Goal: Task Accomplishment & Management: Manage account settings

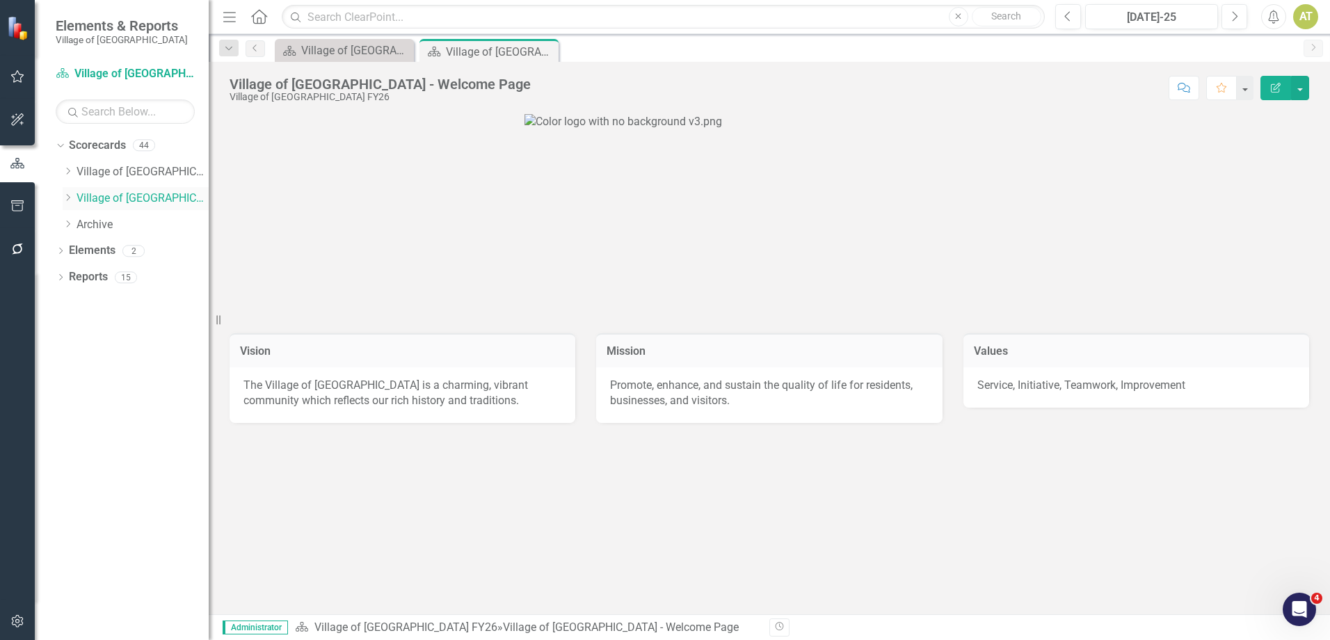
click at [69, 200] on icon "Dropdown" at bounding box center [68, 197] width 10 height 8
click at [82, 250] on icon "Dropdown" at bounding box center [81, 250] width 10 height 8
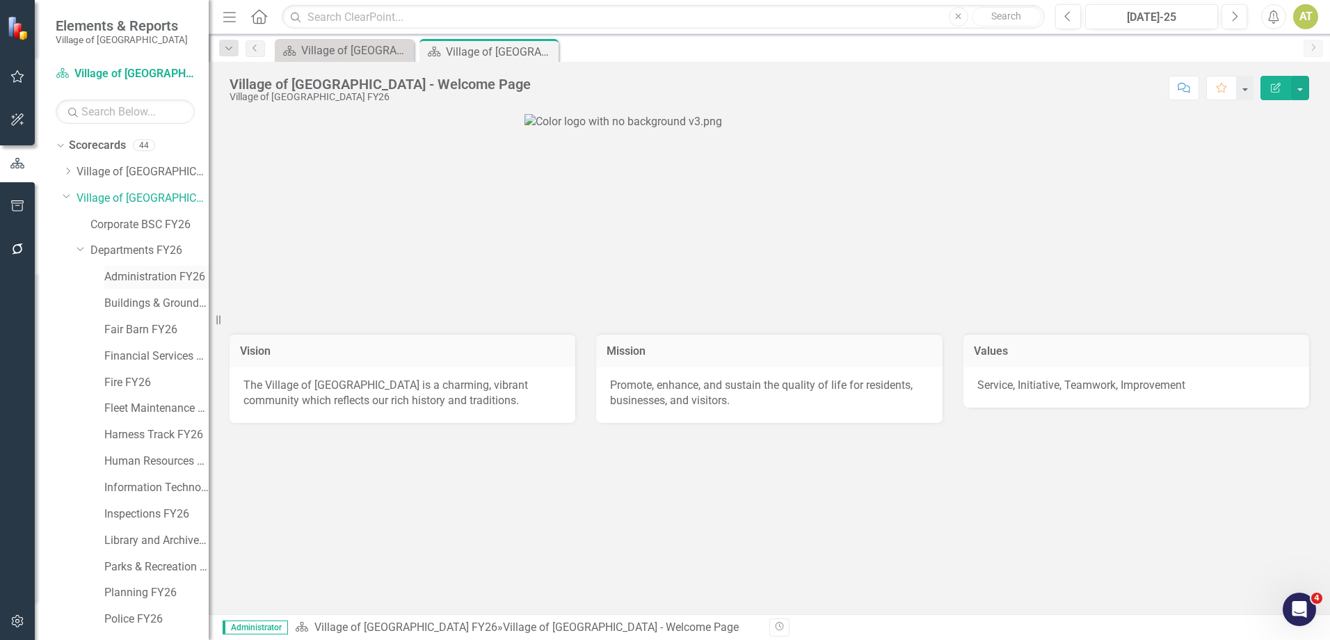
click at [126, 281] on link "Administration FY26" at bounding box center [156, 277] width 104 height 16
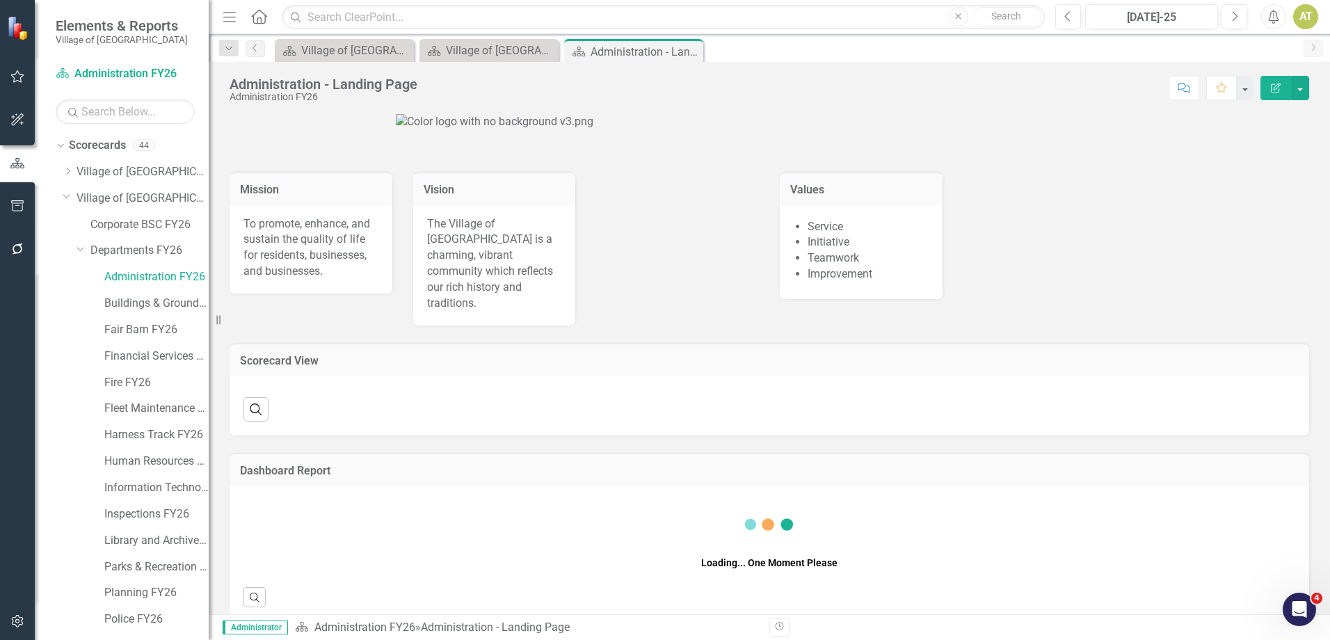
click at [79, 249] on icon "Dropdown" at bounding box center [80, 248] width 8 height 10
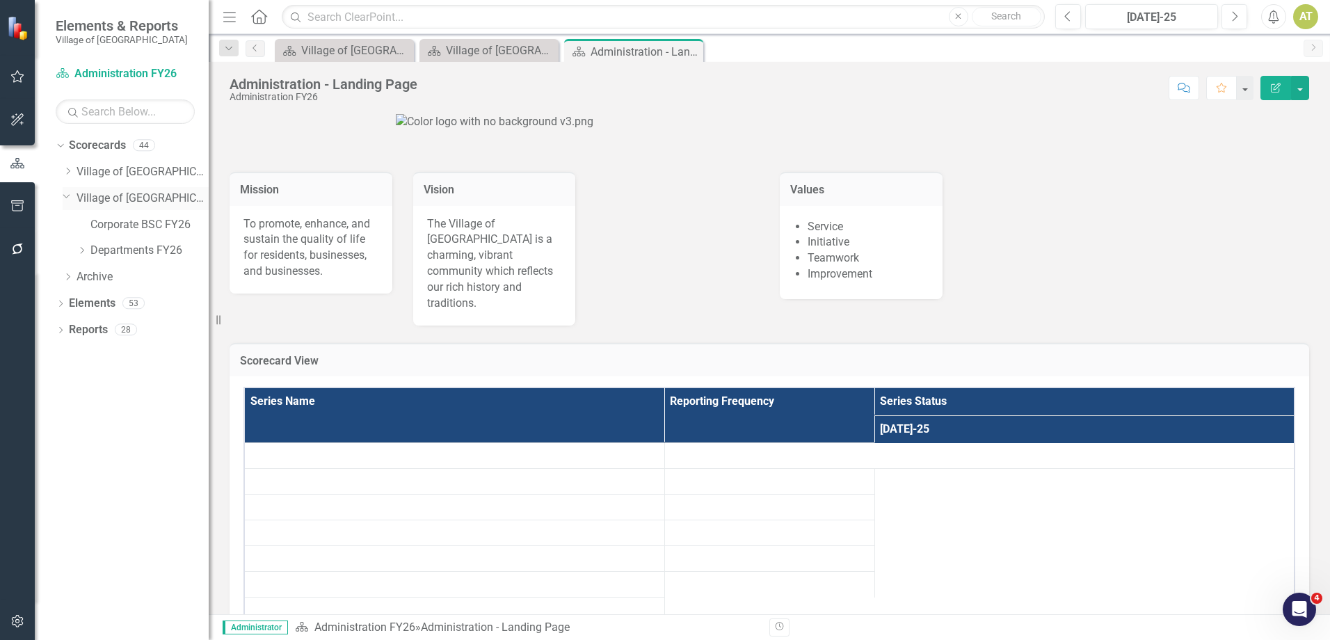
click at [67, 195] on icon "Dropdown" at bounding box center [67, 196] width 8 height 10
click at [67, 171] on icon "Dropdown" at bounding box center [68, 171] width 10 height 8
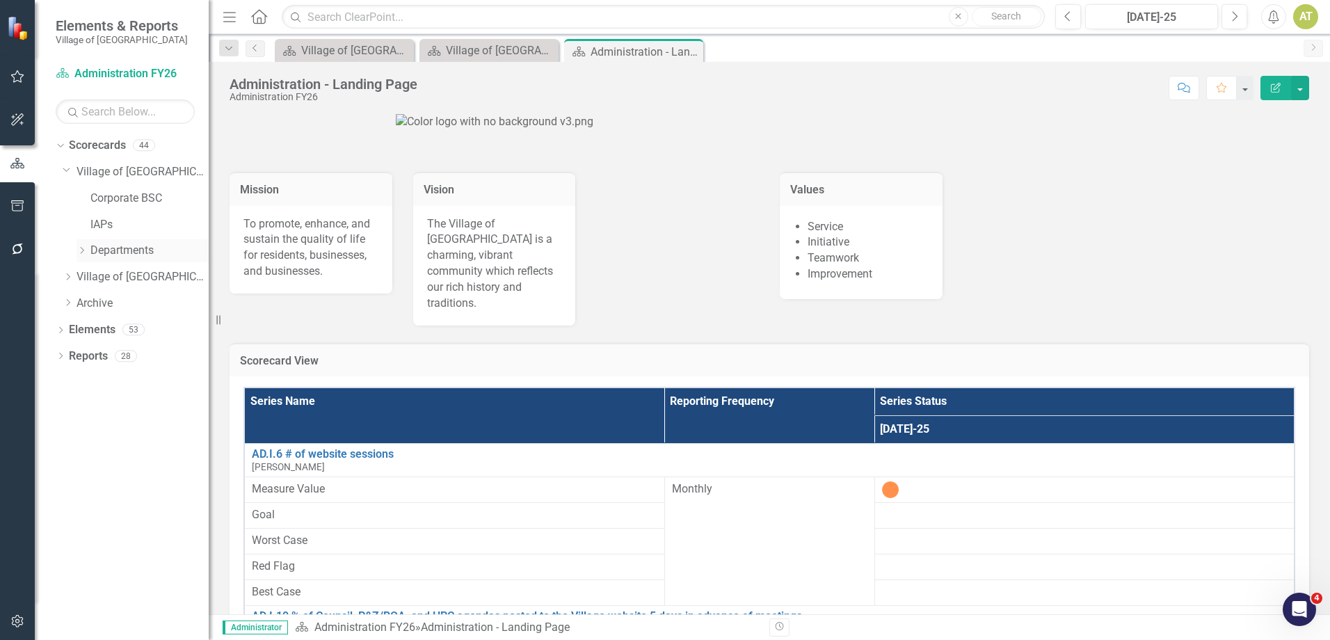
click at [79, 254] on icon "Dropdown" at bounding box center [81, 250] width 10 height 8
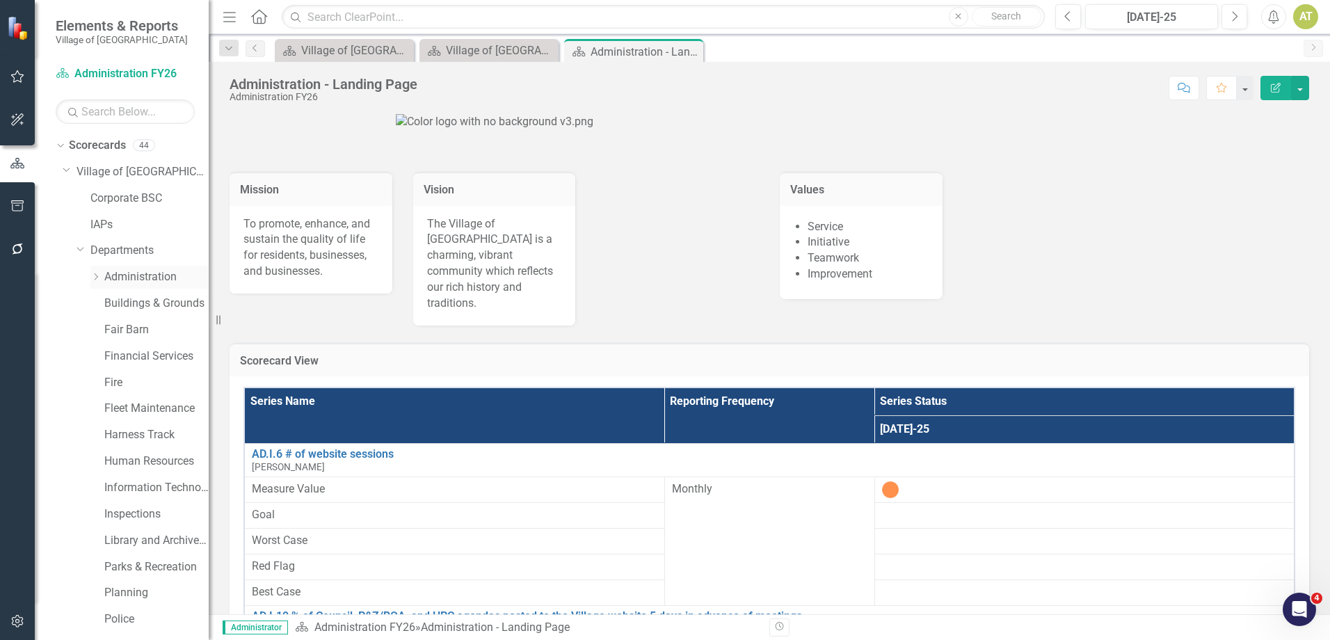
click at [152, 279] on link "Administration" at bounding box center [156, 277] width 104 height 16
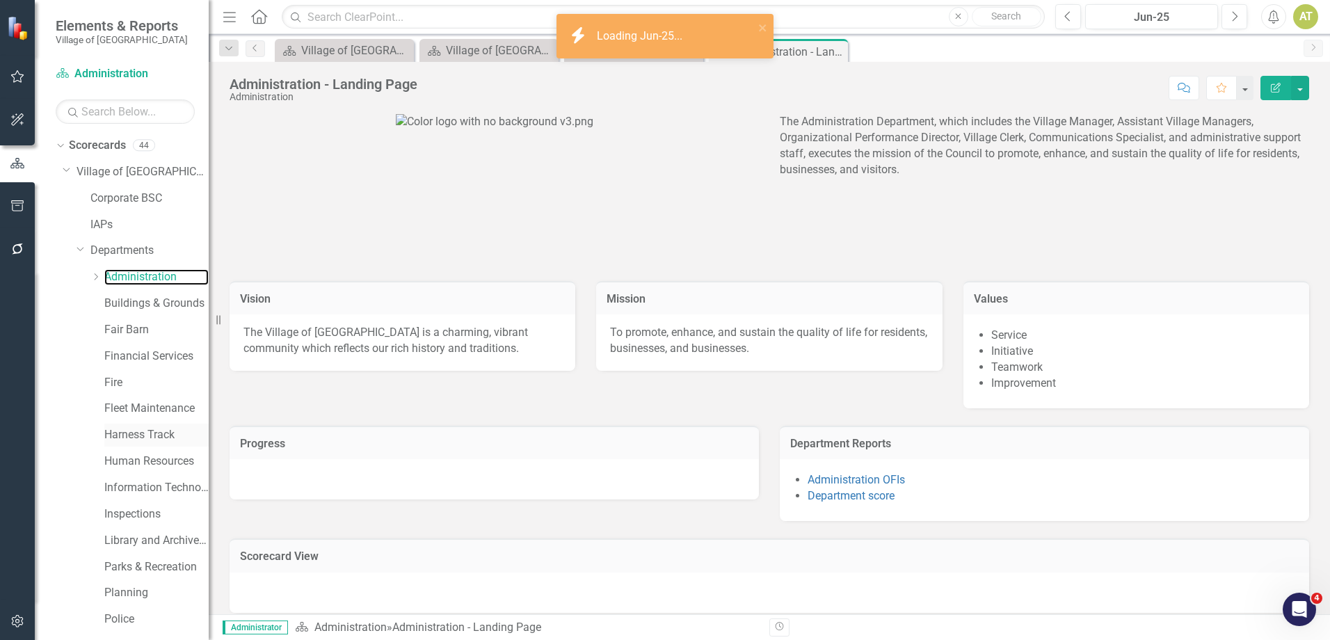
scroll to position [126, 0]
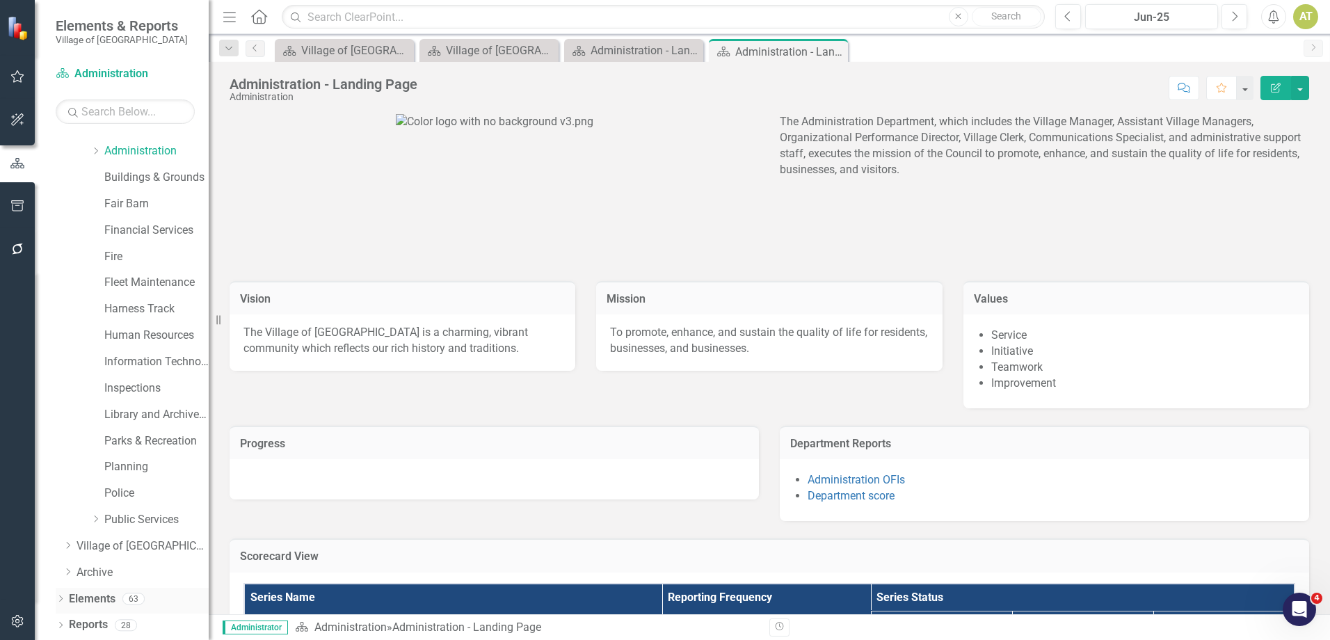
click at [127, 595] on div "63" at bounding box center [133, 599] width 22 height 12
click at [120, 596] on div "Elements 63" at bounding box center [139, 601] width 140 height 26
click at [113, 597] on link "Elements" at bounding box center [92, 599] width 47 height 16
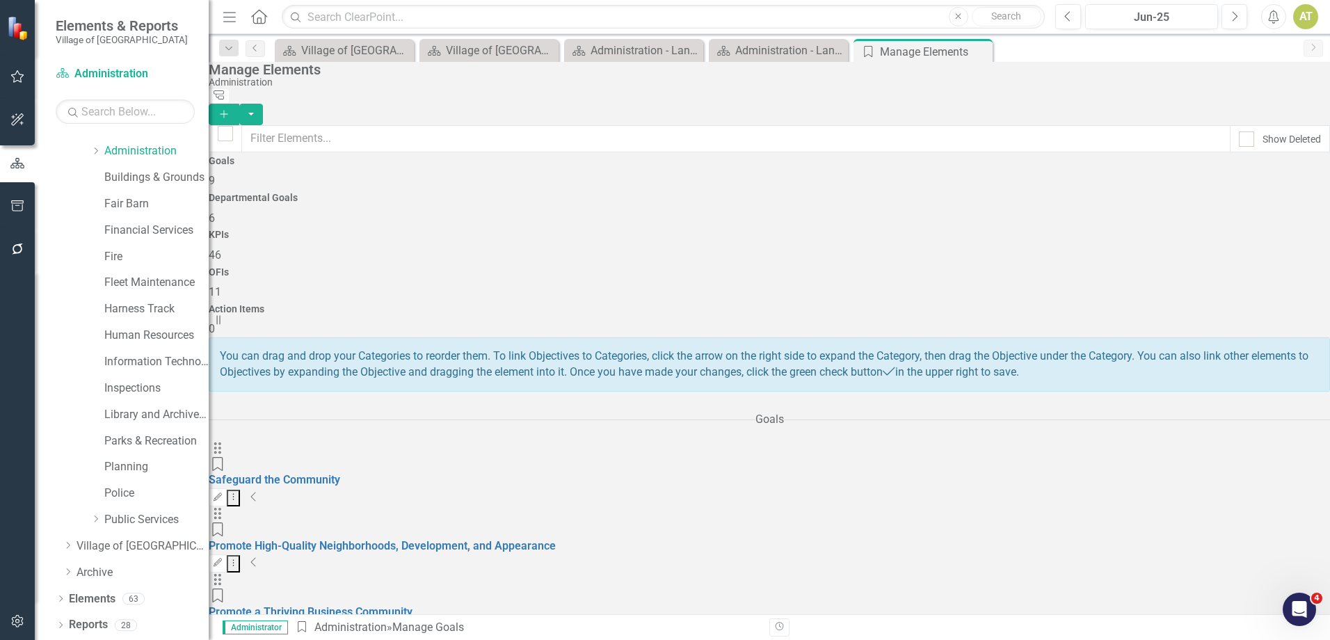
click at [805, 229] on div "KPIs 46" at bounding box center [769, 245] width 1121 height 33
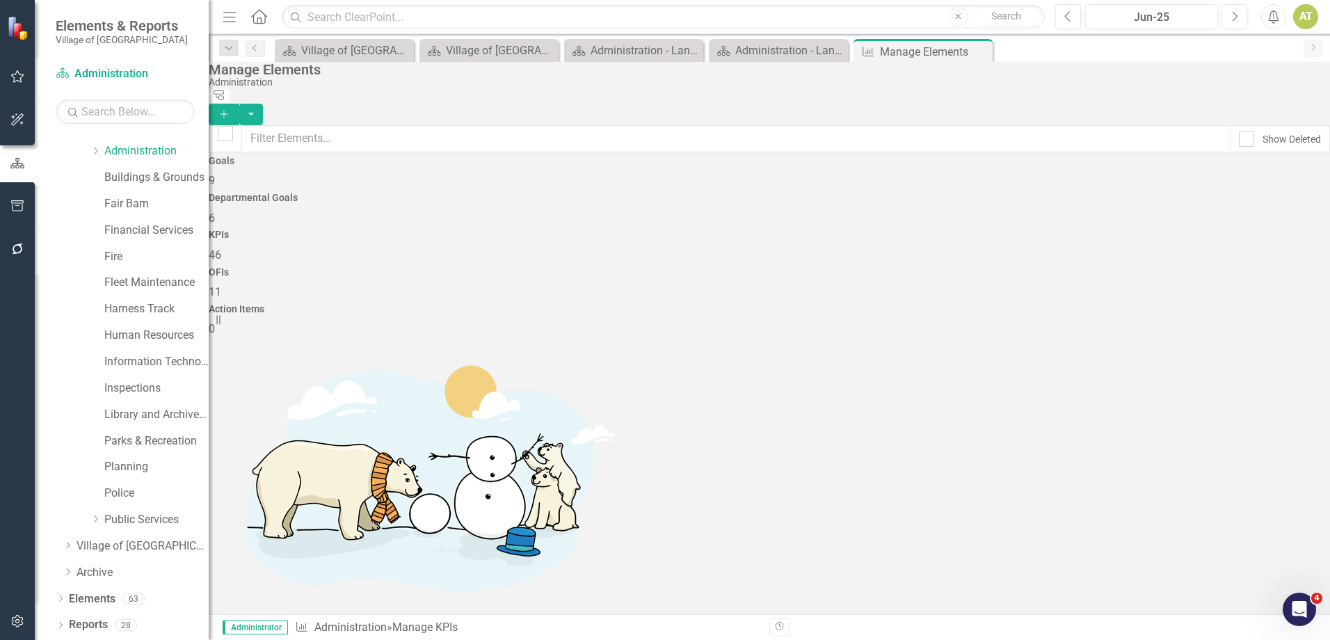
checkbox input "false"
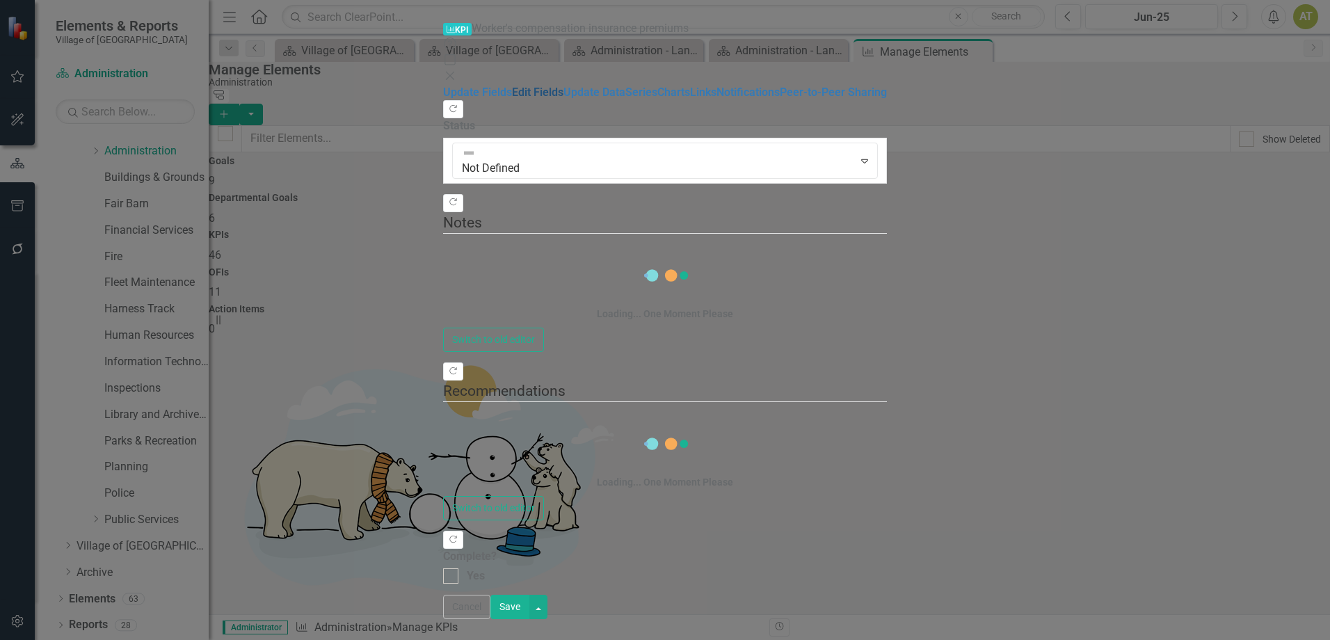
click at [512, 86] on link "Edit Fields" at bounding box center [537, 92] width 51 height 13
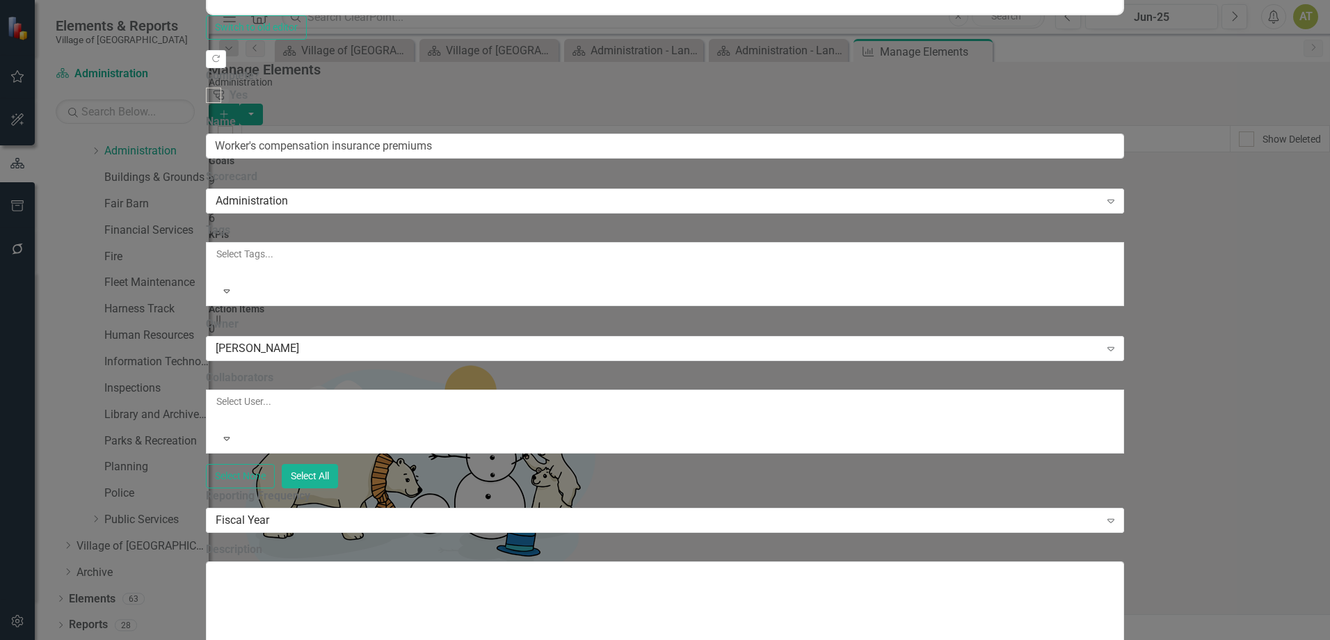
scroll to position [616, 0]
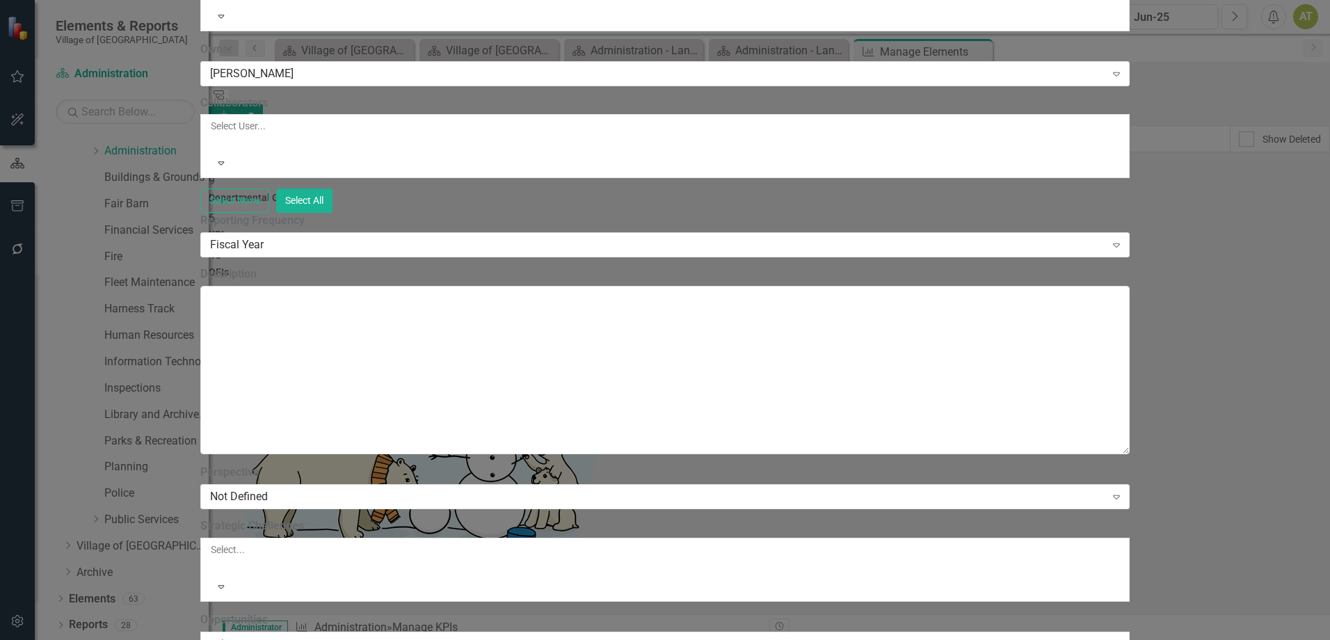
type textarea "118012"
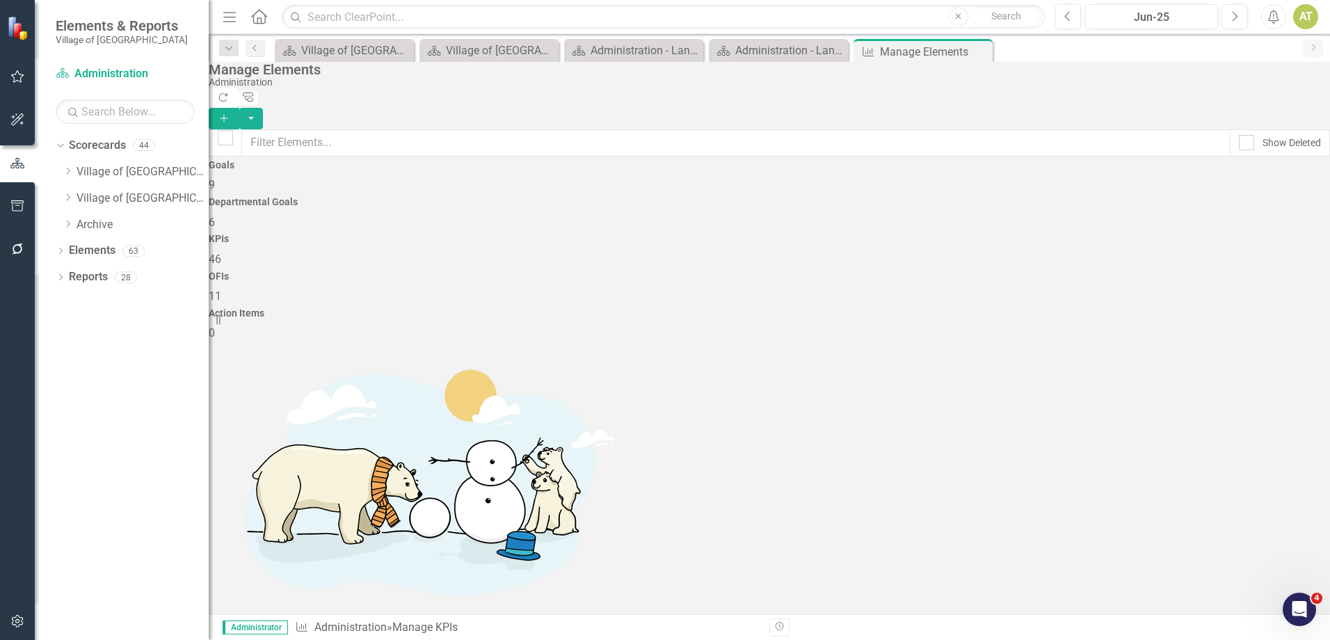
scroll to position [835, 0]
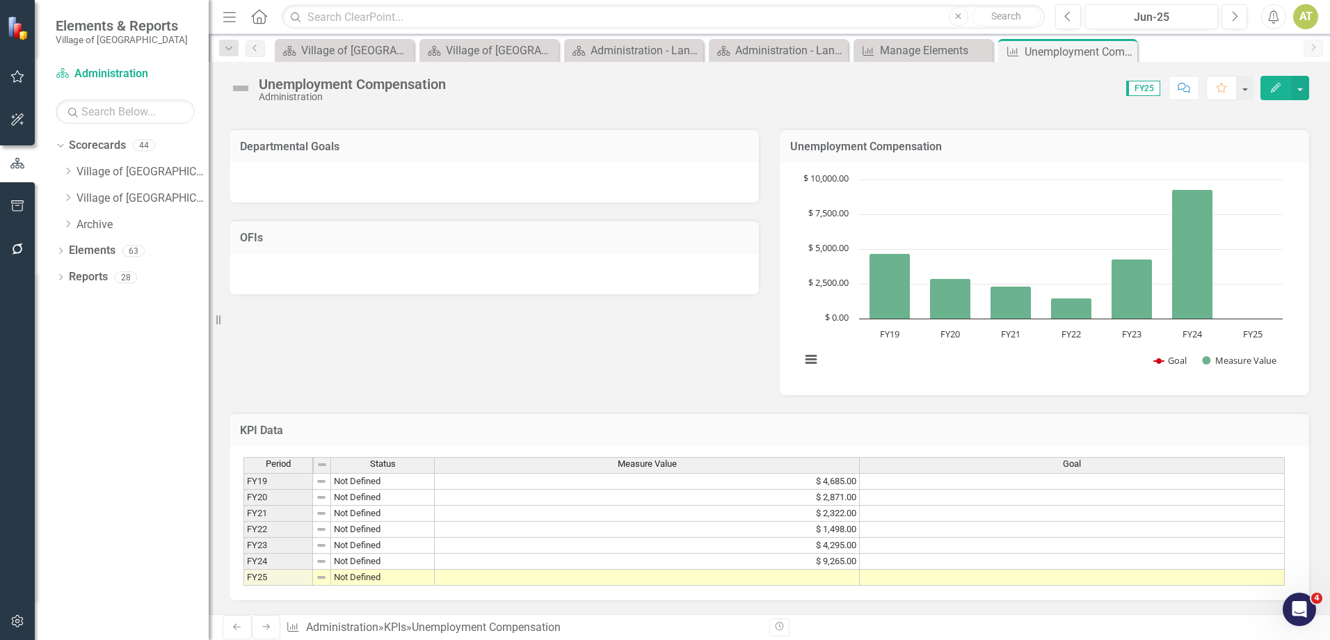
scroll to position [97, 0]
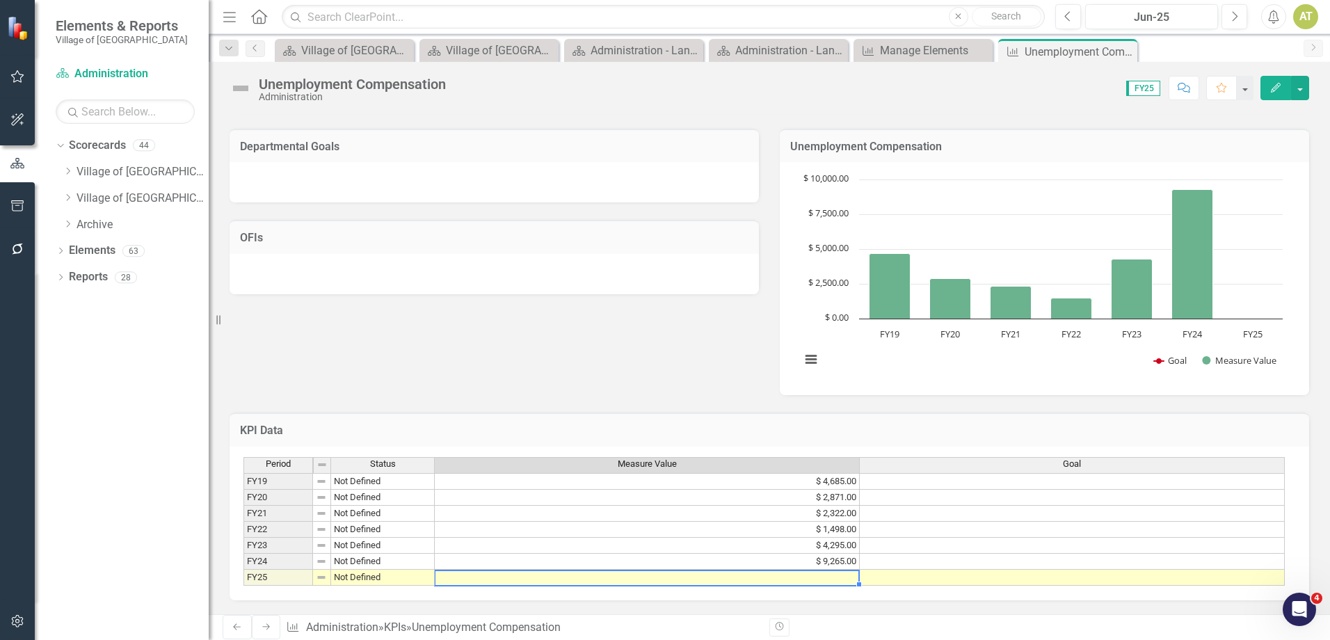
click at [820, 570] on td at bounding box center [647, 578] width 425 height 16
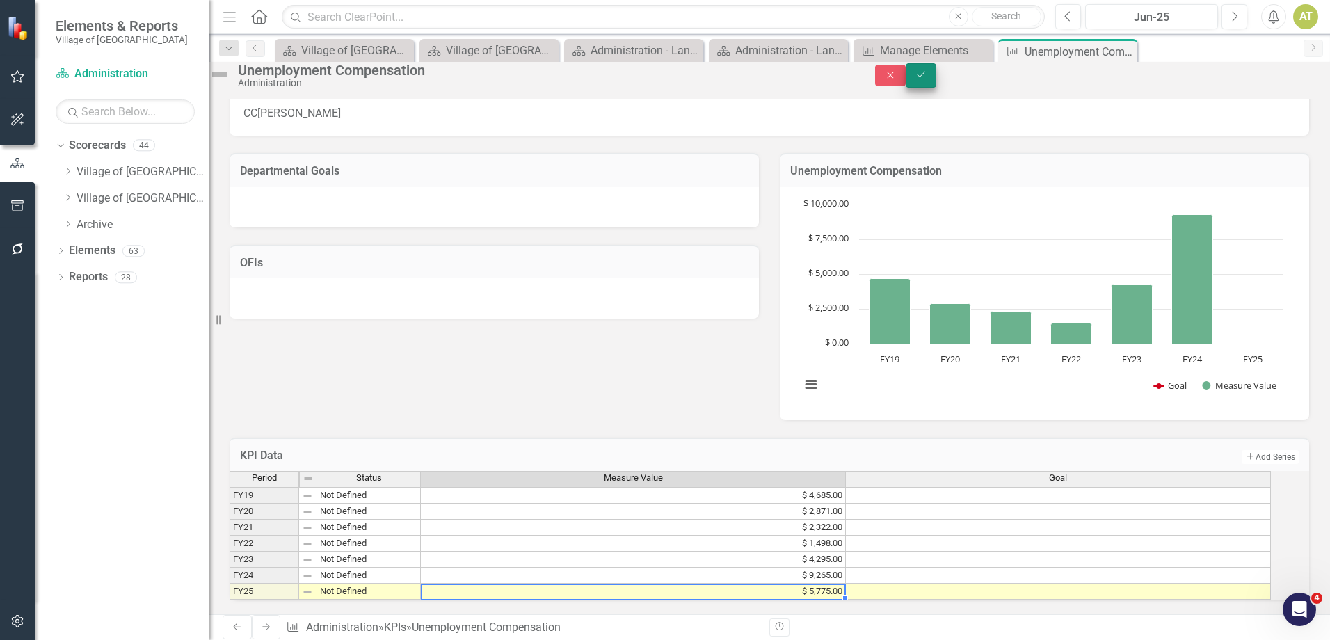
type textarea "5775"
click at [936, 87] on button "Save" at bounding box center [920, 75] width 31 height 24
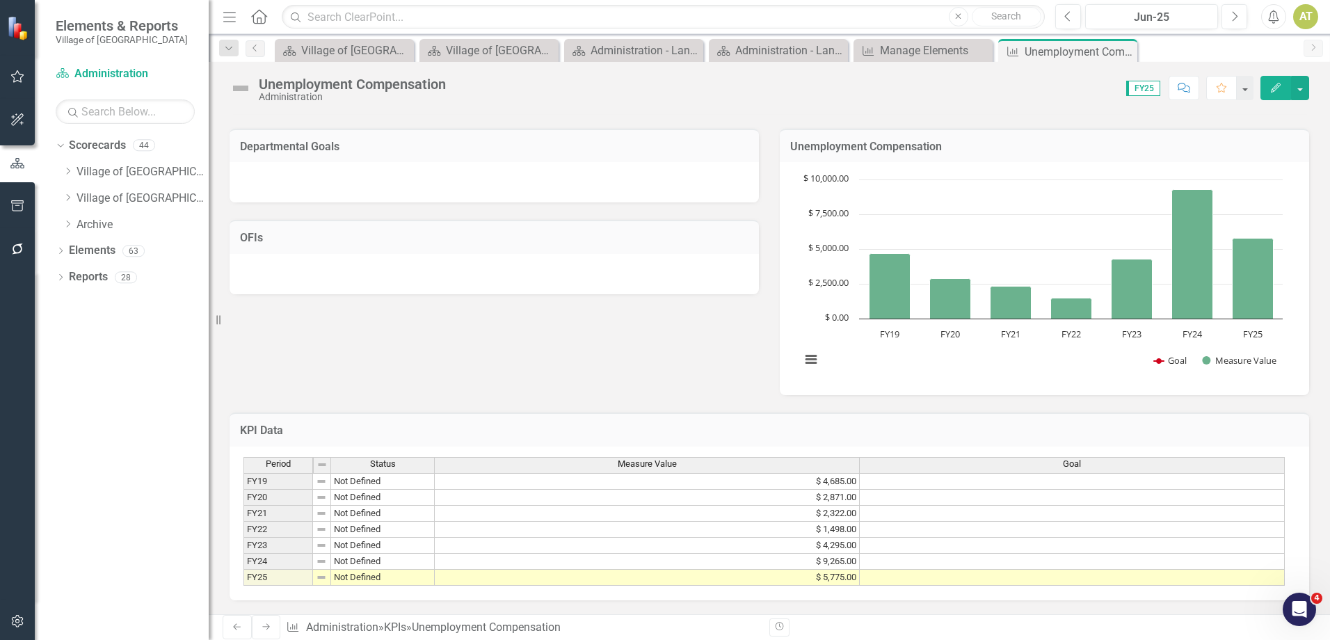
click at [261, 625] on icon "Next" at bounding box center [266, 626] width 11 height 8
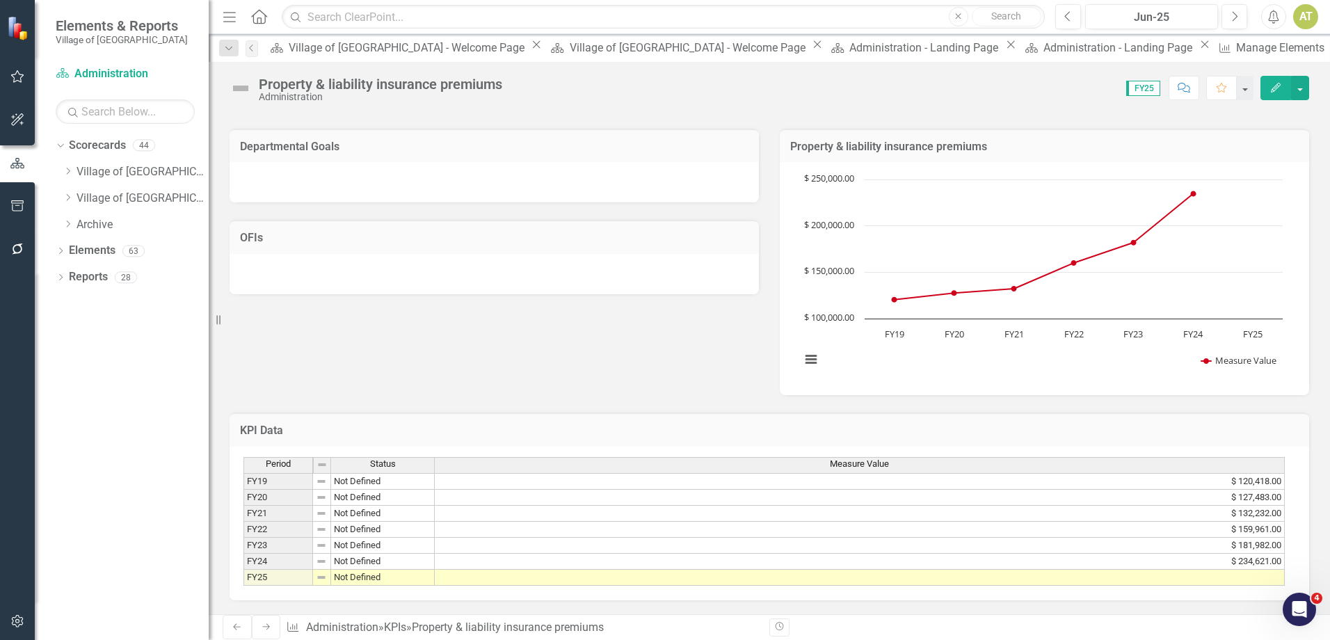
scroll to position [97, 0]
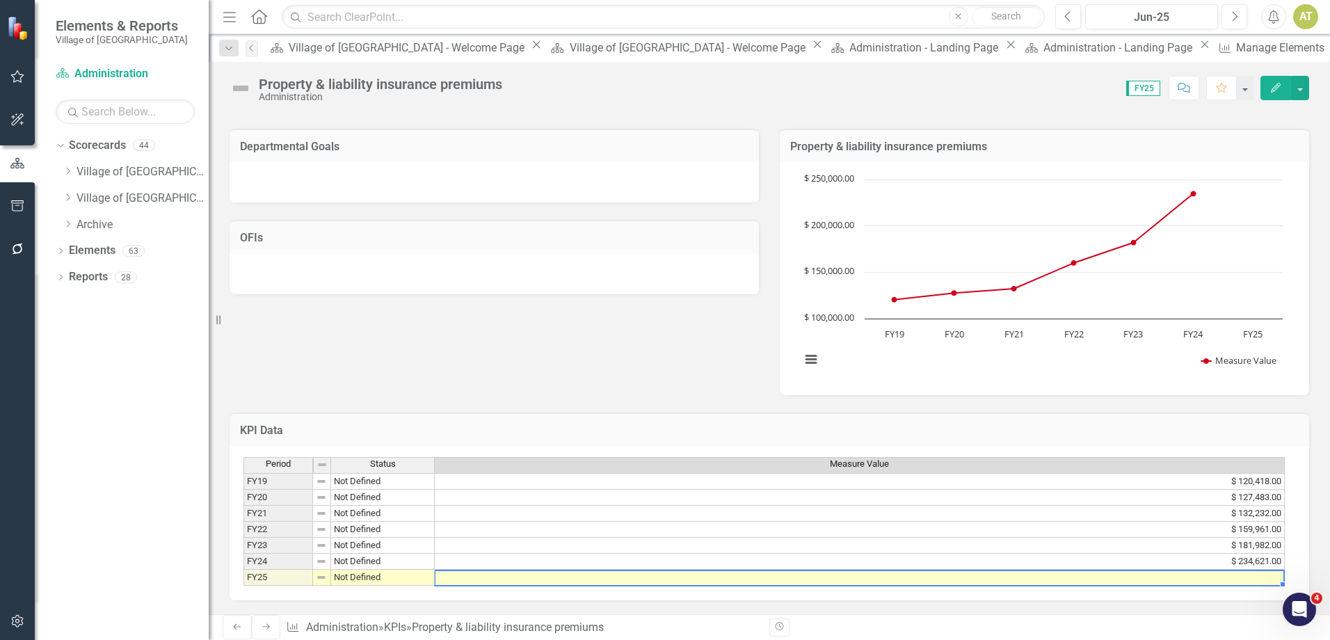
click at [1094, 570] on td at bounding box center [860, 578] width 850 height 16
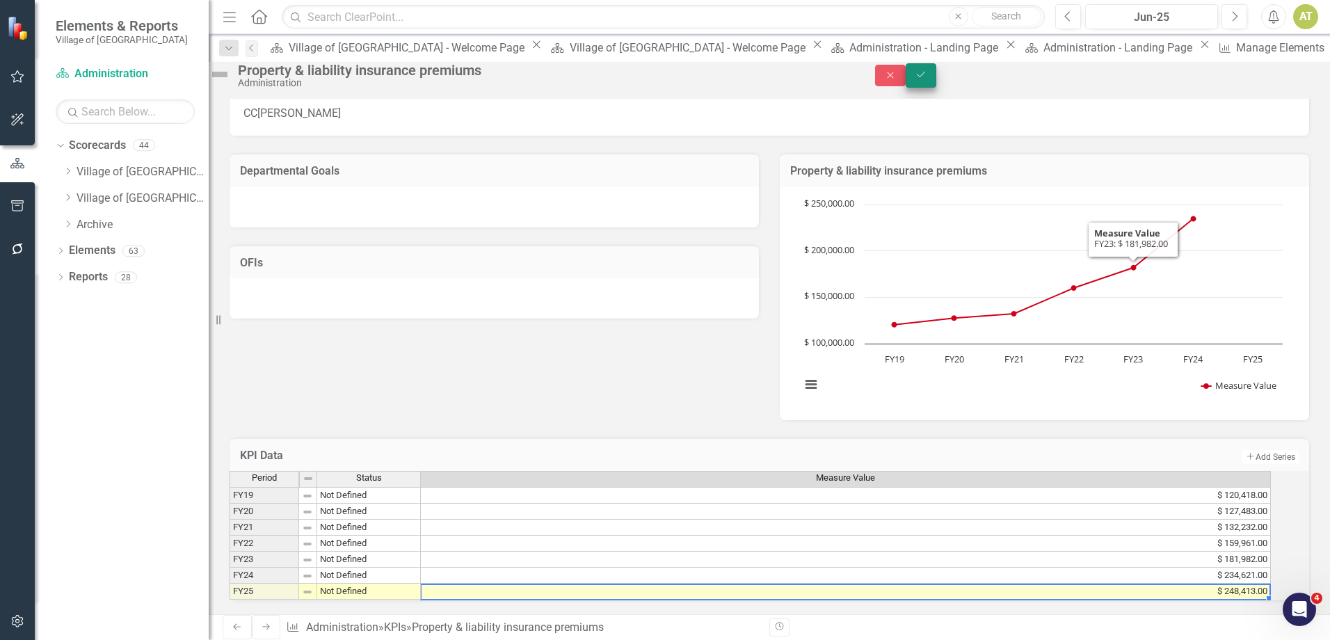
type textarea "248413"
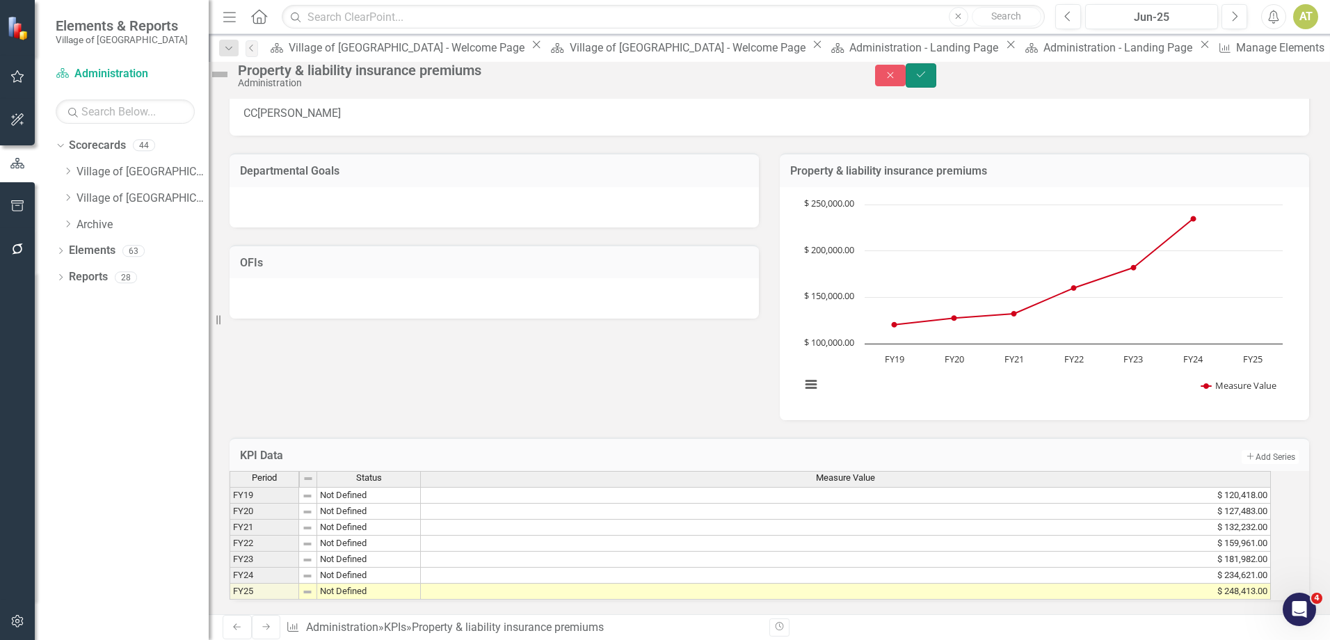
click at [936, 76] on button "Save" at bounding box center [920, 75] width 31 height 24
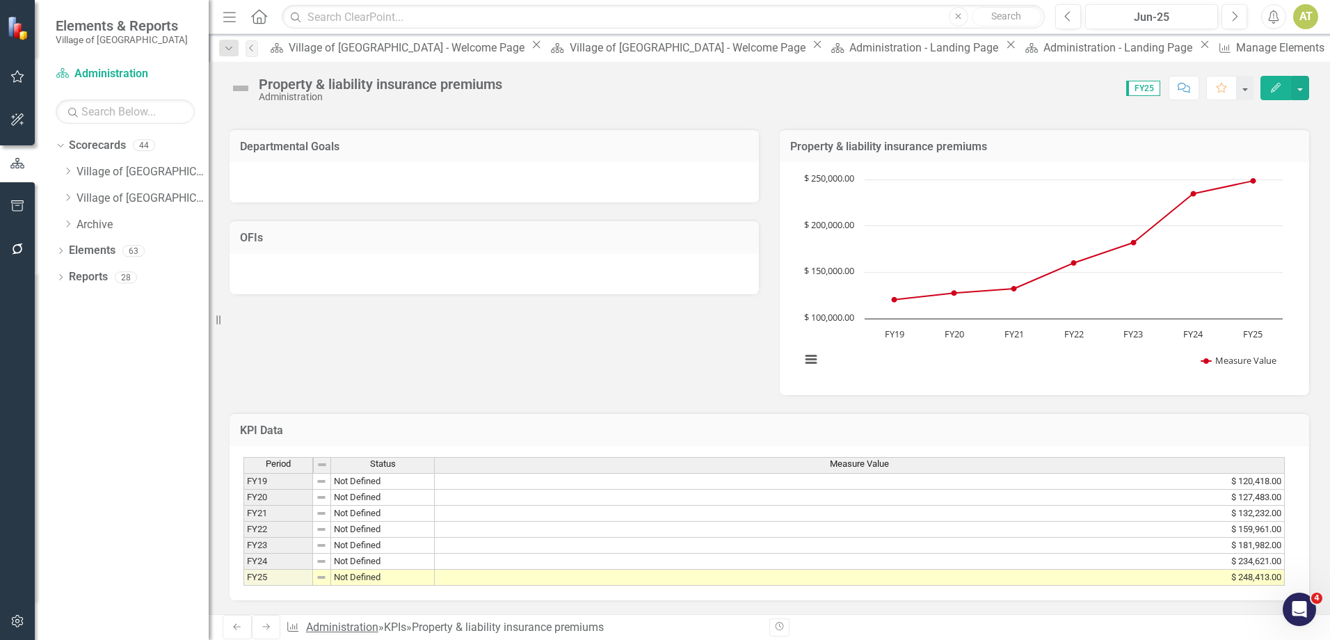
scroll to position [1, 0]
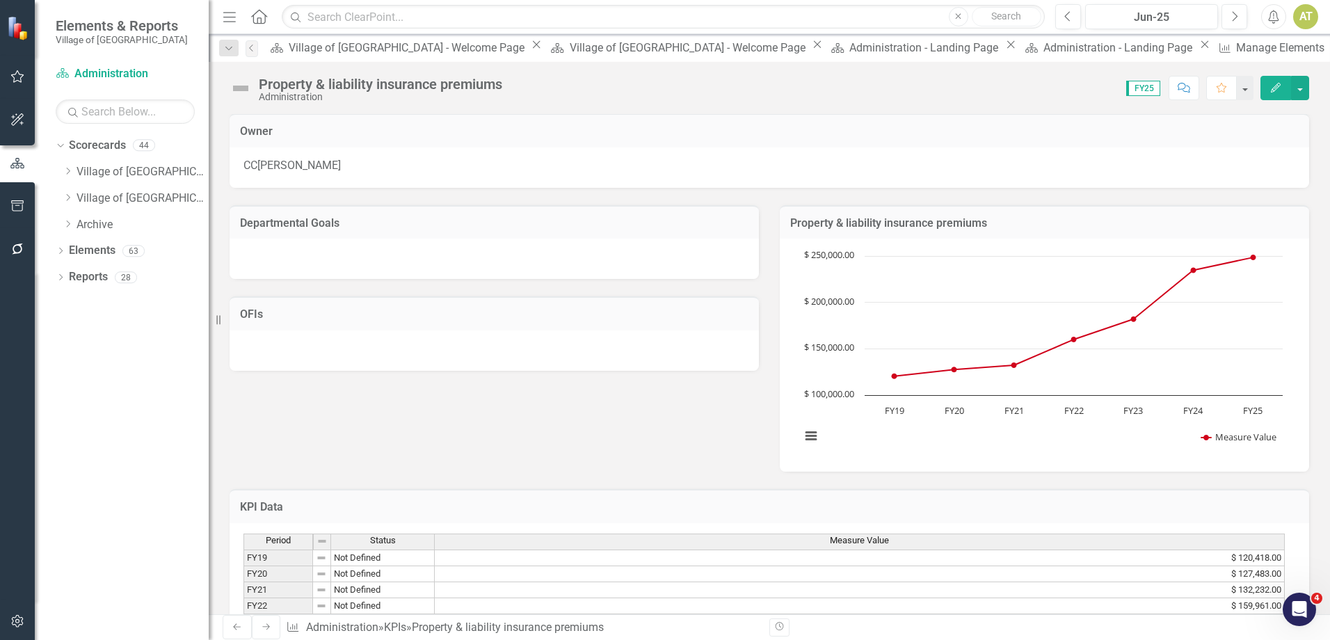
click at [262, 628] on icon at bounding box center [266, 627] width 8 height 6
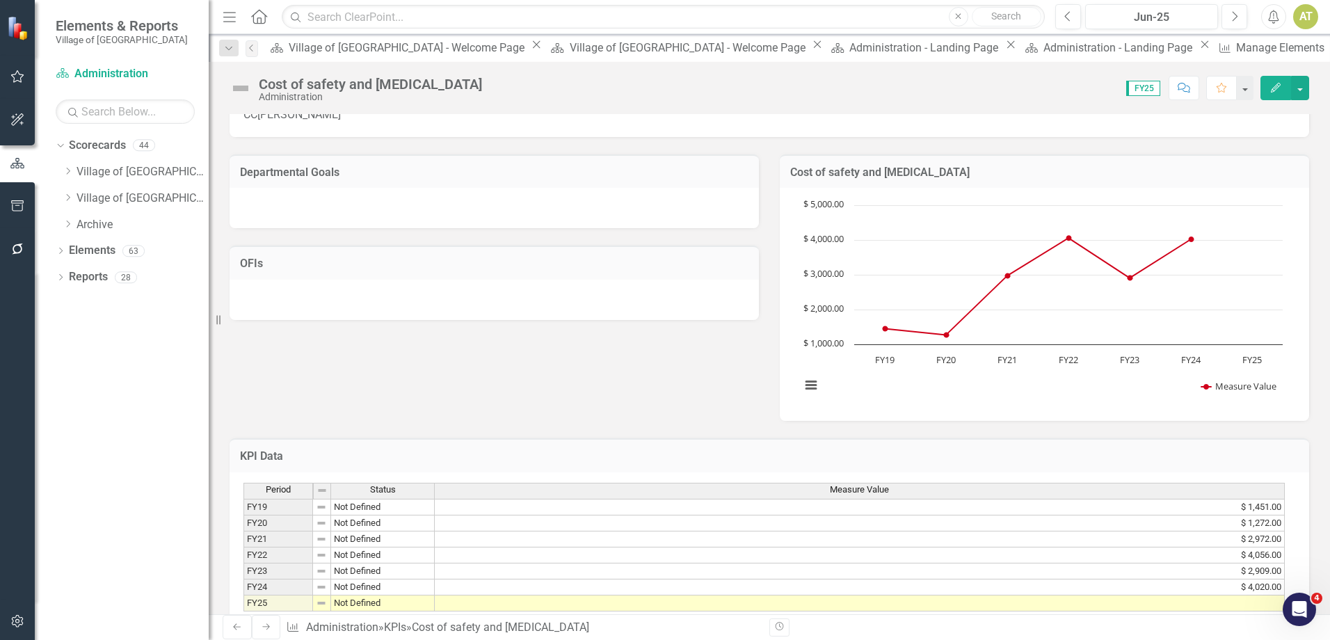
scroll to position [97, 0]
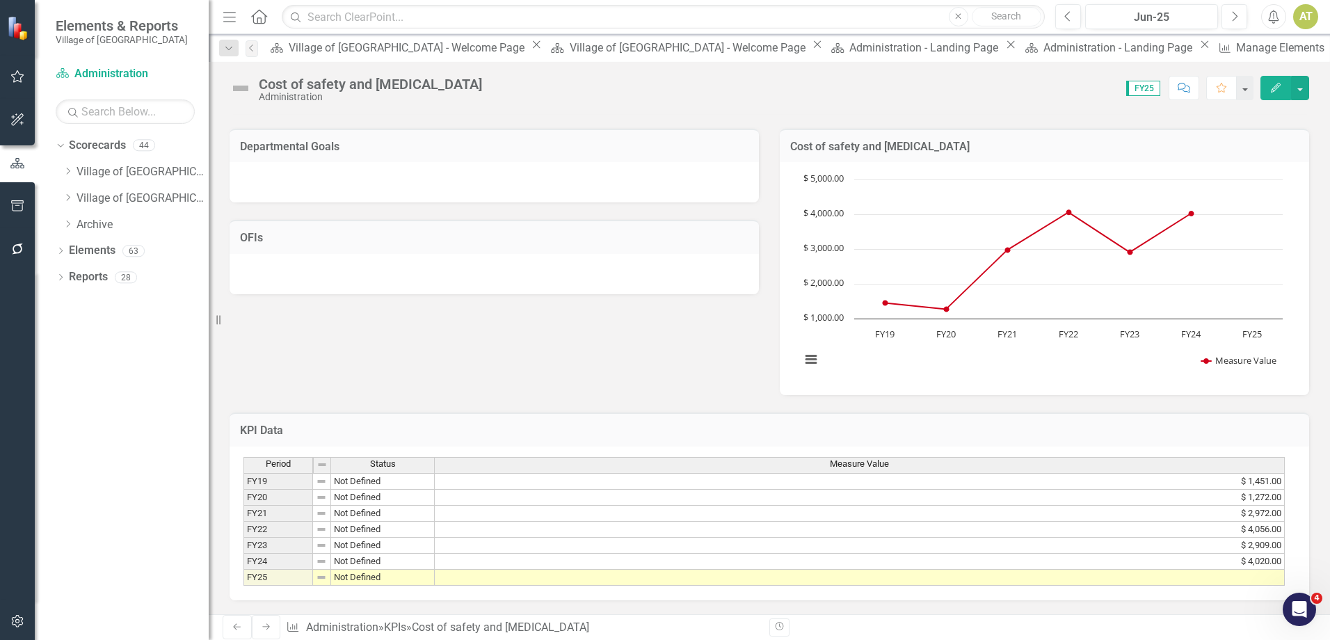
click at [1267, 570] on td at bounding box center [860, 578] width 850 height 16
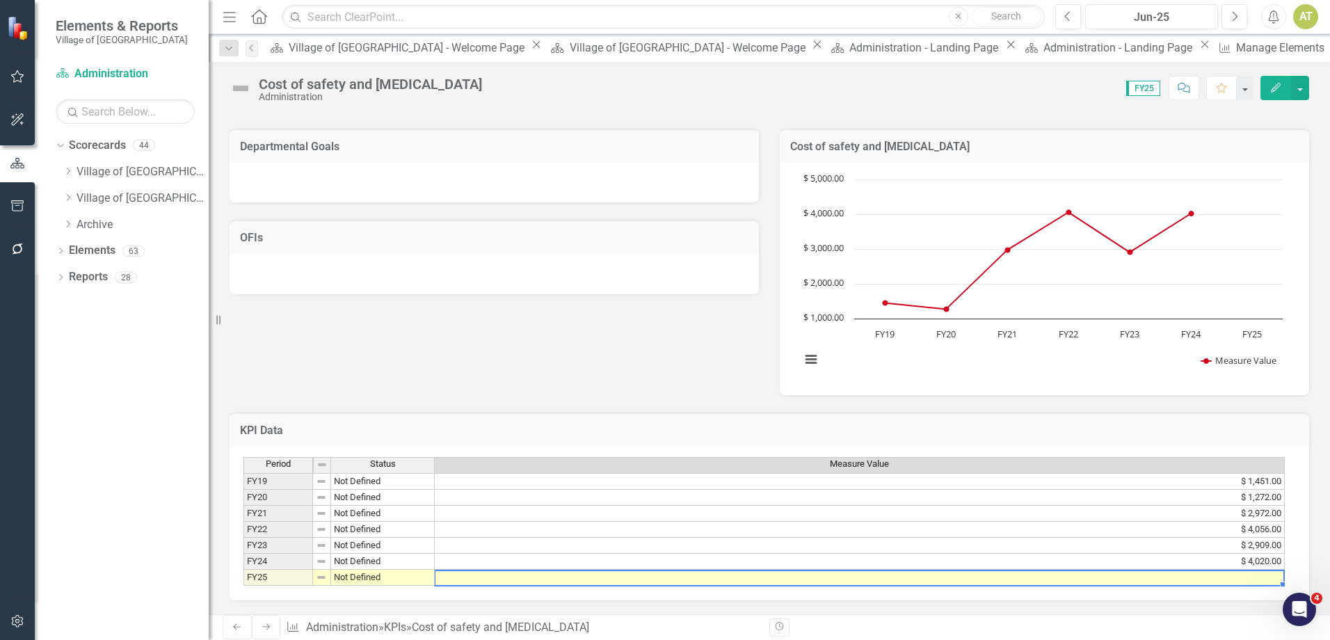
click at [1267, 570] on td at bounding box center [860, 578] width 850 height 16
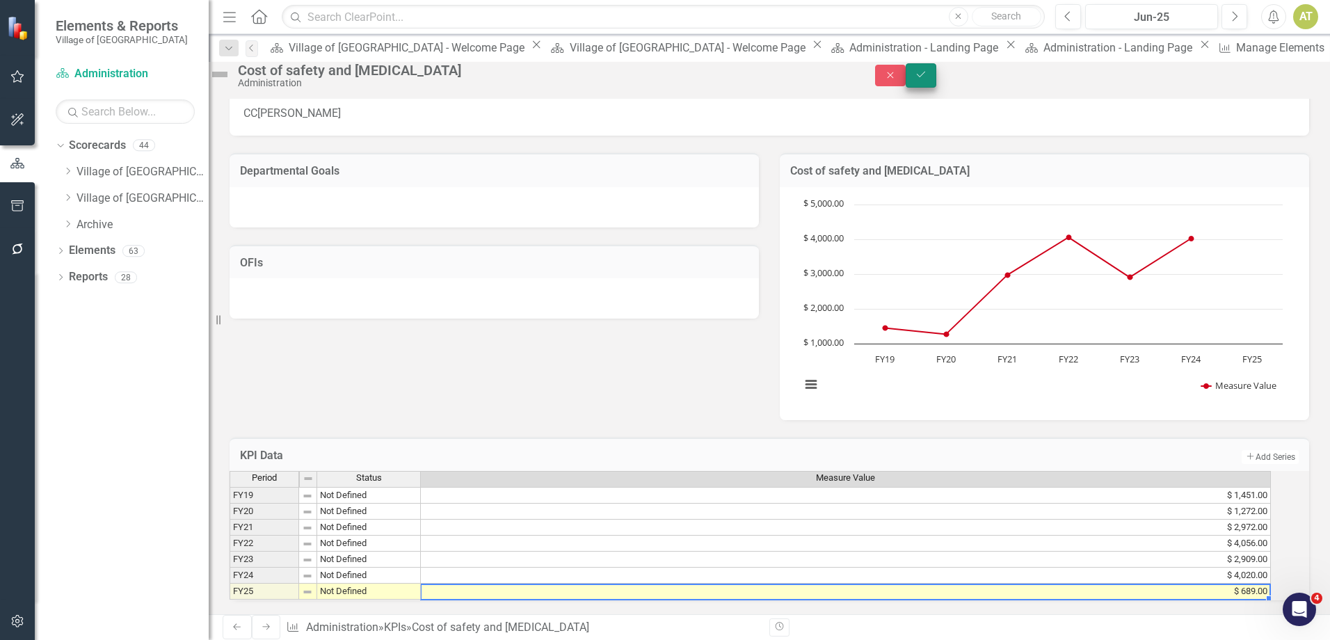
type textarea "689"
click at [927, 79] on icon "Save" at bounding box center [921, 75] width 13 height 10
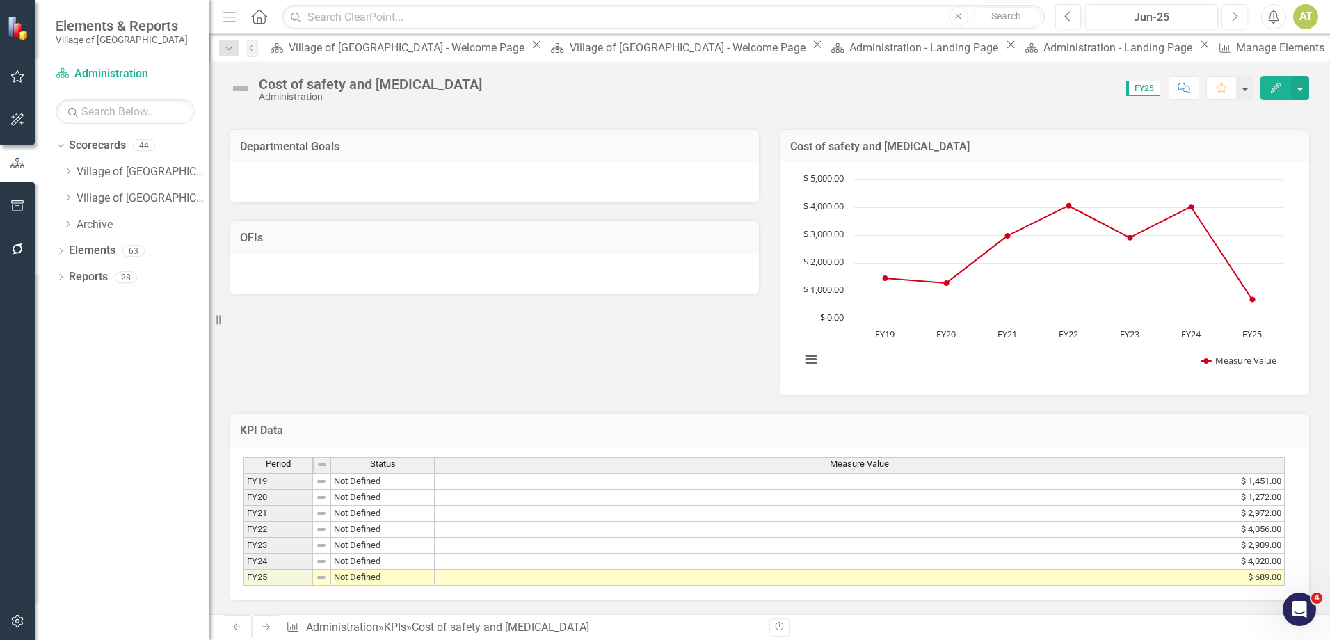
click at [263, 631] on icon "Next" at bounding box center [266, 626] width 11 height 8
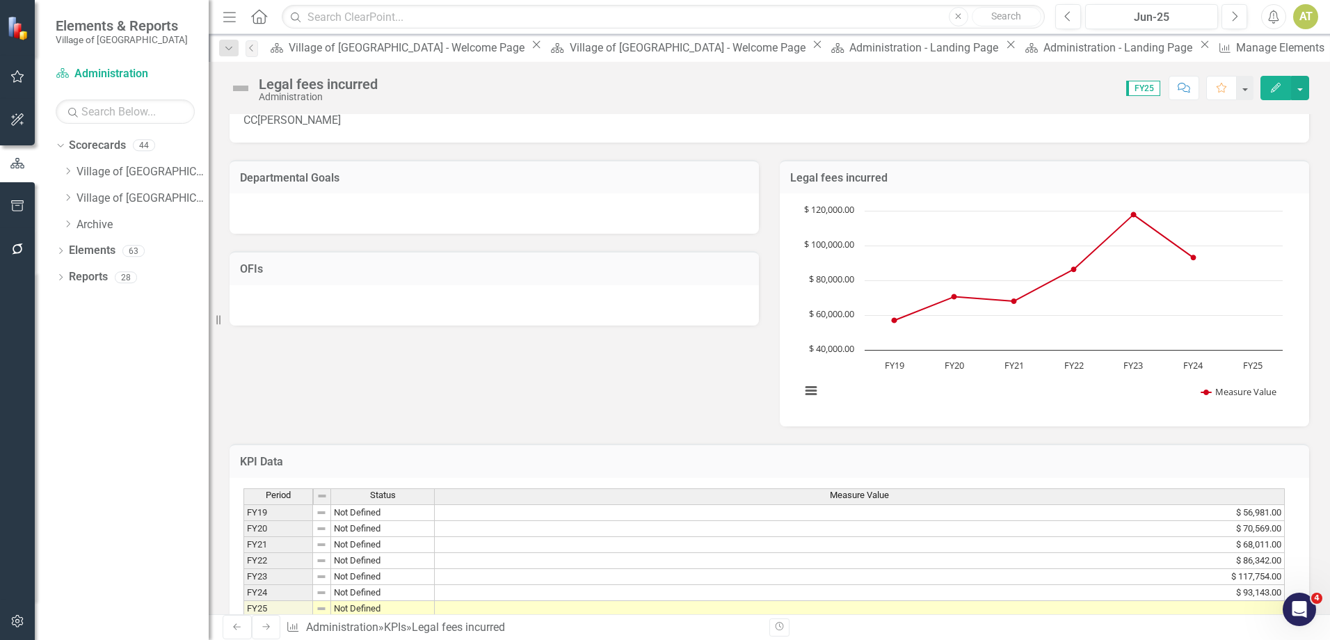
scroll to position [97, 0]
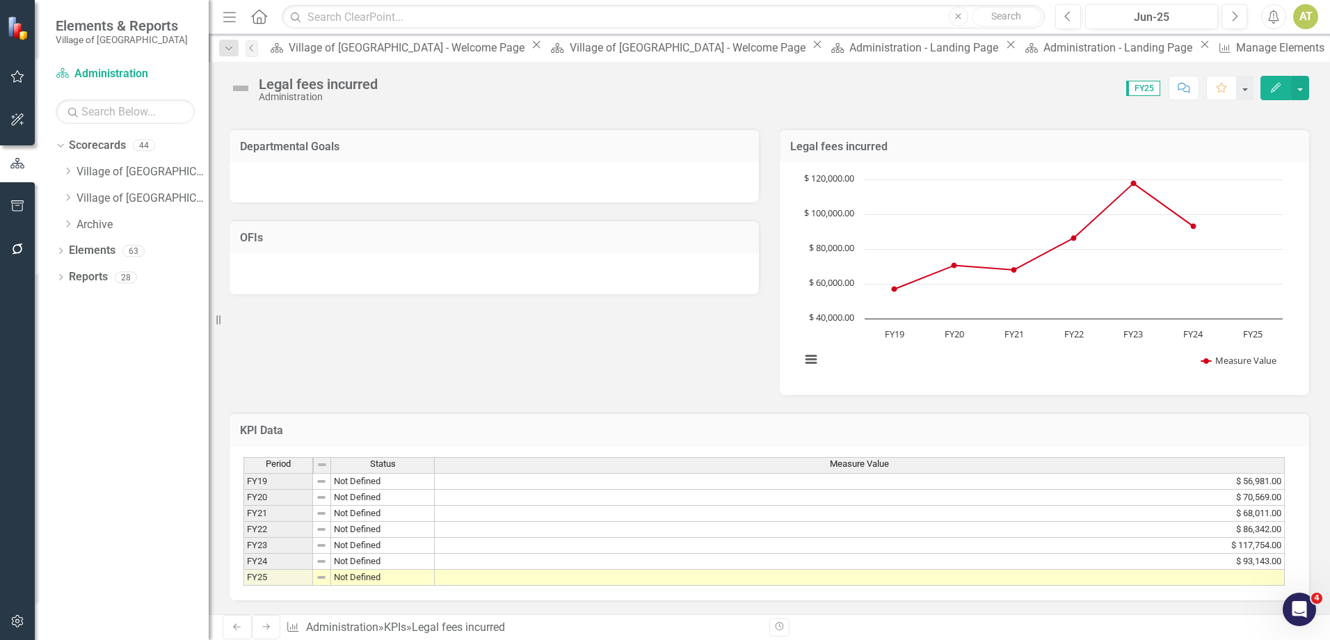
click at [1012, 570] on td at bounding box center [860, 578] width 850 height 16
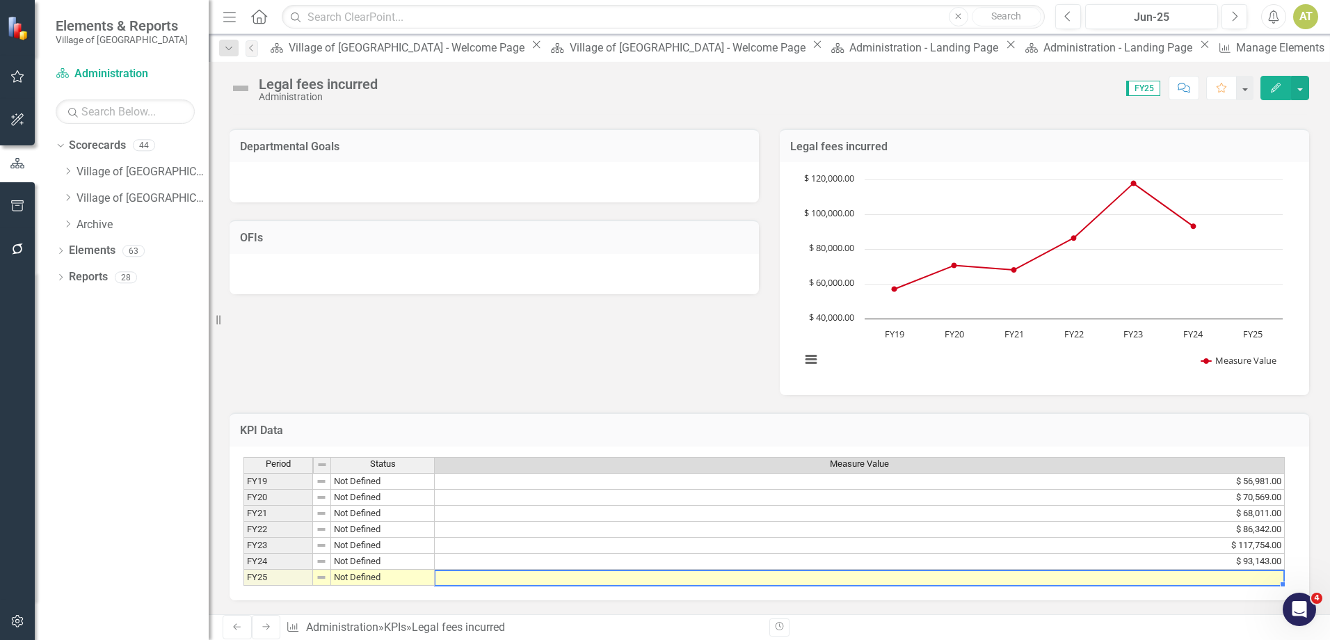
click at [1012, 570] on td at bounding box center [860, 578] width 850 height 16
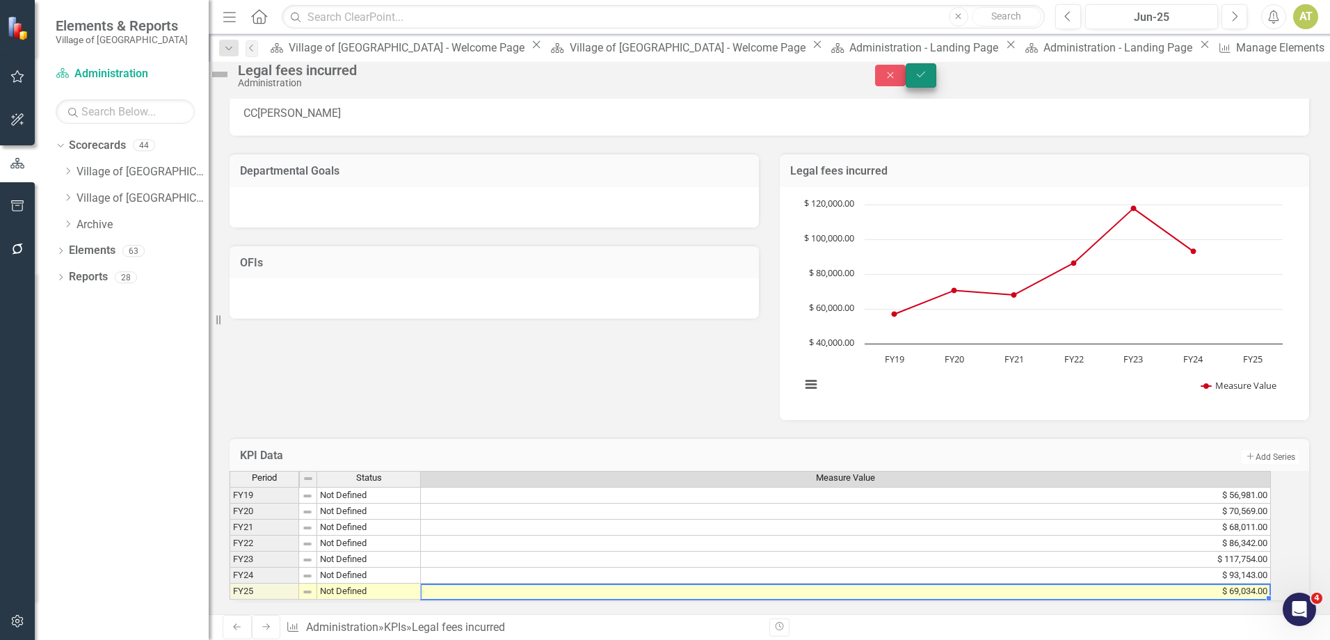
type textarea "69034"
click at [927, 79] on icon "Save" at bounding box center [921, 75] width 13 height 10
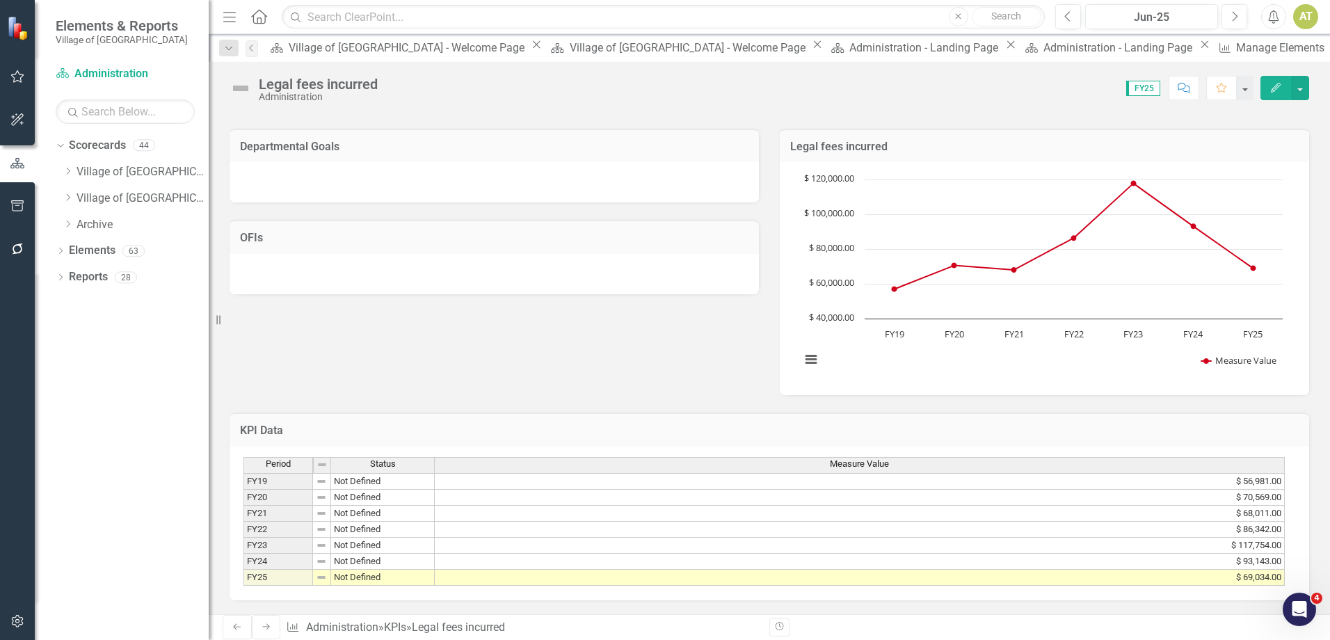
click at [265, 628] on icon "Next" at bounding box center [266, 626] width 11 height 8
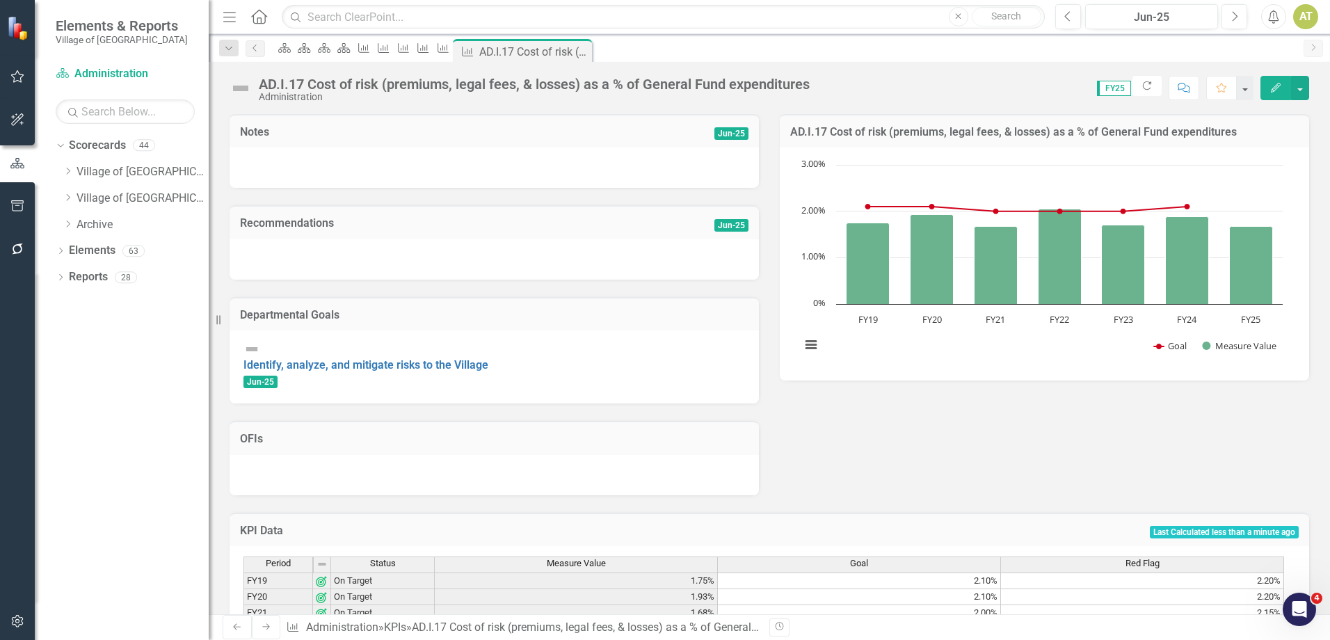
scroll to position [61, 0]
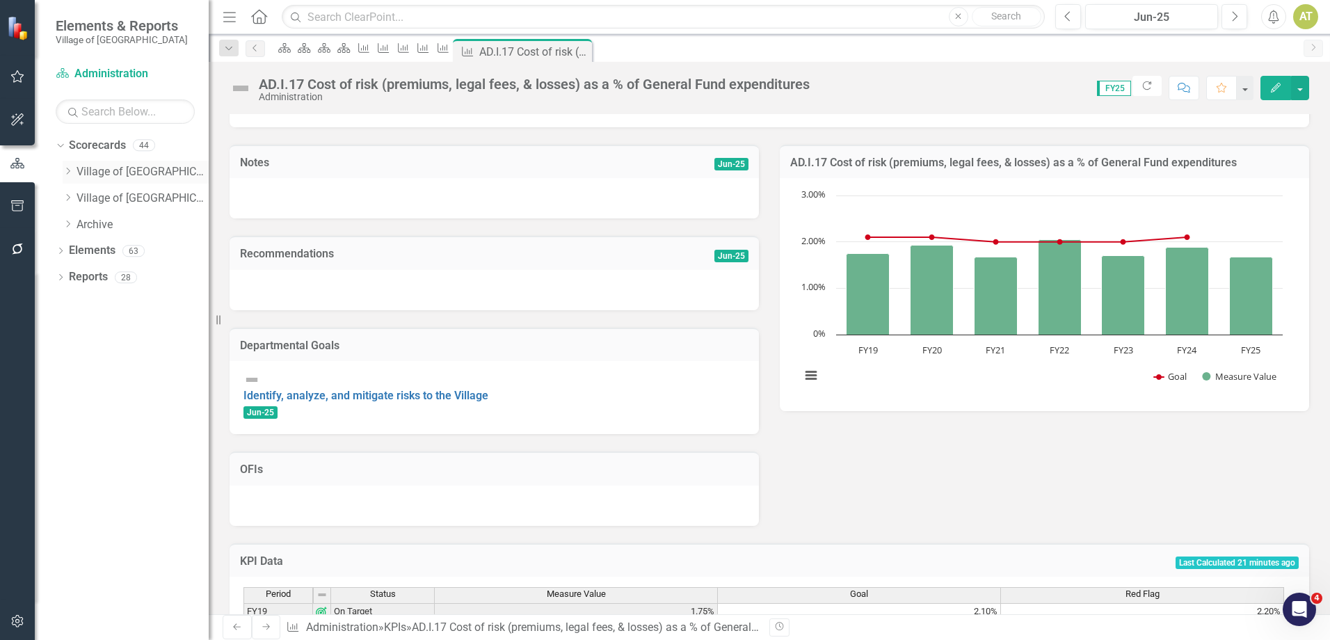
click at [68, 169] on icon at bounding box center [68, 171] width 3 height 7
click at [80, 249] on icon "Dropdown" at bounding box center [81, 250] width 10 height 8
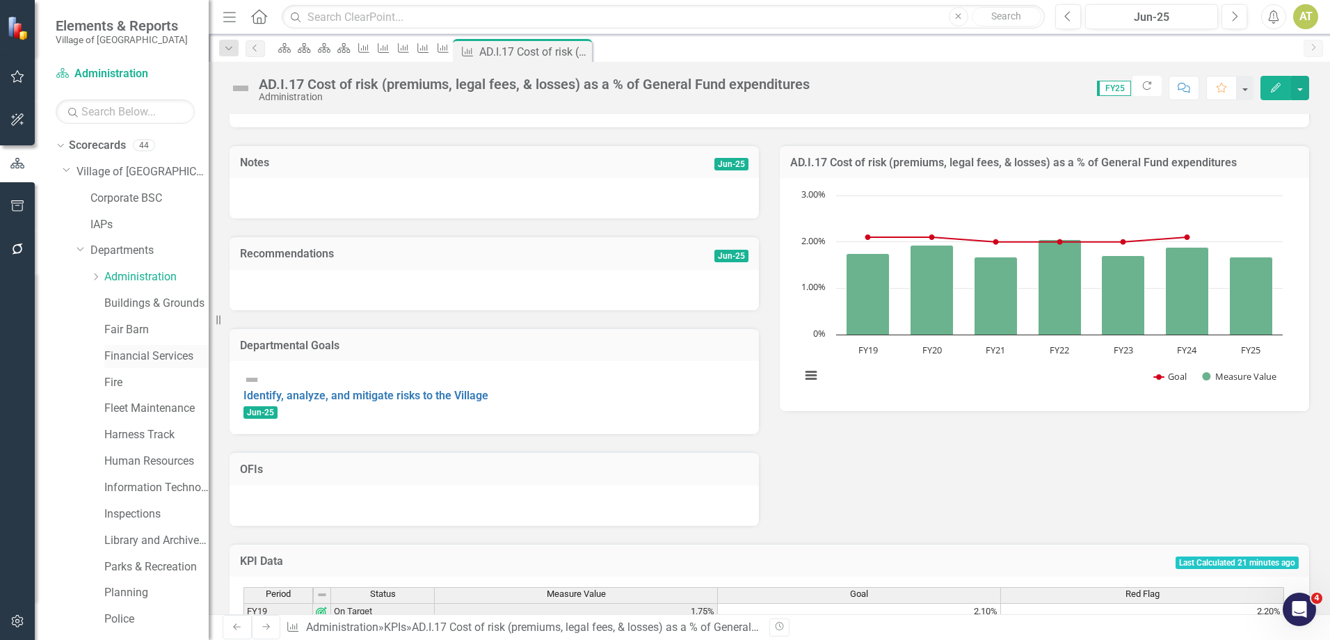
click at [125, 359] on link "Financial Services" at bounding box center [156, 356] width 104 height 16
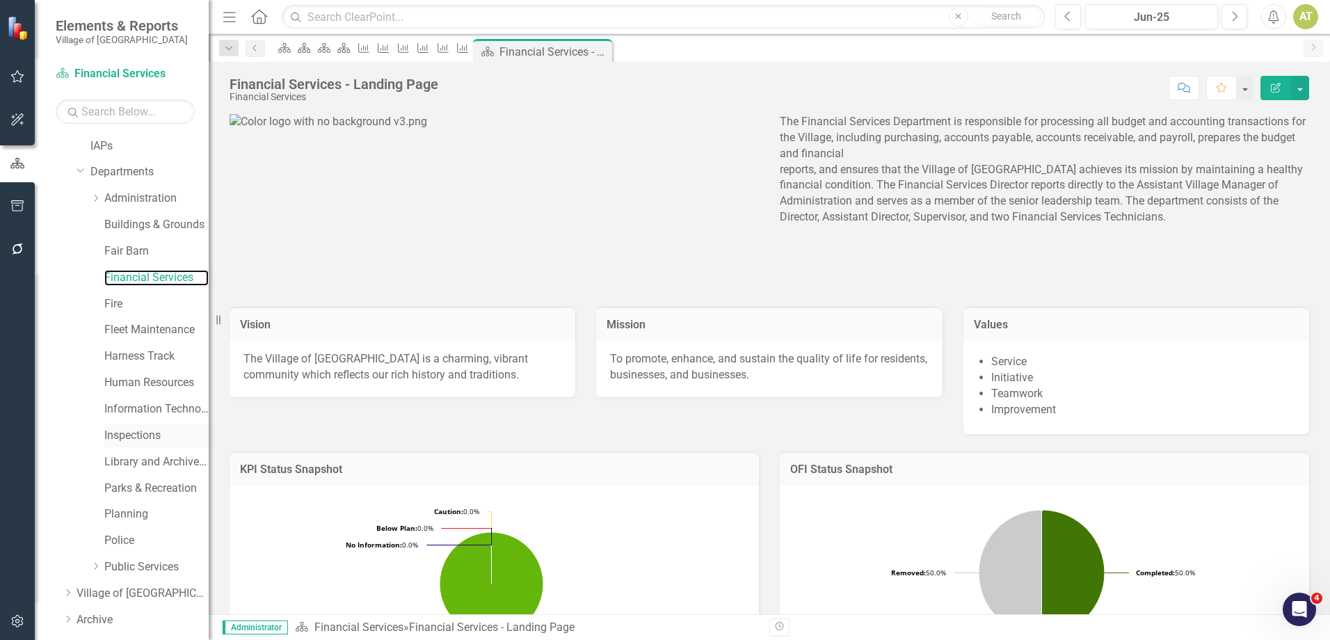
scroll to position [126, 0]
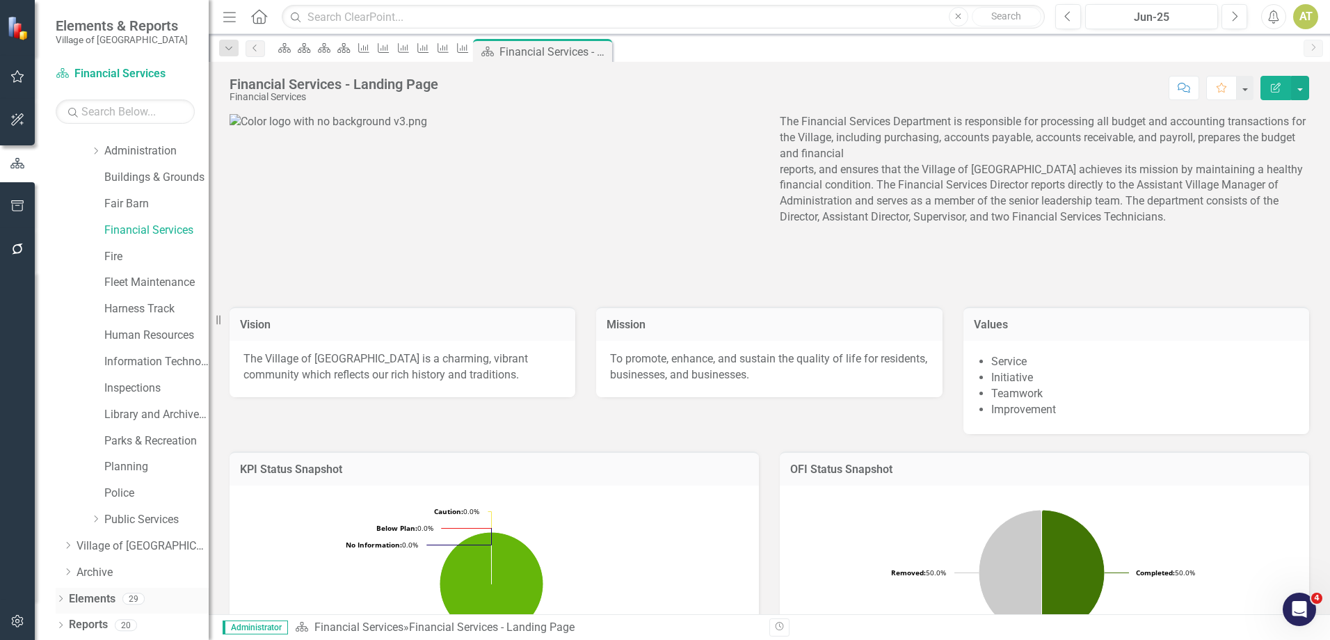
click at [112, 597] on link "Elements" at bounding box center [92, 599] width 47 height 16
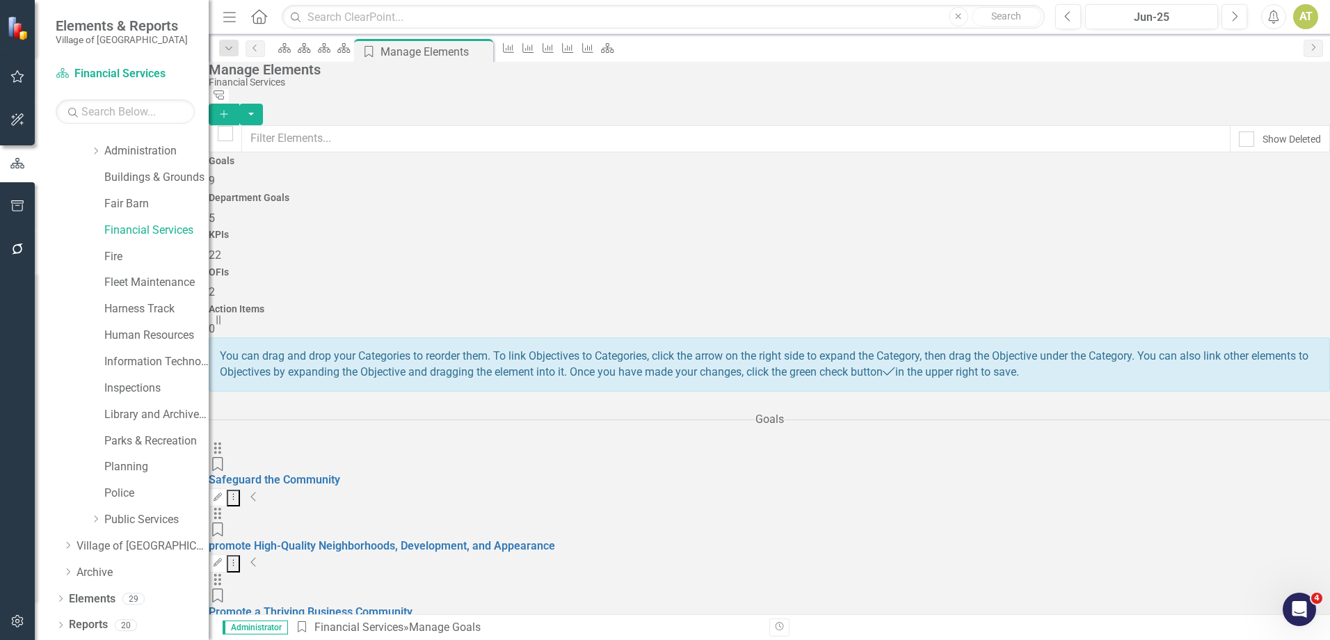
click at [722, 229] on div "KPIs 22" at bounding box center [769, 245] width 1121 height 33
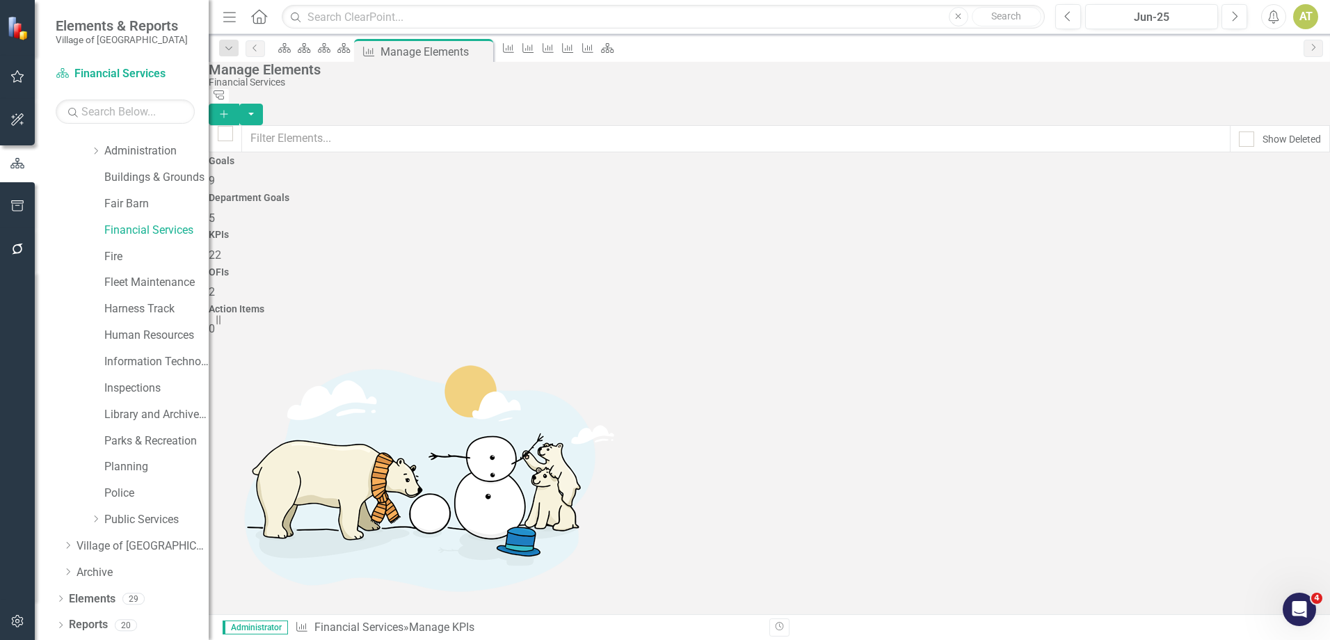
scroll to position [601, 0]
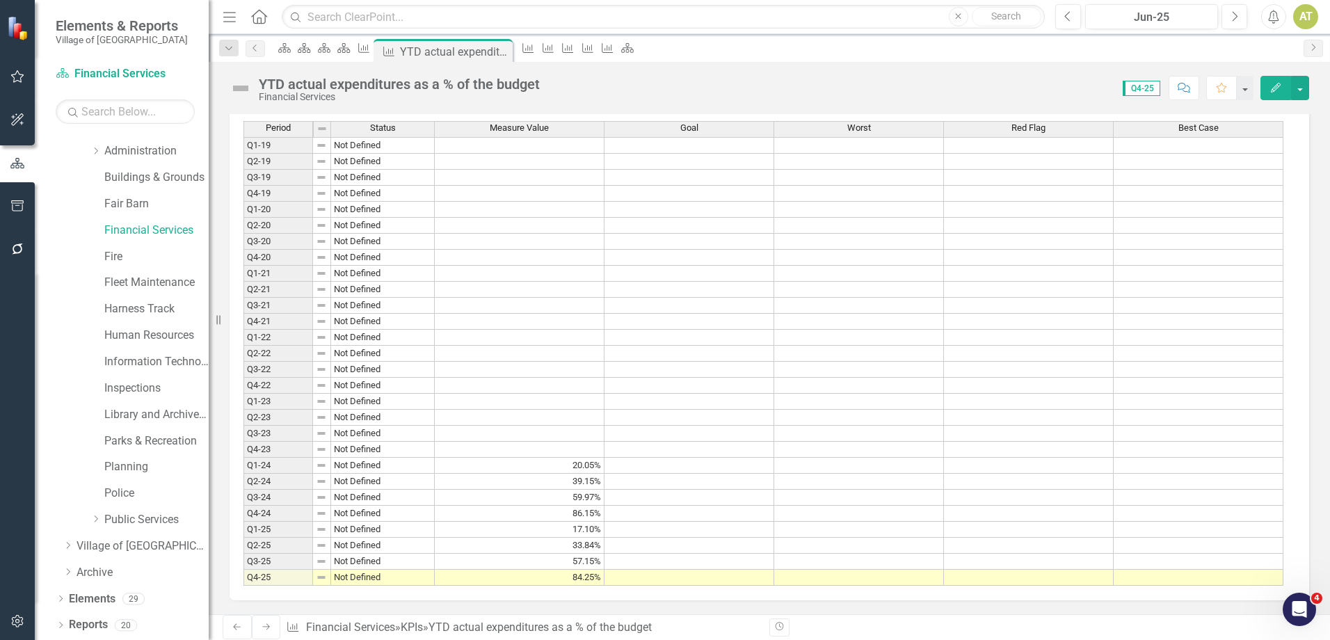
scroll to position [423, 0]
click at [262, 625] on icon at bounding box center [266, 627] width 8 height 6
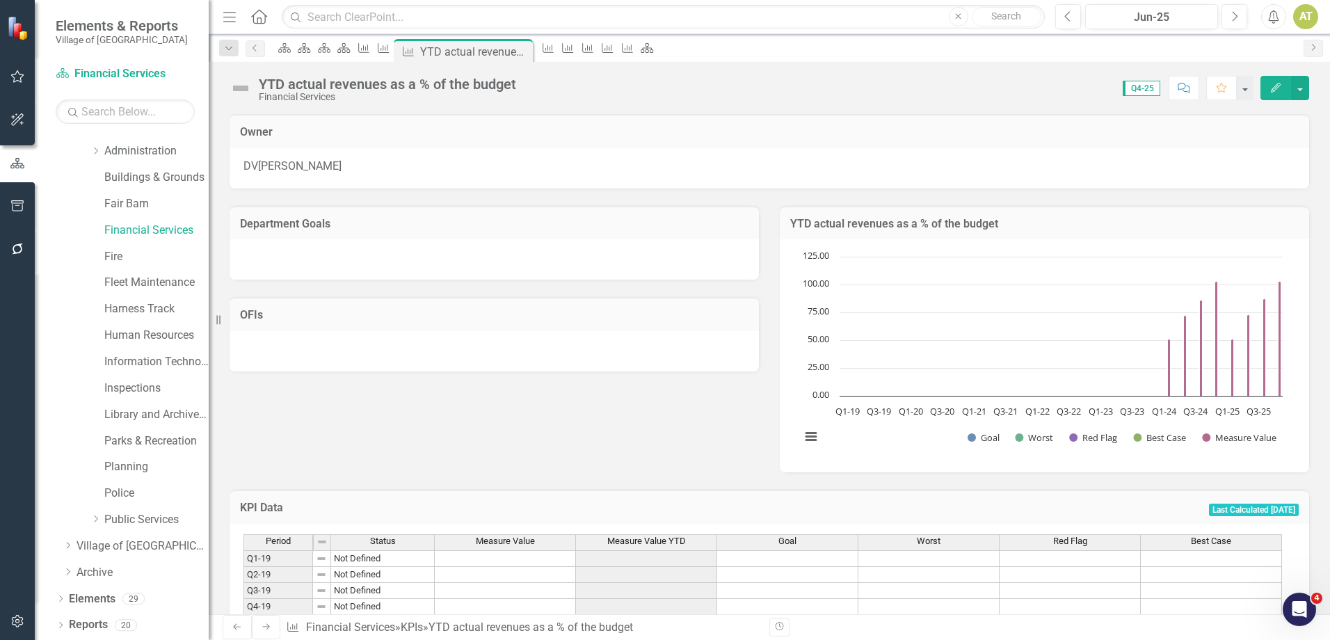
scroll to position [423, 0]
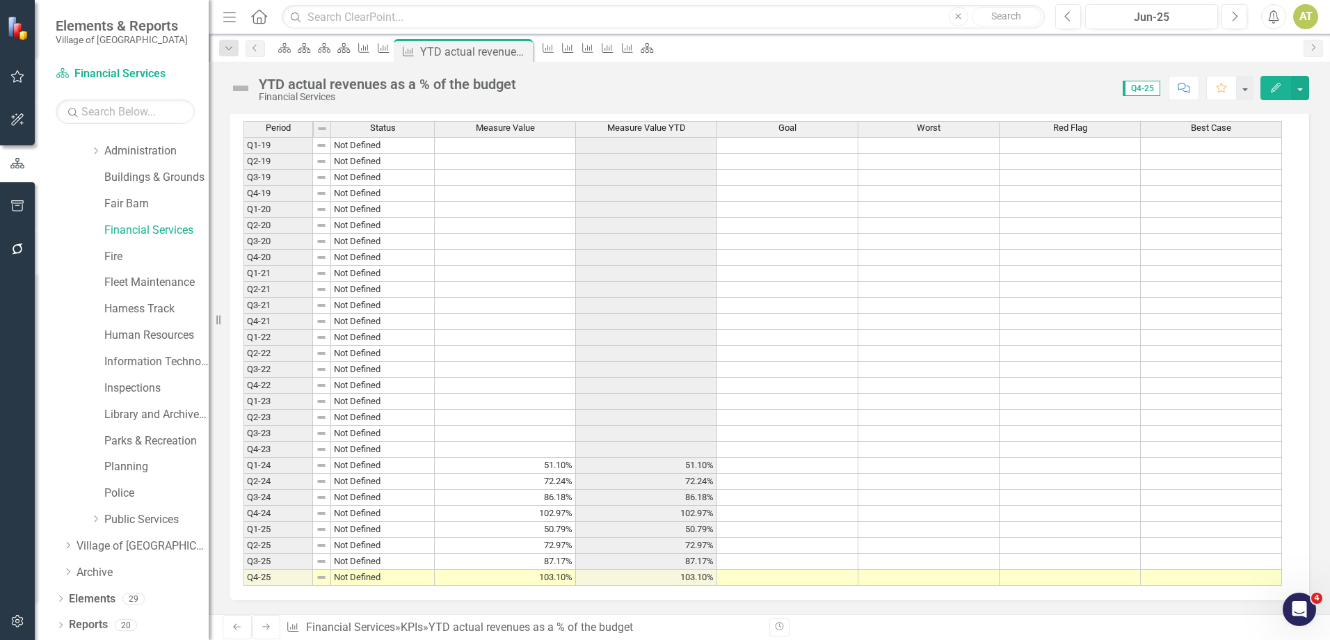
click at [264, 625] on icon "Next" at bounding box center [266, 626] width 11 height 8
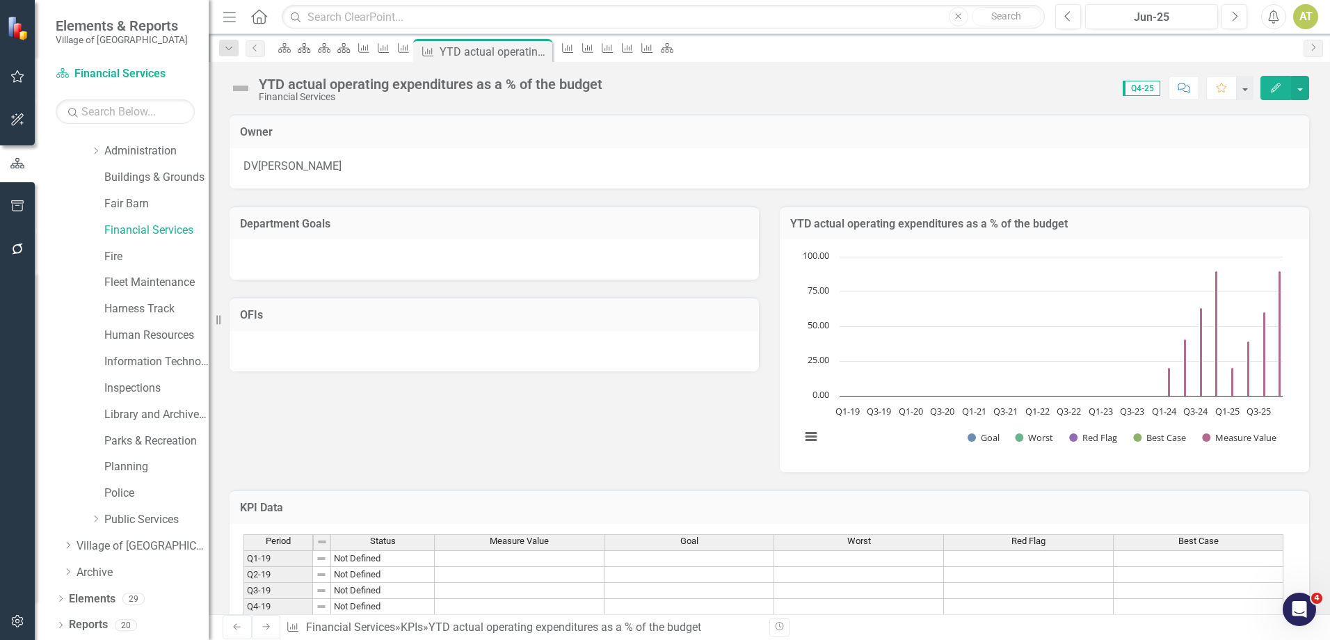
scroll to position [423, 0]
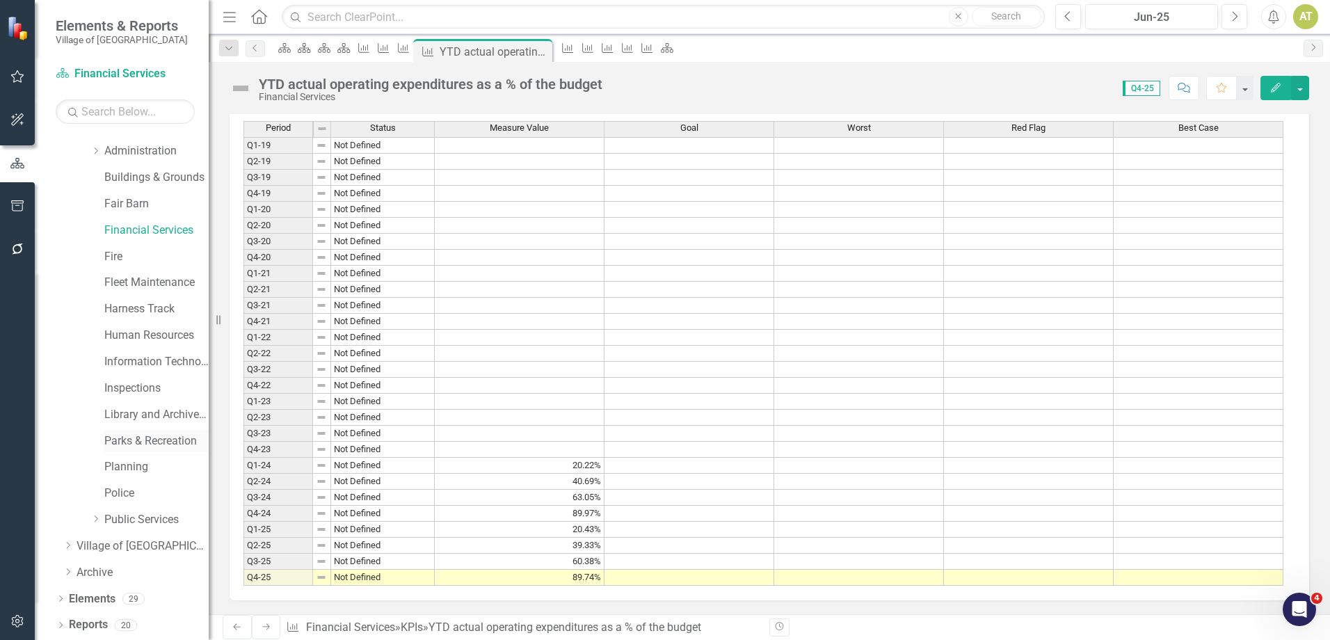
click at [129, 446] on link "Parks & Recreation" at bounding box center [156, 441] width 104 height 16
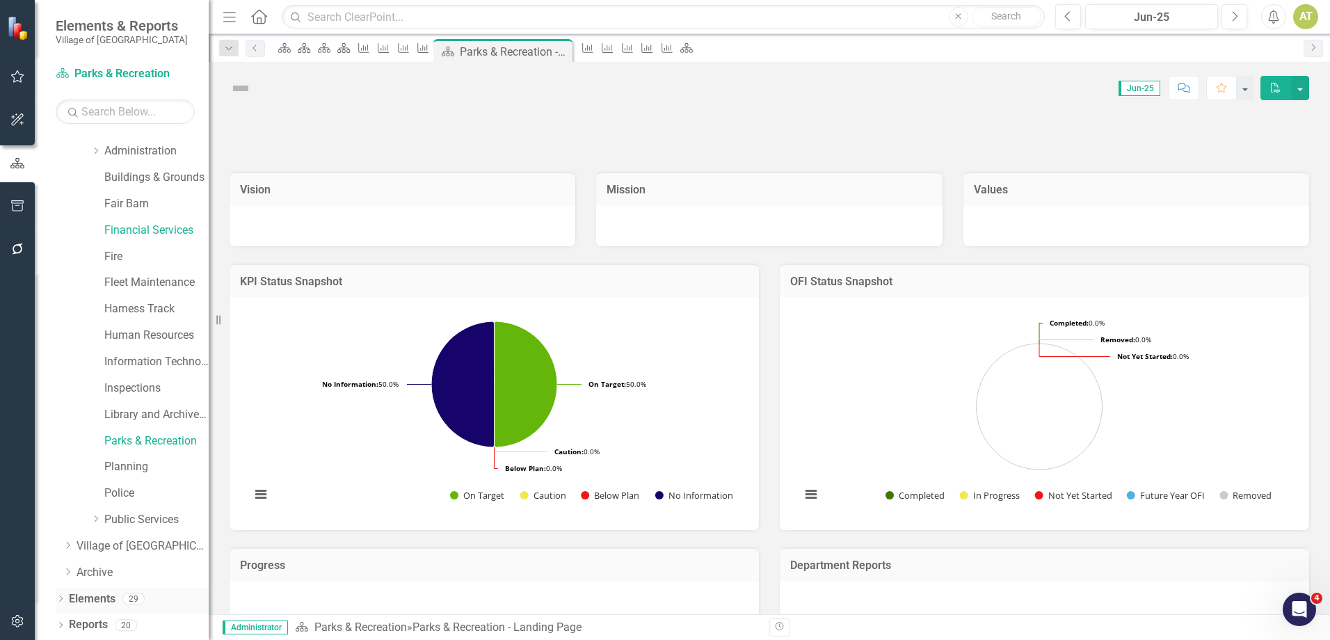
click at [119, 603] on div "Elements 29" at bounding box center [139, 601] width 140 height 26
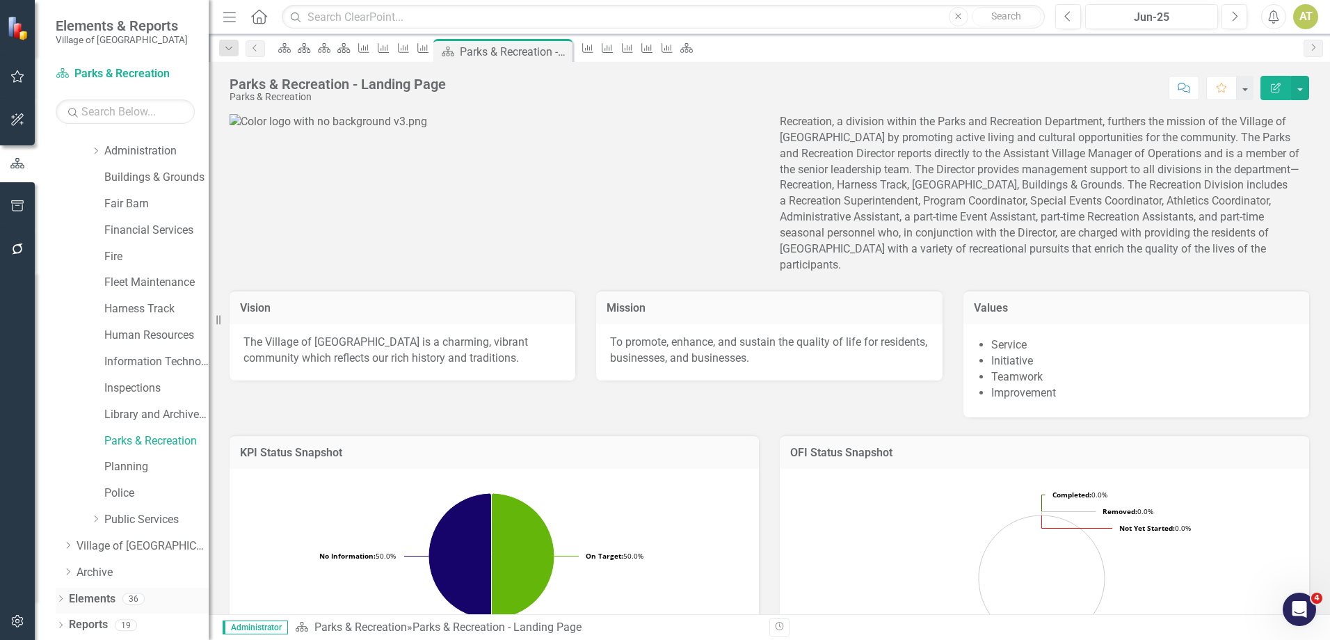
click at [112, 601] on link "Elements" at bounding box center [92, 599] width 47 height 16
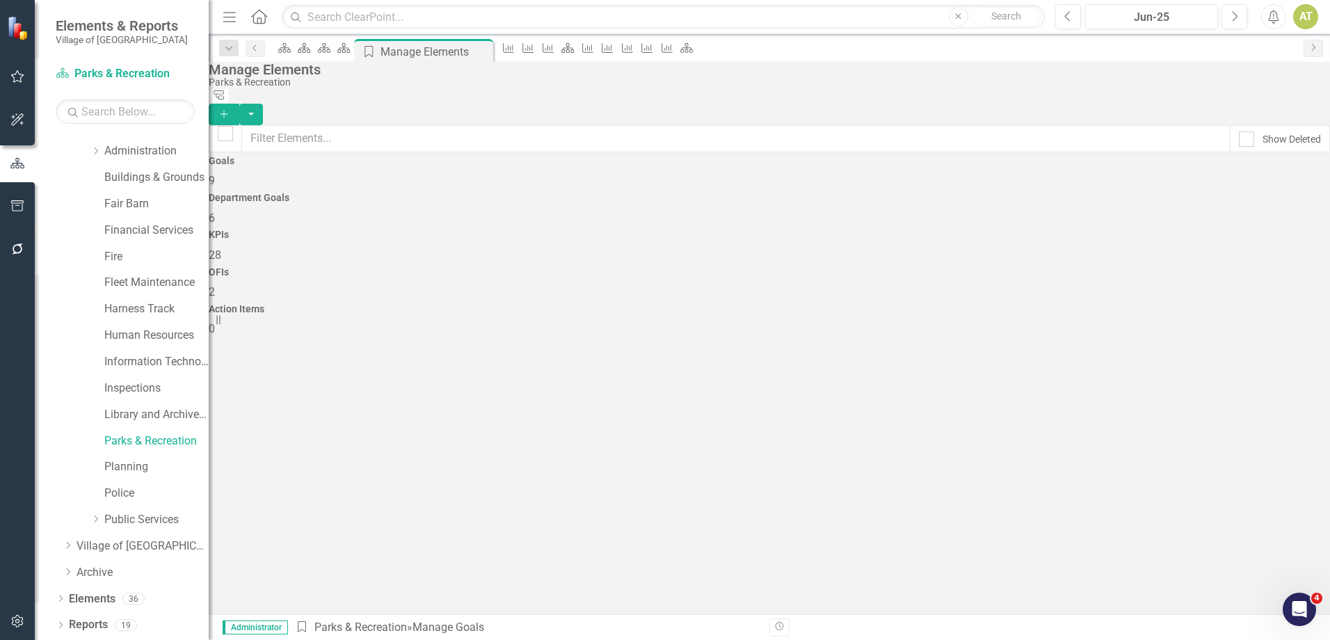
click at [221, 248] on span "28" at bounding box center [215, 254] width 13 height 13
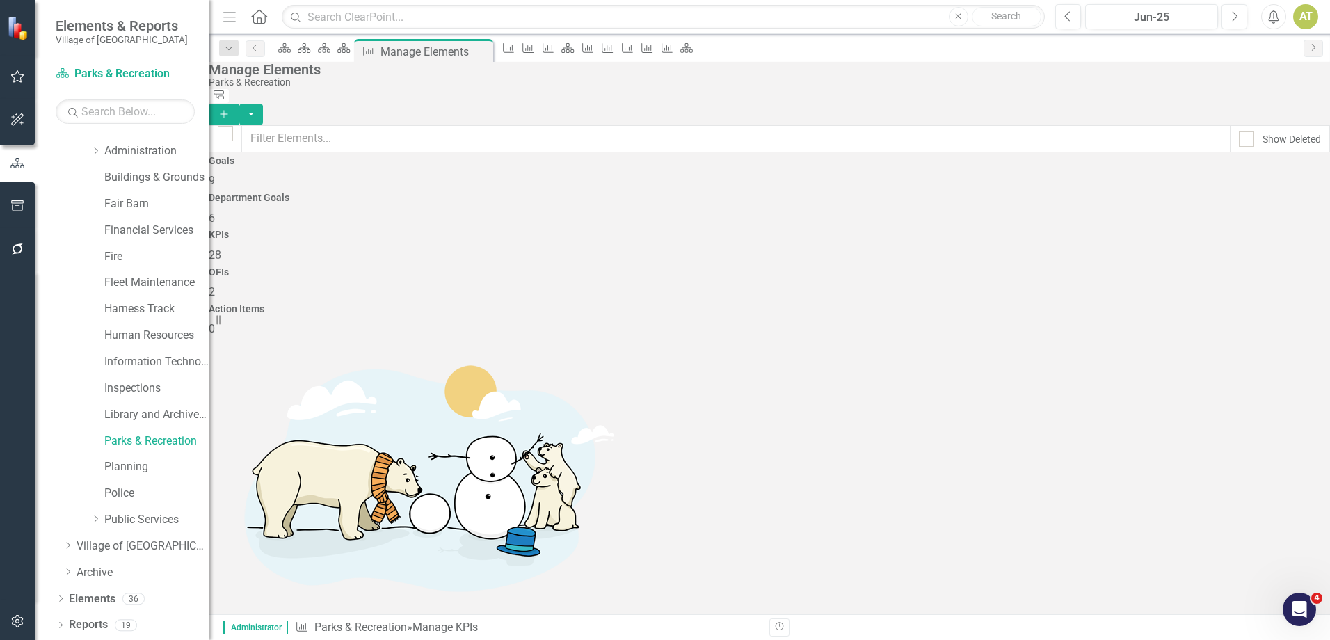
scroll to position [348, 0]
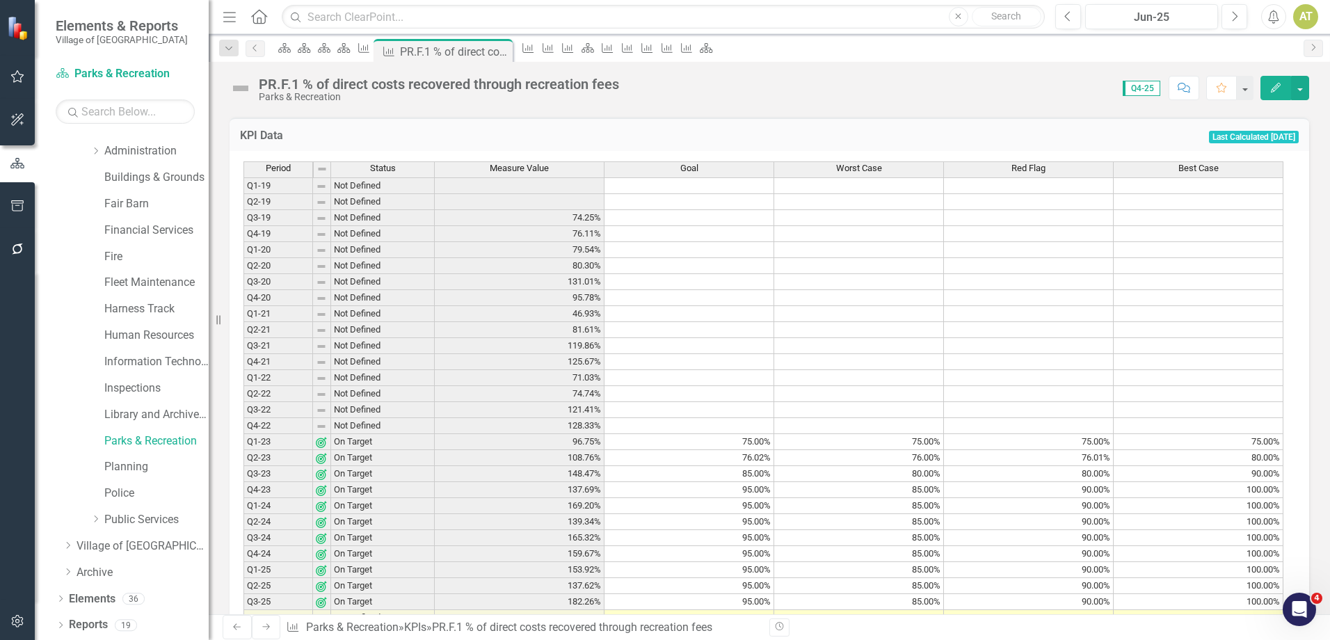
scroll to position [526, 0]
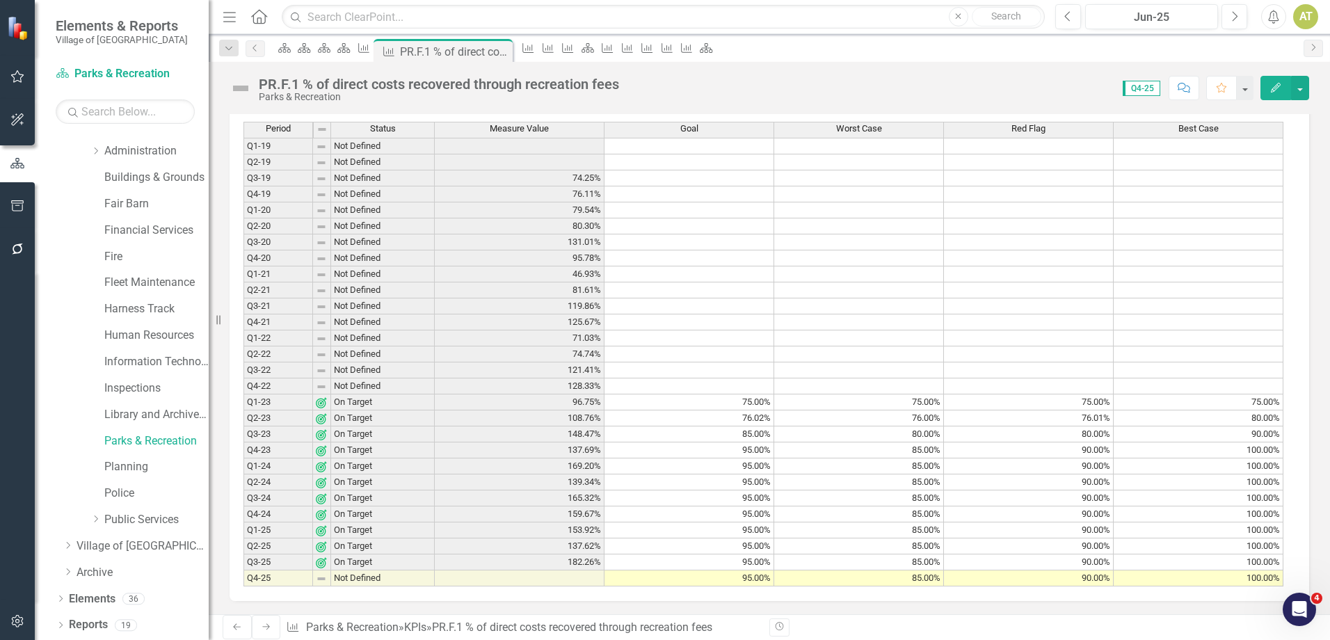
click at [1279, 89] on icon "Edit" at bounding box center [1275, 88] width 13 height 10
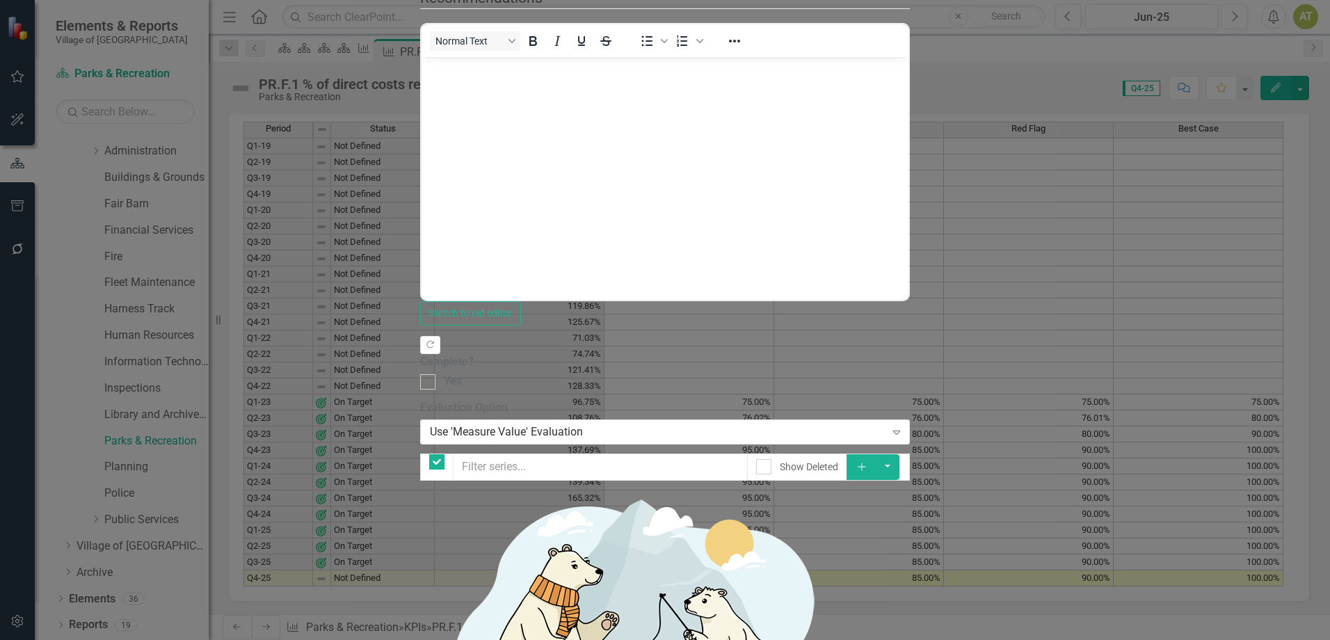
checkbox input "false"
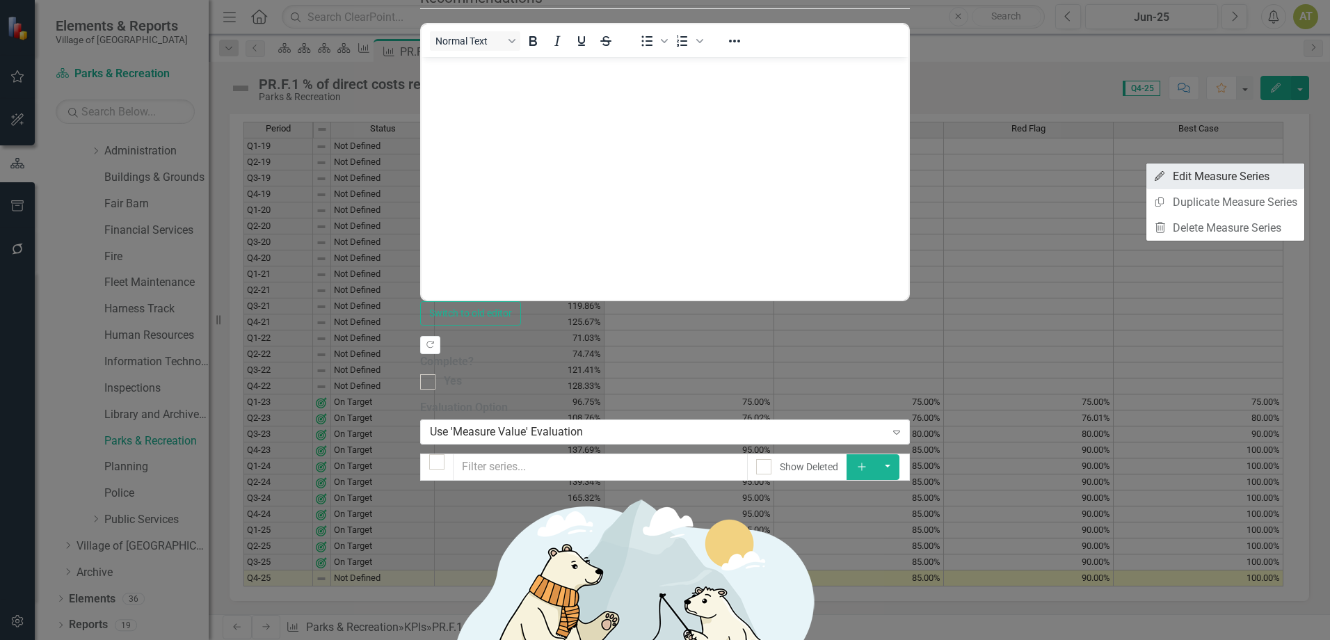
click at [1287, 176] on link "Edit Edit Measure Series" at bounding box center [1225, 176] width 158 height 26
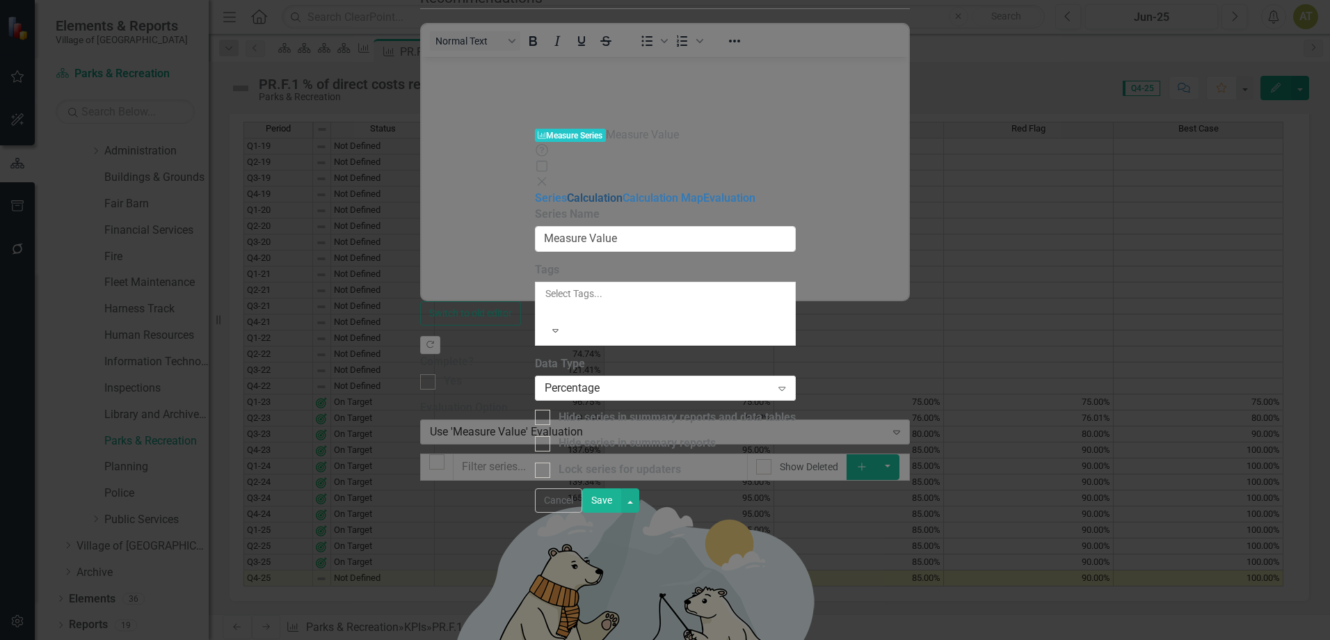
click at [567, 191] on link "Calculation" at bounding box center [595, 197] width 56 height 13
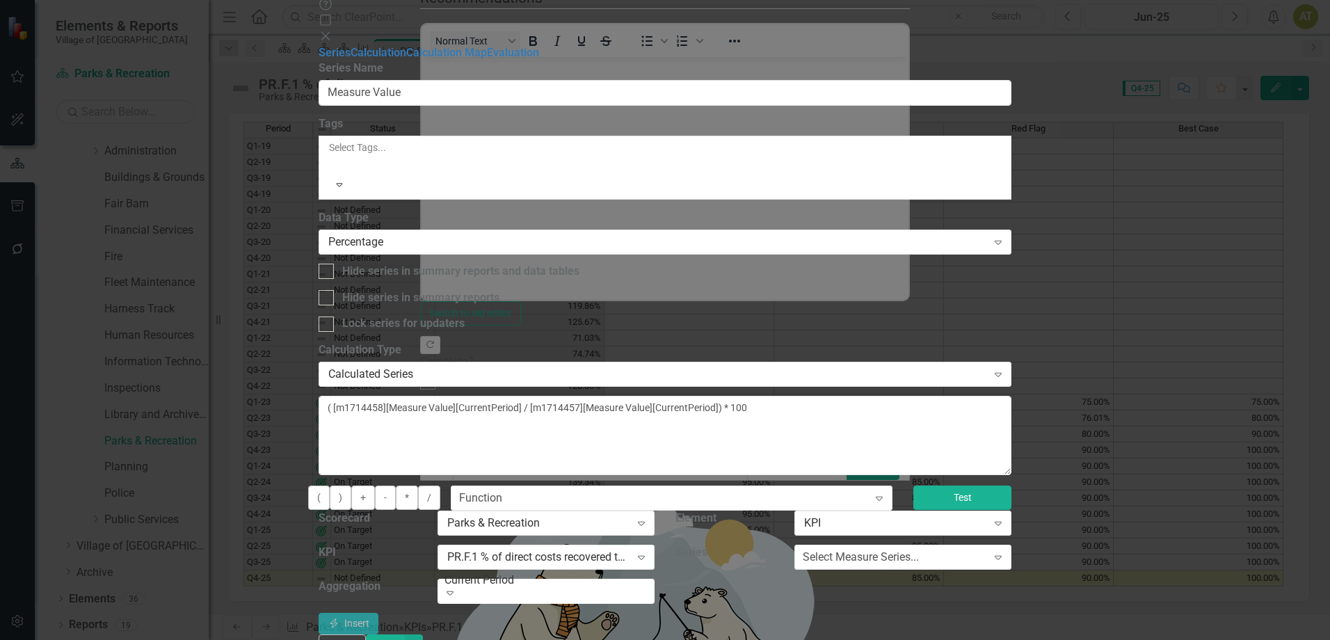
click at [1011, 485] on button "Test" at bounding box center [962, 497] width 98 height 24
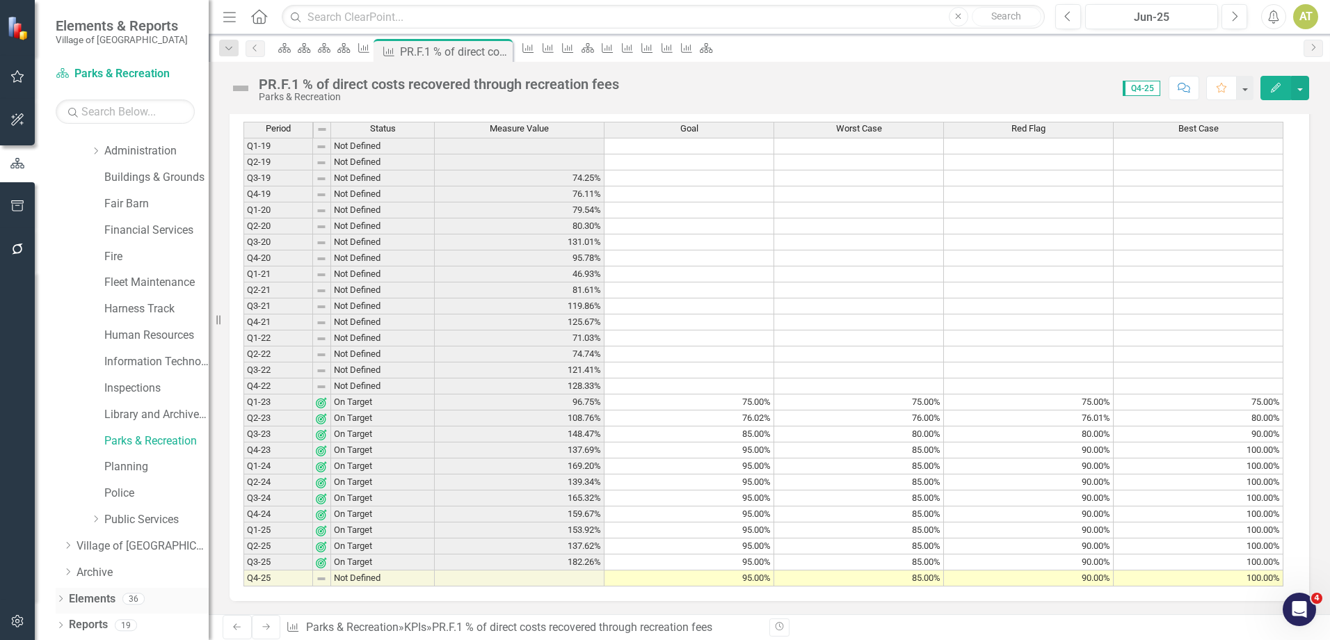
click at [101, 595] on link "Elements" at bounding box center [92, 599] width 47 height 16
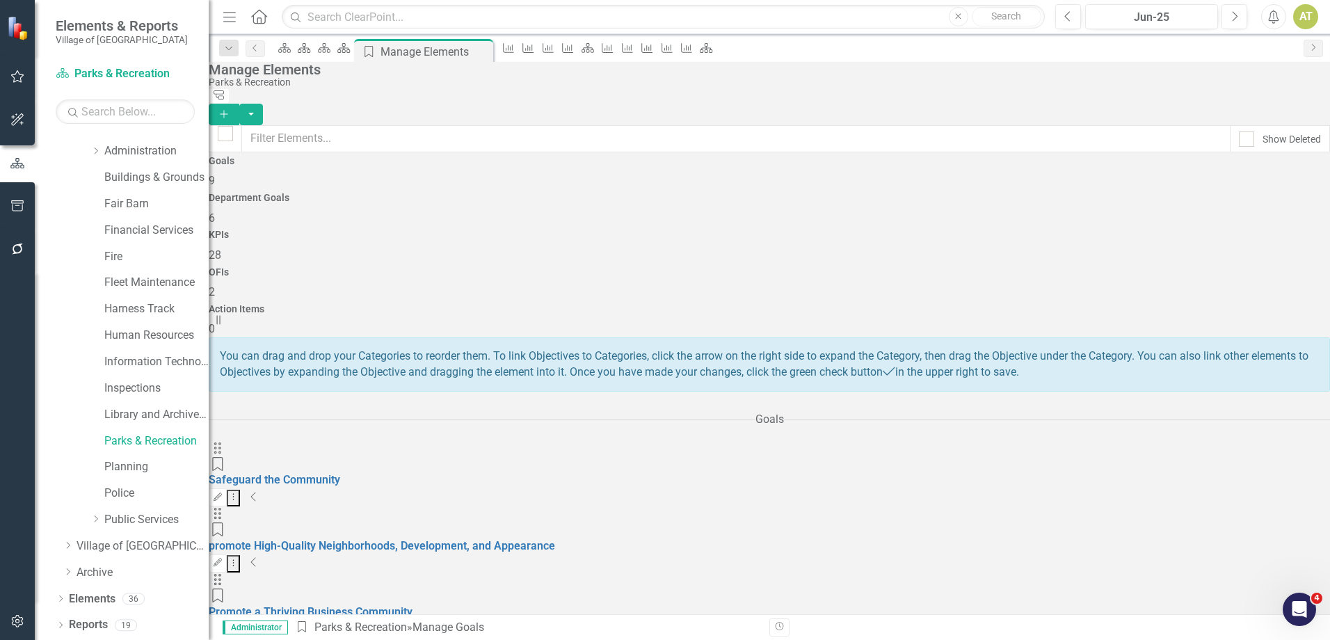
click at [780, 229] on h4 "KPIs" at bounding box center [769, 234] width 1121 height 10
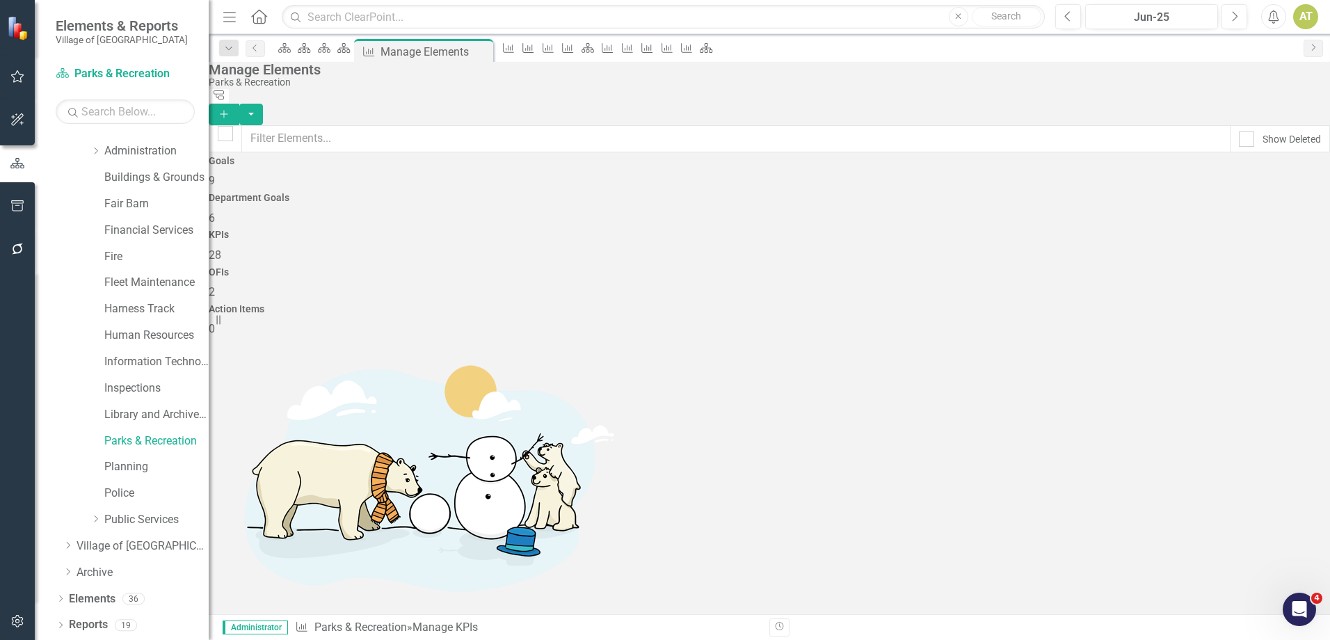
scroll to position [348, 0]
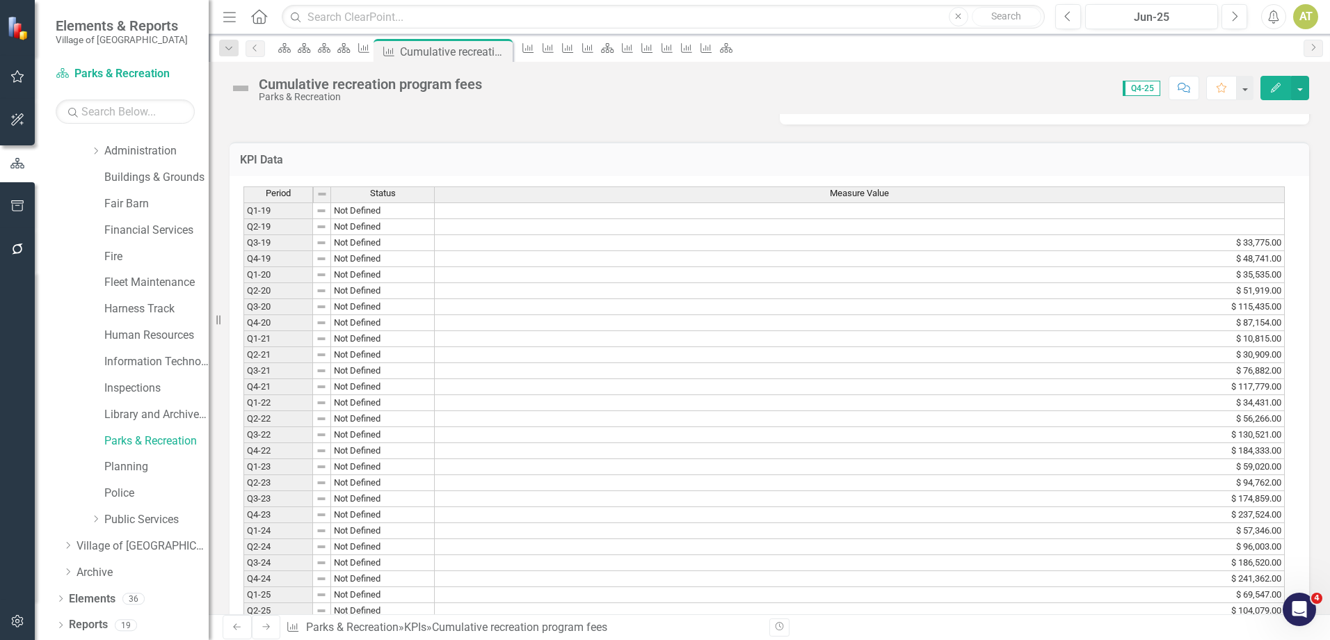
scroll to position [423, 0]
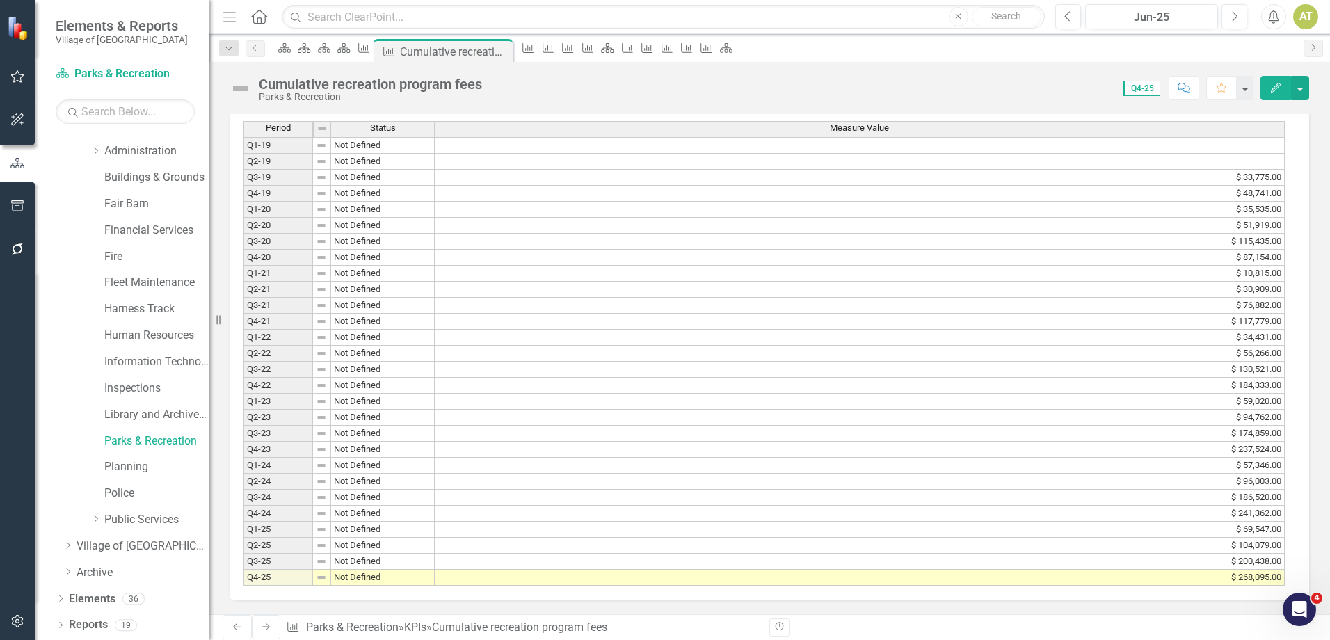
click at [261, 627] on icon "Next" at bounding box center [266, 626] width 11 height 8
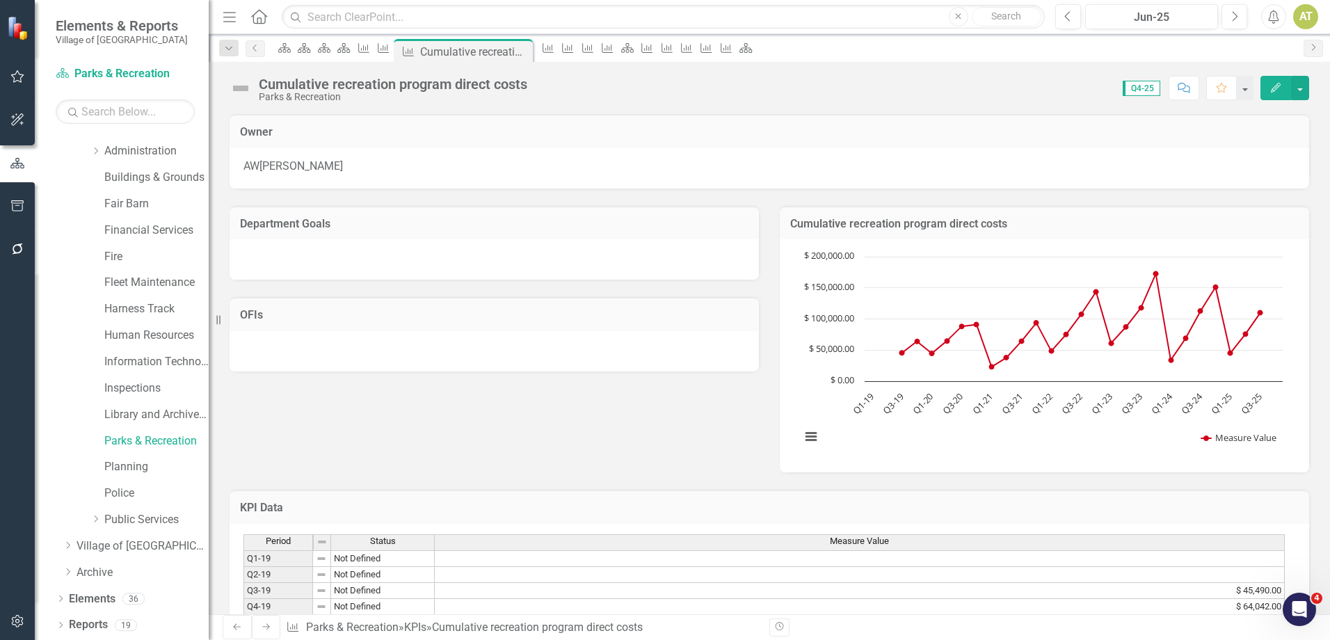
scroll to position [423, 0]
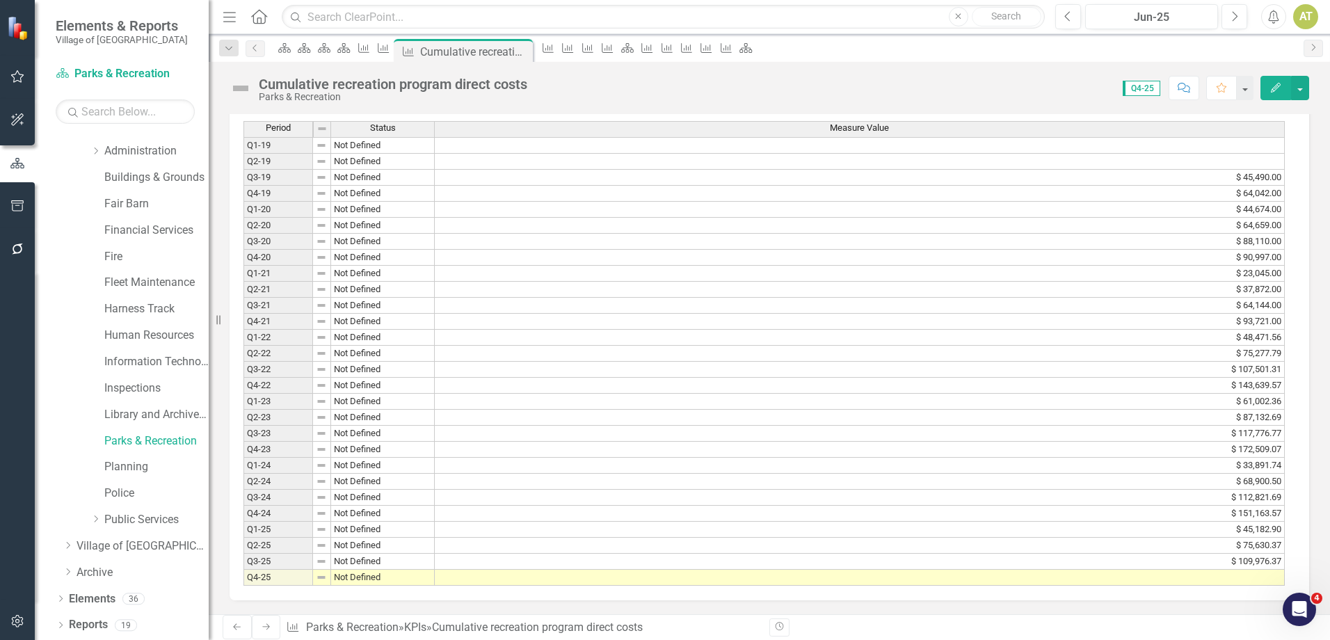
click at [785, 624] on button "Revision History" at bounding box center [779, 627] width 20 height 18
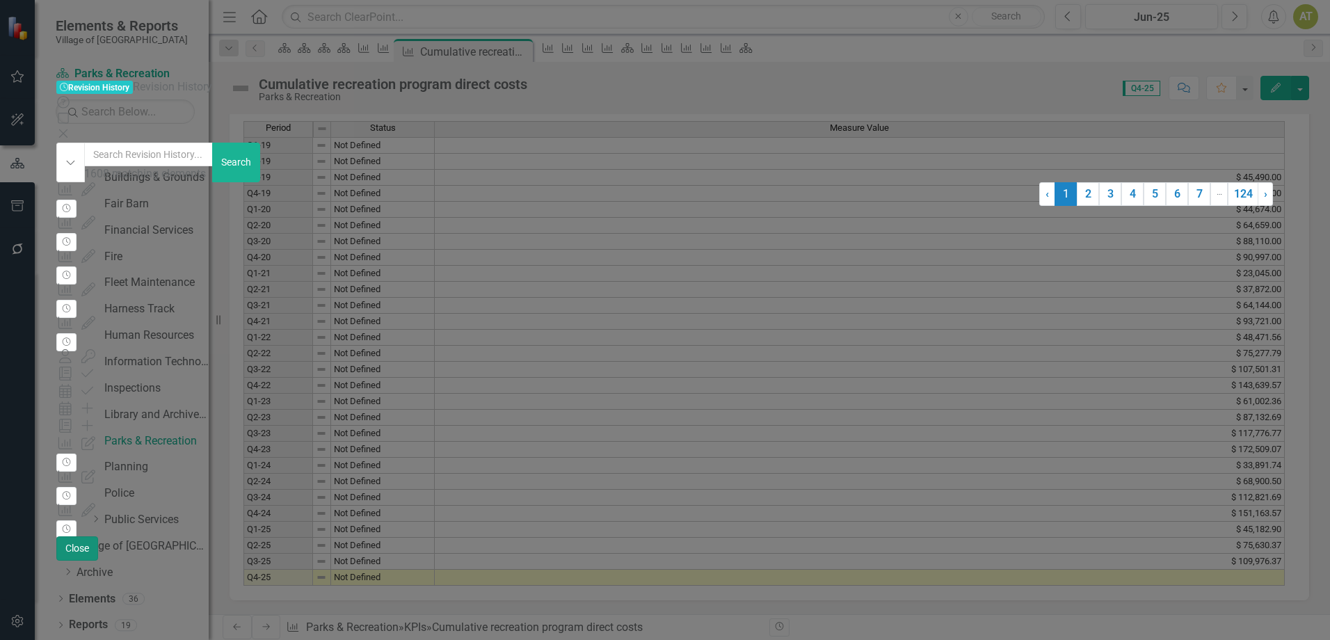
click at [98, 561] on button "Close" at bounding box center [77, 548] width 42 height 24
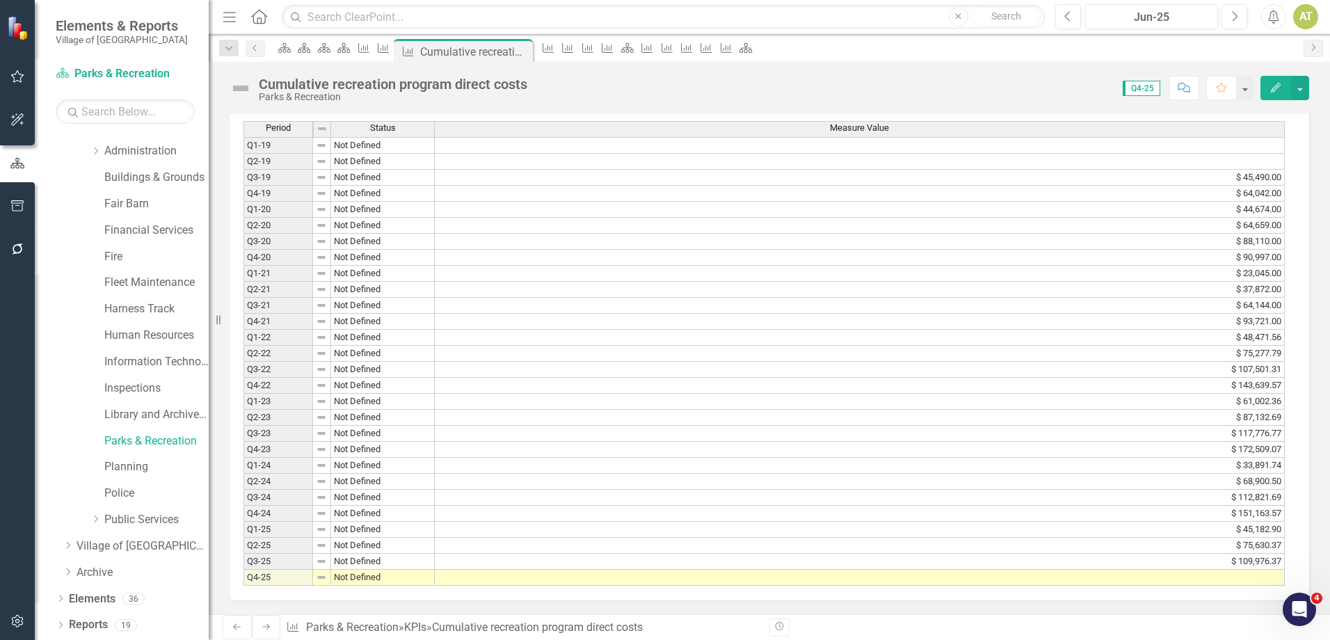
click at [504, 86] on div "Cumulative recreation program direct costs" at bounding box center [393, 83] width 268 height 15
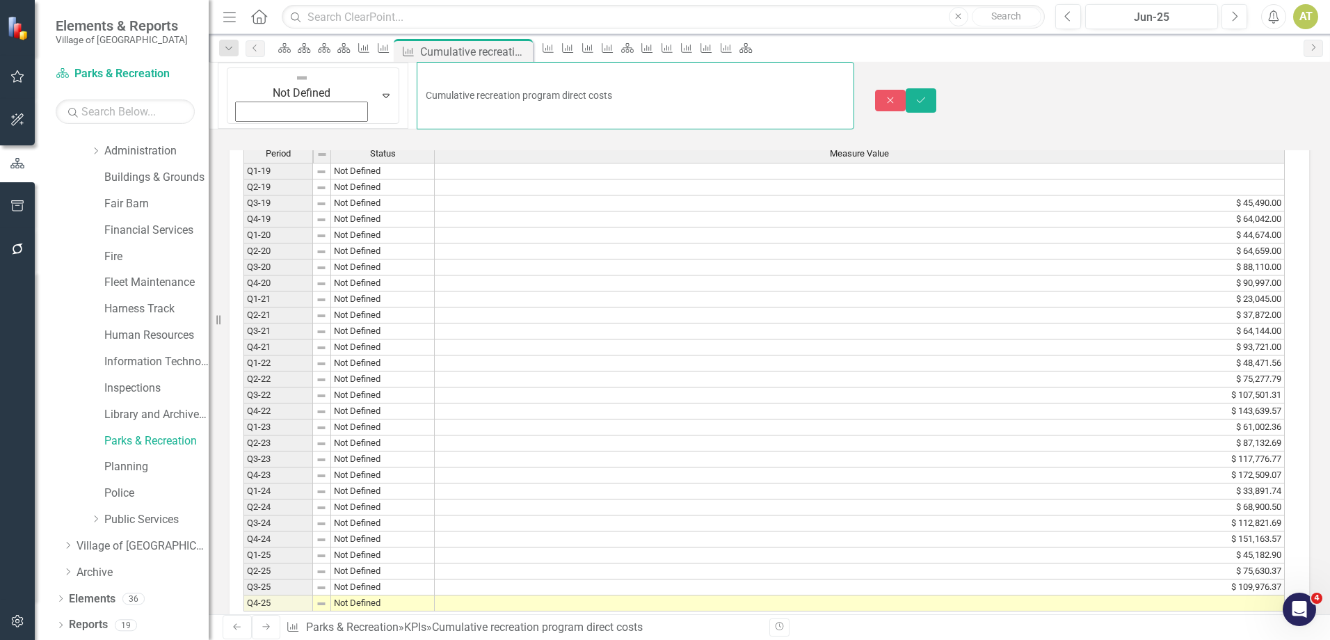
click at [504, 86] on input "Cumulative recreation program direct costs" at bounding box center [635, 95] width 437 height 67
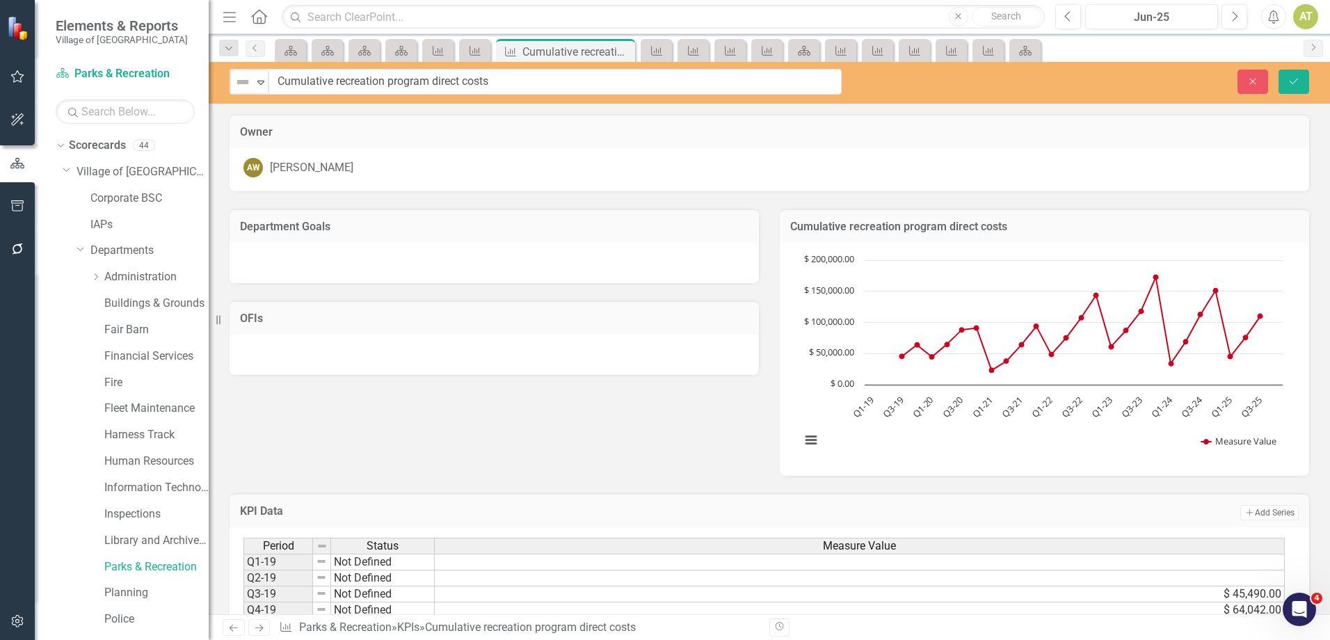
scroll to position [423, 0]
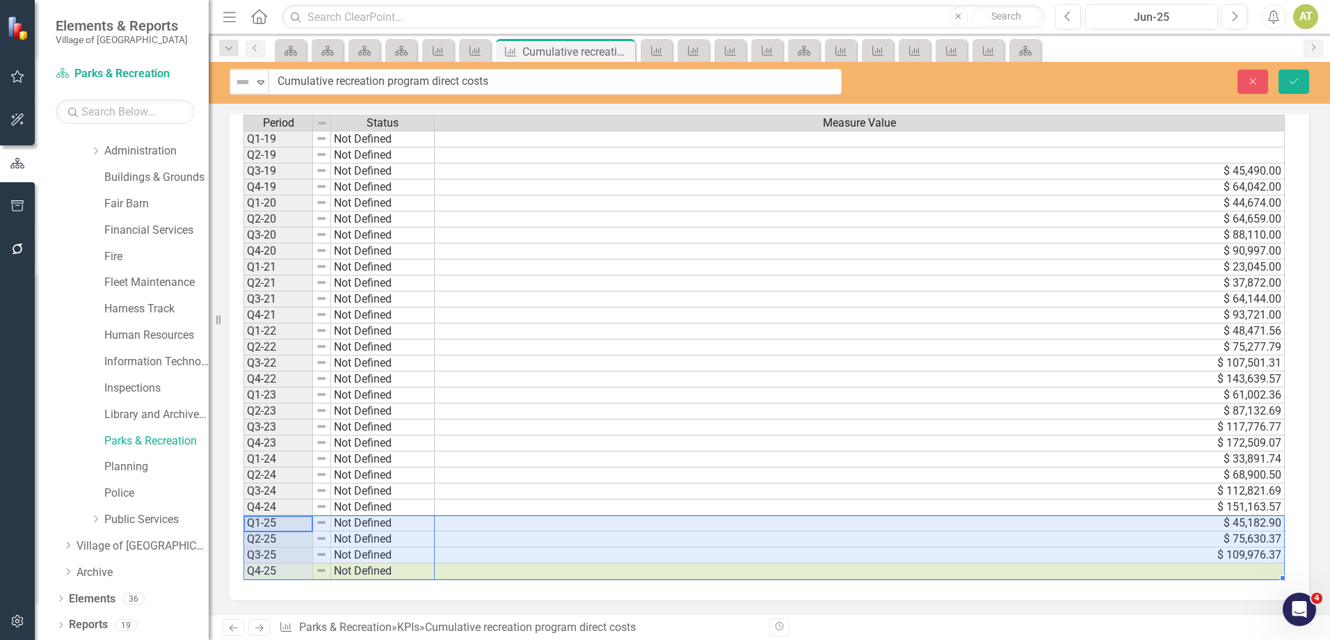
drag, startPoint x: 281, startPoint y: 522, endPoint x: 712, endPoint y: 589, distance: 436.3
click at [712, 589] on div "Period Status Measure Value Q1-19 Not Defined Q2-19 Not Defined Q3-19 Not Defin…" at bounding box center [768, 352] width 1079 height 496
click at [1259, 78] on button "Close" at bounding box center [1252, 82] width 31 height 24
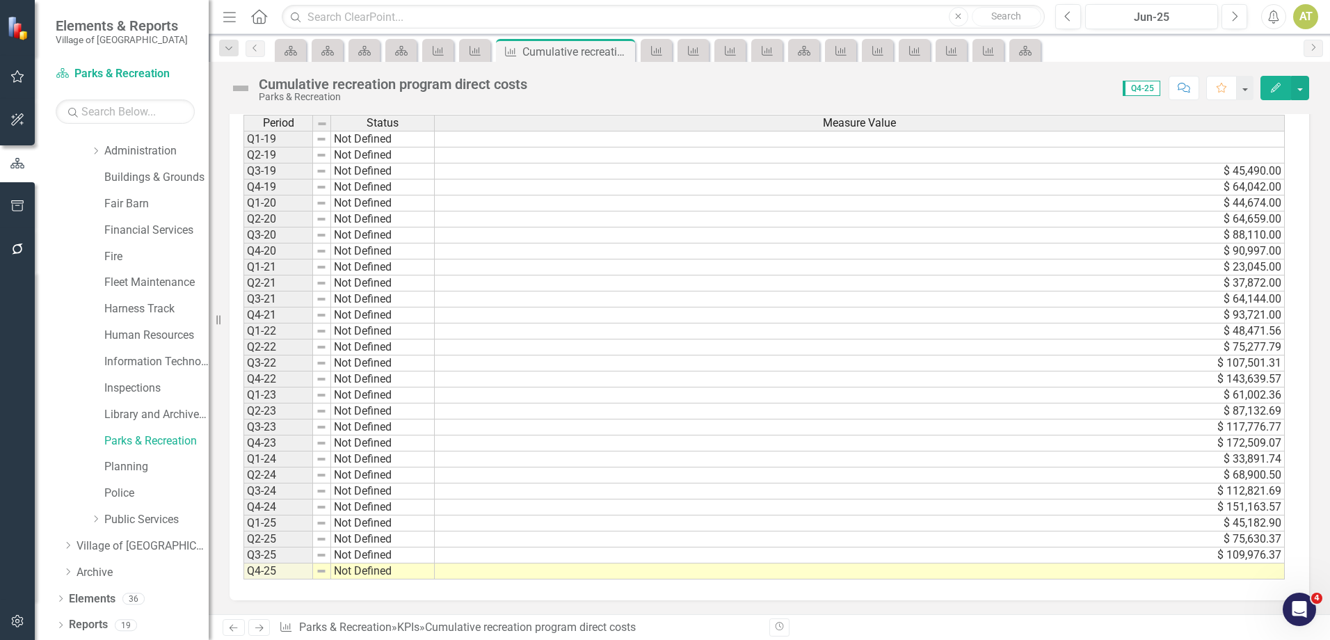
click at [264, 630] on icon "Next" at bounding box center [259, 627] width 12 height 9
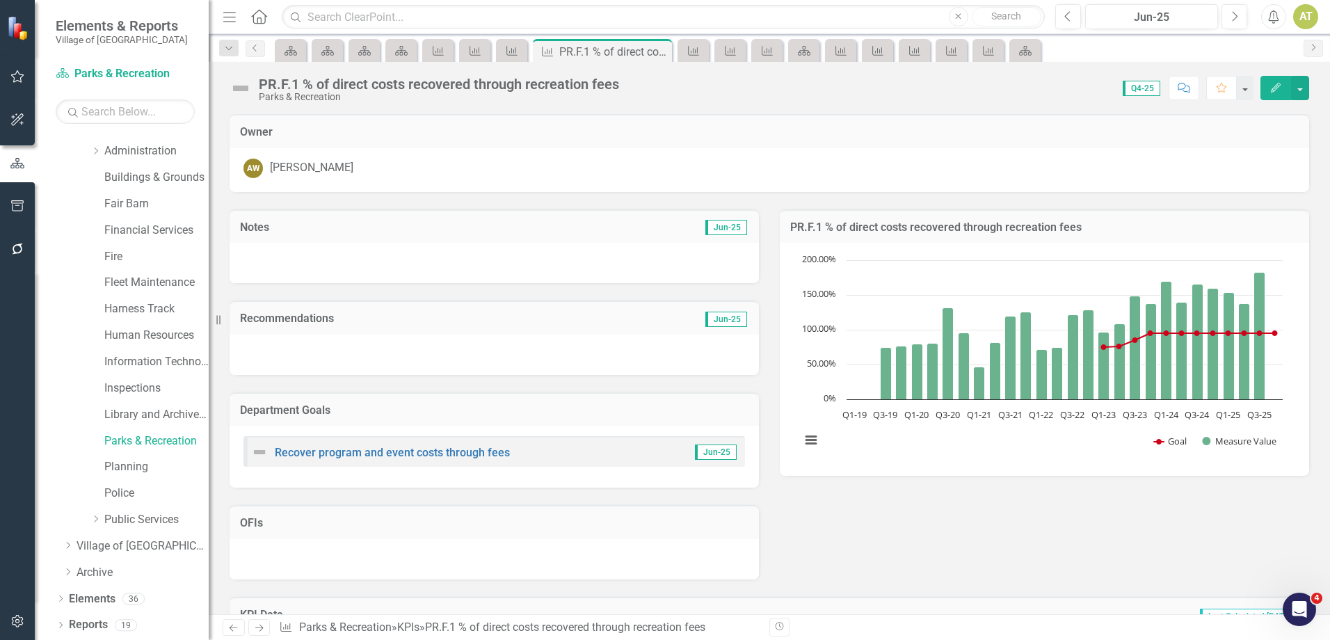
click at [236, 632] on icon "Previous" at bounding box center [233, 627] width 12 height 9
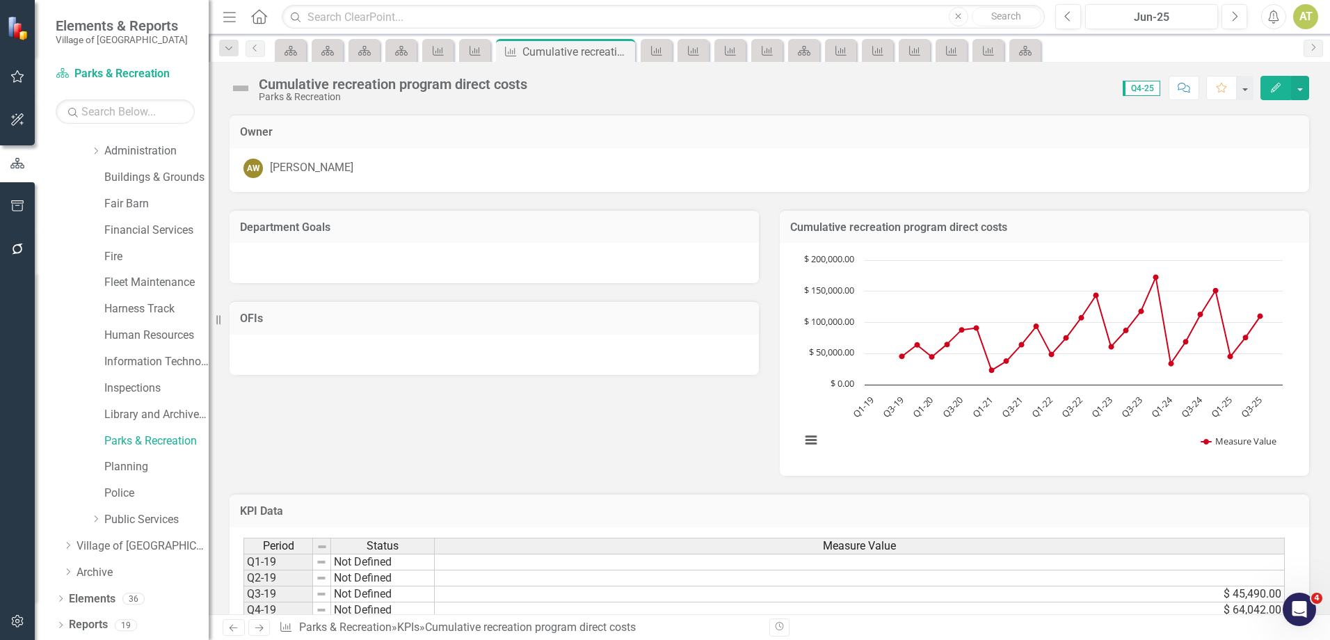
click at [236, 632] on icon "Previous" at bounding box center [233, 627] width 12 height 9
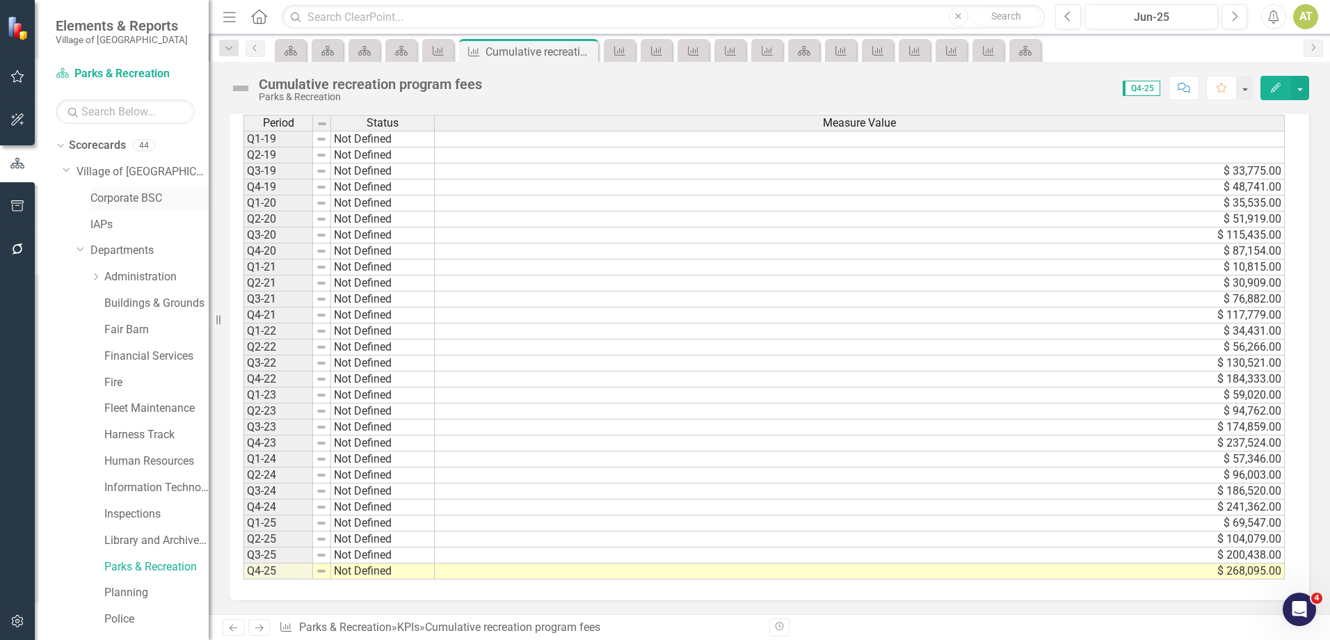
click at [114, 204] on link "Corporate BSC" at bounding box center [149, 199] width 118 height 16
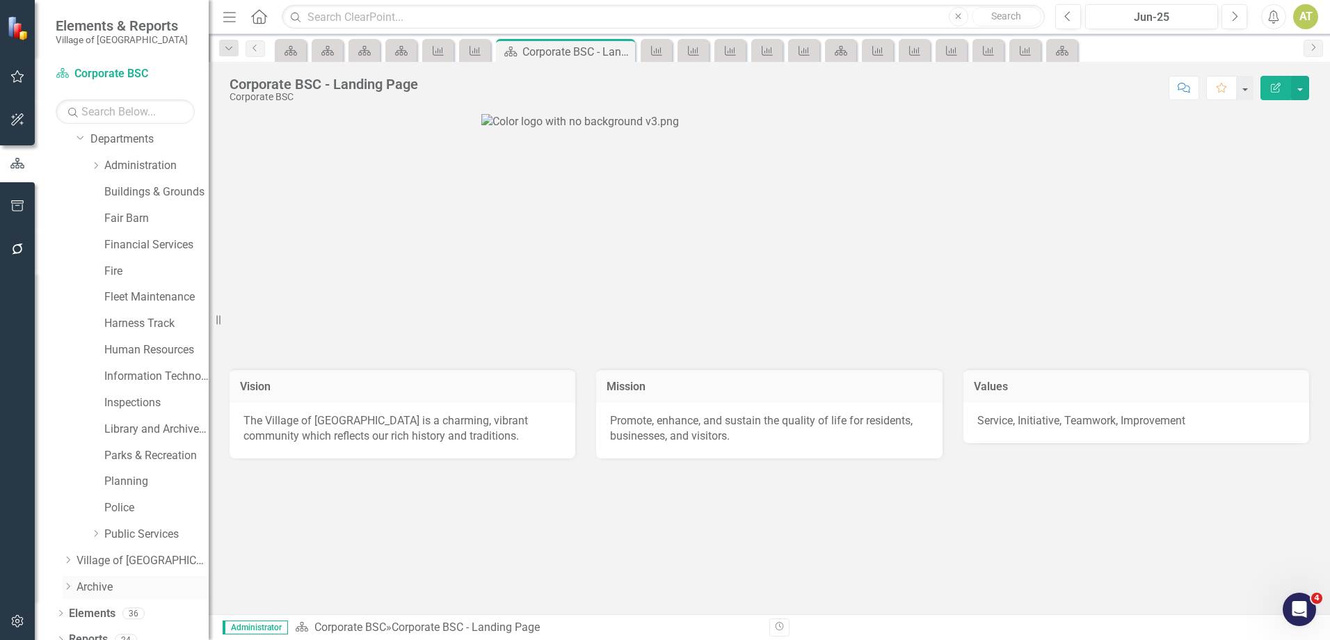
scroll to position [126, 0]
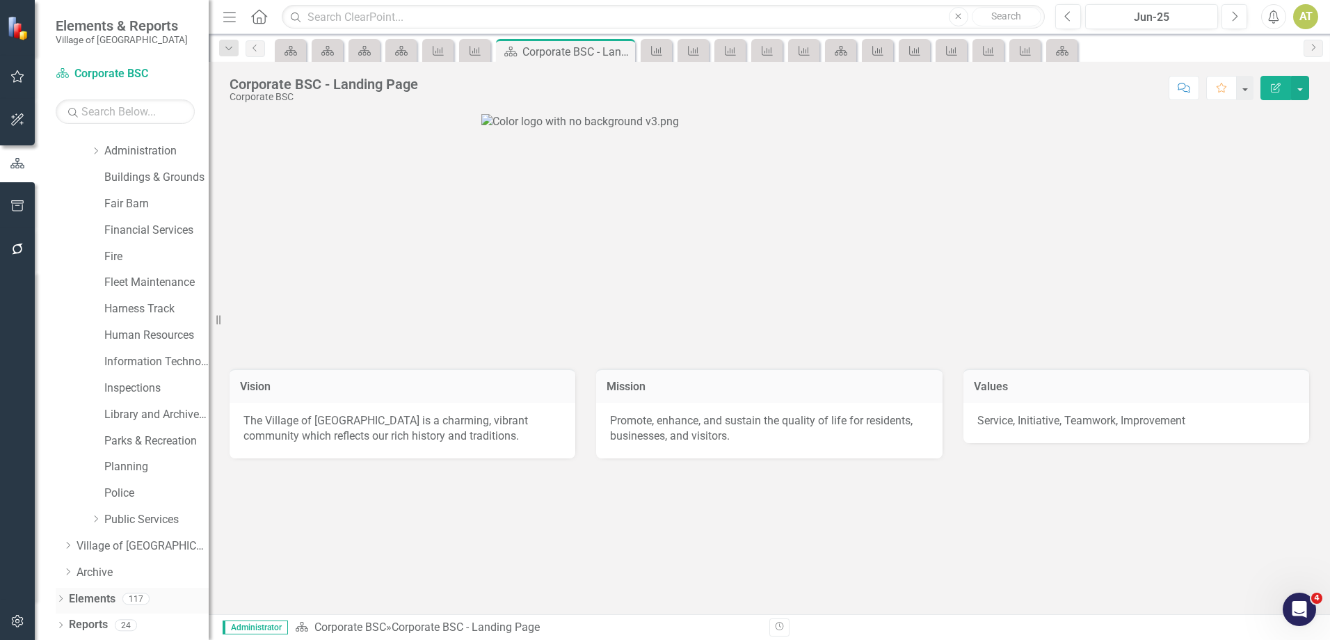
click at [119, 602] on div "Elements 117" at bounding box center [139, 601] width 140 height 26
click at [102, 602] on link "Elements" at bounding box center [92, 599] width 47 height 16
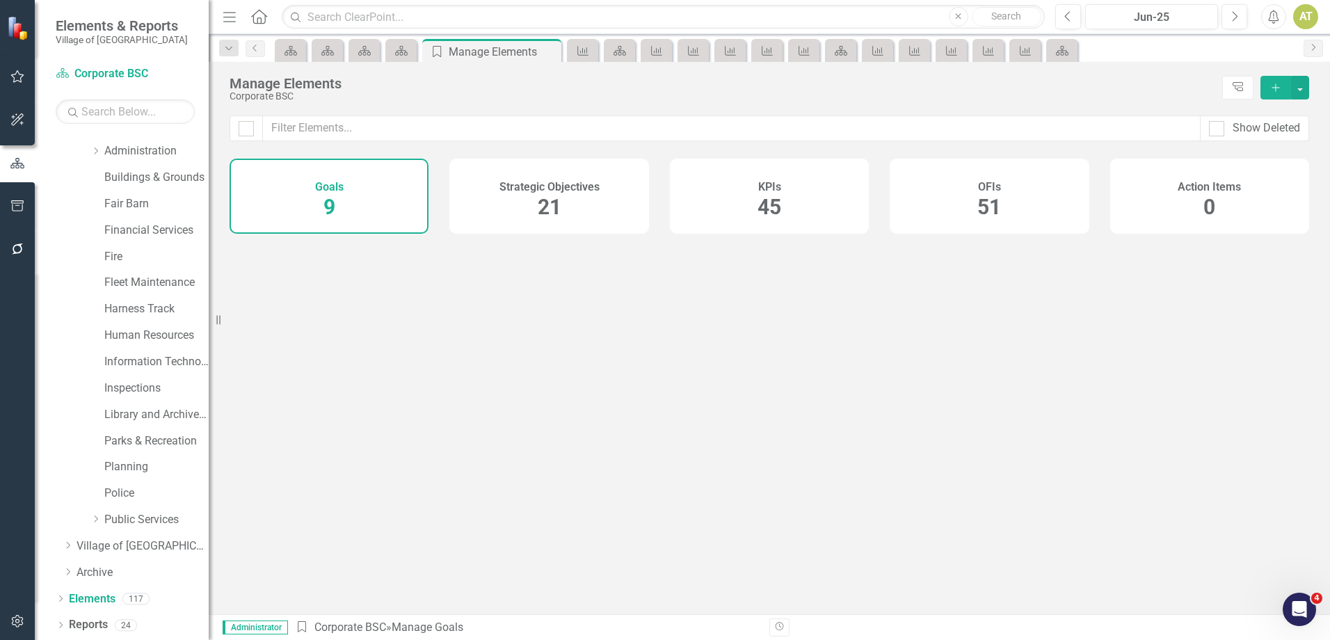
click at [755, 175] on div "KPIs 45" at bounding box center [769, 196] width 199 height 75
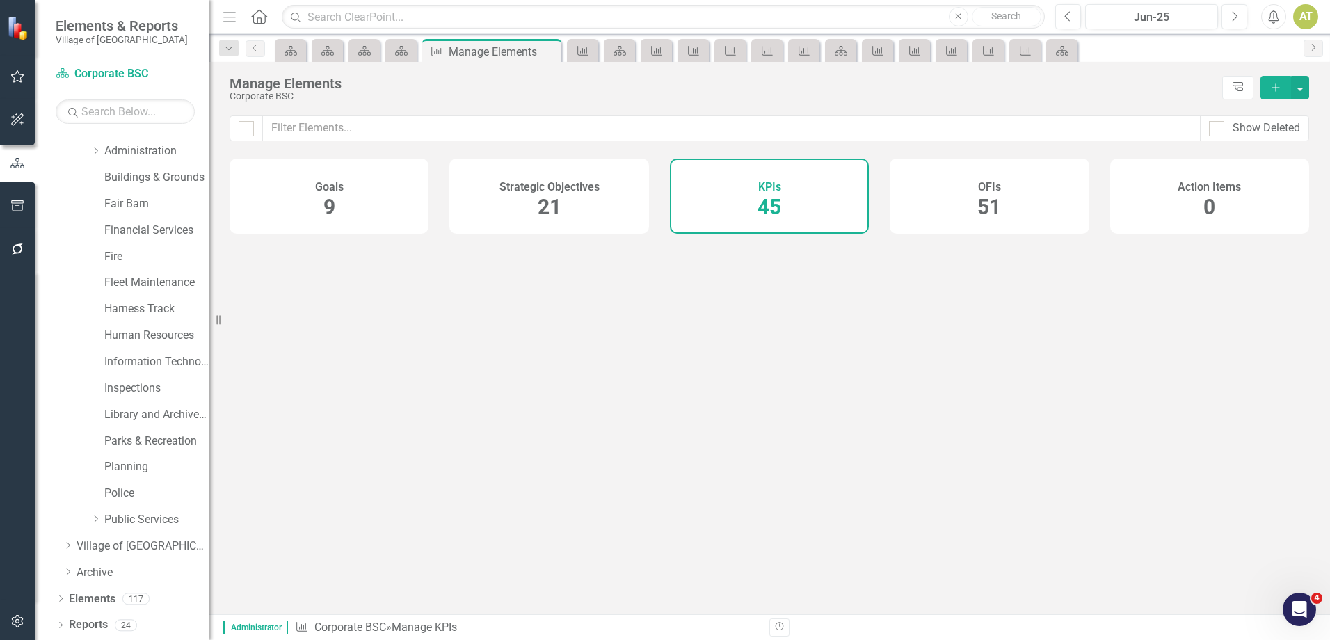
checkbox input "false"
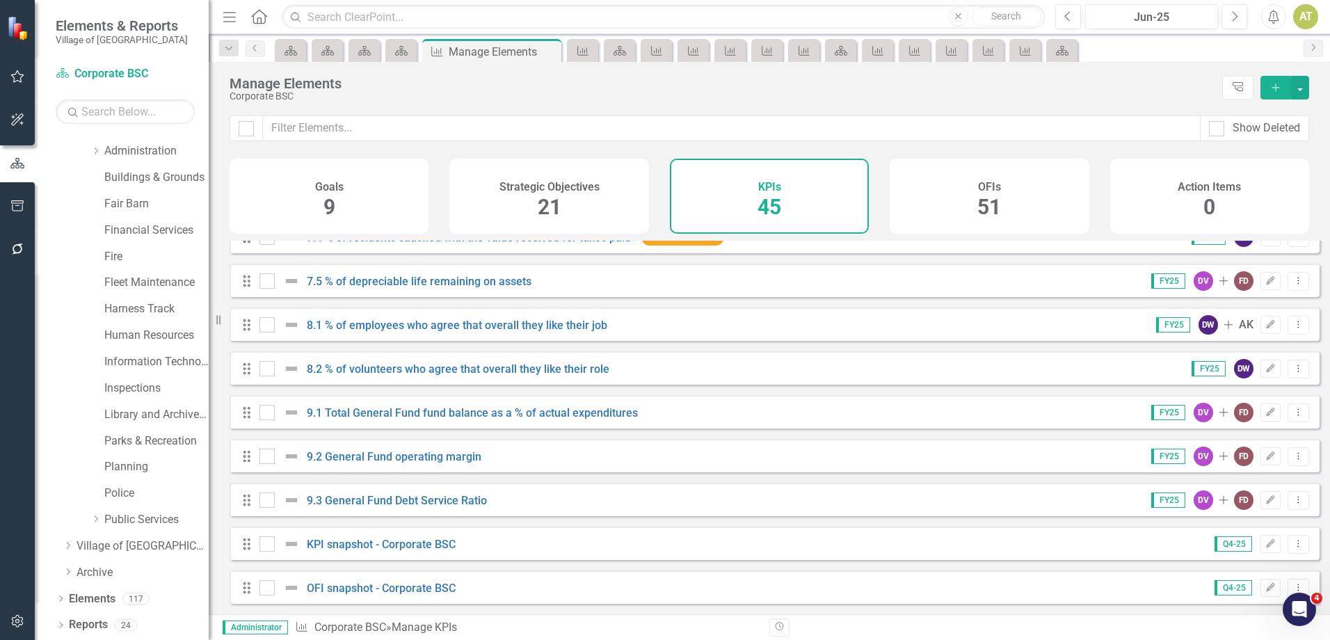
scroll to position [1539, 0]
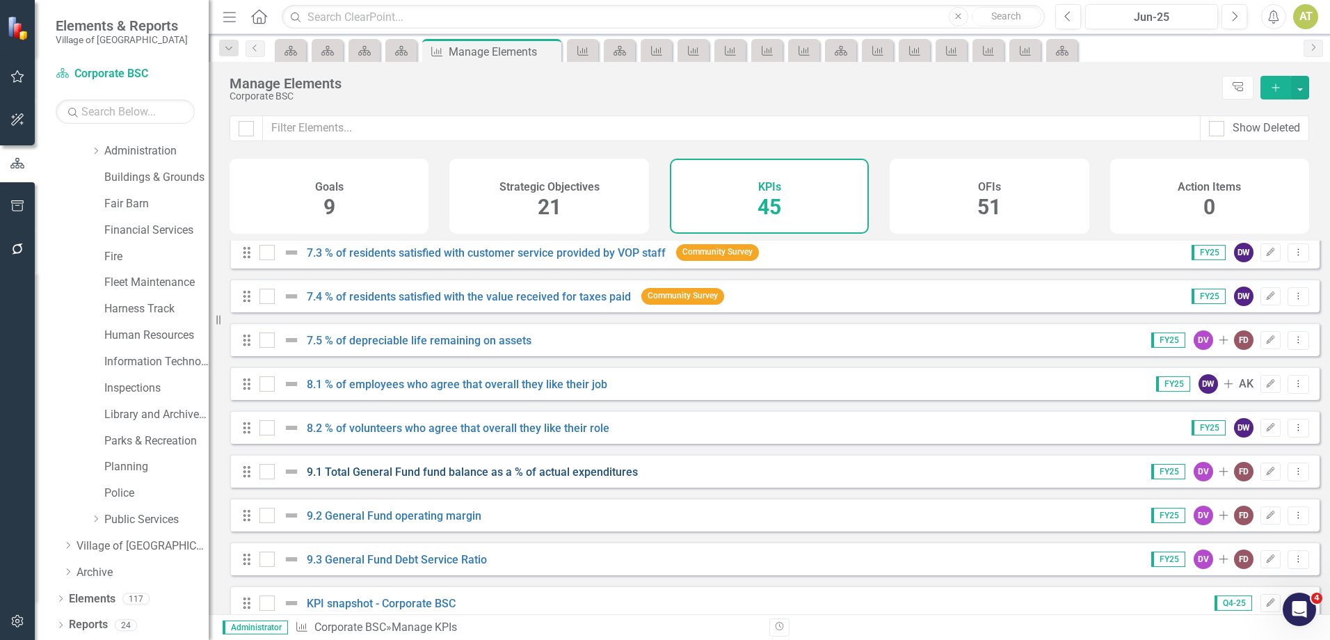
click at [466, 478] on link "9.1 Total General Fund fund balance as a % of actual expenditures" at bounding box center [472, 471] width 331 height 13
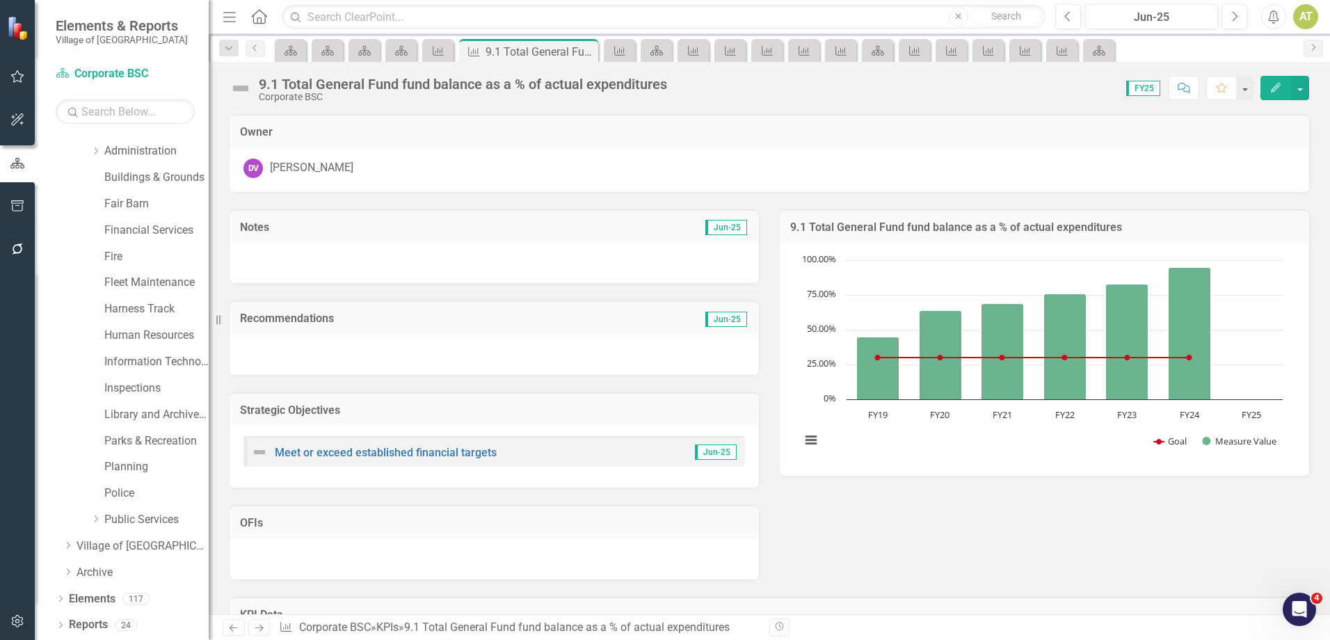
scroll to position [200, 0]
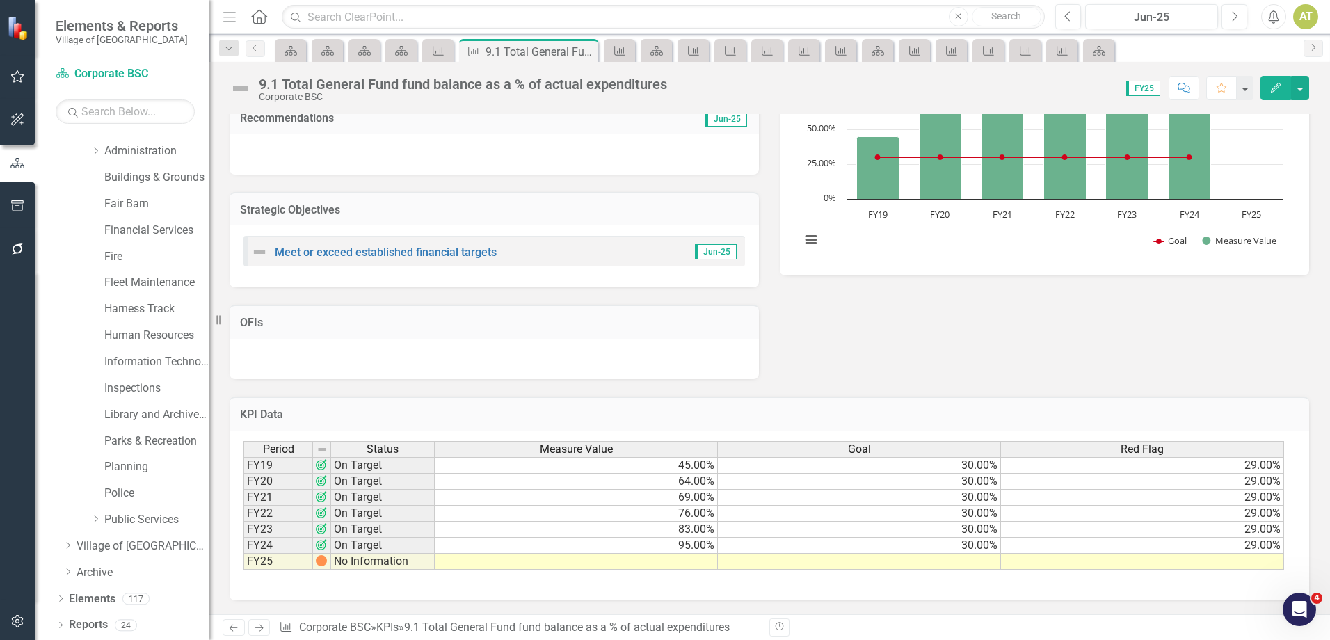
click at [266, 629] on link "Next" at bounding box center [259, 627] width 22 height 17
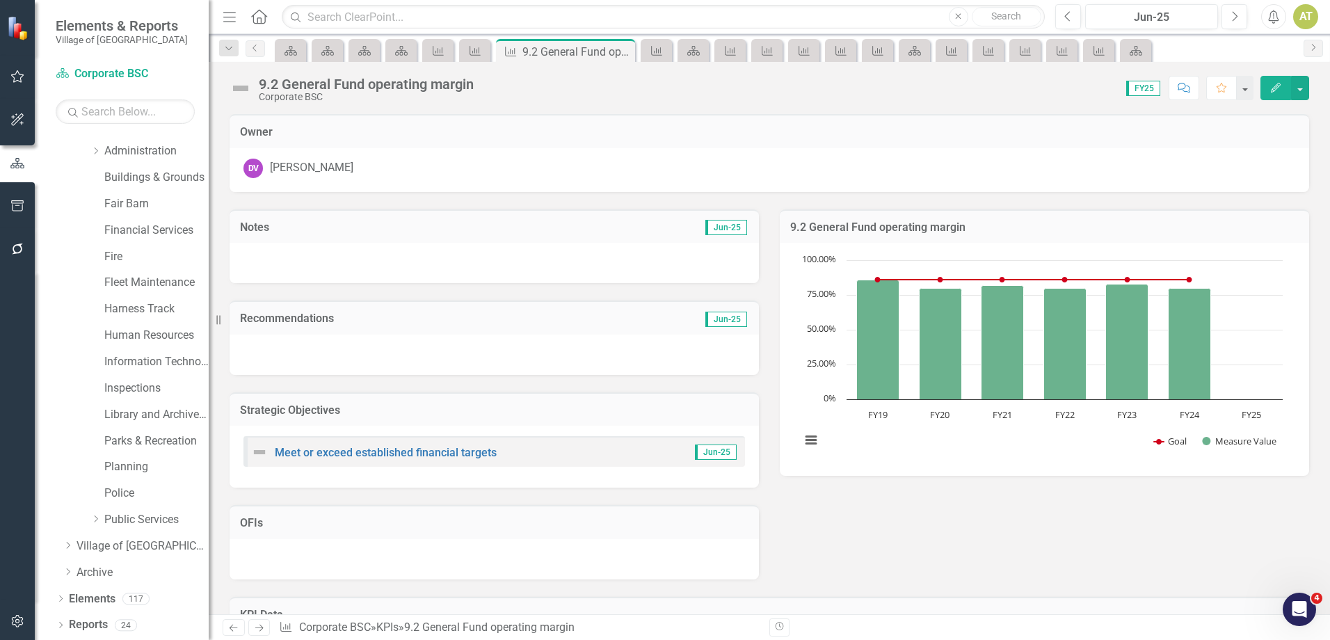
scroll to position [200, 0]
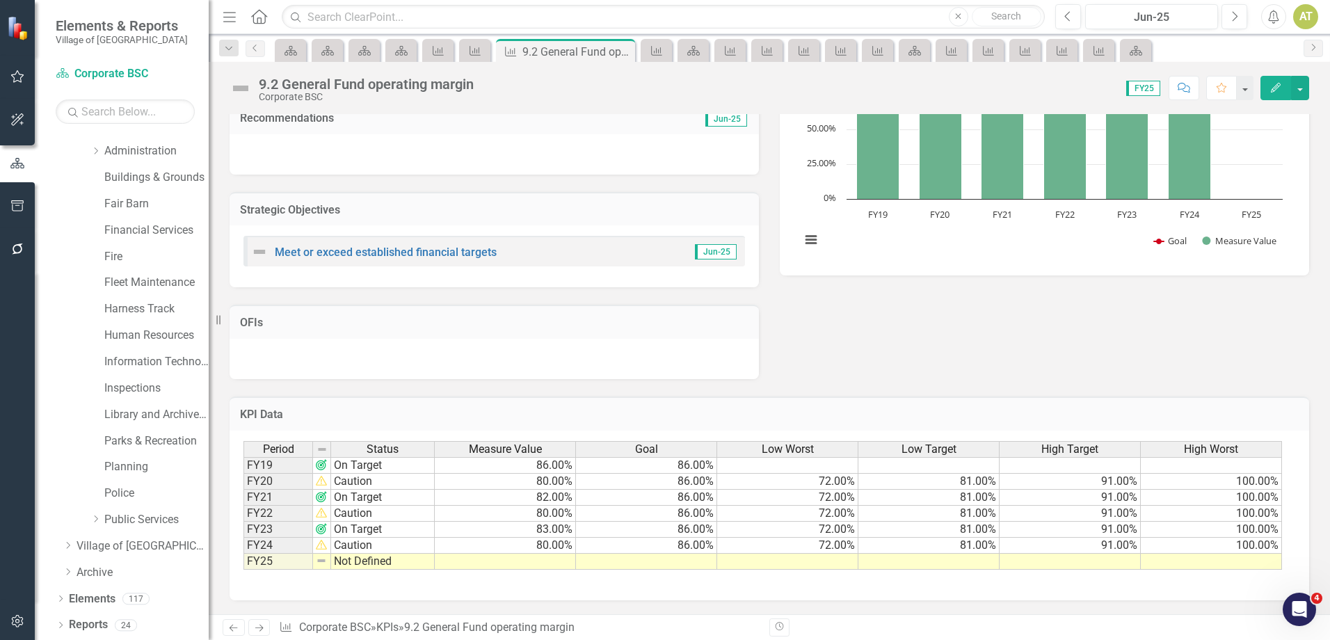
click at [264, 624] on icon "Next" at bounding box center [259, 627] width 12 height 9
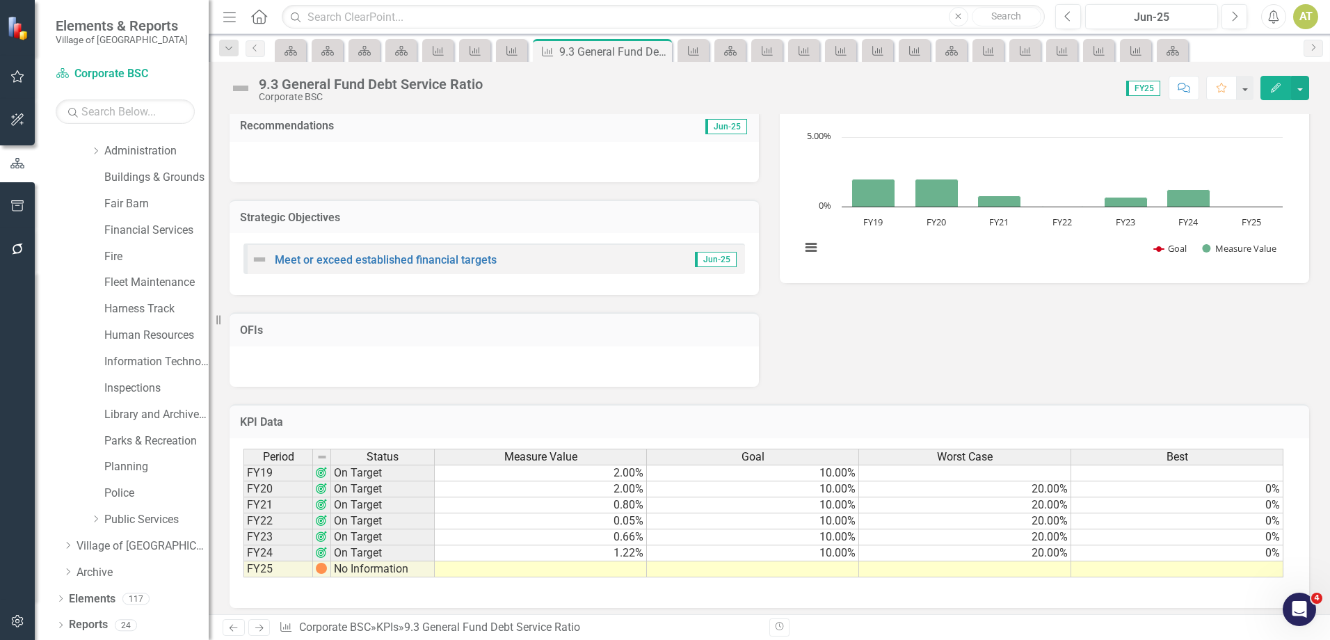
scroll to position [200, 0]
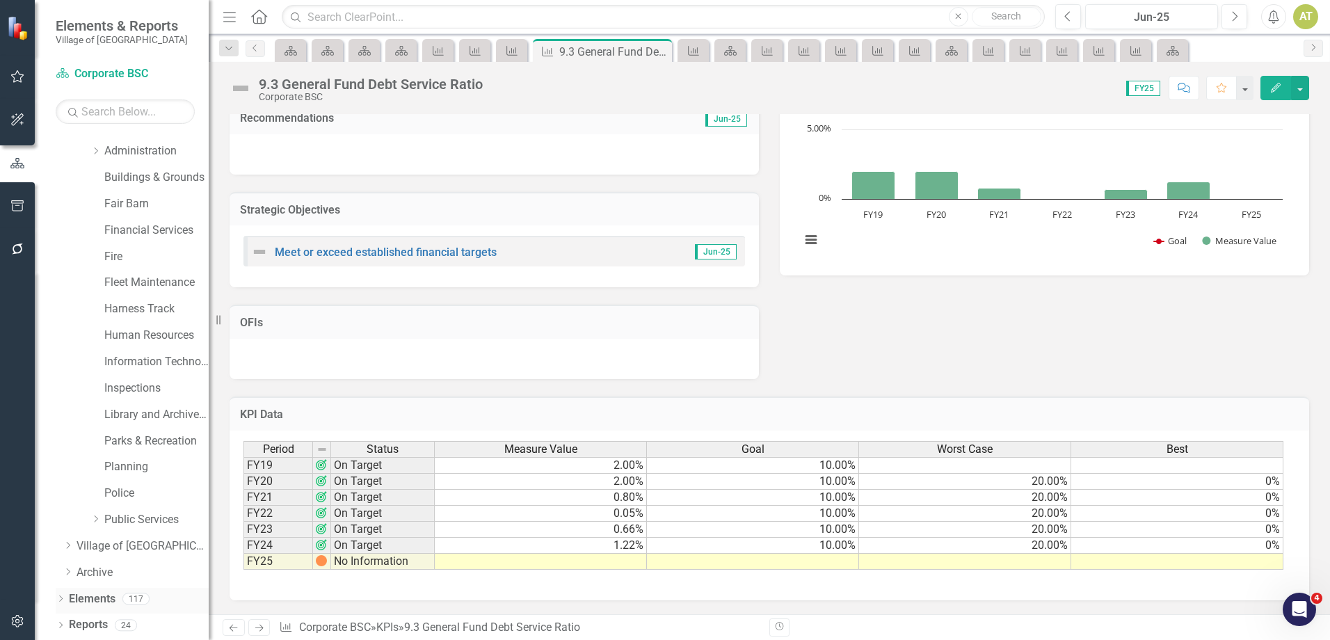
click at [115, 599] on div "Elements 117" at bounding box center [139, 601] width 140 height 26
click at [94, 599] on link "Elements" at bounding box center [92, 599] width 47 height 16
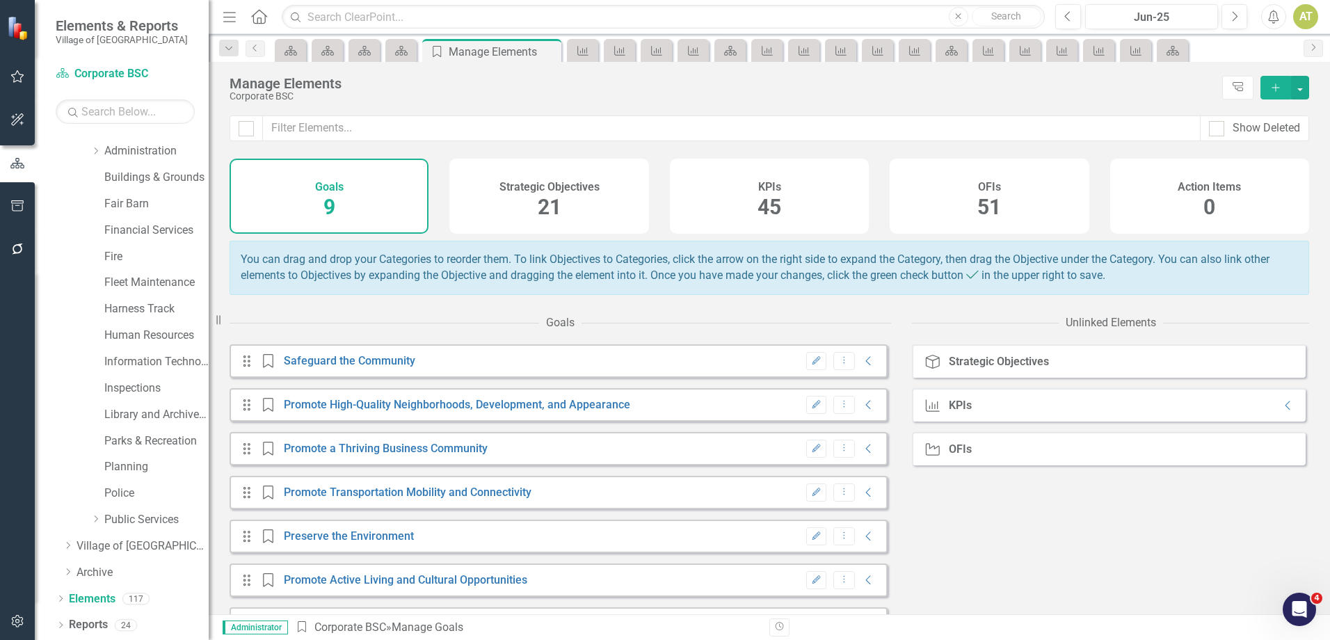
click at [728, 185] on div "KPIs 45" at bounding box center [769, 196] width 199 height 75
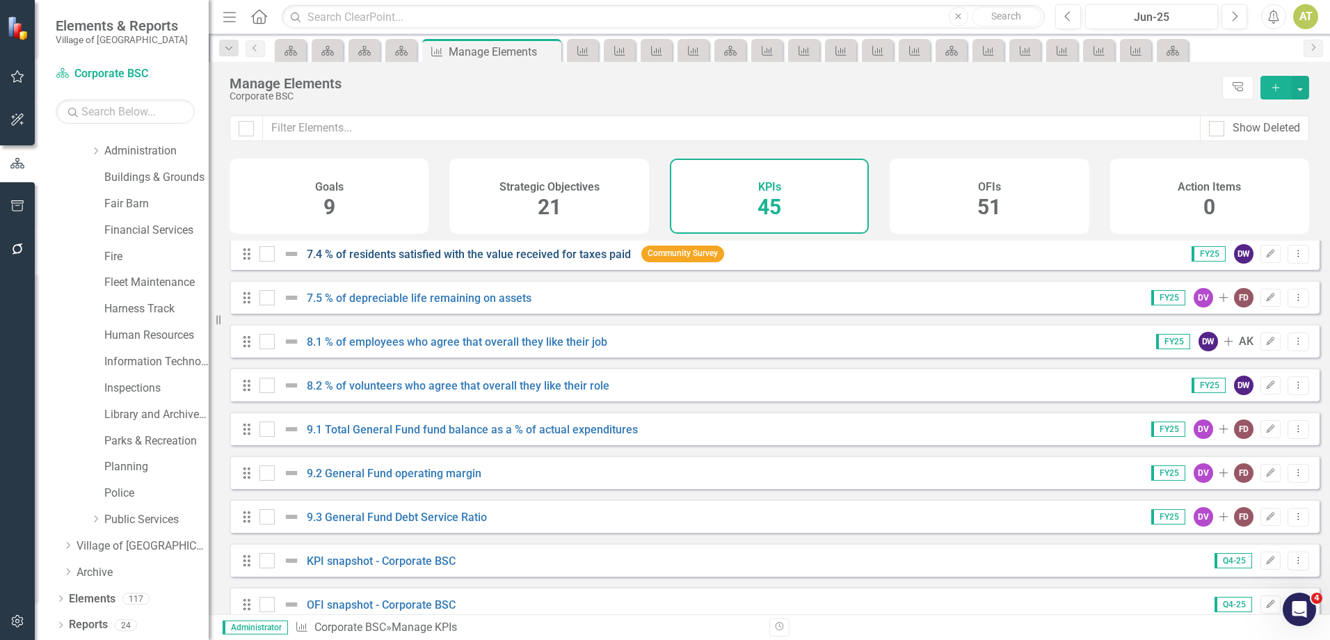
scroll to position [1600, 0]
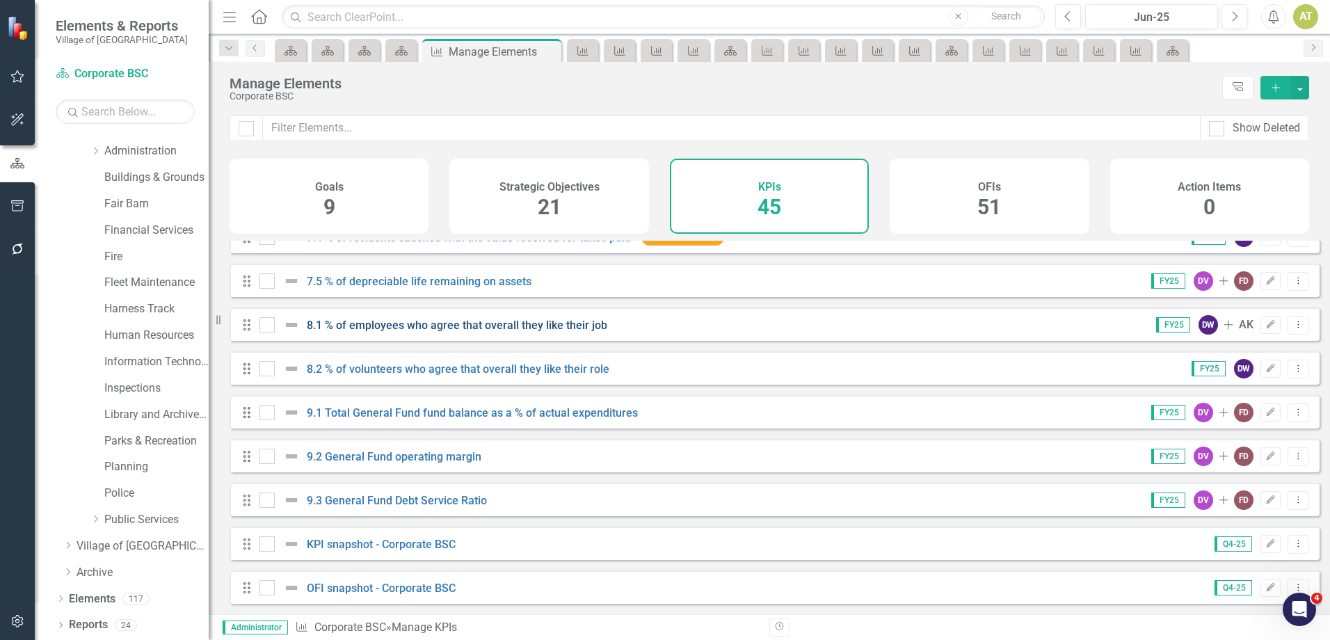
click at [517, 332] on link "8.1 % of employees who agree that overall they like their job" at bounding box center [457, 325] width 300 height 13
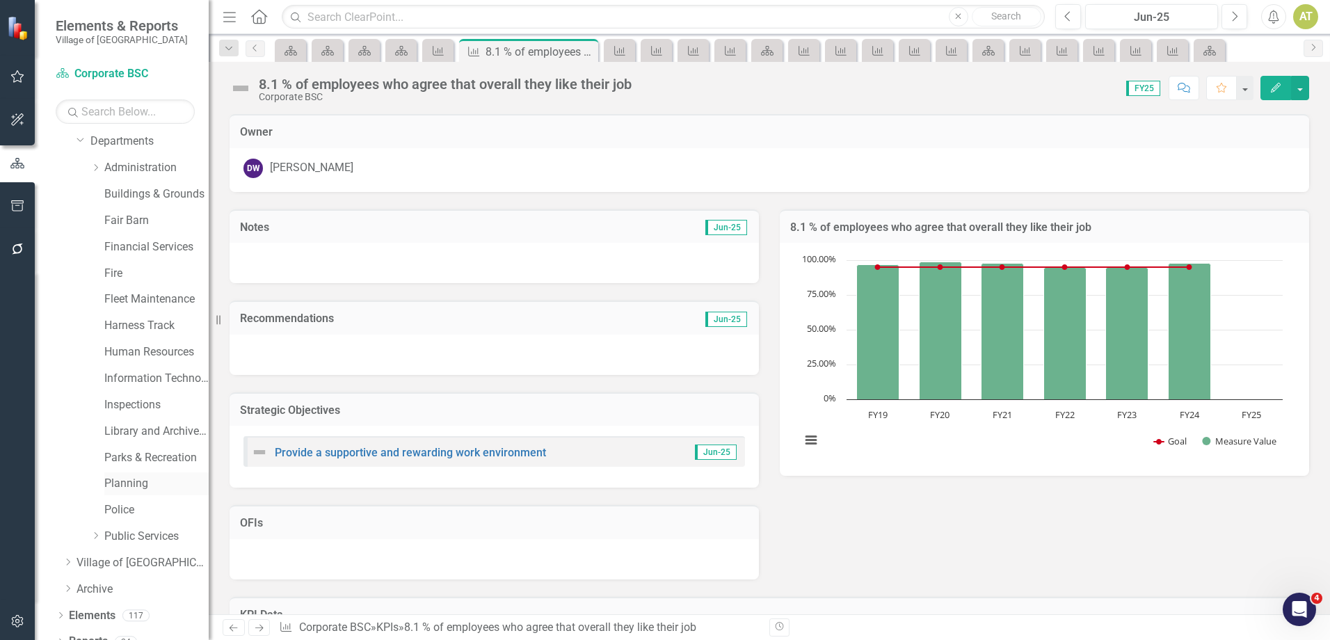
scroll to position [126, 0]
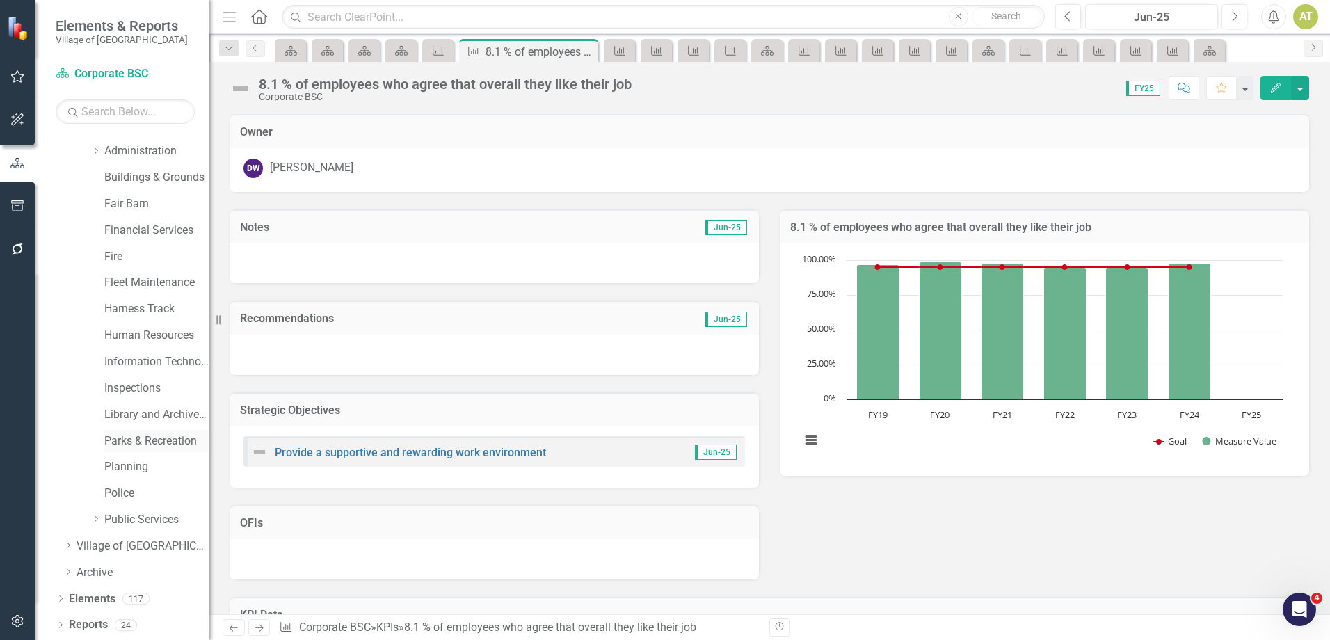
click at [143, 445] on link "Parks & Recreation" at bounding box center [156, 441] width 104 height 16
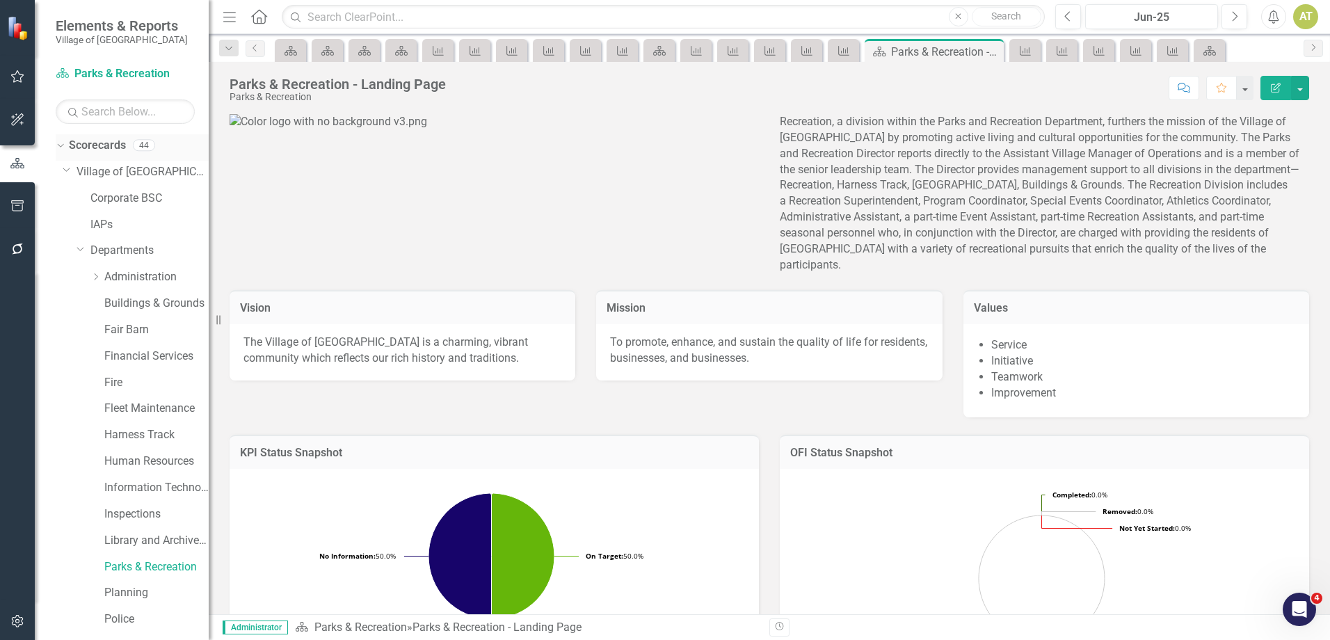
click at [61, 150] on icon "Dropdown" at bounding box center [59, 145] width 8 height 10
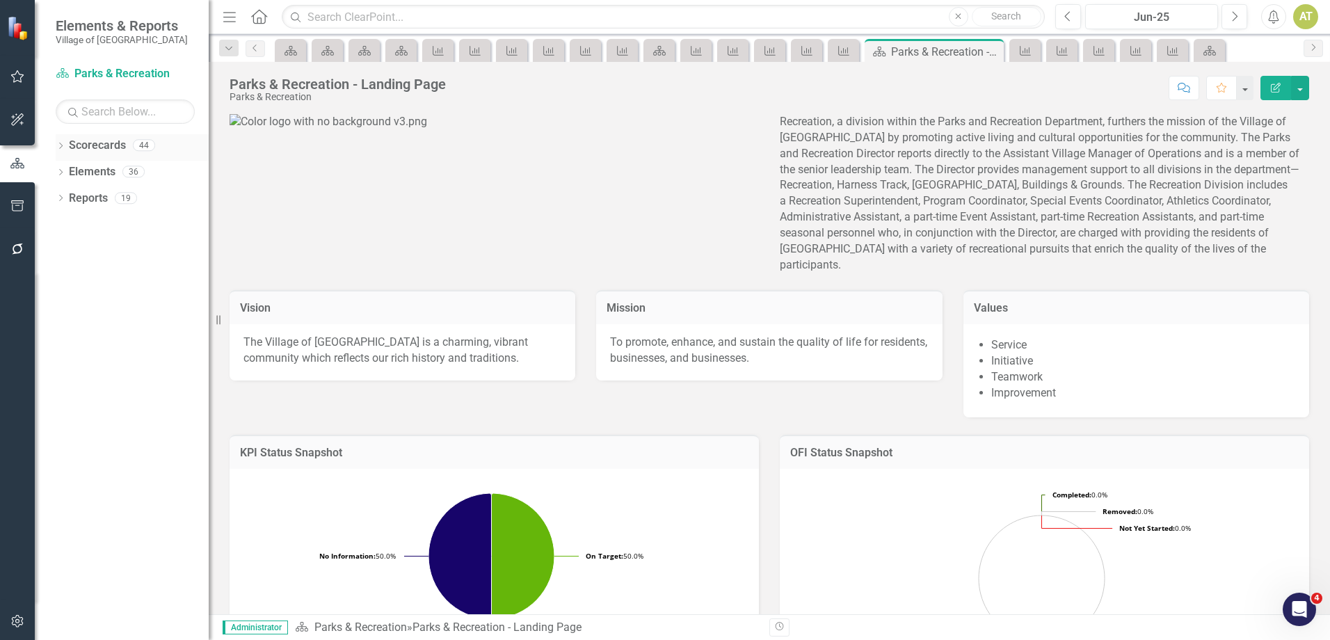
click at [60, 147] on icon "Dropdown" at bounding box center [61, 147] width 10 height 8
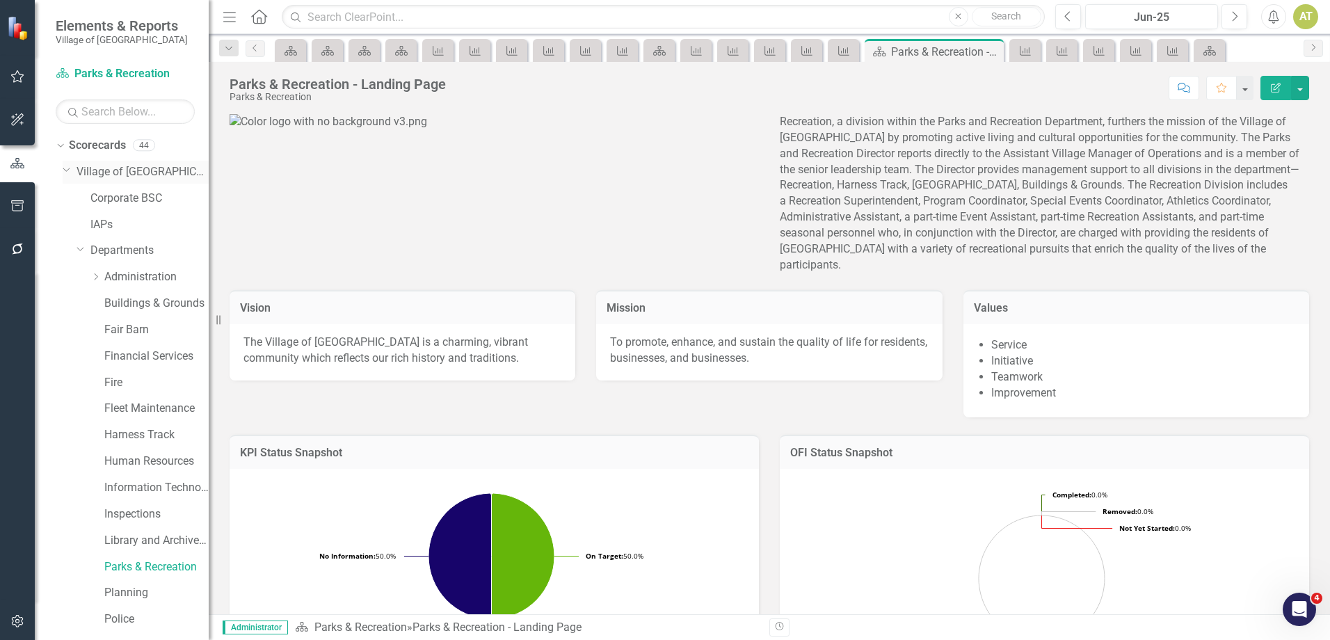
click at [65, 170] on icon "Dropdown" at bounding box center [67, 169] width 8 height 10
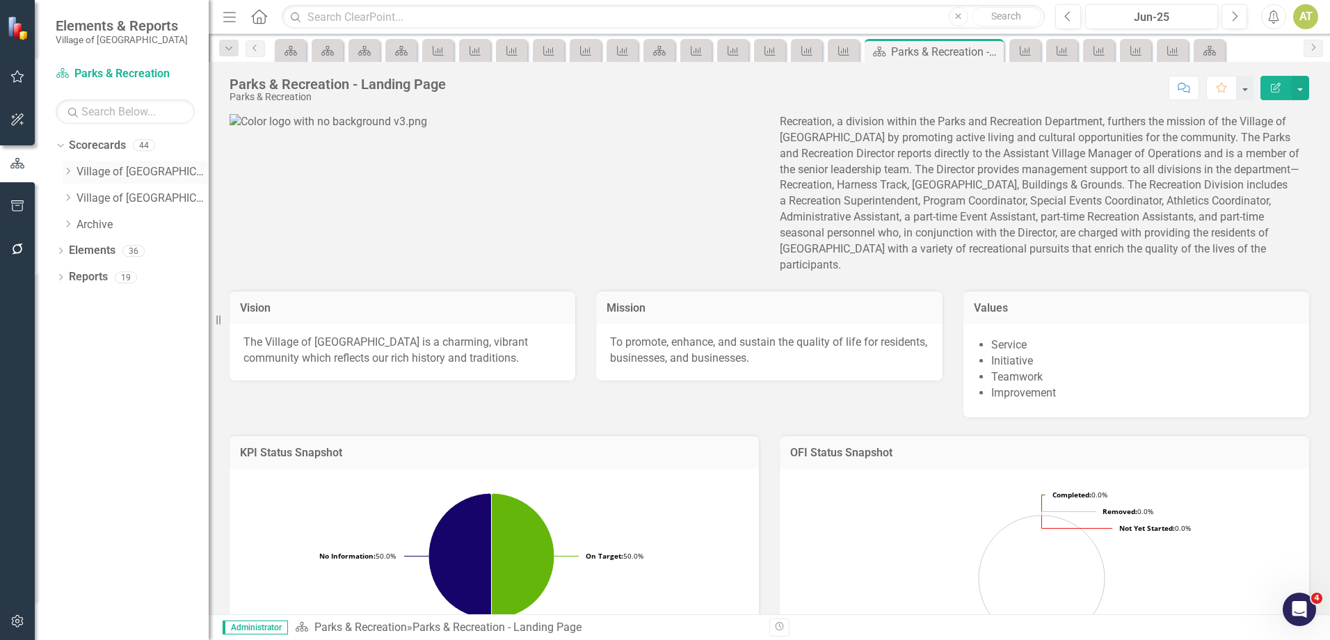
click at [67, 169] on icon at bounding box center [68, 171] width 3 height 7
click at [81, 250] on icon "Dropdown" at bounding box center [81, 250] width 10 height 8
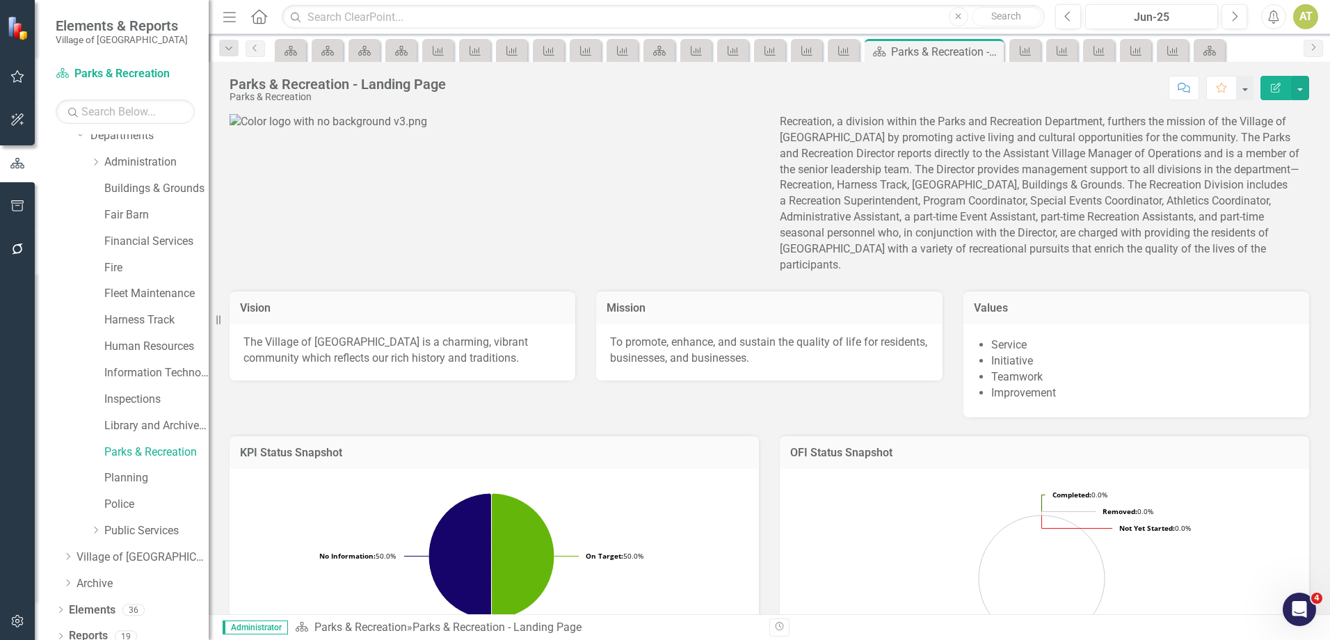
scroll to position [126, 0]
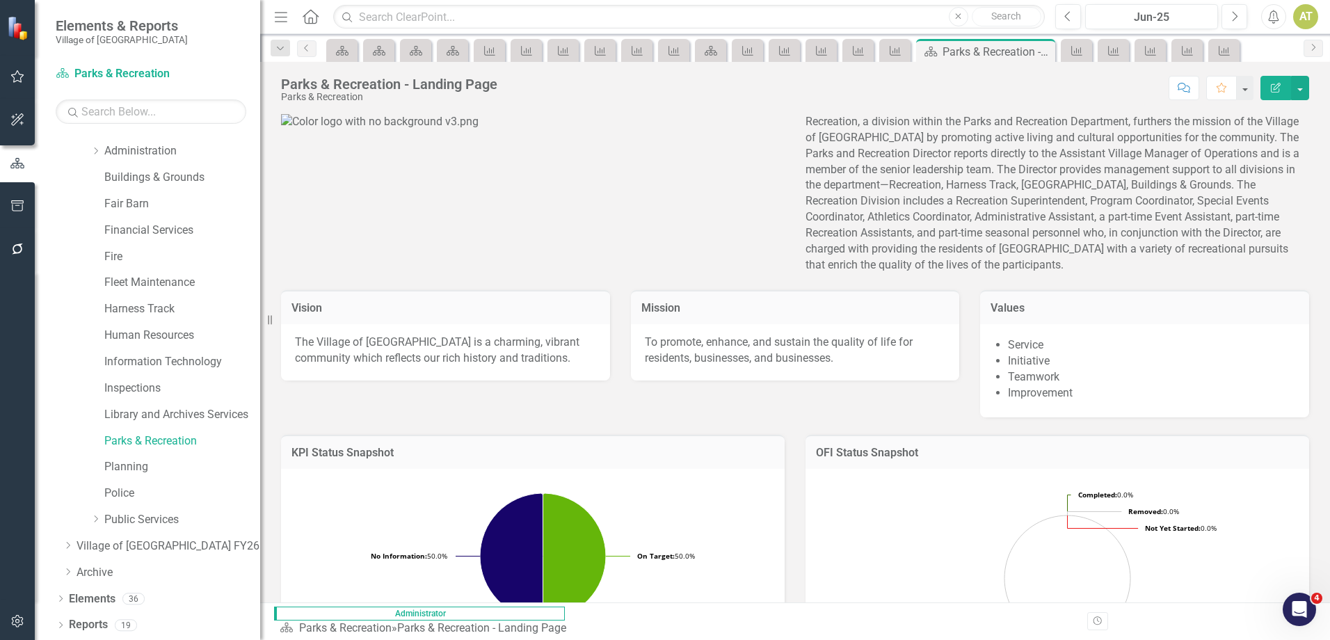
drag, startPoint x: 211, startPoint y: 365, endPoint x: 260, endPoint y: 357, distance: 50.0
click at [260, 357] on div "Resize" at bounding box center [265, 320] width 11 height 640
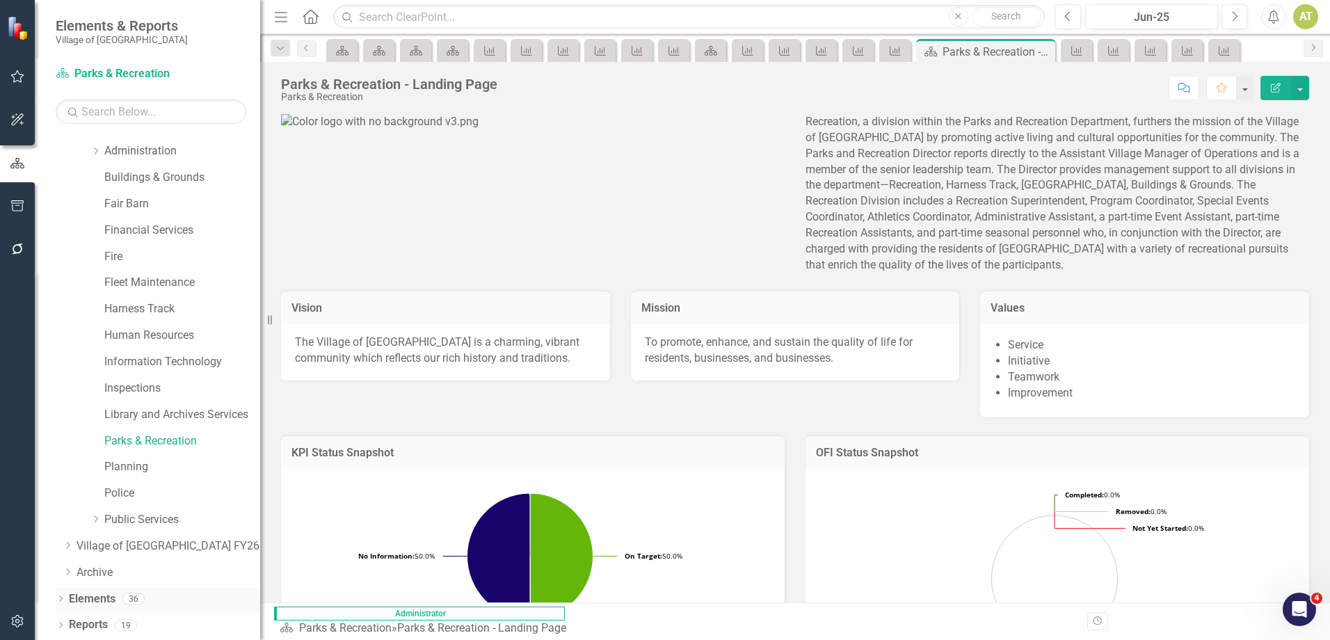
click at [113, 594] on link "Elements" at bounding box center [92, 599] width 47 height 16
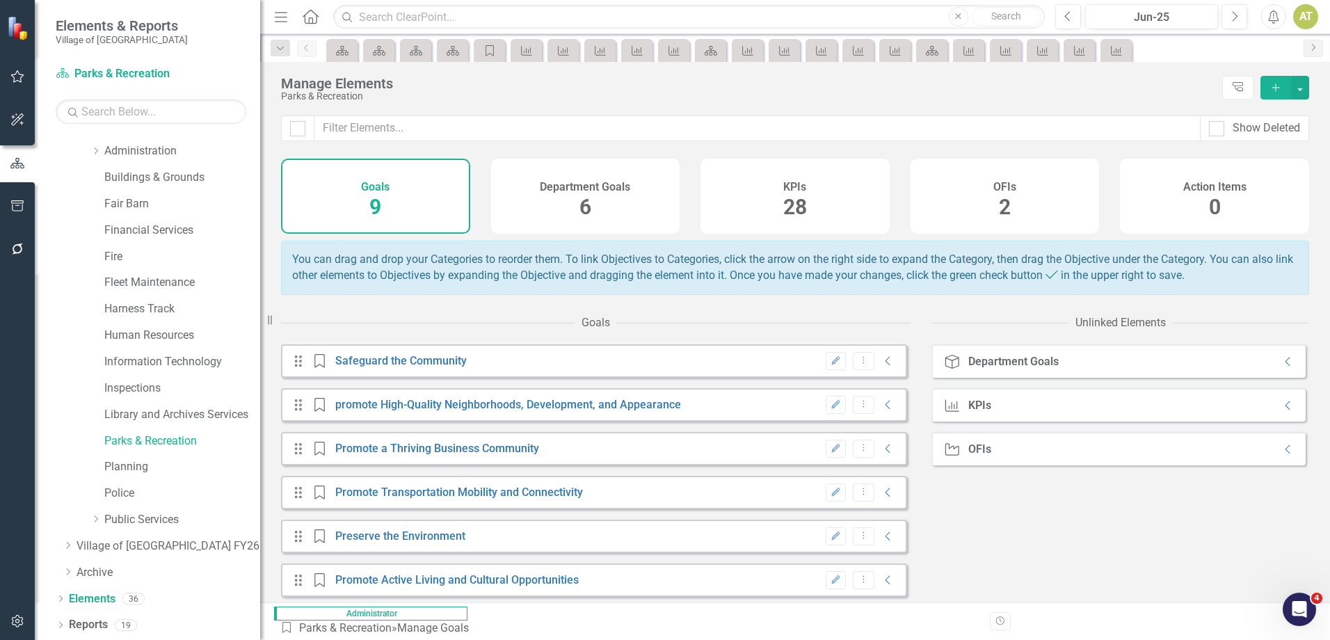
click at [802, 185] on h4 "KPIs" at bounding box center [794, 187] width 23 height 13
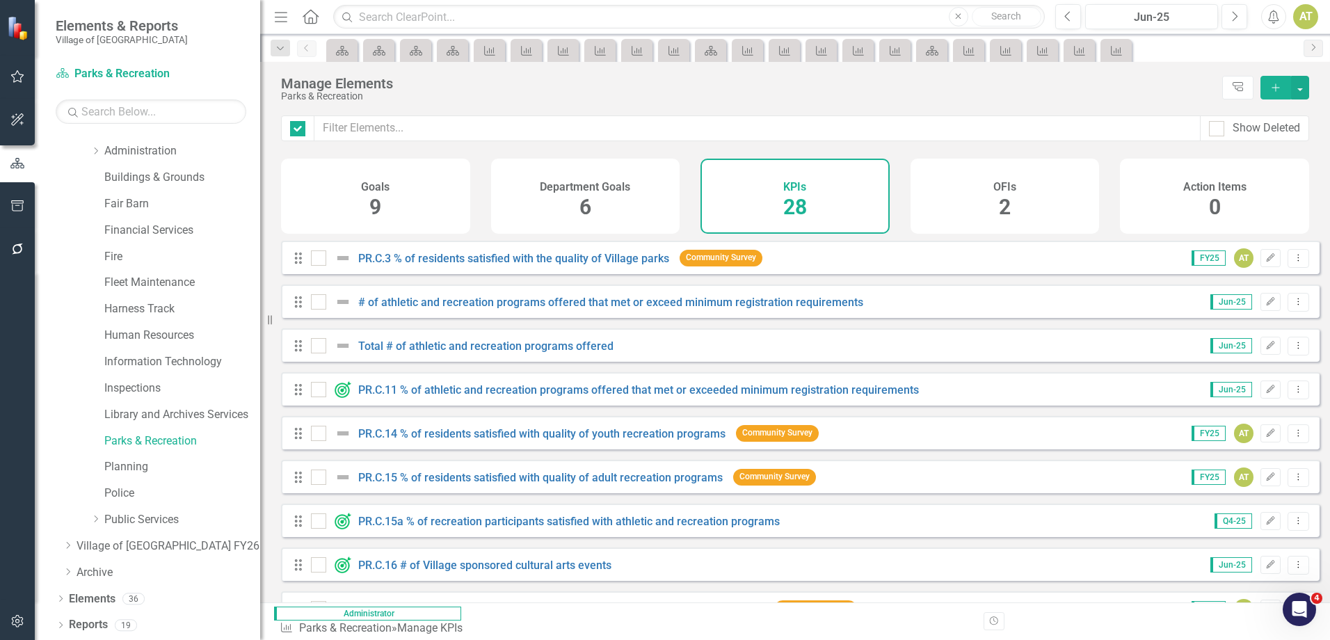
checkbox input "false"
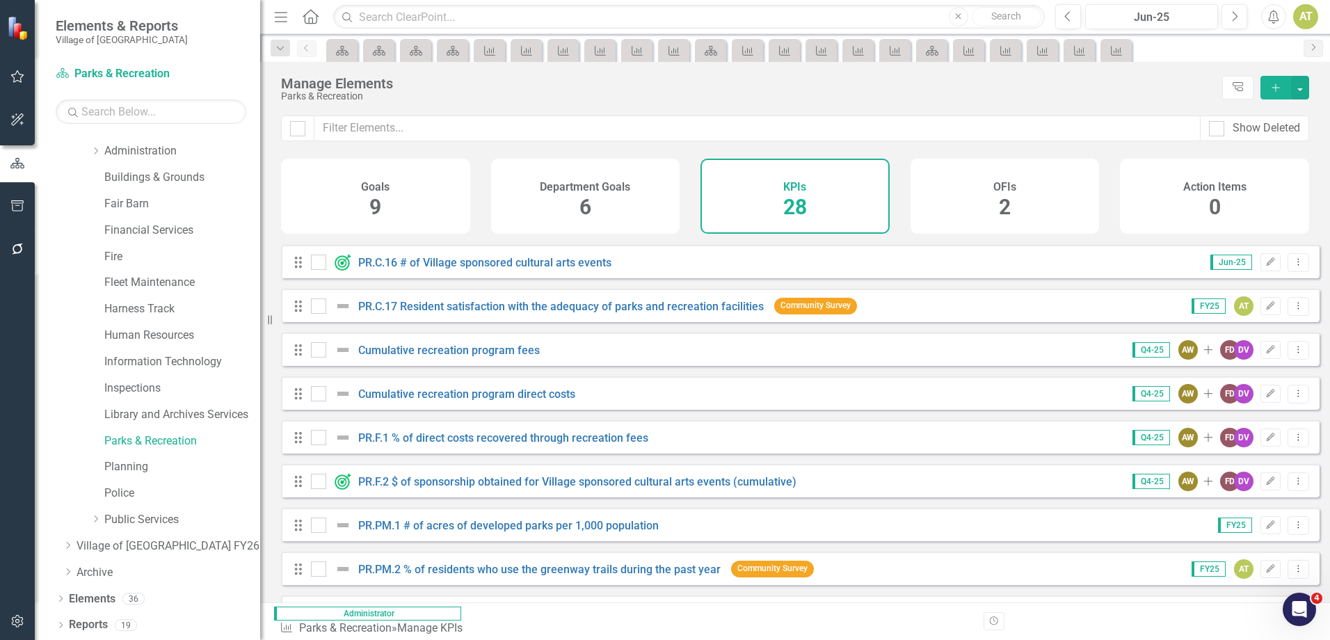
scroll to position [278, 0]
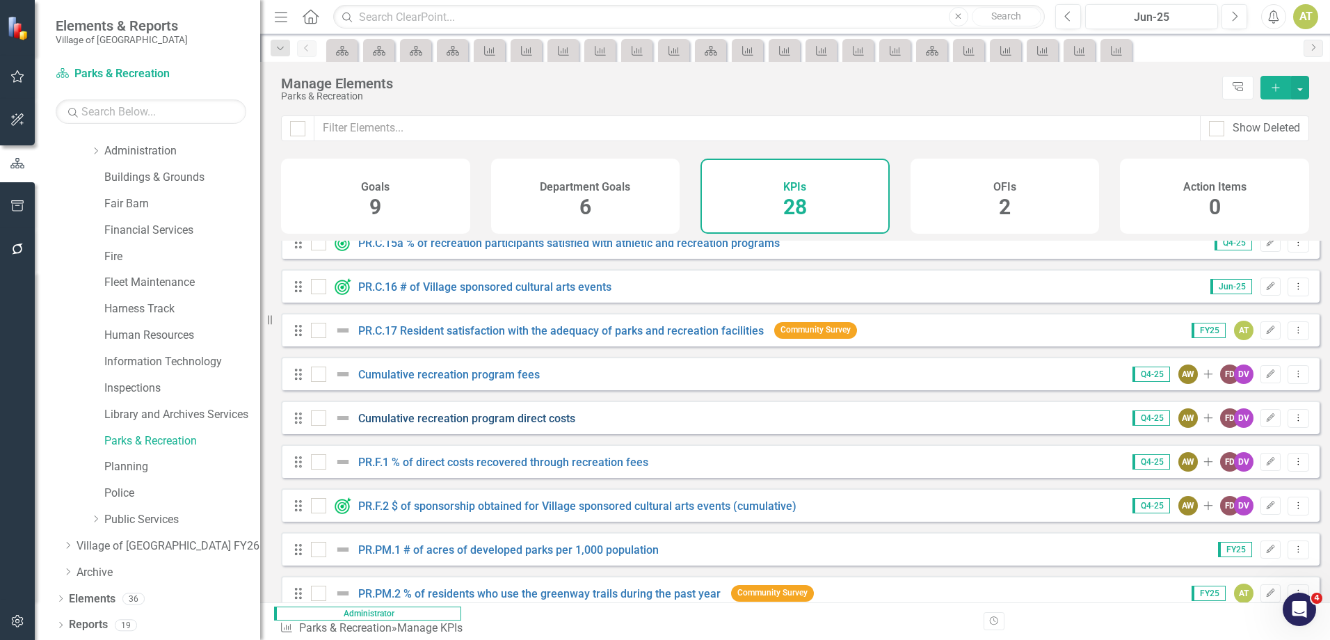
click at [515, 425] on link "Cumulative recreation program direct costs" at bounding box center [466, 418] width 217 height 13
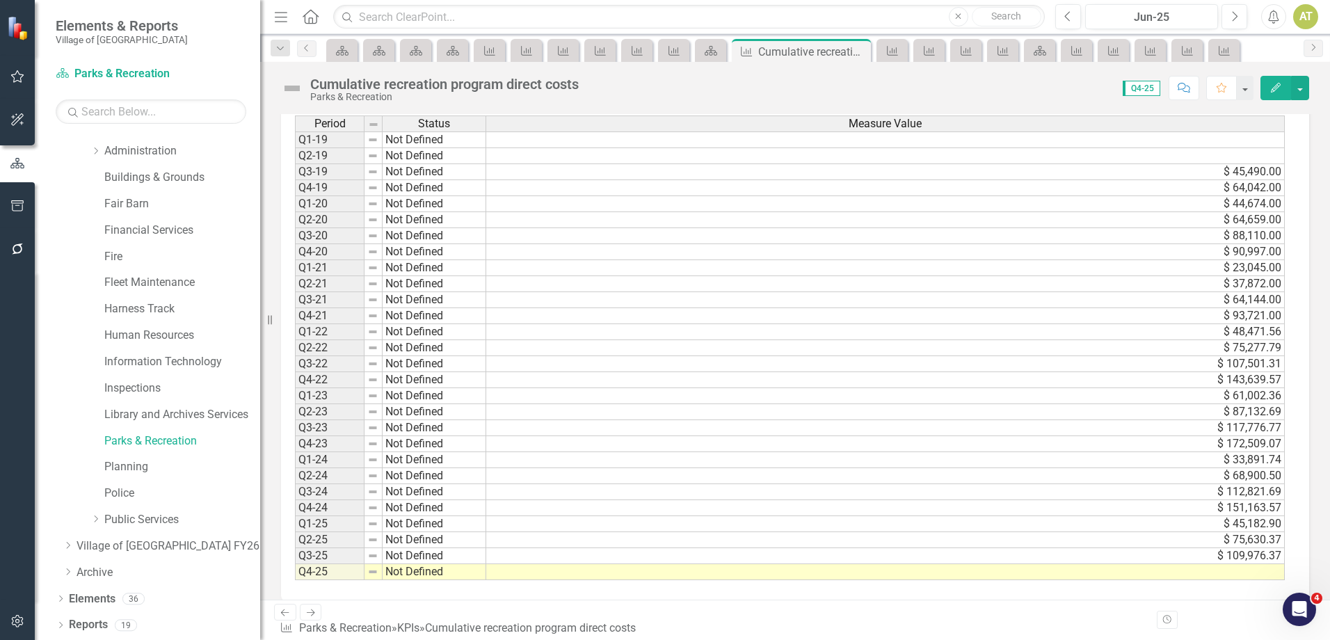
scroll to position [423, 0]
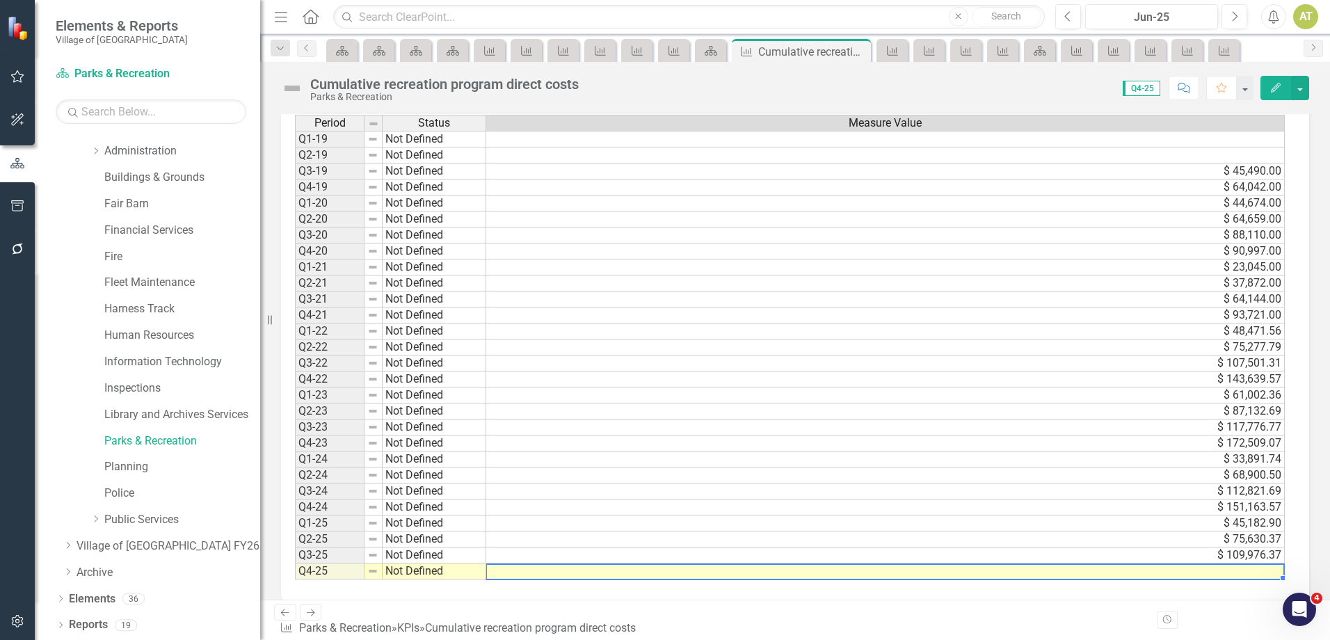
click at [577, 571] on td at bounding box center [885, 571] width 798 height 16
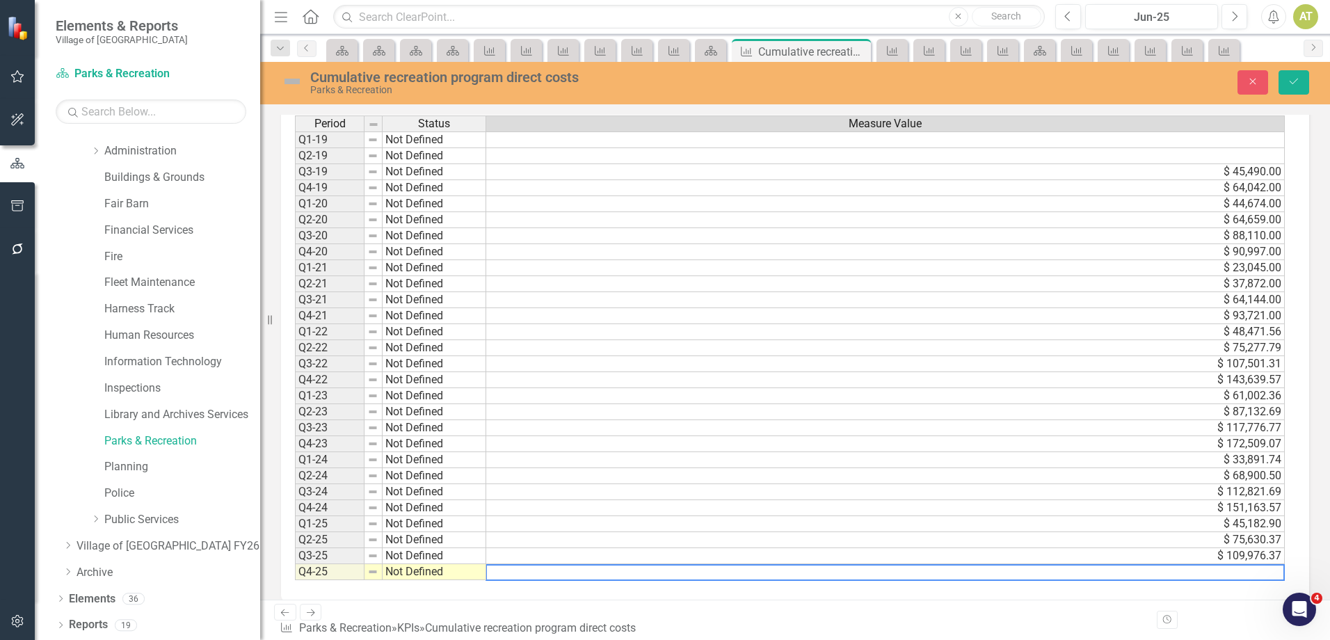
scroll to position [424, 0]
click at [1262, 88] on button "Close" at bounding box center [1252, 82] width 31 height 24
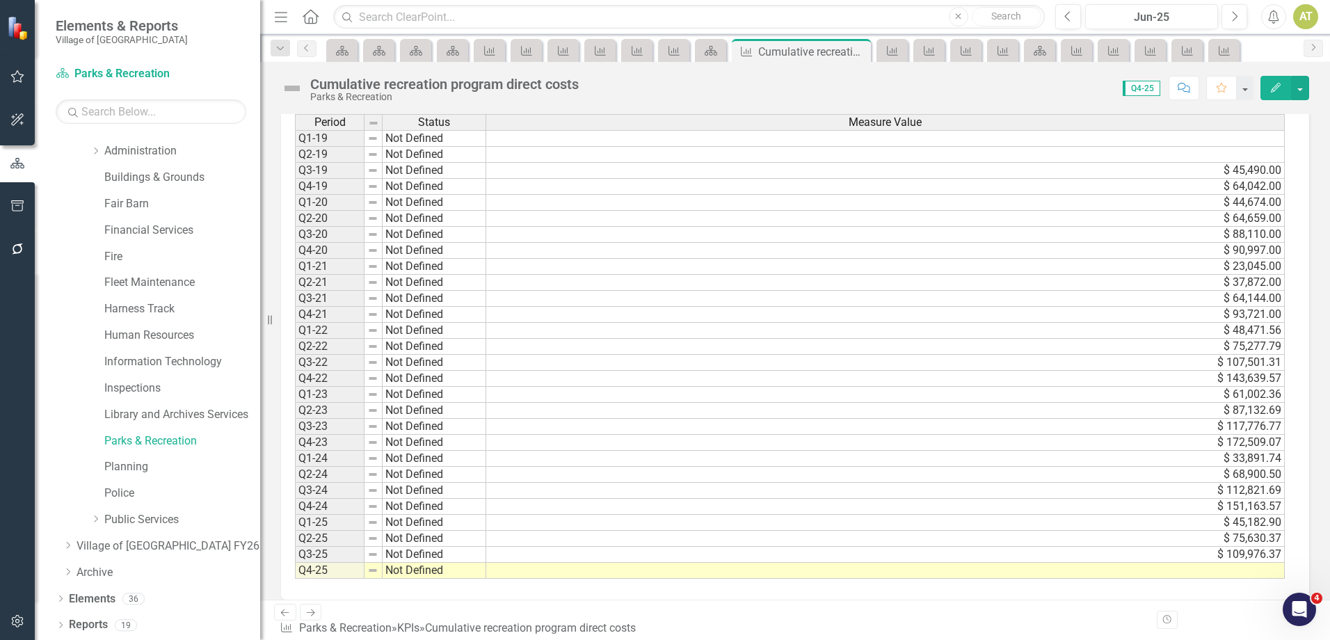
scroll to position [423, 0]
click at [61, 598] on icon "Dropdown" at bounding box center [61, 600] width 10 height 8
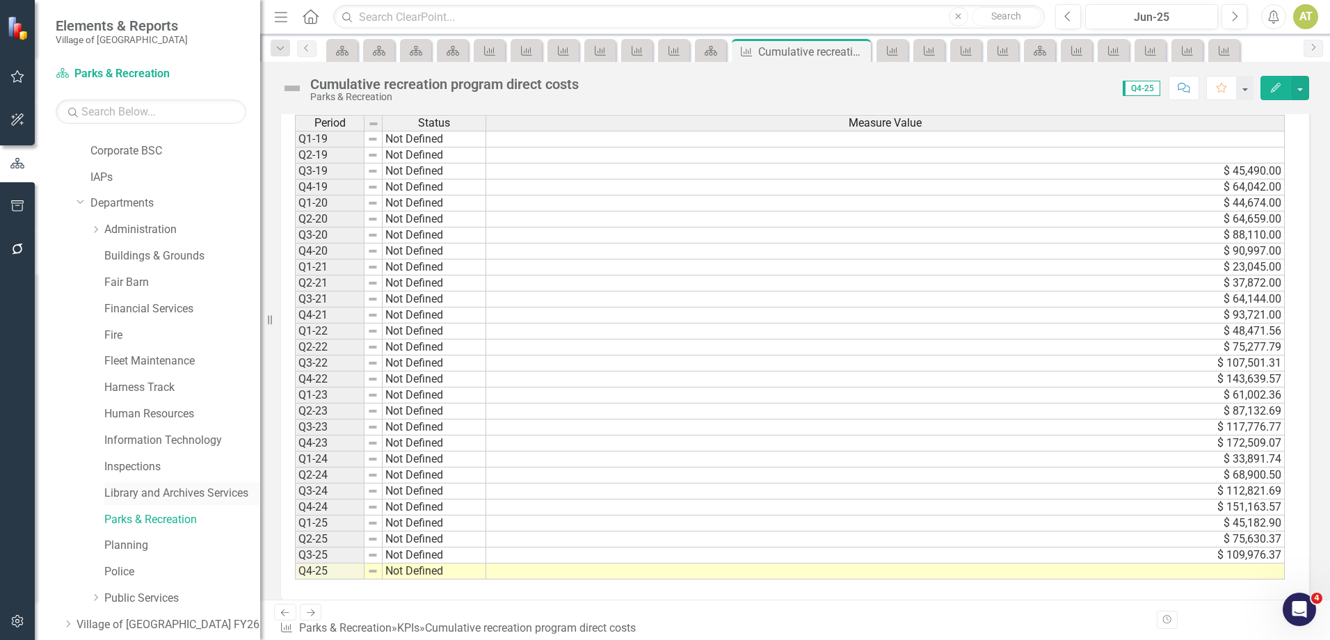
scroll to position [23, 0]
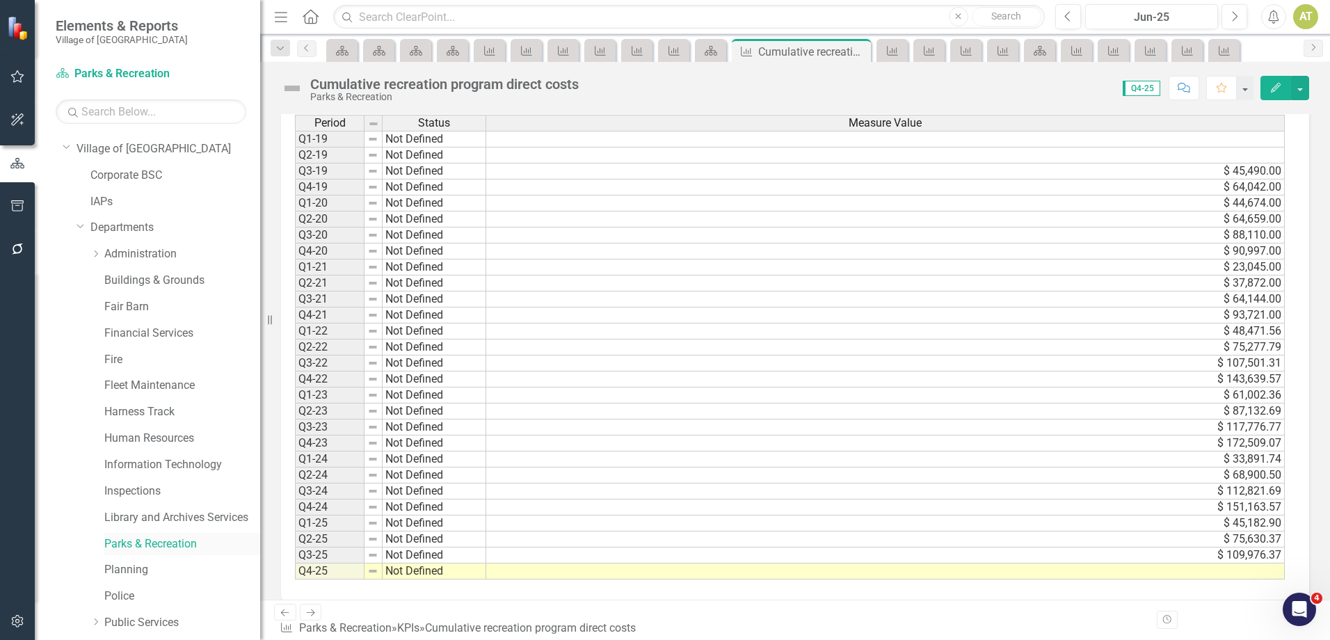
click at [174, 546] on link "Parks & Recreation" at bounding box center [182, 544] width 156 height 16
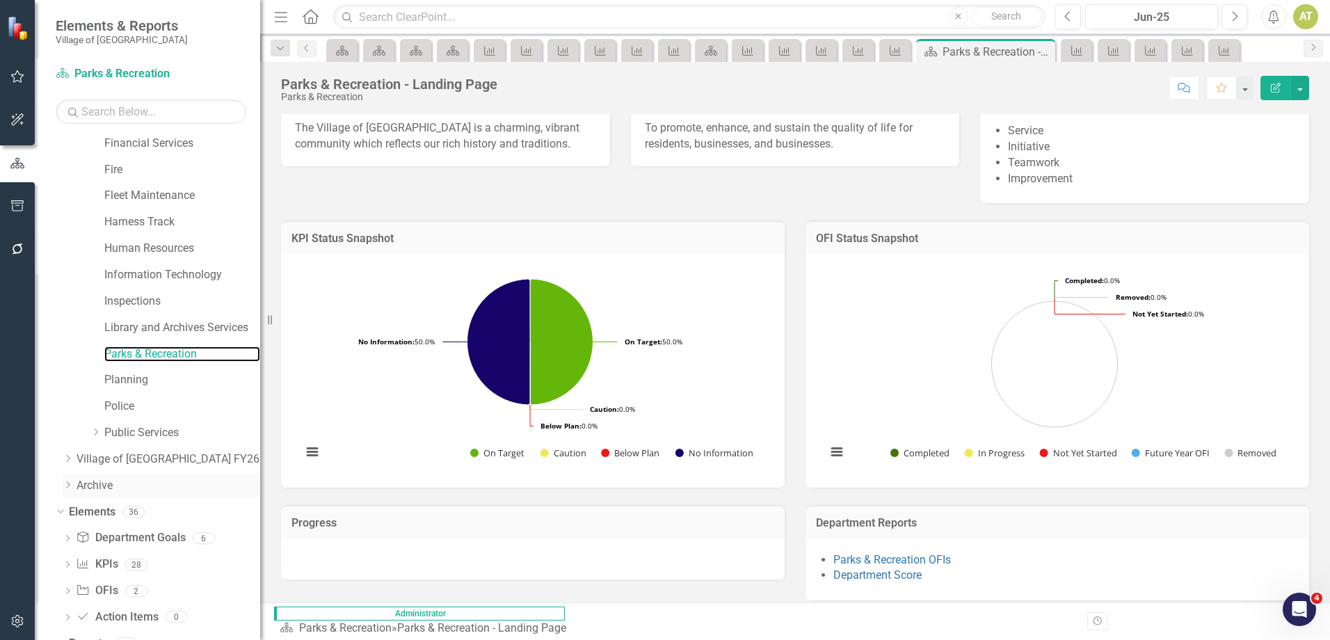
scroll to position [232, 0]
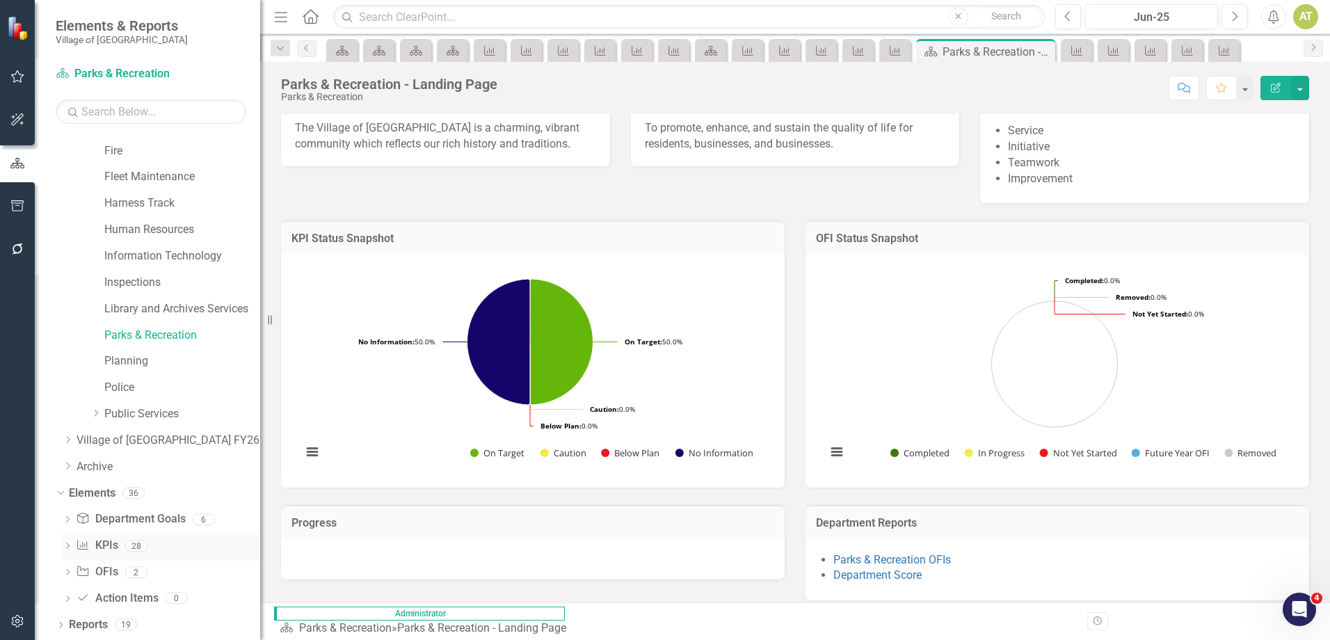
click at [96, 545] on link "KPI KPIs" at bounding box center [97, 546] width 42 height 16
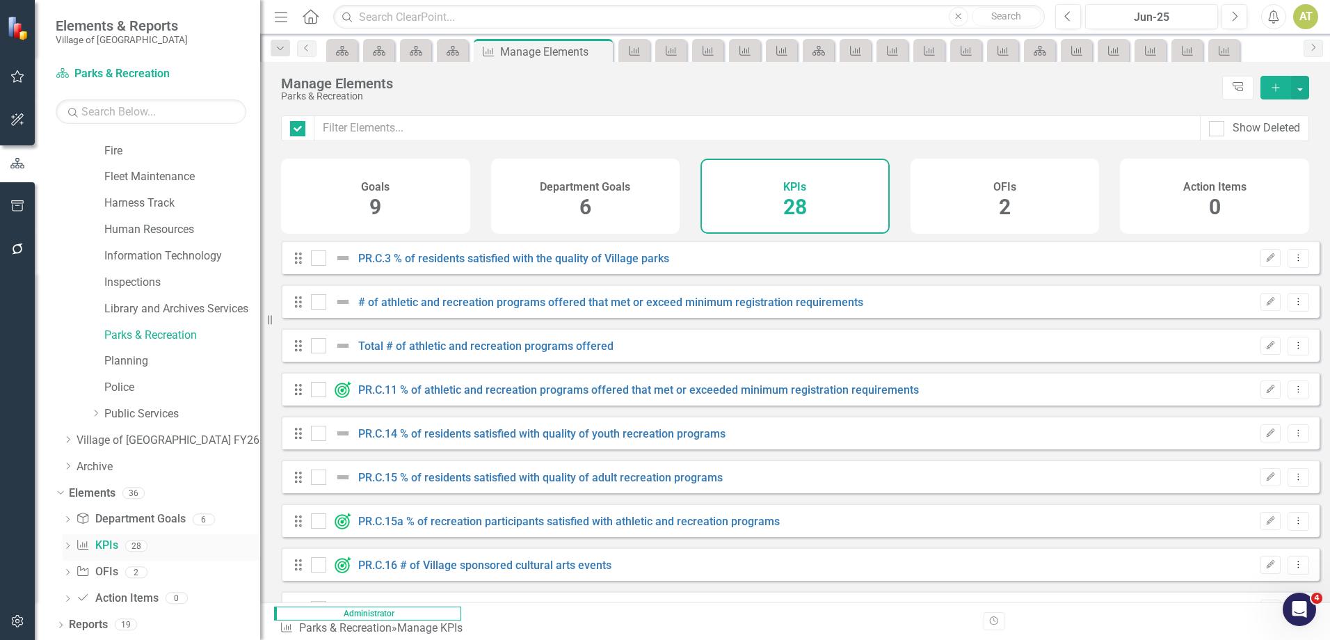
checkbox input "false"
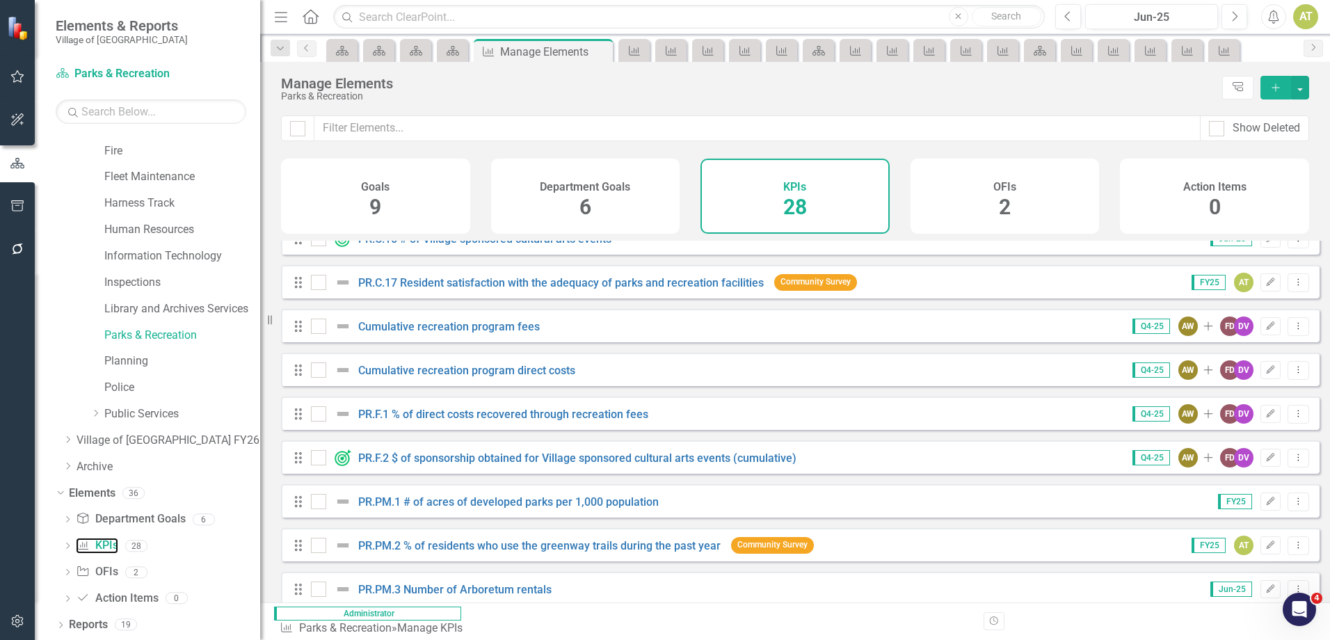
scroll to position [348, 0]
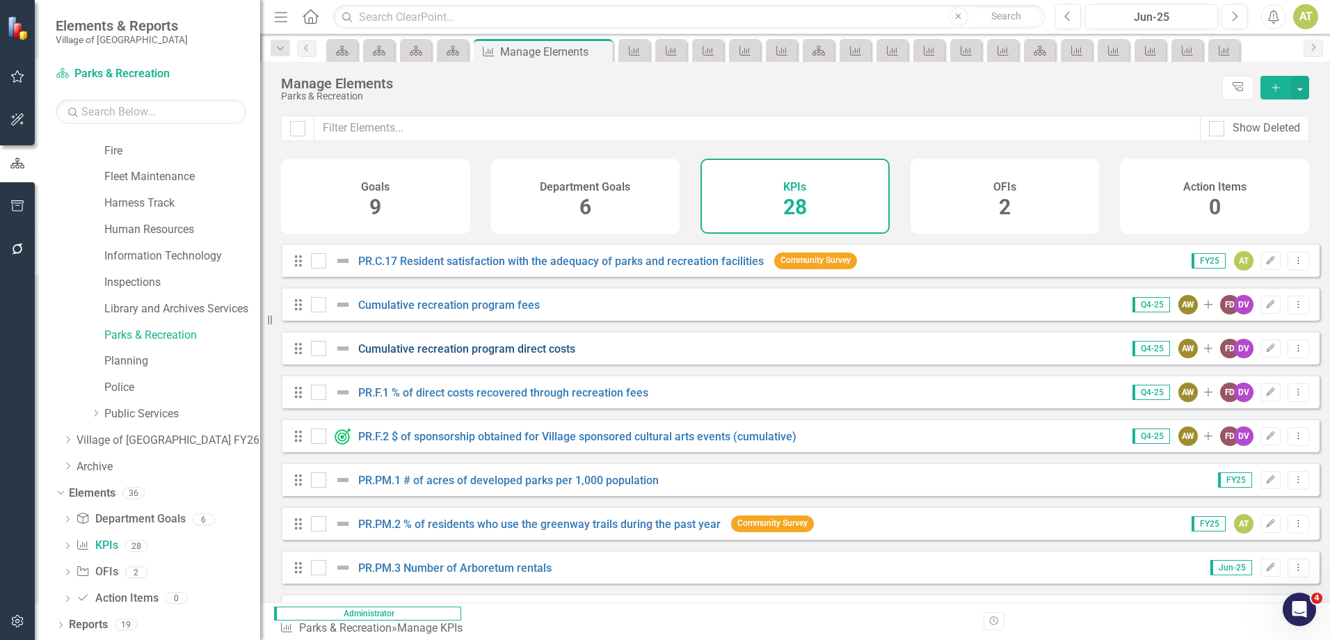
click at [534, 355] on link "Cumulative recreation program direct costs" at bounding box center [466, 348] width 217 height 13
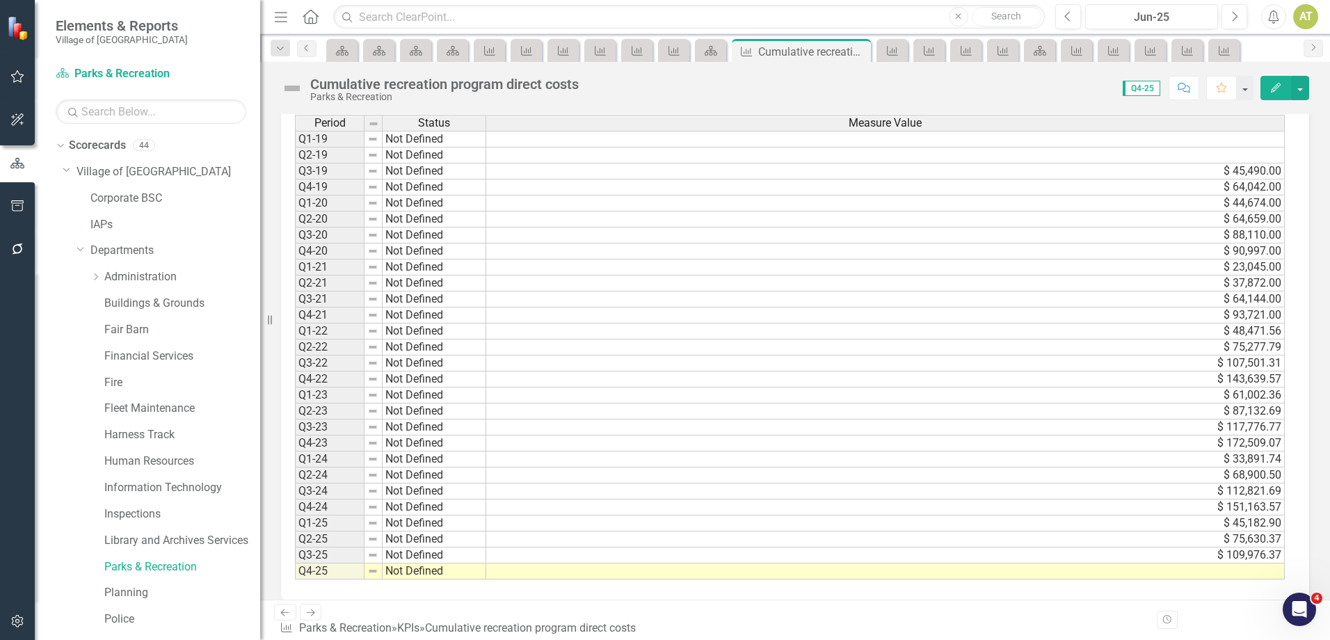
scroll to position [232, 0]
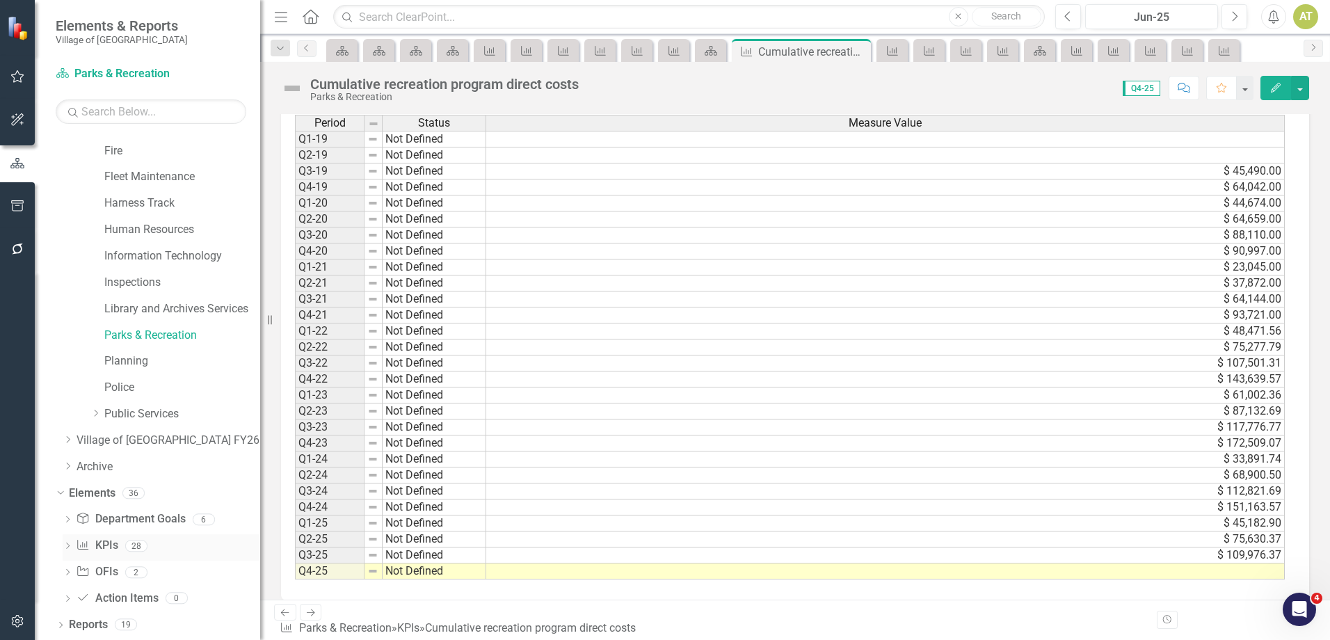
click at [64, 548] on icon "Dropdown" at bounding box center [68, 547] width 10 height 8
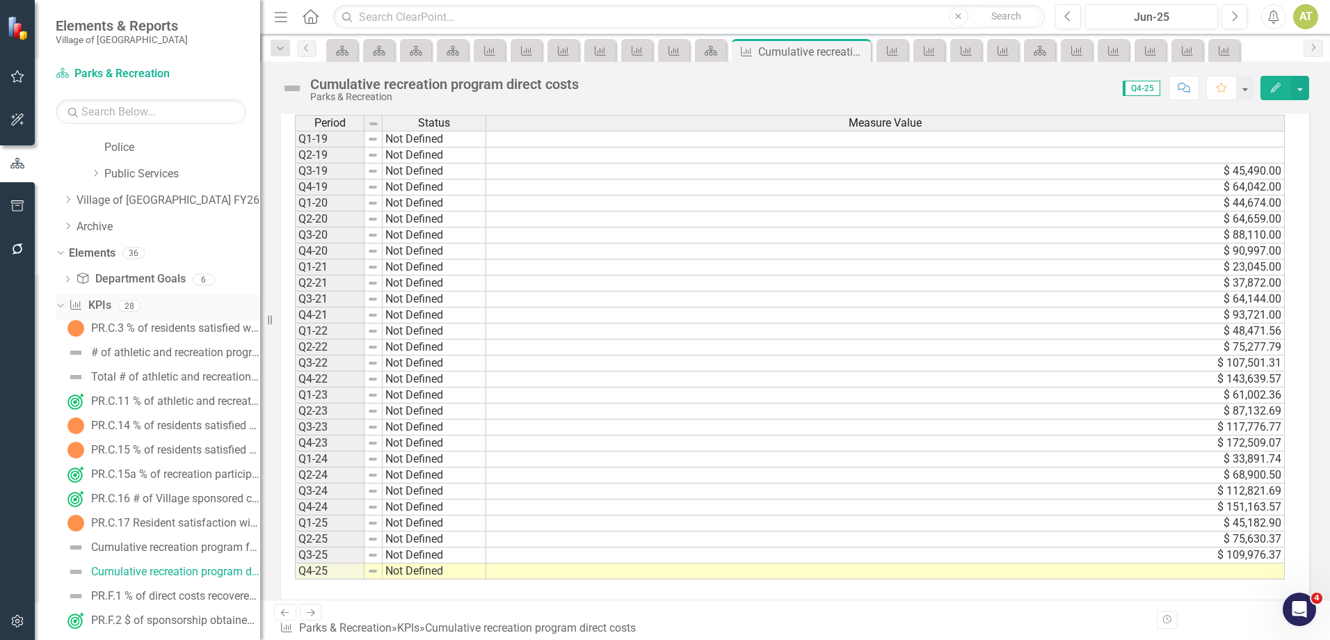
scroll to position [579, 0]
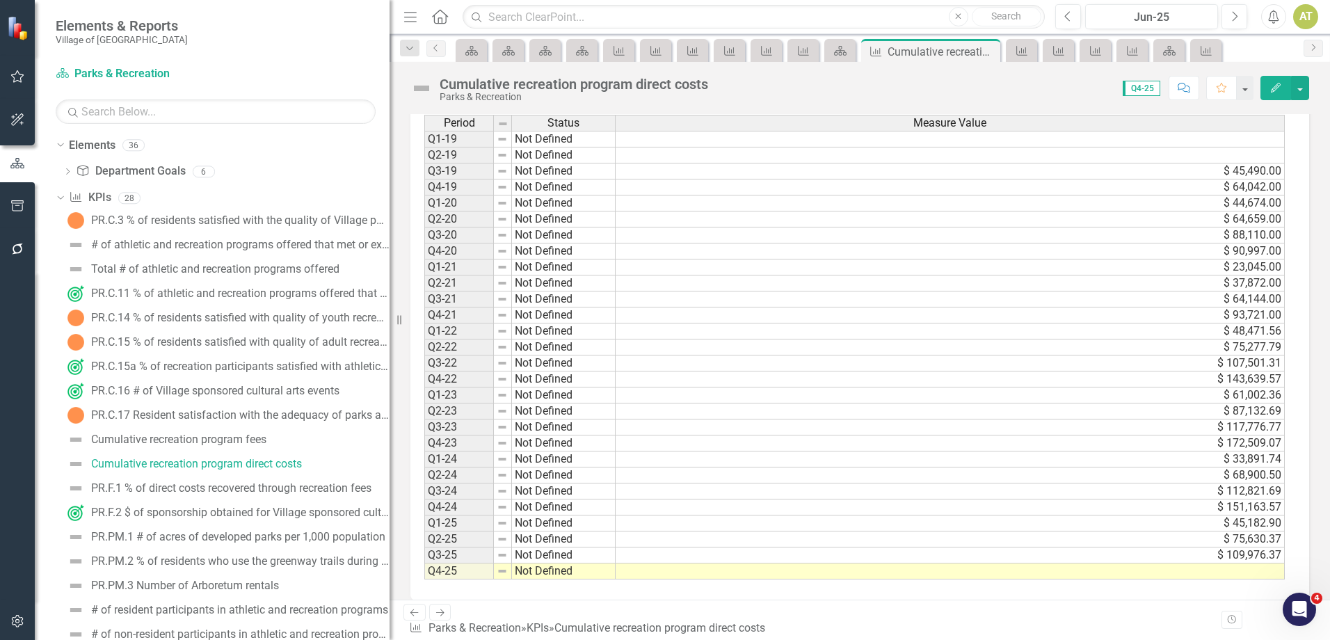
drag, startPoint x: 262, startPoint y: 414, endPoint x: 389, endPoint y: 405, distance: 127.6
click at [389, 405] on div "Resize" at bounding box center [394, 320] width 11 height 640
click at [244, 485] on div "PR.F.1 % of direct costs recovered through recreation fees" at bounding box center [231, 488] width 280 height 13
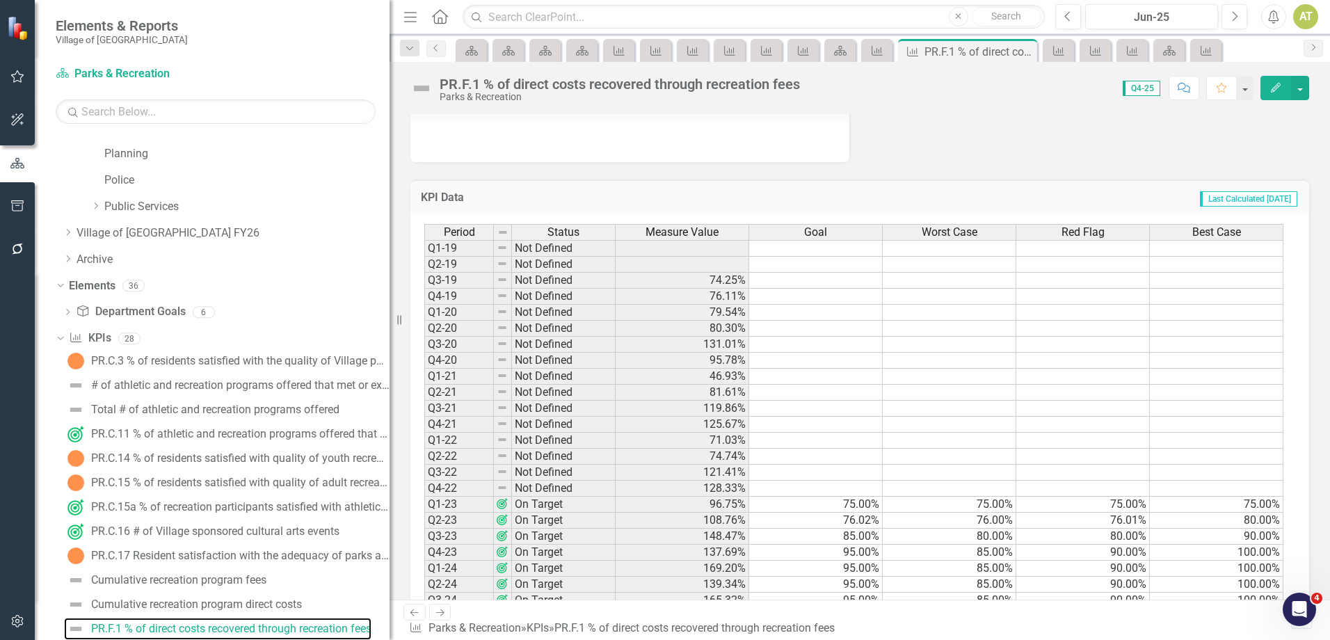
scroll to position [526, 0]
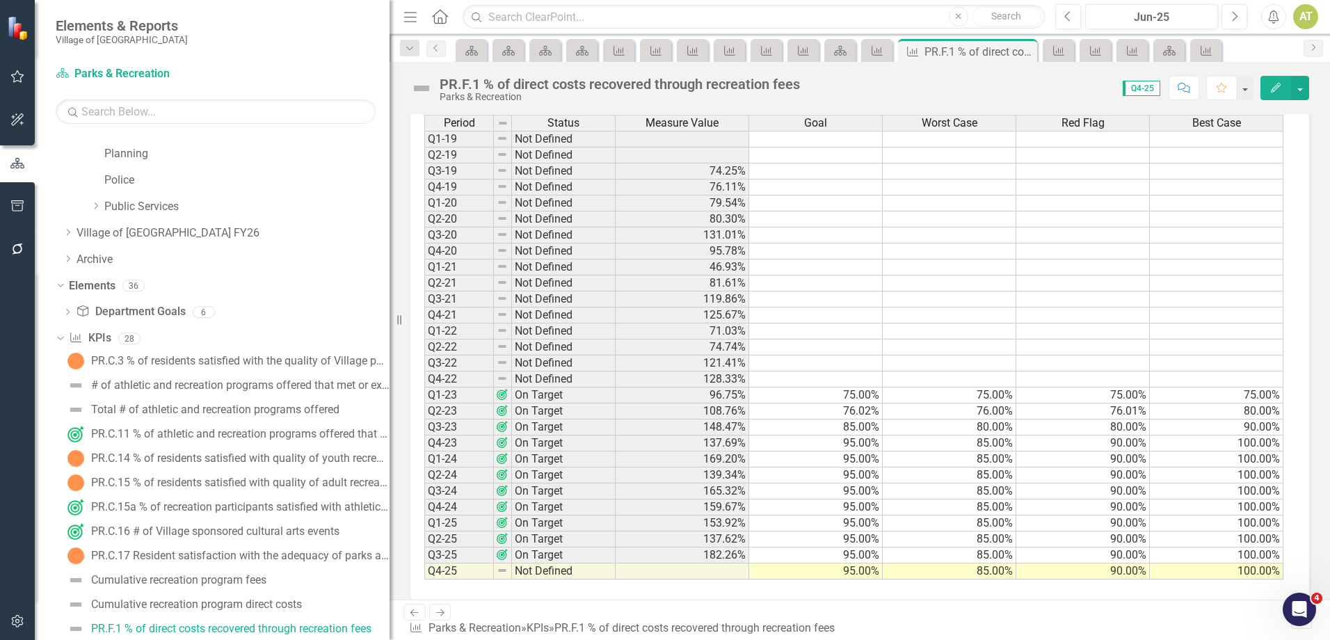
click at [721, 510] on td "159.67%" at bounding box center [682, 507] width 134 height 16
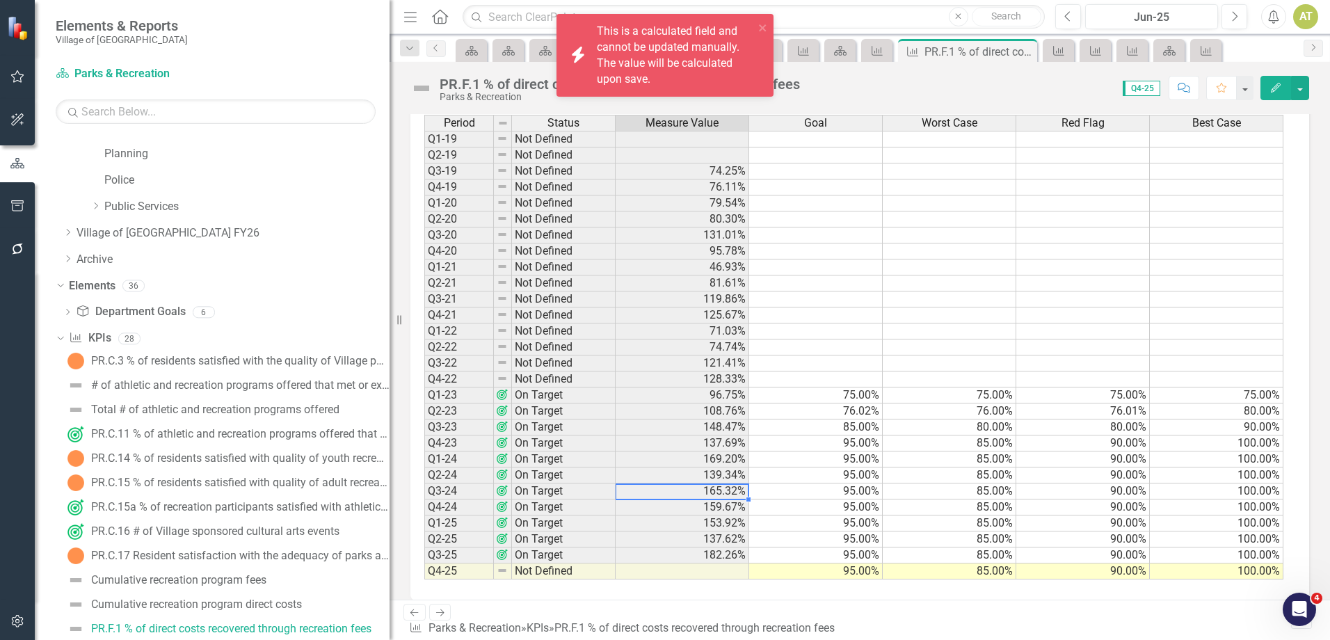
click at [723, 492] on td "165.32%" at bounding box center [682, 491] width 134 height 16
click at [727, 478] on td "139.34%" at bounding box center [682, 475] width 134 height 16
click at [727, 453] on td "169.20%" at bounding box center [682, 459] width 134 height 16
click at [424, 436] on div "Period Status Measure Value Goal Worst Case Red Flag Best Case Q1-19 Not Define…" at bounding box center [424, 347] width 0 height 465
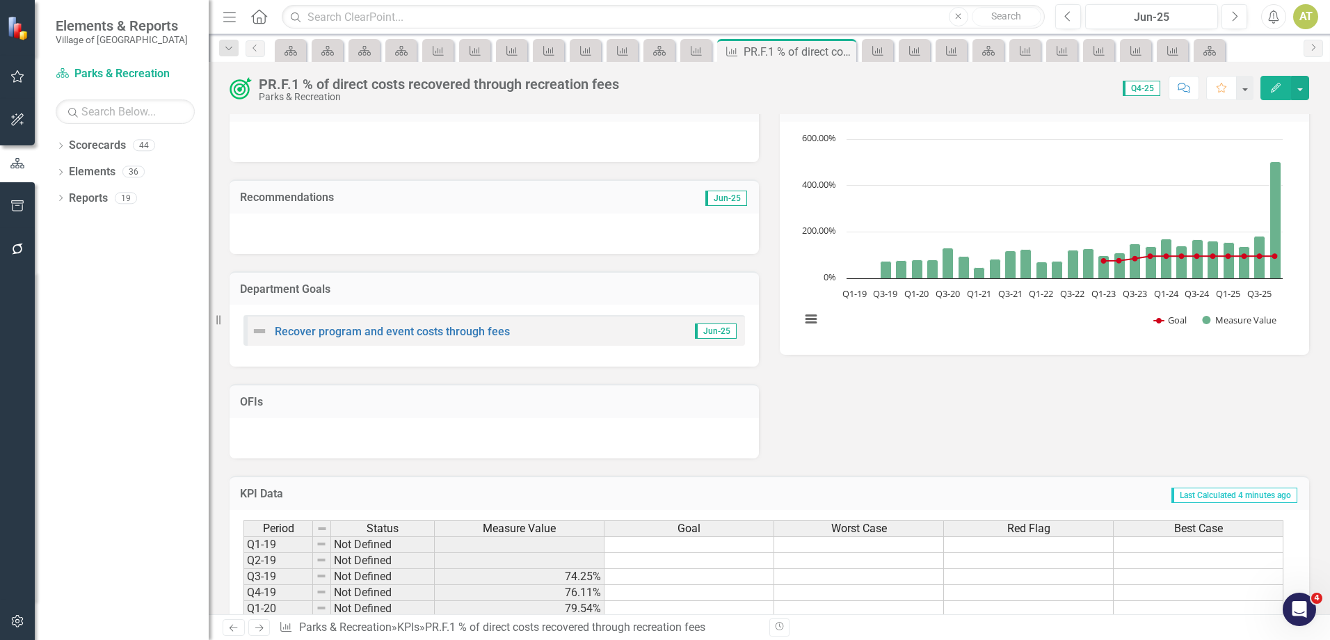
scroll to position [109, 0]
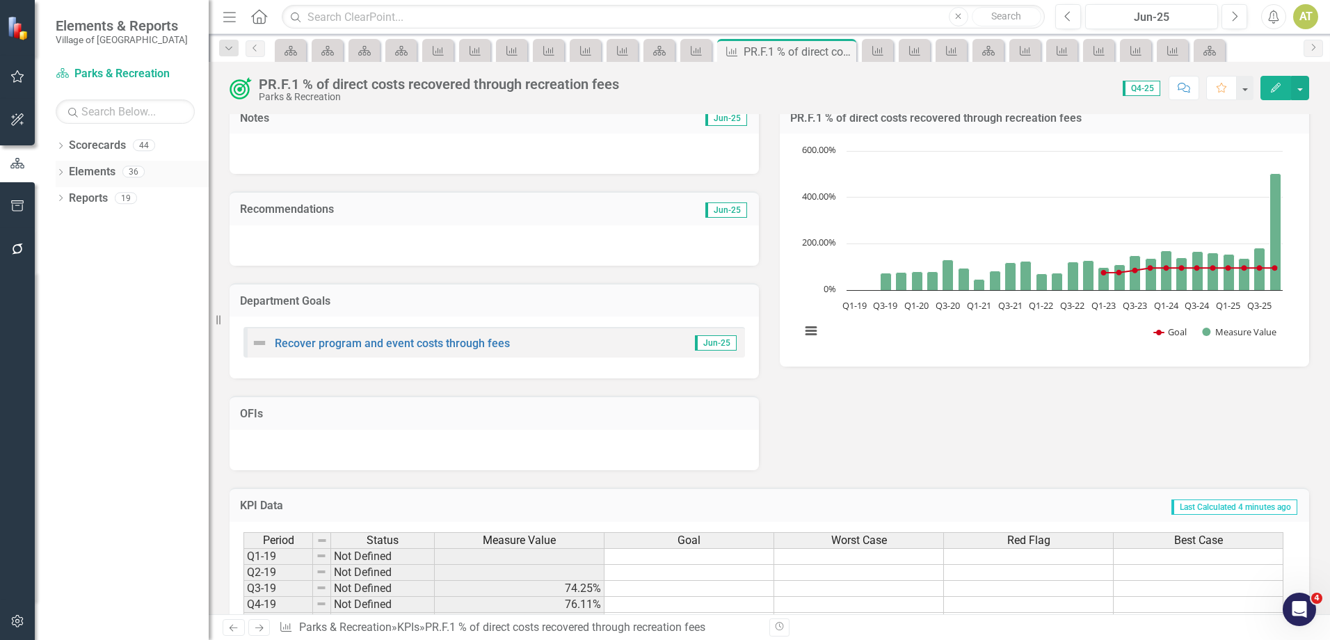
click at [61, 170] on icon at bounding box center [60, 172] width 3 height 6
click at [67, 223] on icon "Dropdown" at bounding box center [68, 226] width 10 height 8
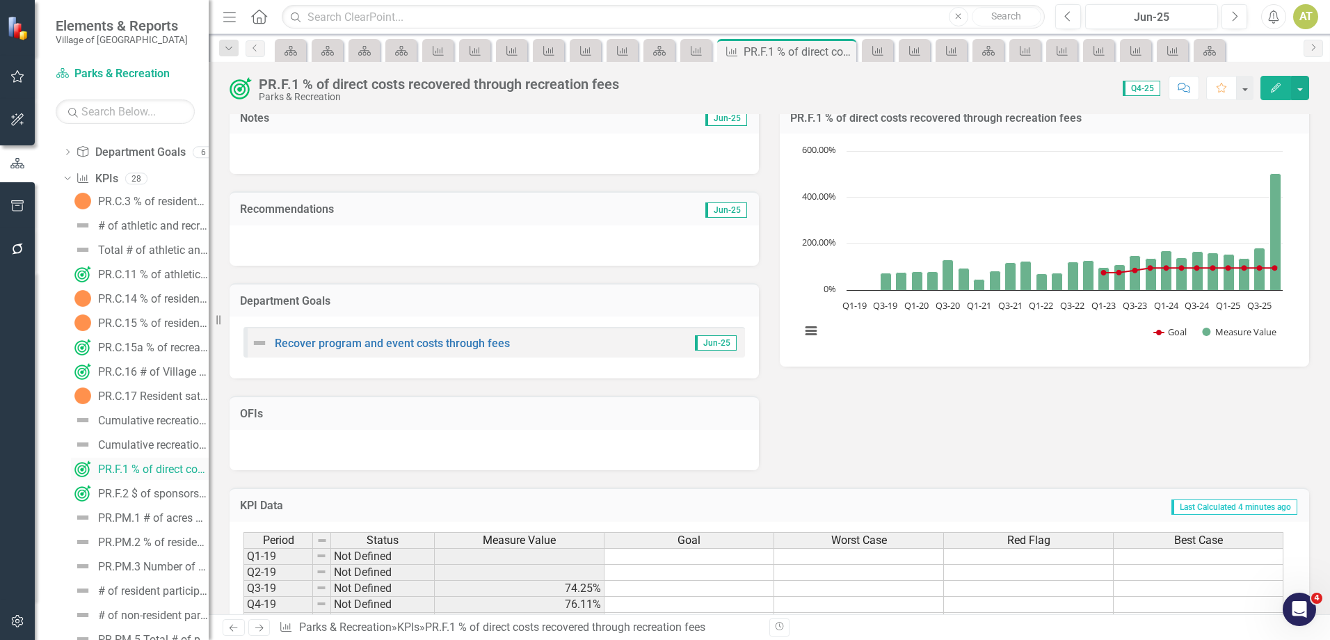
scroll to position [70, 0]
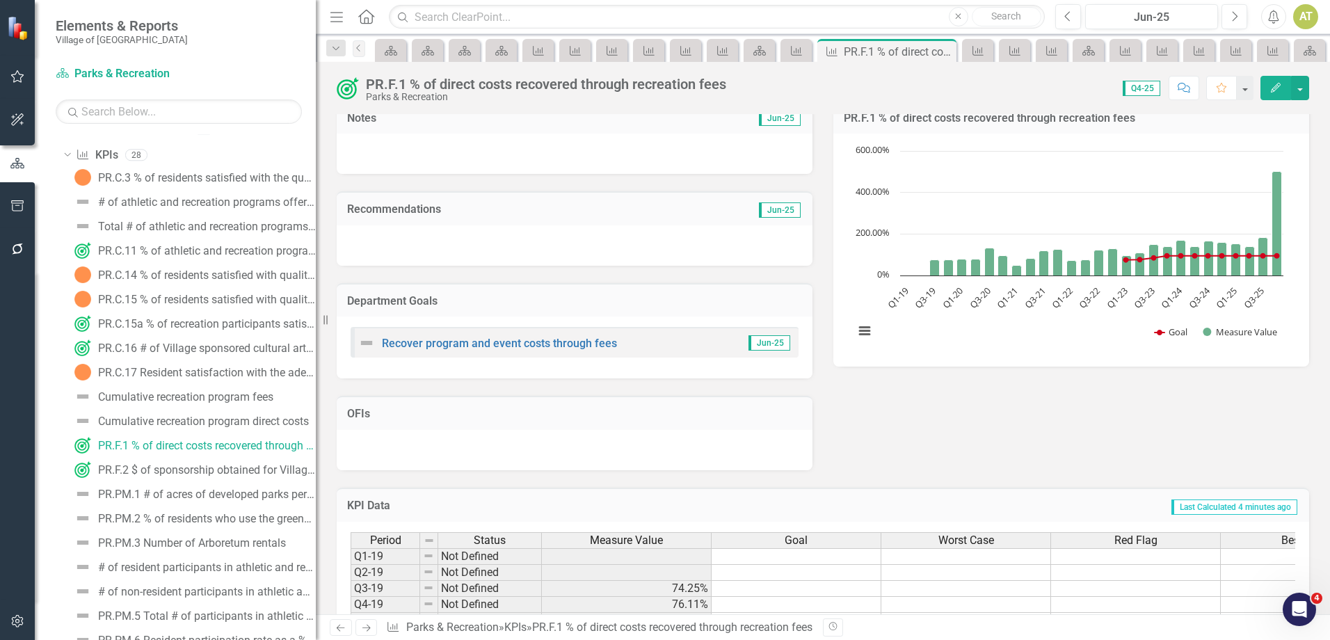
drag, startPoint x: 214, startPoint y: 406, endPoint x: 319, endPoint y: 405, distance: 105.0
click at [319, 405] on div "Resize" at bounding box center [321, 320] width 11 height 640
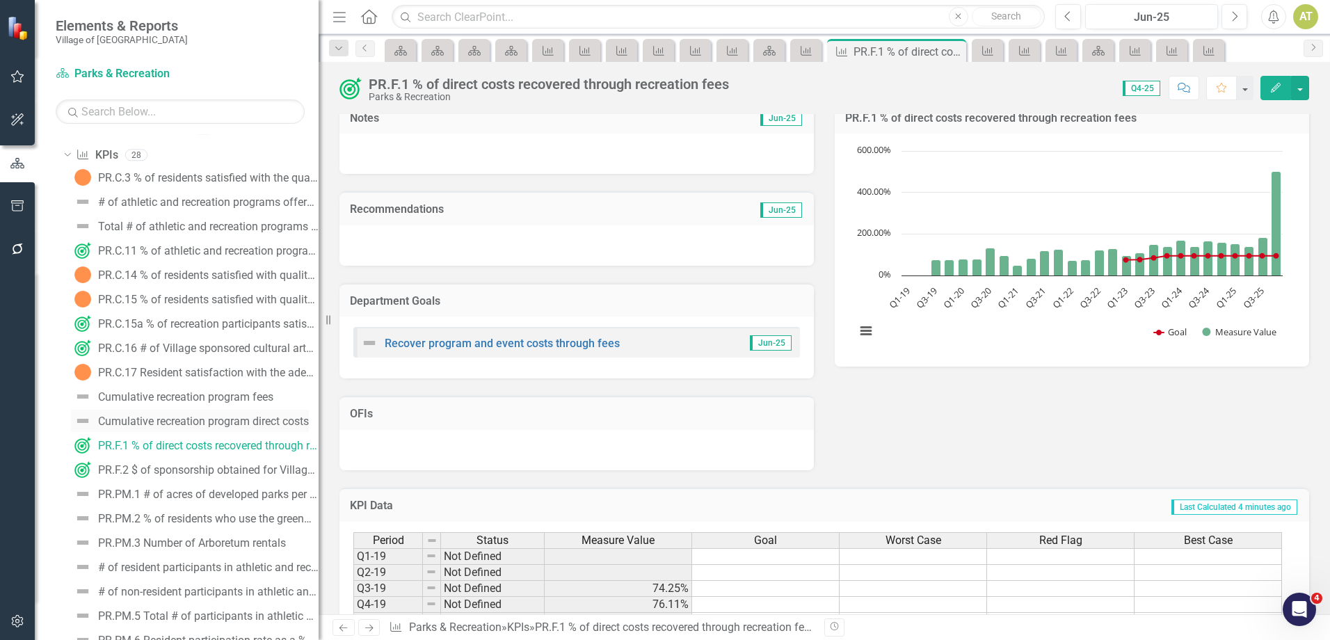
click at [264, 416] on div "Cumulative recreation program direct costs" at bounding box center [203, 421] width 211 height 13
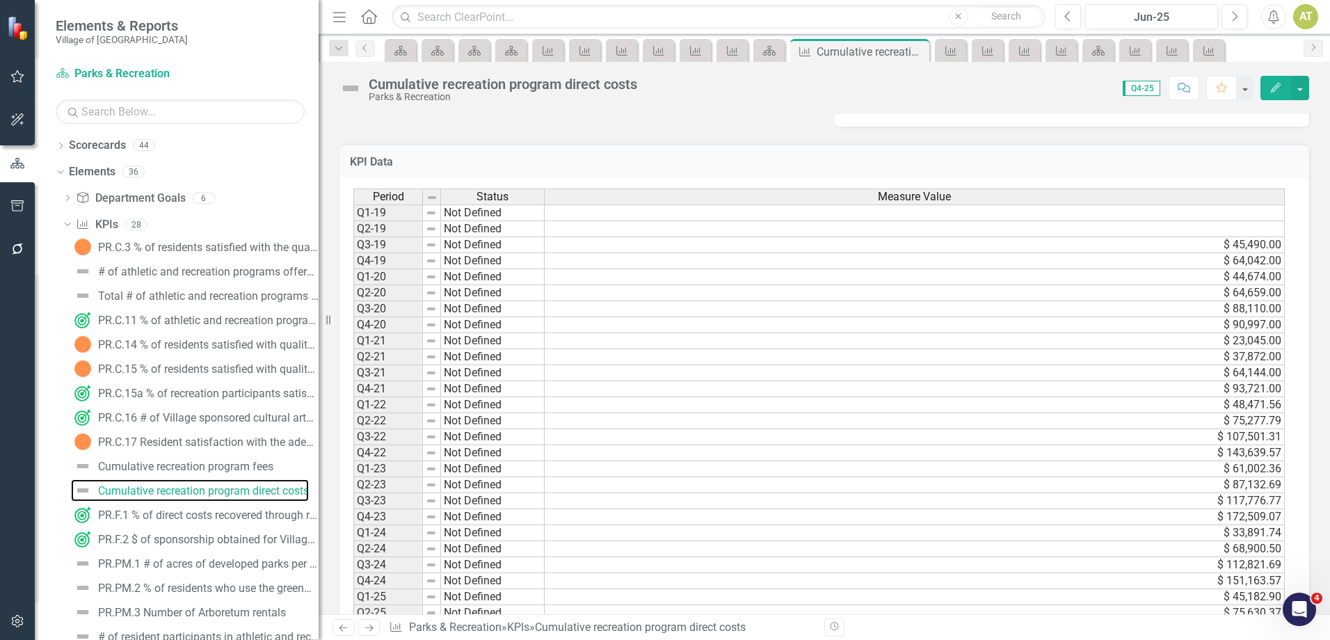
scroll to position [423, 0]
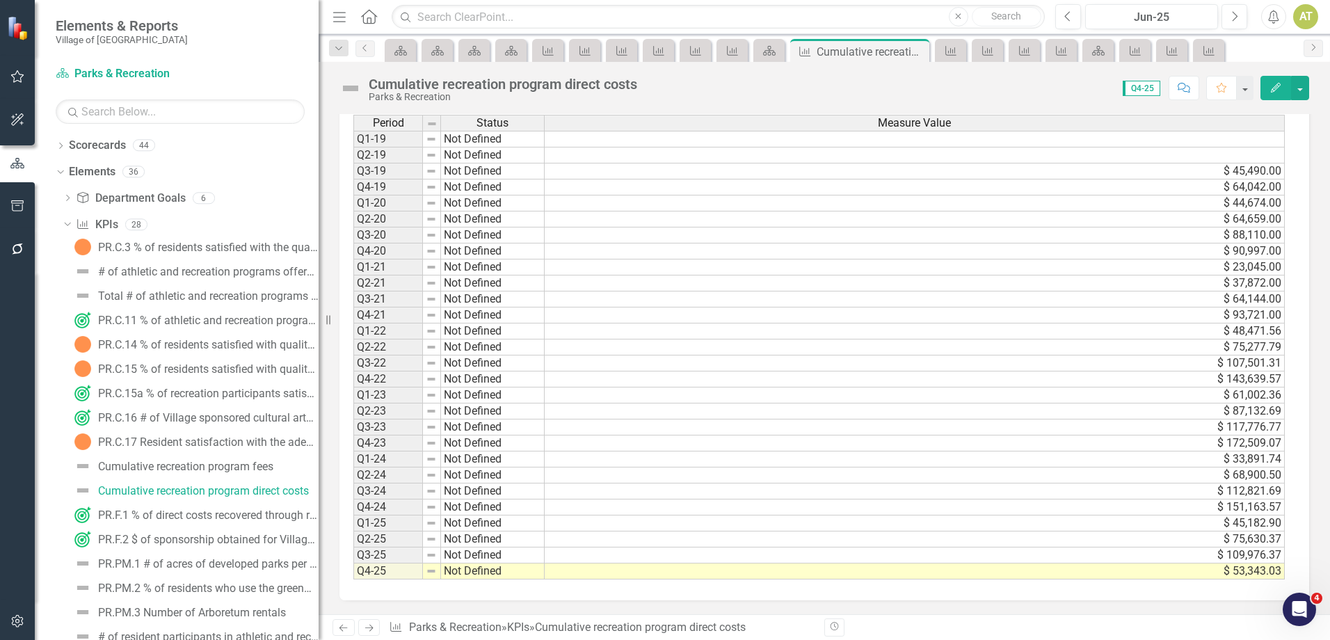
click at [1230, 571] on td "$ 53,343.03" at bounding box center [915, 571] width 740 height 16
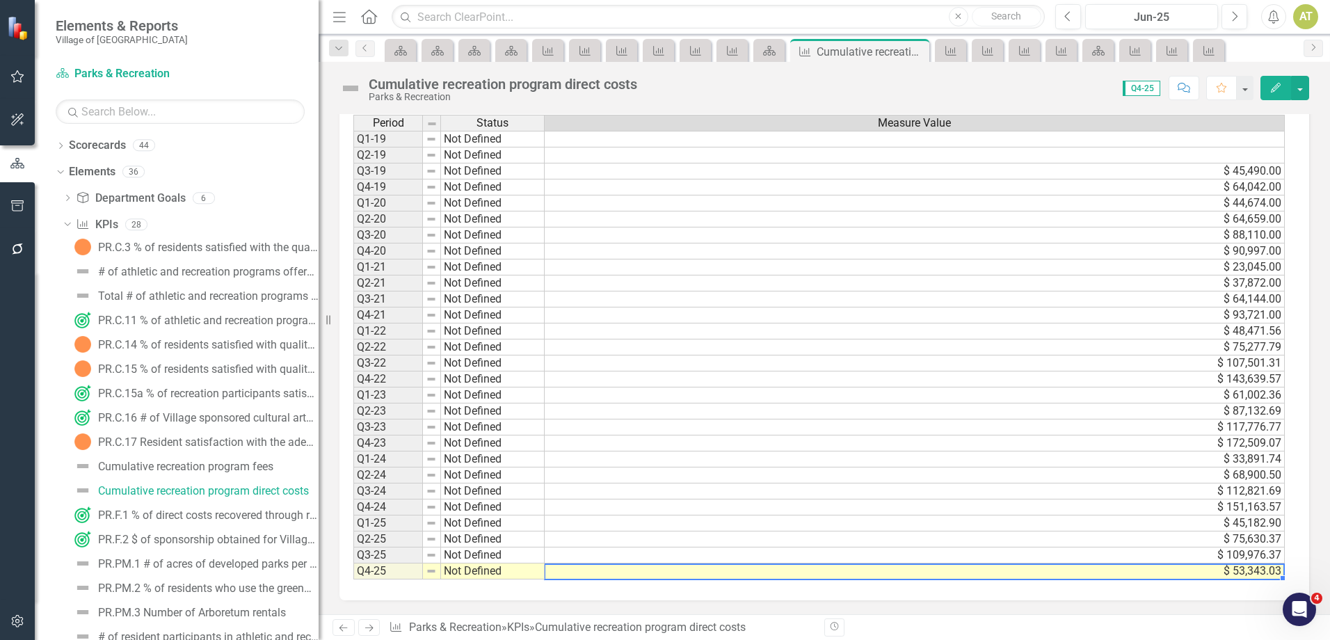
click at [1230, 571] on td "$ 53,343.03" at bounding box center [915, 571] width 740 height 16
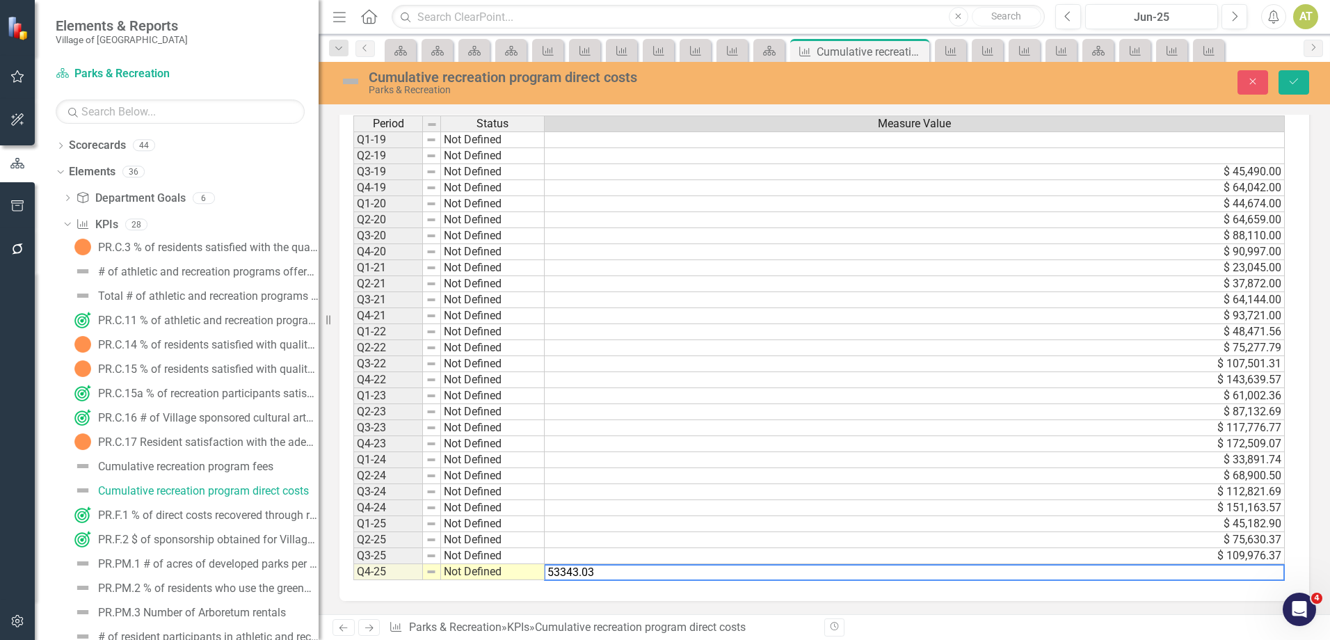
drag, startPoint x: 957, startPoint y: 561, endPoint x: 313, endPoint y: 584, distance: 644.4
click at [313, 584] on div "Elements & Reports Village of Pinehurst Scorecard Parks & Recreation Search Dro…" at bounding box center [665, 320] width 1330 height 640
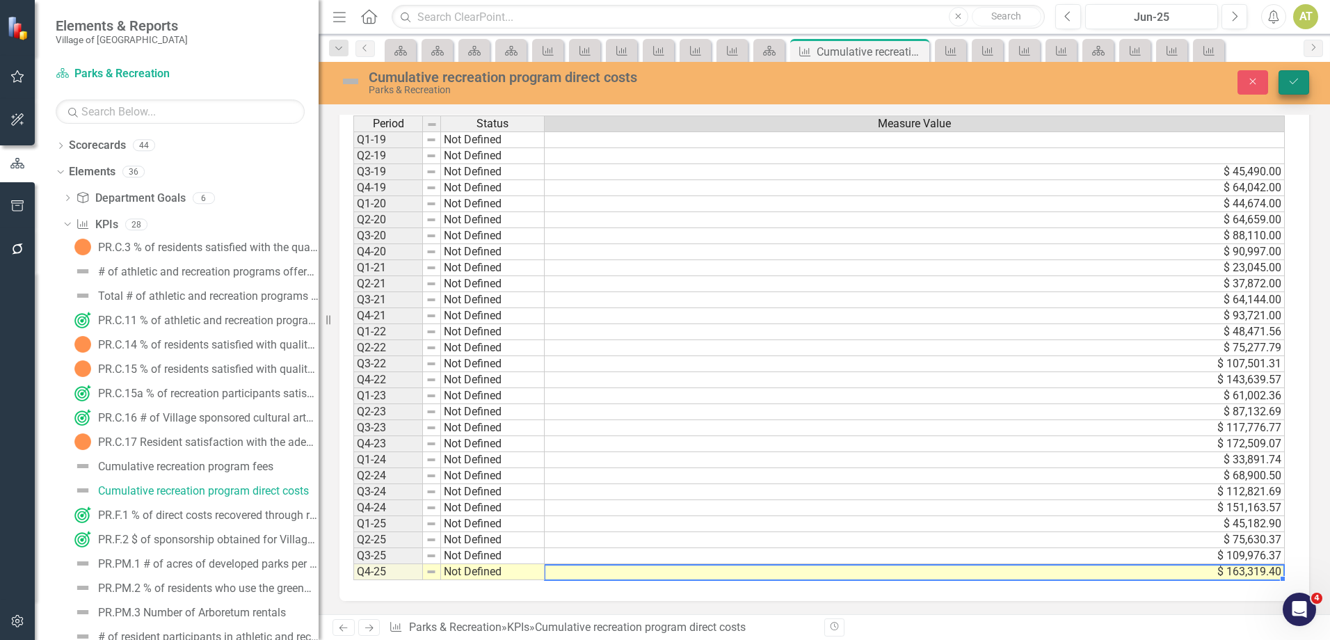
type textarea "163319.40"
click at [1300, 79] on button "Save" at bounding box center [1293, 82] width 31 height 24
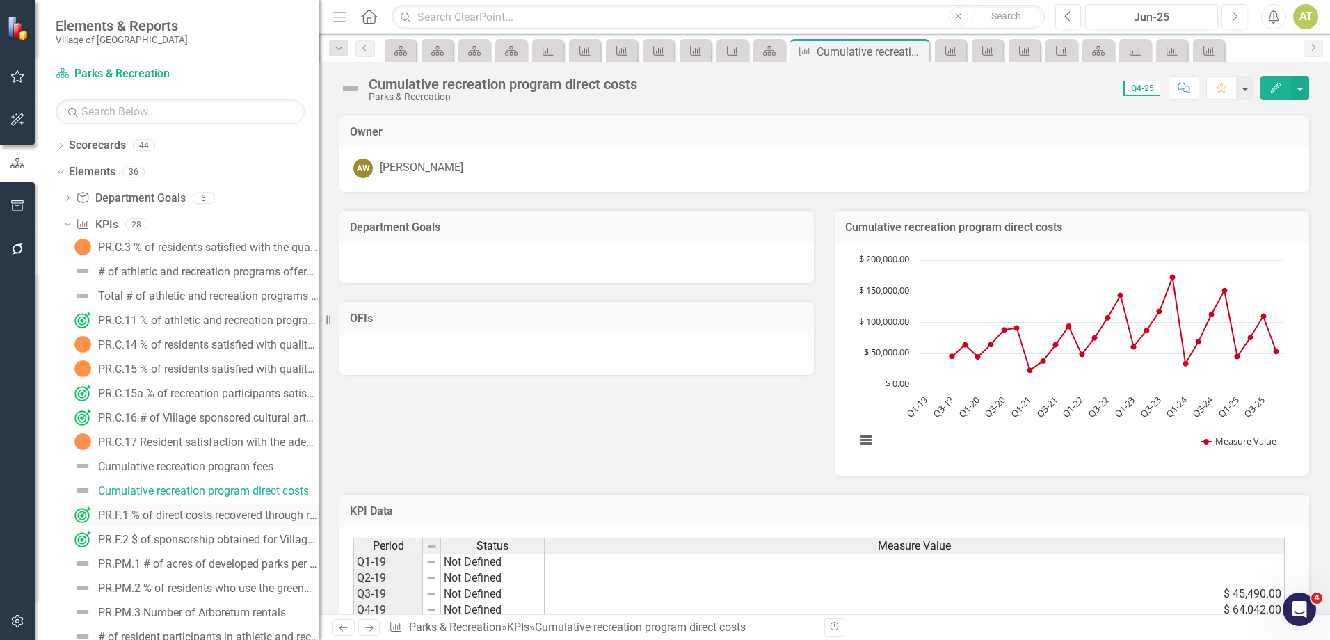
click at [209, 515] on div "PR.F.1 % of direct costs recovered through recreation fees" at bounding box center [208, 515] width 220 height 13
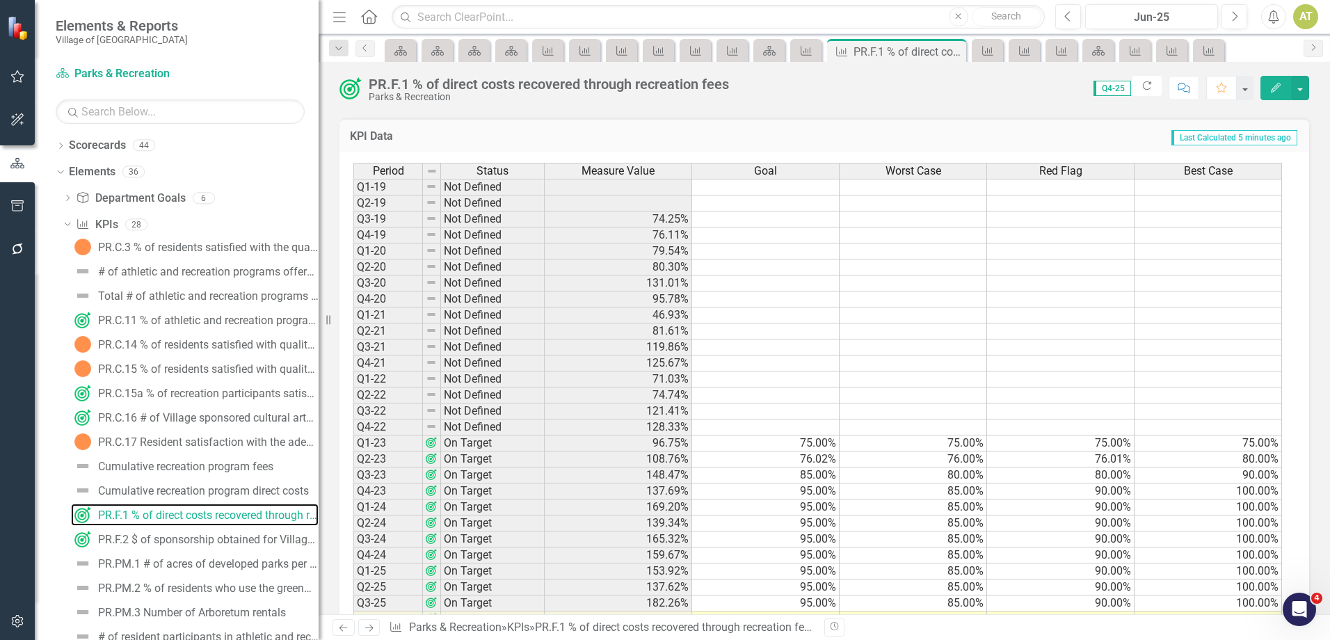
scroll to position [526, 0]
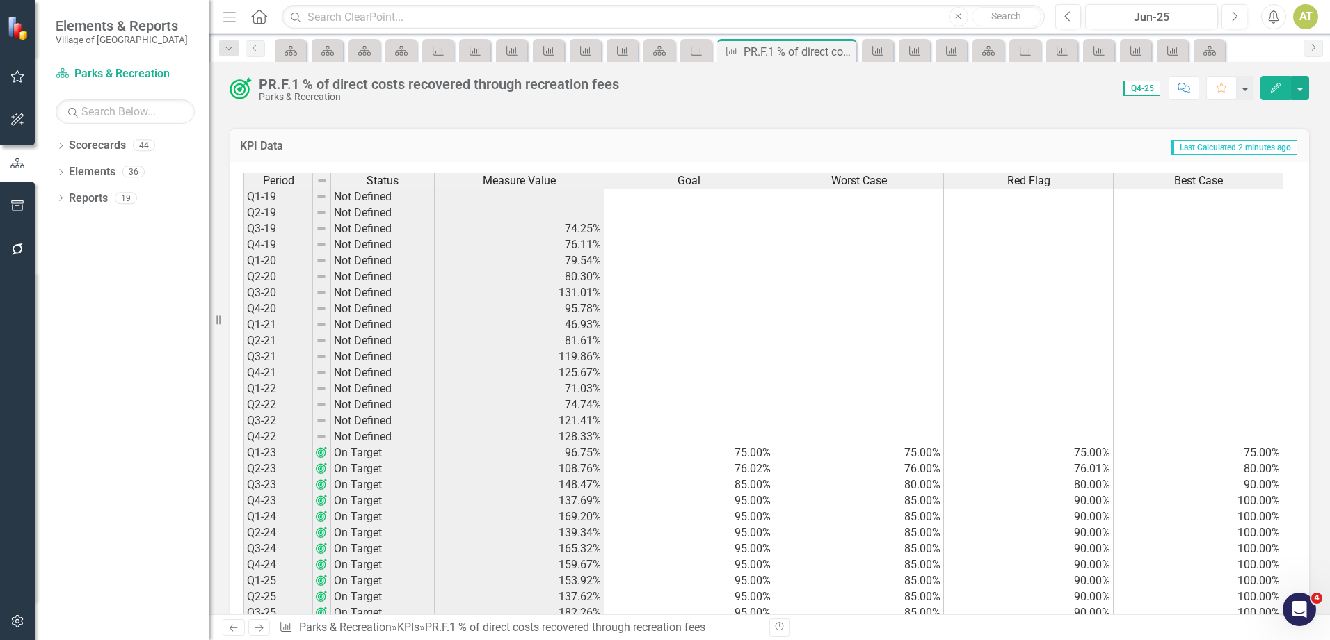
scroll to position [387, 0]
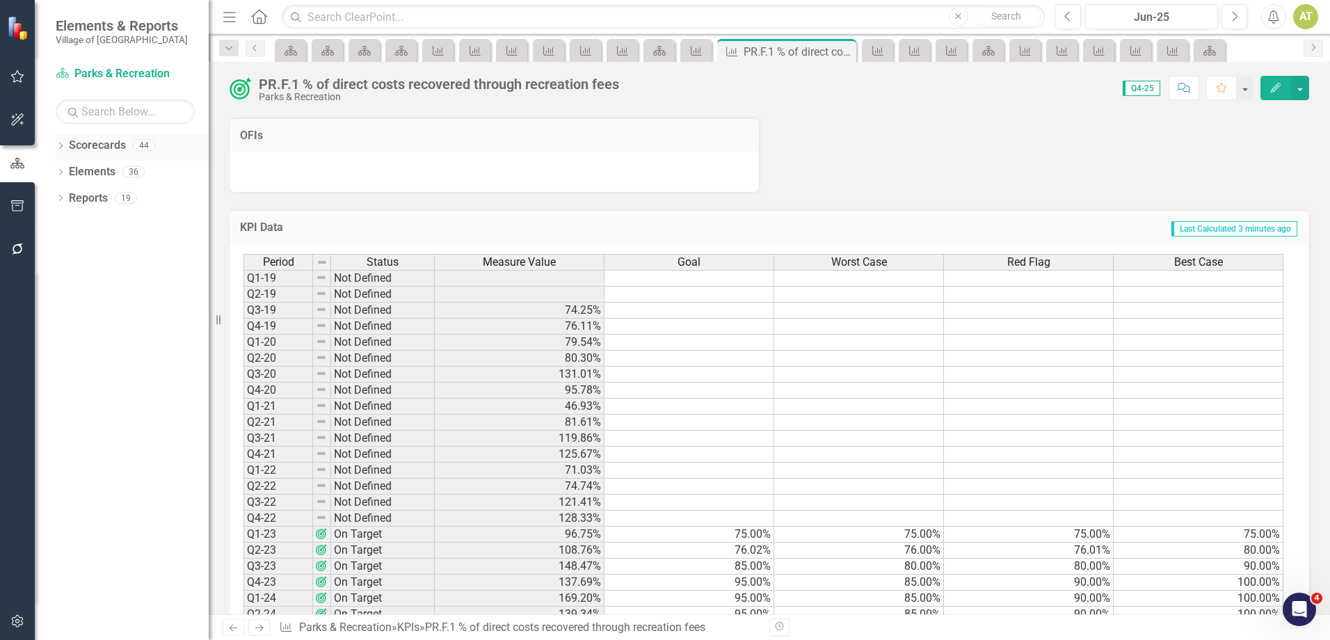
click at [61, 147] on icon "Dropdown" at bounding box center [61, 147] width 10 height 8
click at [72, 169] on icon "Dropdown" at bounding box center [68, 171] width 10 height 8
click at [79, 255] on div "Dropdown" at bounding box center [81, 251] width 10 height 12
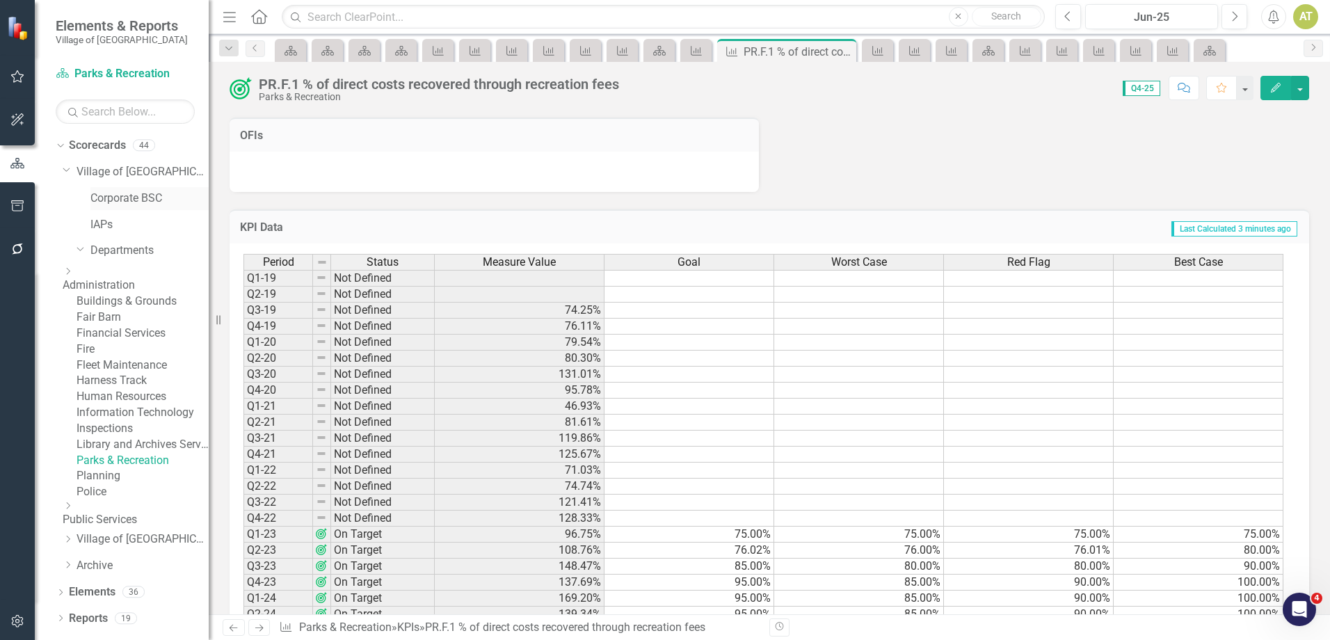
click at [113, 200] on link "Corporate BSC" at bounding box center [149, 199] width 118 height 16
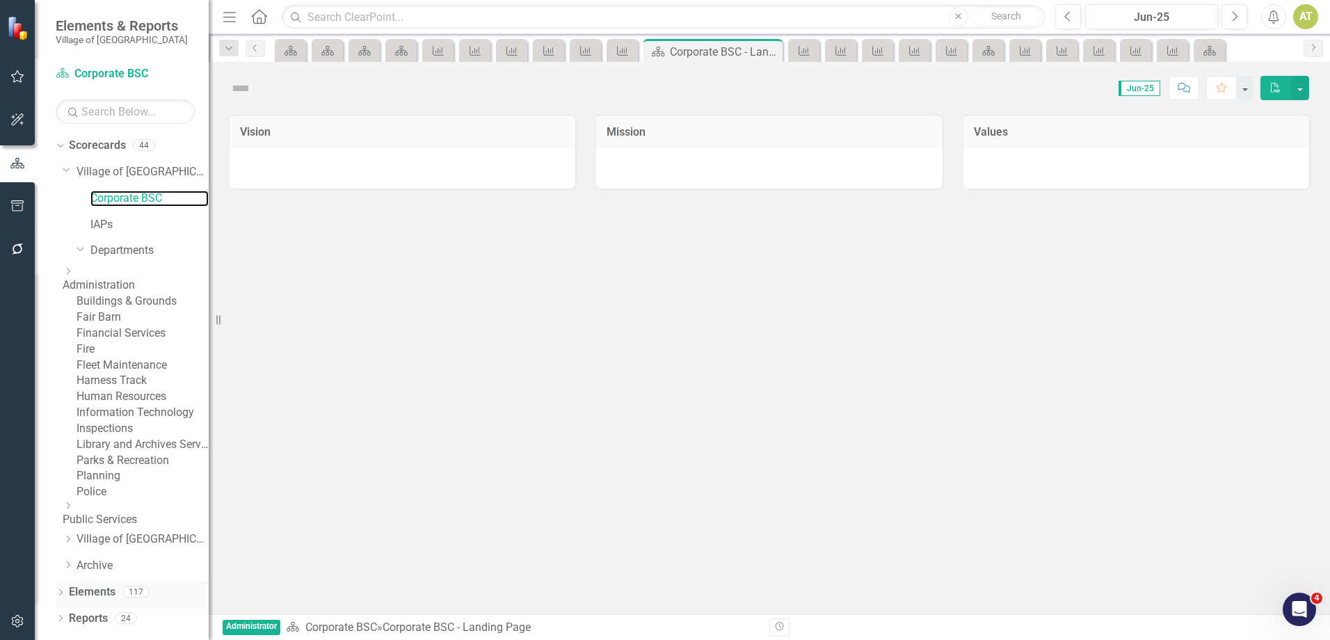
scroll to position [126, 0]
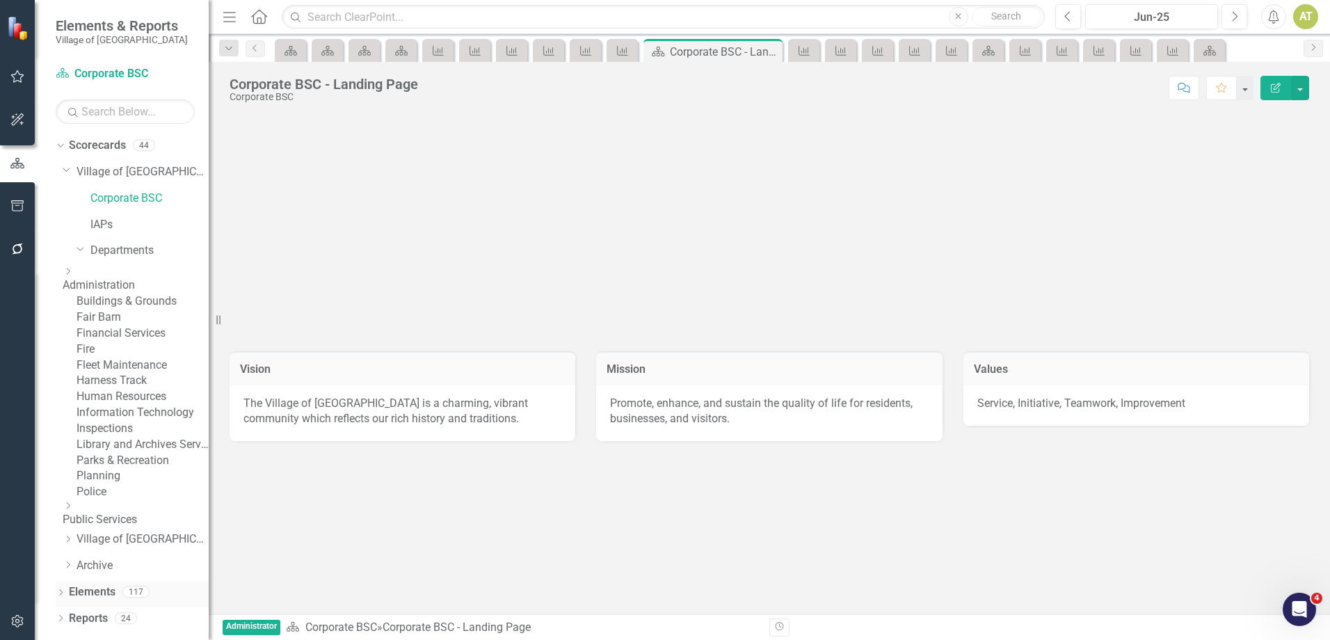
click at [119, 596] on div "Elements 117" at bounding box center [139, 594] width 140 height 26
click at [127, 598] on div "117" at bounding box center [135, 592] width 27 height 12
click at [111, 600] on link "Elements" at bounding box center [92, 592] width 47 height 16
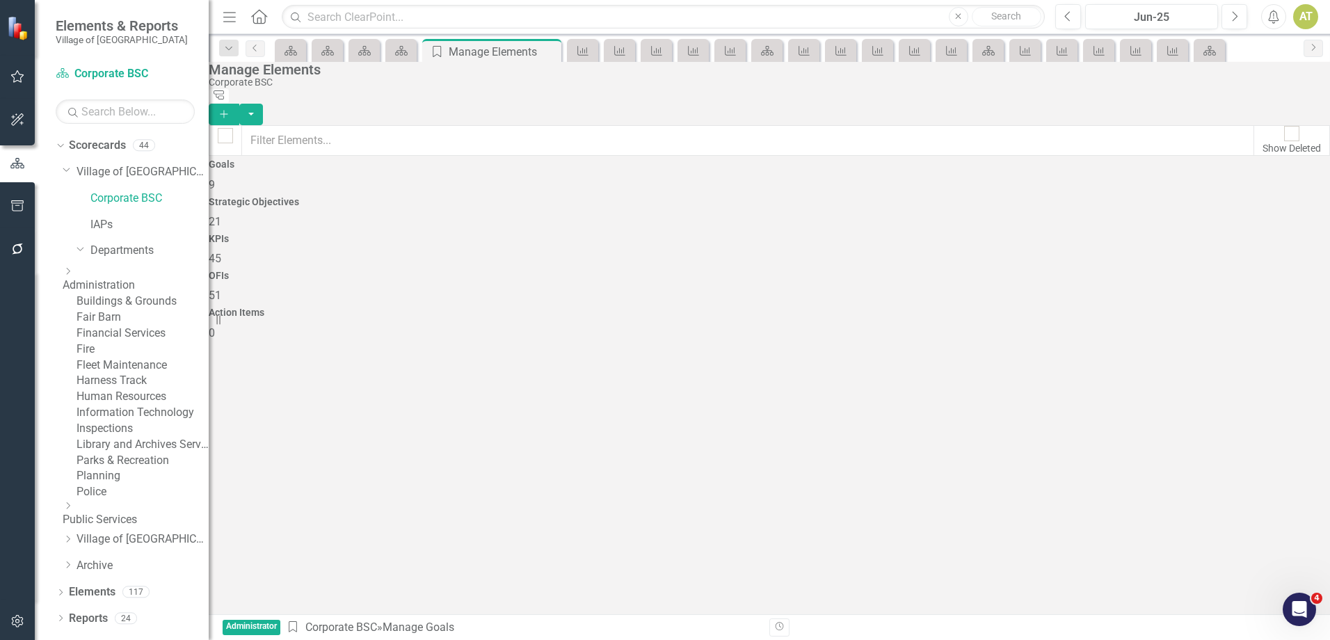
click at [221, 252] on span "45" at bounding box center [215, 258] width 13 height 13
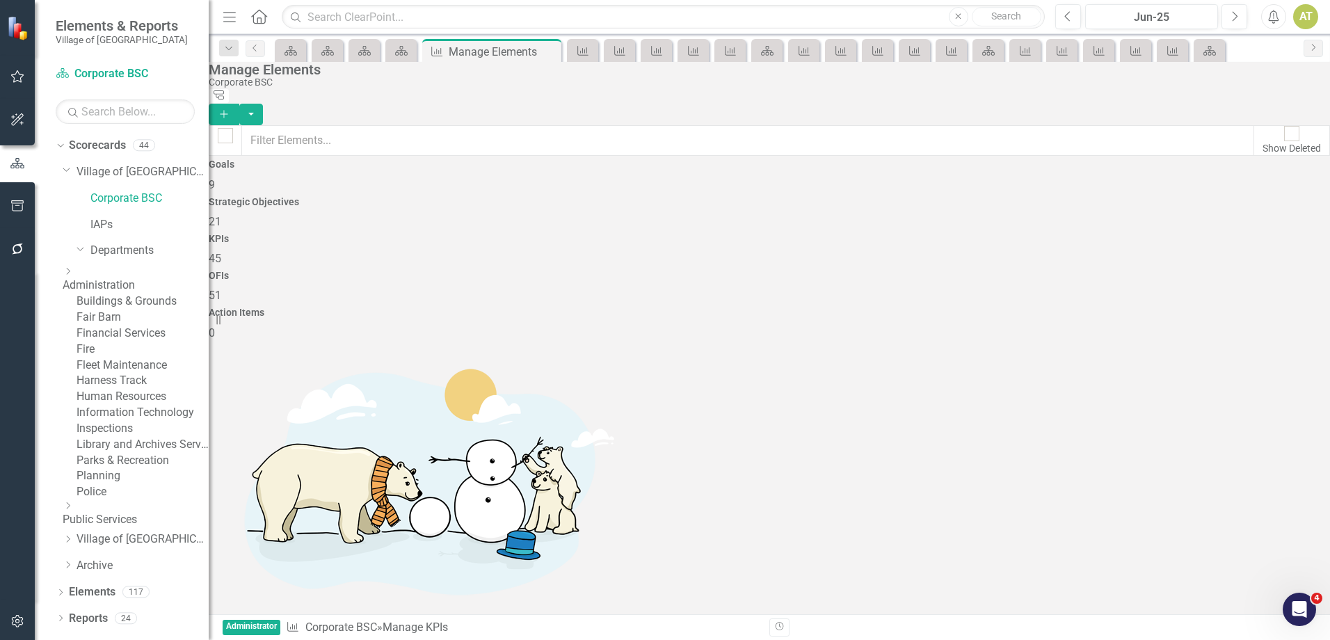
checkbox input "false"
click at [124, 341] on link "Fire" at bounding box center [142, 349] width 132 height 16
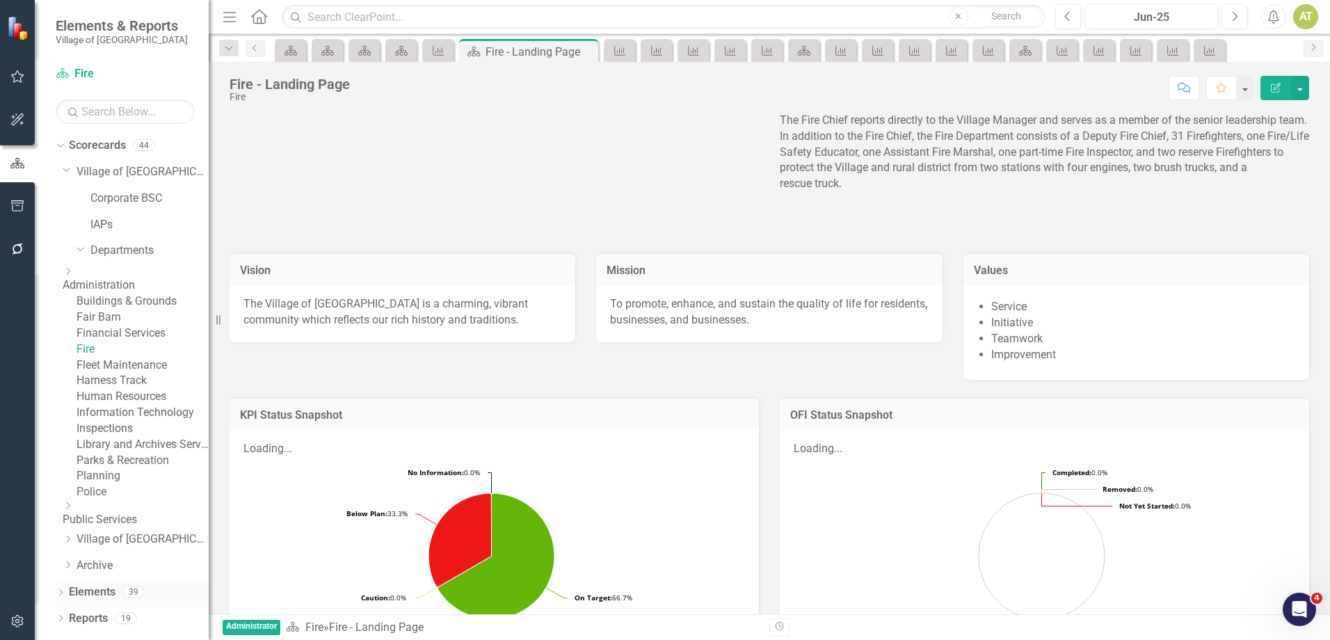
click at [109, 599] on link "Elements" at bounding box center [92, 592] width 47 height 16
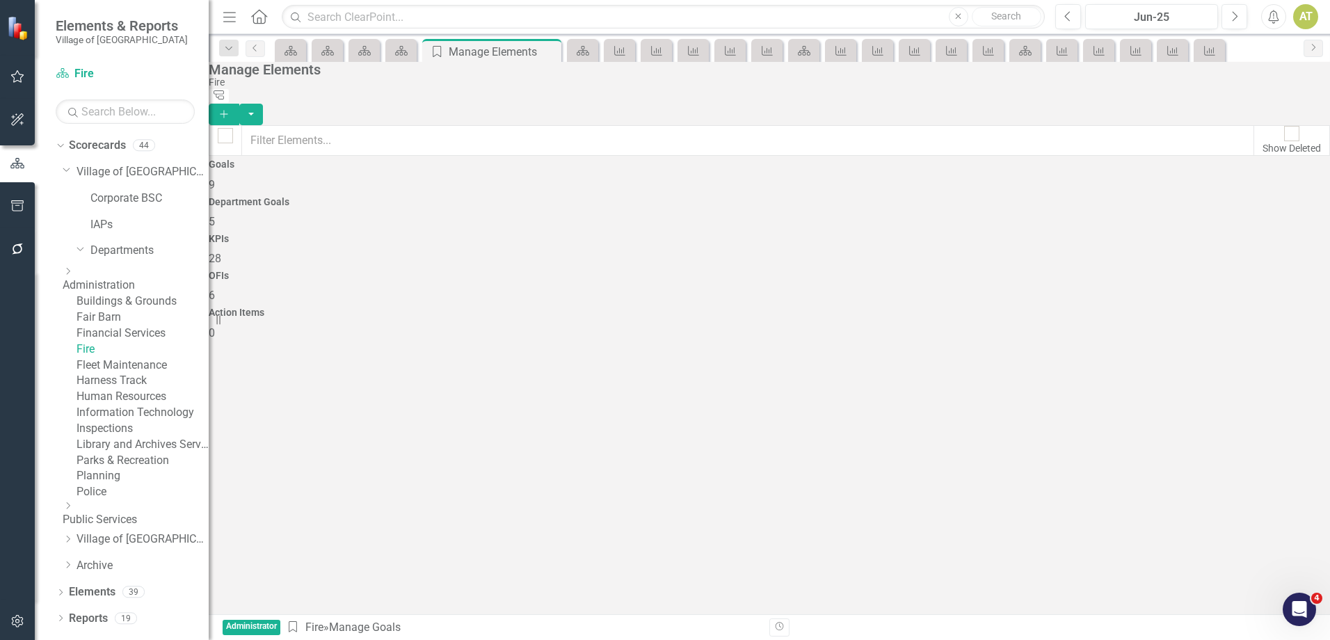
click at [823, 234] on div "KPIs 28" at bounding box center [769, 250] width 1121 height 33
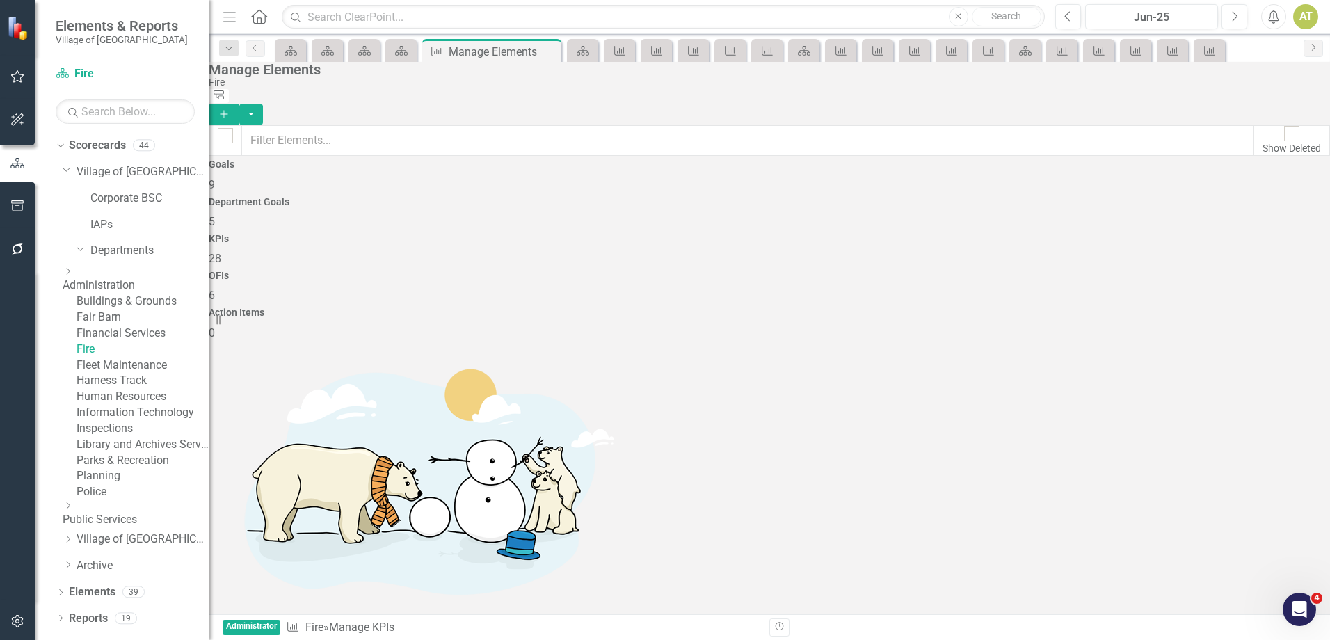
scroll to position [556, 0]
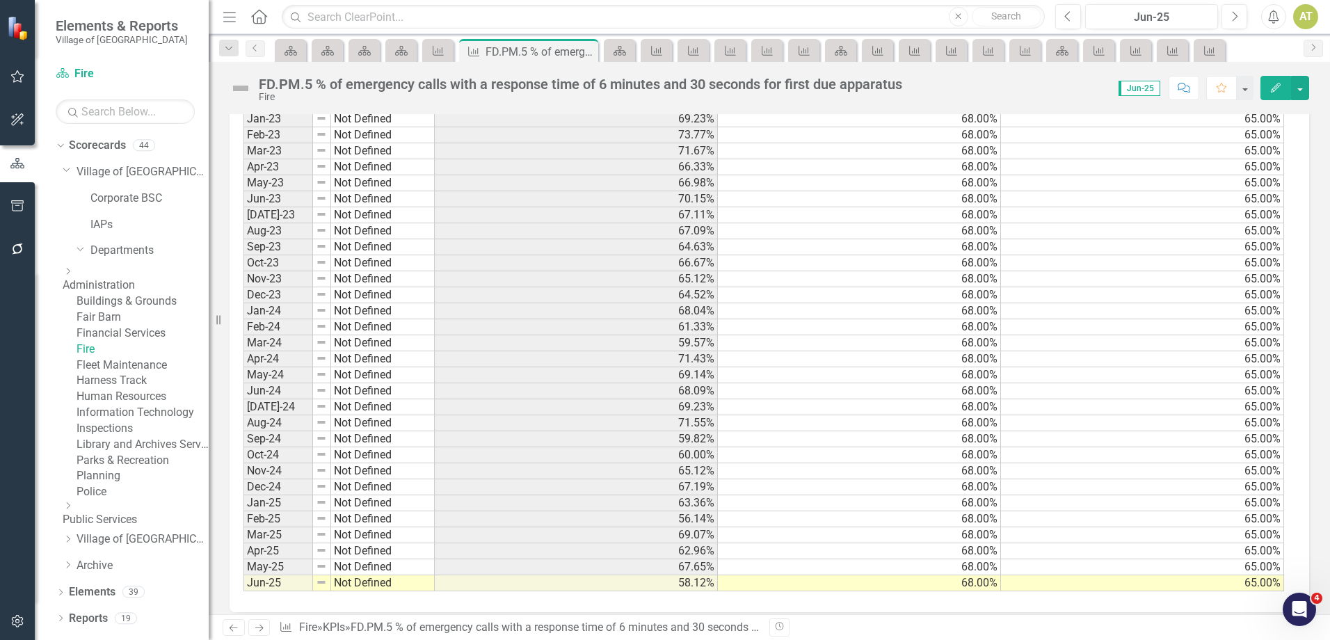
scroll to position [1422, 0]
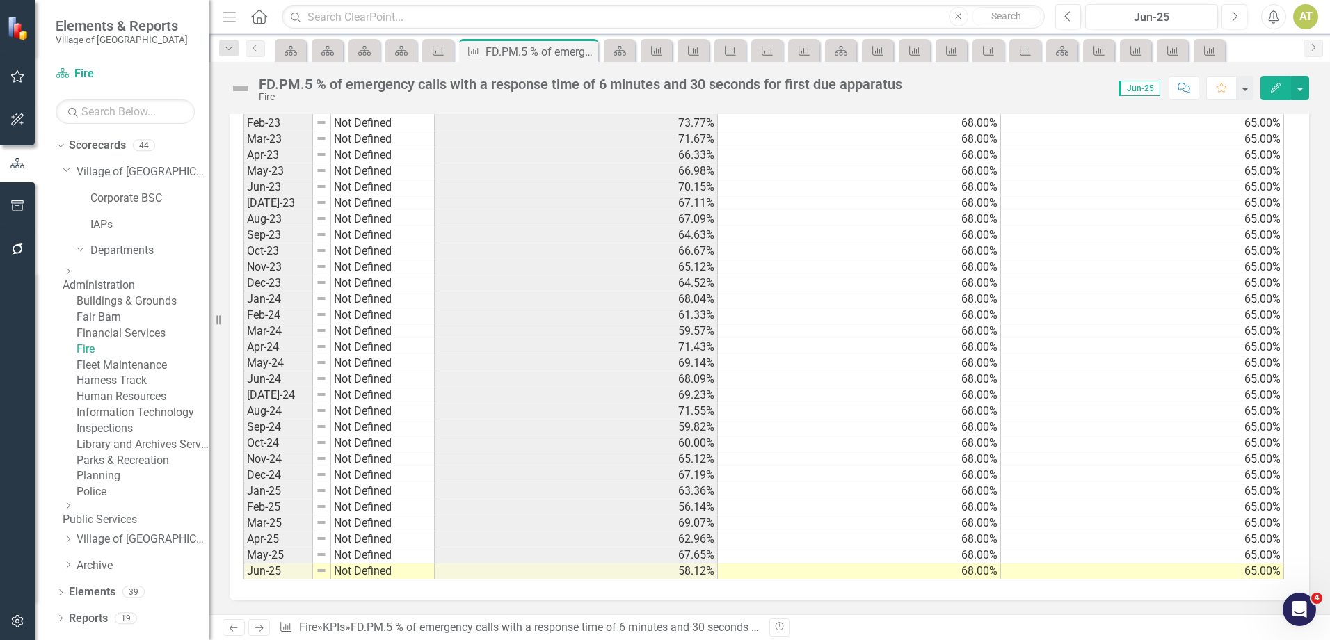
click at [1268, 91] on button "Edit" at bounding box center [1275, 88] width 31 height 24
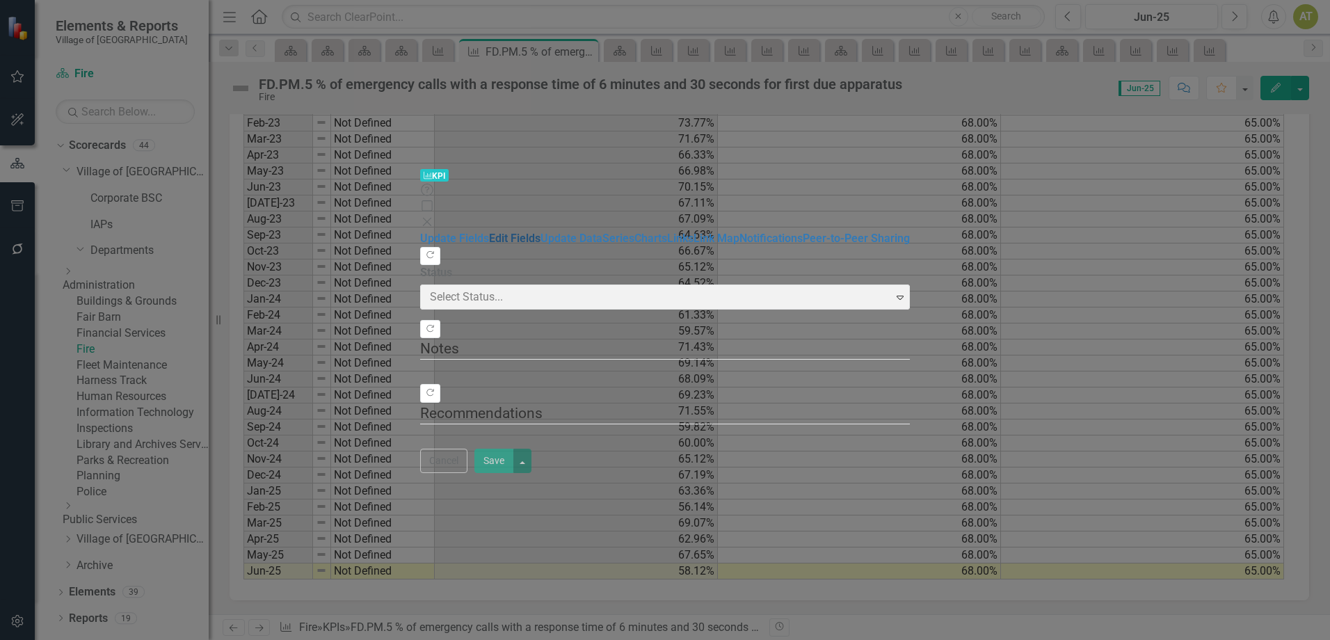
click at [489, 232] on link "Edit Fields" at bounding box center [514, 238] width 51 height 13
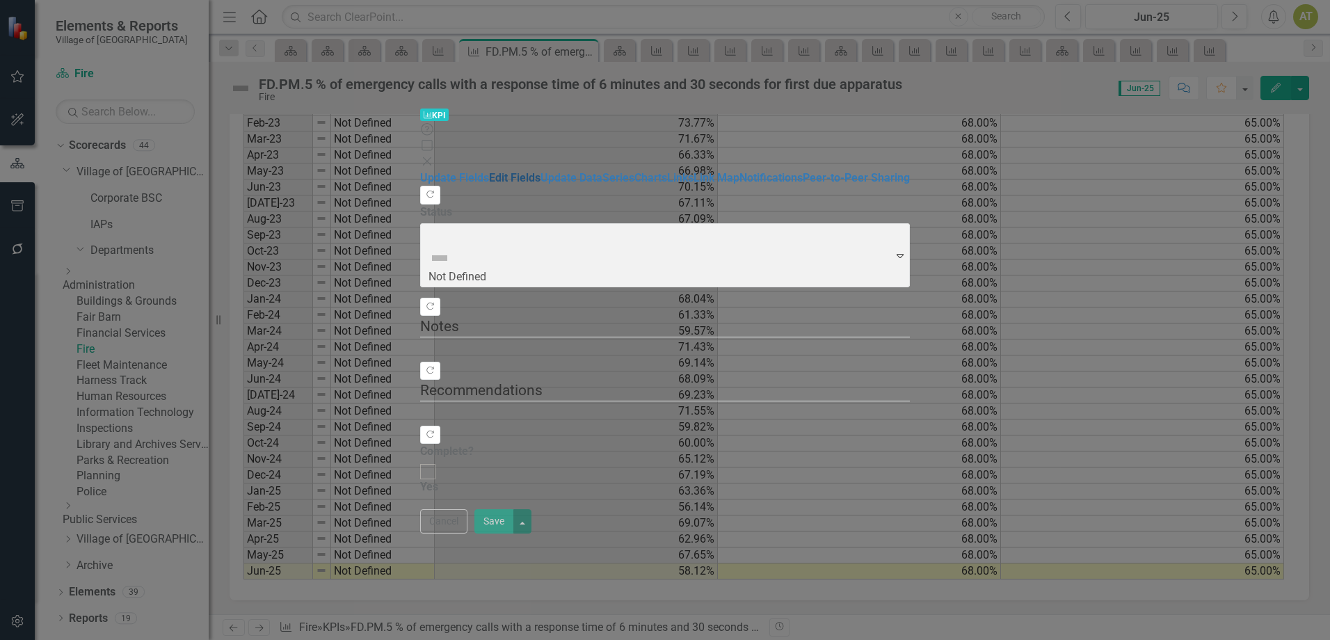
click at [489, 171] on link "Edit Fields" at bounding box center [514, 177] width 51 height 13
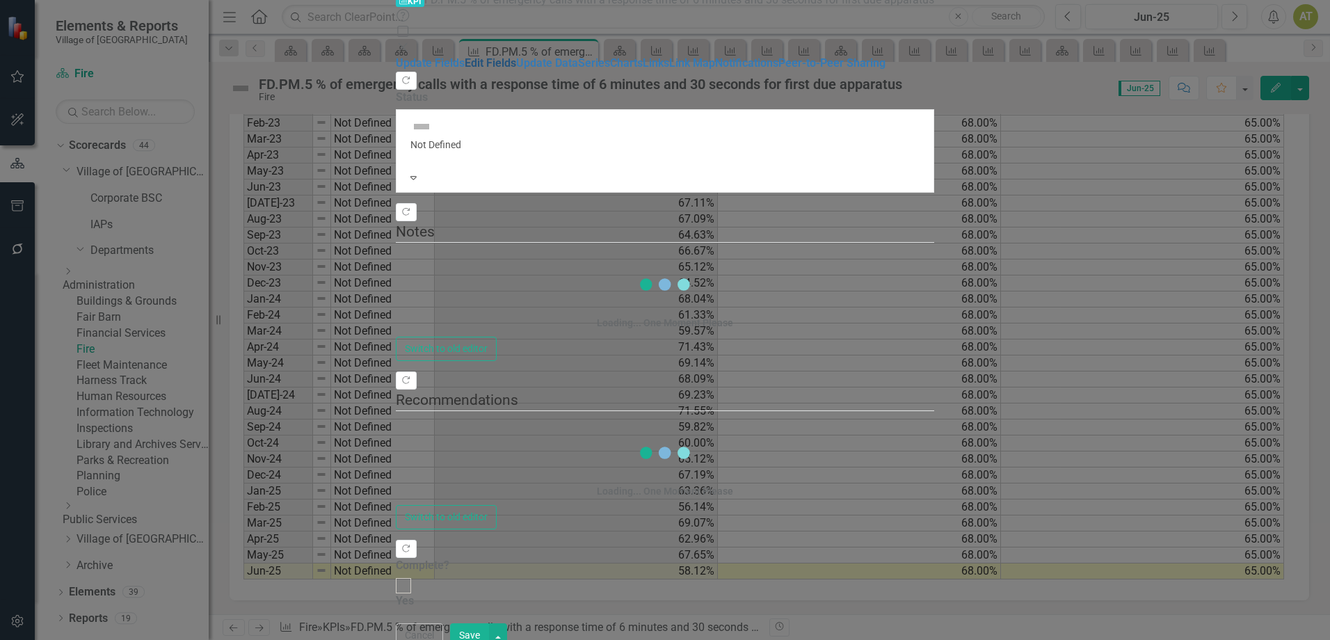
click at [465, 70] on link "Edit Fields" at bounding box center [490, 62] width 51 height 13
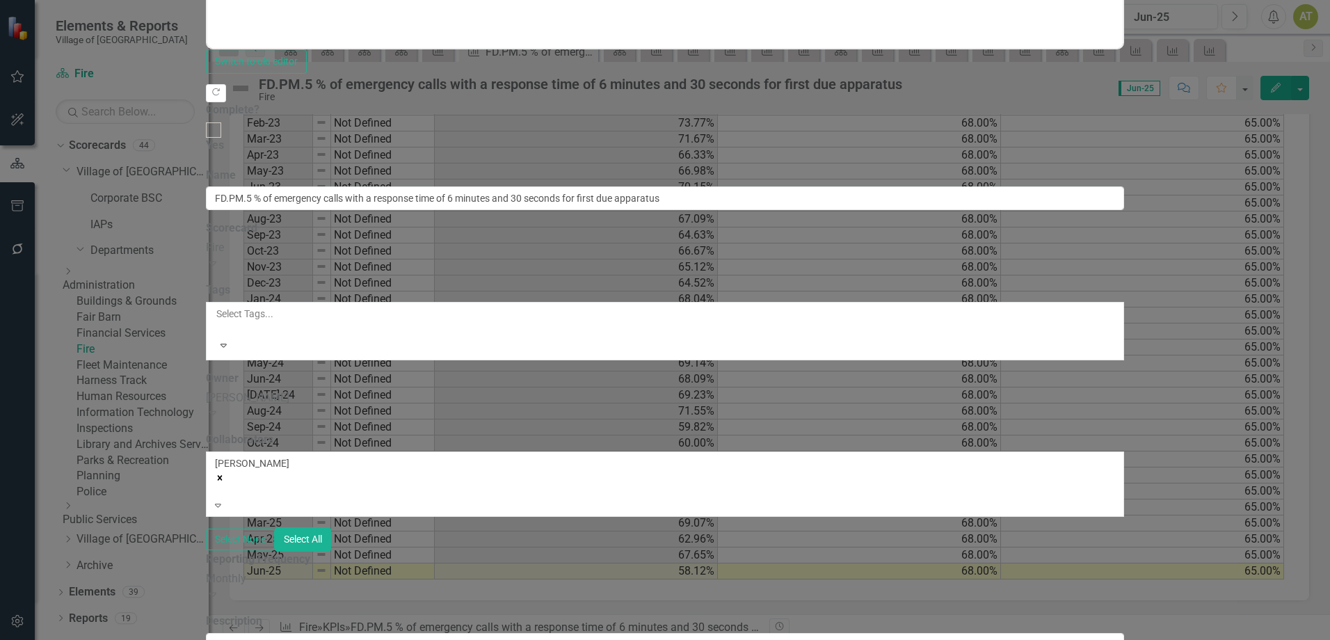
scroll to position [0, 0]
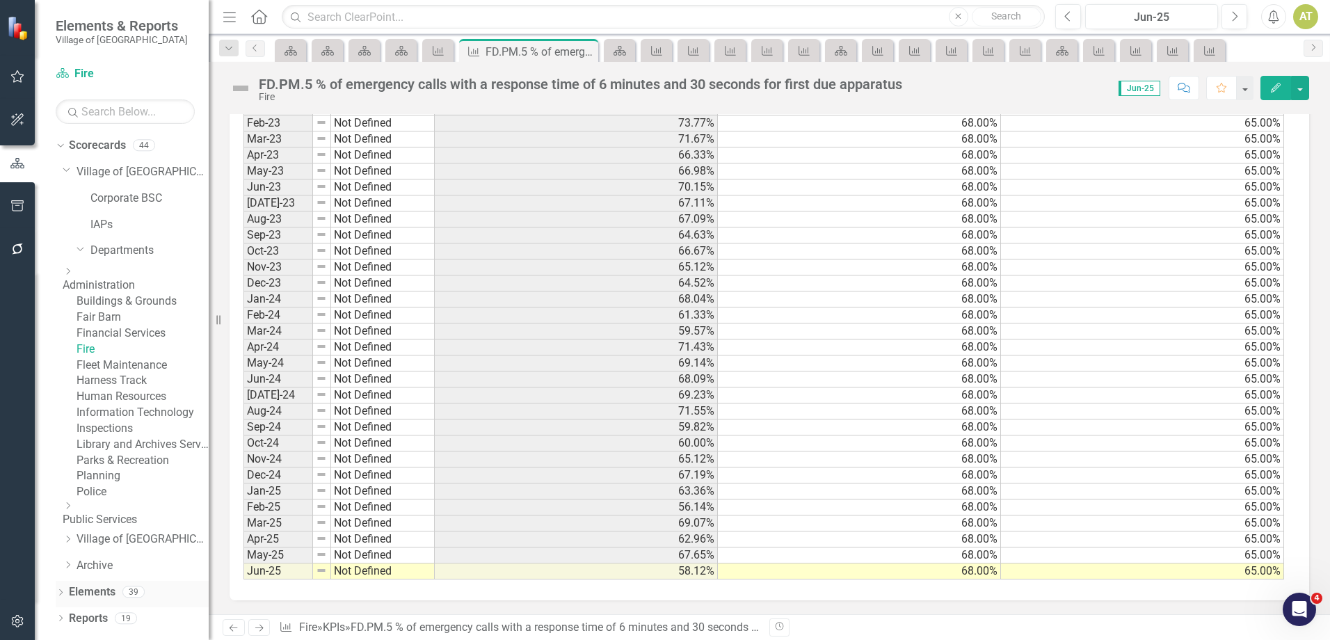
click at [115, 599] on link "Elements" at bounding box center [92, 592] width 47 height 16
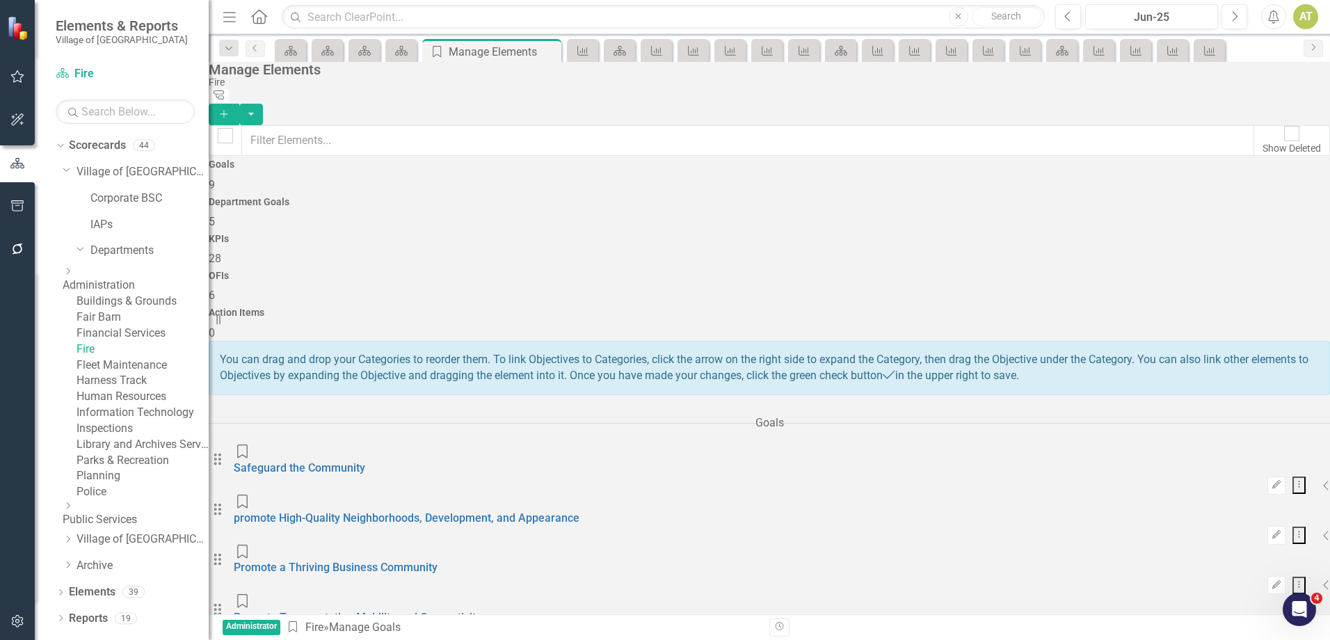
click at [733, 234] on div "KPIs 28" at bounding box center [769, 250] width 1121 height 33
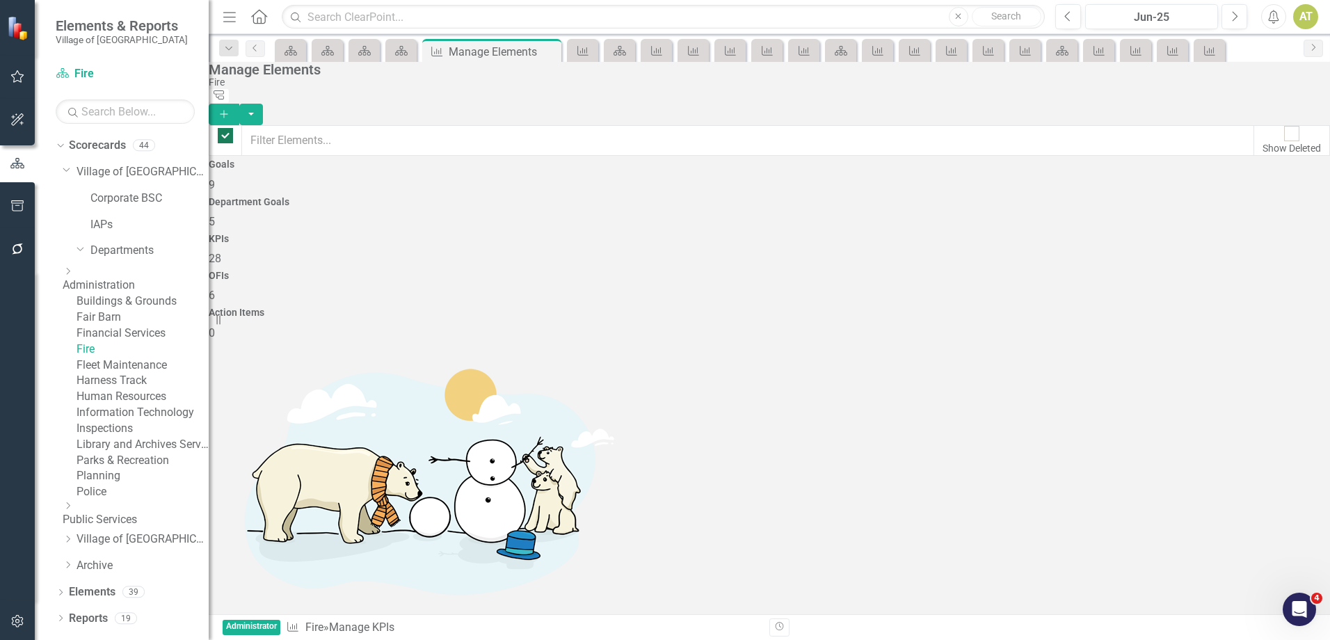
checkbox input "false"
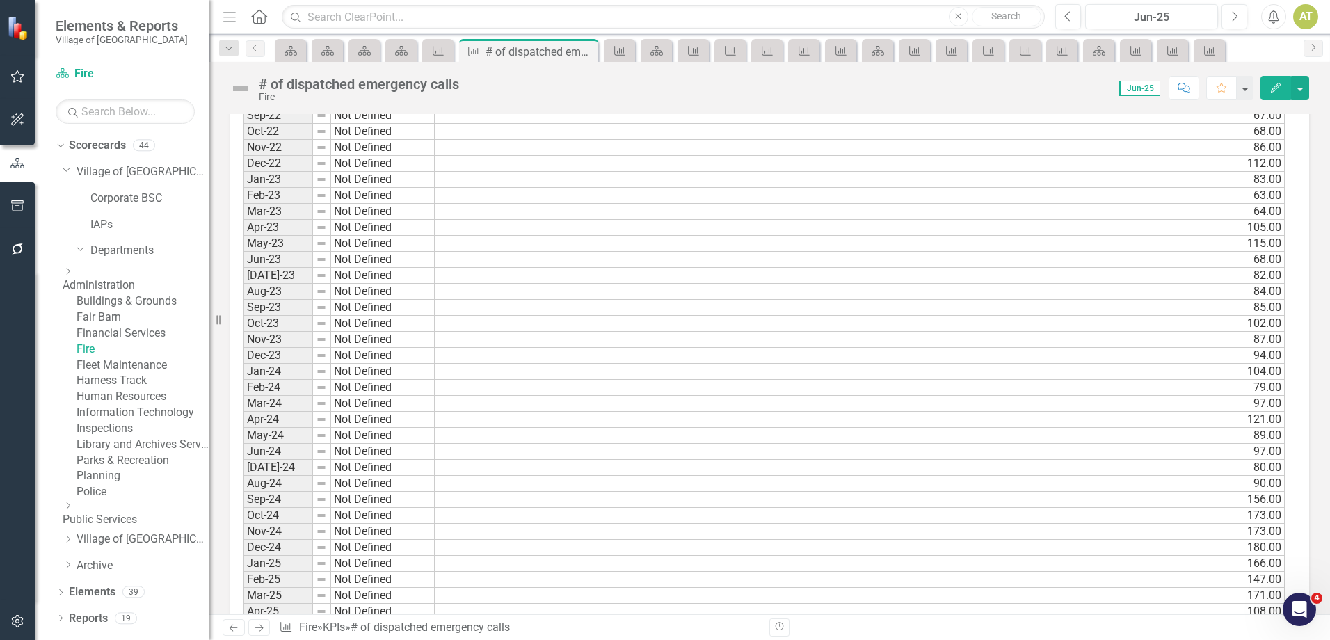
scroll to position [1319, 0]
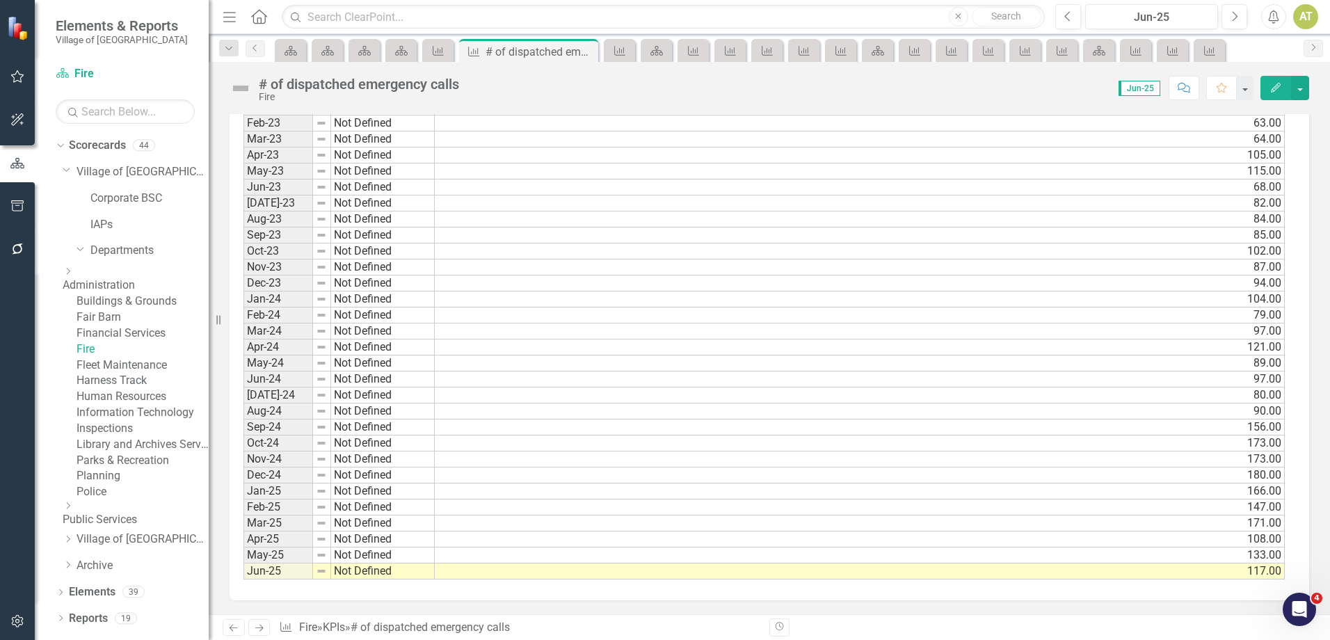
click at [412, 81] on div "# of dispatched emergency calls" at bounding box center [359, 83] width 200 height 15
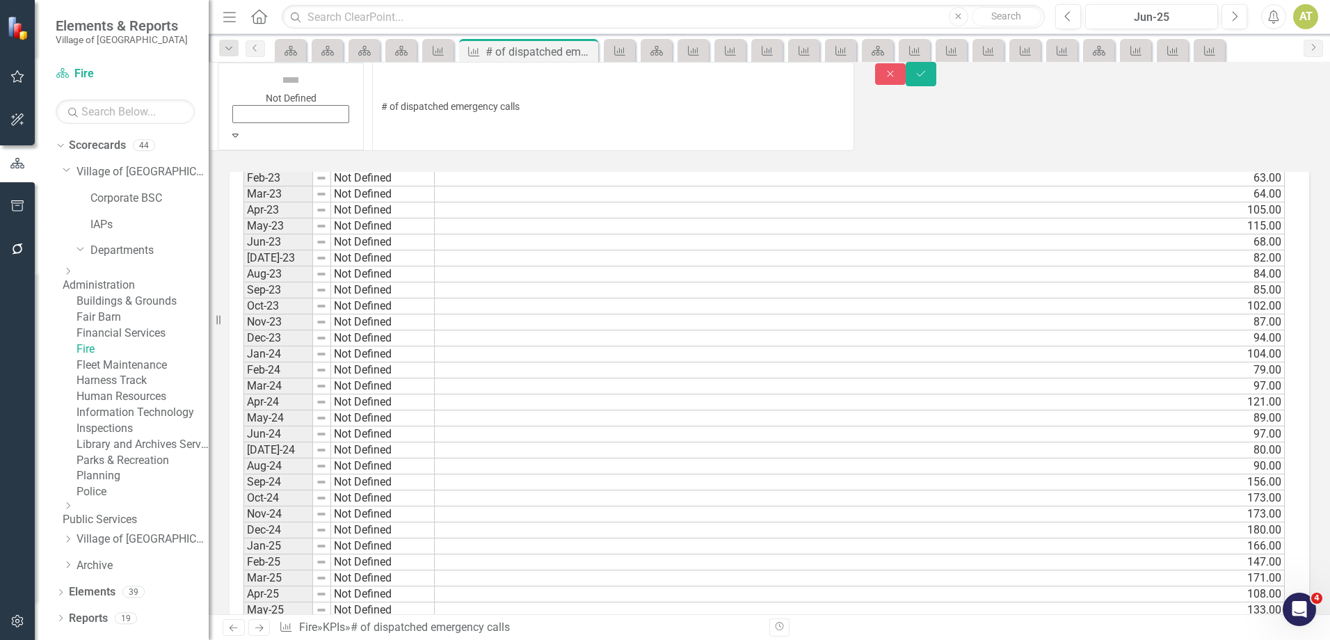
click at [412, 81] on input "# of dispatched emergency calls" at bounding box center [613, 106] width 482 height 89
click at [529, 394] on td "121.00" at bounding box center [860, 402] width 850 height 16
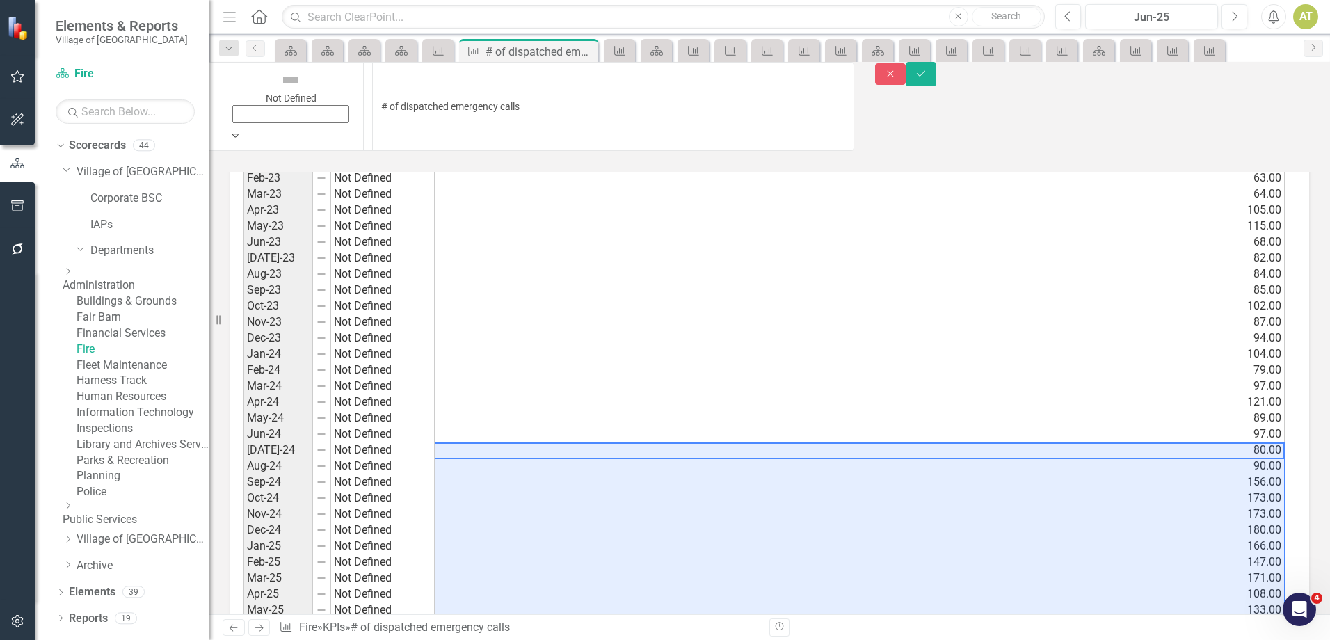
drag, startPoint x: 484, startPoint y: 395, endPoint x: 492, endPoint y: 574, distance: 179.6
drag, startPoint x: 371, startPoint y: 601, endPoint x: 350, endPoint y: 606, distance: 21.6
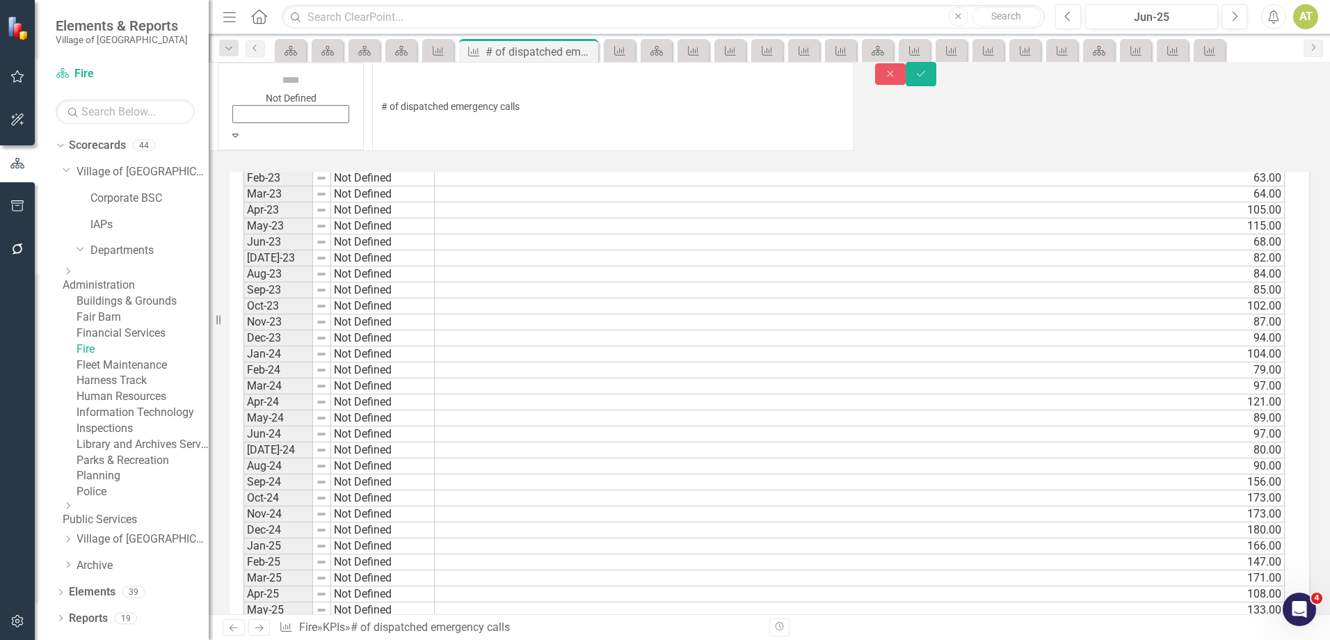
click at [263, 622] on link "Next" at bounding box center [259, 627] width 22 height 17
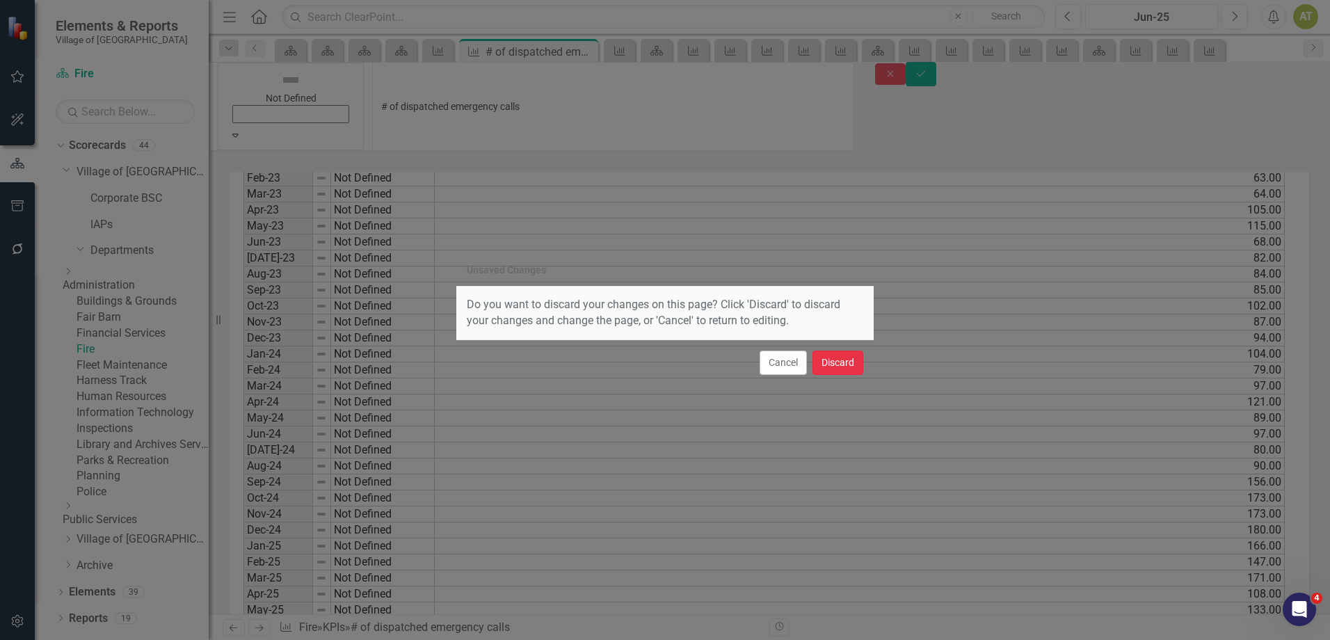
click at [845, 365] on button "Discard" at bounding box center [837, 363] width 51 height 24
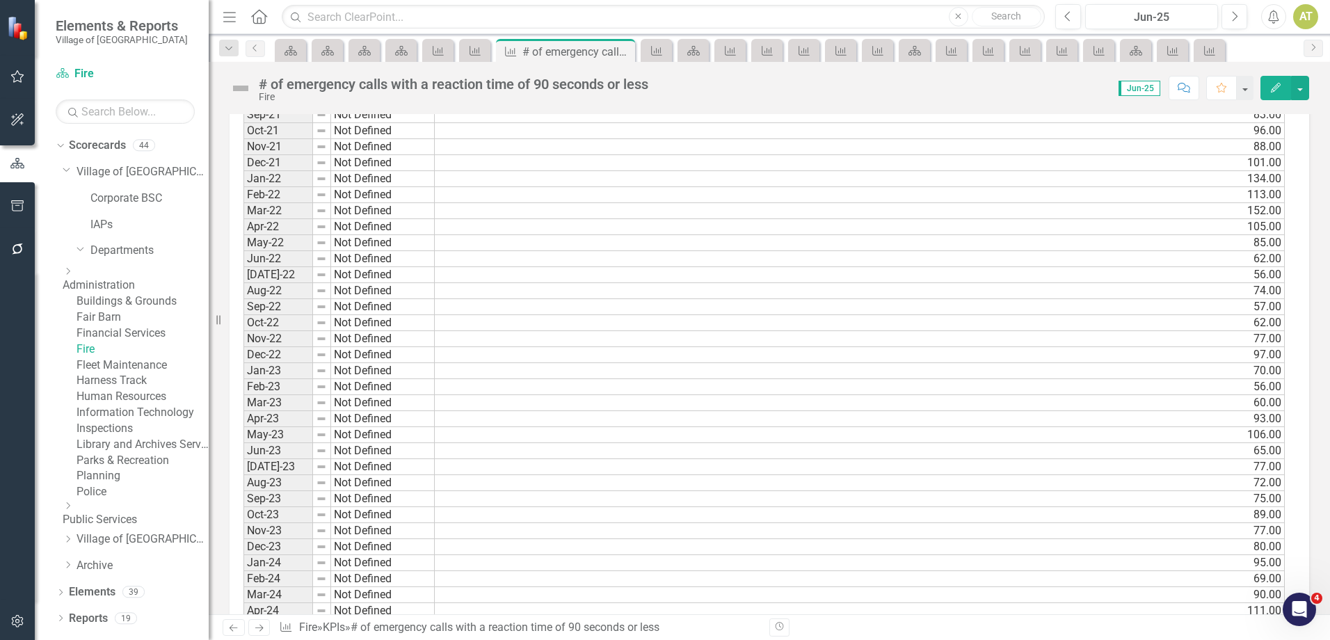
scroll to position [1253, 0]
click at [516, 81] on div "# of emergency calls with a reaction time of 90 seconds or less" at bounding box center [453, 83] width 389 height 15
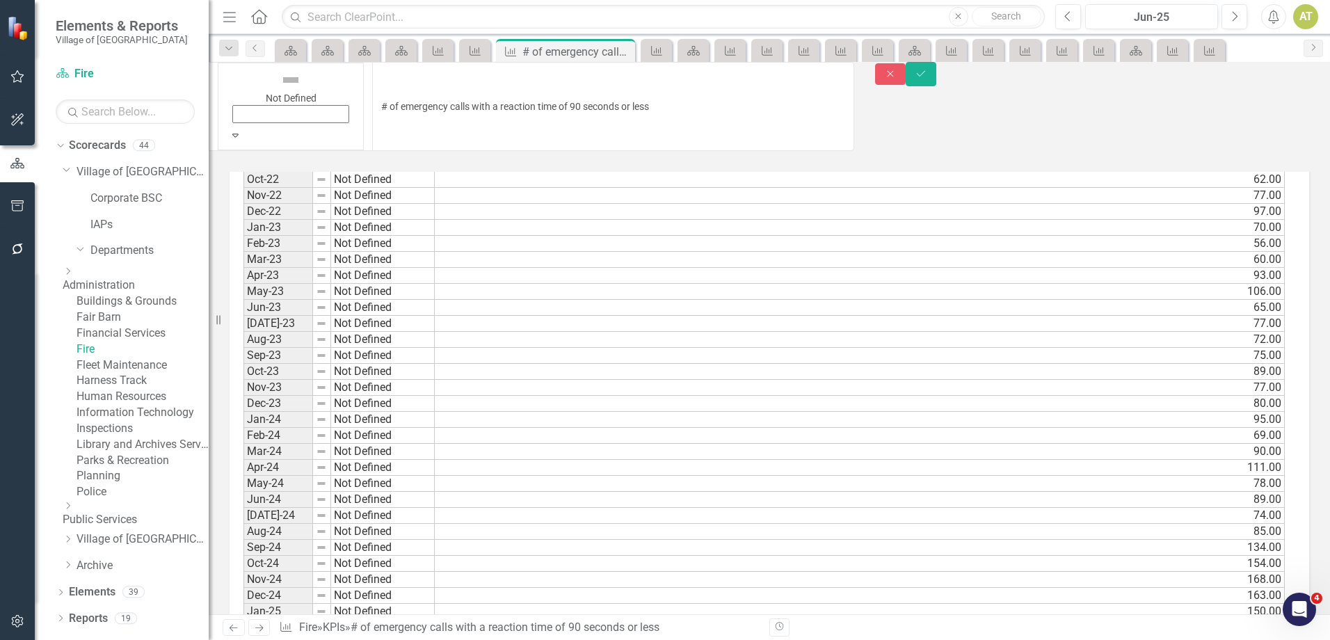
click at [1034, 364] on td "89.00" at bounding box center [860, 372] width 850 height 16
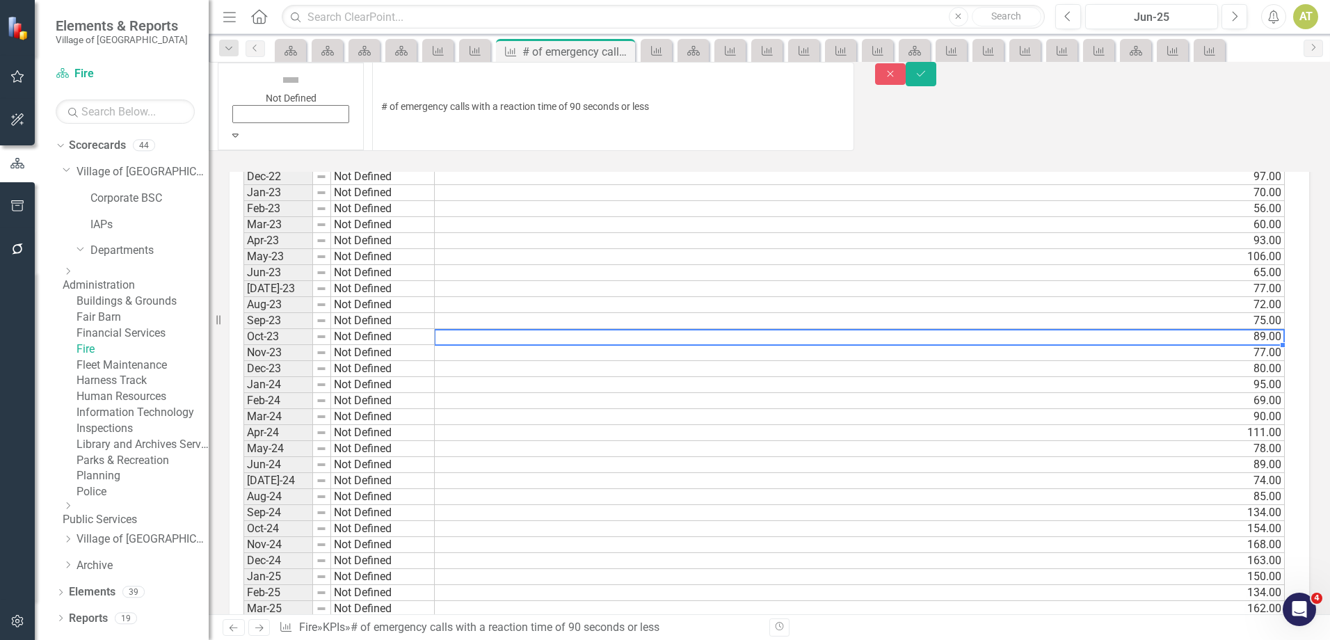
scroll to position [1319, 0]
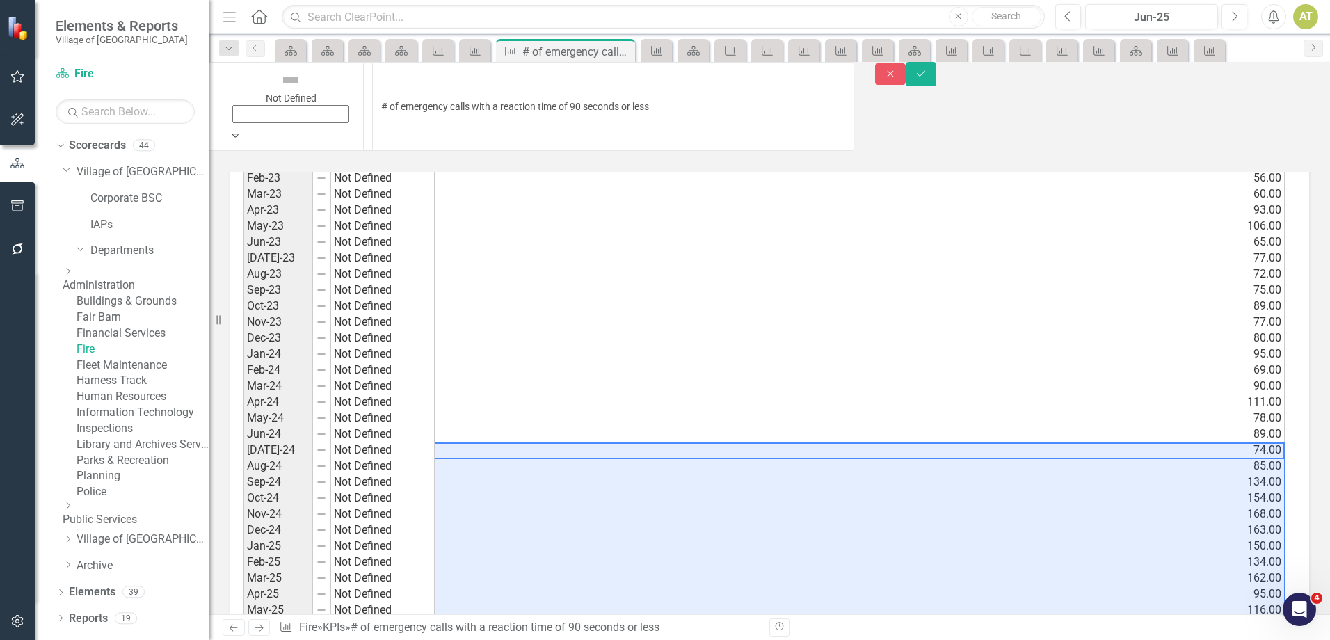
drag, startPoint x: 473, startPoint y: 395, endPoint x: 480, endPoint y: 571, distance: 176.1
click at [252, 629] on link "Next" at bounding box center [259, 627] width 22 height 17
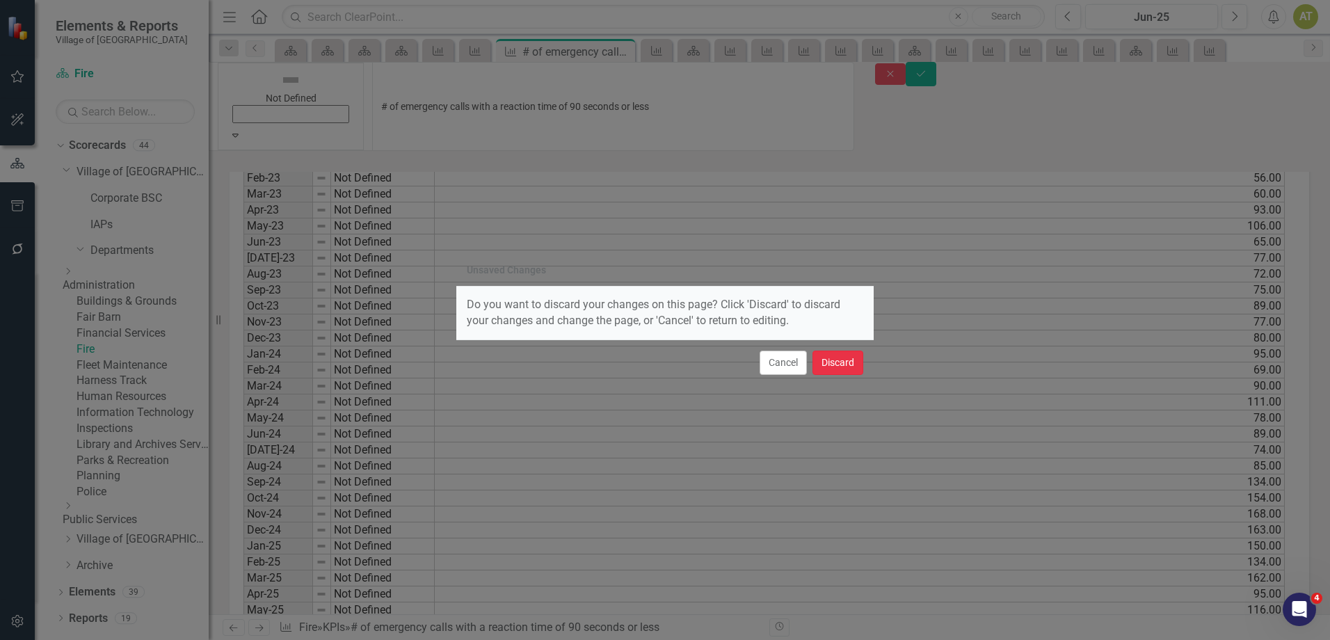
click at [846, 355] on button "Discard" at bounding box center [837, 363] width 51 height 24
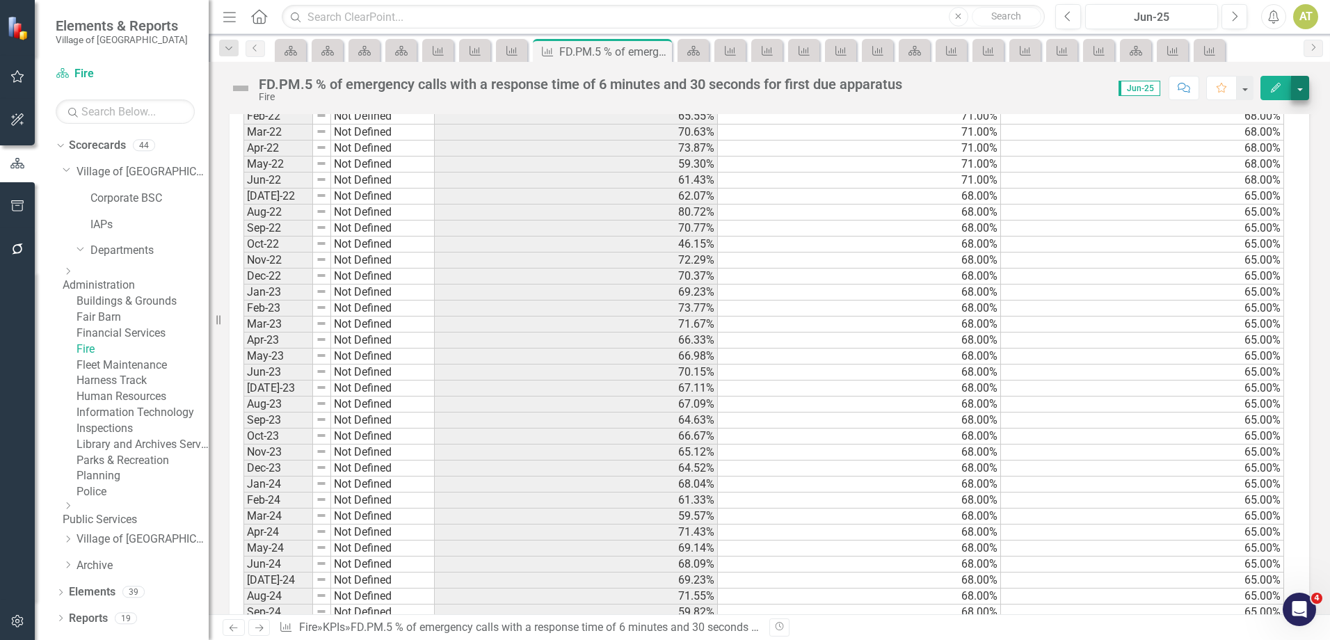
scroll to position [1321, 0]
click at [1281, 90] on icon "Edit" at bounding box center [1275, 88] width 13 height 10
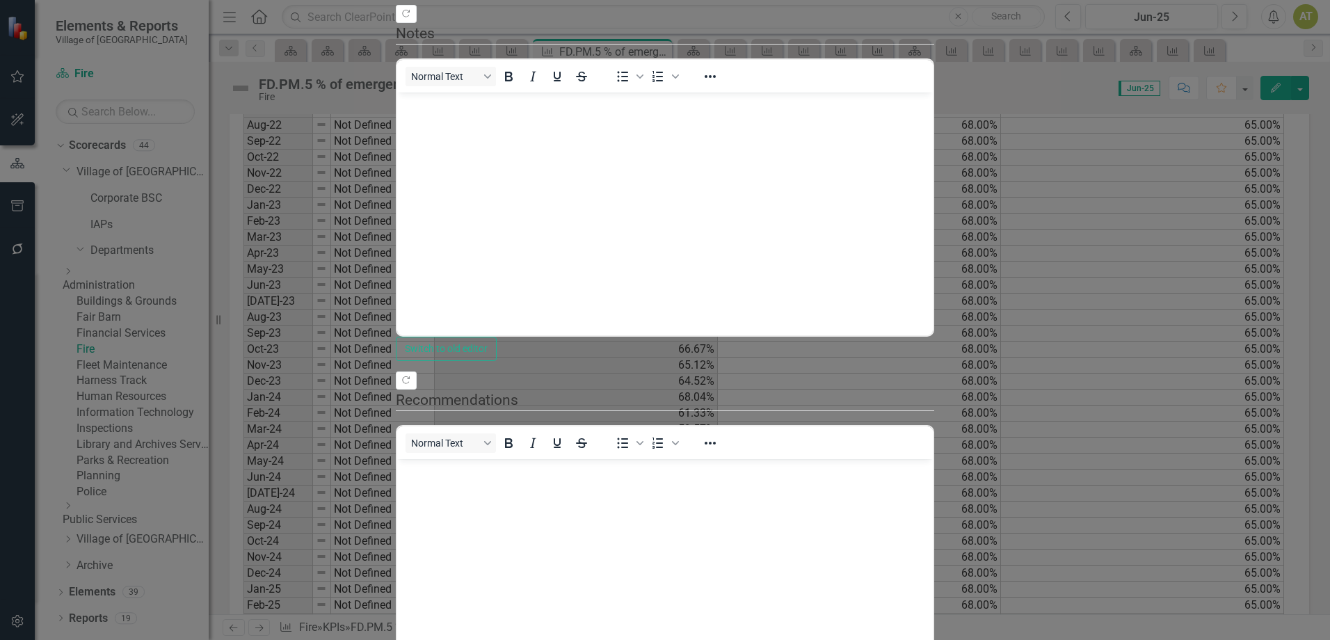
scroll to position [0, 0]
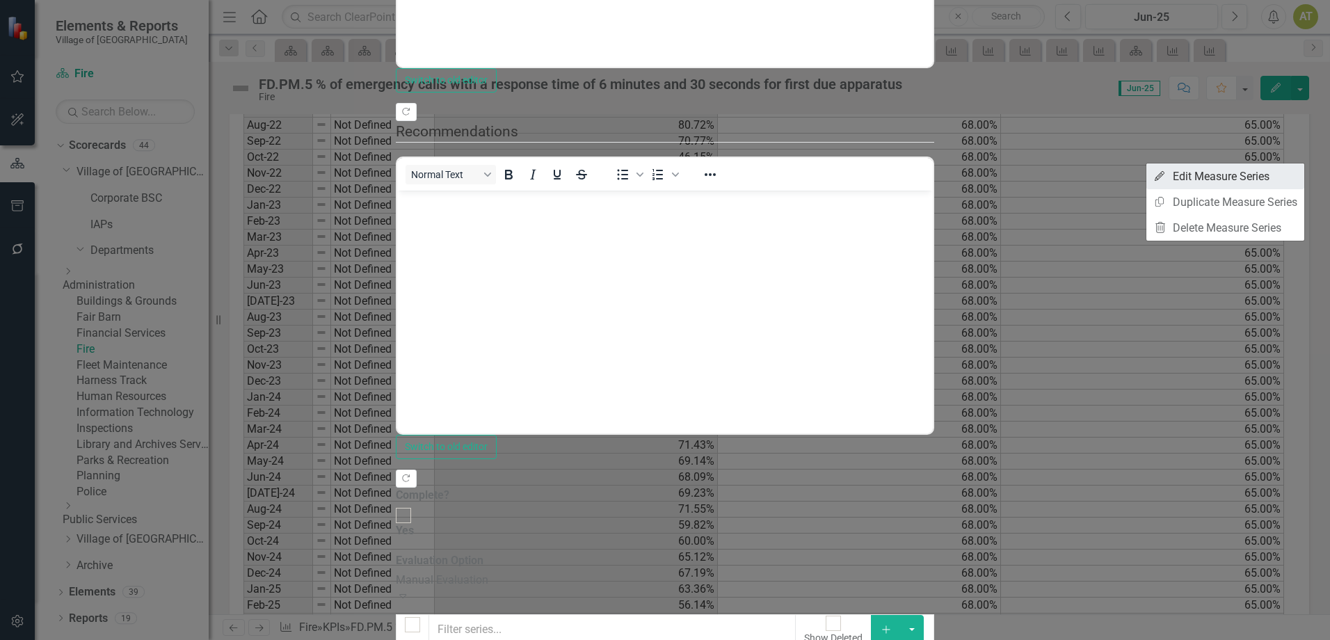
click at [1296, 175] on link "Edit Edit Measure Series" at bounding box center [1225, 176] width 158 height 26
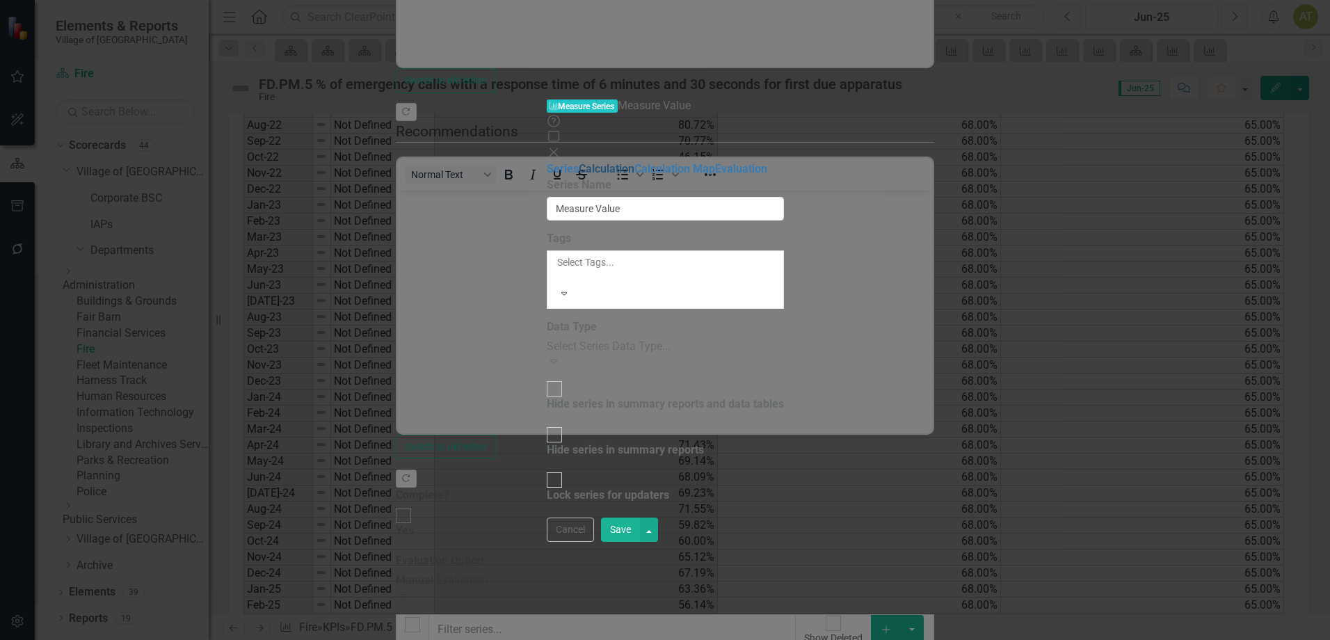
click at [579, 162] on link "Calculation" at bounding box center [607, 168] width 56 height 13
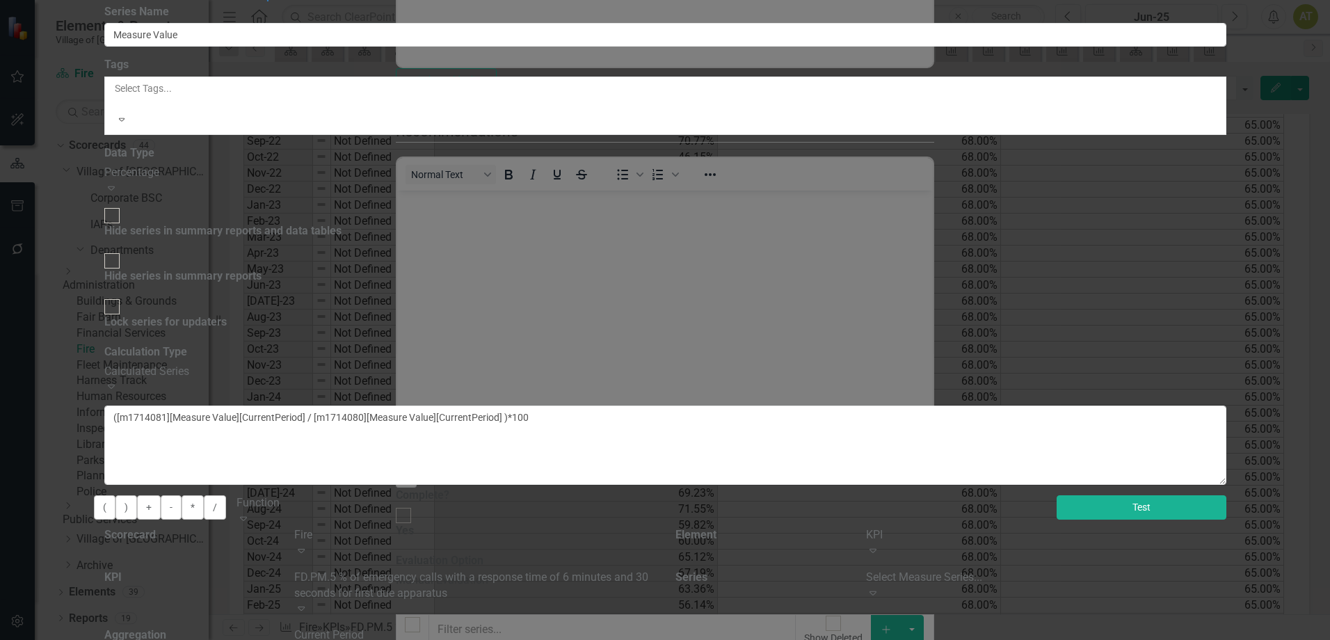
click at [1226, 495] on button "Test" at bounding box center [1141, 507] width 170 height 24
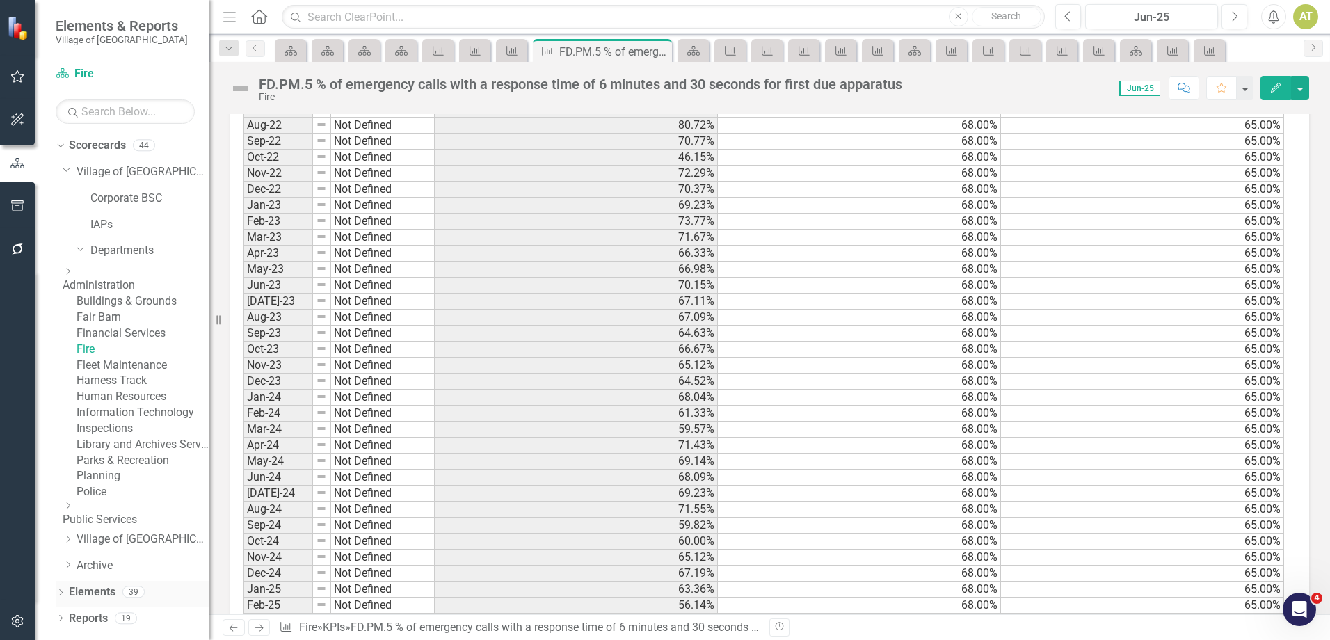
click at [57, 597] on icon "Dropdown" at bounding box center [61, 594] width 10 height 8
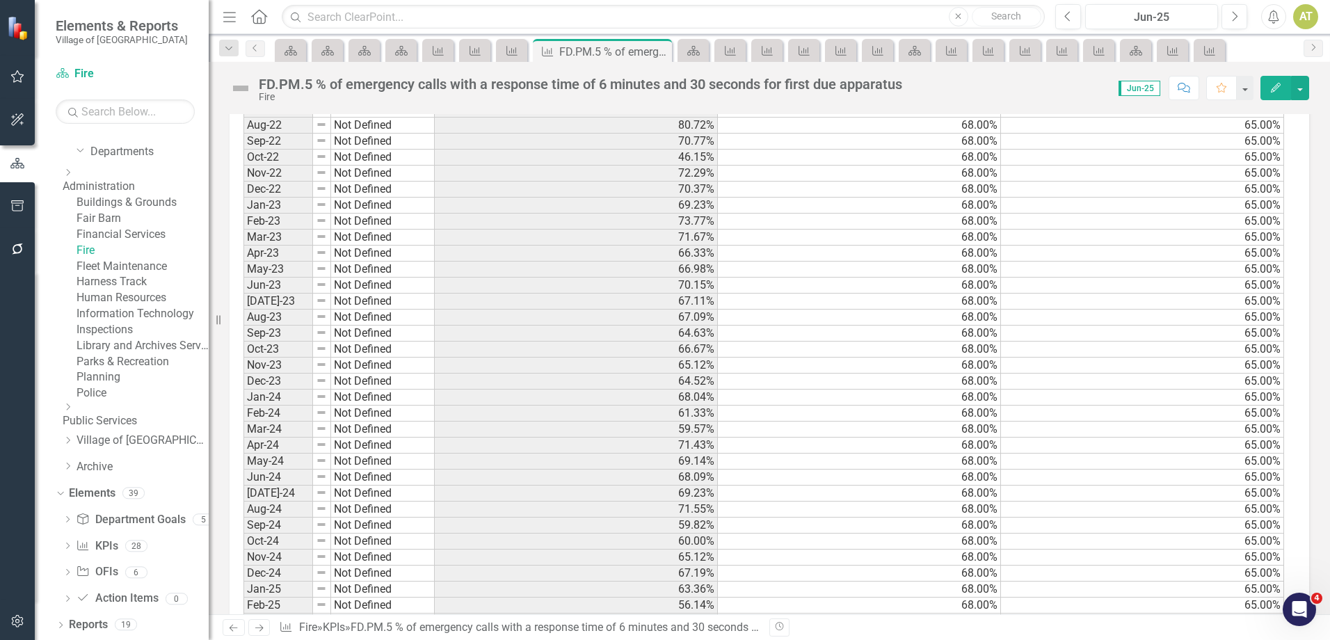
scroll to position [232, 0]
click at [108, 542] on link "KPI KPIs" at bounding box center [97, 546] width 42 height 16
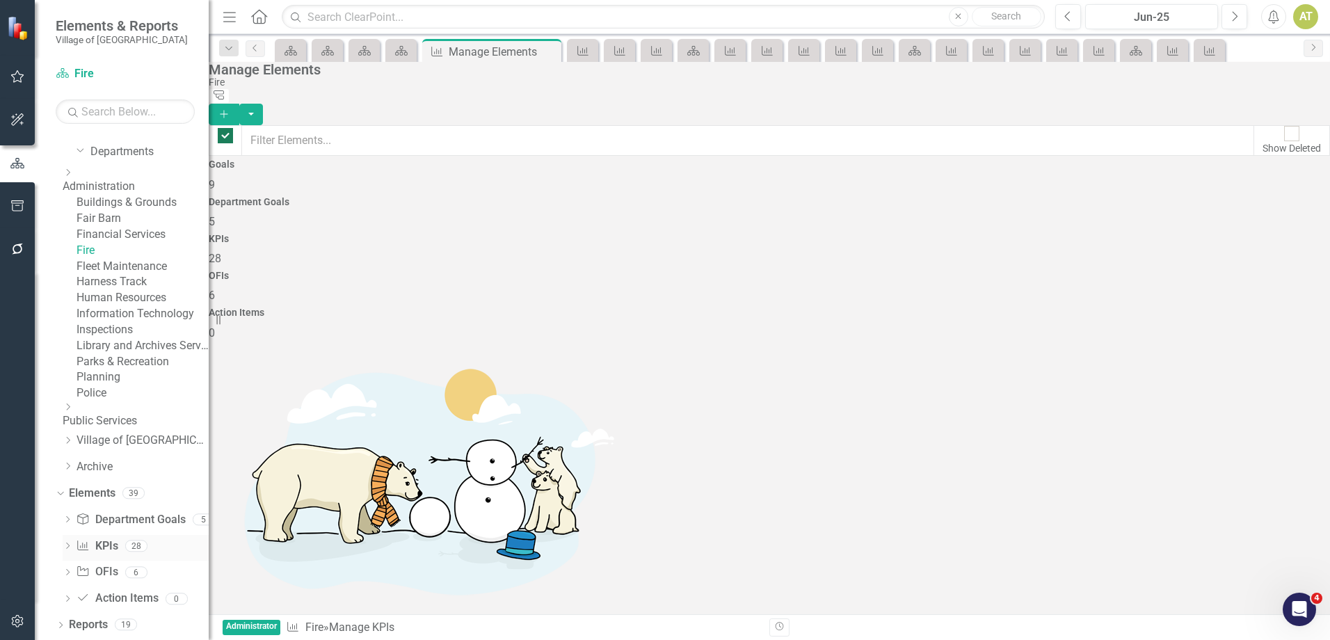
checkbox input "false"
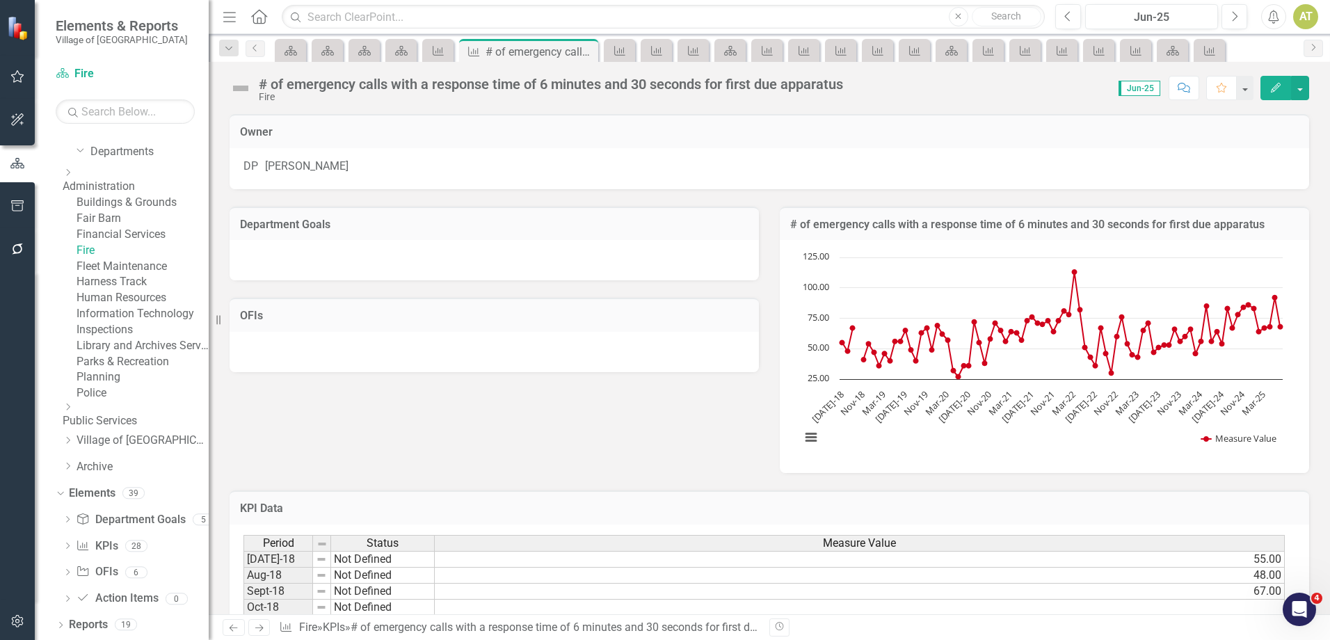
scroll to position [1319, 0]
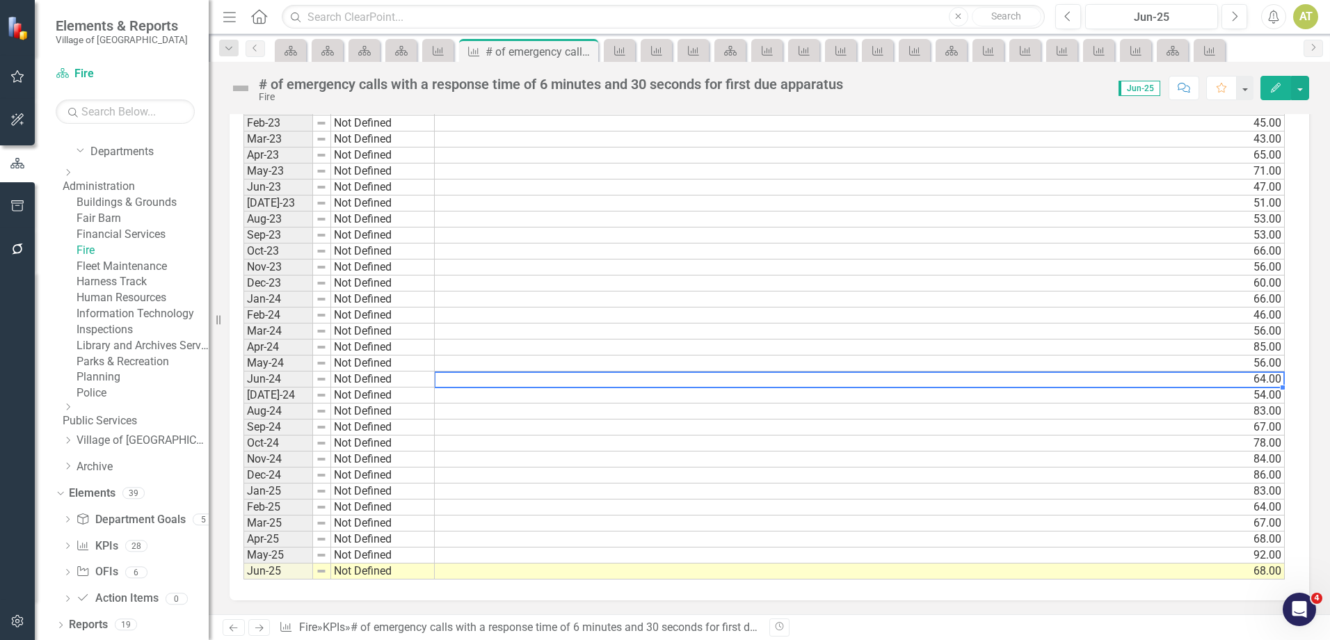
click at [464, 378] on td "64.00" at bounding box center [860, 379] width 850 height 16
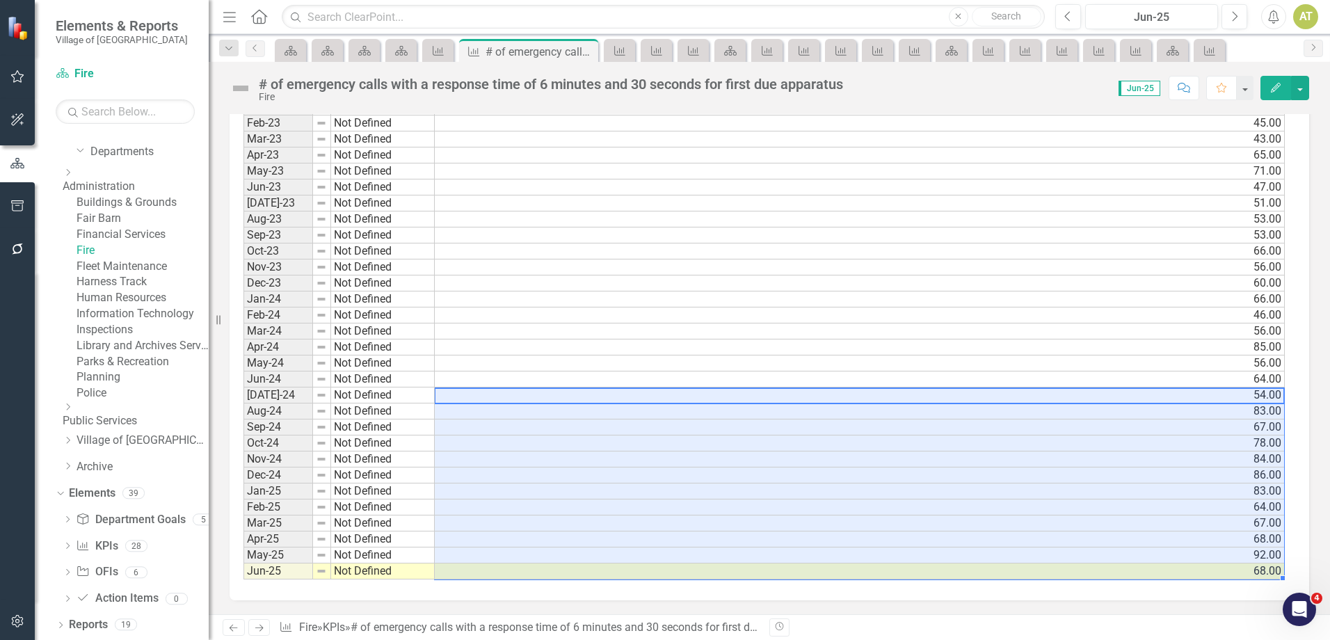
drag, startPoint x: 461, startPoint y: 395, endPoint x: 468, endPoint y: 583, distance: 187.9
click at [552, 79] on div "# of emergency calls with a response time of 6 minutes and 30 seconds for first…" at bounding box center [551, 83] width 584 height 15
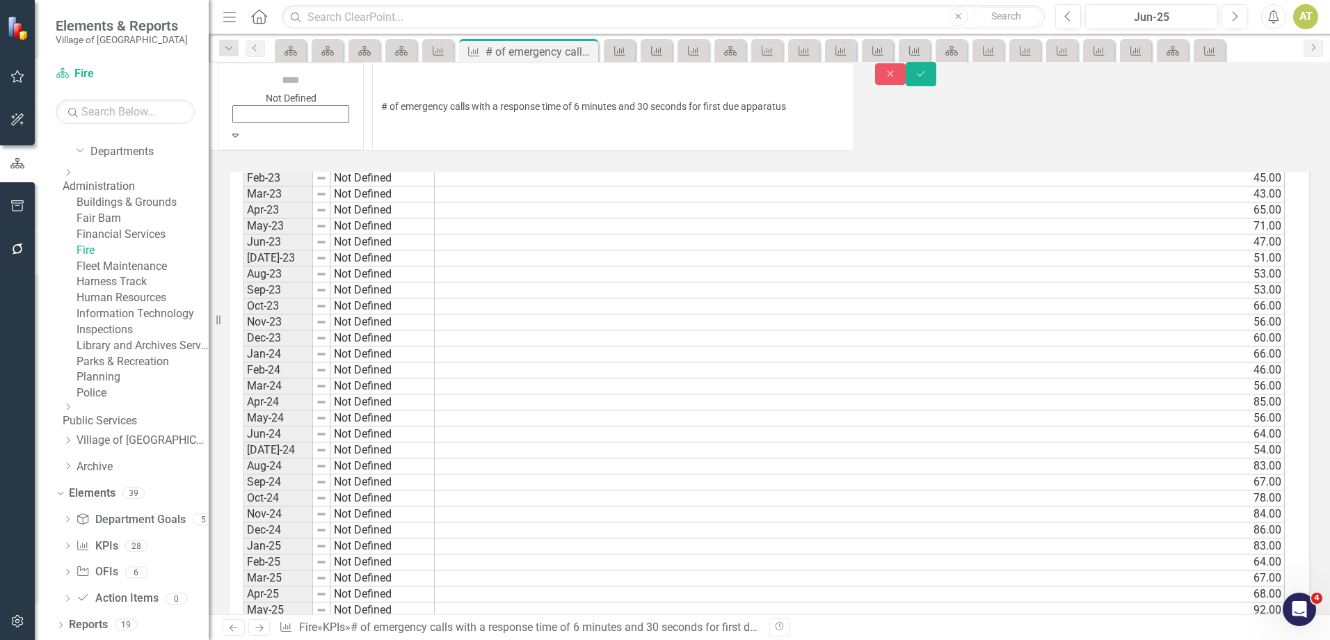
click at [552, 79] on input "# of emergency calls with a response time of 6 minutes and 30 seconds for first…" at bounding box center [613, 106] width 482 height 89
click at [905, 85] on button "Close" at bounding box center [890, 74] width 31 height 22
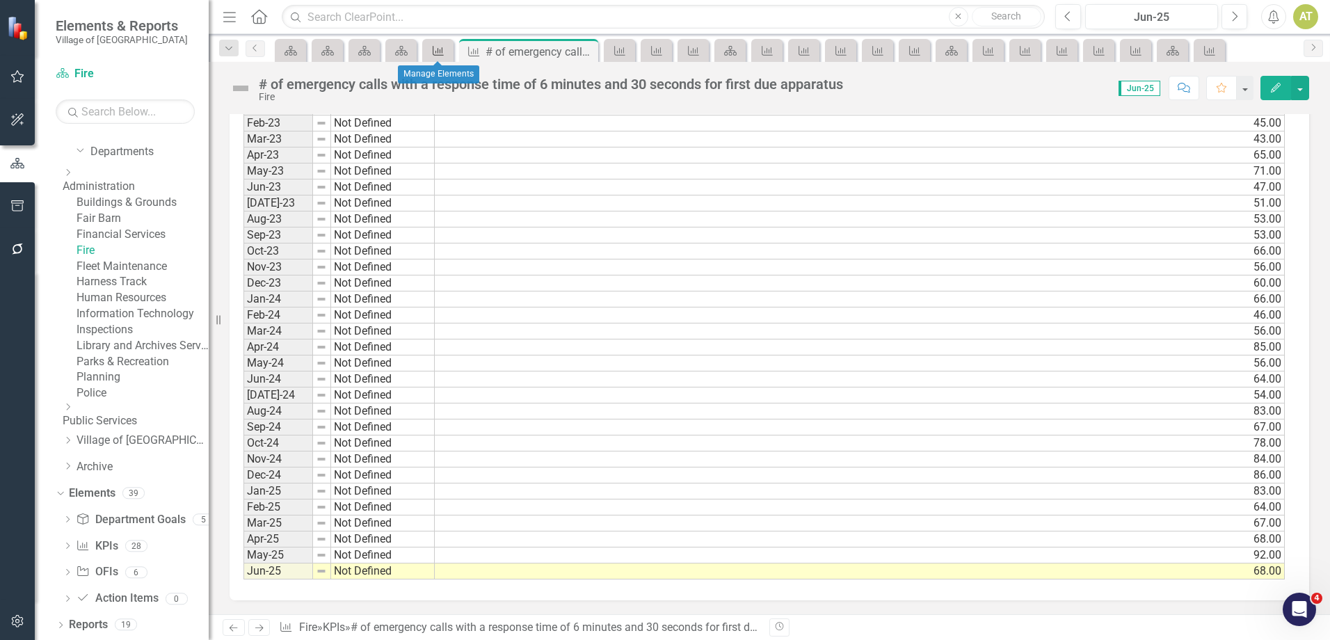
click at [442, 49] on icon "KPI" at bounding box center [438, 50] width 14 height 11
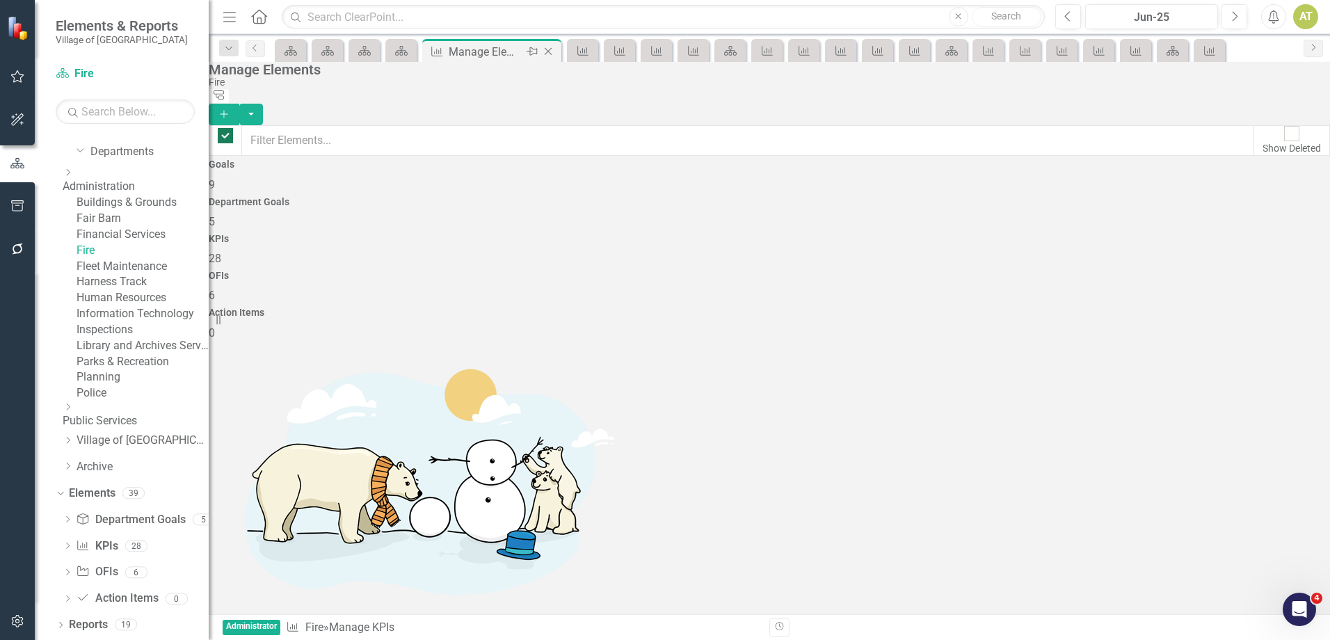
checkbox input "false"
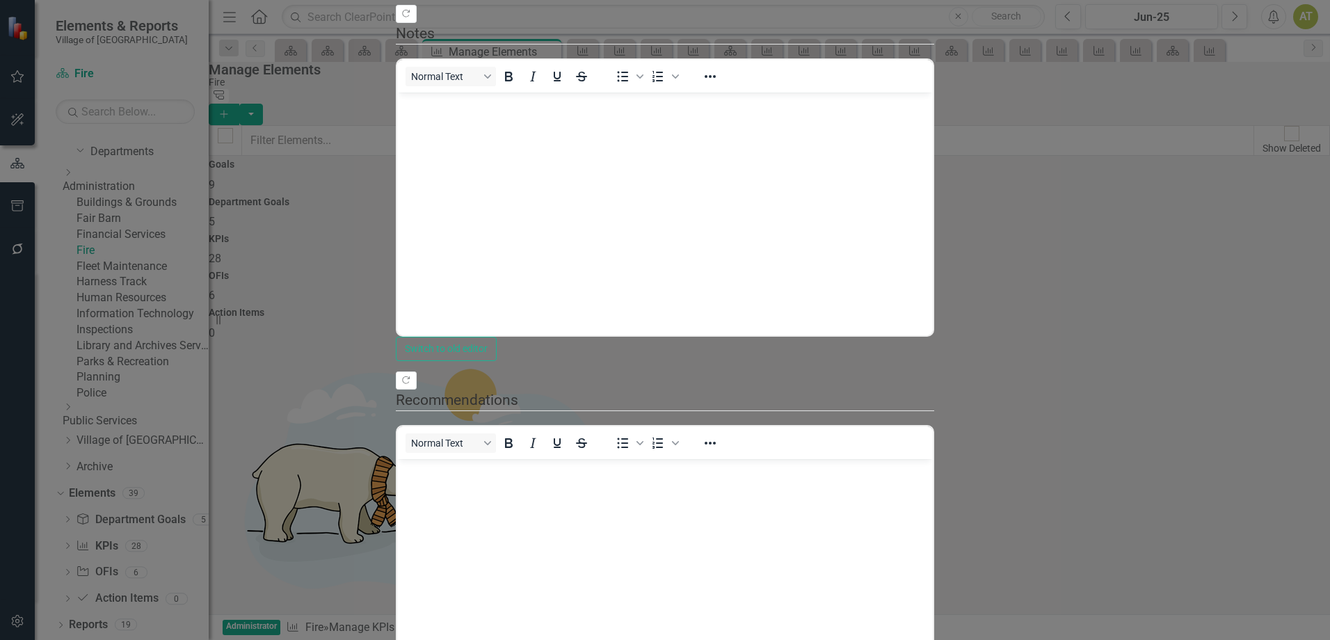
scroll to position [0, 0]
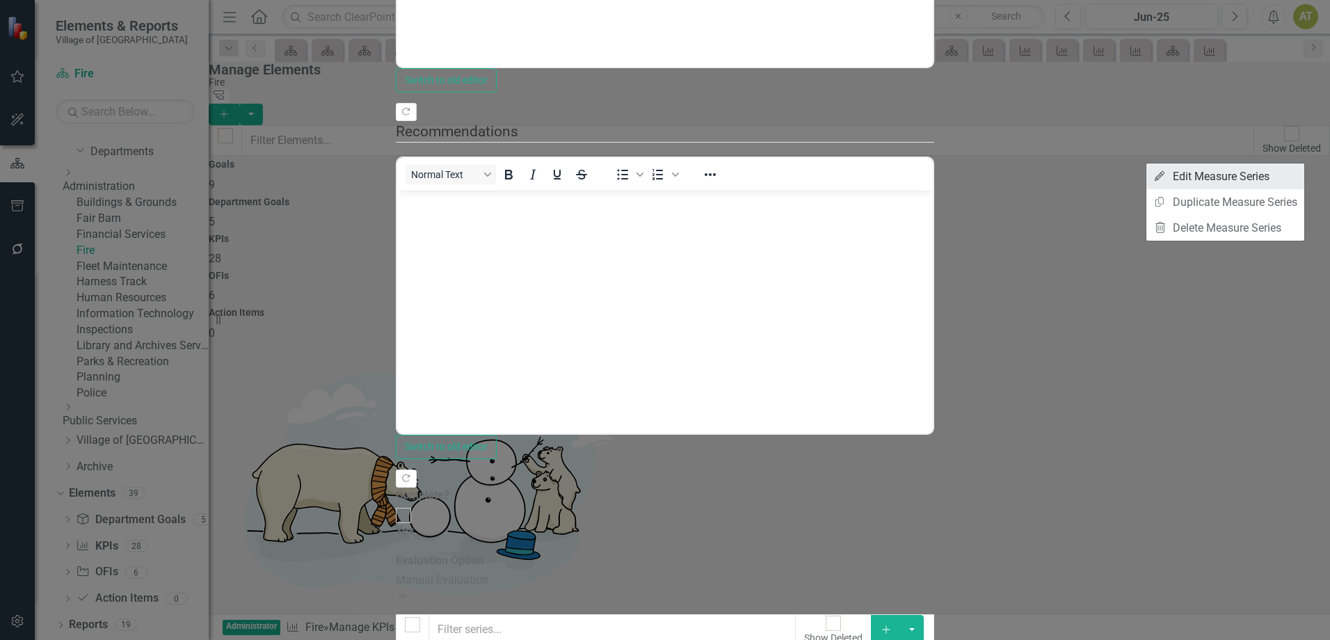
click at [1294, 177] on link "Edit Edit Measure Series" at bounding box center [1225, 176] width 158 height 26
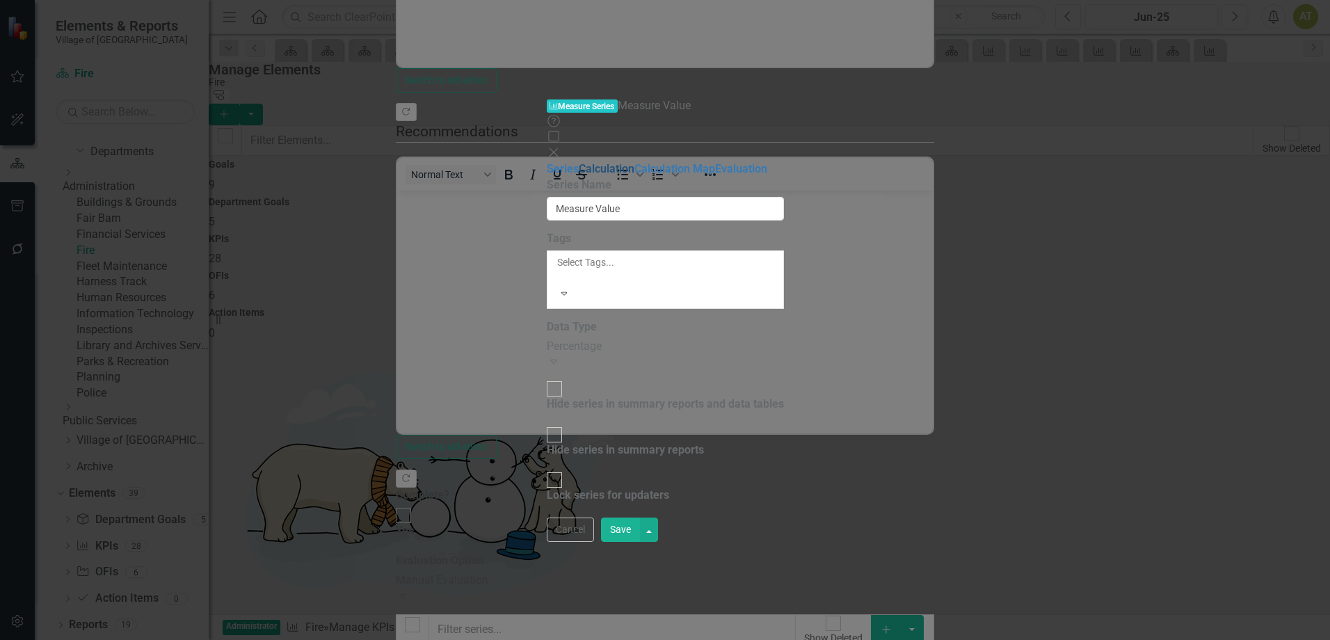
click at [579, 162] on link "Calculation" at bounding box center [607, 168] width 56 height 13
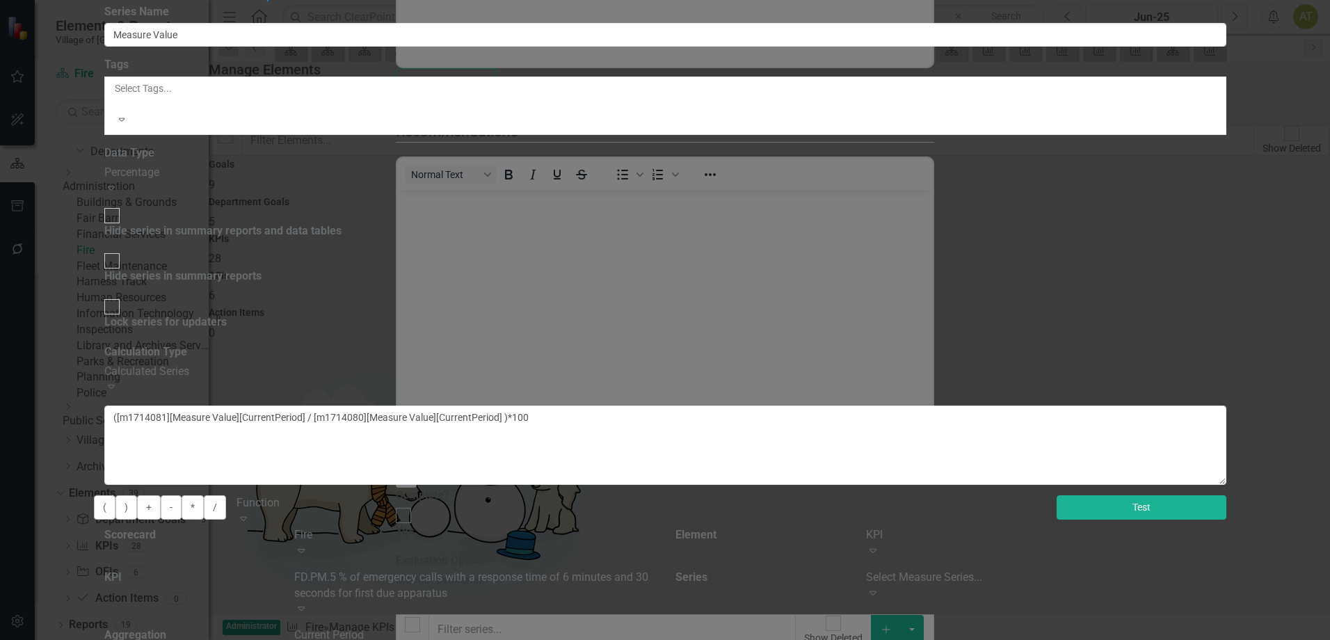
click at [1226, 495] on button "Test" at bounding box center [1141, 507] width 170 height 24
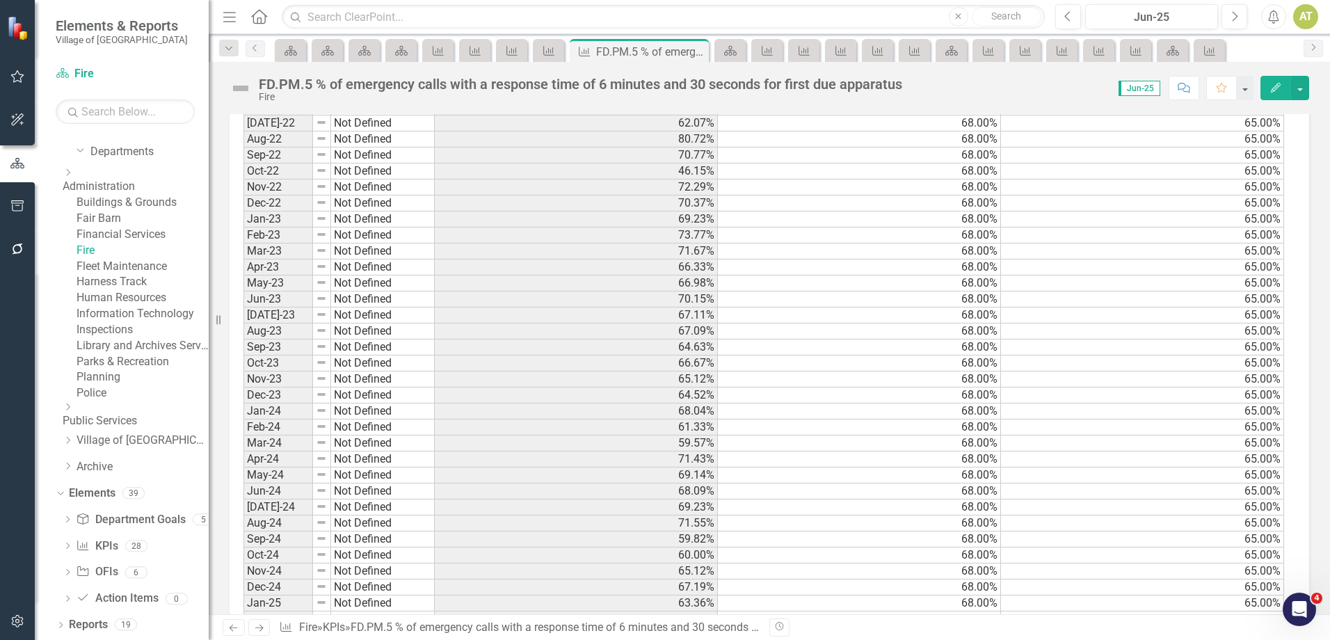
scroll to position [1422, 0]
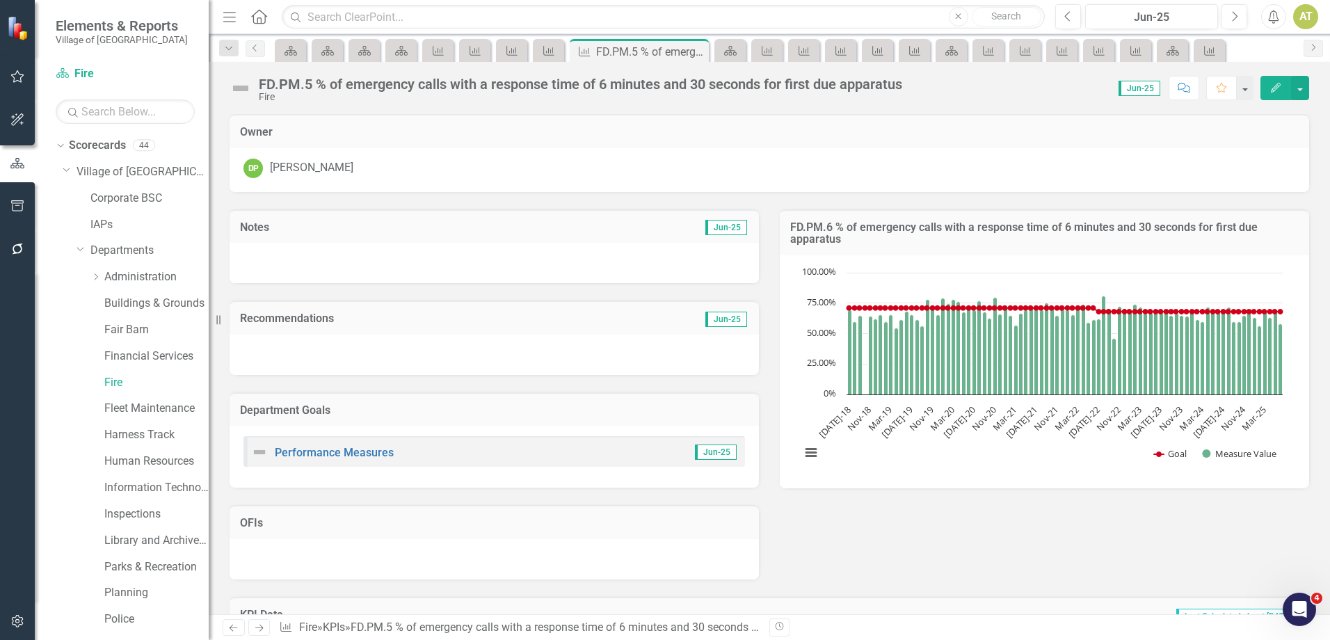
scroll to position [1422, 0]
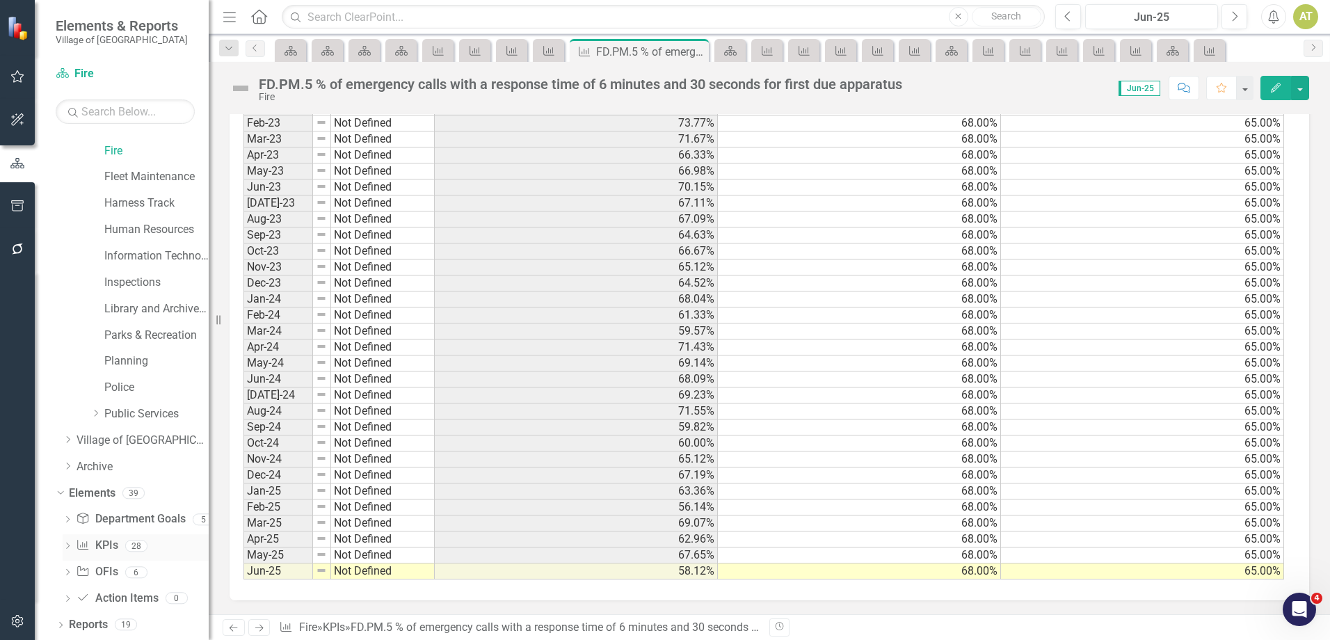
click at [102, 544] on link "KPI KPIs" at bounding box center [97, 546] width 42 height 16
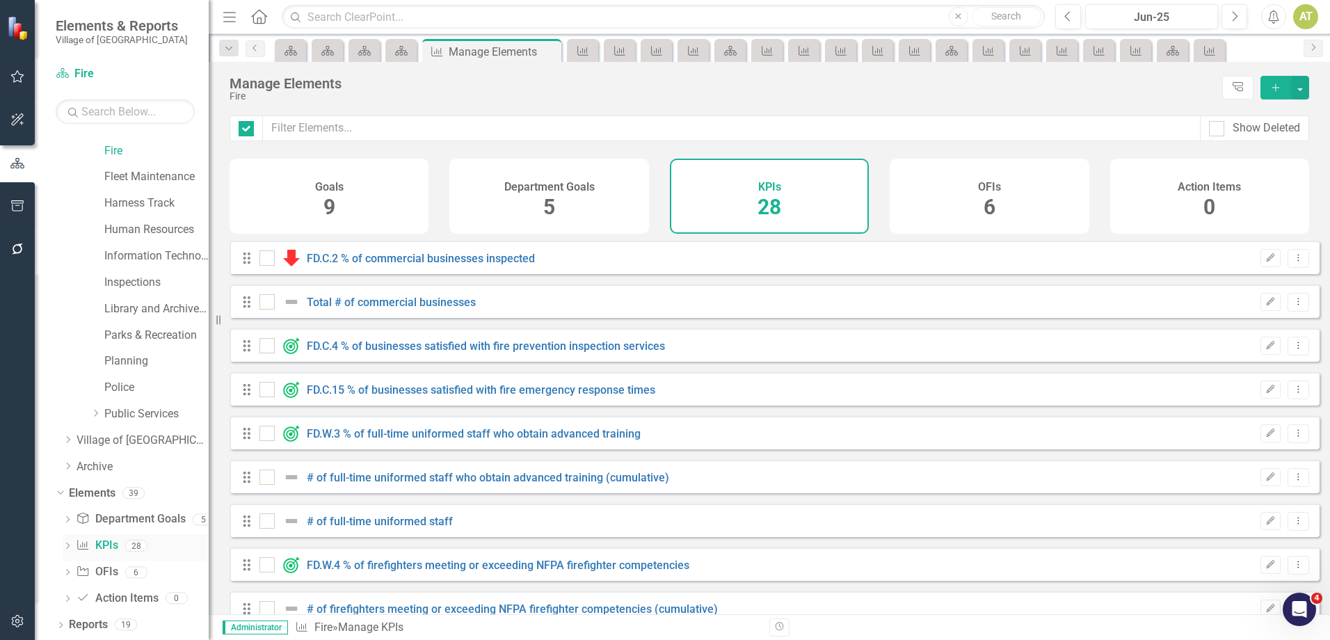
checkbox input "false"
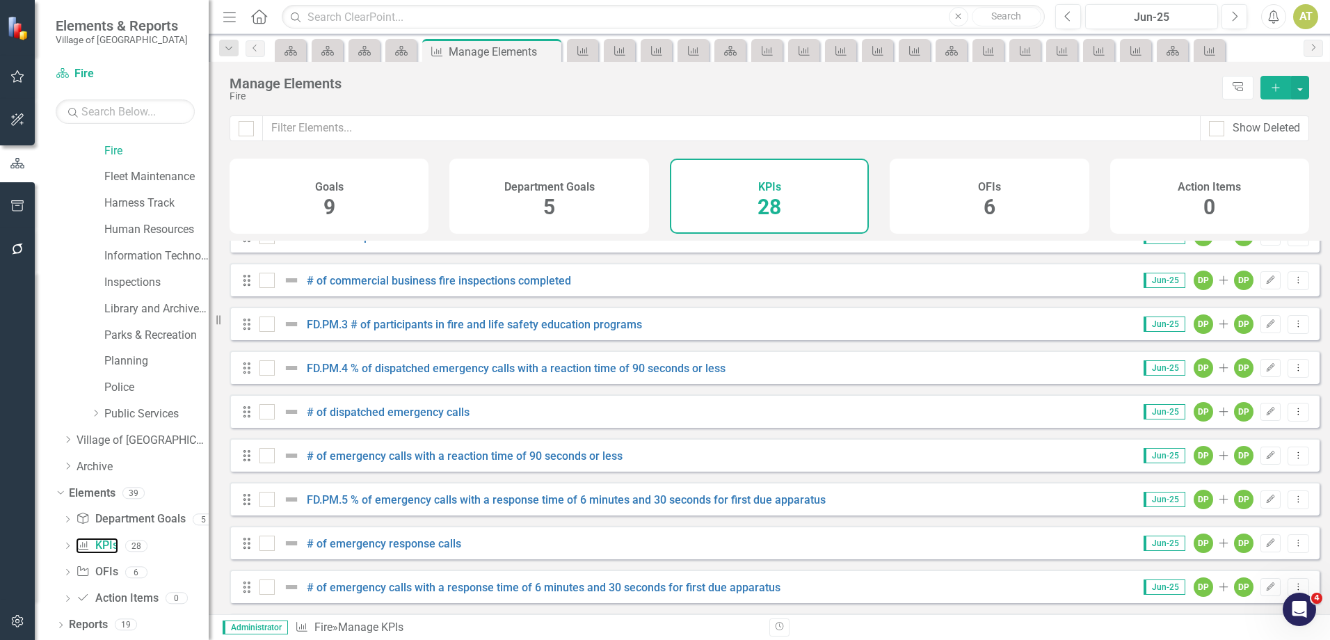
scroll to position [626, 0]
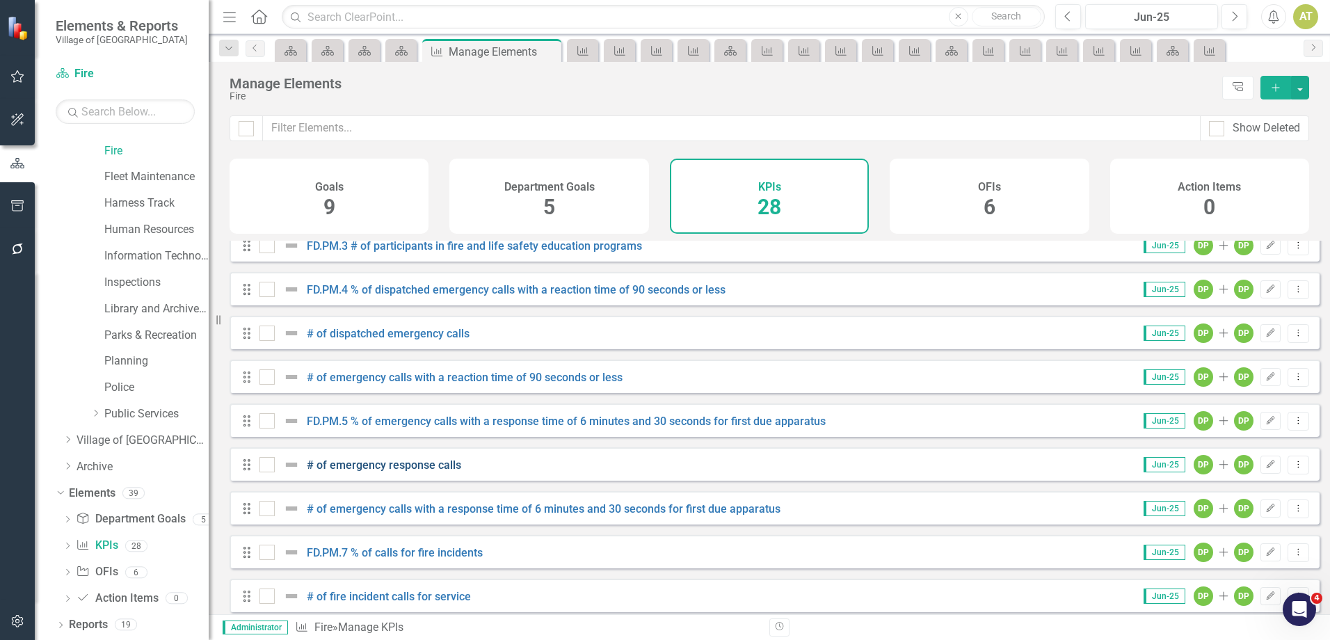
click at [394, 472] on link "# of emergency response calls" at bounding box center [384, 464] width 154 height 13
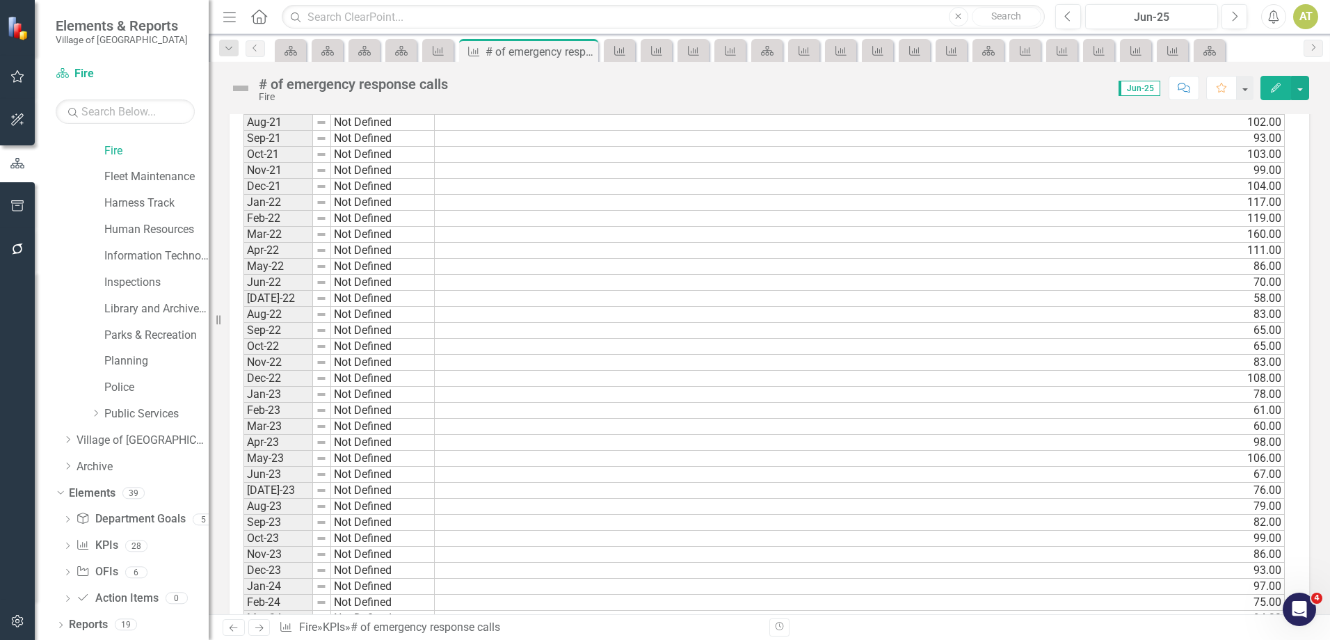
scroll to position [1319, 0]
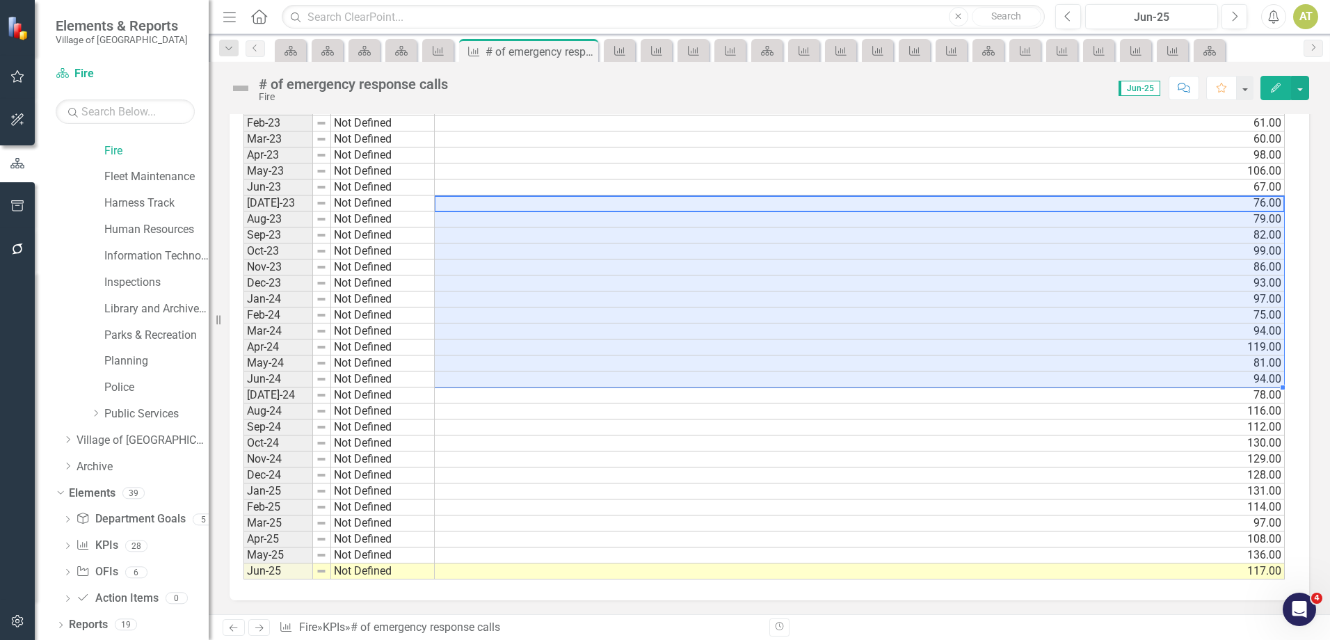
drag, startPoint x: 455, startPoint y: 205, endPoint x: 455, endPoint y: 379, distance: 173.9
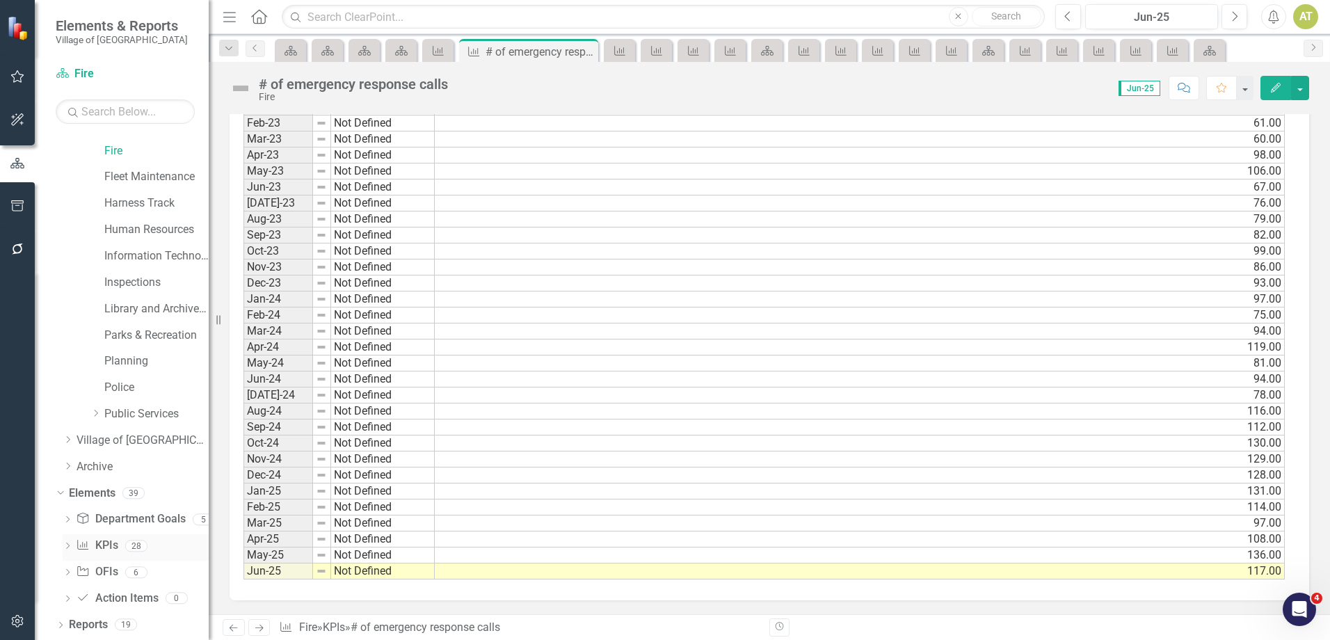
click at [67, 547] on icon "Dropdown" at bounding box center [68, 547] width 10 height 8
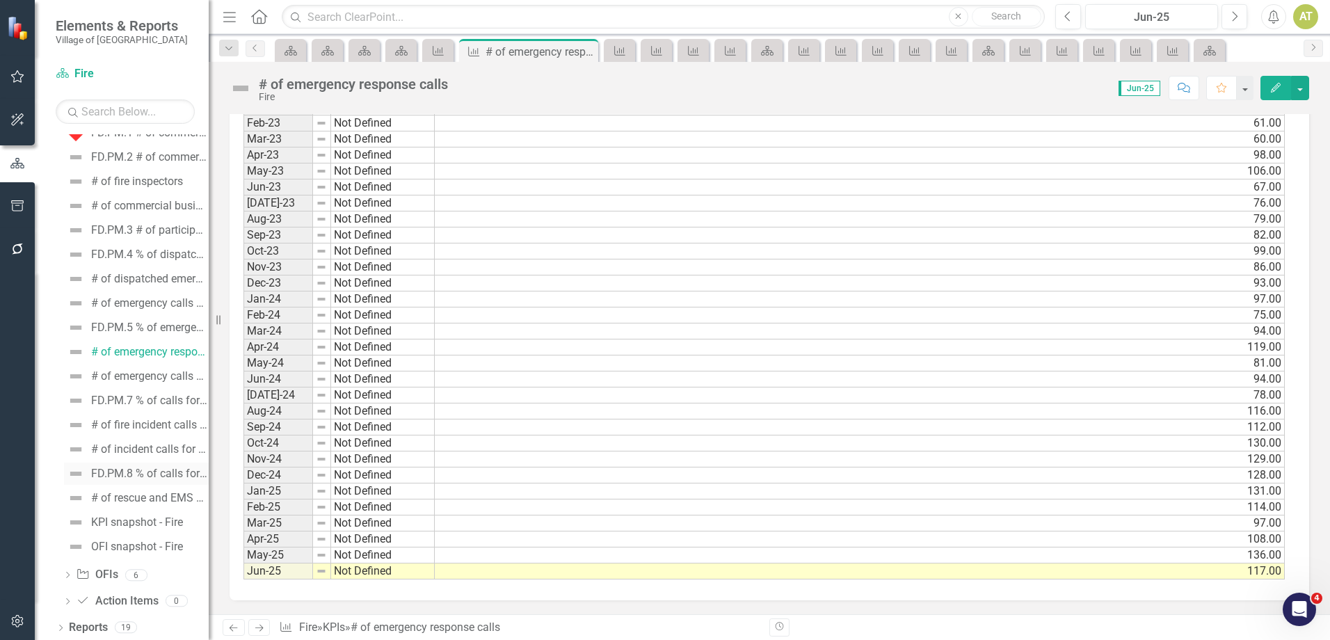
scroll to position [913, 0]
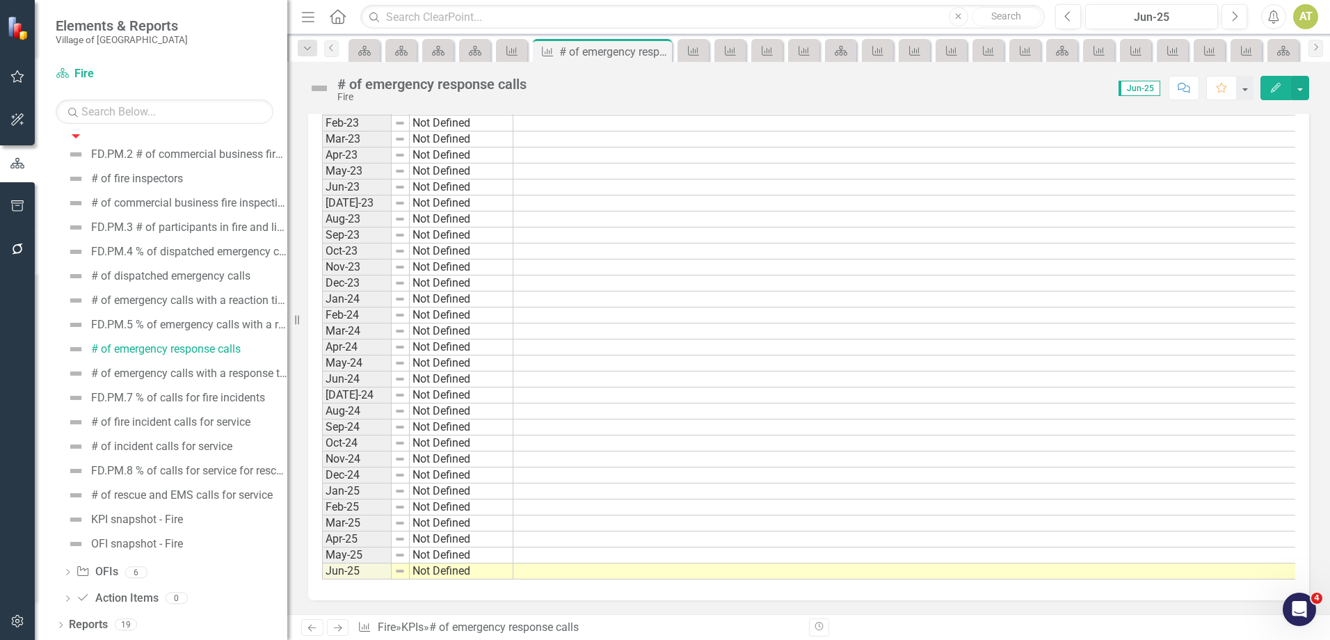
drag, startPoint x: 211, startPoint y: 416, endPoint x: 312, endPoint y: 409, distance: 100.4
click at [298, 412] on div "Resize" at bounding box center [292, 320] width 11 height 640
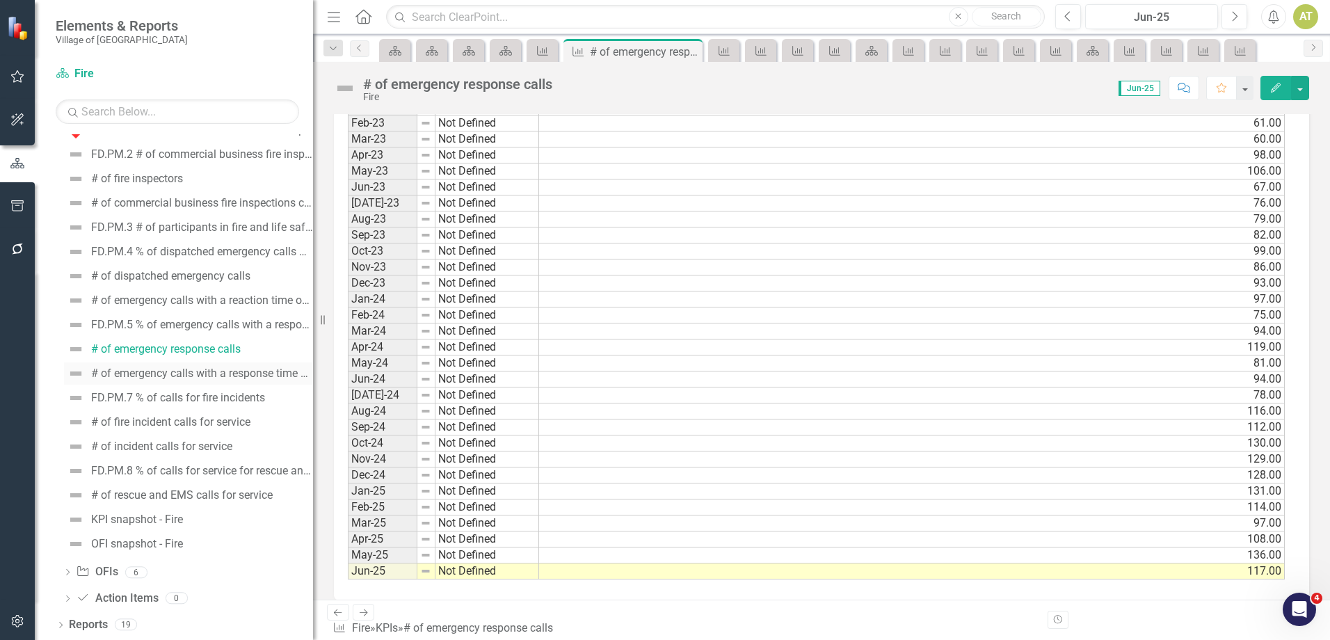
click at [253, 376] on div "# of emergency calls with a response time of 6 minutes and 30 seconds for first…" at bounding box center [202, 373] width 222 height 13
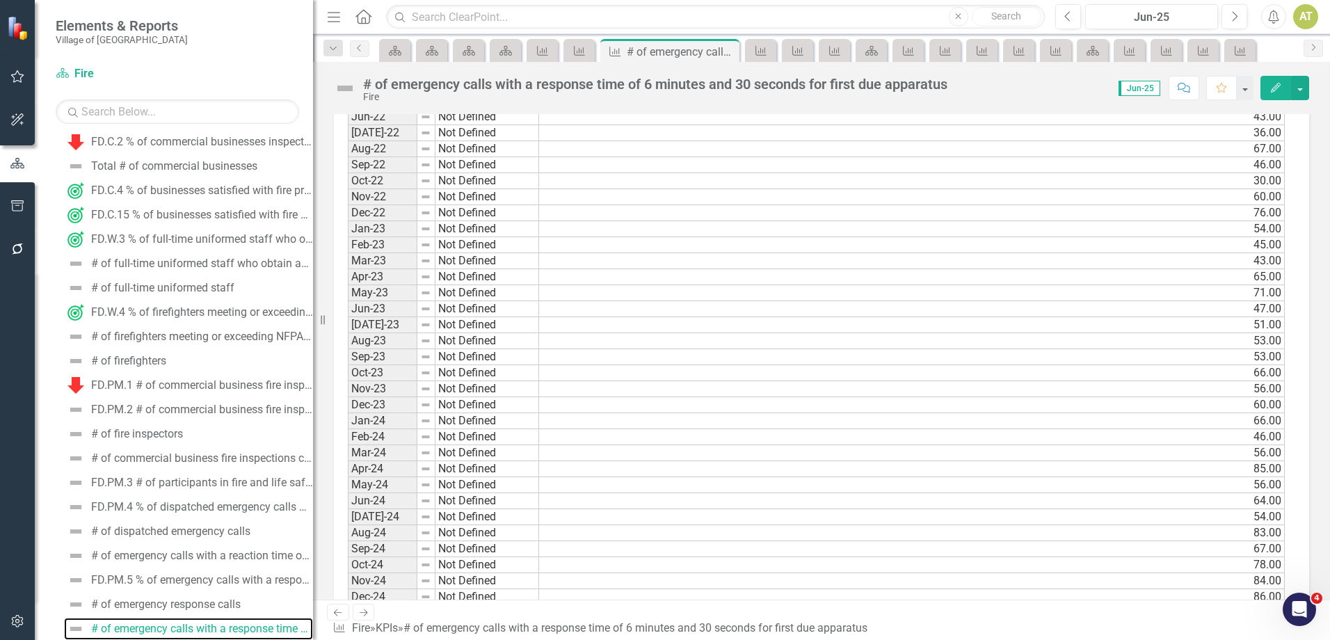
scroll to position [1330, 0]
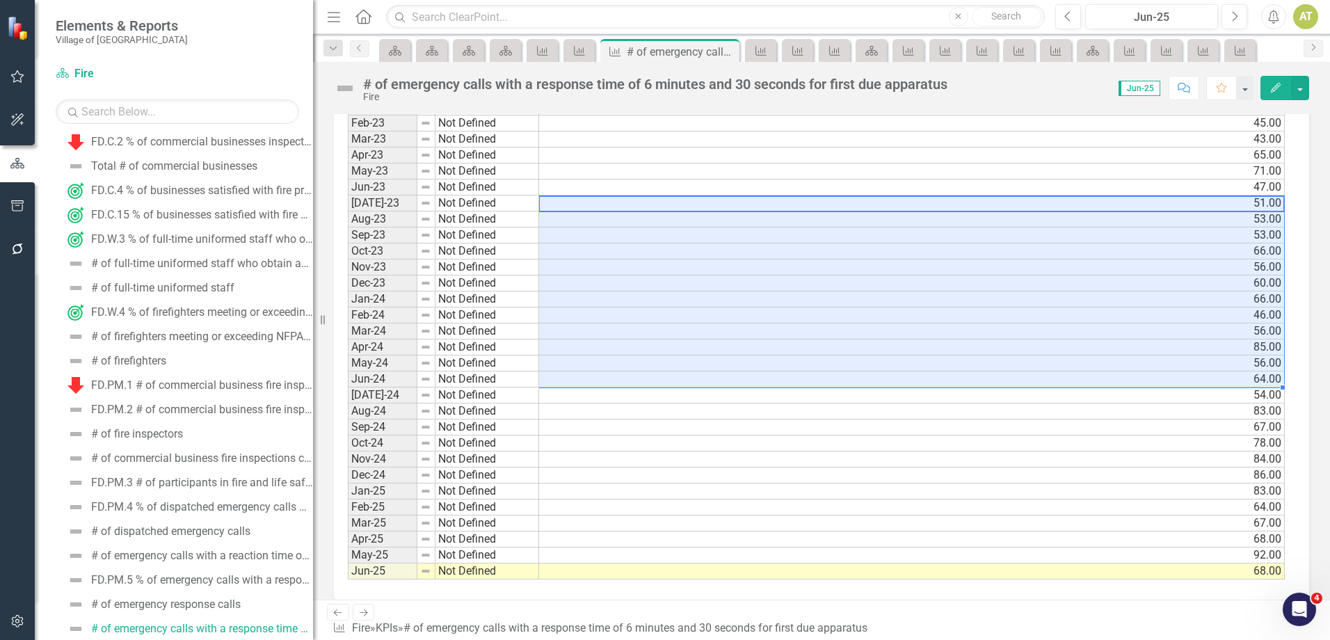
drag, startPoint x: 549, startPoint y: 204, endPoint x: 570, endPoint y: 379, distance: 175.8
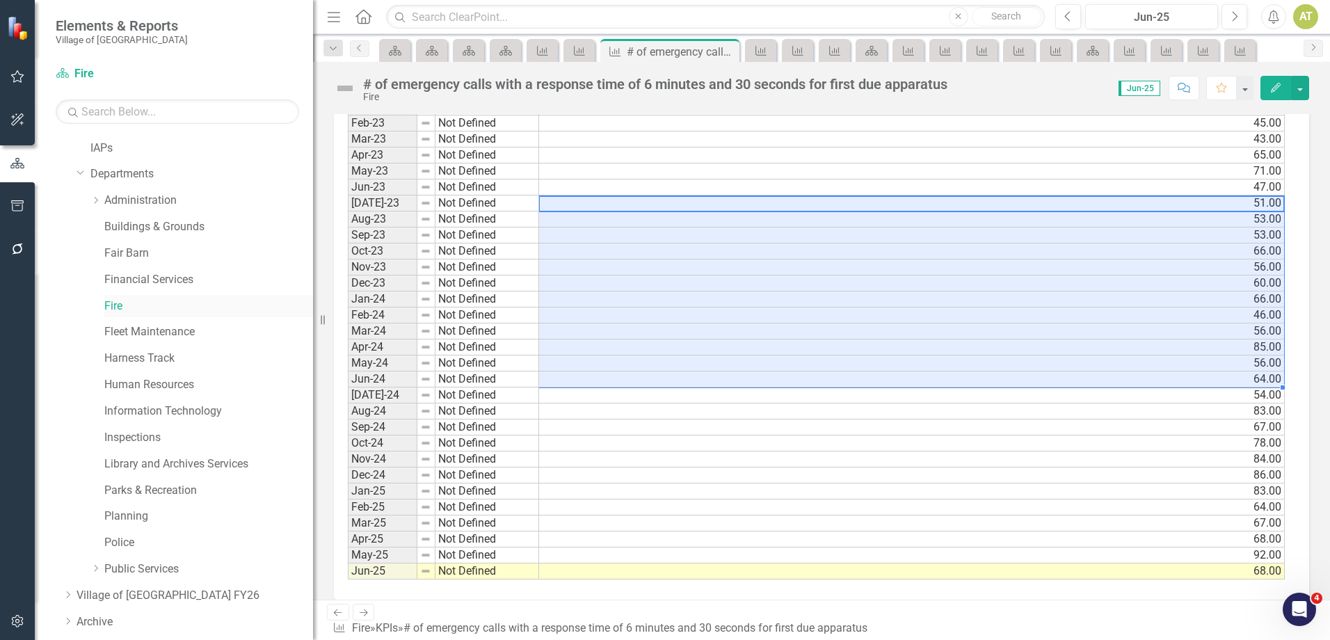
scroll to position [0, 0]
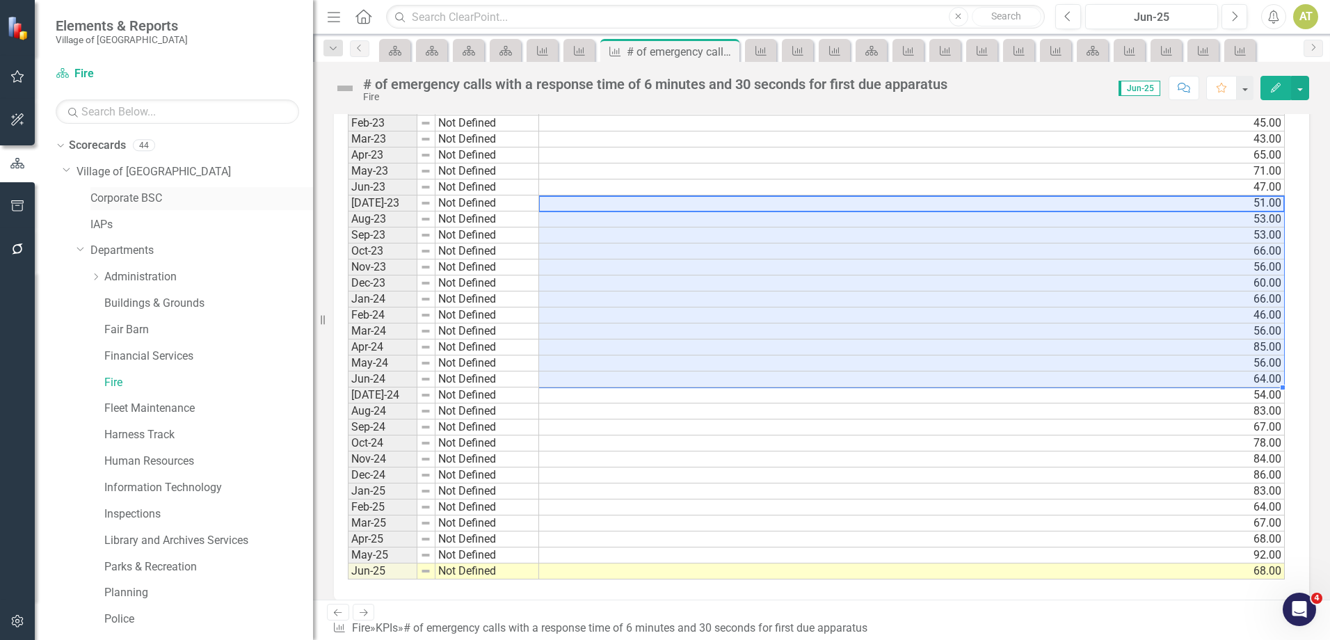
click at [113, 191] on link "Corporate BSC" at bounding box center [201, 199] width 223 height 16
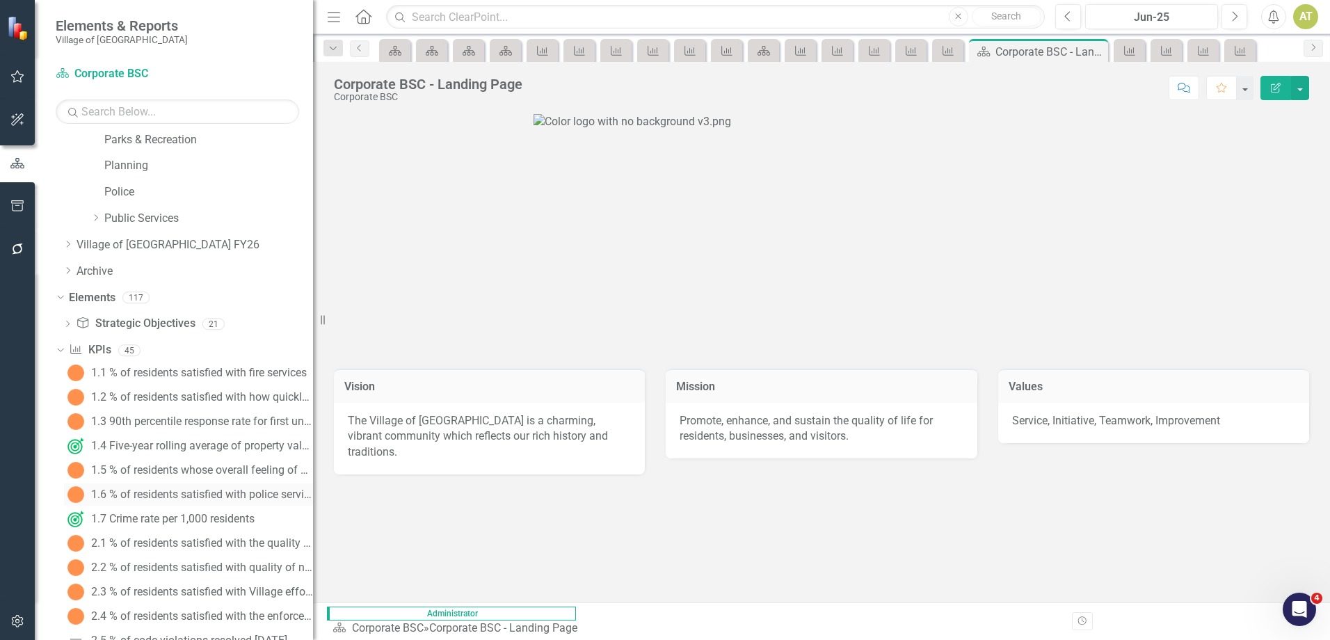
scroll to position [423, 0]
click at [167, 514] on link "1.7 Crime rate per 1,000 residents" at bounding box center [159, 523] width 191 height 22
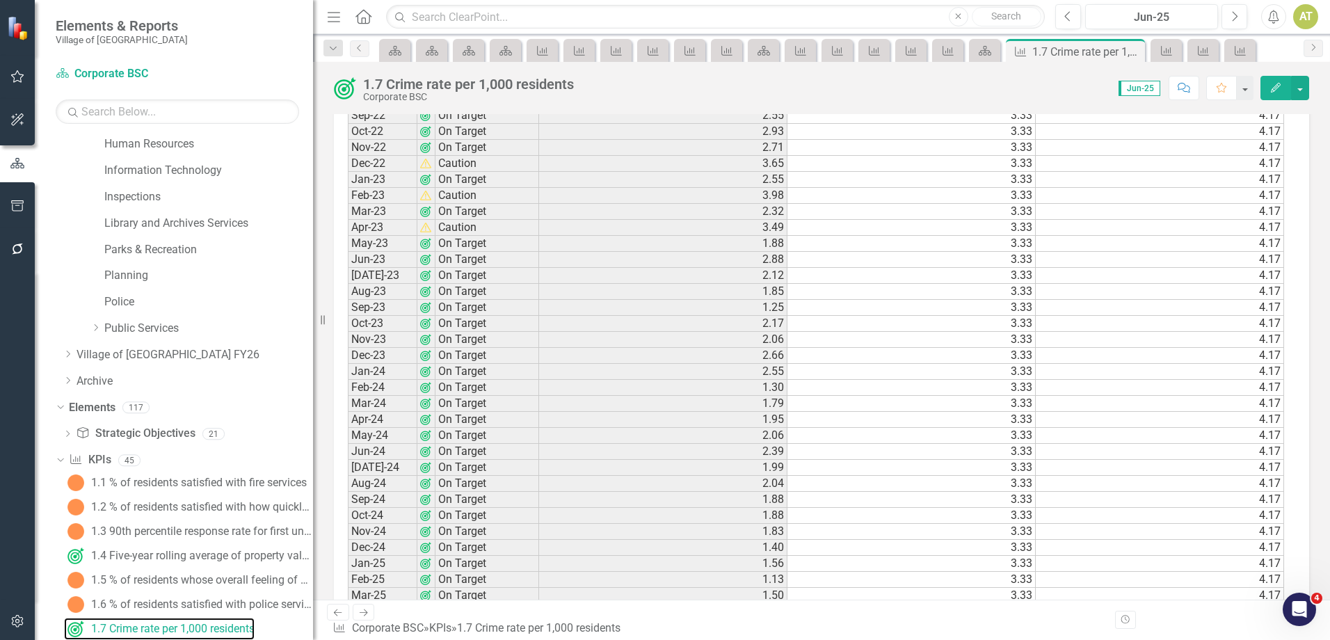
scroll to position [1602, 0]
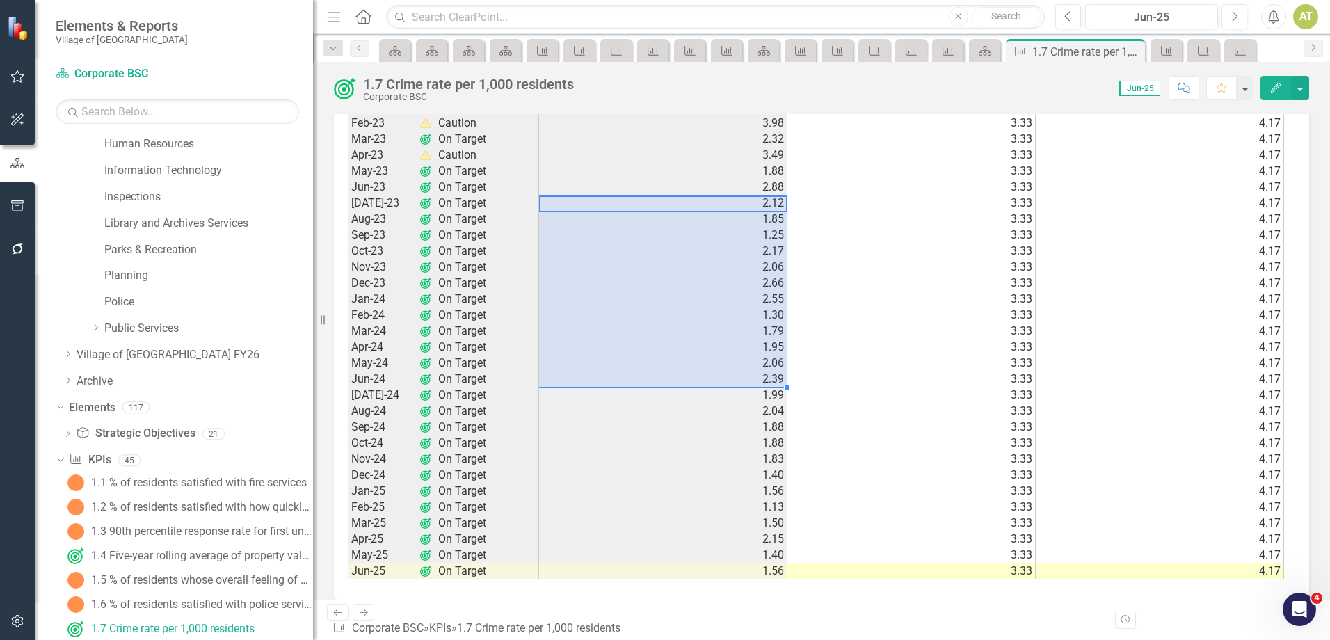
drag, startPoint x: 604, startPoint y: 206, endPoint x: 589, endPoint y: 380, distance: 174.5
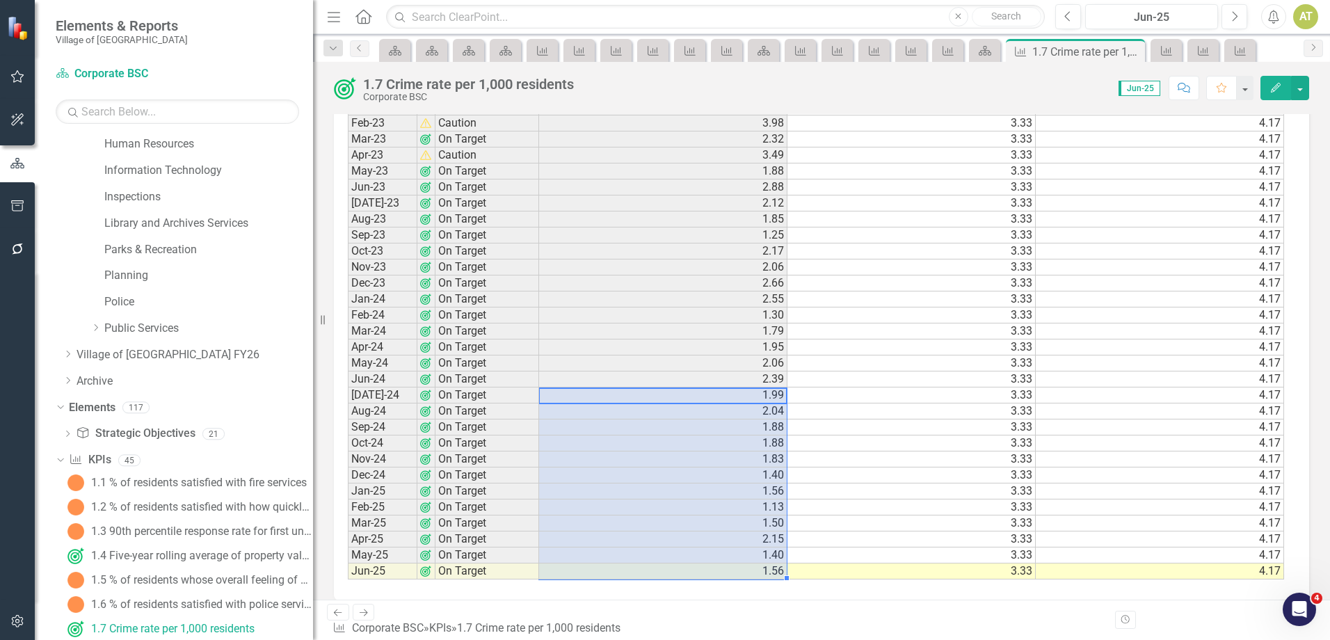
drag, startPoint x: 764, startPoint y: 400, endPoint x: 752, endPoint y: 572, distance: 172.9
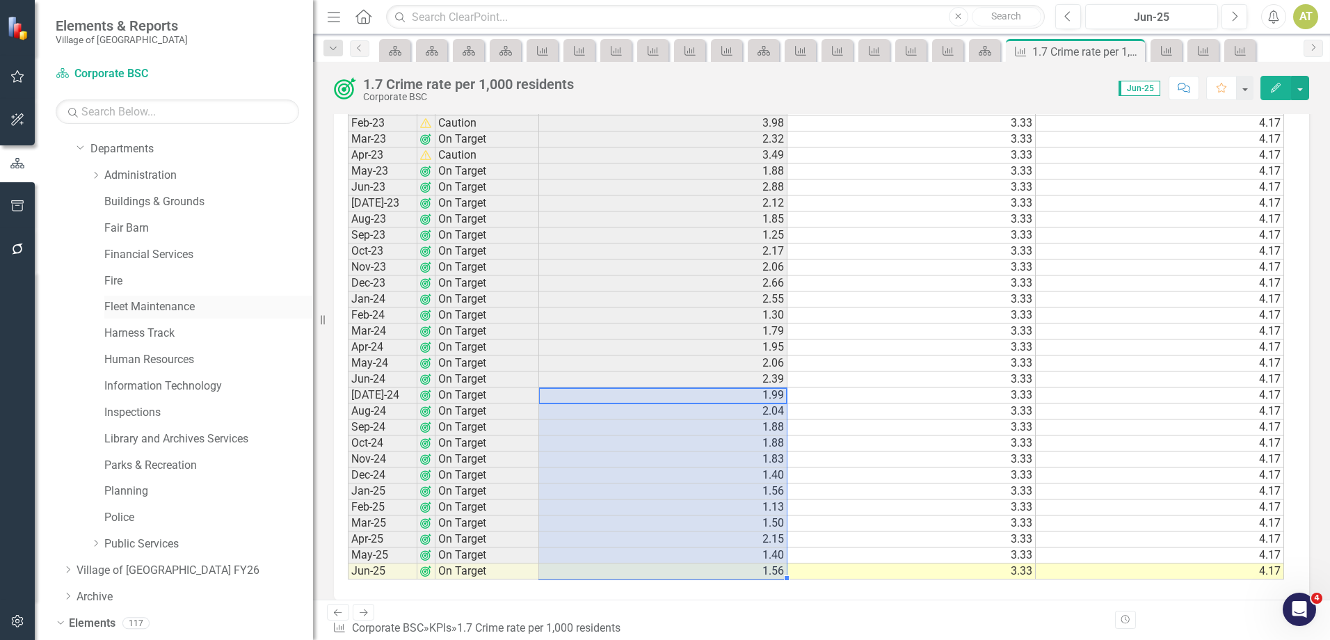
scroll to position [0, 0]
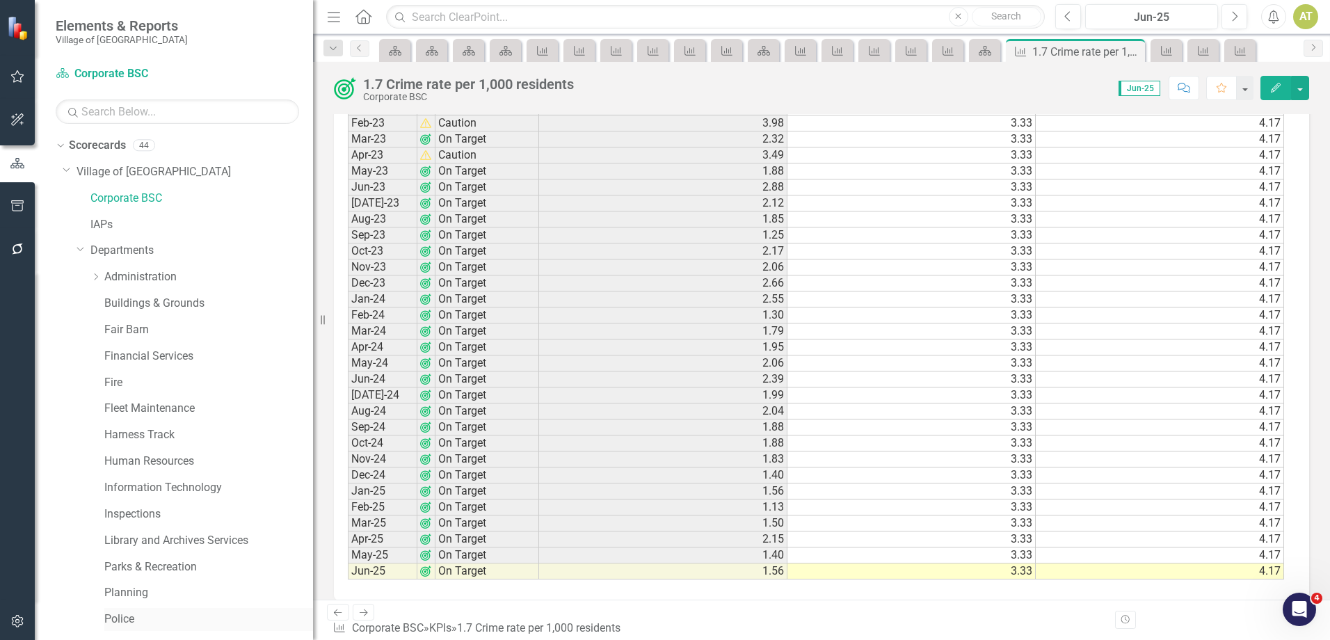
click at [133, 613] on link "Police" at bounding box center [208, 619] width 209 height 16
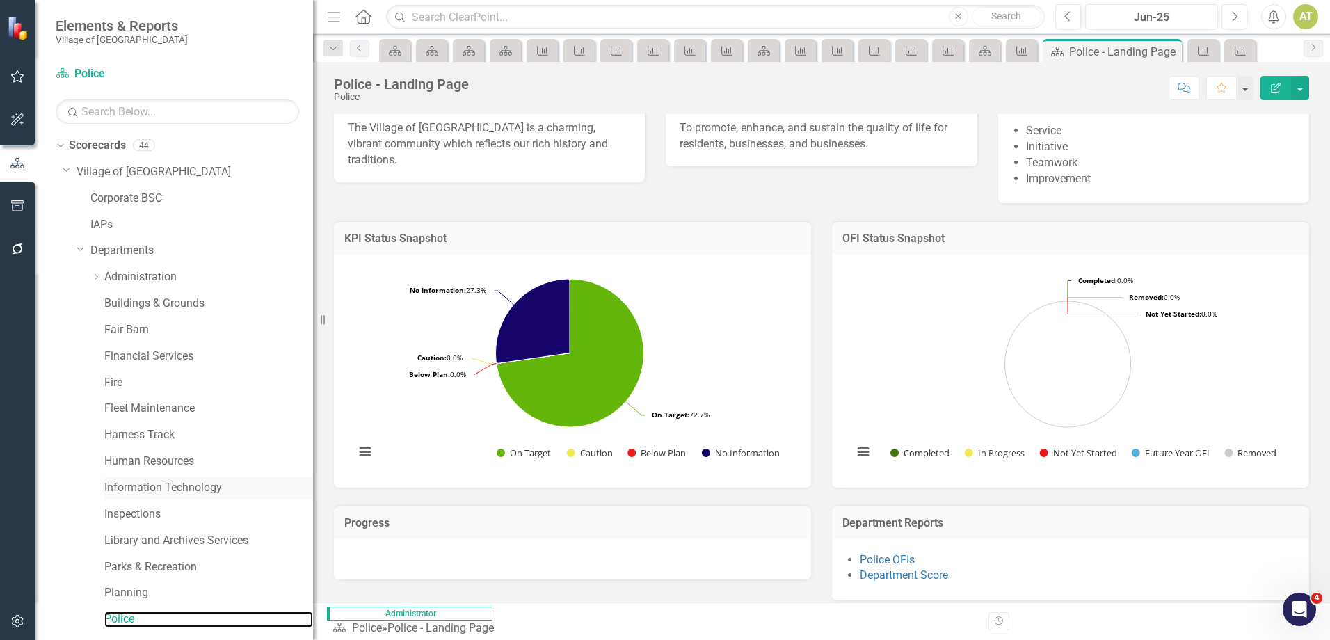
scroll to position [232, 0]
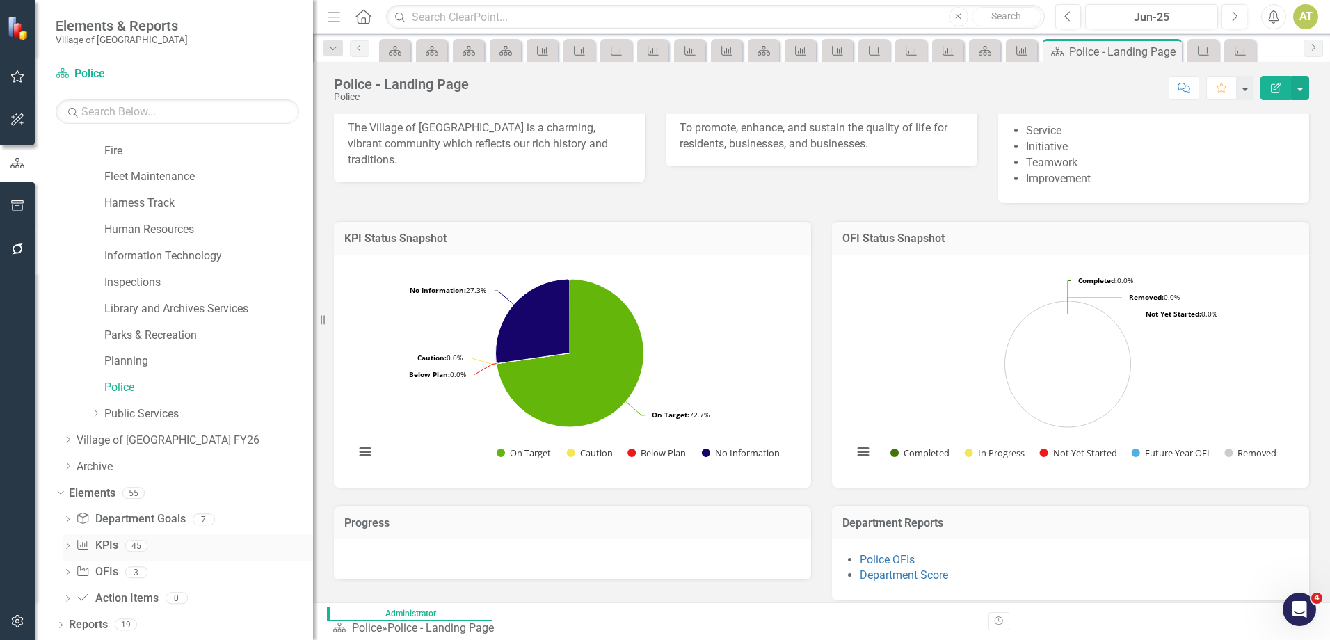
click at [107, 543] on link "KPI KPIs" at bounding box center [97, 546] width 42 height 16
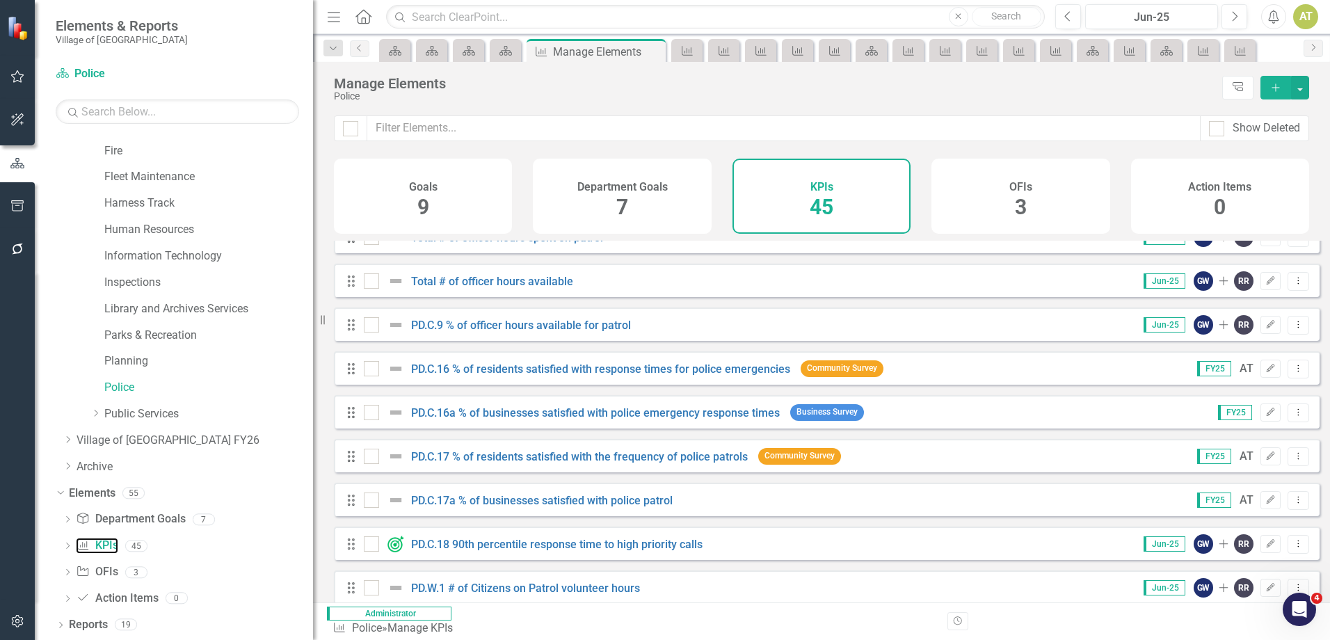
scroll to position [209, 0]
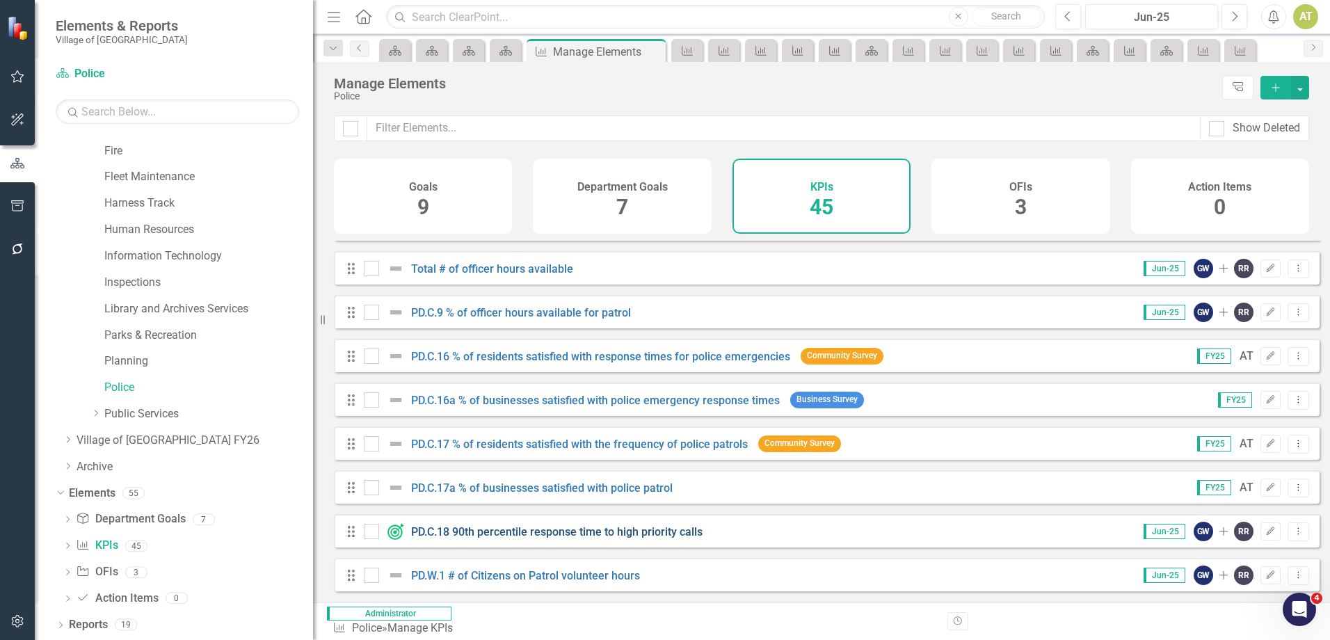
click at [570, 538] on link "PD.C.18 90th percentile response time to high priority calls" at bounding box center [556, 531] width 291 height 13
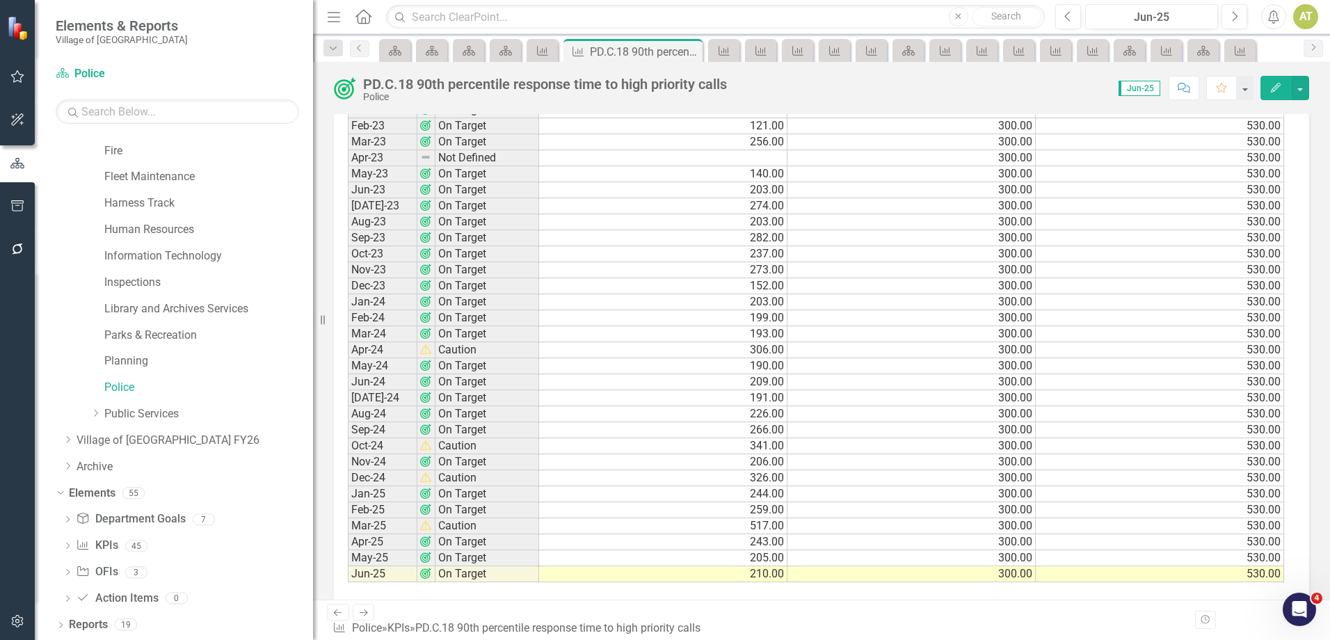
scroll to position [1422, 0]
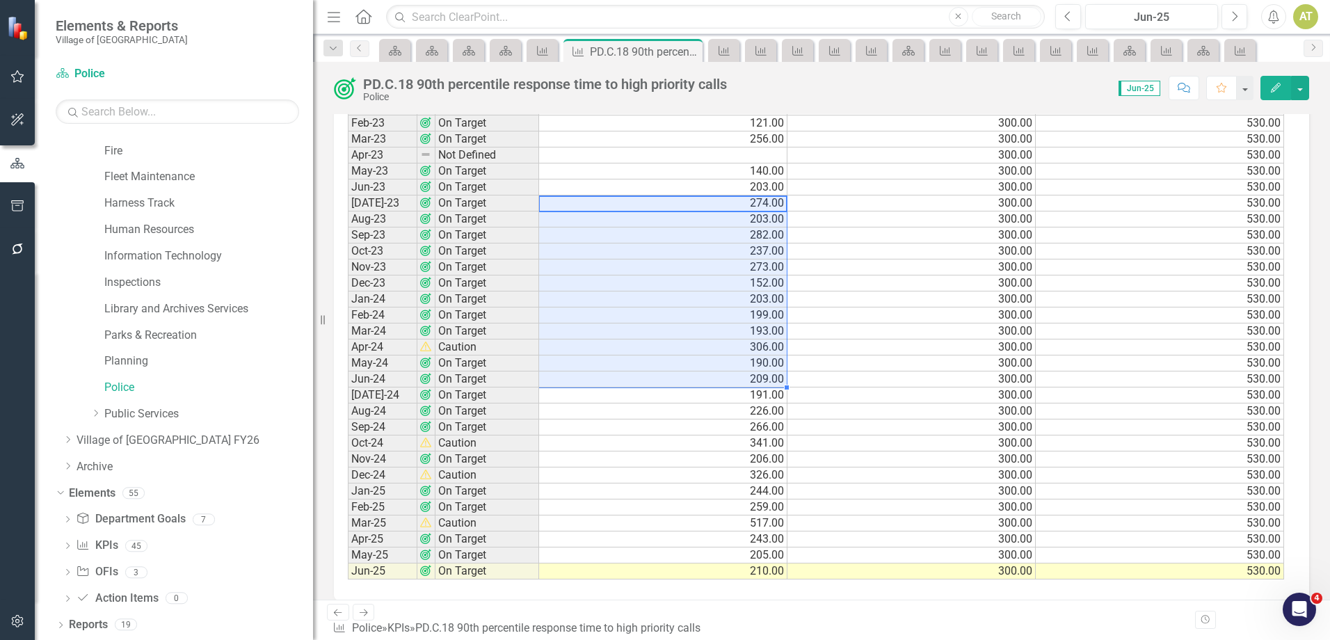
drag, startPoint x: 617, startPoint y: 210, endPoint x: 599, endPoint y: 378, distance: 169.3
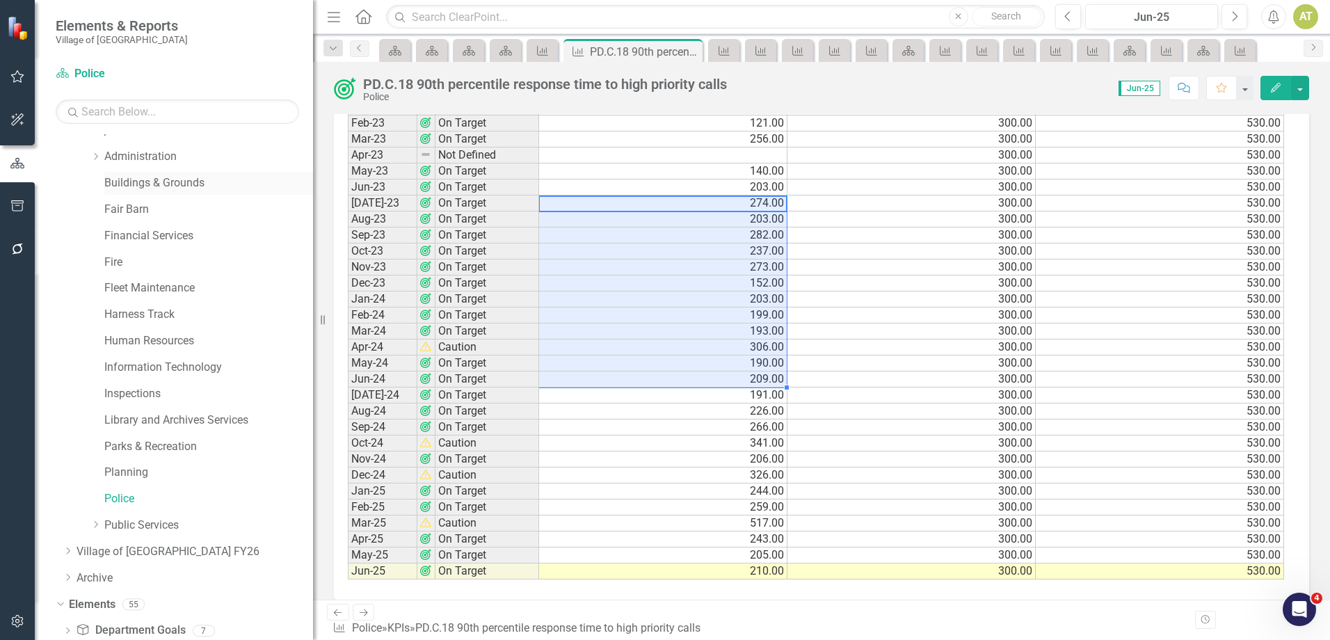
scroll to position [0, 0]
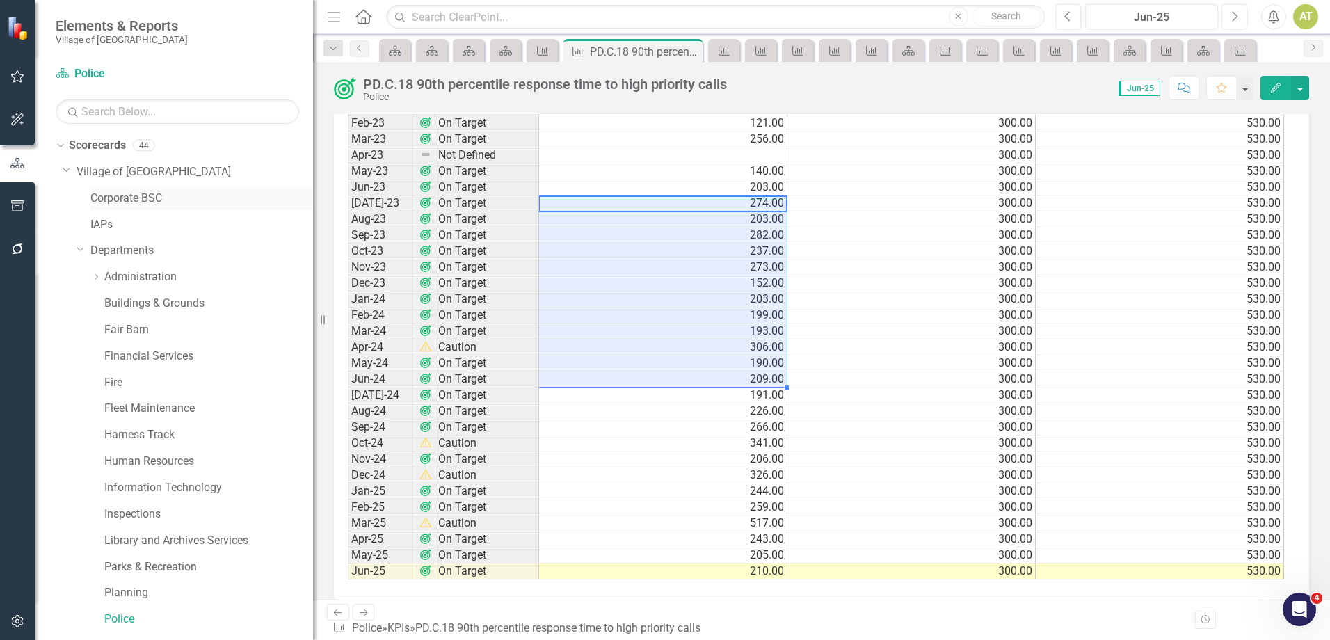
click at [125, 188] on div "Corporate BSC" at bounding box center [201, 198] width 223 height 23
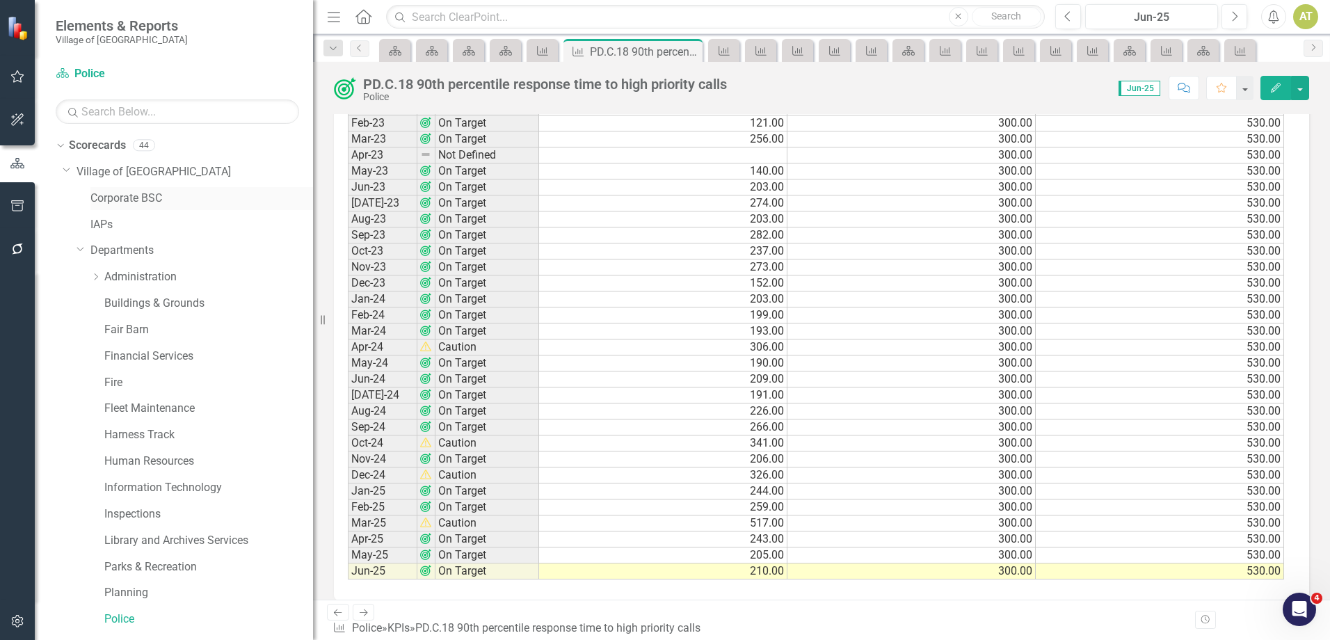
click at [134, 195] on link "Corporate BSC" at bounding box center [201, 199] width 223 height 16
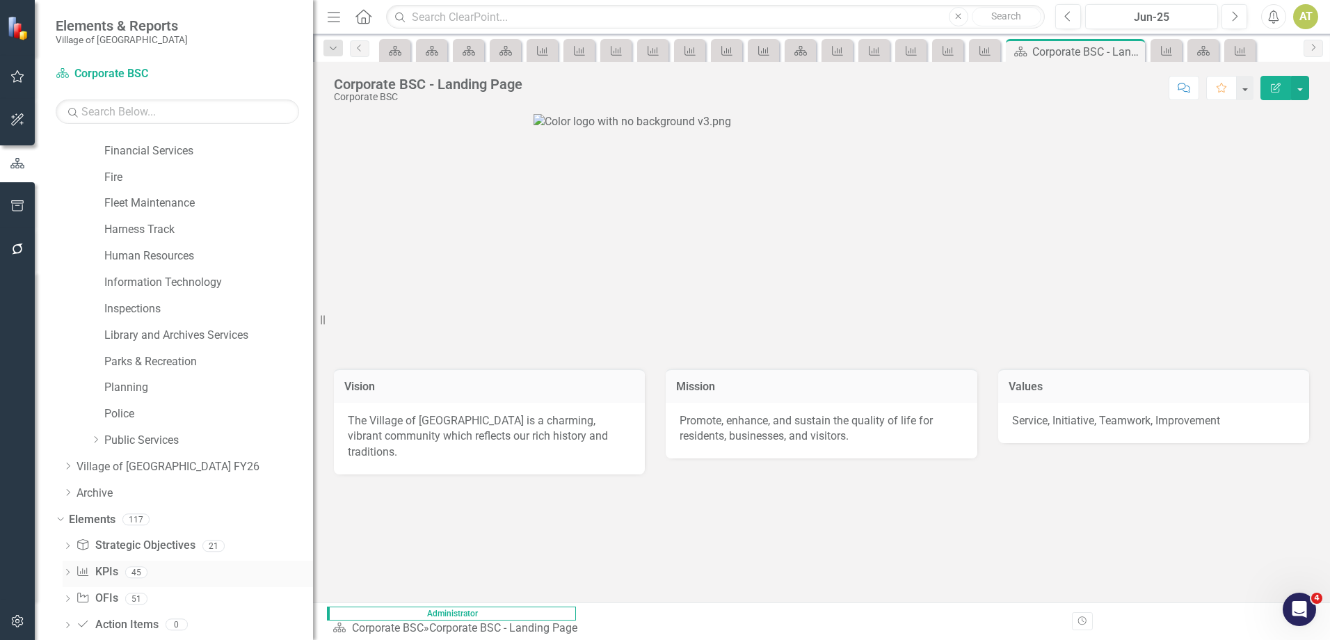
scroll to position [232, 0]
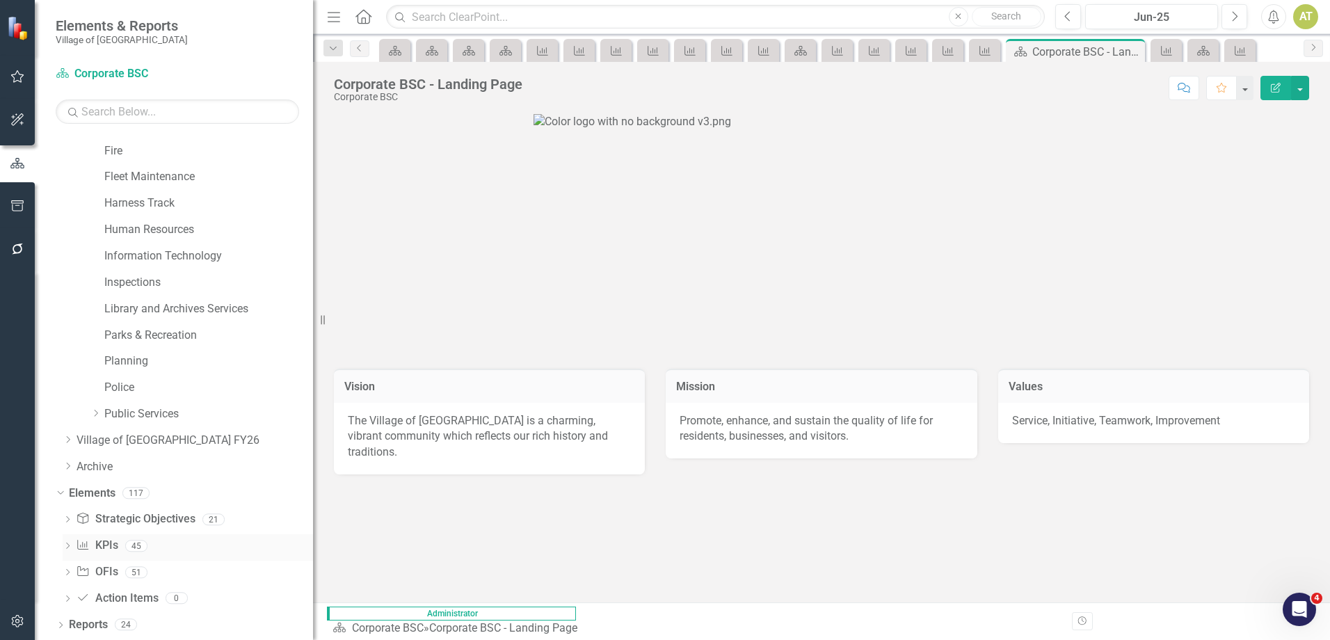
click at [122, 547] on div "KPI KPIs 45" at bounding box center [194, 547] width 237 height 26
click at [109, 547] on link "KPI KPIs" at bounding box center [97, 546] width 42 height 16
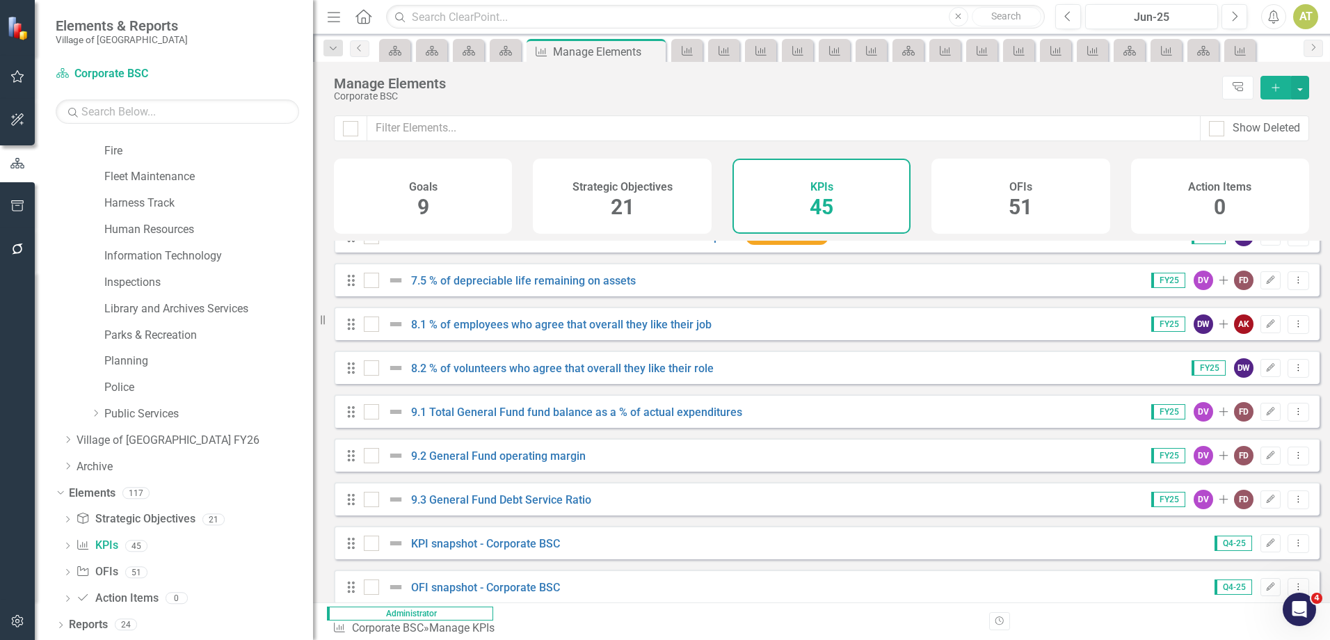
scroll to position [1600, 0]
click at [472, 134] on input "text" at bounding box center [783, 128] width 833 height 26
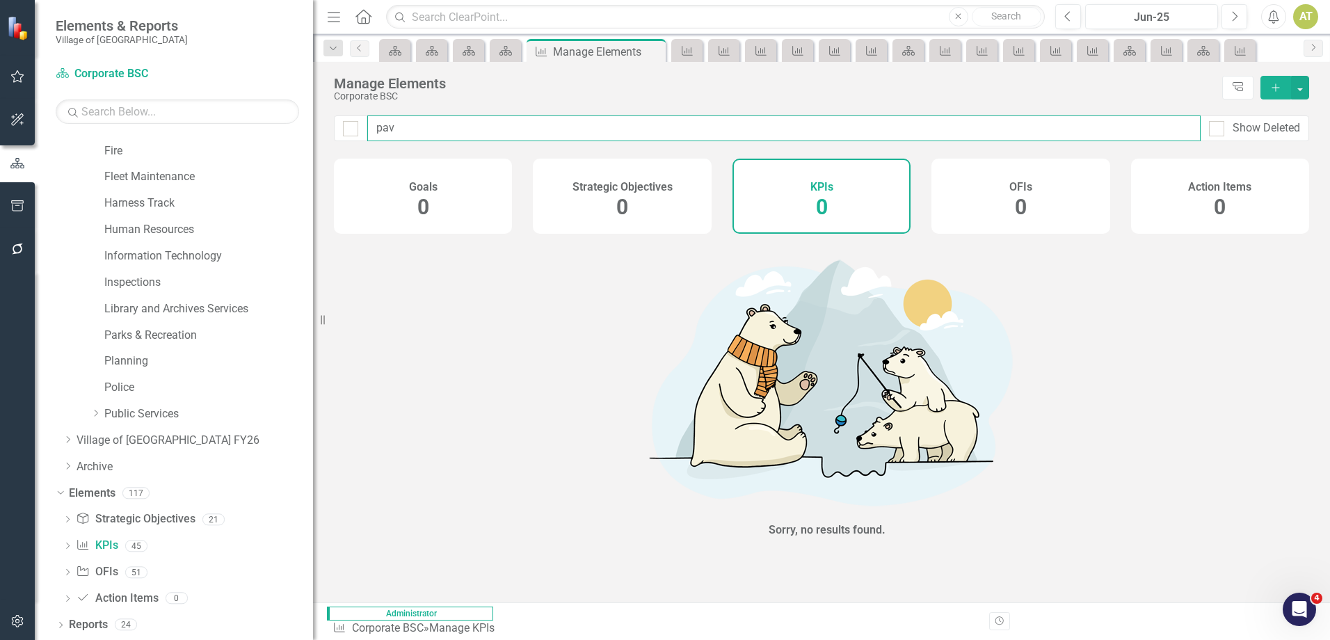
type input "pa"
checkbox input "true"
type input "p"
checkbox input "false"
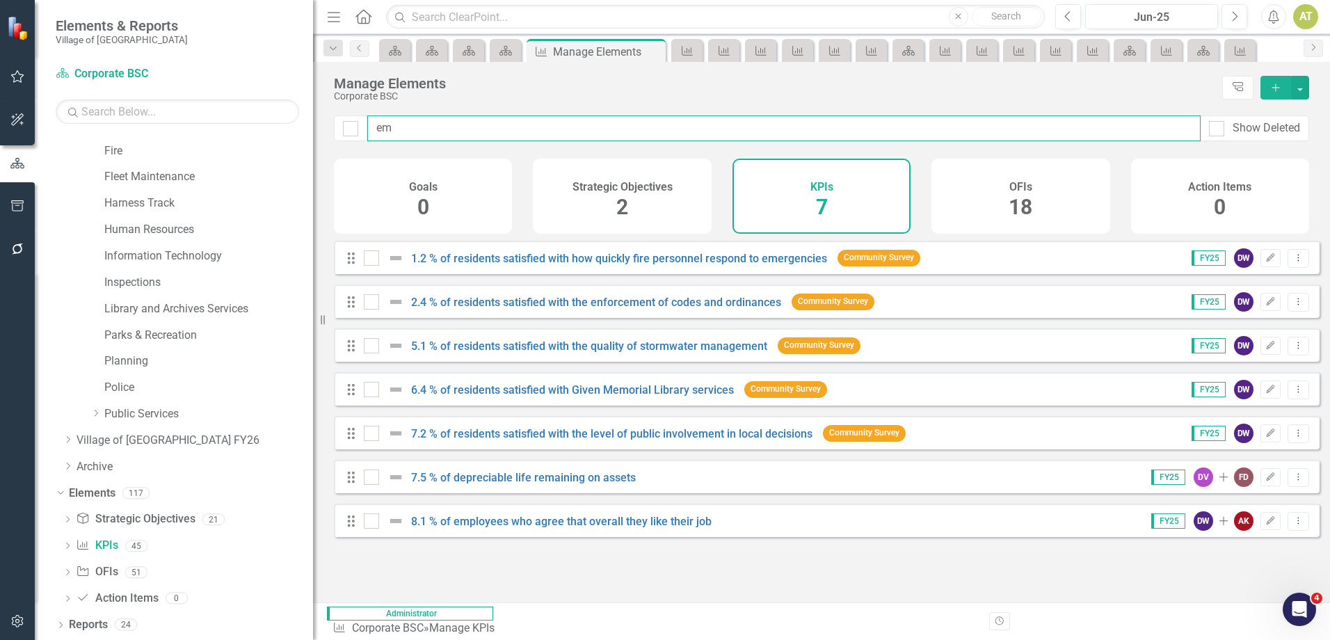
type input "emp"
checkbox input "false"
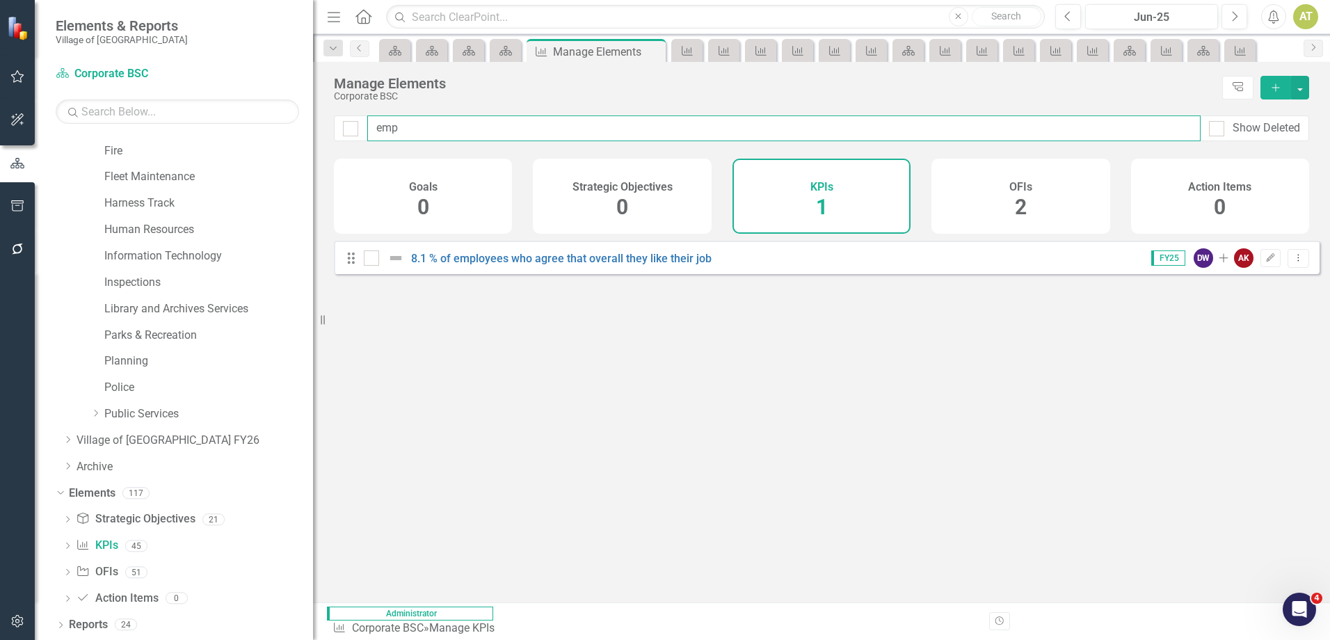
type input "empl"
checkbox input "false"
type input "empl"
click at [1245, 268] on div "FY25 DW Add AK Edit Dropdown Menu" at bounding box center [1222, 257] width 176 height 19
click at [1248, 268] on div "FY25 DW Add AK Edit Dropdown Menu" at bounding box center [1222, 257] width 176 height 19
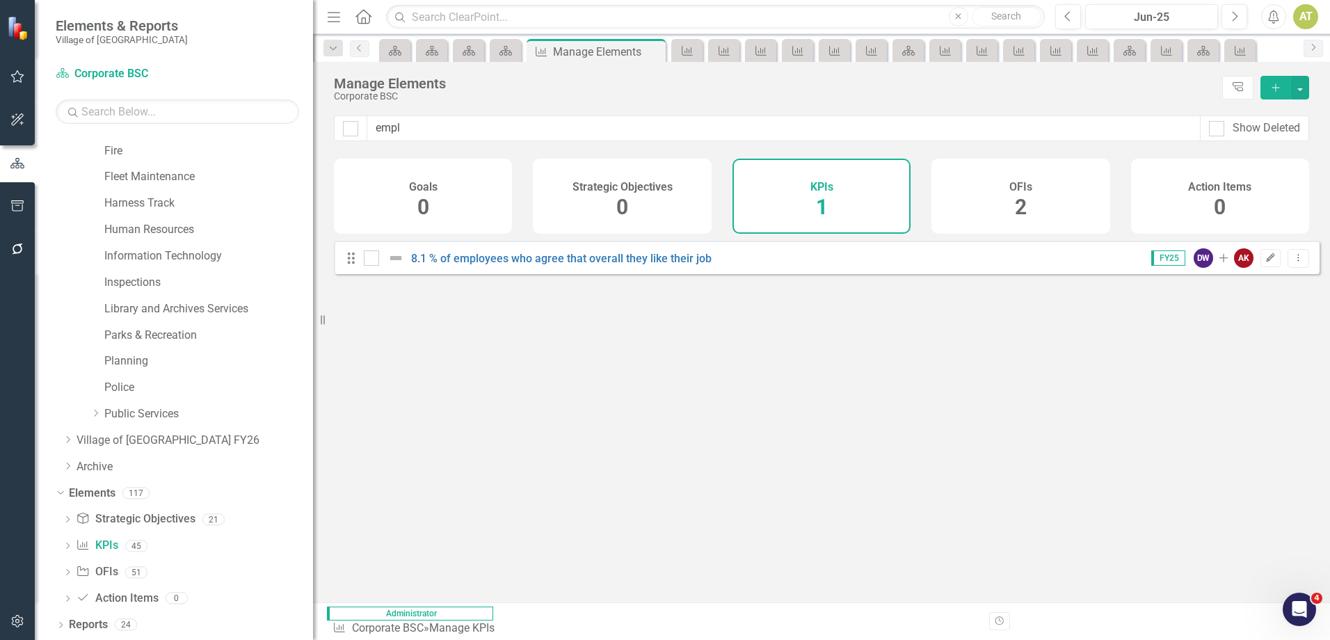
click at [1260, 267] on button "Edit" at bounding box center [1270, 258] width 20 height 18
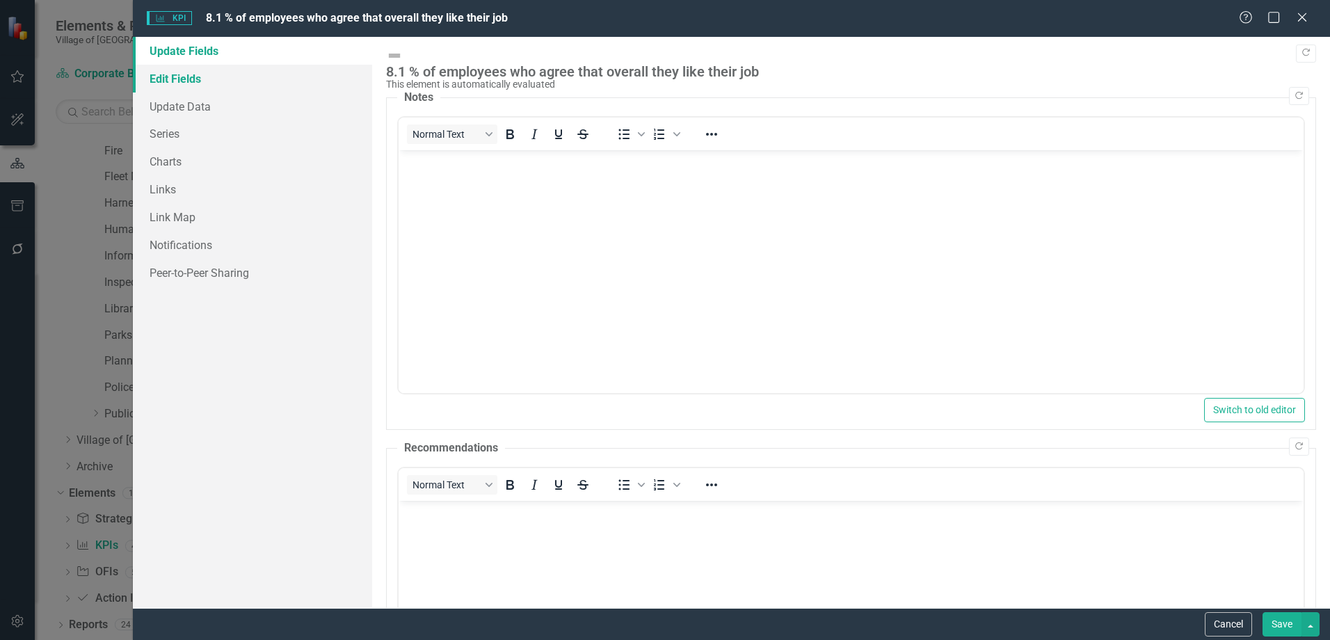
scroll to position [0, 0]
click at [179, 125] on link "Series" at bounding box center [252, 134] width 239 height 28
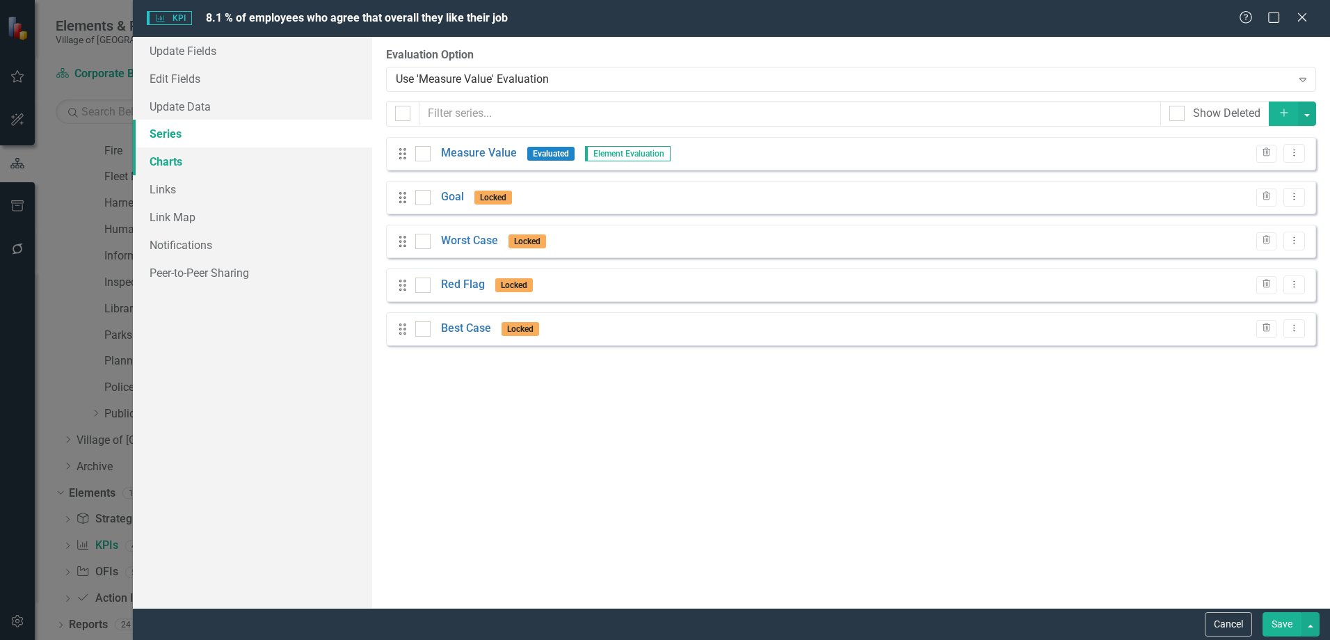
click at [216, 166] on link "Charts" at bounding box center [252, 161] width 239 height 28
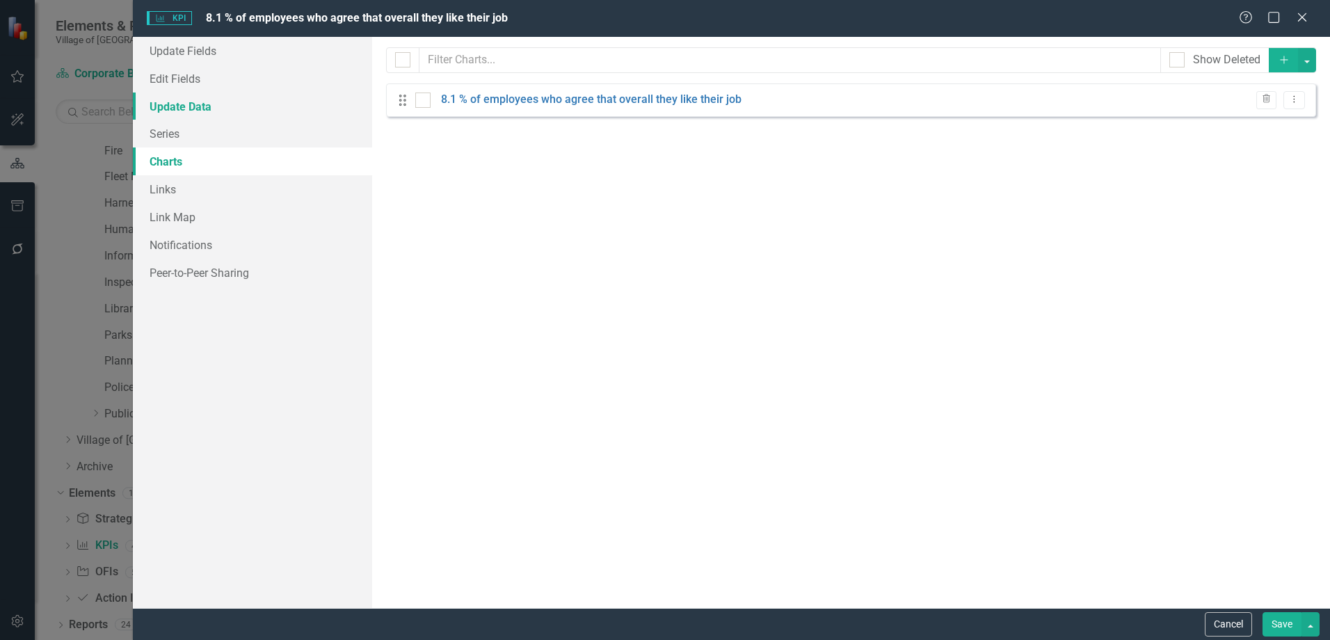
click at [204, 110] on link "Update Data" at bounding box center [252, 106] width 239 height 28
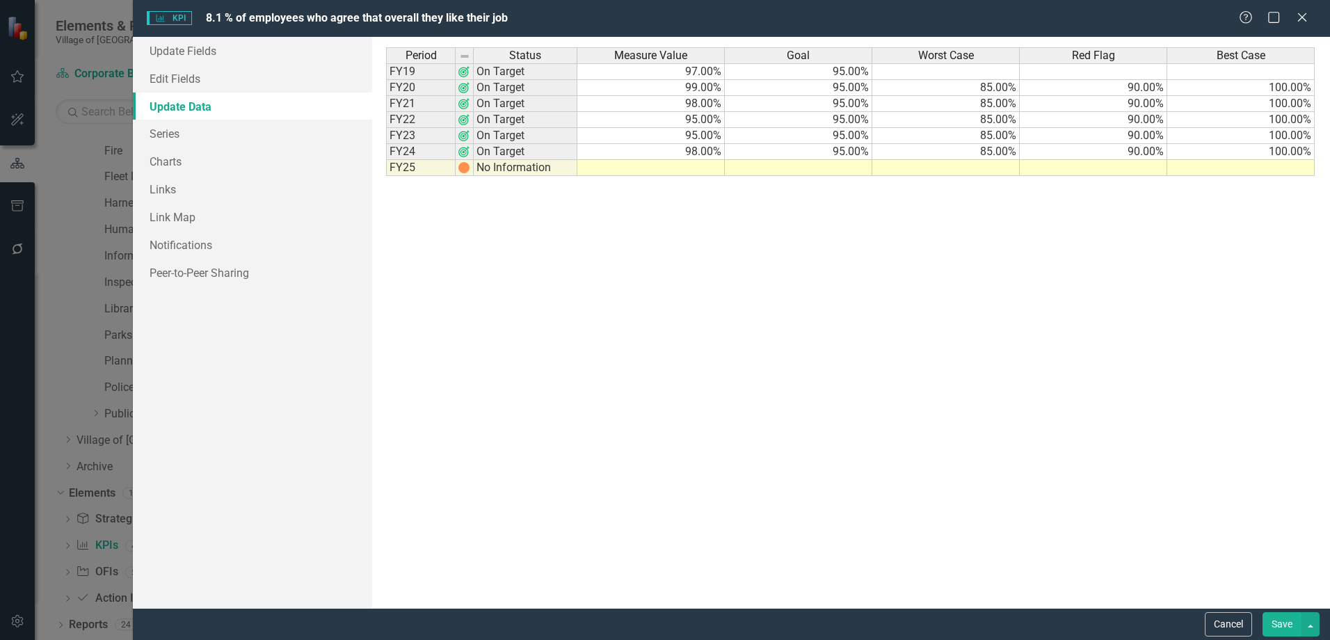
click at [684, 165] on td at bounding box center [650, 168] width 147 height 16
click at [386, 145] on div "Period Status Measure Value Goal Worst Case Red Flag Best Case FY19 On Target 9…" at bounding box center [386, 111] width 0 height 129
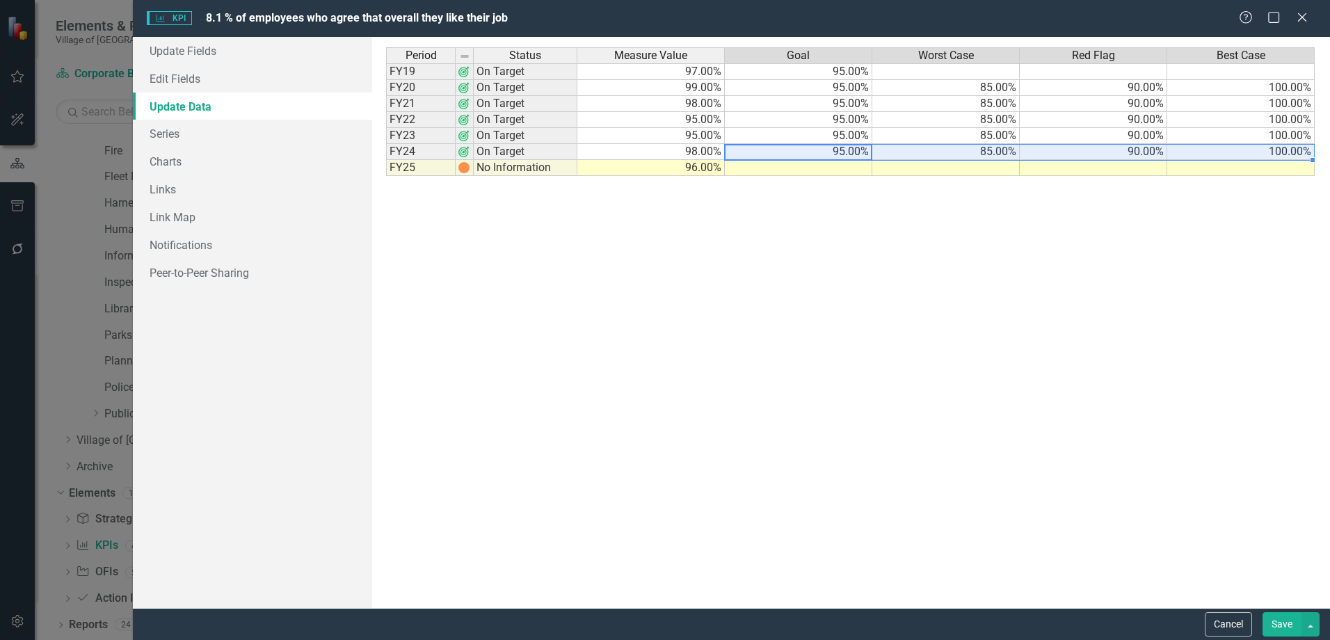
drag, startPoint x: 864, startPoint y: 150, endPoint x: 1227, endPoint y: 145, distance: 363.7
click at [1227, 145] on tr "FY24 On Target 98.00% 95.00% 85.00% 90.00% 100.00%" at bounding box center [850, 152] width 928 height 16
drag, startPoint x: 1312, startPoint y: 160, endPoint x: 1309, endPoint y: 177, distance: 16.9
click at [386, 177] on div "Period Status Measure Value Goal Worst Case Red Flag Best Case FY19 On Target 9…" at bounding box center [386, 119] width 0 height 145
type textarea "95"
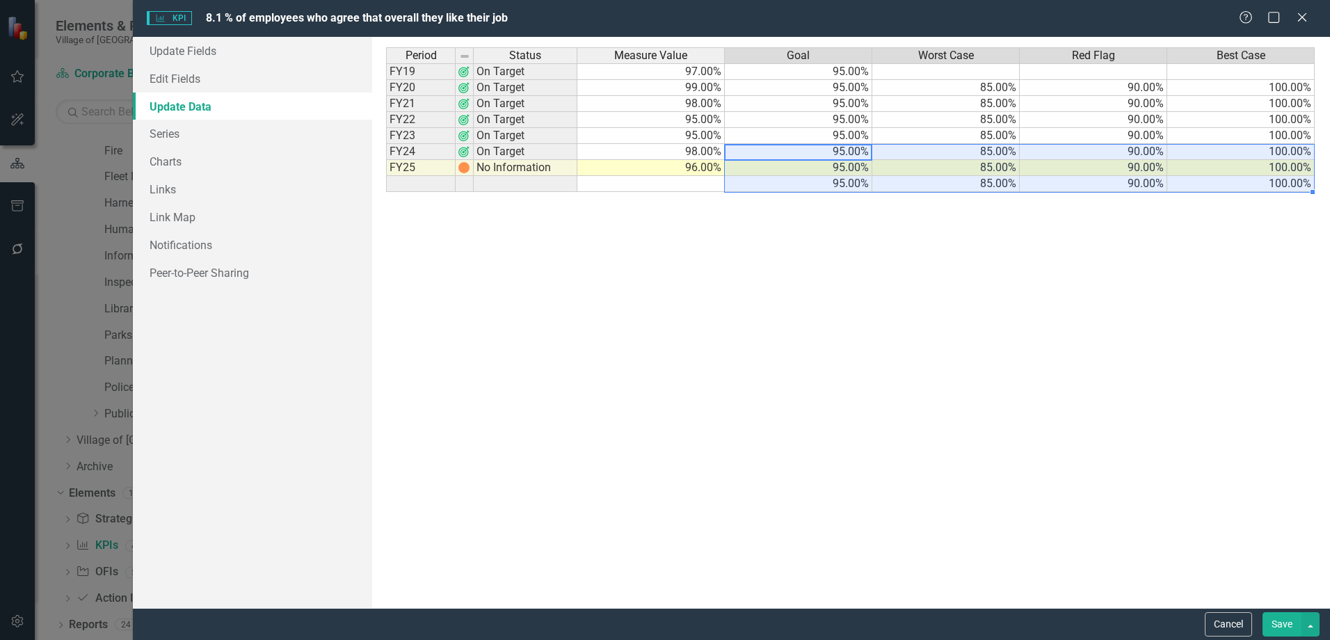
click at [1107, 291] on div "Period Status Measure Value Goal Worst Case Red Flag Best Case FY19 On Target 9…" at bounding box center [850, 322] width 929 height 550
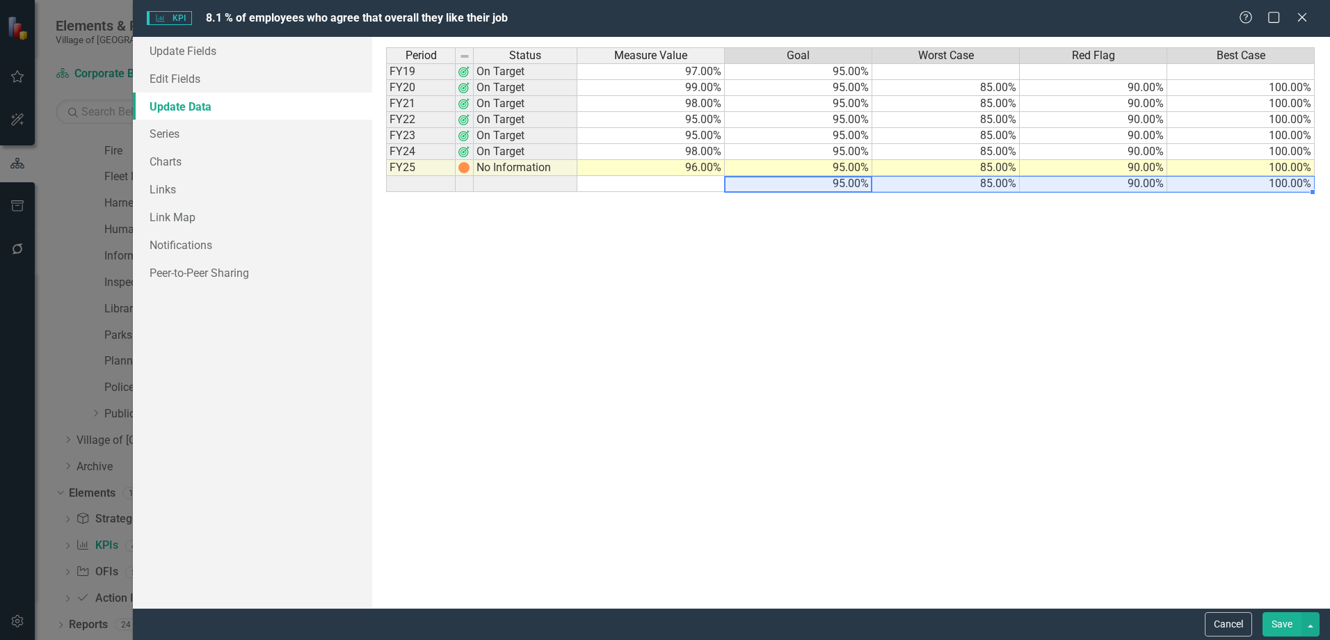
drag, startPoint x: 823, startPoint y: 185, endPoint x: 1246, endPoint y: 188, distance: 422.8
click at [1246, 188] on tr "95.00% 85.00% 90.00% 100.00%" at bounding box center [850, 184] width 928 height 16
click at [1184, 228] on div "Period Status Measure Value Goal Worst Case Red Flag Best Case FY19 On Target 9…" at bounding box center [850, 322] width 929 height 550
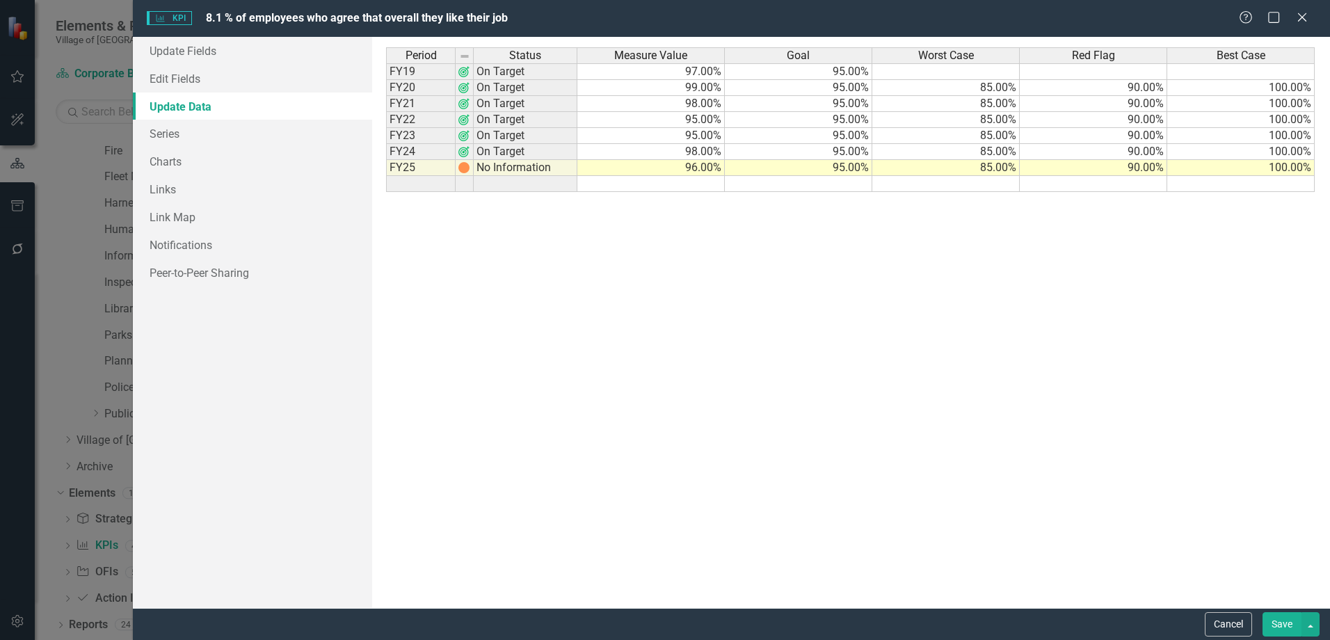
click at [1278, 625] on button "Save" at bounding box center [1281, 624] width 39 height 24
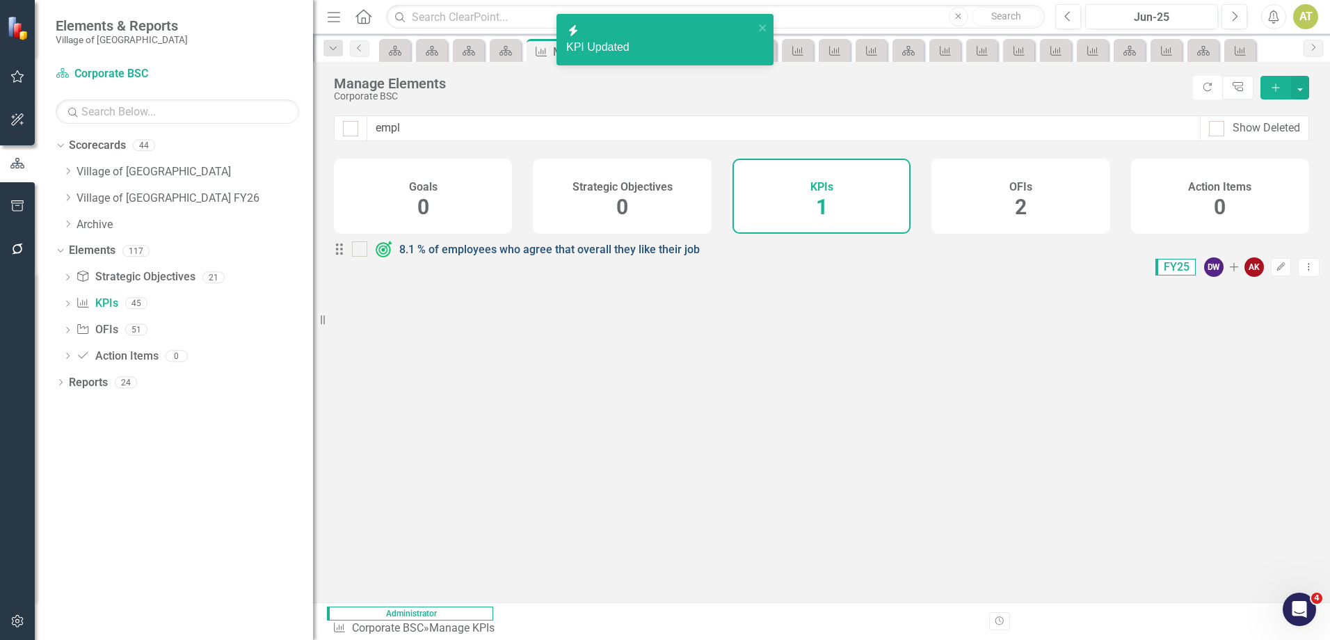
click at [579, 256] on link "8.1 % of employees who agree that overall they like their job" at bounding box center [549, 249] width 300 height 13
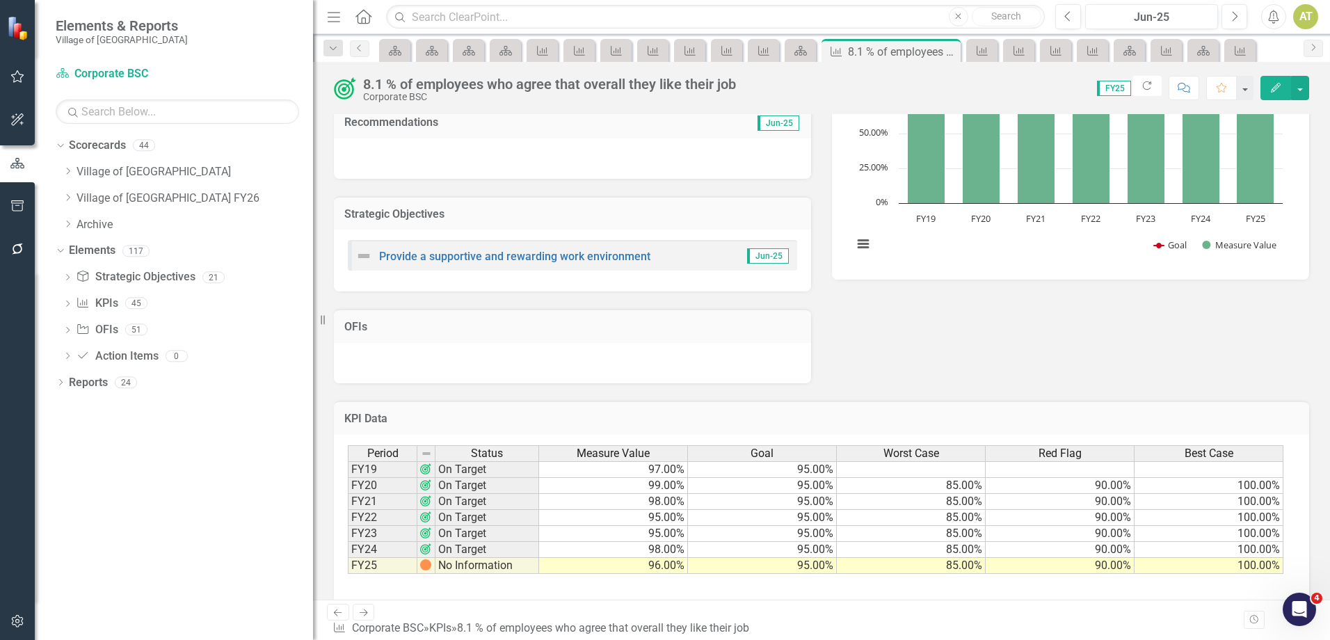
scroll to position [200, 0]
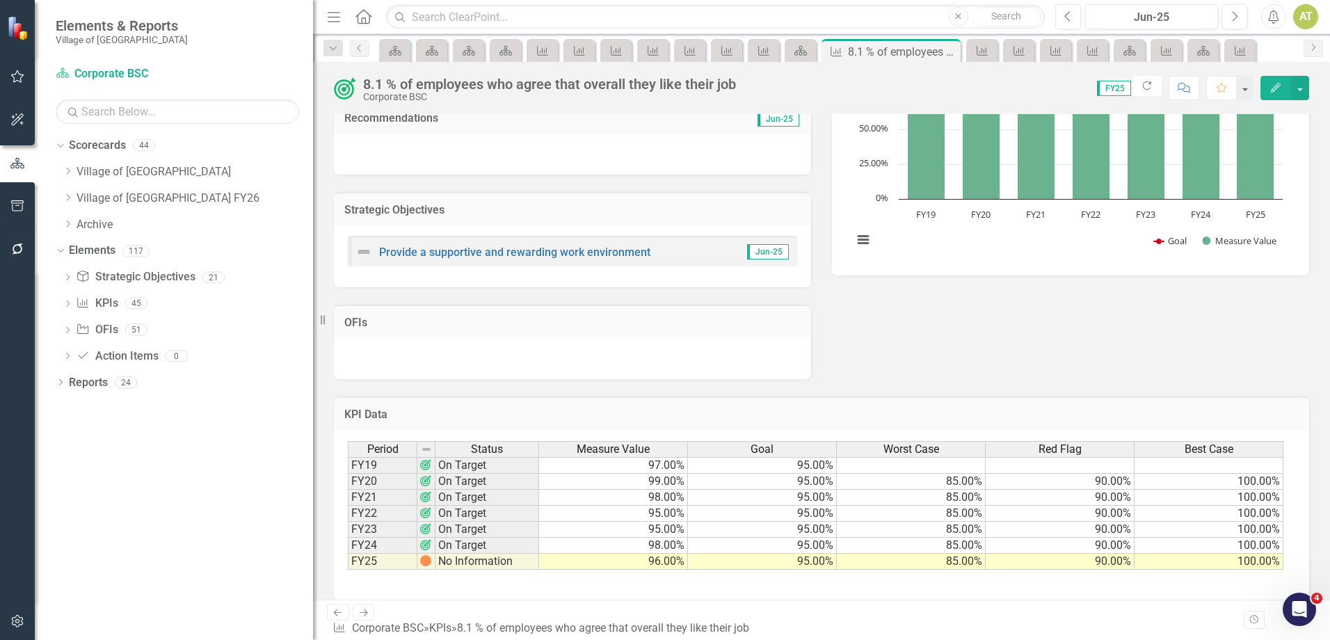
click at [458, 565] on td "No Information" at bounding box center [487, 562] width 104 height 16
click at [524, 581] on div "Period Status Measure Value Goal Worst Case Red Flag Best Case FY19 On Target 9…" at bounding box center [821, 515] width 975 height 170
click at [660, 417] on h3 "KPI Data" at bounding box center [821, 414] width 954 height 13
click at [65, 170] on icon "Dropdown" at bounding box center [68, 171] width 10 height 8
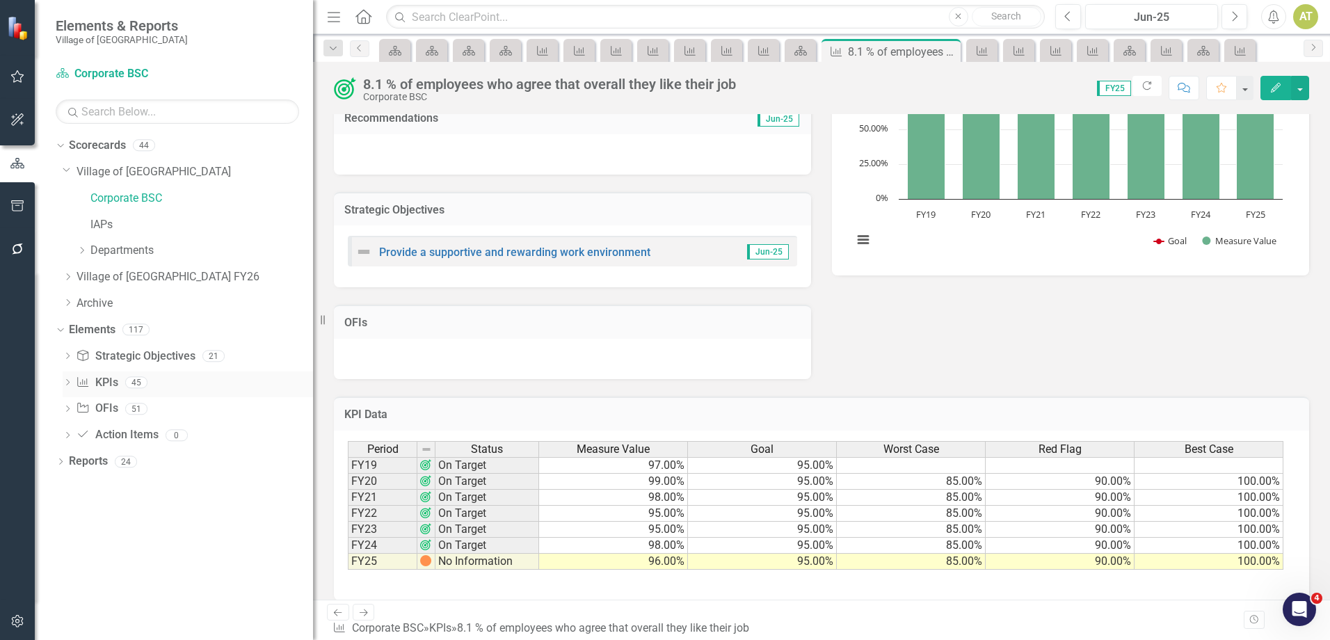
click at [111, 384] on link "KPI KPIs" at bounding box center [97, 383] width 42 height 16
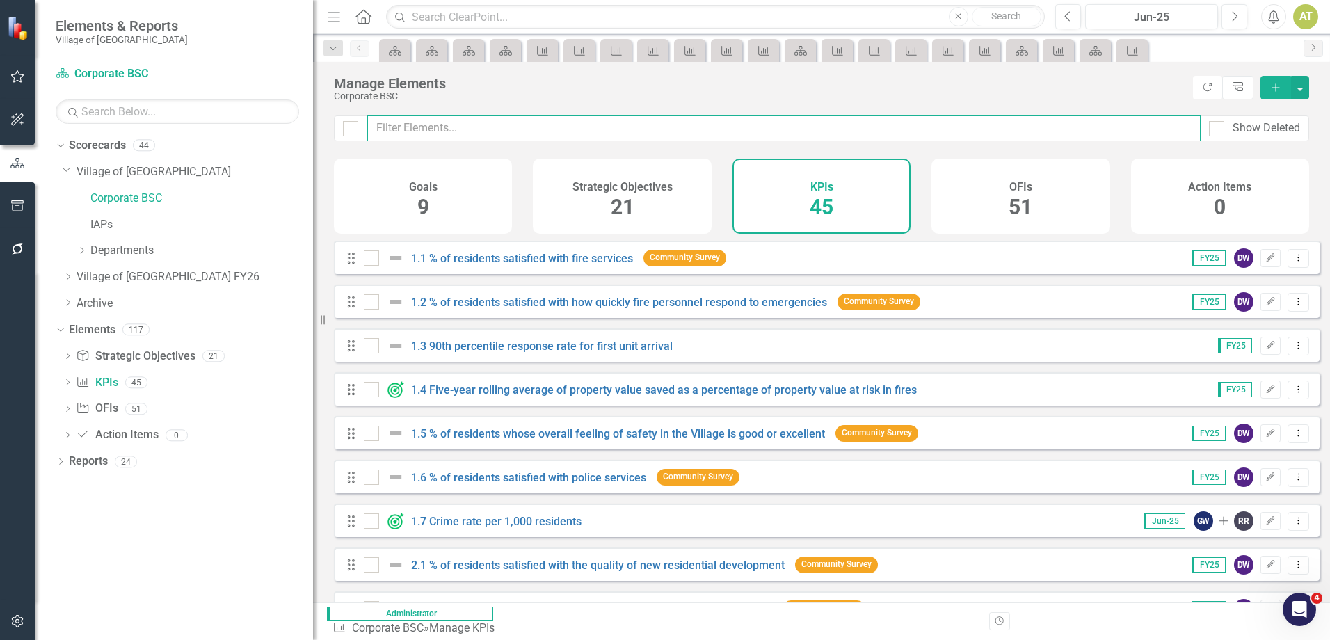
click at [576, 123] on input "text" at bounding box center [783, 128] width 833 height 26
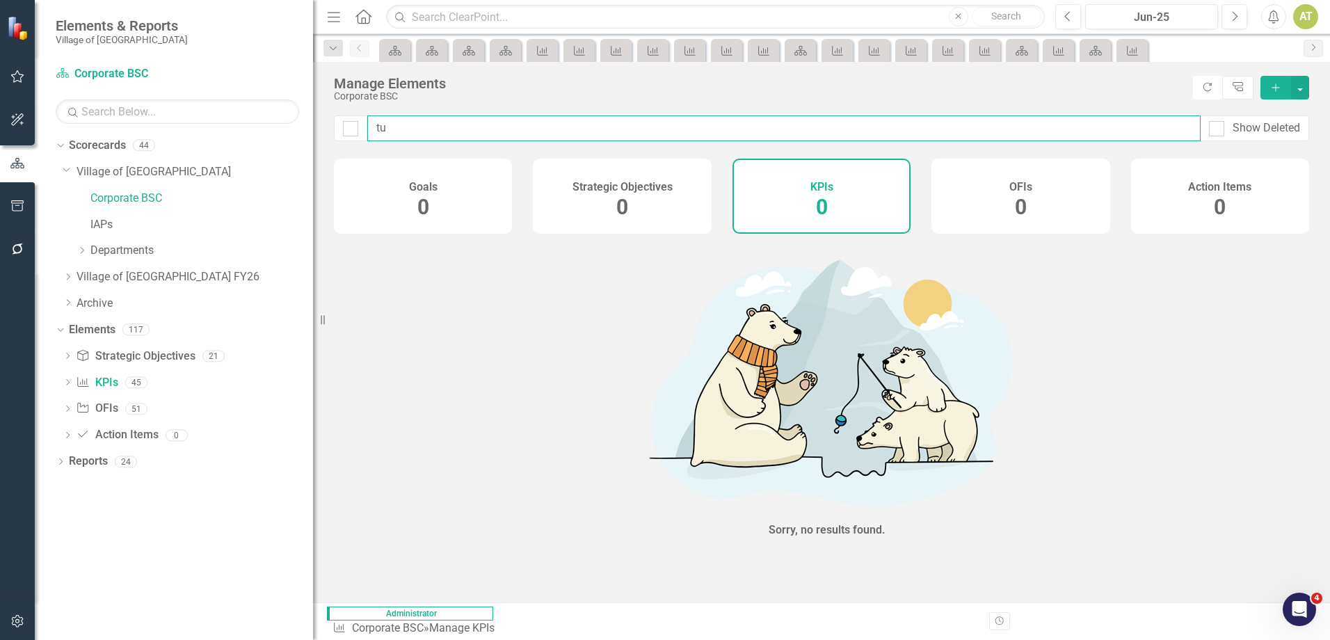
type input "t"
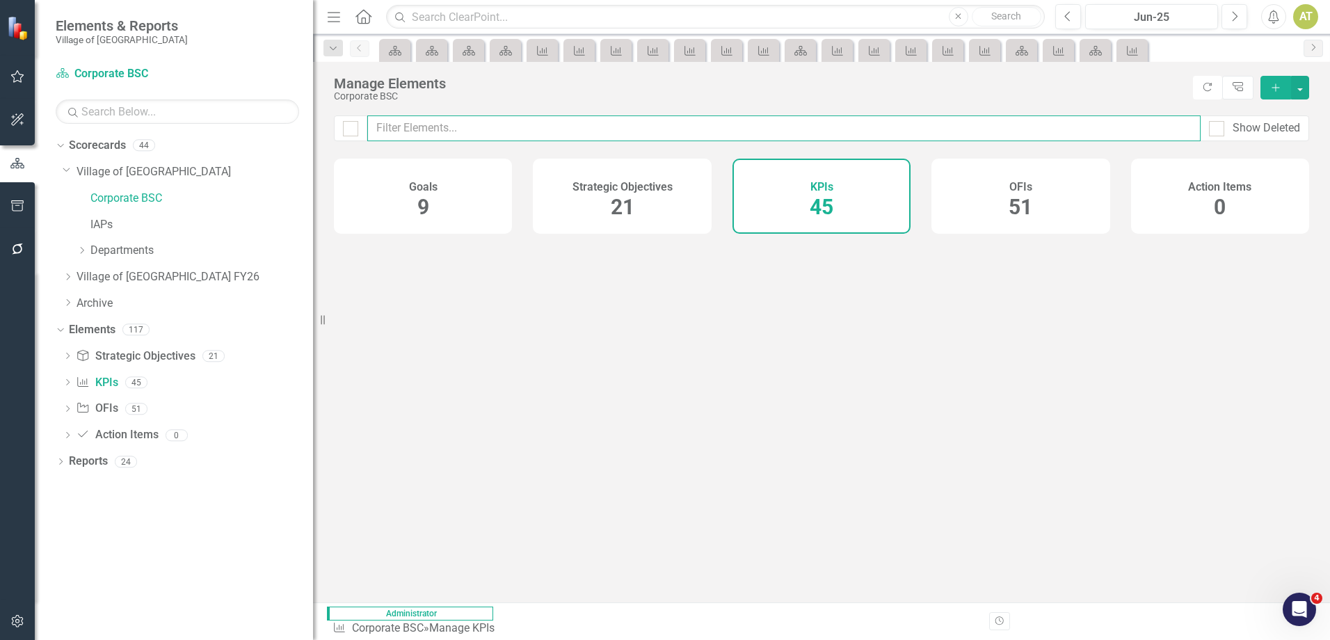
checkbox input "false"
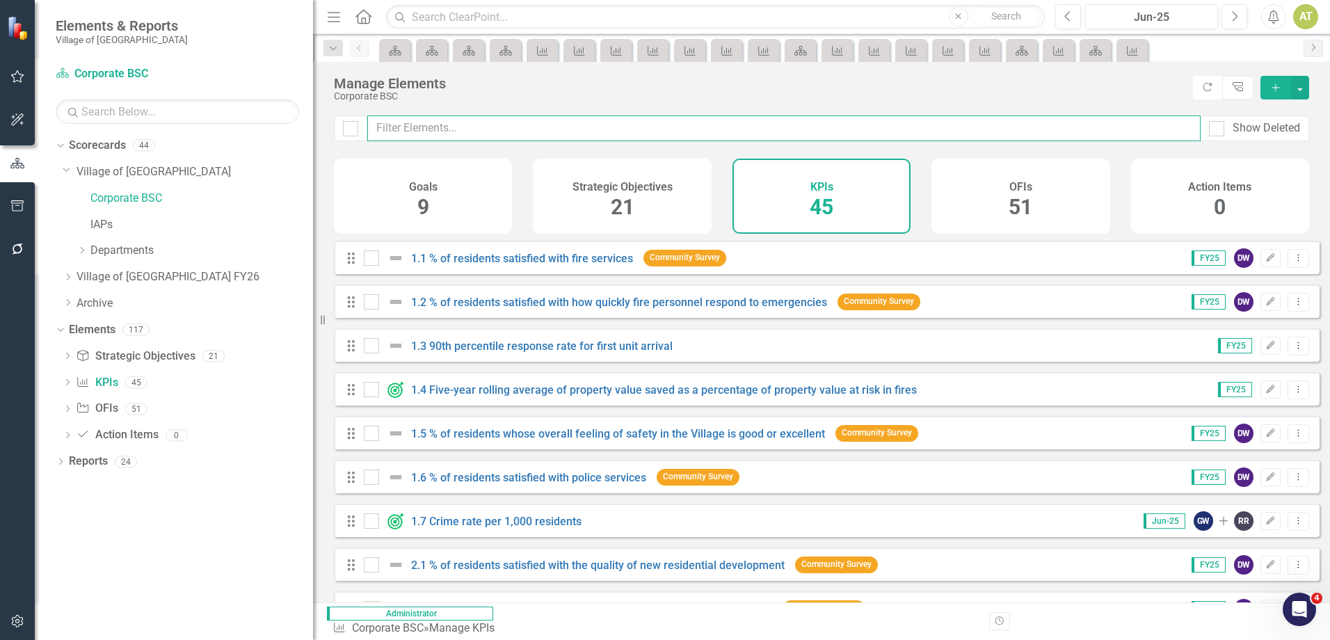
click at [458, 133] on input "text" at bounding box center [783, 128] width 833 height 26
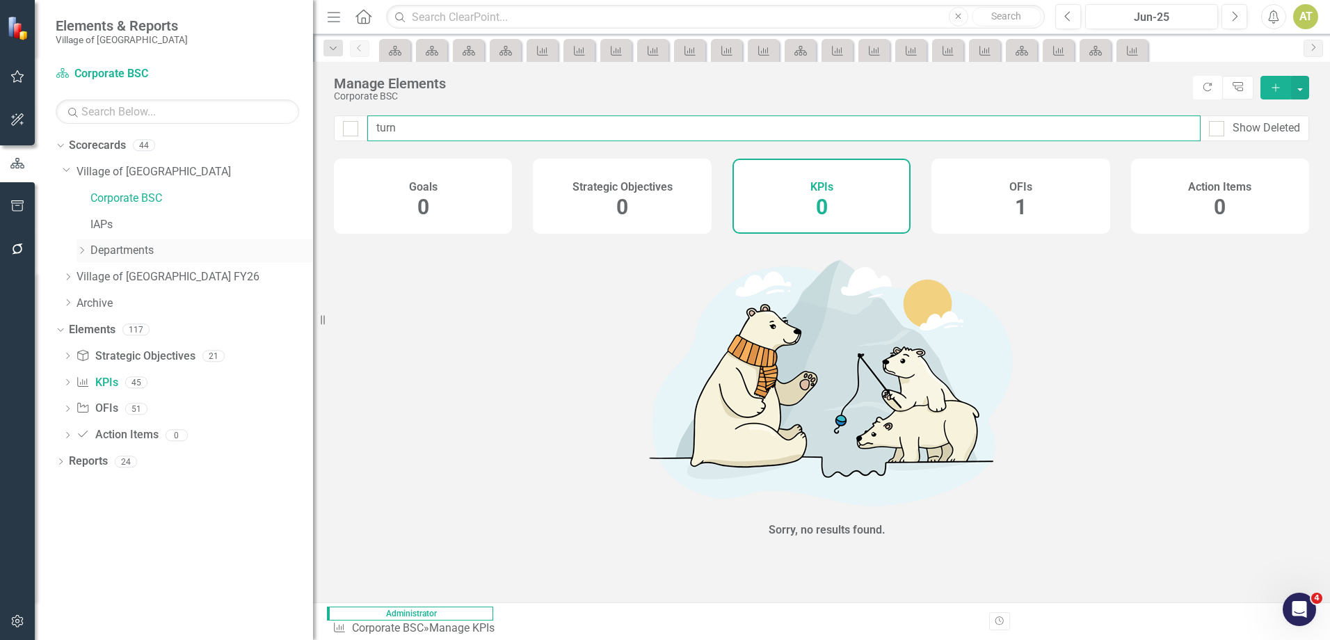
type input "turn"
click at [76, 245] on div "Dropdown" at bounding box center [81, 251] width 10 height 12
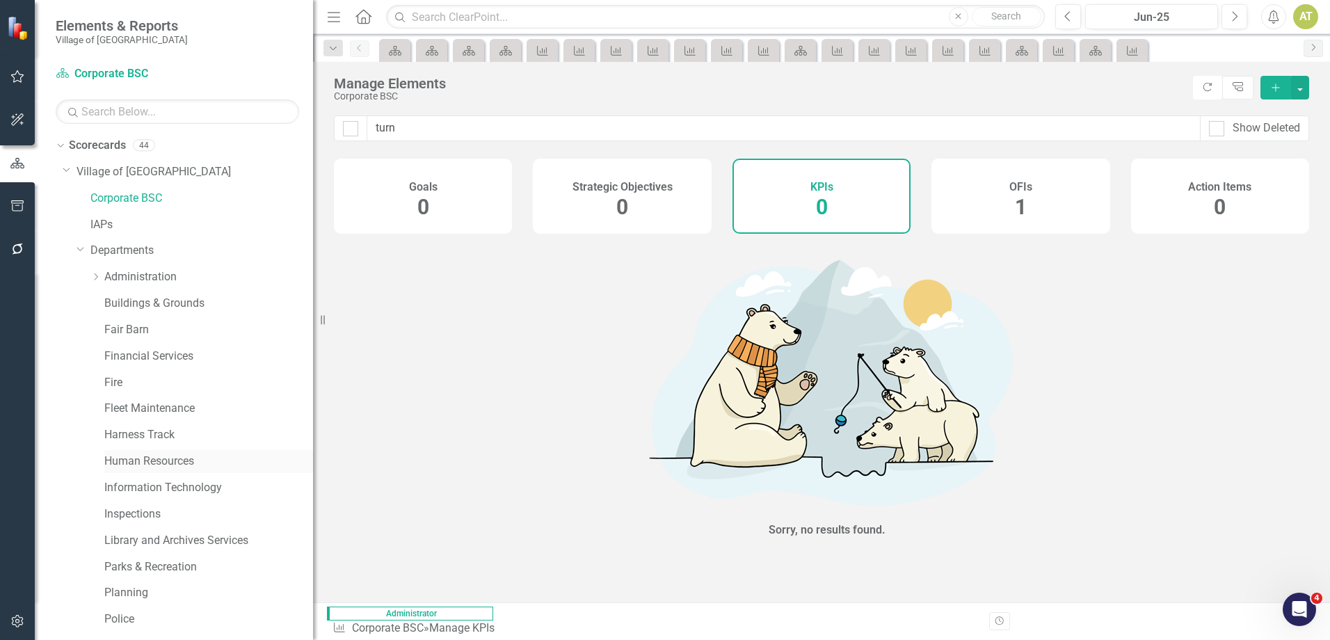
click at [151, 460] on link "Human Resources" at bounding box center [208, 461] width 209 height 16
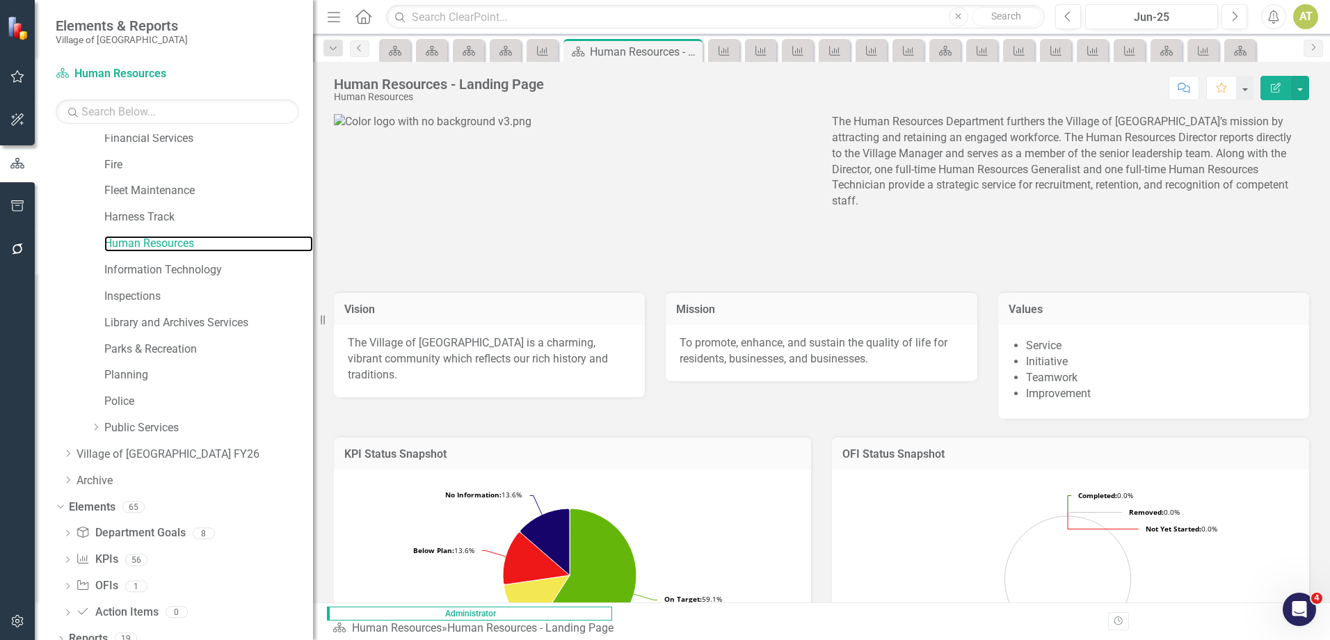
scroll to position [232, 0]
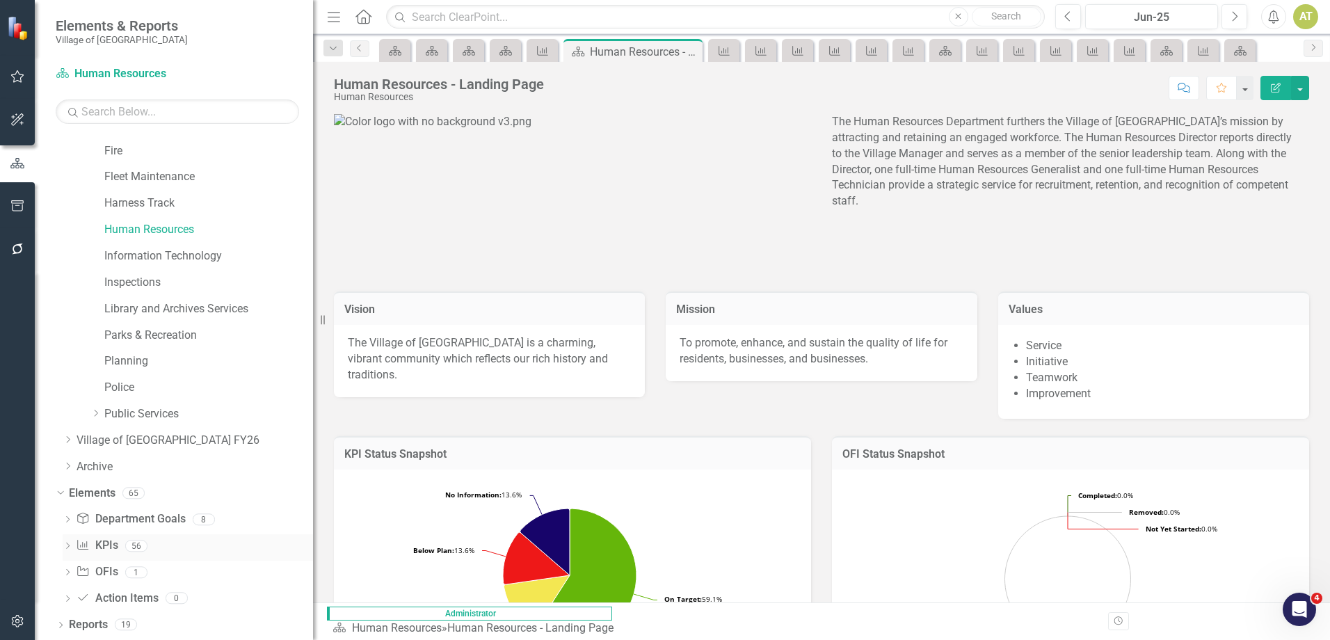
click at [122, 549] on div "KPI KPIs 56" at bounding box center [194, 547] width 237 height 26
click at [108, 551] on link "KPI KPIs" at bounding box center [97, 546] width 42 height 16
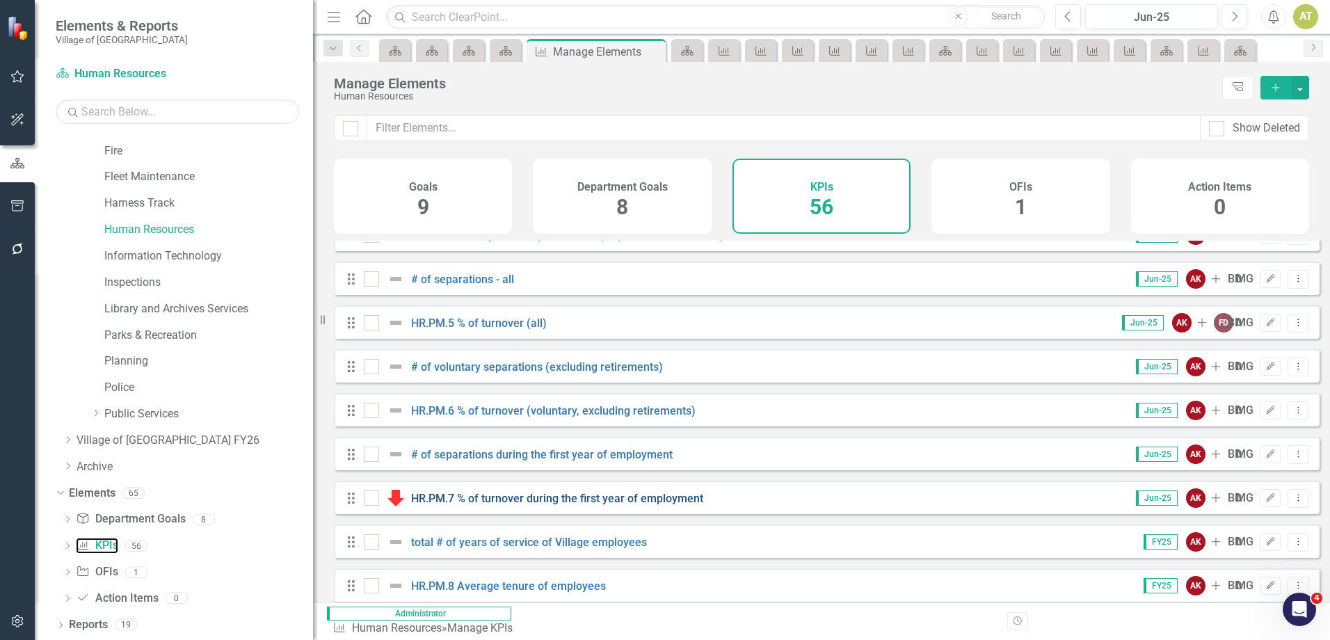
scroll to position [1604, 0]
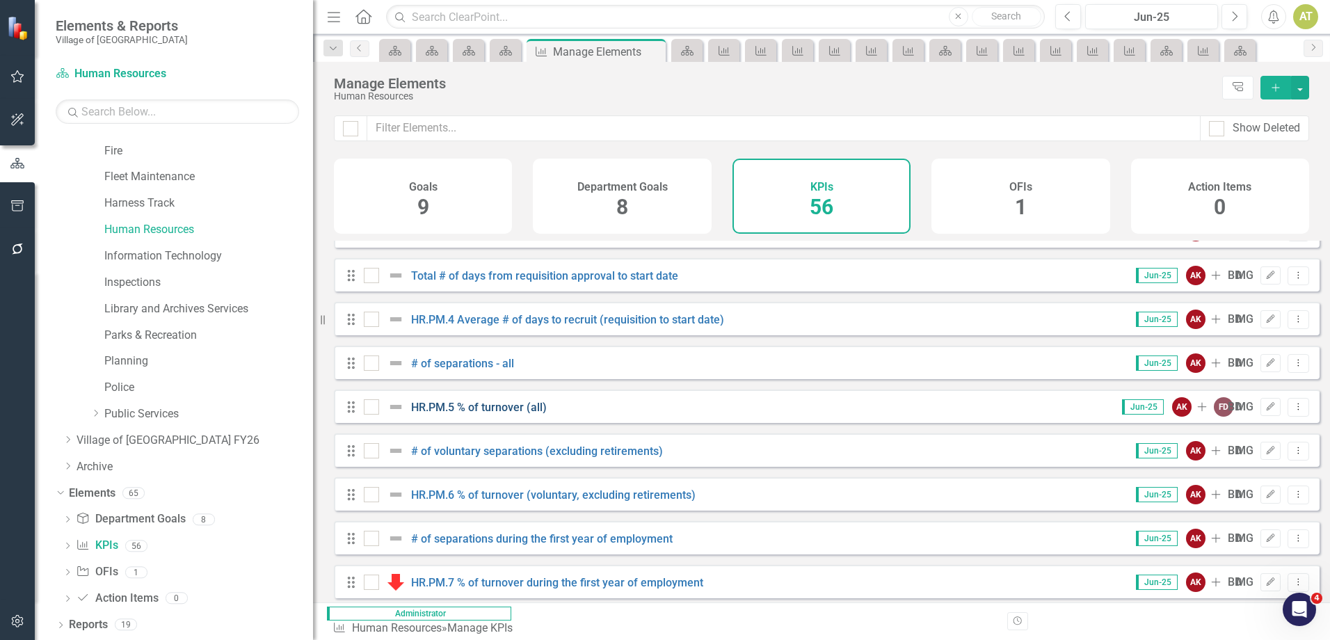
click at [479, 414] on link "HR.PM.5 % of turnover (all)" at bounding box center [479, 407] width 136 height 13
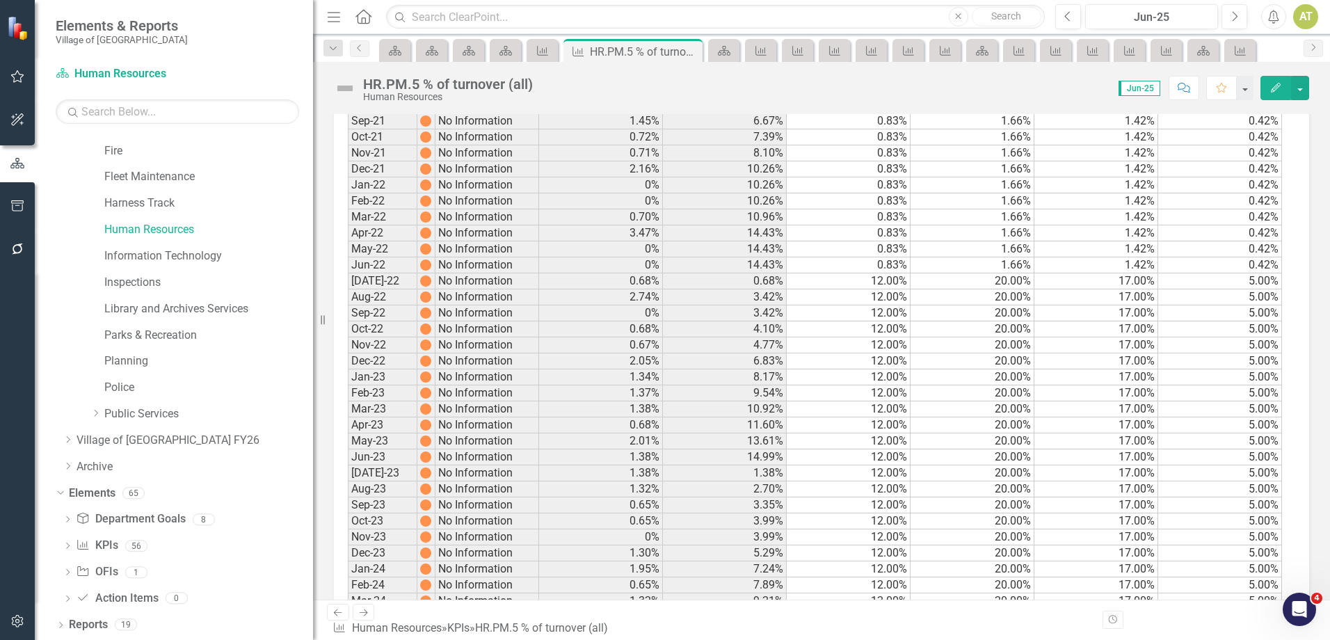
scroll to position [1602, 0]
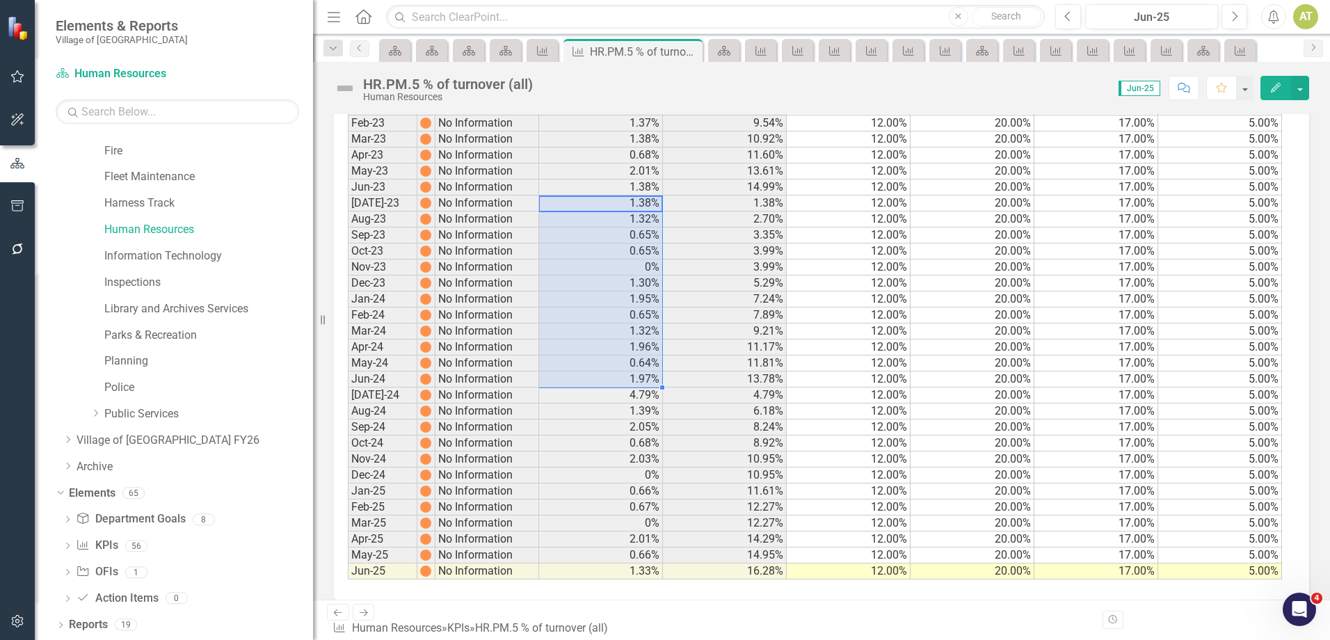
drag, startPoint x: 652, startPoint y: 200, endPoint x: 629, endPoint y: 376, distance: 178.2
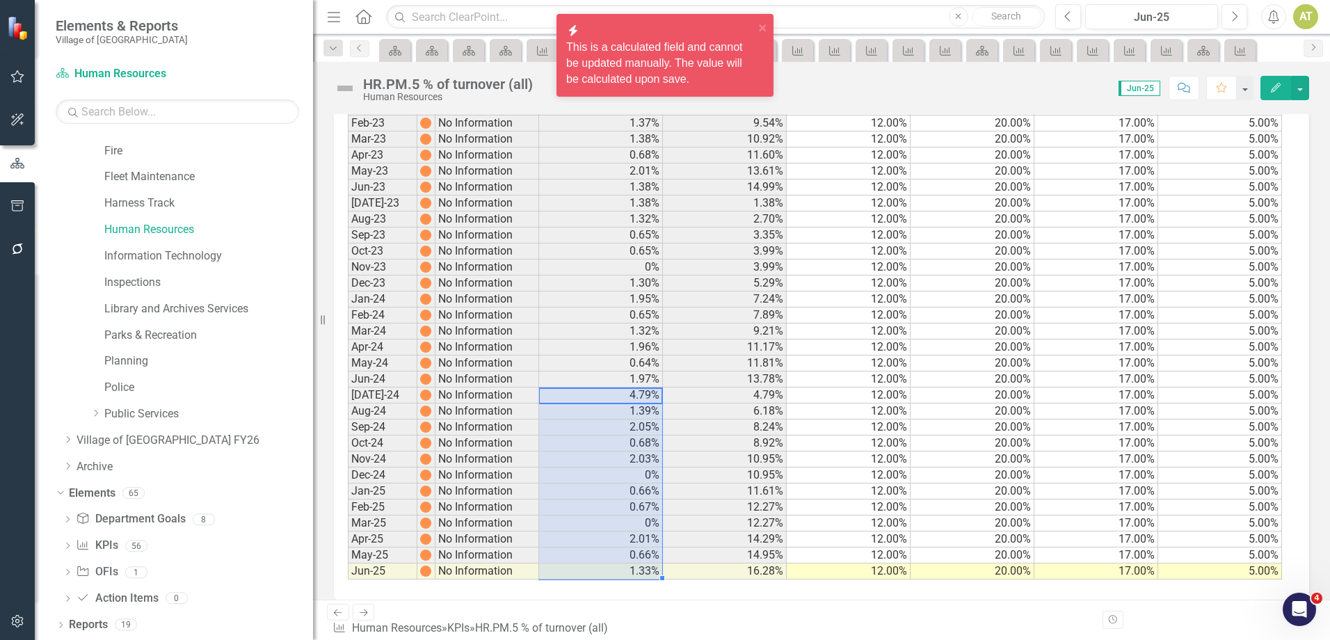
drag, startPoint x: 629, startPoint y: 398, endPoint x: 641, endPoint y: 570, distance: 172.2
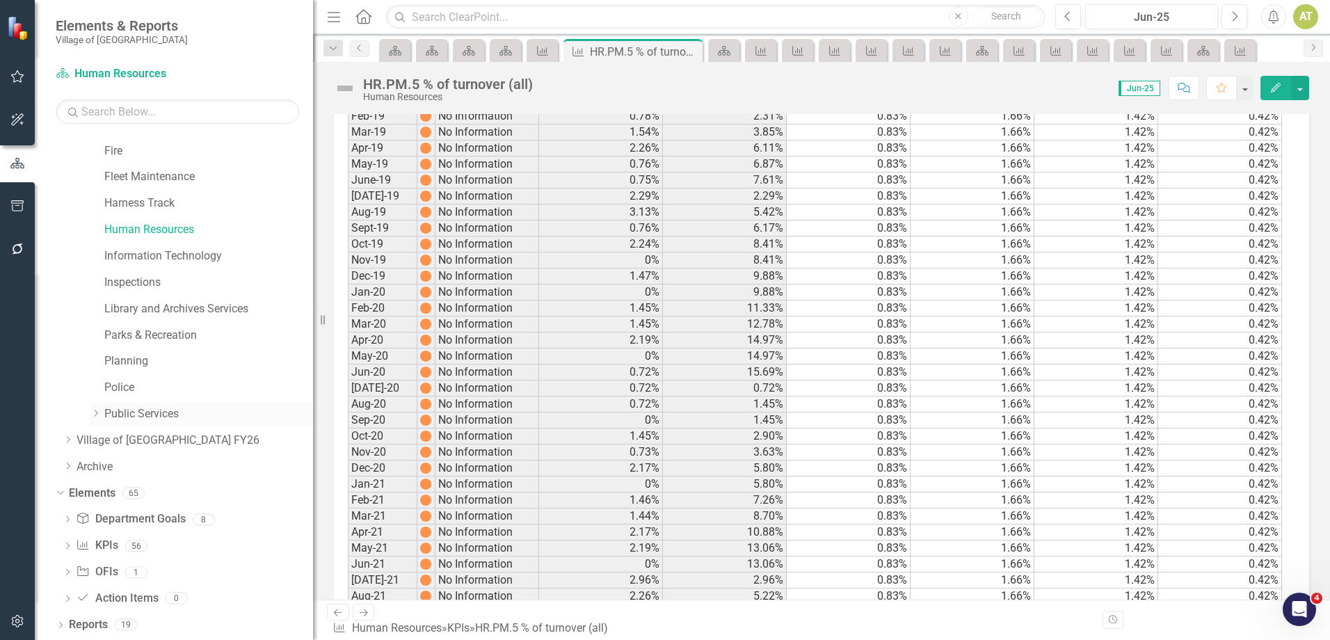
scroll to position [698, 0]
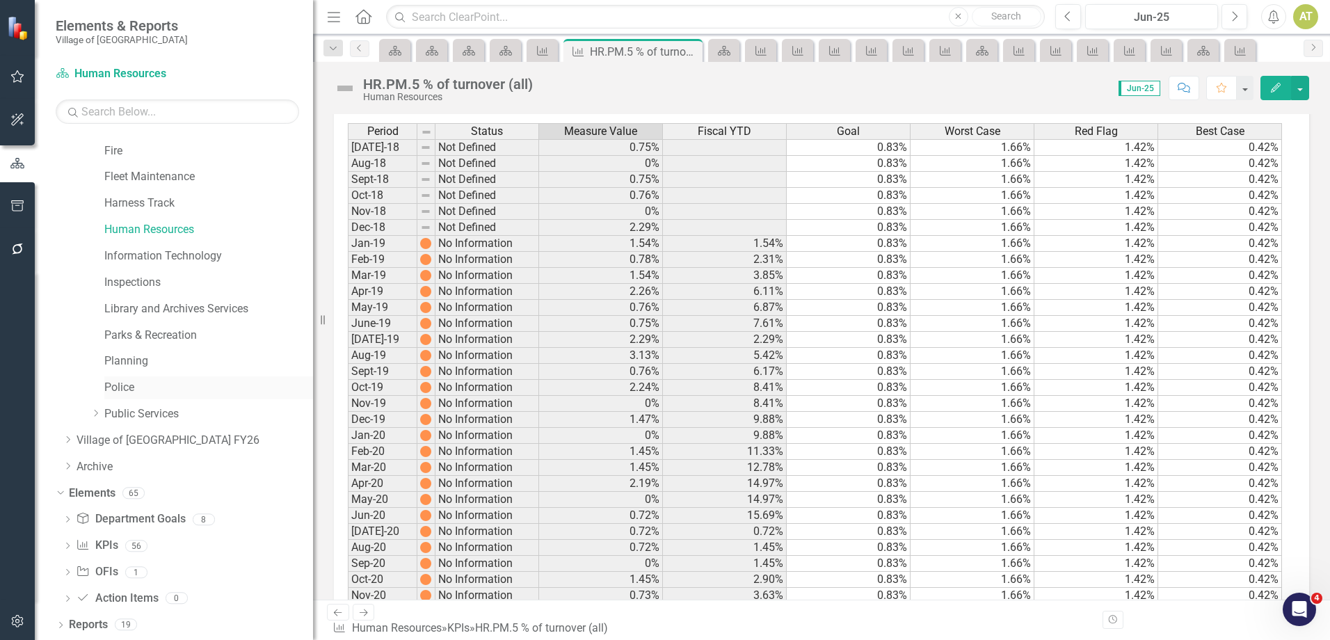
drag, startPoint x: 172, startPoint y: 381, endPoint x: 188, endPoint y: 386, distance: 16.1
click at [172, 381] on link "Police" at bounding box center [208, 388] width 209 height 16
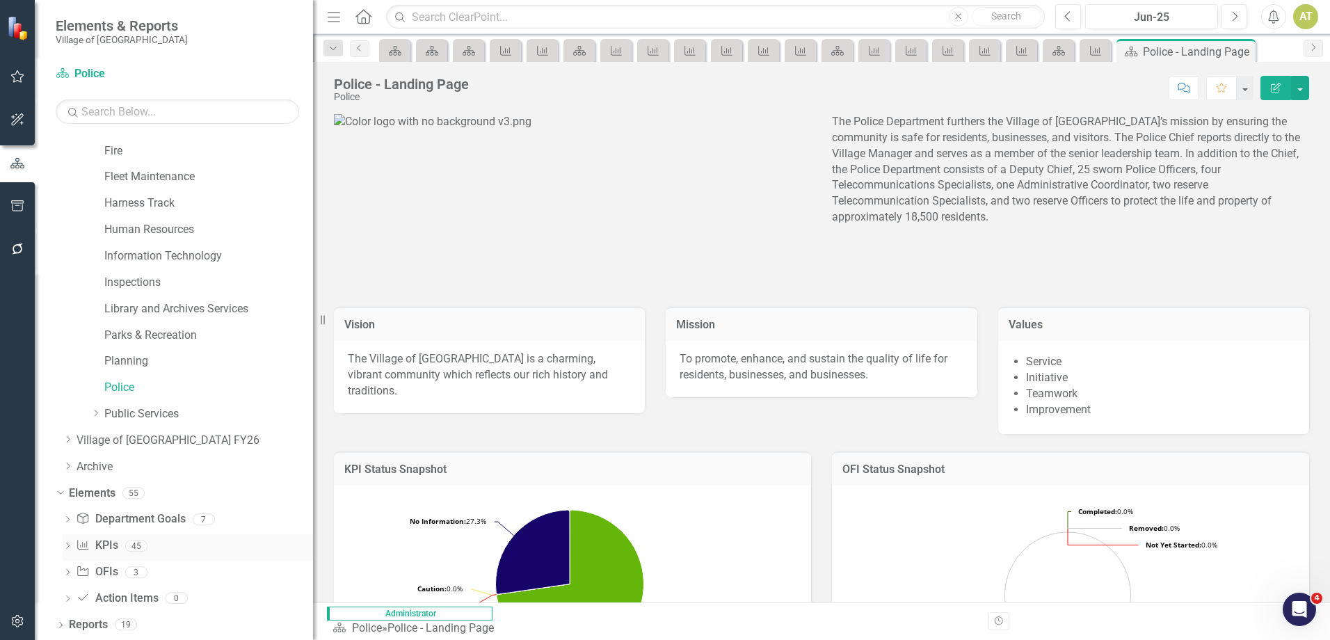
click at [123, 540] on div "KPI KPIs 45" at bounding box center [194, 547] width 237 height 26
click at [110, 545] on link "KPI KPIs" at bounding box center [97, 546] width 42 height 16
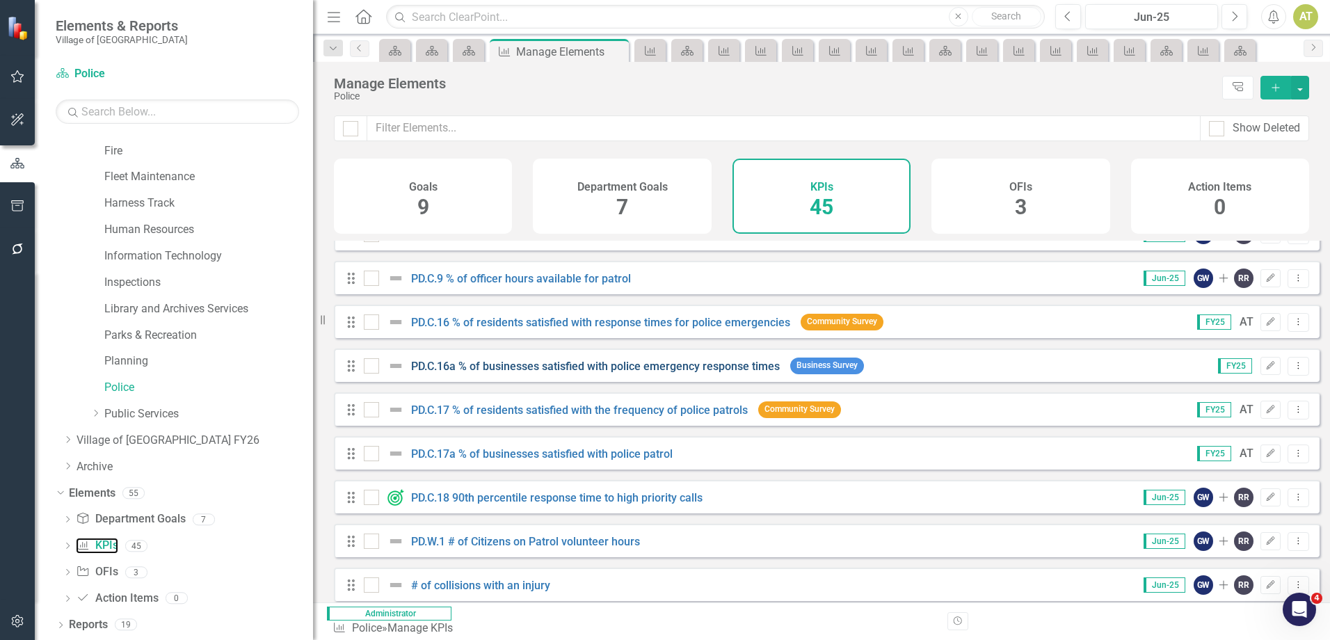
scroll to position [278, 0]
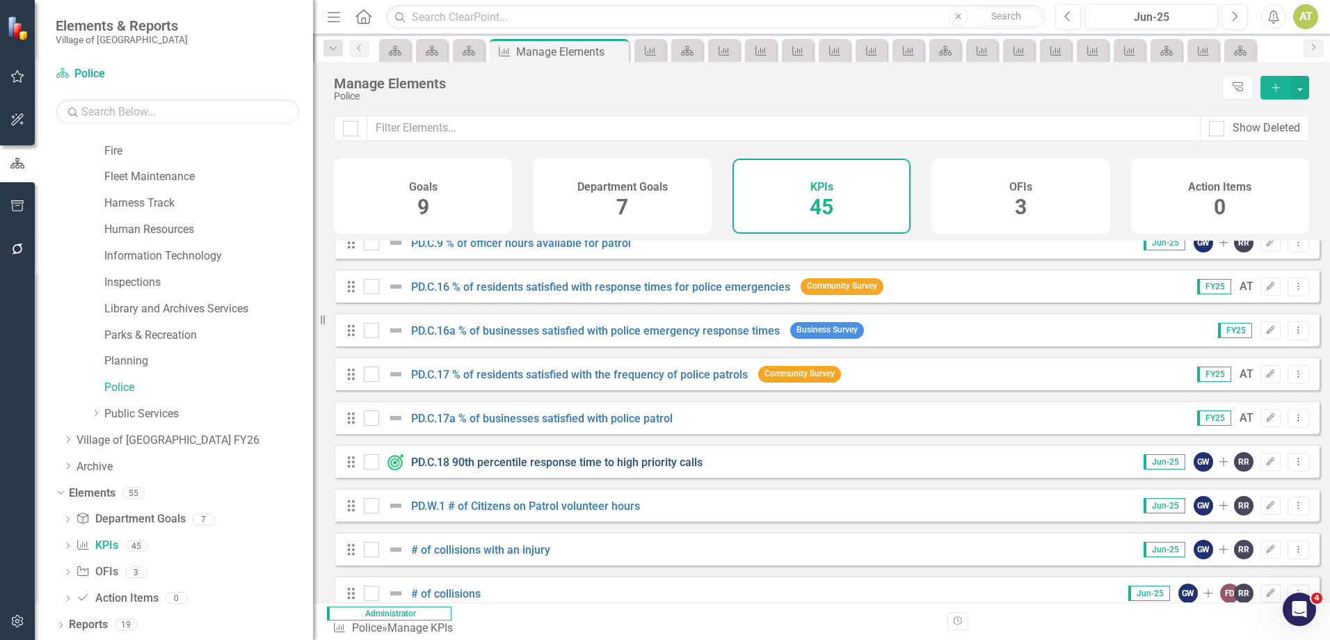
click at [600, 467] on link "PD.C.18 90th percentile response time to high priority calls" at bounding box center [556, 462] width 291 height 13
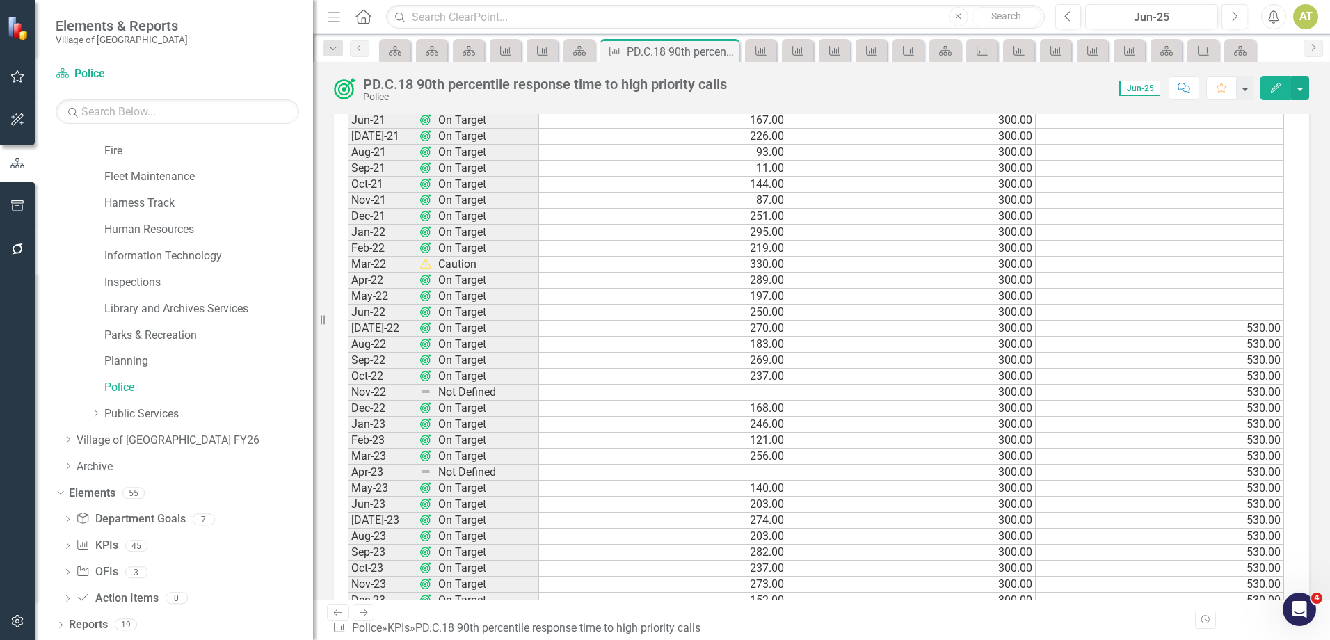
scroll to position [1422, 0]
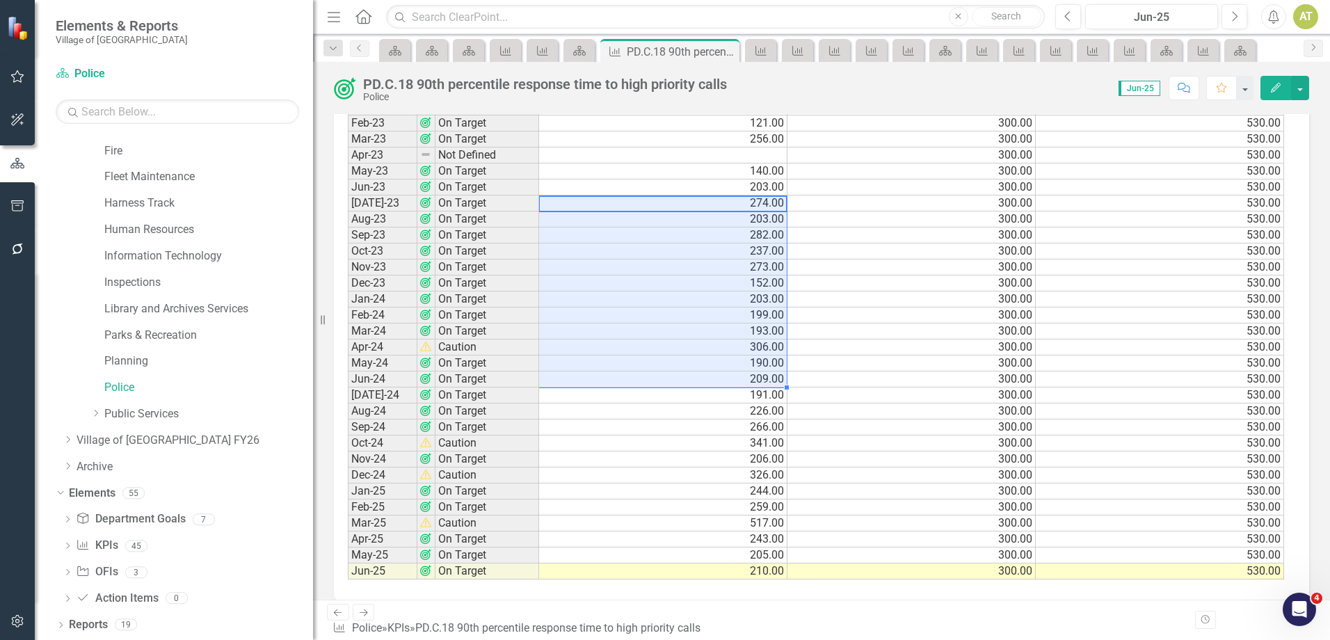
drag, startPoint x: 591, startPoint y: 220, endPoint x: 594, endPoint y: 380, distance: 160.7
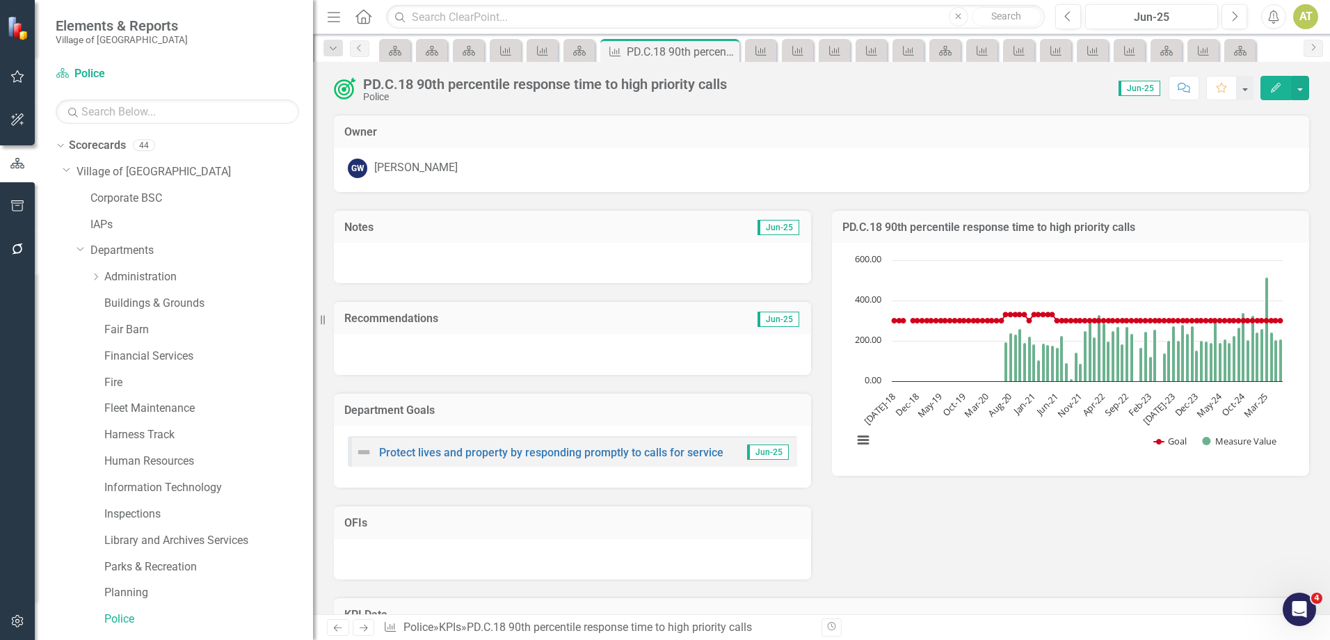
scroll to position [1422, 0]
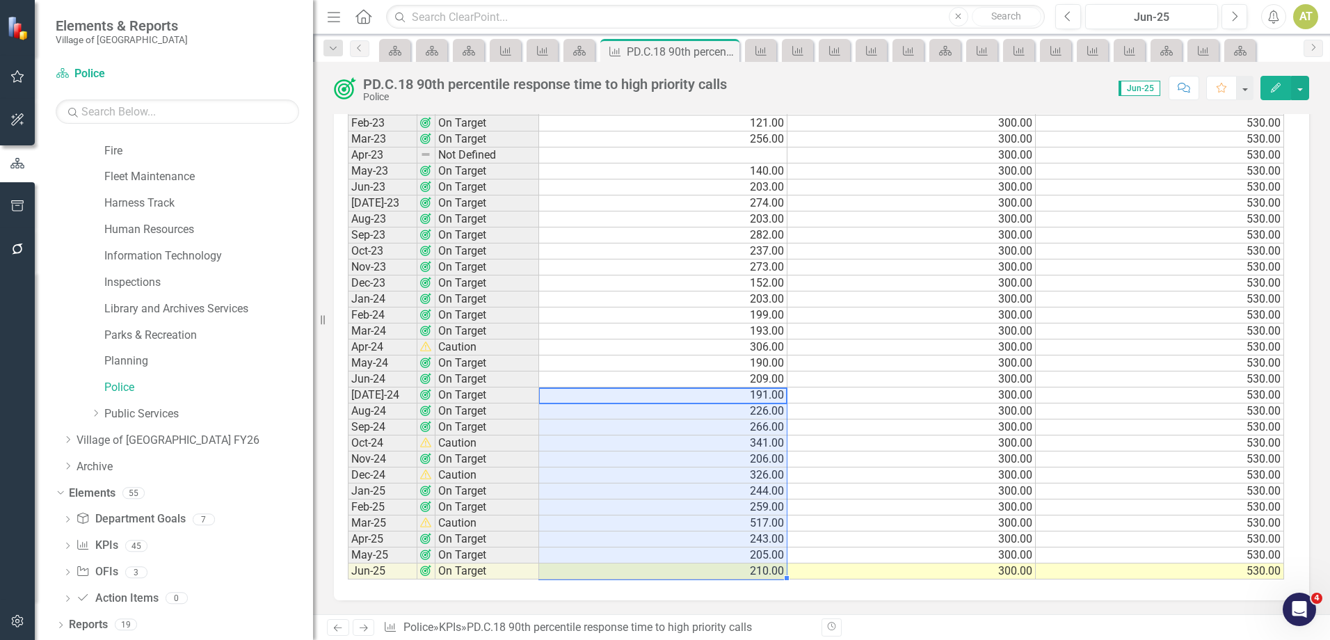
drag, startPoint x: 730, startPoint y: 396, endPoint x: 716, endPoint y: 566, distance: 170.2
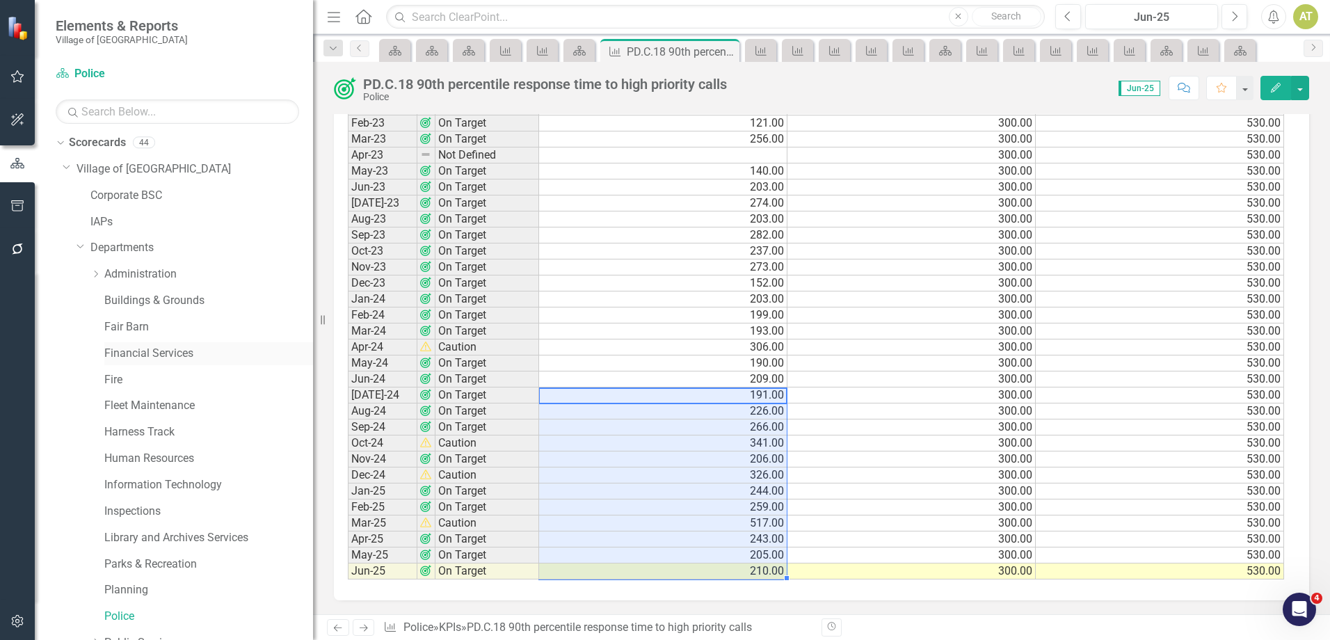
scroll to position [0, 0]
click at [116, 204] on link "Corporate BSC" at bounding box center [201, 199] width 223 height 16
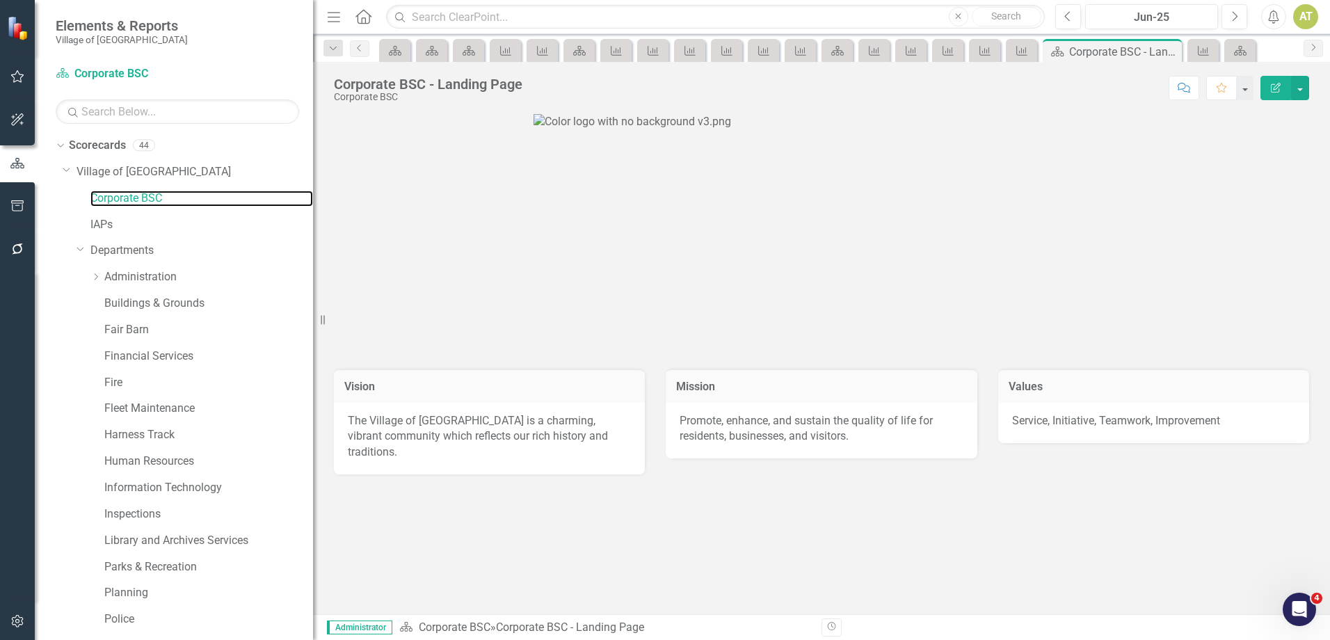
scroll to position [232, 0]
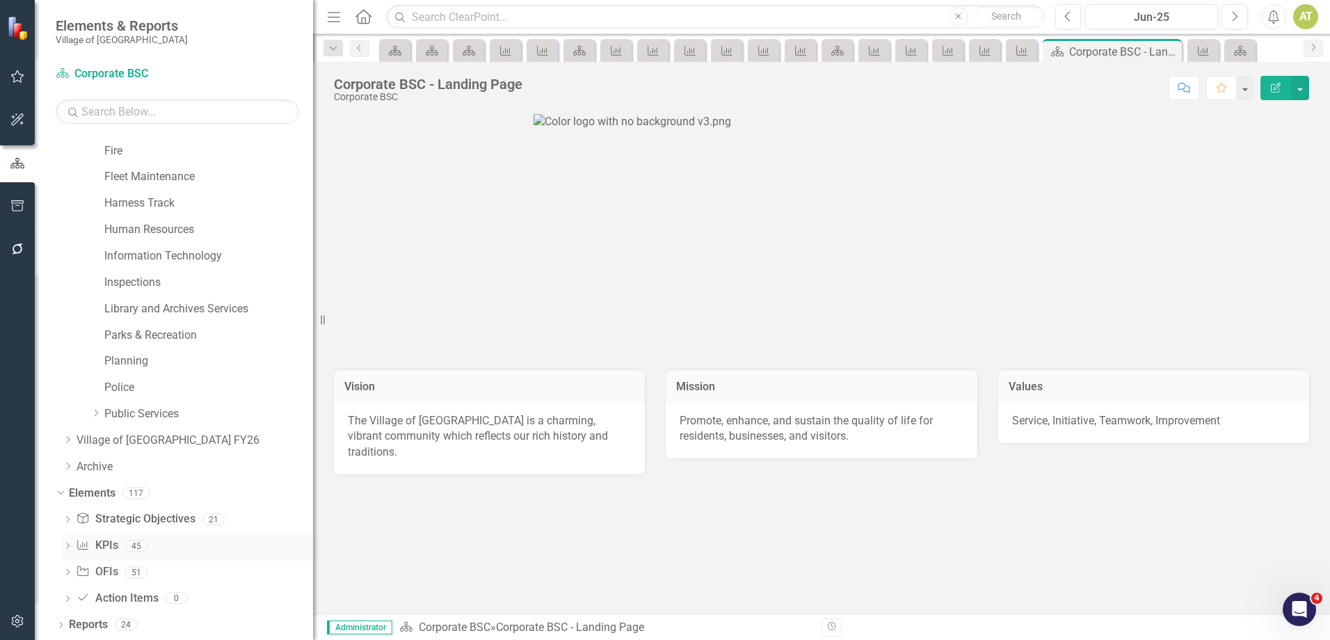
click at [104, 547] on link "KPI KPIs" at bounding box center [97, 546] width 42 height 16
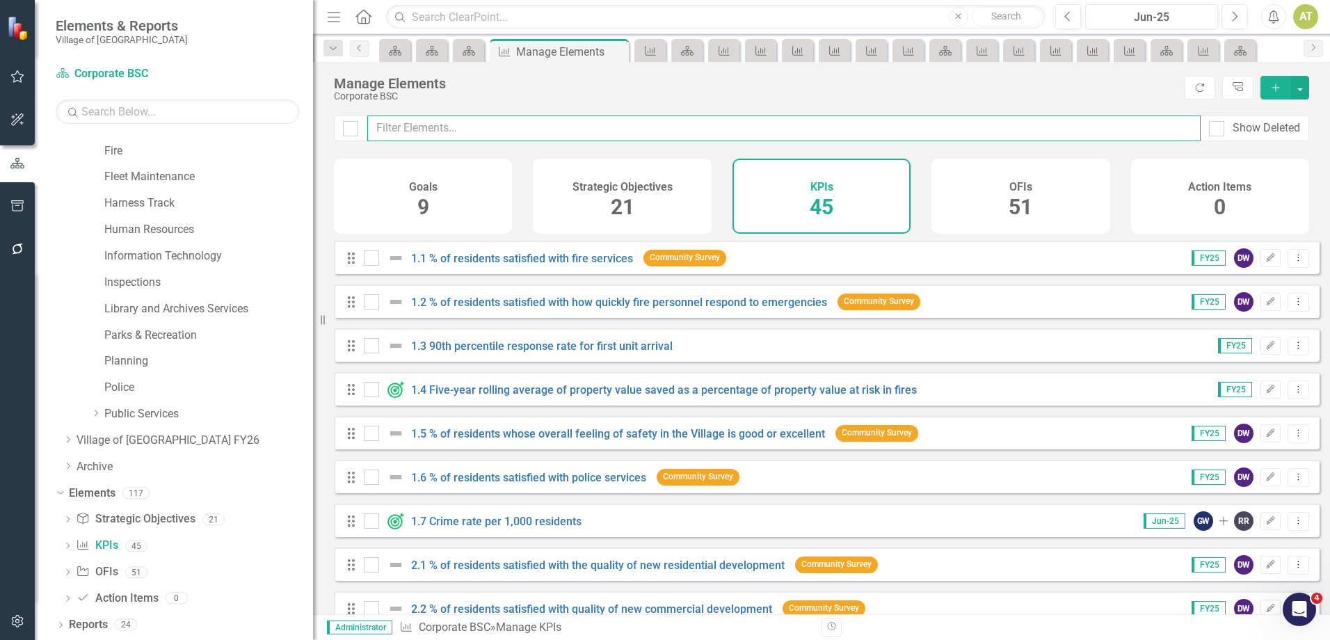
click at [650, 133] on input "text" at bounding box center [783, 128] width 833 height 26
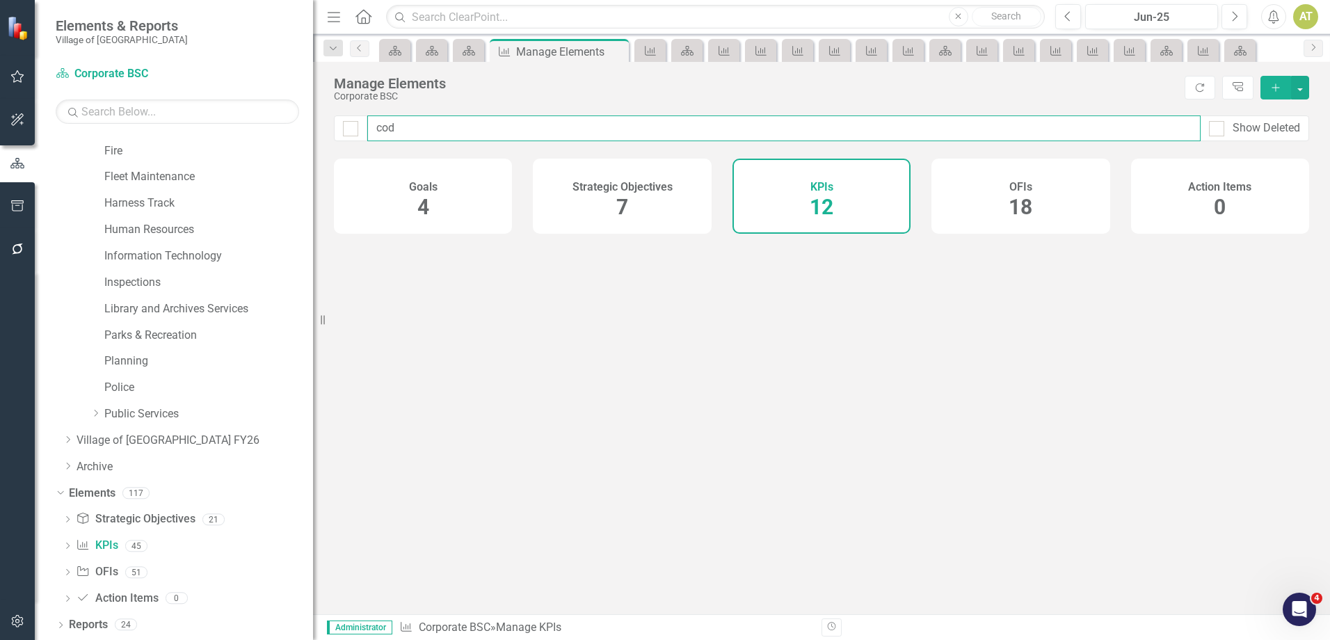
type input "code"
checkbox input "false"
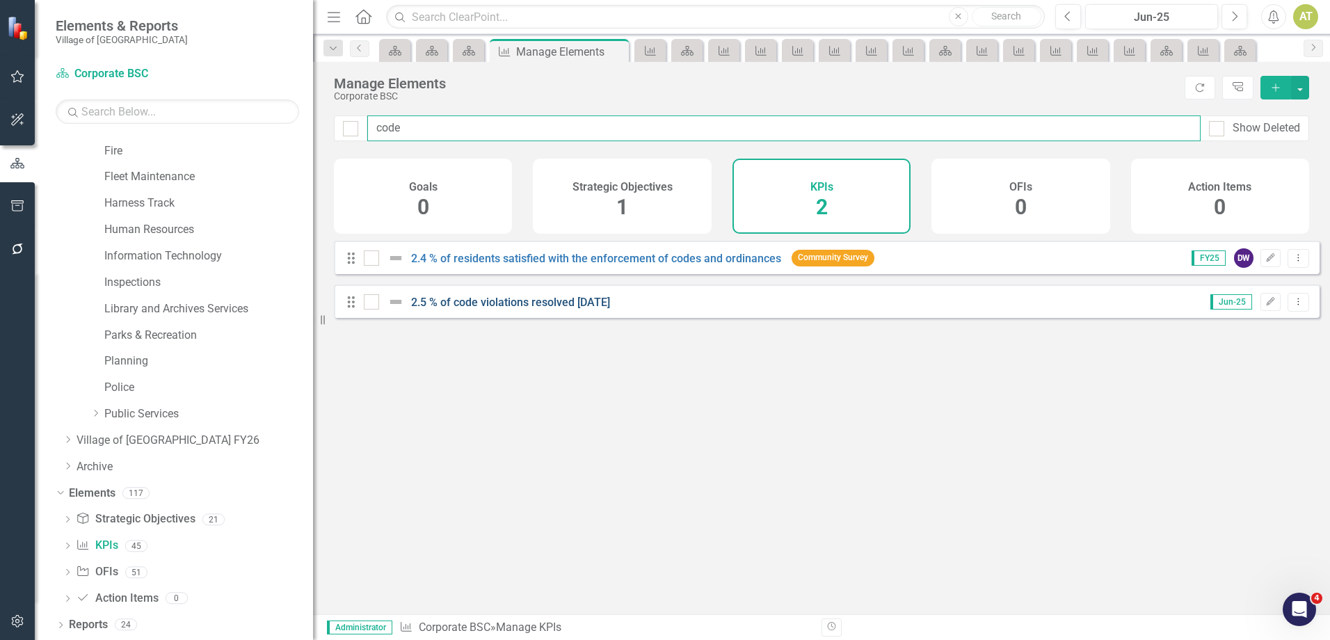
type input "code"
click at [450, 309] on link "2.5 % of code violations resolved [DATE]" at bounding box center [510, 302] width 199 height 13
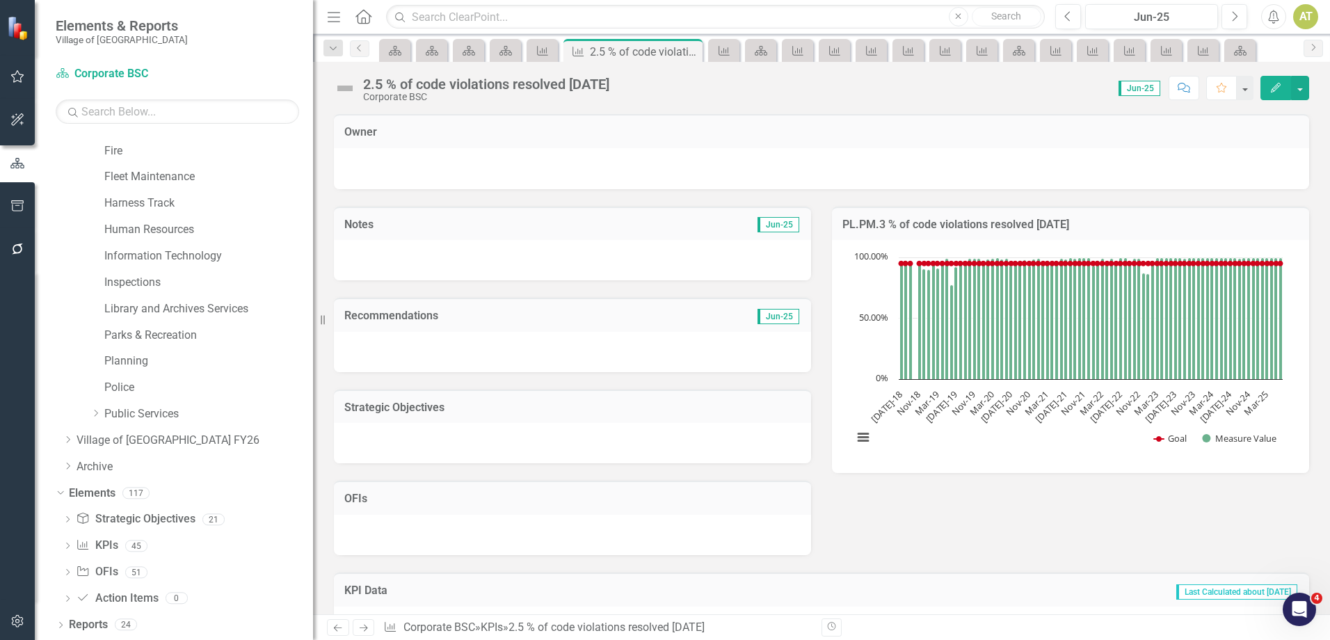
click at [1282, 90] on button "Edit" at bounding box center [1275, 88] width 31 height 24
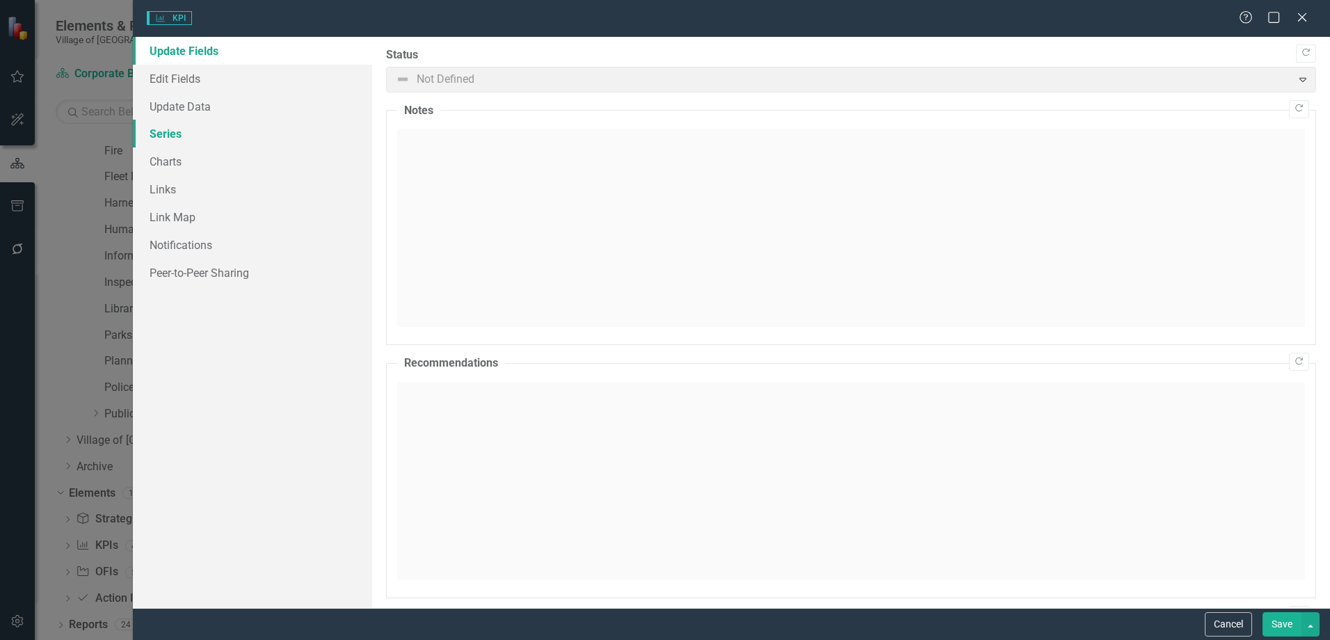
click at [187, 129] on link "Series" at bounding box center [252, 134] width 239 height 28
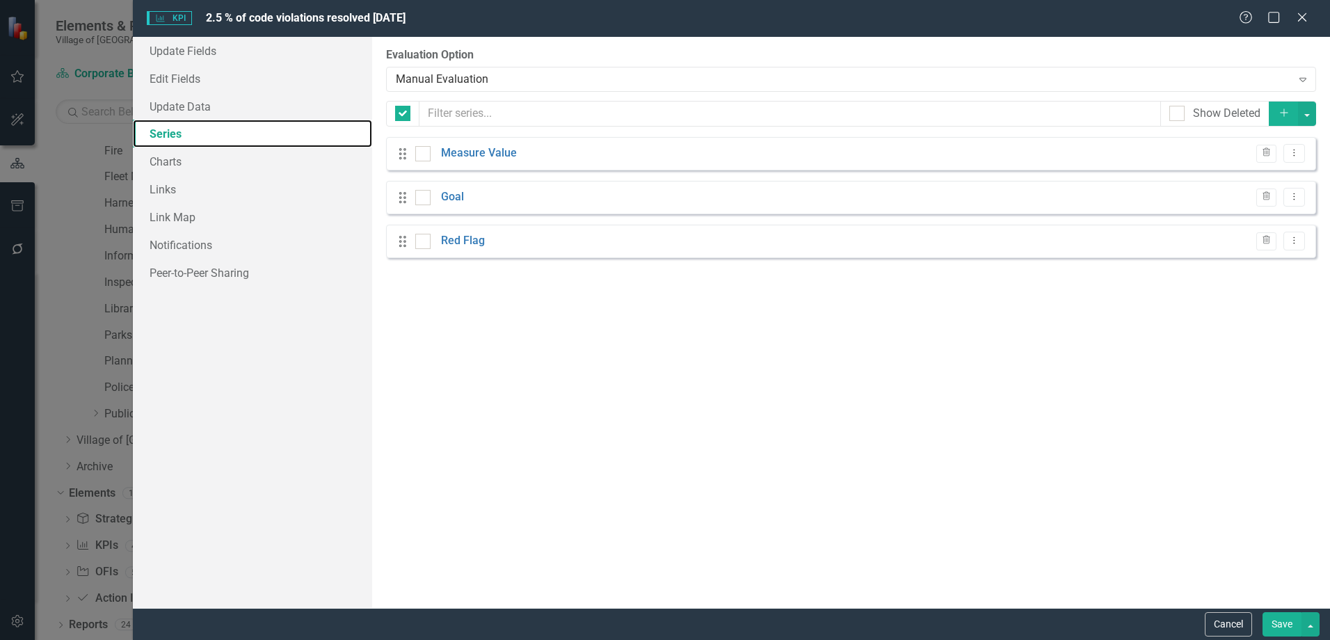
checkbox input "false"
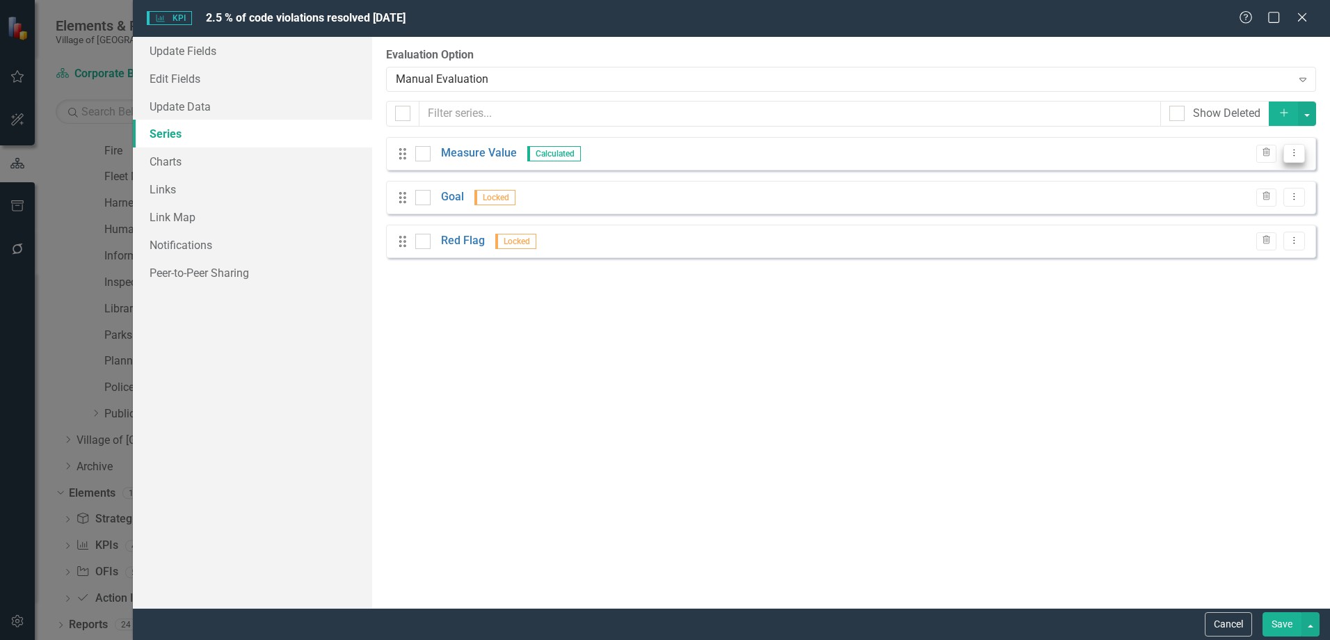
click at [1301, 150] on button "Dropdown Menu" at bounding box center [1294, 153] width 22 height 19
click at [1292, 171] on link "Edit Edit Measure Series" at bounding box center [1225, 176] width 158 height 26
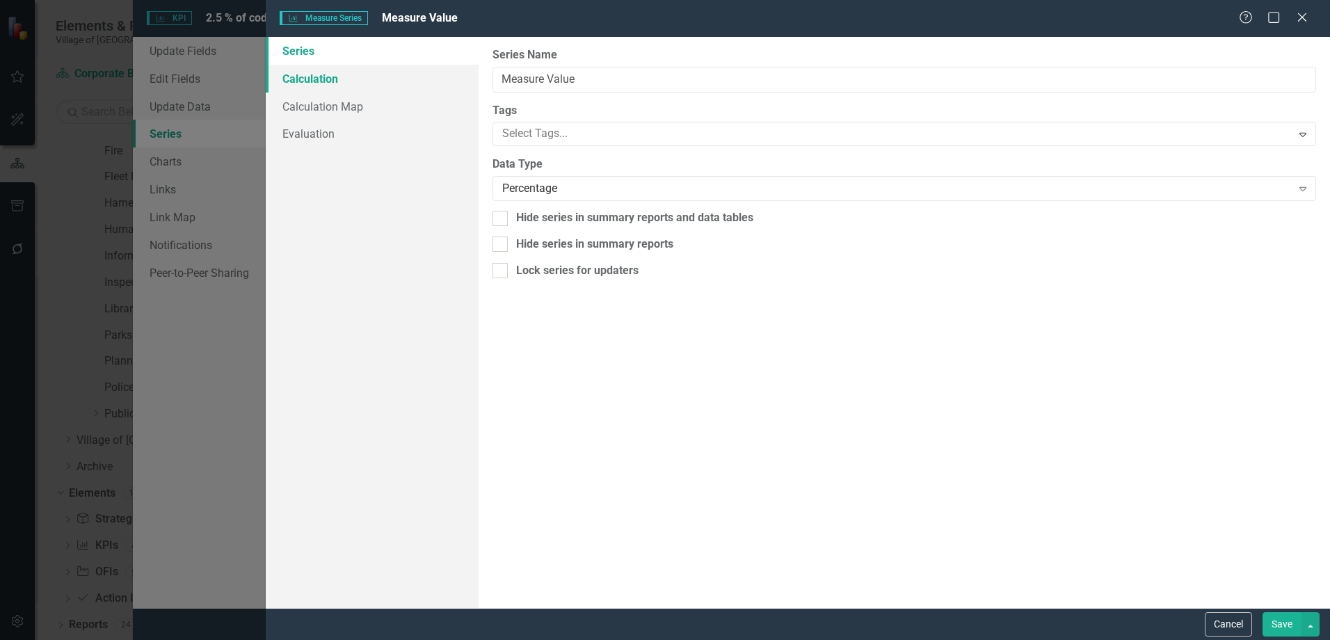
click at [280, 85] on link "Calculation" at bounding box center [372, 79] width 213 height 28
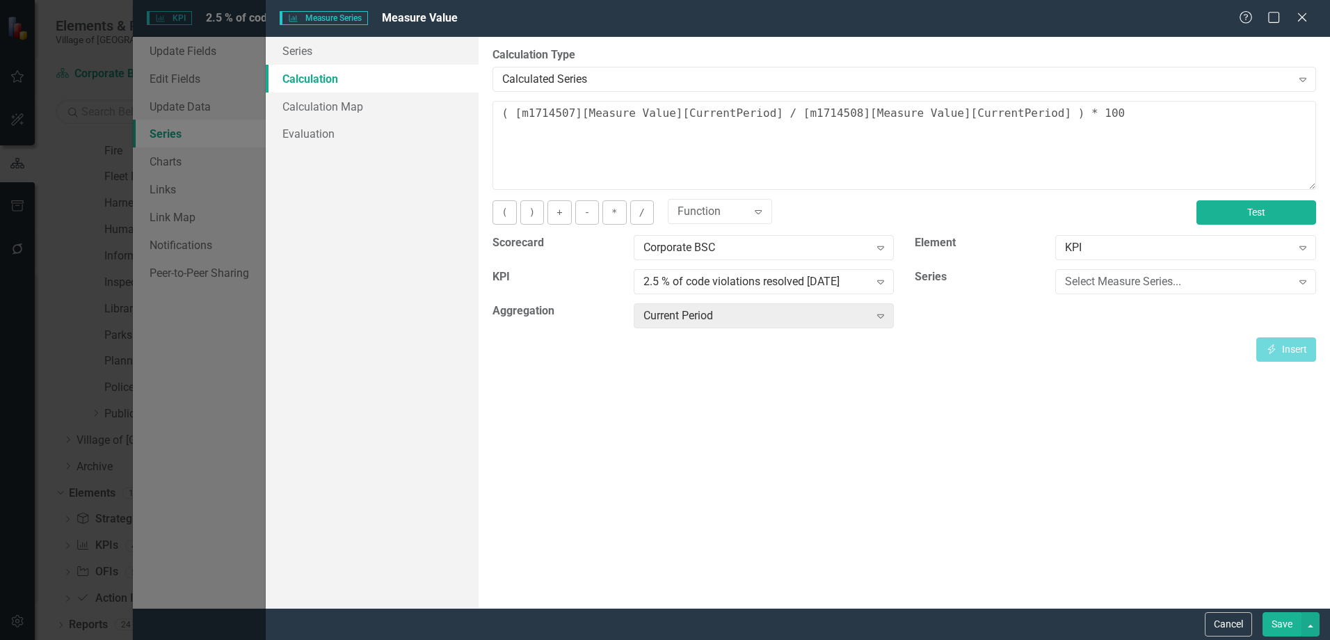
click at [1302, 217] on button "Test" at bounding box center [1256, 212] width 120 height 24
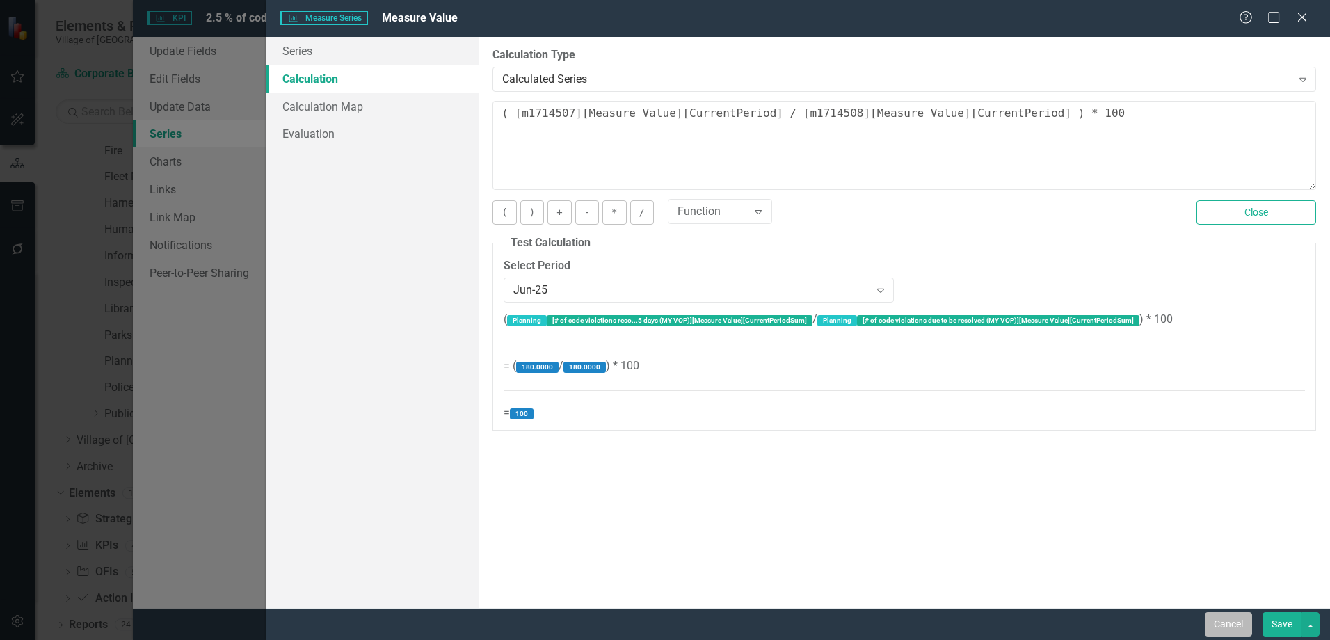
click at [1220, 617] on button "Cancel" at bounding box center [1228, 624] width 47 height 24
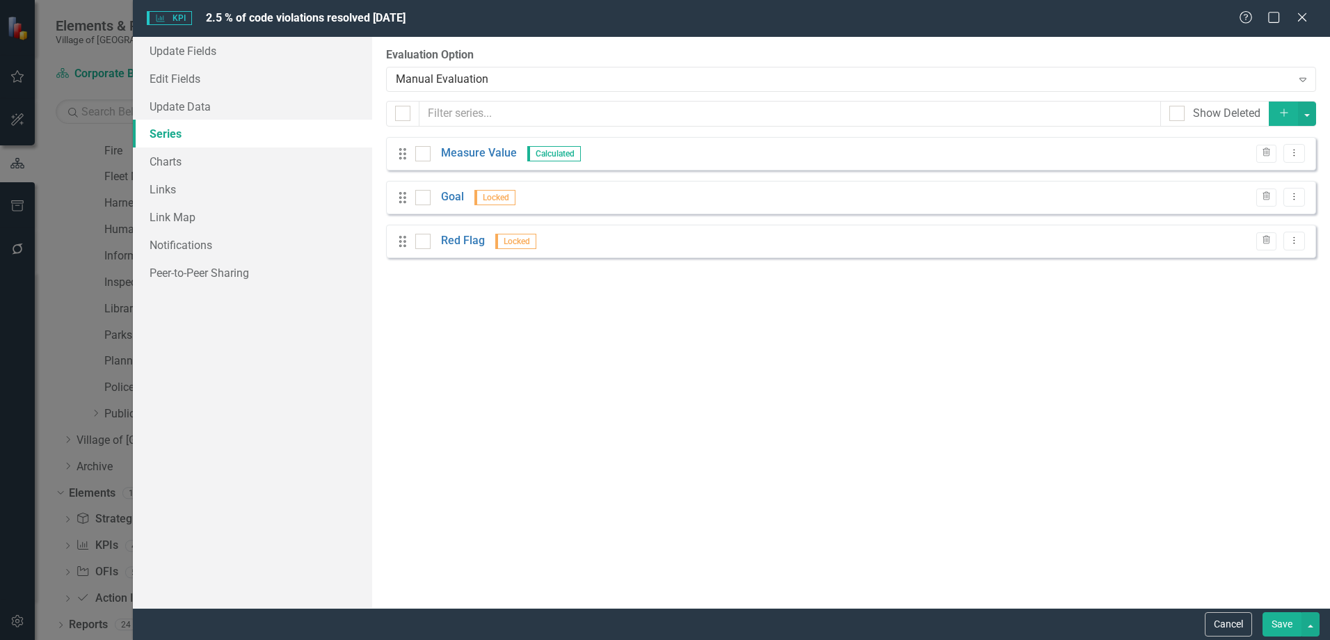
click at [1212, 629] on button "Cancel" at bounding box center [1228, 624] width 47 height 24
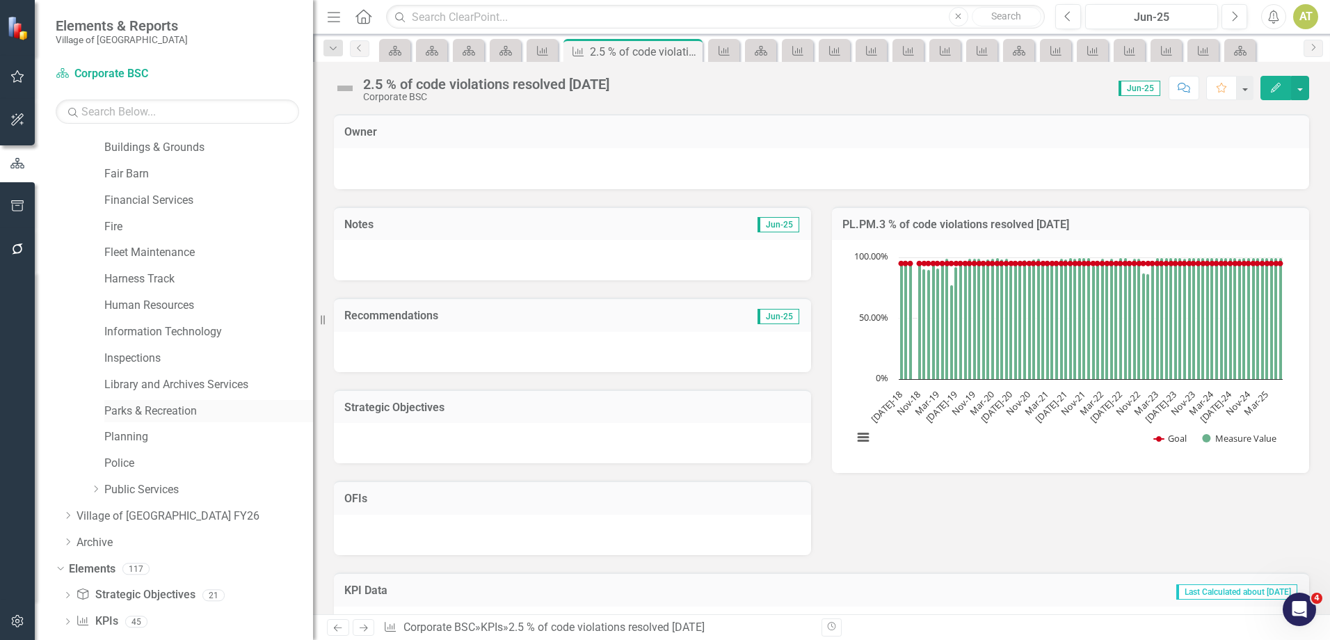
scroll to position [162, 0]
click at [131, 425] on link "Planning" at bounding box center [208, 431] width 209 height 16
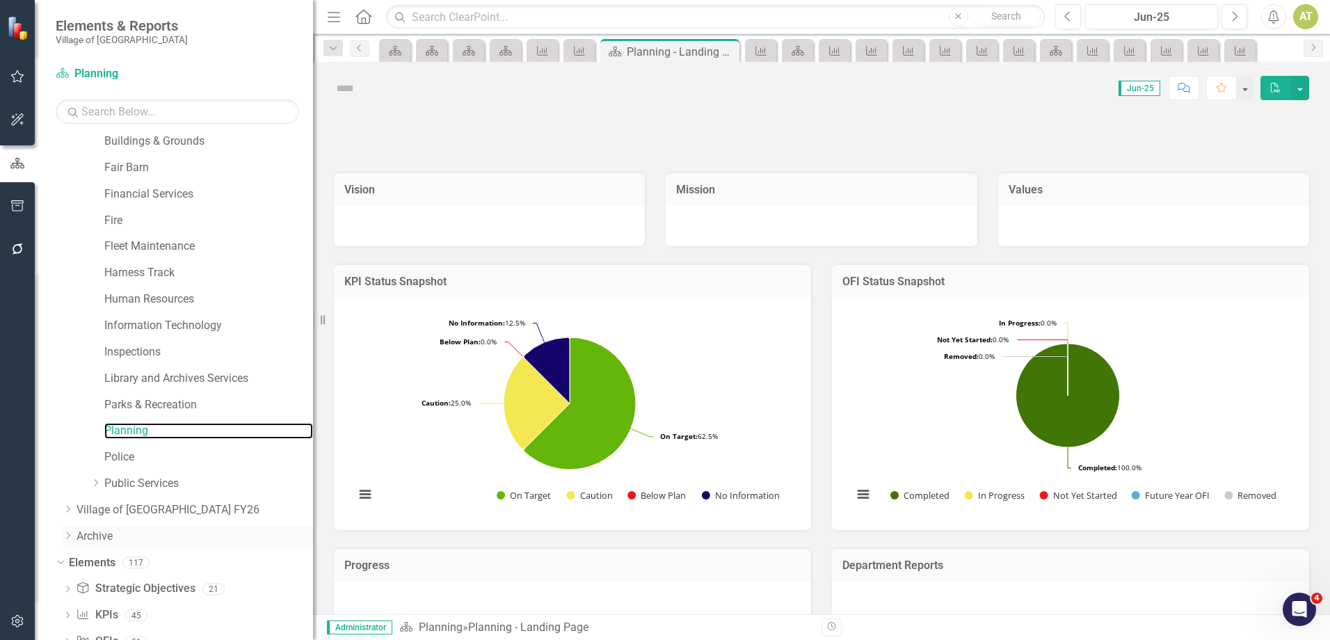
scroll to position [232, 0]
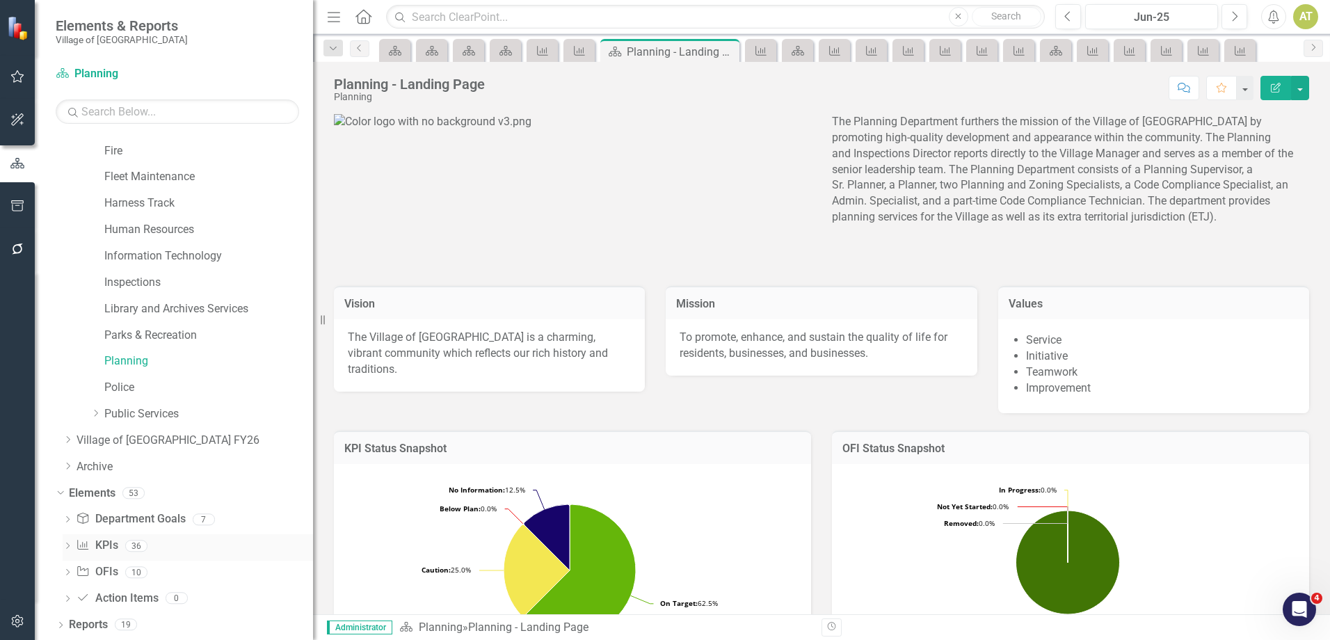
click at [107, 536] on div "KPI KPIs" at bounding box center [97, 545] width 42 height 23
click at [102, 547] on link "KPI KPIs" at bounding box center [97, 546] width 42 height 16
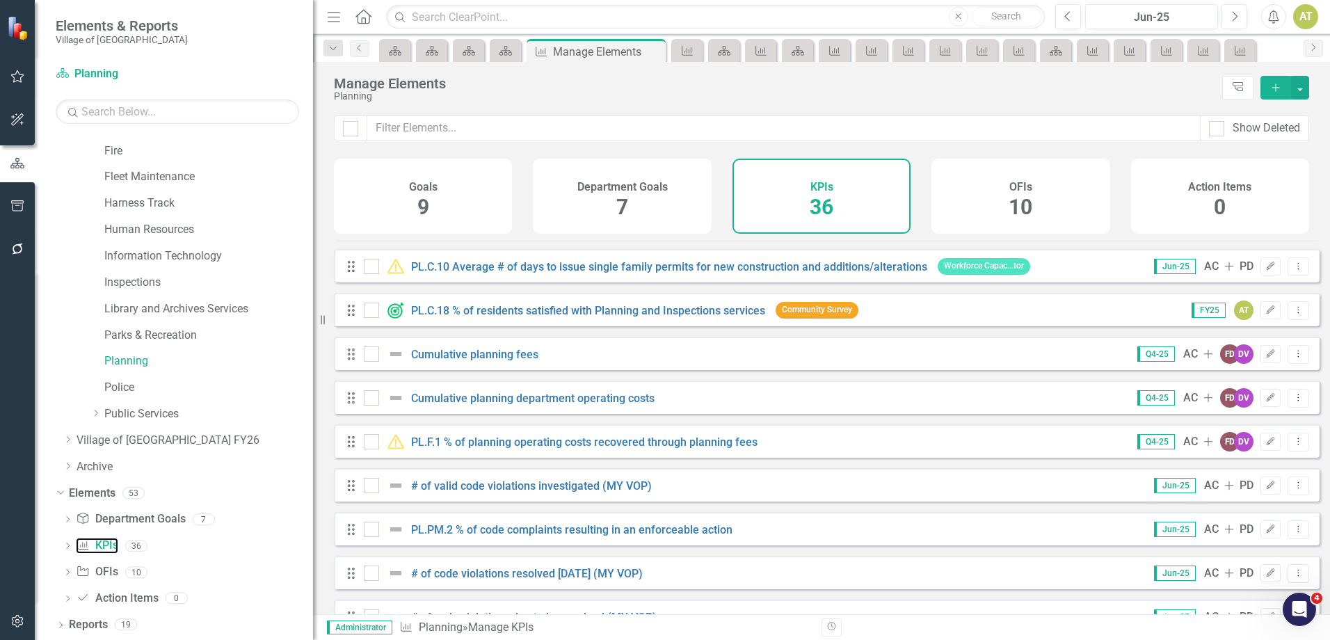
scroll to position [626, 0]
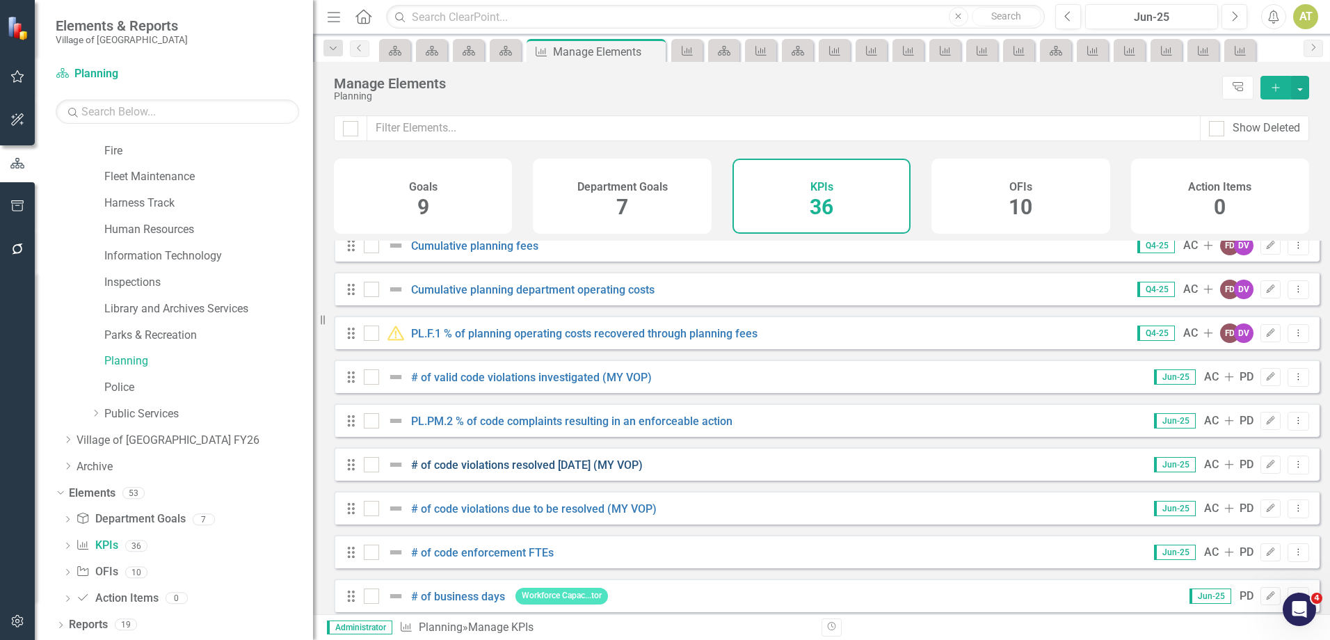
click at [602, 472] on link "# of code violations resolved [DATE] (MY VOP)" at bounding box center [527, 464] width 232 height 13
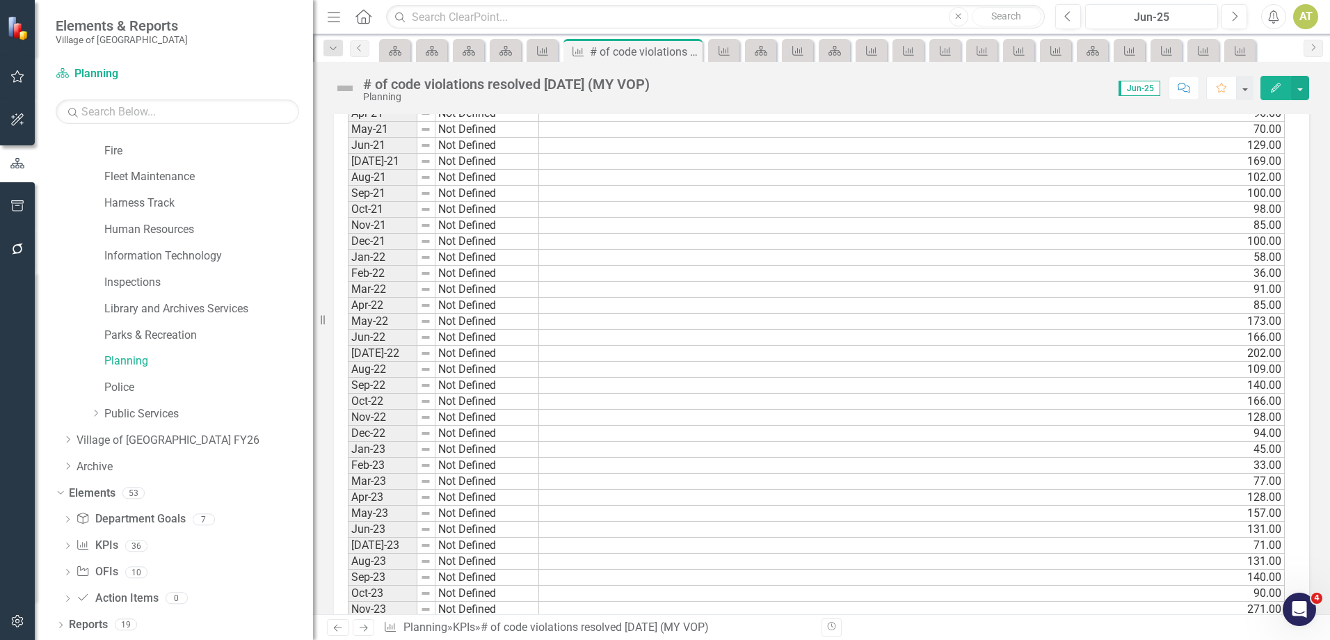
scroll to position [1319, 0]
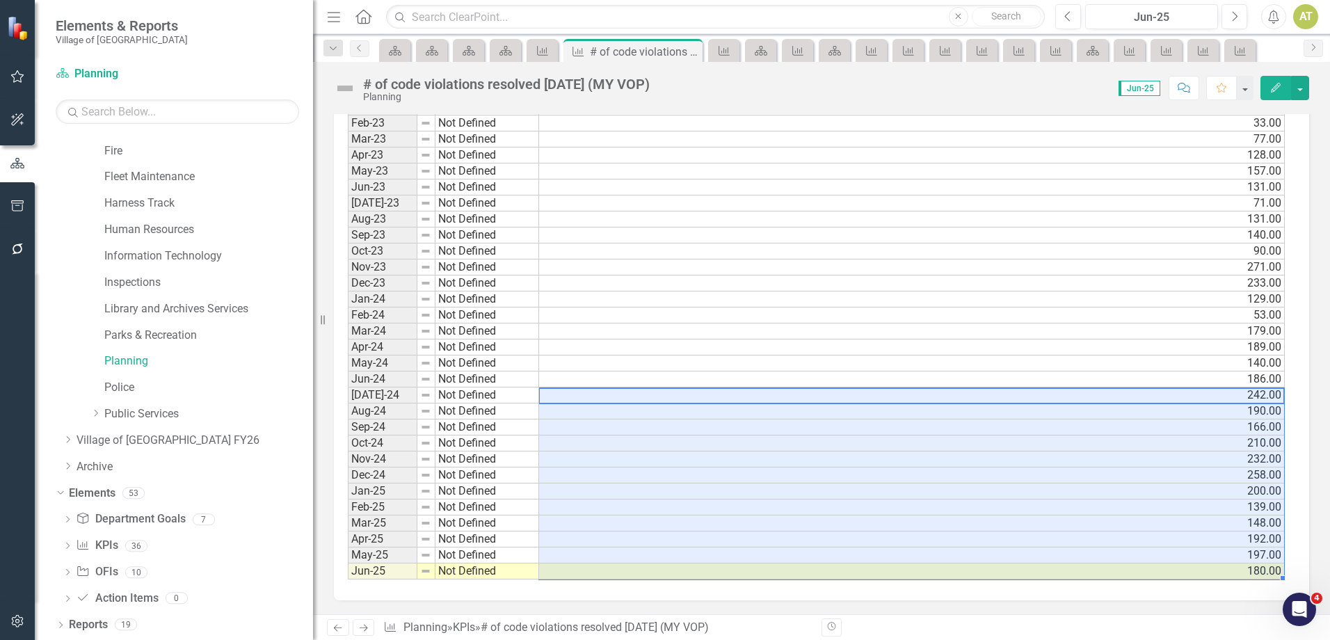
drag, startPoint x: 590, startPoint y: 447, endPoint x: 589, endPoint y: 572, distance: 124.5
click at [64, 549] on icon "Dropdown" at bounding box center [68, 547] width 10 height 8
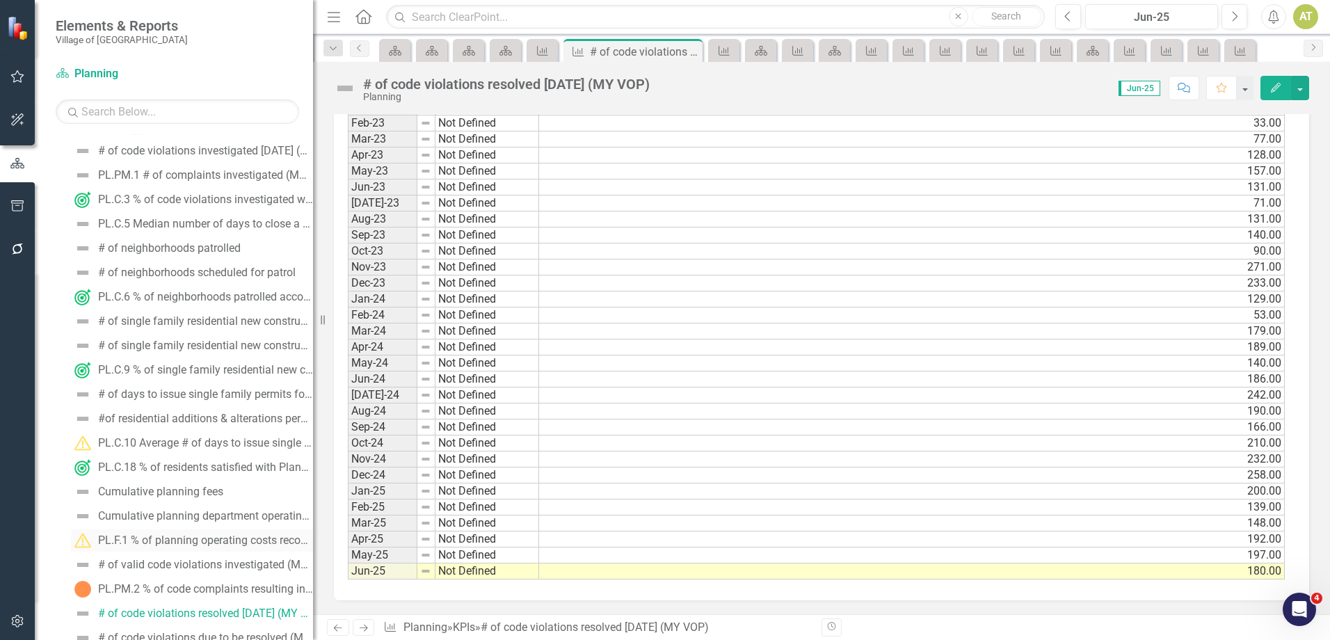
scroll to position [927, 0]
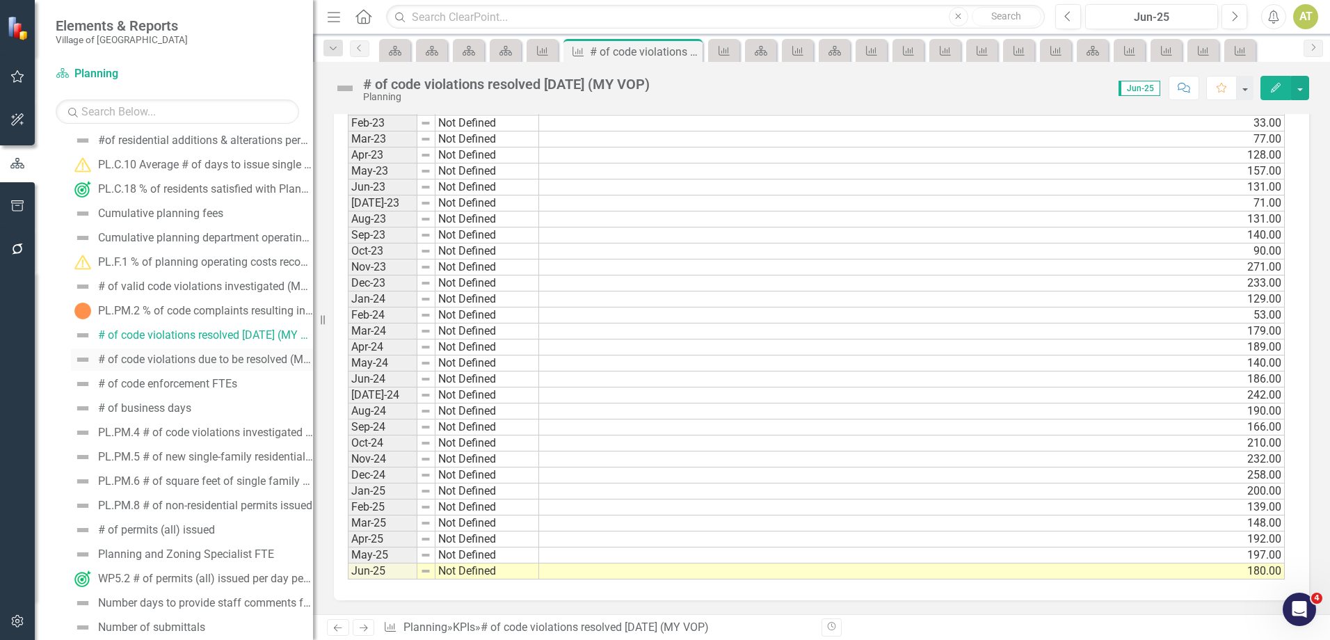
click at [216, 362] on div "# of code violations due to be resolved (MY VOP)" at bounding box center [205, 359] width 215 height 13
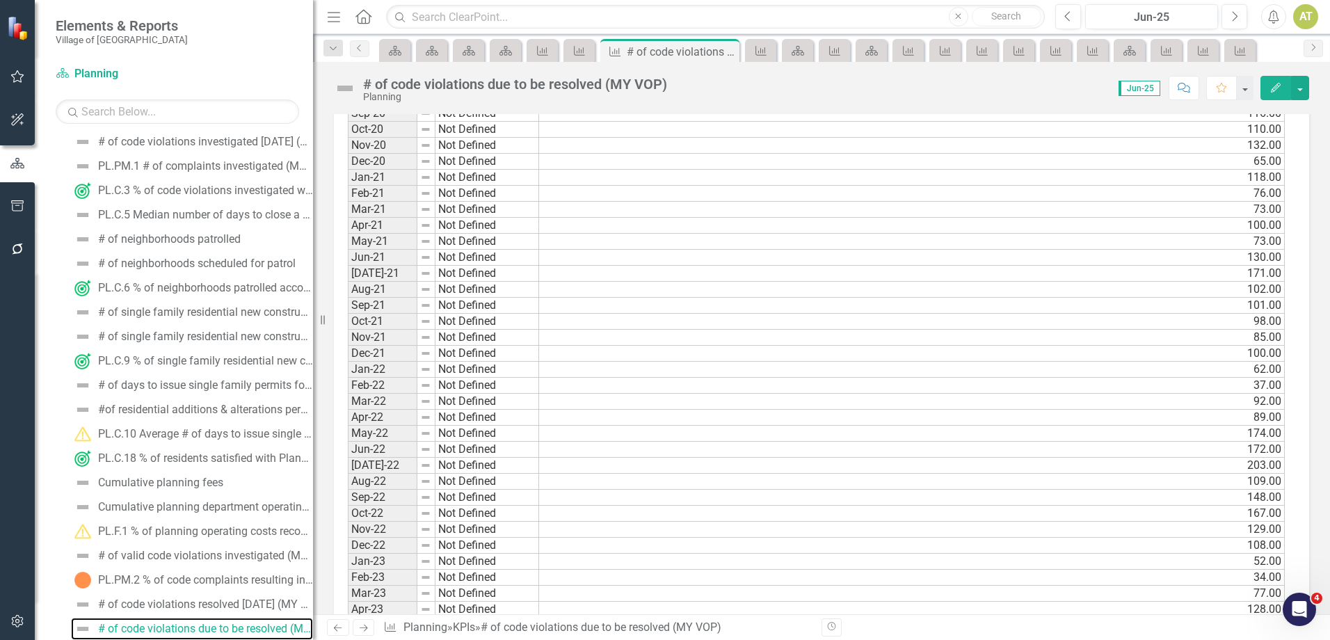
scroll to position [1319, 0]
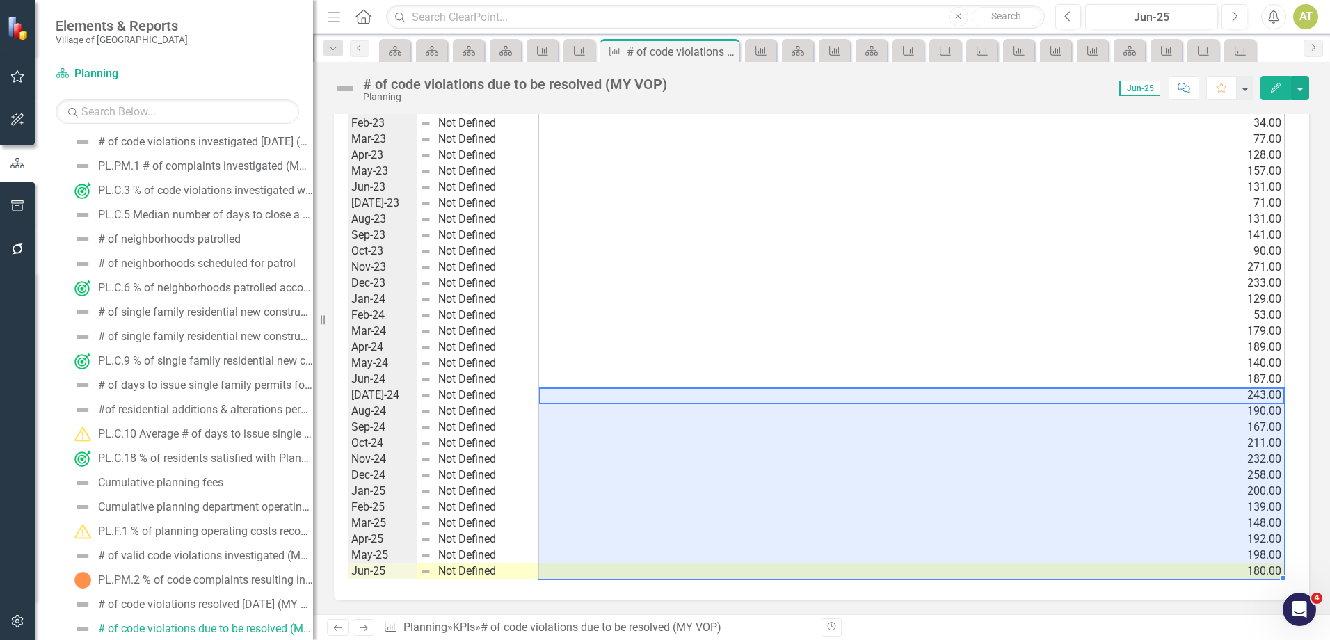
drag, startPoint x: 574, startPoint y: 394, endPoint x: 581, endPoint y: 571, distance: 177.4
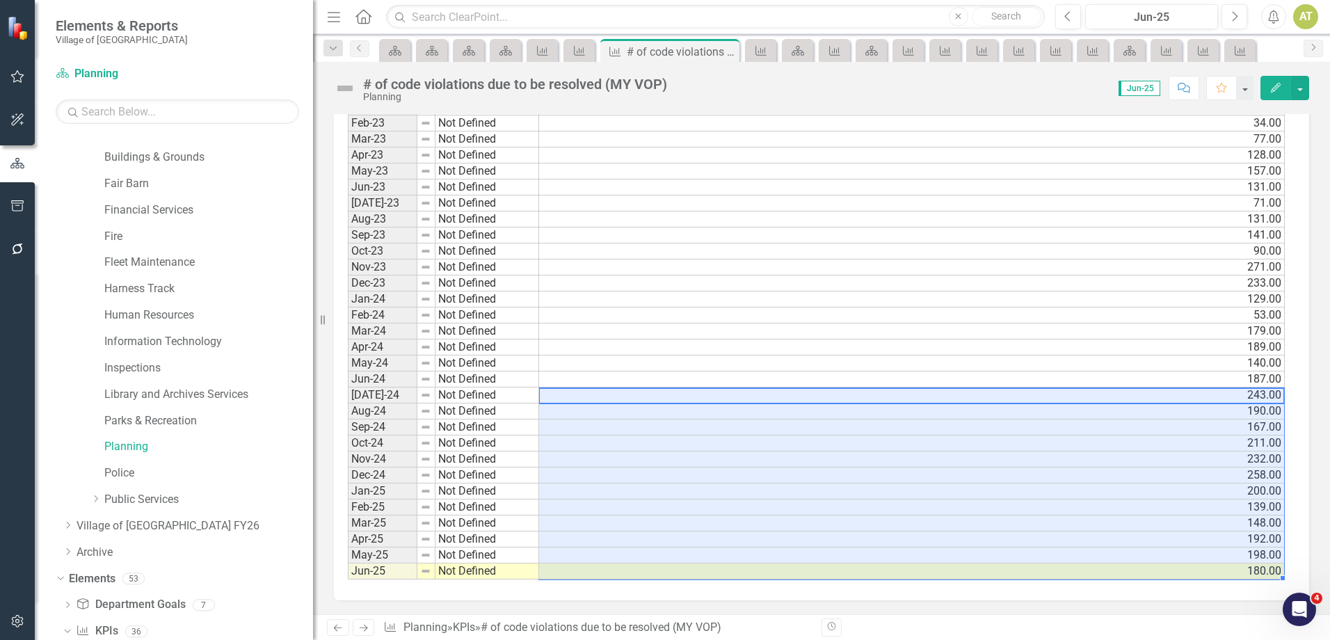
scroll to position [0, 0]
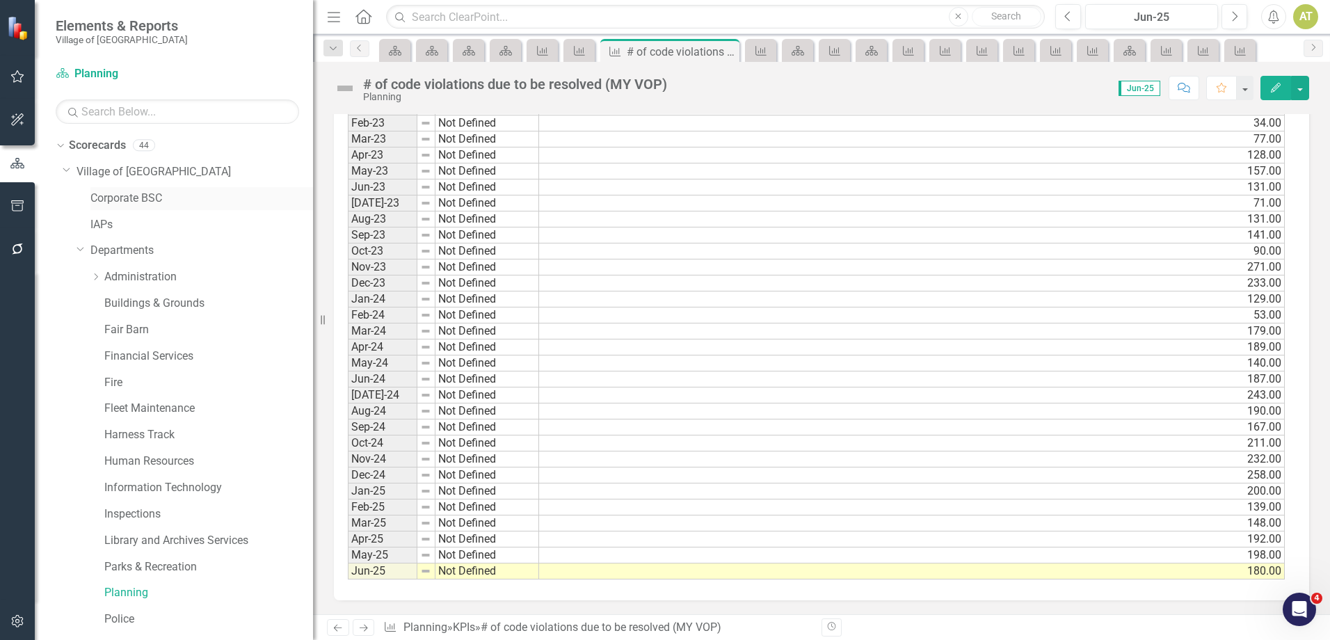
click at [139, 193] on link "Corporate BSC" at bounding box center [201, 199] width 223 height 16
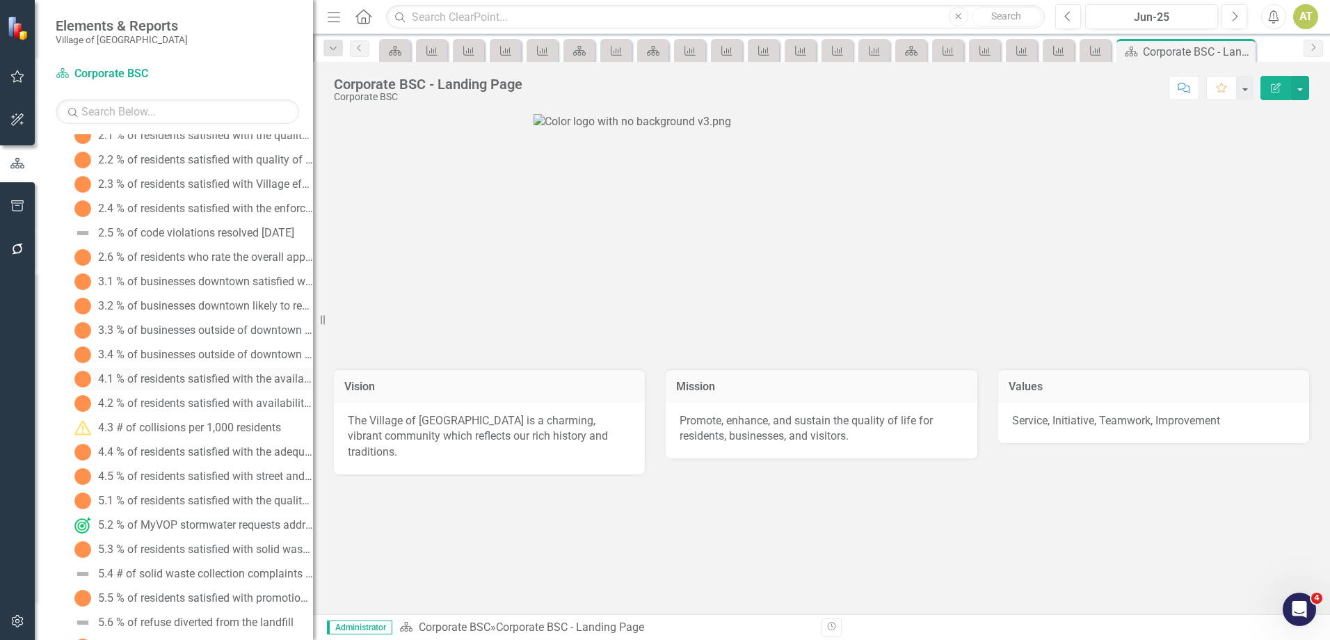
scroll to position [1043, 0]
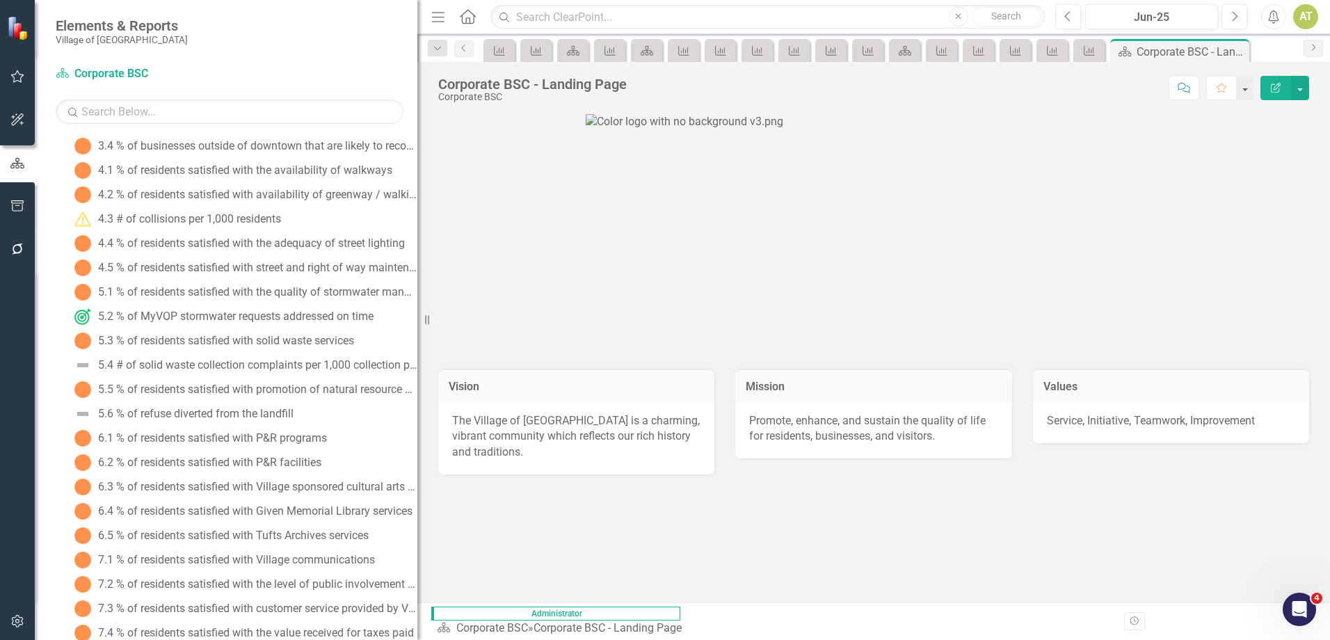
drag, startPoint x: 317, startPoint y: 289, endPoint x: 420, endPoint y: 286, distance: 103.0
click at [420, 286] on div "Resize" at bounding box center [422, 320] width 11 height 640
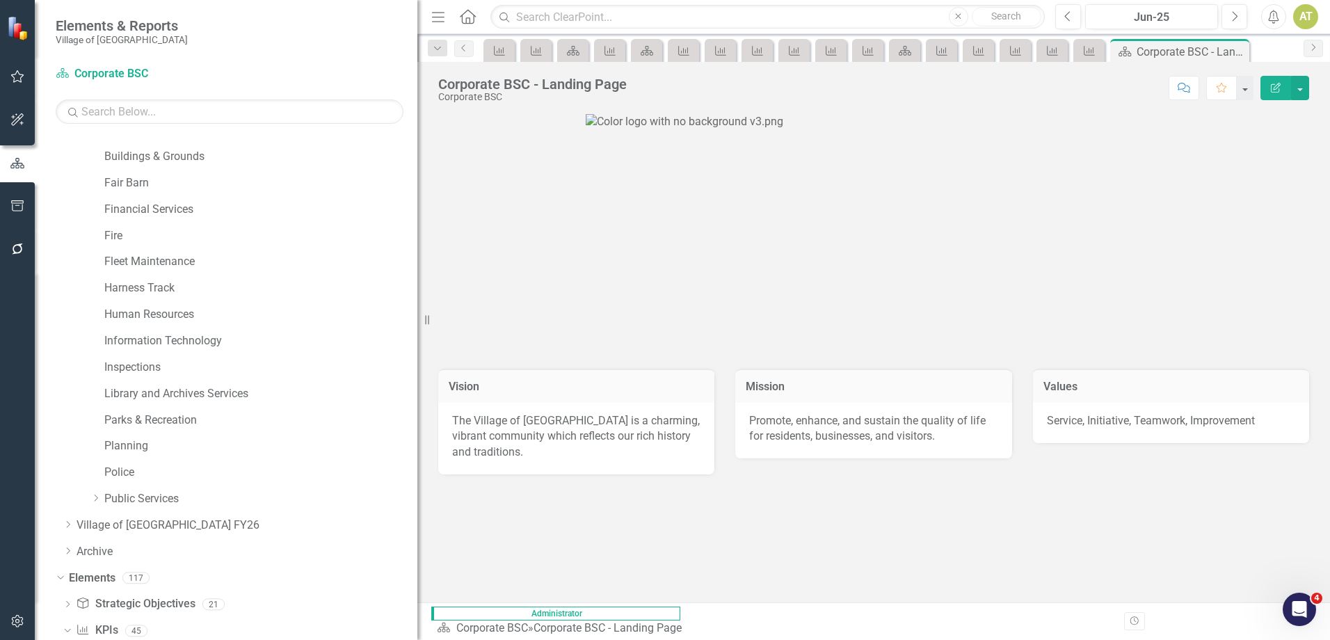
scroll to position [139, 0]
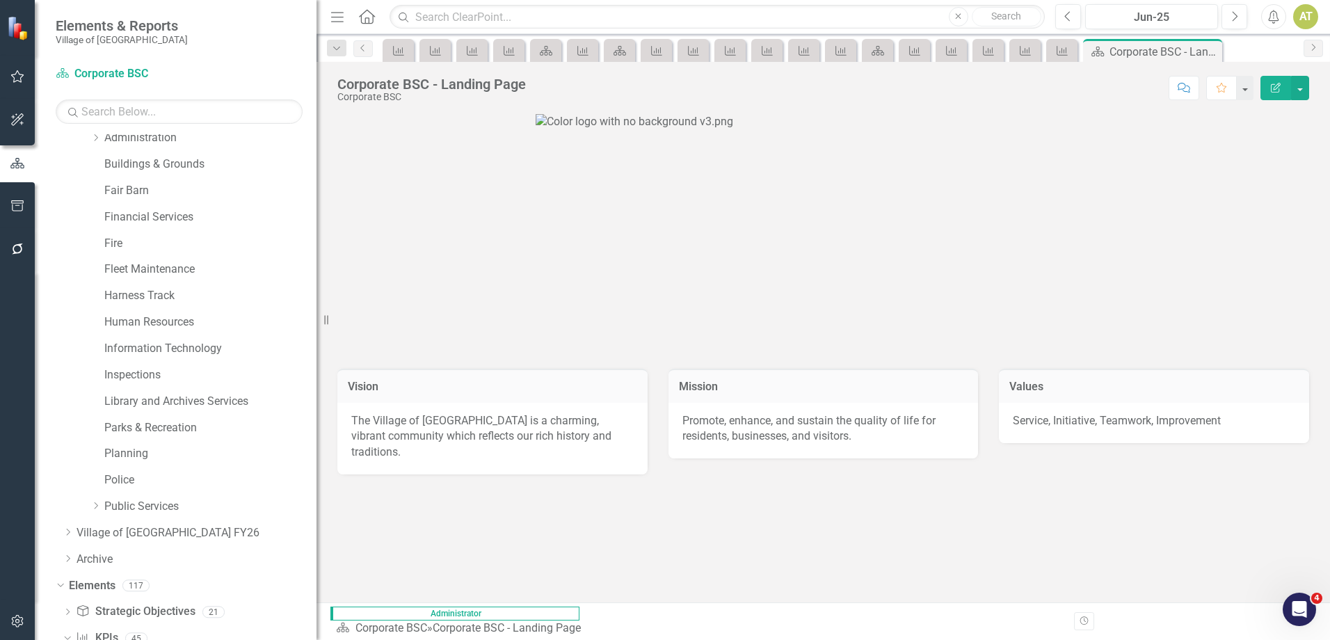
drag, startPoint x: 419, startPoint y: 200, endPoint x: 316, endPoint y: 216, distance: 103.5
click at [316, 216] on div "Resize" at bounding box center [321, 320] width 11 height 640
click at [207, 167] on link "Buildings & Grounds" at bounding box center [210, 164] width 212 height 16
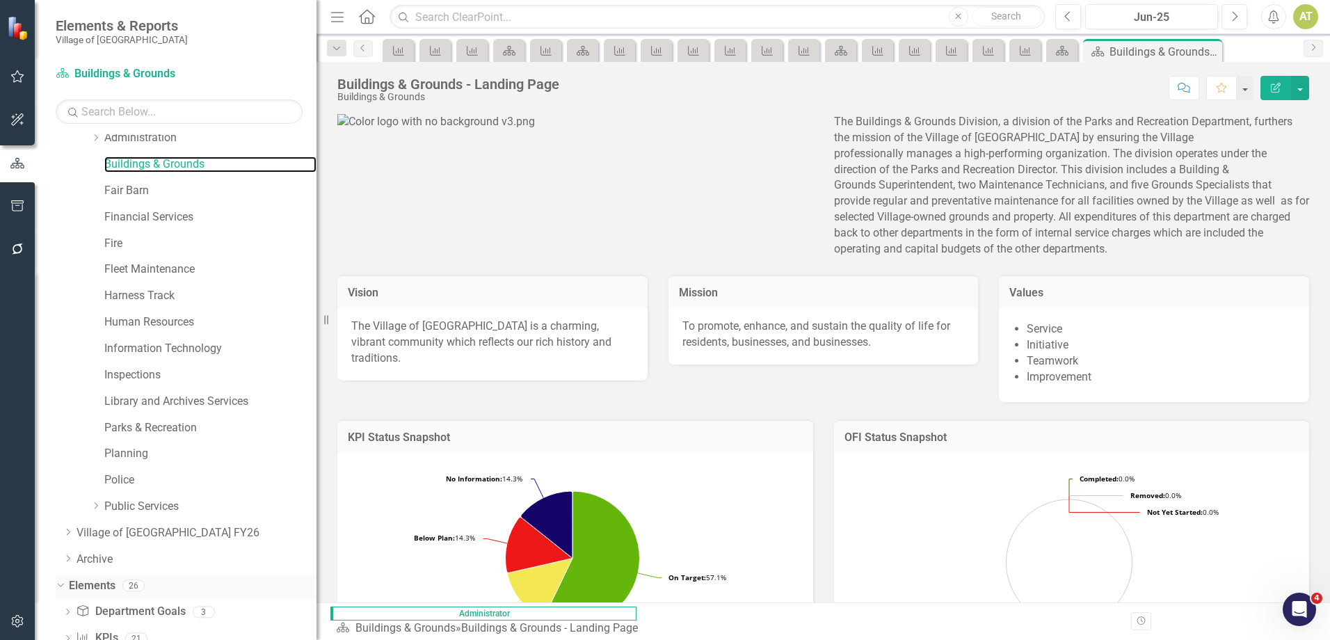
scroll to position [209, 0]
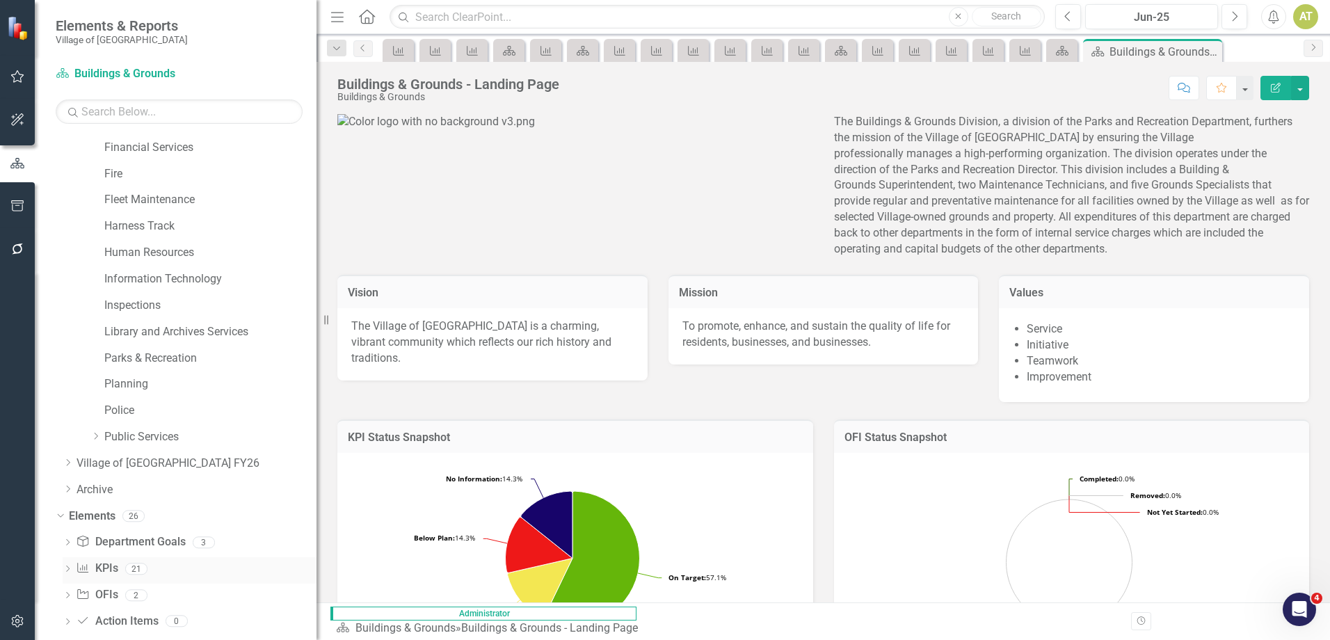
click at [134, 570] on div "21" at bounding box center [136, 569] width 22 height 12
click at [116, 569] on link "KPI KPIs" at bounding box center [97, 569] width 42 height 16
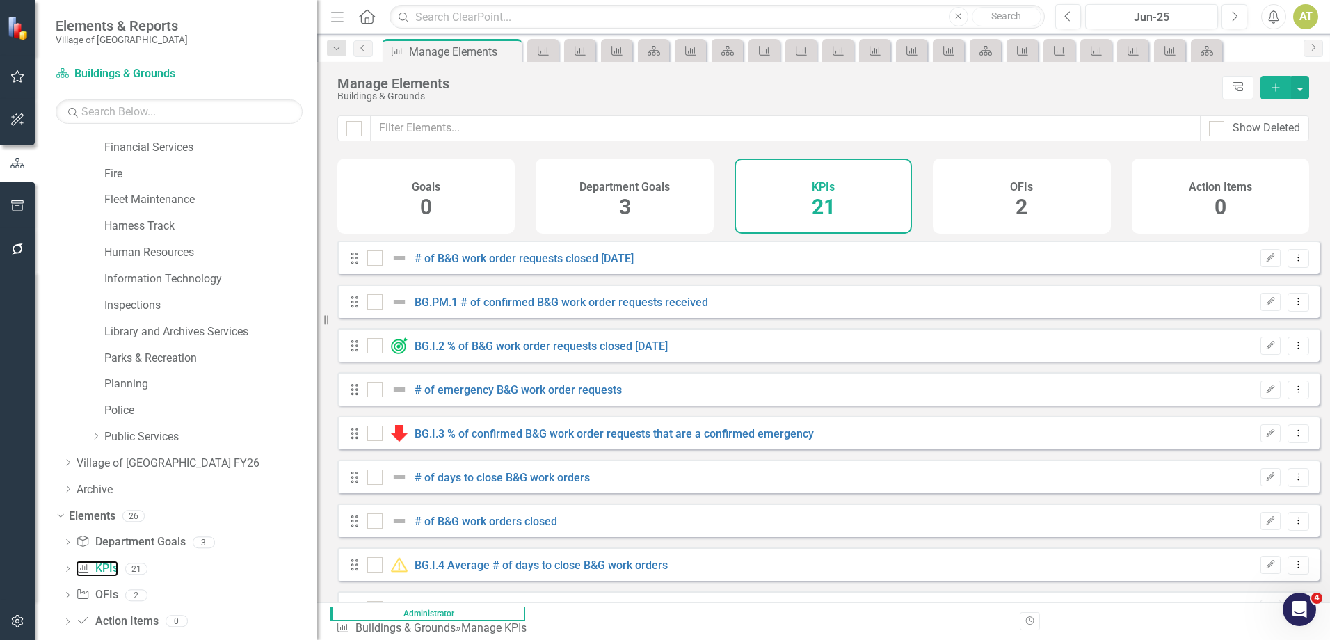
checkbox input "false"
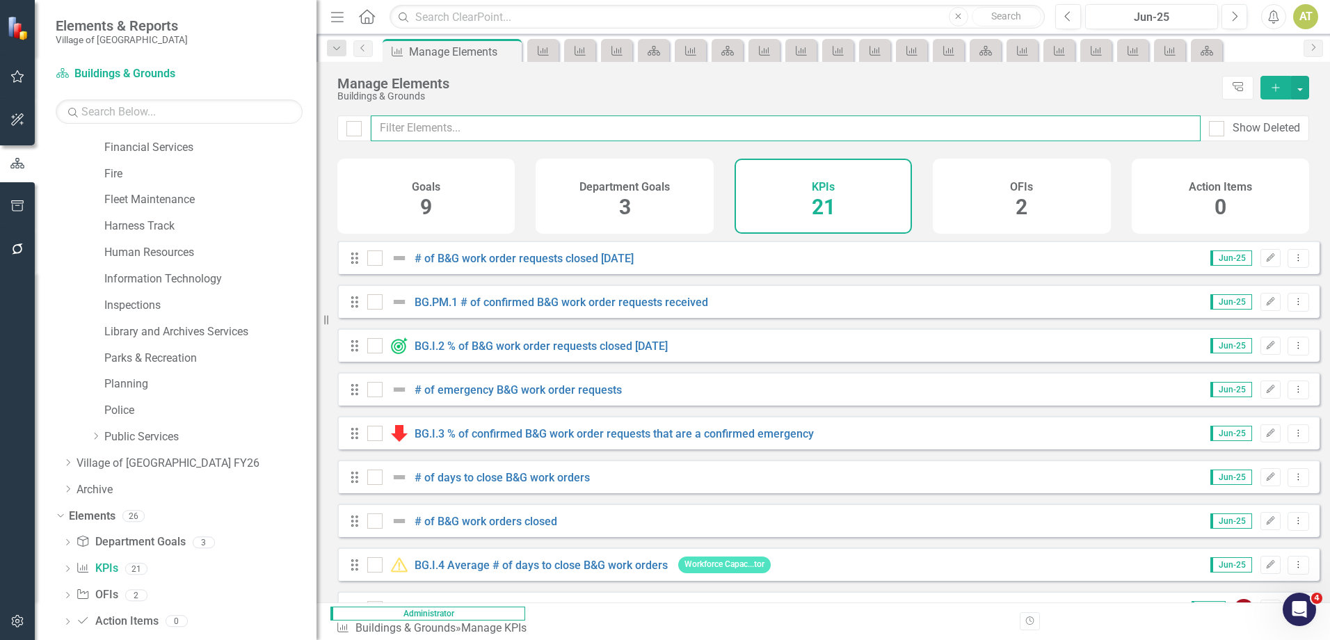
click at [582, 127] on input "text" at bounding box center [786, 128] width 830 height 26
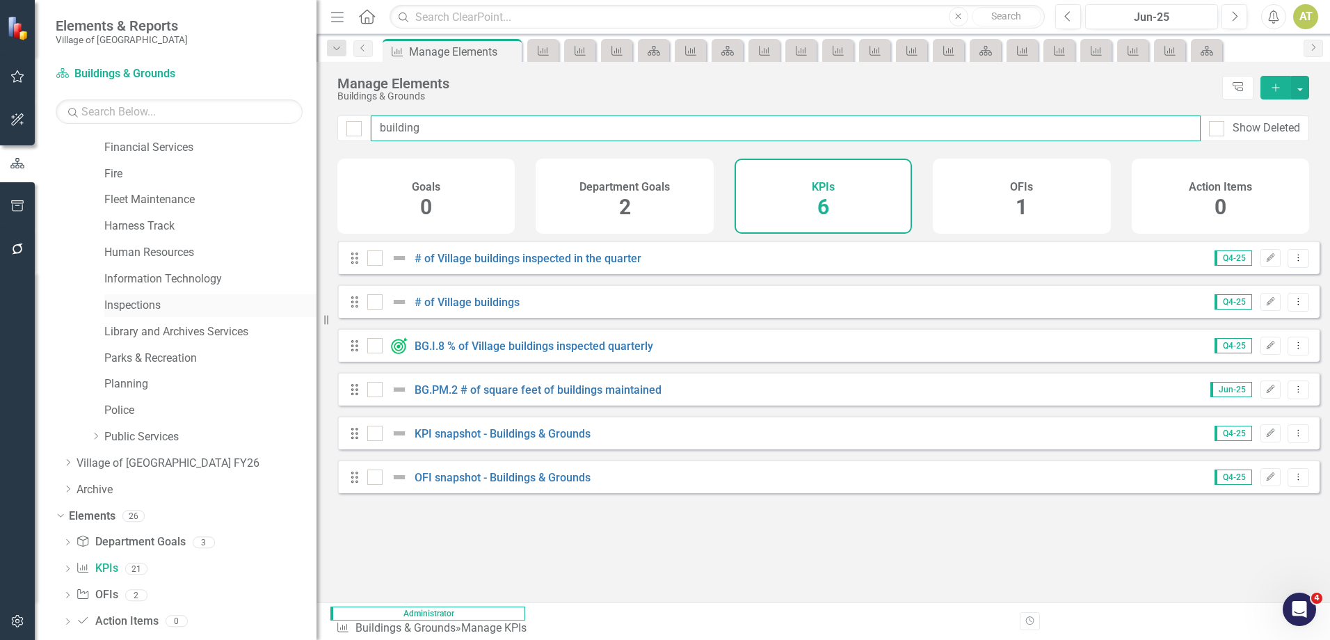
type input "building"
click at [136, 305] on link "Inspections" at bounding box center [210, 306] width 212 height 16
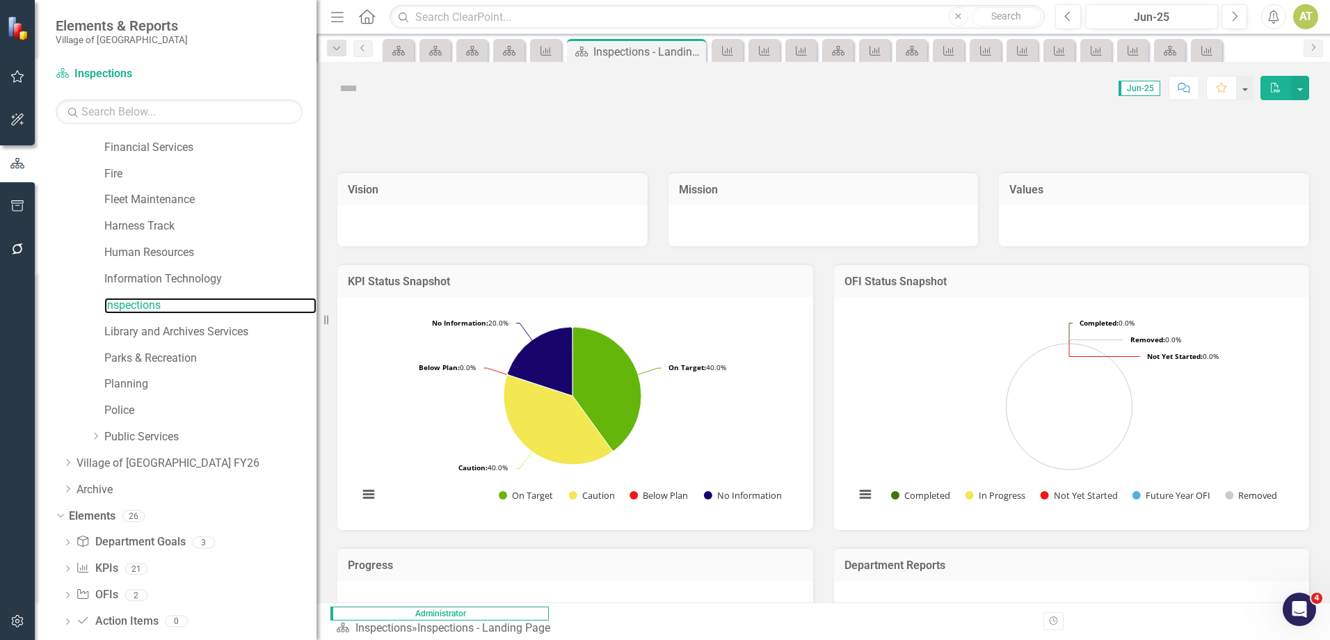
scroll to position [225, 0]
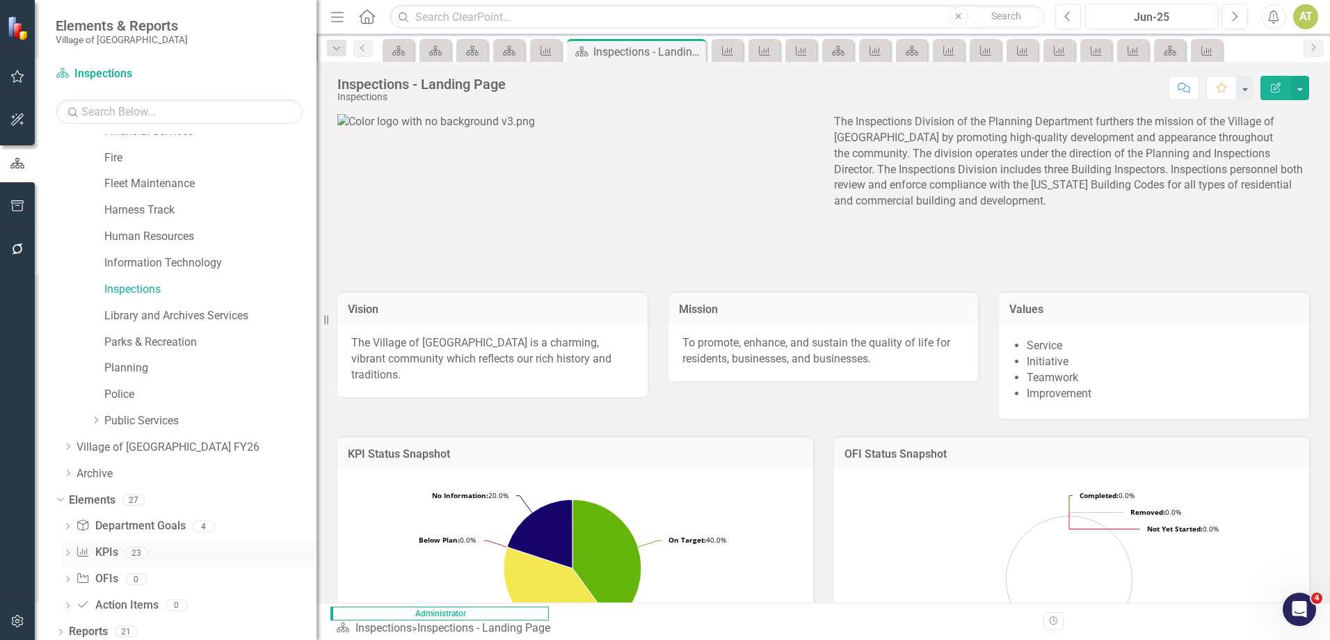
click at [123, 546] on div "KPI KPIs 23" at bounding box center [196, 554] width 241 height 26
click at [104, 548] on link "KPI KPIs" at bounding box center [97, 553] width 42 height 16
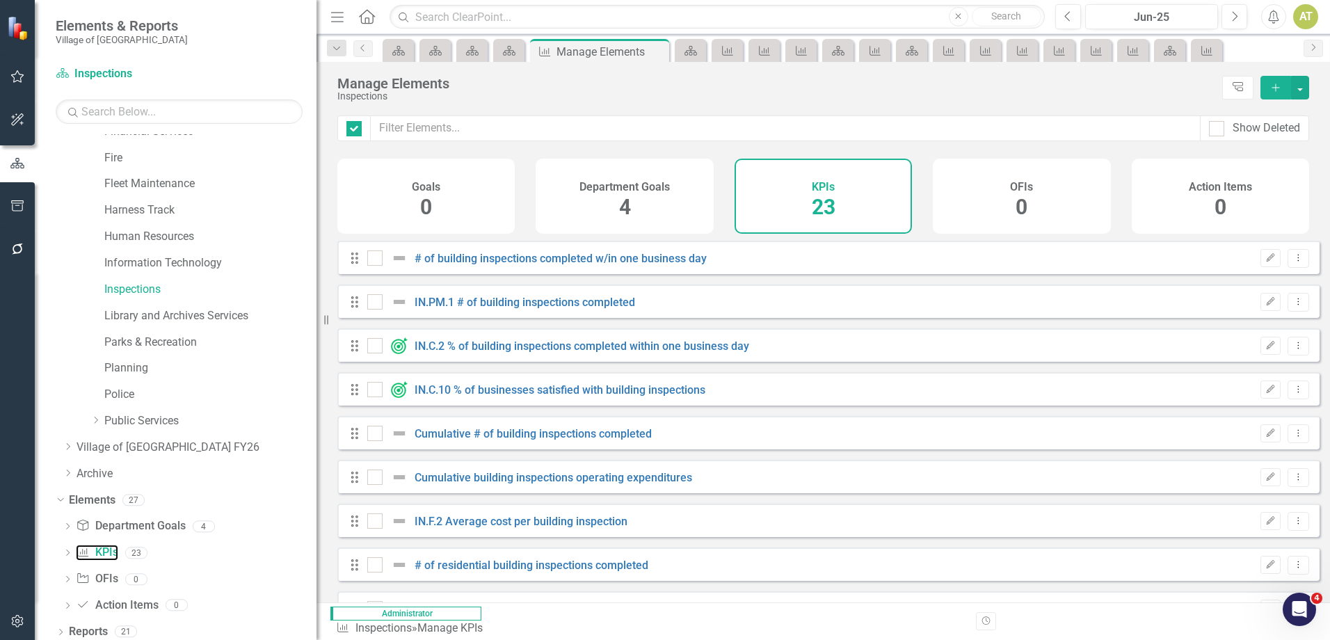
checkbox input "false"
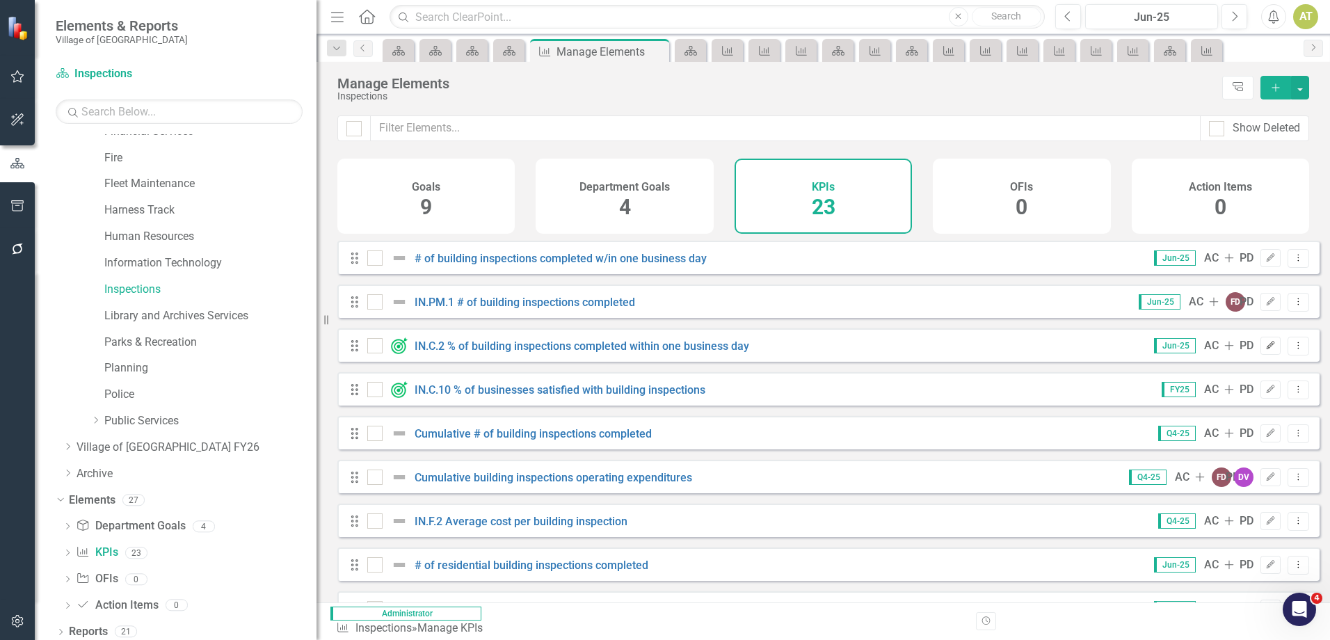
click at [1266, 355] on button "Edit" at bounding box center [1270, 346] width 20 height 18
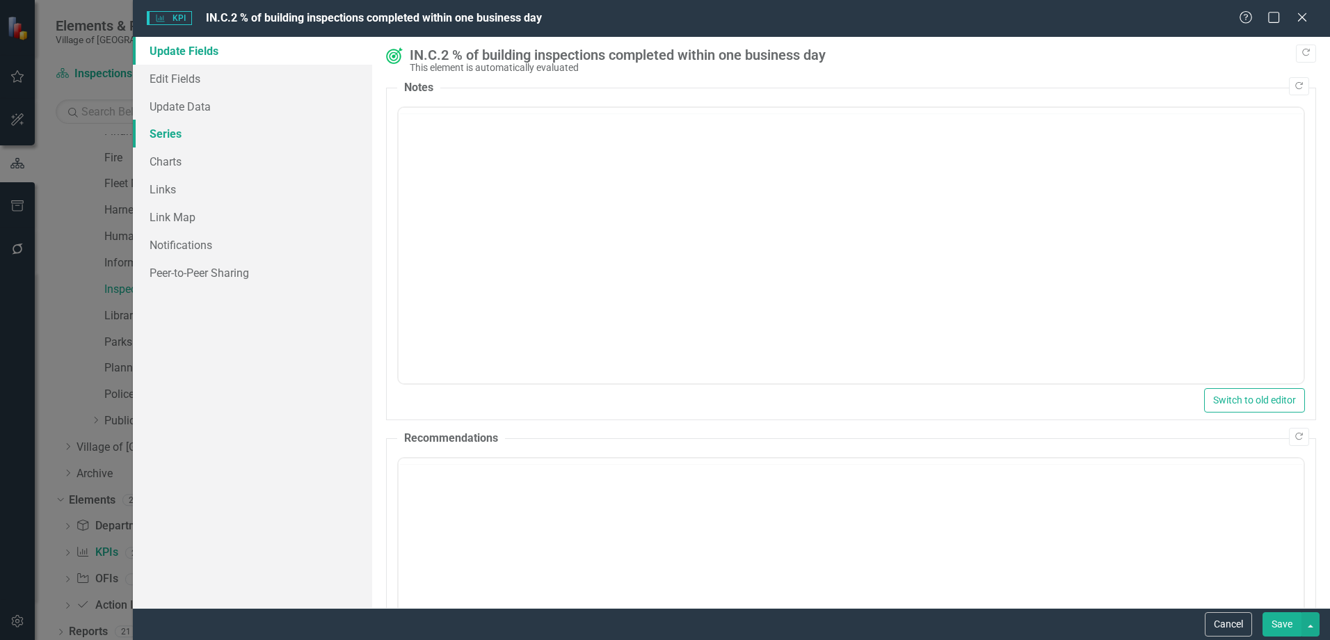
click at [186, 136] on link "Series" at bounding box center [252, 134] width 239 height 28
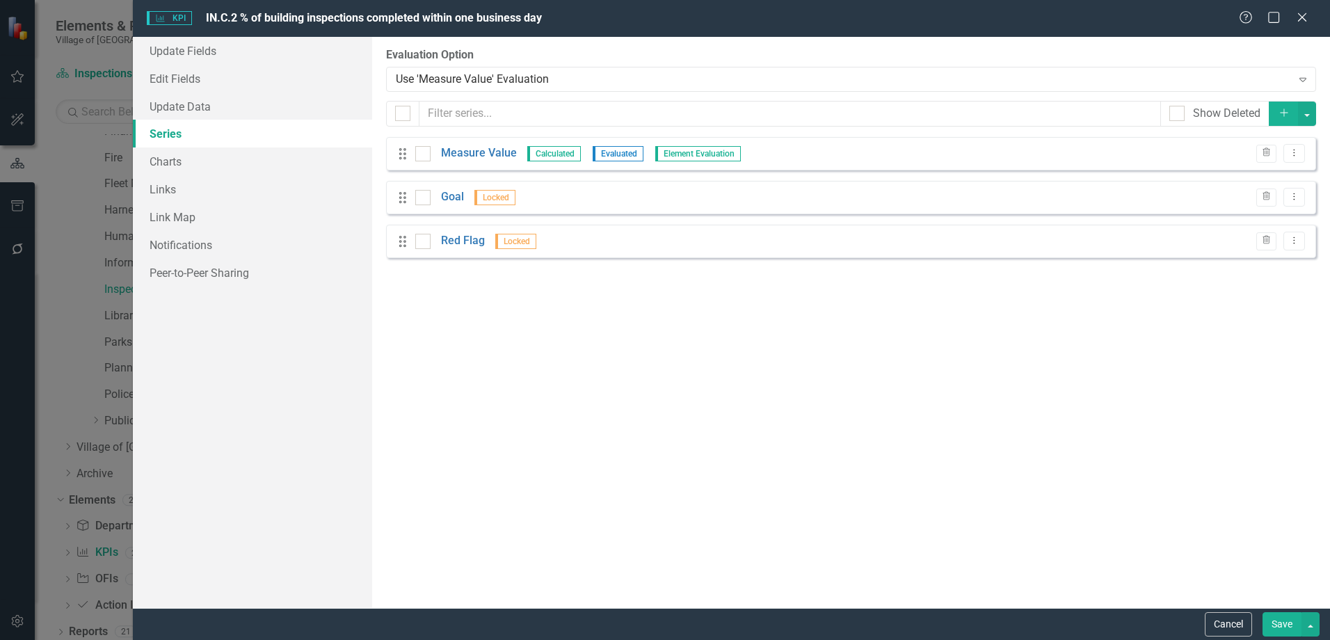
checkbox input "false"
click at [1284, 153] on button "Dropdown Menu" at bounding box center [1294, 153] width 22 height 19
click at [1290, 168] on link "Edit Edit Measure Series" at bounding box center [1225, 176] width 158 height 26
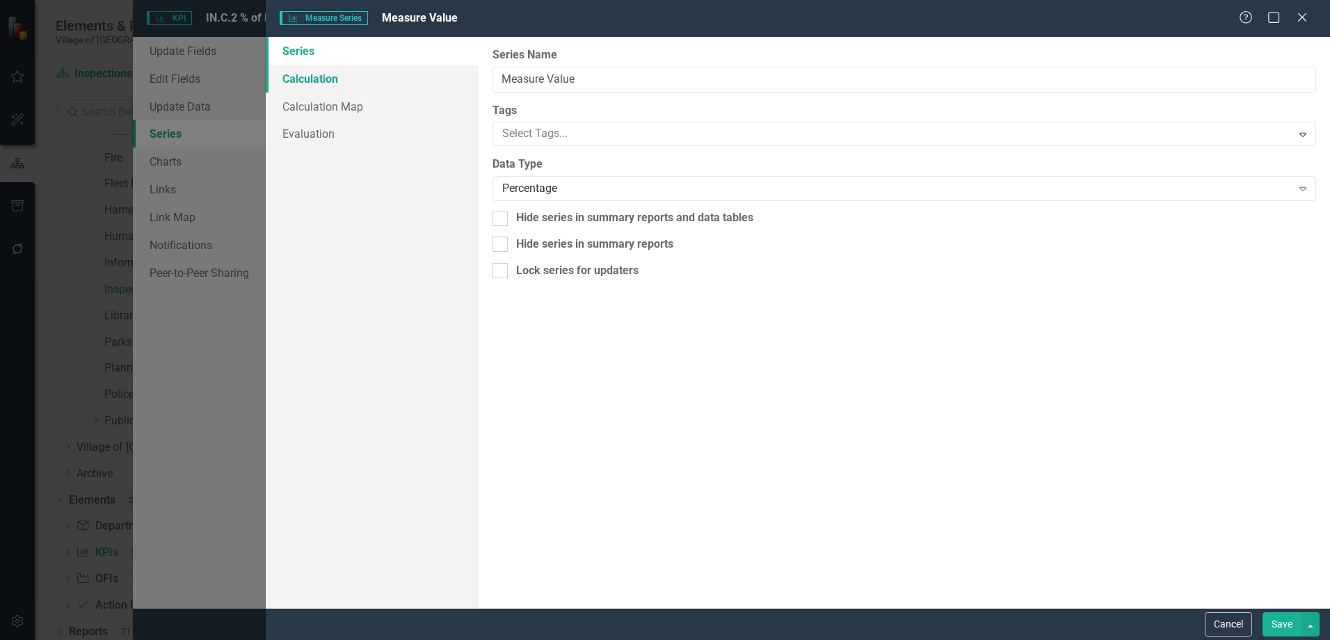
click at [295, 74] on link "Calculation" at bounding box center [372, 79] width 213 height 28
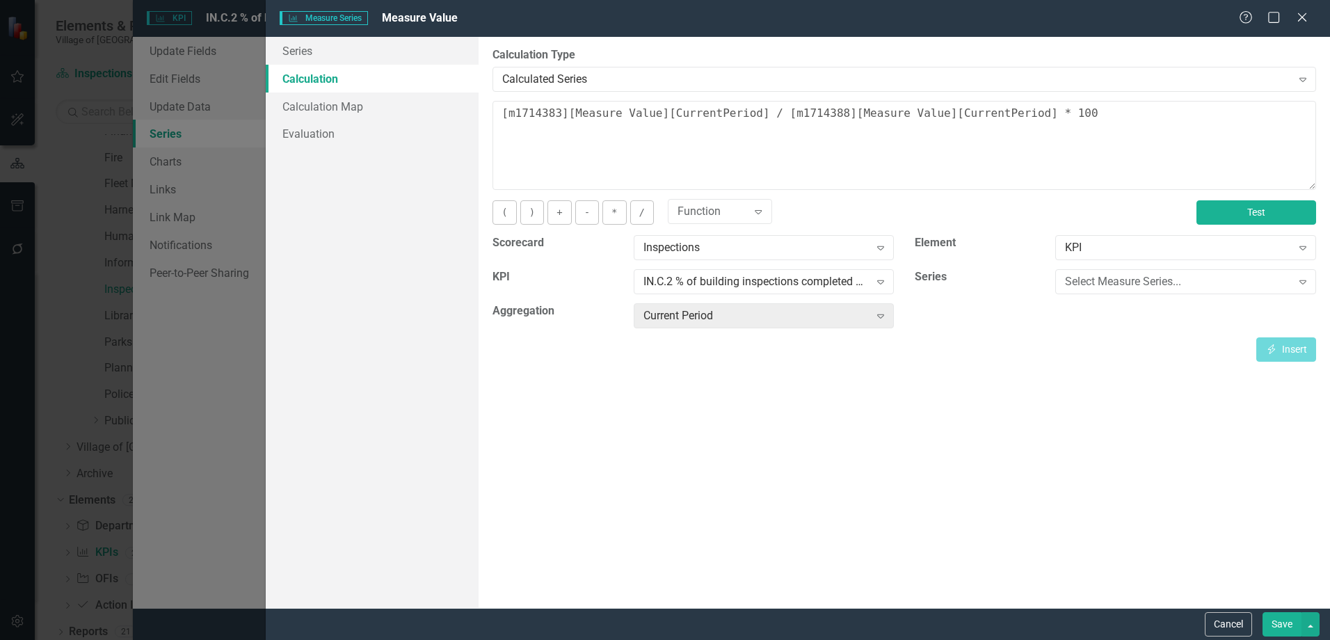
click at [1275, 214] on button "Test" at bounding box center [1256, 212] width 120 height 24
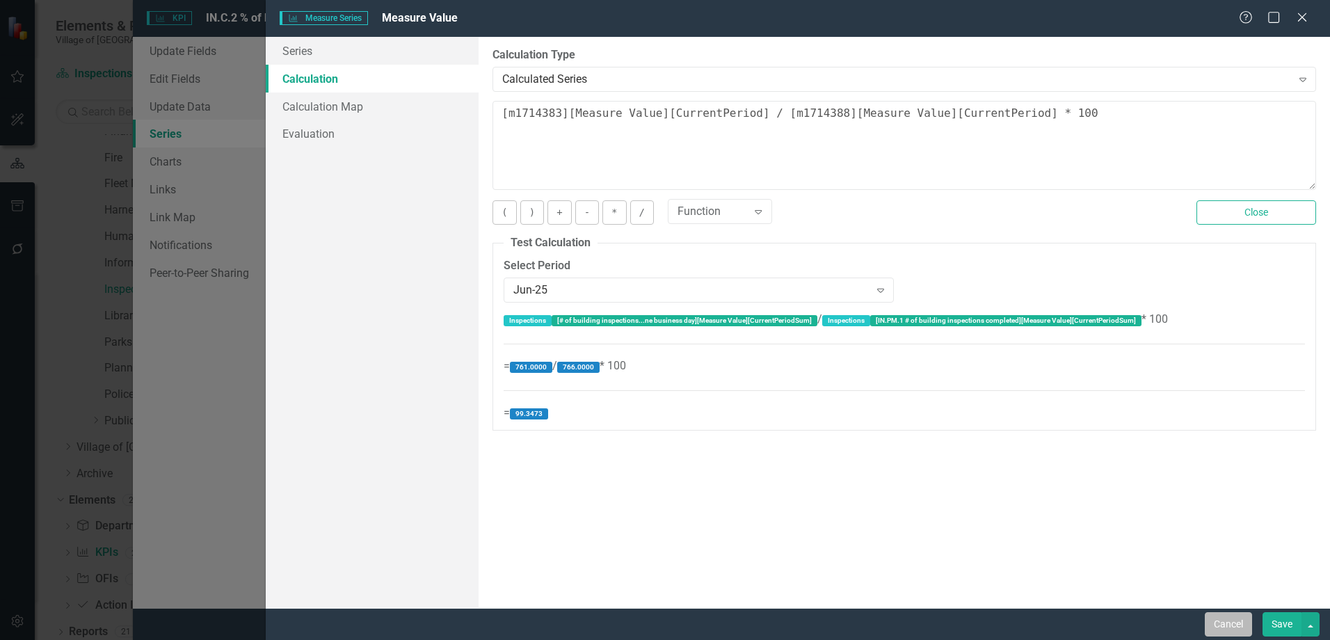
click at [1222, 620] on button "Cancel" at bounding box center [1228, 624] width 47 height 24
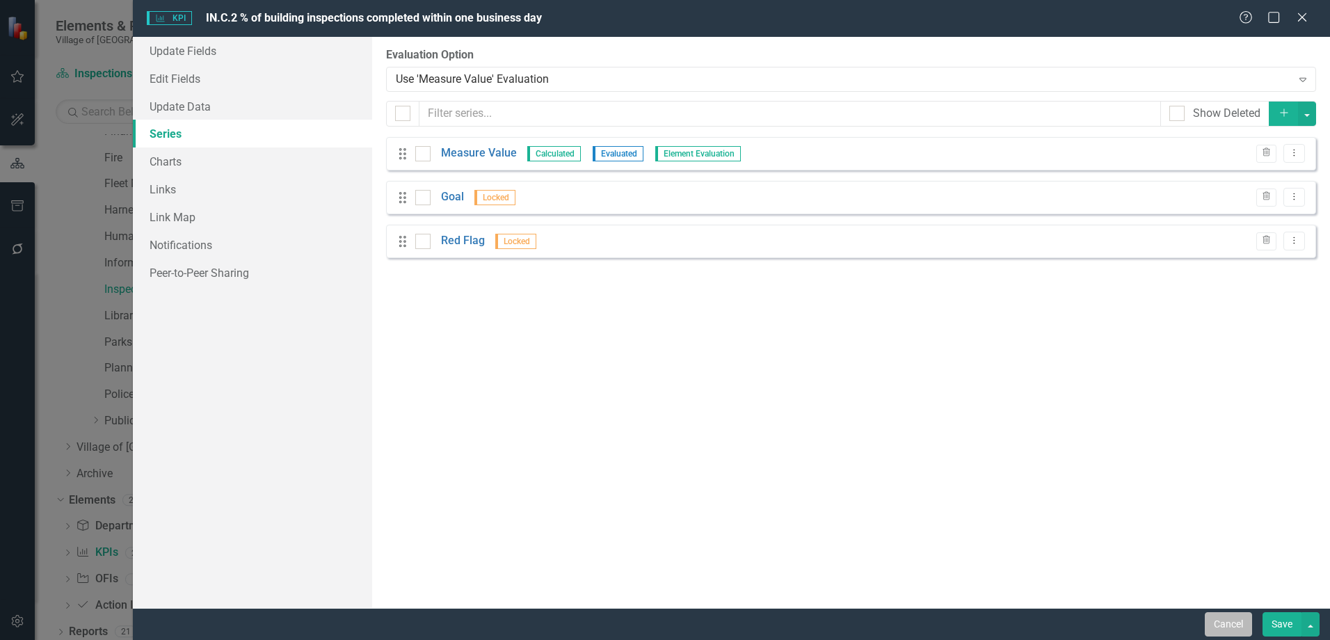
click at [1224, 618] on button "Cancel" at bounding box center [1228, 624] width 47 height 24
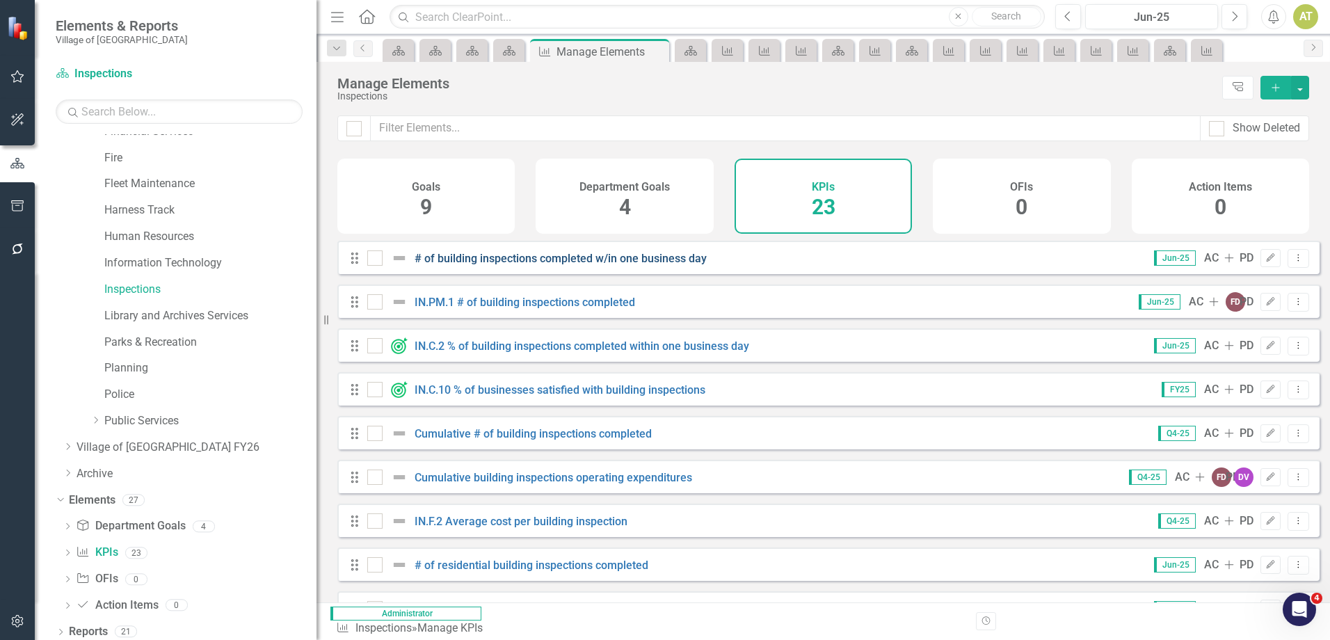
click at [540, 264] on link "# of building inspections completed w/in one business day" at bounding box center [560, 258] width 292 height 13
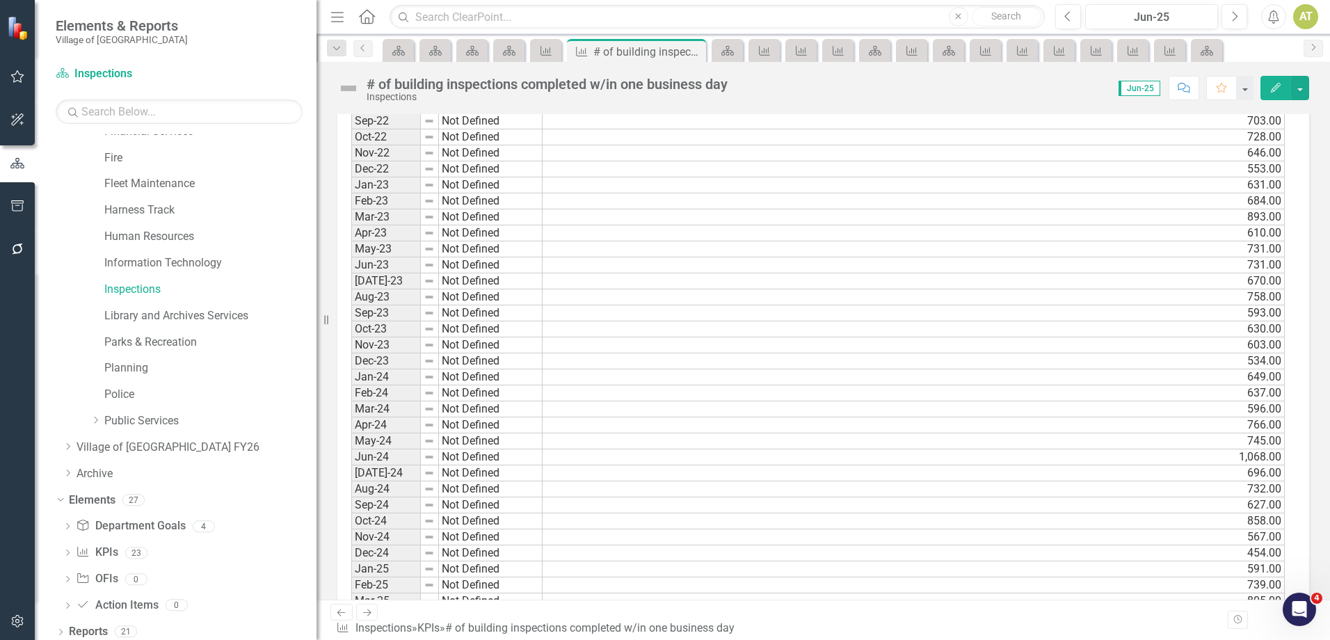
scroll to position [1319, 0]
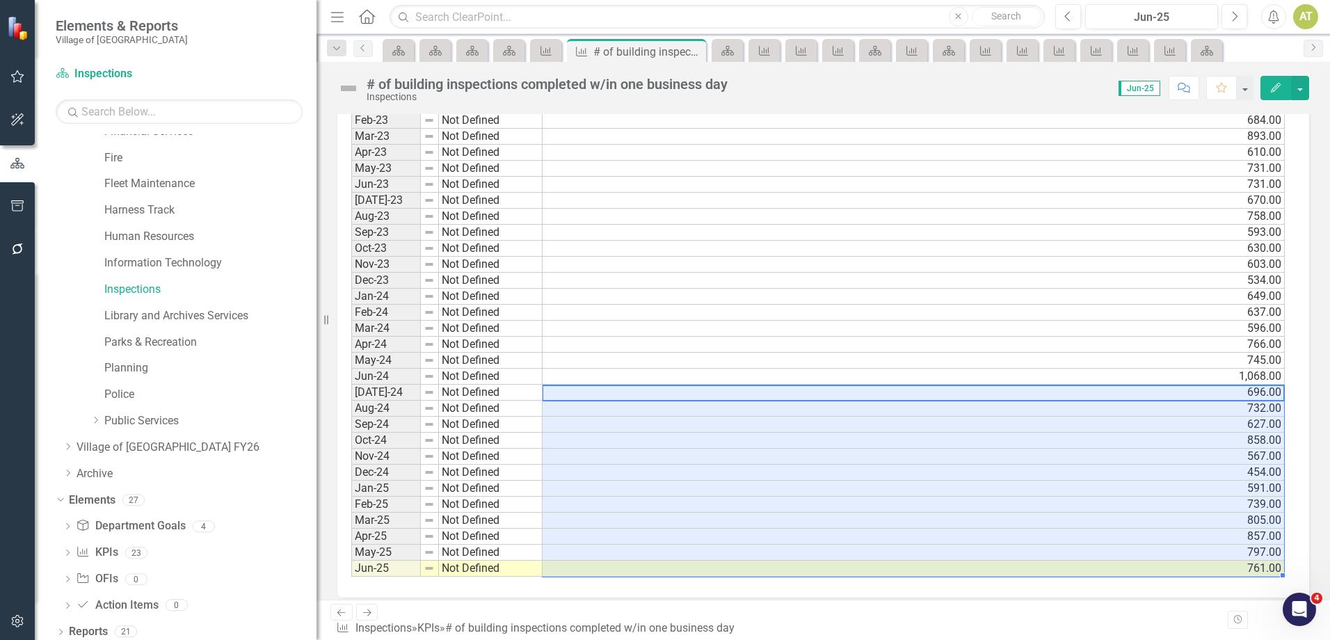
drag, startPoint x: 567, startPoint y: 393, endPoint x: 591, endPoint y: 573, distance: 181.7
click at [360, 620] on link "Next" at bounding box center [367, 612] width 22 height 17
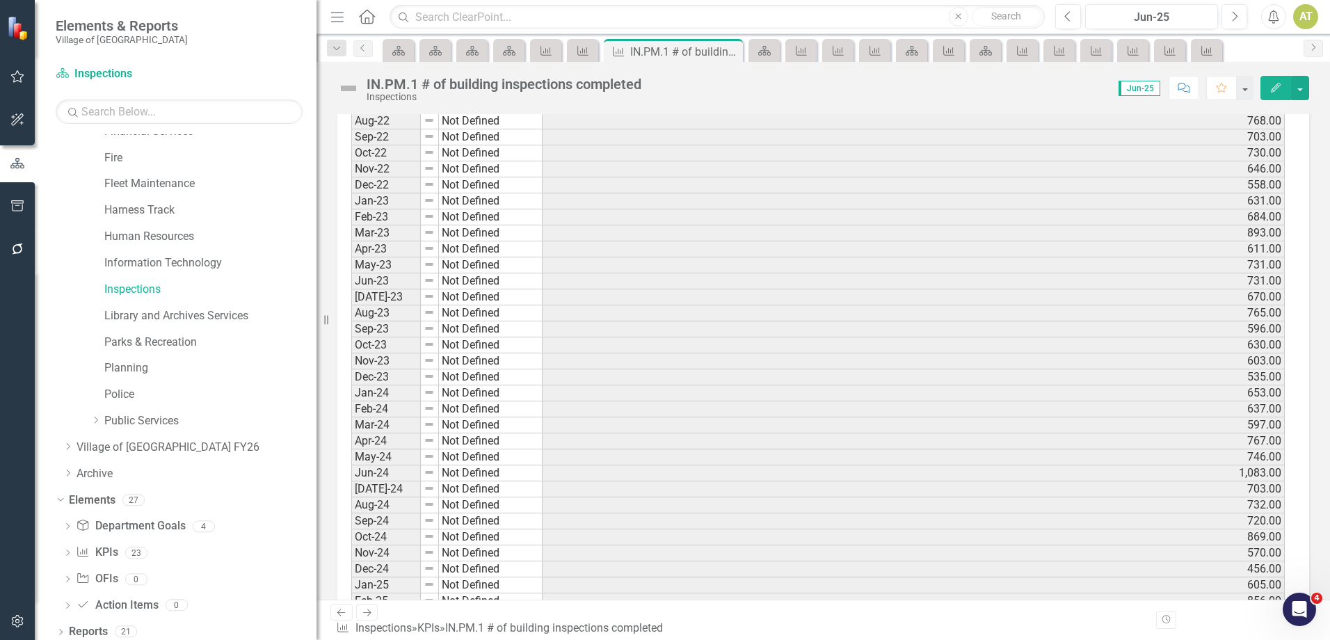
scroll to position [1422, 0]
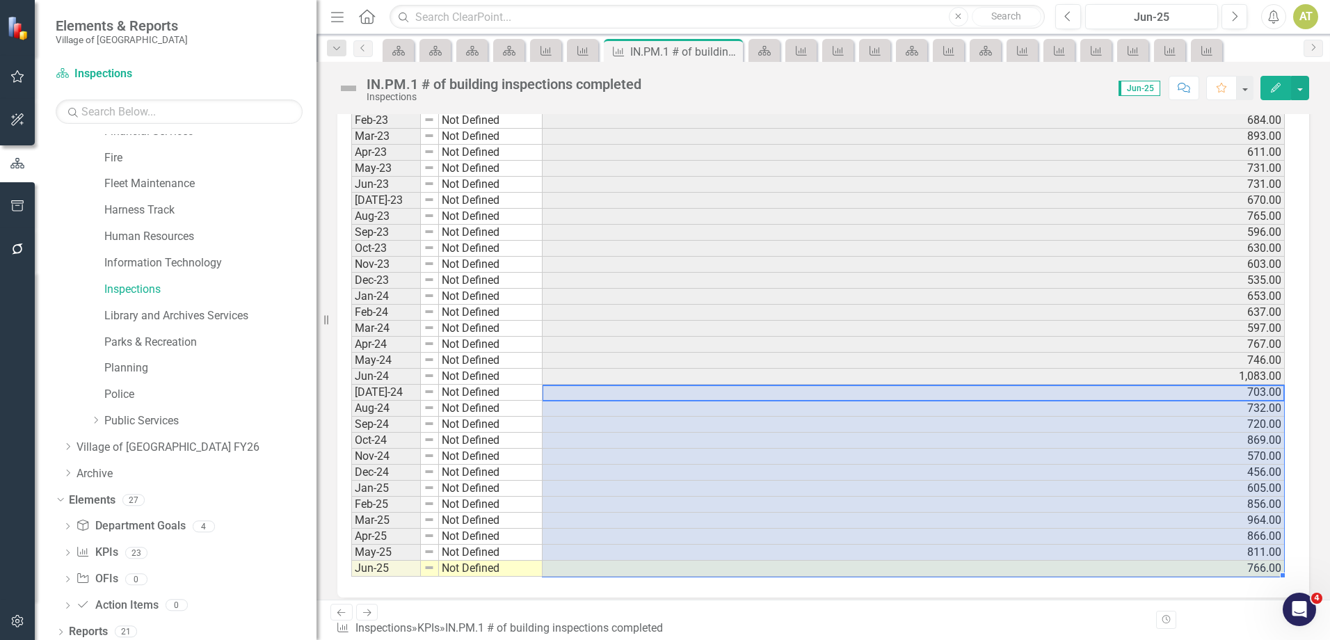
drag, startPoint x: 619, startPoint y: 397, endPoint x: 628, endPoint y: 570, distance: 172.7
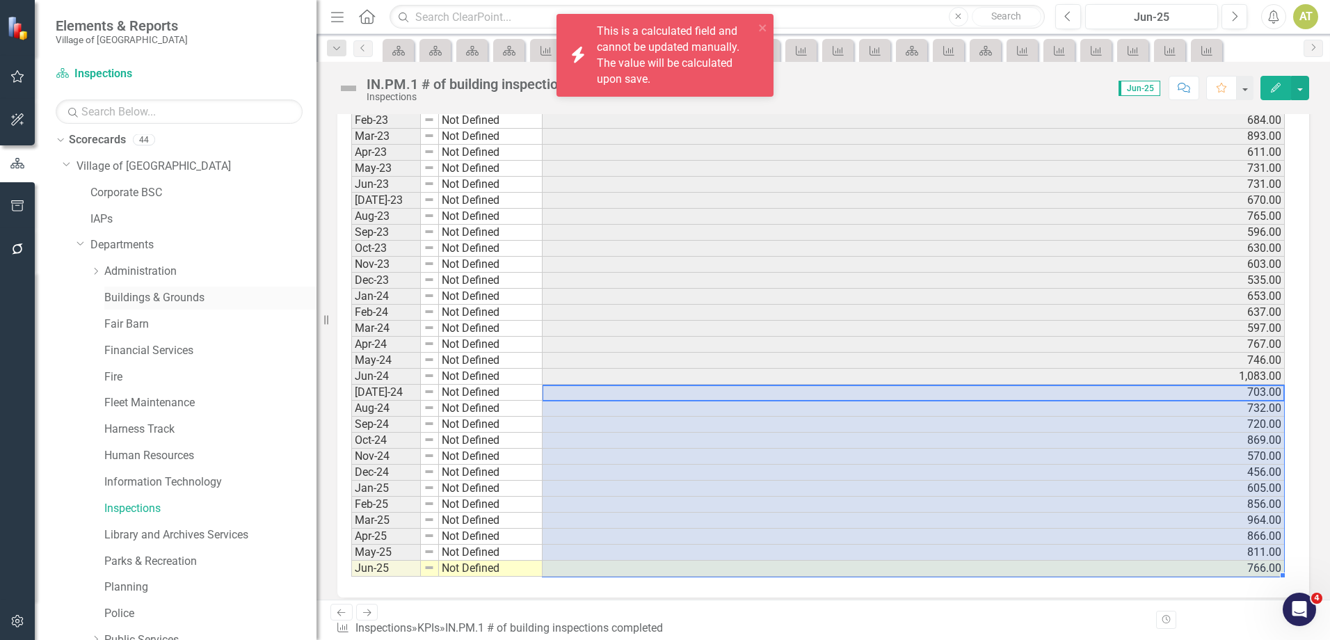
scroll to position [0, 0]
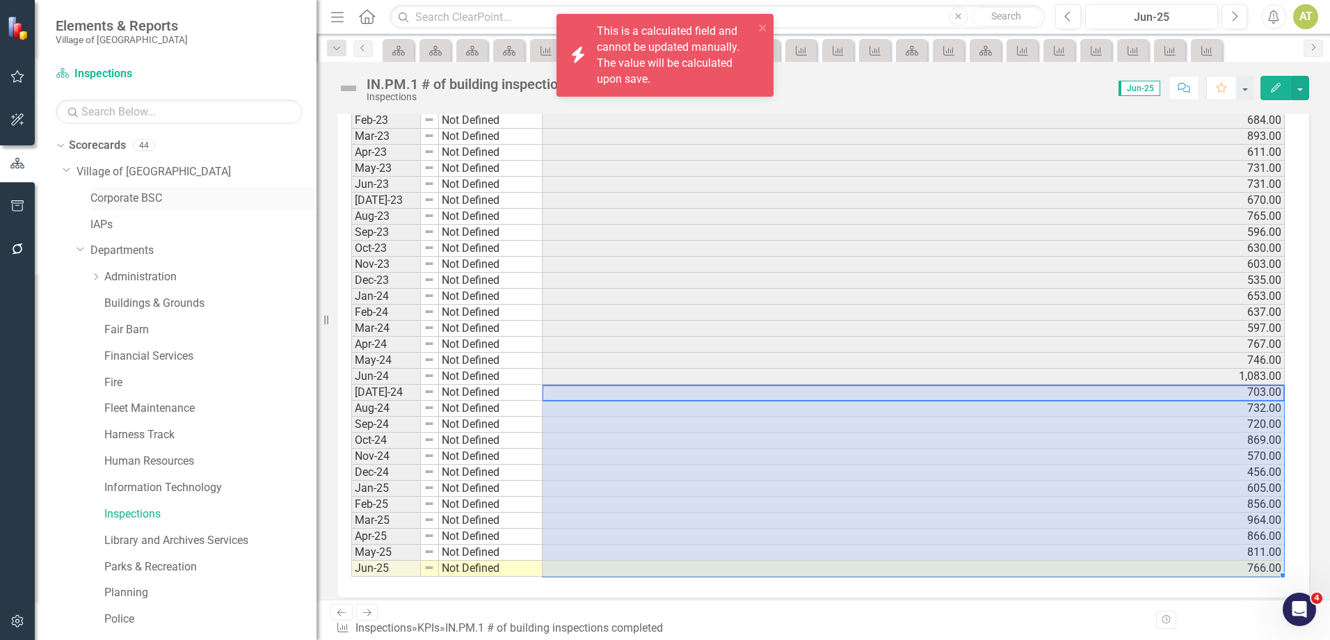
click at [143, 195] on link "Corporate BSC" at bounding box center [203, 199] width 226 height 16
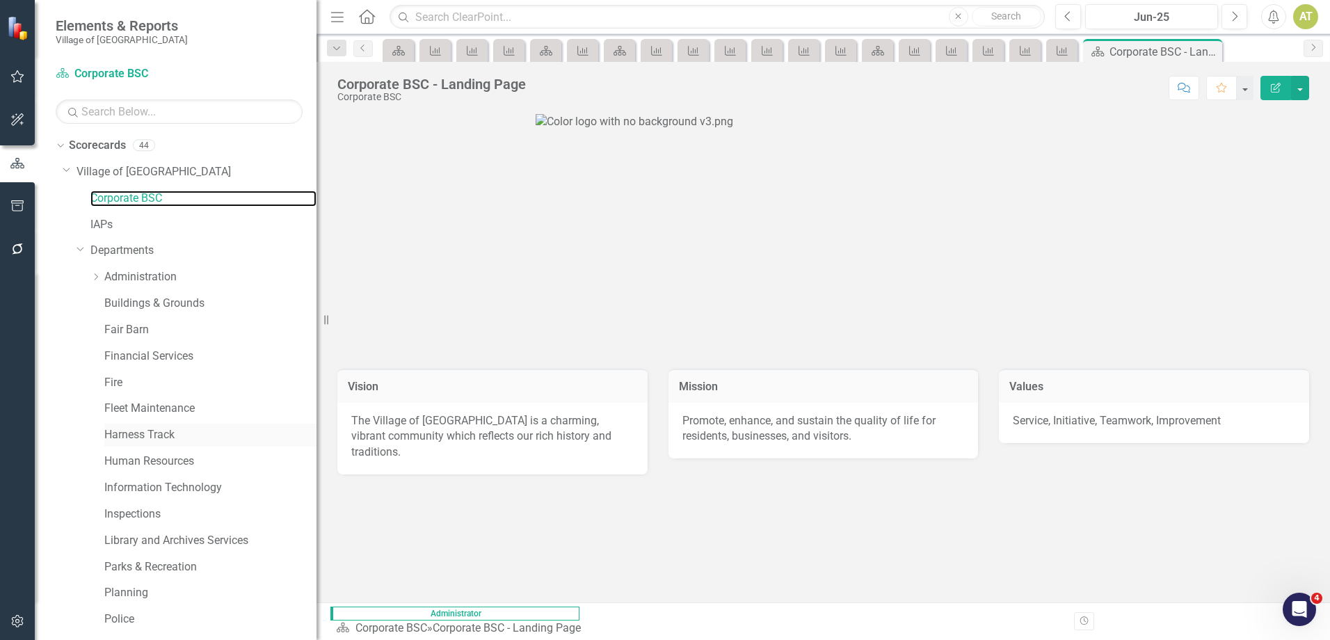
scroll to position [232, 0]
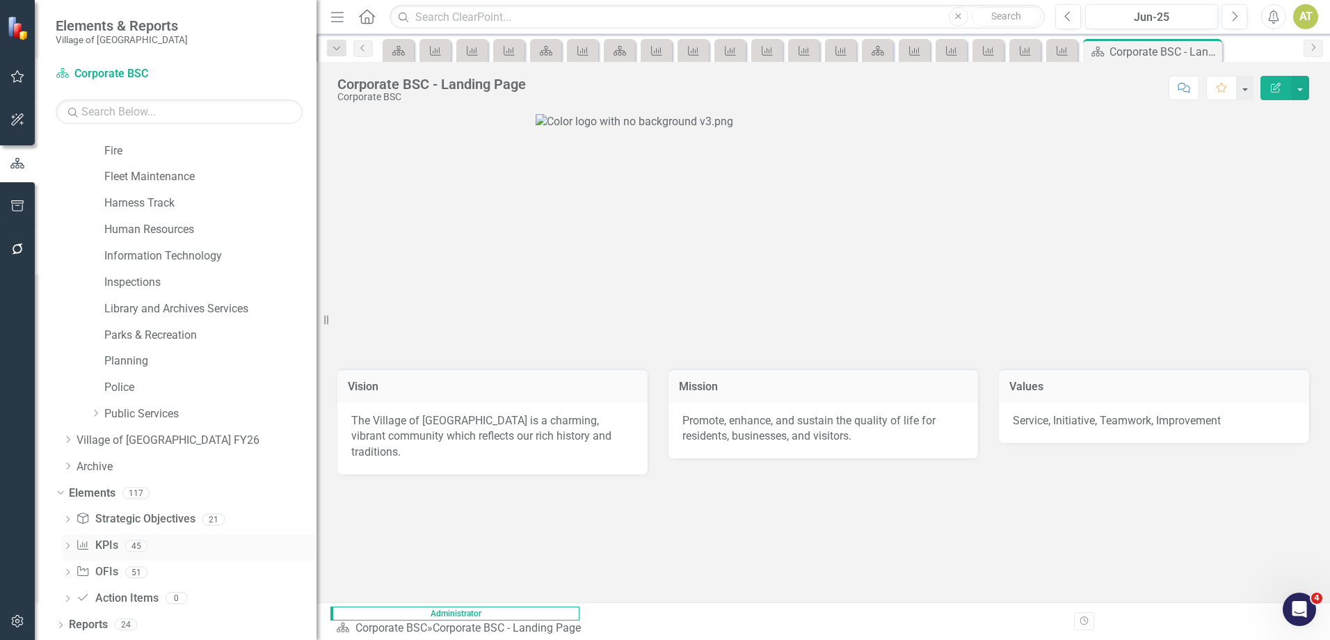
click at [143, 540] on div "45" at bounding box center [136, 546] width 22 height 12
click at [125, 554] on div "KPI KPIs 45" at bounding box center [196, 547] width 241 height 26
click at [114, 545] on link "KPI KPIs" at bounding box center [97, 546] width 42 height 16
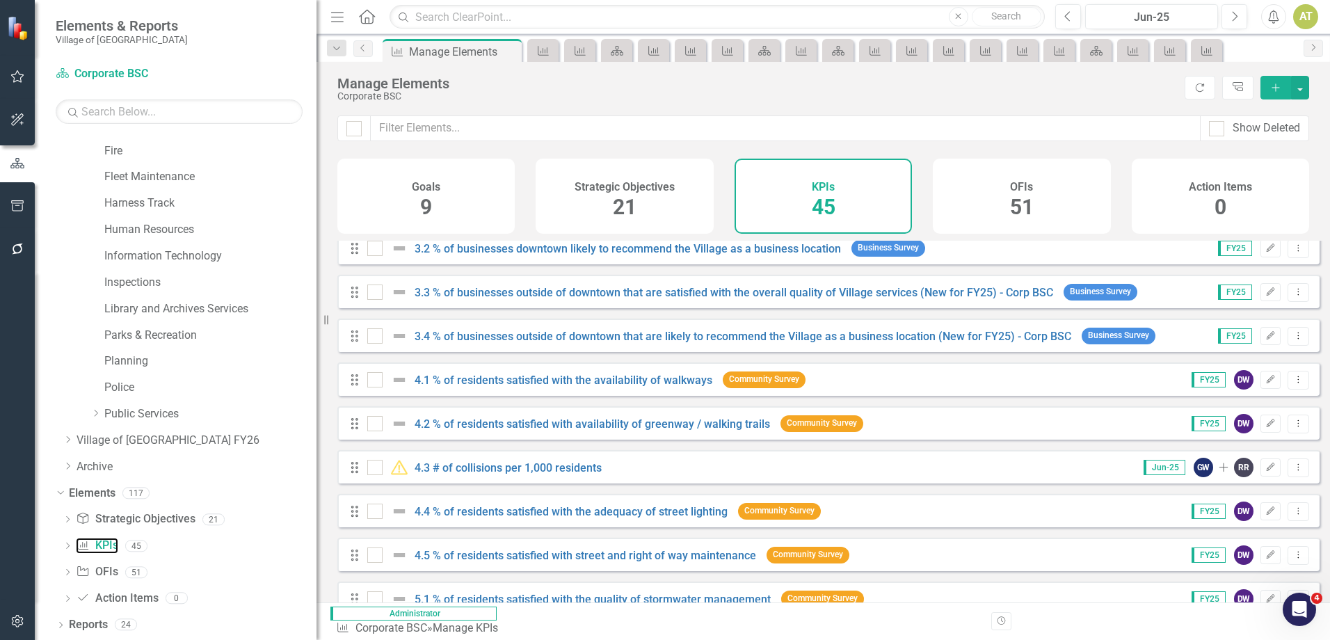
scroll to position [626, 0]
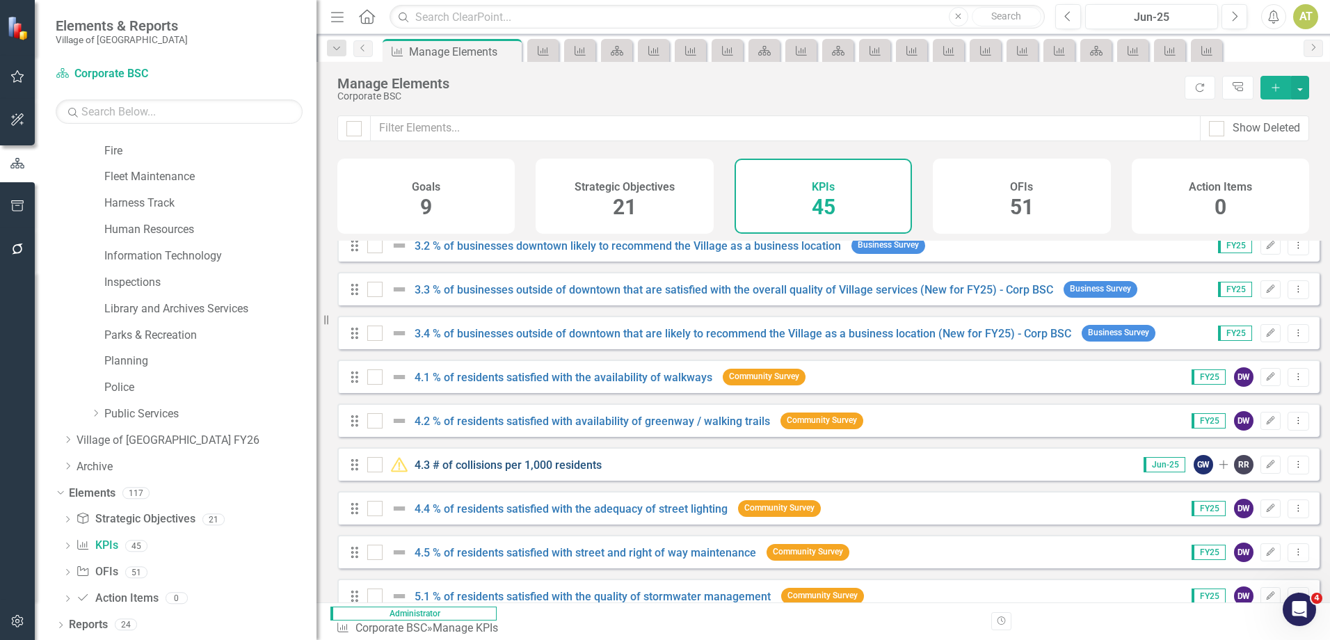
click at [538, 472] on link "4.3 # of collisions per 1,000 residents" at bounding box center [507, 464] width 187 height 13
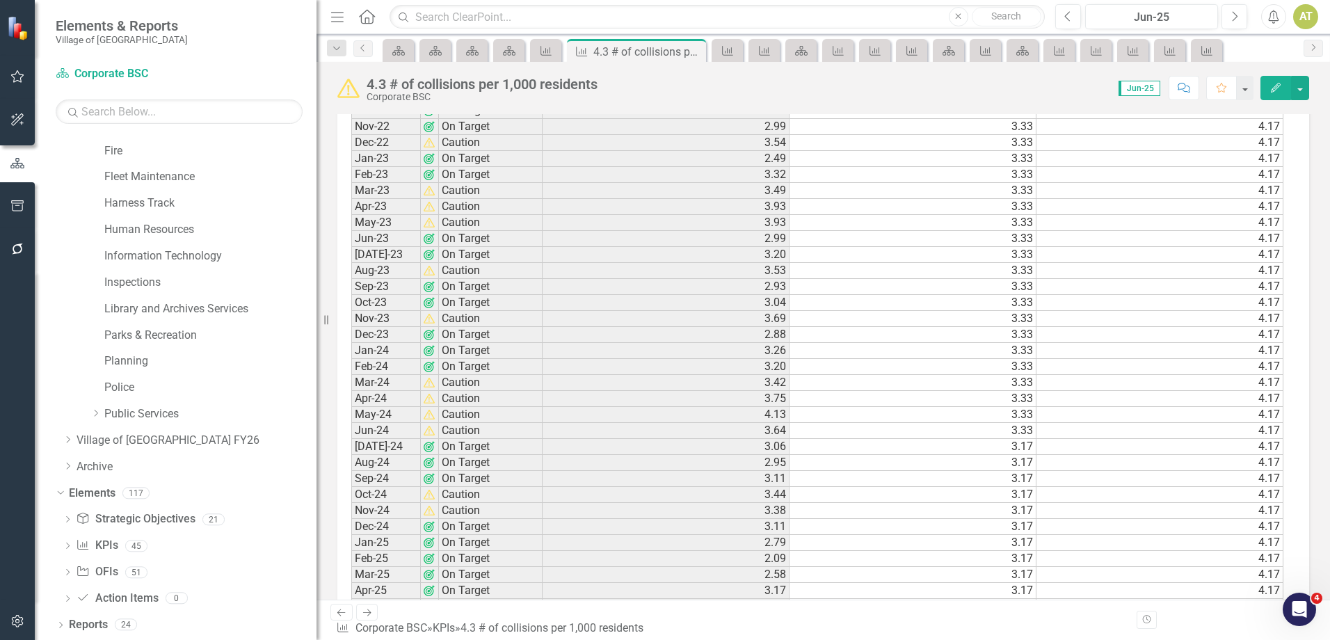
scroll to position [1602, 0]
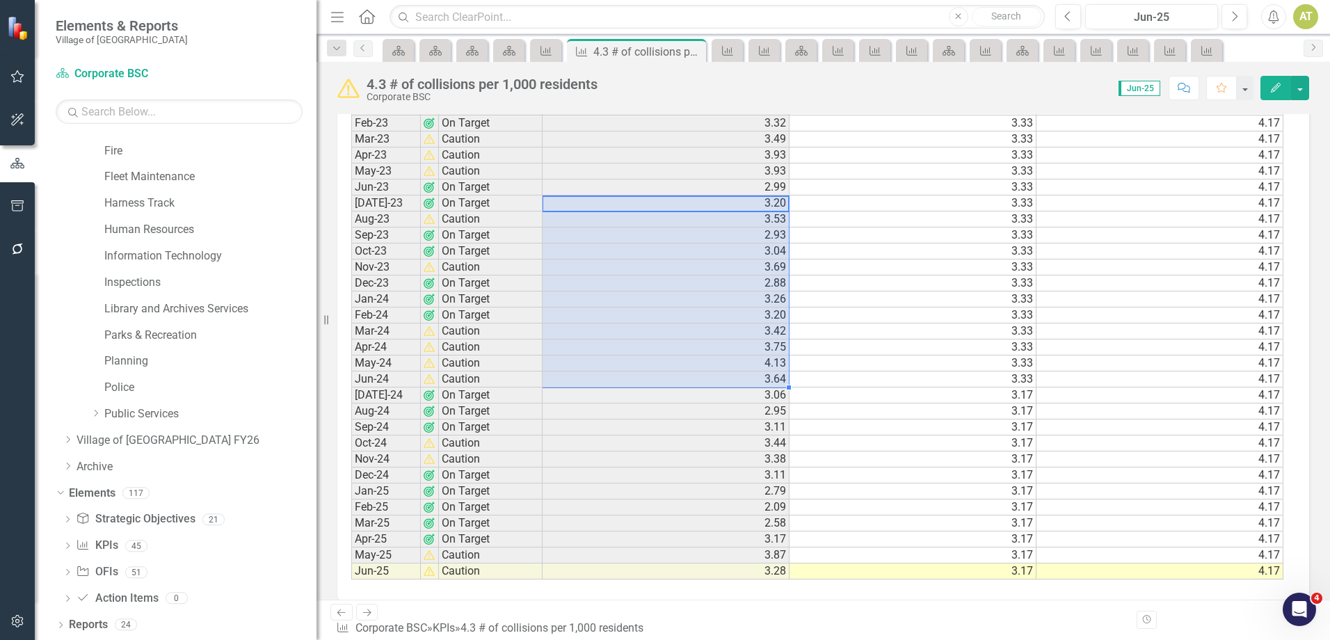
drag, startPoint x: 560, startPoint y: 204, endPoint x: 563, endPoint y: 378, distance: 173.9
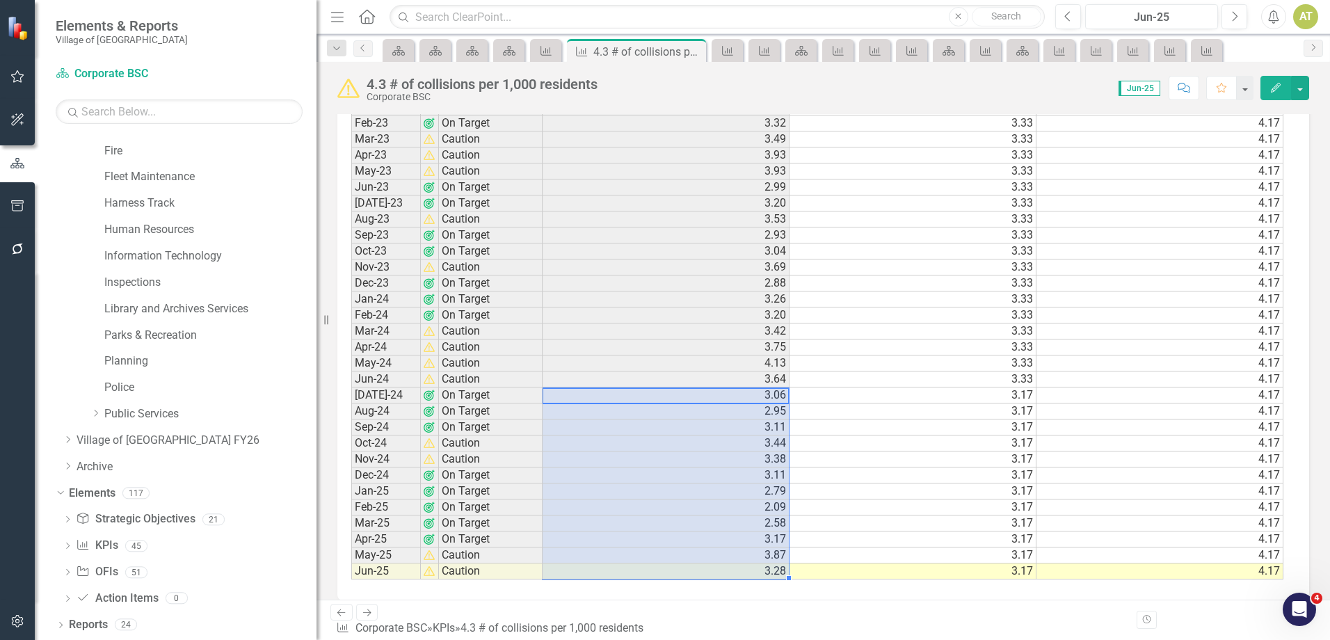
drag, startPoint x: 728, startPoint y: 394, endPoint x: 720, endPoint y: 563, distance: 169.2
click at [702, 503] on td "2.09" at bounding box center [665, 507] width 247 height 16
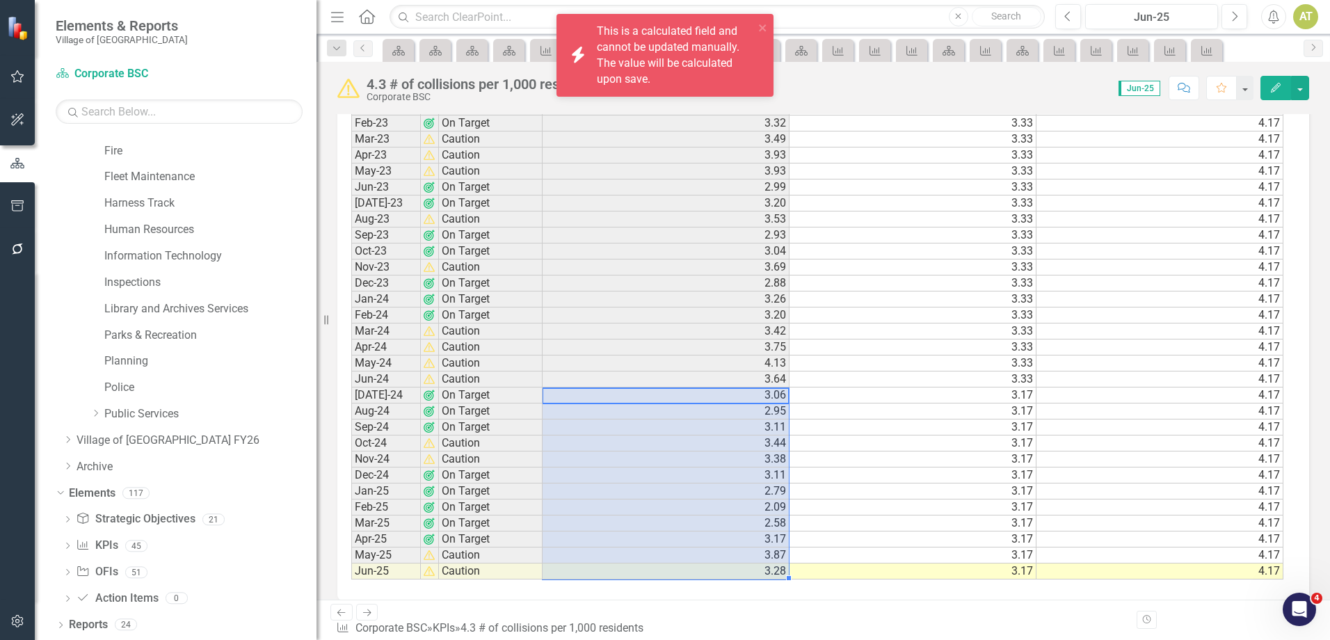
drag, startPoint x: 711, startPoint y: 417, endPoint x: 732, endPoint y: 584, distance: 168.9
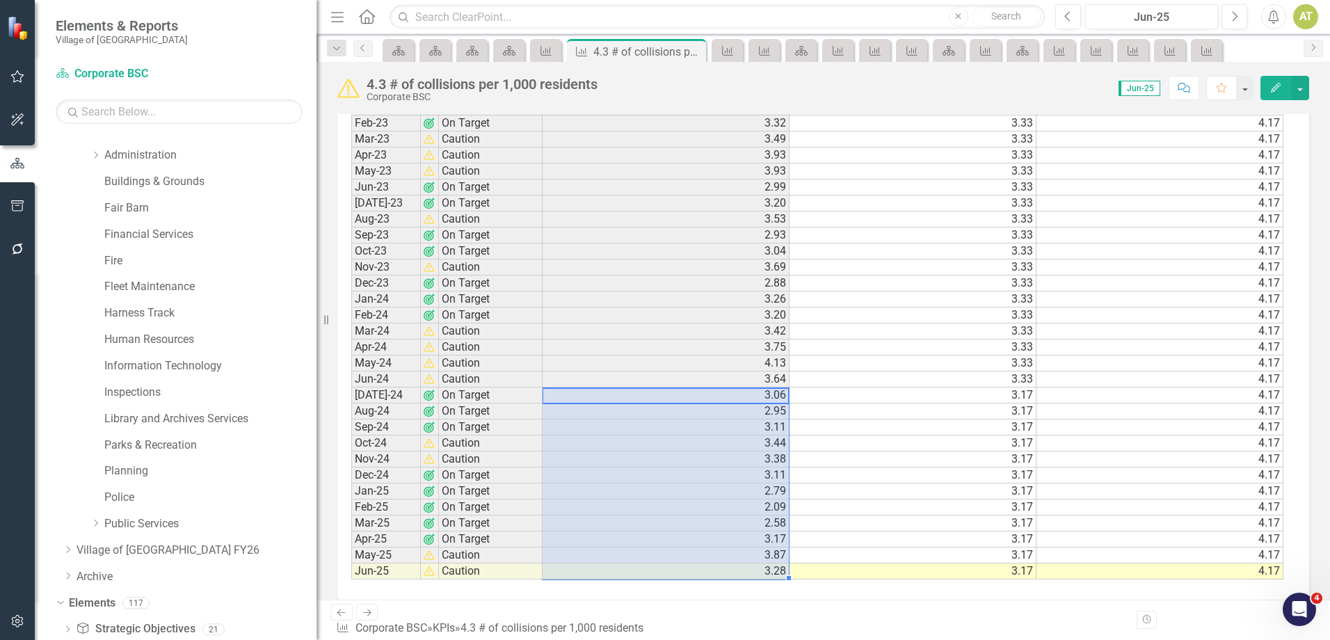
scroll to position [232, 0]
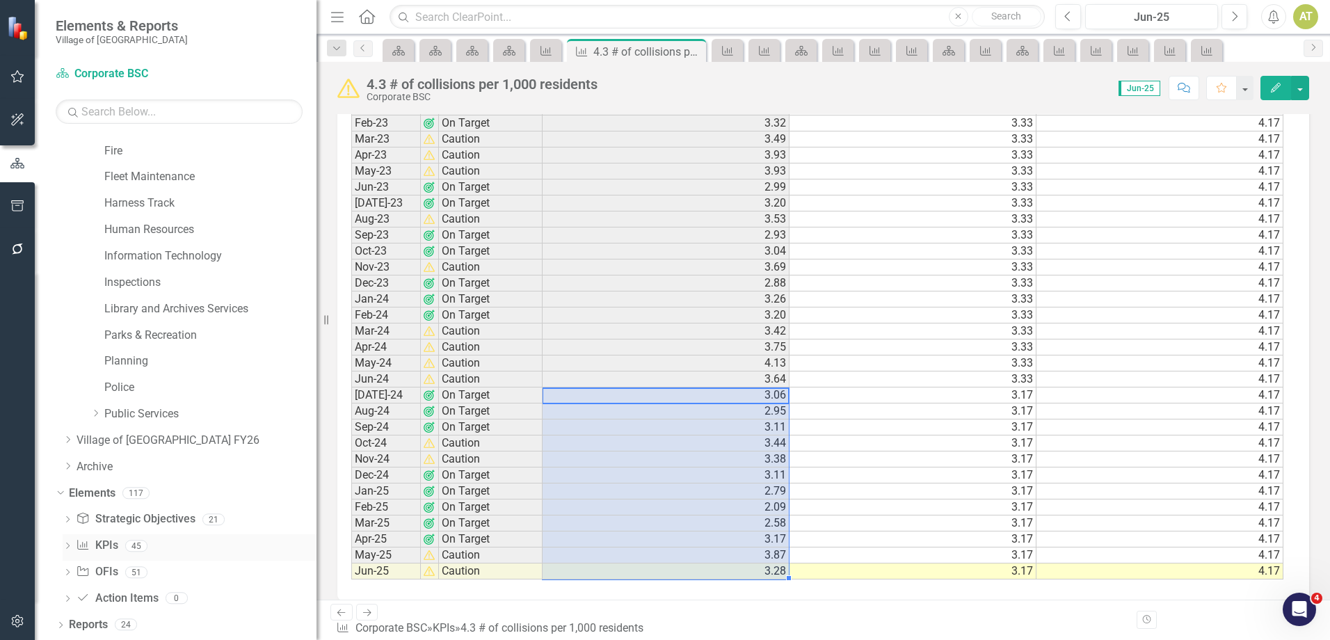
click at [67, 542] on div "Dropdown" at bounding box center [68, 548] width 10 height 12
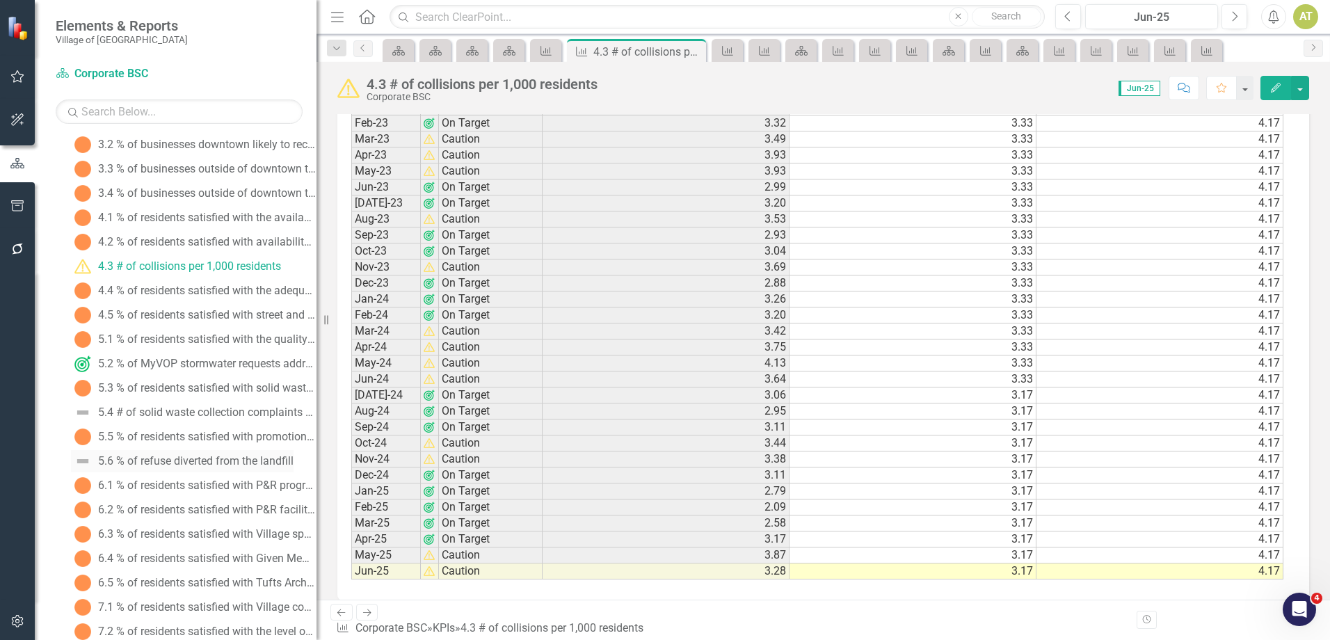
scroll to position [997, 0]
click at [190, 359] on div "5.2 % of MyVOP stormwater requests addressed on time" at bounding box center [207, 363] width 218 height 13
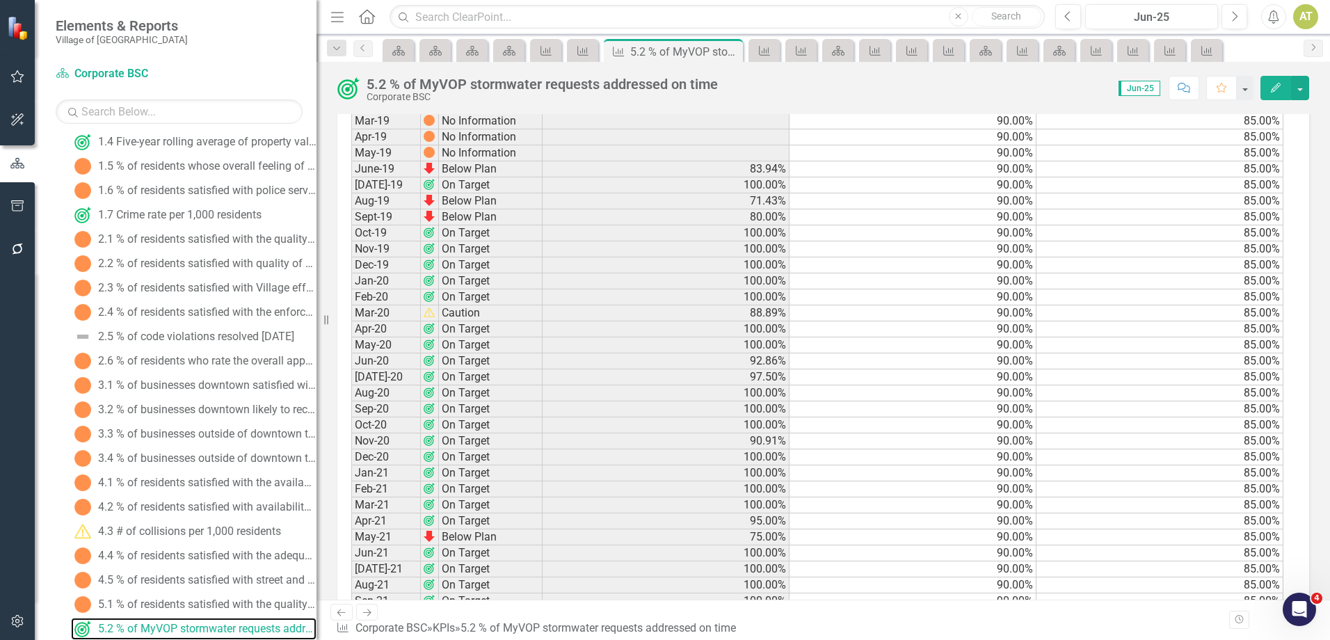
scroll to position [751, 0]
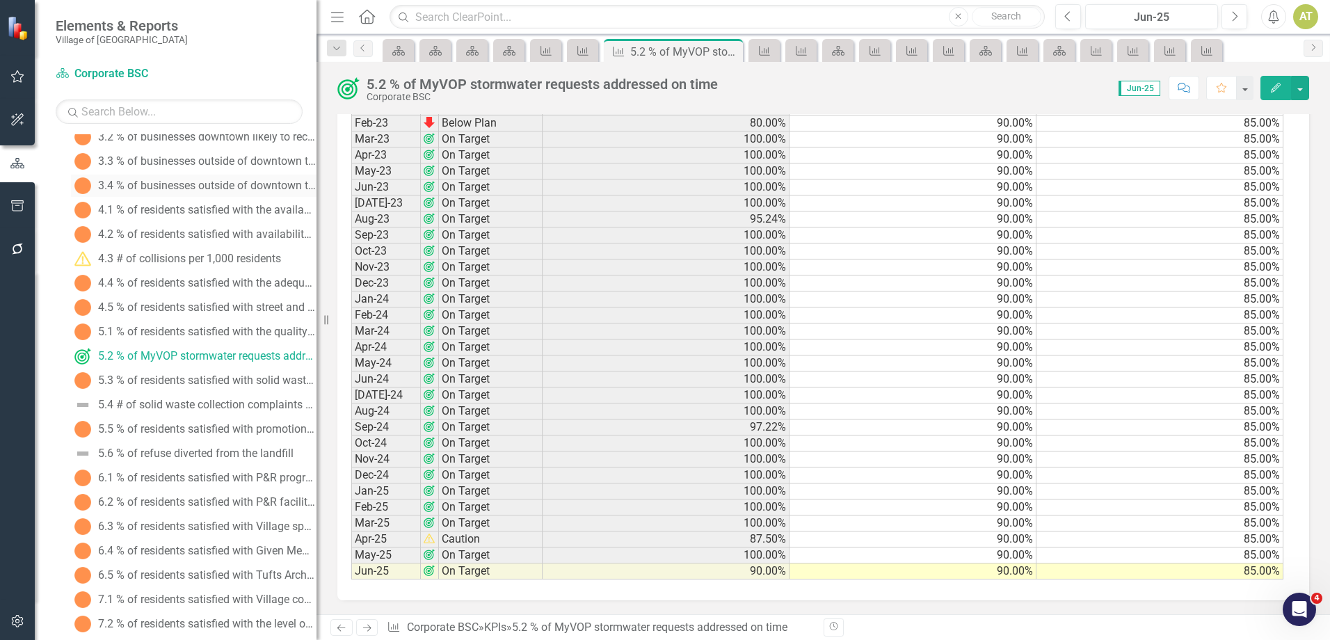
scroll to position [1009, 0]
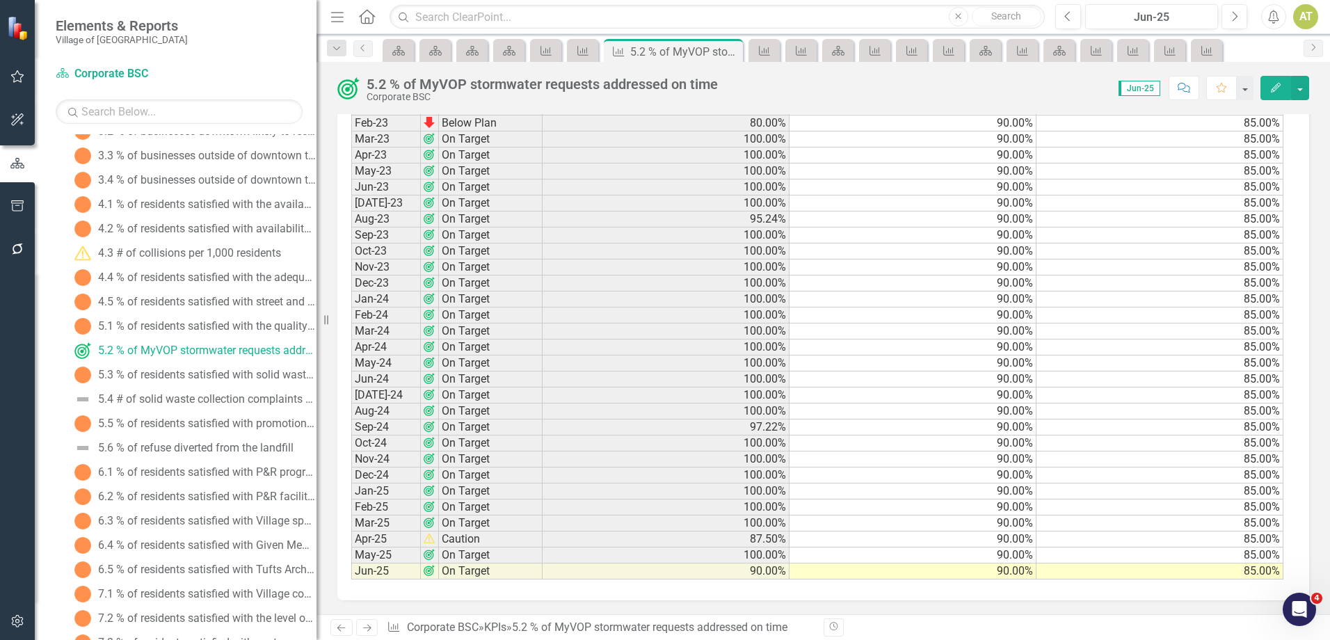
click at [1278, 97] on button "Edit" at bounding box center [1275, 88] width 31 height 24
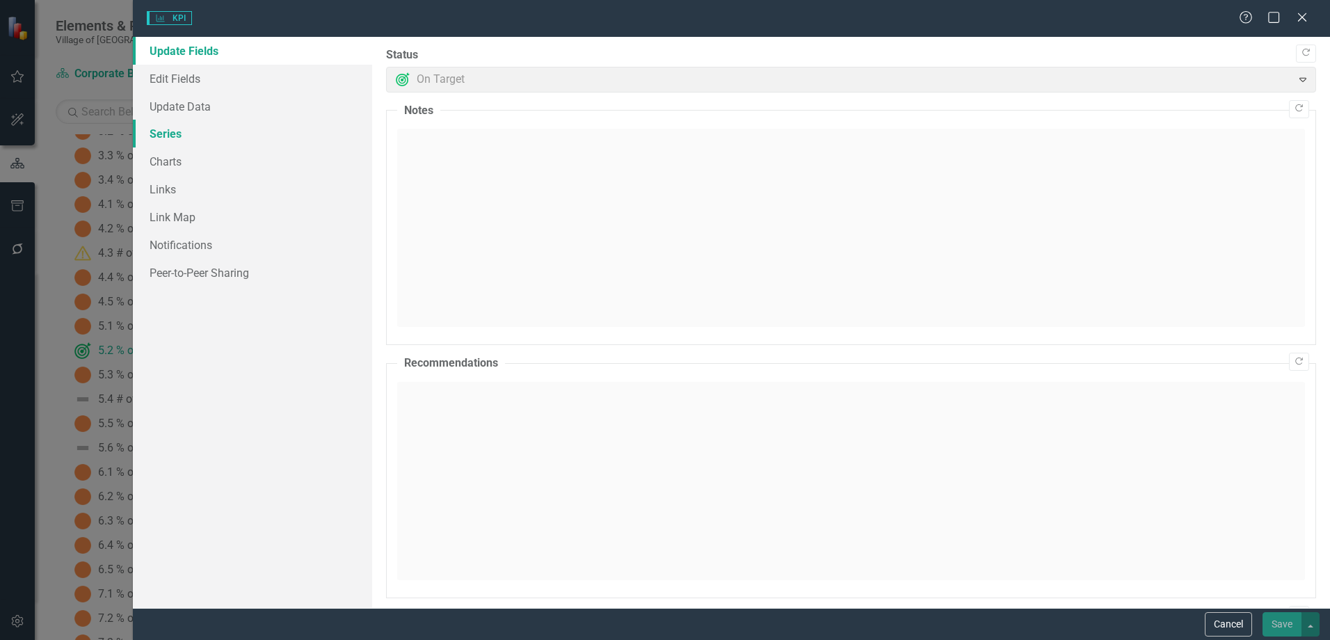
click at [182, 140] on link "Series" at bounding box center [252, 134] width 239 height 28
click at [163, 136] on link "Series" at bounding box center [252, 134] width 239 height 28
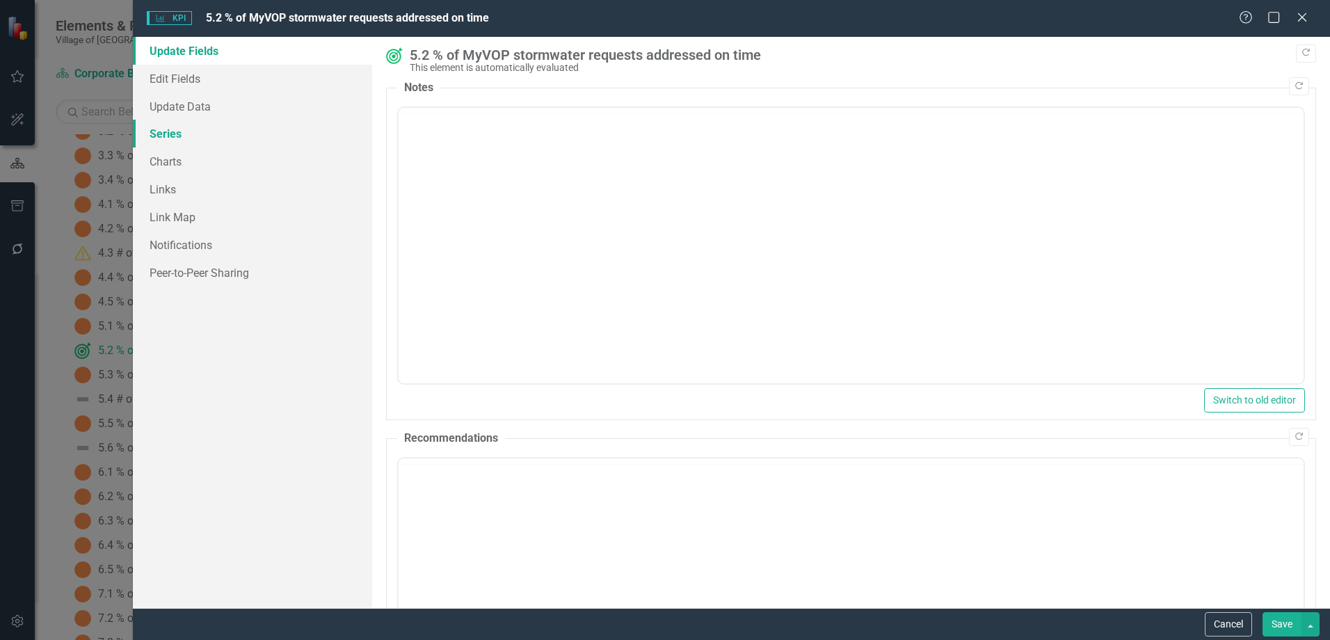
click at [163, 136] on link "Series" at bounding box center [252, 134] width 239 height 28
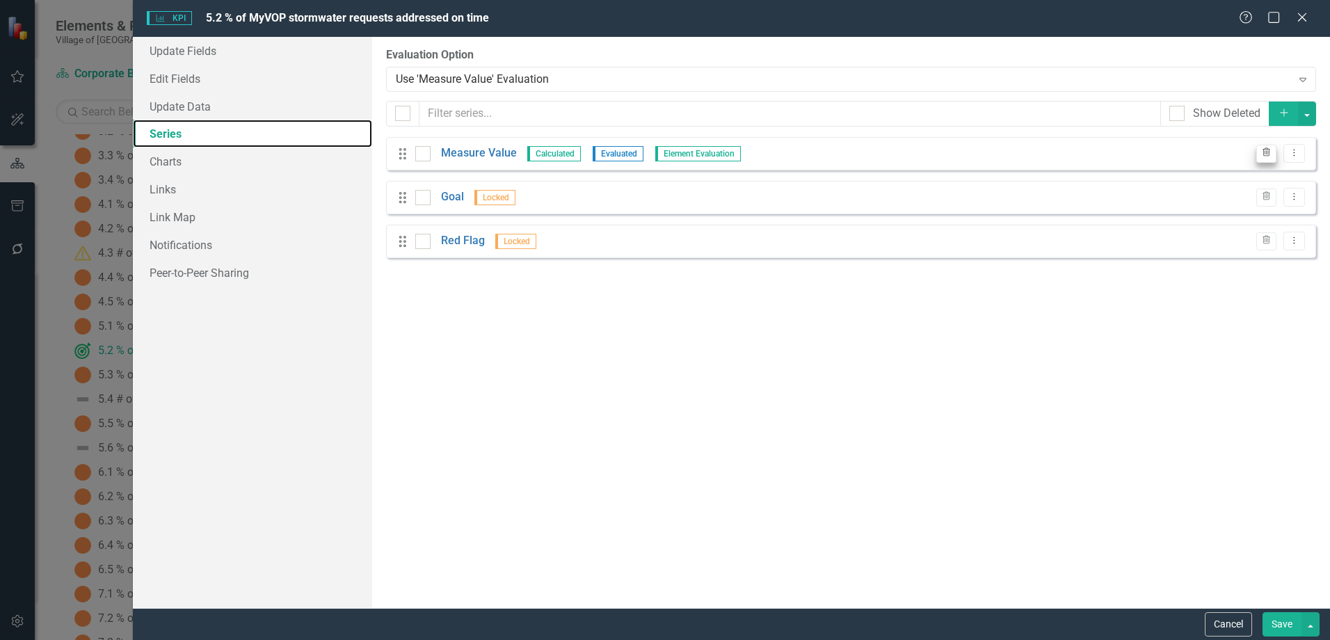
scroll to position [0, 0]
click at [1282, 151] on div "Trash Dropdown Menu" at bounding box center [1277, 153] width 56 height 19
click at [1289, 150] on icon "Dropdown Menu" at bounding box center [1294, 152] width 12 height 9
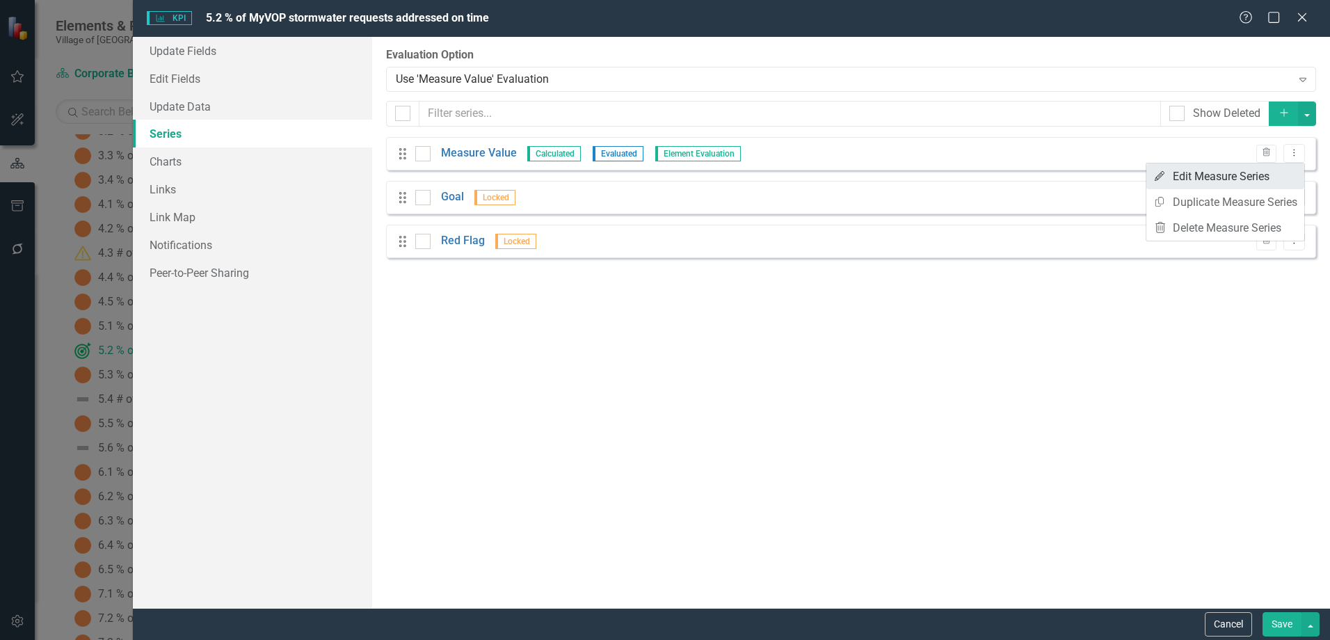
click at [1278, 169] on link "Edit Edit Measure Series" at bounding box center [1225, 176] width 158 height 26
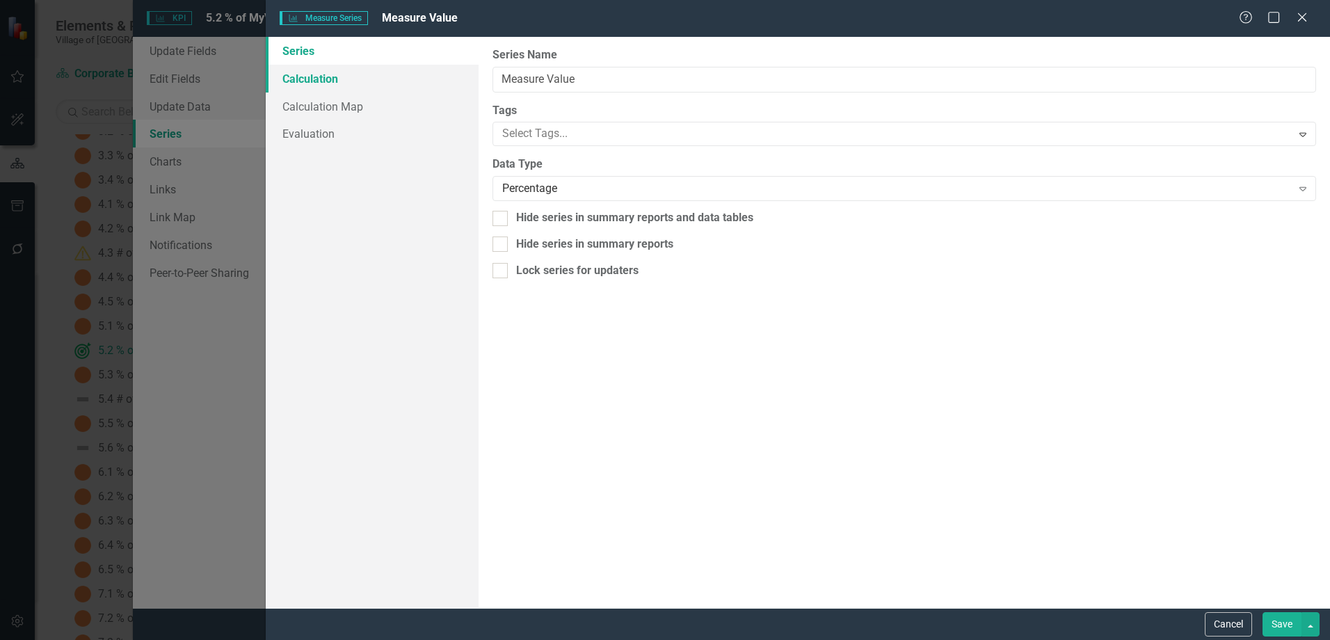
click at [317, 86] on link "Calculation" at bounding box center [372, 79] width 213 height 28
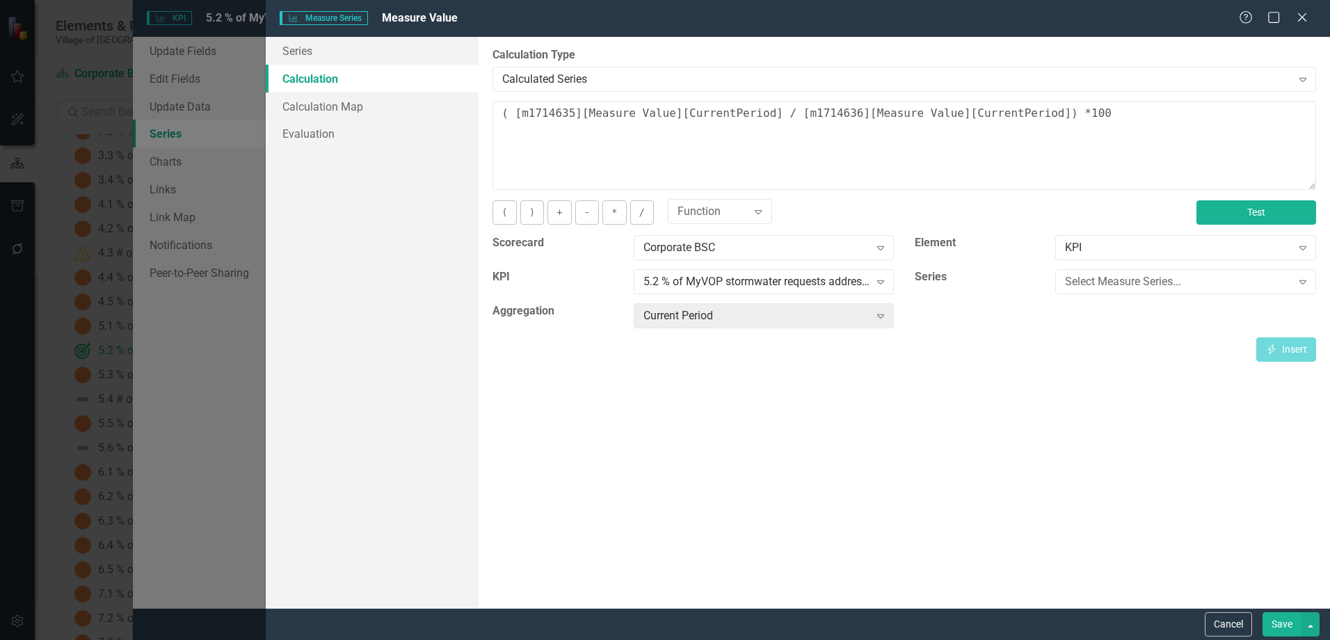
click at [1282, 208] on button "Test" at bounding box center [1256, 212] width 120 height 24
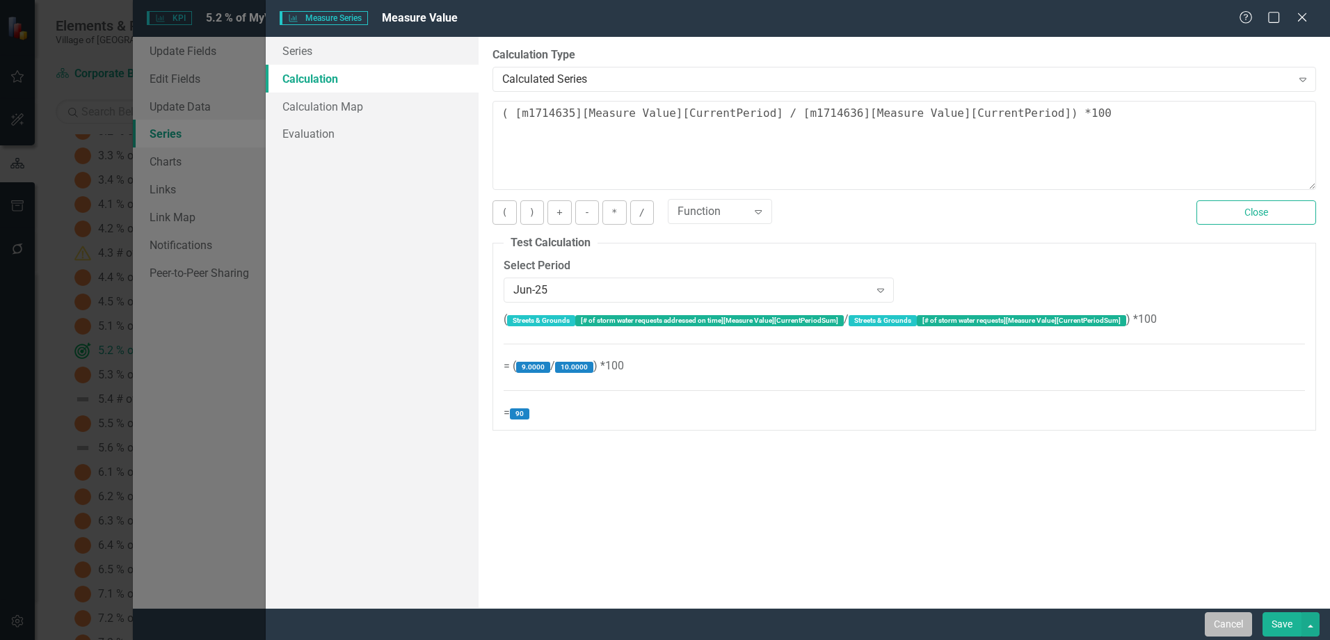
click at [1227, 625] on button "Cancel" at bounding box center [1228, 624] width 47 height 24
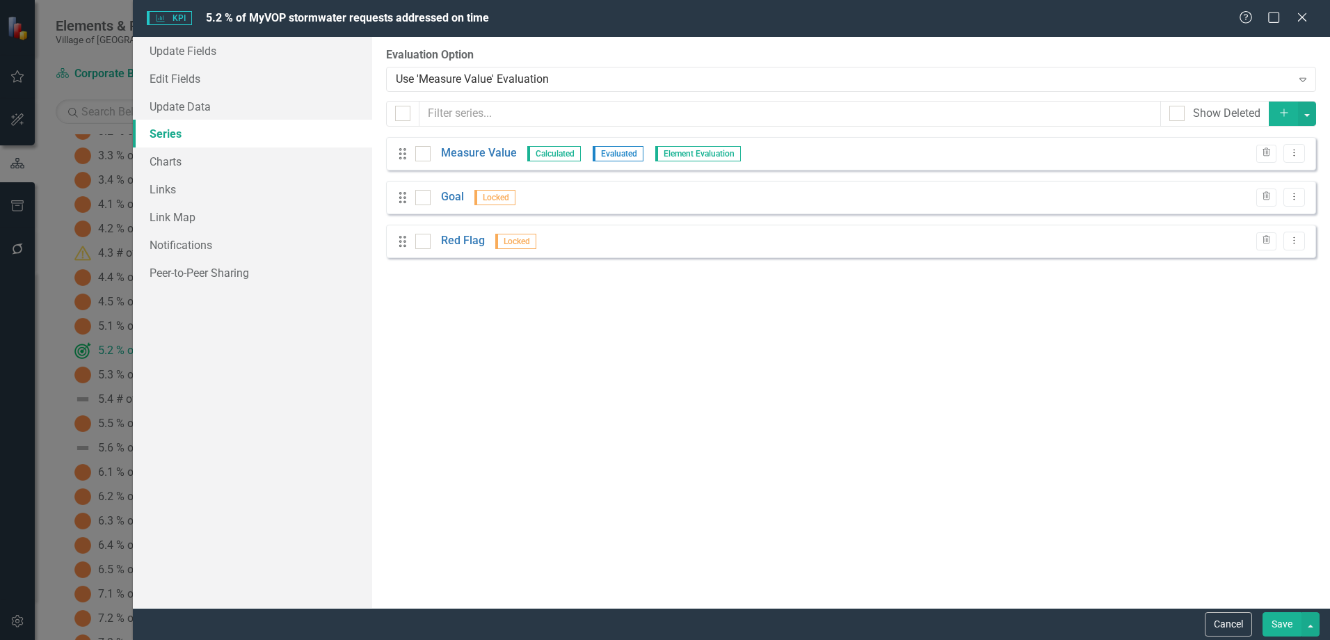
click at [1235, 615] on button "Cancel" at bounding box center [1228, 624] width 47 height 24
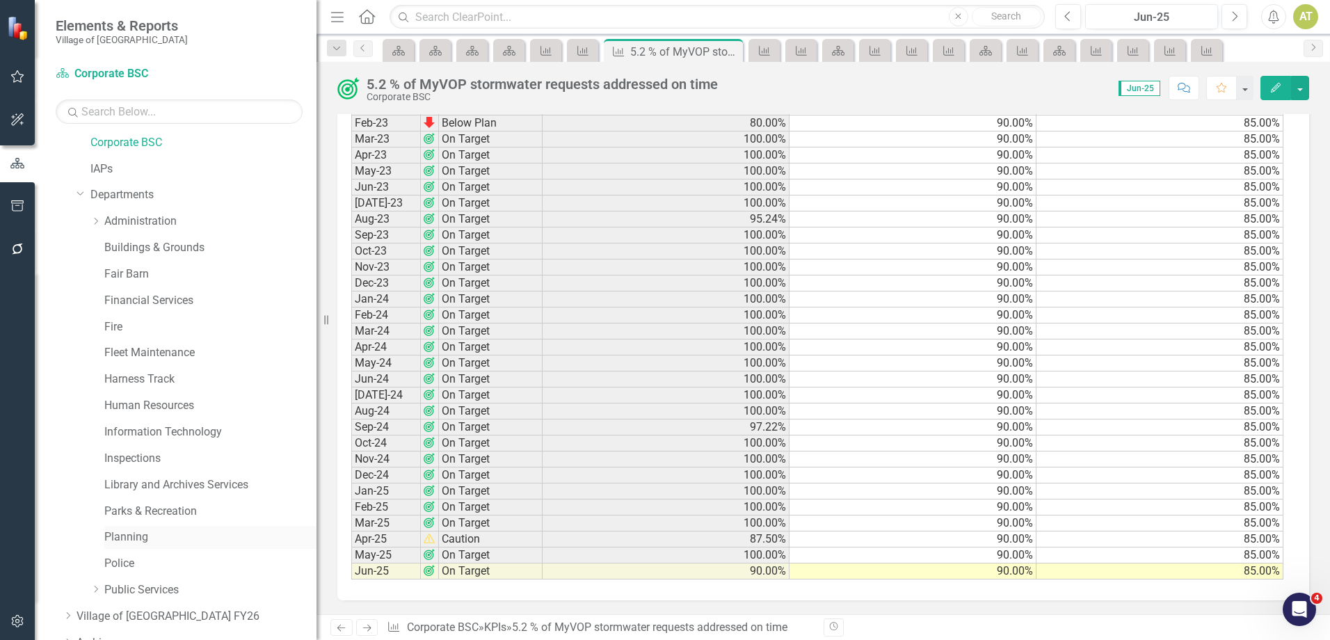
scroll to position [139, 0]
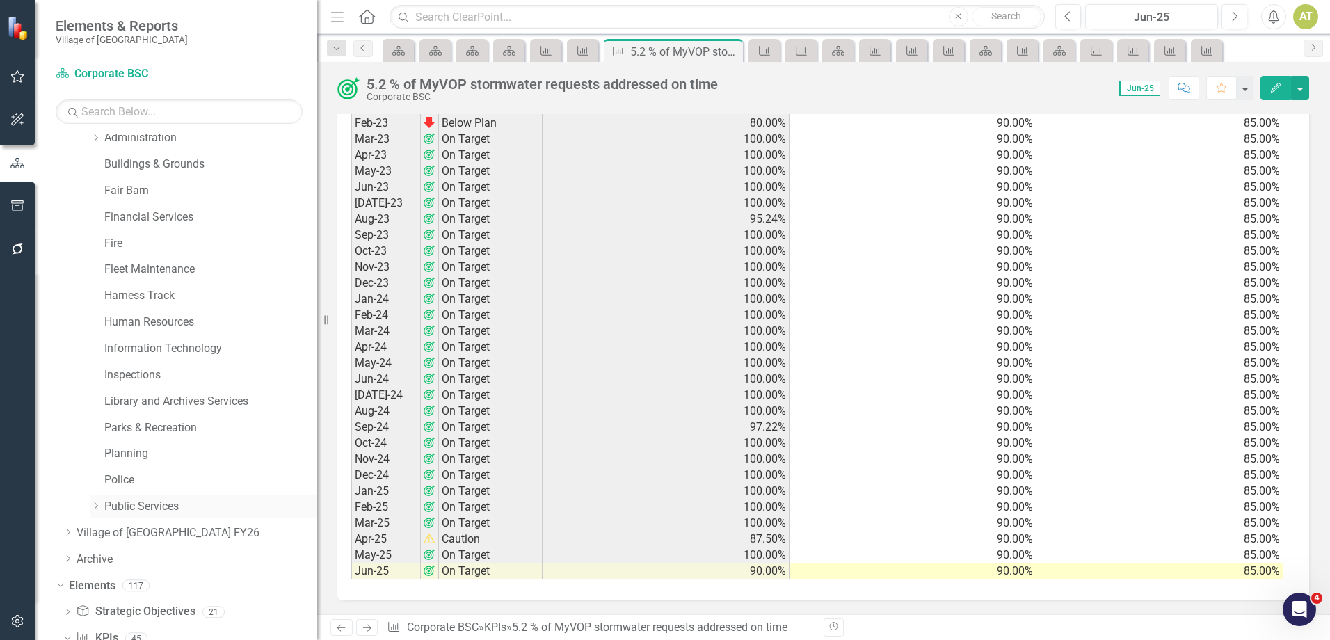
click at [97, 508] on icon "Dropdown" at bounding box center [95, 505] width 10 height 8
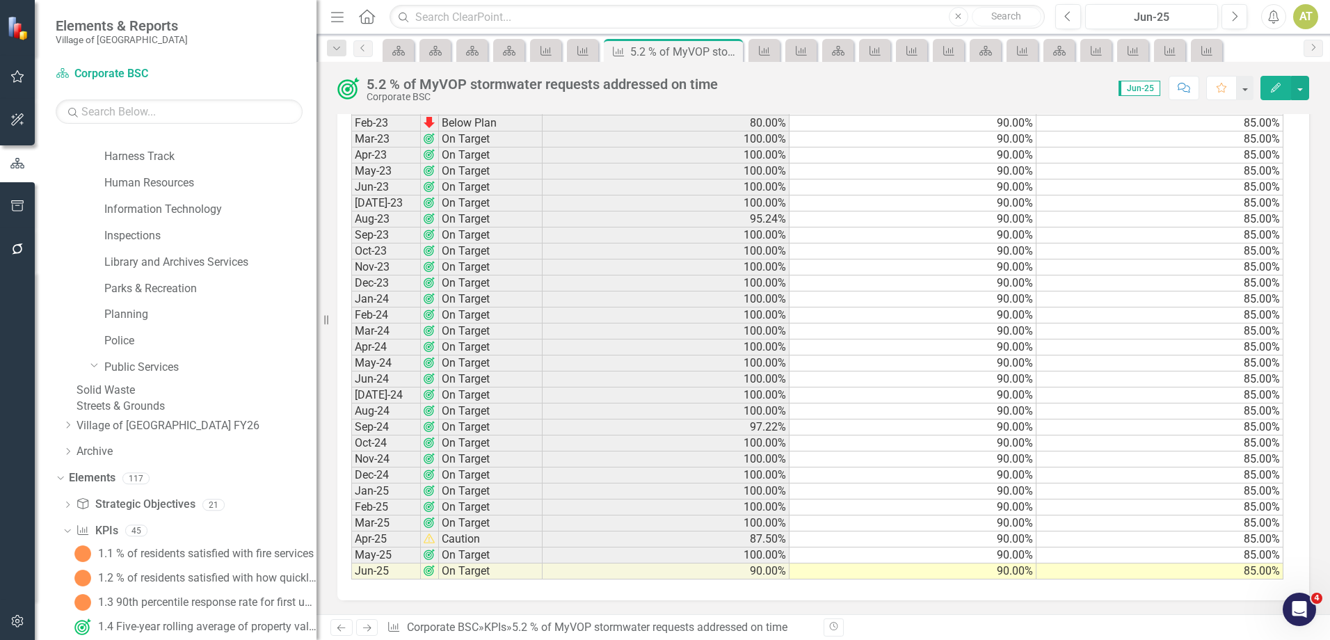
click at [165, 414] on link "Streets & Grounds" at bounding box center [196, 406] width 240 height 16
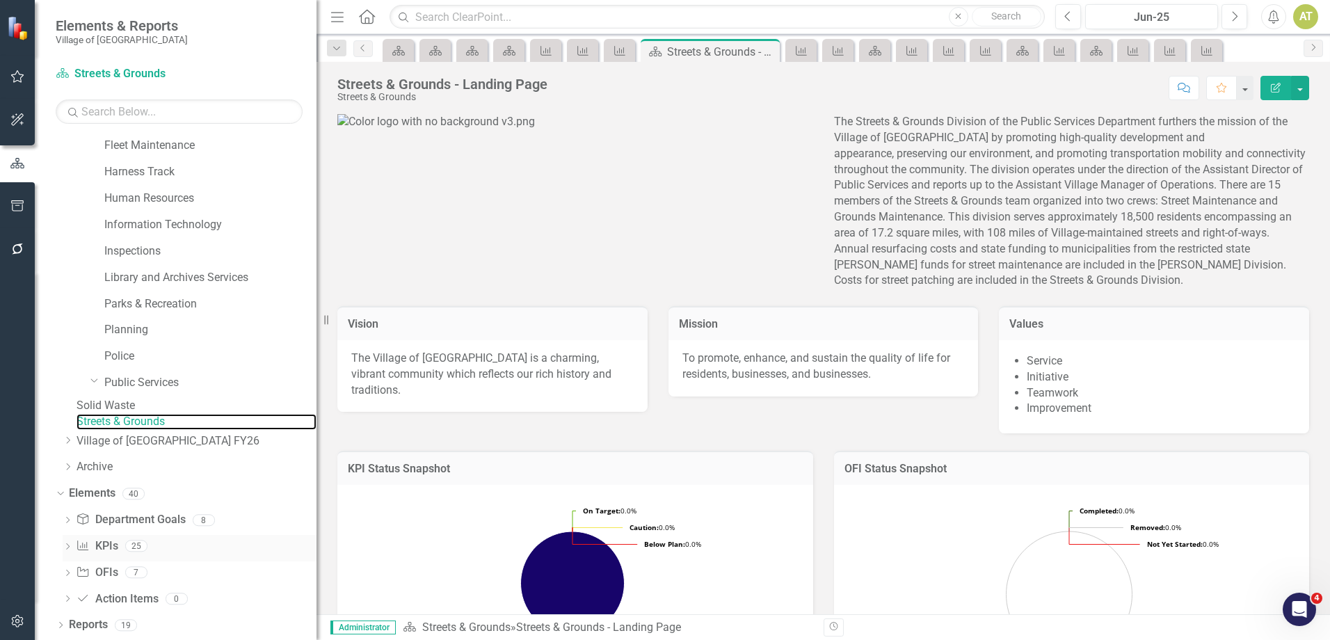
scroll to position [284, 0]
click at [66, 546] on icon "Dropdown" at bounding box center [68, 548] width 10 height 8
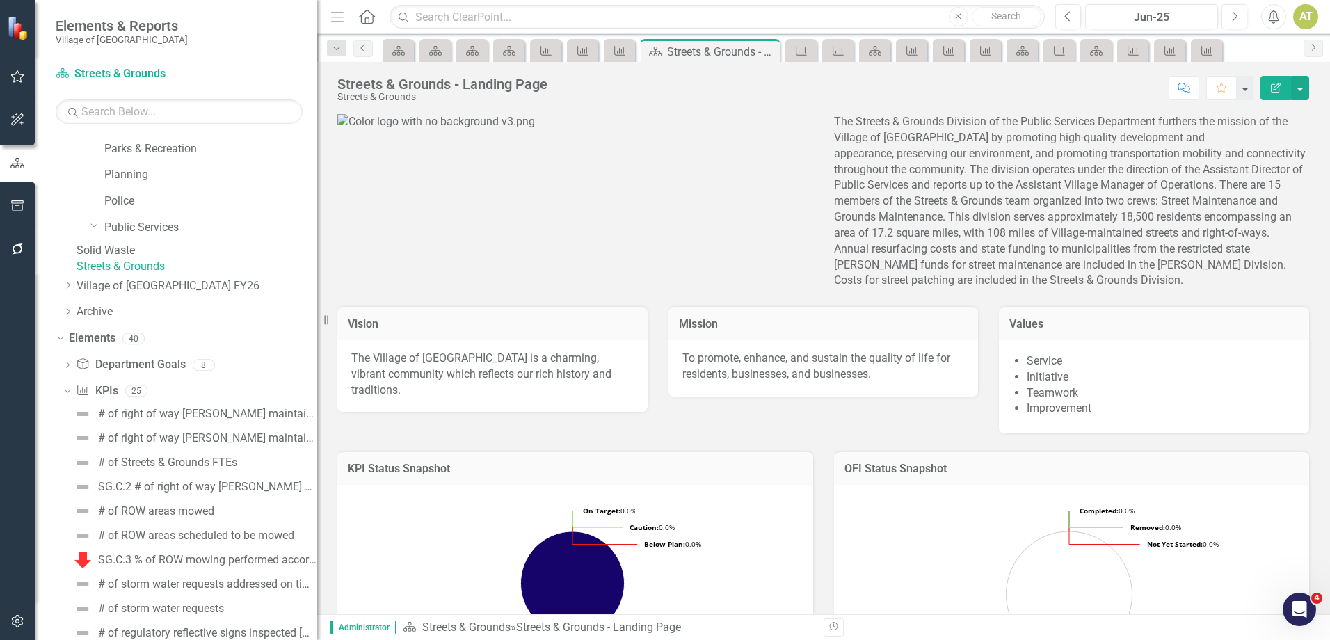
scroll to position [771, 0]
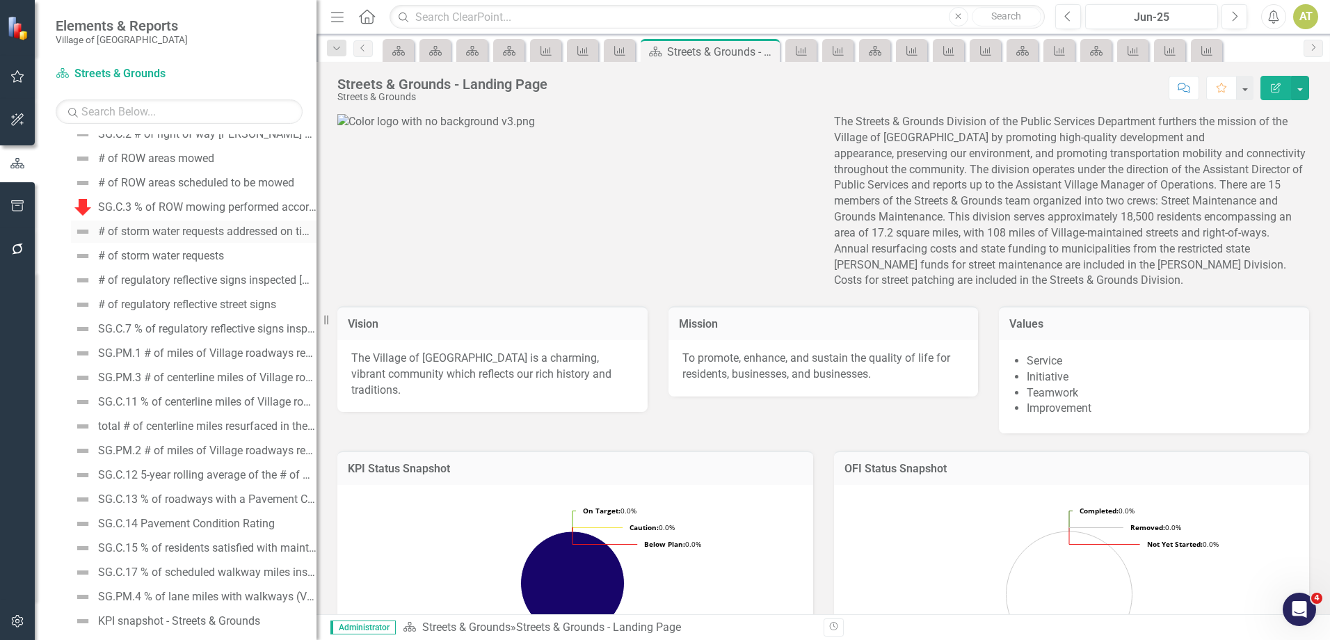
click at [225, 238] on div "# of storm water requests addressed on time" at bounding box center [207, 231] width 218 height 13
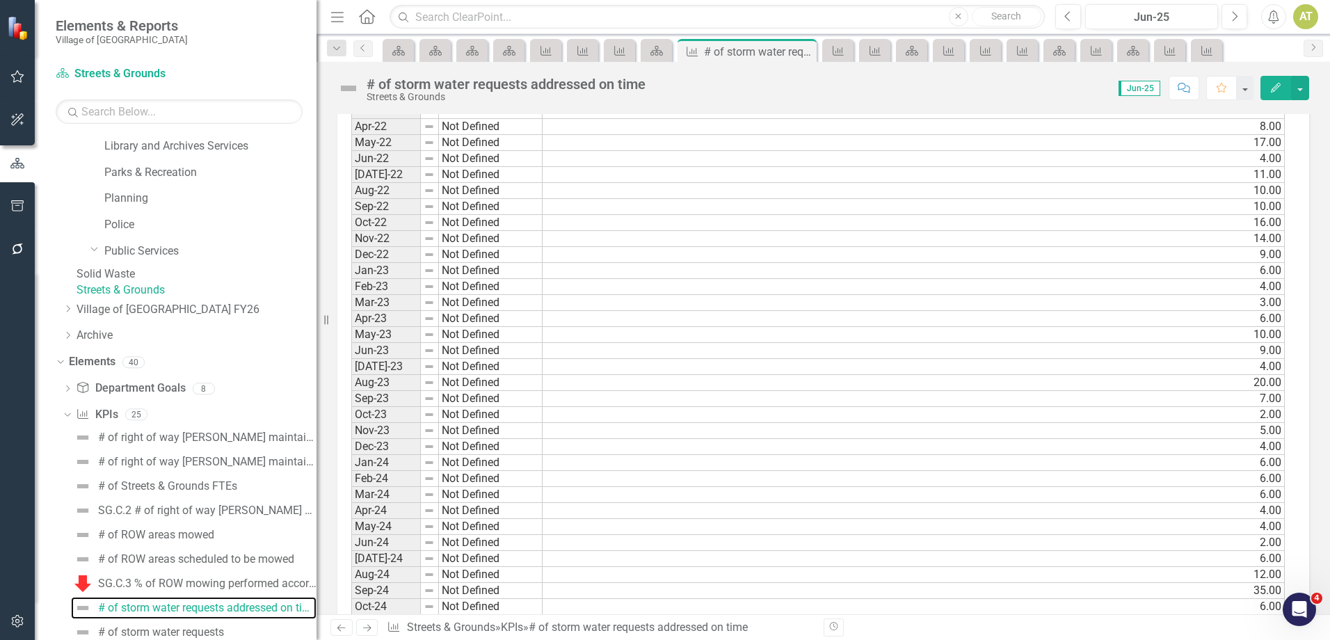
scroll to position [1319, 0]
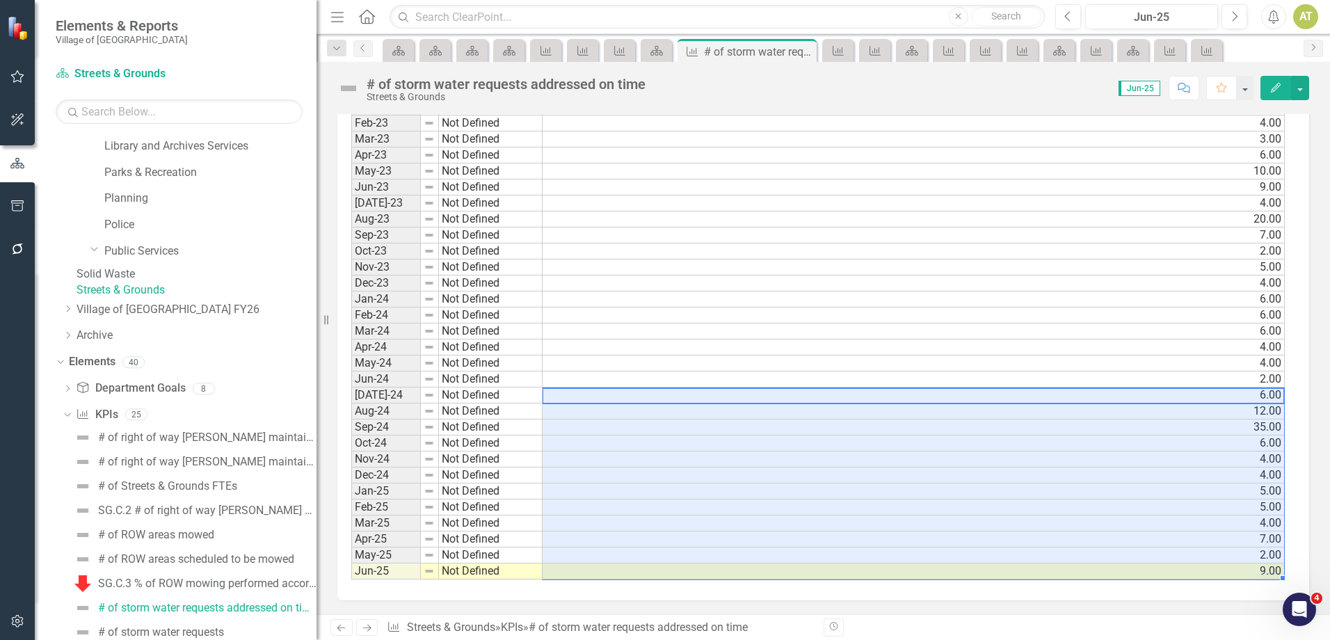
drag, startPoint x: 554, startPoint y: 396, endPoint x: 573, endPoint y: 574, distance: 179.0
click at [364, 625] on icon "Next" at bounding box center [367, 627] width 12 height 9
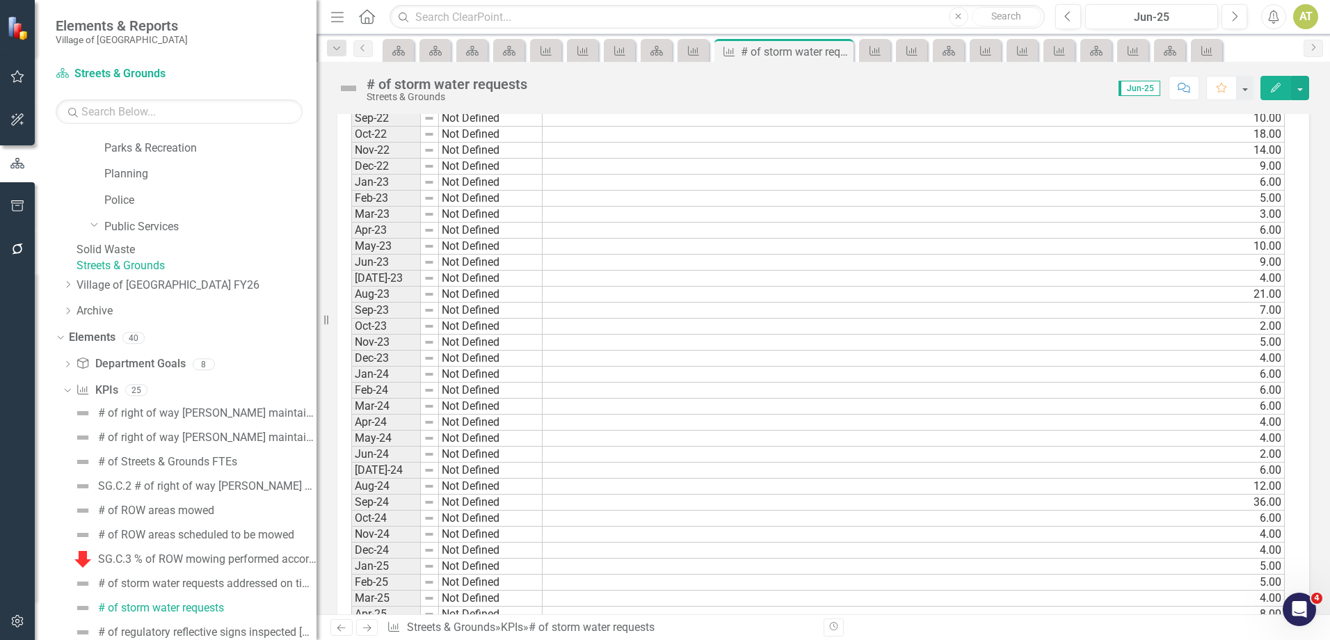
scroll to position [1319, 0]
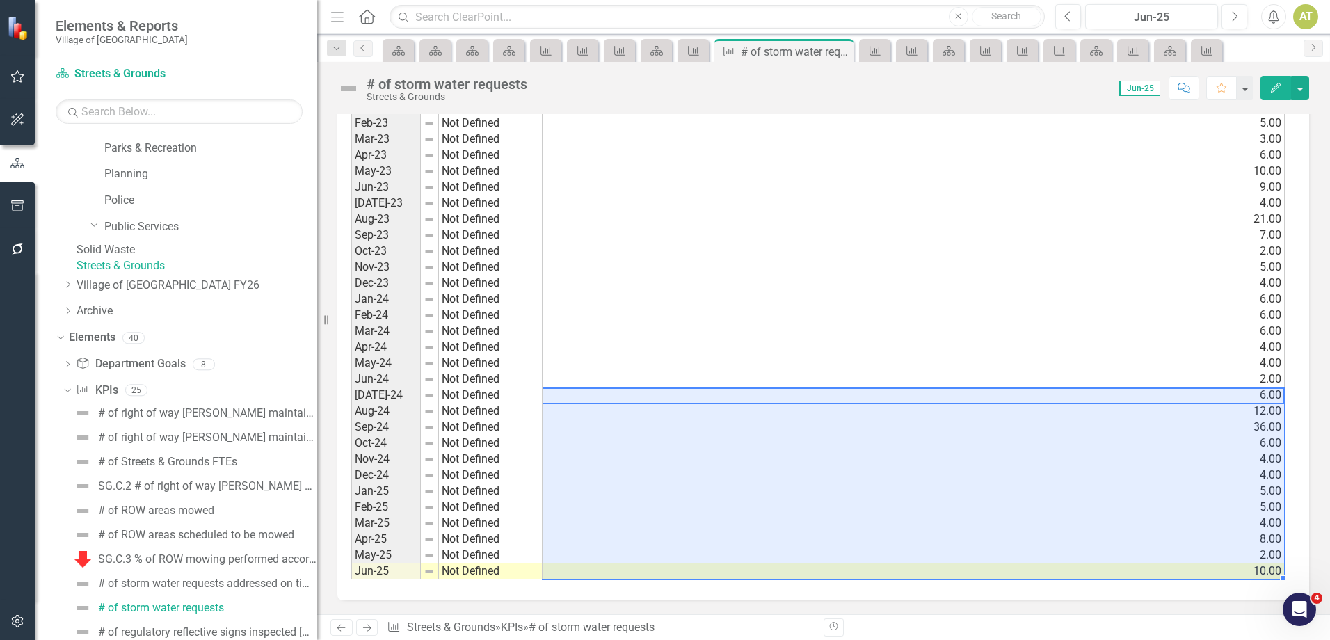
drag, startPoint x: 588, startPoint y: 442, endPoint x: 588, endPoint y: 577, distance: 134.9
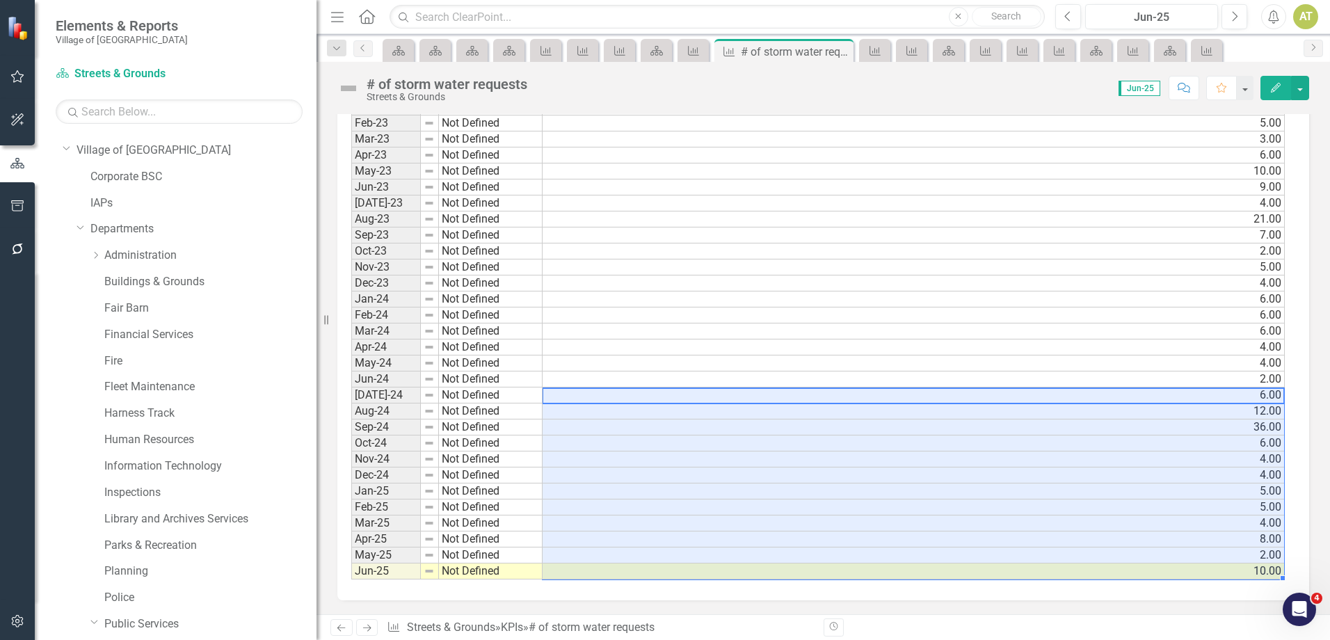
scroll to position [0, 0]
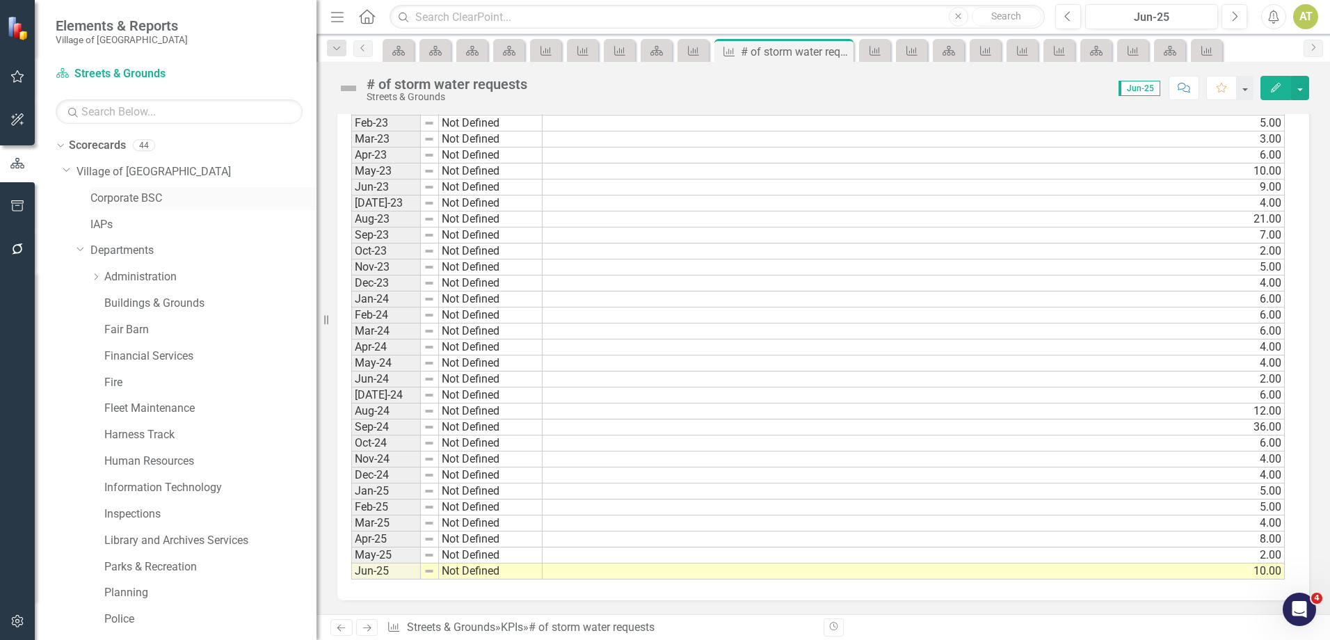
click at [122, 200] on link "Corporate BSC" at bounding box center [203, 199] width 226 height 16
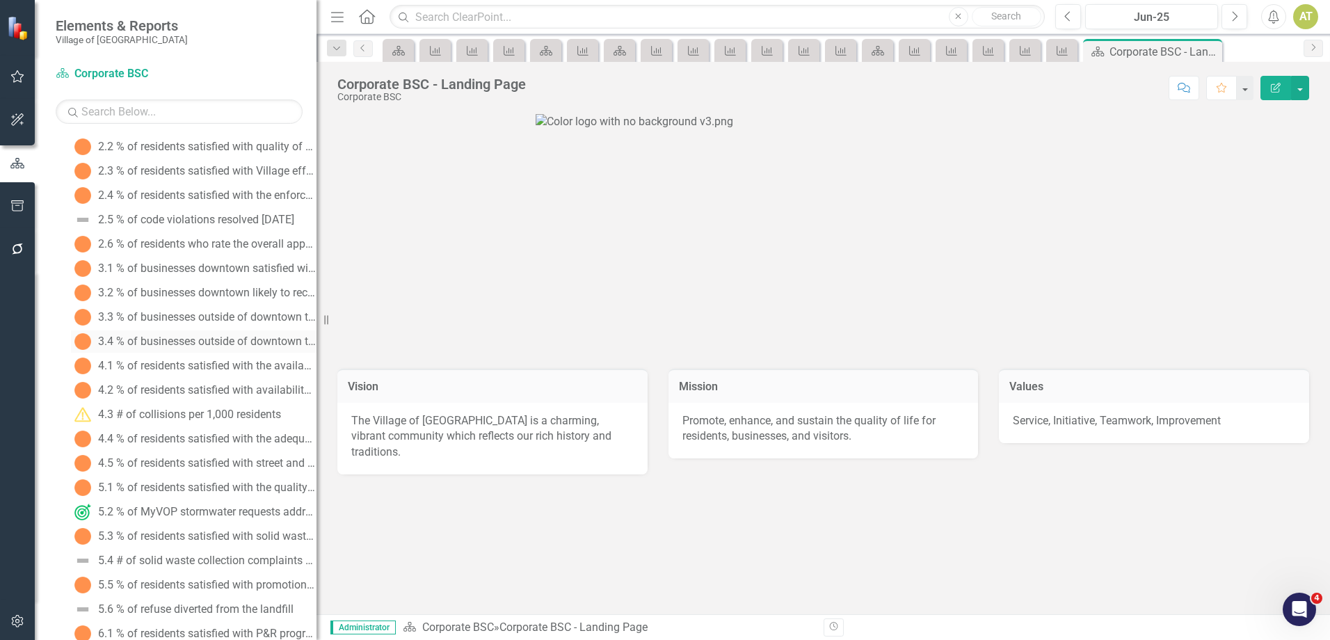
scroll to position [904, 0]
click at [181, 542] on div "5.4 # of solid waste collection complaints per 1,000 collection points" at bounding box center [207, 536] width 218 height 13
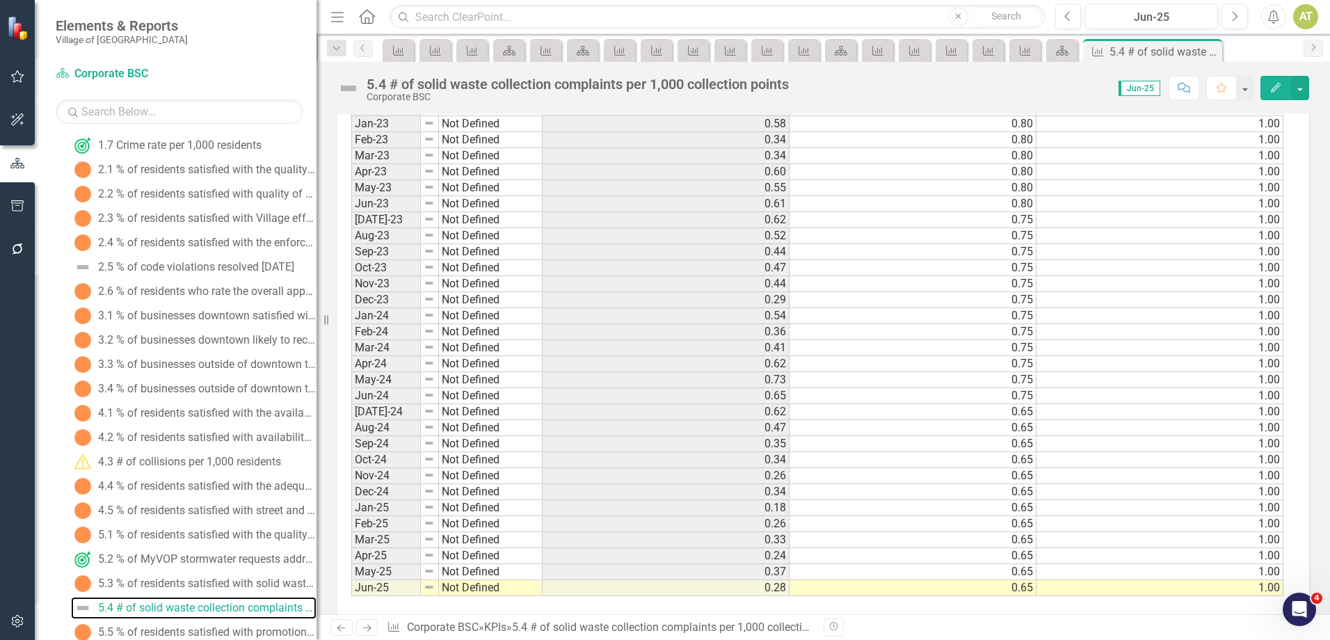
scroll to position [1419, 0]
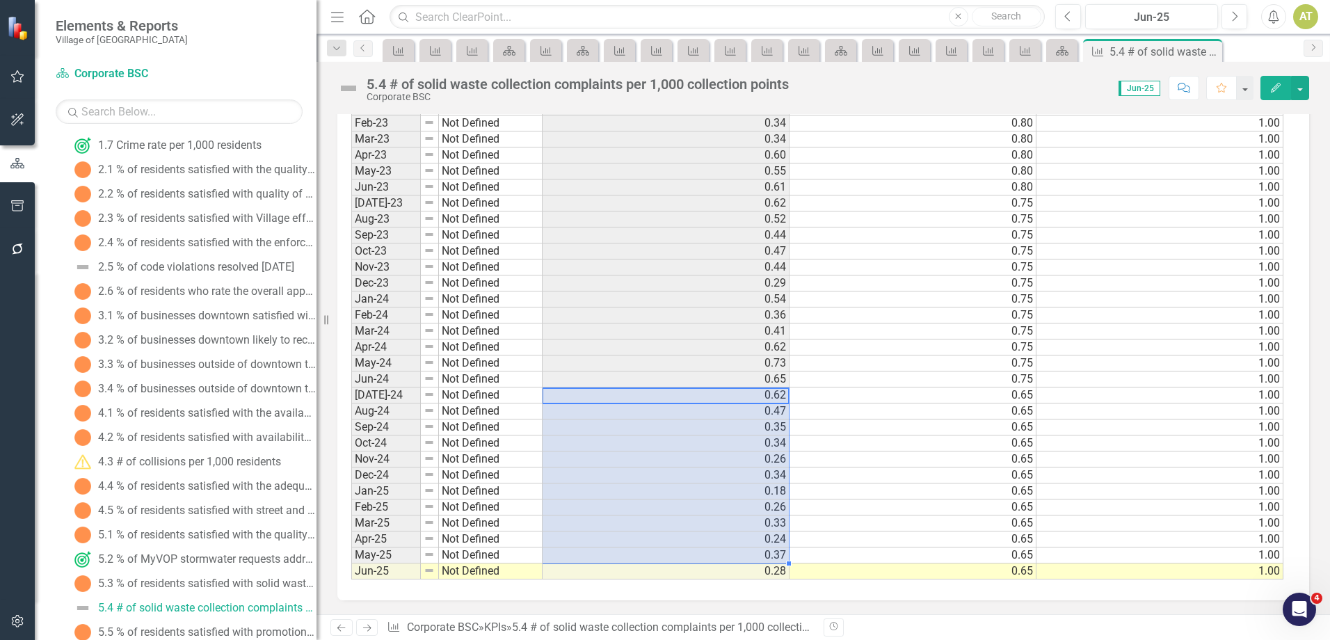
drag, startPoint x: 629, startPoint y: 440, endPoint x: 643, endPoint y: 563, distance: 123.1
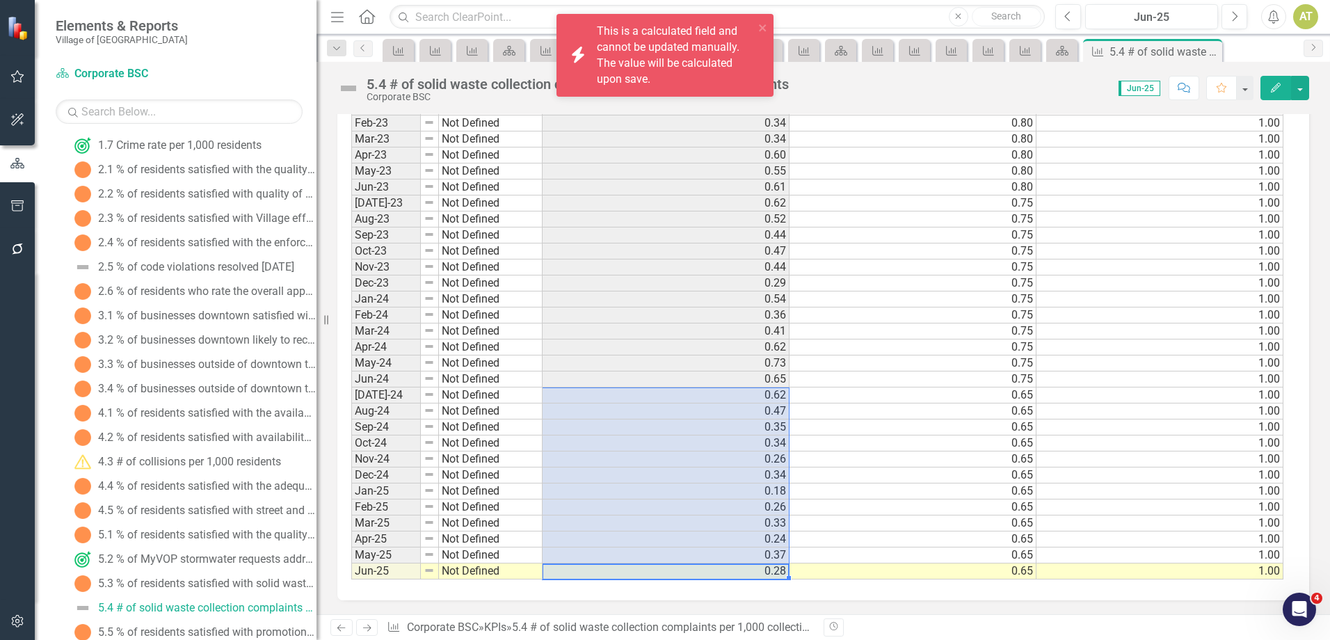
drag, startPoint x: 656, startPoint y: 570, endPoint x: 614, endPoint y: 396, distance: 179.0
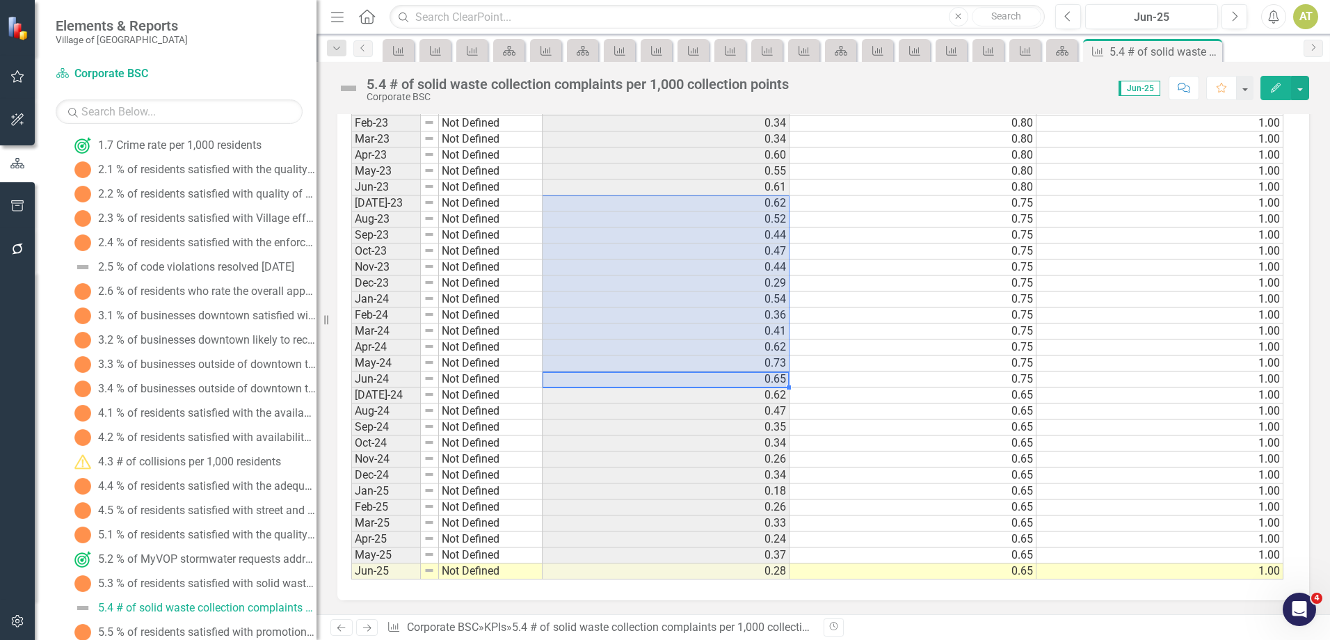
drag, startPoint x: 769, startPoint y: 378, endPoint x: 745, endPoint y: 207, distance: 172.8
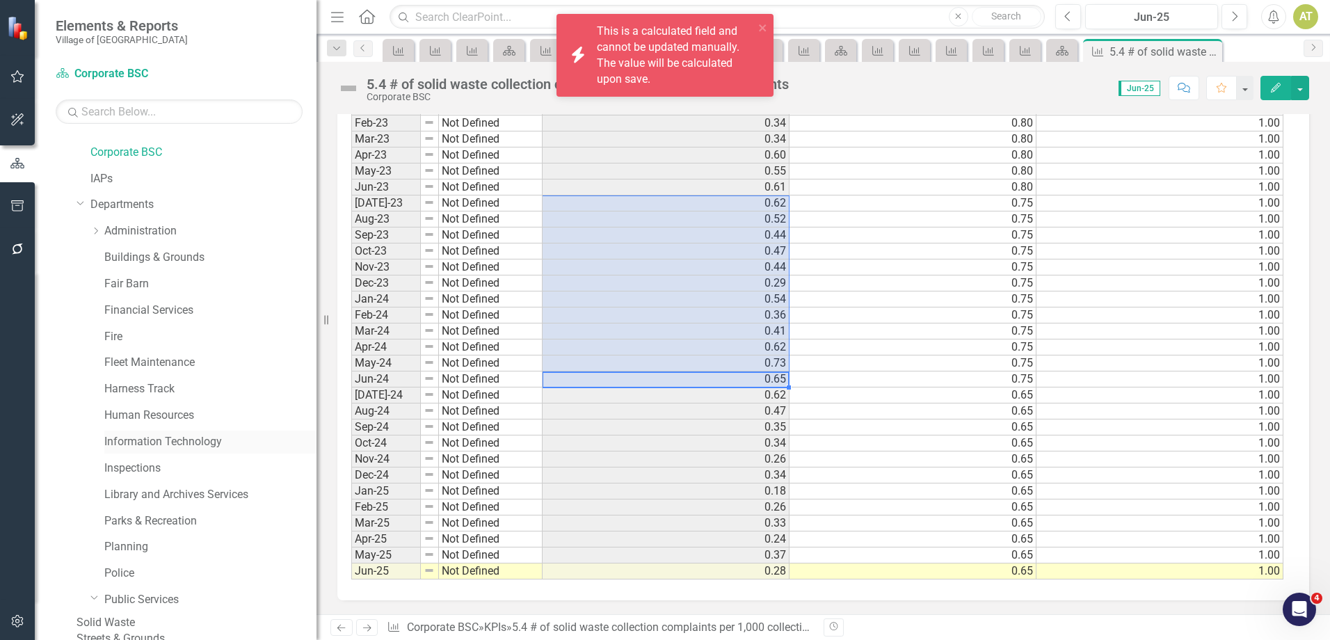
scroll to position [70, 0]
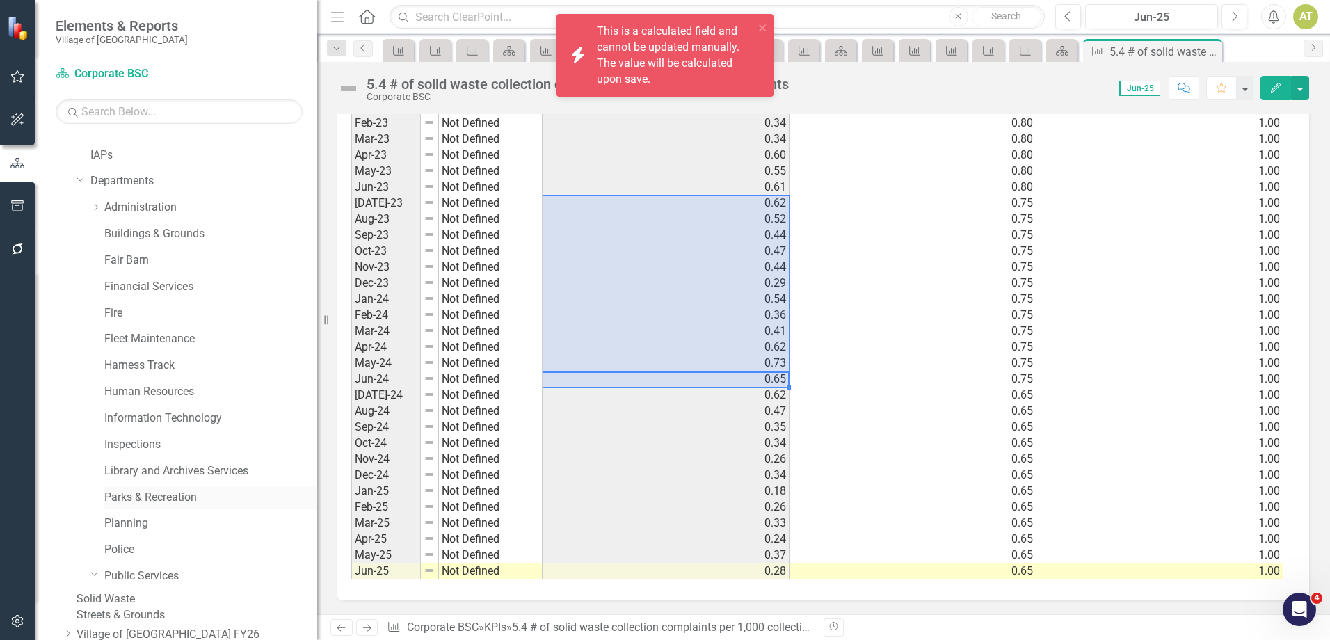
drag, startPoint x: 155, startPoint y: 485, endPoint x: 156, endPoint y: 499, distance: 14.7
click at [155, 485] on div "Library and Archives Services" at bounding box center [196, 473] width 240 height 26
click at [156, 499] on link "Parks & Recreation" at bounding box center [210, 498] width 212 height 16
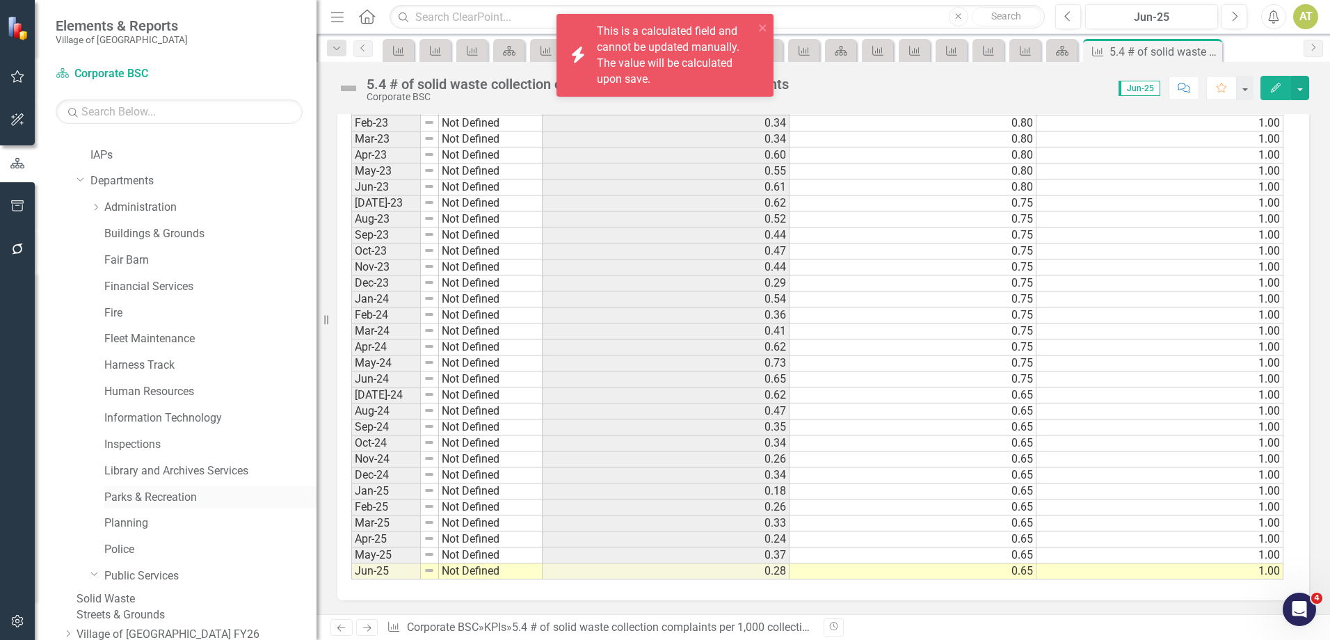
click at [157, 495] on link "Parks & Recreation" at bounding box center [210, 498] width 212 height 16
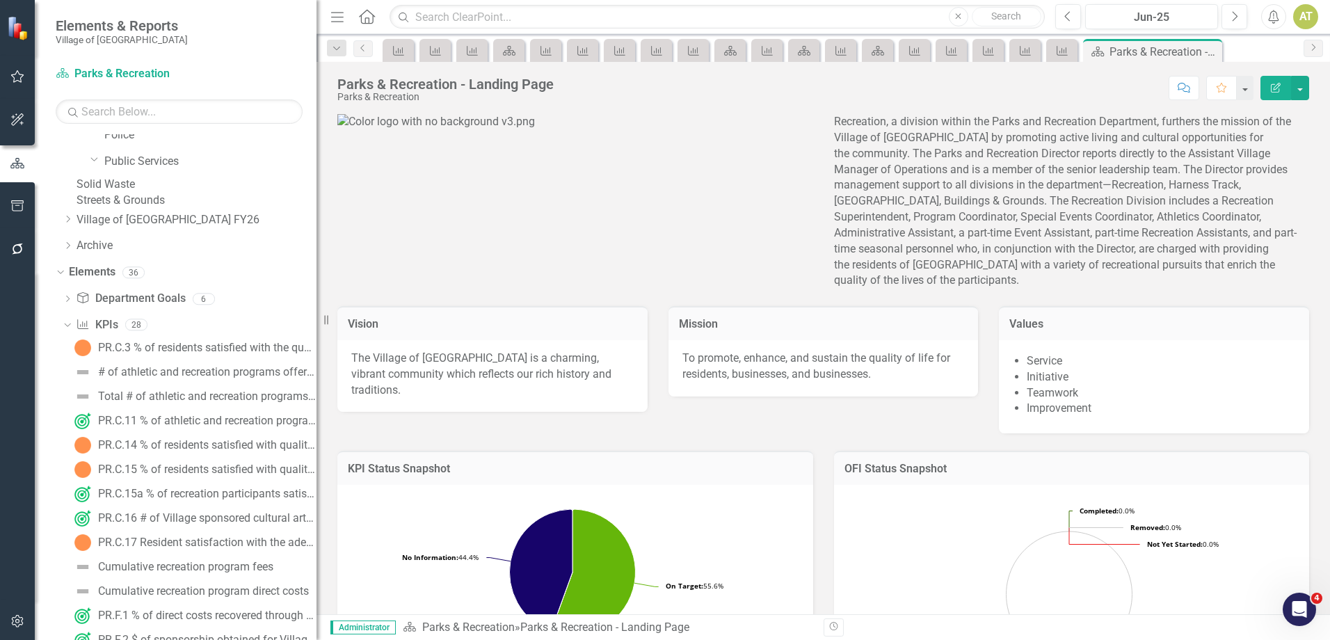
scroll to position [626, 0]
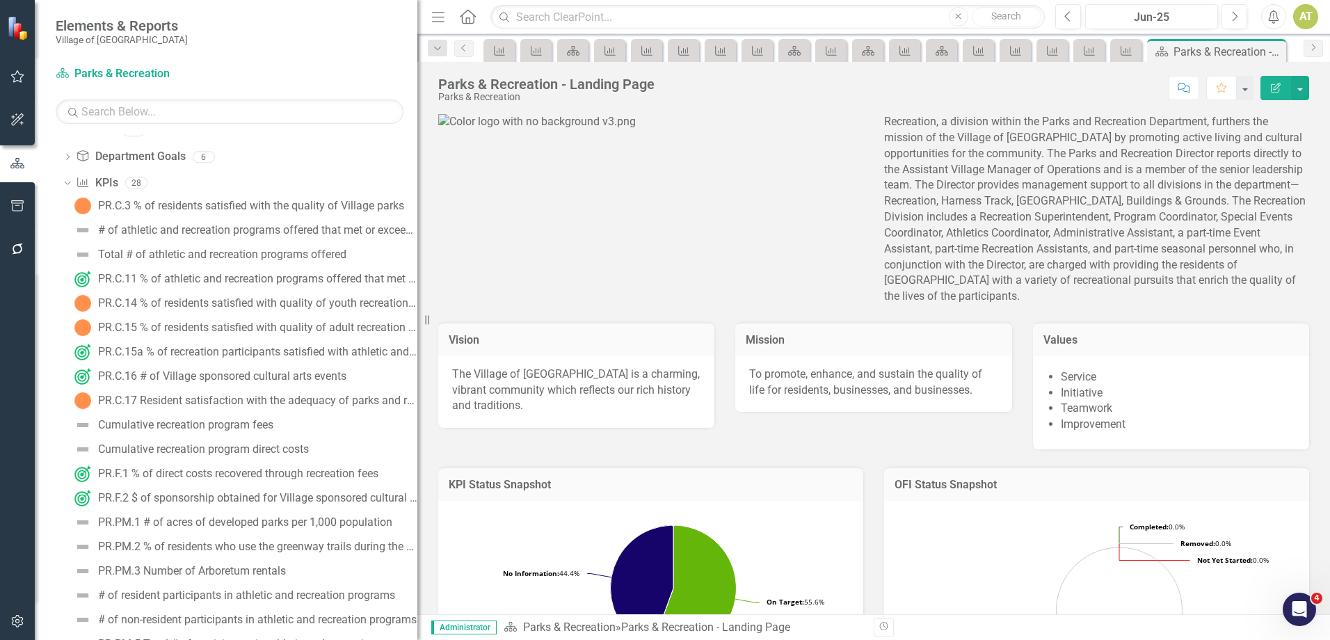
drag, startPoint x: 318, startPoint y: 303, endPoint x: 449, endPoint y: 303, distance: 130.7
click at [449, 303] on div "Elements & Reports Village of Pinehurst Scorecard Parks & Recreation Search Dro…" at bounding box center [665, 320] width 1330 height 640
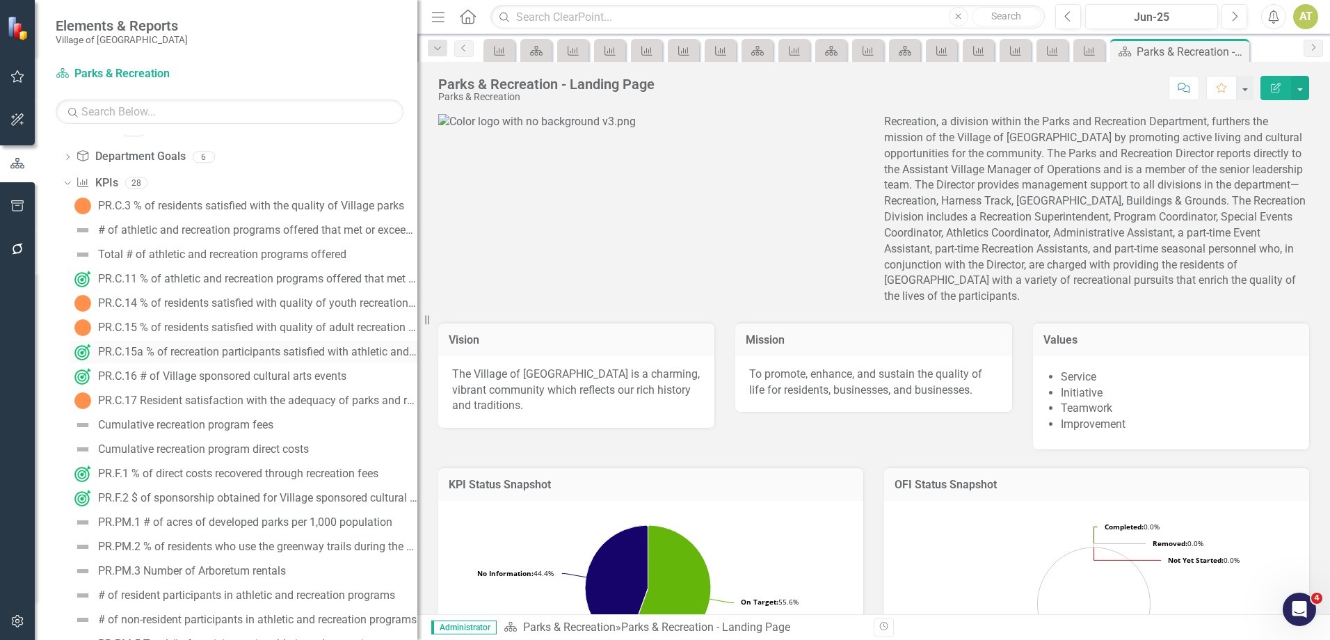
click at [321, 358] on div "PR.C.15a % of recreation participants satisfied with athletic and recreation pr…" at bounding box center [257, 352] width 319 height 13
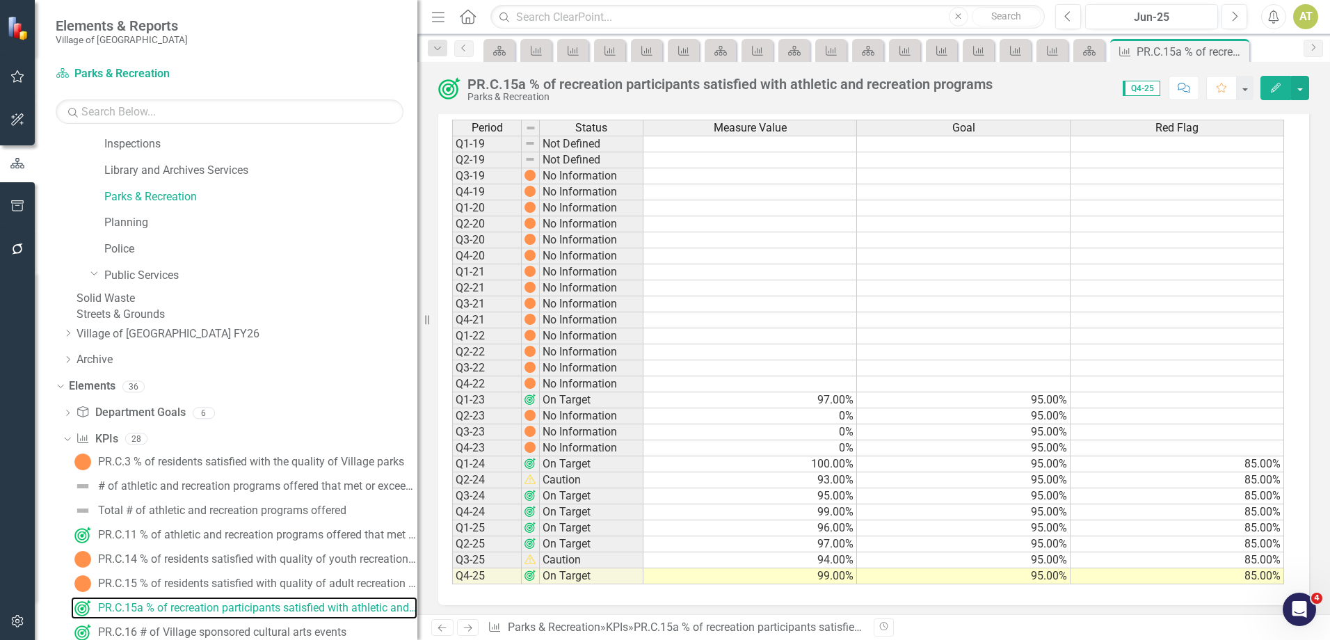
scroll to position [524, 0]
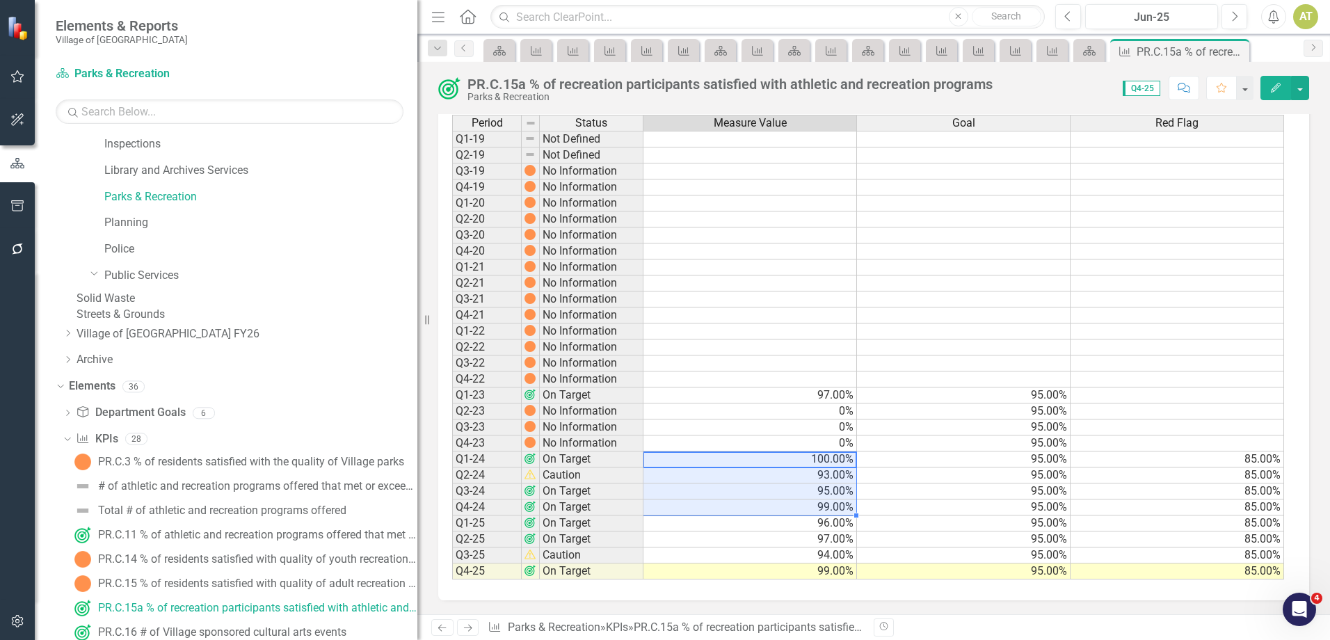
drag, startPoint x: 787, startPoint y: 456, endPoint x: 787, endPoint y: 506, distance: 50.8
click at [787, 506] on tbody "Q1-19 Not Defined Q2-19 Not Defined Q3-19 No Information Q4-19 No Information Q…" at bounding box center [868, 355] width 832 height 449
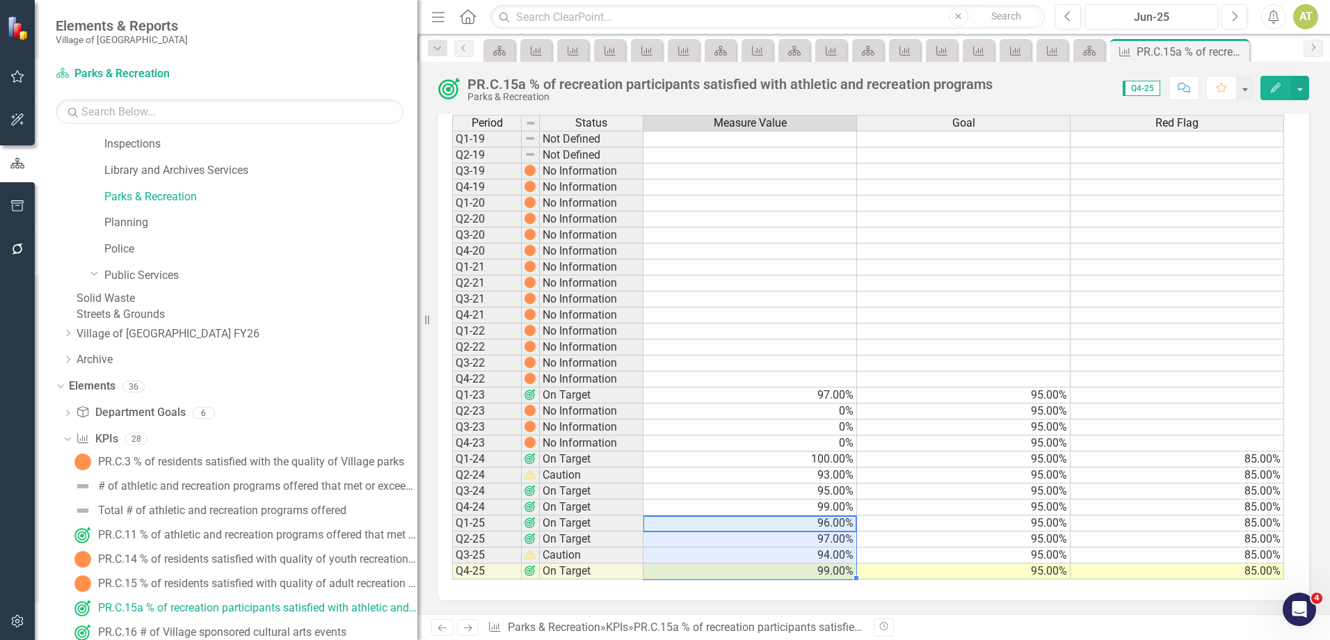
drag, startPoint x: 808, startPoint y: 522, endPoint x: 809, endPoint y: 574, distance: 52.2
click at [809, 574] on tbody "Q1-19 Not Defined Q2-19 Not Defined Q3-19 No Information Q4-19 No Information Q…" at bounding box center [868, 355] width 832 height 449
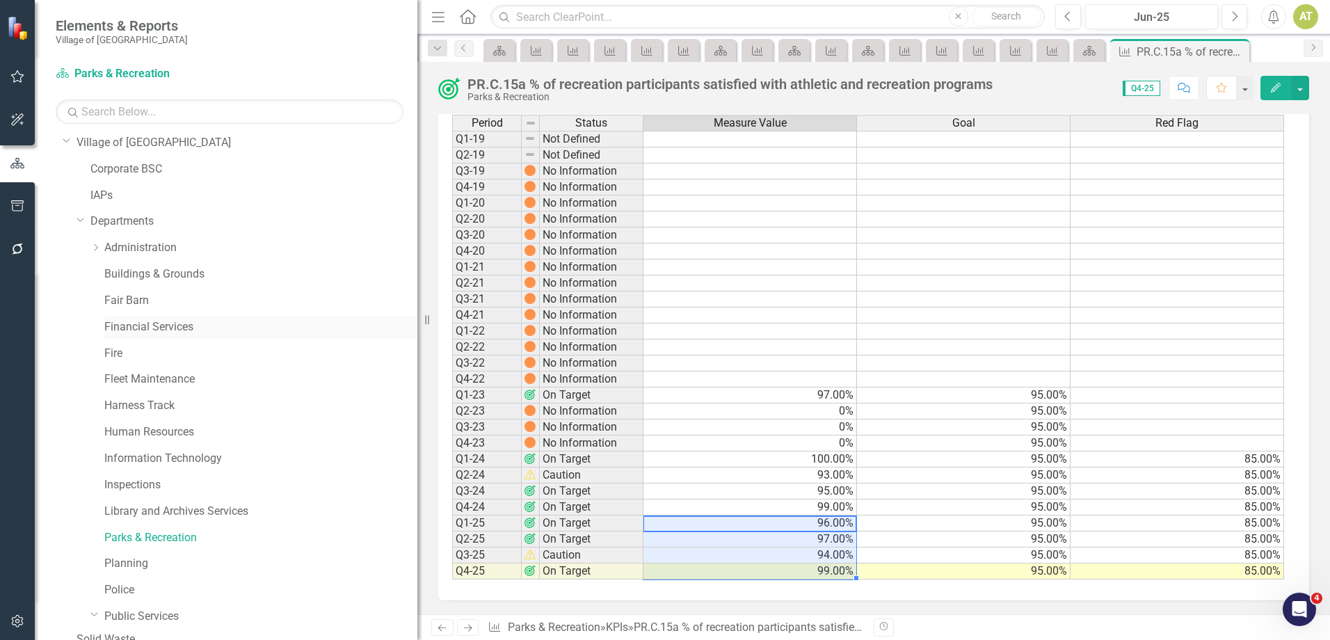
scroll to position [0, 0]
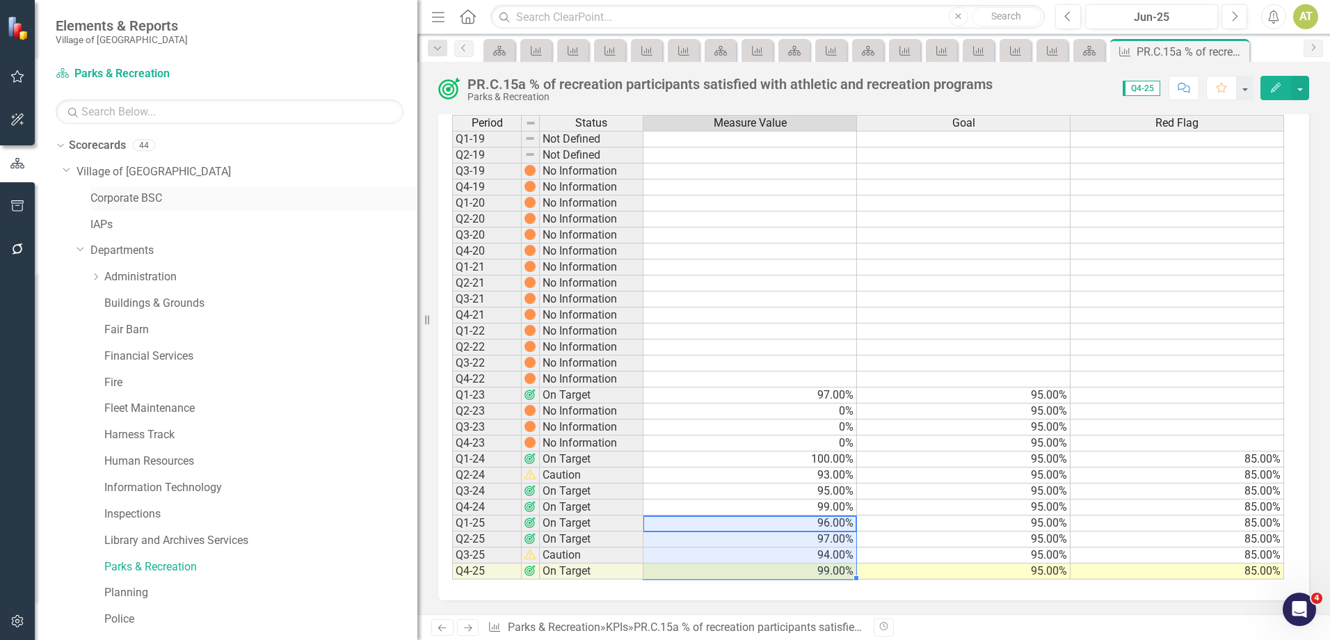
click at [118, 204] on link "Corporate BSC" at bounding box center [253, 199] width 327 height 16
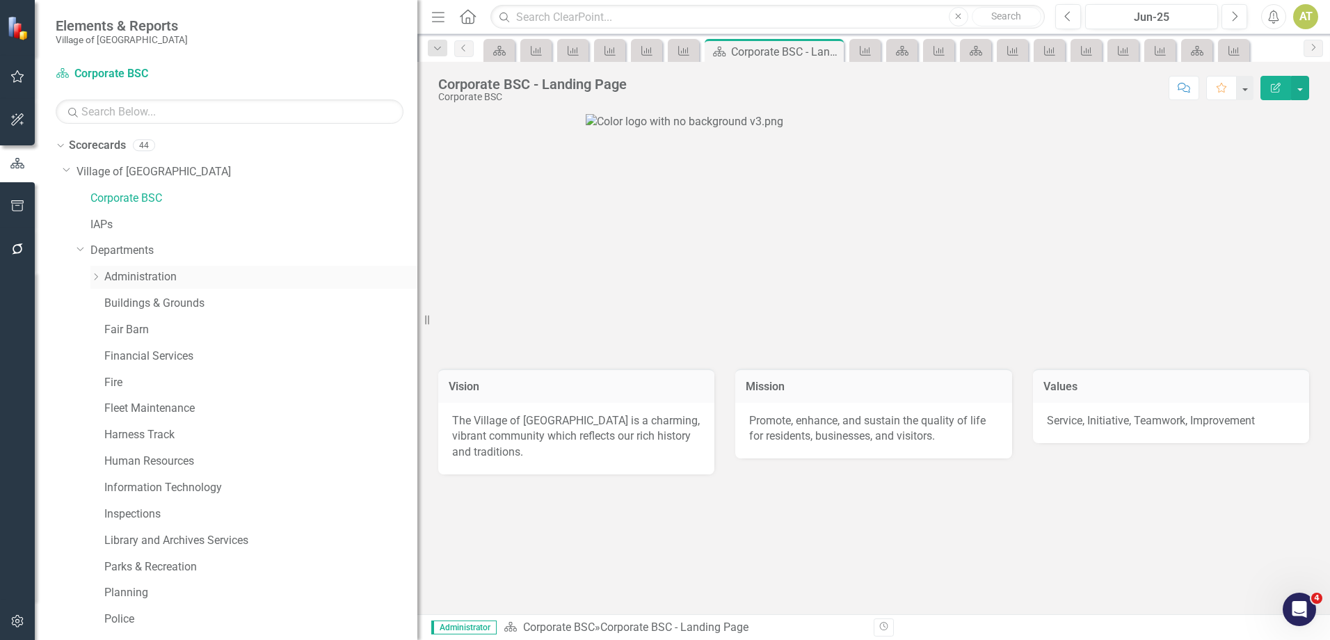
click at [150, 279] on link "Administration" at bounding box center [260, 277] width 313 height 16
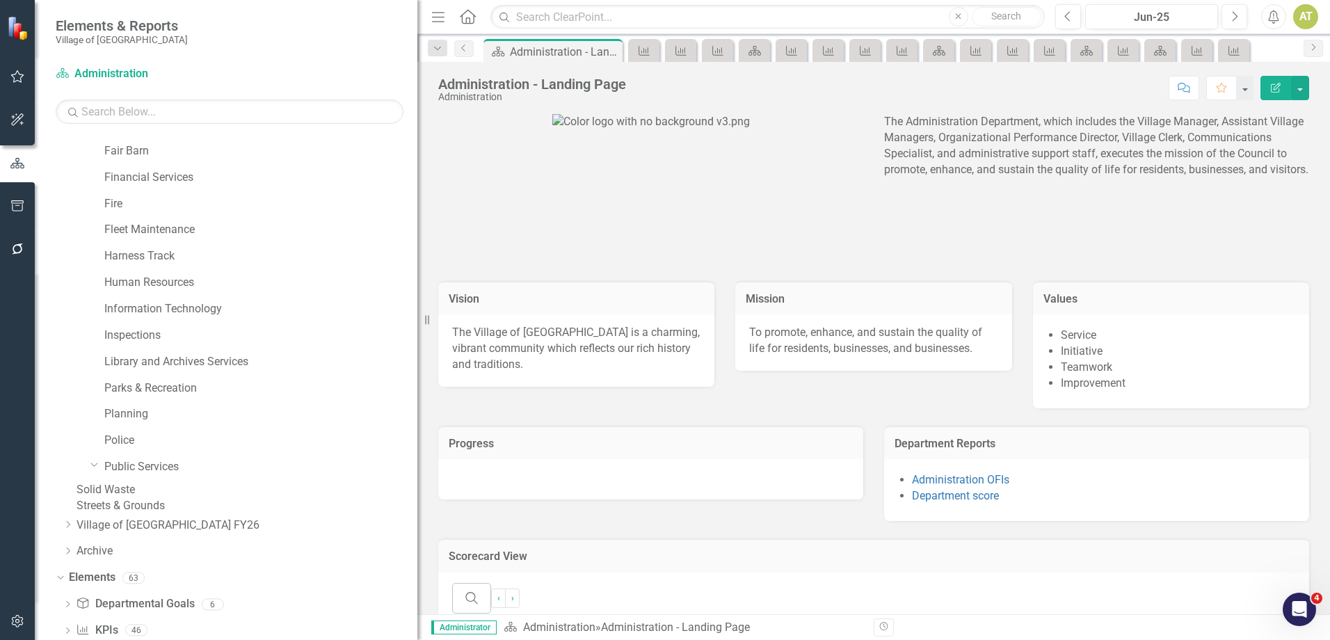
scroll to position [284, 0]
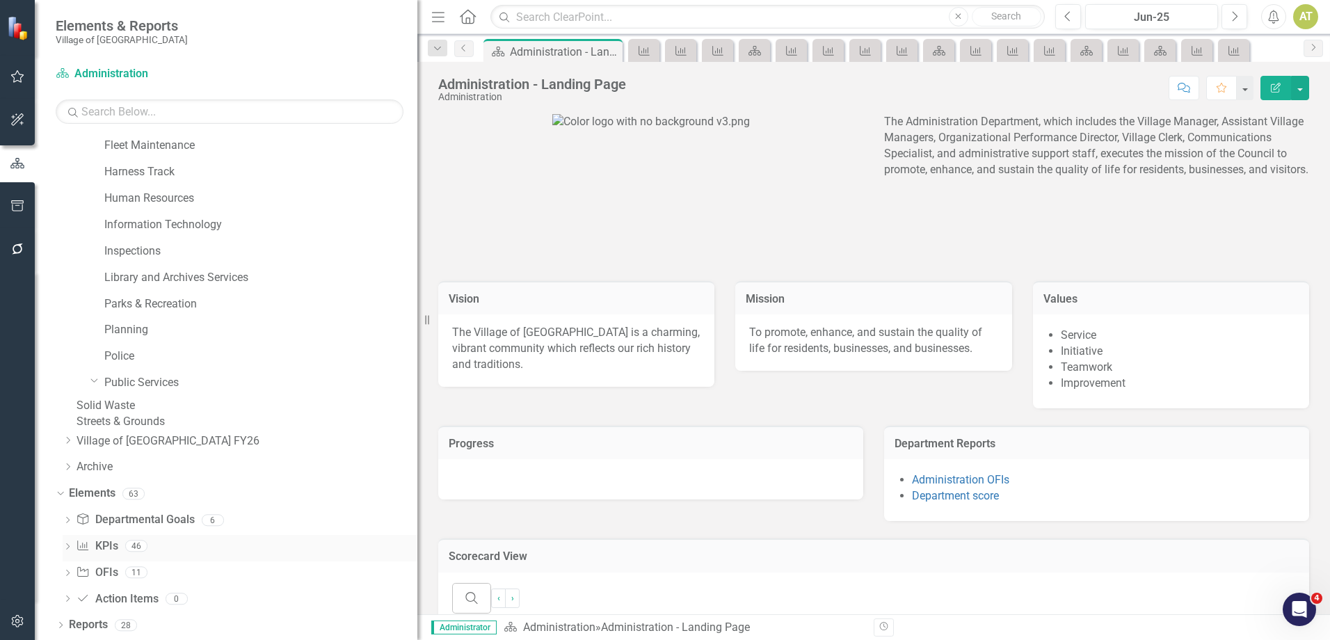
click at [117, 547] on link "KPI KPIs" at bounding box center [97, 546] width 42 height 16
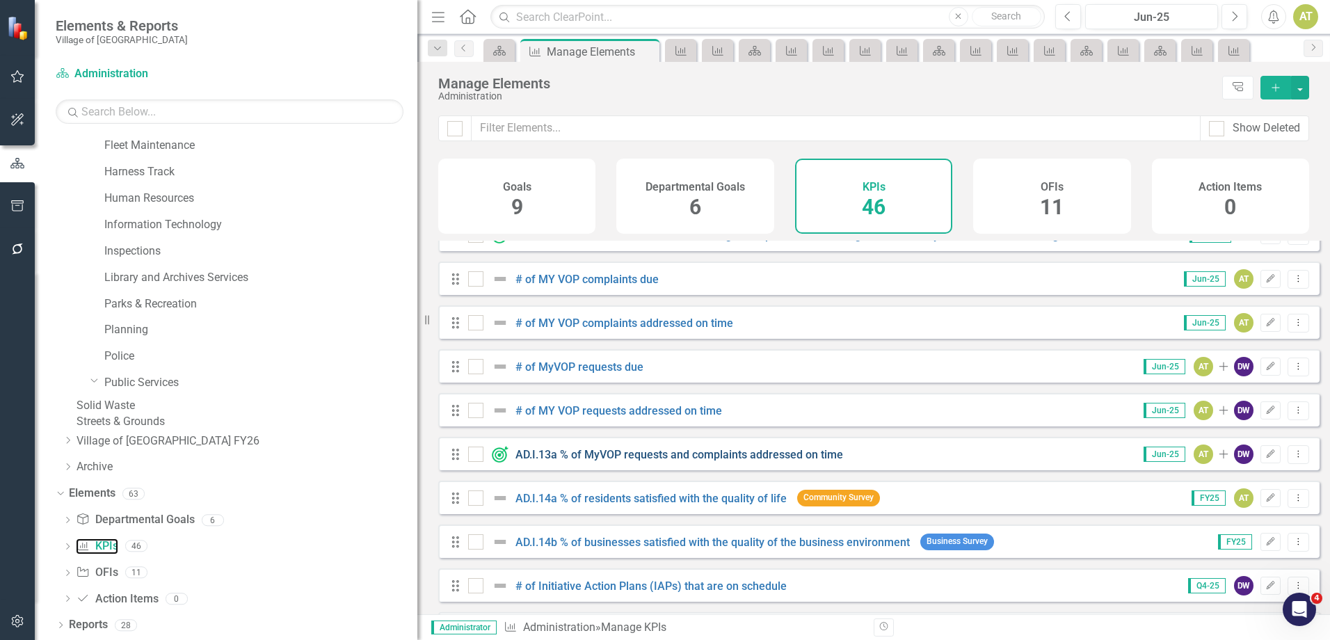
scroll to position [348, 0]
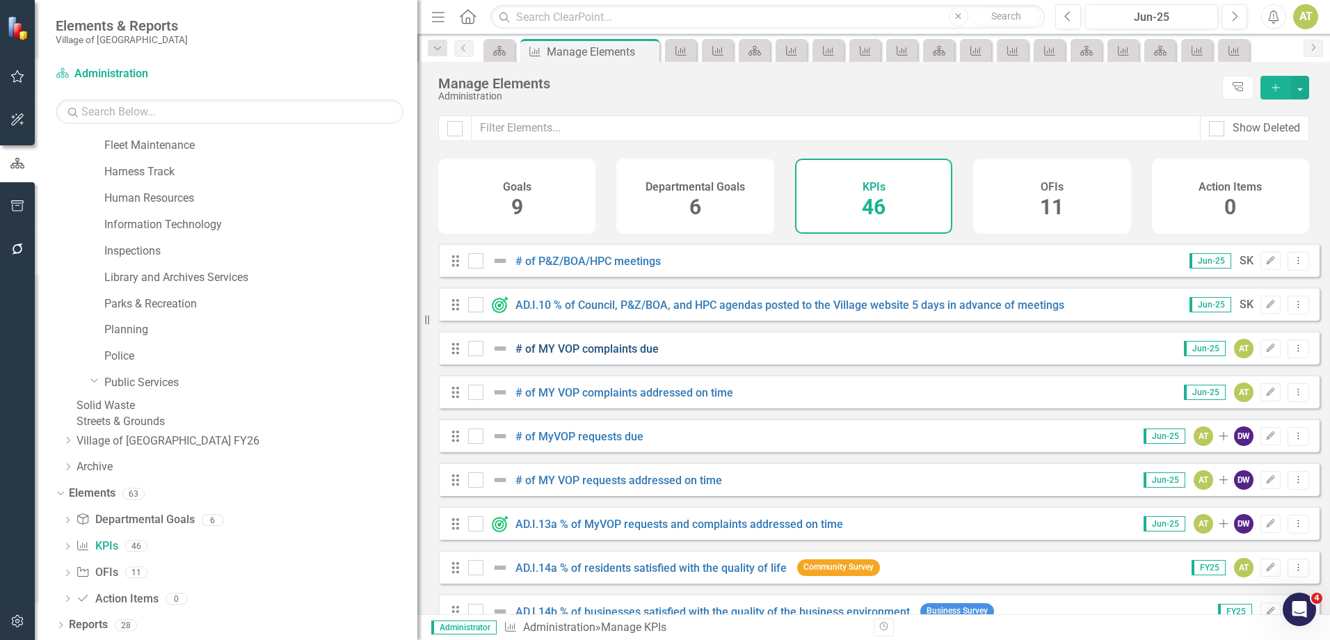
click at [608, 355] on link "# of MY VOP complaints due" at bounding box center [586, 348] width 143 height 13
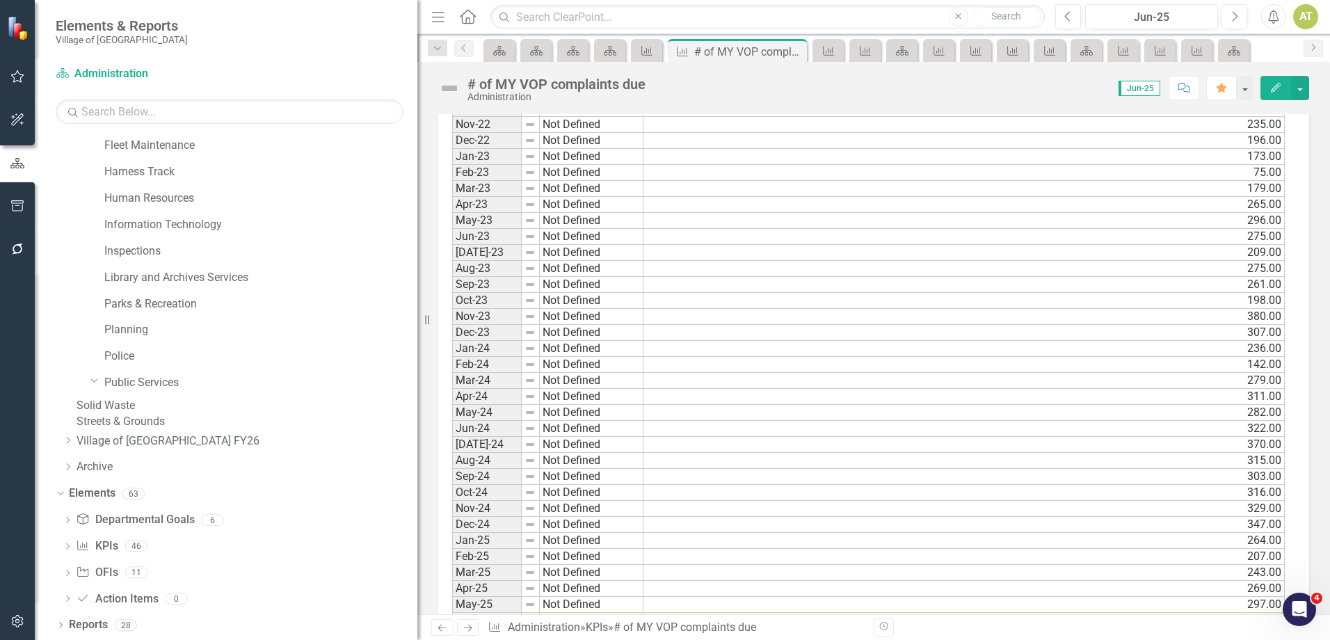
scroll to position [1319, 0]
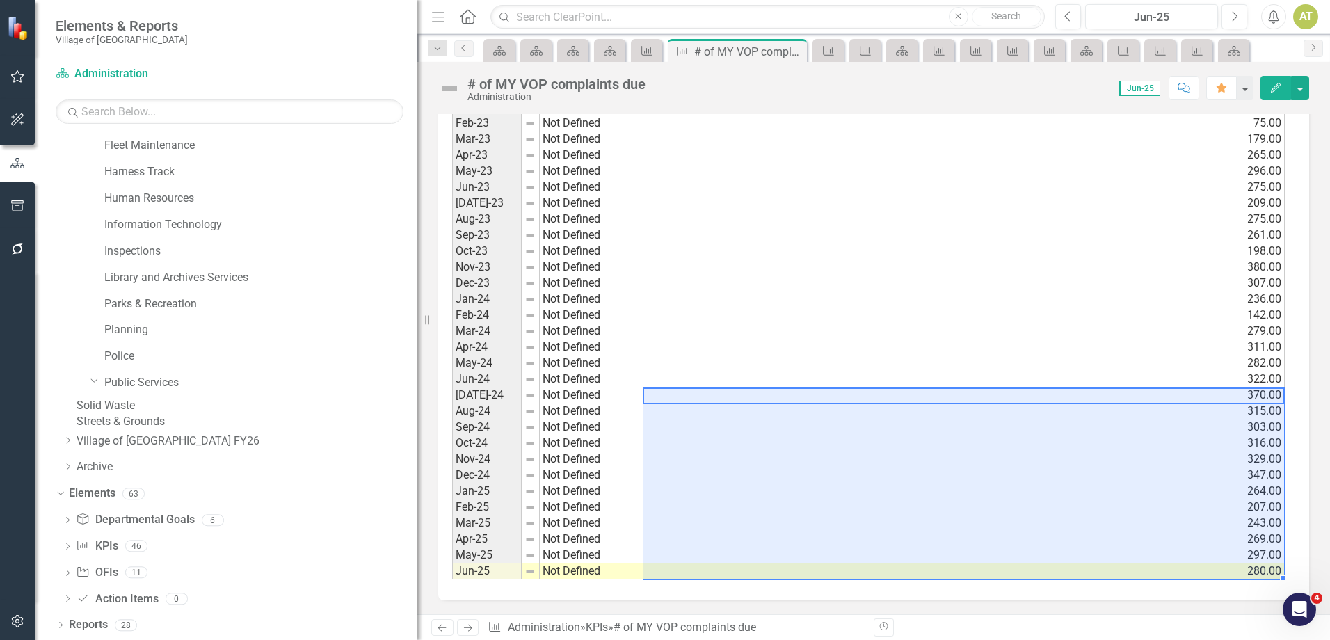
drag, startPoint x: 682, startPoint y: 395, endPoint x: 683, endPoint y: 578, distance: 182.9
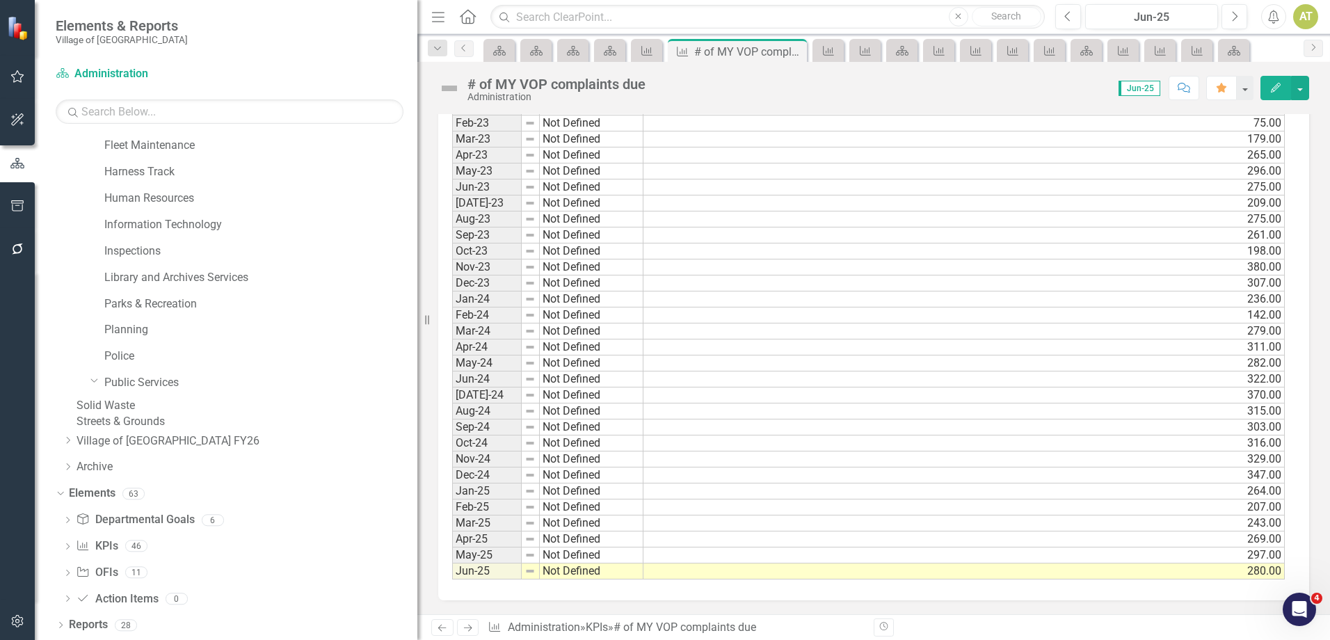
click at [466, 630] on icon "Next" at bounding box center [468, 627] width 12 height 9
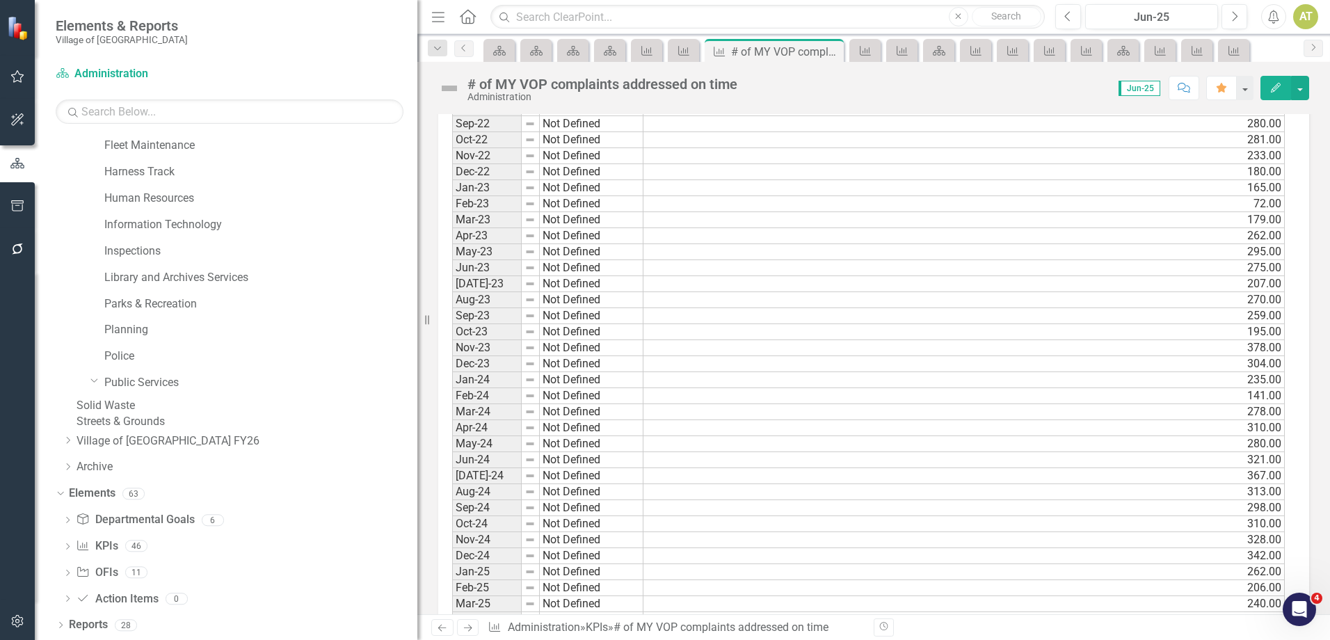
scroll to position [1319, 0]
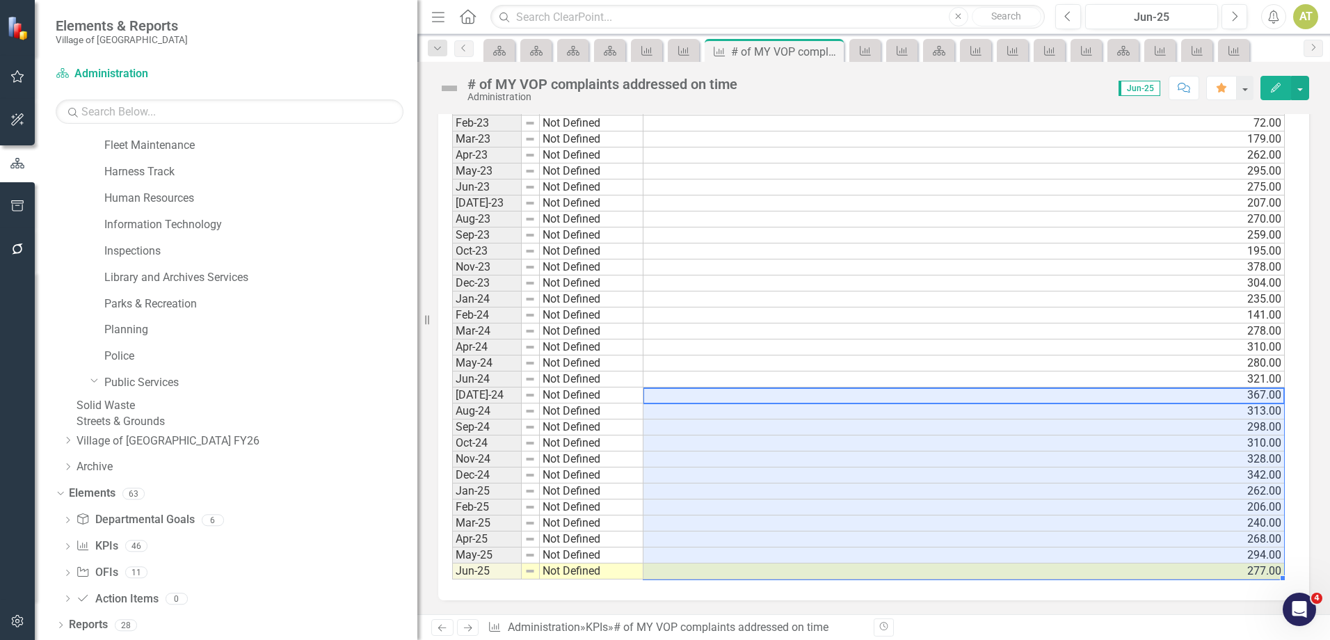
drag, startPoint x: 682, startPoint y: 392, endPoint x: 686, endPoint y: 571, distance: 179.5
click at [473, 626] on icon "Next" at bounding box center [468, 627] width 12 height 9
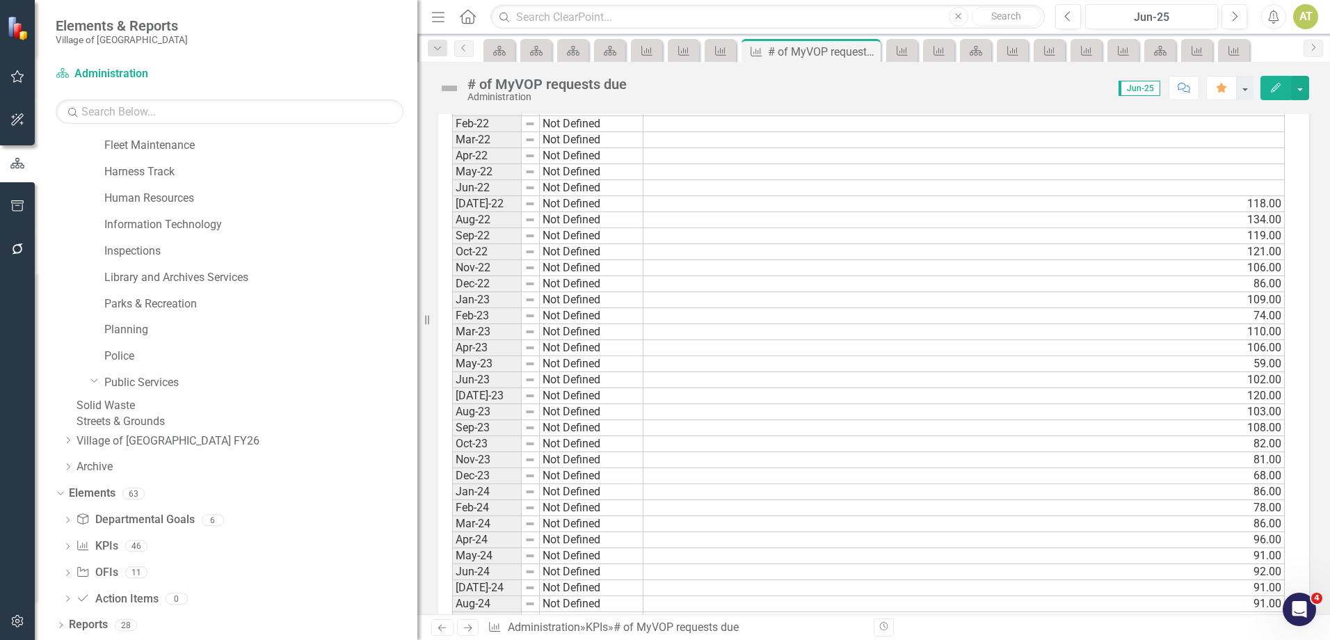
scroll to position [1319, 0]
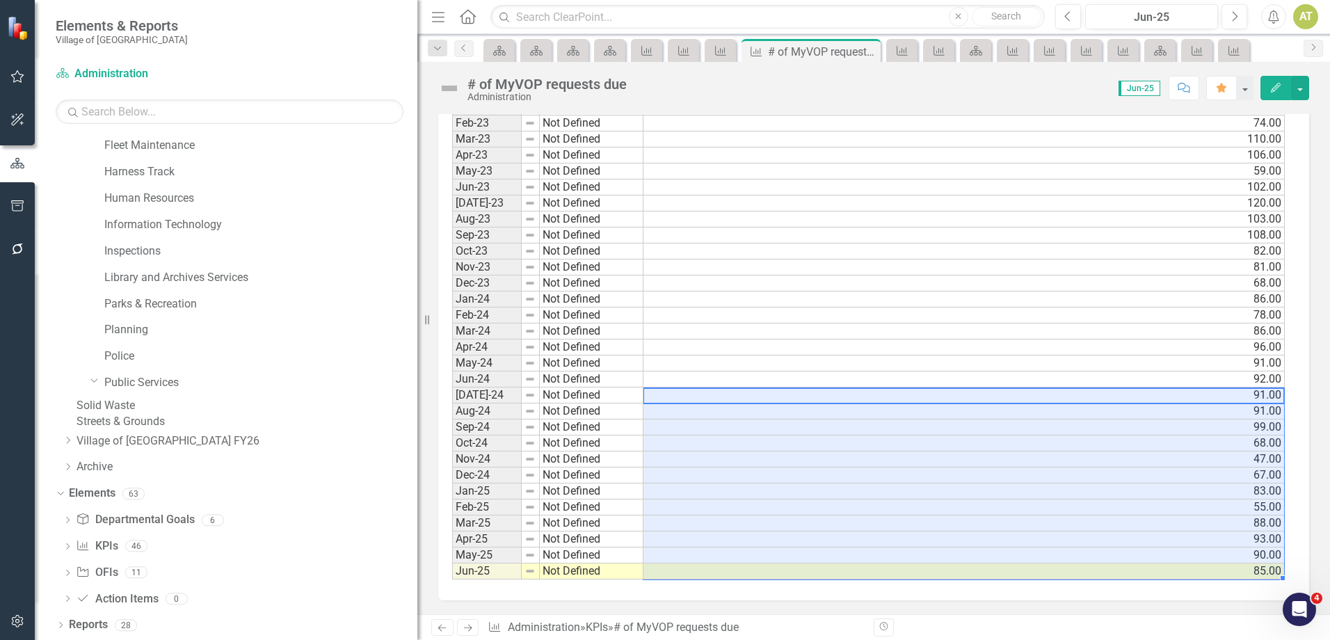
drag, startPoint x: 701, startPoint y: 402, endPoint x: 703, endPoint y: 575, distance: 173.2
click at [462, 625] on icon "Next" at bounding box center [468, 627] width 12 height 9
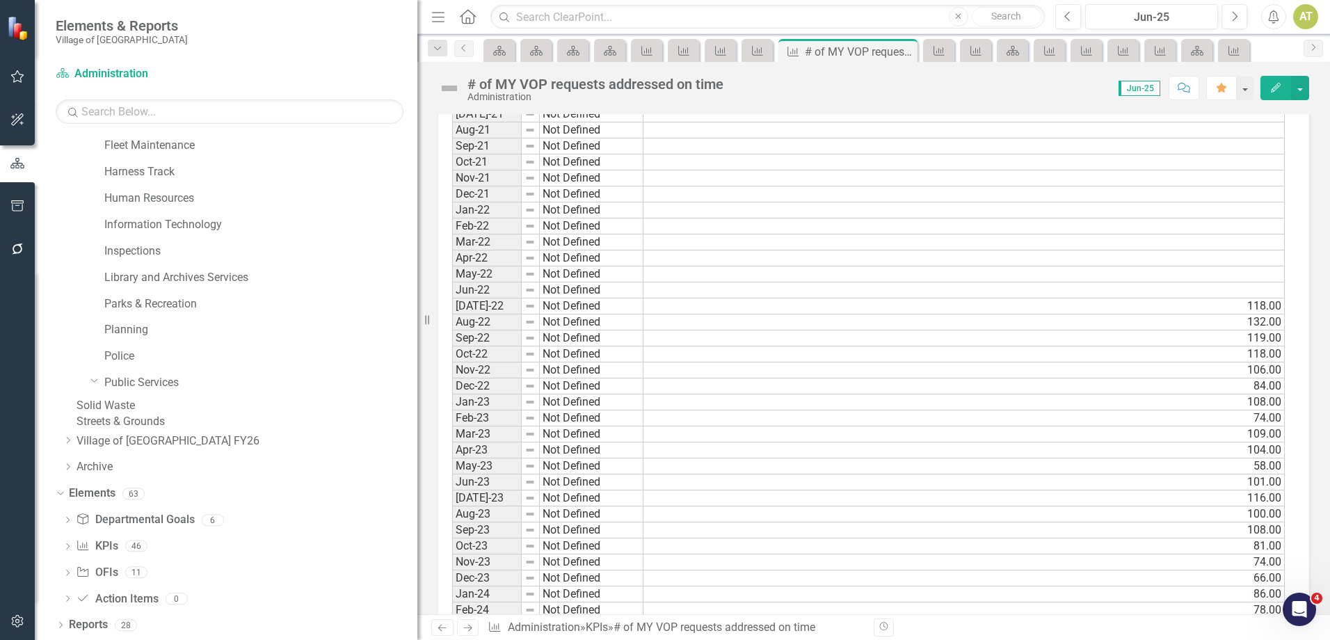
scroll to position [1319, 0]
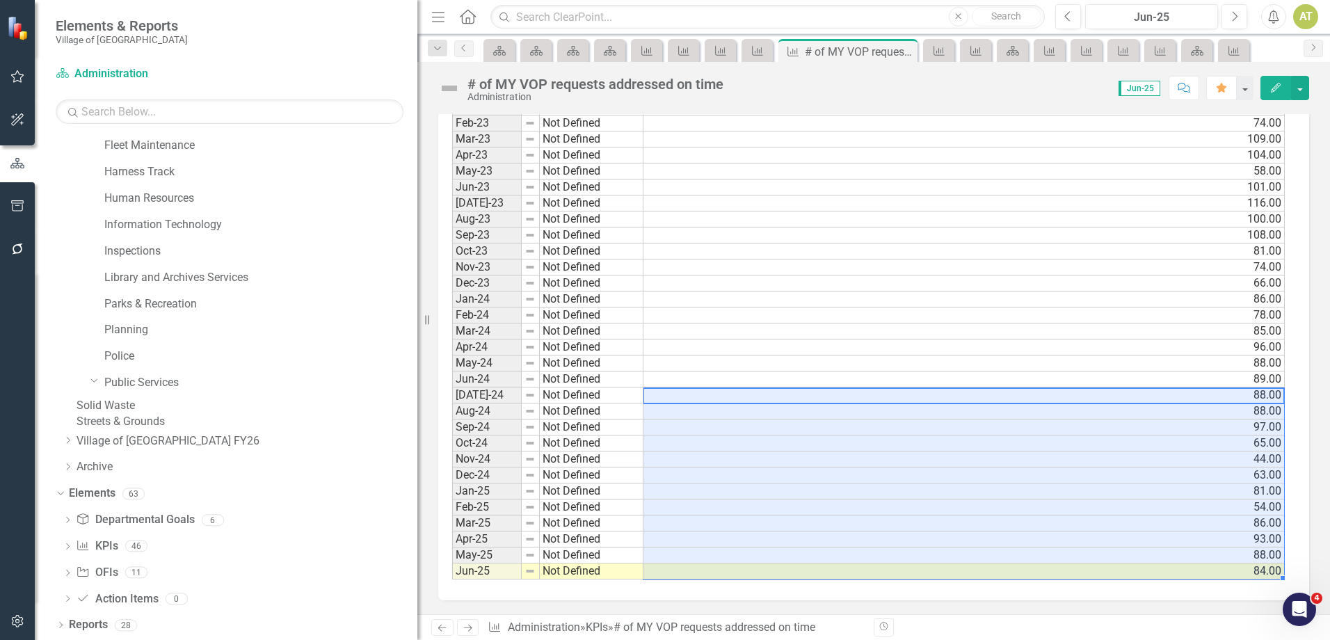
drag, startPoint x: 671, startPoint y: 394, endPoint x: 670, endPoint y: 568, distance: 174.6
click at [471, 626] on icon "Next" at bounding box center [468, 627] width 12 height 9
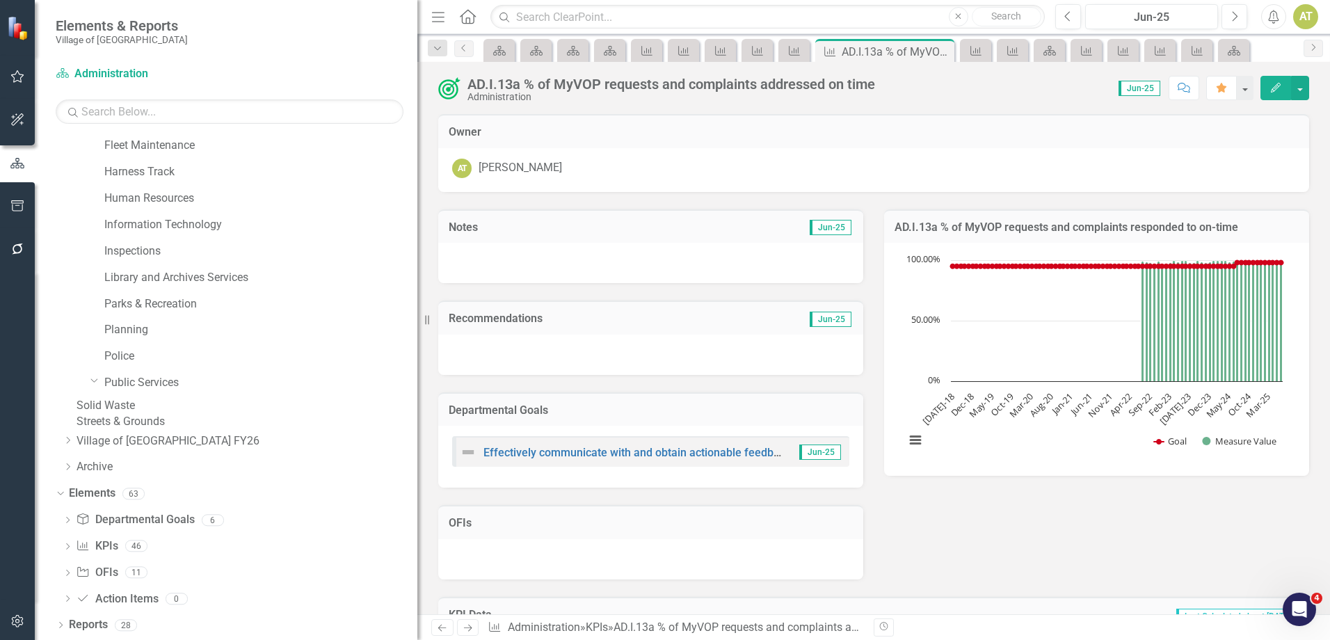
click at [1273, 80] on button "Edit" at bounding box center [1275, 88] width 31 height 24
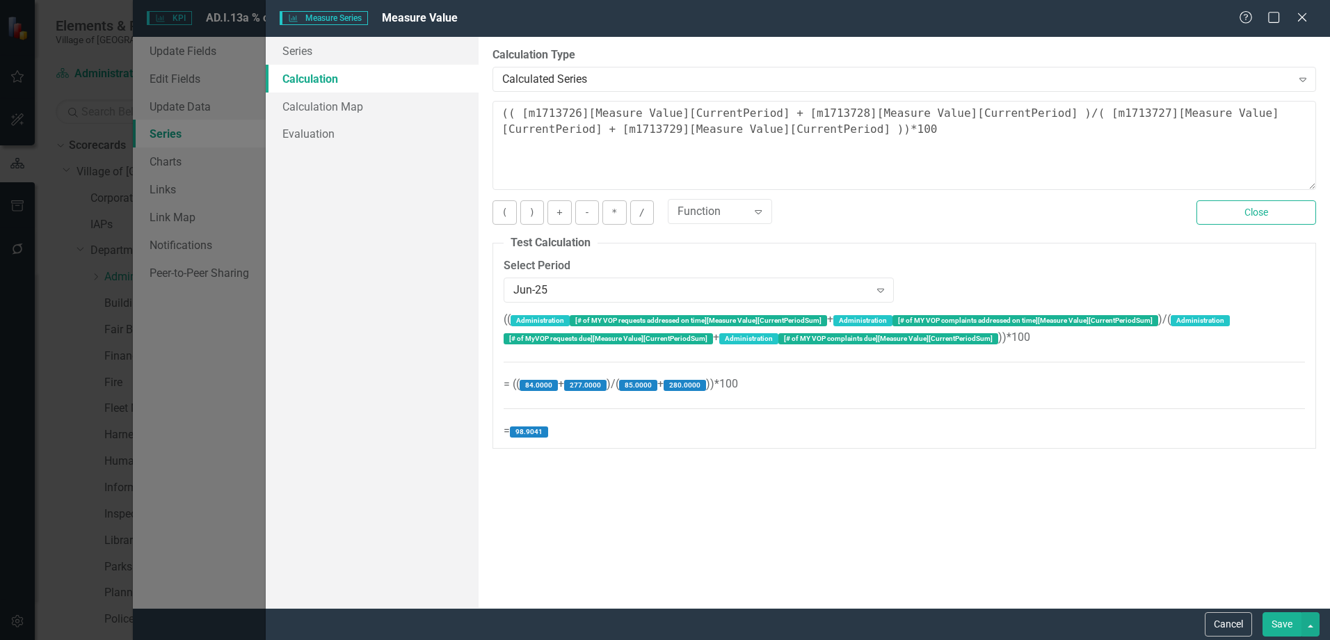
scroll to position [284, 0]
click at [1227, 627] on button "Cancel" at bounding box center [1228, 624] width 47 height 24
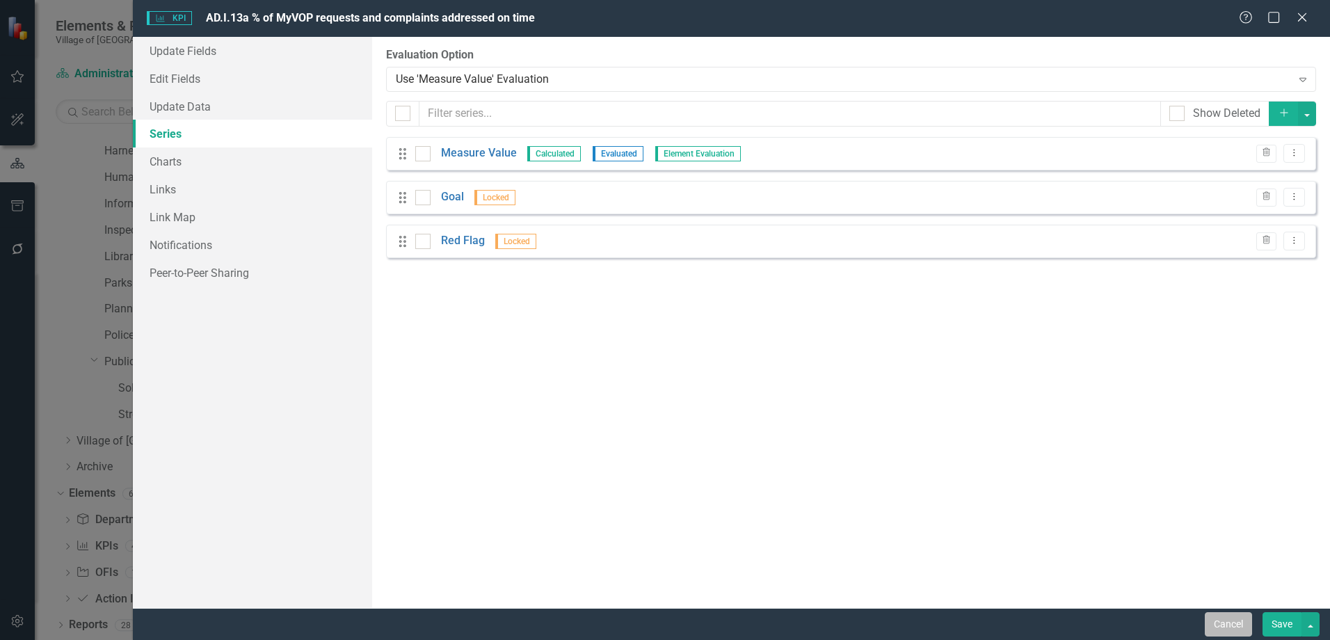
click at [1227, 623] on button "Cancel" at bounding box center [1228, 624] width 47 height 24
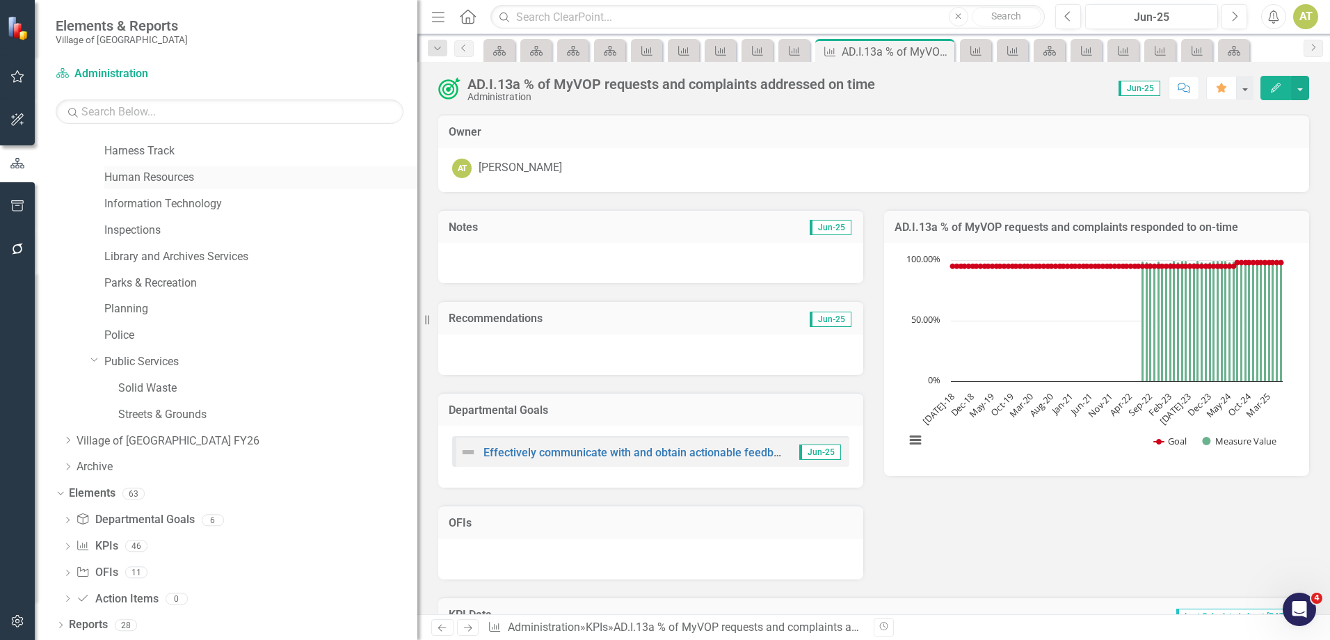
scroll to position [214, 0]
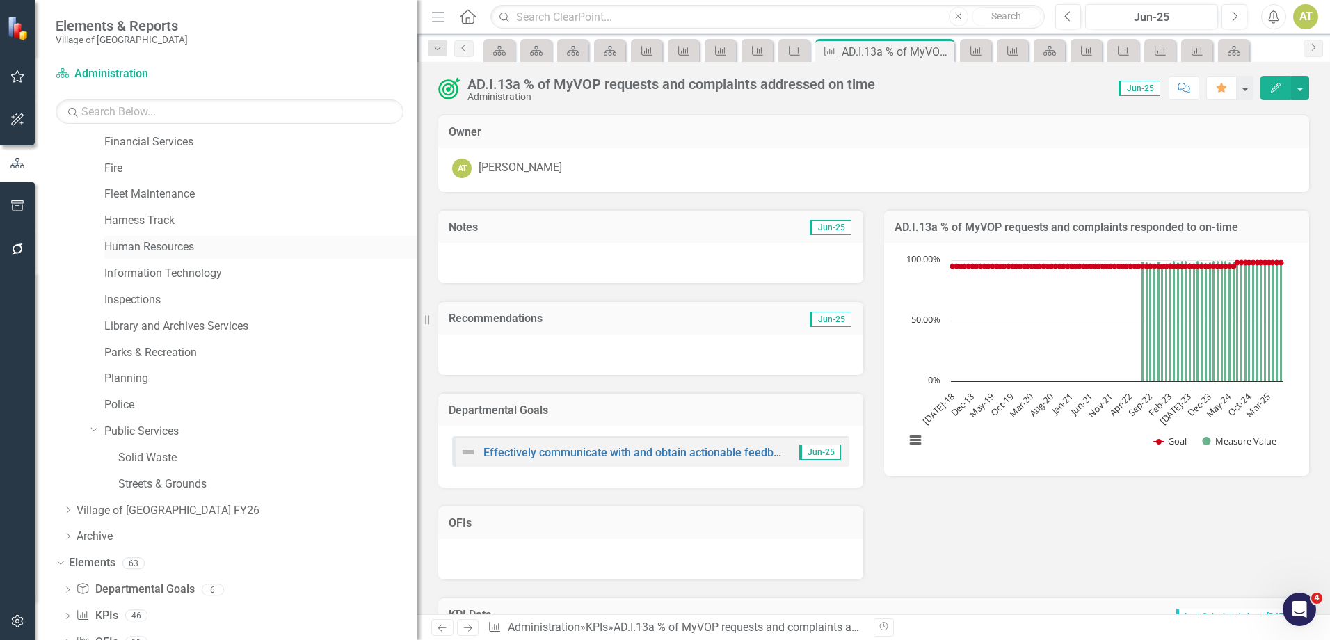
click at [155, 250] on link "Human Resources" at bounding box center [260, 247] width 313 height 16
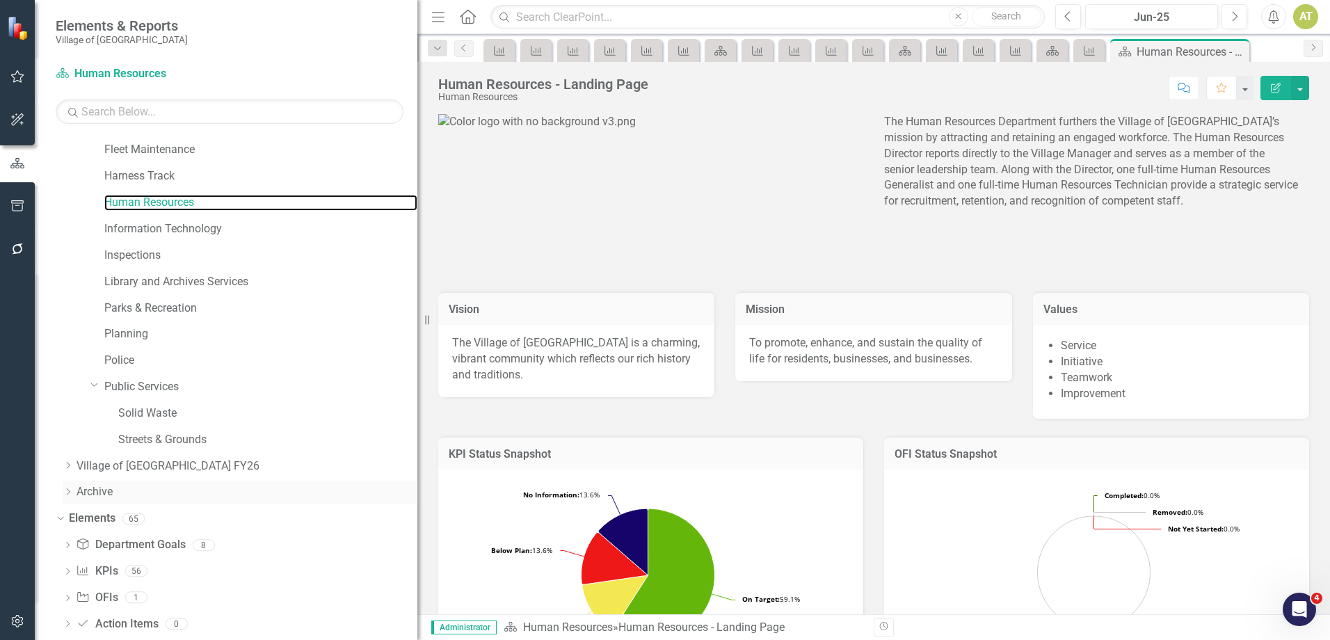
scroll to position [284, 0]
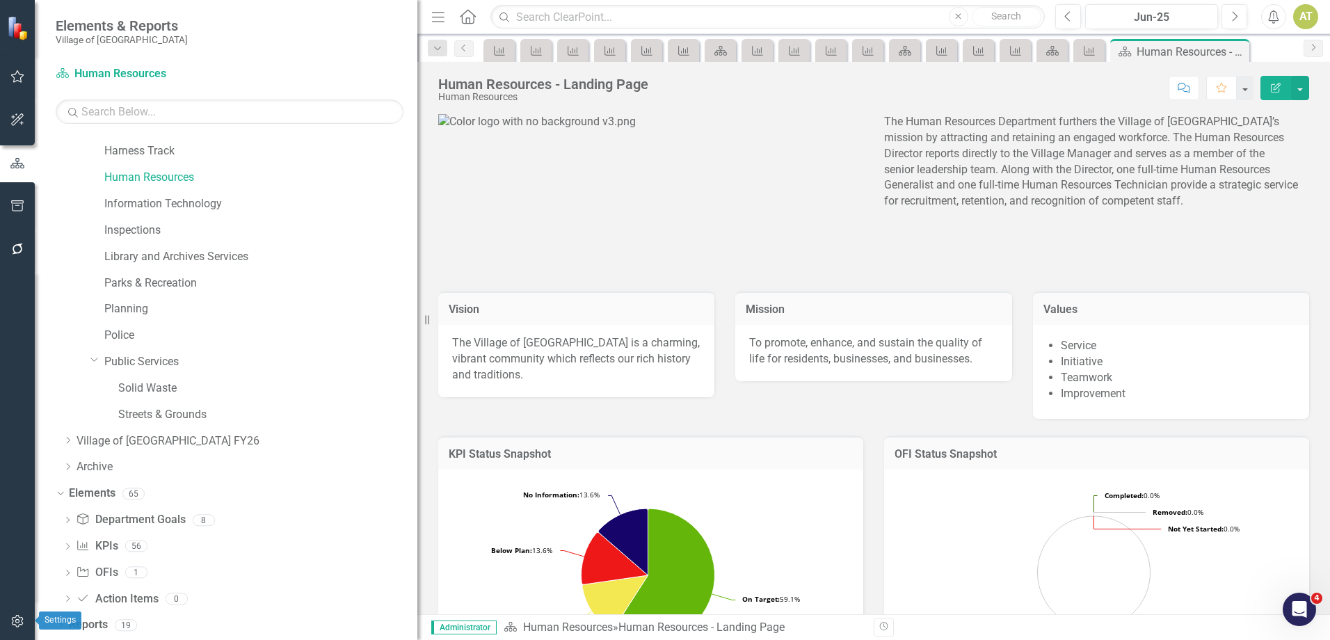
click at [14, 618] on icon "button" at bounding box center [17, 621] width 12 height 13
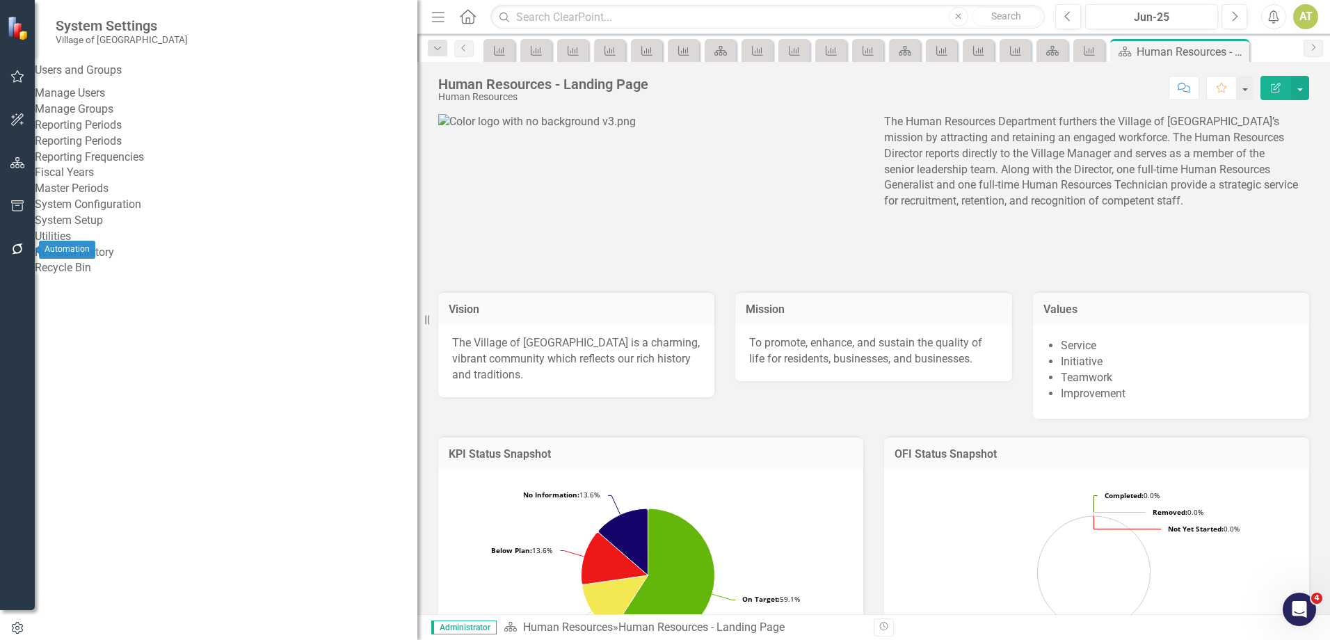
click at [13, 246] on icon "button" at bounding box center [17, 248] width 15 height 11
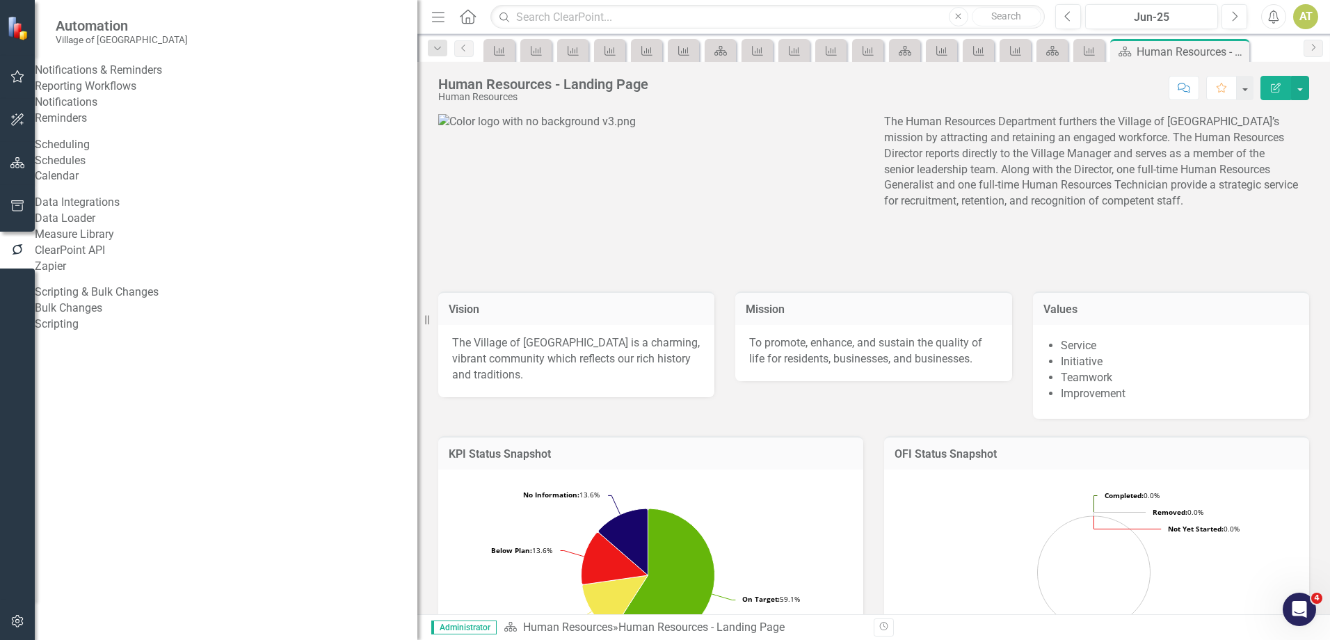
click at [119, 95] on link "Reporting Workflows" at bounding box center [226, 87] width 382 height 16
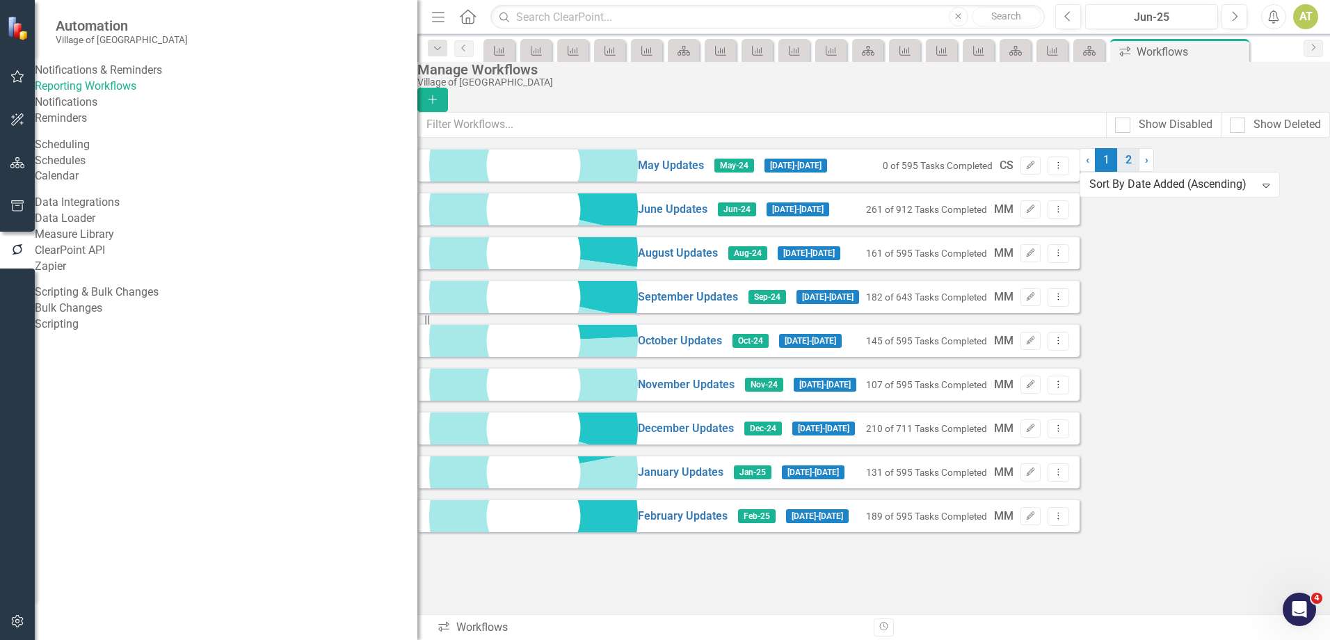
click at [1117, 172] on link "2" at bounding box center [1128, 160] width 22 height 24
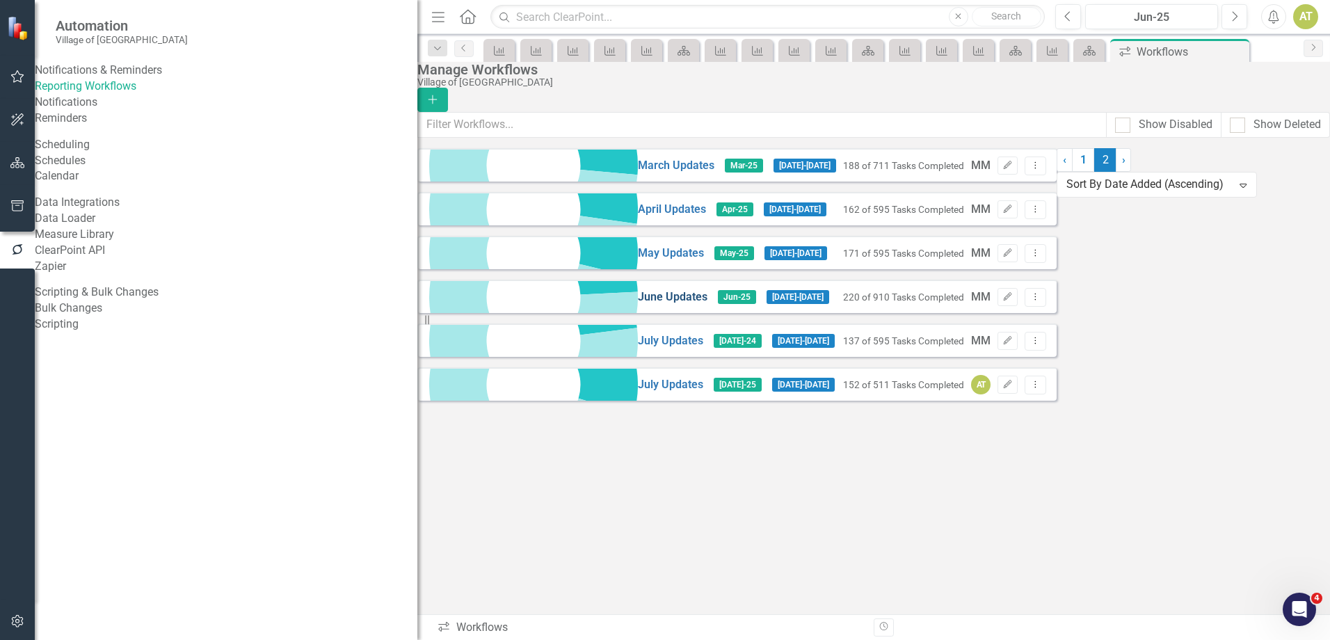
click at [638, 304] on link "June Updates" at bounding box center [673, 297] width 70 height 16
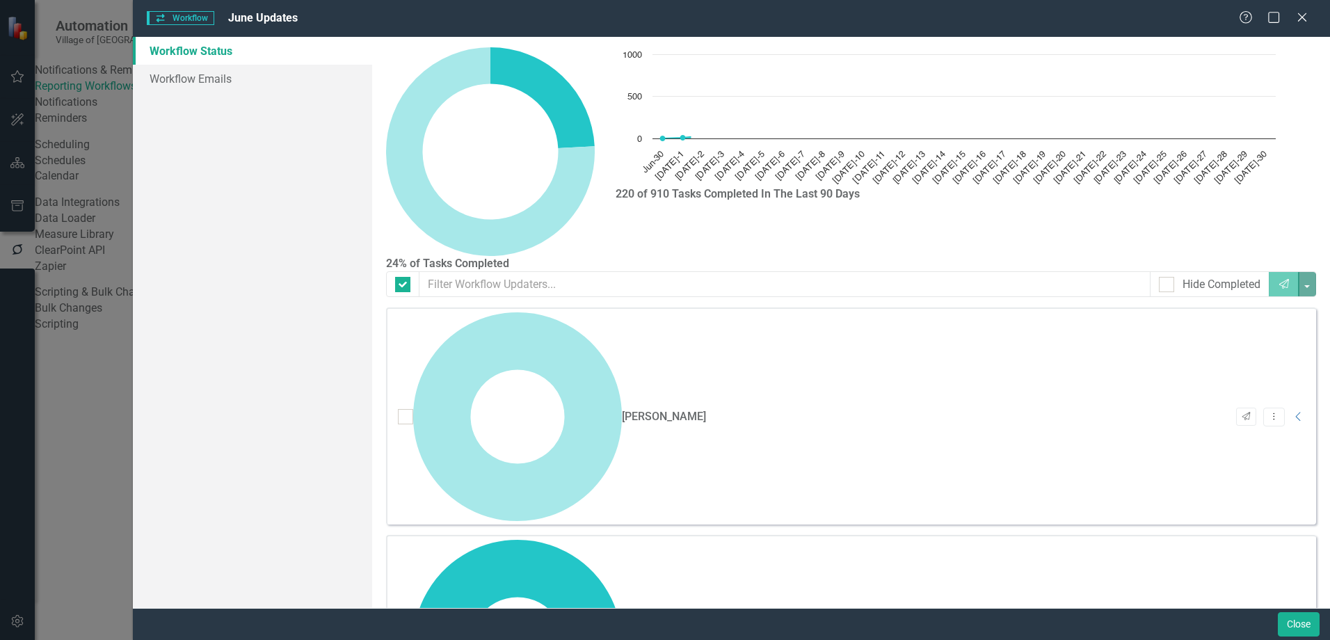
checkbox input "false"
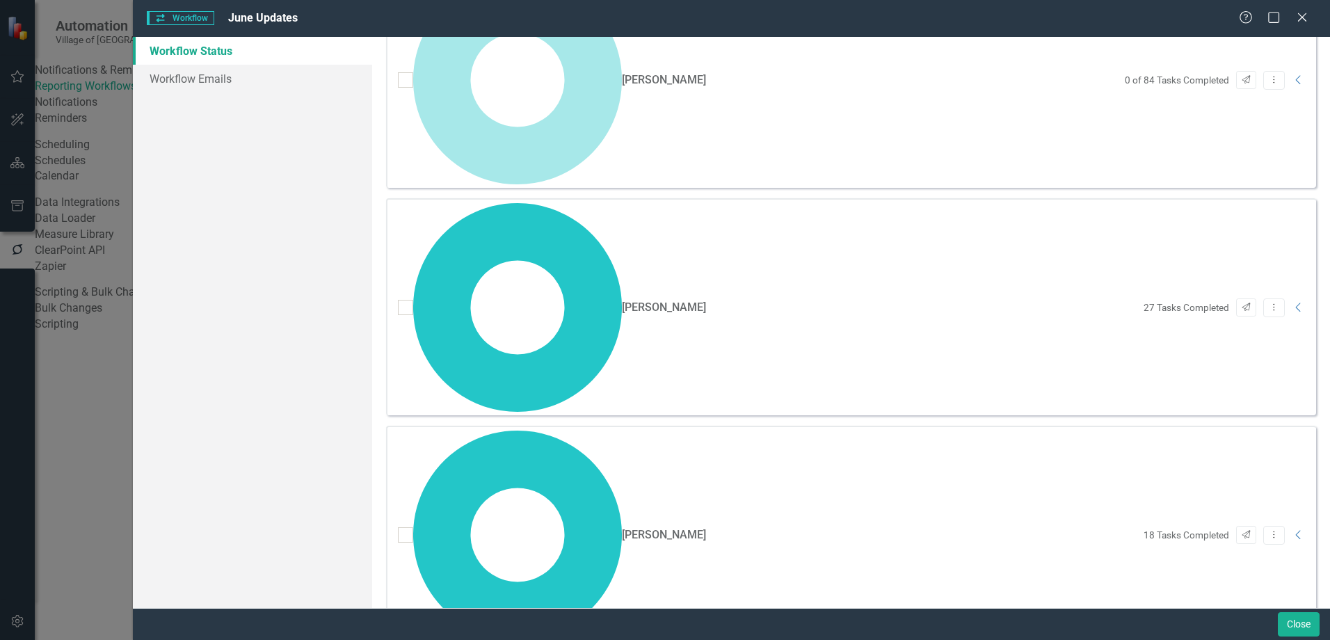
scroll to position [267, 0]
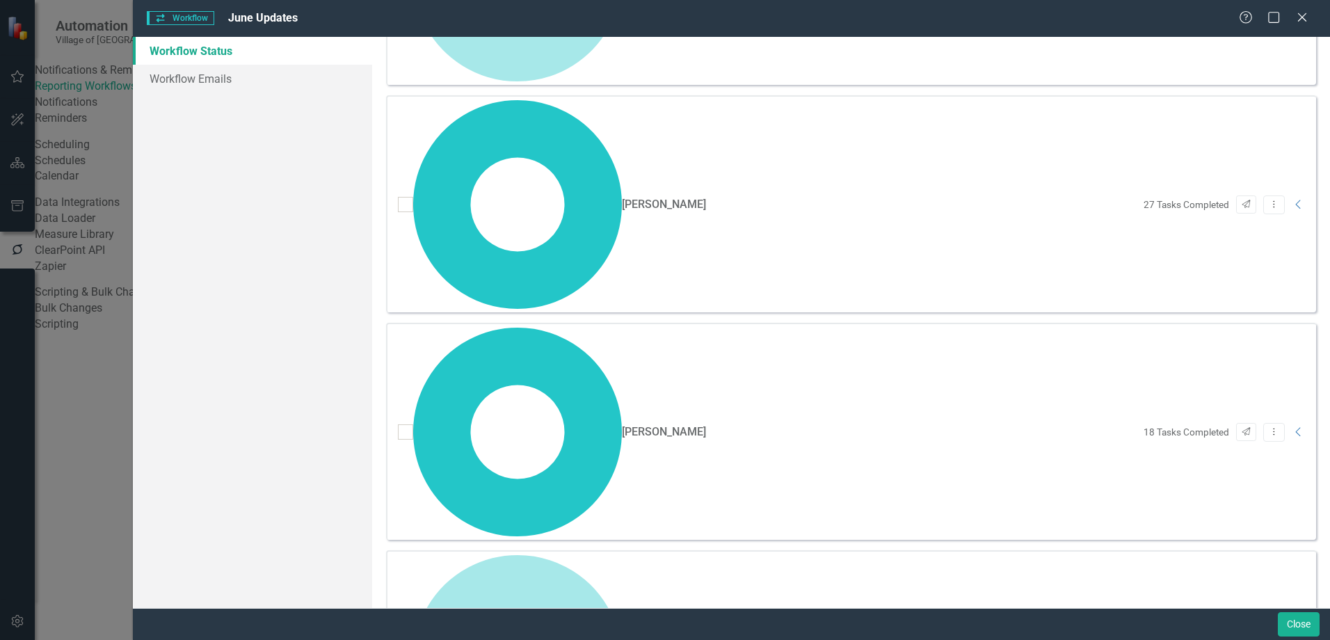
scroll to position [406, 0]
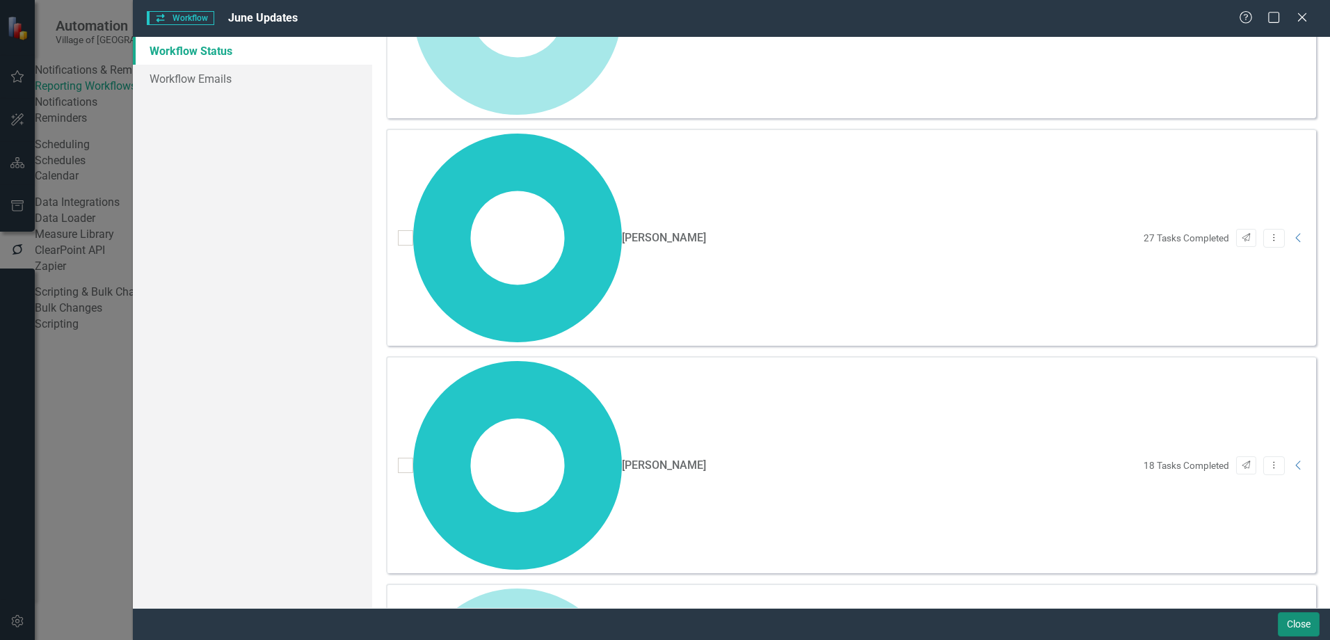
click at [1287, 627] on button "Close" at bounding box center [1299, 624] width 42 height 24
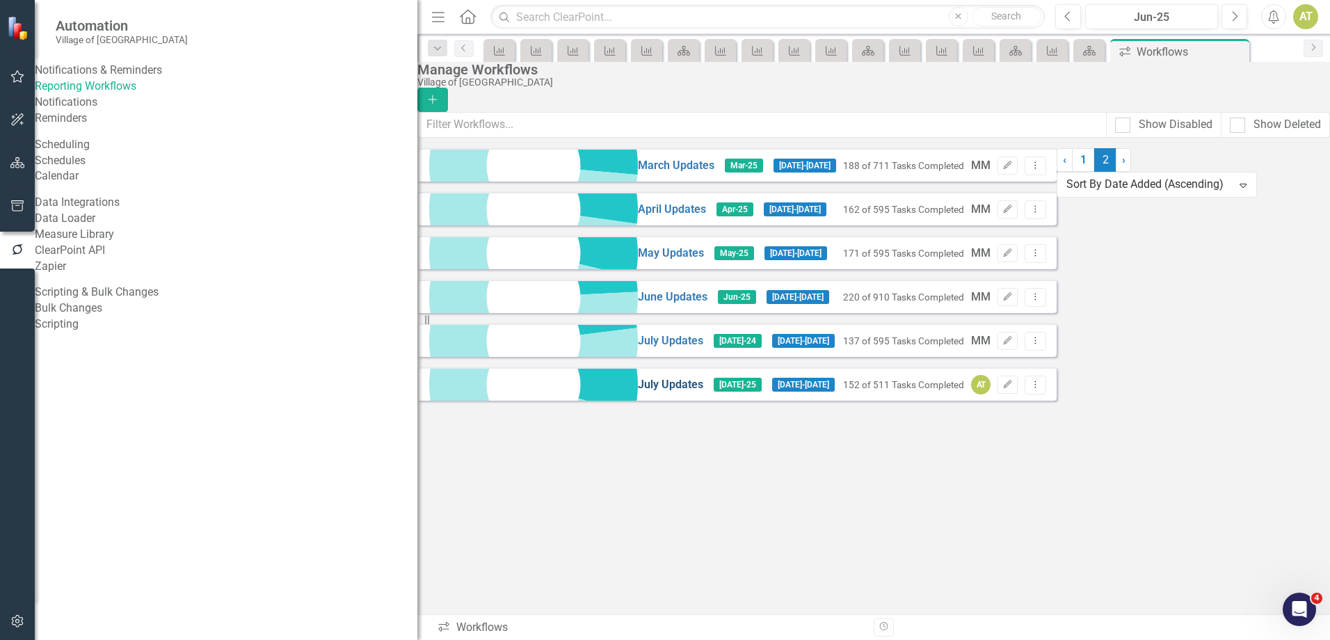
click at [638, 393] on link "July Updates" at bounding box center [670, 385] width 65 height 16
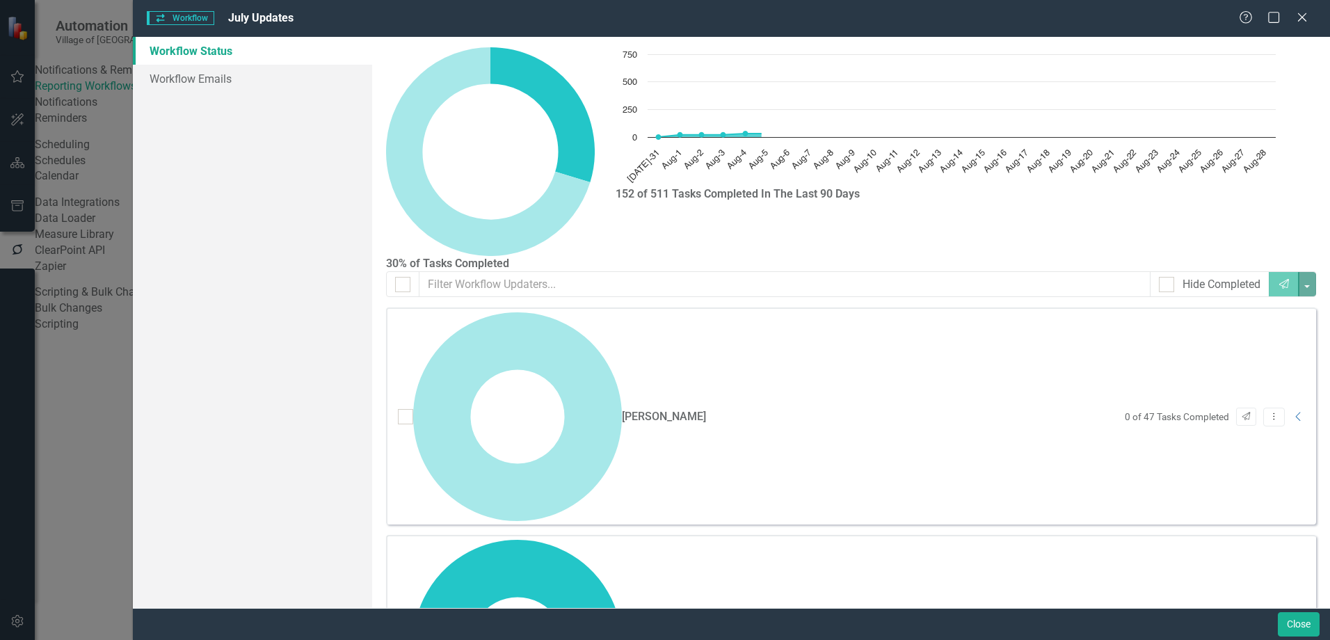
checkbox input "false"
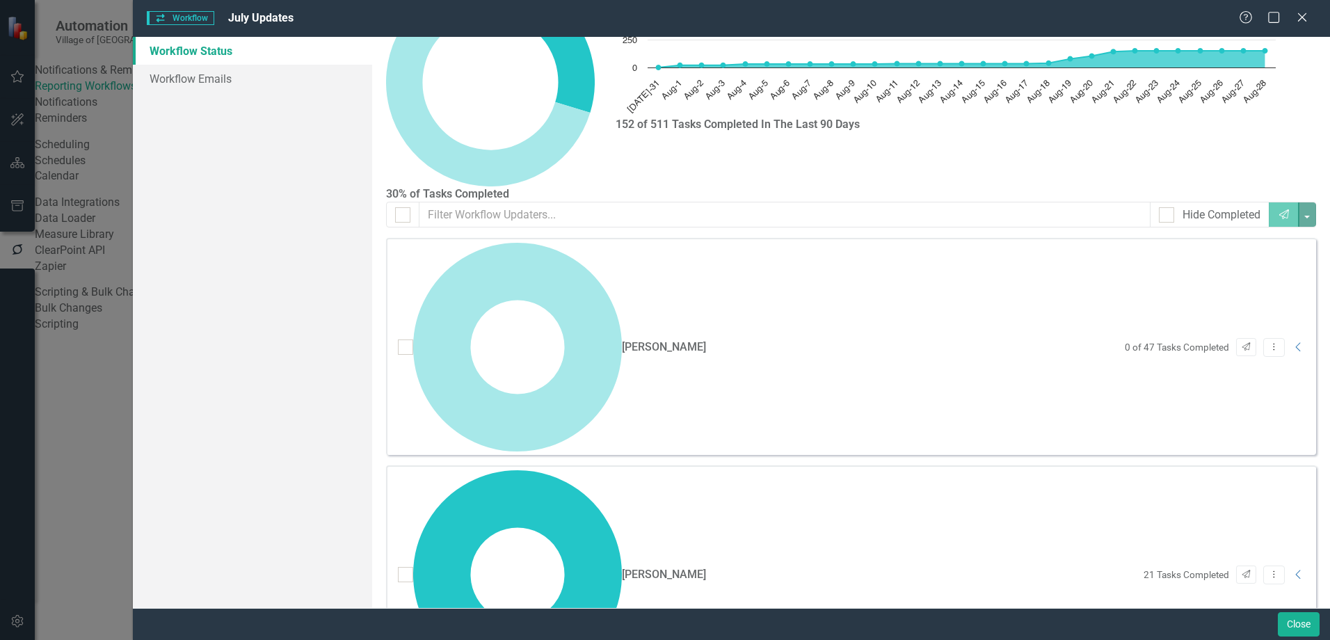
scroll to position [139, 0]
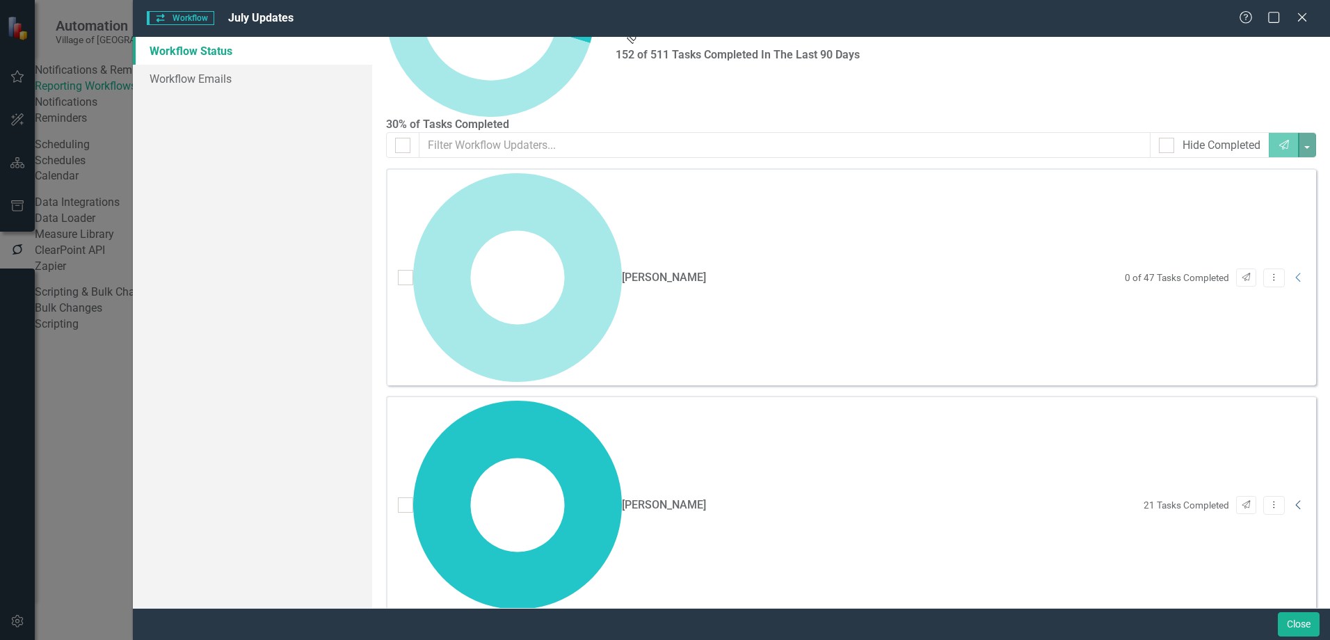
click at [1295, 501] on icon at bounding box center [1297, 505] width 5 height 9
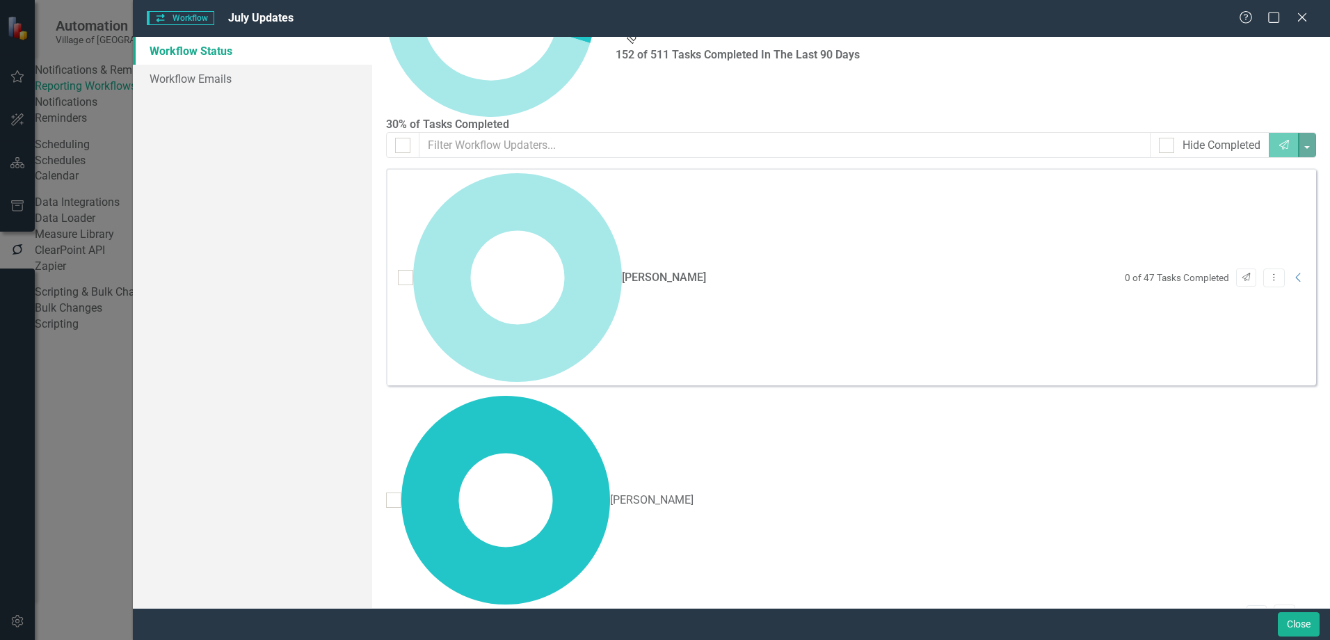
click at [1302, 609] on icon "Expanded" at bounding box center [1309, 614] width 14 height 11
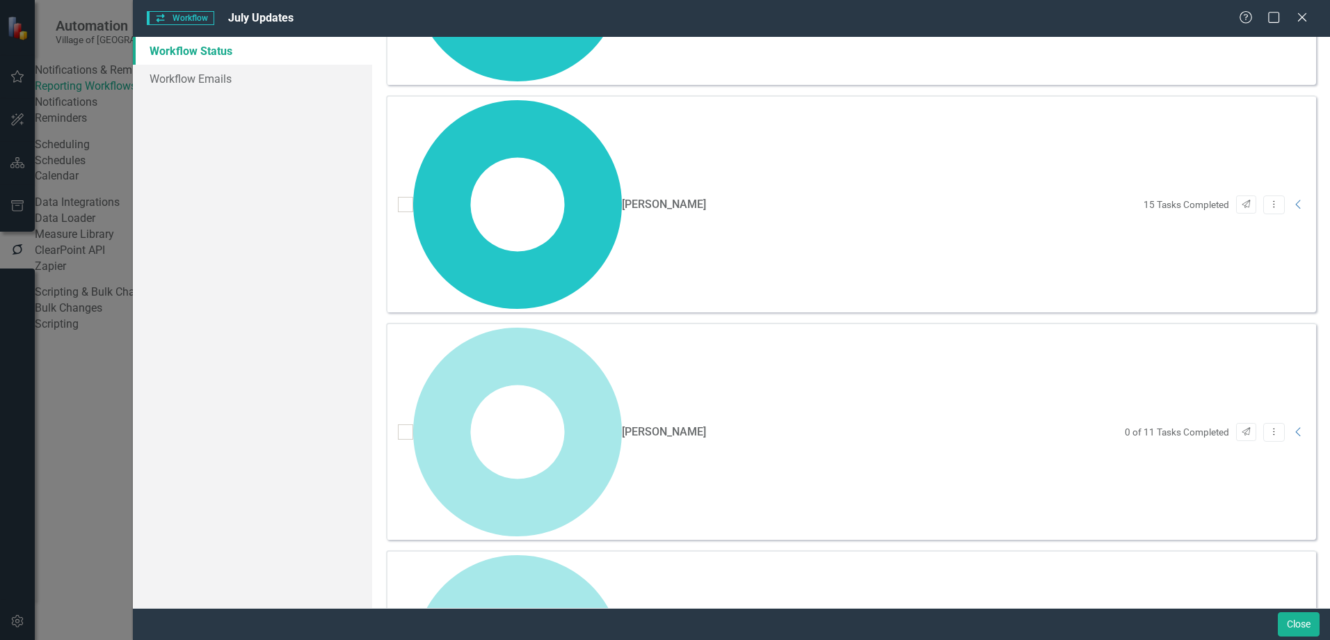
scroll to position [692, 0]
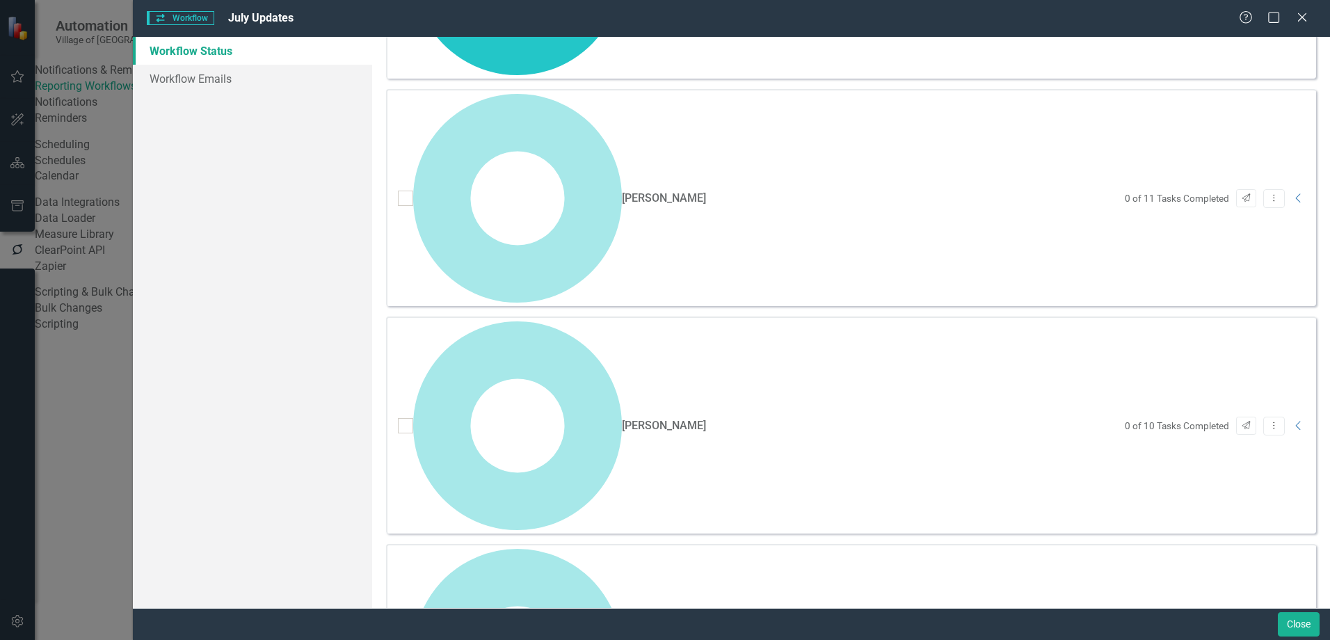
scroll to position [1248, 0]
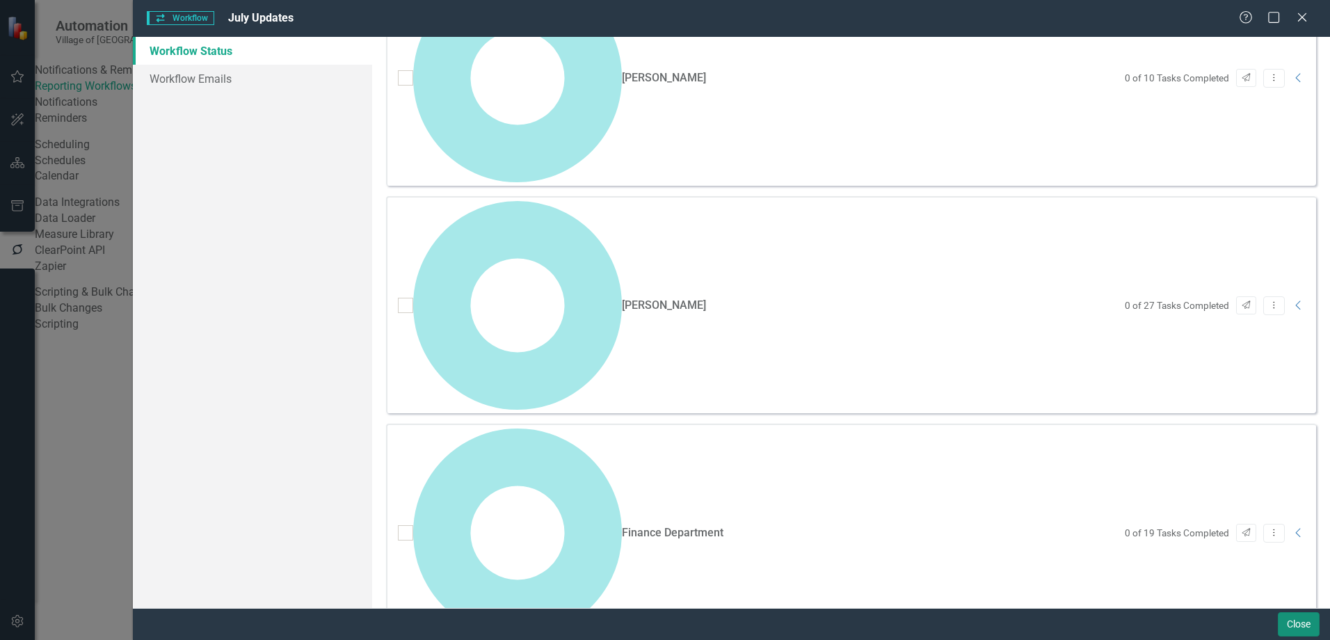
click at [1298, 621] on button "Close" at bounding box center [1299, 624] width 42 height 24
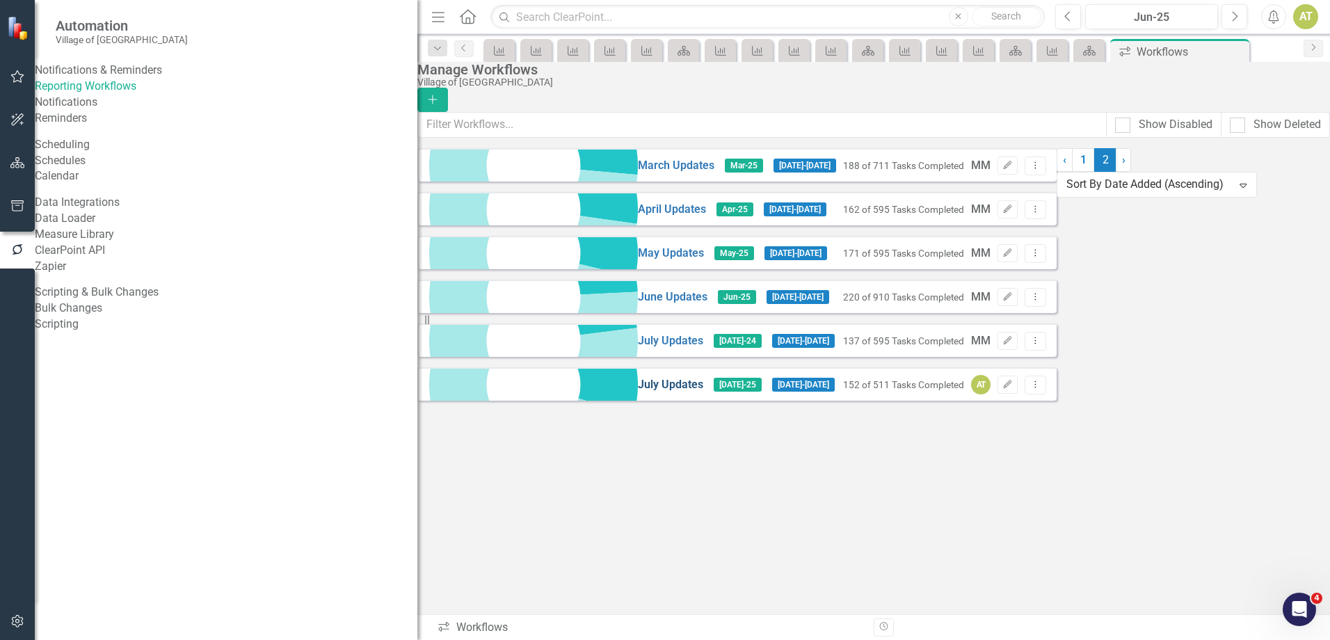
click at [638, 393] on link "July Updates" at bounding box center [670, 385] width 65 height 16
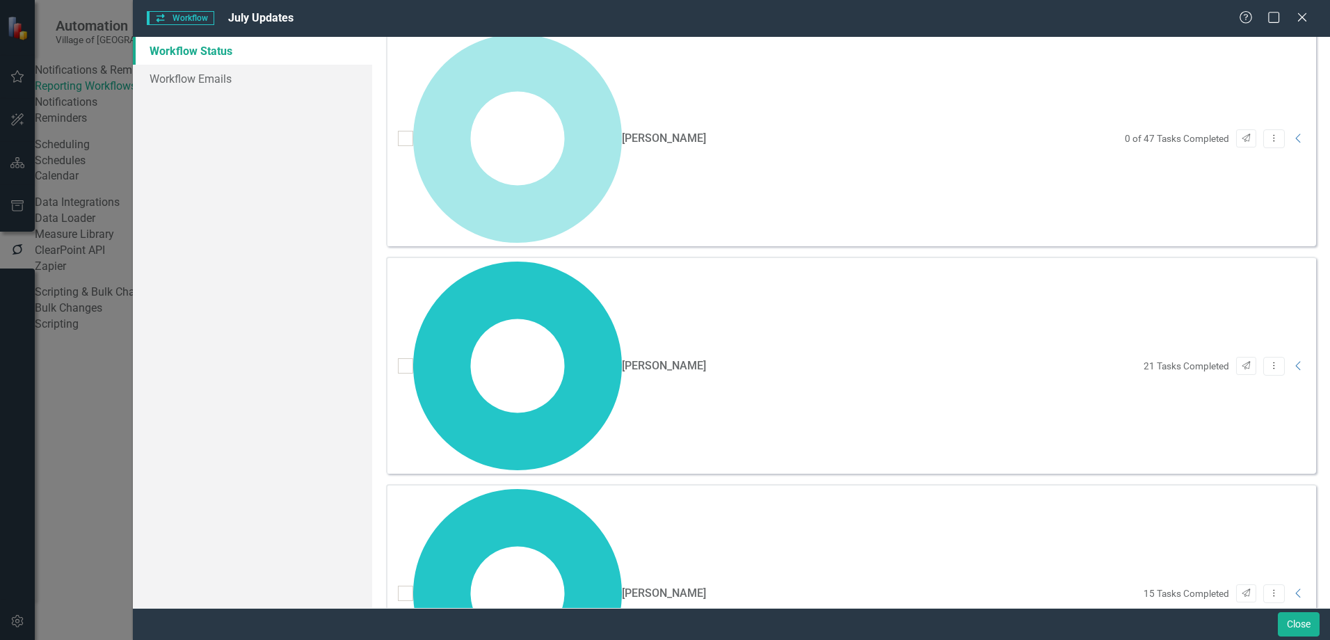
scroll to position [348, 0]
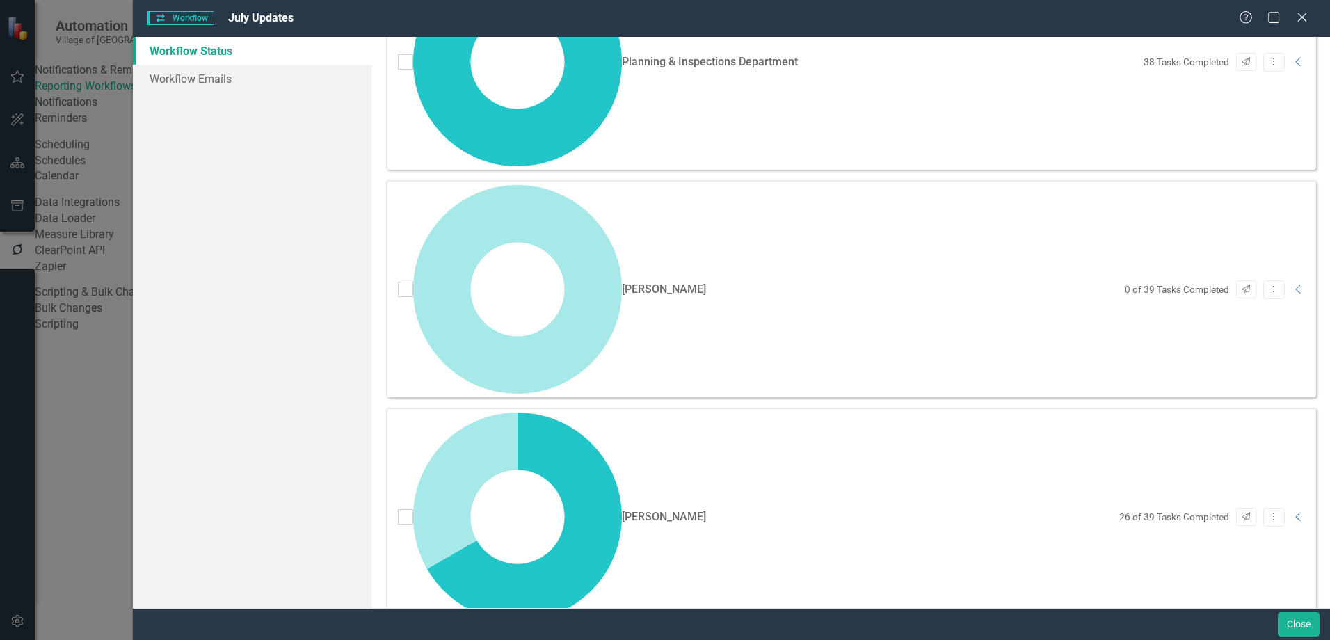
scroll to position [1947, 0]
click at [1307, 629] on button "Close" at bounding box center [1299, 624] width 42 height 24
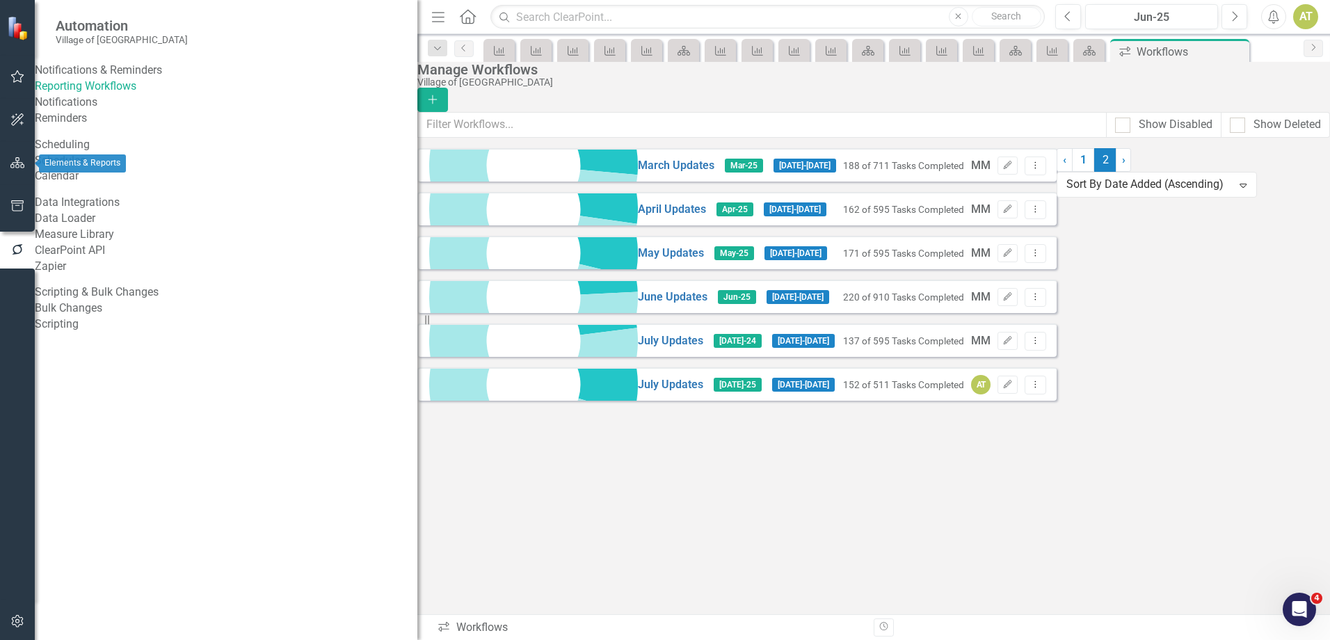
click at [23, 167] on icon "button" at bounding box center [17, 162] width 15 height 11
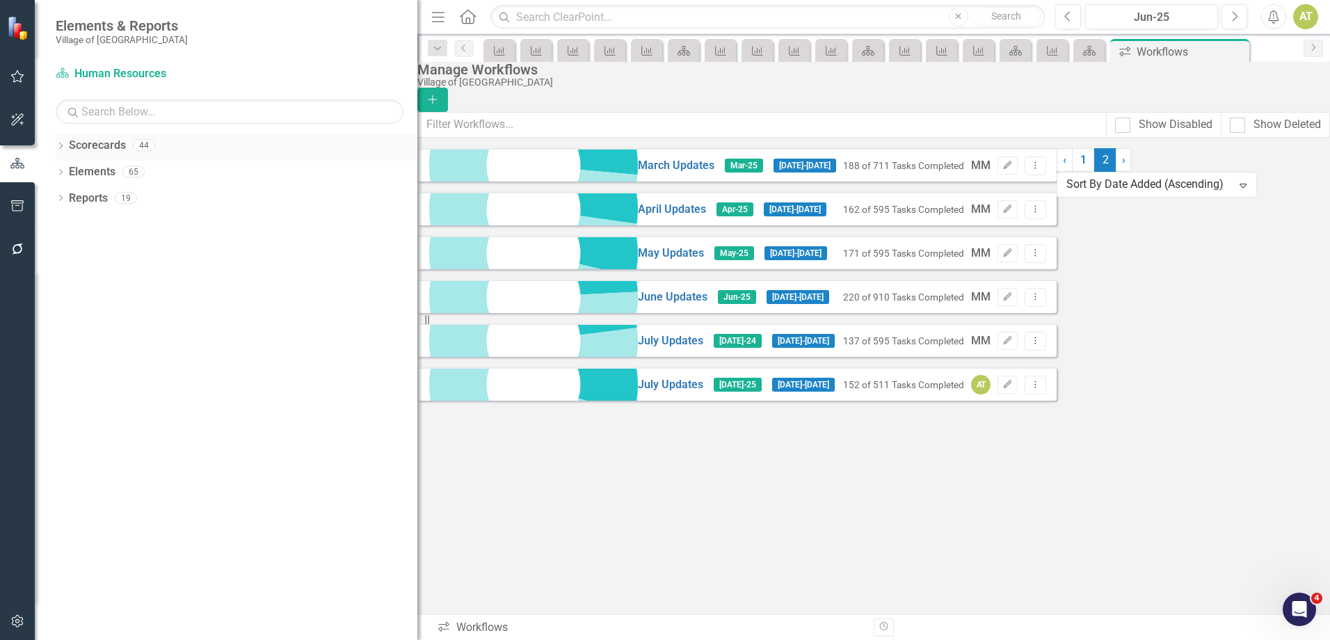
click at [58, 146] on icon "Dropdown" at bounding box center [61, 147] width 10 height 8
click at [70, 170] on icon "Dropdown" at bounding box center [68, 171] width 10 height 8
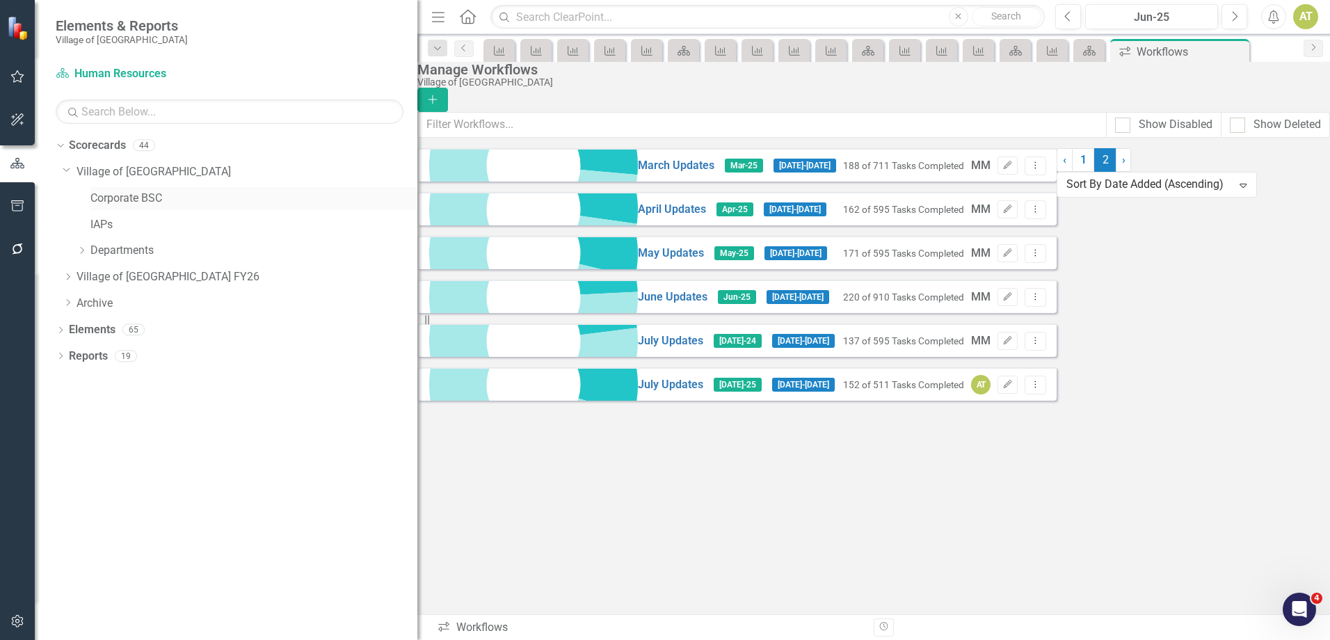
click at [122, 197] on link "Corporate BSC" at bounding box center [253, 199] width 327 height 16
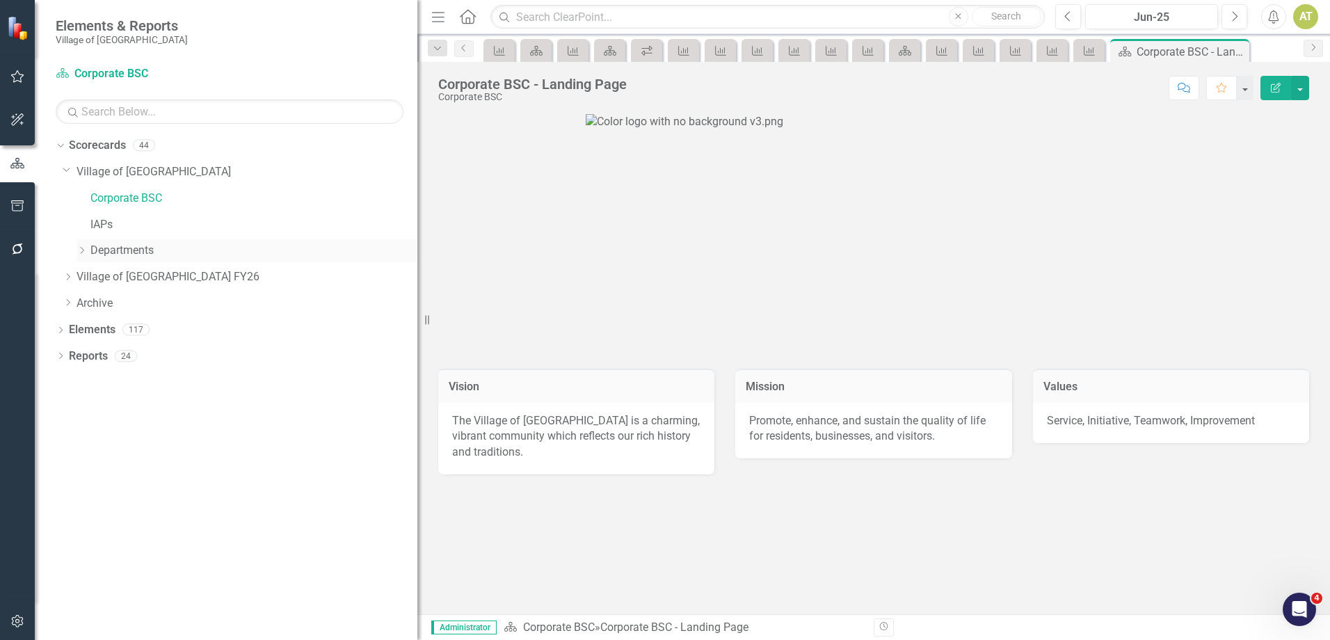
click at [124, 250] on link "Departments" at bounding box center [253, 251] width 327 height 16
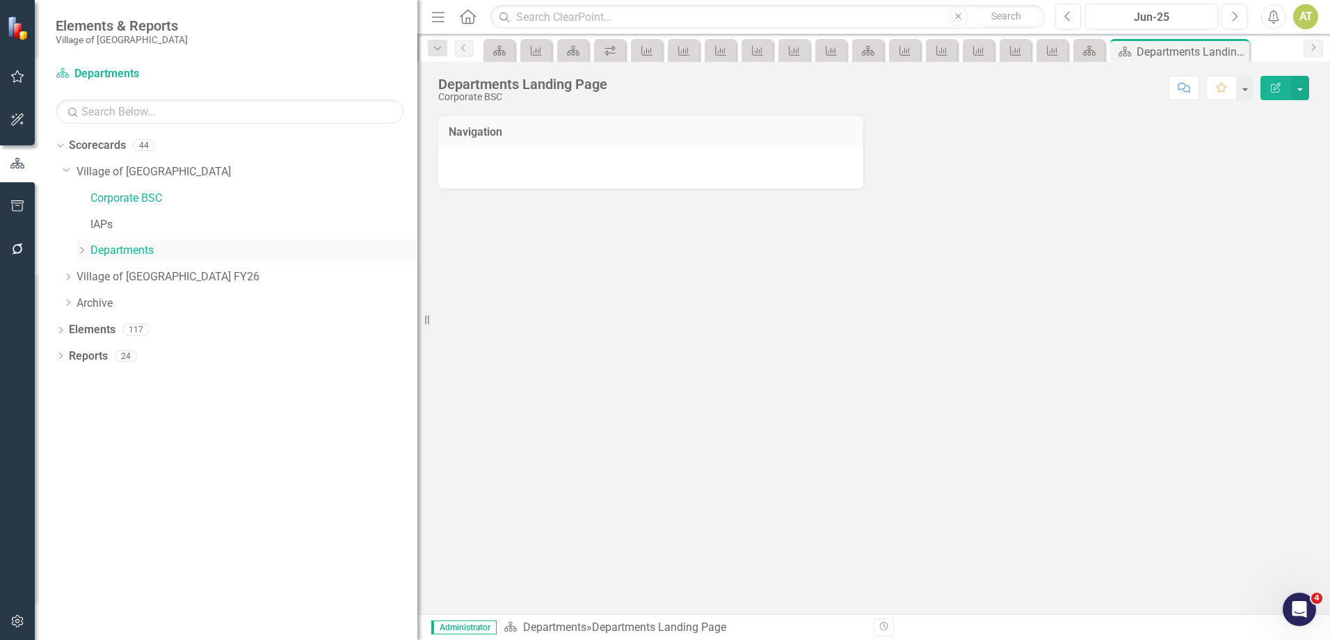
click at [80, 251] on icon "Dropdown" at bounding box center [81, 250] width 10 height 8
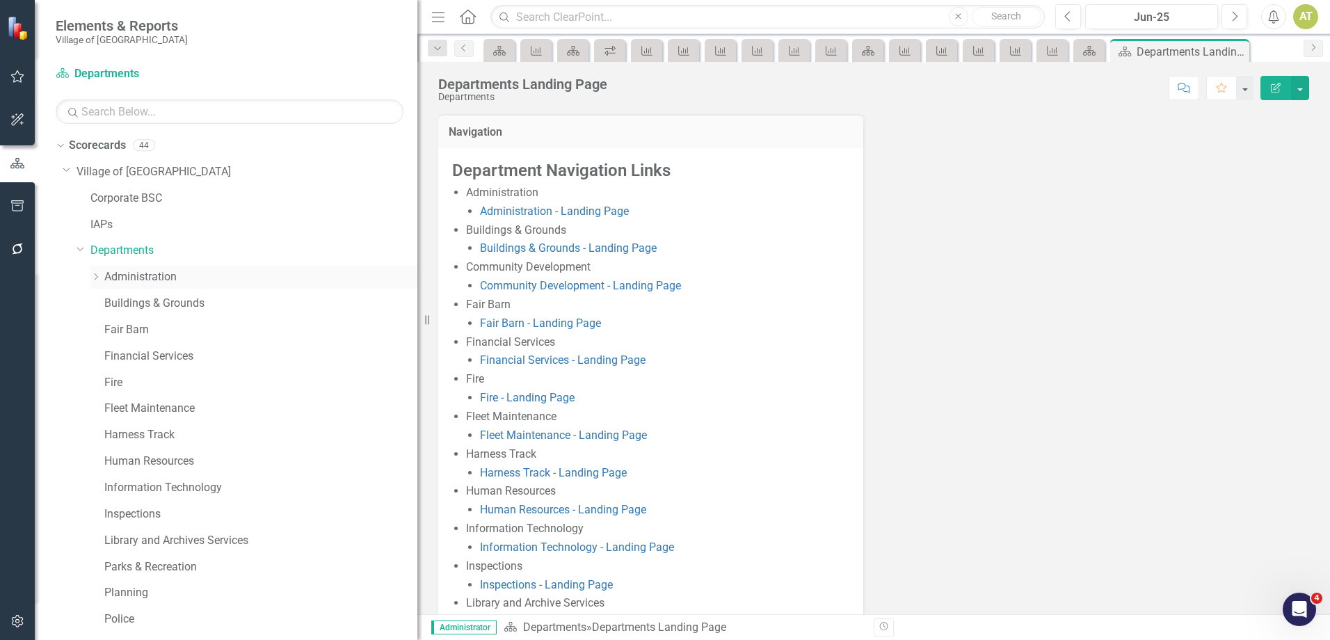
click at [145, 279] on link "Administration" at bounding box center [260, 277] width 313 height 16
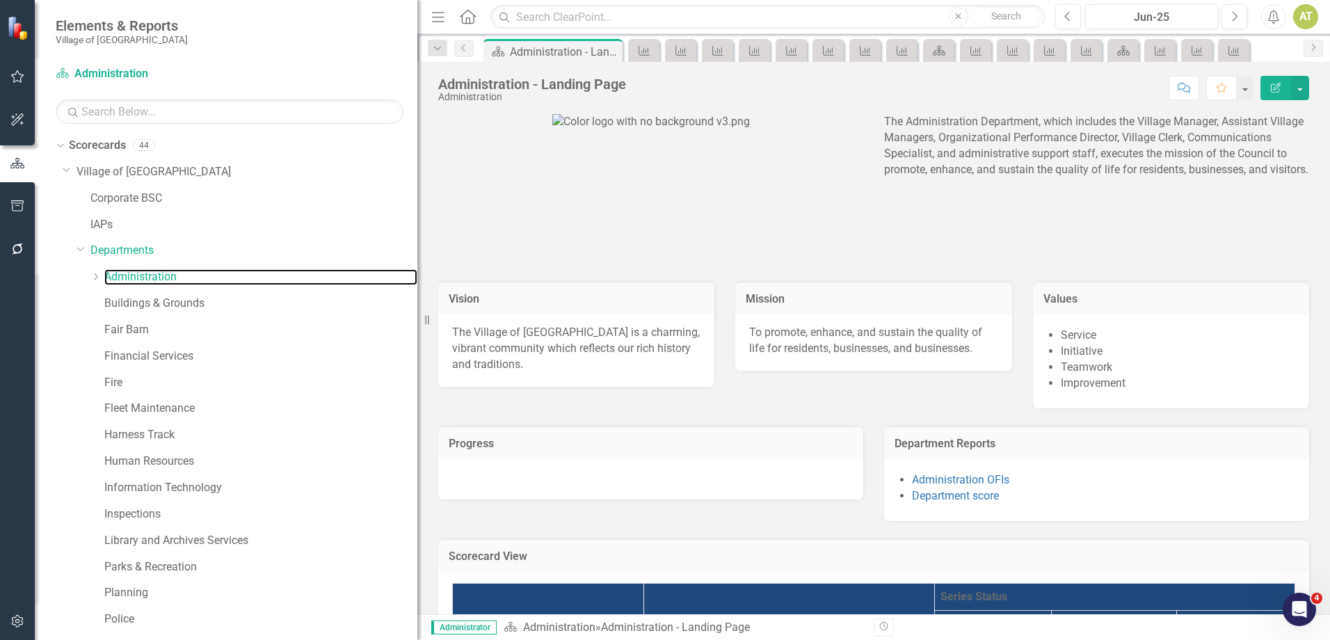
scroll to position [126, 0]
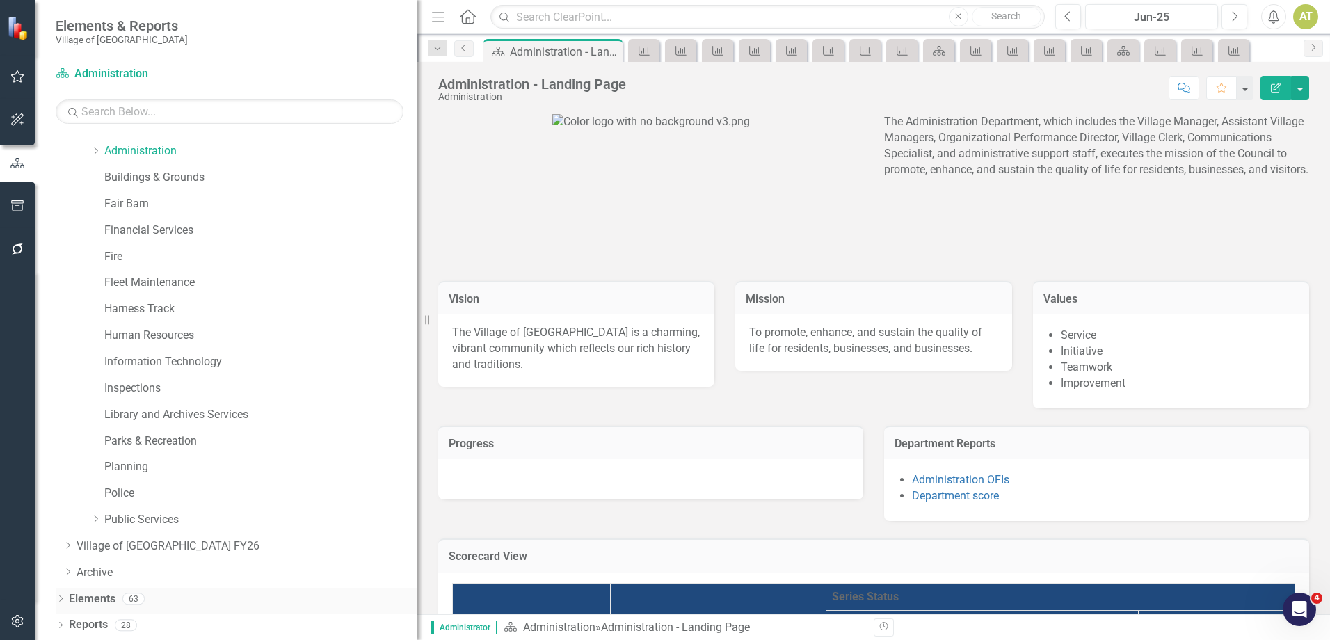
click at [109, 601] on link "Elements" at bounding box center [92, 599] width 47 height 16
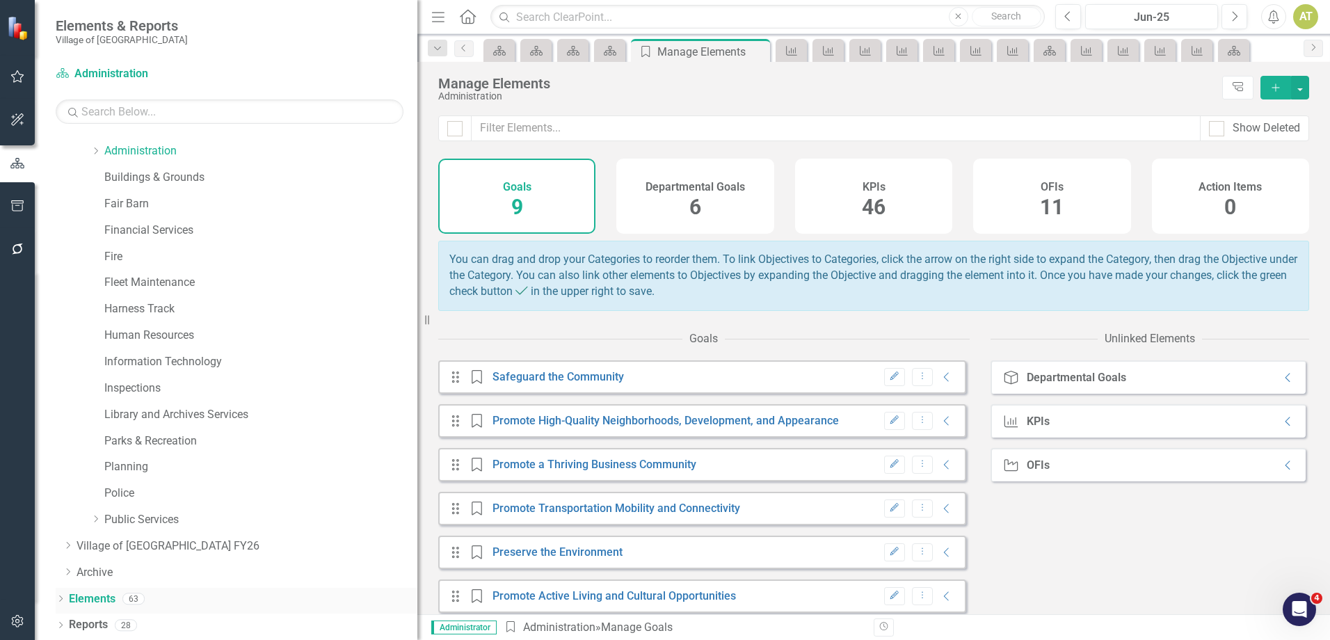
click at [62, 599] on icon "Dropdown" at bounding box center [61, 600] width 10 height 8
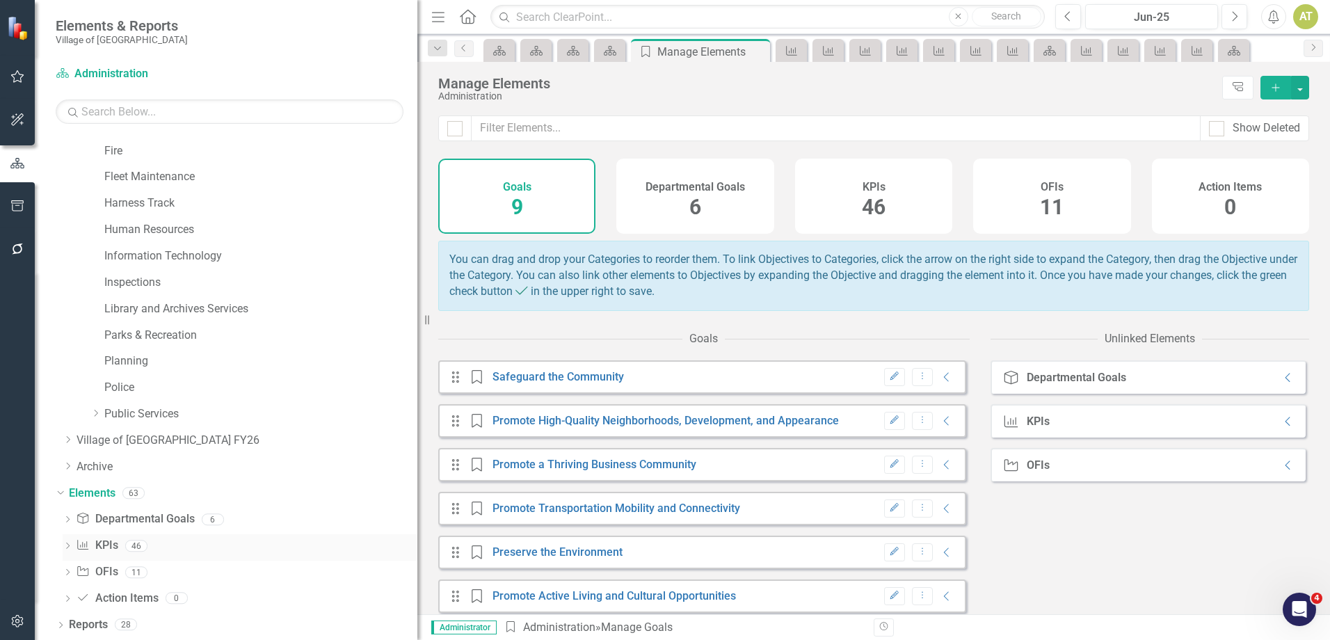
click at [119, 544] on div "KPI KPIs 46" at bounding box center [246, 547] width 341 height 26
click at [899, 204] on div "KPIs 46" at bounding box center [873, 196] width 157 height 75
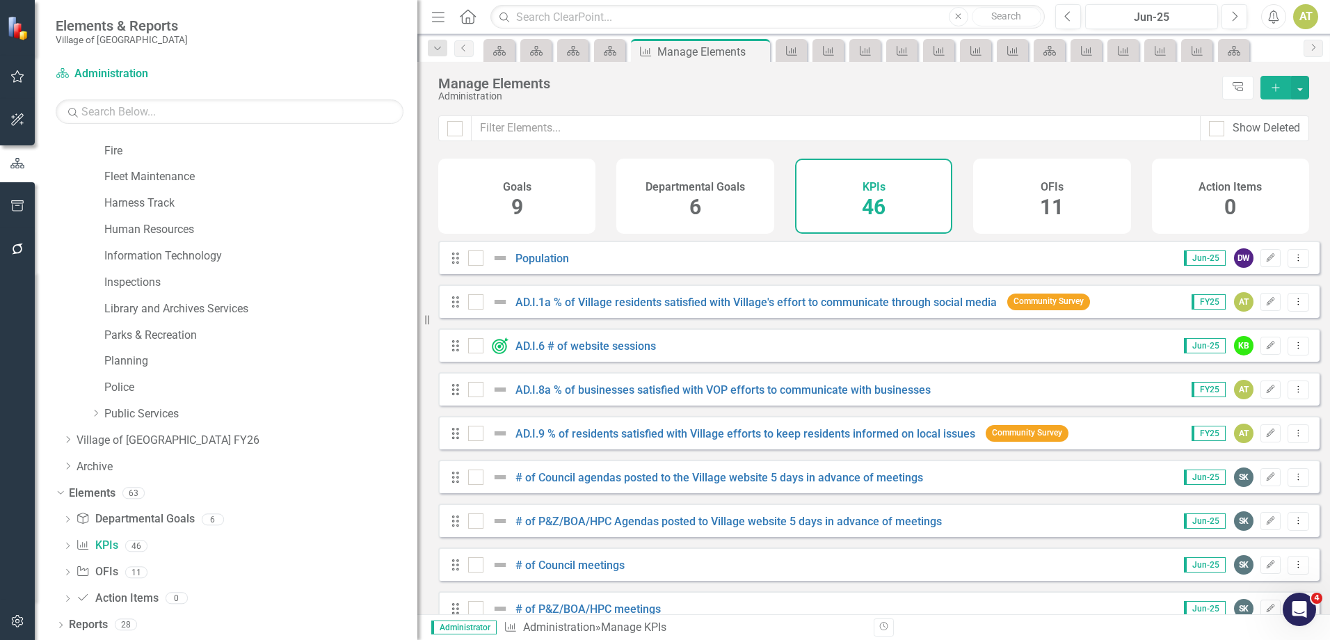
click at [555, 266] on div "Population" at bounding box center [520, 258] width 104 height 17
click at [548, 265] on link "Population" at bounding box center [542, 258] width 54 height 13
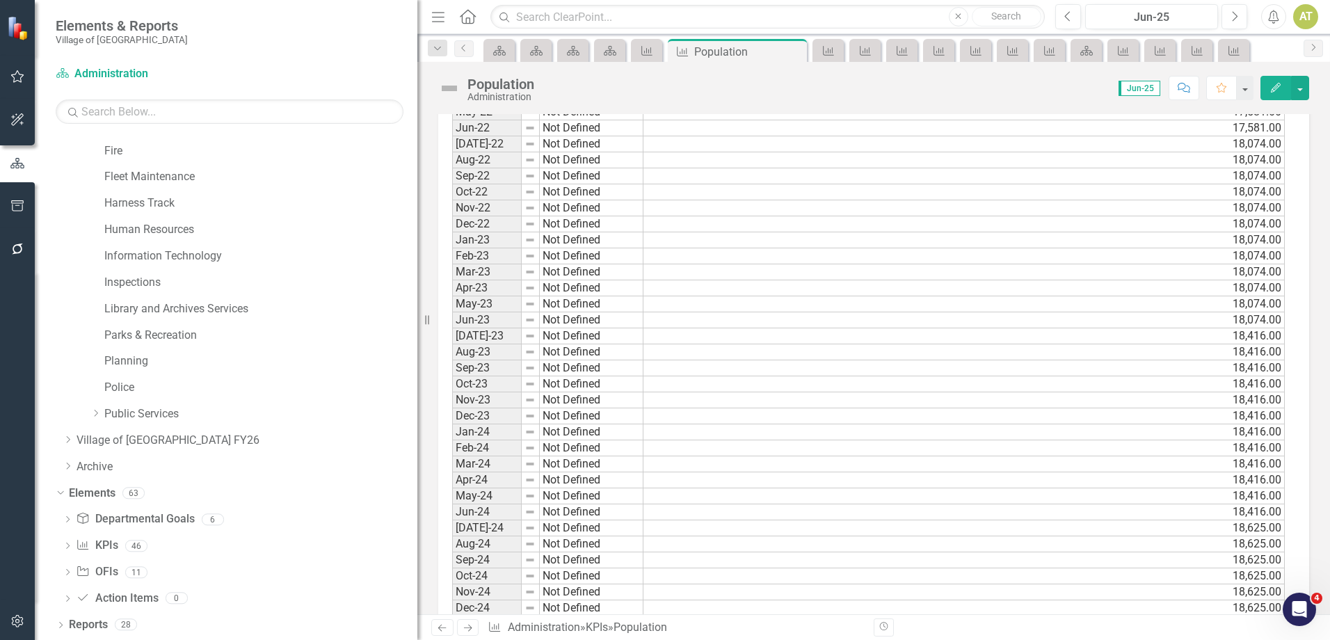
scroll to position [1319, 0]
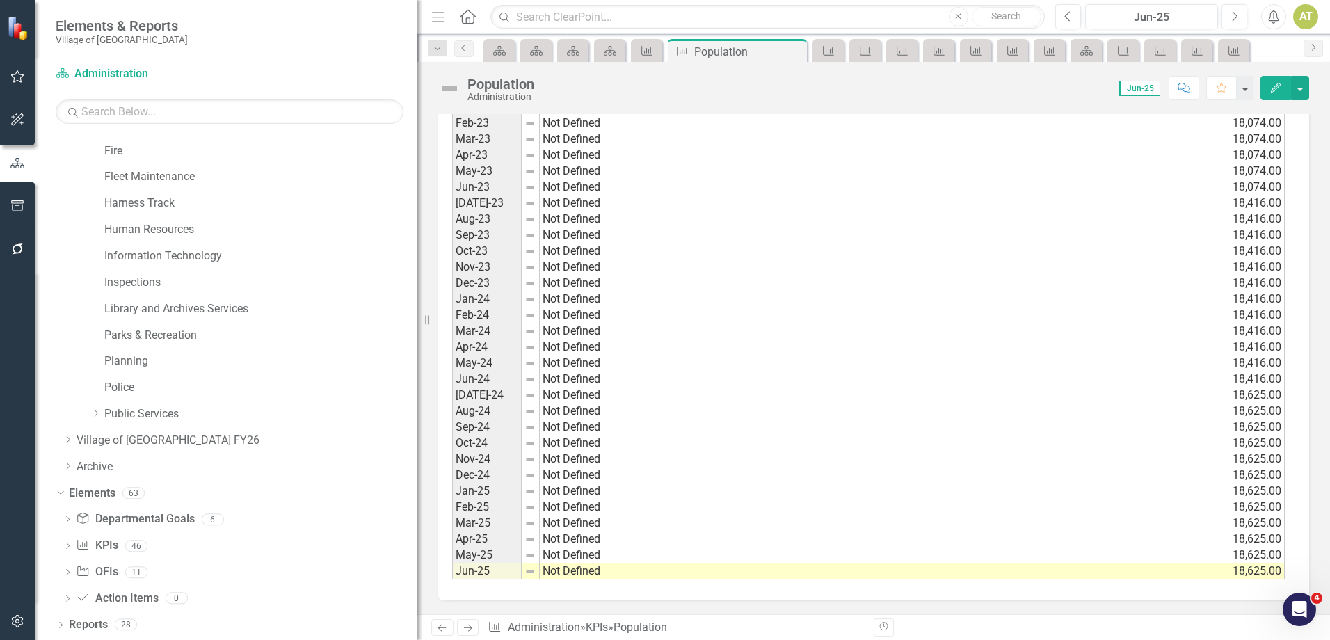
click at [471, 628] on icon at bounding box center [468, 628] width 8 height 7
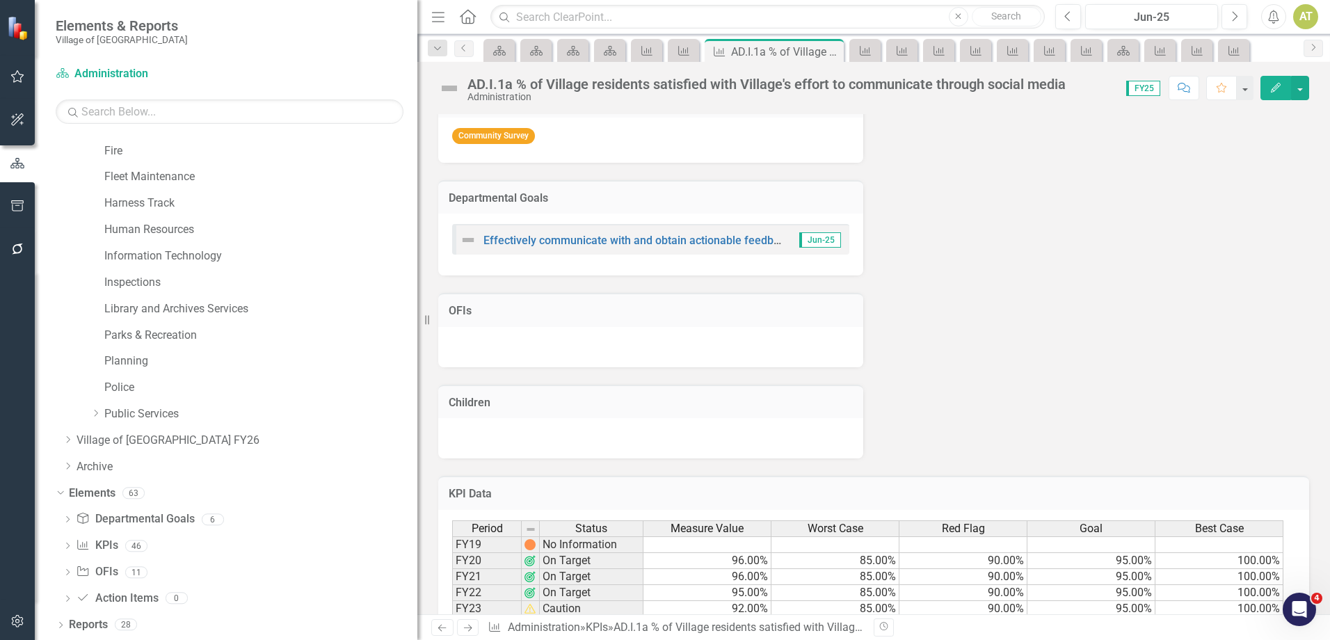
scroll to position [572, 0]
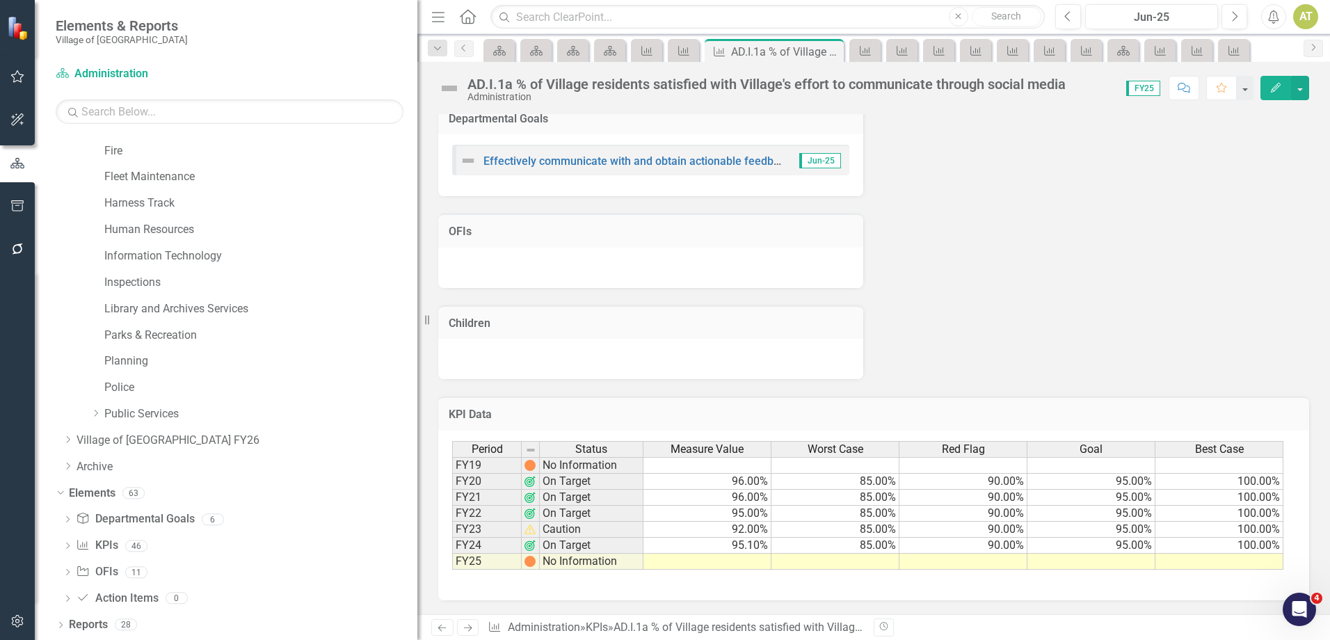
click at [626, 563] on td "No Information" at bounding box center [592, 562] width 104 height 16
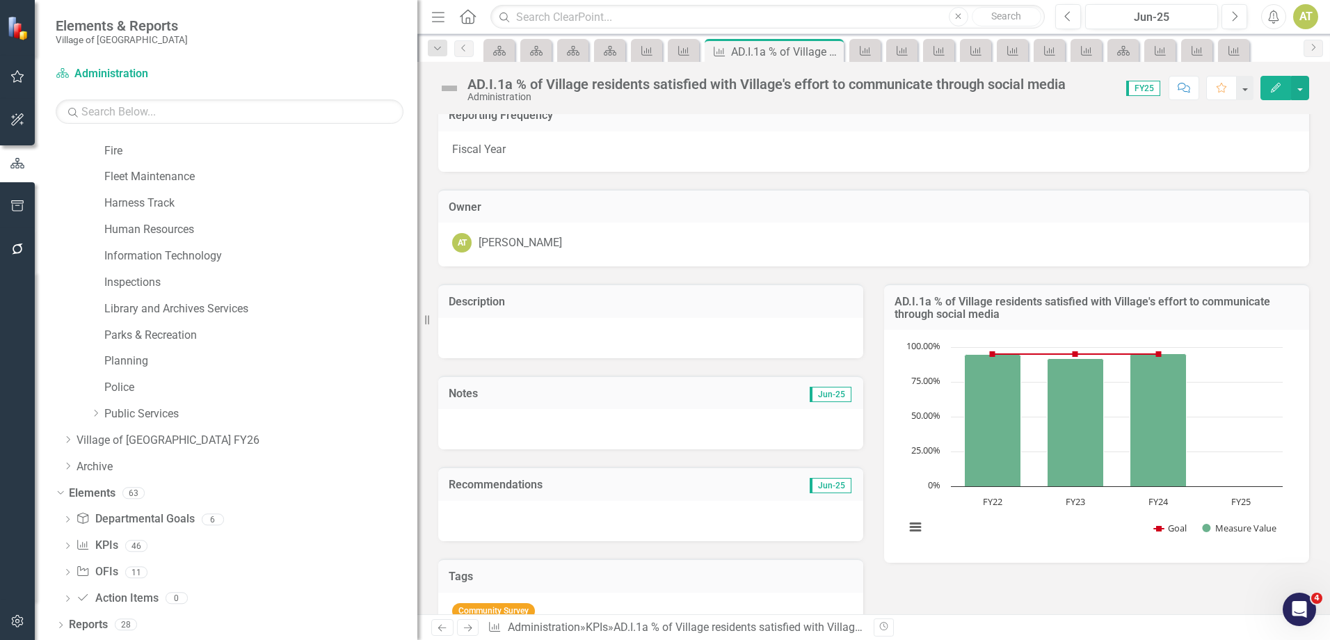
scroll to position [15, 0]
click at [554, 425] on div at bounding box center [650, 430] width 425 height 40
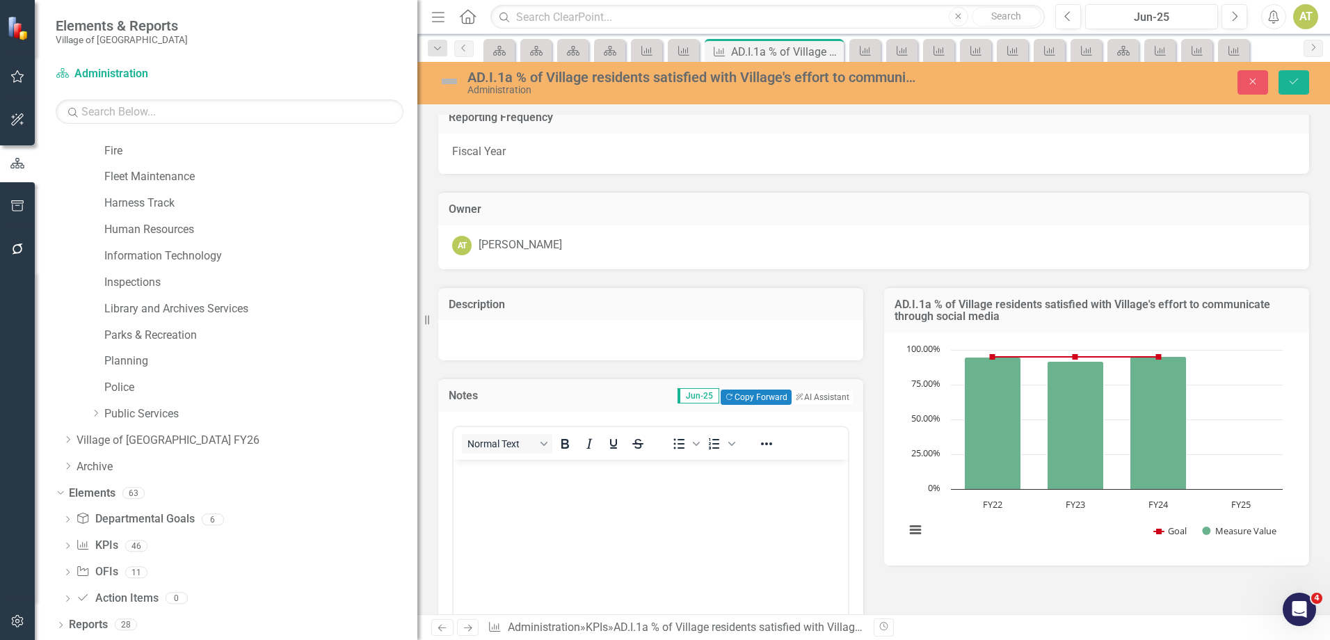
scroll to position [0, 0]
click at [552, 536] on body "Rich Text Area. Press ALT-0 for help." at bounding box center [650, 563] width 394 height 209
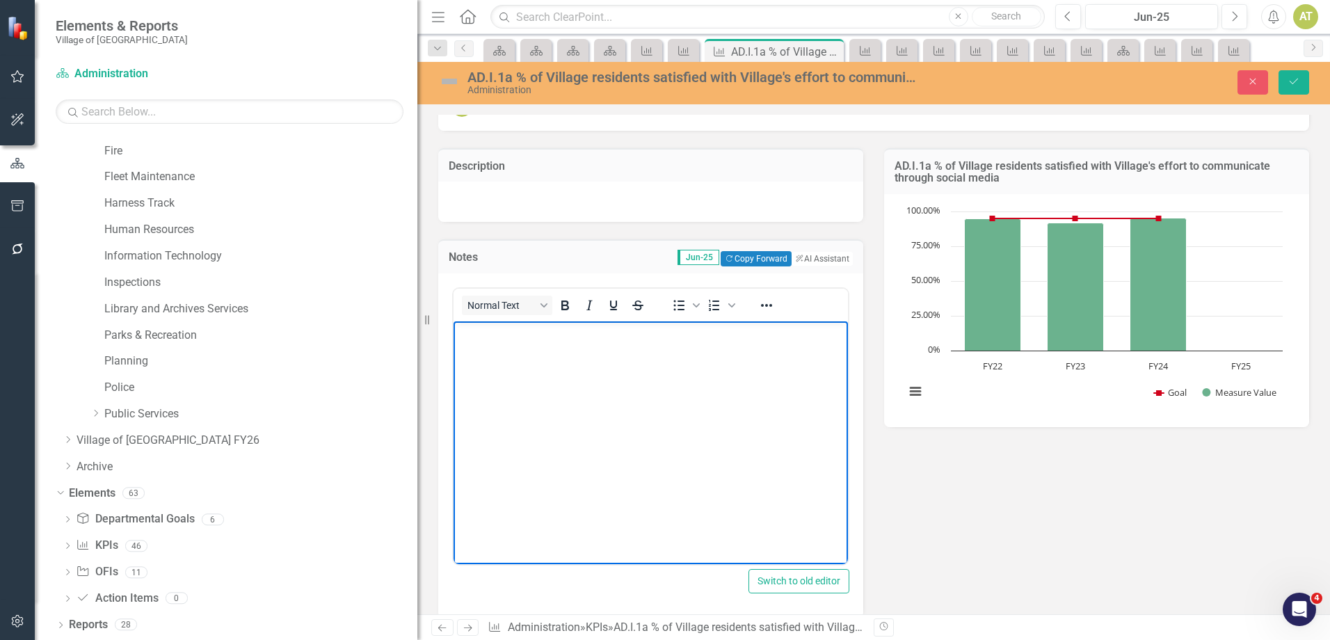
scroll to position [154, 0]
click at [536, 400] on body "Rich Text Area. Press ALT-0 for help." at bounding box center [650, 424] width 394 height 209
click at [563, 324] on p "No survey done for FY25." at bounding box center [650, 331] width 387 height 17
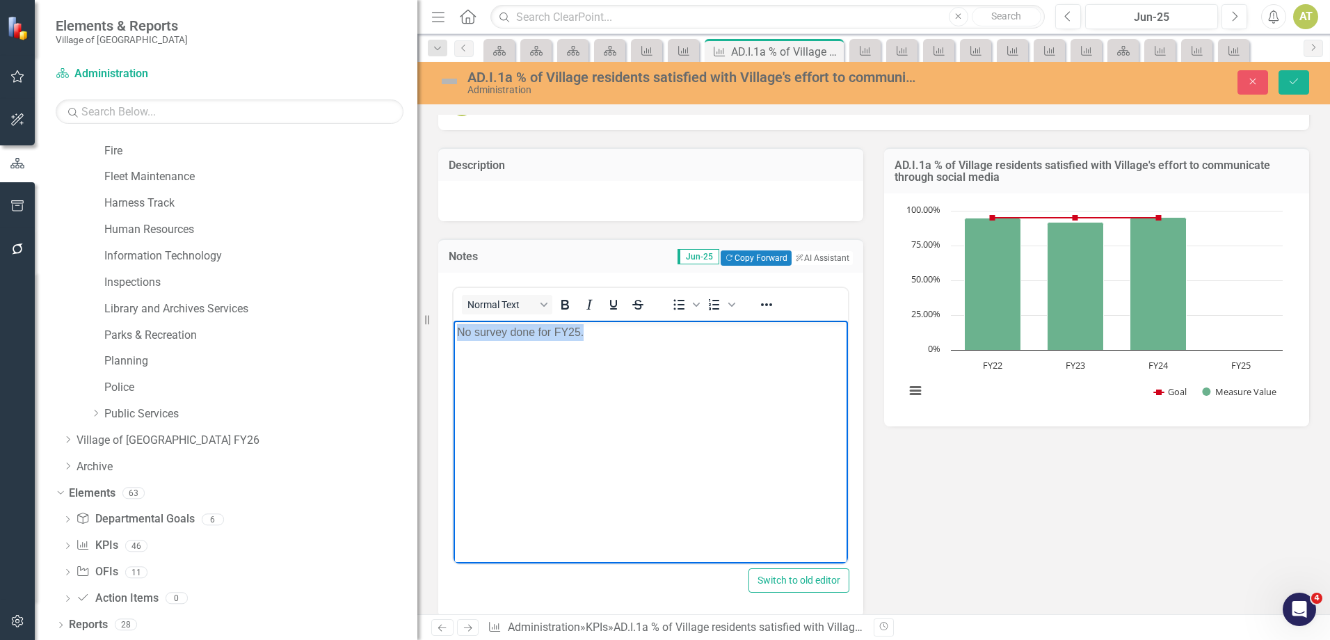
copy p "No survey done for FY25."
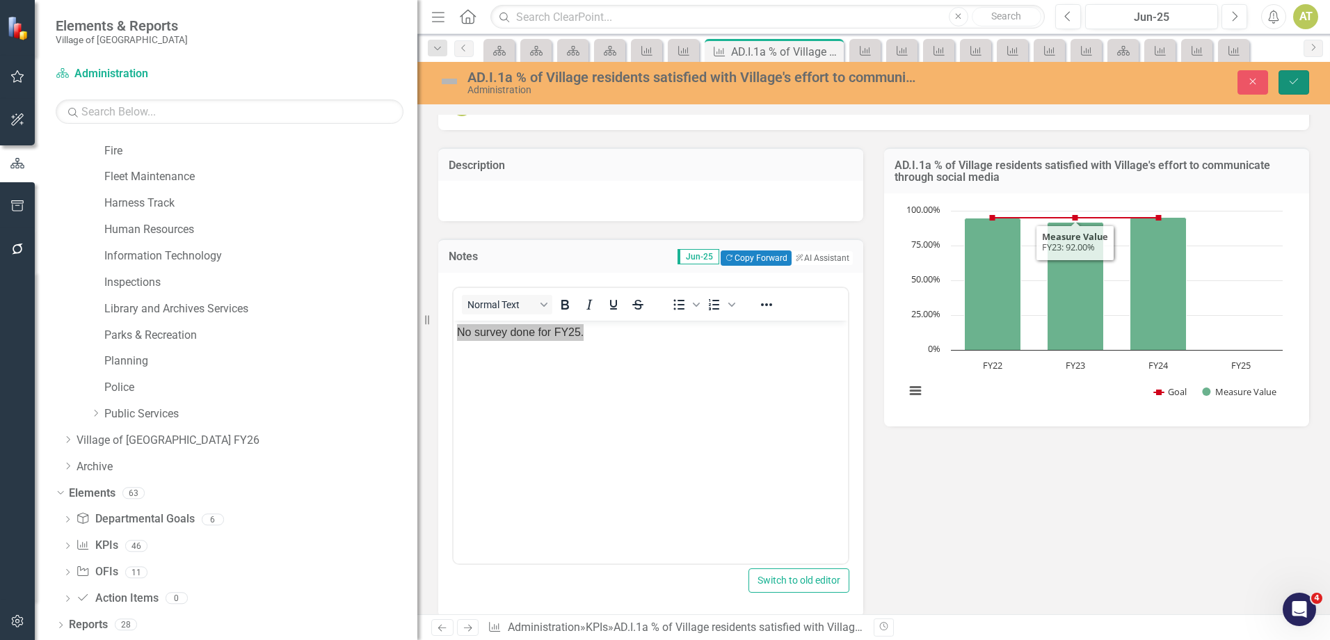
click at [1303, 83] on button "Save" at bounding box center [1293, 82] width 31 height 24
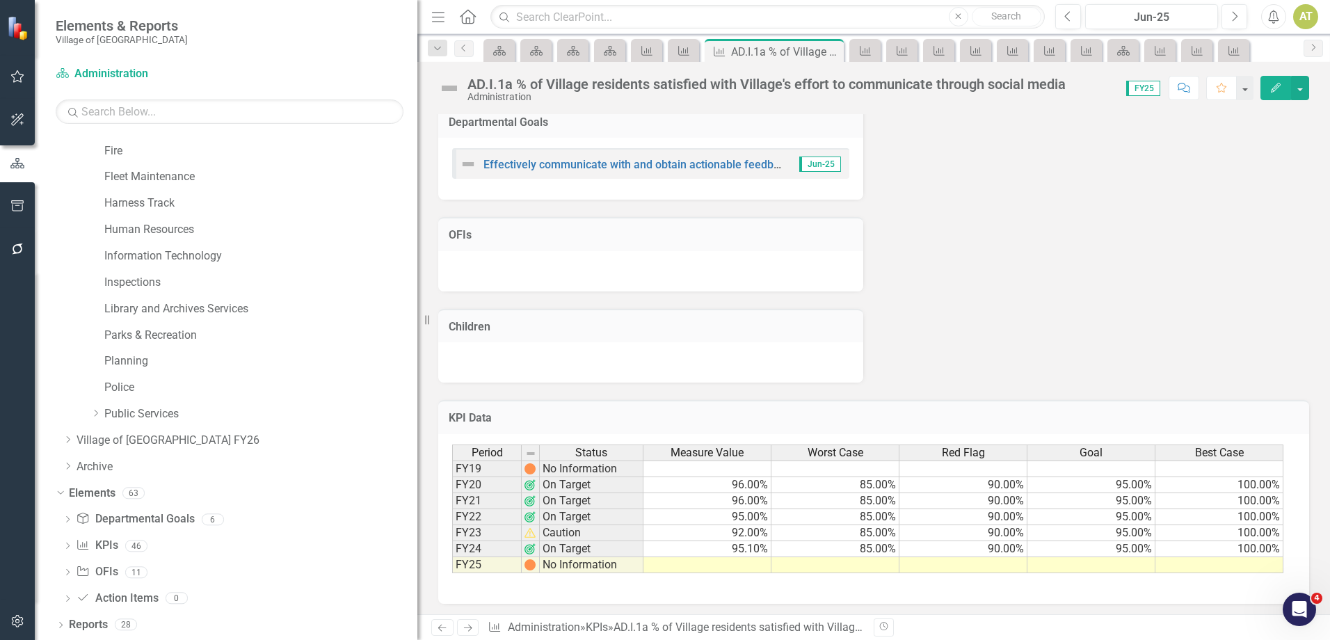
scroll to position [572, 0]
click at [466, 622] on link "Next" at bounding box center [468, 627] width 22 height 17
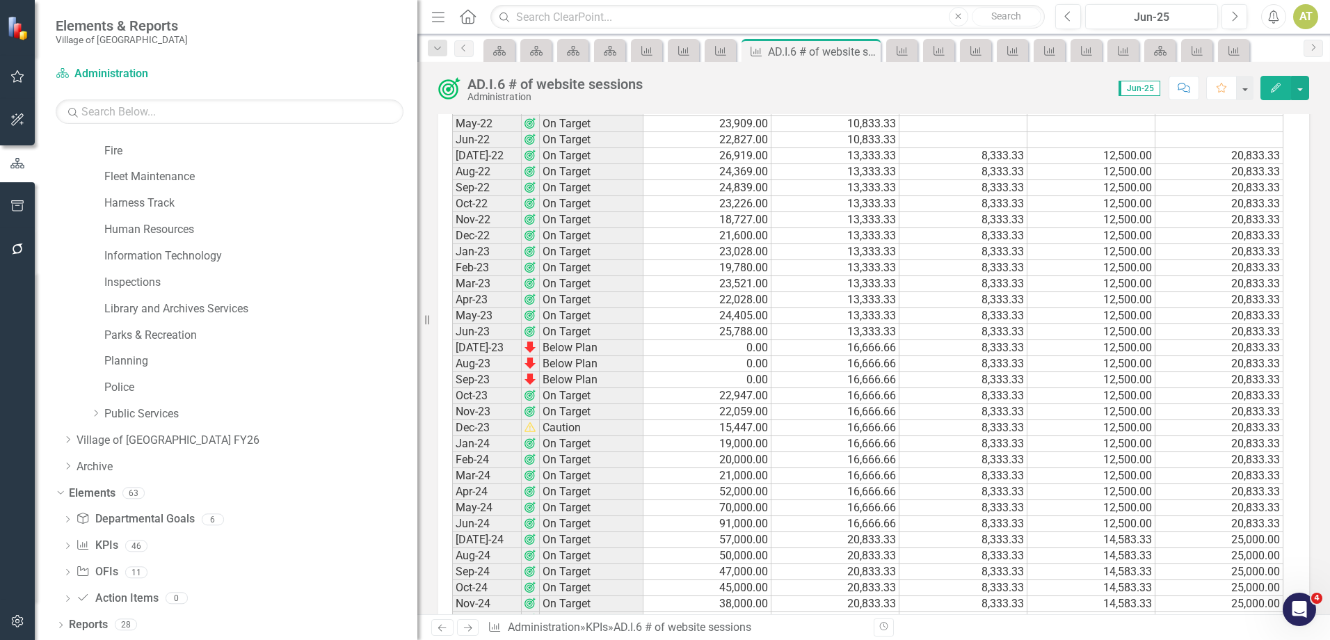
scroll to position [1422, 0]
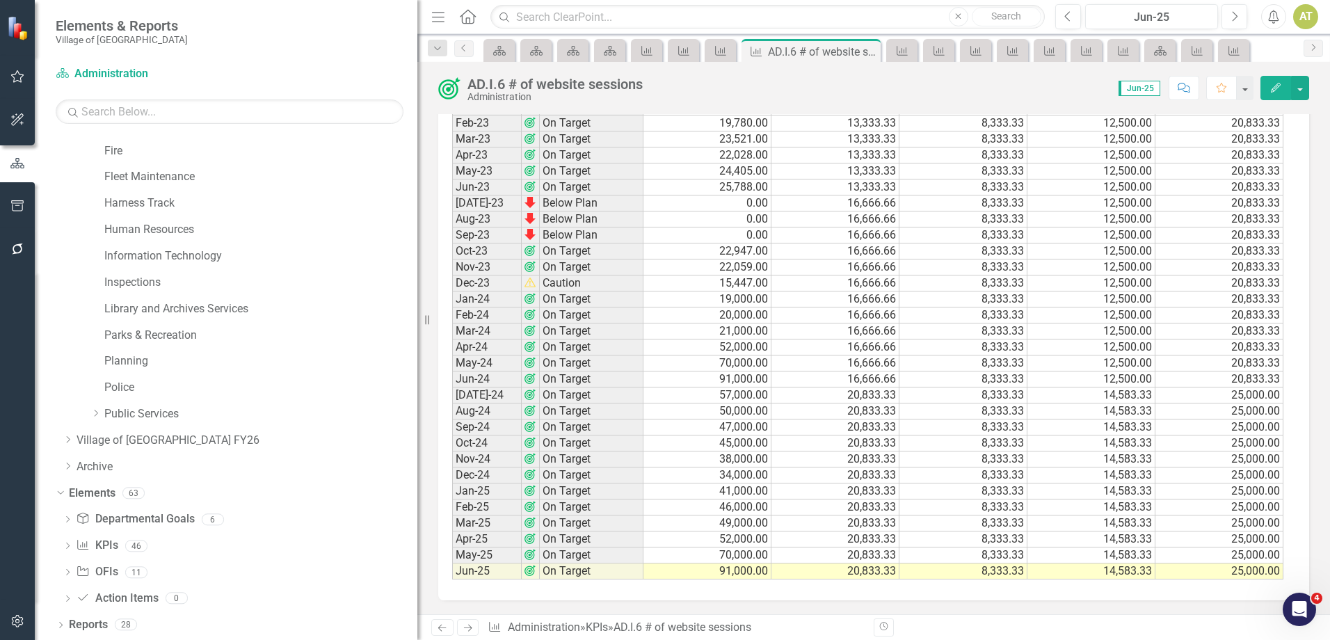
click at [463, 630] on icon "Next" at bounding box center [468, 627] width 12 height 9
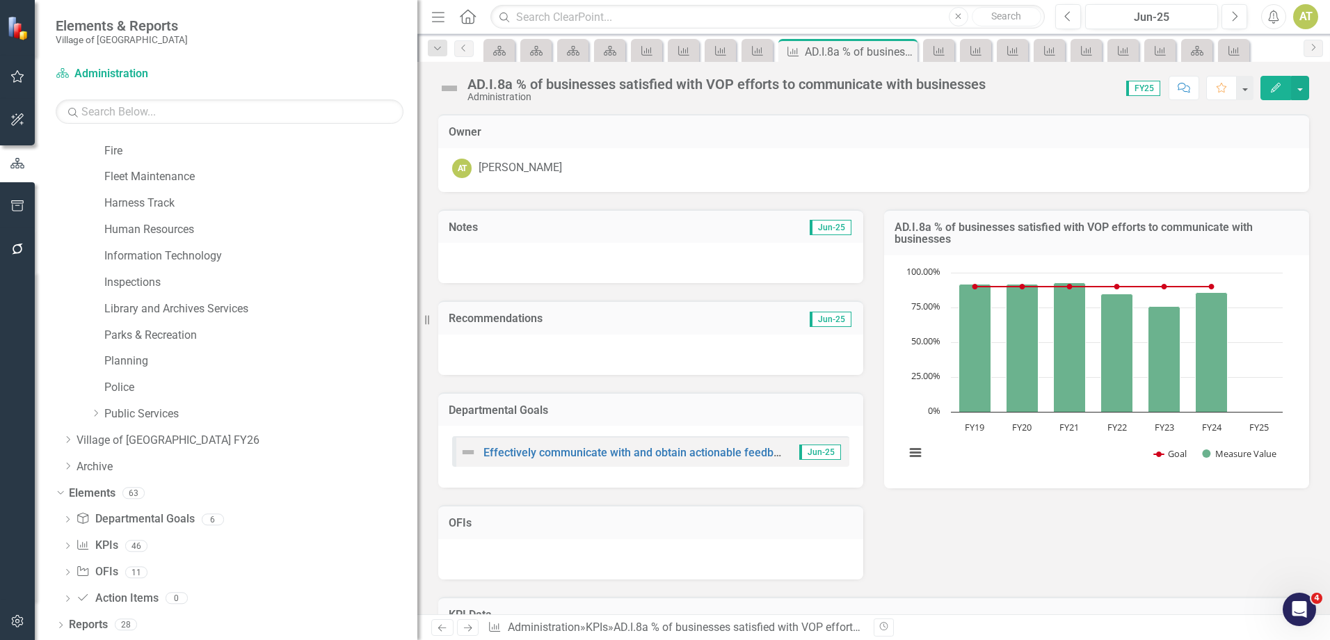
click at [513, 257] on div at bounding box center [650, 263] width 425 height 40
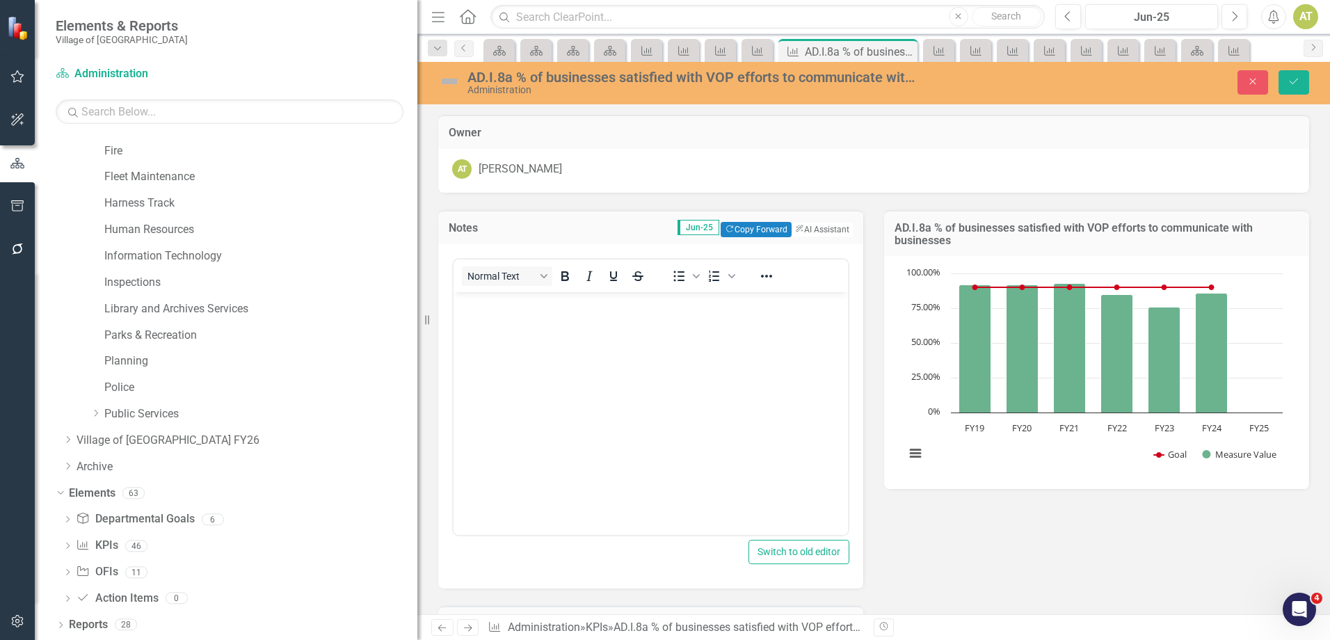
click at [508, 324] on body "Rich Text Area. Press ALT-0 for help." at bounding box center [650, 395] width 394 height 209
click at [1314, 75] on div "Close Save" at bounding box center [1140, 82] width 360 height 24
click at [1308, 81] on button "Save" at bounding box center [1293, 82] width 31 height 24
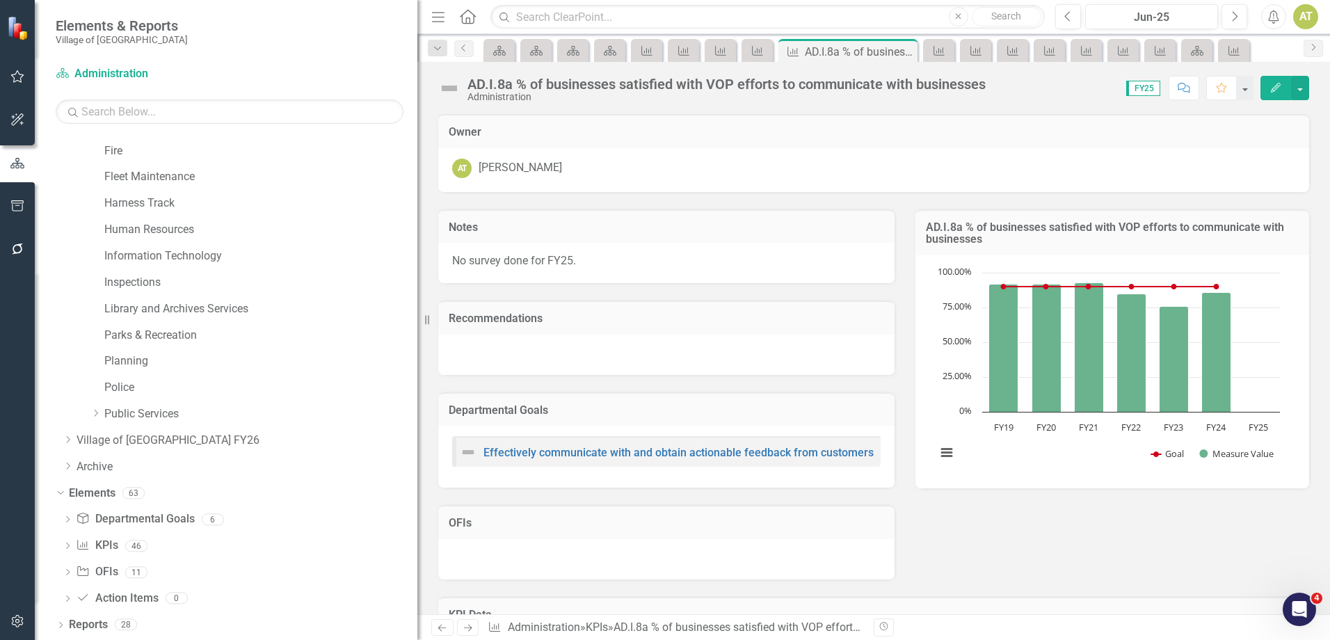
scroll to position [200, 0]
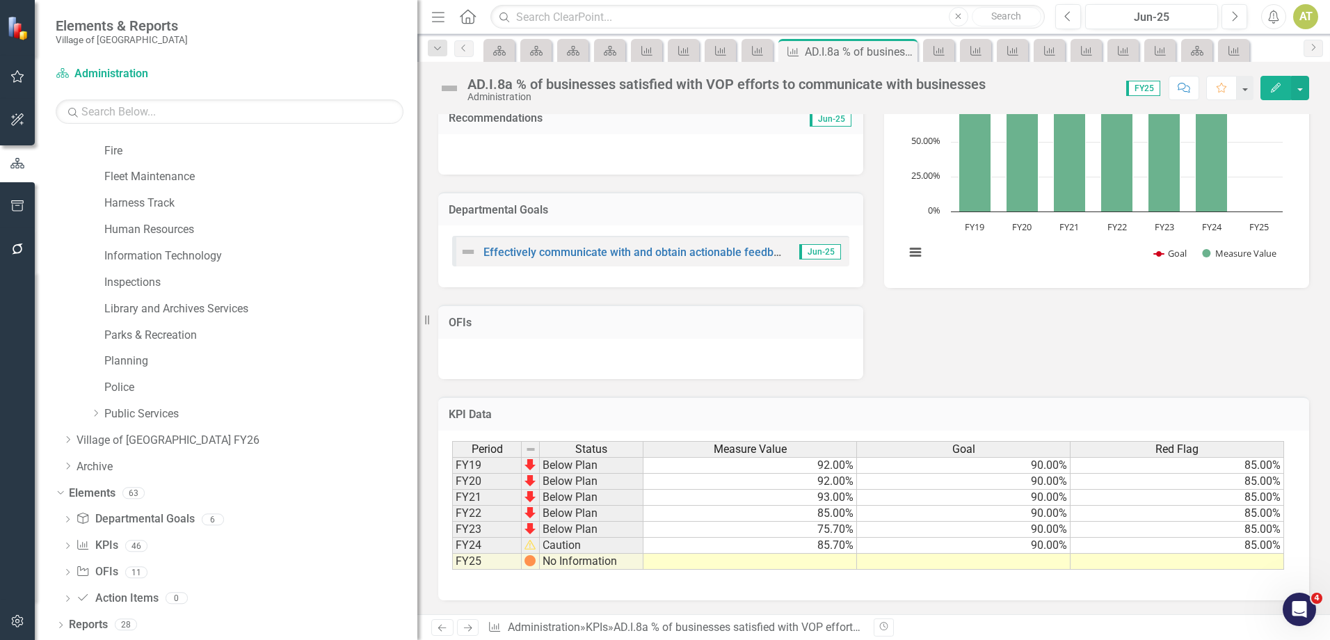
click at [469, 628] on icon at bounding box center [468, 628] width 8 height 7
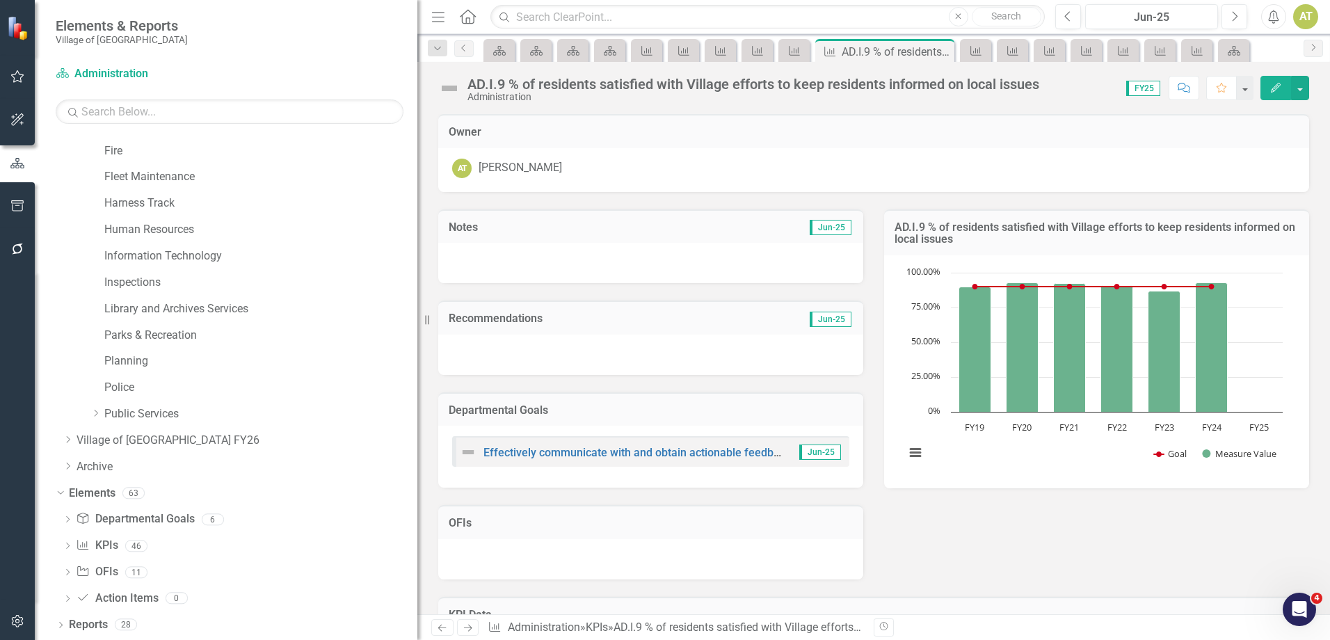
click at [504, 272] on div at bounding box center [650, 263] width 425 height 40
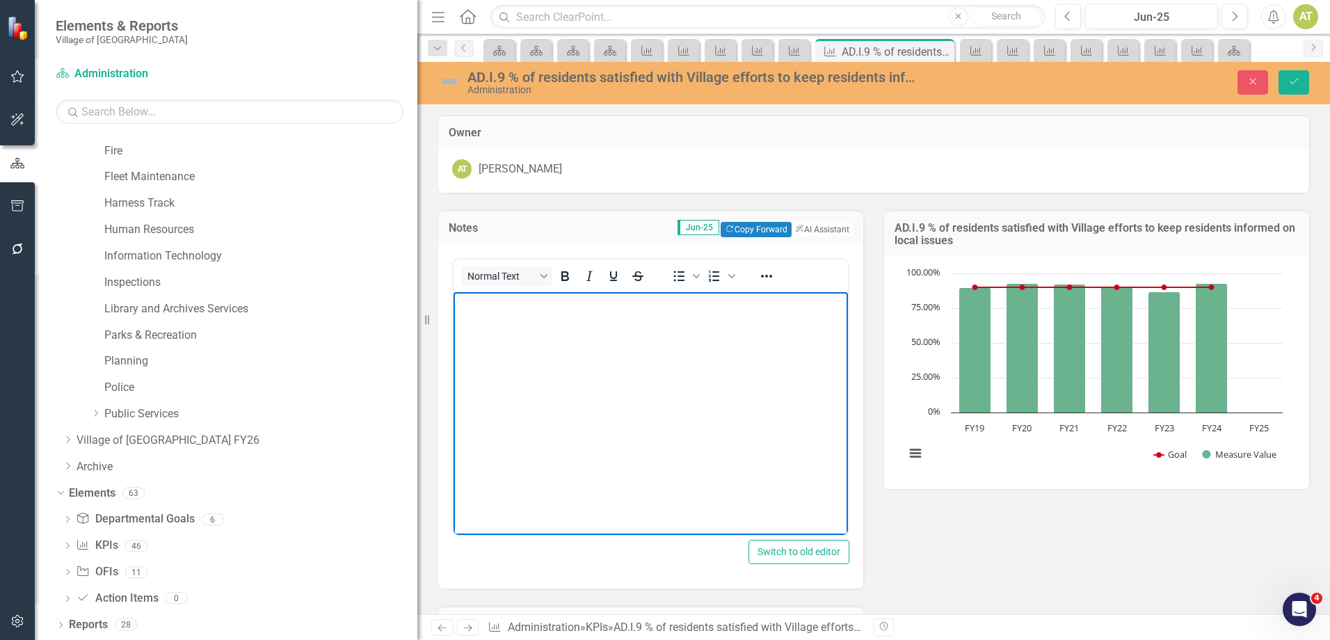
click at [485, 326] on body "Rich Text Area. Press ALT-0 for help." at bounding box center [650, 395] width 394 height 209
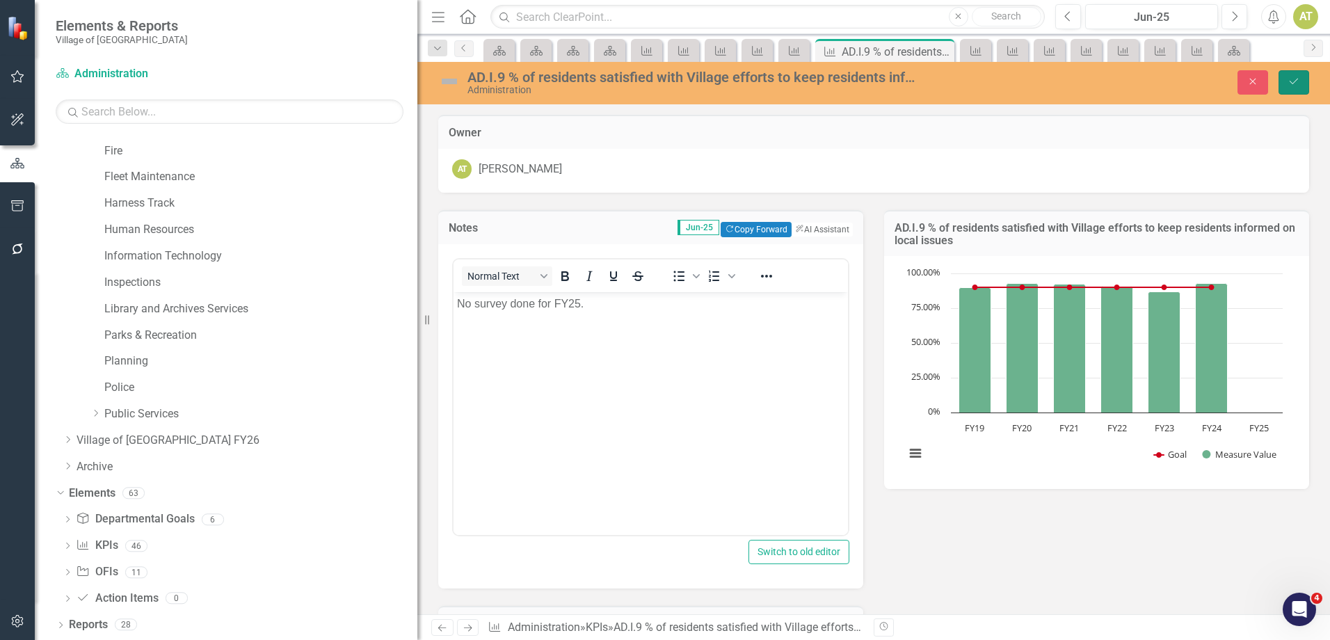
click at [1307, 72] on button "Save" at bounding box center [1293, 82] width 31 height 24
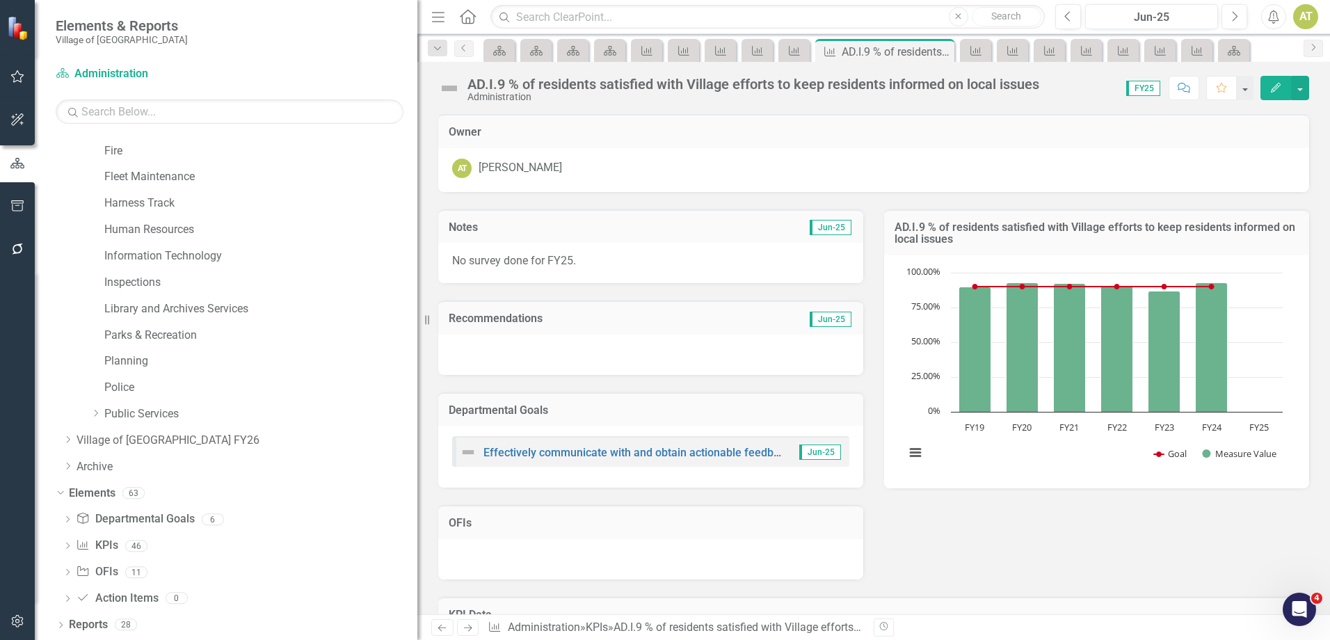
scroll to position [200, 0]
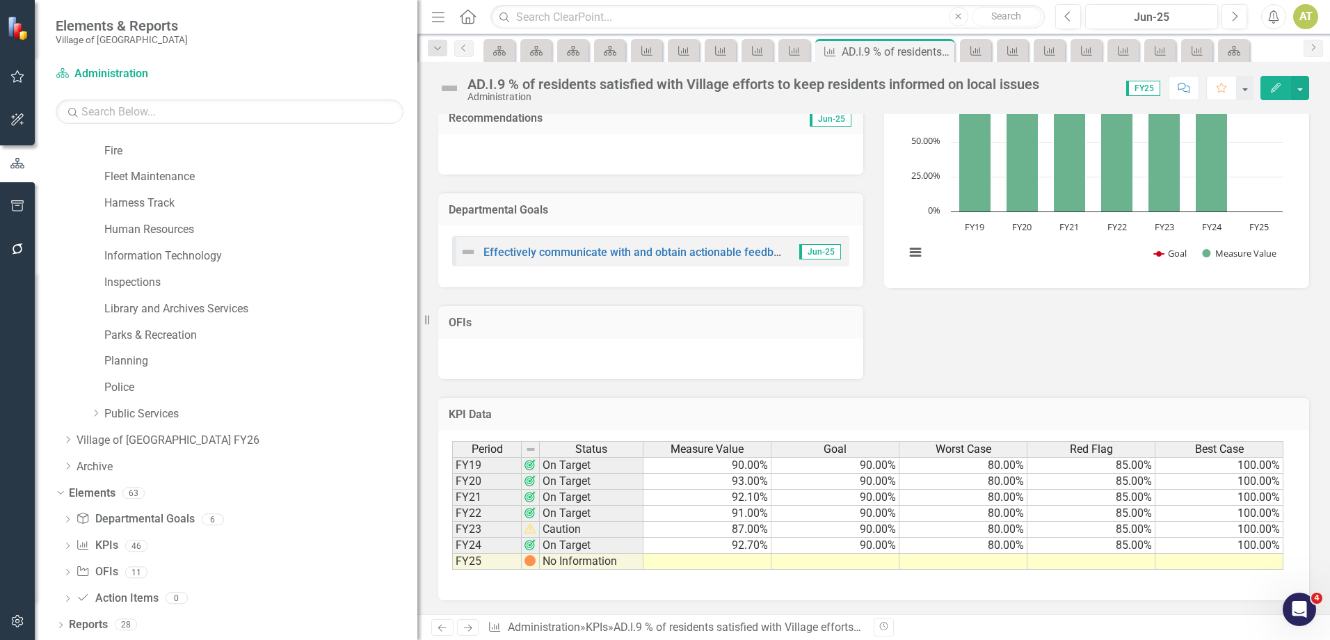
click at [472, 623] on icon "Next" at bounding box center [468, 627] width 12 height 9
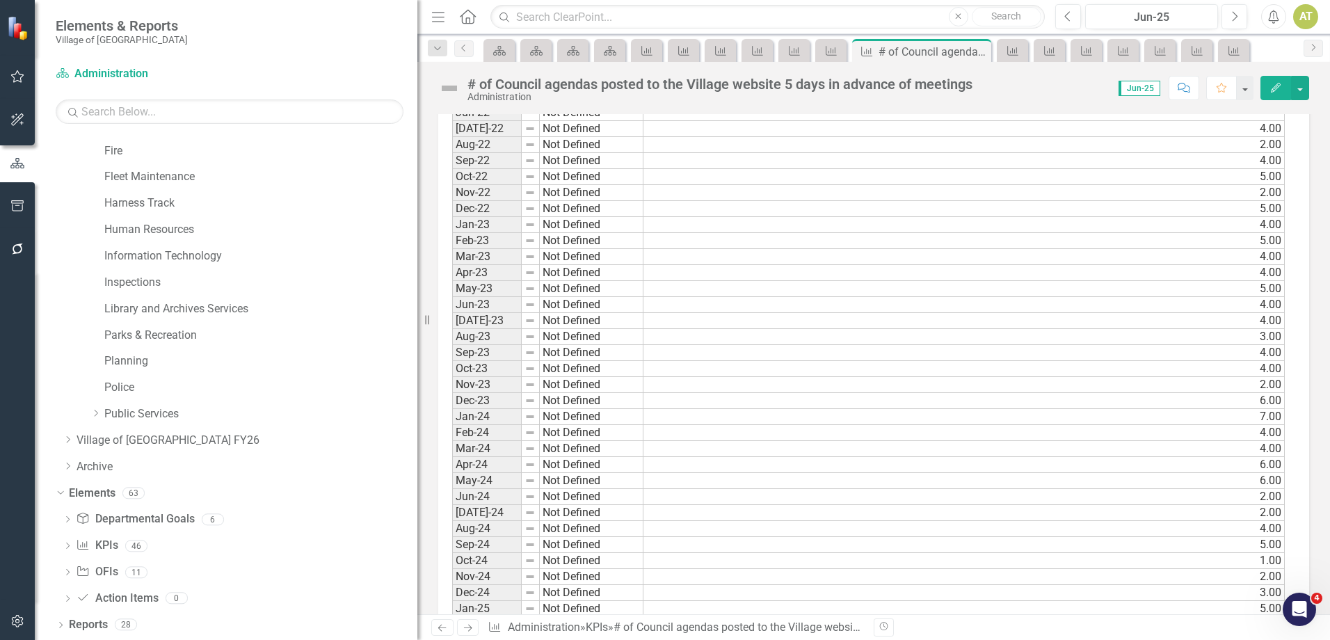
scroll to position [1330, 0]
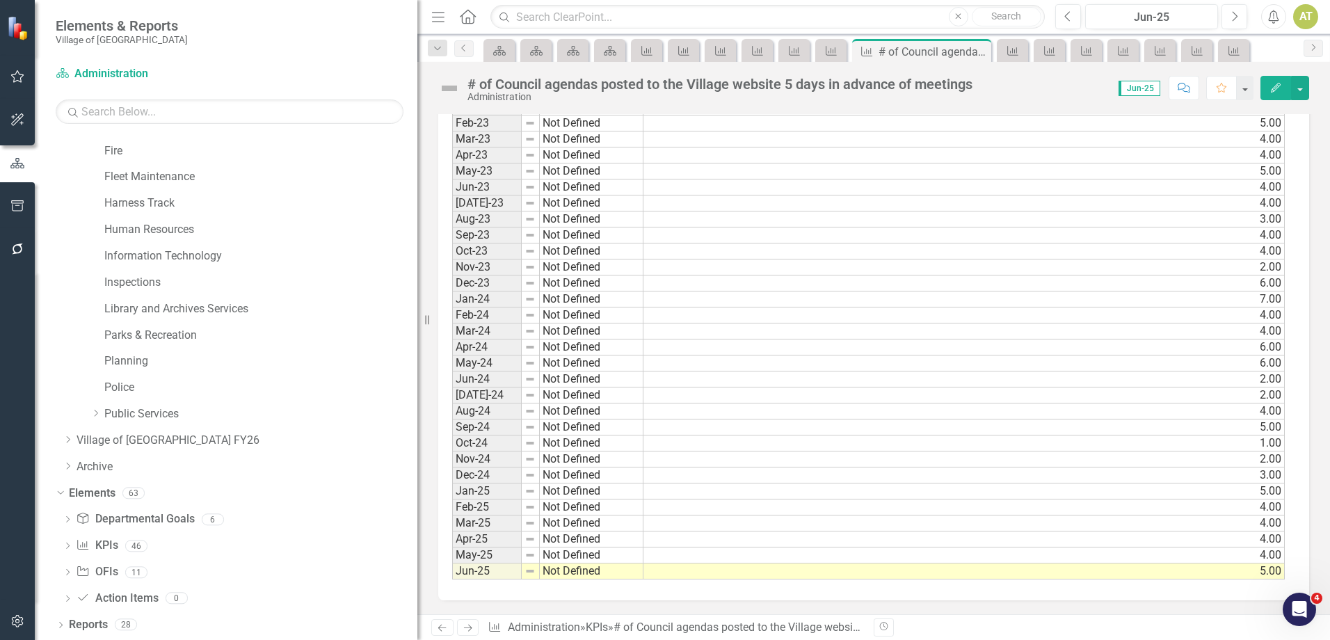
click at [470, 630] on icon "Next" at bounding box center [468, 627] width 12 height 9
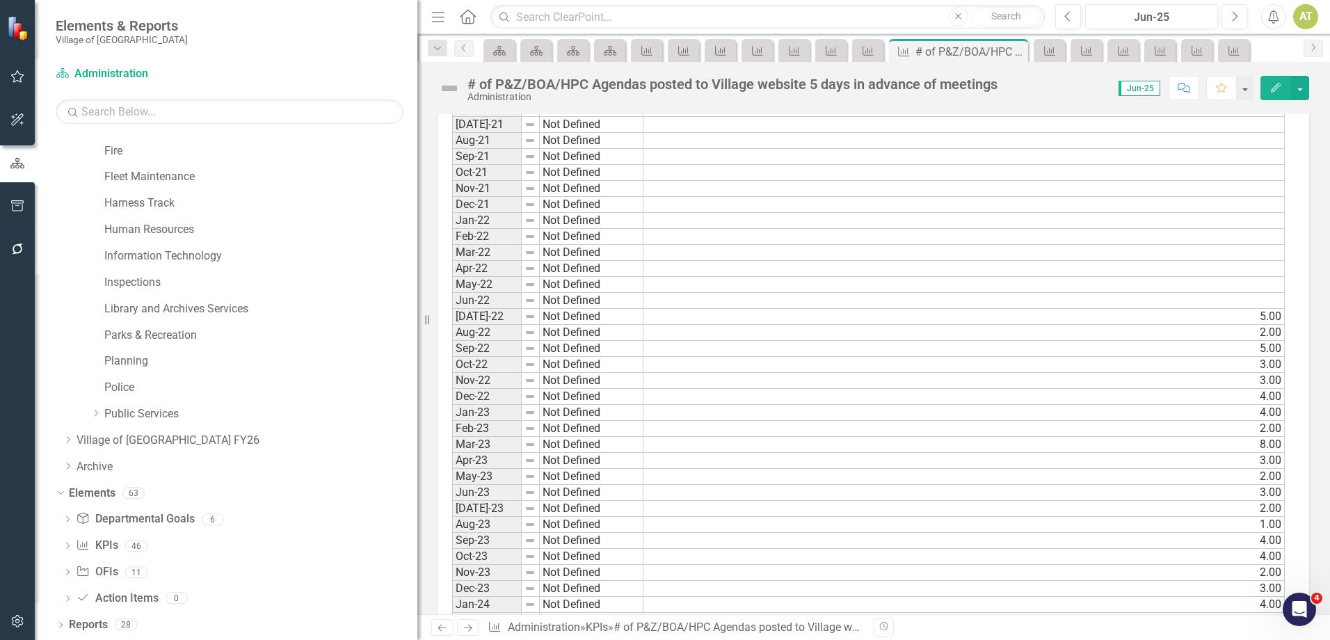
scroll to position [1330, 0]
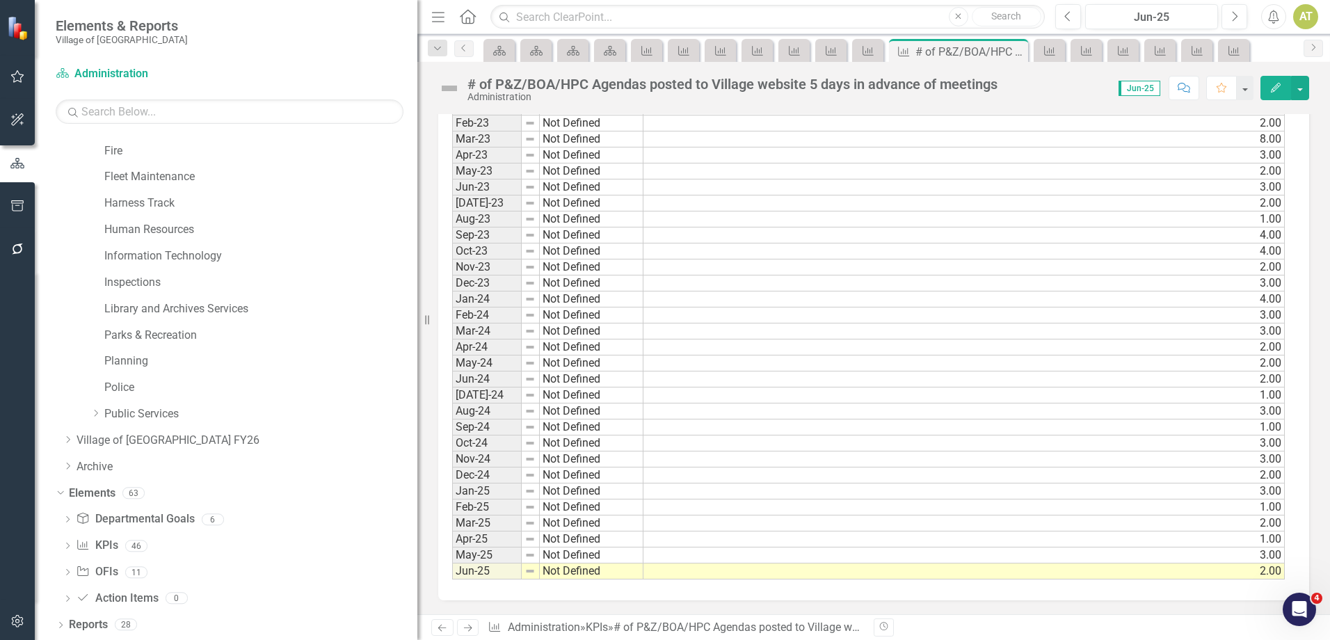
click at [467, 628] on icon at bounding box center [468, 628] width 8 height 7
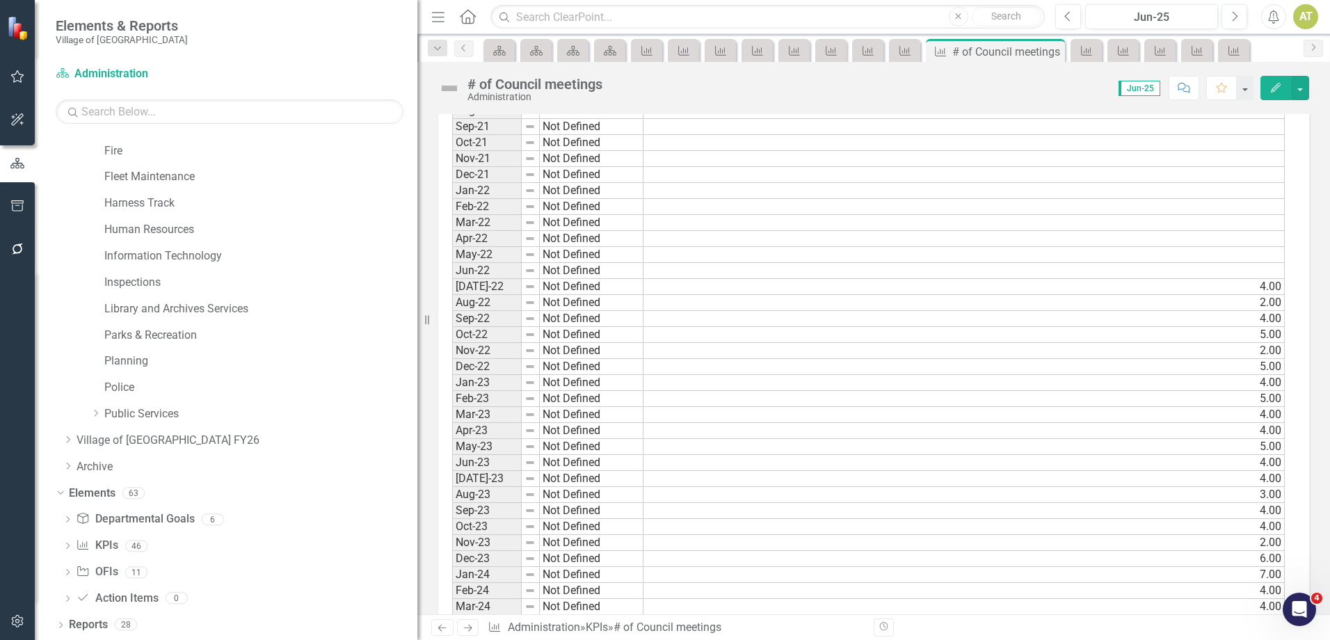
scroll to position [1319, 0]
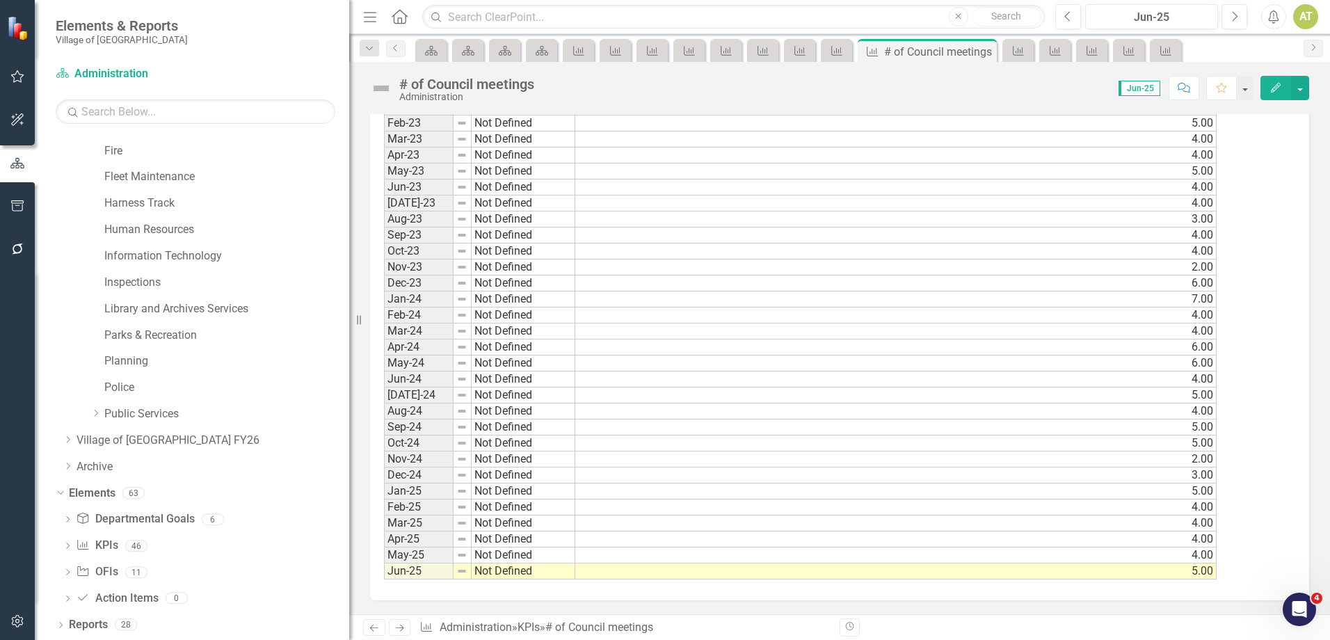
drag, startPoint x: 365, startPoint y: 330, endPoint x: 344, endPoint y: 329, distance: 20.9
click at [349, 329] on div "Resize" at bounding box center [354, 320] width 11 height 640
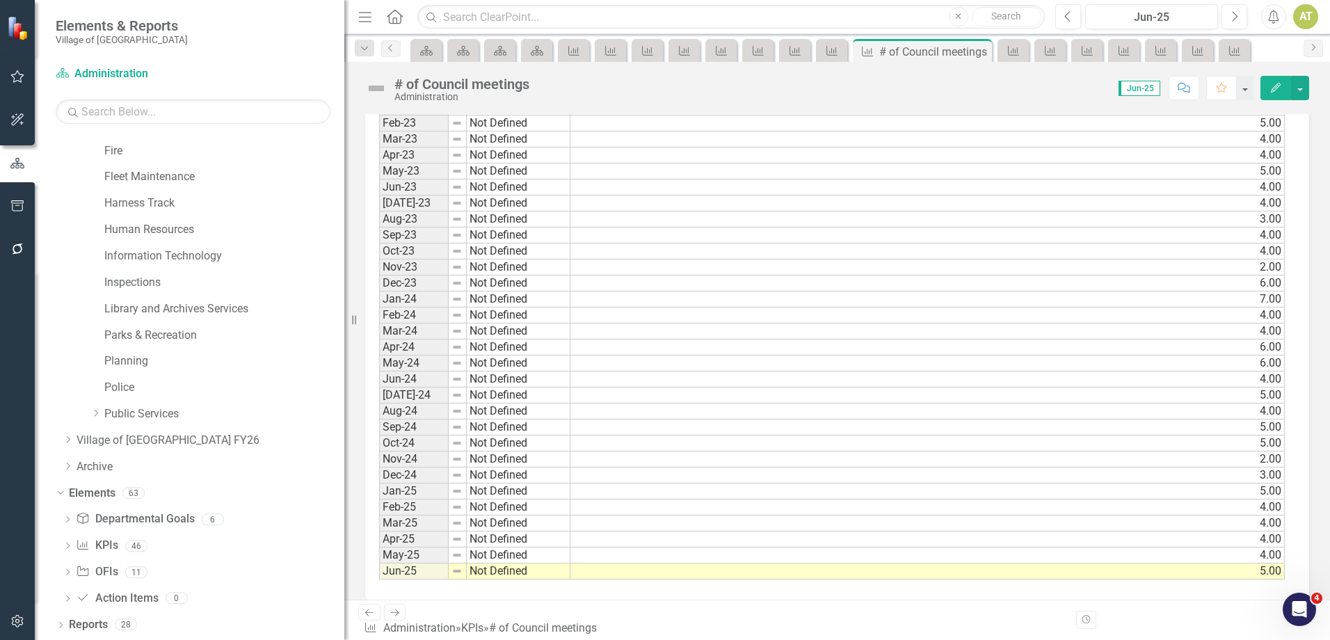
click at [388, 620] on link "Next" at bounding box center [395, 612] width 22 height 17
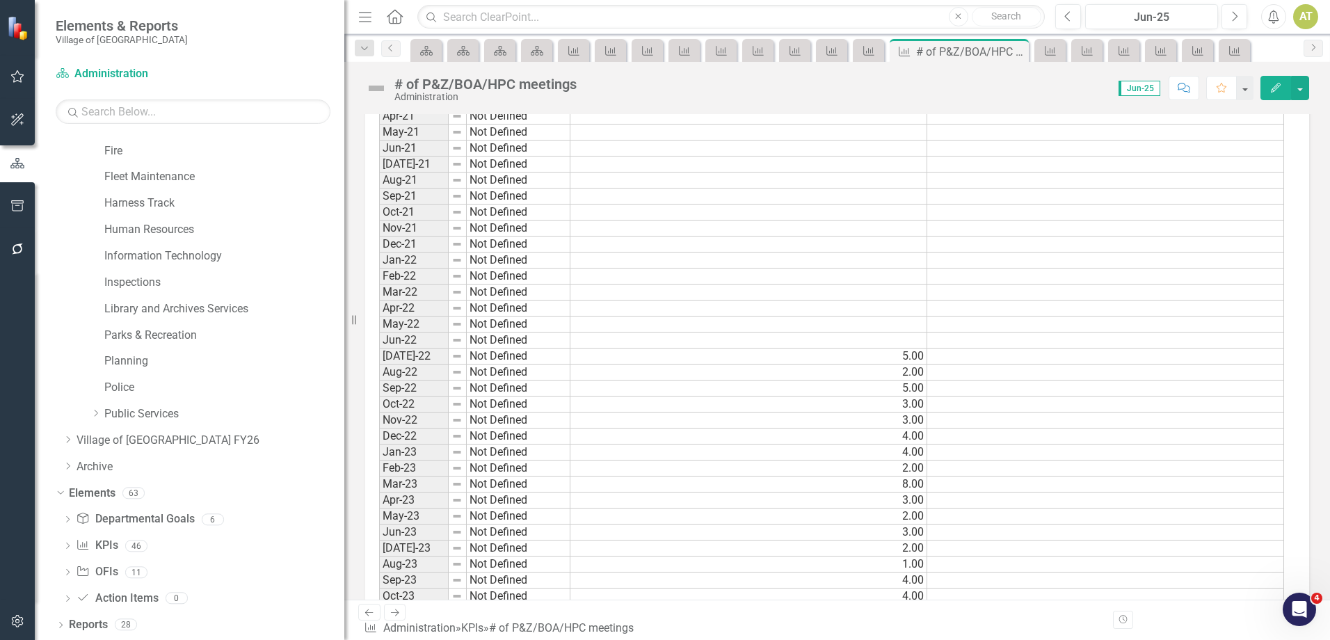
scroll to position [1319, 0]
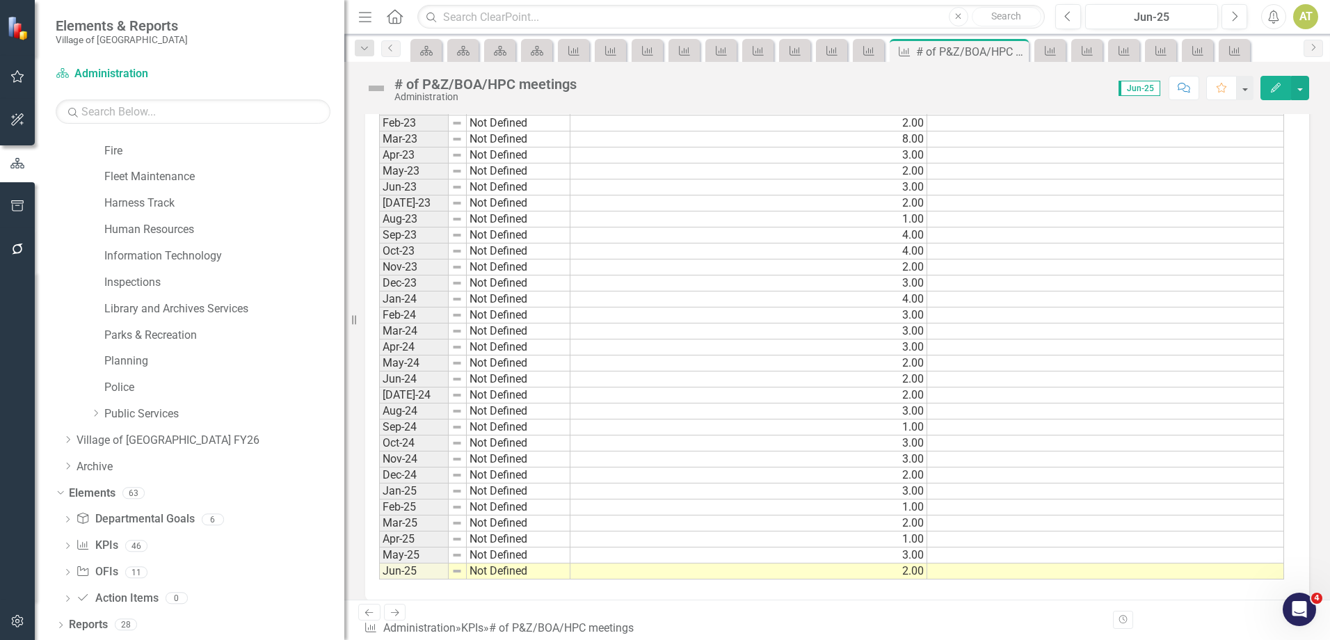
click at [398, 617] on icon "Next" at bounding box center [395, 612] width 12 height 9
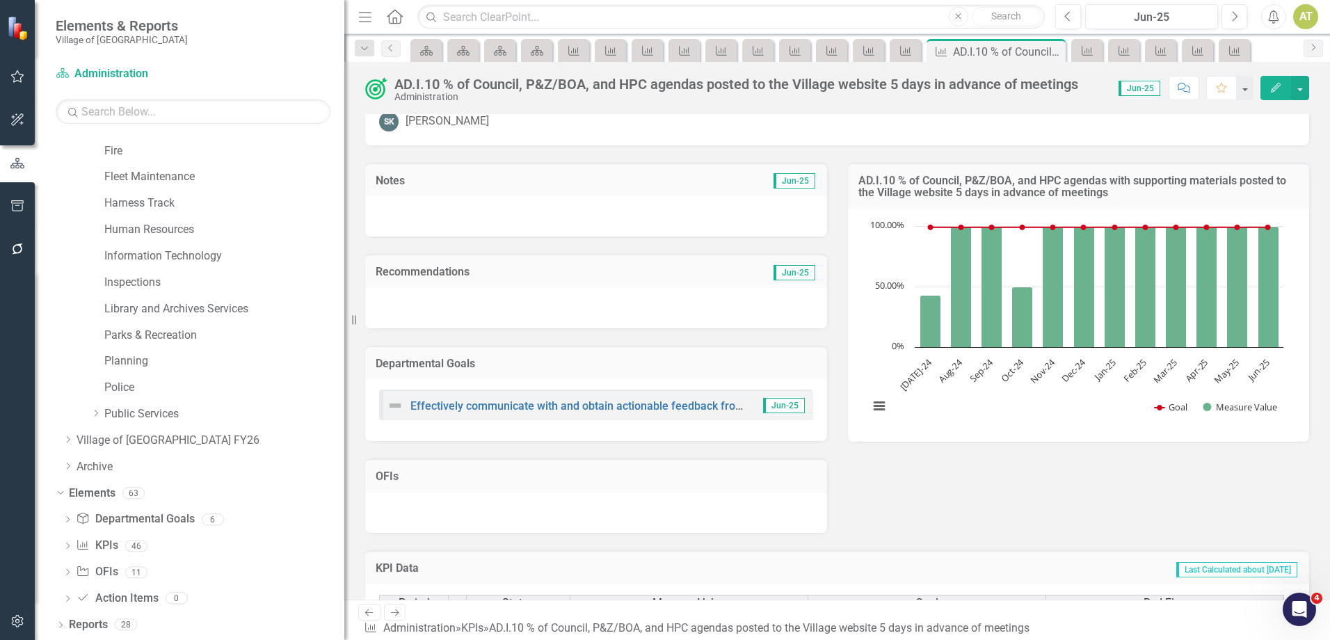
scroll to position [1422, 0]
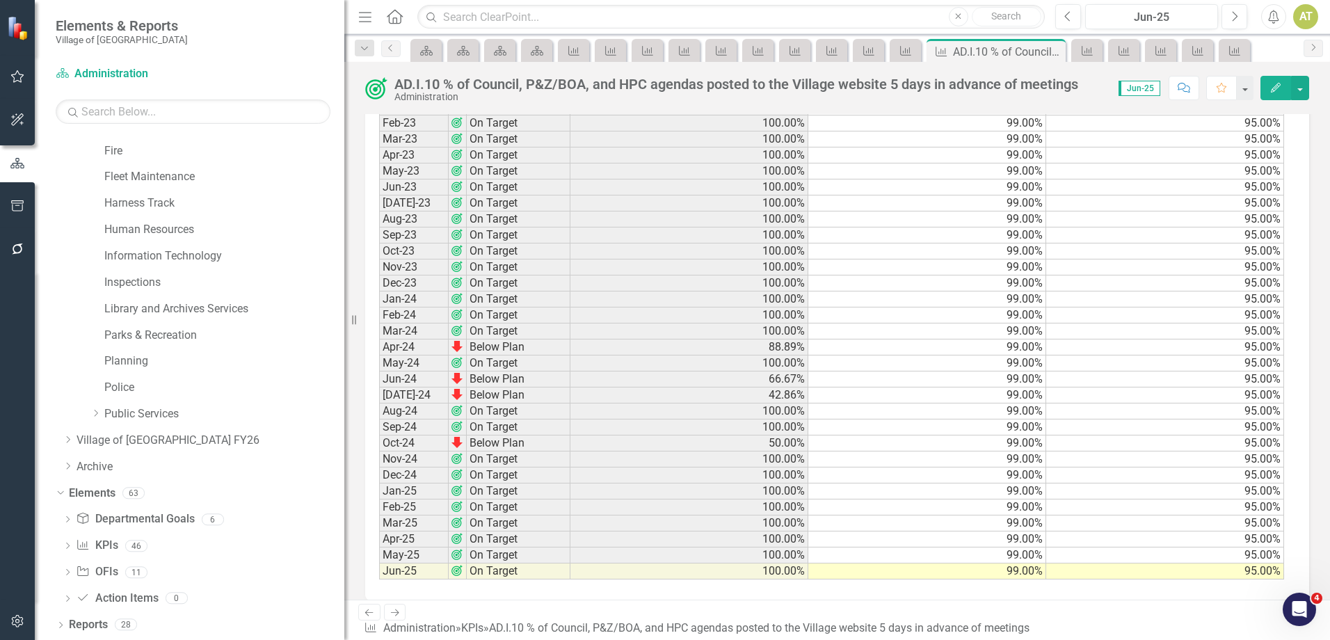
click at [389, 617] on icon "Next" at bounding box center [395, 612] width 12 height 9
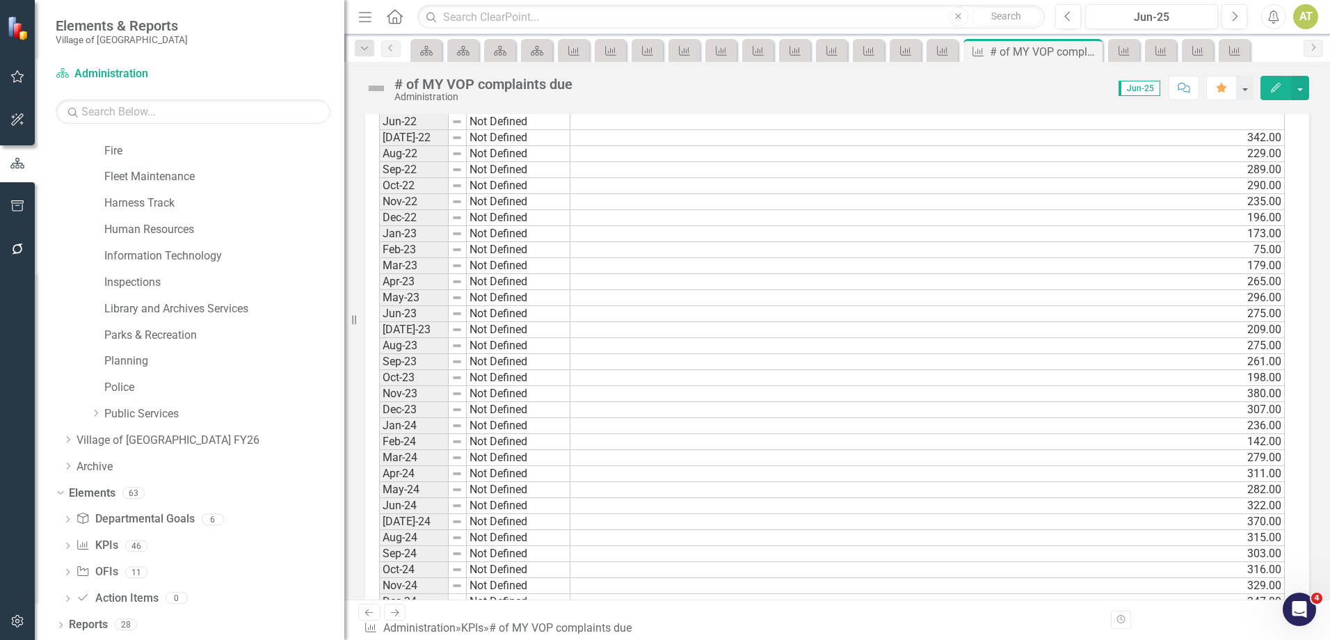
scroll to position [1319, 0]
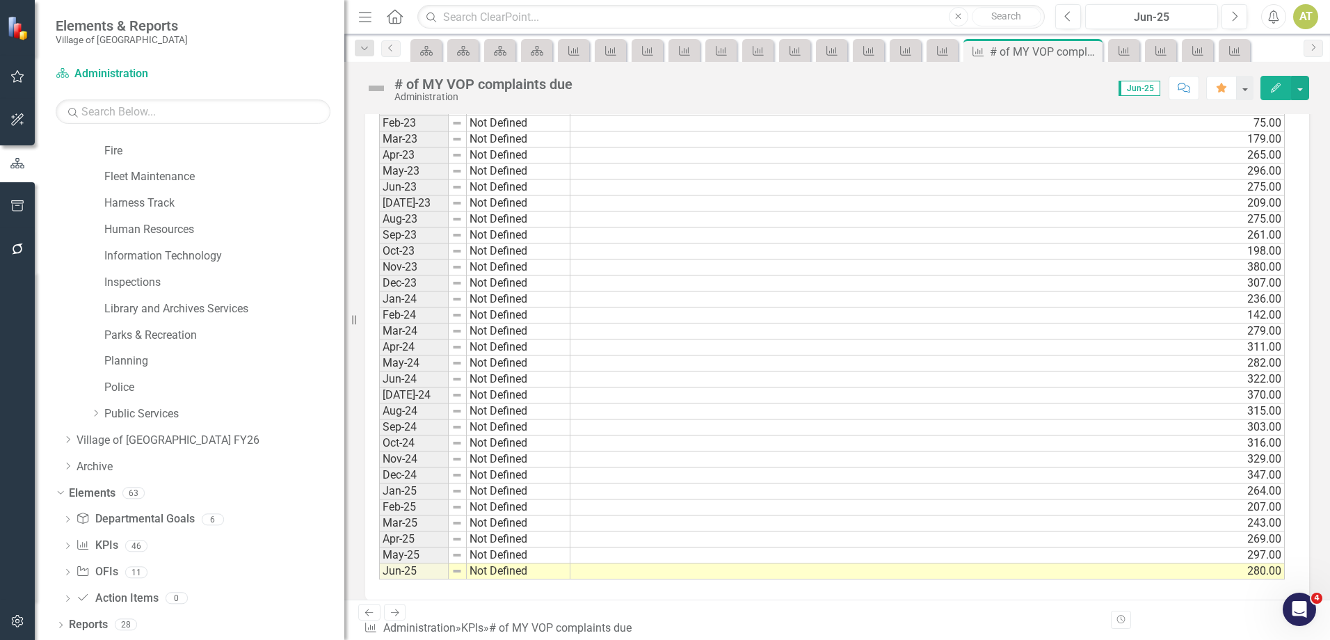
click at [394, 617] on icon "Next" at bounding box center [395, 612] width 12 height 9
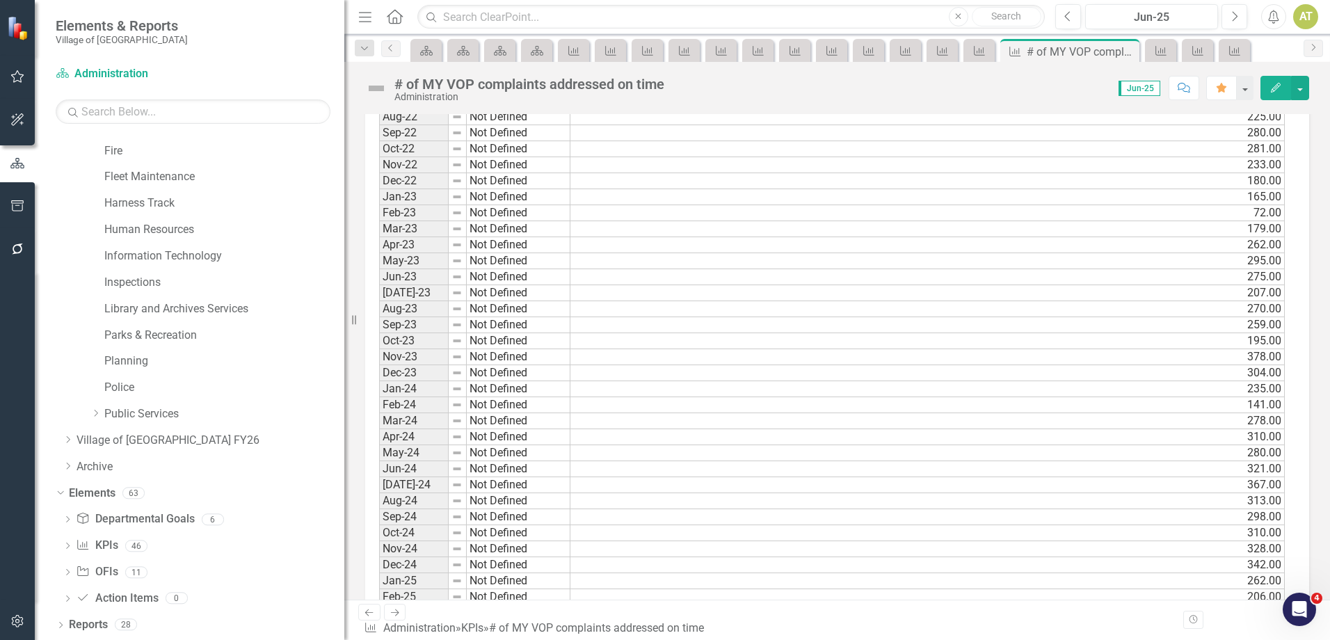
scroll to position [1319, 0]
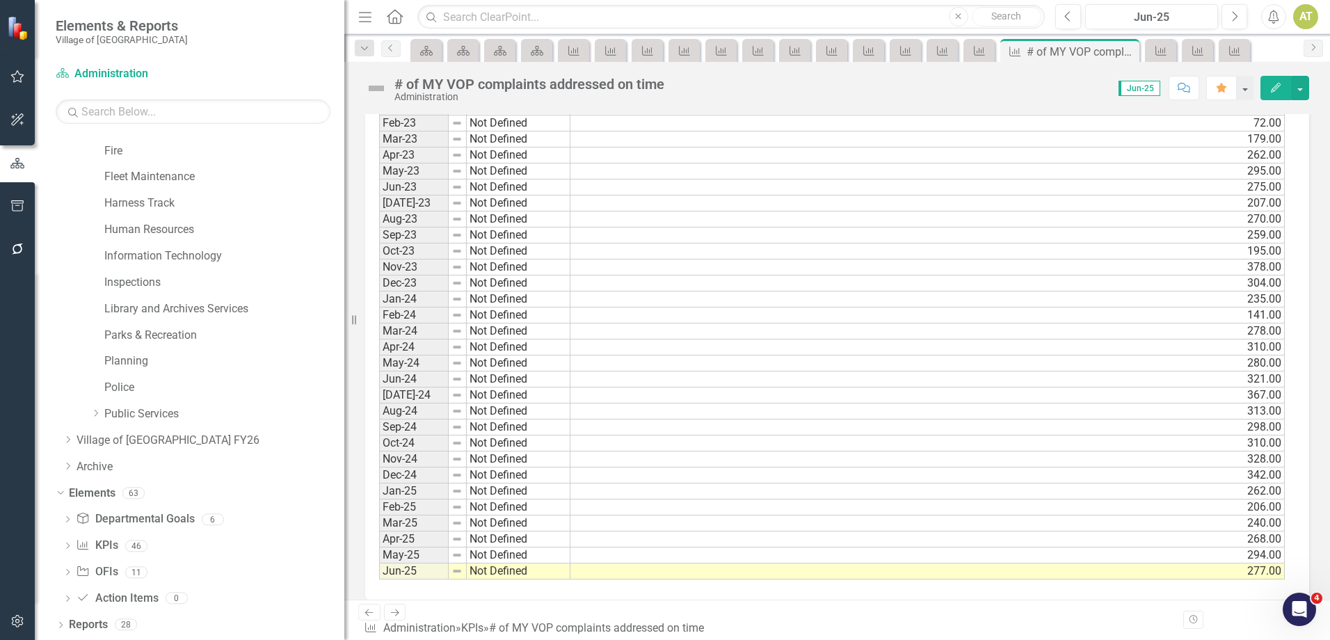
click at [396, 617] on icon "Next" at bounding box center [395, 612] width 12 height 9
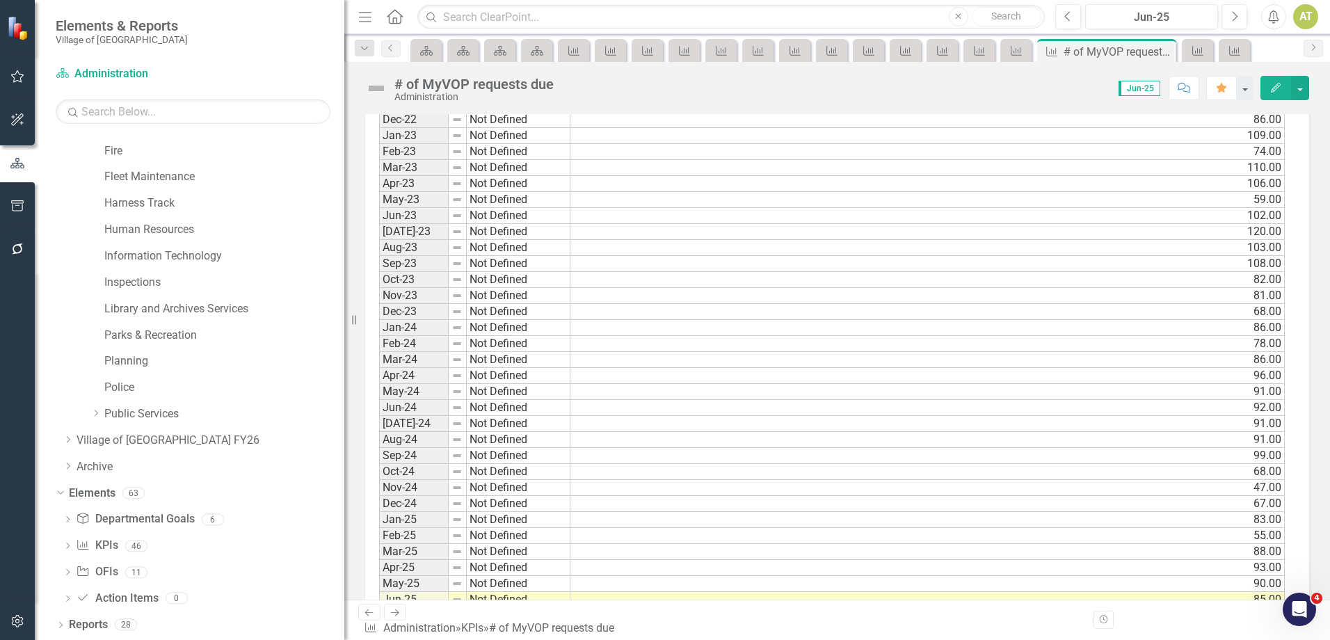
scroll to position [1319, 0]
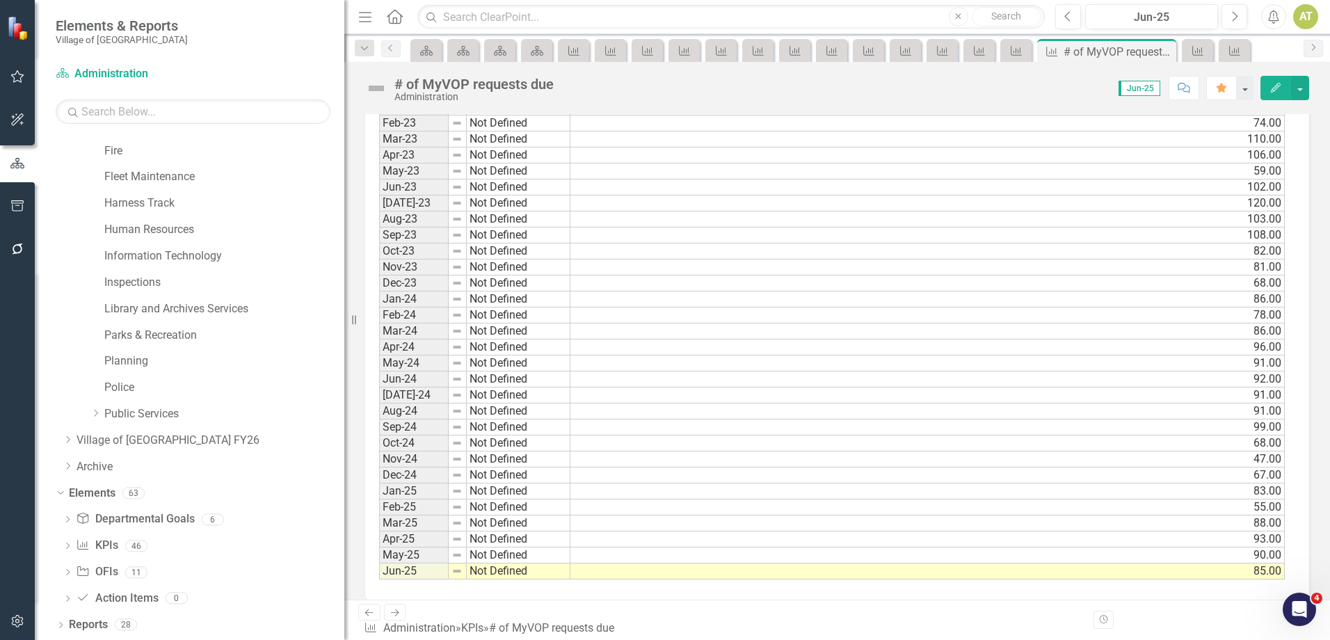
click at [394, 617] on icon "Next" at bounding box center [395, 612] width 12 height 9
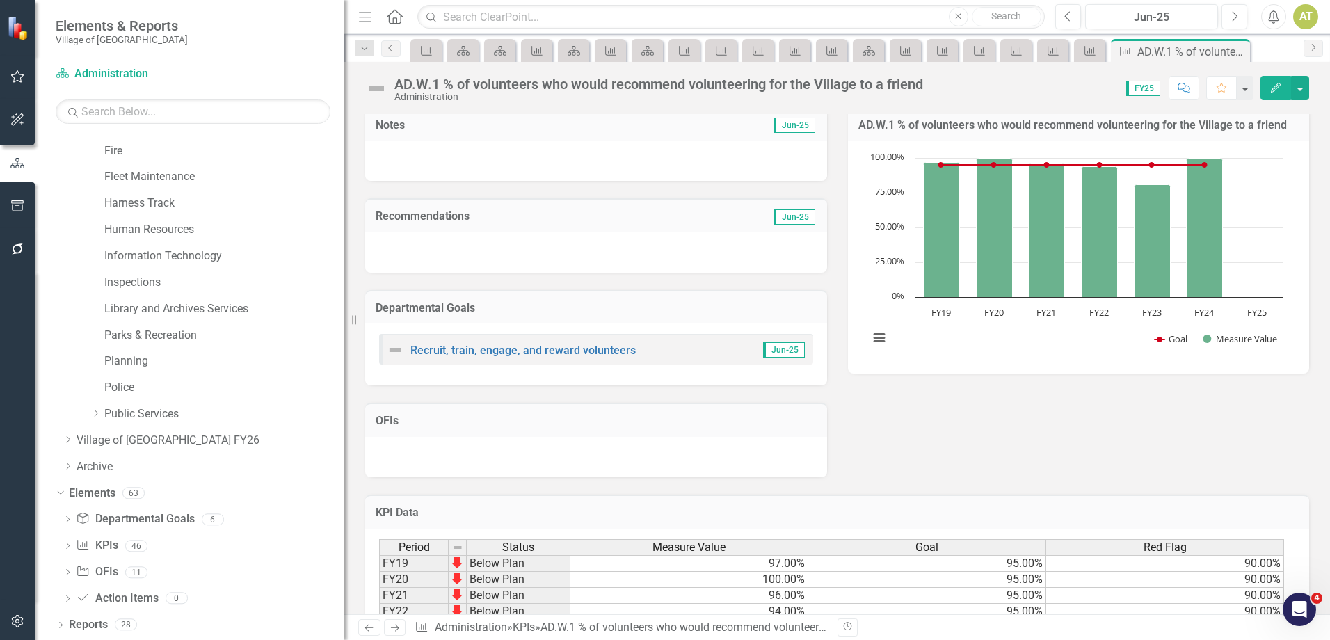
scroll to position [200, 0]
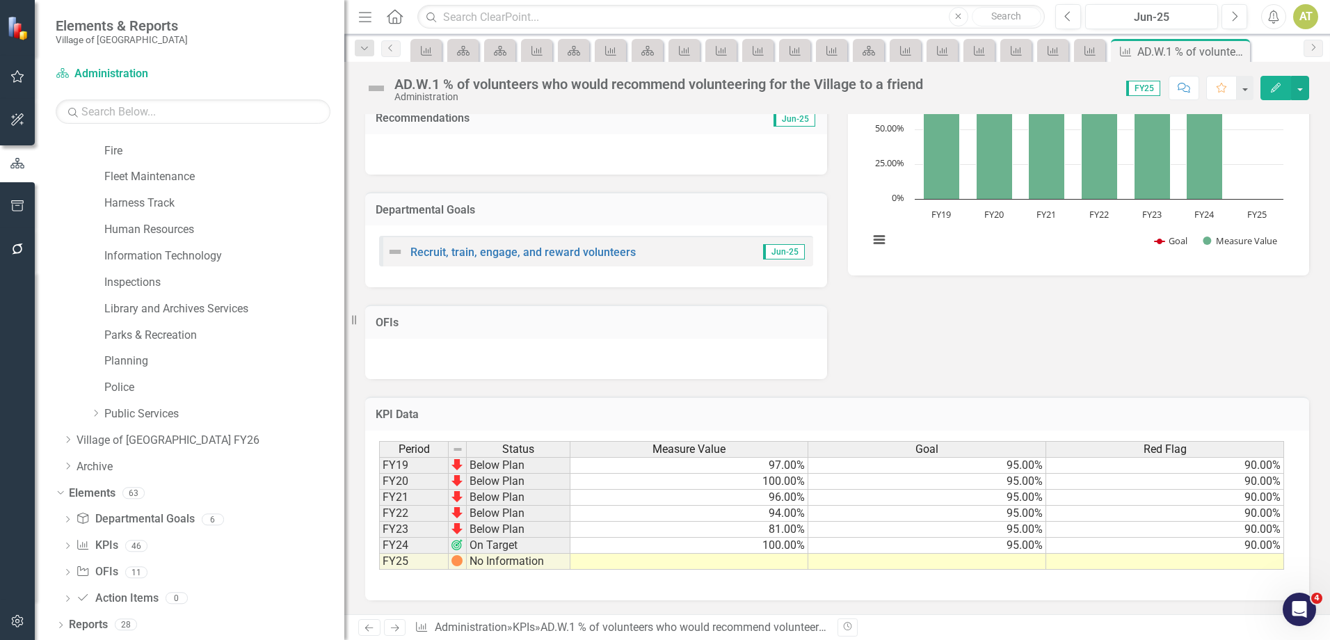
click at [517, 81] on div "AD.W.1 % of volunteers who would recommend volunteering for the Village to a fr…" at bounding box center [658, 83] width 529 height 15
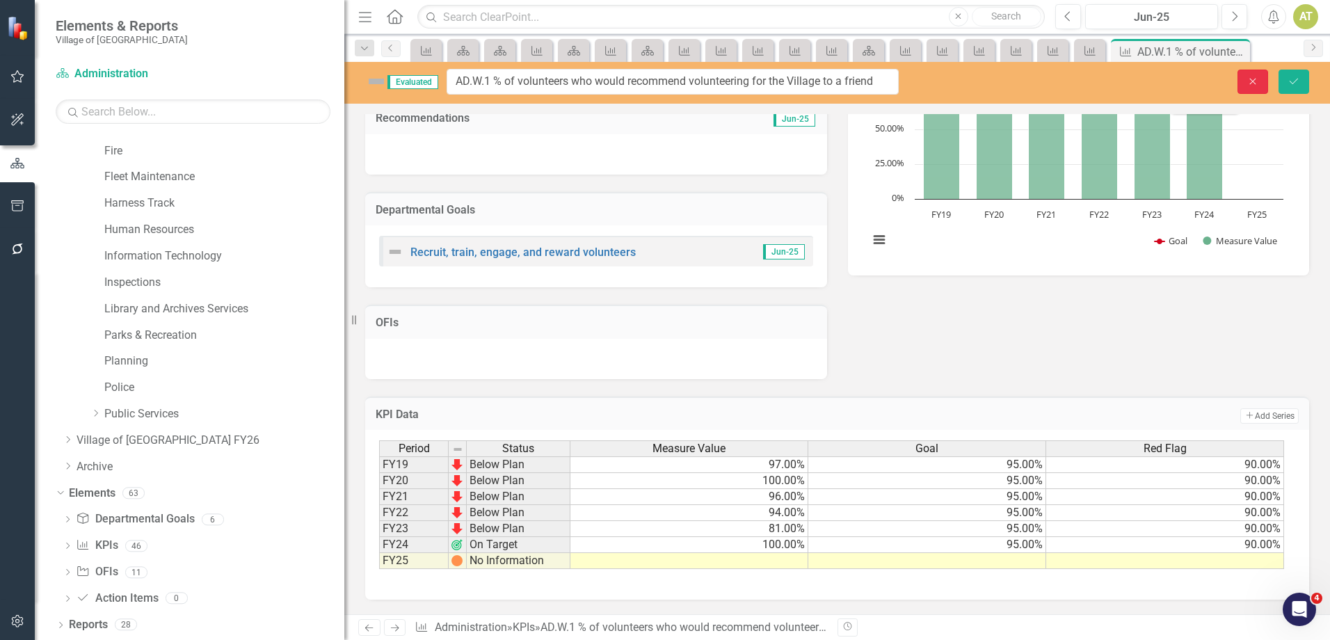
click at [1248, 72] on button "Close" at bounding box center [1252, 82] width 31 height 24
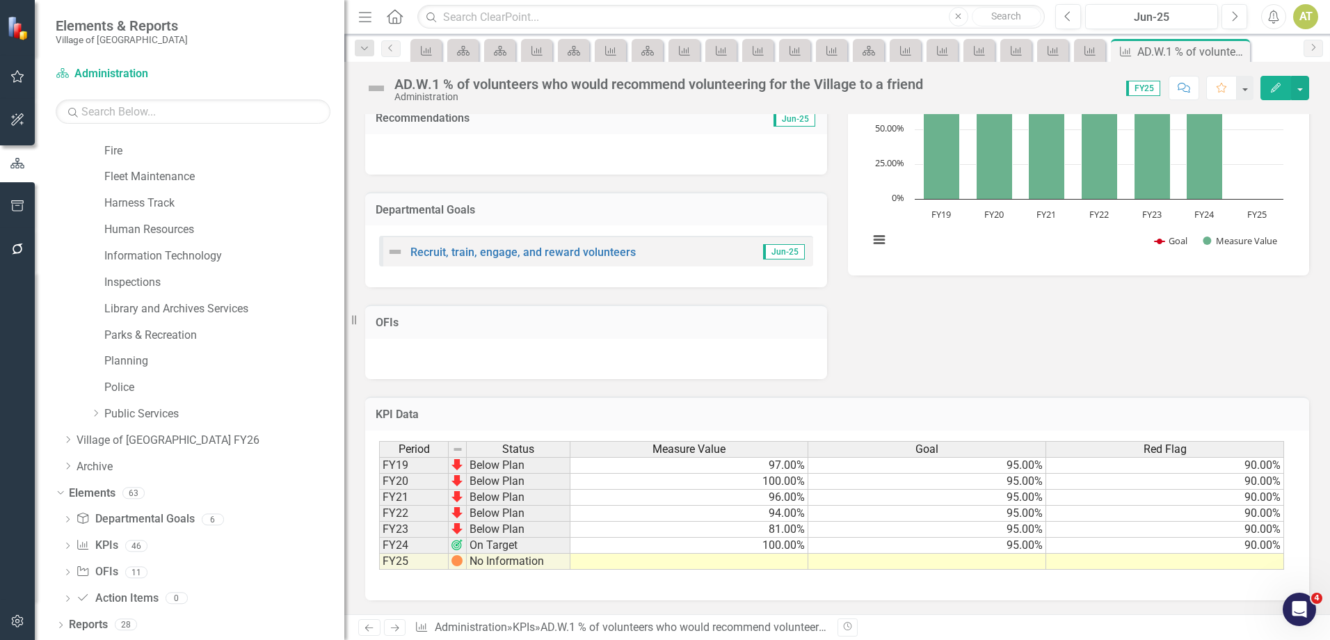
click at [387, 627] on link "Next" at bounding box center [395, 627] width 22 height 17
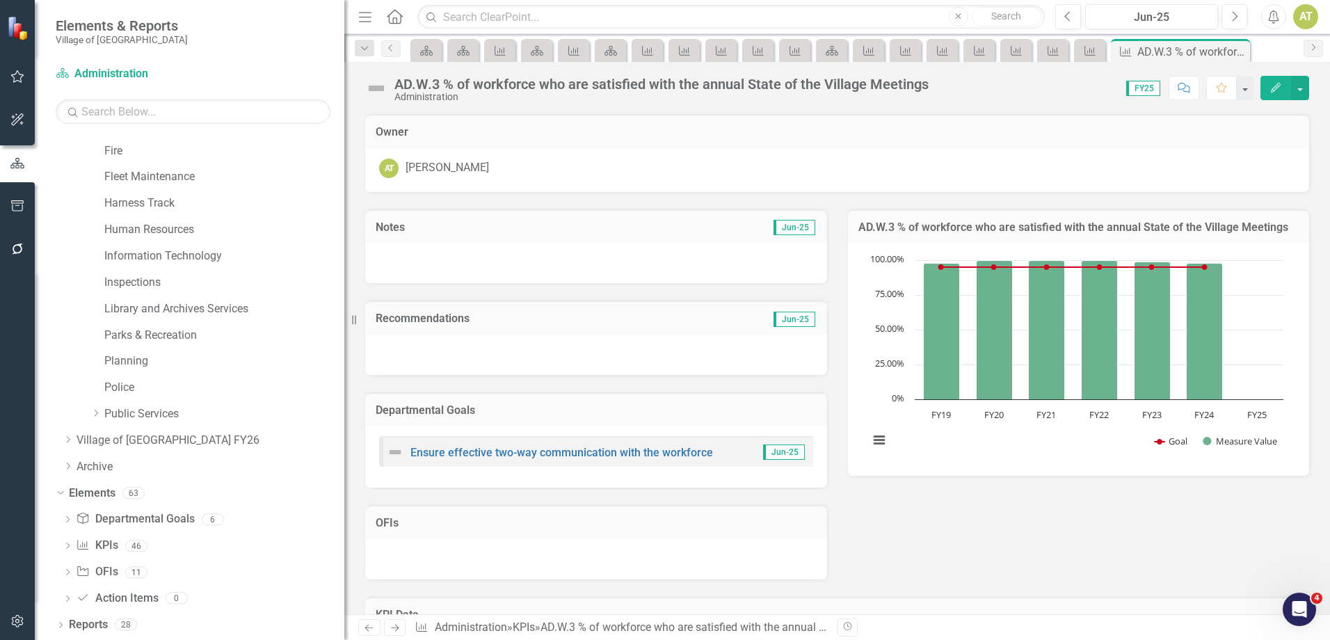
scroll to position [200, 0]
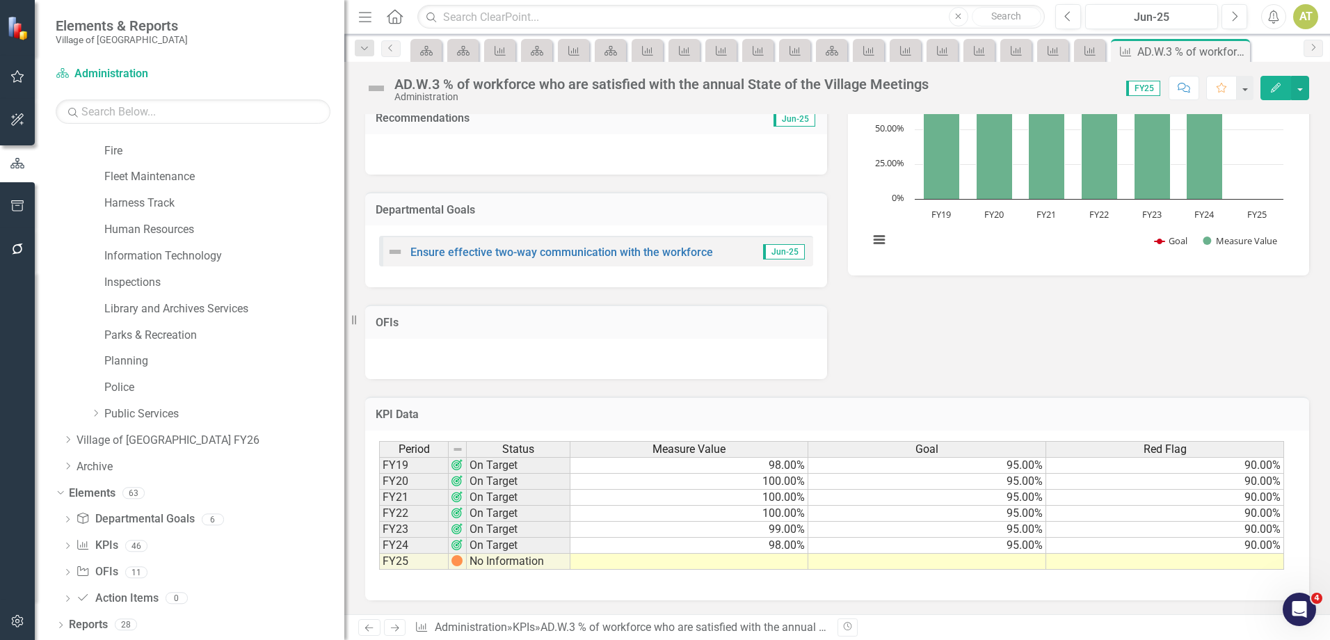
click at [612, 85] on div "AD.W.3 % of workforce who are satisfied with the annual State of the Village Me…" at bounding box center [661, 83] width 534 height 15
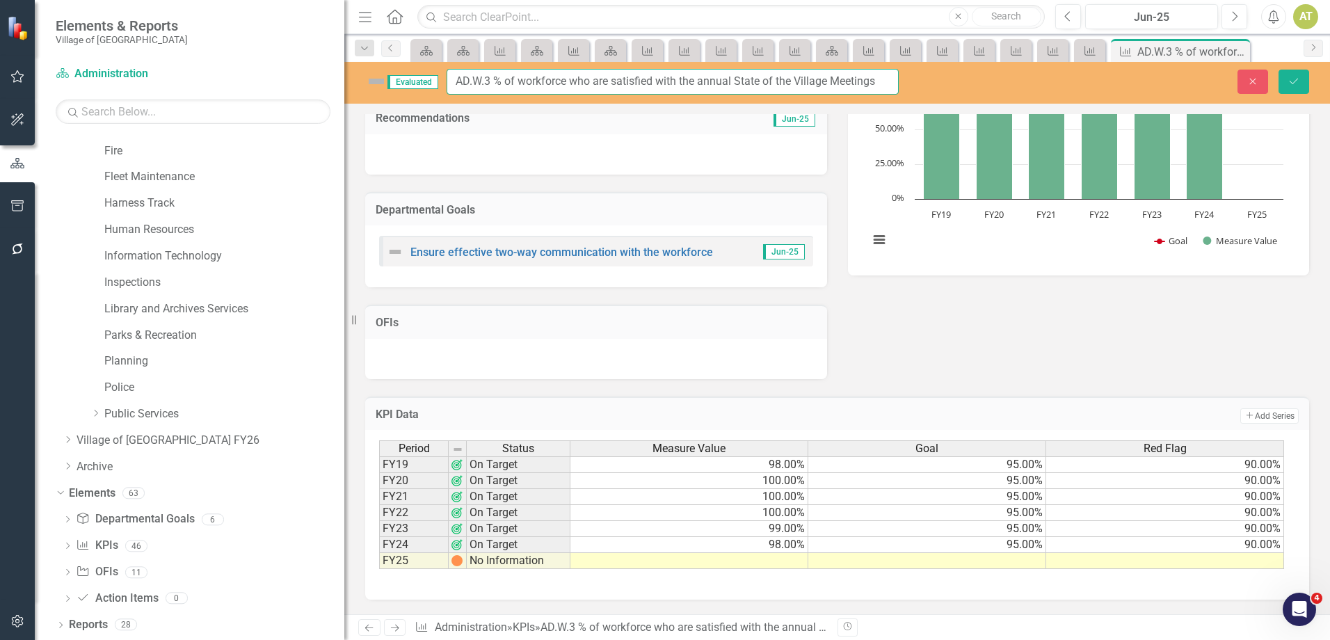
click at [612, 85] on input "AD.W.3 % of workforce who are satisfied with the annual State of the Village Me…" at bounding box center [672, 82] width 452 height 26
click at [1244, 83] on button "Close" at bounding box center [1252, 82] width 31 height 24
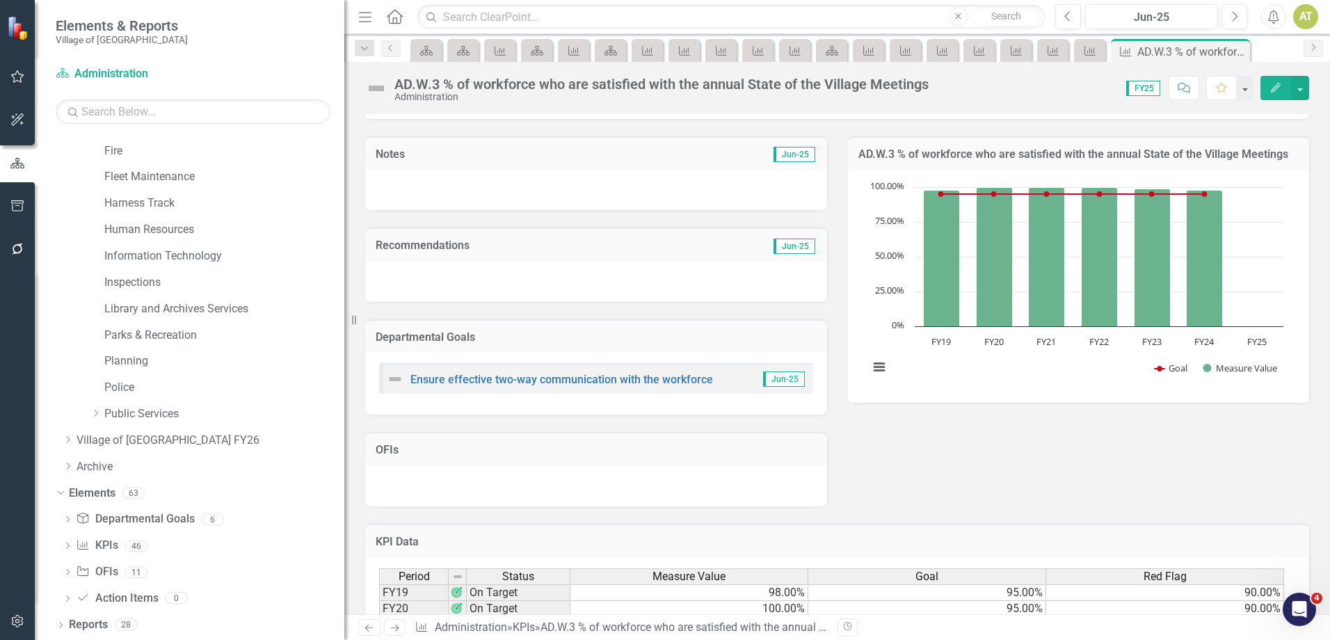
scroll to position [0, 0]
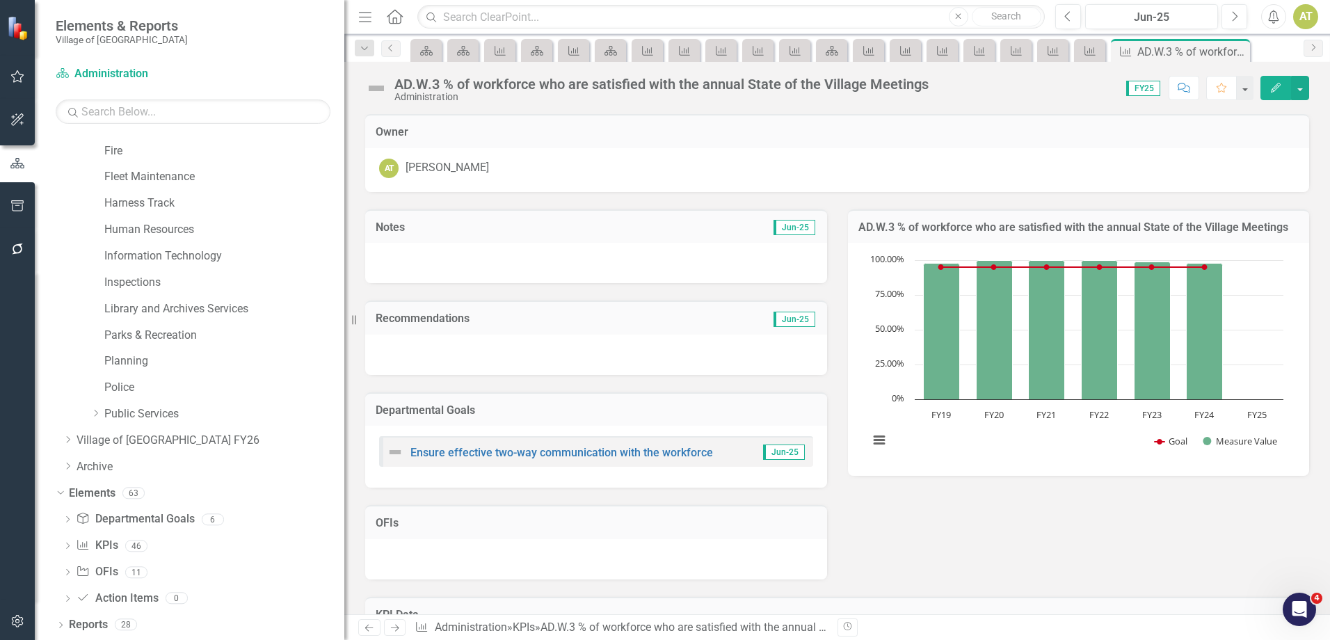
click at [1268, 89] on button "Edit" at bounding box center [1275, 88] width 31 height 24
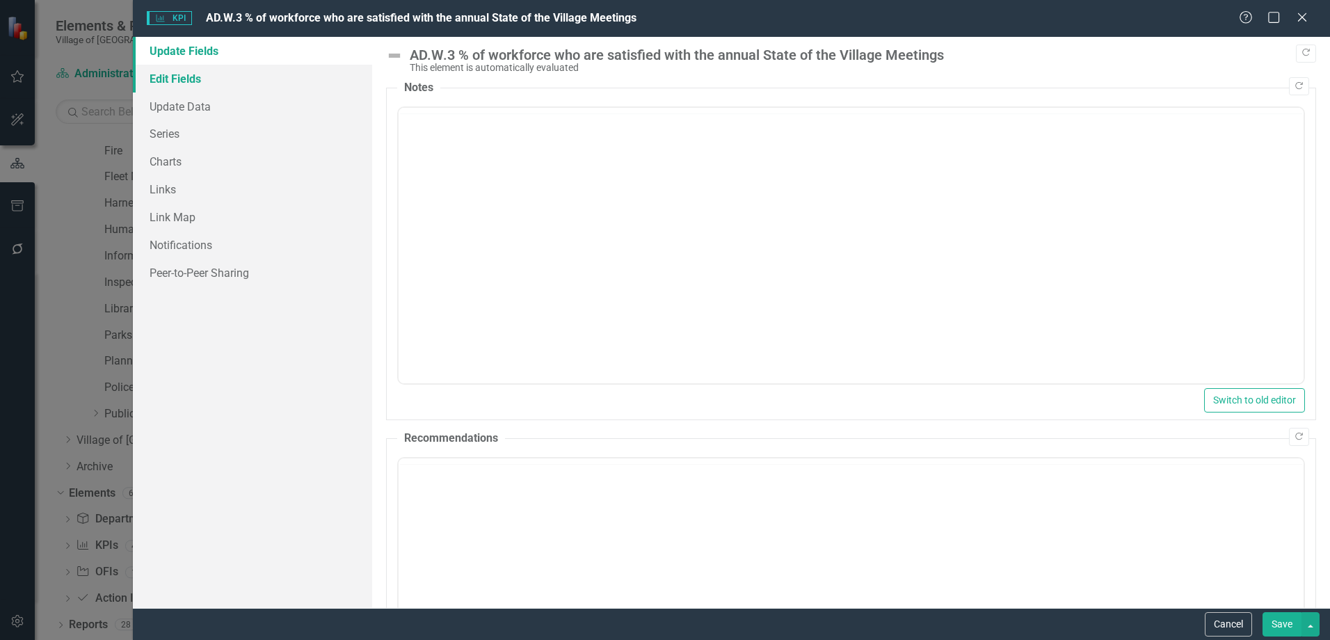
click at [186, 78] on link "Edit Fields" at bounding box center [252, 79] width 239 height 28
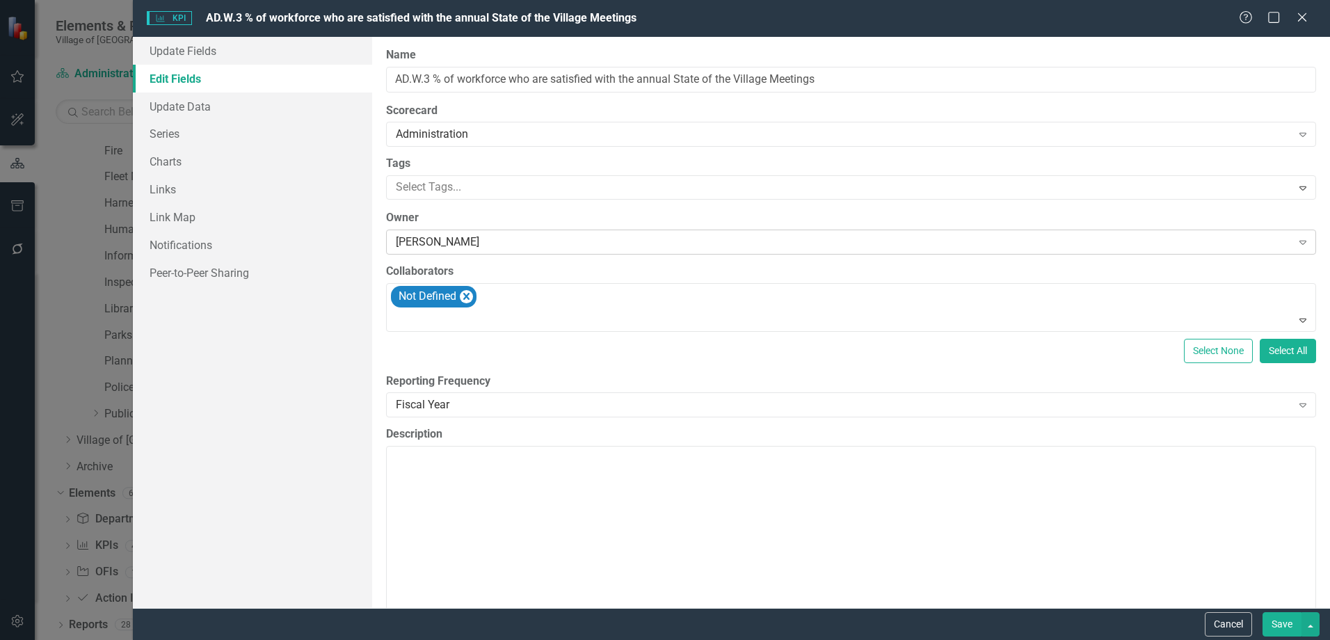
click at [462, 241] on div "[PERSON_NAME]" at bounding box center [843, 242] width 895 height 16
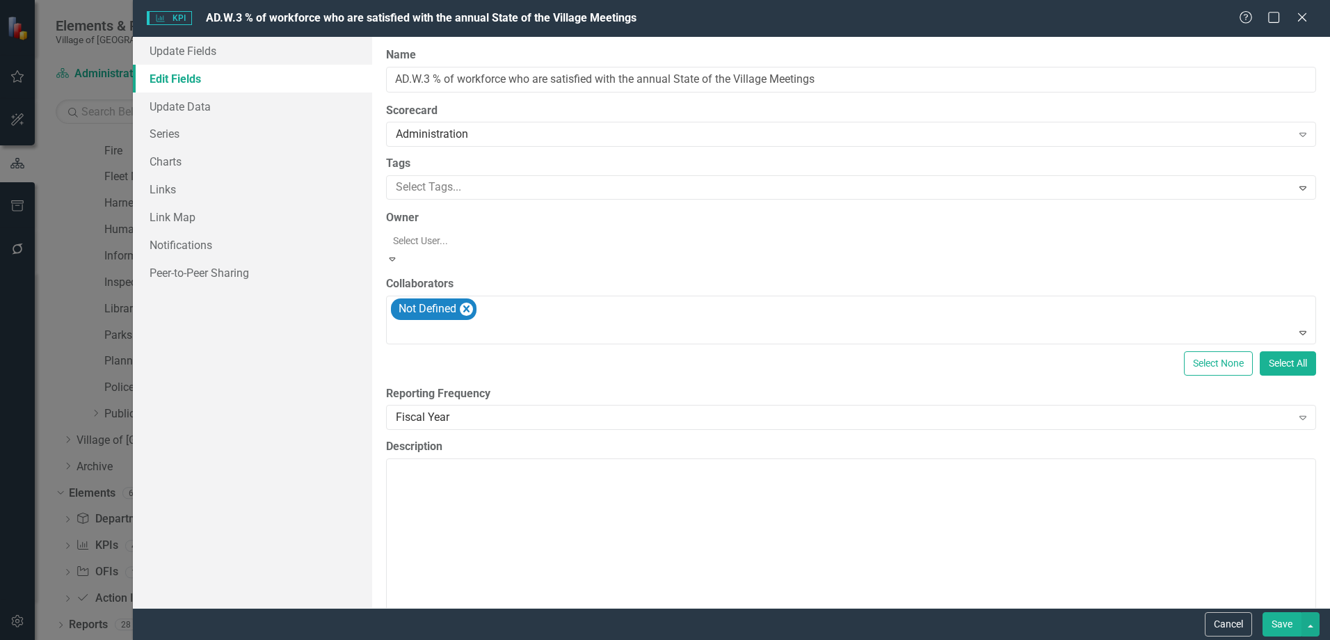
click at [445, 639] on div "Not Defined" at bounding box center [665, 648] width 1330 height 16
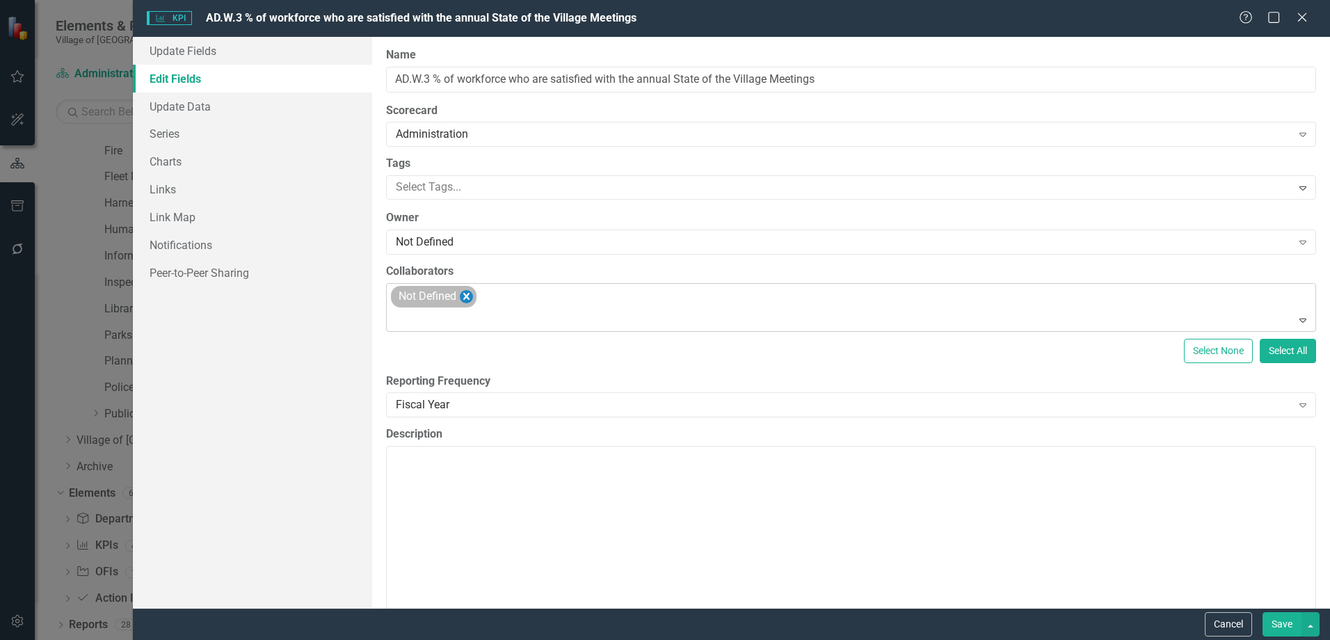
click at [465, 296] on icon "Remove Not Defined" at bounding box center [466, 296] width 13 height 17
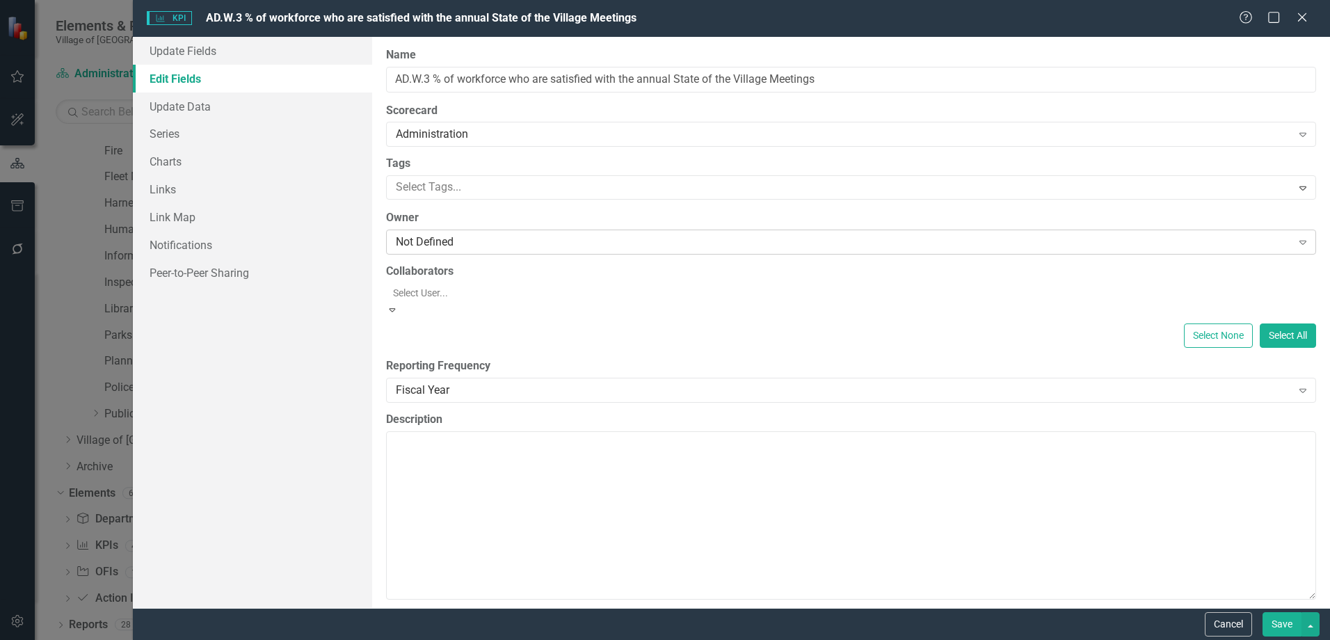
click at [460, 248] on div "Not Defined" at bounding box center [843, 242] width 895 height 16
type input "ang"
click at [114, 639] on span "Ang ie [PERSON_NAME]" at bounding box center [57, 647] width 114 height 13
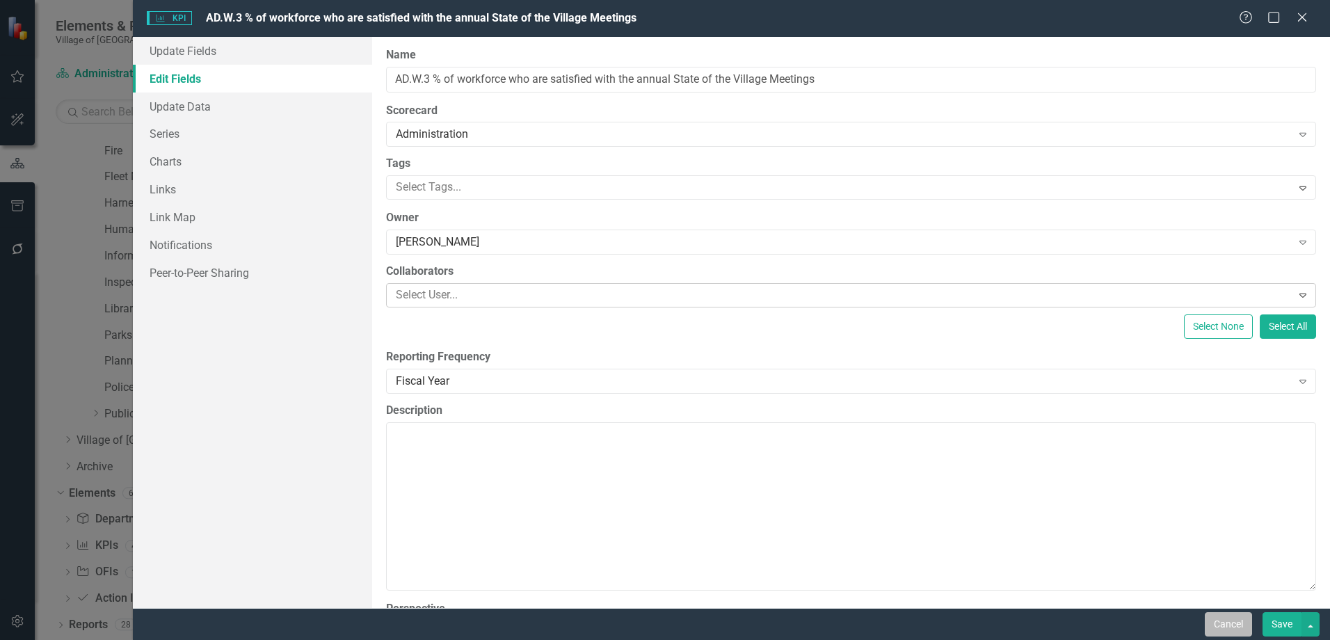
click at [1239, 630] on button "Cancel" at bounding box center [1228, 624] width 47 height 24
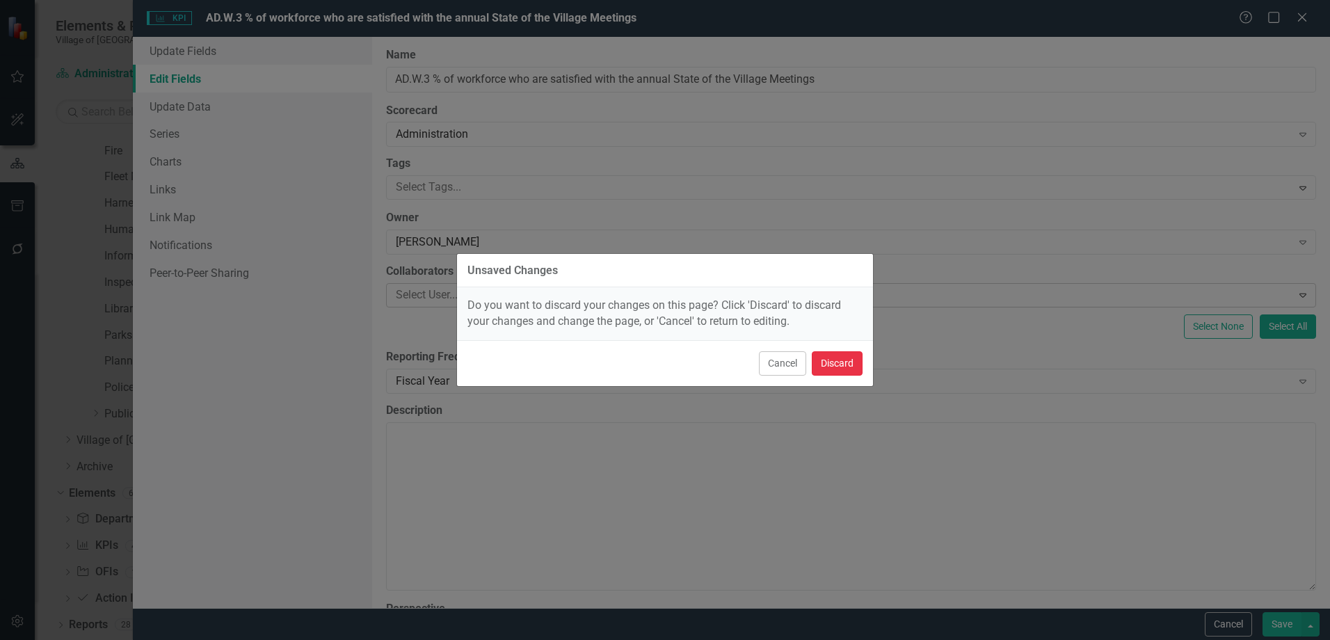
click at [839, 355] on button "Discard" at bounding box center [837, 363] width 51 height 24
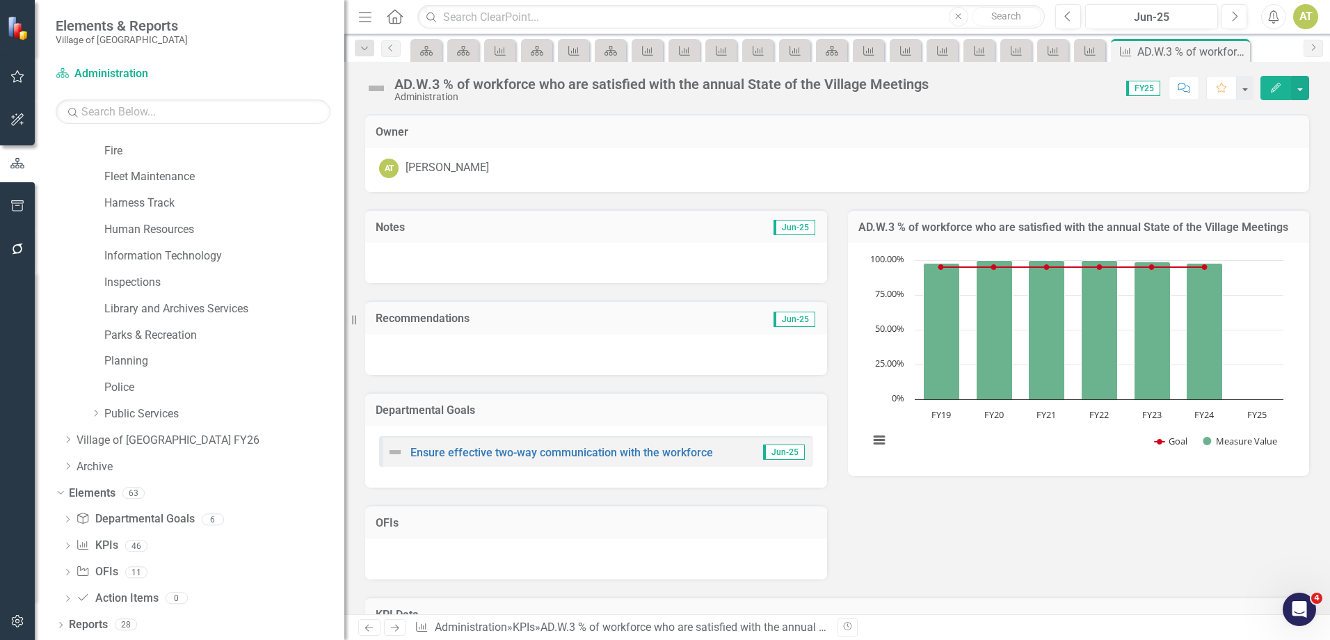
scroll to position [200, 0]
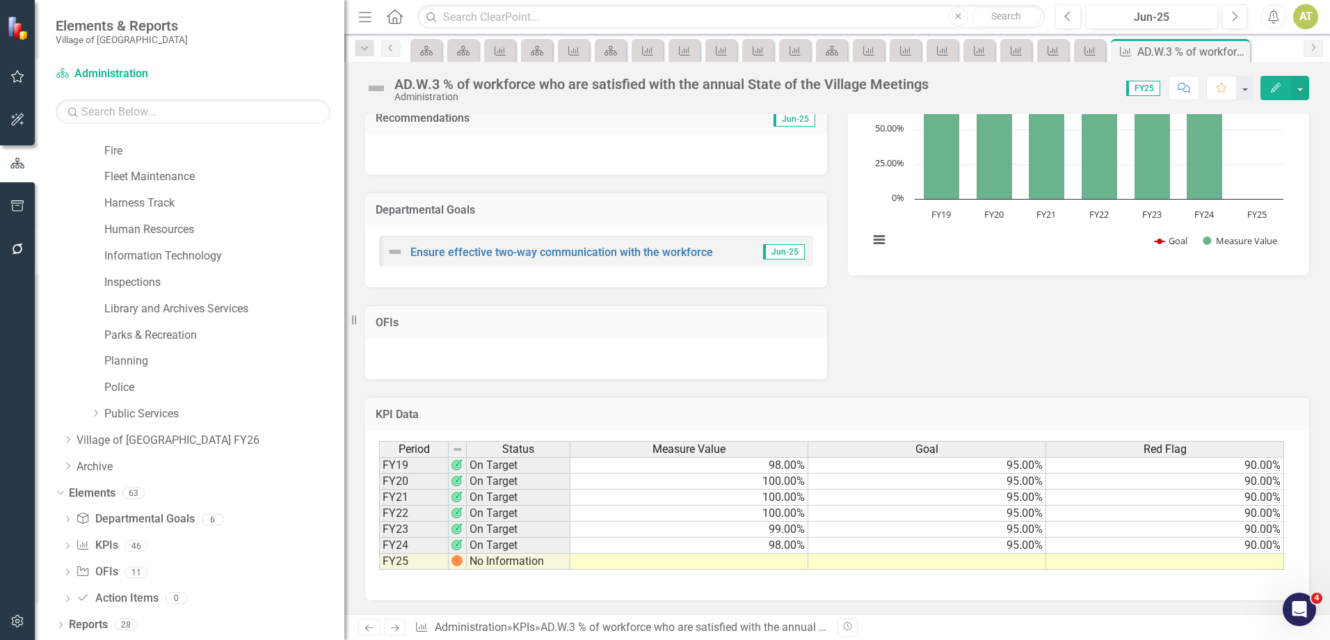
click at [386, 630] on link "Next" at bounding box center [395, 627] width 22 height 17
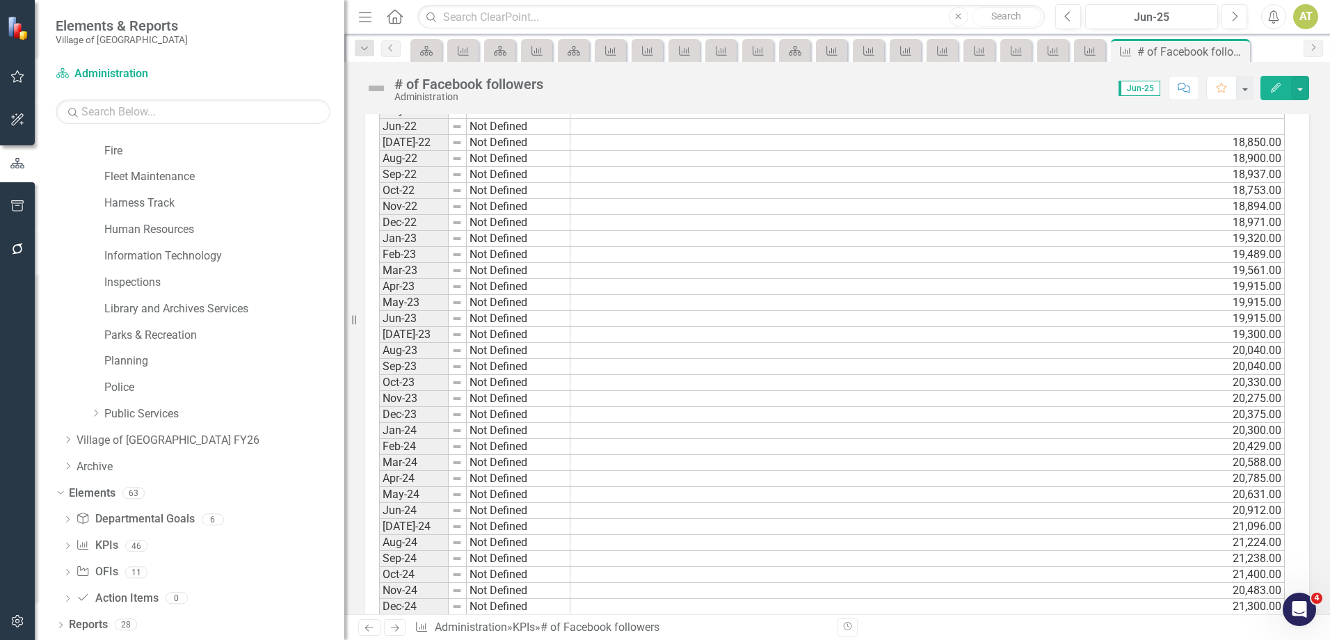
scroll to position [1319, 0]
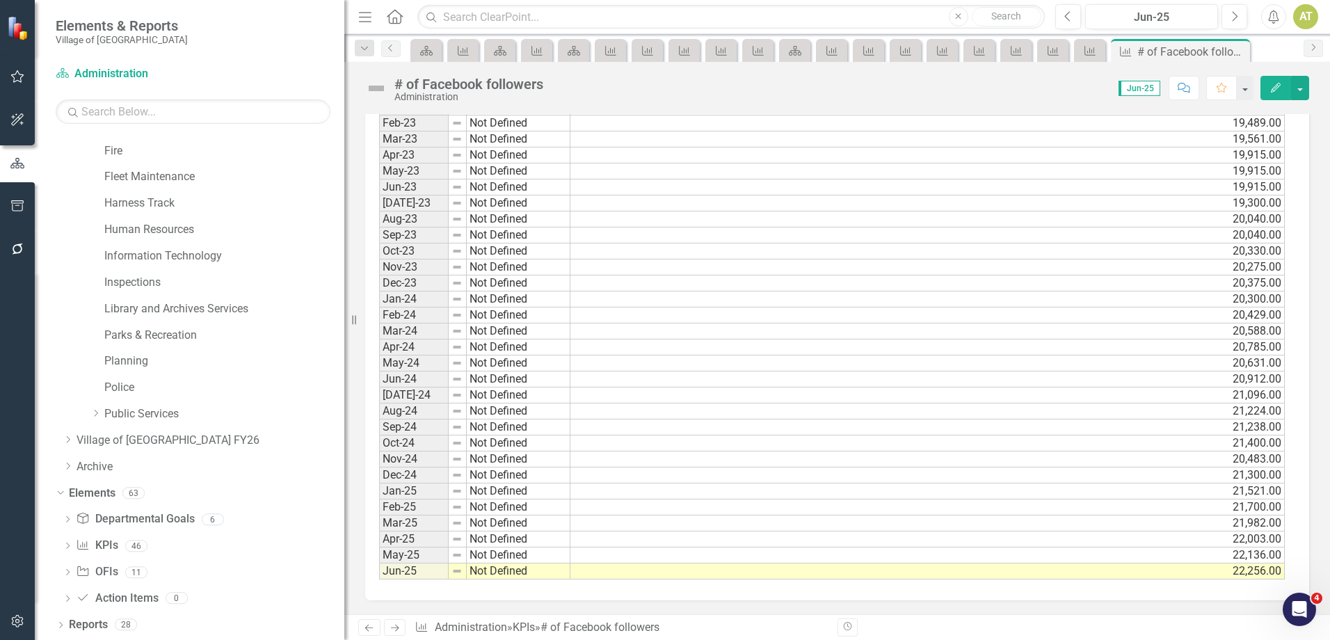
click at [396, 627] on icon "Next" at bounding box center [395, 627] width 12 height 9
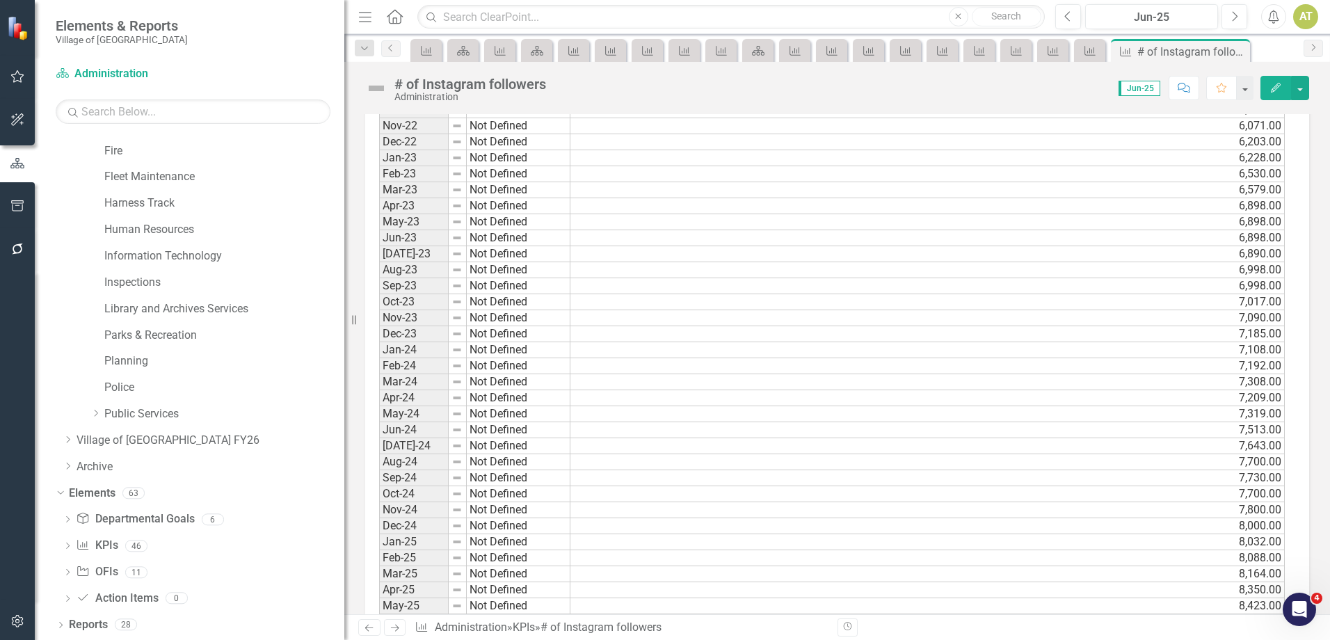
scroll to position [1319, 0]
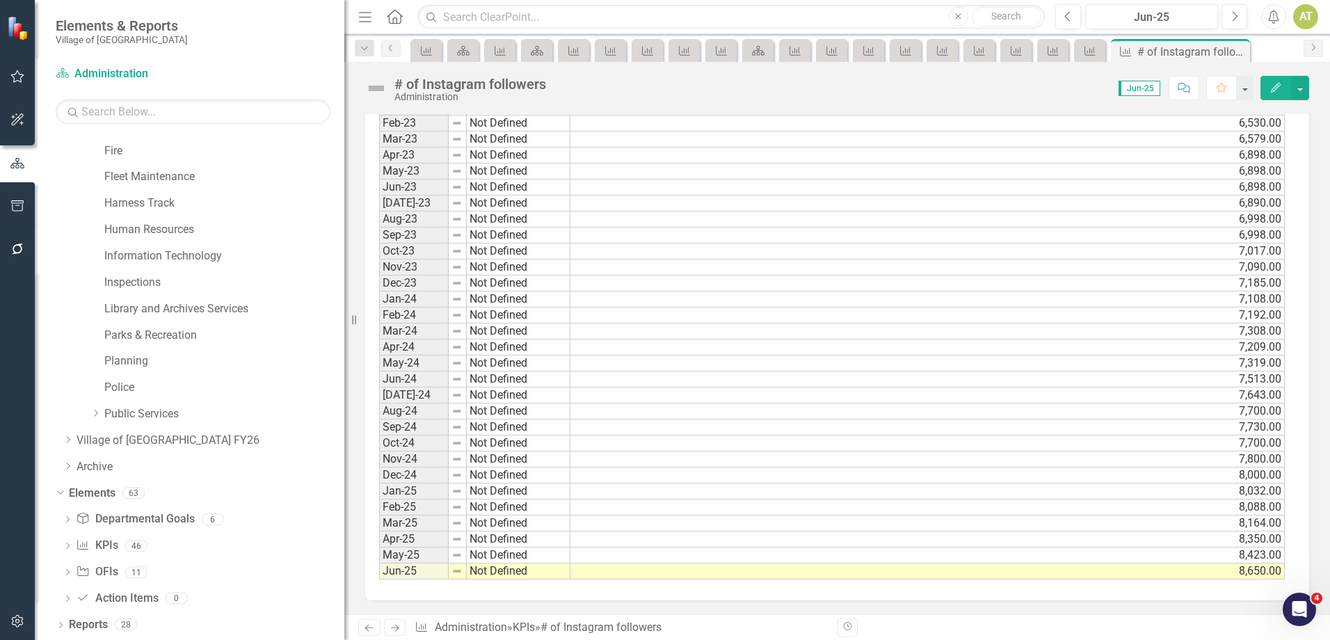
click at [394, 628] on icon at bounding box center [395, 628] width 8 height 7
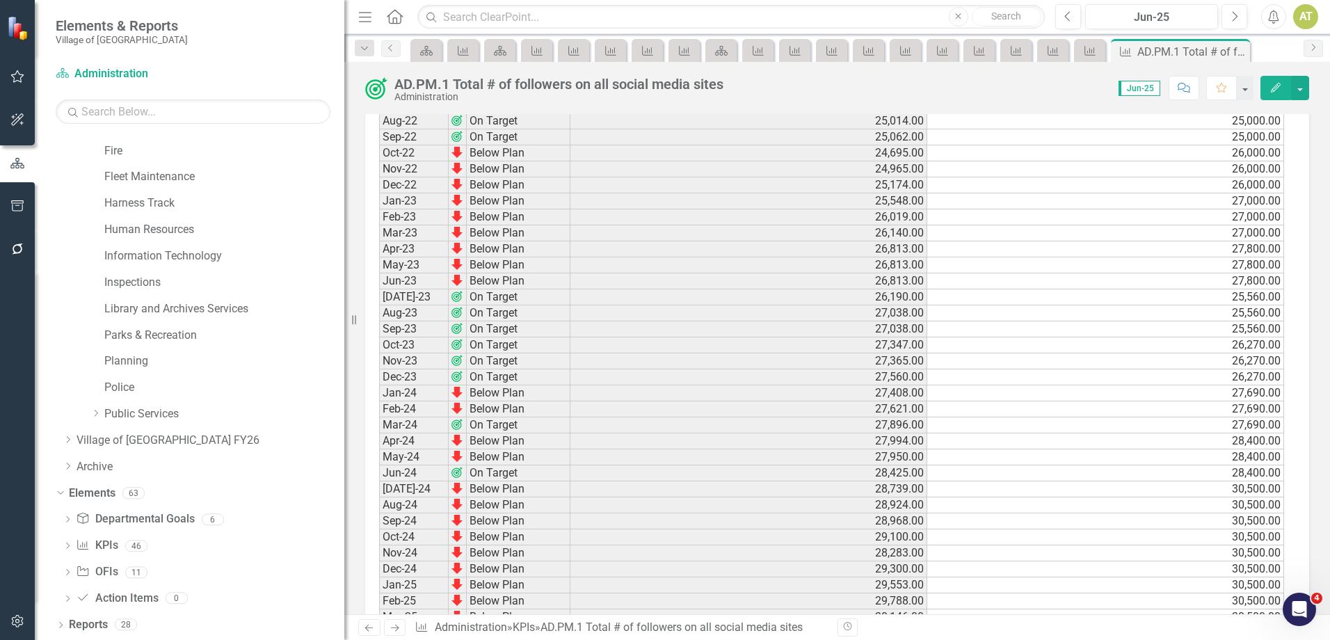
scroll to position [1401, 0]
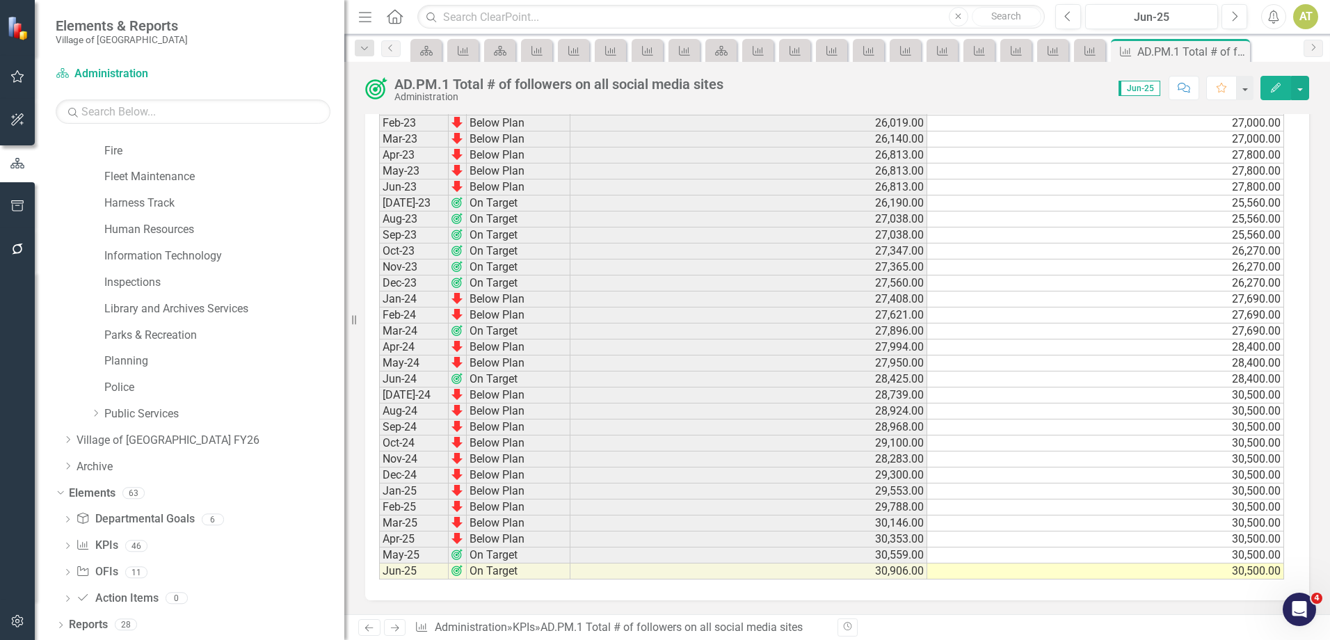
click at [396, 626] on icon at bounding box center [395, 628] width 8 height 7
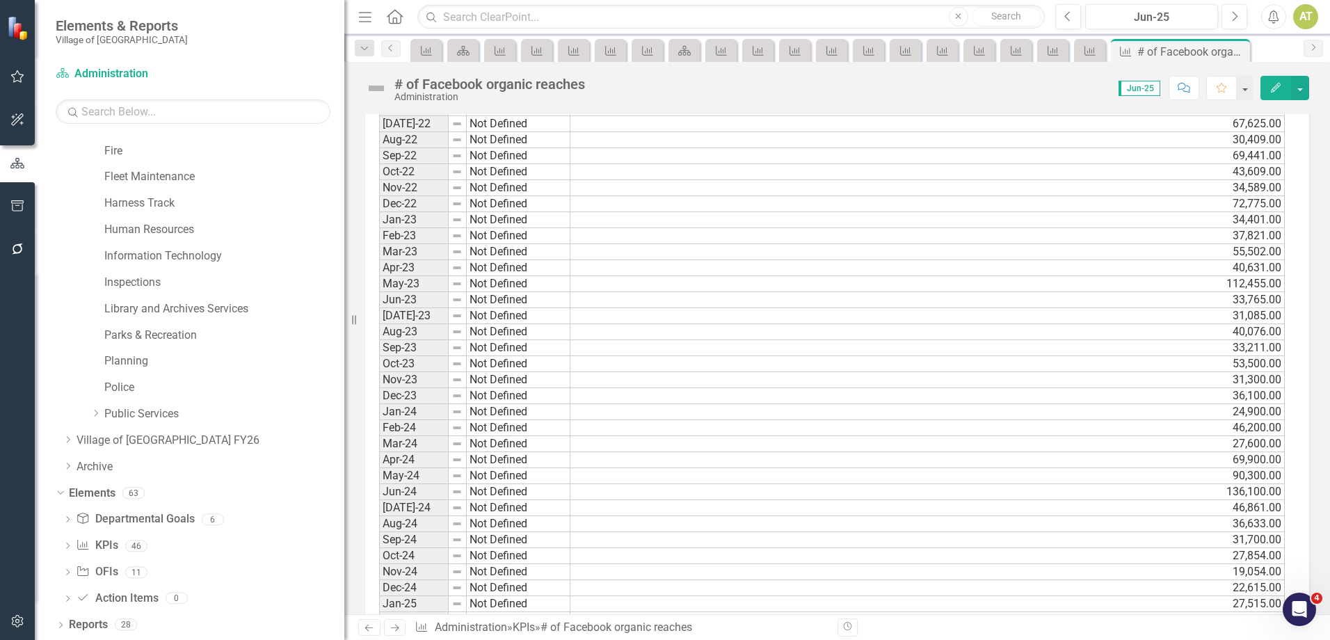
scroll to position [1319, 0]
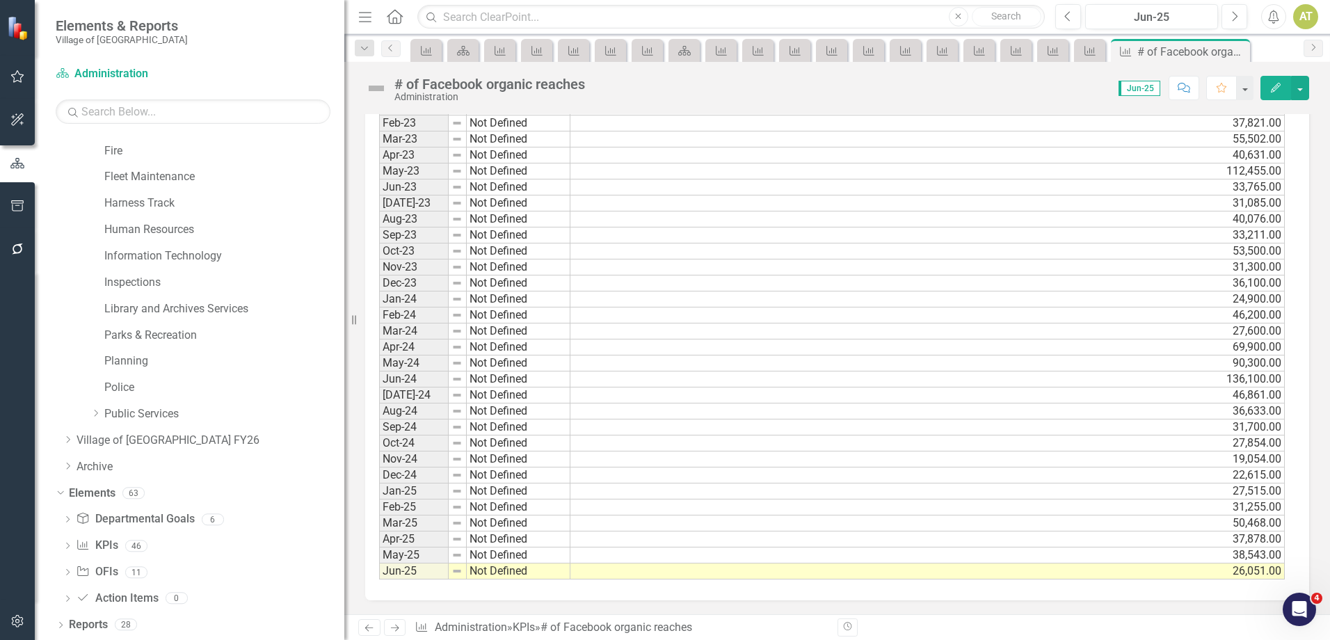
click at [397, 623] on icon "Next" at bounding box center [395, 627] width 12 height 9
click at [398, 631] on icon "Next" at bounding box center [395, 627] width 12 height 9
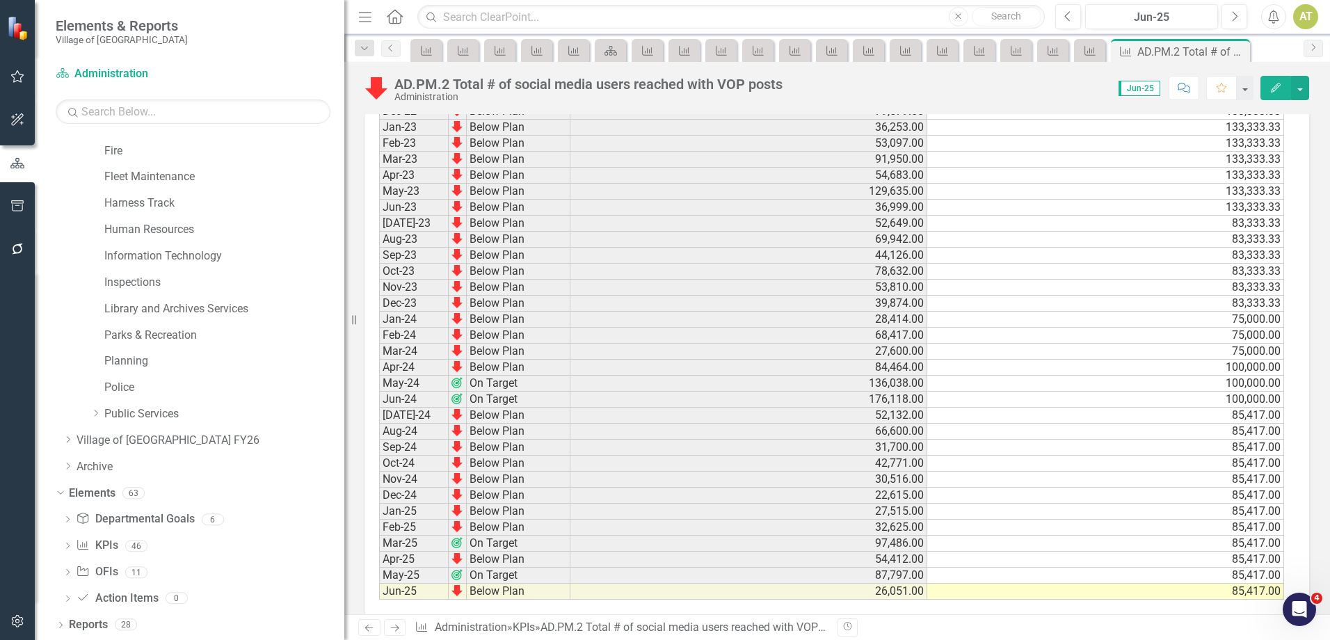
scroll to position [1401, 0]
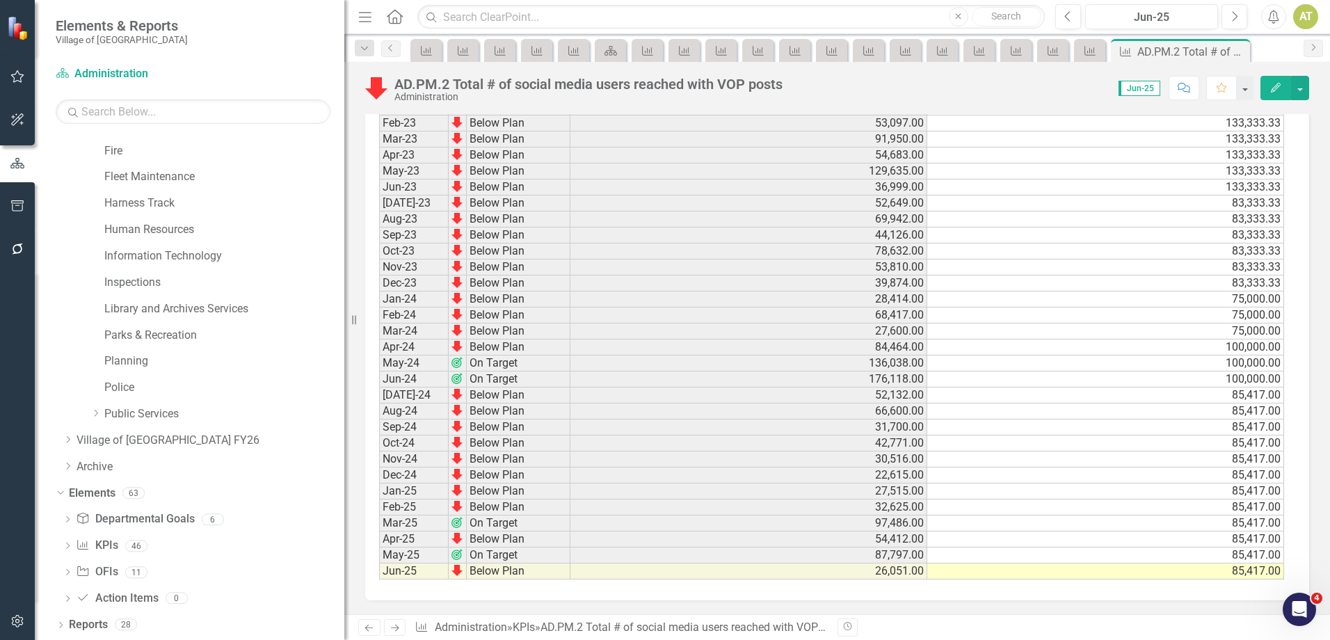
click at [398, 626] on icon "Next" at bounding box center [395, 627] width 12 height 9
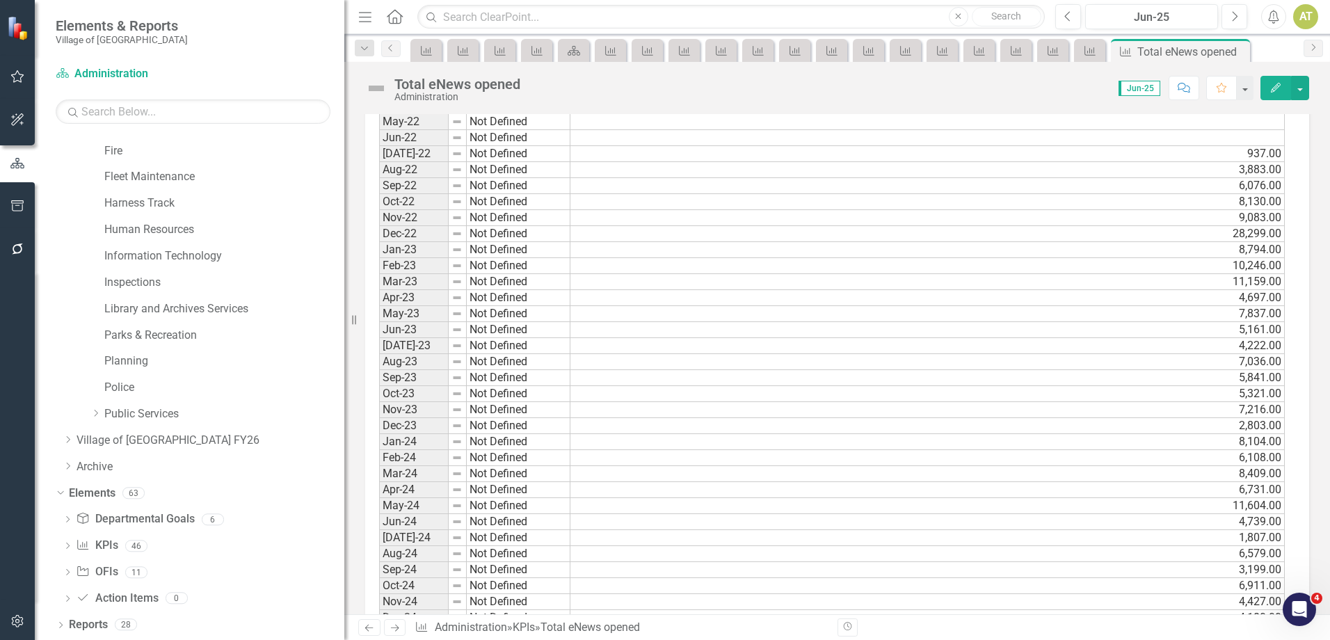
scroll to position [1319, 0]
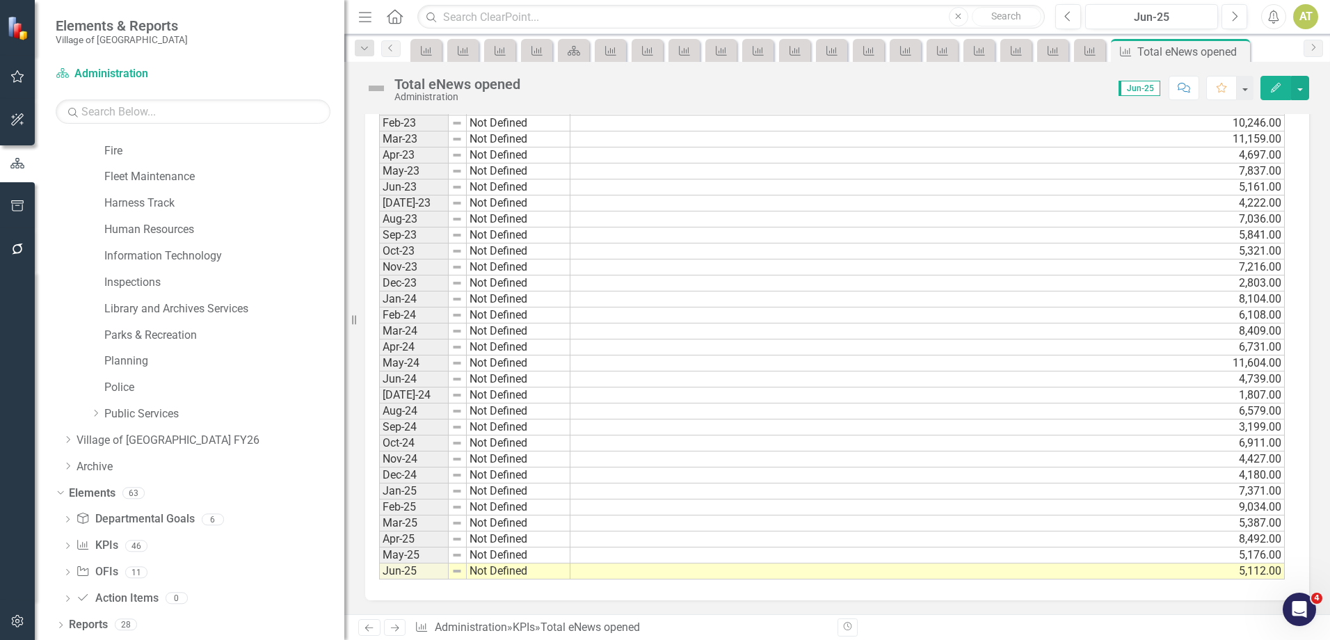
click at [400, 627] on icon "Next" at bounding box center [395, 627] width 12 height 9
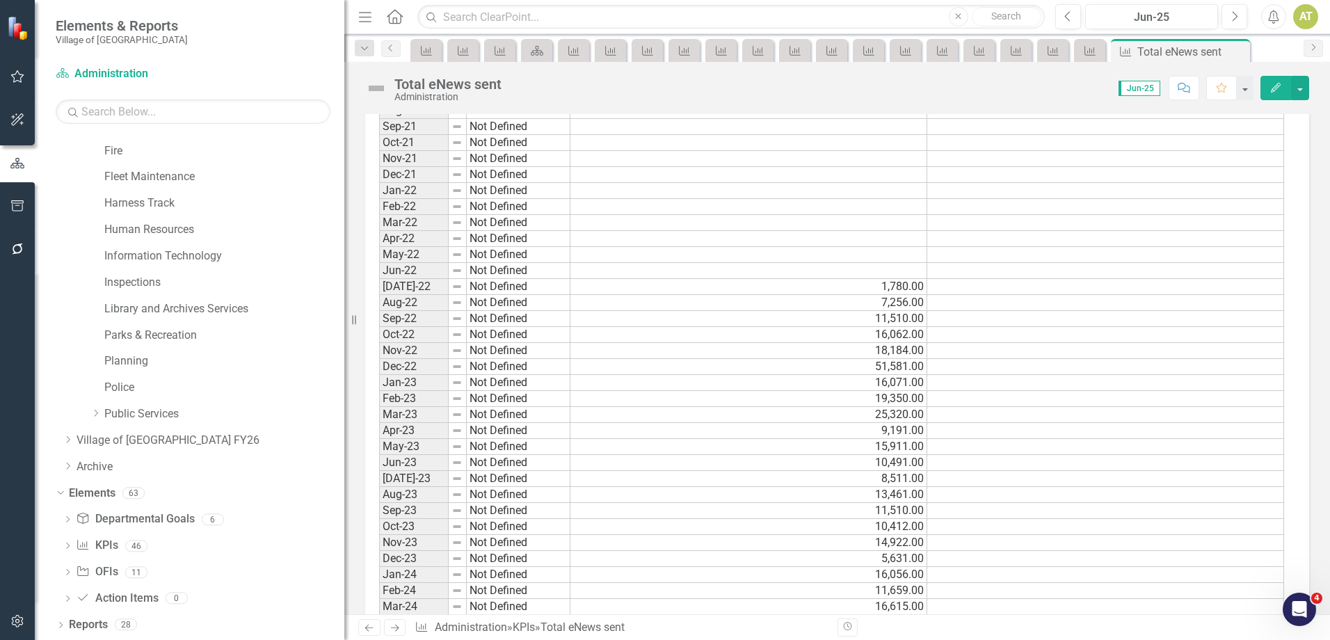
scroll to position [1319, 0]
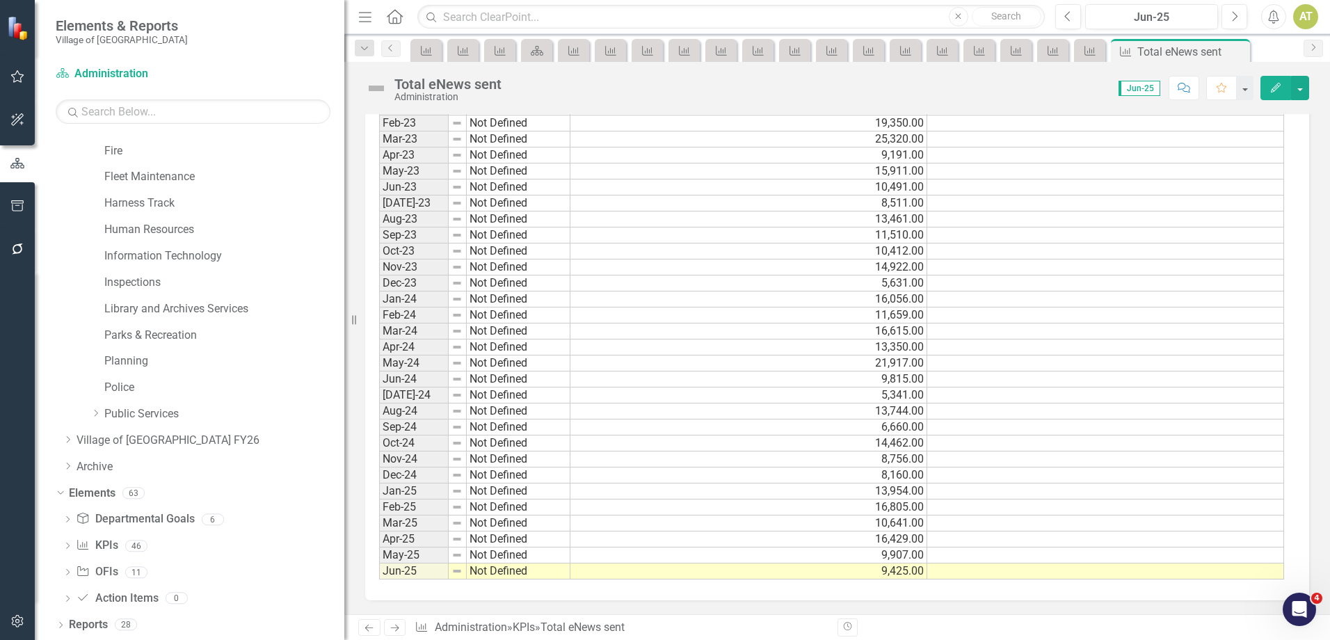
click at [396, 626] on icon "Next" at bounding box center [395, 627] width 12 height 9
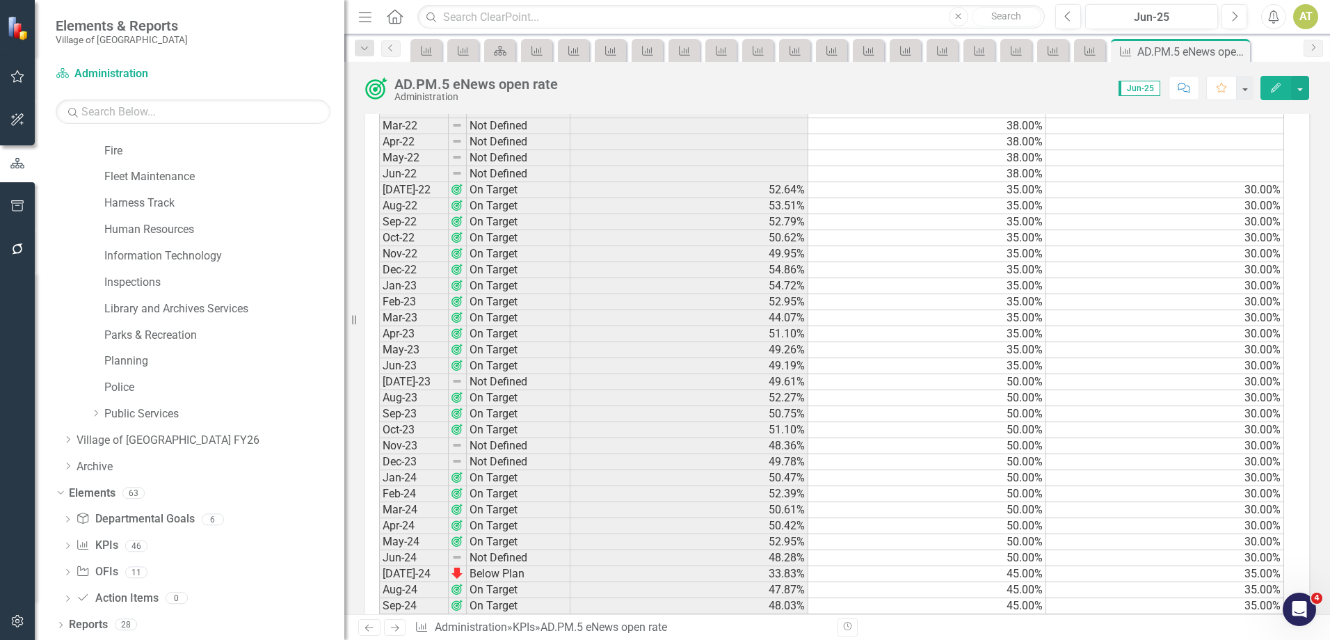
scroll to position [1401, 0]
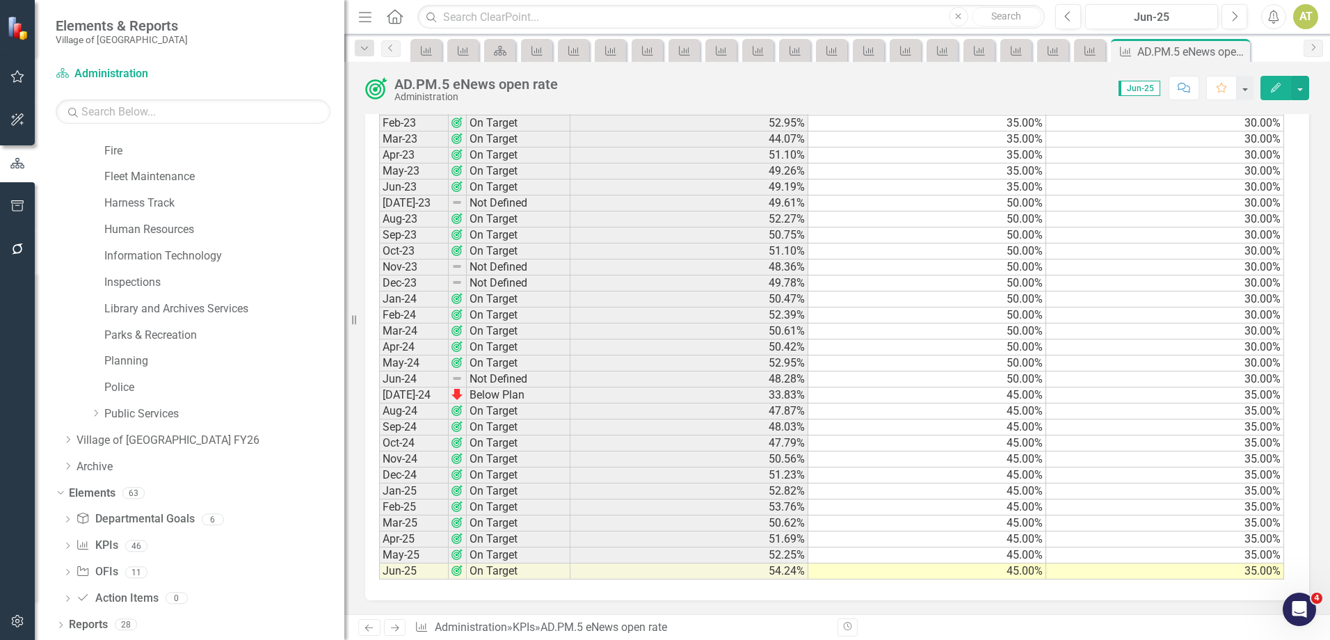
click at [390, 624] on icon "Next" at bounding box center [395, 627] width 12 height 9
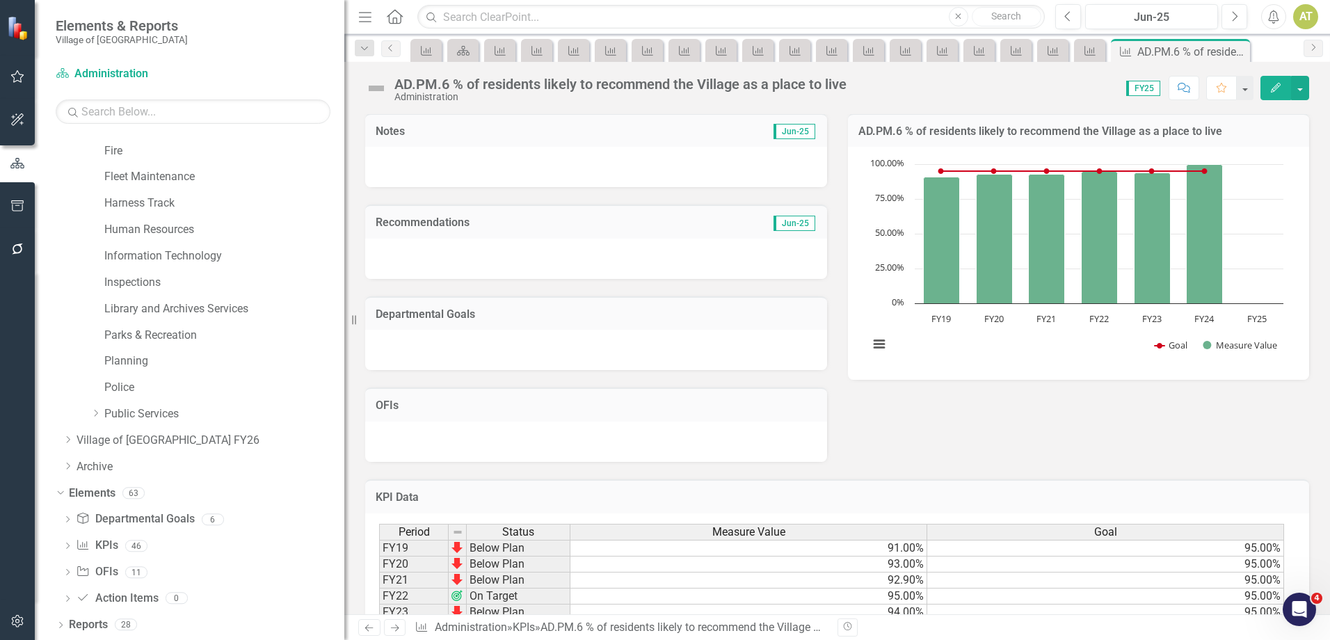
scroll to position [179, 0]
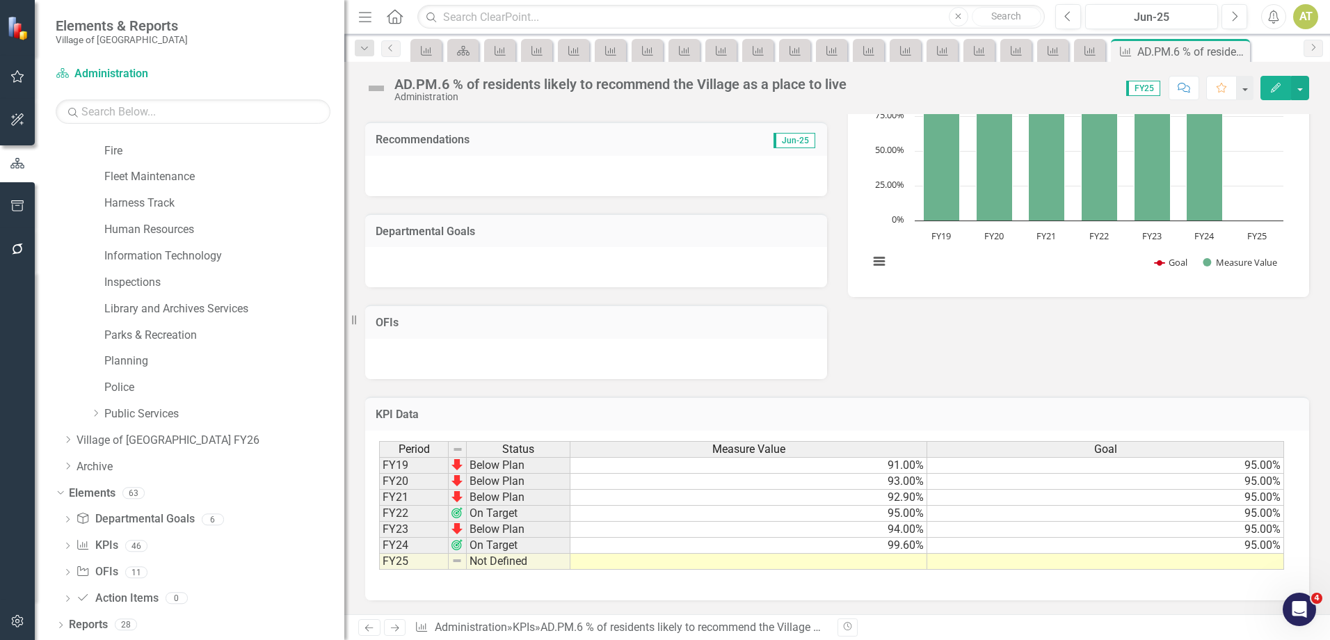
click at [391, 631] on icon "Next" at bounding box center [395, 627] width 12 height 9
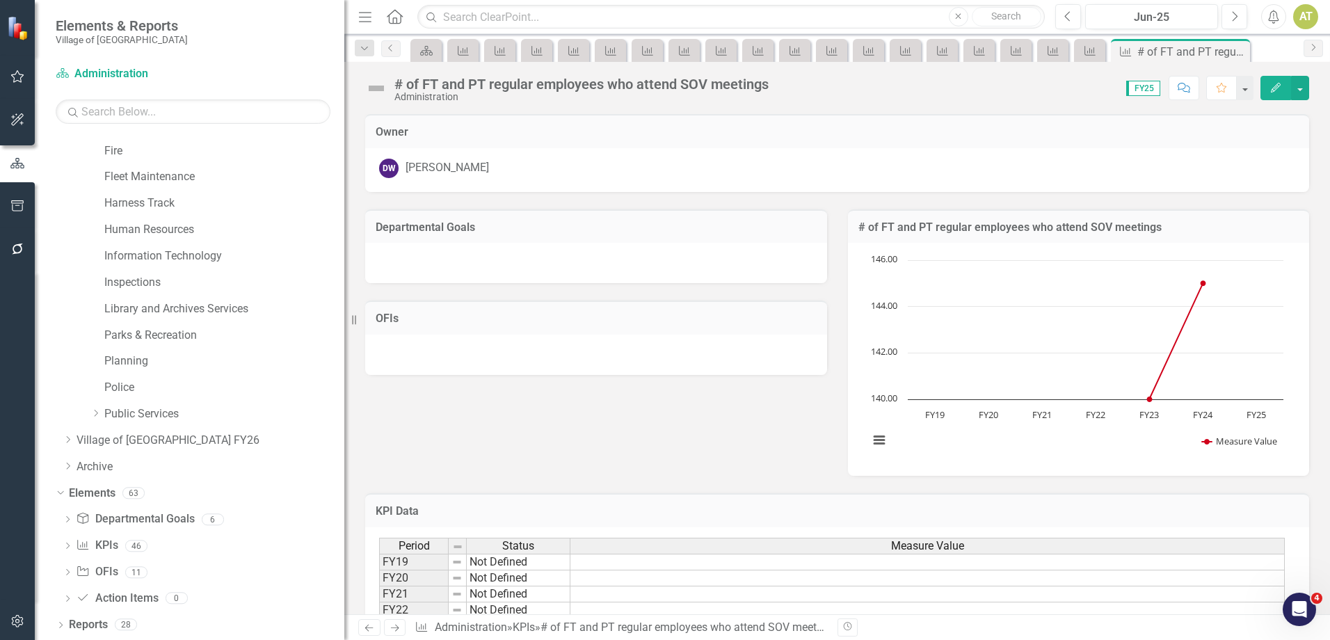
scroll to position [97, 0]
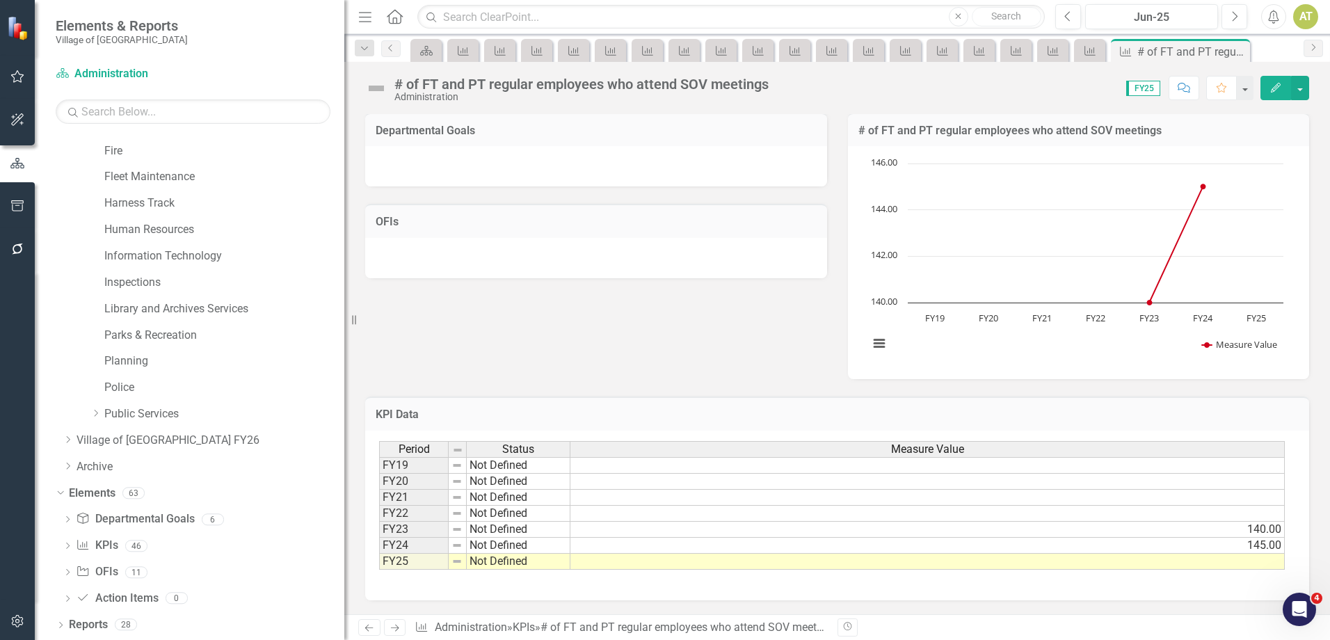
click at [453, 90] on div "# of FT and PT regular employees who attend SOV meetings" at bounding box center [581, 83] width 374 height 15
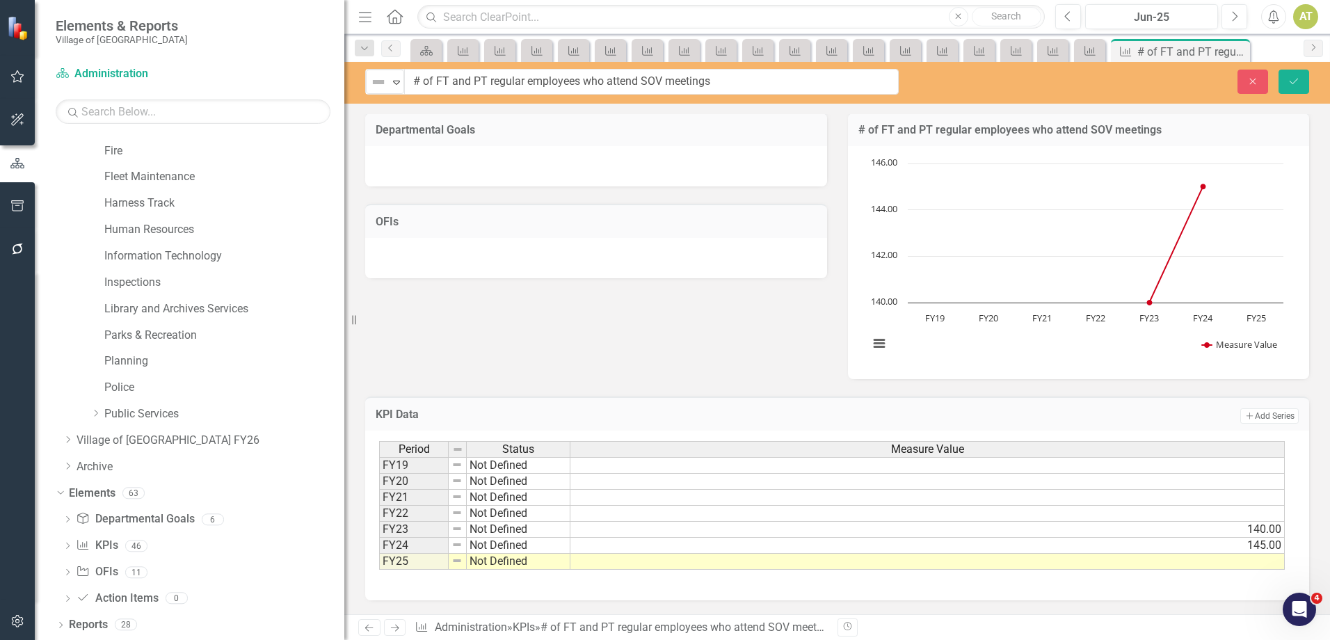
click at [453, 90] on input "# of FT and PT regular employees who attend SOV meetings" at bounding box center [651, 82] width 494 height 26
click at [1244, 92] on button "Close" at bounding box center [1252, 82] width 31 height 24
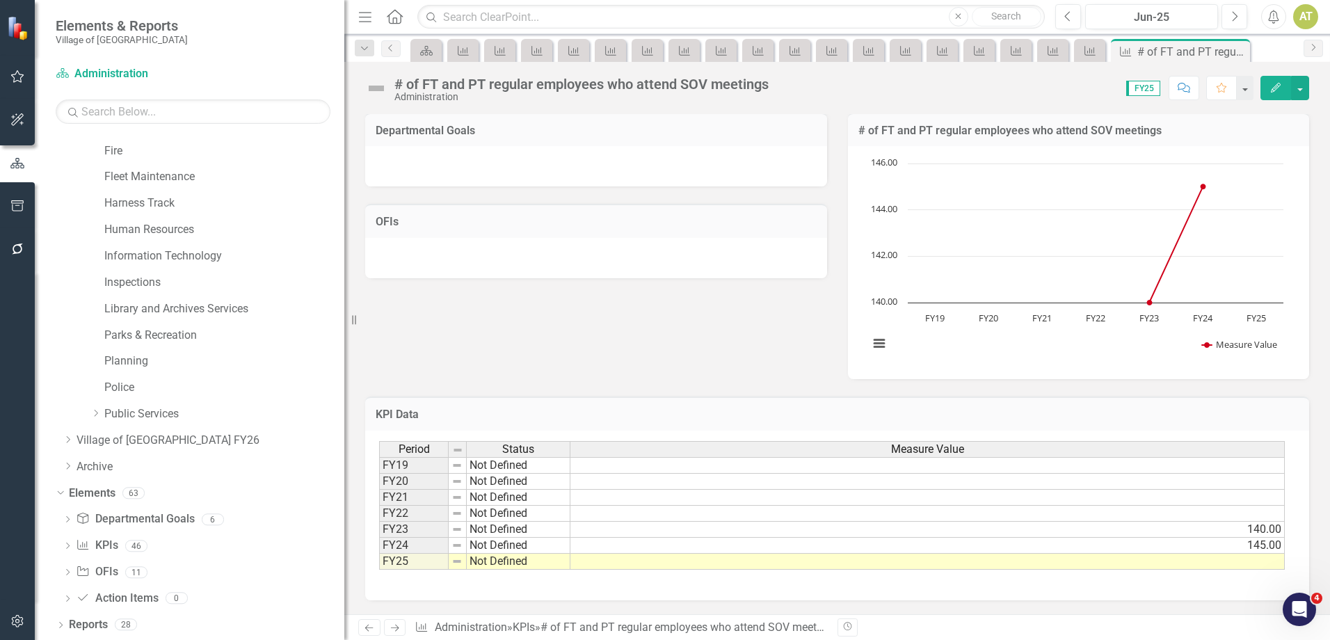
click at [397, 628] on icon at bounding box center [395, 628] width 8 height 7
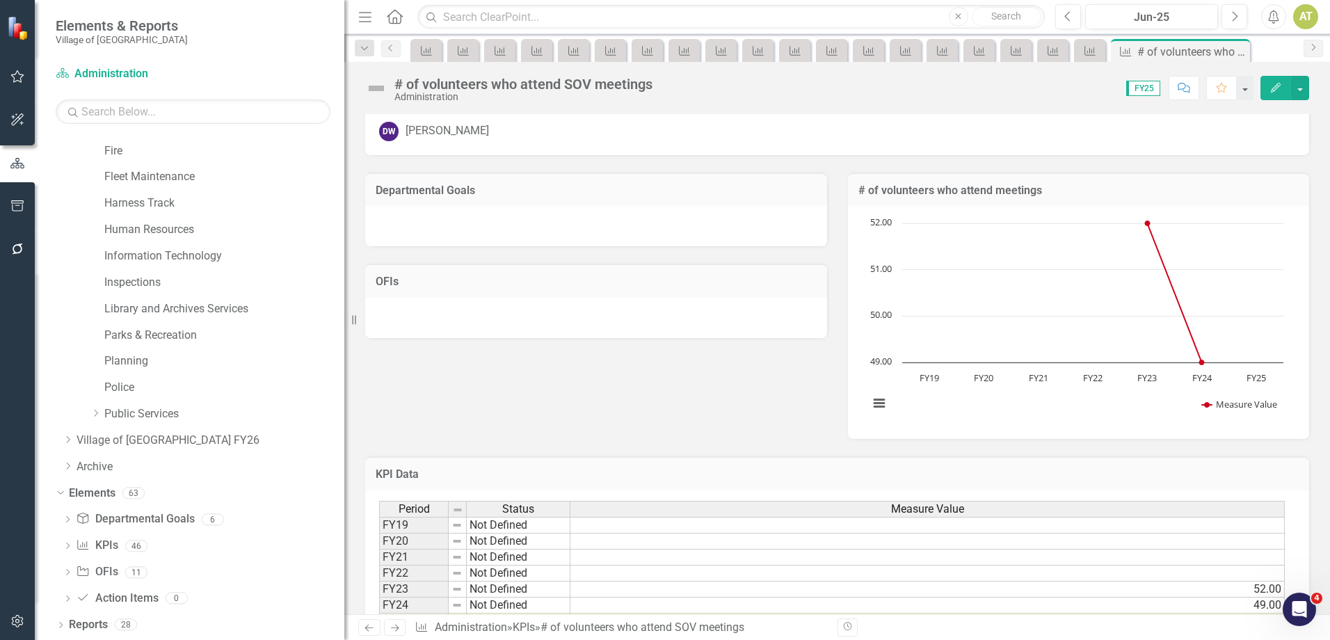
scroll to position [97, 0]
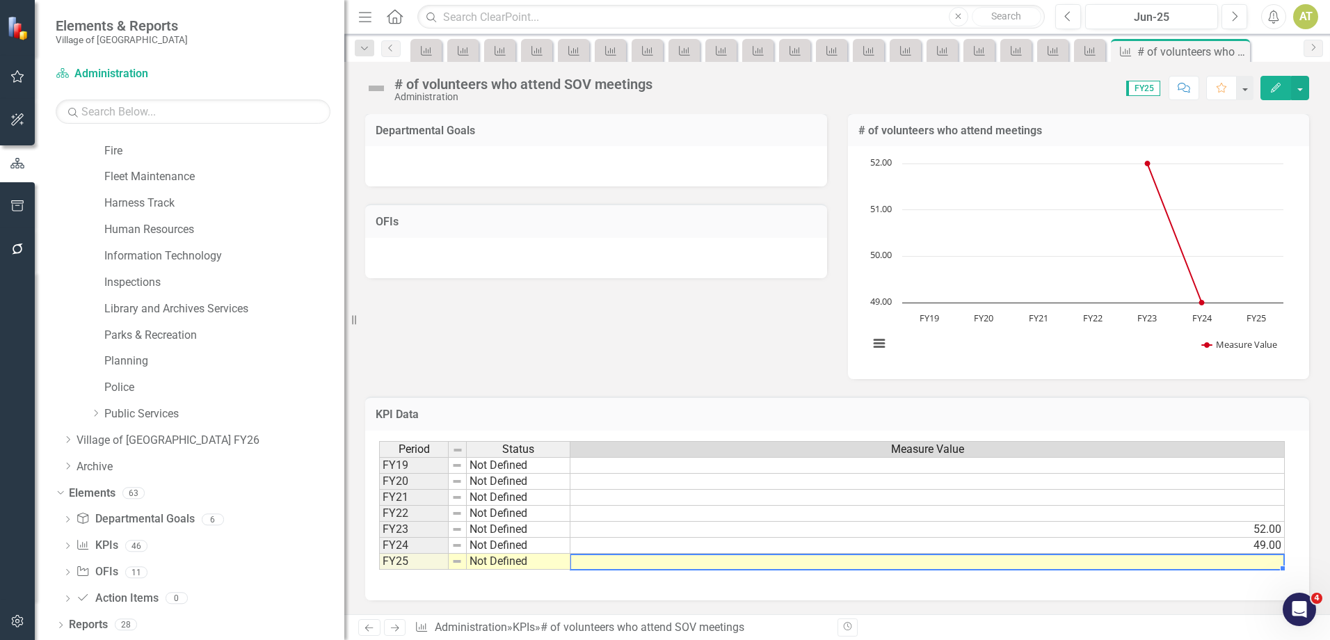
click at [607, 563] on td at bounding box center [927, 562] width 714 height 16
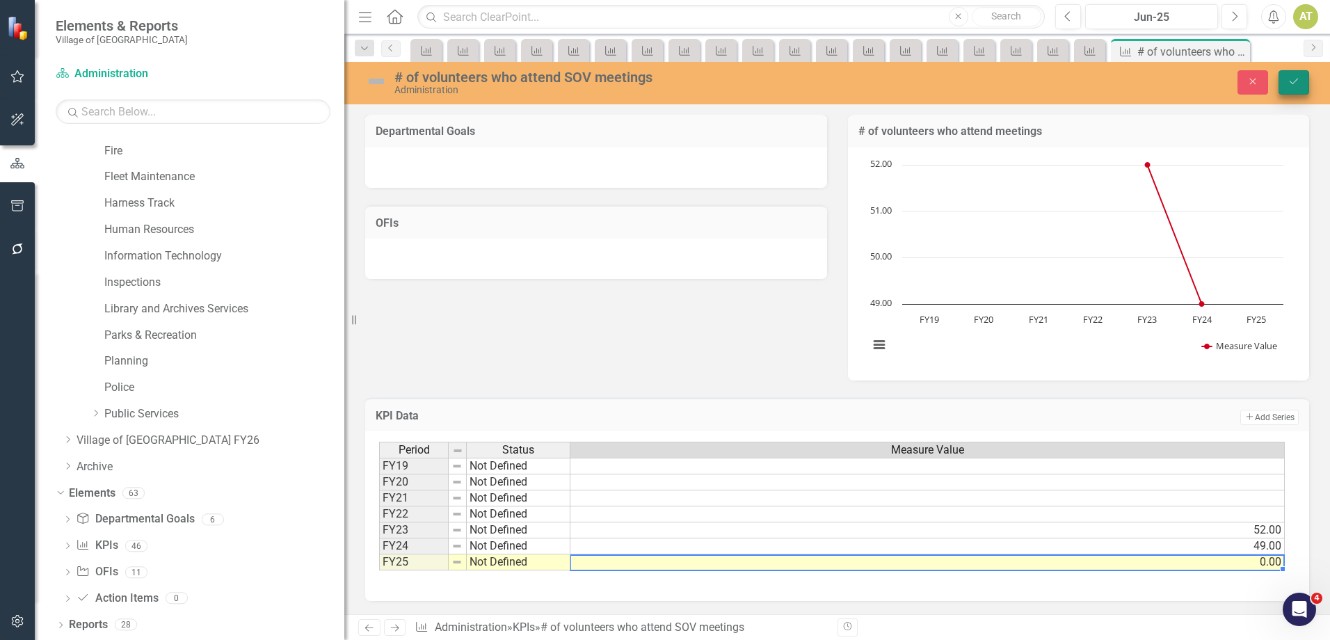
type textarea "0"
click at [1294, 78] on icon "Save" at bounding box center [1293, 81] width 13 height 10
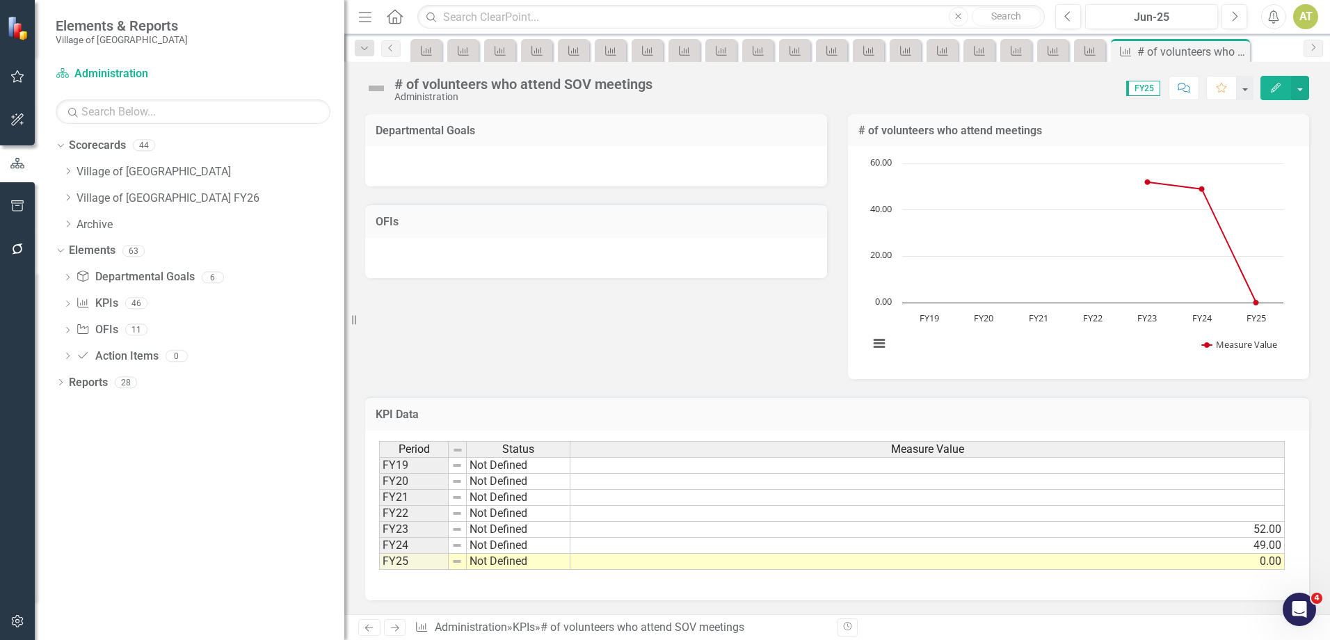
click at [391, 630] on icon "Next" at bounding box center [395, 627] width 12 height 9
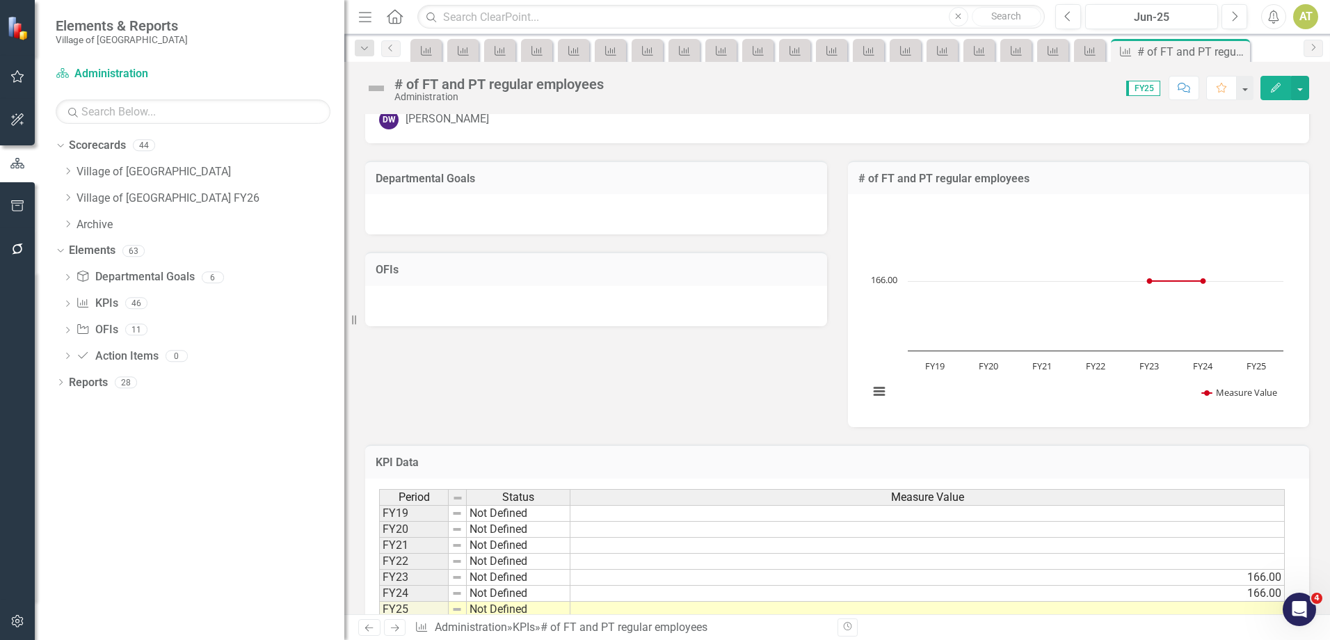
scroll to position [97, 0]
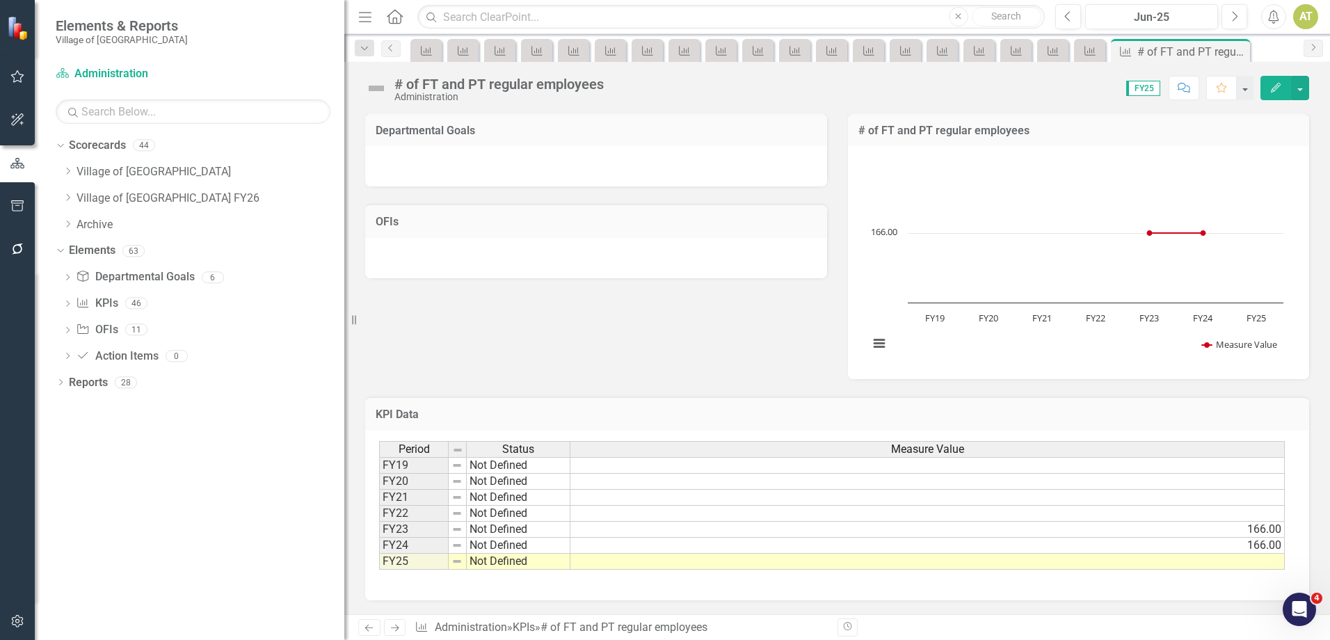
click at [522, 85] on div "# of FT and PT regular employees" at bounding box center [498, 83] width 209 height 15
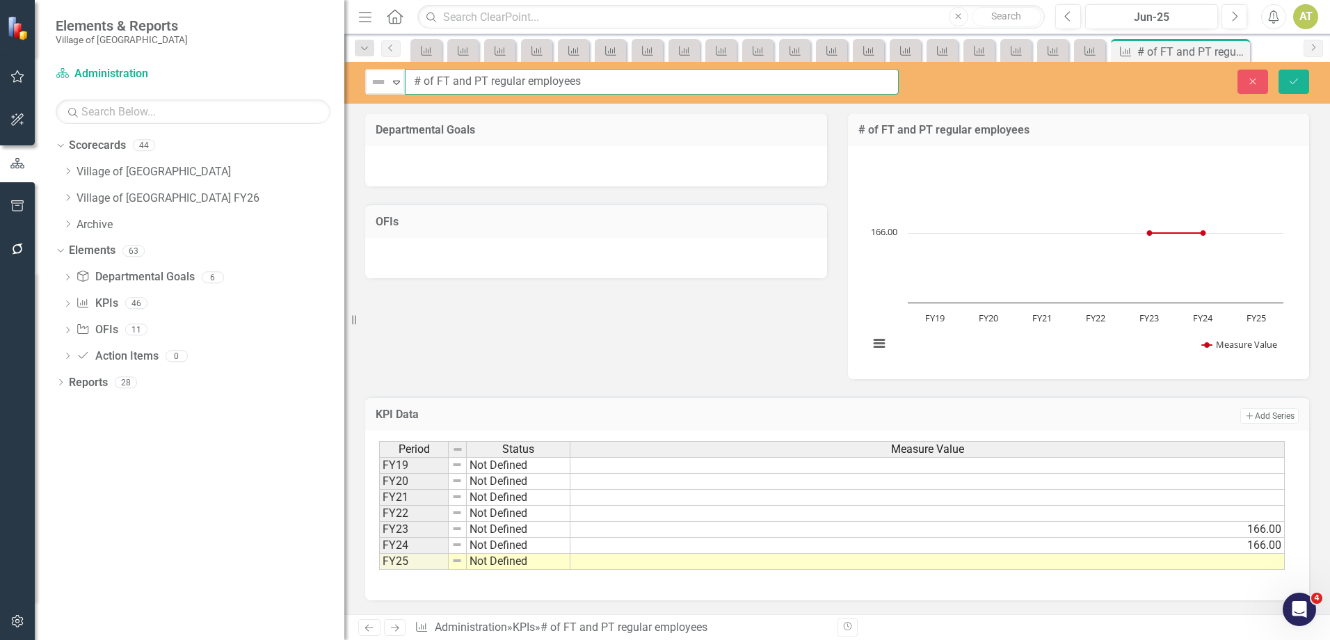
click at [522, 85] on input "# of FT and PT regular employees" at bounding box center [652, 82] width 494 height 26
click at [1256, 75] on button "Close" at bounding box center [1252, 82] width 31 height 24
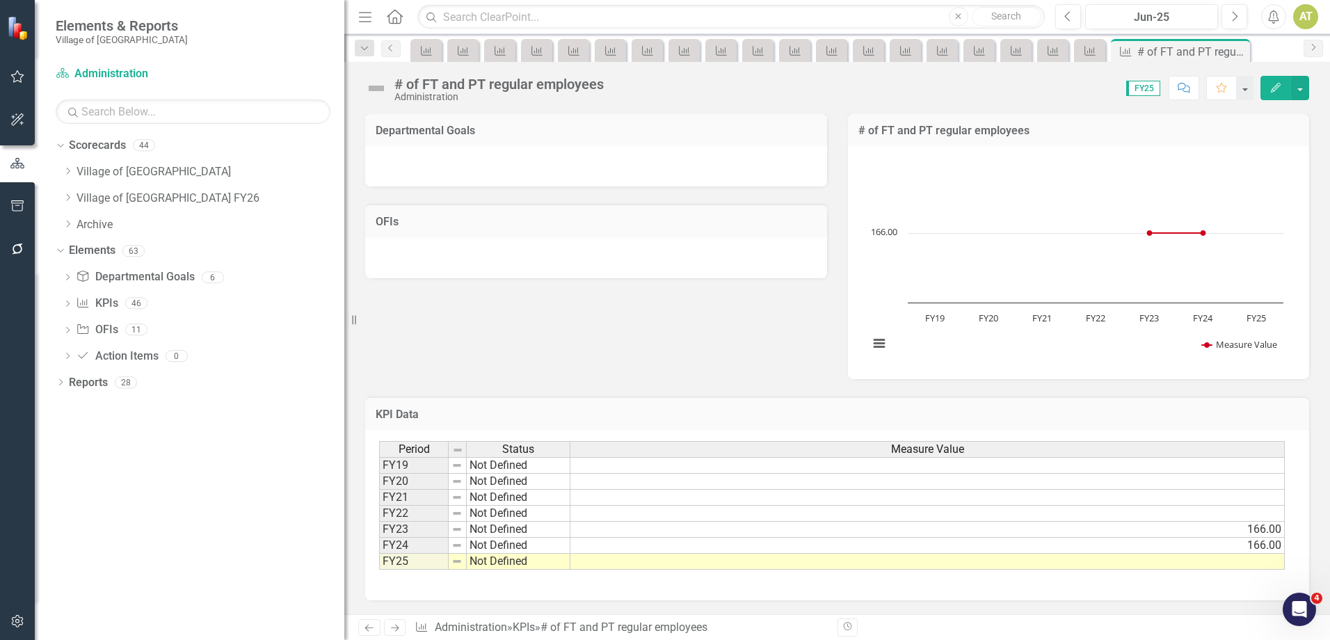
click at [394, 629] on icon "Next" at bounding box center [395, 627] width 12 height 9
click at [445, 85] on div "# of volunteers" at bounding box center [440, 83] width 93 height 15
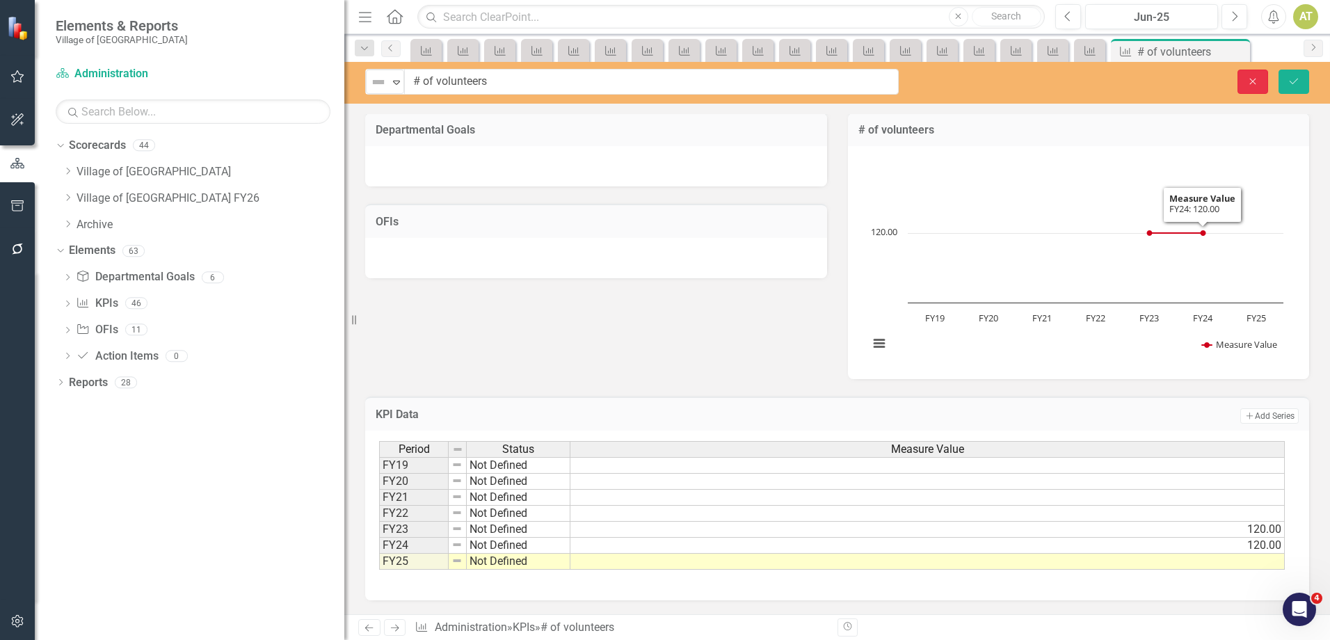
click at [1259, 78] on icon "Close" at bounding box center [1252, 81] width 13 height 10
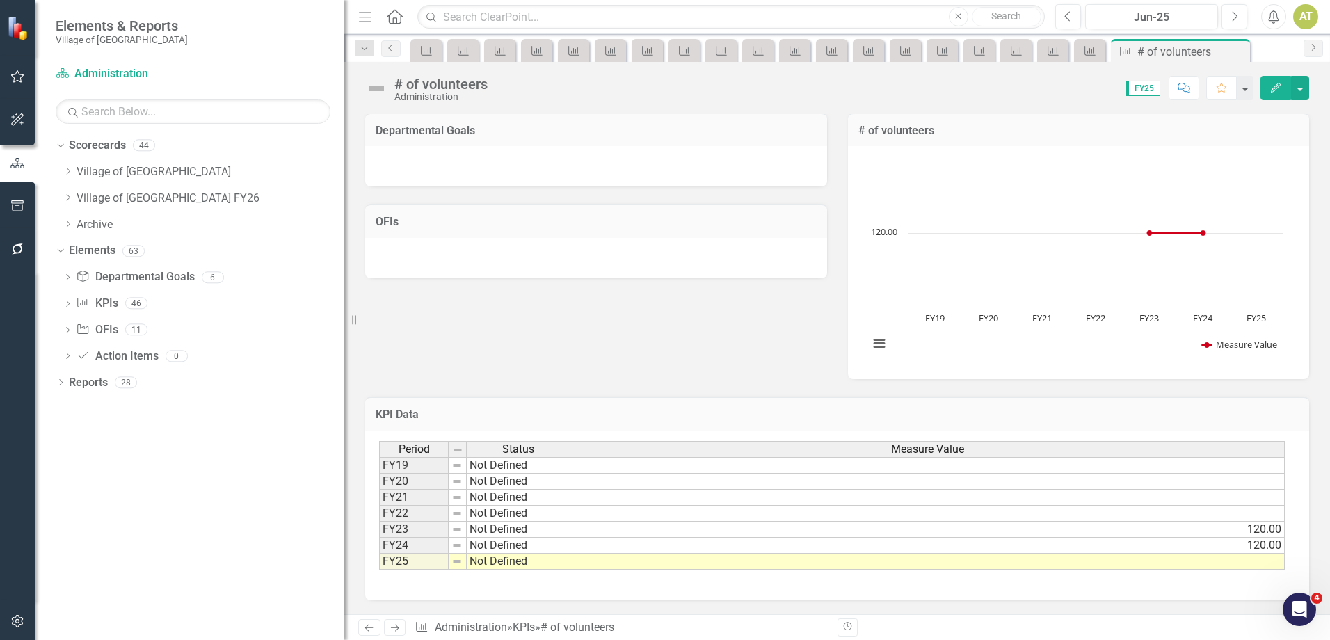
click at [392, 623] on icon "Next" at bounding box center [395, 627] width 12 height 9
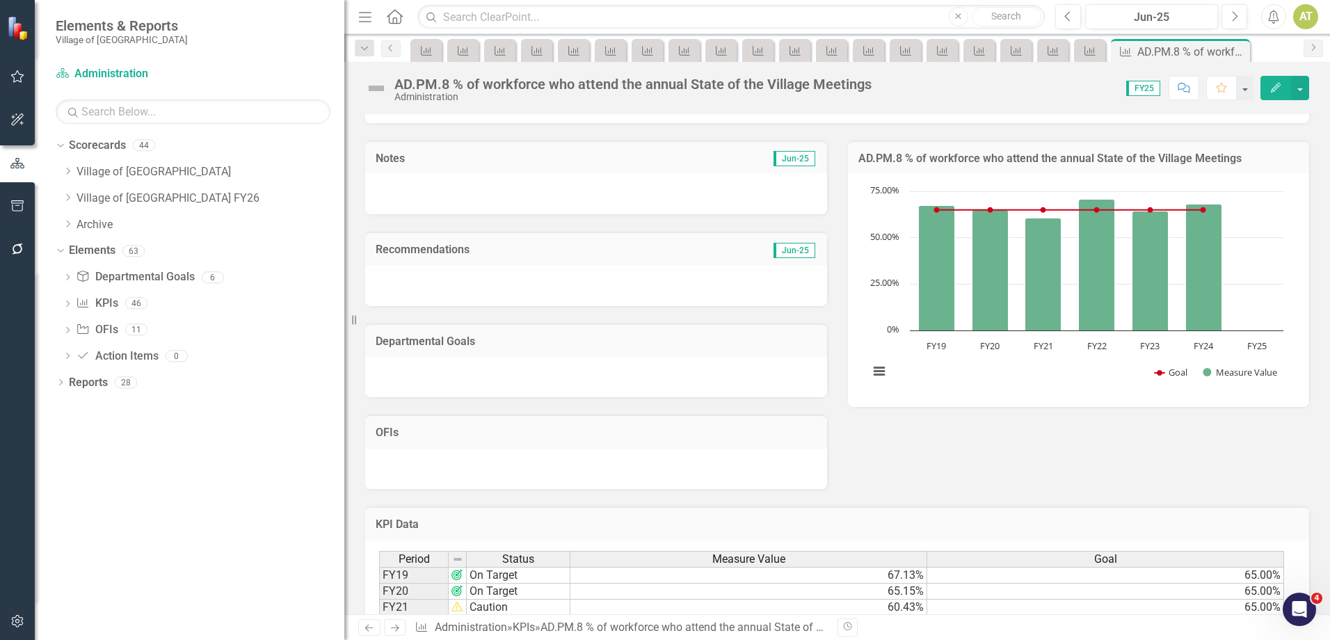
scroll to position [179, 0]
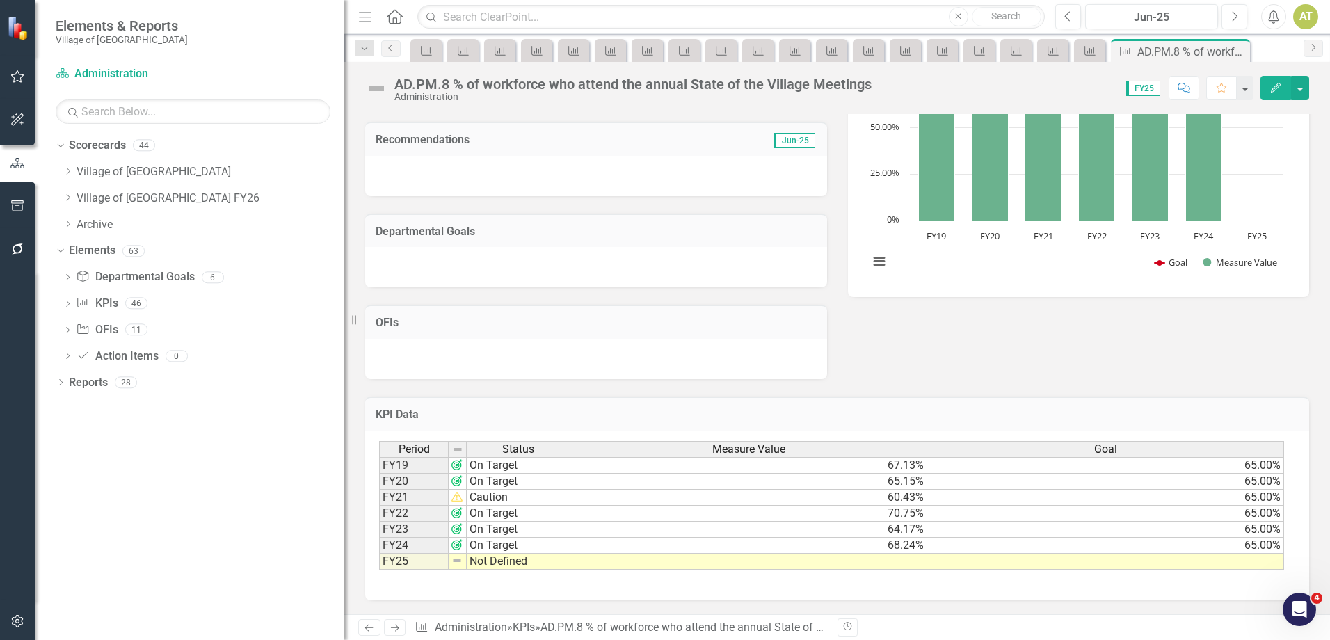
click at [590, 84] on div "AD.PM.8 % of workforce who attend the annual State of the Village Meetings" at bounding box center [632, 83] width 477 height 15
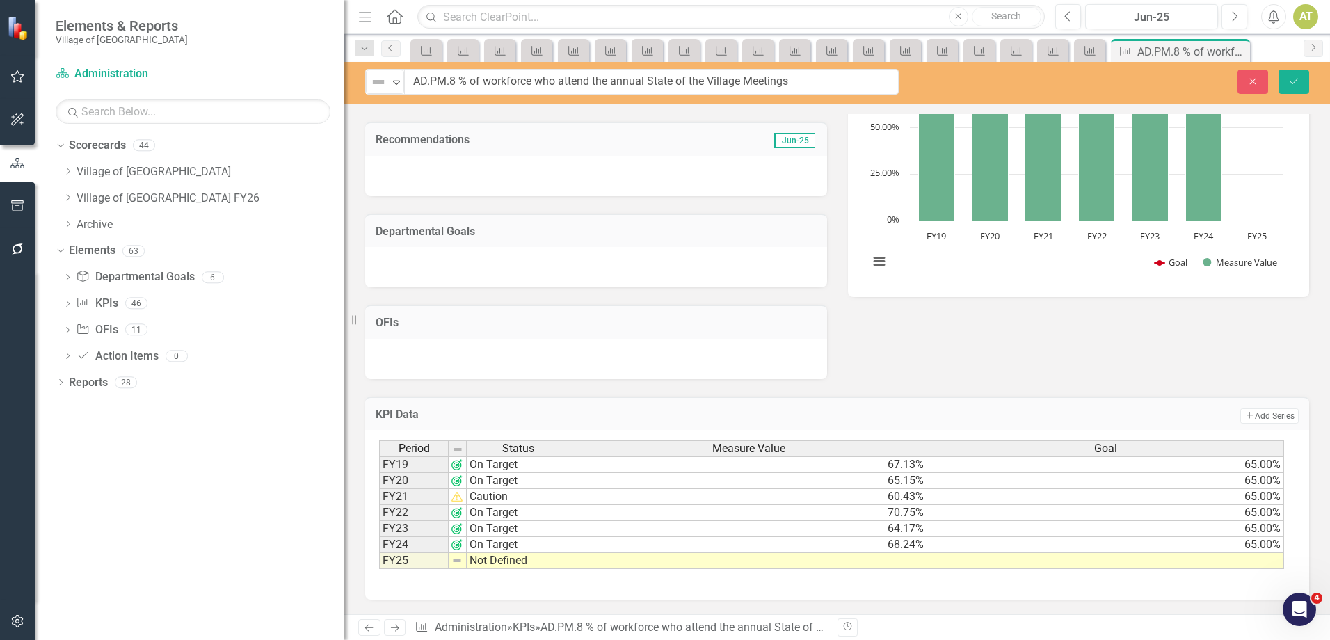
click at [590, 84] on input "AD.PM.8 % of workforce who attend the annual State of the Village Meetings" at bounding box center [651, 82] width 494 height 26
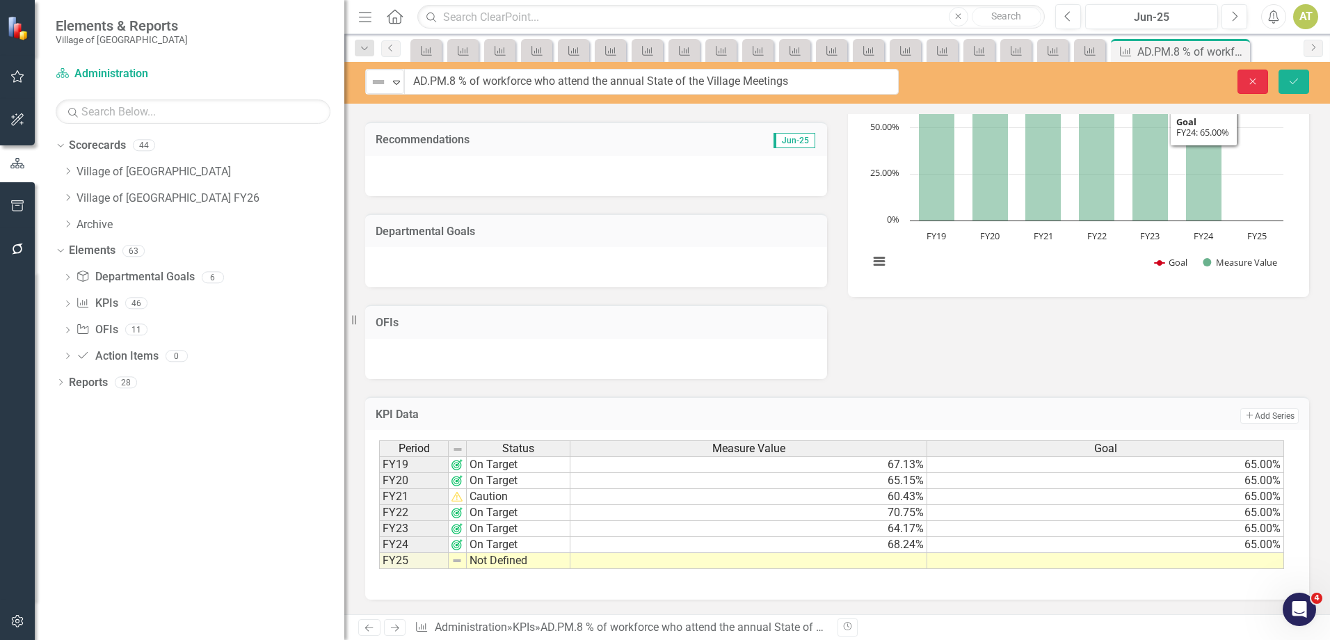
click at [1246, 85] on button "Close" at bounding box center [1252, 82] width 31 height 24
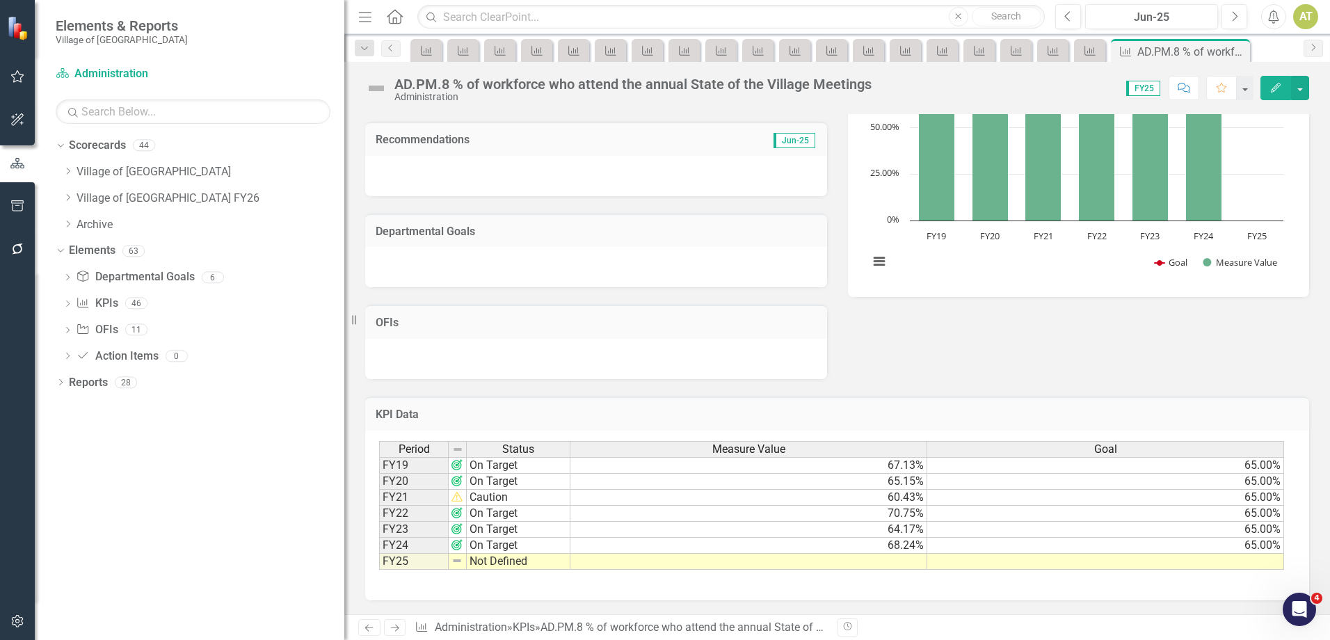
click at [389, 626] on icon "Next" at bounding box center [395, 627] width 12 height 9
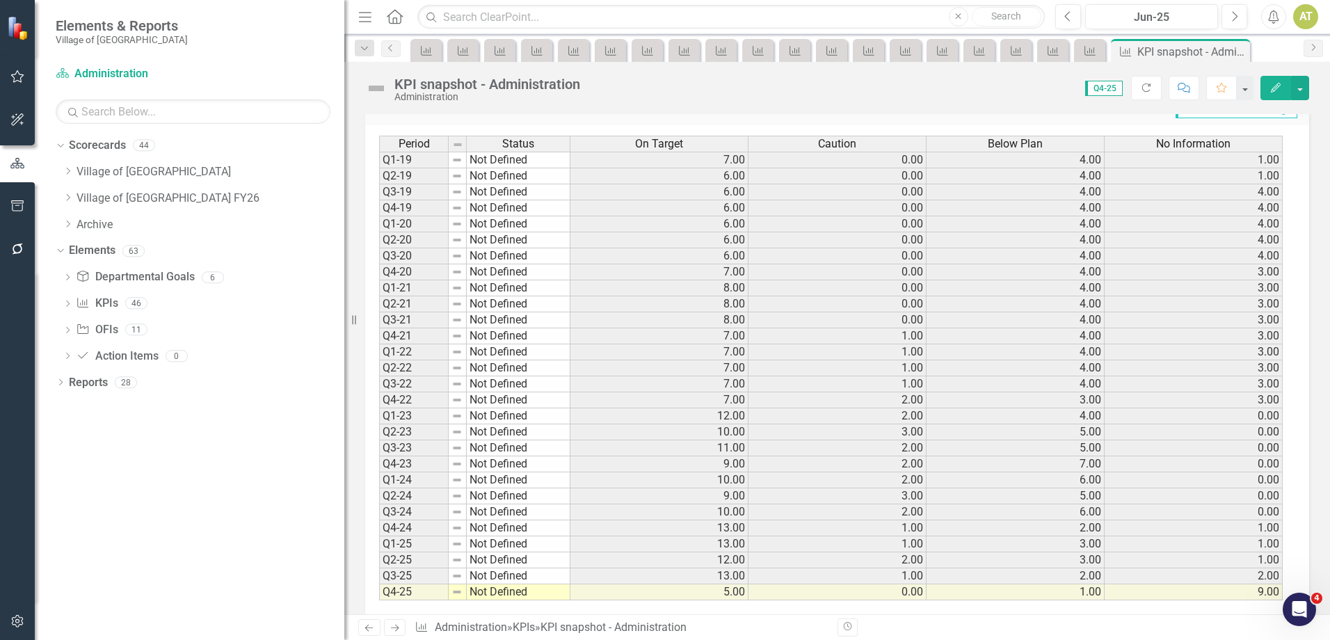
scroll to position [420, 0]
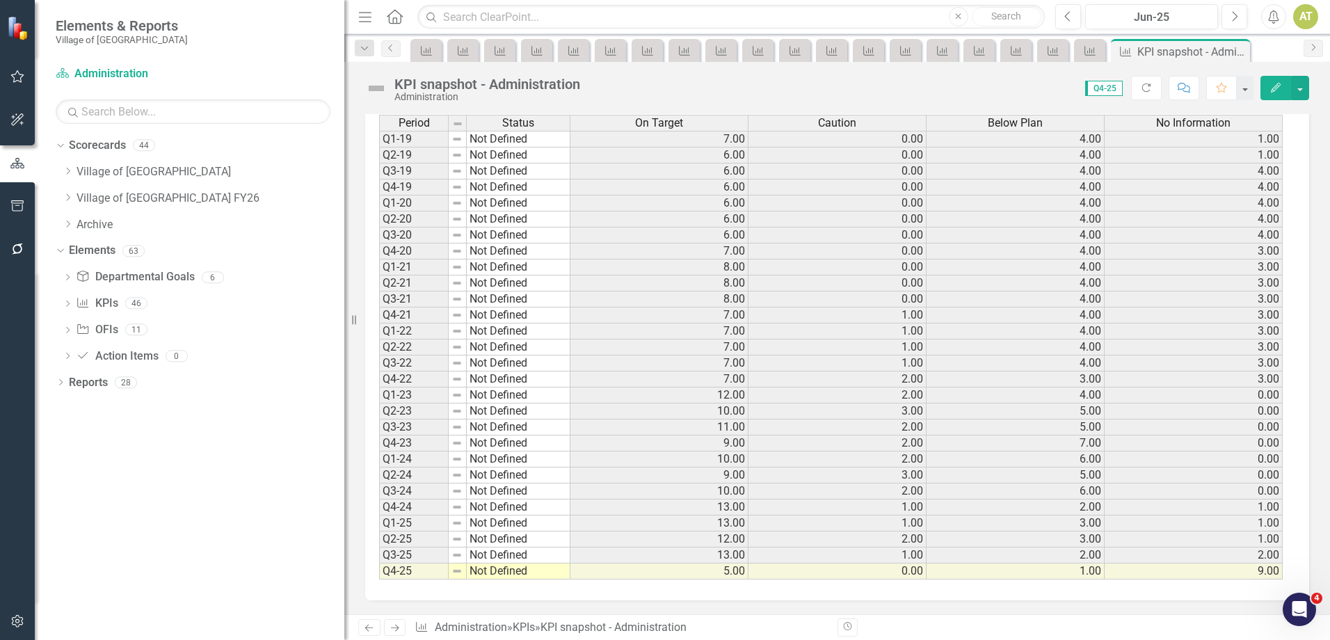
click at [382, 622] on div "Previous Next KPI Administration » KPIs » KPI snapshot - Administration" at bounding box center [592, 627] width 469 height 17
click at [386, 623] on link "Next" at bounding box center [395, 627] width 22 height 17
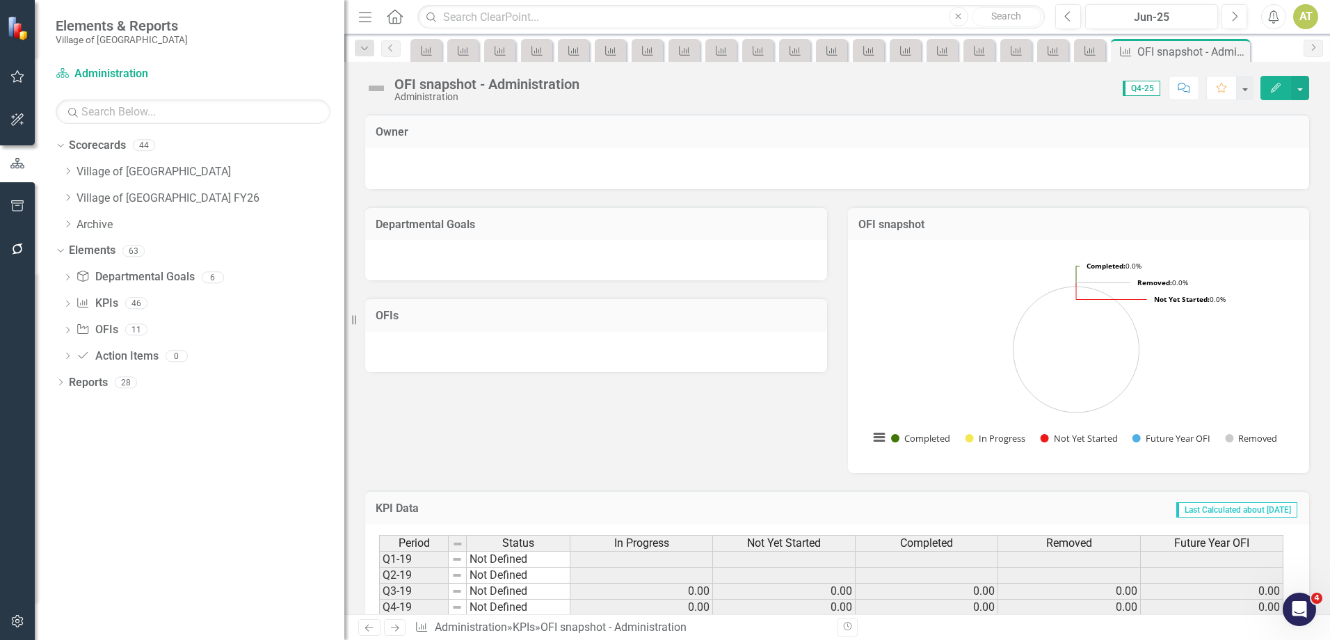
scroll to position [420, 0]
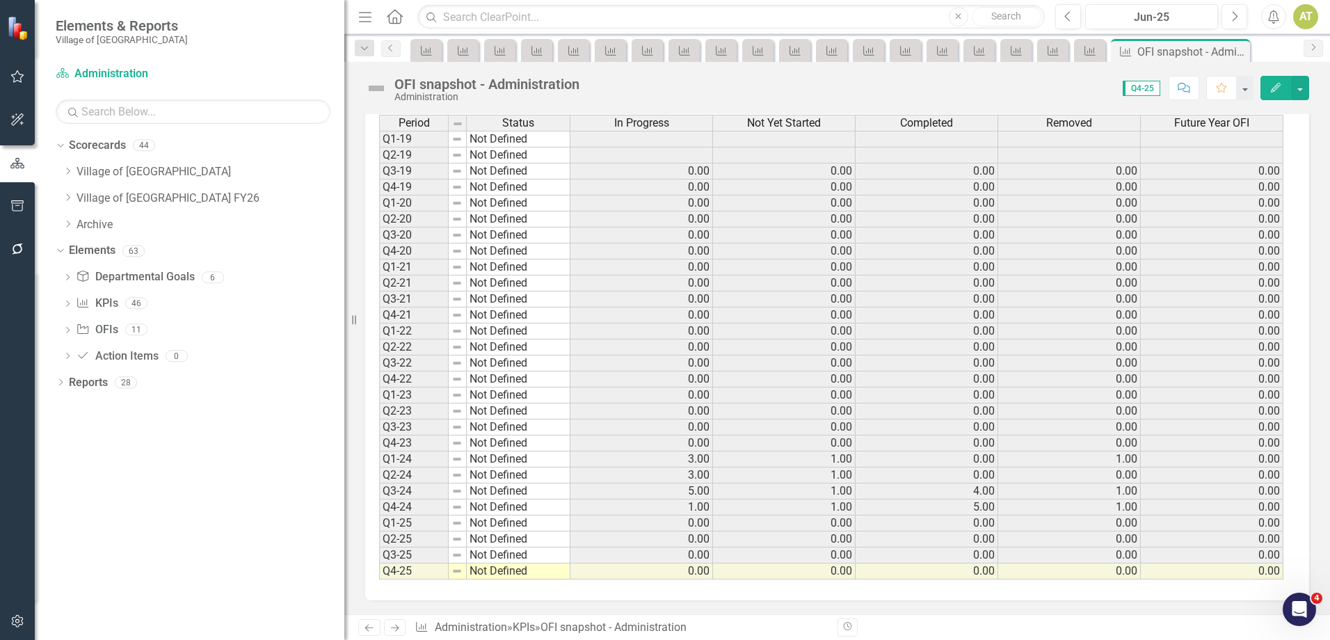
click at [384, 631] on link "Next" at bounding box center [395, 627] width 22 height 17
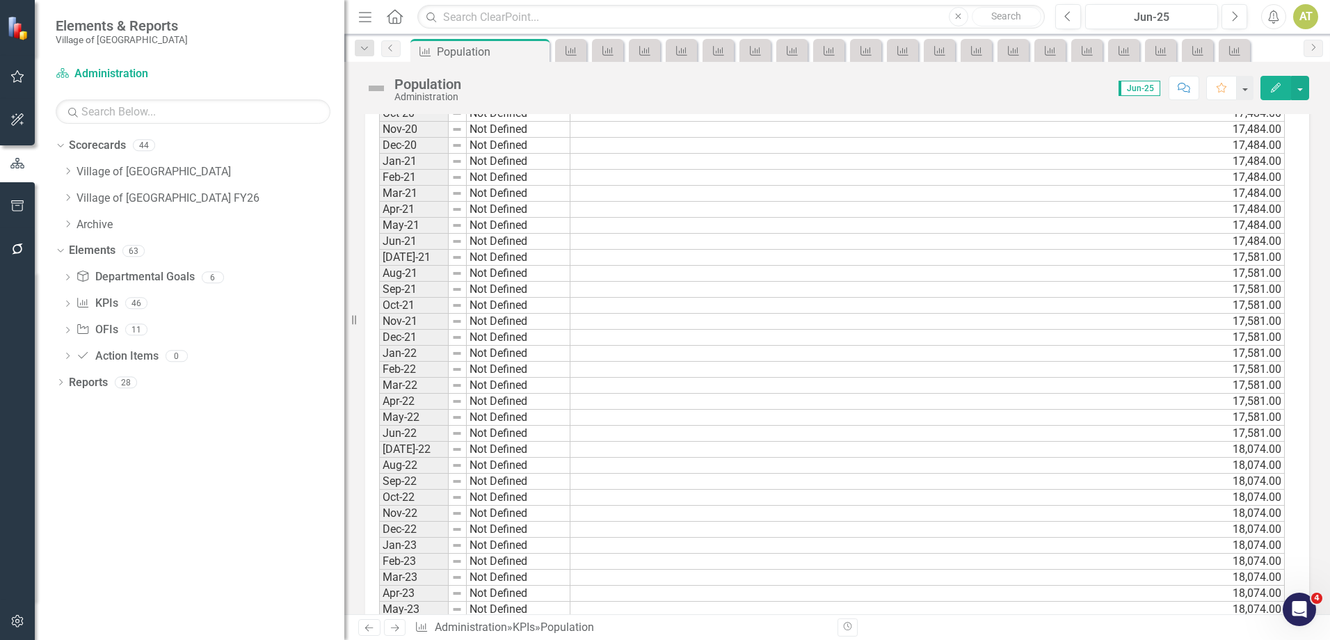
scroll to position [929, 0]
click at [61, 380] on icon at bounding box center [60, 382] width 3 height 6
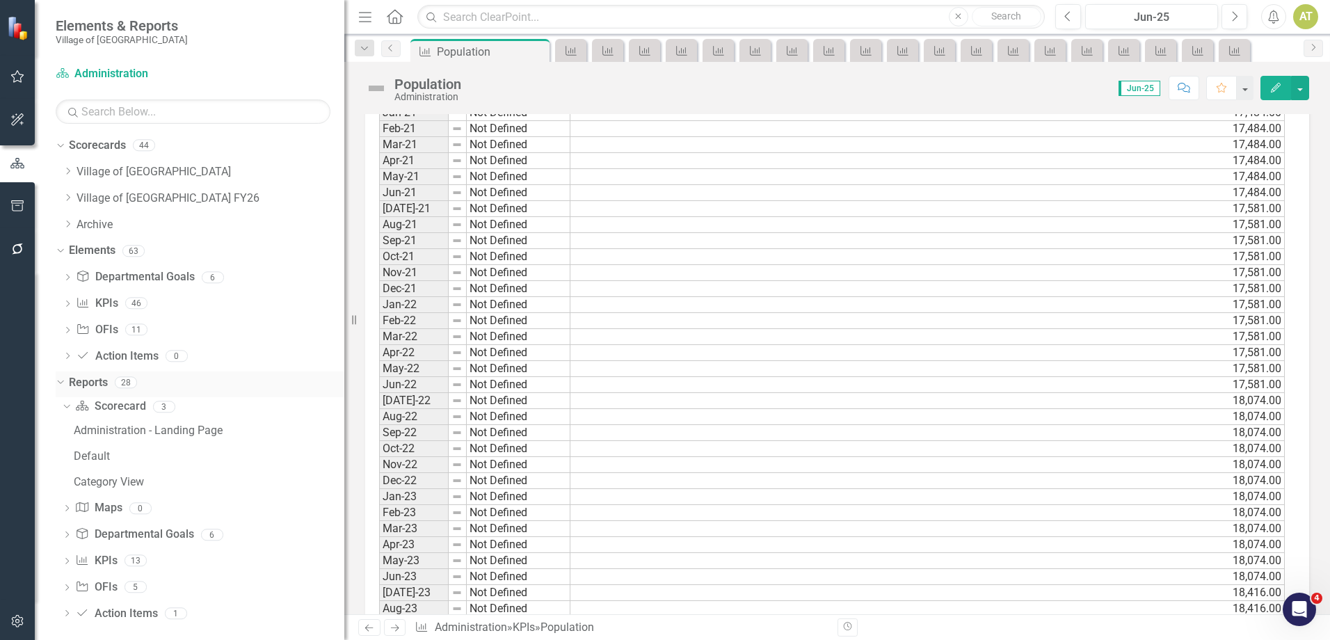
click at [118, 379] on div "28" at bounding box center [126, 382] width 22 height 12
click at [104, 378] on link "Reports" at bounding box center [88, 383] width 39 height 16
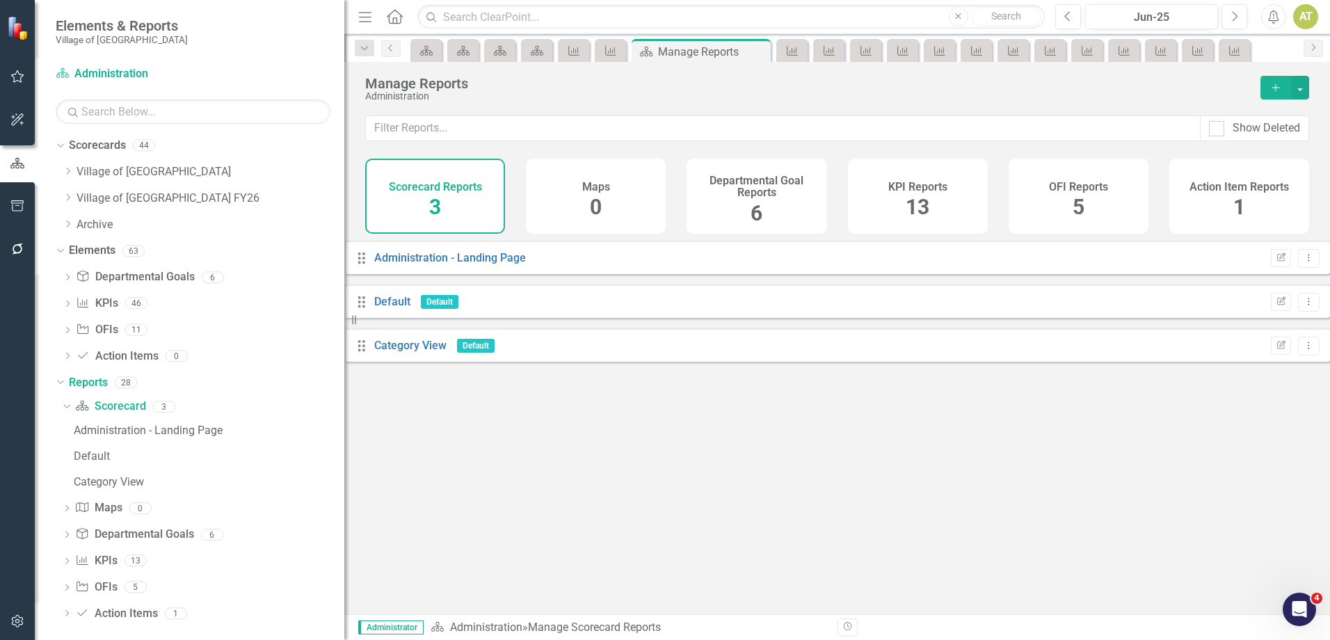
click at [905, 191] on h4 "KPI Reports" at bounding box center [917, 187] width 59 height 13
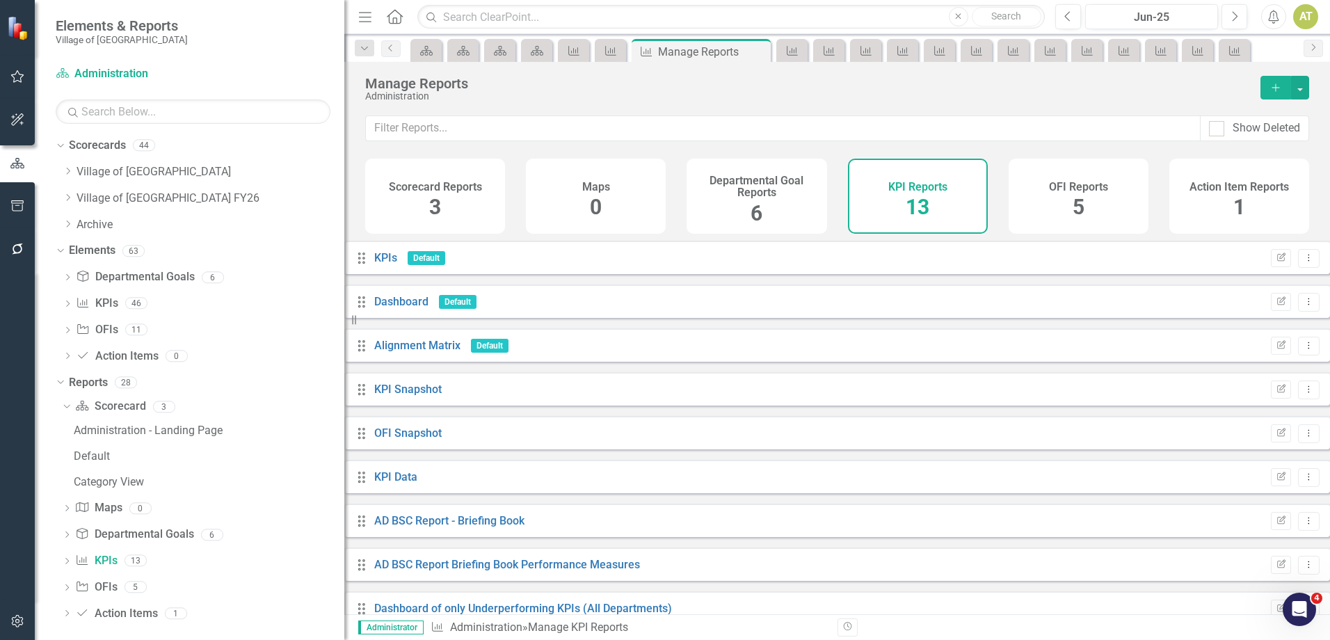
scroll to position [207, 0]
click at [1264, 499] on link "Copy Duplicate Report" at bounding box center [1240, 496] width 115 height 26
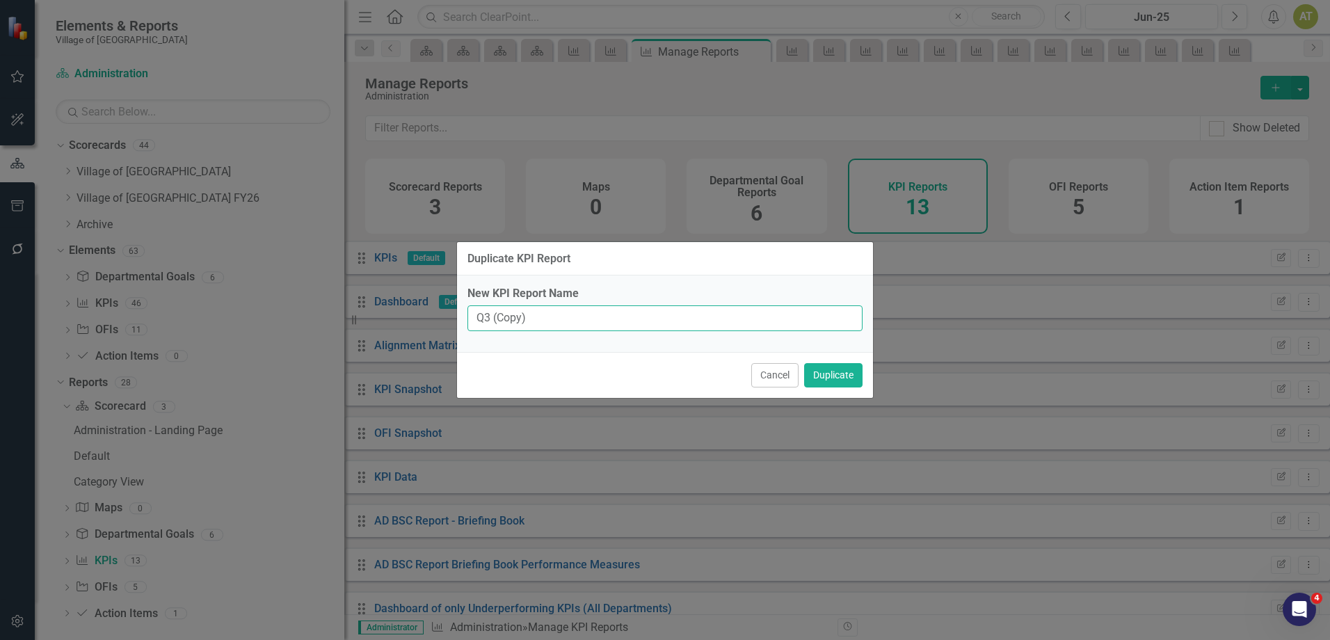
drag, startPoint x: 607, startPoint y: 307, endPoint x: 485, endPoint y: 314, distance: 121.9
click at [485, 314] on input "Q3 (Copy)" at bounding box center [664, 318] width 395 height 26
type input "Q4"
click at [686, 290] on label "New KPI Report Name" at bounding box center [664, 294] width 395 height 16
click at [686, 305] on input "Q4" at bounding box center [664, 318] width 395 height 26
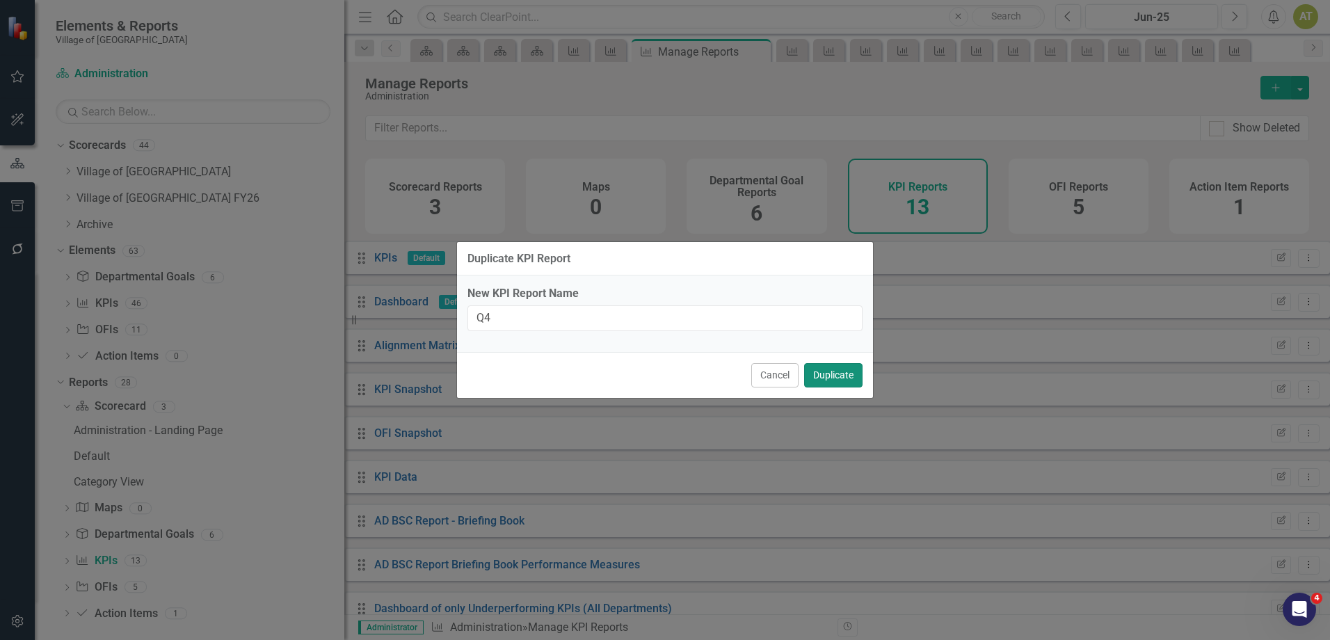
click at [837, 366] on button "Duplicate" at bounding box center [833, 375] width 58 height 24
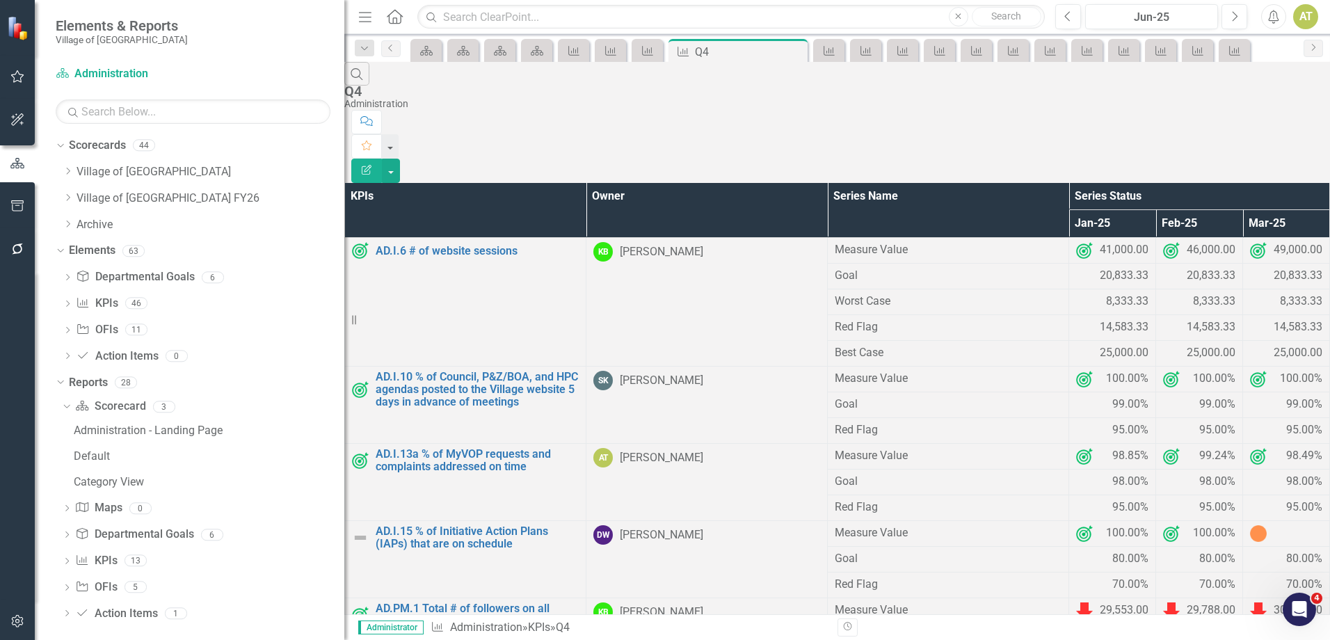
click at [382, 159] on button "Edit Report" at bounding box center [366, 171] width 31 height 24
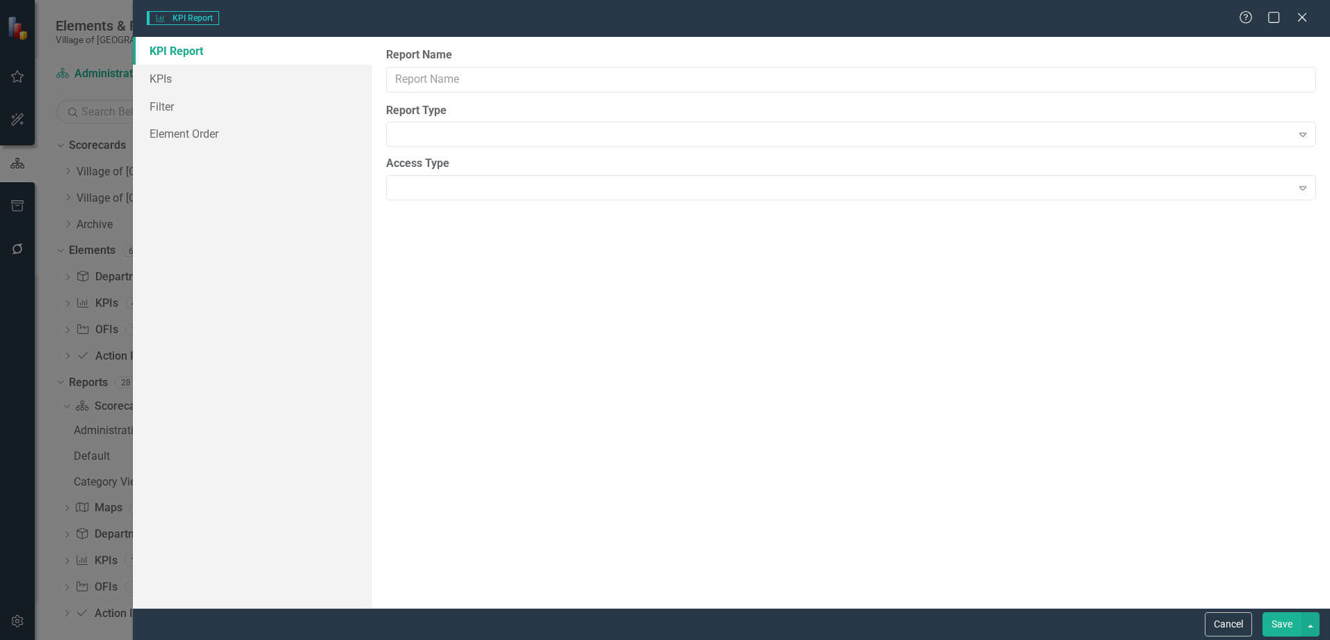
type input "Q4"
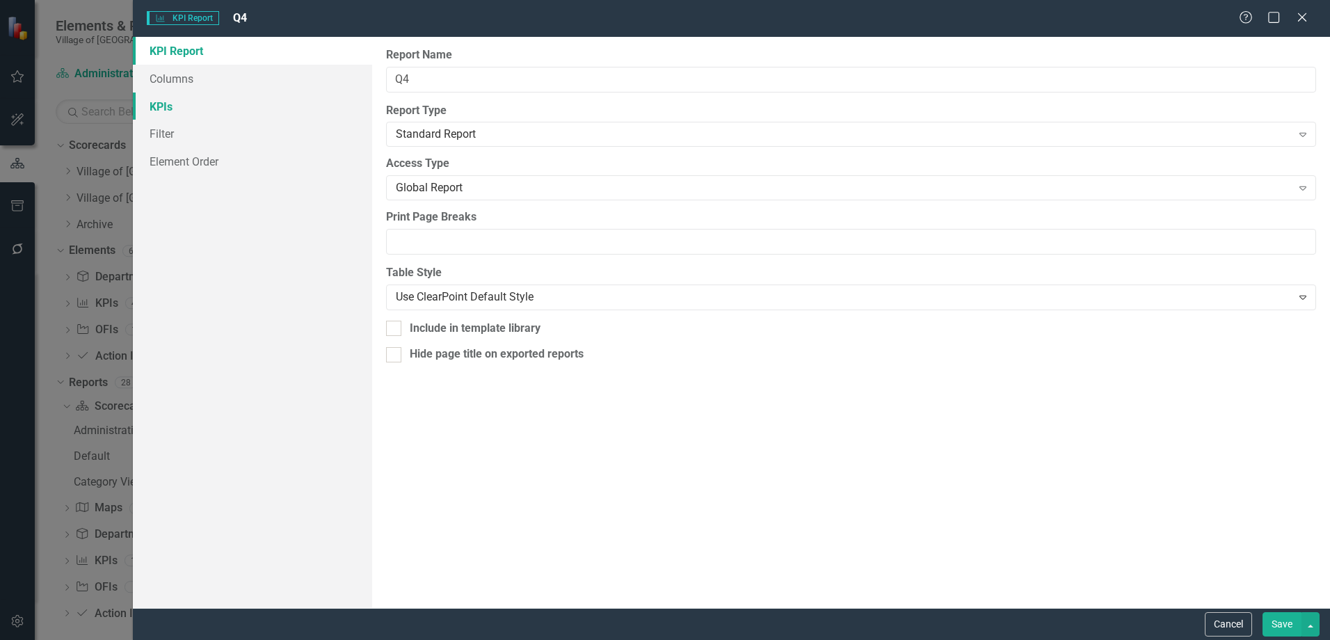
click at [183, 110] on link "KPIs" at bounding box center [252, 106] width 239 height 28
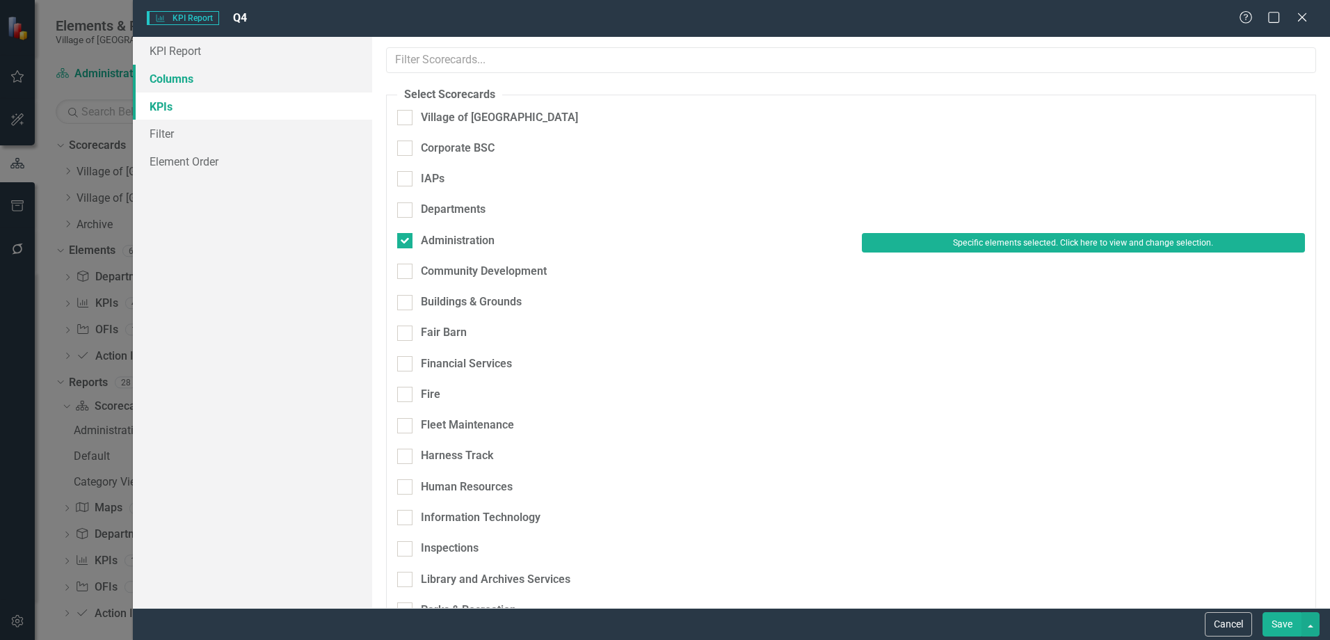
click at [196, 77] on link "Columns" at bounding box center [252, 79] width 239 height 28
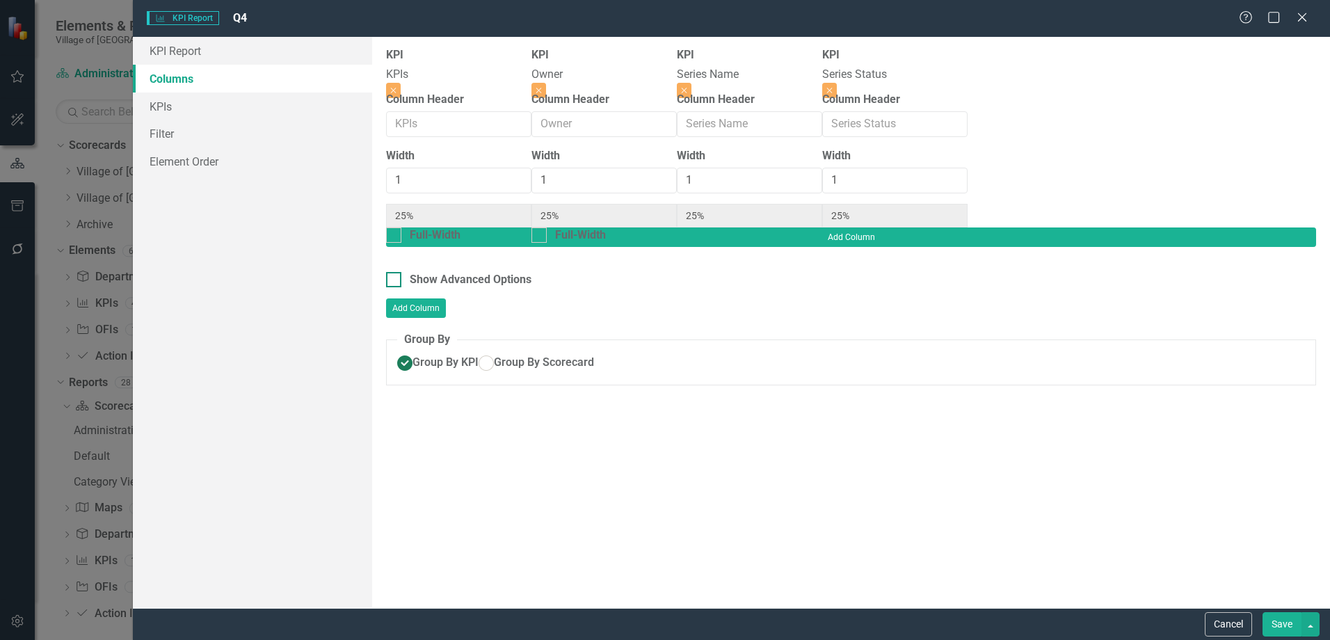
click at [442, 272] on div "Show Advanced Options" at bounding box center [471, 280] width 122 height 16
click at [395, 272] on input "Show Advanced Options" at bounding box center [390, 276] width 9 height 9
checkbox input "true"
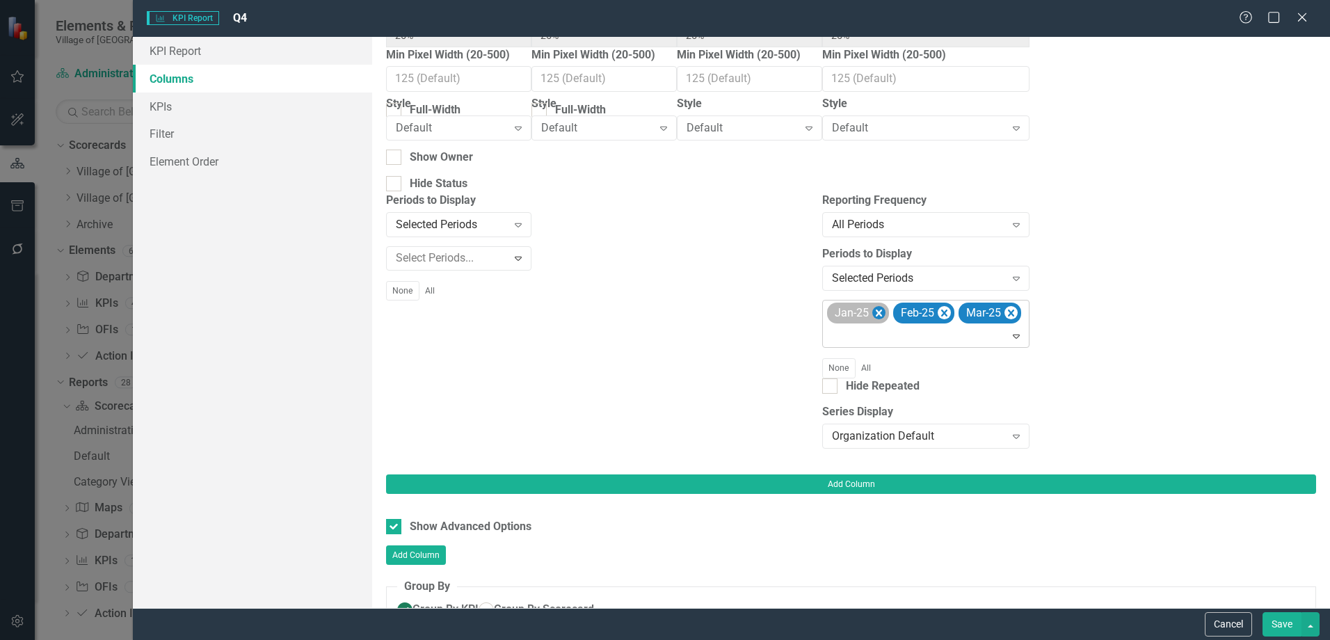
click at [885, 308] on icon "Remove Jan-25" at bounding box center [878, 313] width 13 height 17
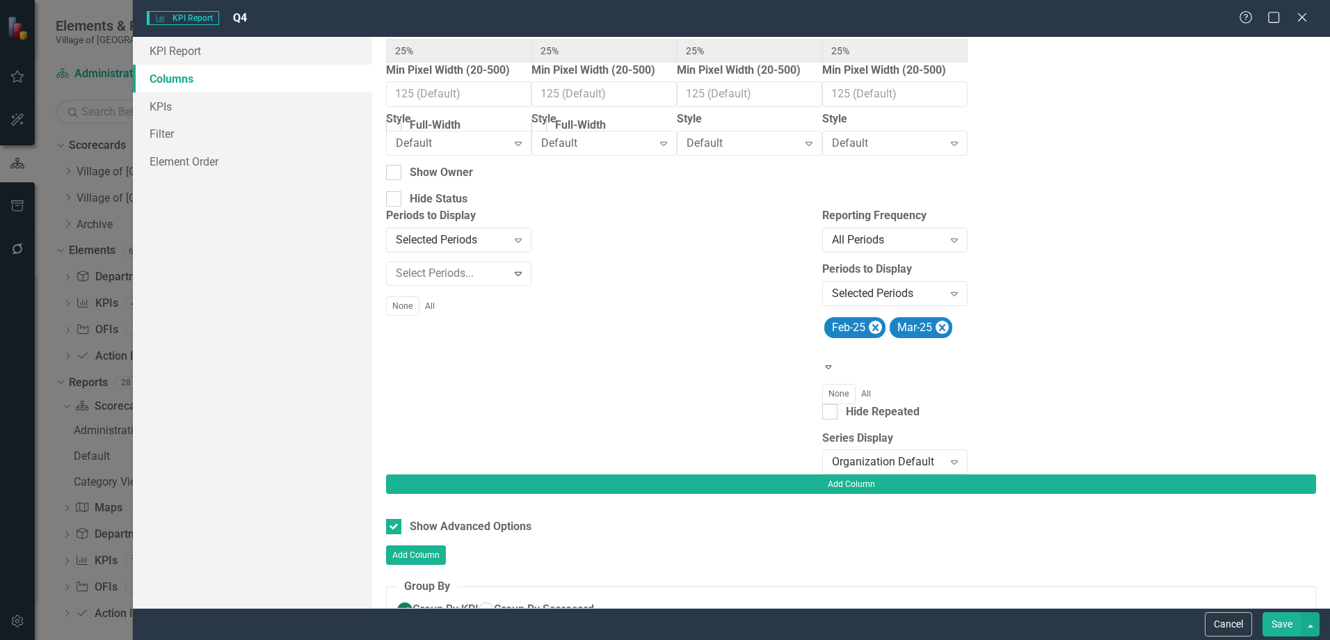
scroll to position [154, 0]
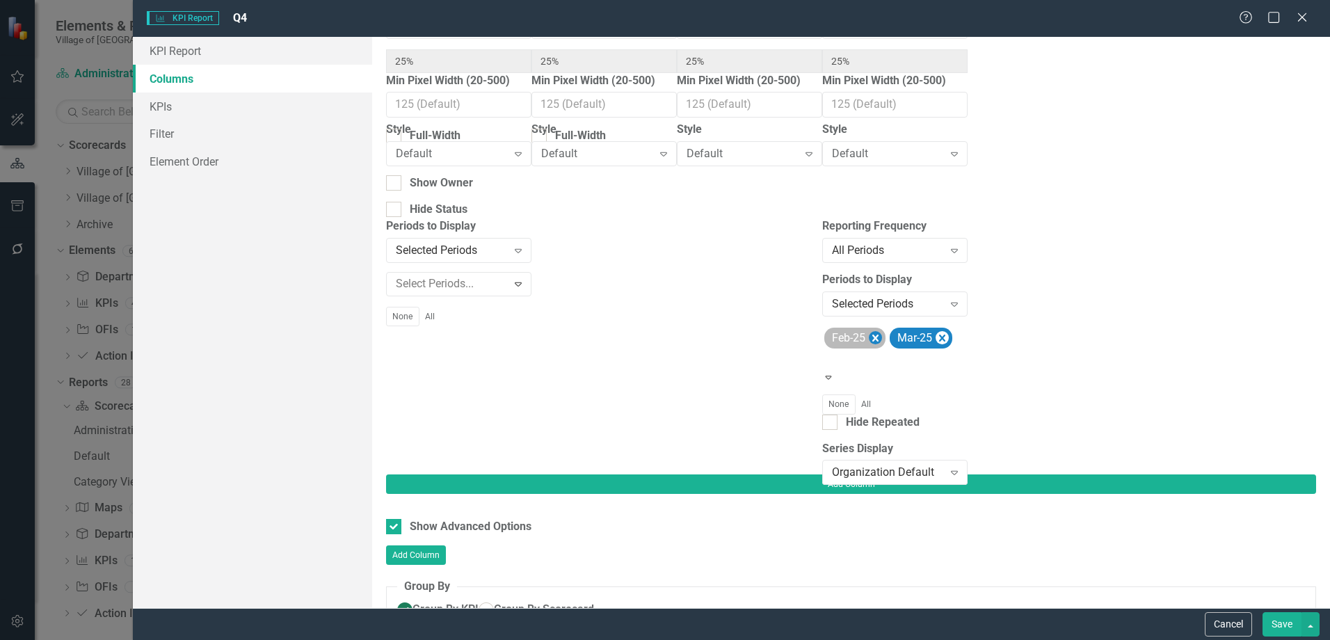
click at [878, 337] on icon "Remove Feb-25" at bounding box center [875, 338] width 6 height 7
click at [883, 339] on icon "Remove Mar-25" at bounding box center [876, 338] width 13 height 17
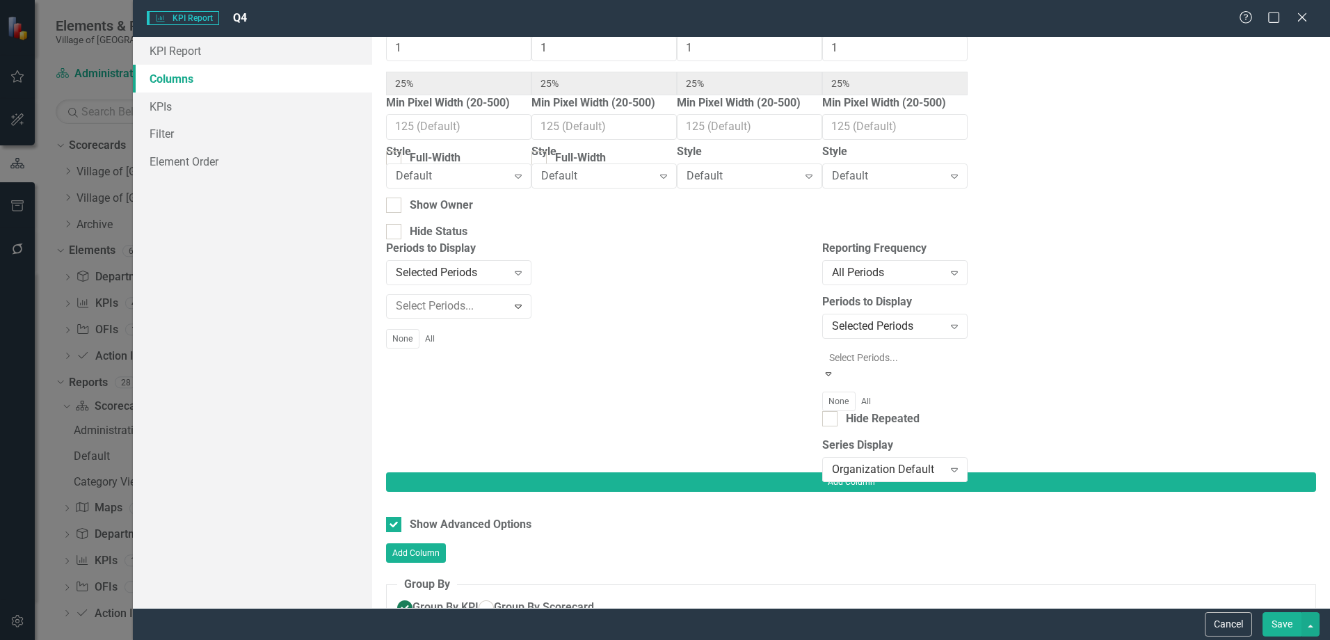
scroll to position [130, 0]
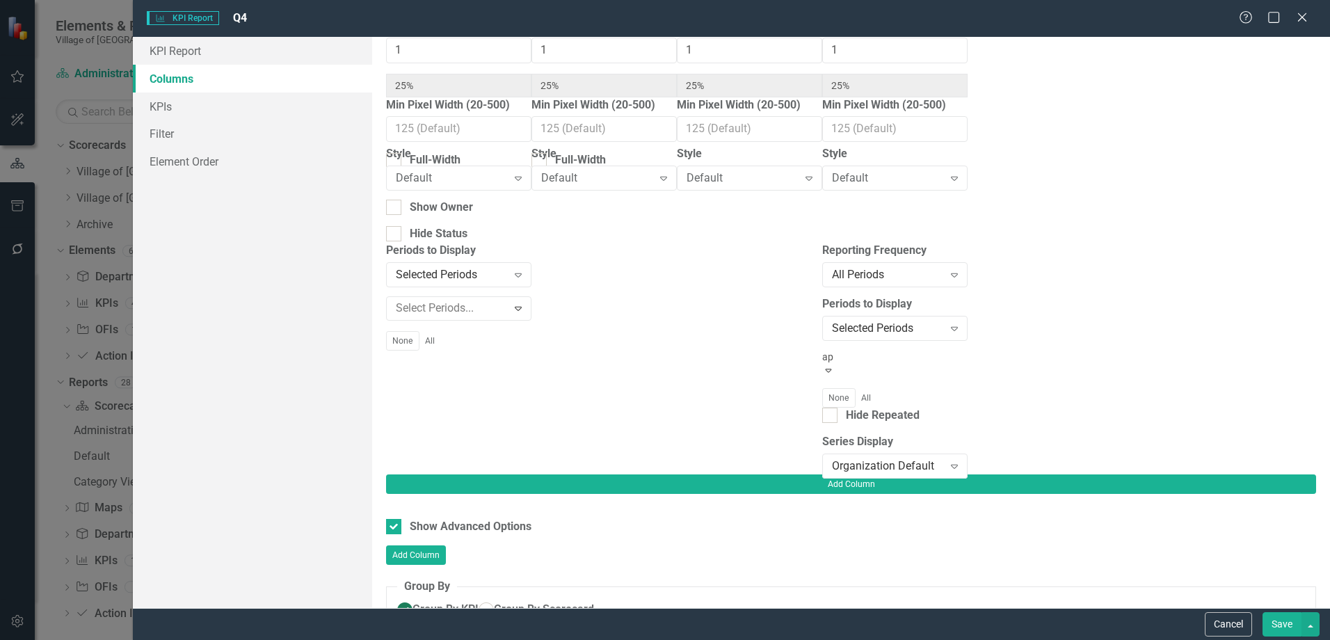
type input "apr"
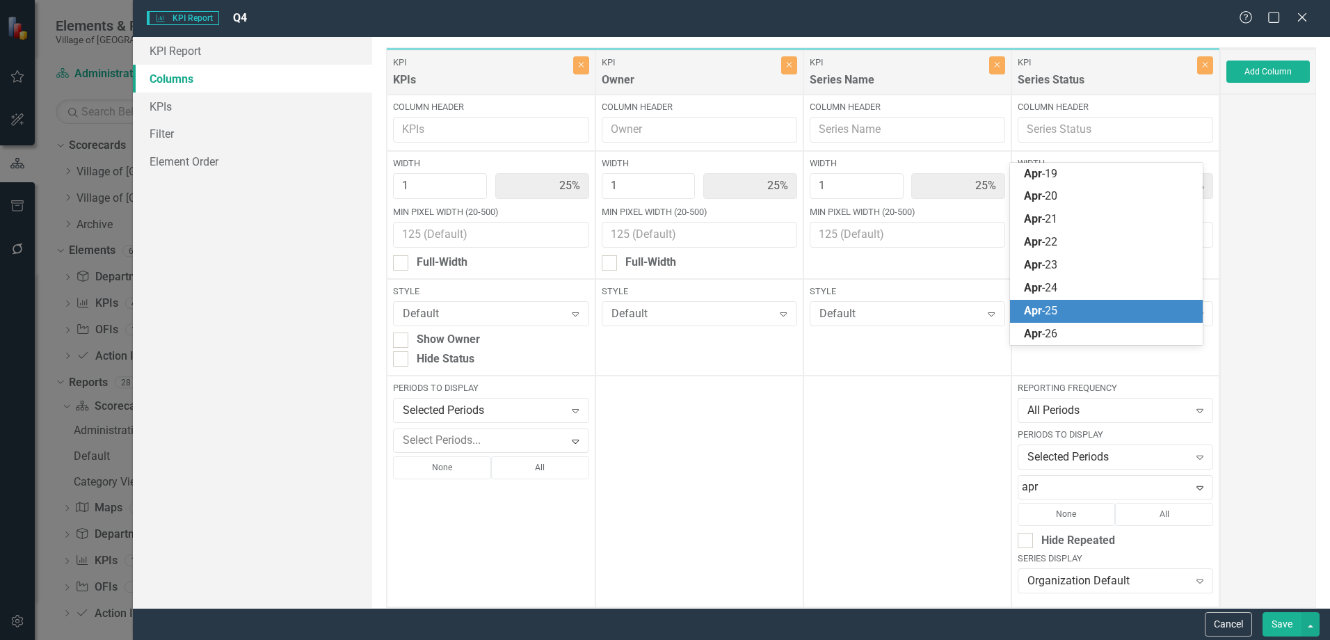
scroll to position [130, 0]
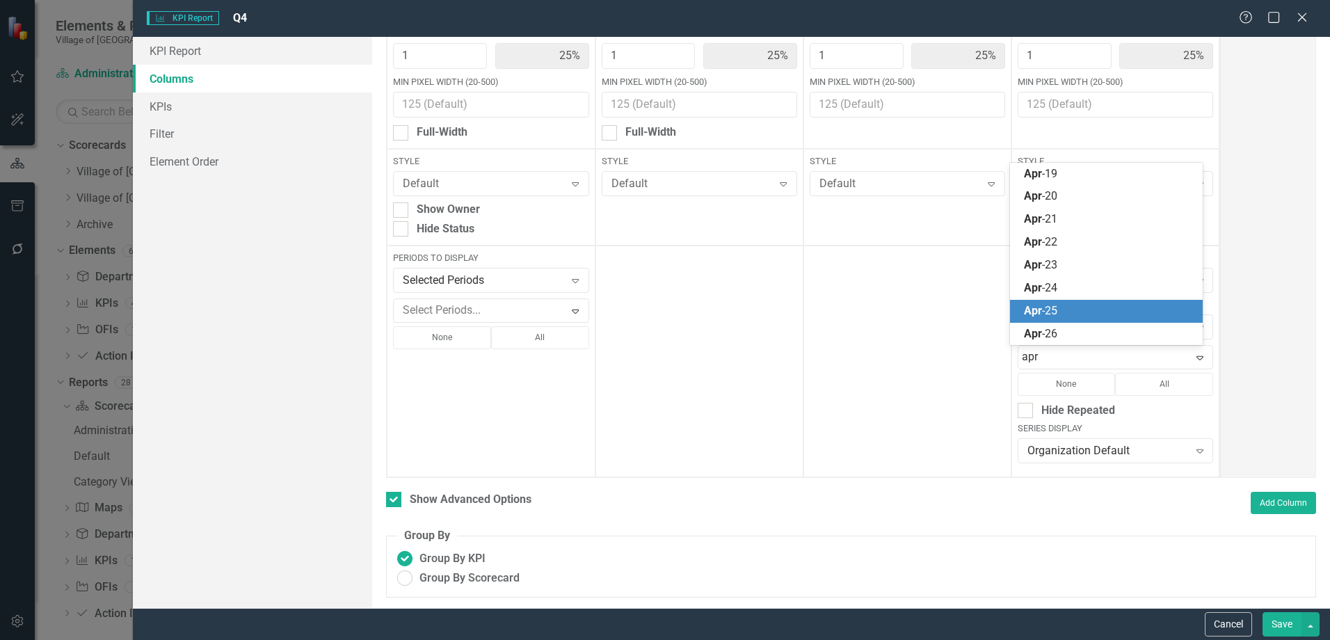
click at [1047, 307] on span "Apr -25" at bounding box center [1040, 310] width 33 height 13
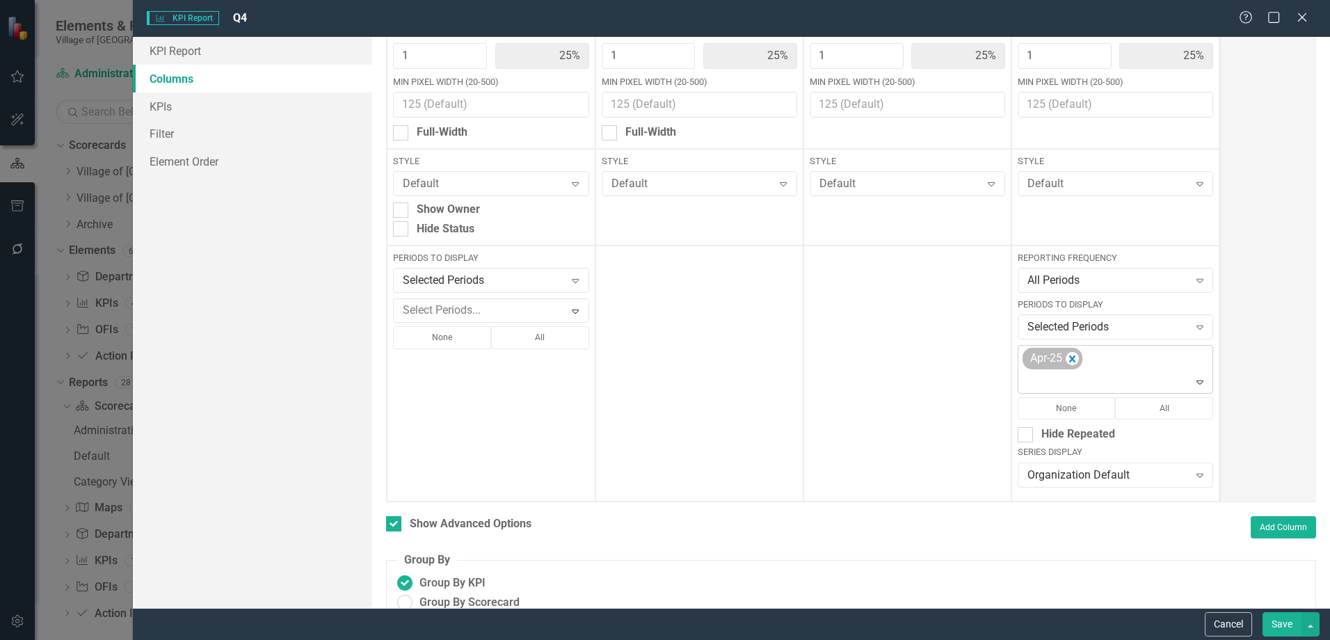
scroll to position [154, 0]
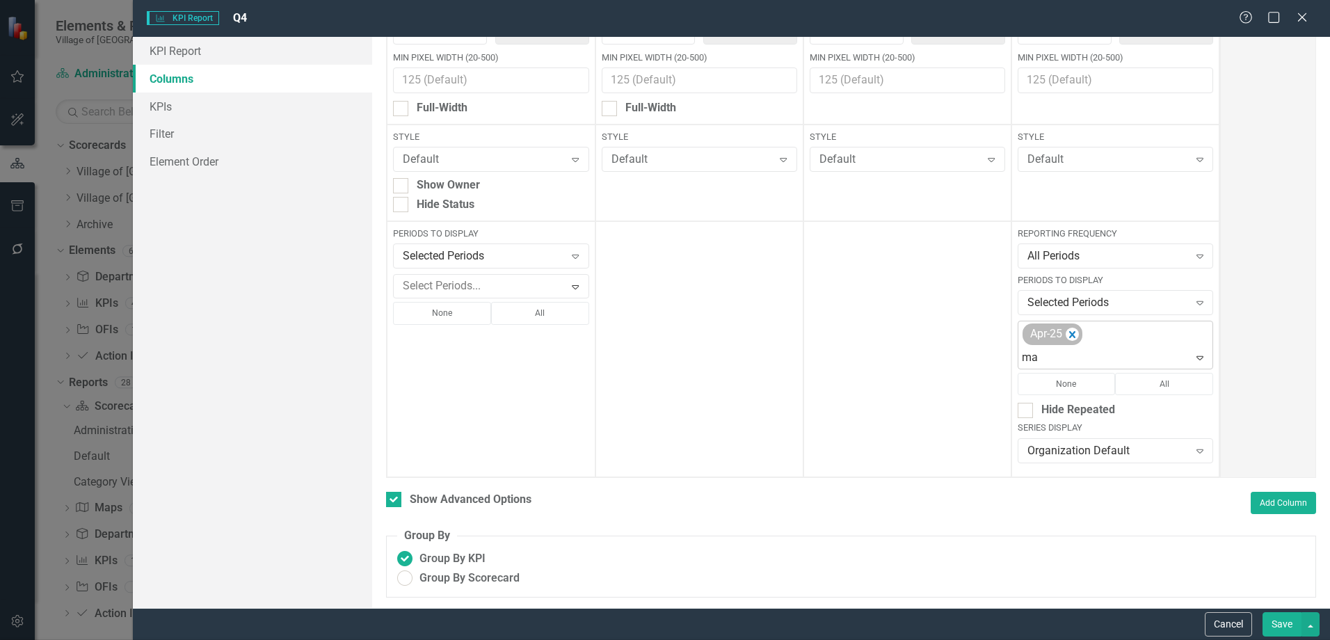
type input "may"
type input "jun"
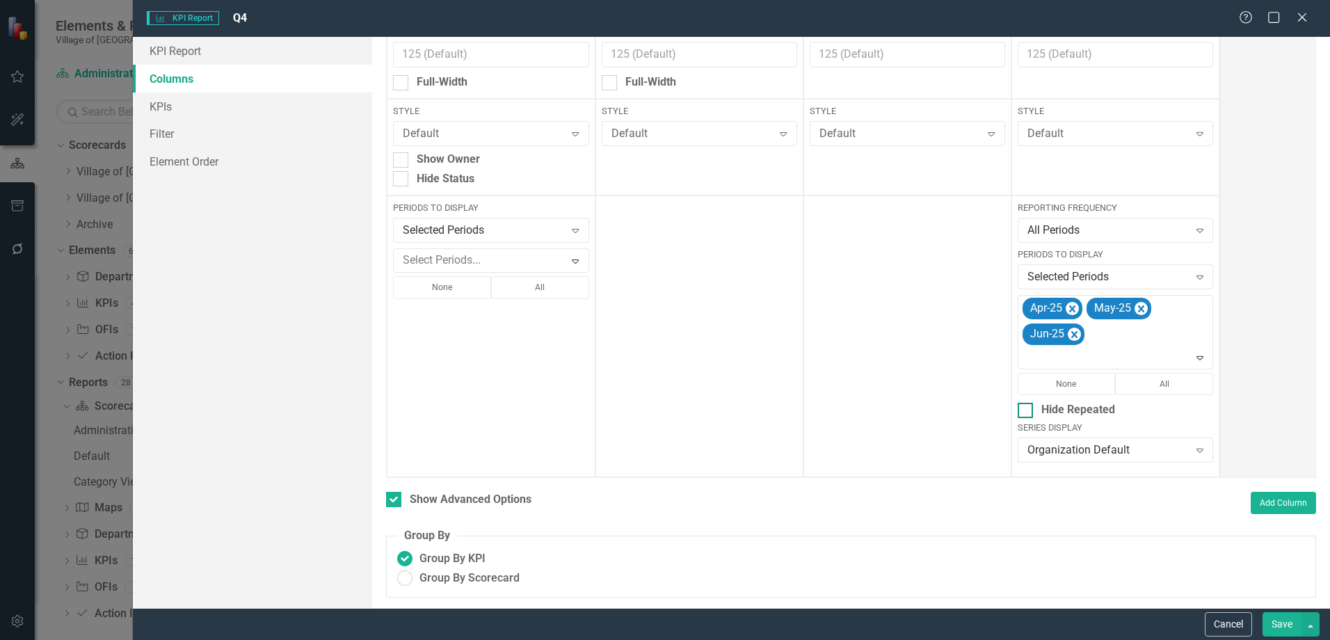
click at [1089, 407] on div "Hide Repeated" at bounding box center [1078, 410] width 74 height 16
click at [1026, 407] on input "Hide Repeated" at bounding box center [1021, 407] width 9 height 9
click at [1096, 408] on div "Hide Repeated" at bounding box center [1078, 410] width 74 height 16
click at [1026, 408] on input "Hide Repeated" at bounding box center [1021, 407] width 9 height 9
checkbox input "false"
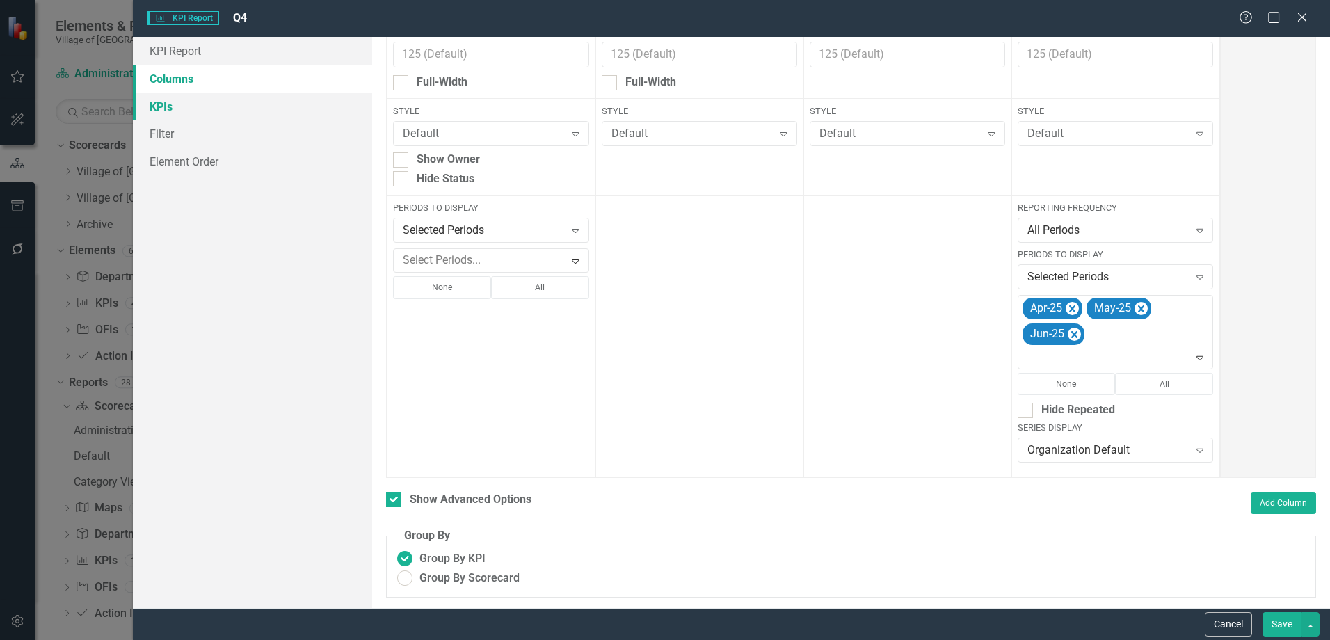
click at [168, 102] on link "KPIs" at bounding box center [252, 106] width 239 height 28
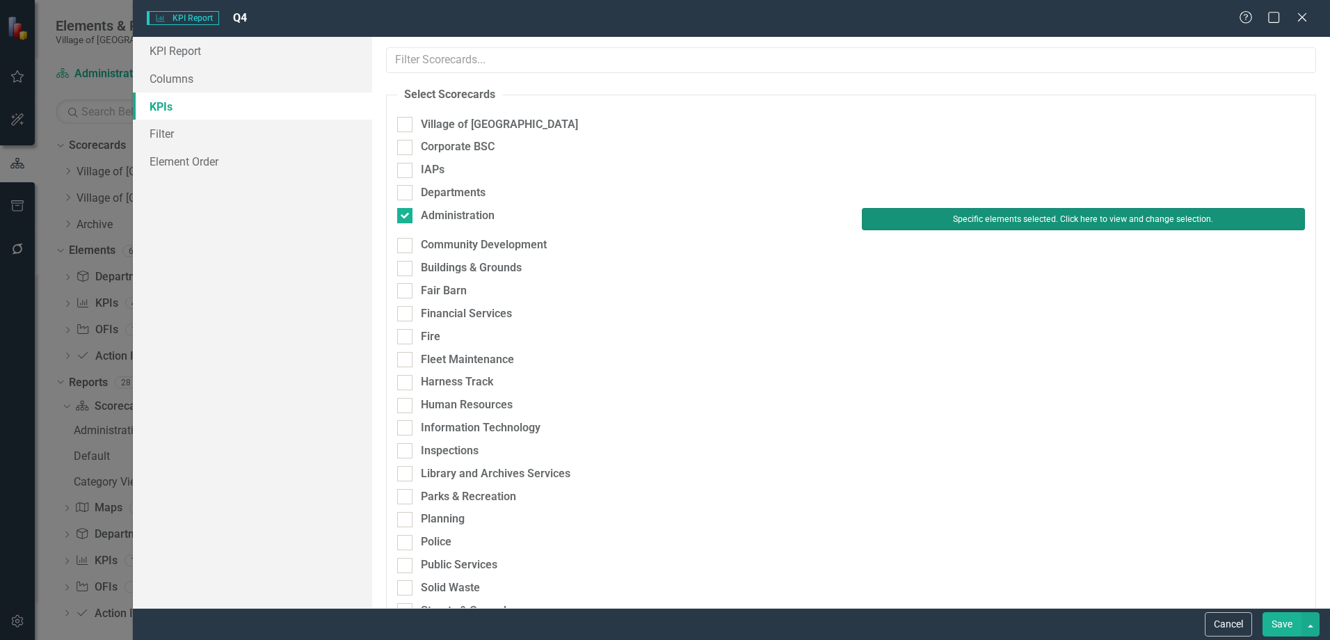
click at [1022, 216] on button "Specific elements selected. Click here to view and change selection." at bounding box center [1083, 219] width 443 height 22
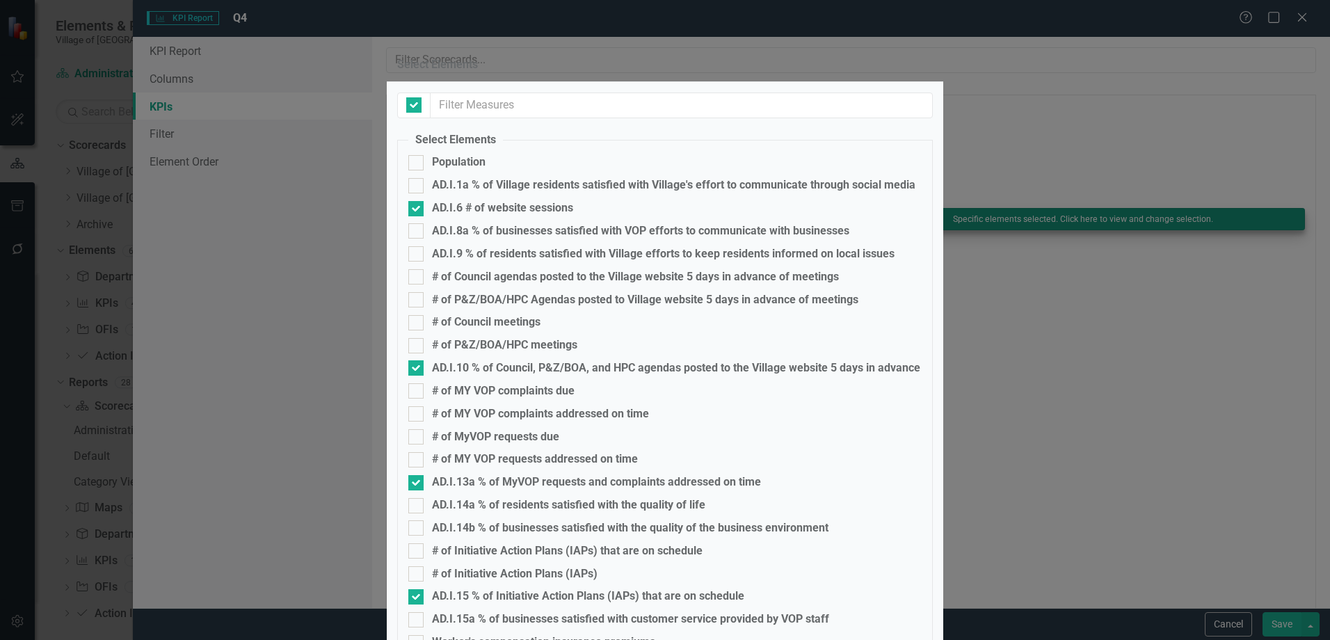
checkbox input "false"
click at [552, 588] on div "AD.I.15 % of Initiative Action Plans (IAPs) that are on schedule" at bounding box center [588, 596] width 312 height 16
click at [417, 589] on input "AD.I.15 % of Initiative Action Plans (IAPs) that are on schedule" at bounding box center [412, 593] width 9 height 9
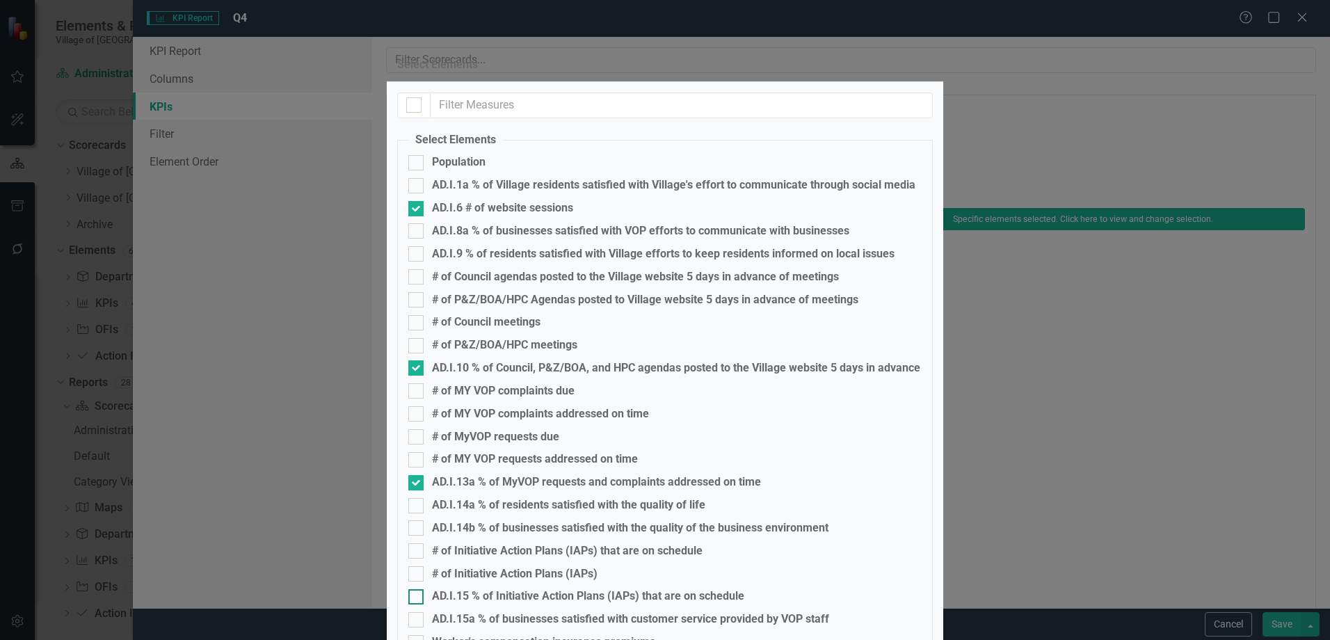
click at [551, 588] on div "AD.I.15 % of Initiative Action Plans (IAPs) that are on schedule" at bounding box center [588, 596] width 312 height 16
click at [417, 589] on input "AD.I.15 % of Initiative Action Plans (IAPs) that are on schedule" at bounding box center [412, 593] width 9 height 9
checkbox input "true"
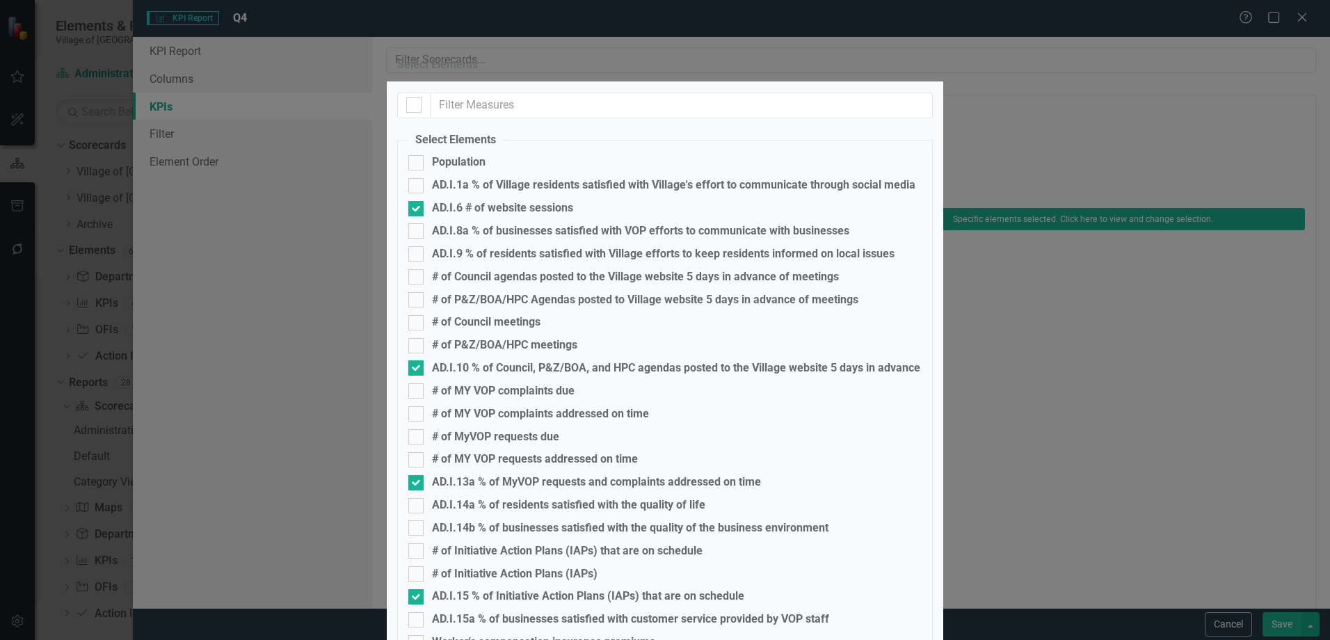
checkbox input "true"
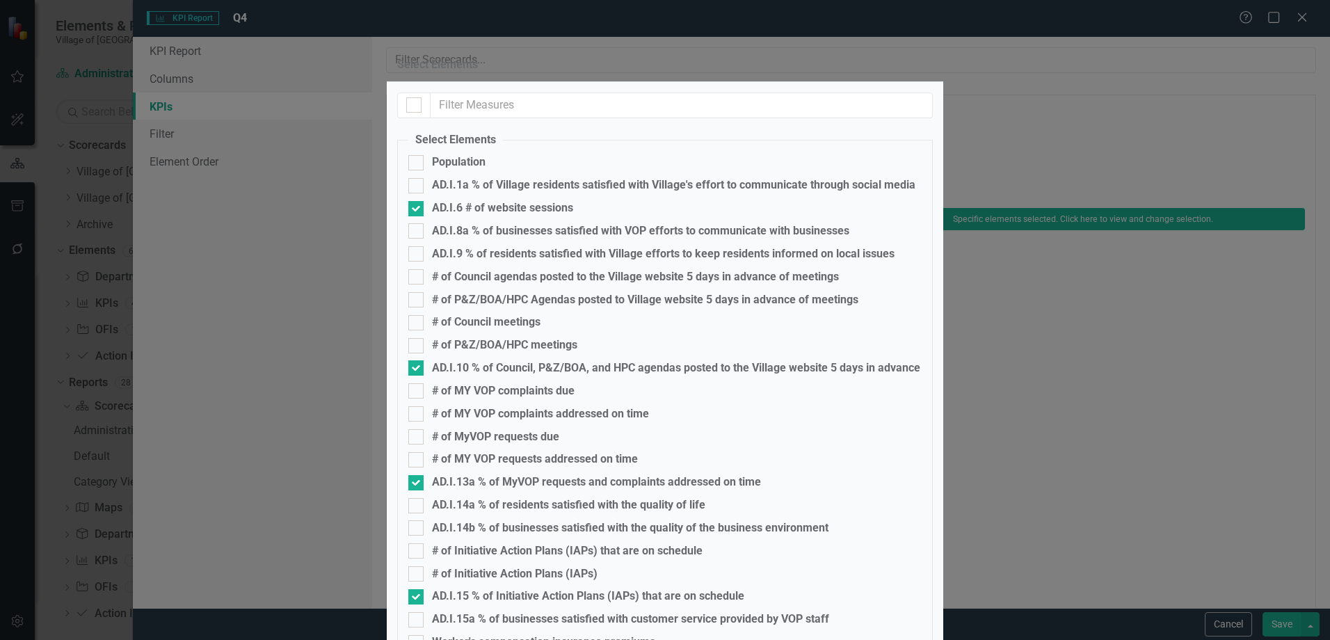
scroll to position [487, 0]
checkbox input "true"
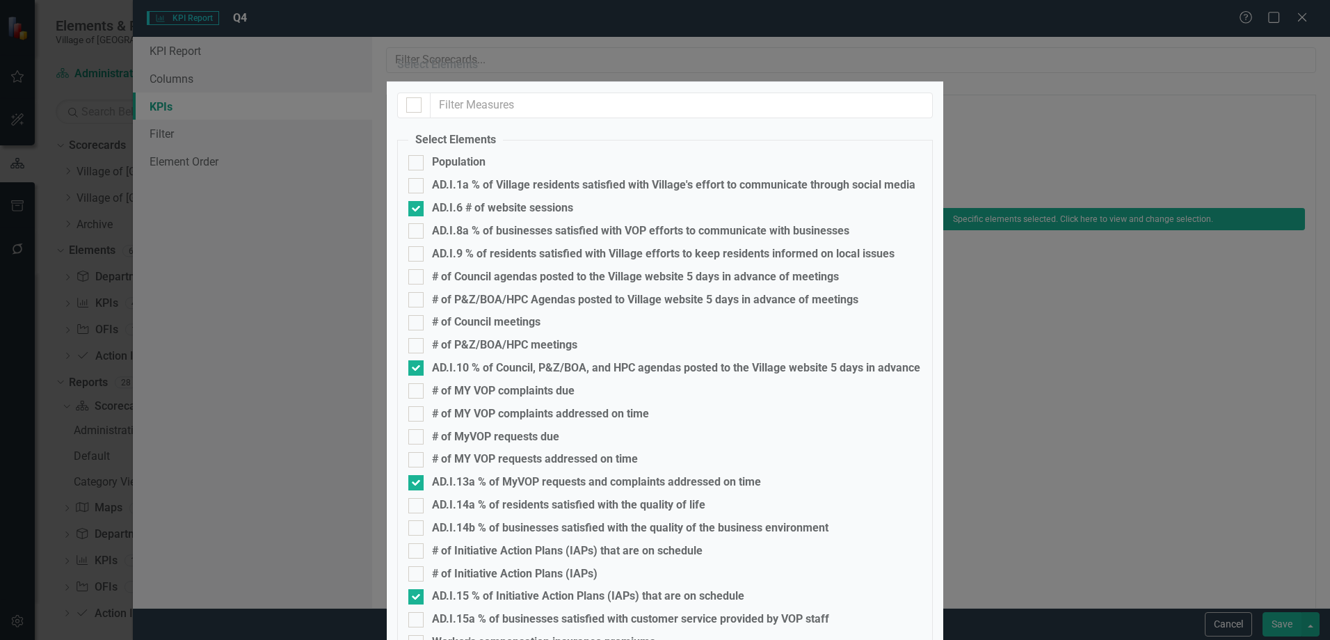
checkbox input "true"
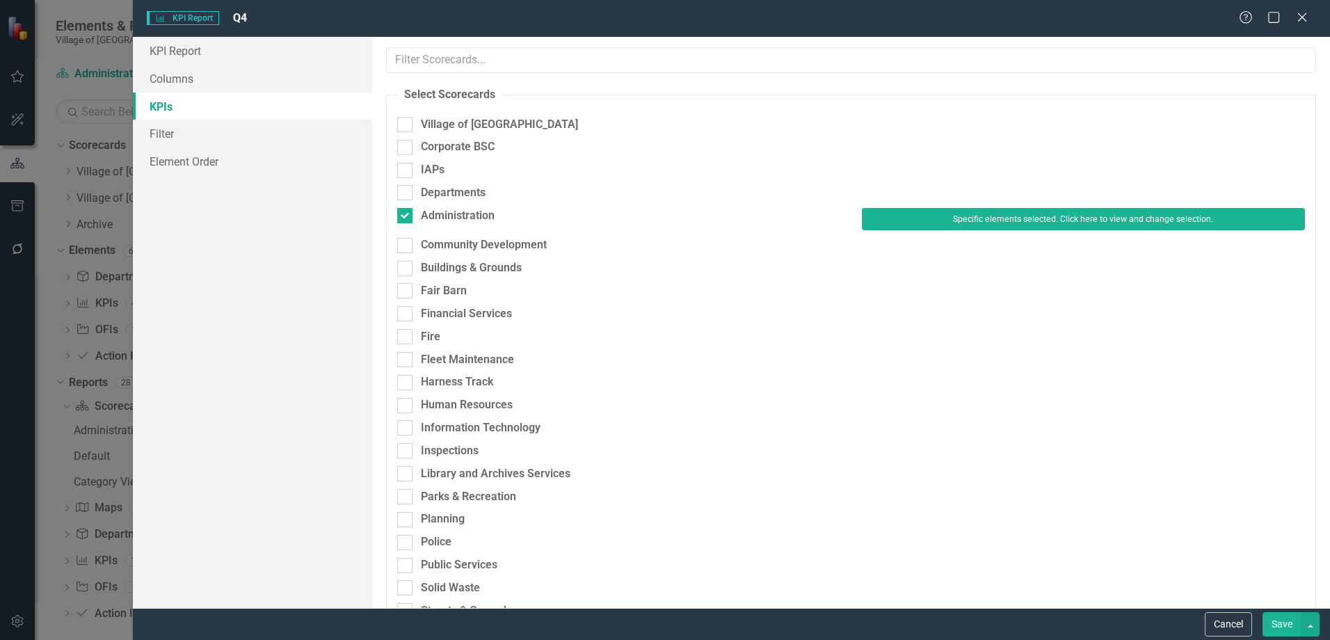
click at [1289, 625] on button "Save" at bounding box center [1281, 624] width 39 height 24
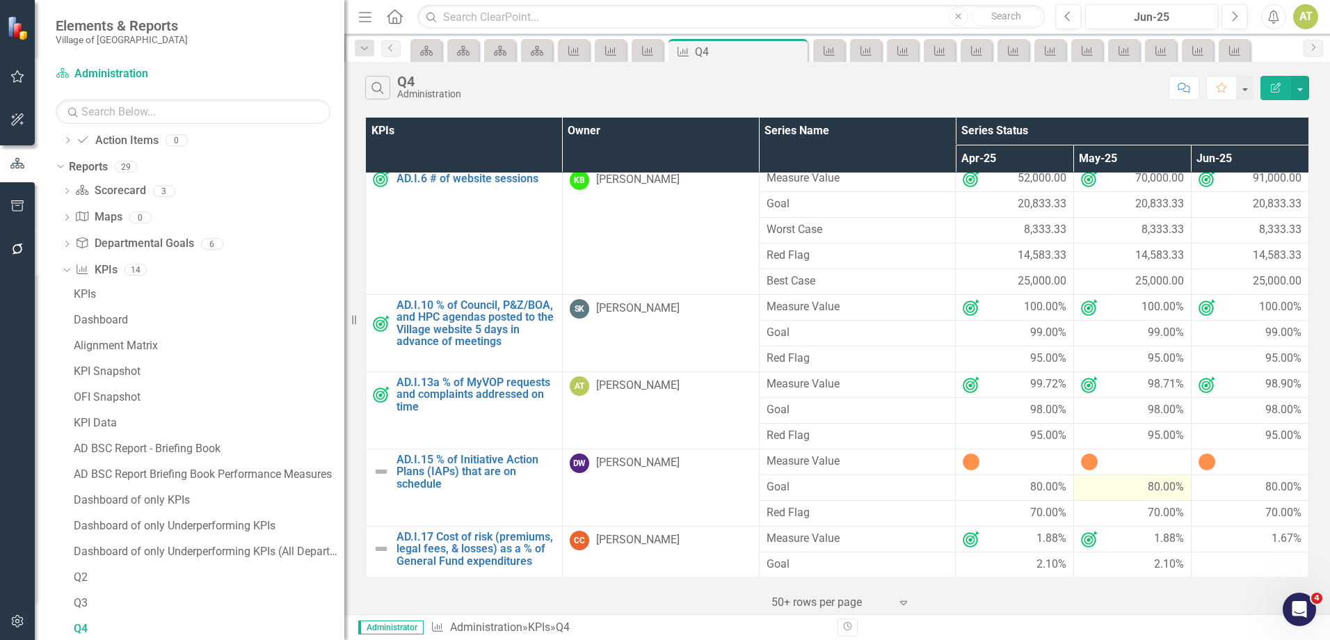
scroll to position [0, 0]
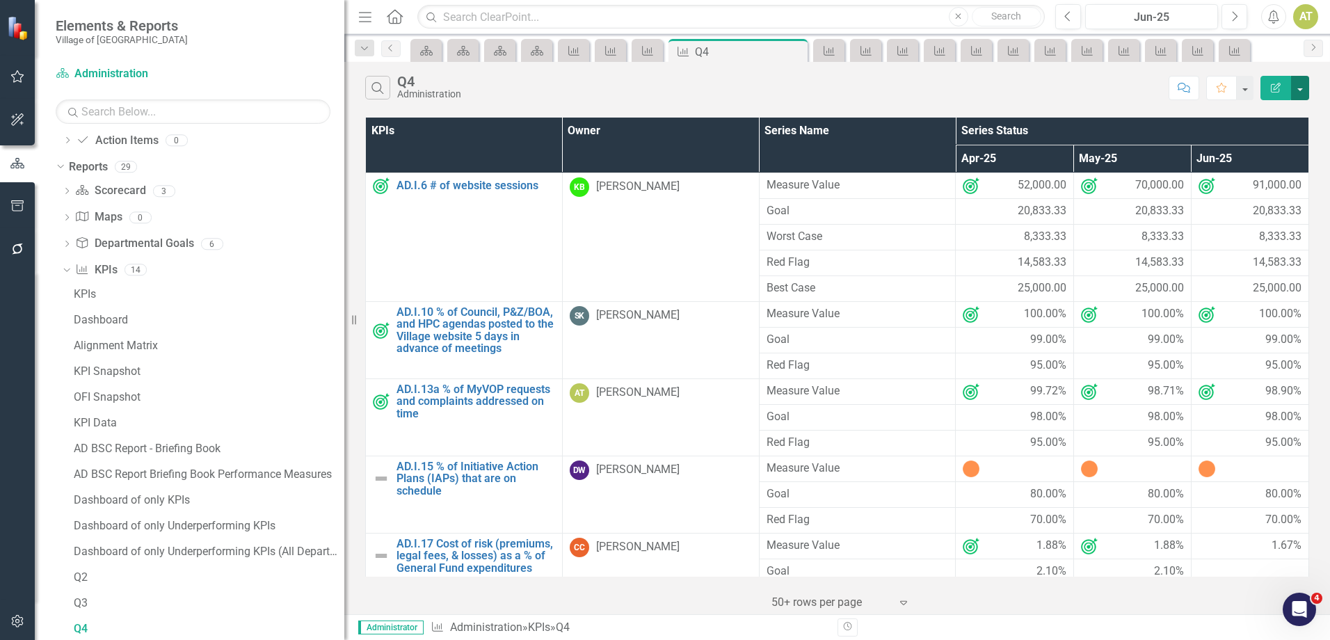
click at [1298, 81] on button "button" at bounding box center [1300, 88] width 18 height 24
click at [1273, 89] on icon "Edit Report" at bounding box center [1275, 88] width 13 height 10
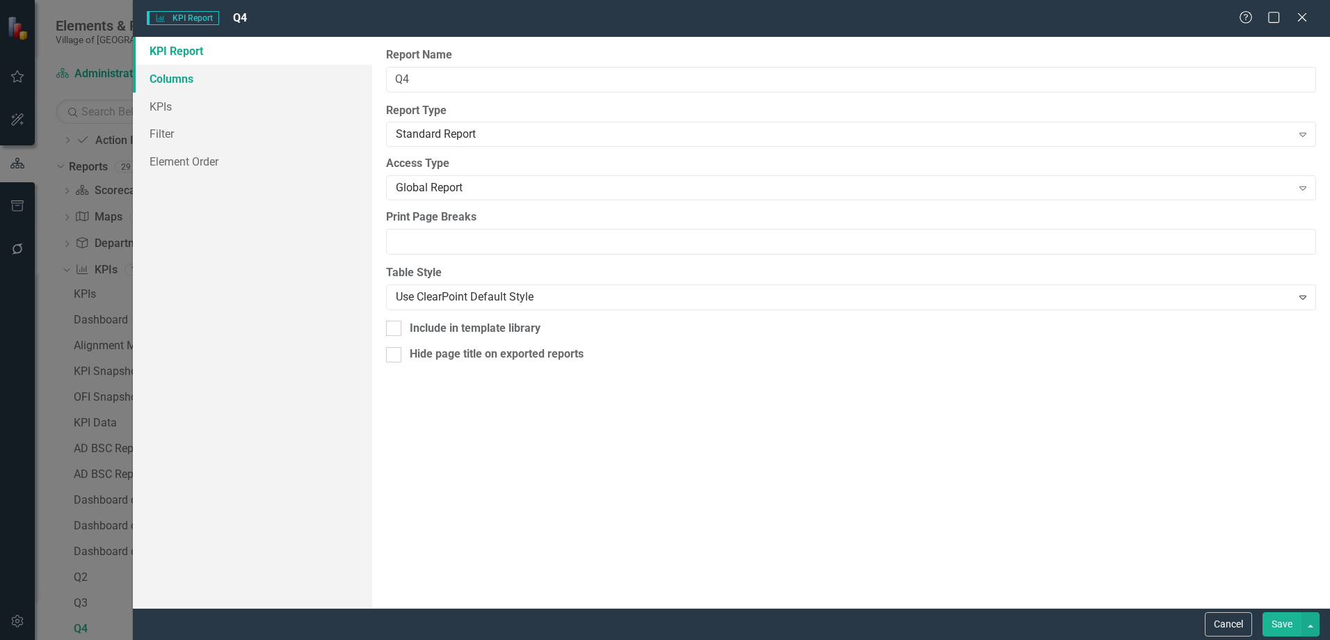
click at [185, 74] on link "Columns" at bounding box center [252, 79] width 239 height 28
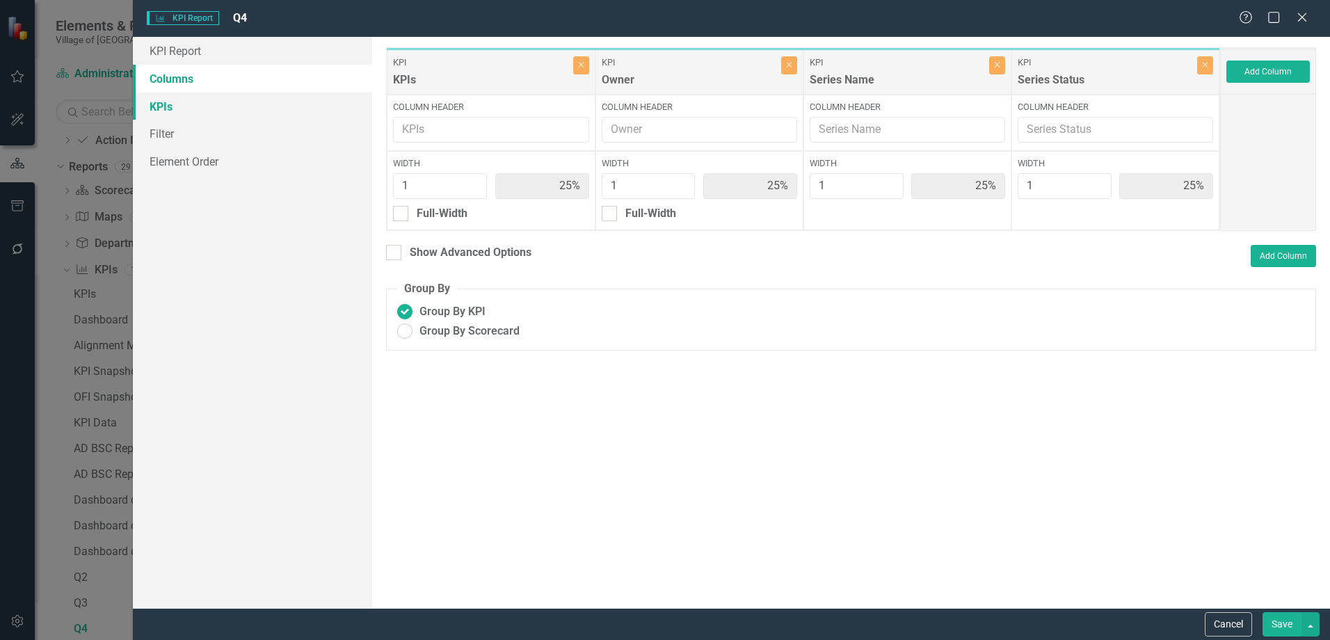
click at [185, 111] on link "KPIs" at bounding box center [252, 106] width 239 height 28
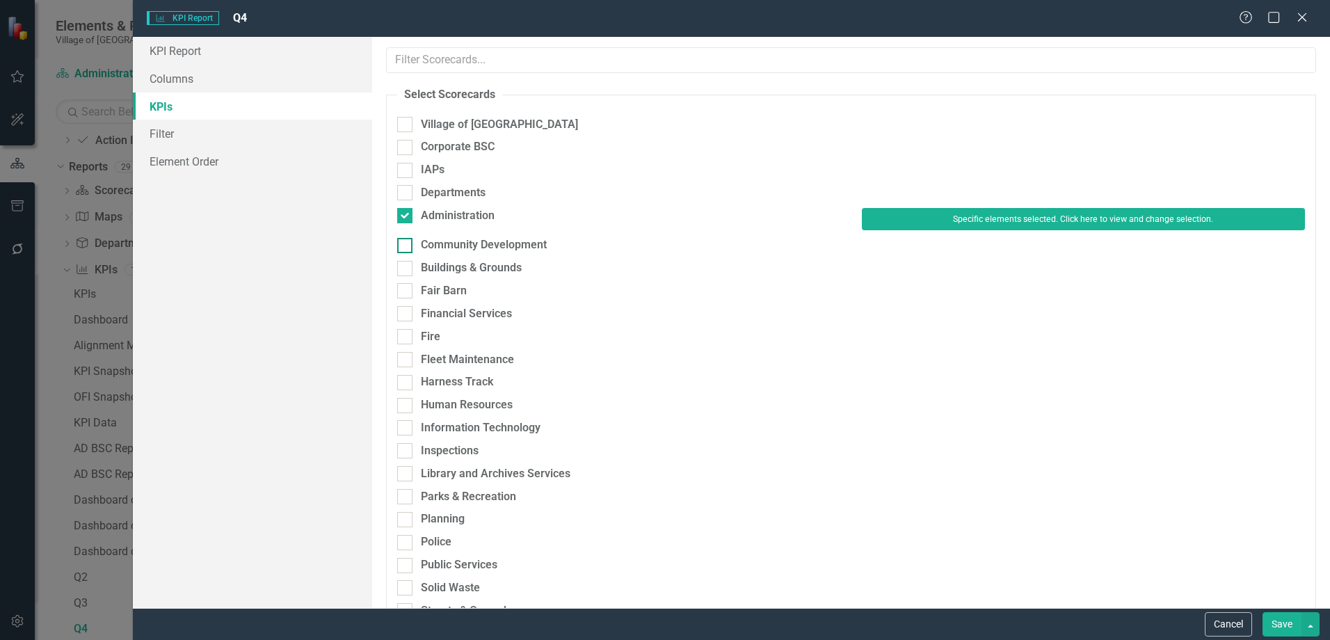
click at [472, 251] on div "Community Development" at bounding box center [484, 245] width 126 height 16
click at [406, 247] on input "Community Development" at bounding box center [401, 242] width 9 height 9
checkbox input "true"
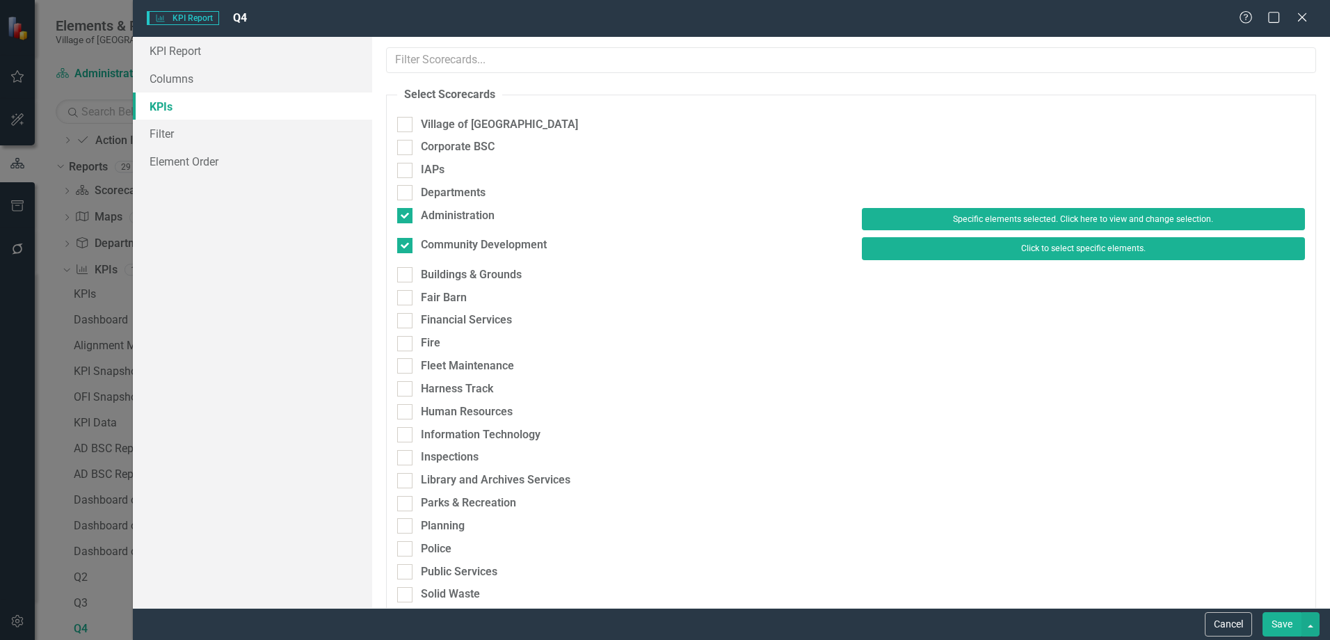
click at [1012, 249] on button "Click to select specific elements." at bounding box center [1083, 248] width 443 height 22
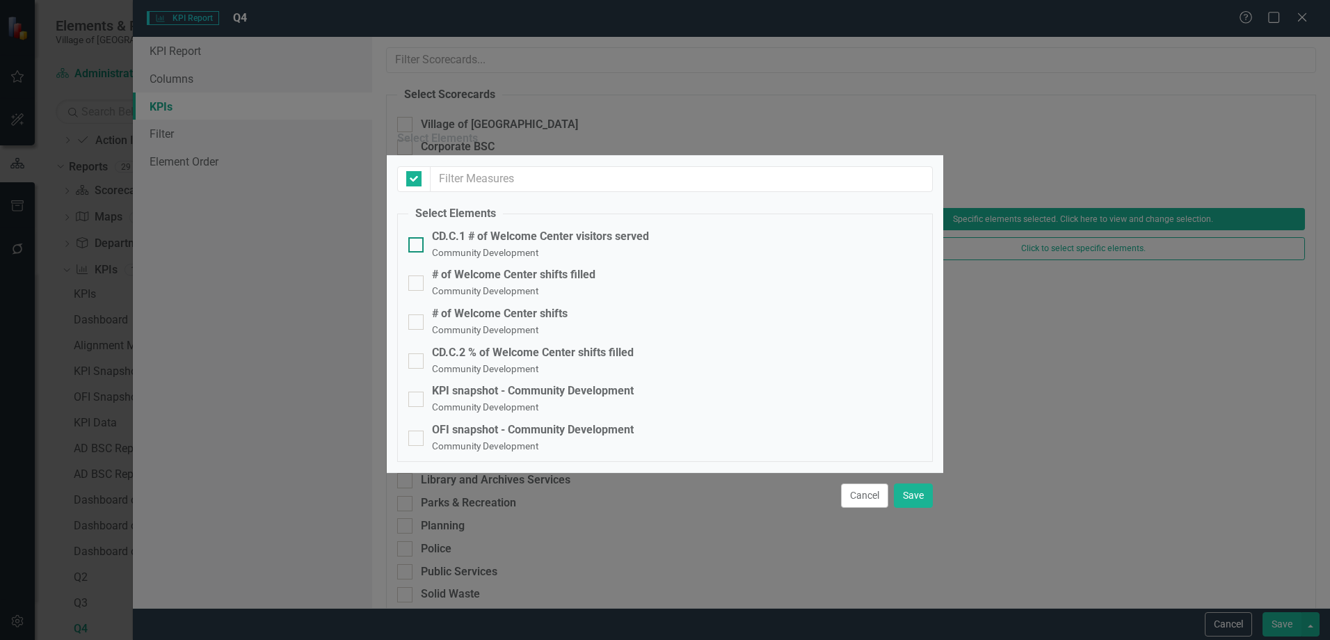
checkbox input "false"
click at [532, 229] on div "CD.C.1 # of Welcome Center visitors served" at bounding box center [540, 237] width 217 height 16
click at [417, 237] on input "CD.C.1 # of Welcome Center visitors served Community Development" at bounding box center [412, 241] width 9 height 9
checkbox input "true"
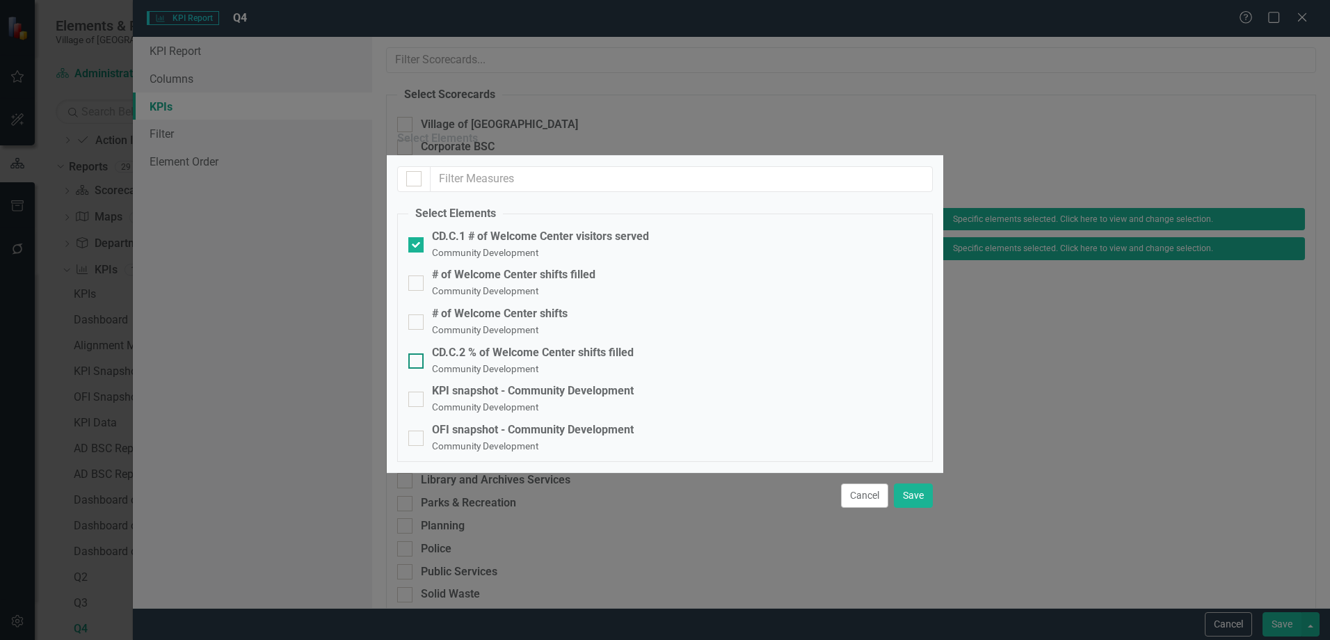
click at [535, 345] on div "CD.C.2 % of Welcome Center shifts filled" at bounding box center [533, 353] width 202 height 16
click at [417, 353] on input "CD.C.2 % of Welcome Center shifts filled Community Development" at bounding box center [412, 357] width 9 height 9
checkbox input "true"
click at [908, 508] on button "Save" at bounding box center [913, 495] width 39 height 24
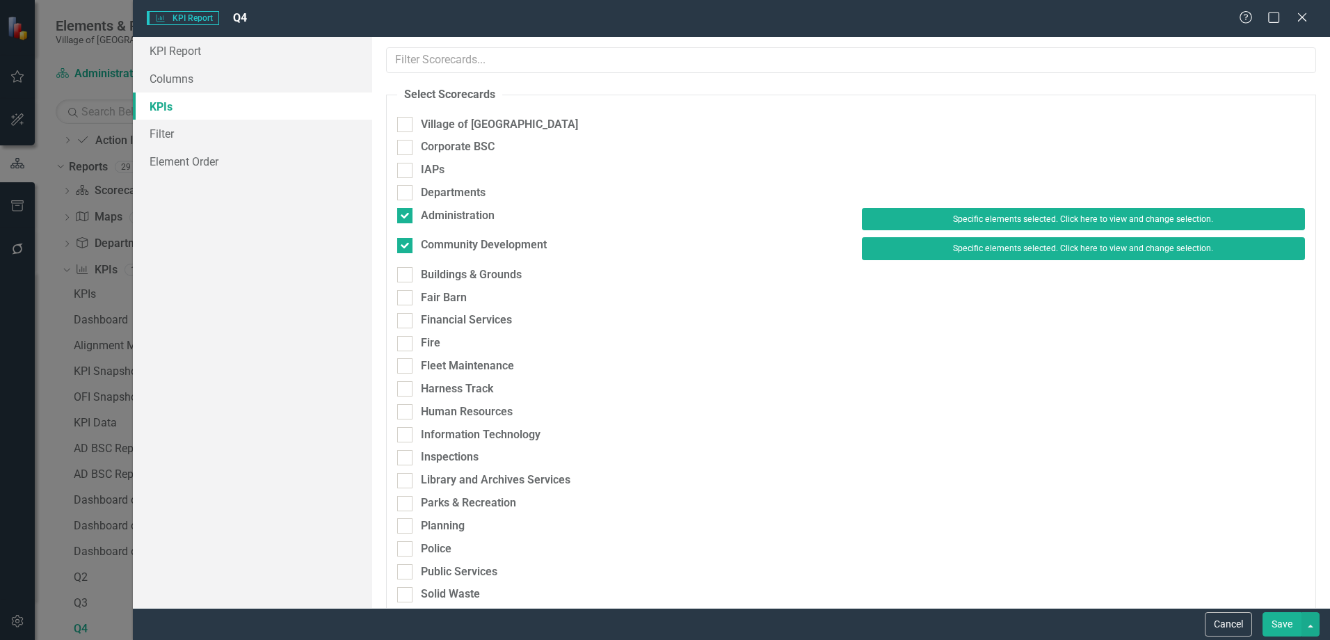
click at [1275, 624] on button "Save" at bounding box center [1281, 624] width 39 height 24
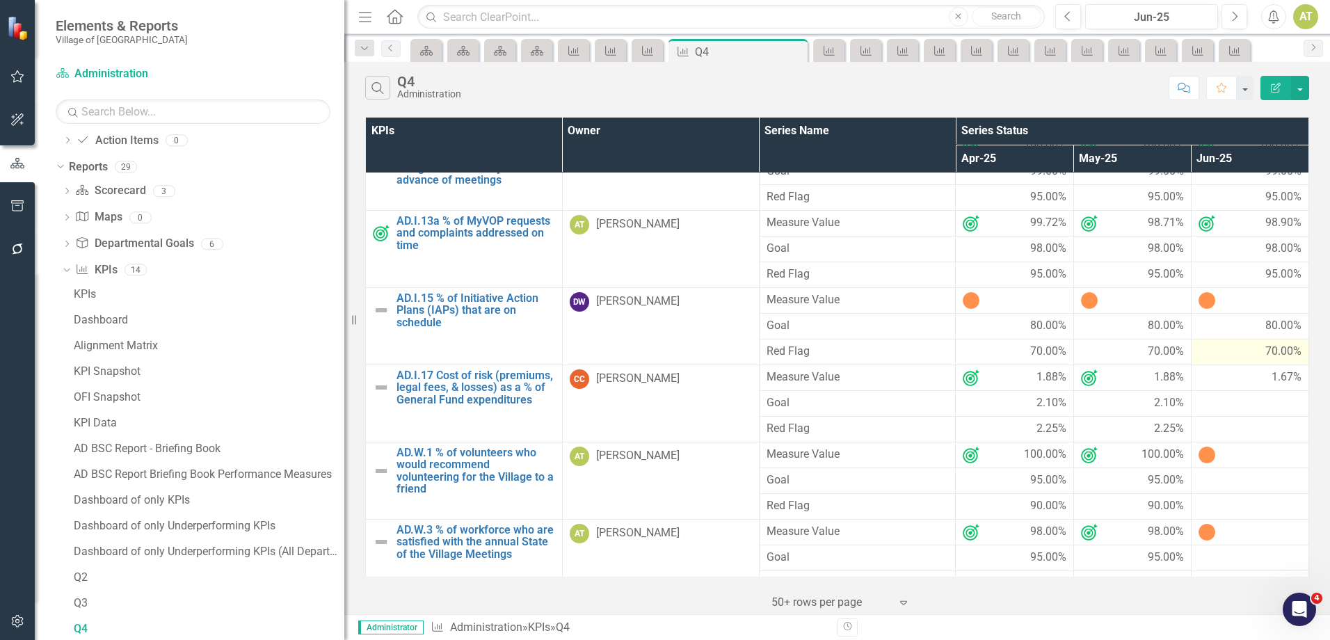
scroll to position [209, 0]
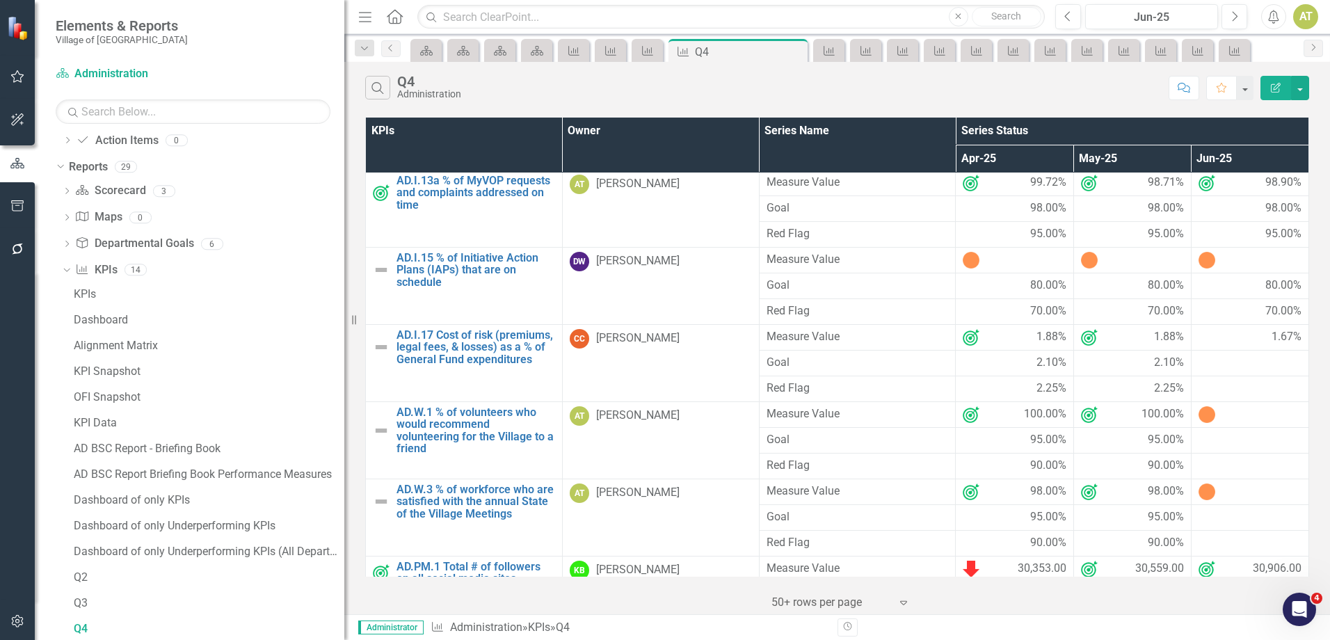
click at [1269, 88] on icon "Edit Report" at bounding box center [1275, 88] width 13 height 10
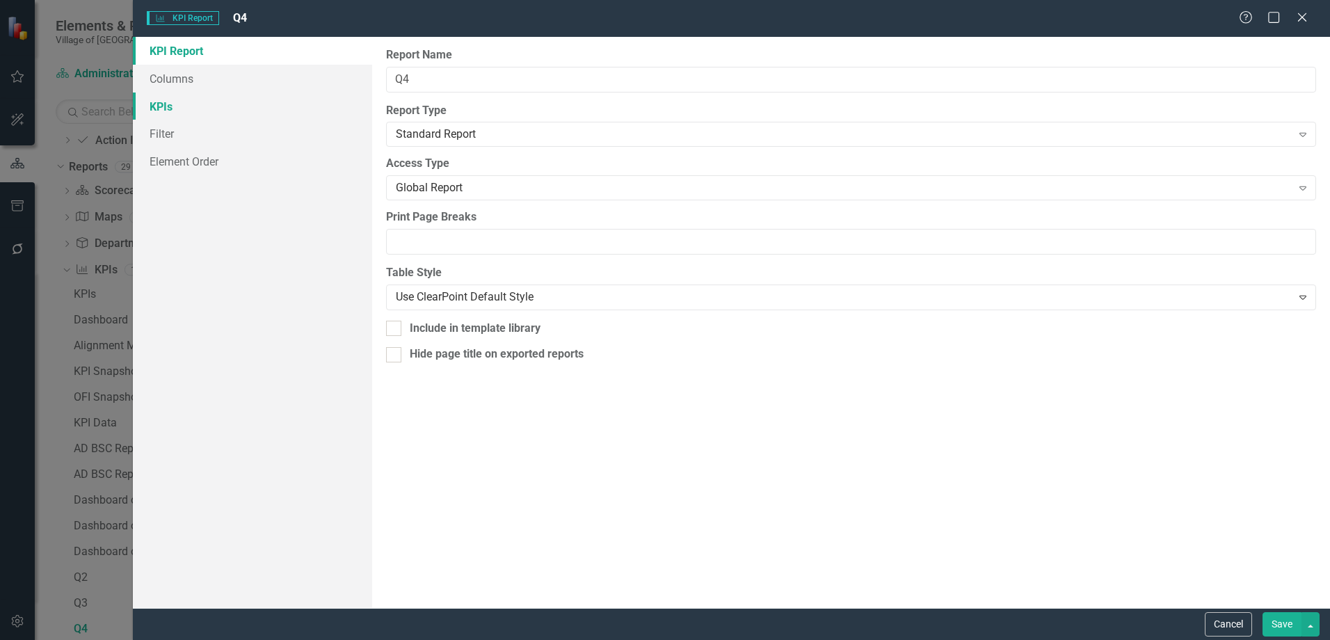
click at [163, 97] on link "KPIs" at bounding box center [252, 106] width 239 height 28
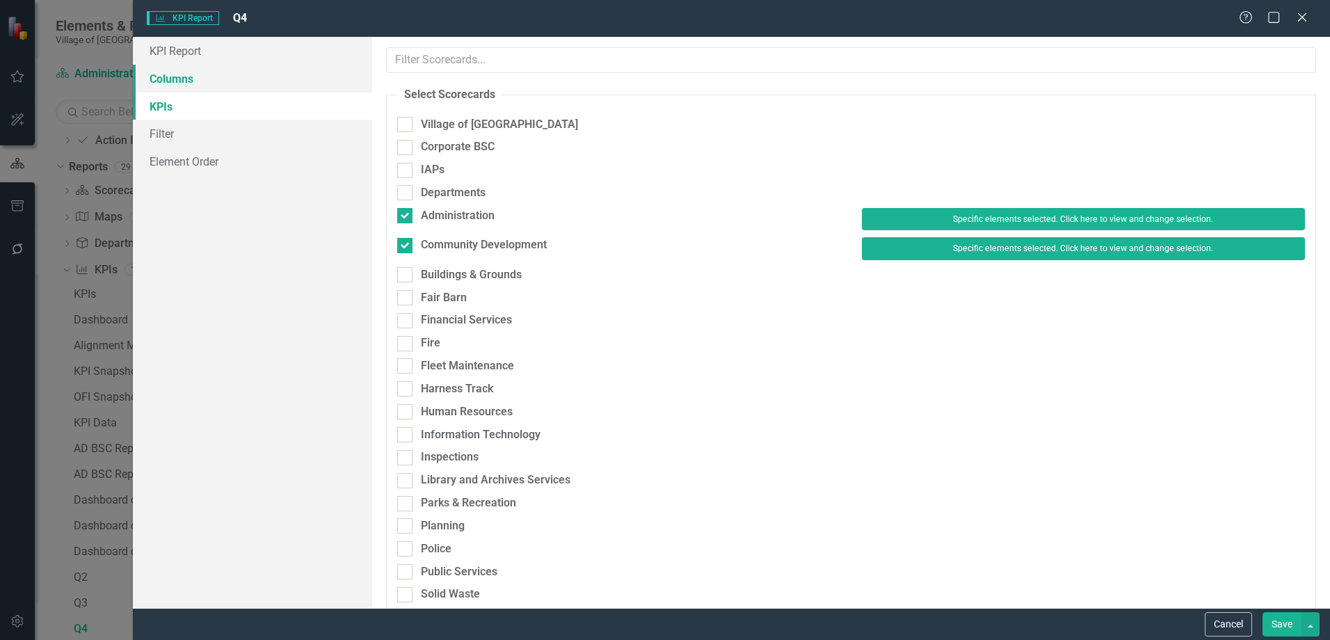
click at [161, 74] on link "Columns" at bounding box center [252, 79] width 239 height 28
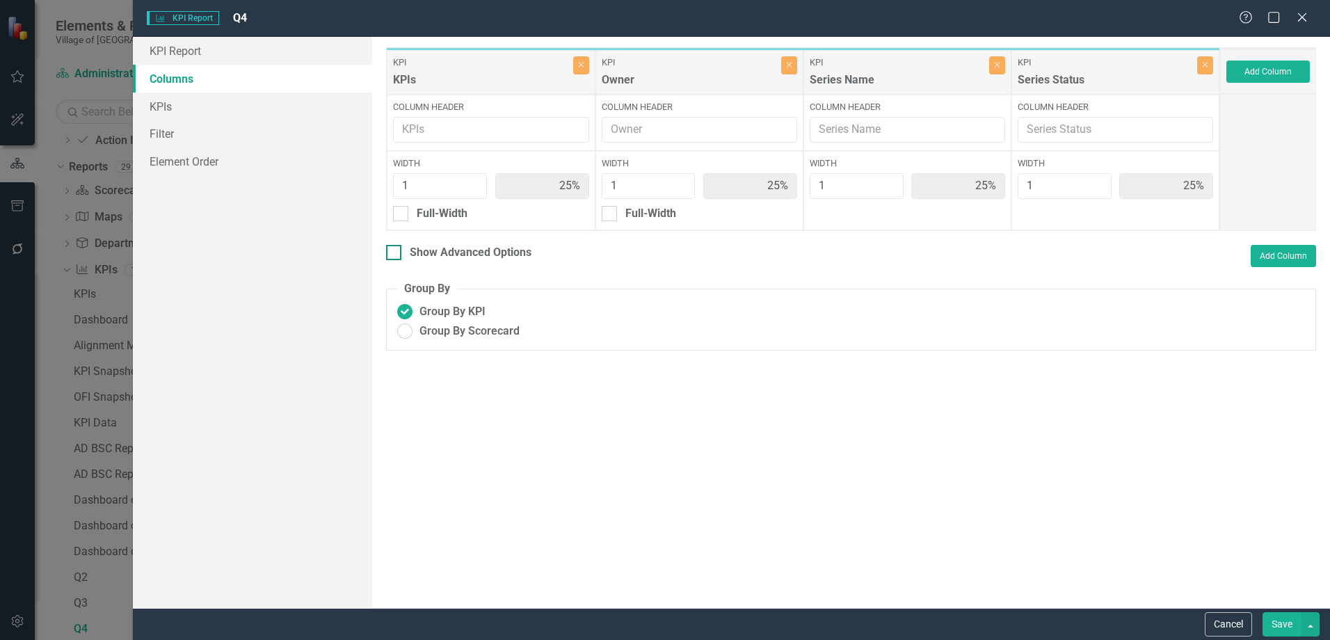
click at [476, 256] on div "Show Advanced Options" at bounding box center [471, 253] width 122 height 16
click at [395, 254] on input "Show Advanced Options" at bounding box center [390, 249] width 9 height 9
checkbox input "true"
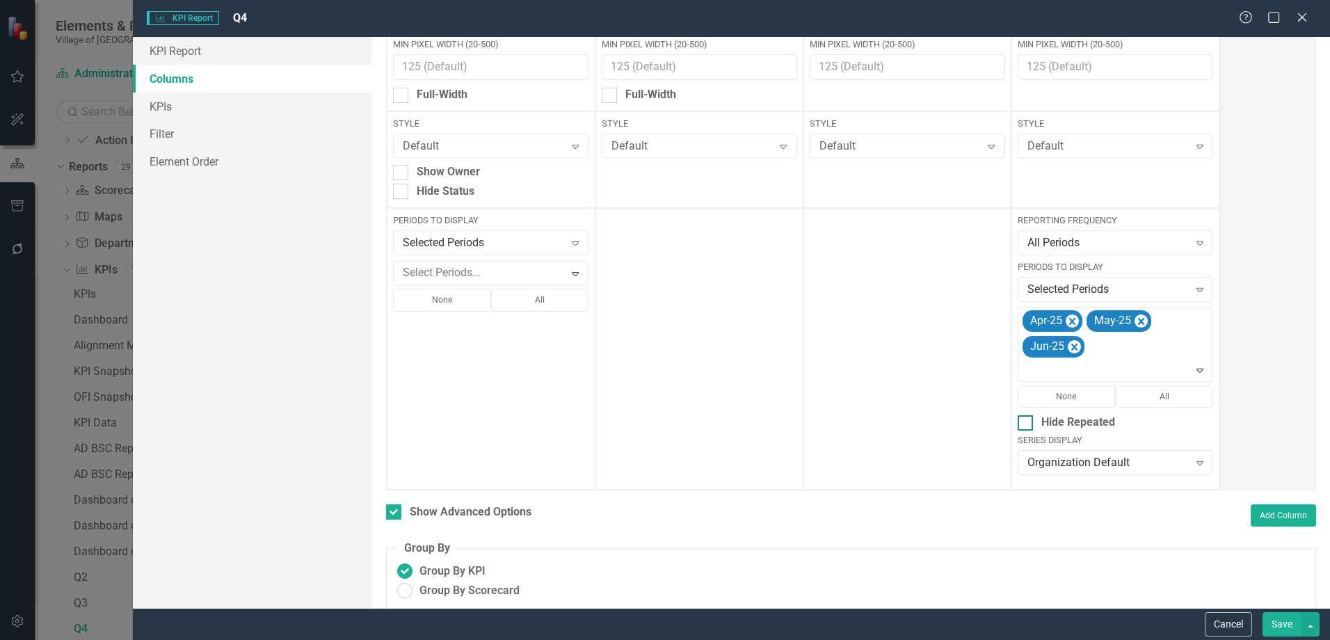
scroll to position [180, 0]
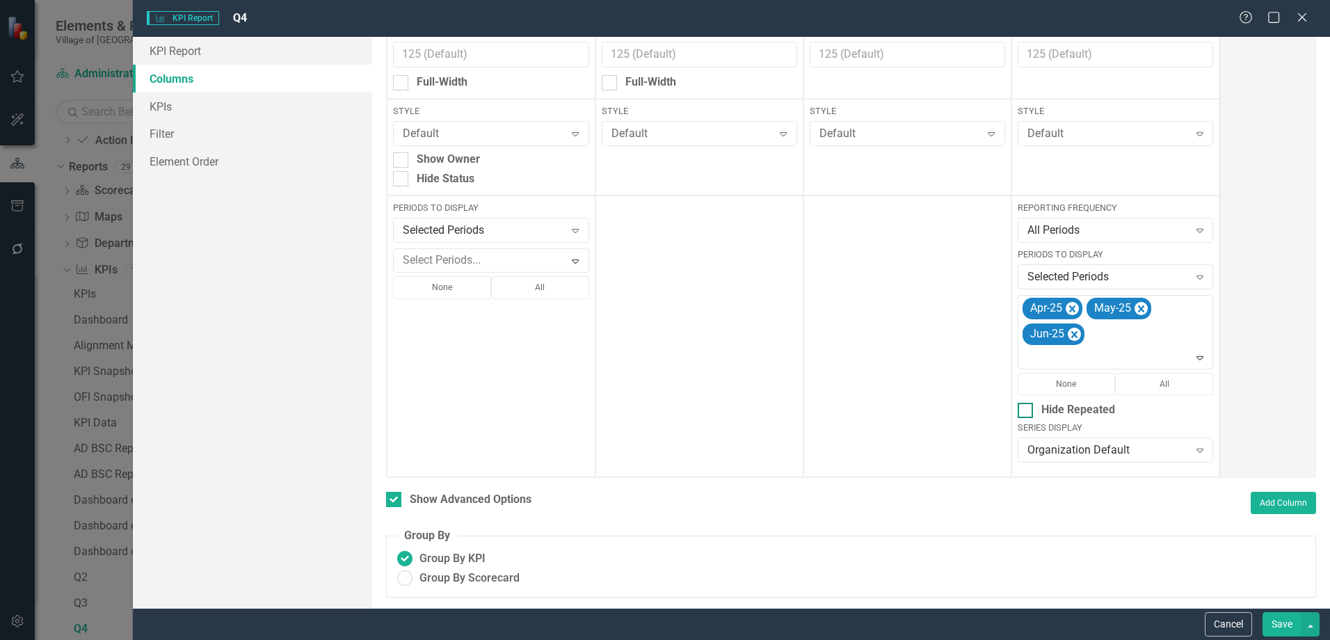
click at [1084, 412] on div "Hide Repeated" at bounding box center [1078, 410] width 74 height 16
click at [1026, 412] on input "Hide Repeated" at bounding box center [1021, 407] width 9 height 9
checkbox input "true"
click at [1279, 621] on button "Save" at bounding box center [1281, 624] width 39 height 24
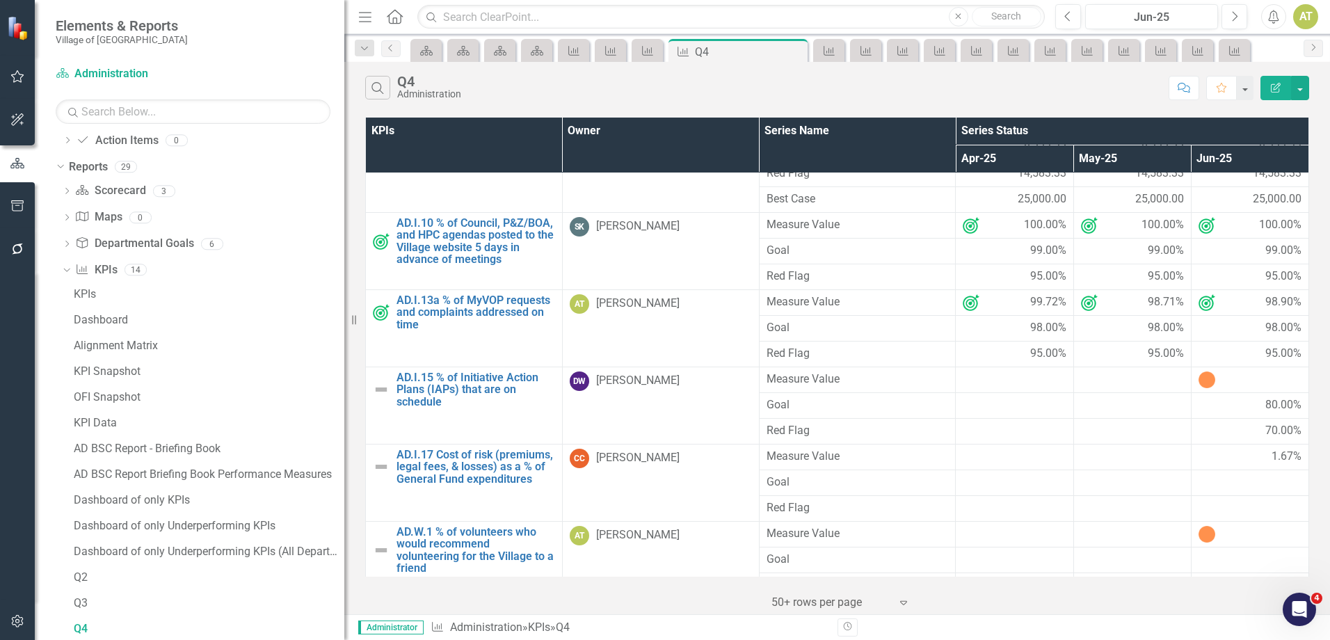
scroll to position [0, 0]
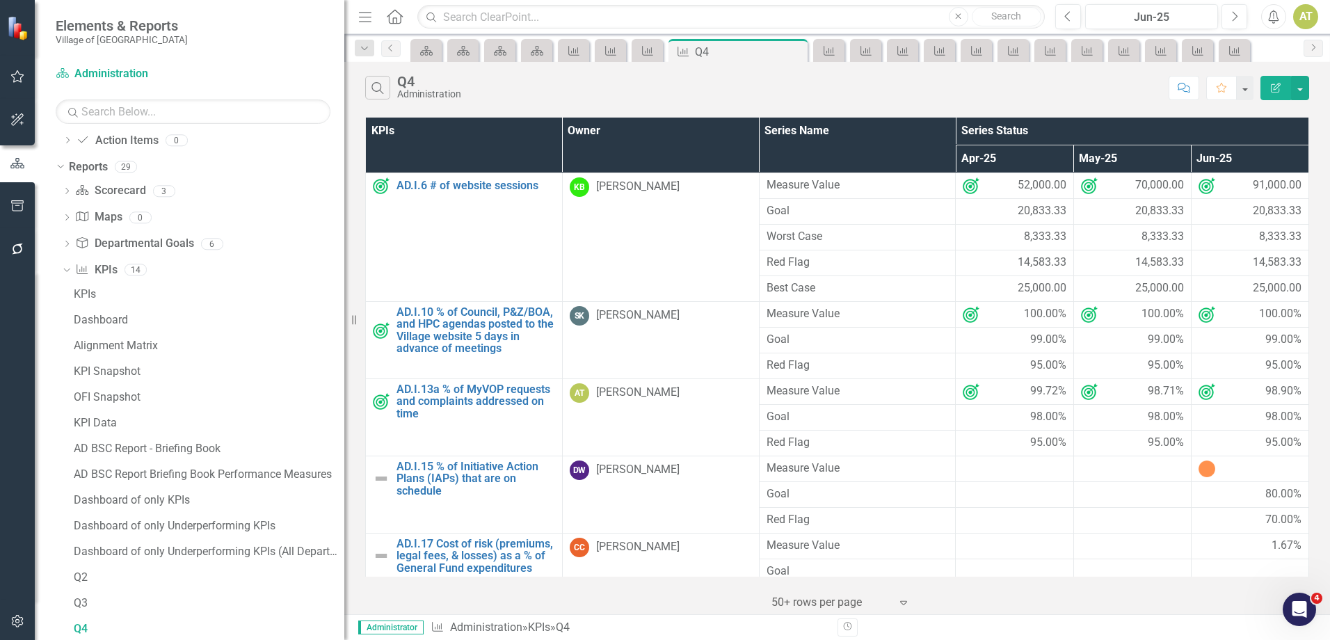
click at [1310, 87] on div "Search Q4 Administration Comment Favorite Edit Report" at bounding box center [836, 84] width 985 height 45
click at [1303, 94] on button "button" at bounding box center [1300, 88] width 18 height 24
click at [1281, 145] on link "PDF Export to PDF" at bounding box center [1253, 142] width 110 height 26
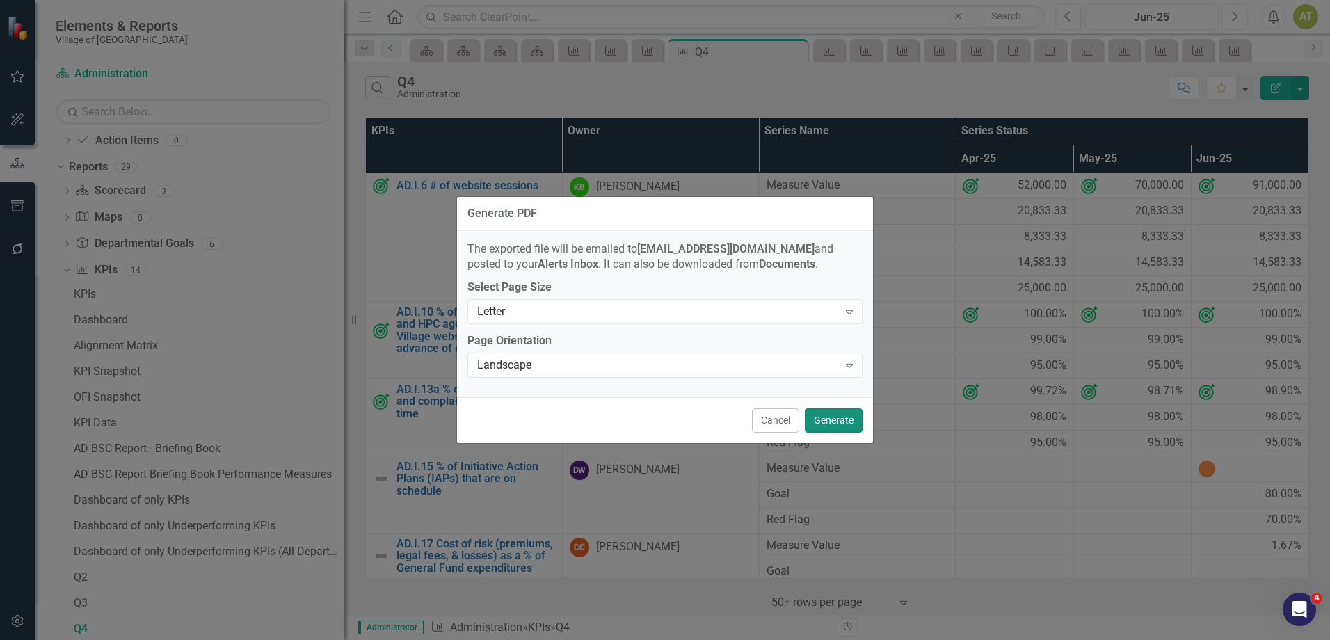
click at [846, 420] on button "Generate" at bounding box center [834, 420] width 58 height 24
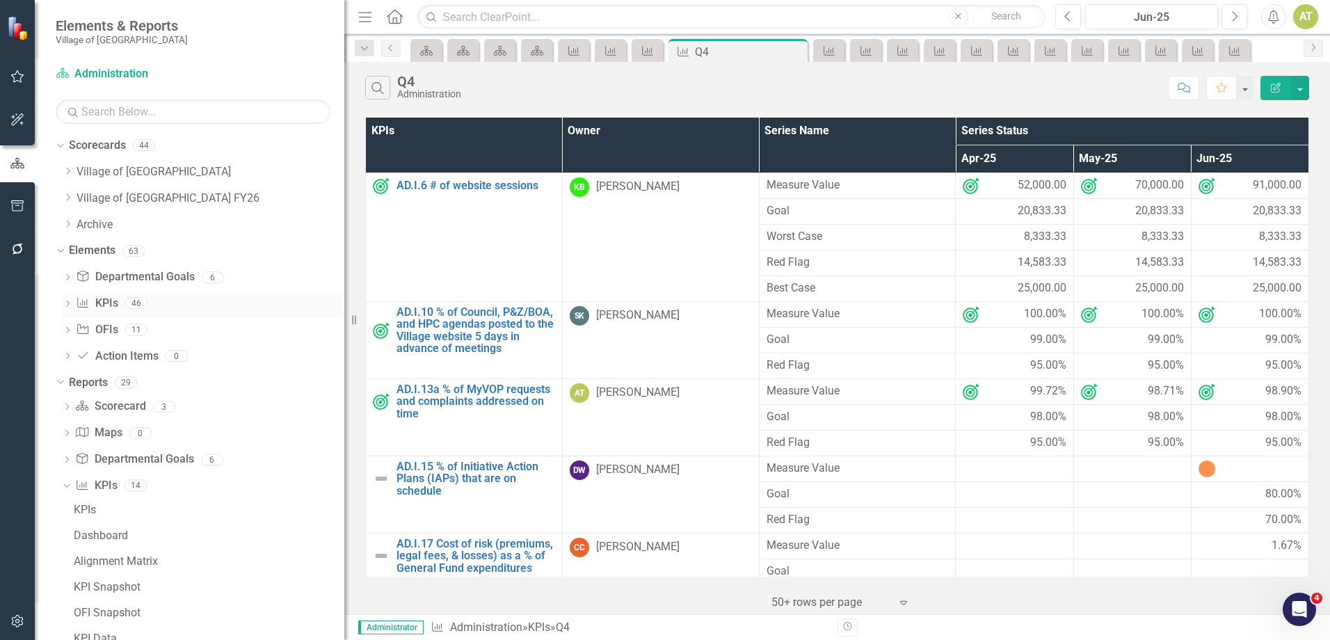
click at [108, 299] on link "KPI KPIs" at bounding box center [97, 304] width 42 height 16
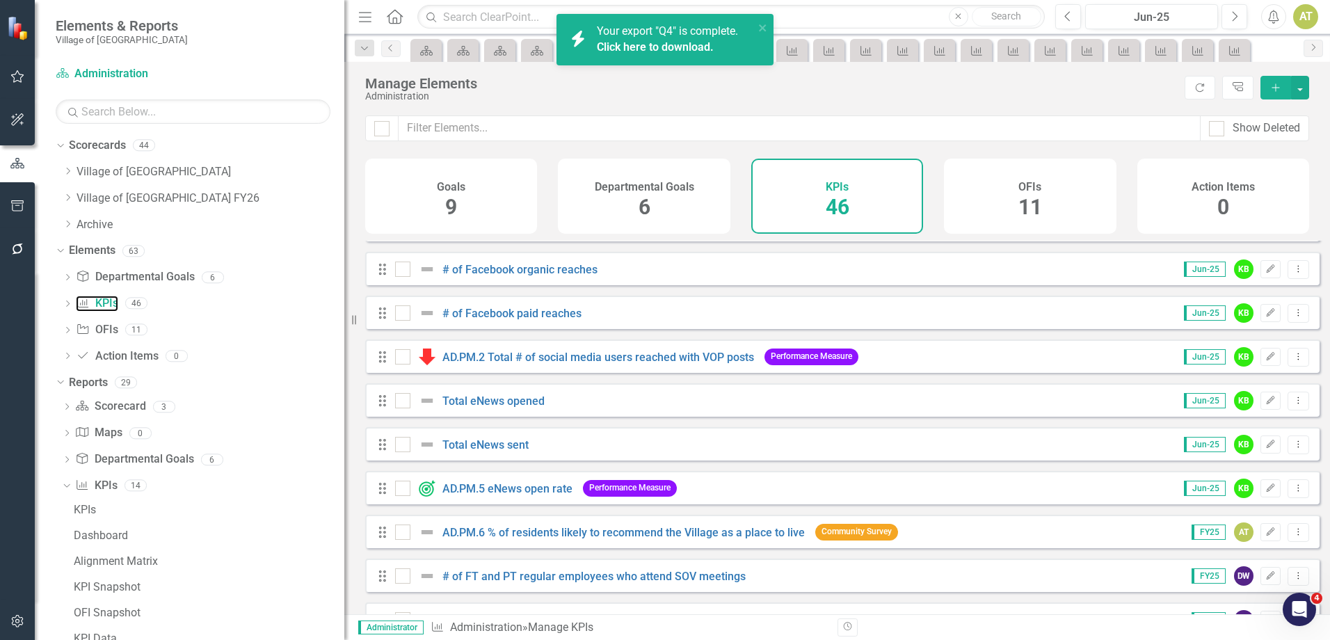
scroll to position [1460, 0]
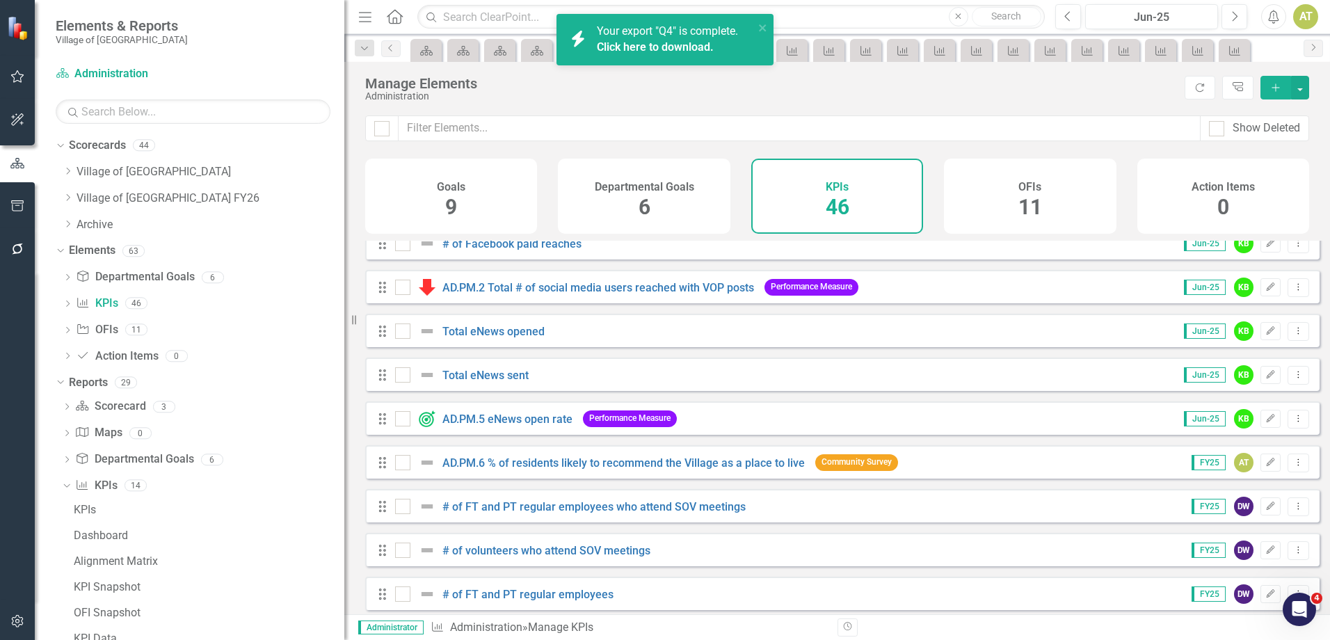
click at [688, 52] on link "Click here to download." at bounding box center [655, 46] width 117 height 13
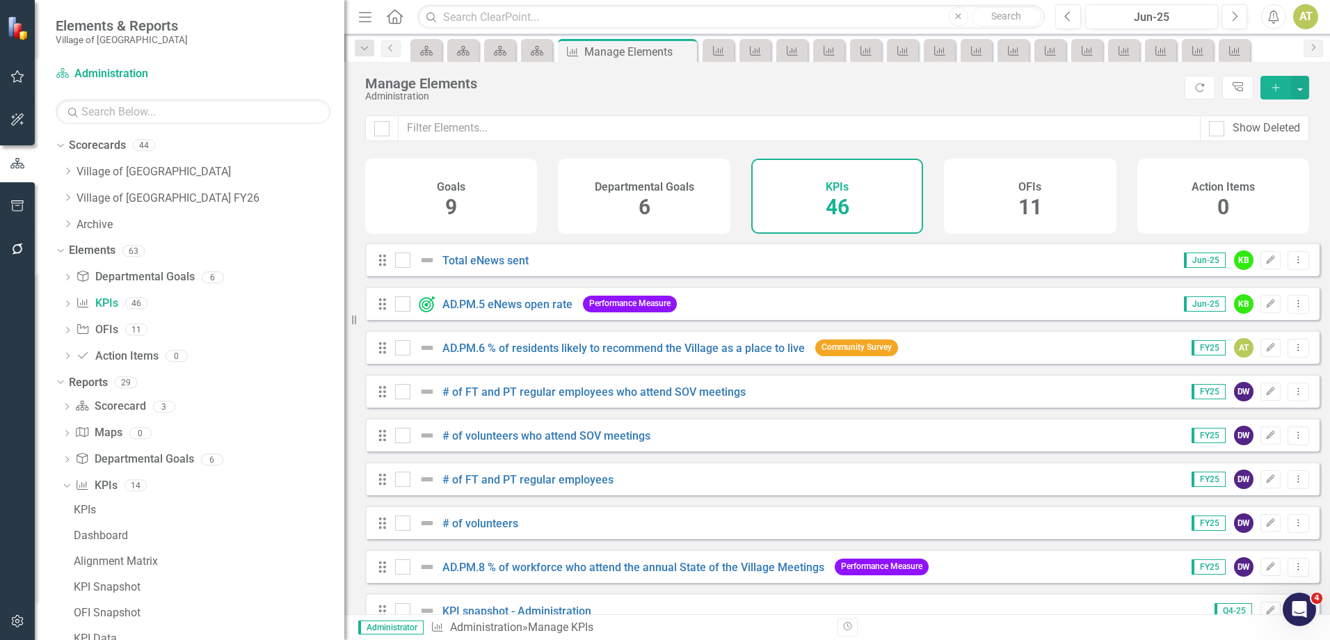
scroll to position [1600, 0]
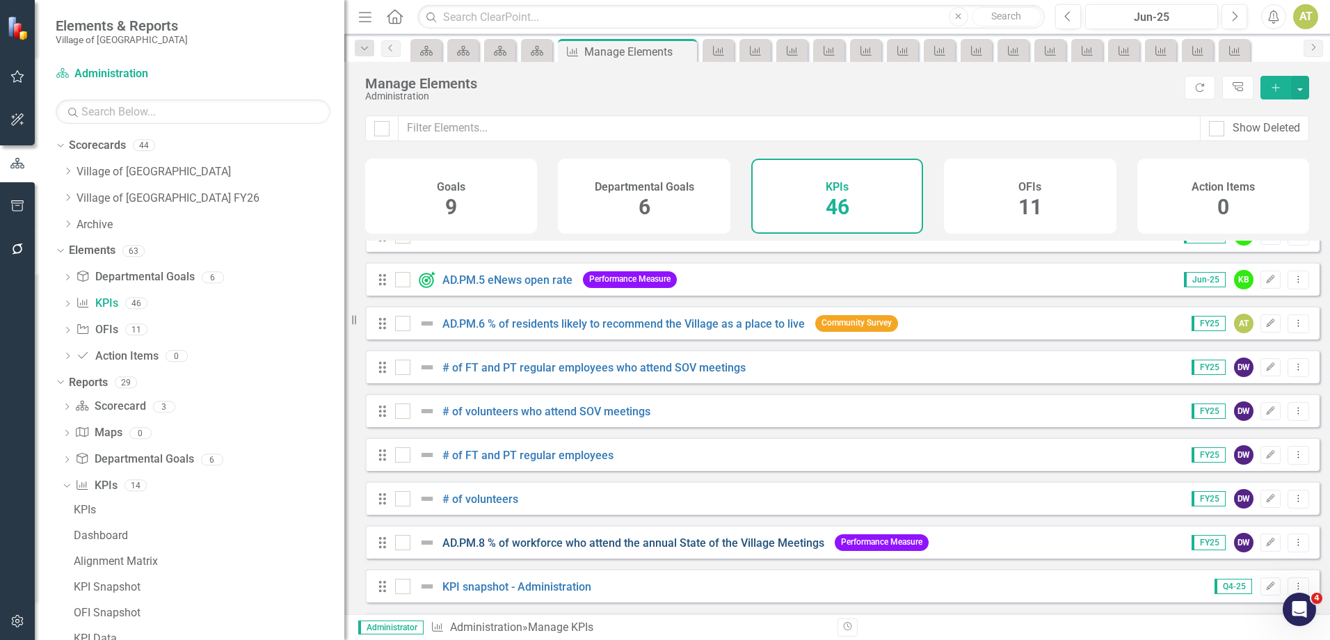
click at [570, 549] on link "AD.PM.8 % of workforce who attend the annual State of the Village Meetings" at bounding box center [633, 542] width 382 height 13
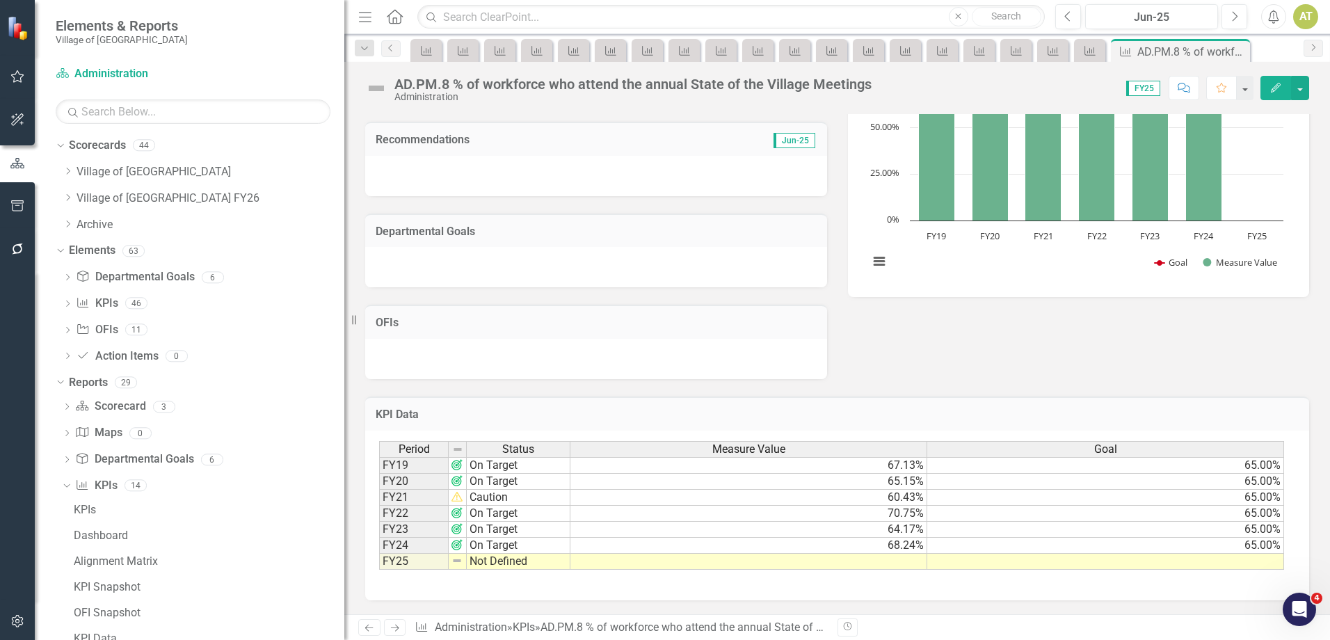
click at [369, 629] on icon "Previous" at bounding box center [369, 627] width 12 height 9
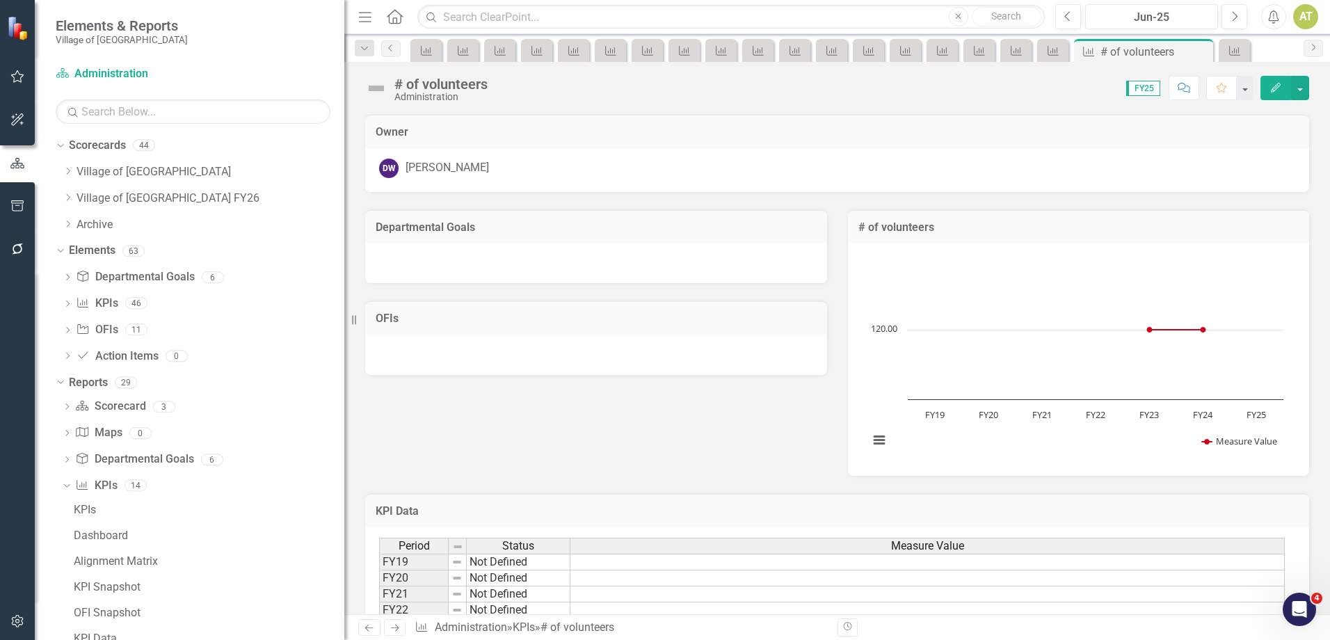
click at [369, 629] on icon "Previous" at bounding box center [369, 627] width 12 height 9
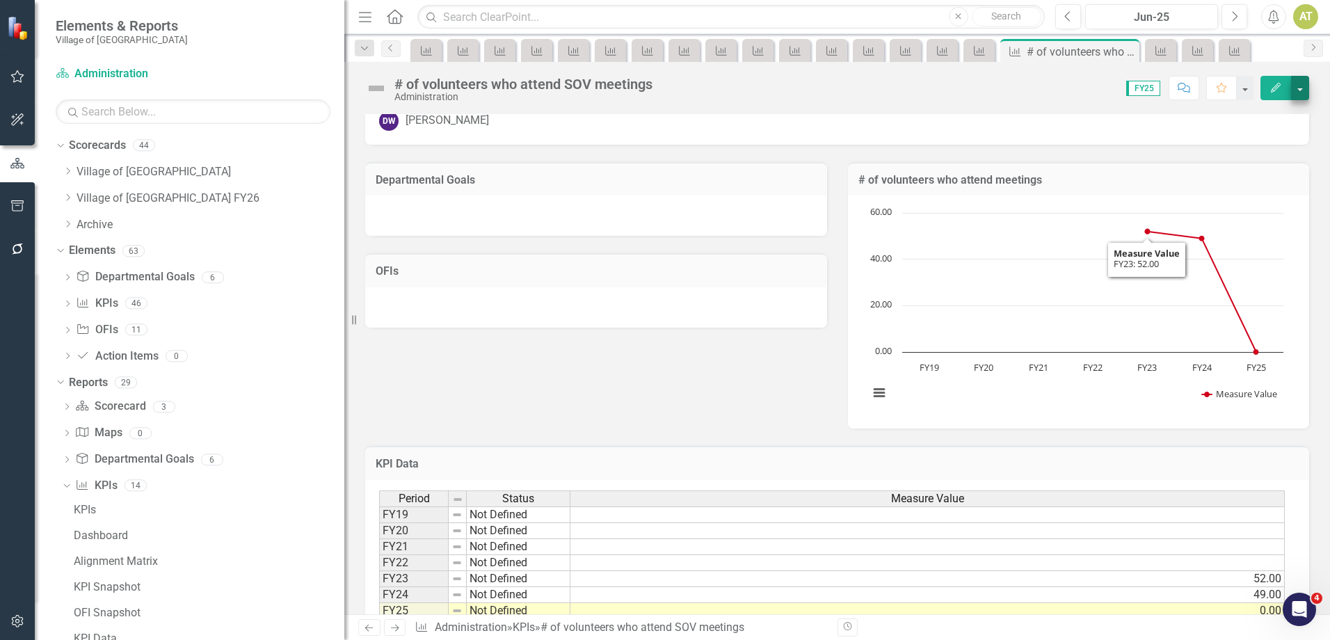
scroll to position [27, 0]
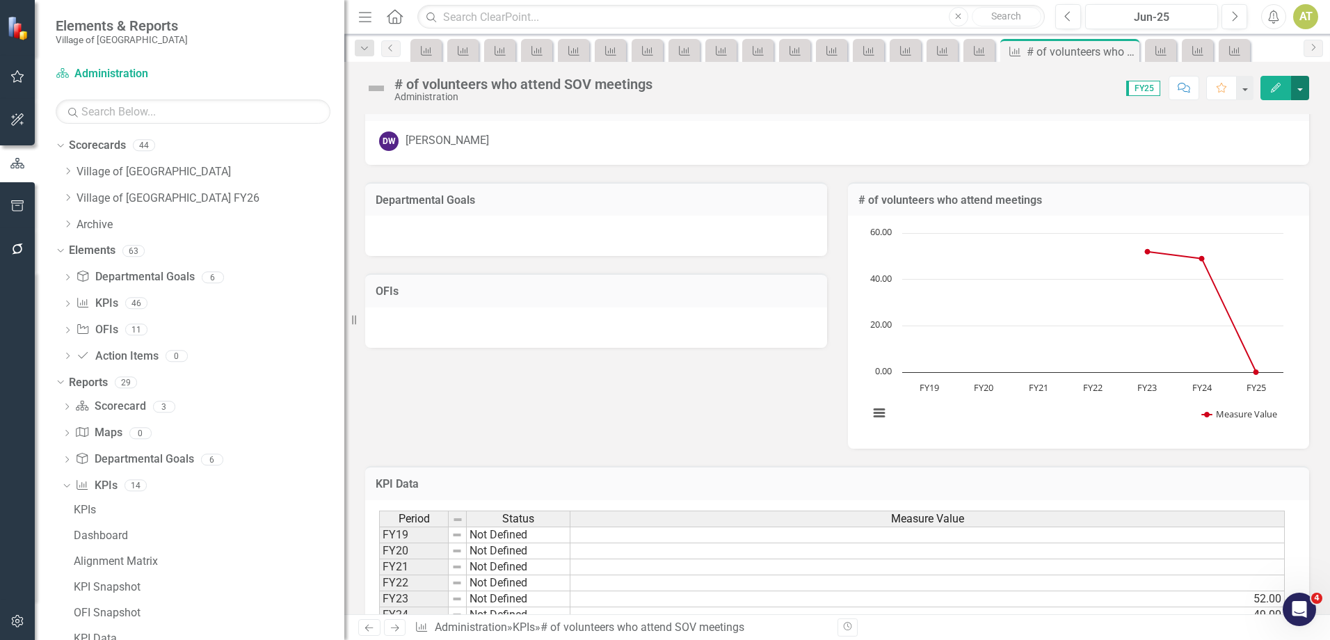
click at [1298, 87] on button "button" at bounding box center [1300, 88] width 18 height 24
click at [997, 107] on div "# of volunteers who attend SOV meetings Administration Score: N/A FY25 Complete…" at bounding box center [836, 338] width 985 height 552
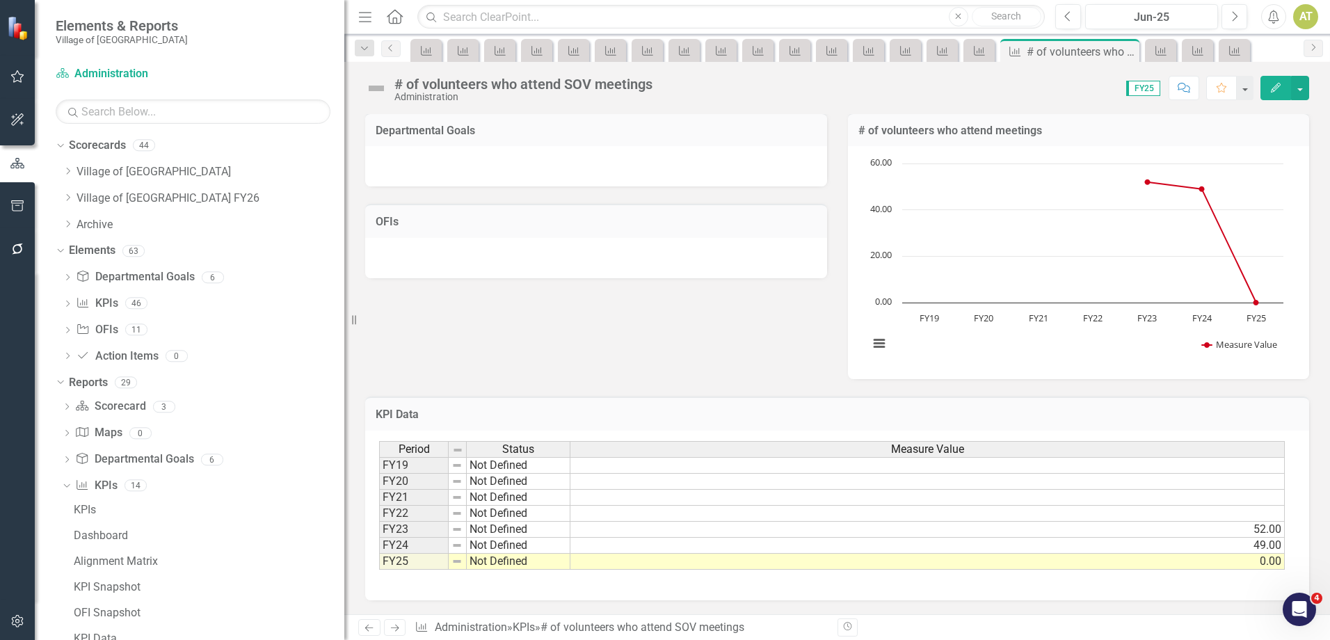
click at [1277, 89] on icon "Edit" at bounding box center [1275, 88] width 13 height 10
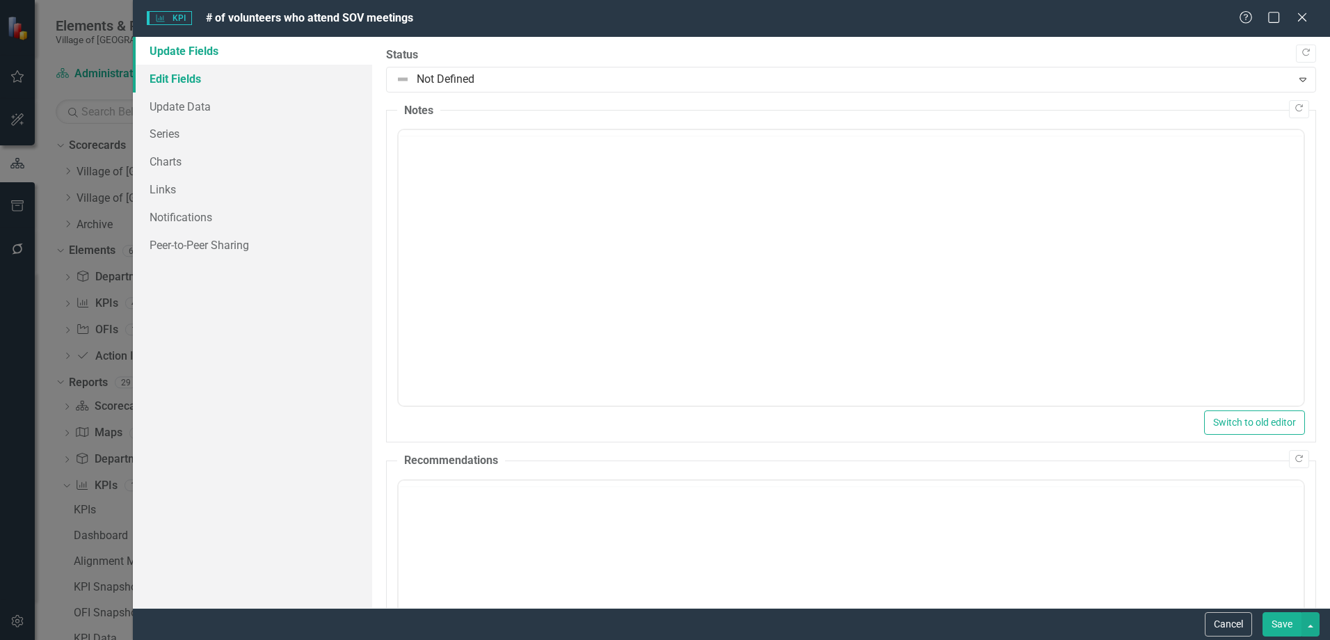
click at [161, 81] on link "Edit Fields" at bounding box center [252, 79] width 239 height 28
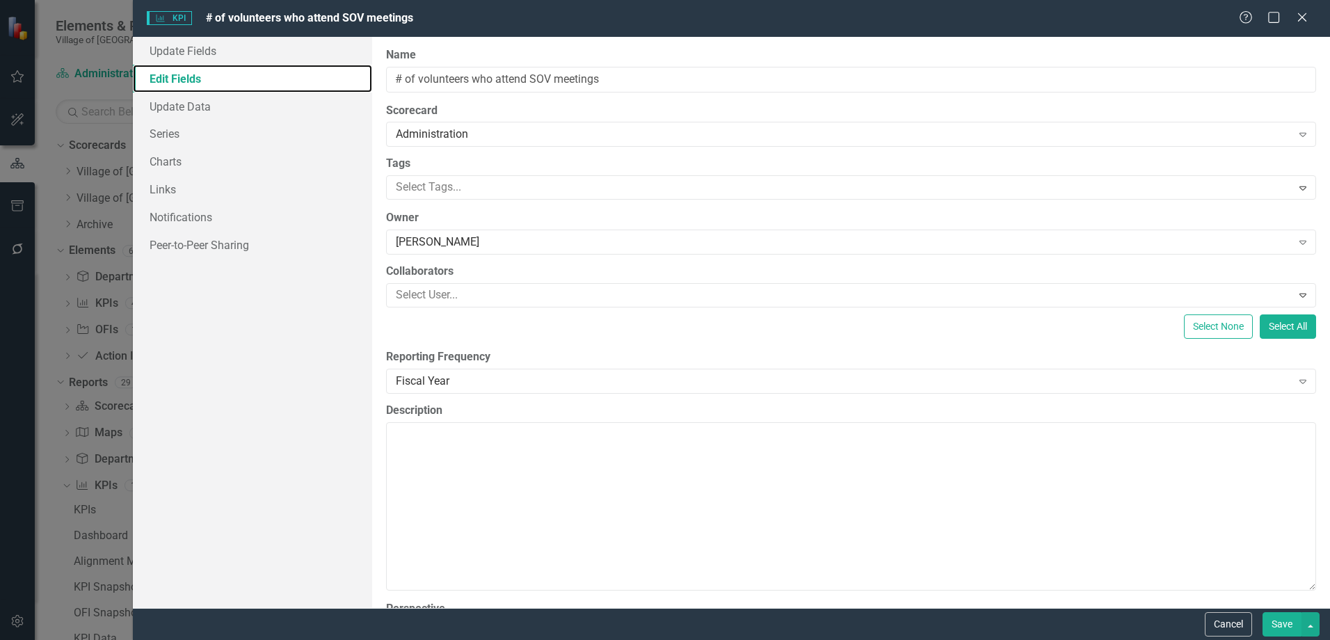
scroll to position [0, 0]
click at [461, 124] on div "Administration Expand" at bounding box center [851, 134] width 930 height 25
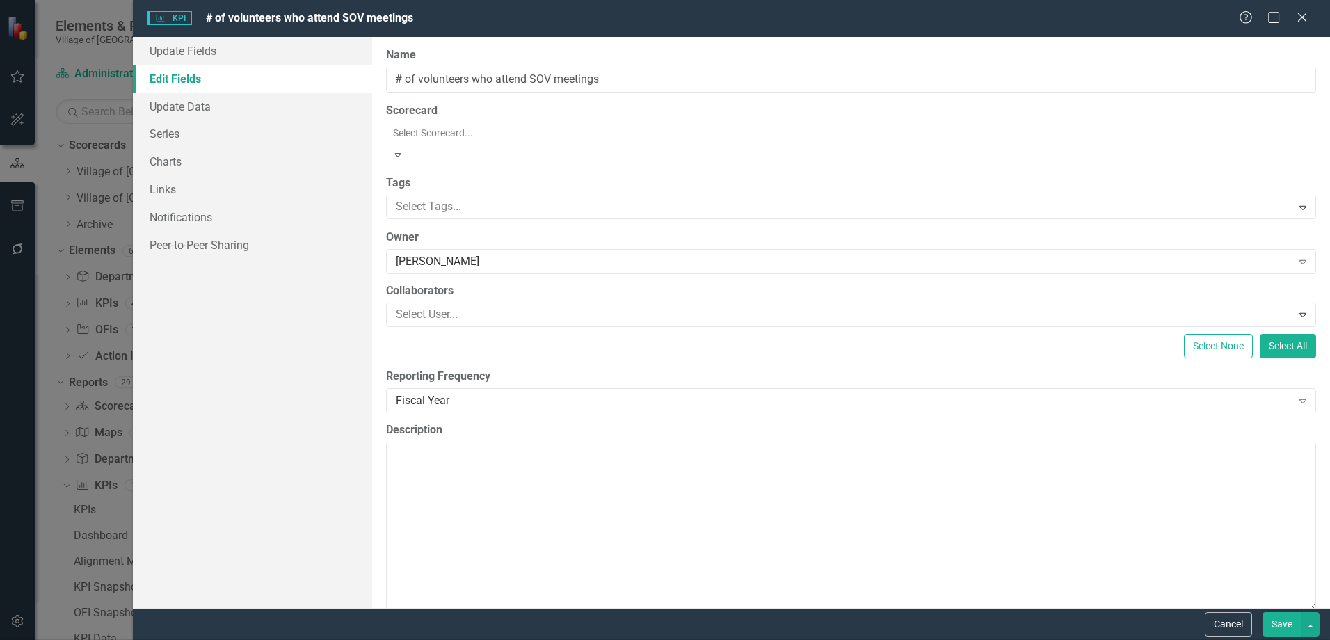
scroll to position [796, 0]
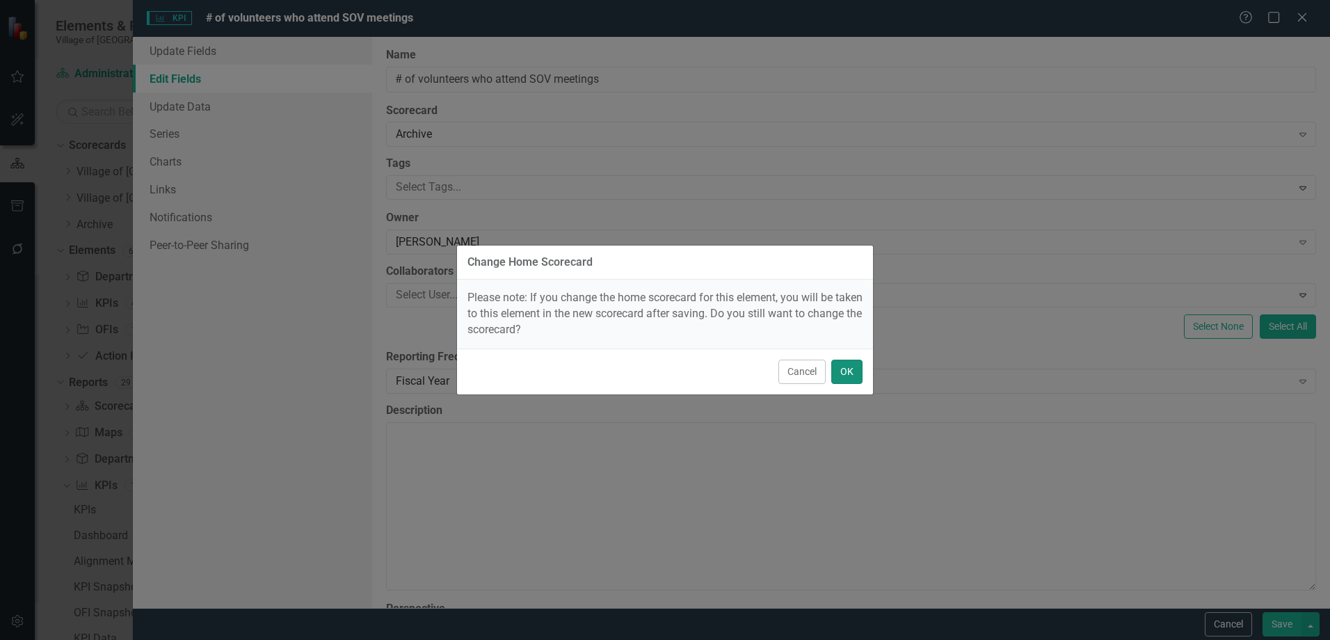
click at [848, 362] on button "OK" at bounding box center [846, 372] width 31 height 24
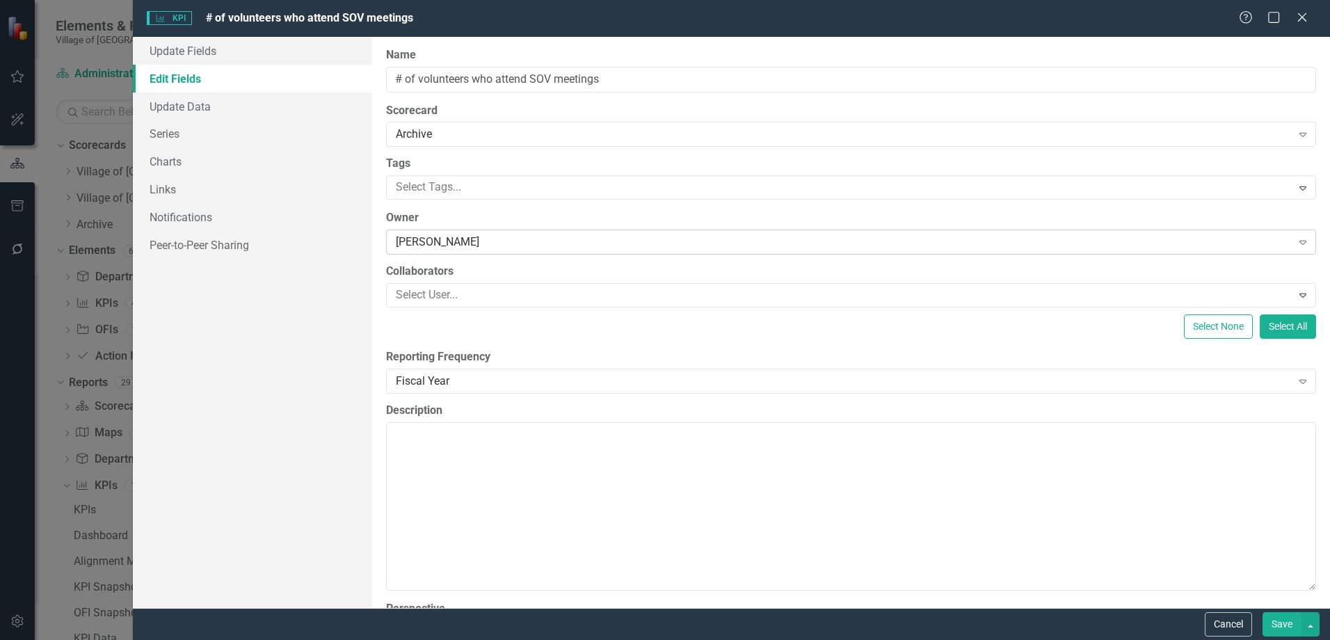
click at [466, 243] on div "Doug Willardson" at bounding box center [843, 242] width 895 height 16
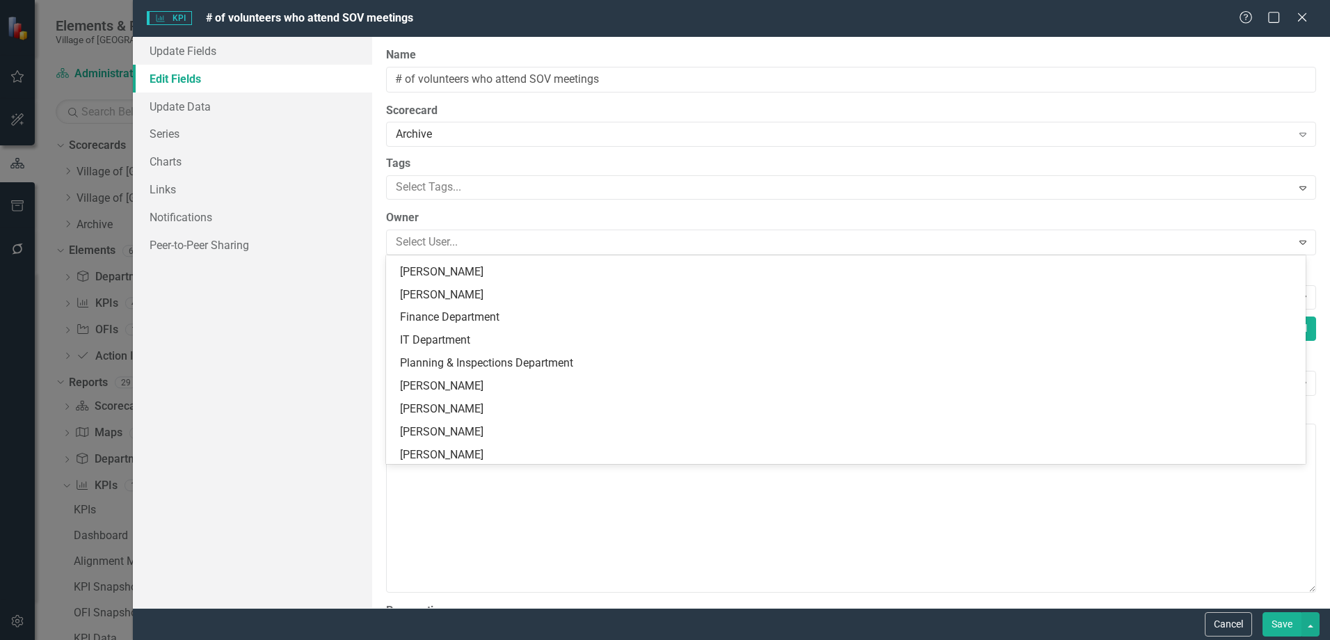
scroll to position [0, 0]
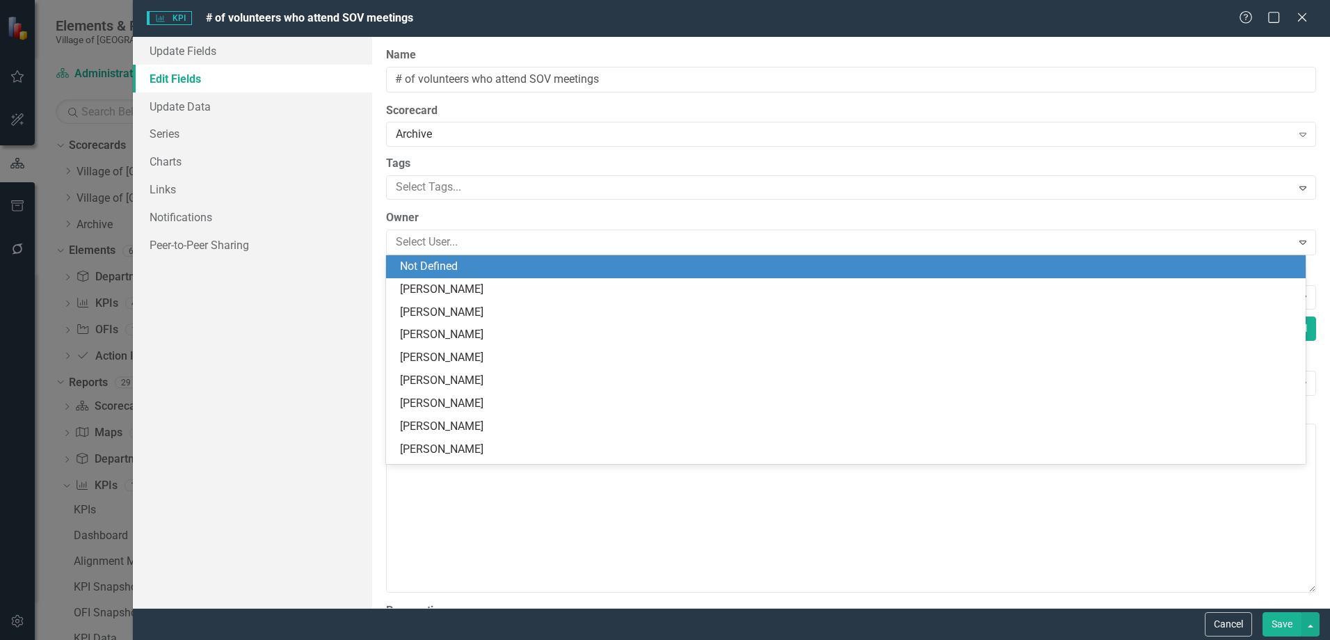
click at [467, 264] on div "Not Defined" at bounding box center [848, 267] width 897 height 16
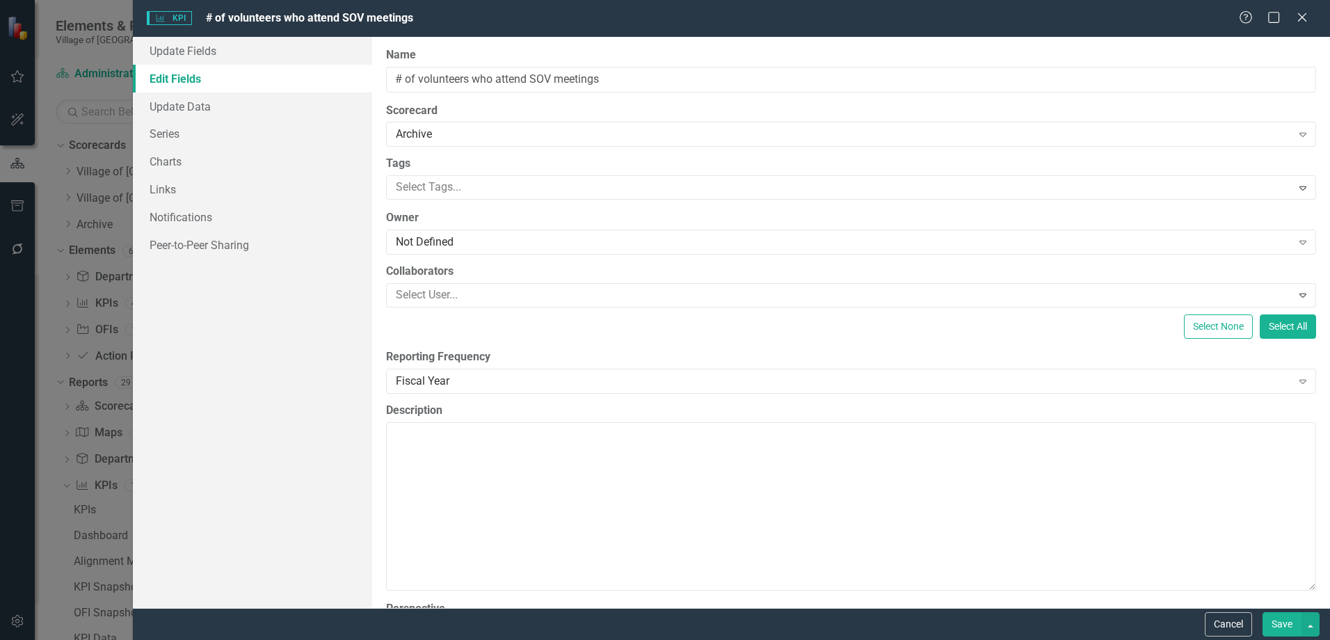
click at [526, 223] on label "Owner" at bounding box center [851, 218] width 930 height 16
click at [1280, 625] on button "Save" at bounding box center [1281, 624] width 39 height 24
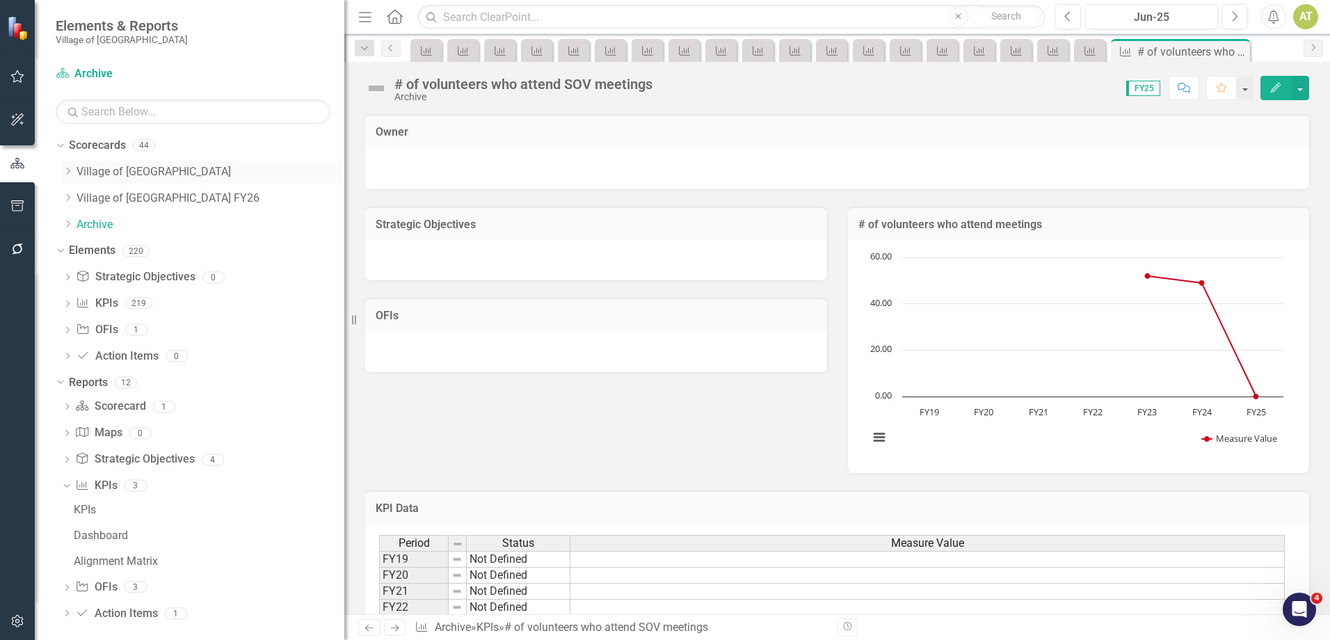
click at [101, 172] on link "Village of [GEOGRAPHIC_DATA]" at bounding box center [210, 172] width 268 height 16
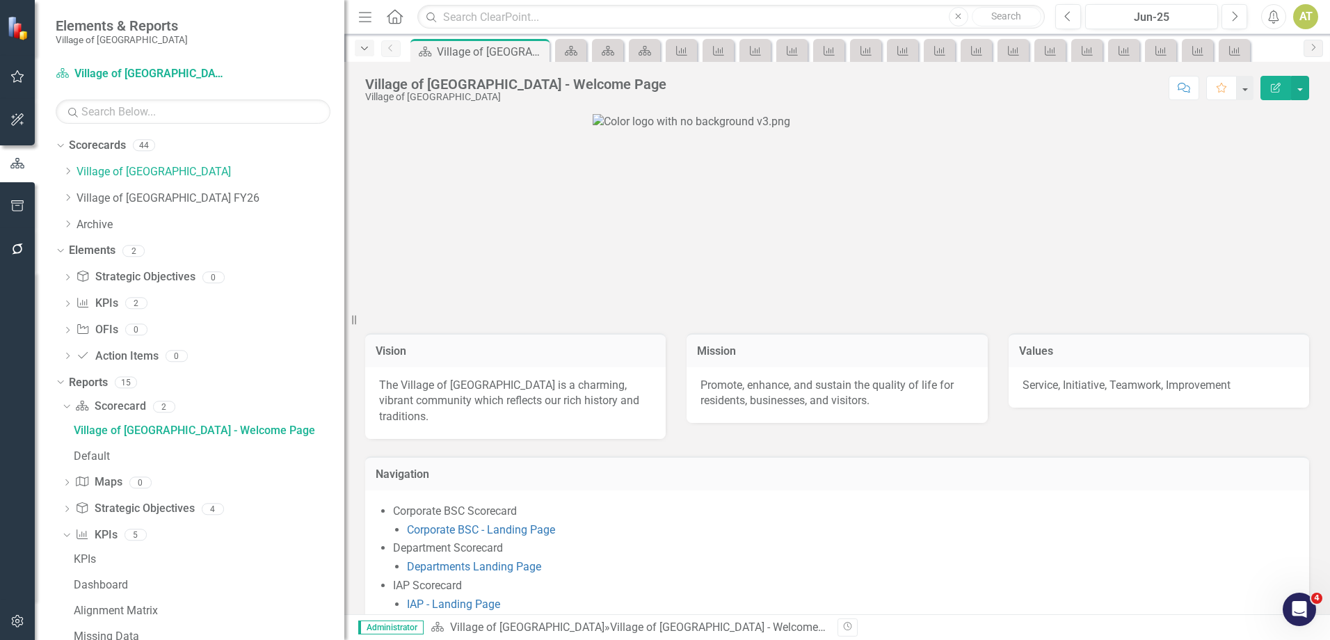
click at [363, 51] on icon "Dropdown" at bounding box center [364, 49] width 13 height 10
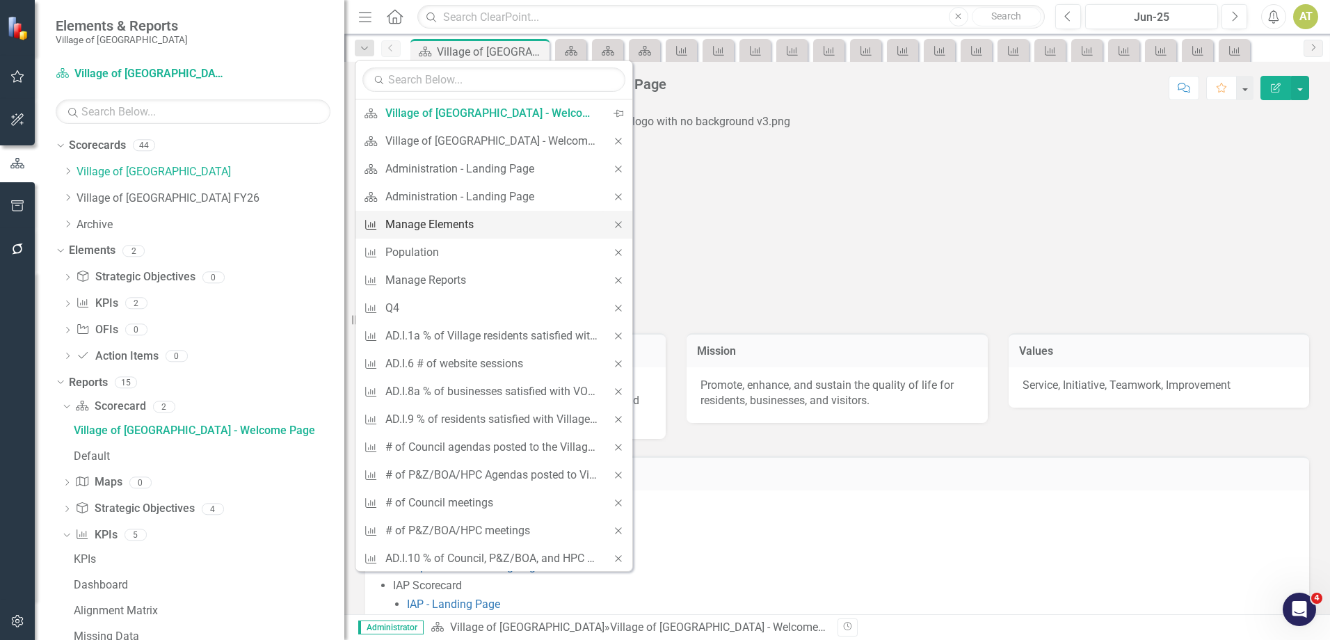
click at [460, 223] on div "Manage Elements" at bounding box center [491, 224] width 212 height 17
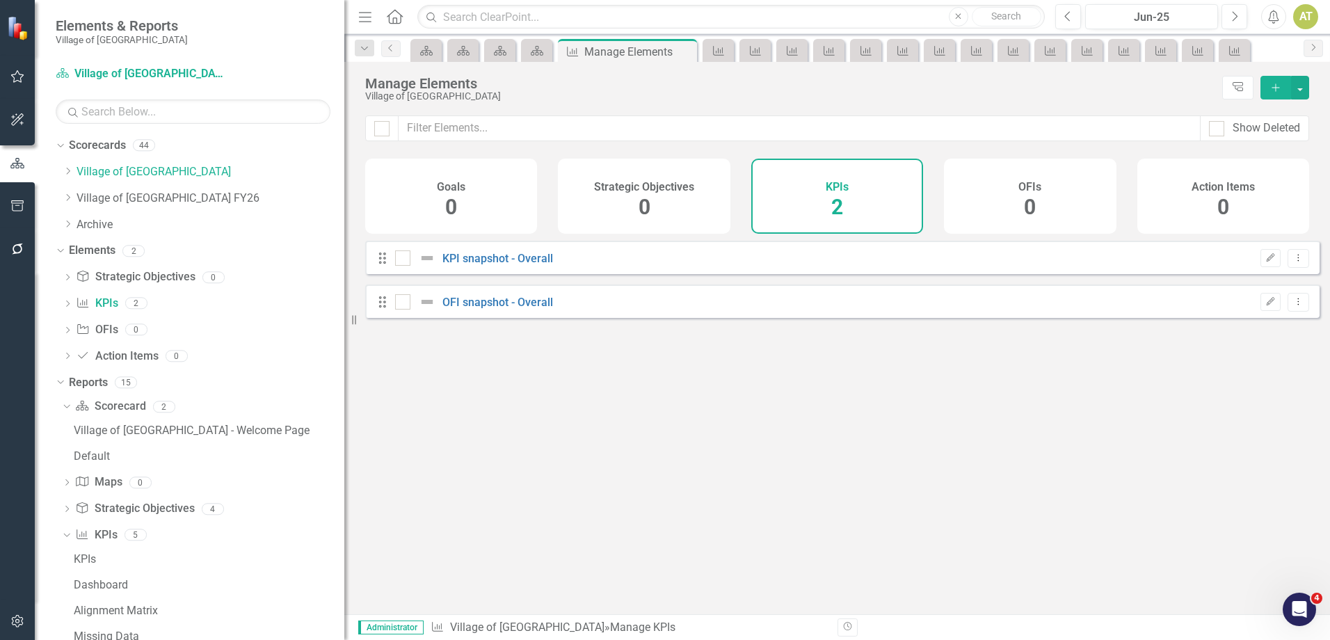
checkbox input "false"
click at [69, 171] on icon "Dropdown" at bounding box center [68, 171] width 10 height 8
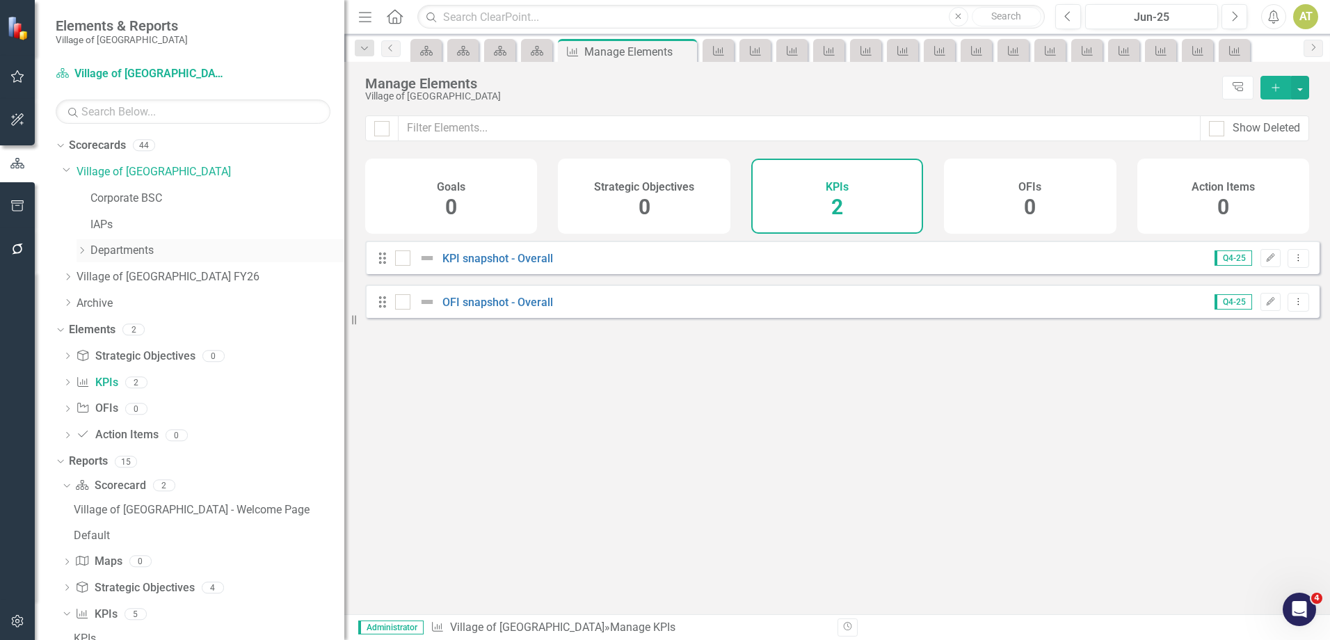
click at [83, 248] on icon "Dropdown" at bounding box center [81, 250] width 10 height 8
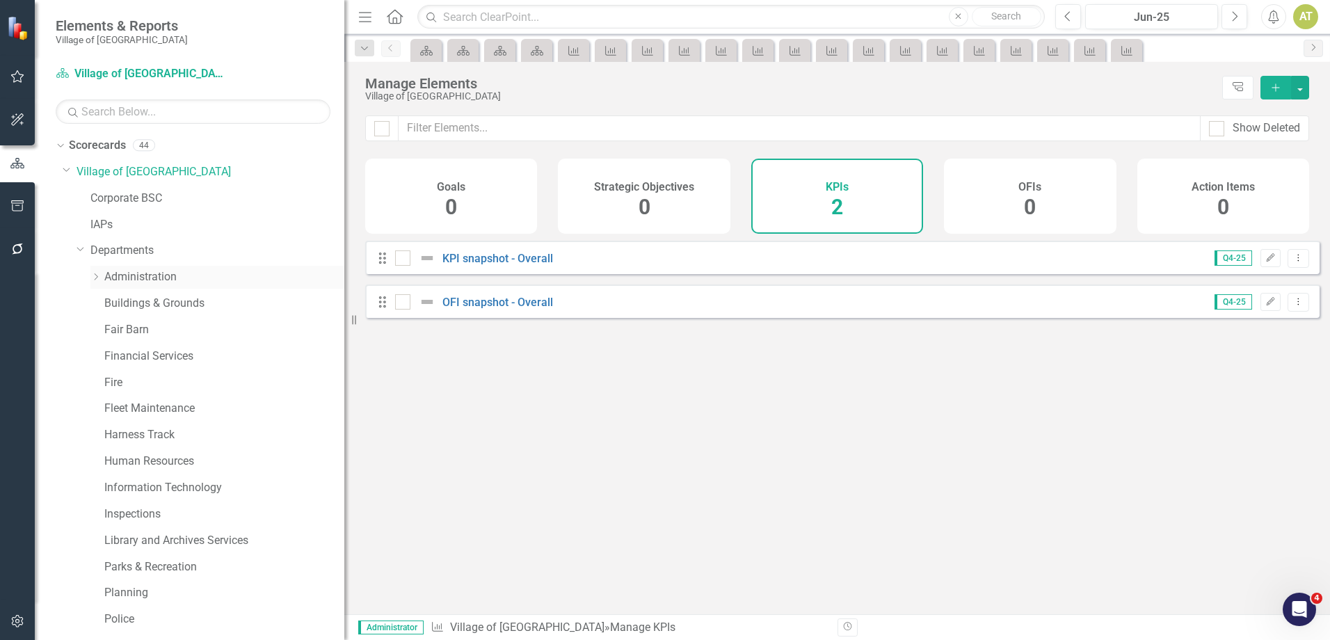
click at [113, 271] on link "Administration" at bounding box center [224, 277] width 240 height 16
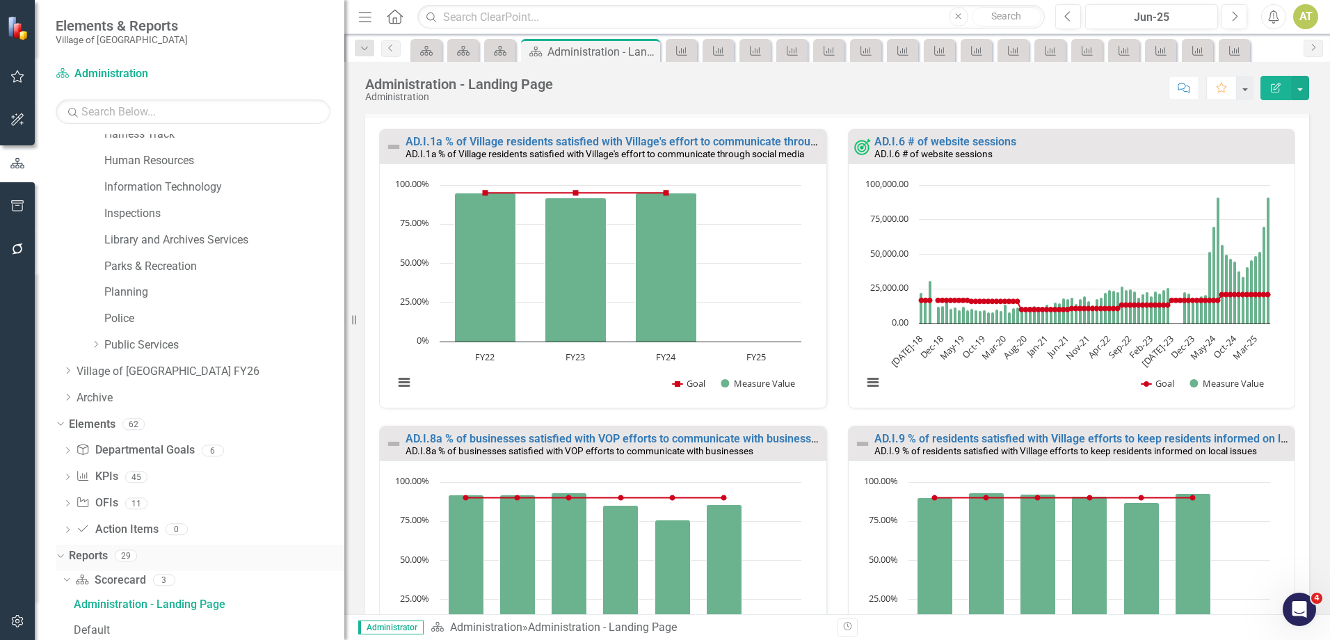
scroll to position [275, 0]
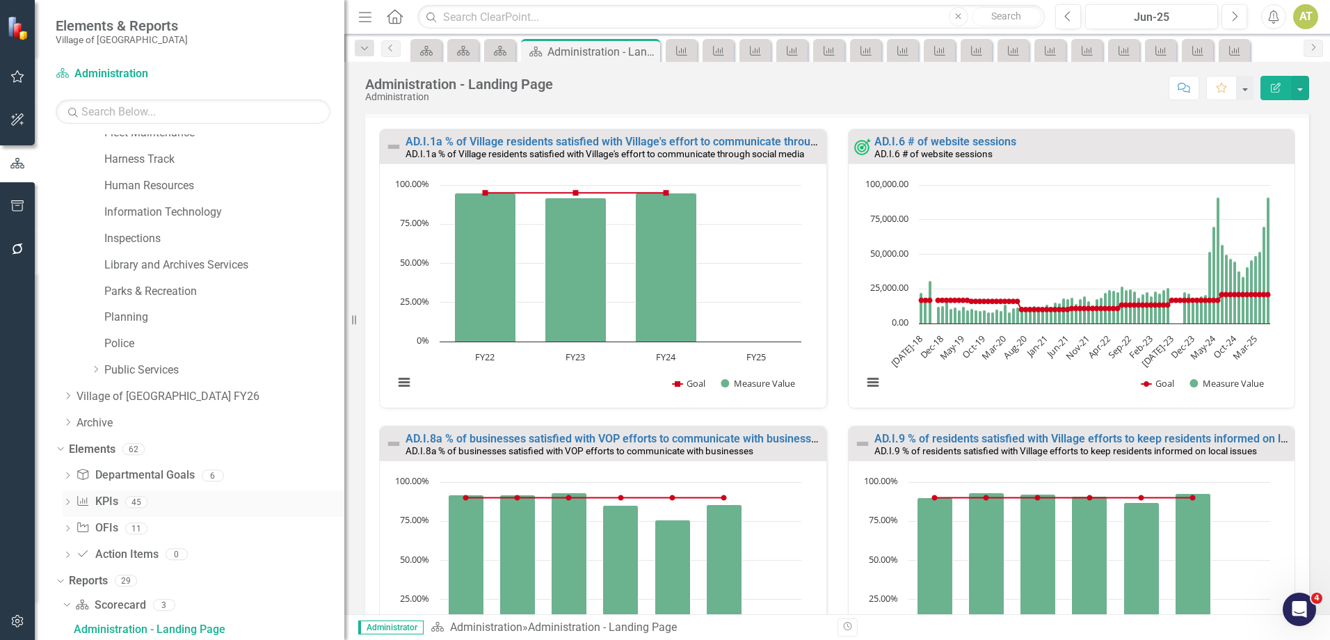
click at [117, 502] on link "KPI KPIs" at bounding box center [97, 502] width 42 height 16
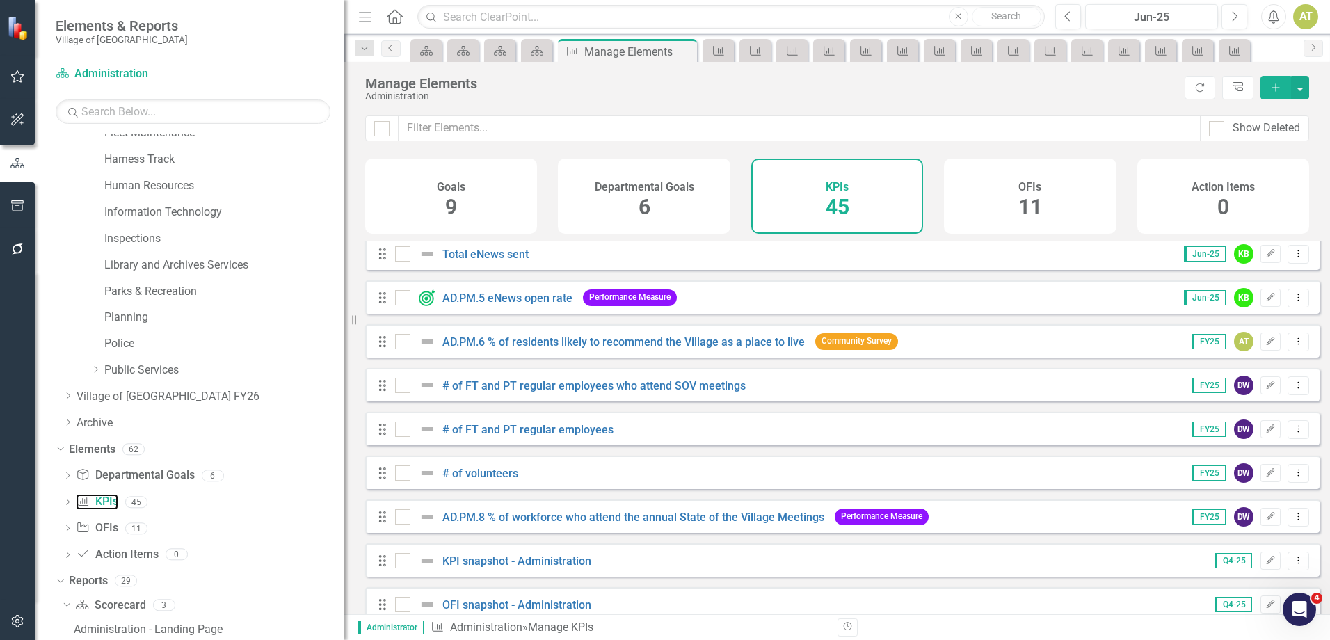
scroll to position [1609, 0]
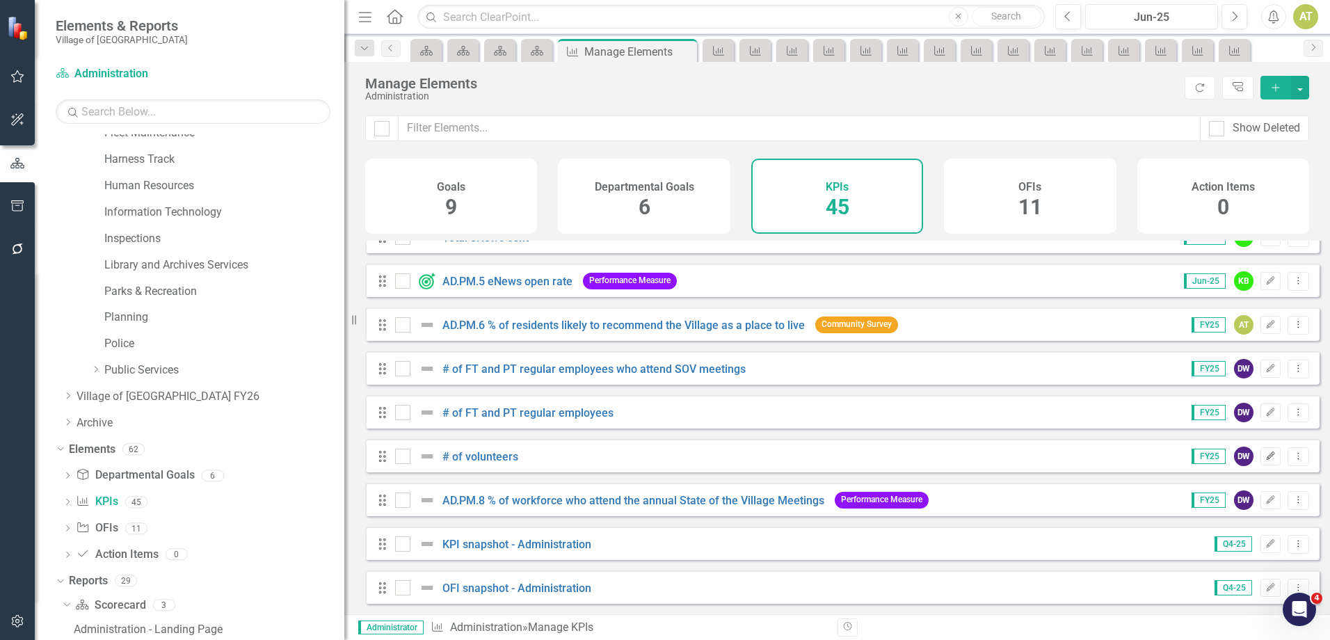
click at [1266, 455] on button "Edit" at bounding box center [1270, 456] width 20 height 18
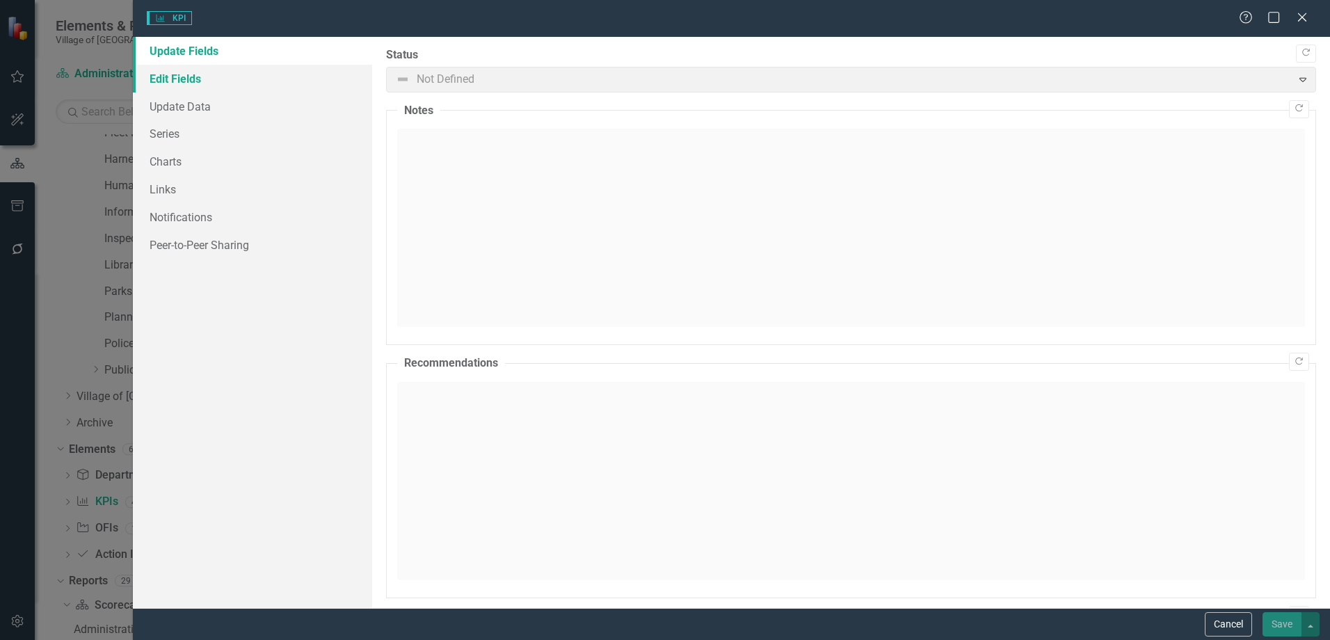
click at [216, 77] on link "Edit Fields" at bounding box center [252, 79] width 239 height 28
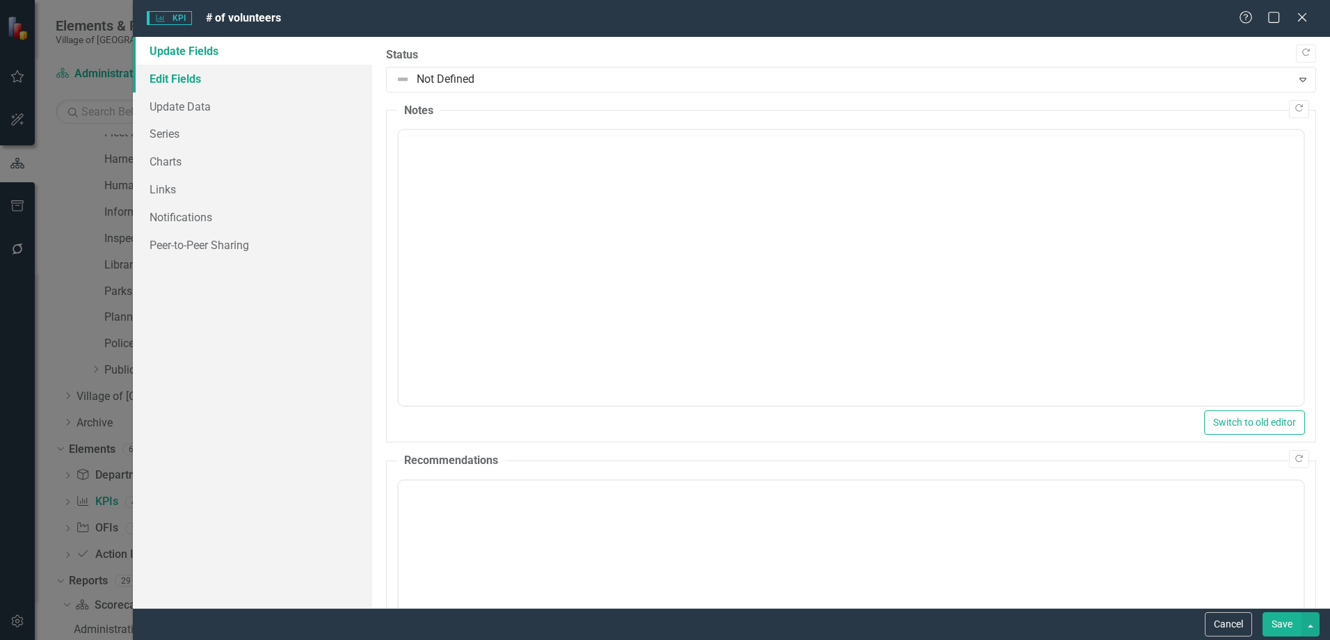
click at [216, 79] on link "Edit Fields" at bounding box center [252, 79] width 239 height 28
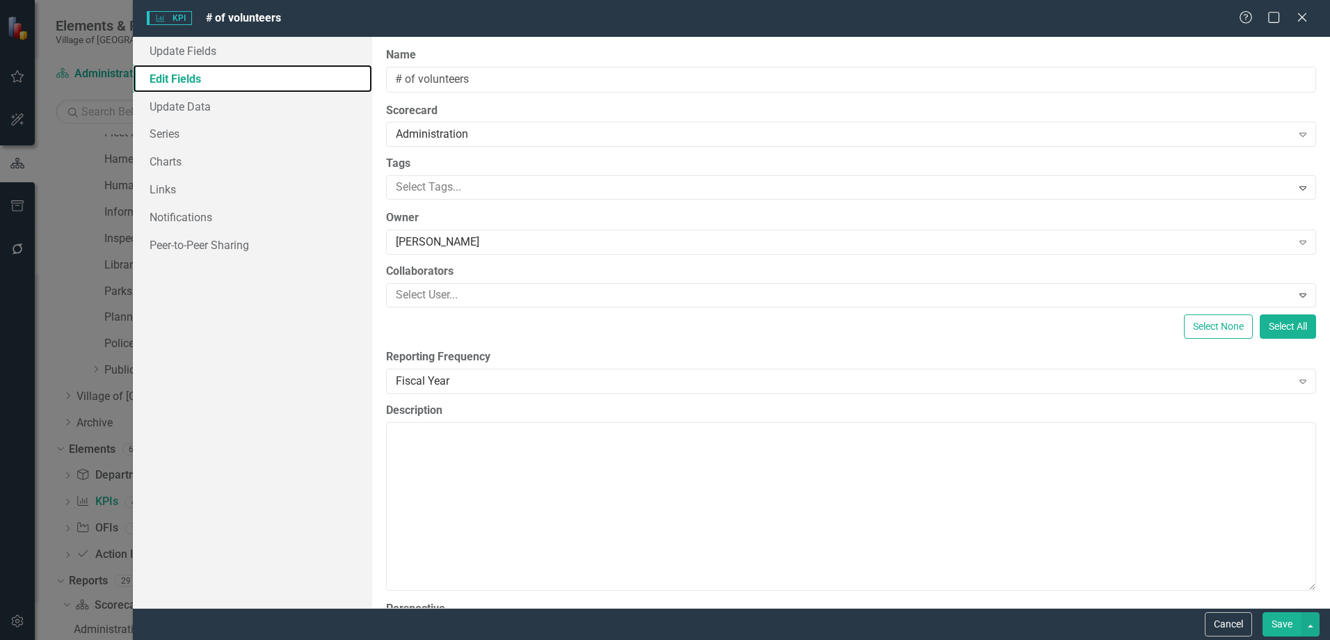
scroll to position [0, 0]
click at [462, 136] on div "Administration" at bounding box center [843, 135] width 895 height 16
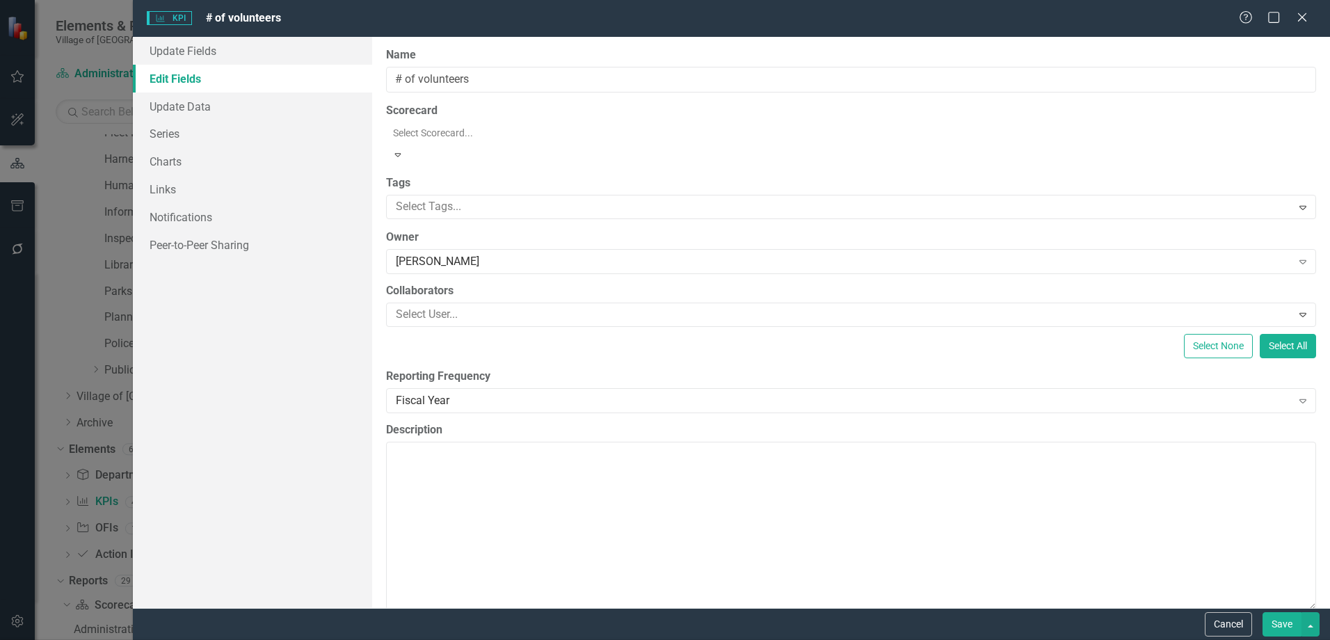
scroll to position [796, 0]
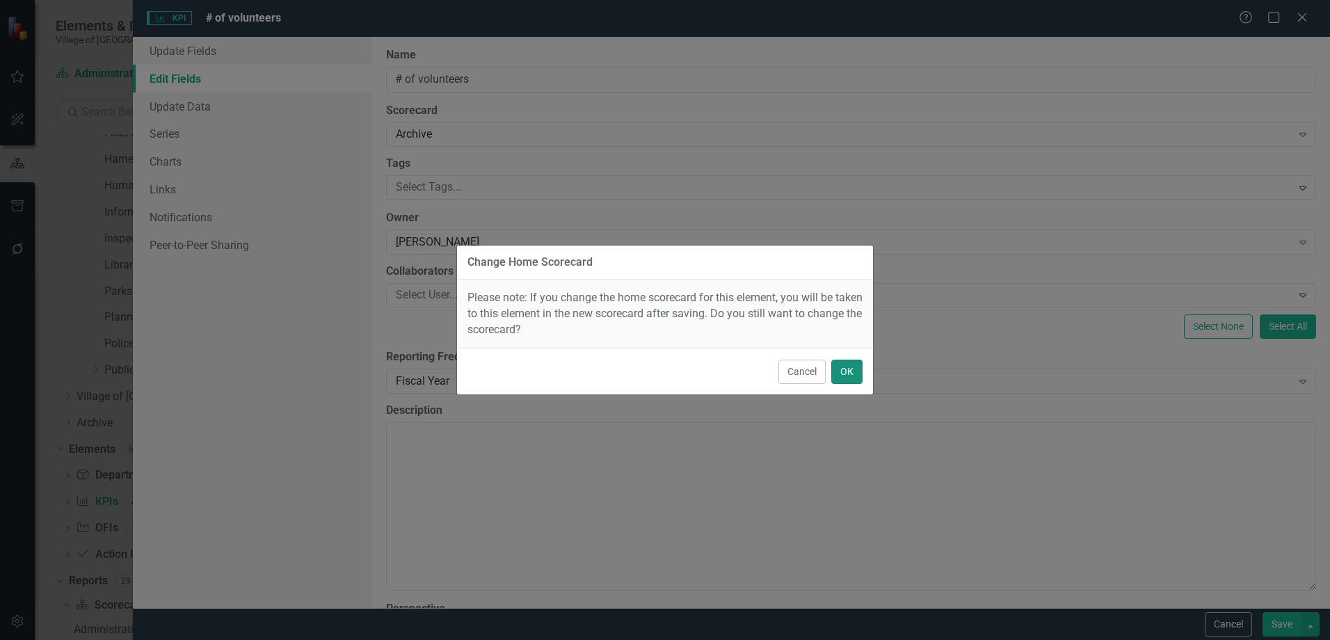
drag, startPoint x: 845, startPoint y: 374, endPoint x: 557, endPoint y: 357, distance: 288.4
click at [846, 374] on button "OK" at bounding box center [846, 372] width 31 height 24
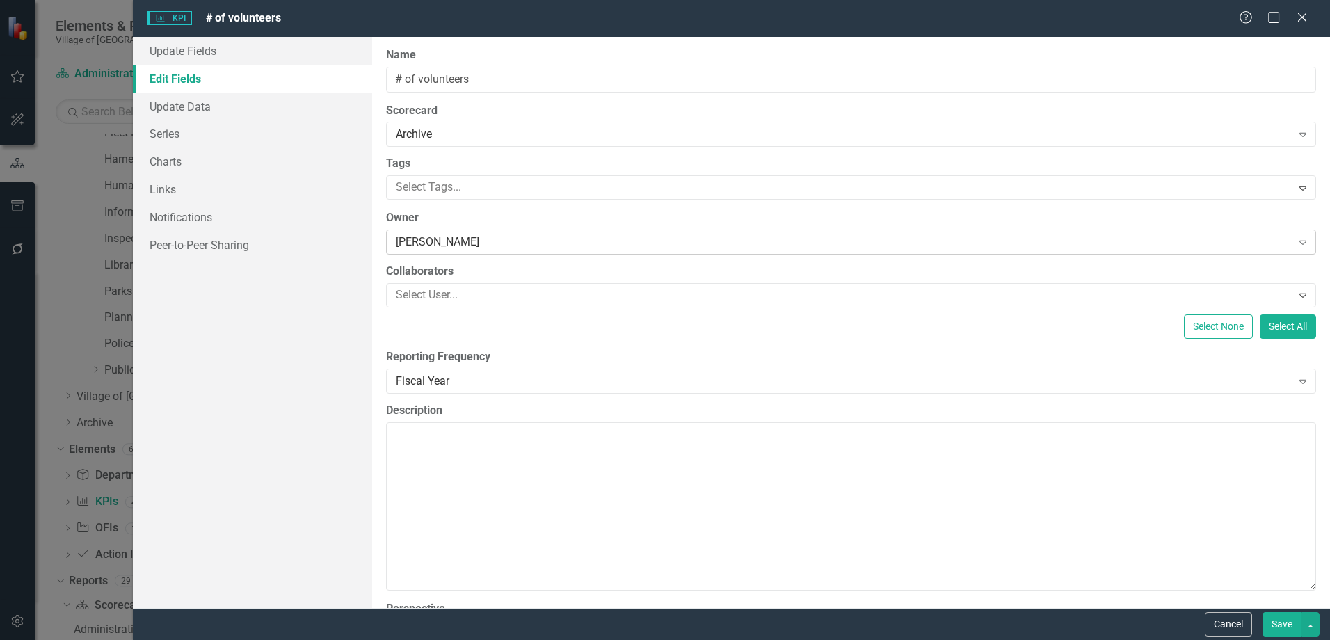
click at [472, 243] on div "Doug Willardson" at bounding box center [843, 242] width 895 height 16
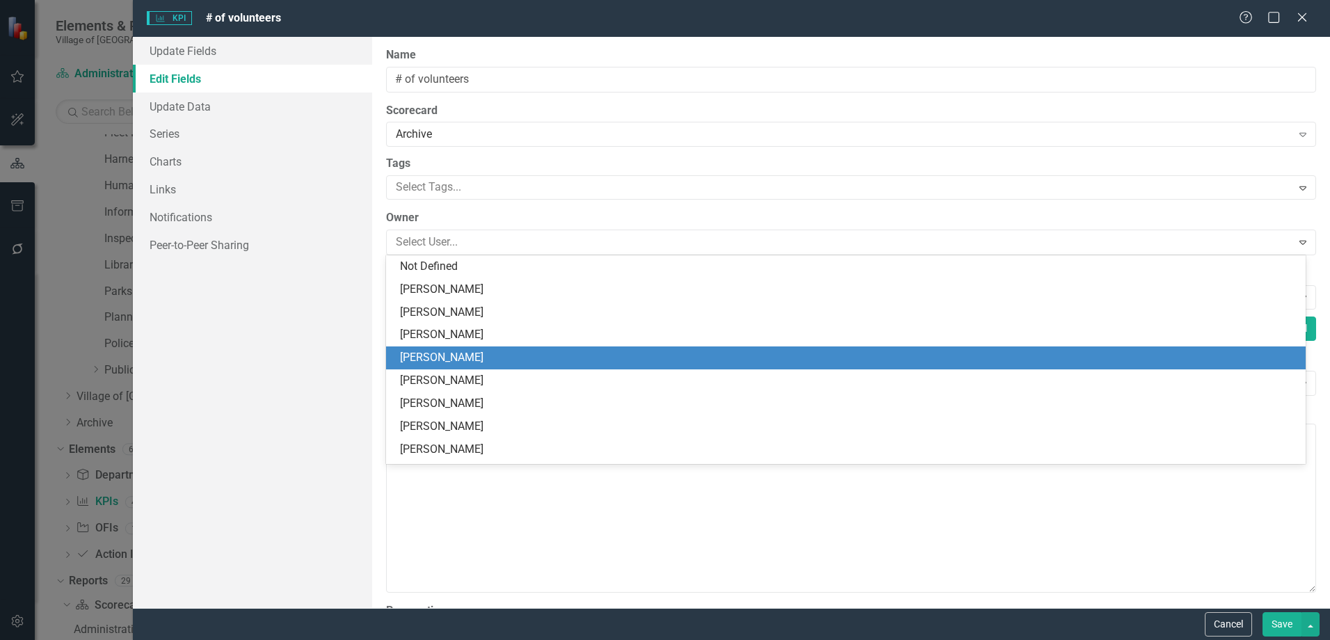
scroll to position [0, 0]
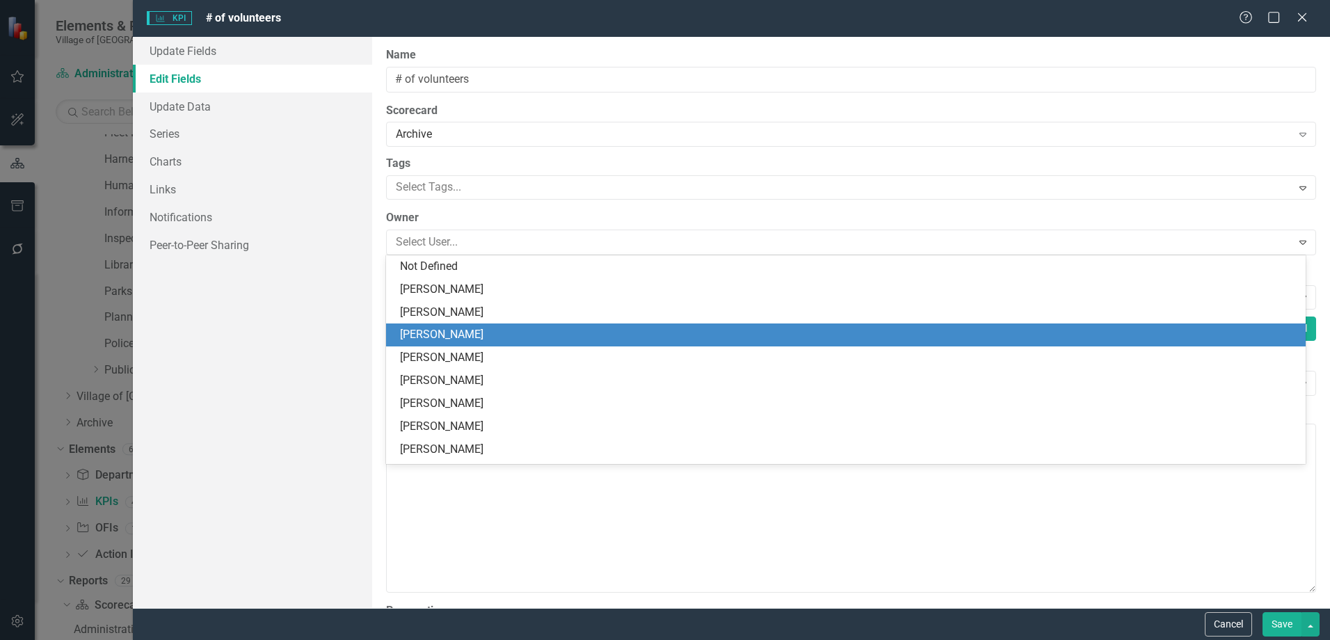
click at [458, 269] on div "Not Defined" at bounding box center [848, 267] width 897 height 16
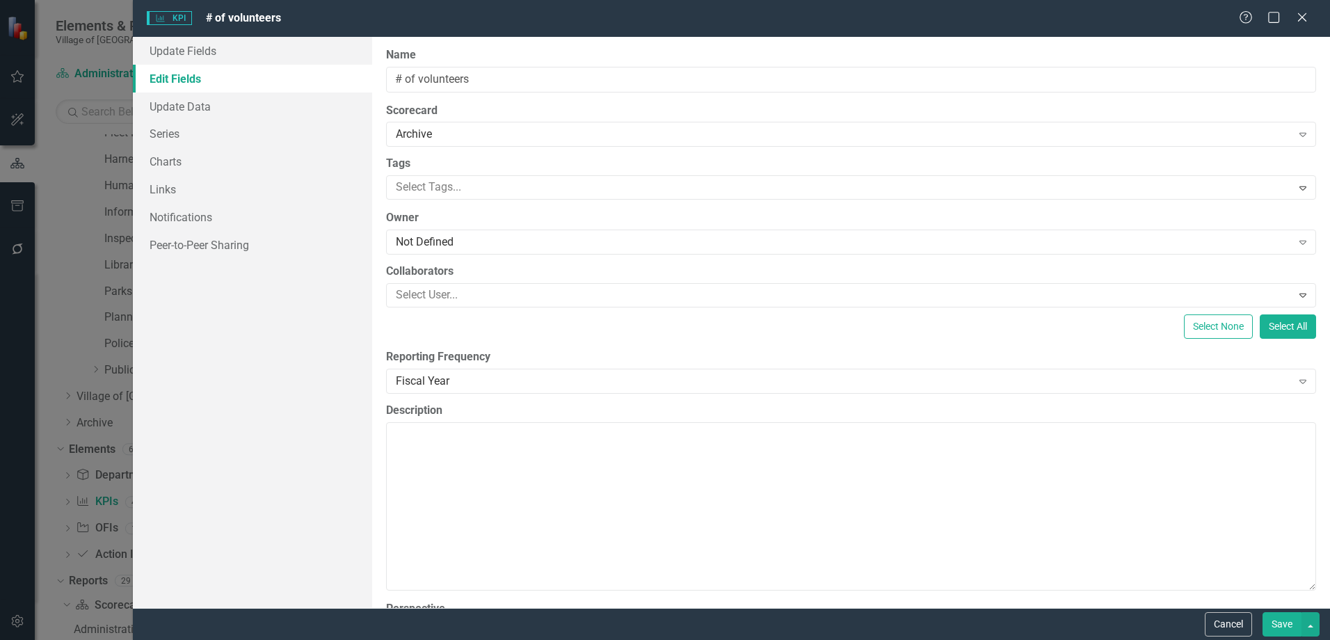
click at [473, 214] on label "Owner" at bounding box center [851, 218] width 930 height 16
click at [230, 102] on link "Update Data" at bounding box center [252, 106] width 239 height 28
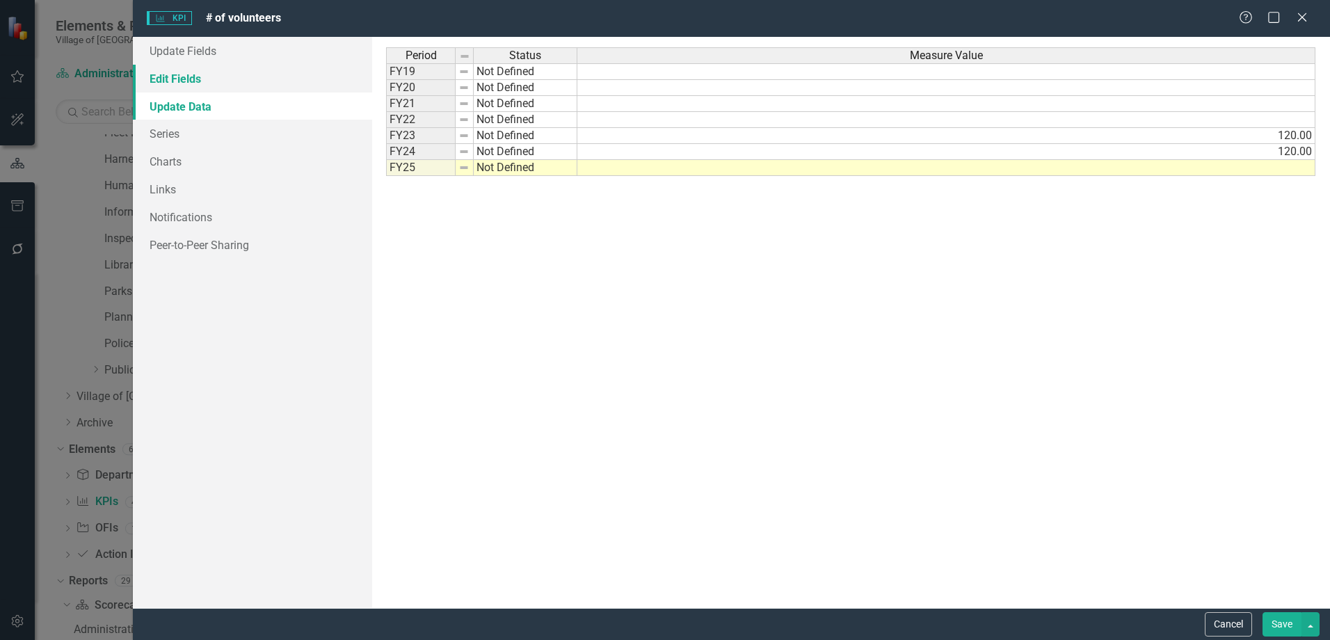
click at [210, 71] on link "Edit Fields" at bounding box center [252, 79] width 239 height 28
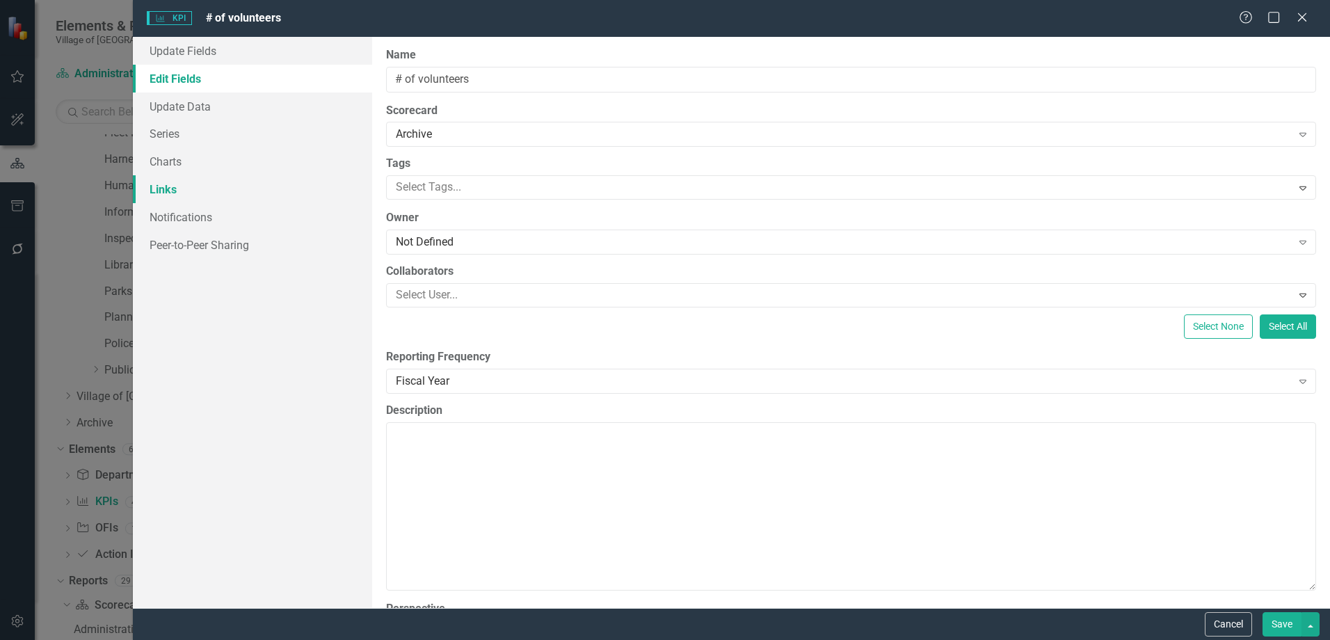
click at [187, 193] on link "Links" at bounding box center [252, 189] width 239 height 28
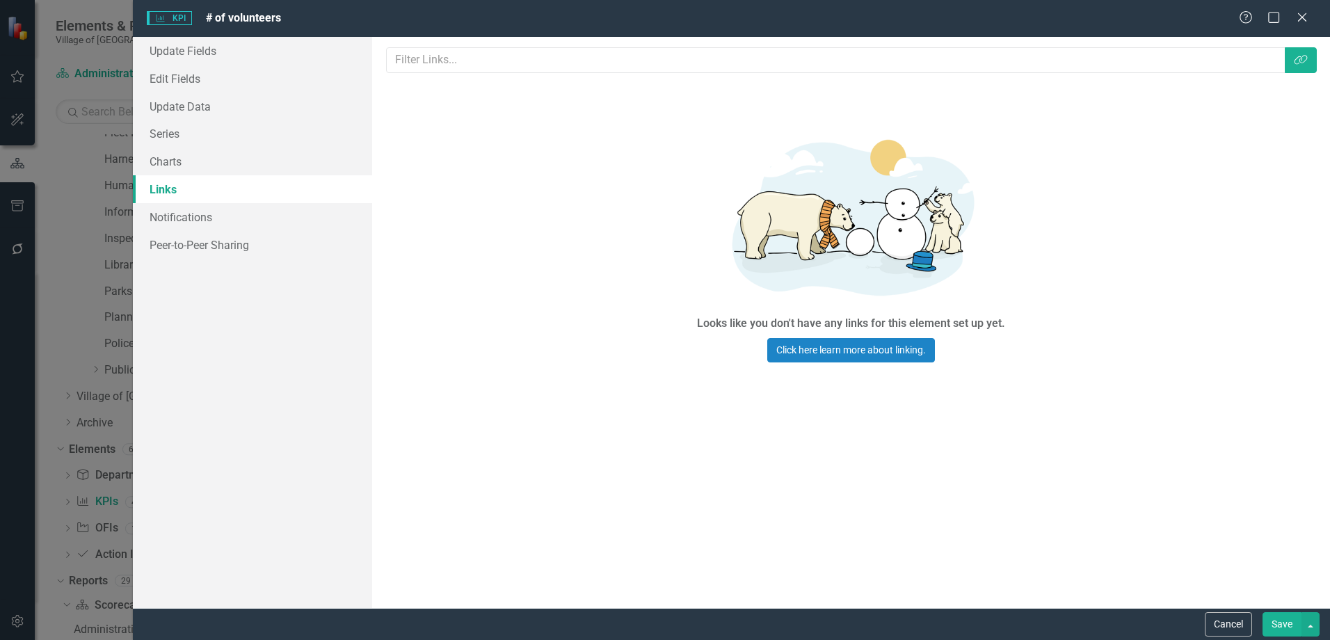
click at [1288, 634] on button "Save" at bounding box center [1281, 624] width 39 height 24
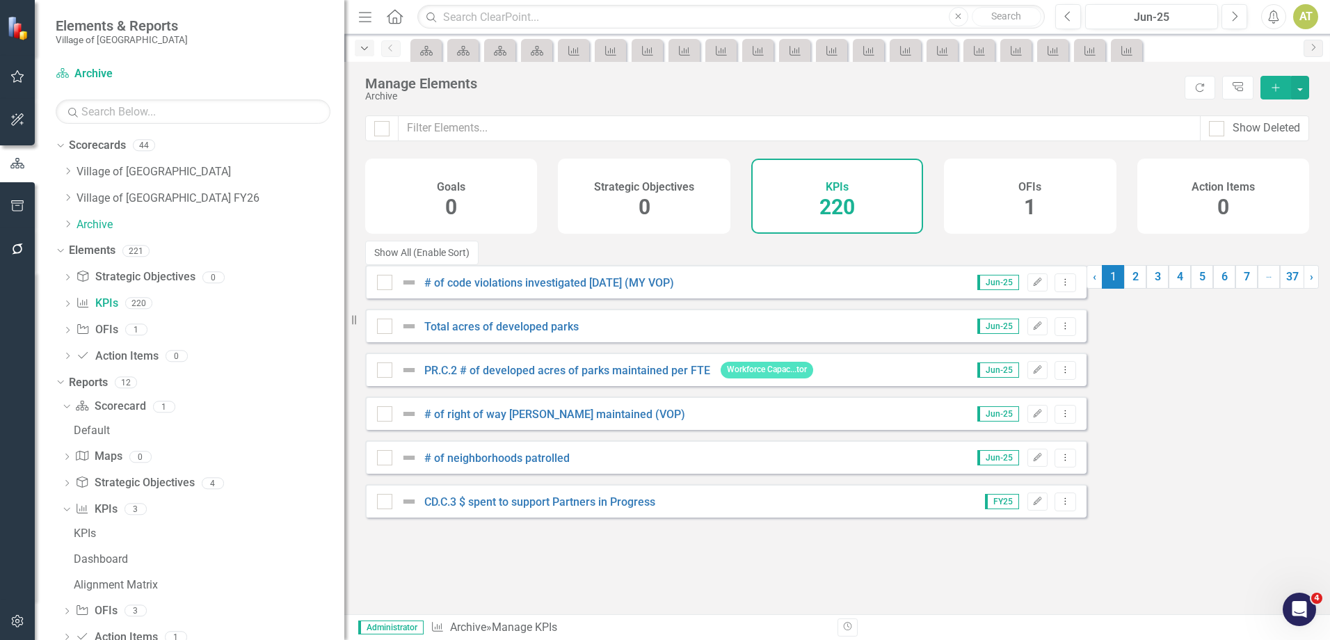
click at [369, 48] on icon "Dropdown" at bounding box center [364, 49] width 13 height 10
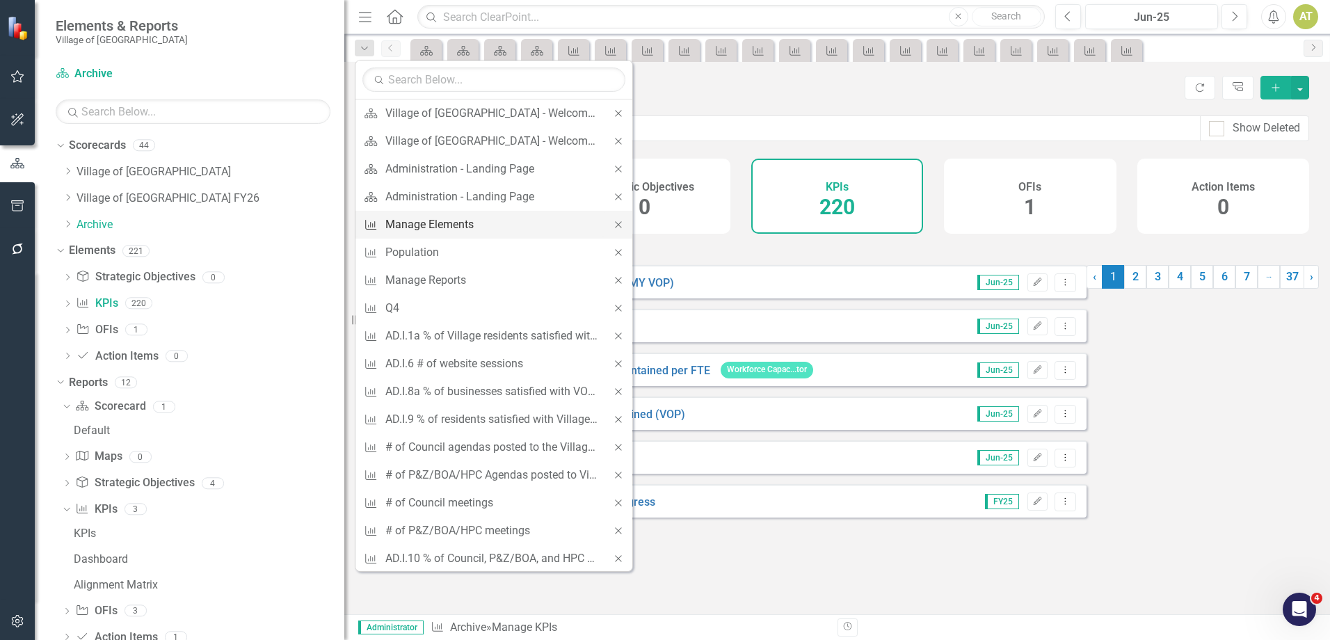
click at [465, 227] on div "Manage Elements" at bounding box center [491, 224] width 212 height 17
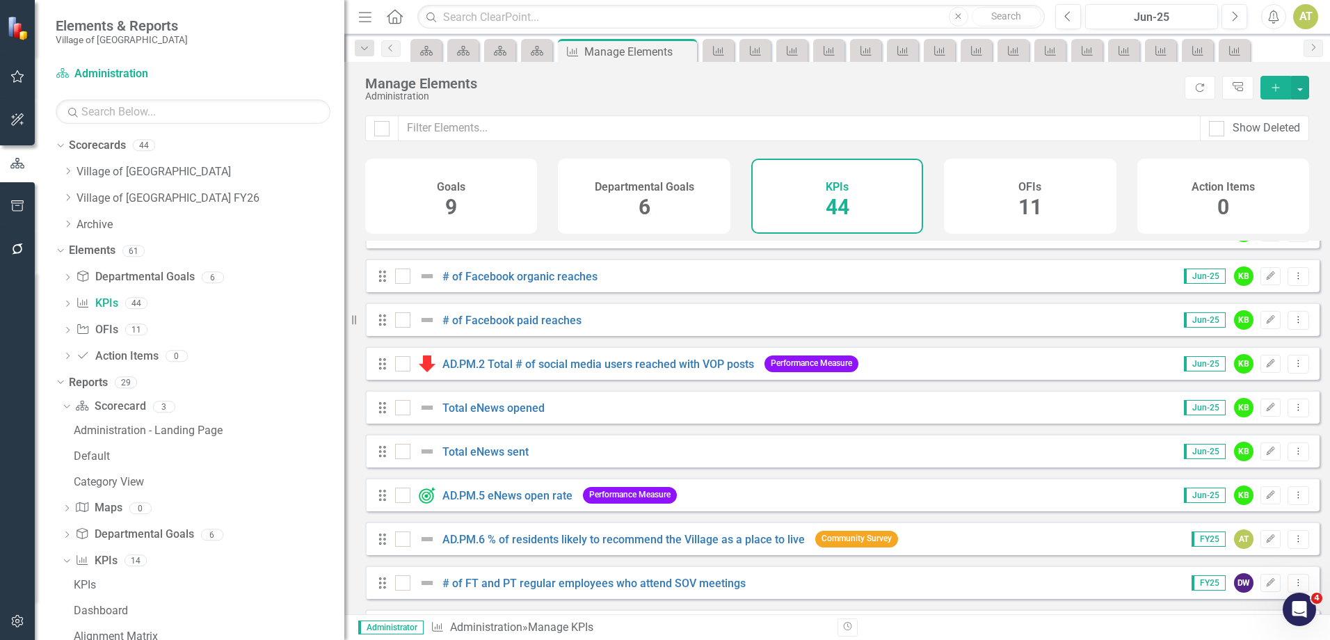
scroll to position [1565, 0]
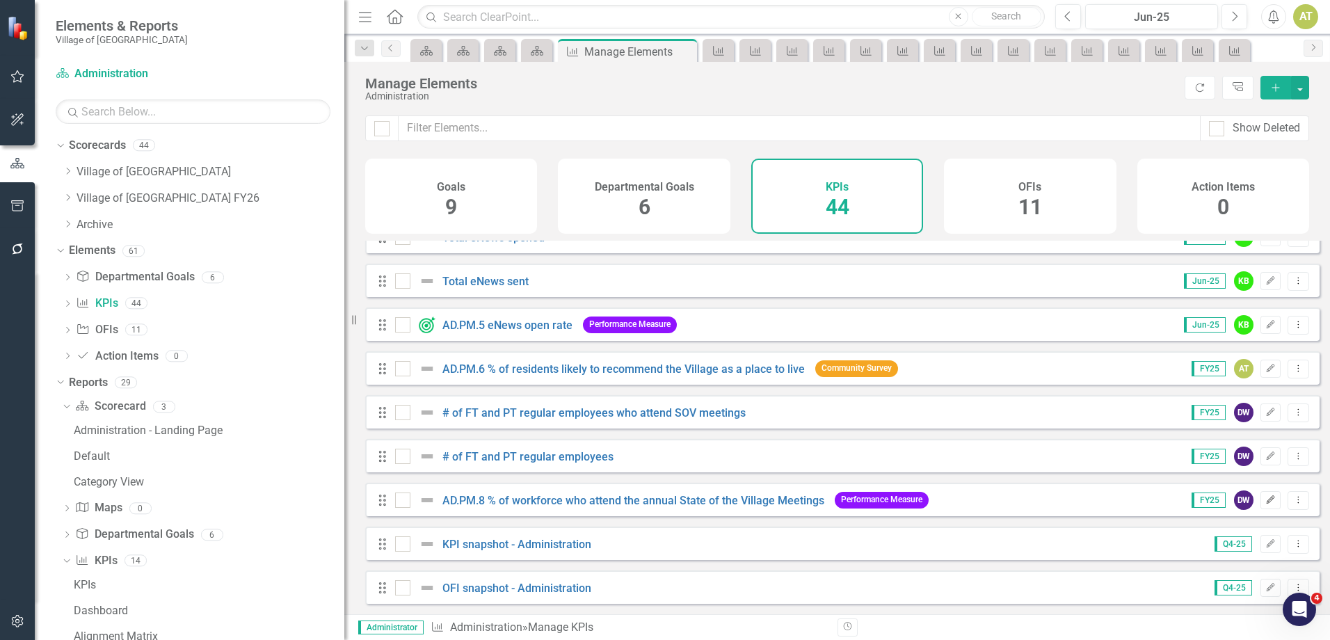
click at [1260, 499] on button "Edit" at bounding box center [1270, 500] width 20 height 18
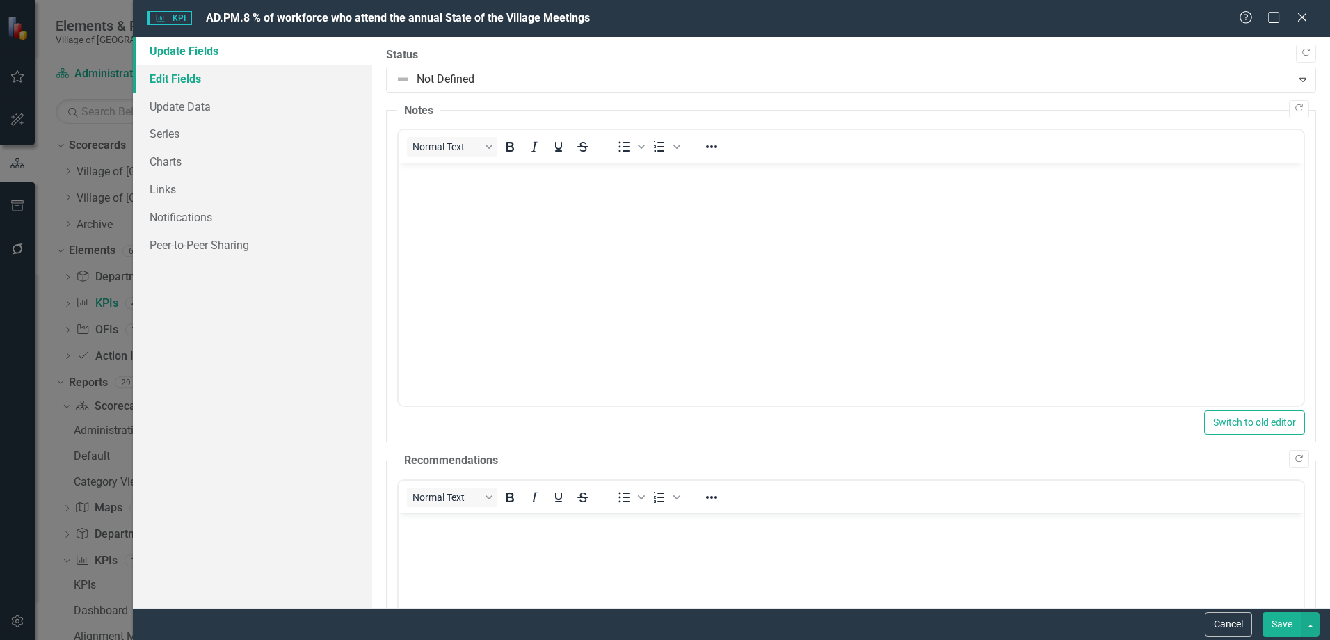
scroll to position [0, 0]
click at [190, 133] on link "Series" at bounding box center [252, 134] width 239 height 28
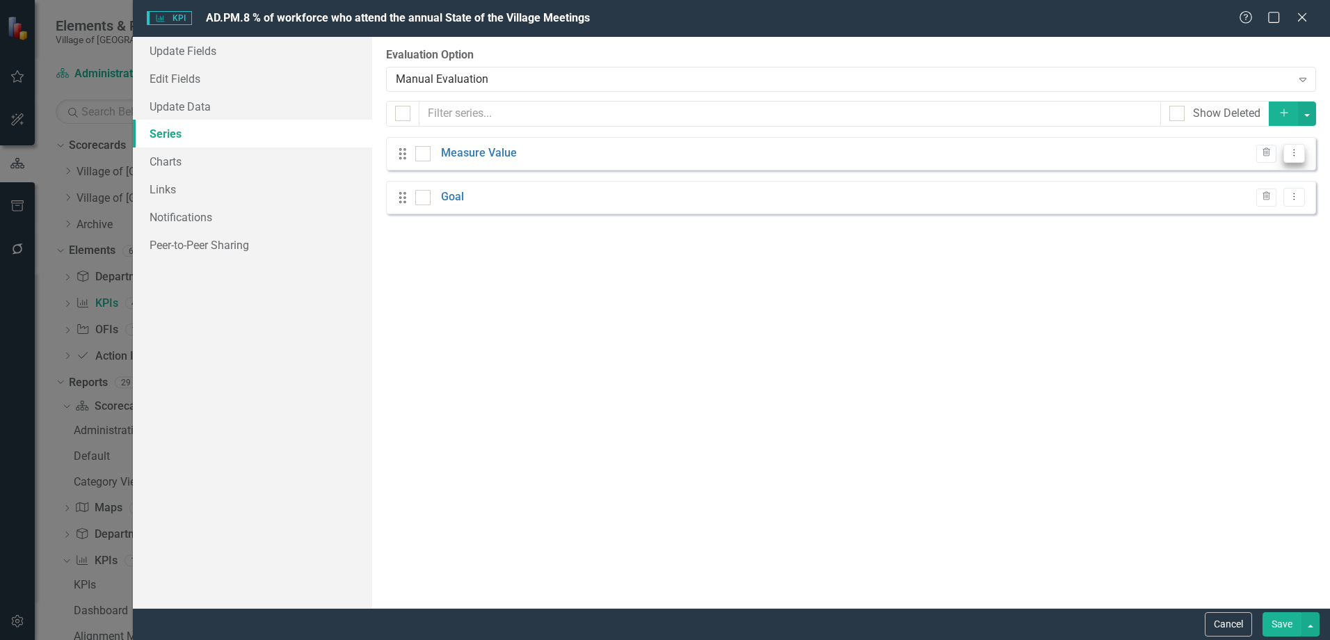
click at [1300, 152] on button "Dropdown Menu" at bounding box center [1294, 153] width 22 height 19
click at [1294, 172] on link "Edit Edit Measure Series" at bounding box center [1225, 176] width 158 height 26
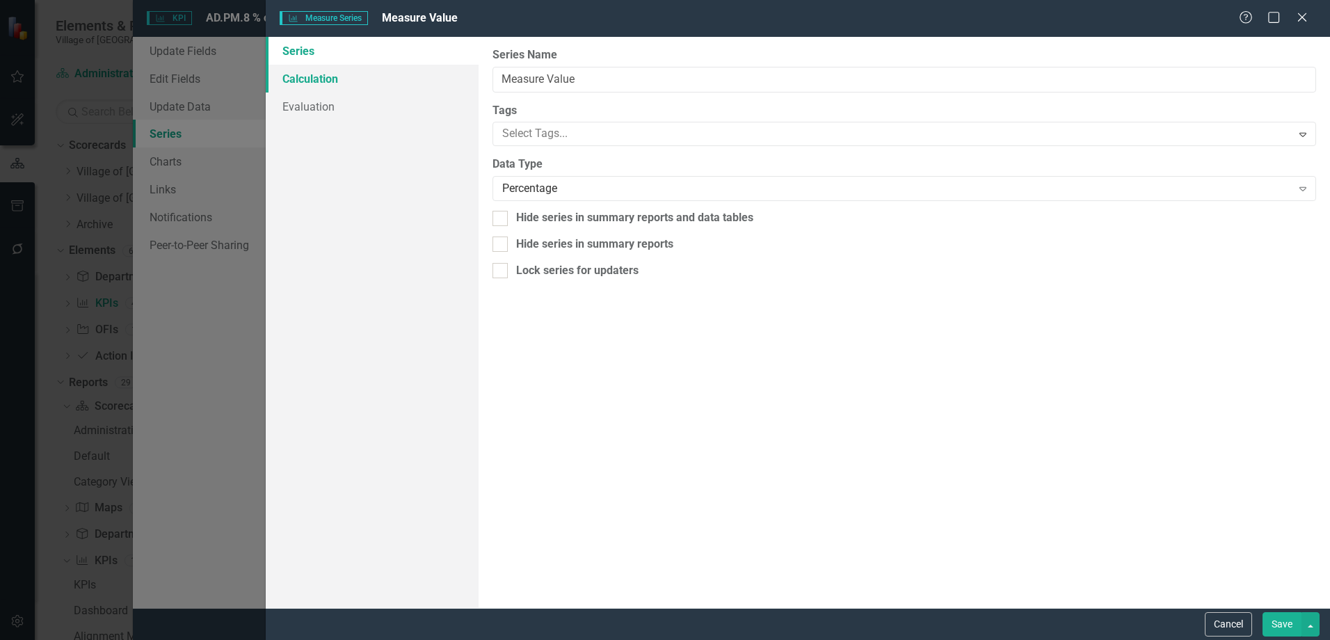
click at [371, 76] on link "Calculation" at bounding box center [372, 79] width 213 height 28
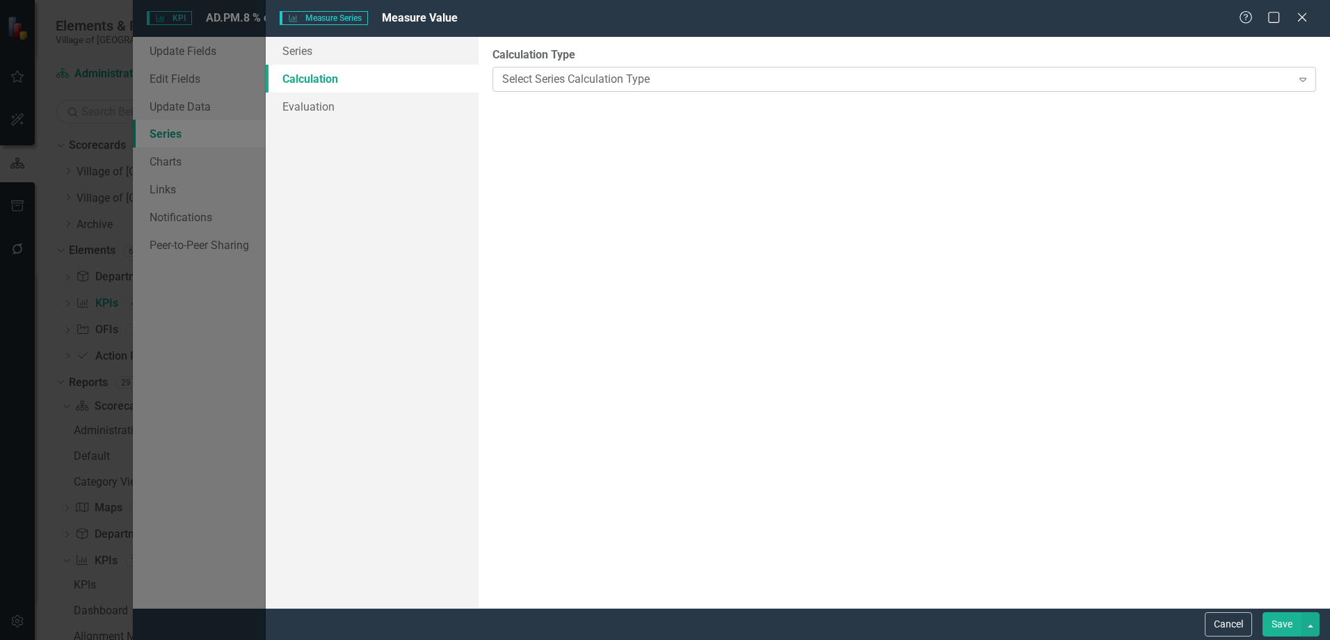
click at [672, 74] on div "Select Series Calculation Type" at bounding box center [896, 79] width 789 height 16
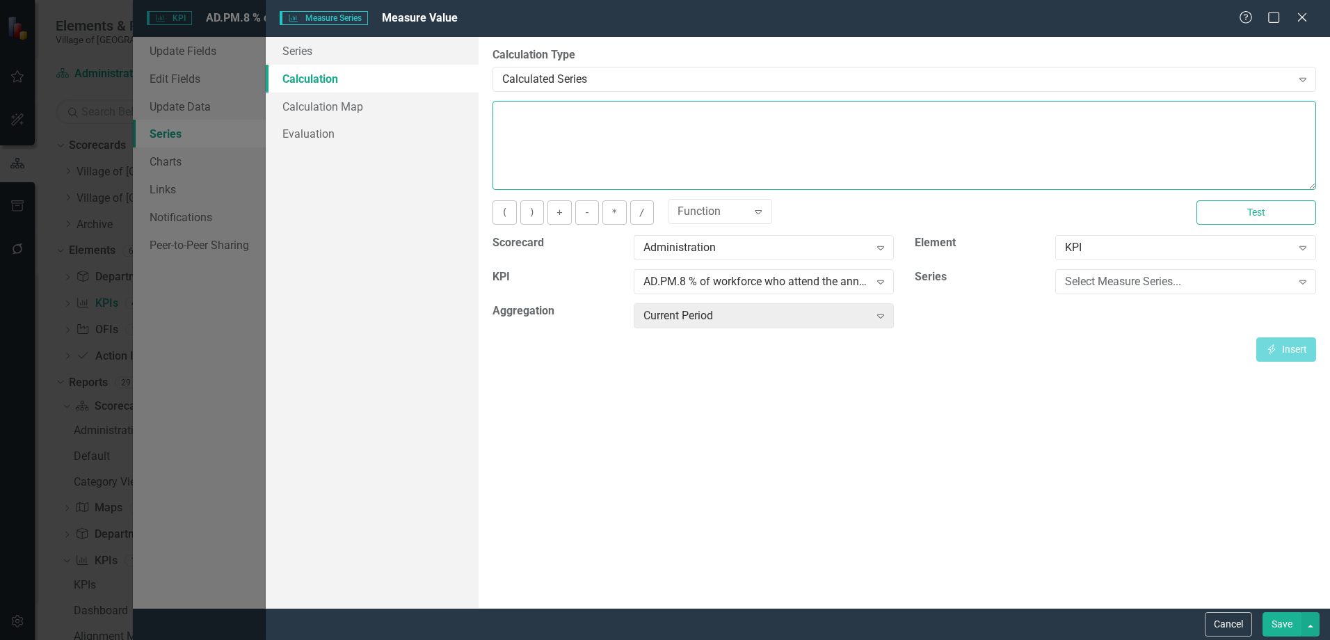
click at [586, 143] on textarea at bounding box center [903, 145] width 823 height 89
click at [1125, 277] on div "Select Measure Series..." at bounding box center [1178, 282] width 226 height 16
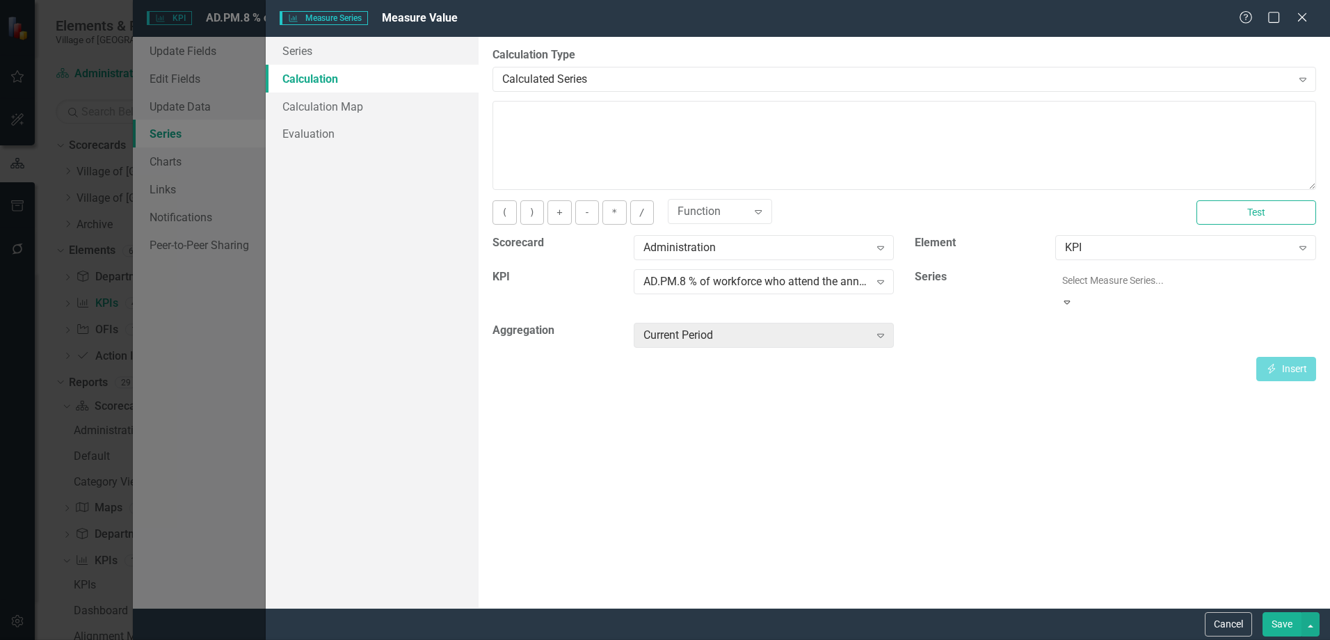
click at [1122, 639] on div "Measure Value" at bounding box center [667, 651] width 1307 height 16
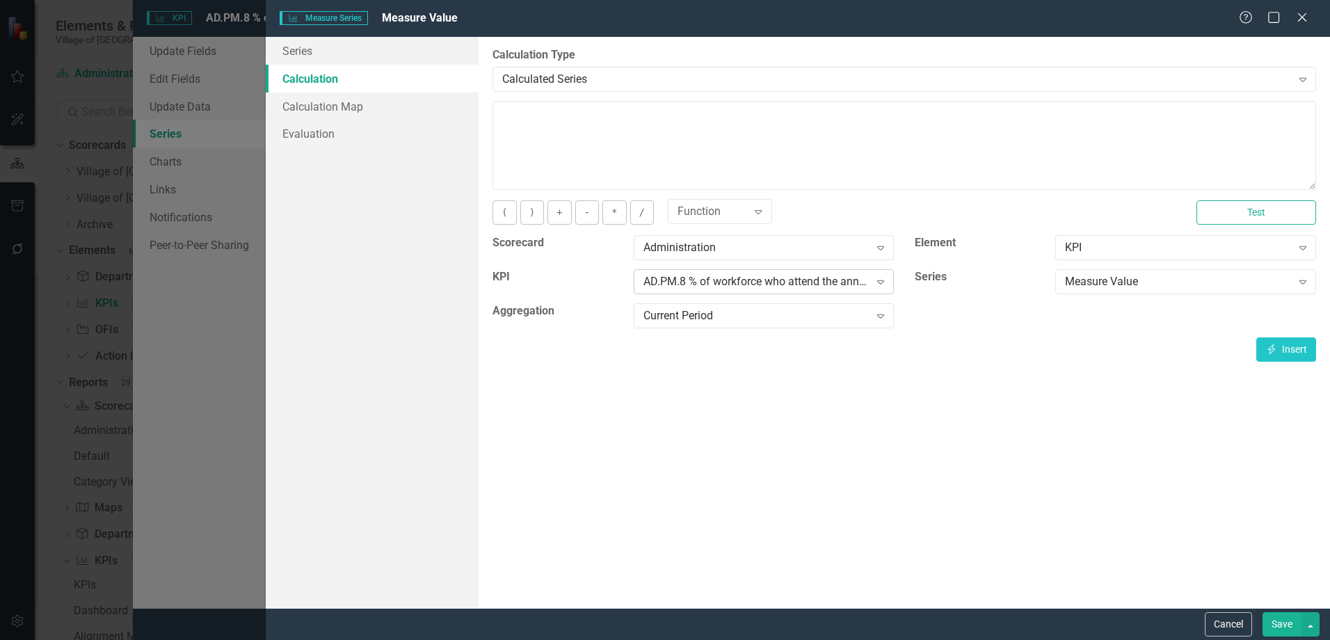
click at [773, 274] on div "AD.PM.8 % of workforce who attend the annual State of the Village Meetings" at bounding box center [756, 282] width 226 height 16
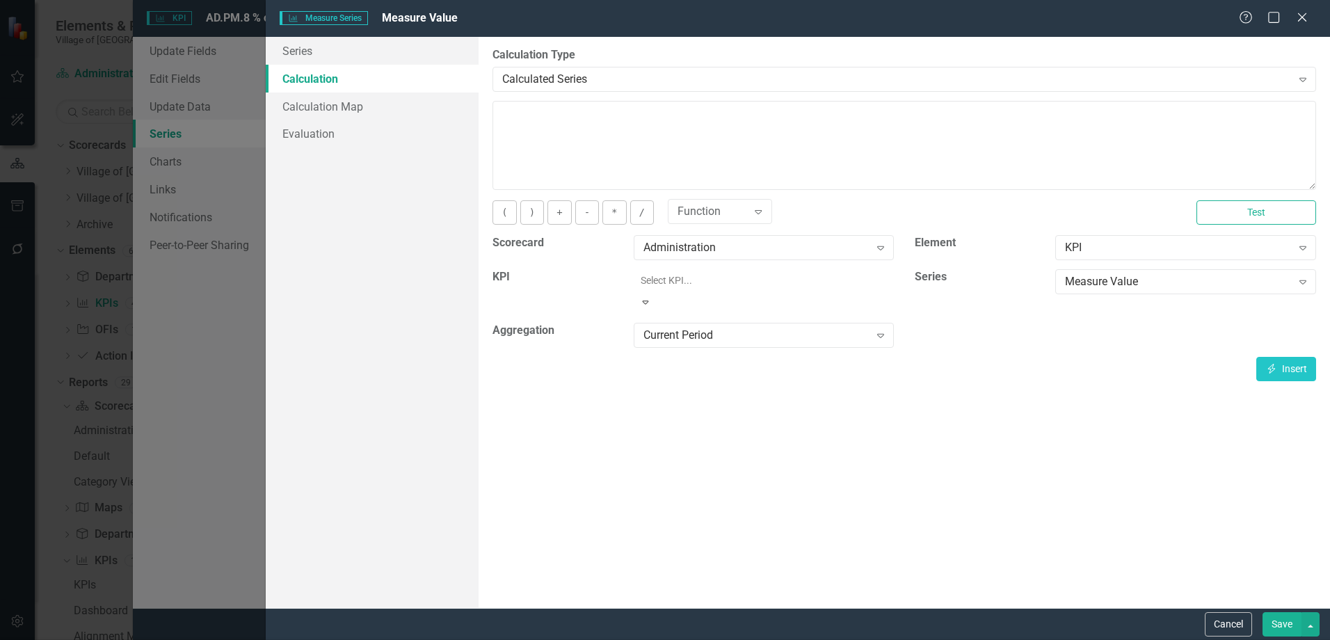
scroll to position [1177, 0]
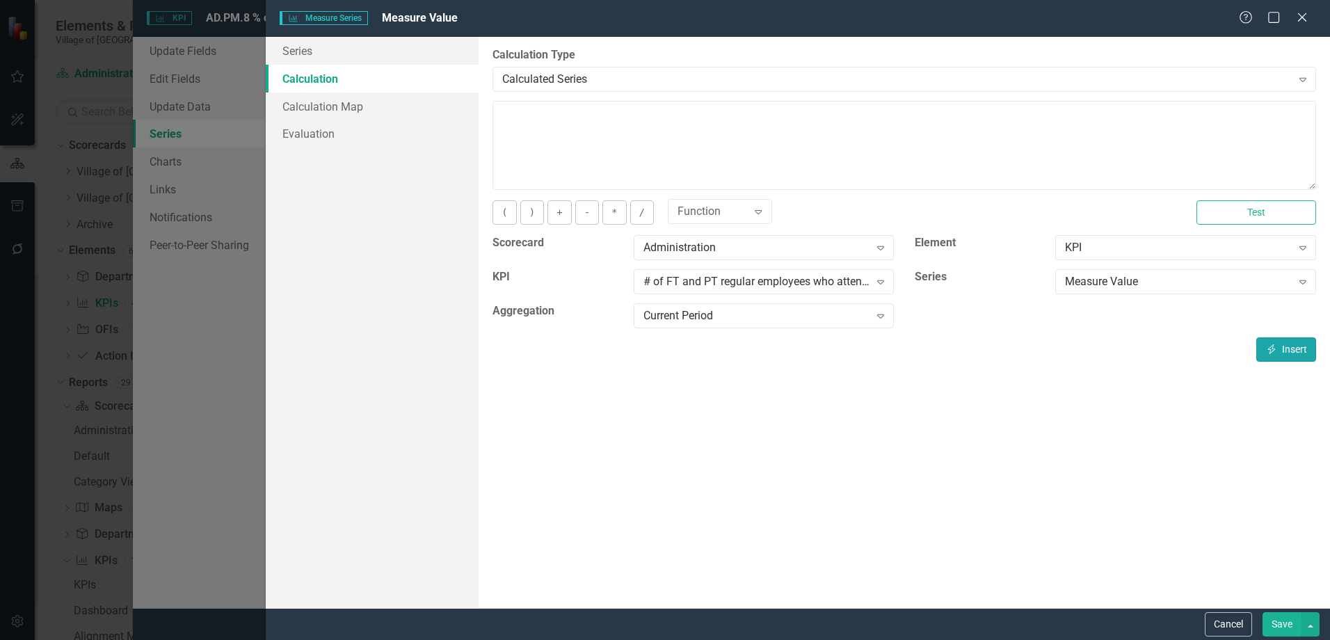
click at [1291, 348] on button "Insert Insert" at bounding box center [1286, 349] width 60 height 24
click at [770, 288] on div "# of FT and PT regular employees who attend SOV meetings" at bounding box center [756, 282] width 226 height 16
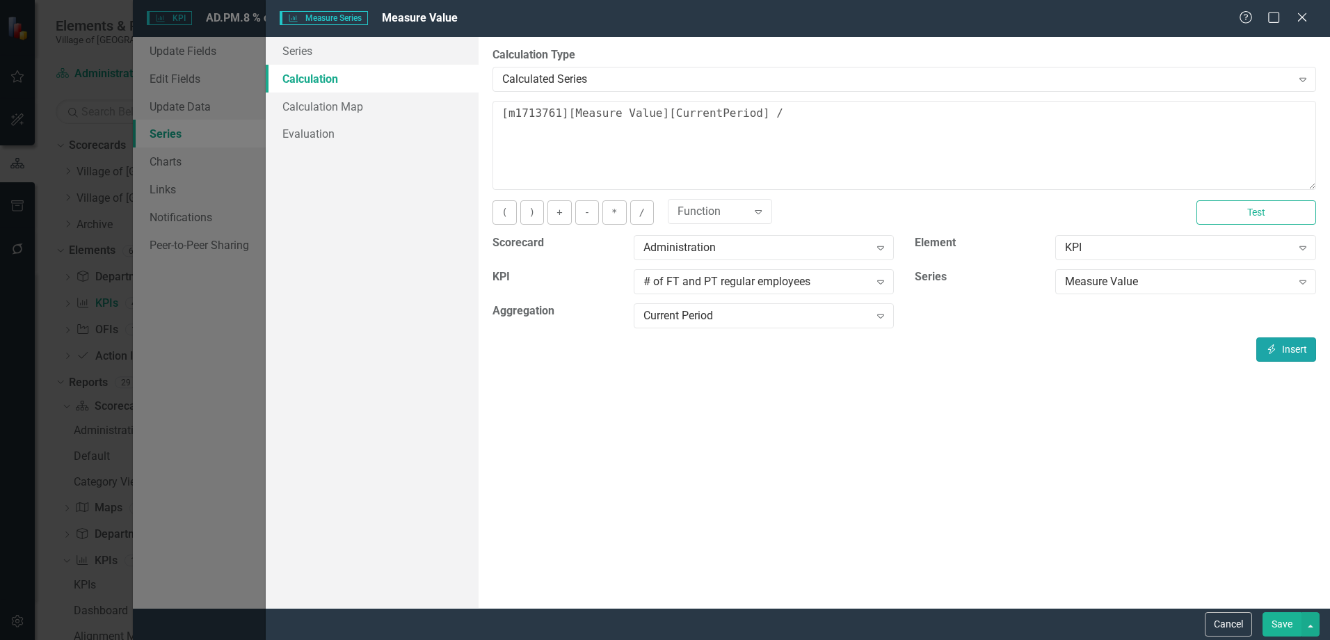
click at [1296, 345] on button "Insert Insert" at bounding box center [1286, 349] width 60 height 24
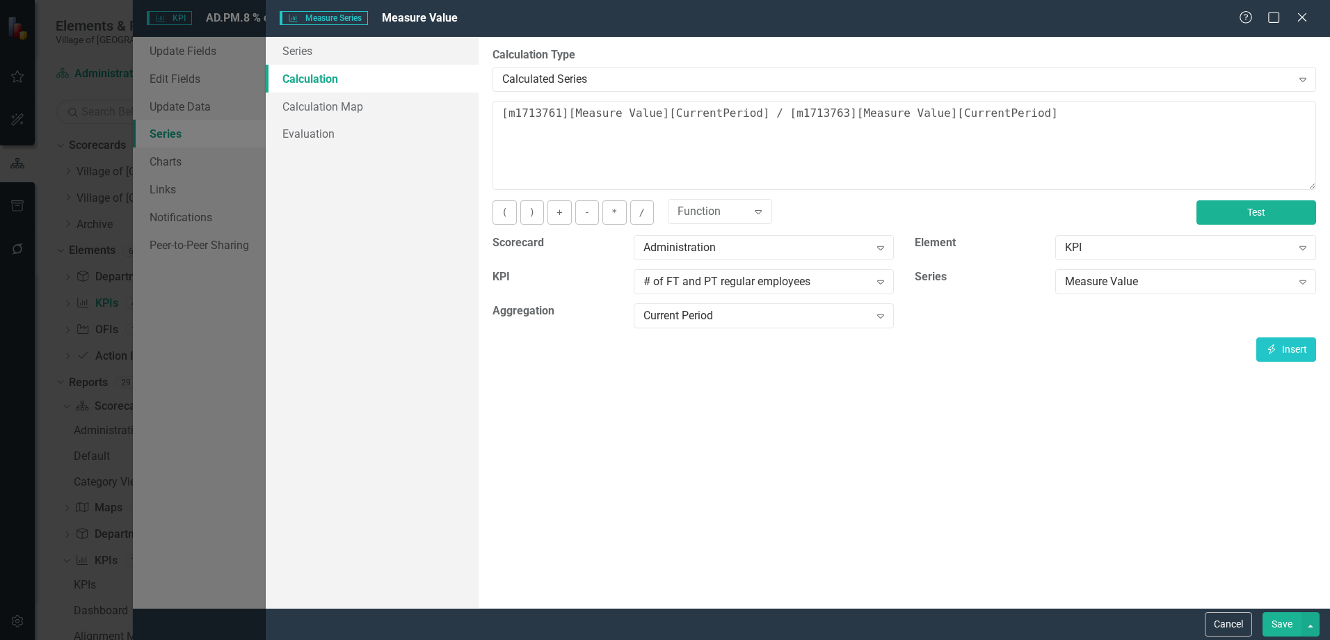
click at [1273, 204] on button "Test" at bounding box center [1256, 212] width 120 height 24
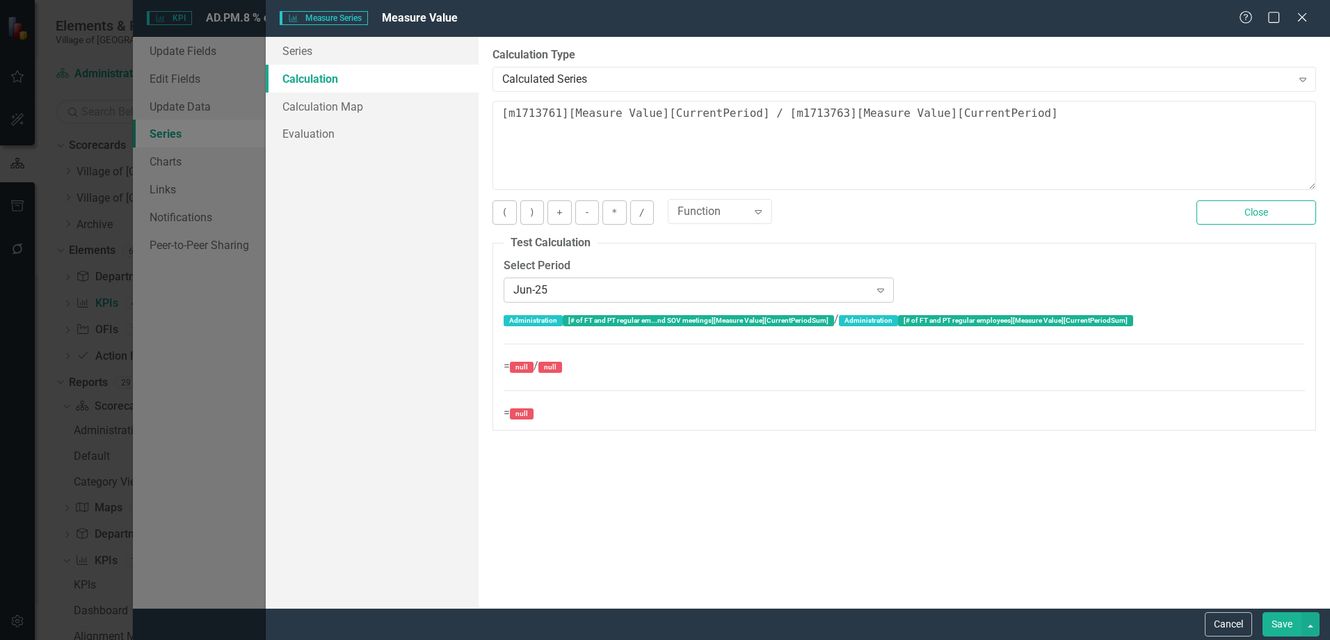
click at [582, 277] on div "Jun-25 Expand" at bounding box center [699, 289] width 390 height 25
drag, startPoint x: 745, startPoint y: 111, endPoint x: 494, endPoint y: 118, distance: 251.2
click at [463, 109] on div "Series Calculation Calculation Map Evaluation From this page, you can edit the …" at bounding box center [798, 322] width 1064 height 571
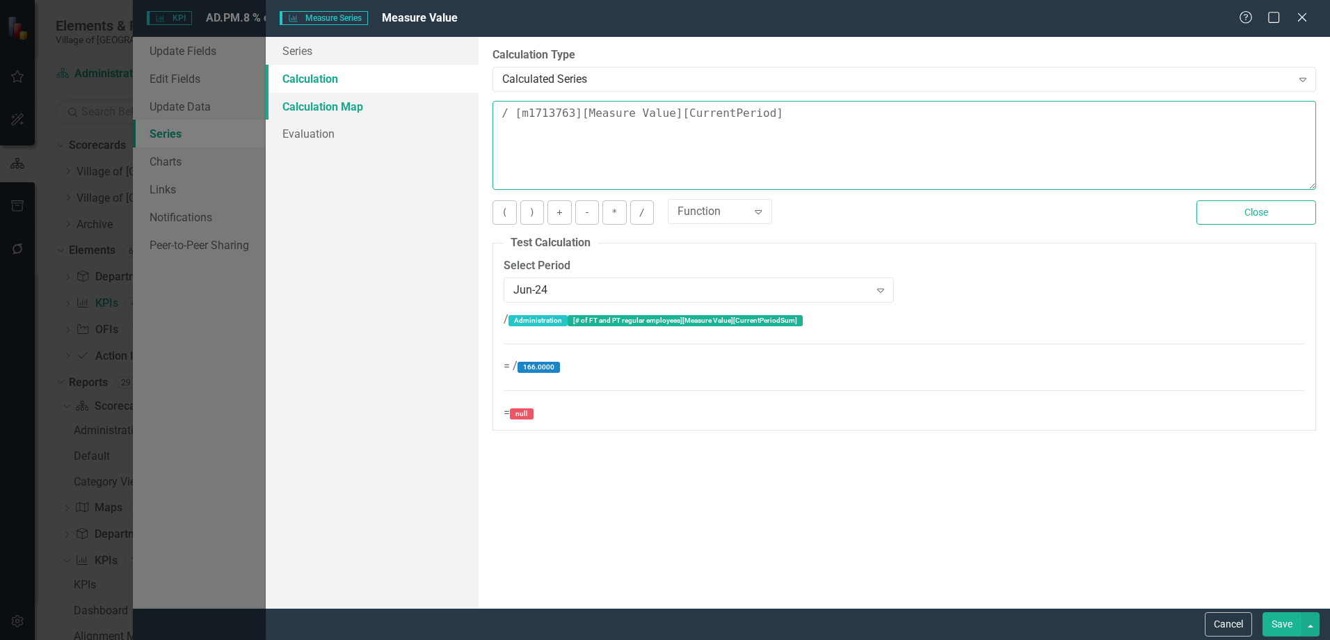
drag, startPoint x: 518, startPoint y: 111, endPoint x: 435, endPoint y: 109, distance: 82.8
click at [436, 109] on div "Series Calculation Calculation Map Evaluation From this page, you can edit the …" at bounding box center [798, 322] width 1064 height 571
click at [807, 102] on textarea "[m1713763][Measure Value][CurrentPeriod]" at bounding box center [903, 145] width 823 height 89
paste textarea "[m1713761][Measure Value][CurrentPeriod]"
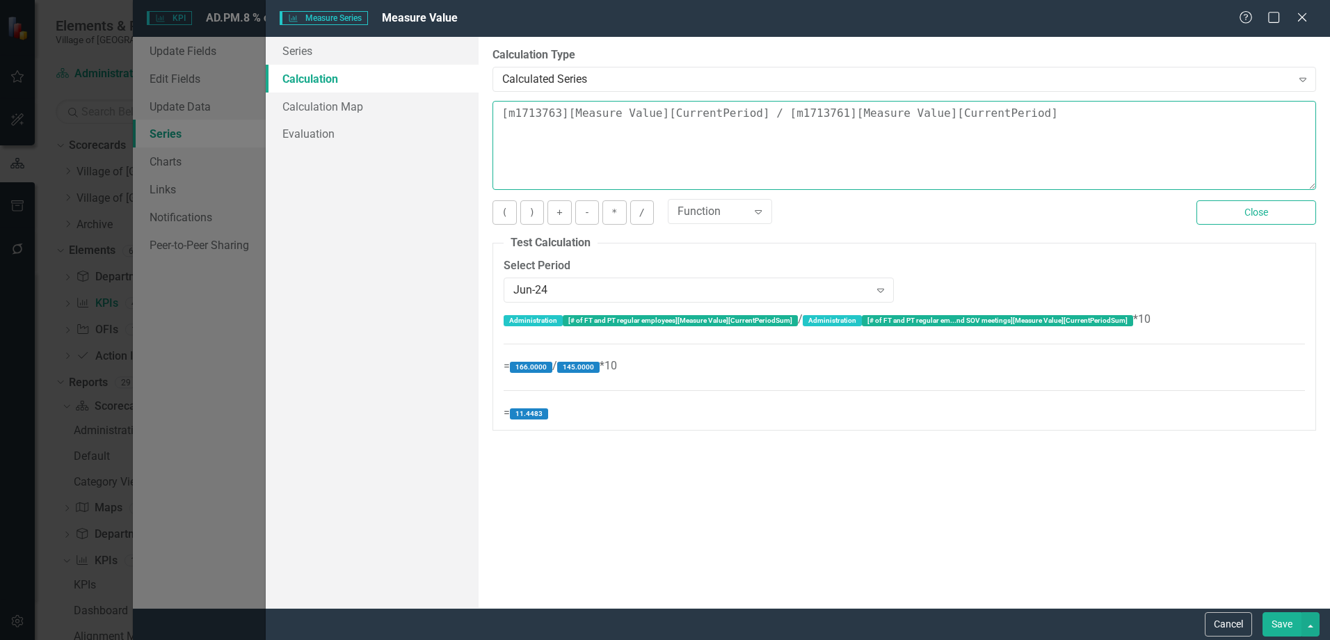
type textarea "[m1713763][Measure Value][CurrentPeriod] / [m1713761][Measure Value][CurrentPer…"
drag, startPoint x: 1056, startPoint y: 108, endPoint x: 438, endPoint y: 116, distance: 618.3
click at [438, 116] on div "Series Calculation Calculation Map Evaluation From this page, you can edit the …" at bounding box center [798, 322] width 1064 height 571
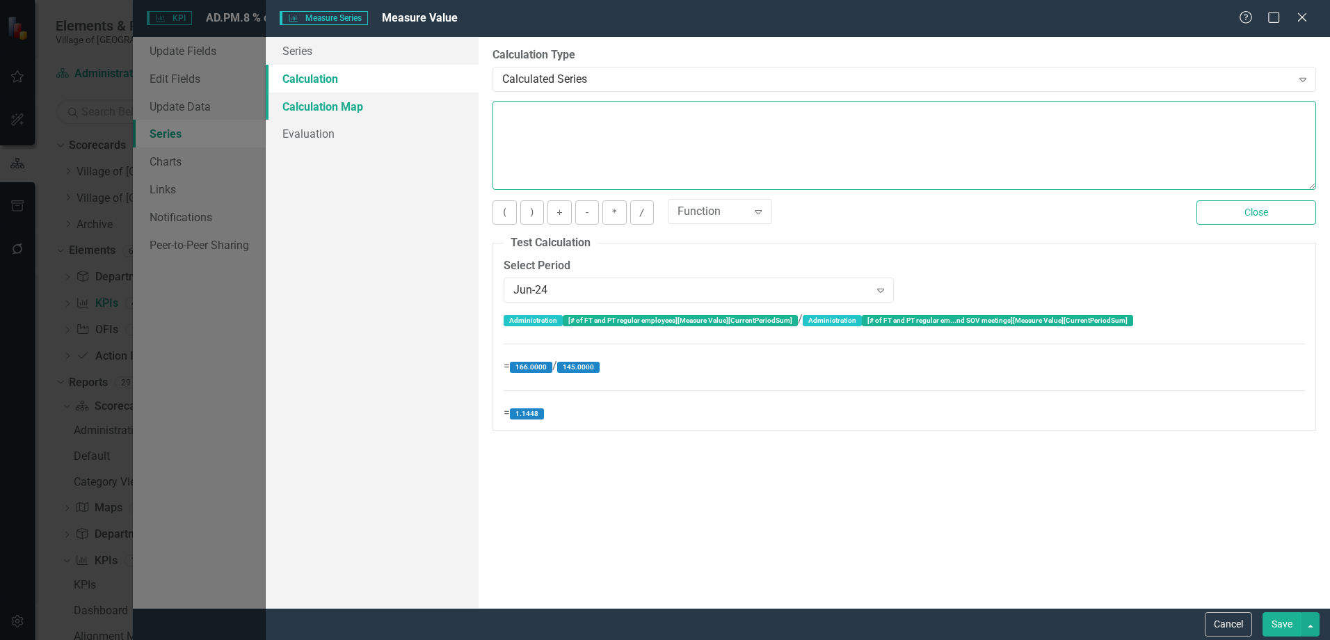
paste textarea "[m1713761][Measure Value][CurrentPeriod]"
type textarea "[m1713761][Measure Value][CurrentPeriod]"
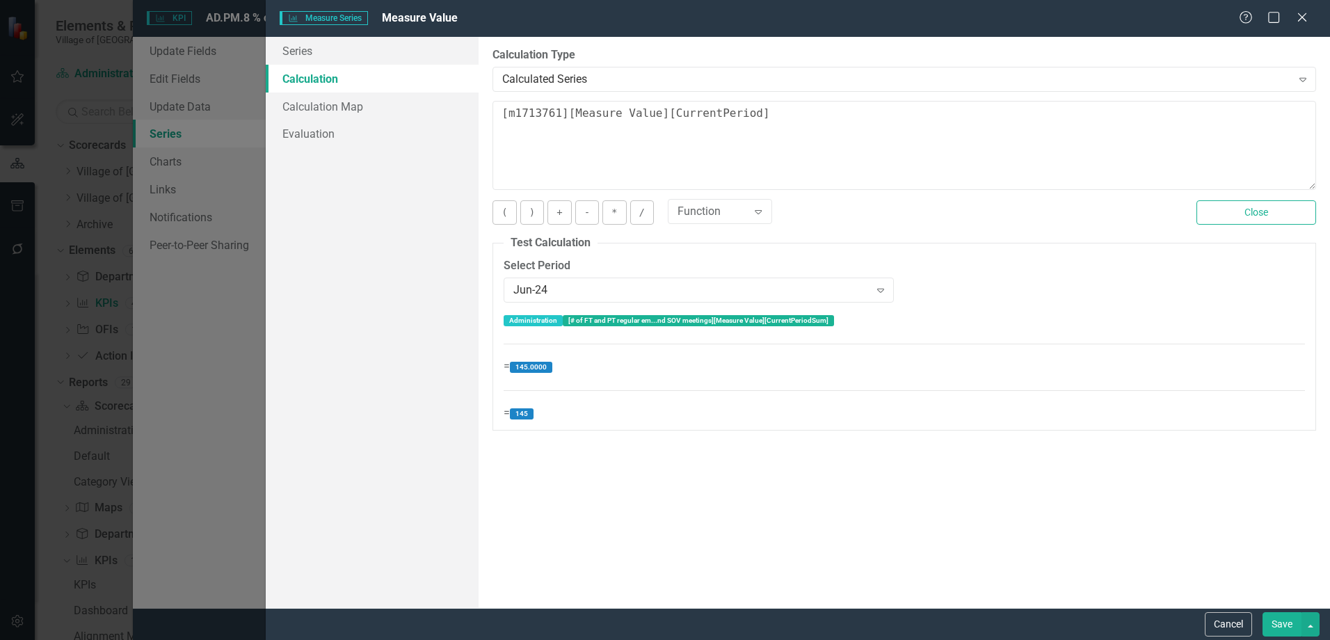
scroll to position [1565, 0]
type textarea "[m1713761][Measure Value][CurrentPeriod] /"
click at [1259, 205] on button "Close" at bounding box center [1256, 212] width 120 height 24
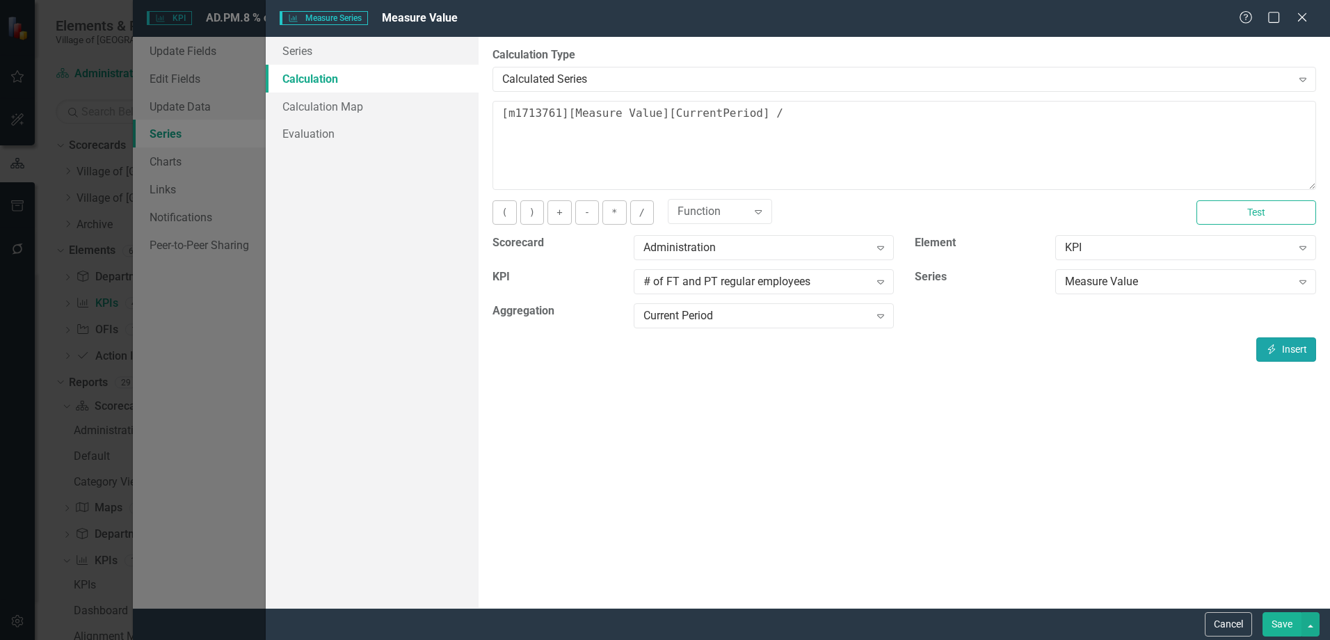
click at [1307, 339] on button "Insert Insert" at bounding box center [1286, 349] width 60 height 24
click at [1275, 209] on button "Test" at bounding box center [1256, 212] width 120 height 24
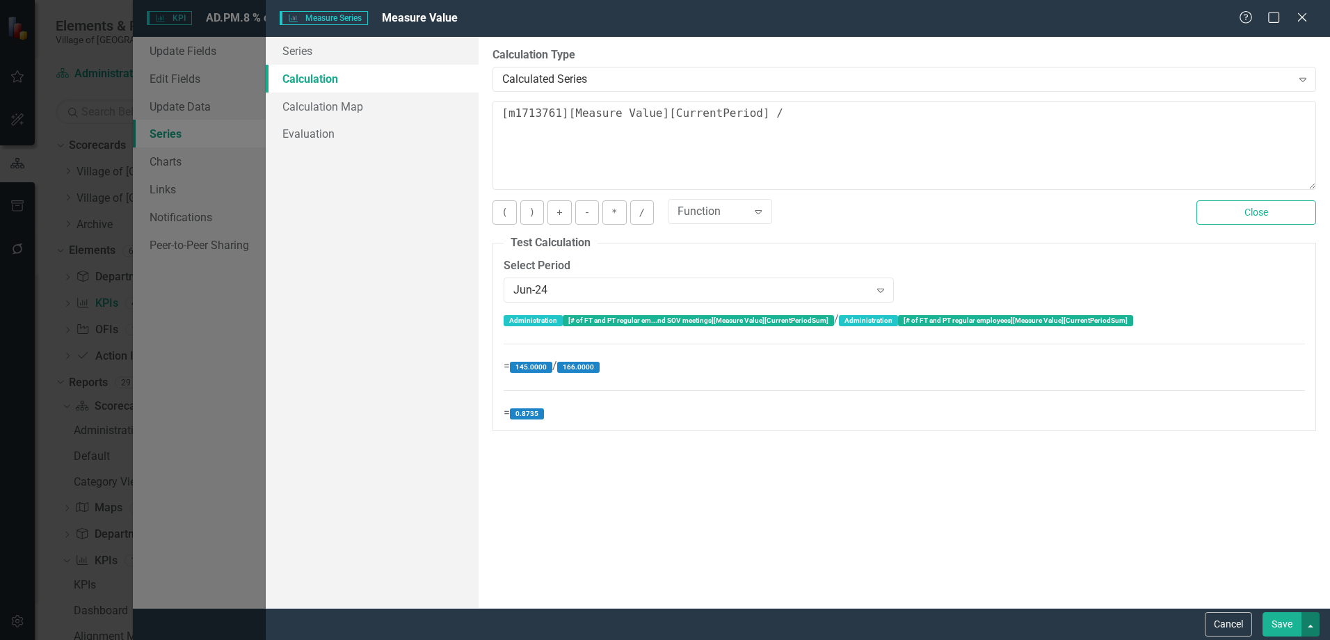
click at [1303, 630] on button "button" at bounding box center [1310, 624] width 18 height 24
click at [1279, 571] on link "Save and Close" at bounding box center [1264, 573] width 110 height 26
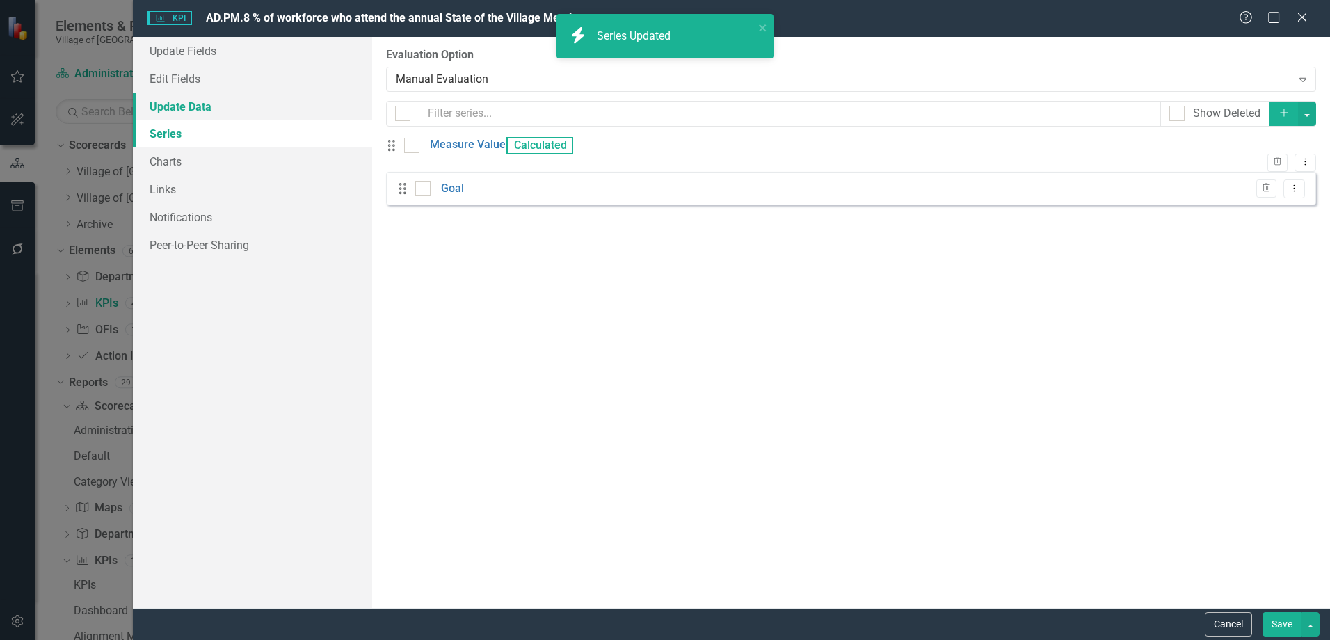
click at [195, 102] on link "Update Data" at bounding box center [252, 106] width 239 height 28
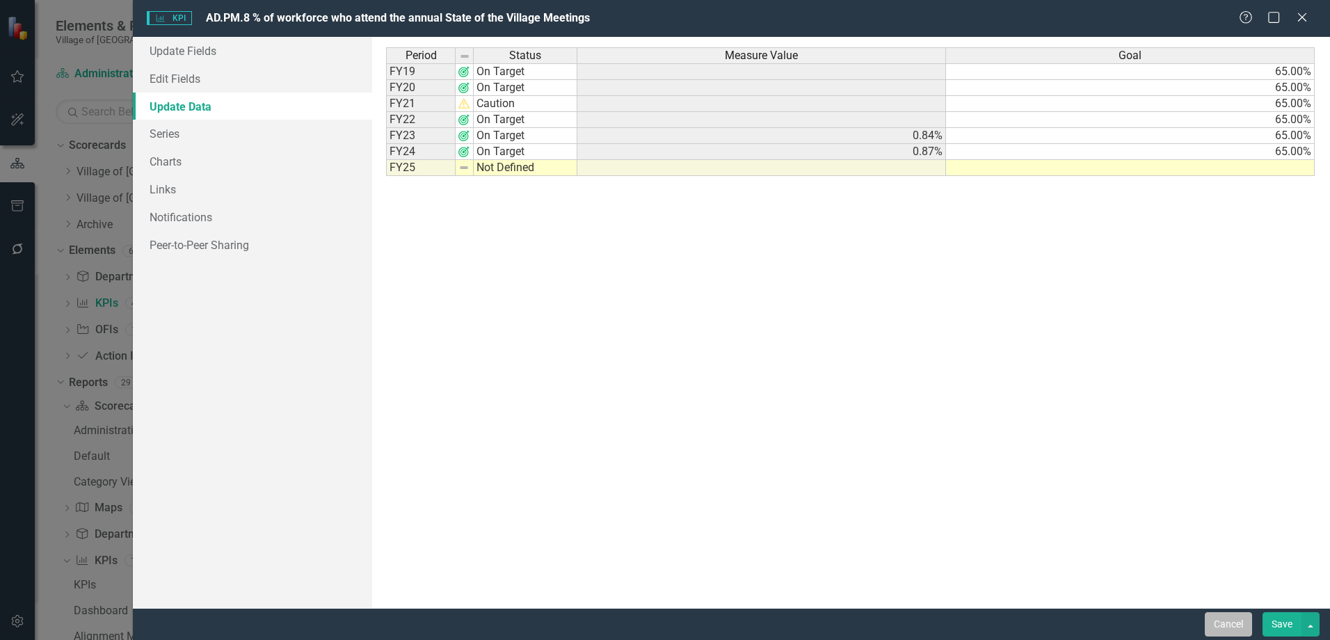
click at [1218, 629] on button "Cancel" at bounding box center [1228, 624] width 47 height 24
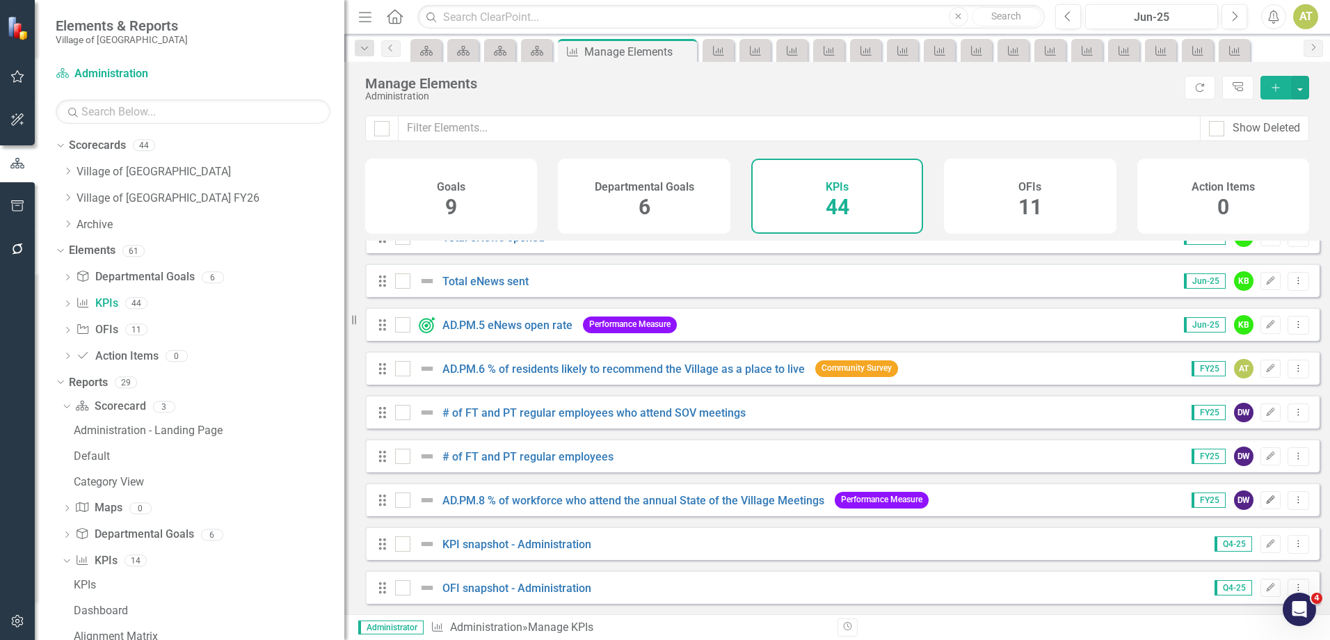
click at [1265, 502] on icon "Edit" at bounding box center [1270, 500] width 10 height 8
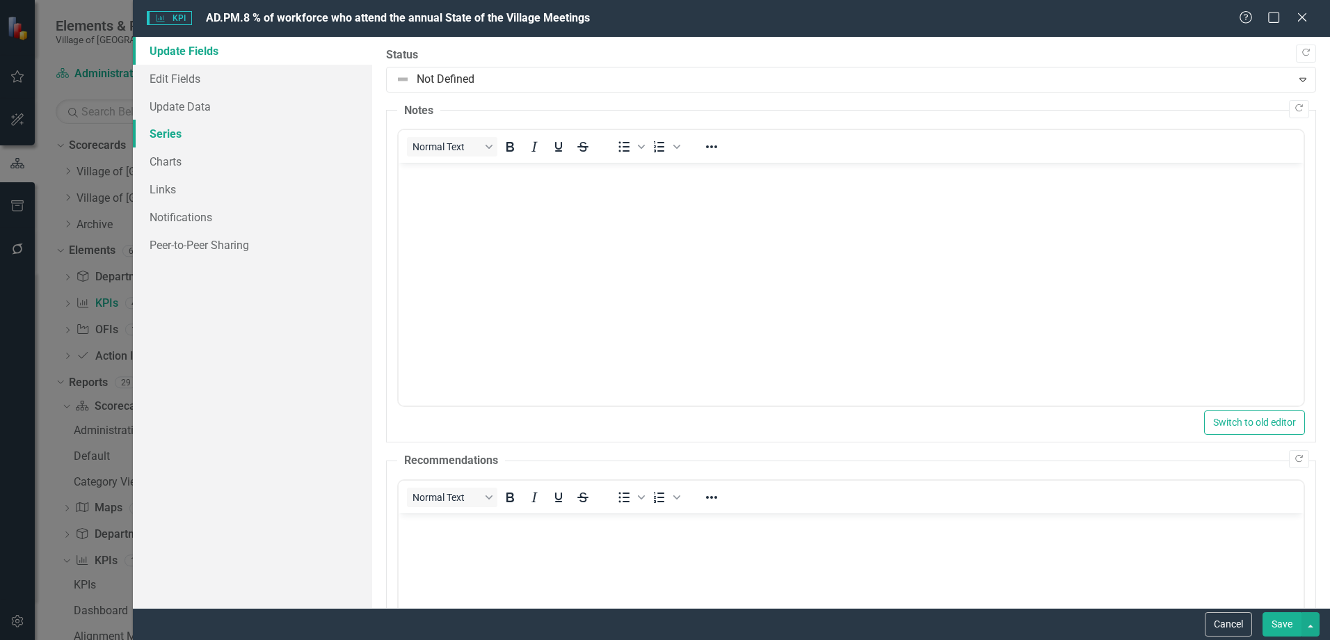
scroll to position [0, 0]
click at [178, 127] on link "Series" at bounding box center [252, 134] width 239 height 28
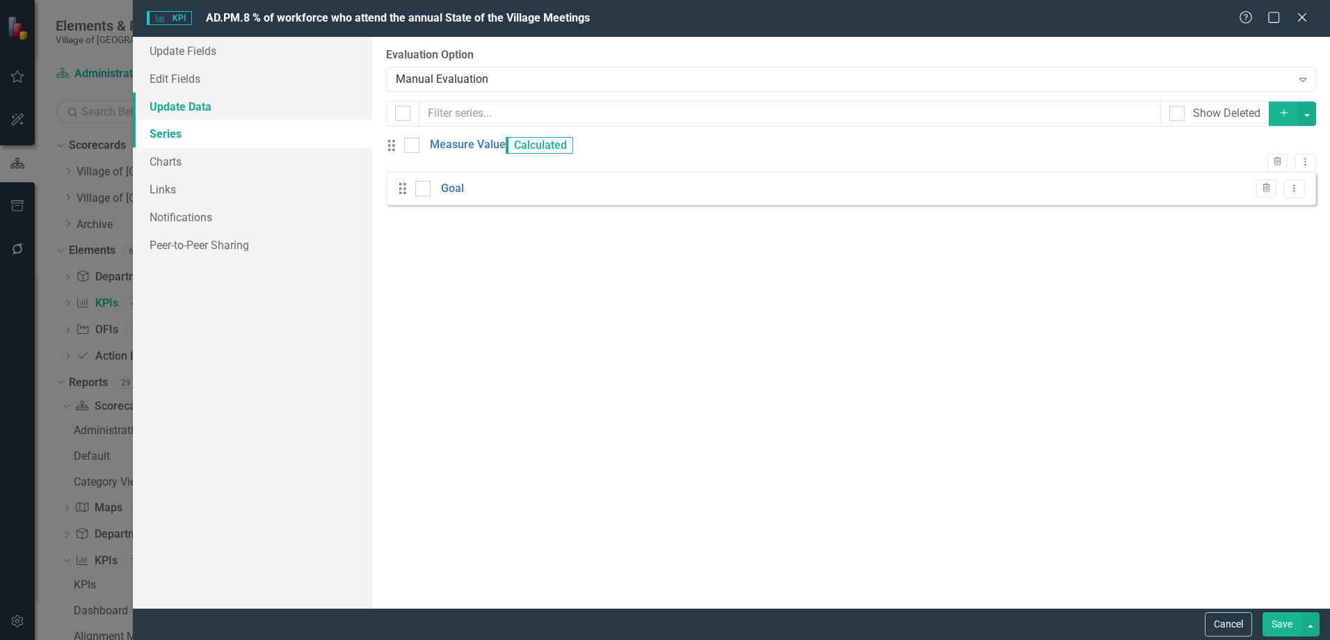
click at [171, 100] on link "Update Data" at bounding box center [252, 106] width 239 height 28
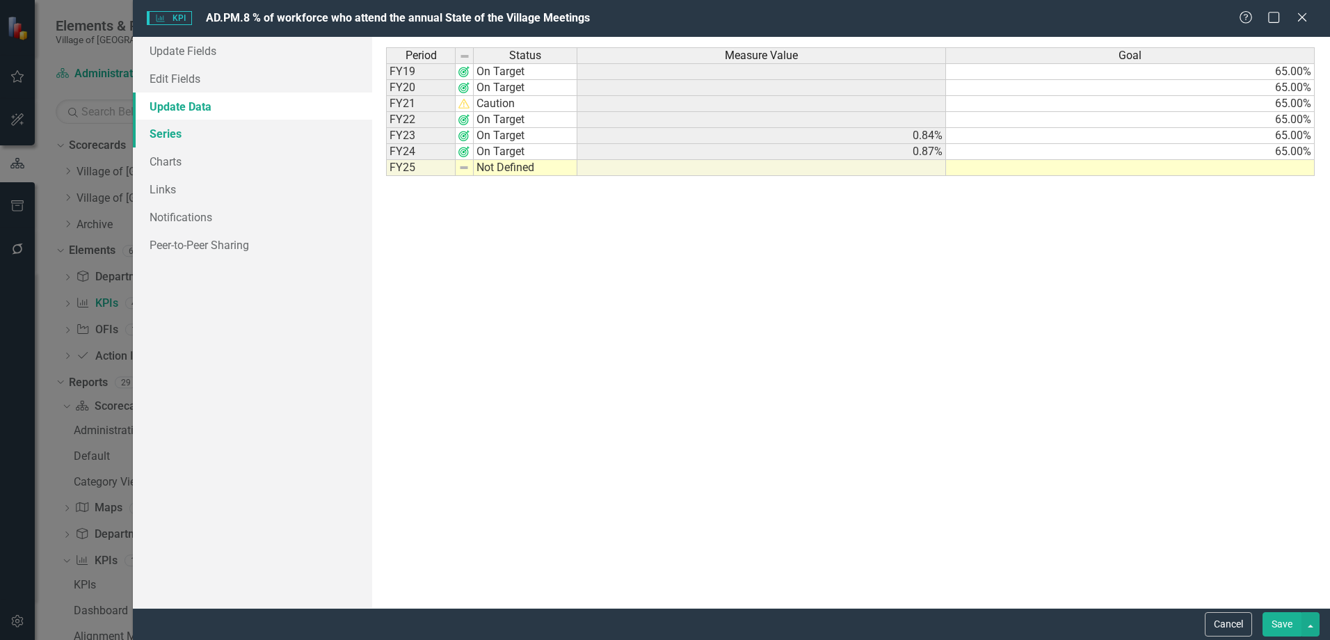
click at [178, 129] on link "Series" at bounding box center [252, 134] width 239 height 28
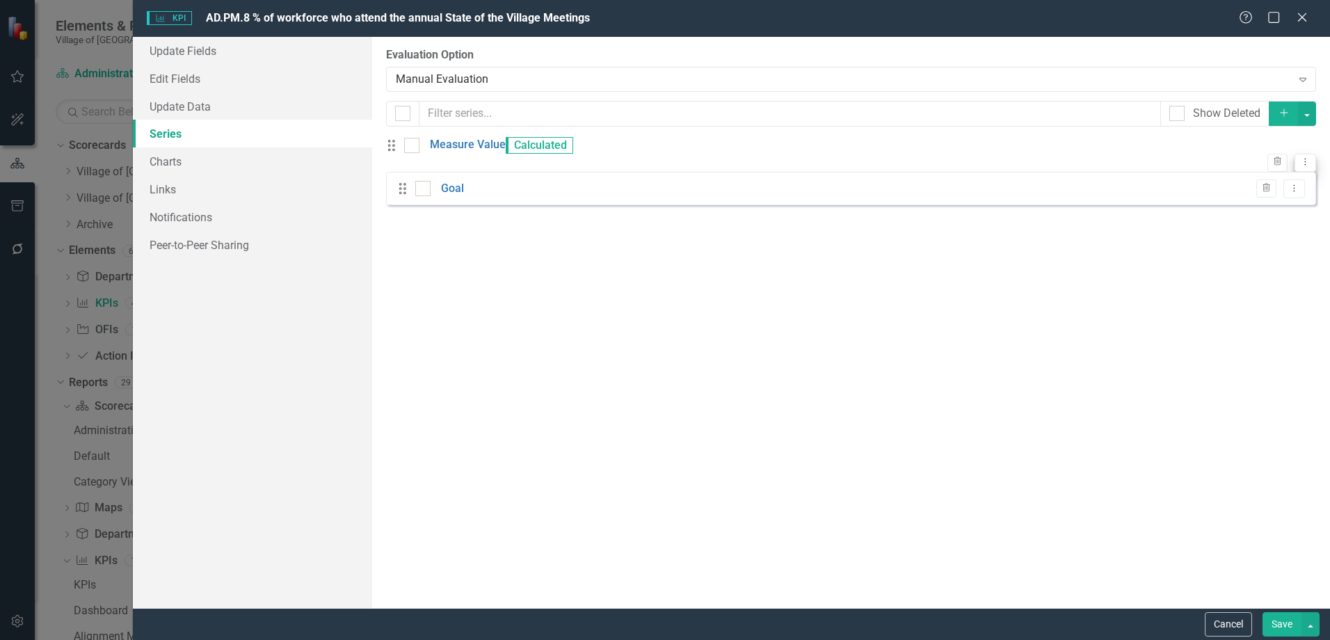
click at [1299, 157] on icon "Dropdown Menu" at bounding box center [1305, 161] width 12 height 9
click at [1292, 175] on link "Edit Edit Measure Series" at bounding box center [1225, 176] width 158 height 26
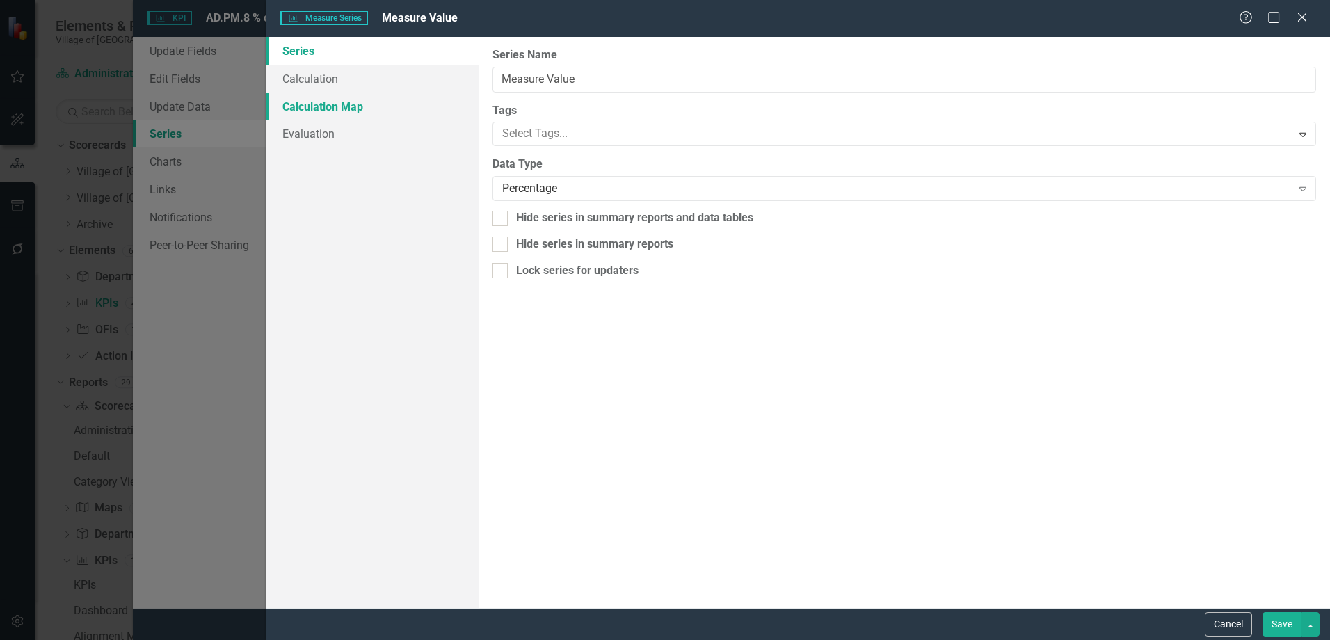
click at [331, 99] on link "Calculation Map" at bounding box center [372, 106] width 213 height 28
click at [330, 82] on link "Calculation" at bounding box center [372, 79] width 213 height 28
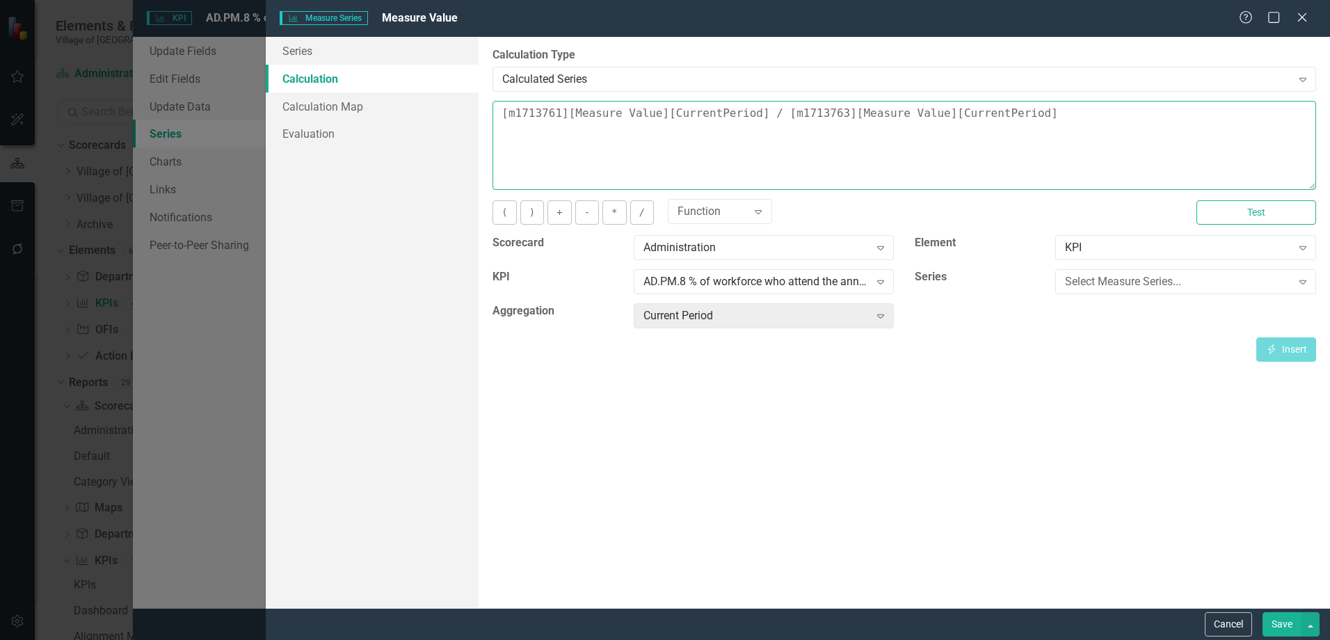
click at [1104, 134] on textarea "[m1713761][Measure Value][CurrentPeriod] / [m1713763][Measure Value][CurrentPer…" at bounding box center [903, 145] width 823 height 89
type textarea "[m1713761][Measure Value][CurrentPeriod] / [m1713763][Measure Value][CurrentPer…"
click at [1226, 210] on button "Test" at bounding box center [1256, 212] width 120 height 24
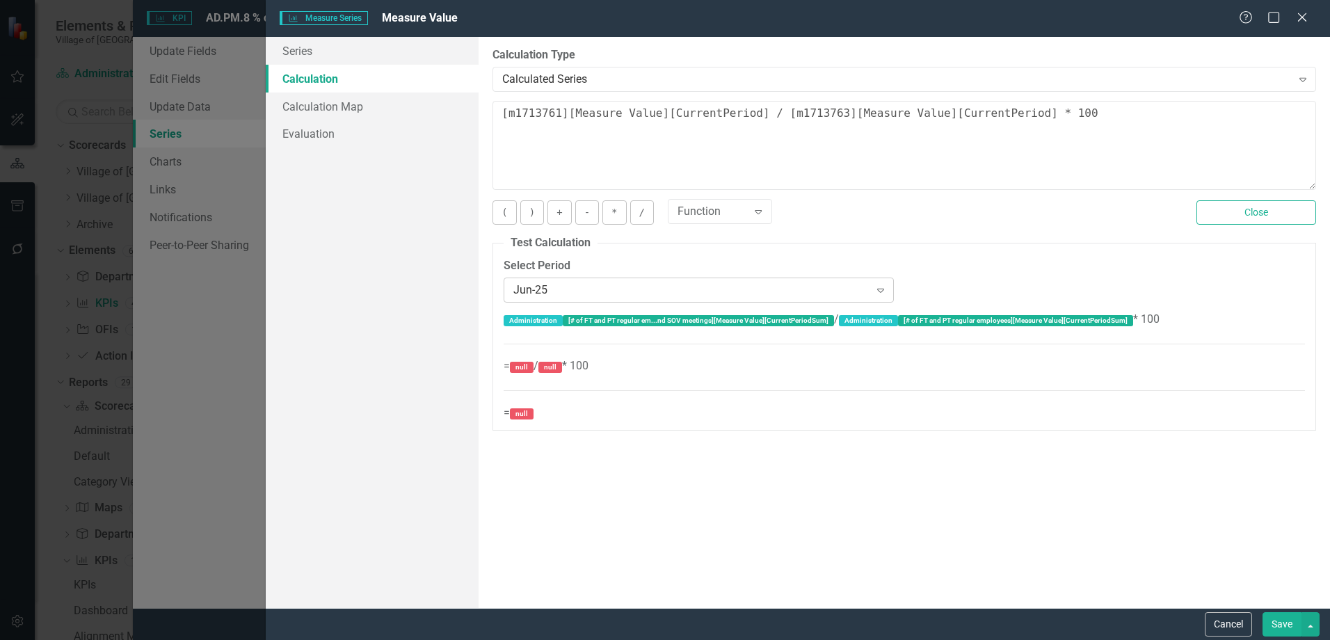
click at [585, 285] on div "Jun-25" at bounding box center [690, 290] width 355 height 16
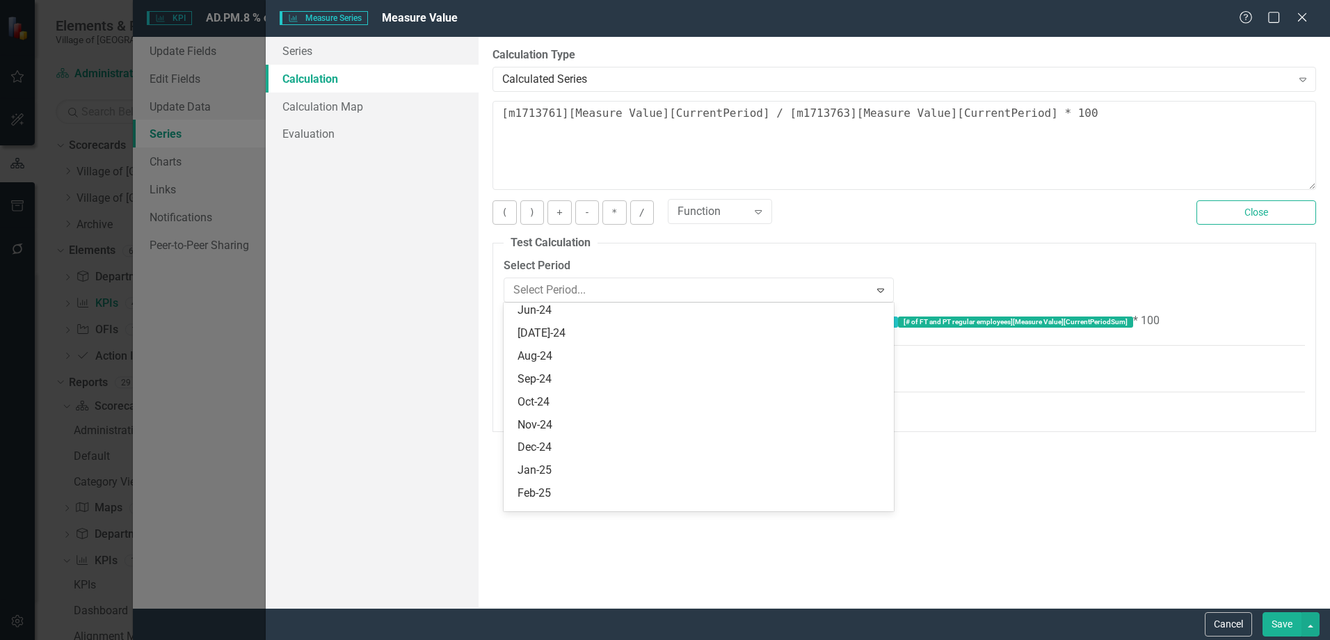
scroll to position [1618, 0]
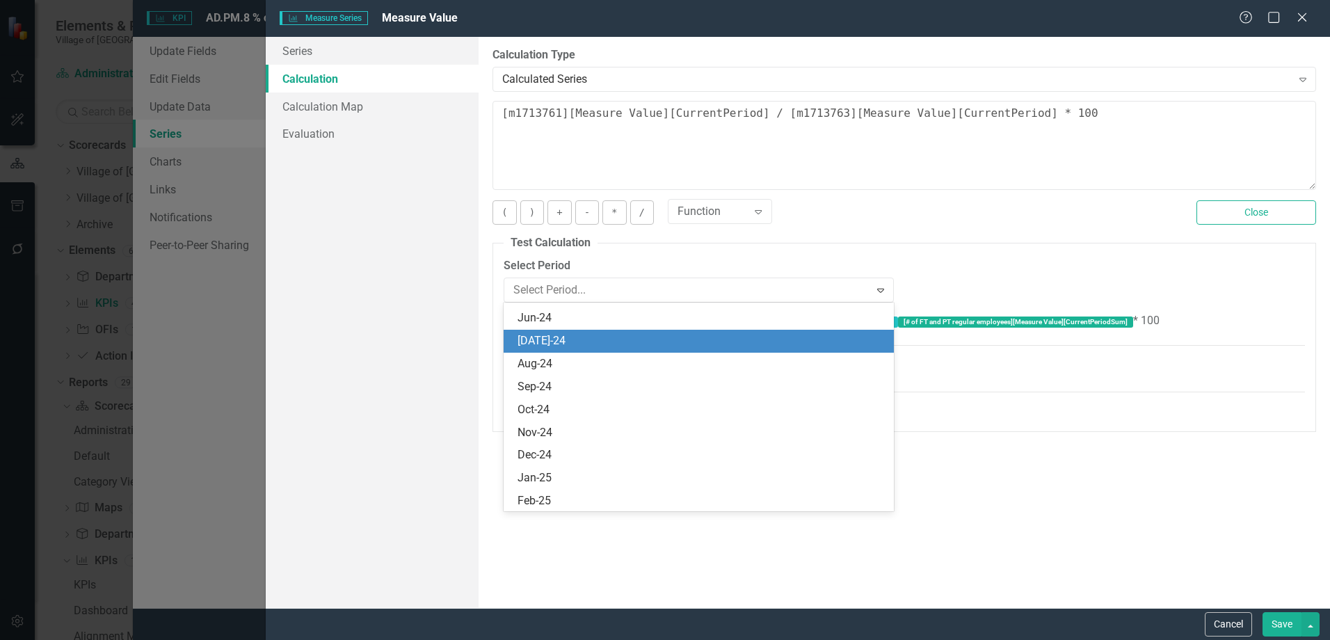
click at [556, 338] on div "[DATE]-24" at bounding box center [701, 341] width 368 height 16
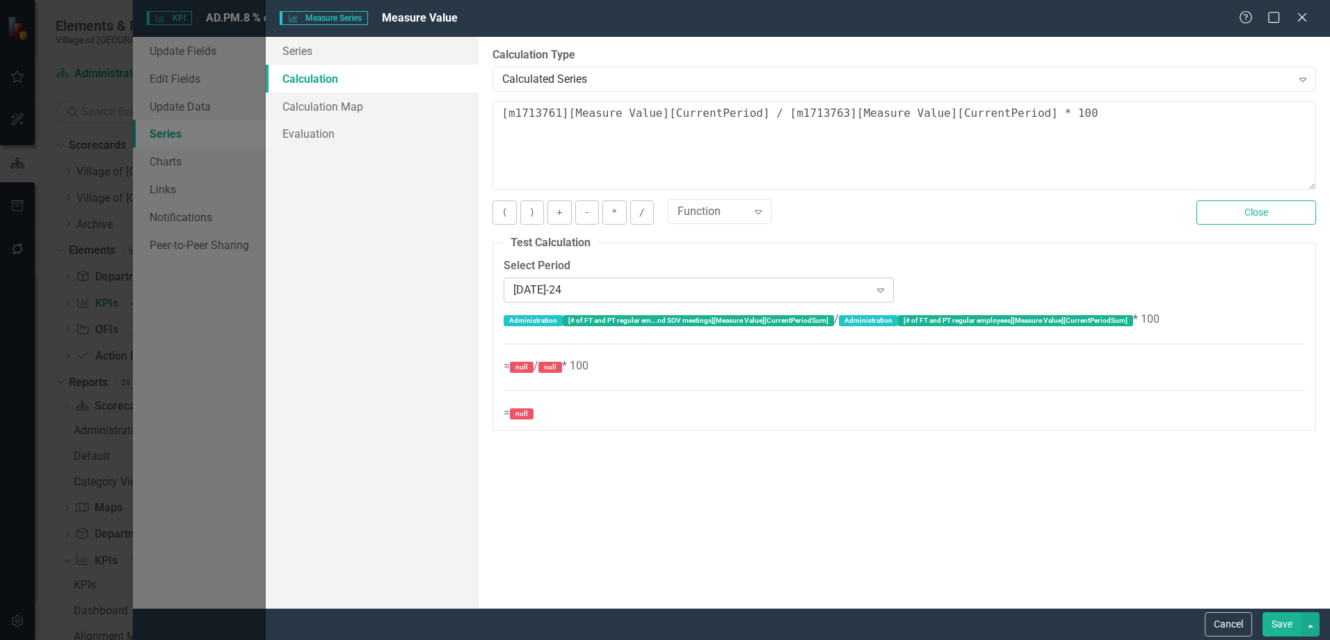
click at [555, 286] on div "[DATE]-24" at bounding box center [690, 290] width 355 height 16
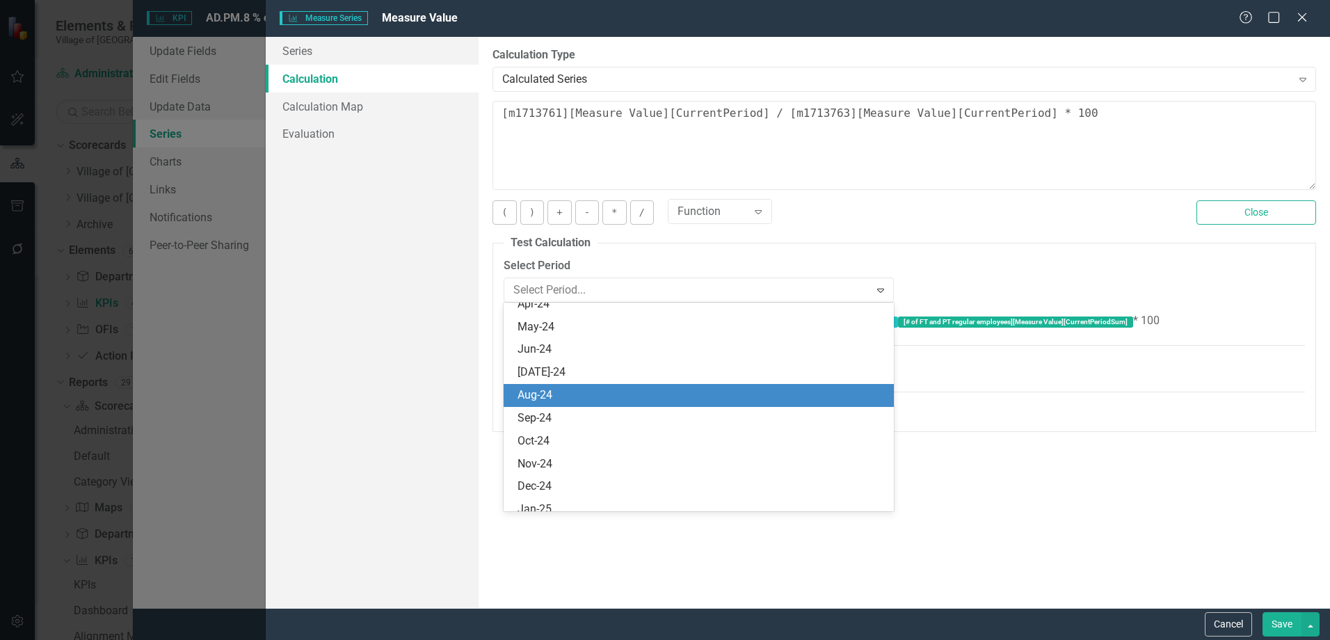
scroll to position [1575, 0]
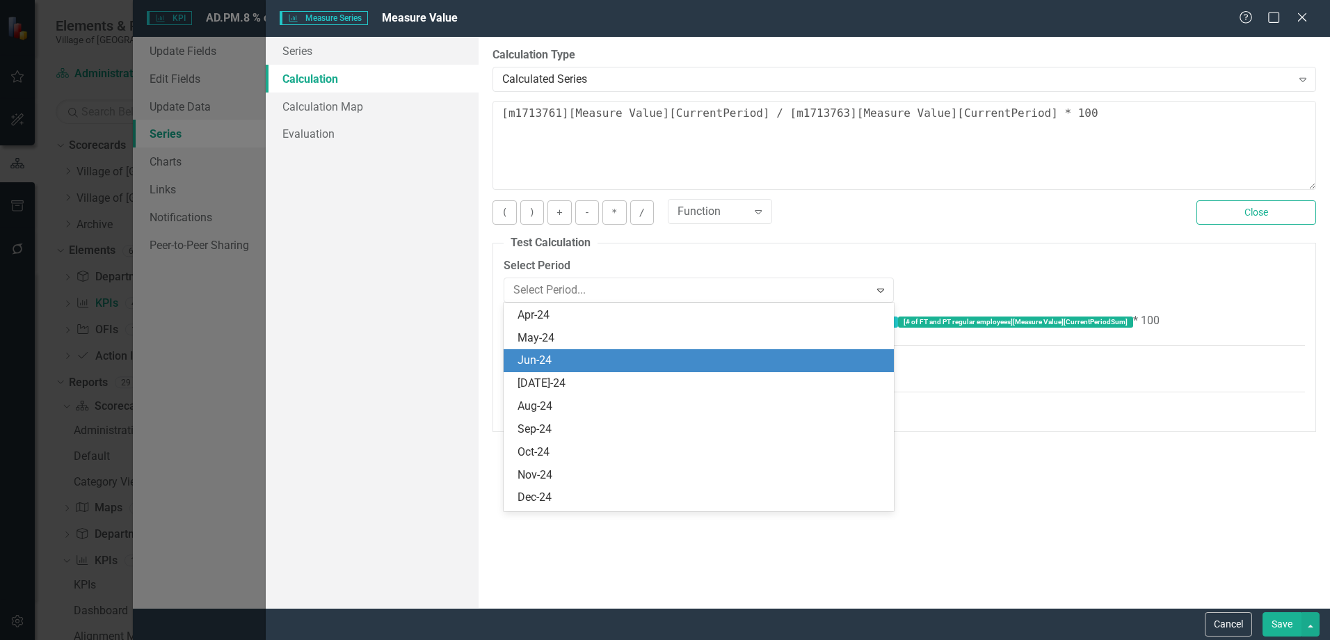
click at [551, 357] on div "Jun-24" at bounding box center [701, 361] width 368 height 16
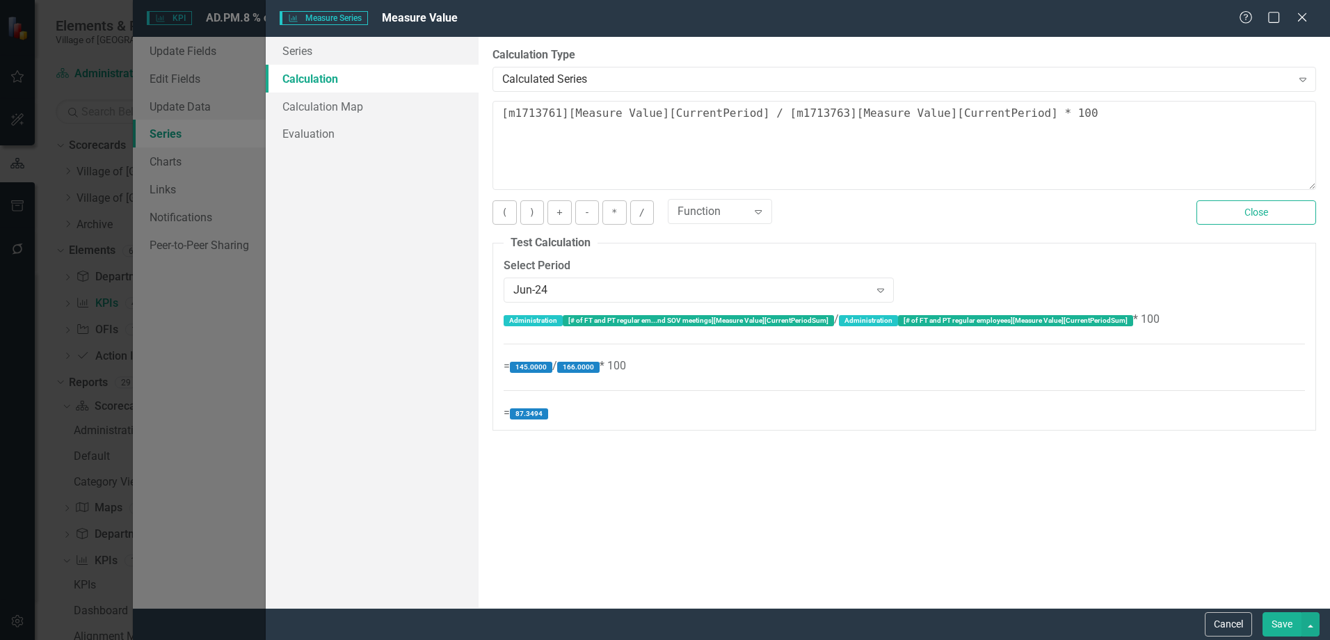
click at [1294, 626] on button "Save" at bounding box center [1281, 624] width 39 height 24
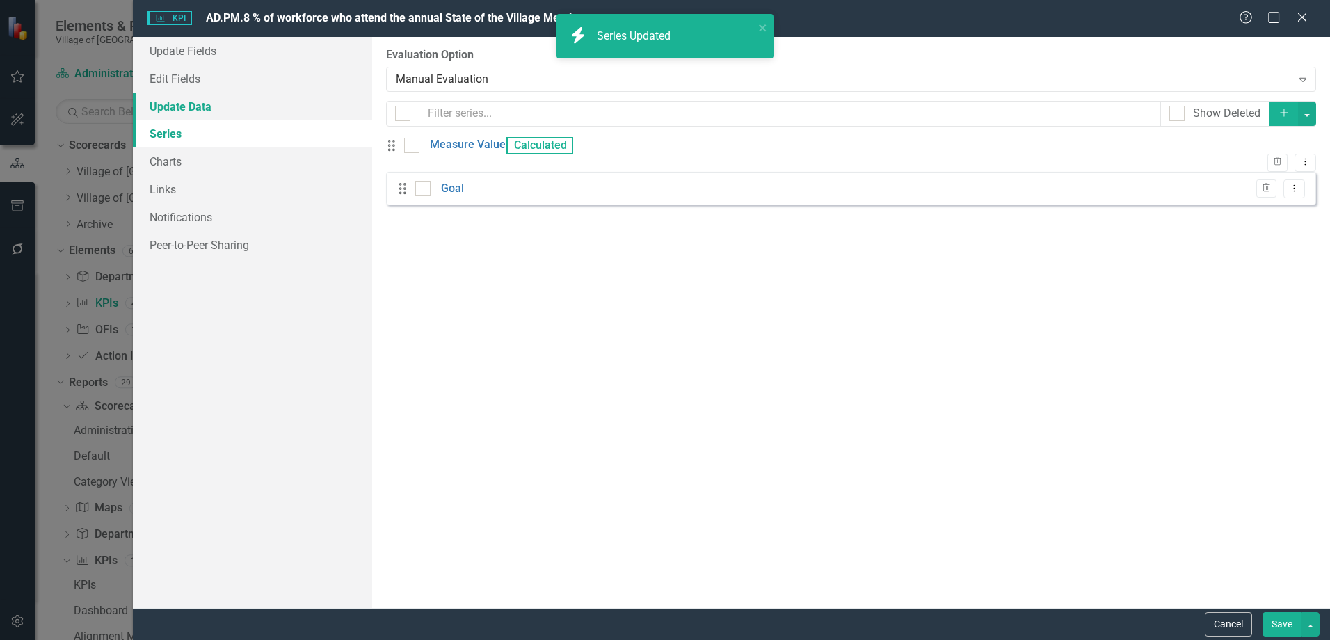
click at [181, 107] on link "Update Data" at bounding box center [252, 106] width 239 height 28
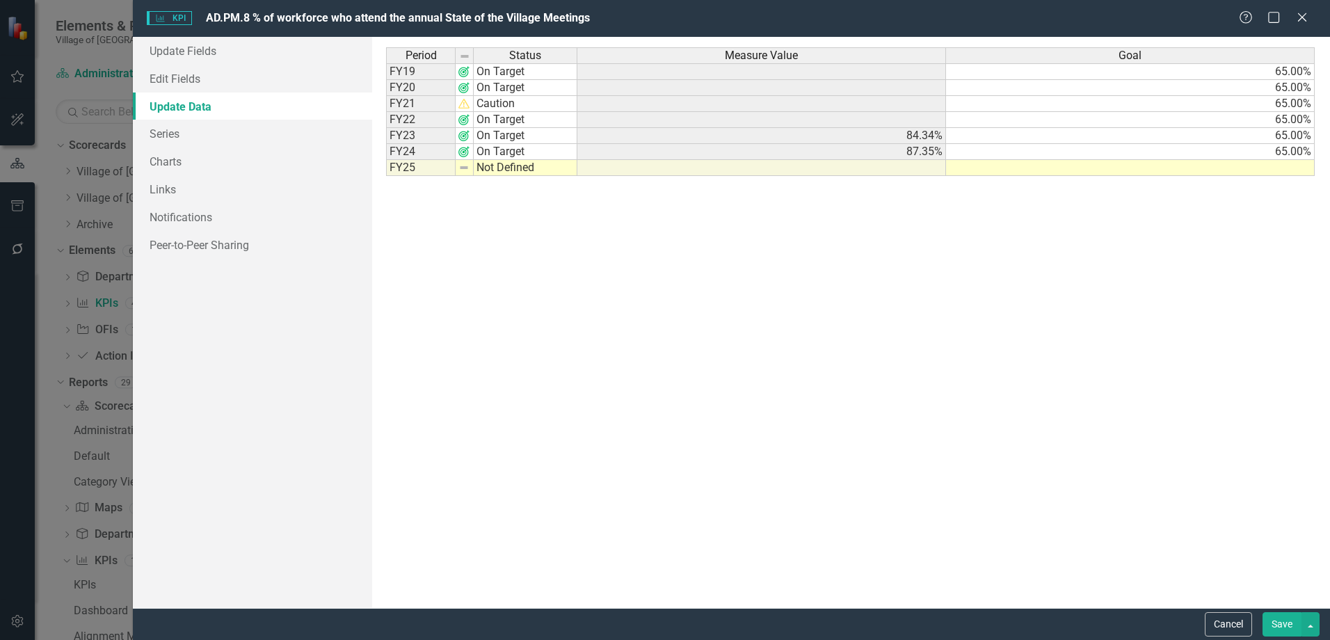
click at [1296, 622] on button "Save" at bounding box center [1281, 624] width 39 height 24
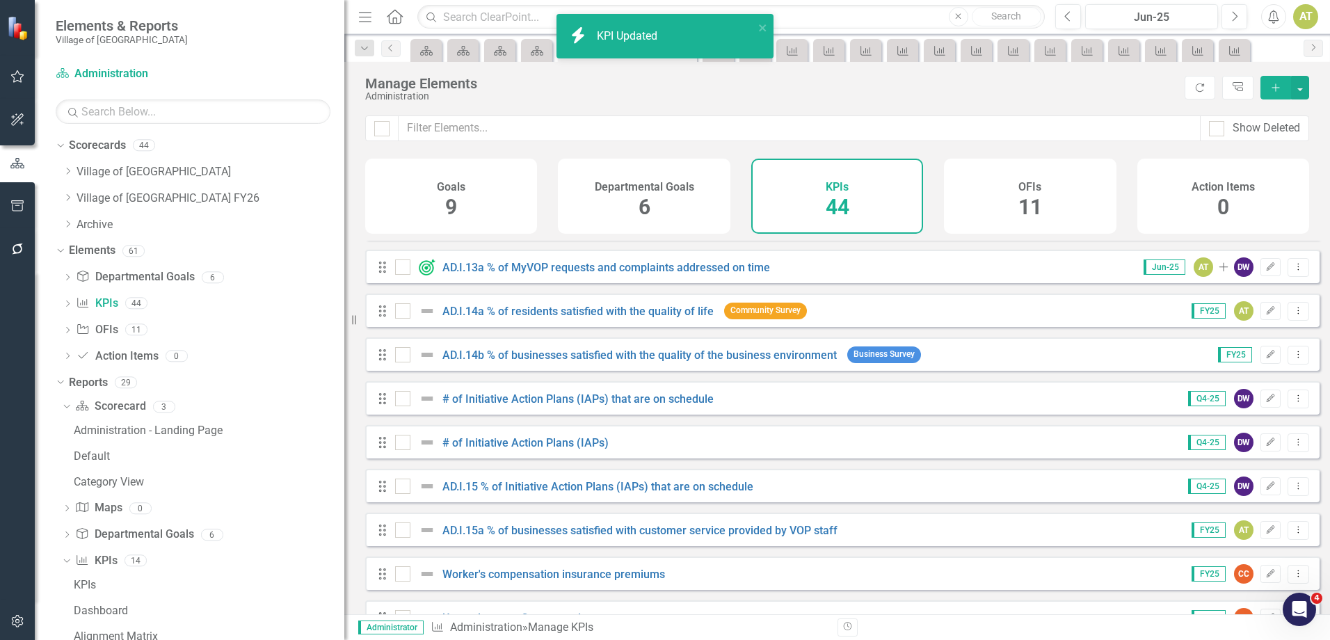
scroll to position [626, 0]
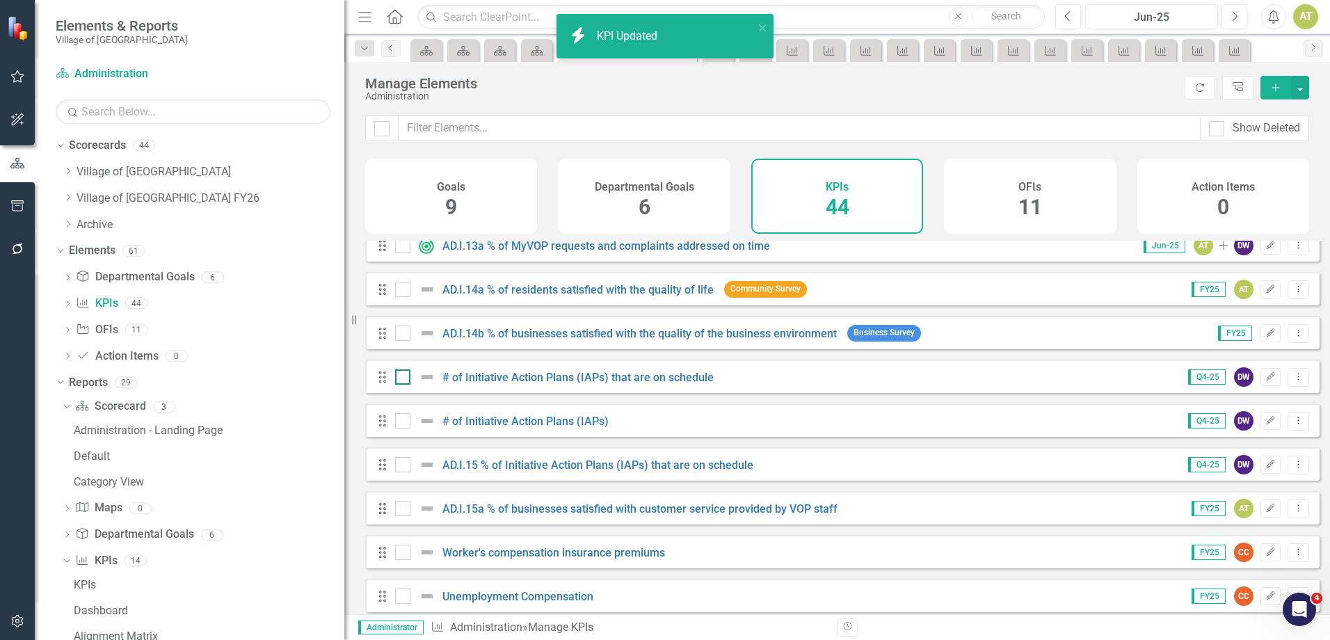
click at [400, 378] on input "checkbox" at bounding box center [399, 373] width 9 height 9
checkbox input "true"
click at [404, 428] on div at bounding box center [402, 420] width 15 height 15
click at [404, 422] on input "checkbox" at bounding box center [399, 417] width 9 height 9
checkbox input "true"
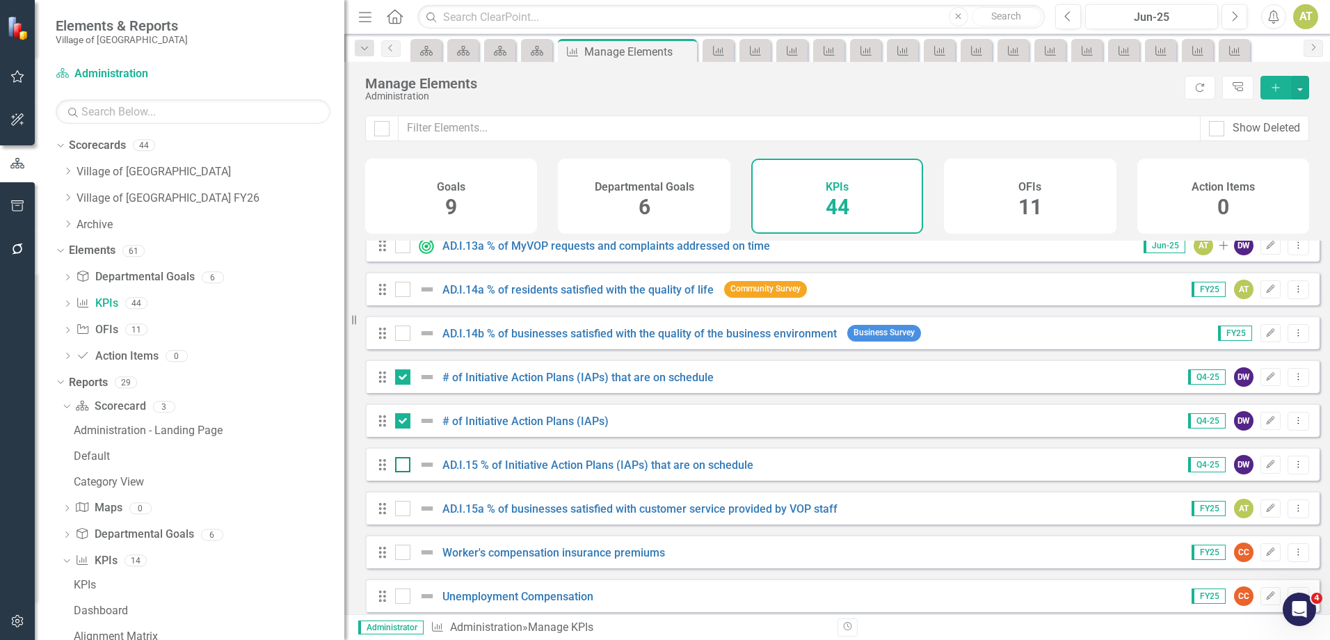
click at [401, 467] on div at bounding box center [418, 464] width 47 height 17
click at [401, 466] on input "checkbox" at bounding box center [399, 461] width 9 height 9
checkbox input "true"
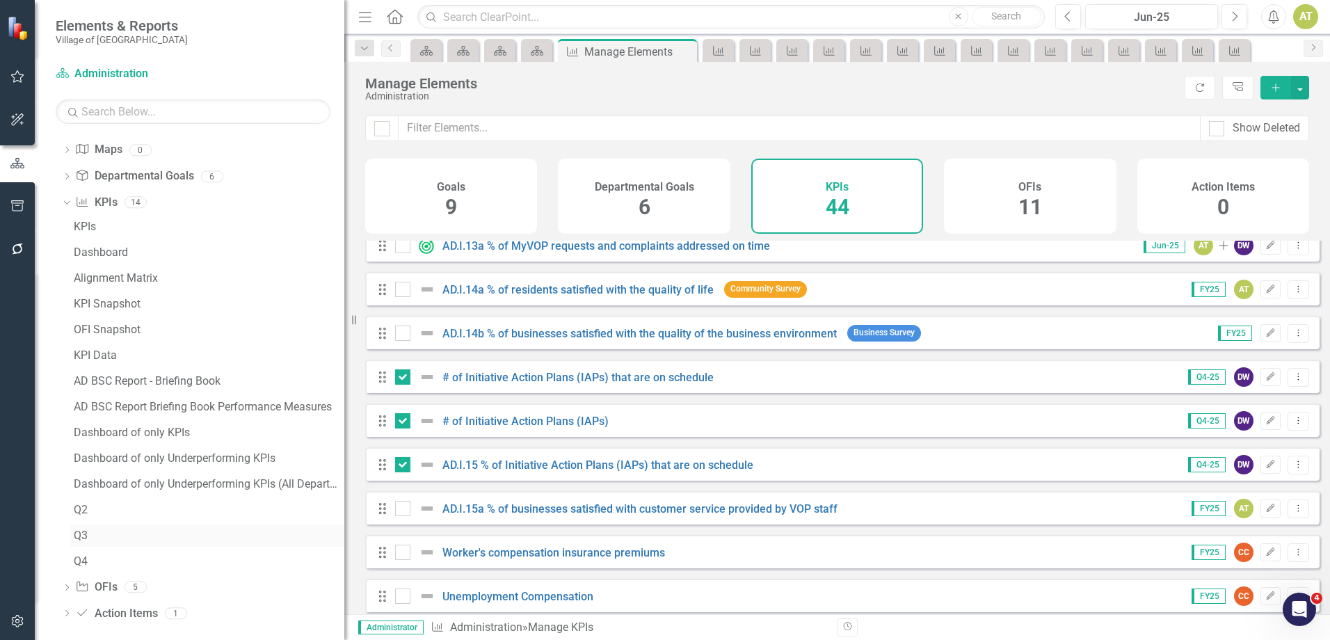
scroll to position [368, 0]
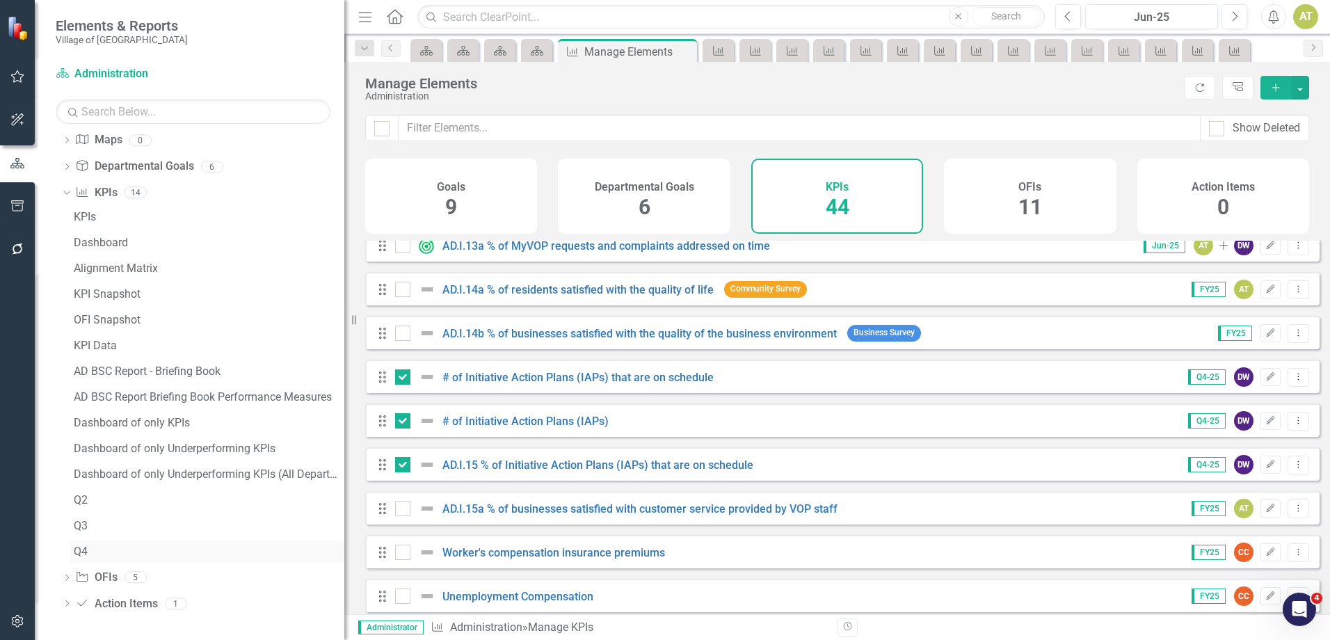
click at [90, 554] on div "Q4" at bounding box center [209, 551] width 271 height 13
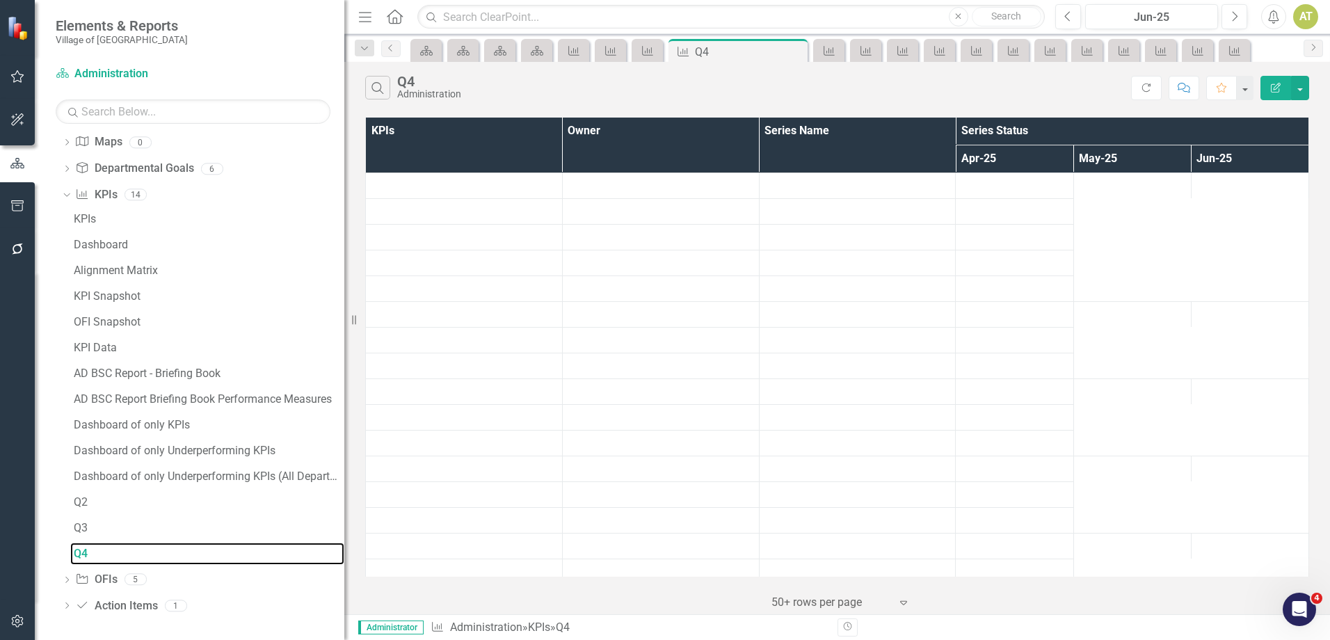
scroll to position [216, 0]
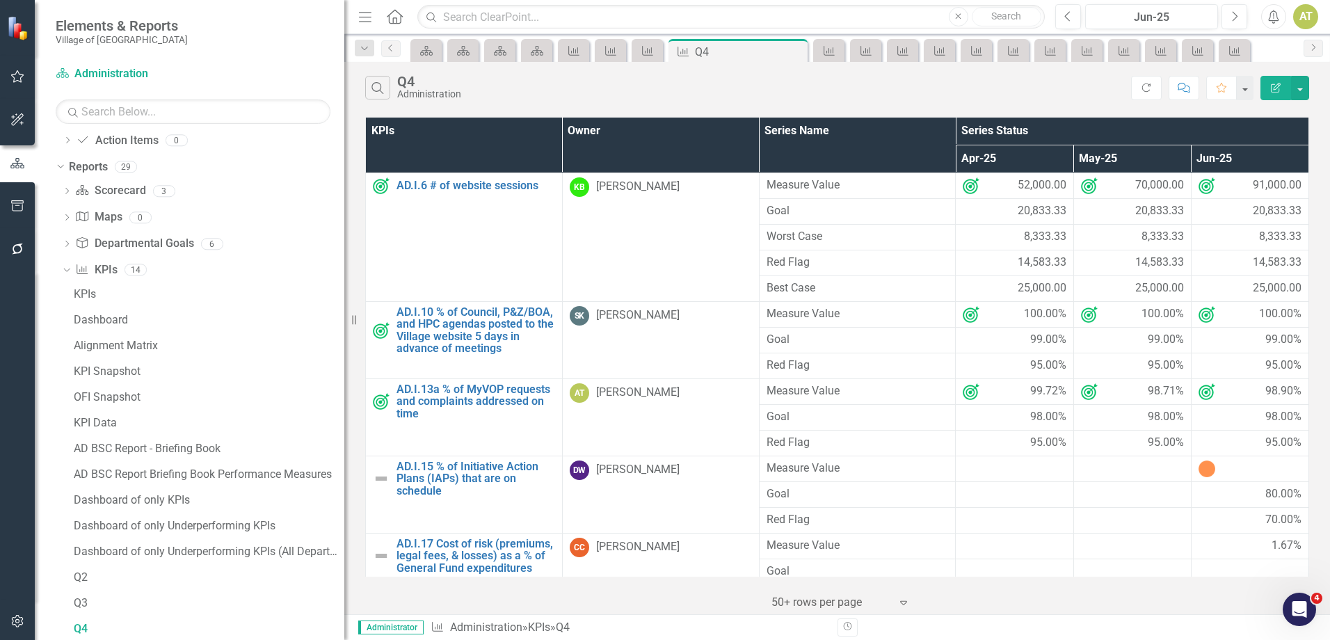
click at [1275, 80] on button "Edit Report" at bounding box center [1275, 88] width 31 height 24
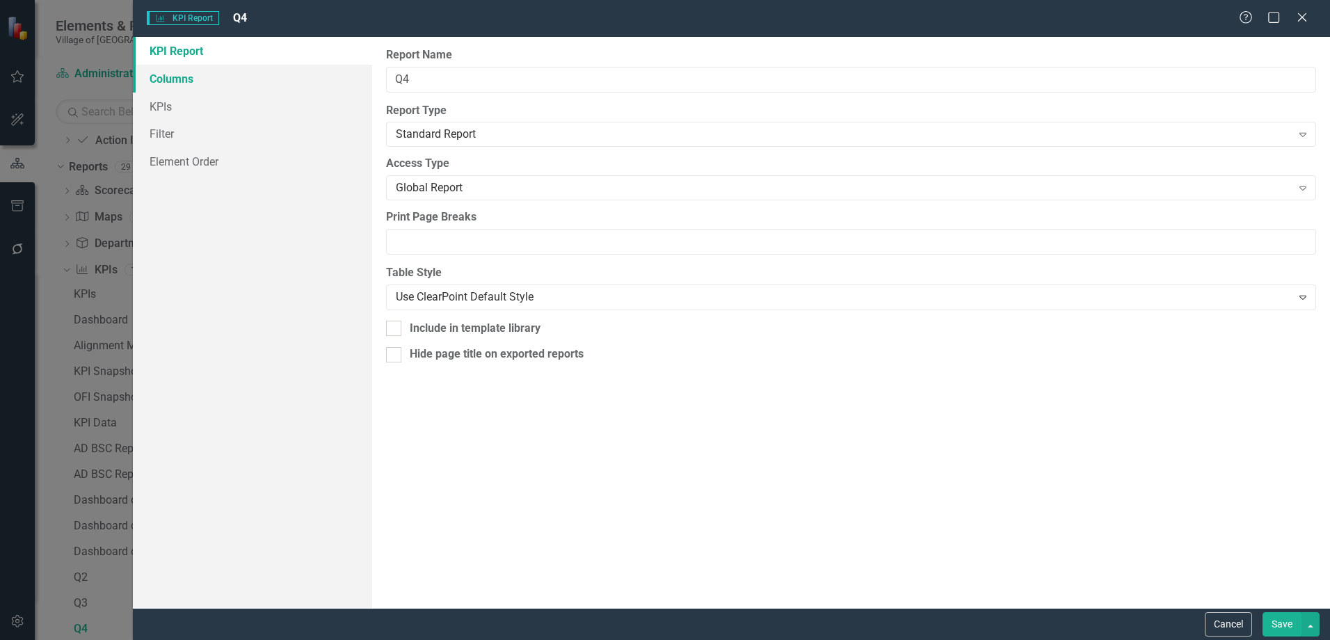
click at [202, 72] on link "Columns" at bounding box center [252, 79] width 239 height 28
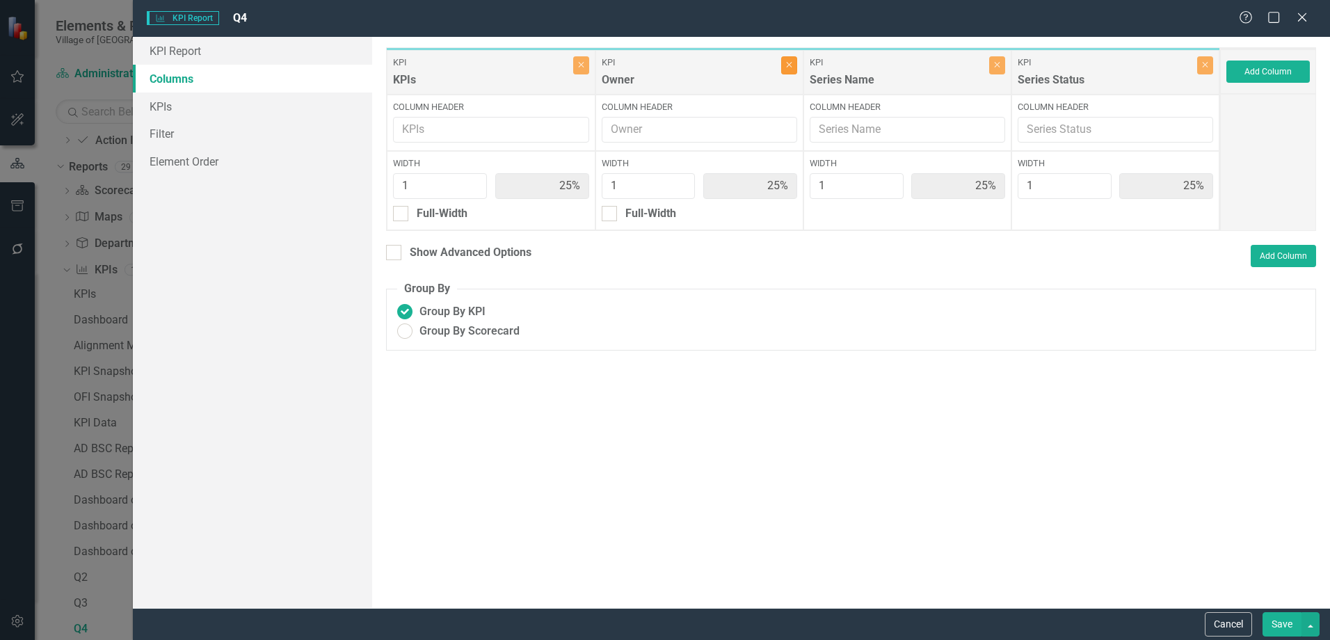
click at [790, 67] on icon "Close" at bounding box center [789, 65] width 6 height 8
type input "33%"
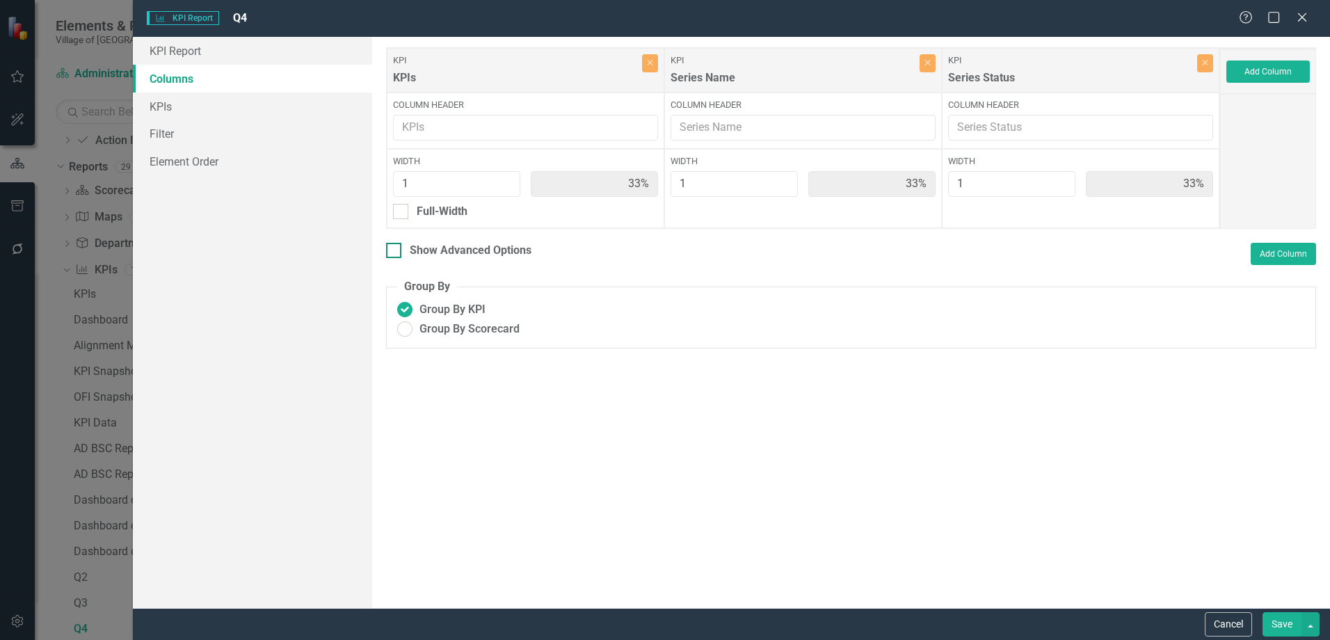
click at [449, 257] on div "Show Advanced Options" at bounding box center [471, 251] width 122 height 16
click at [395, 252] on input "Show Advanced Options" at bounding box center [390, 247] width 9 height 9
checkbox input "true"
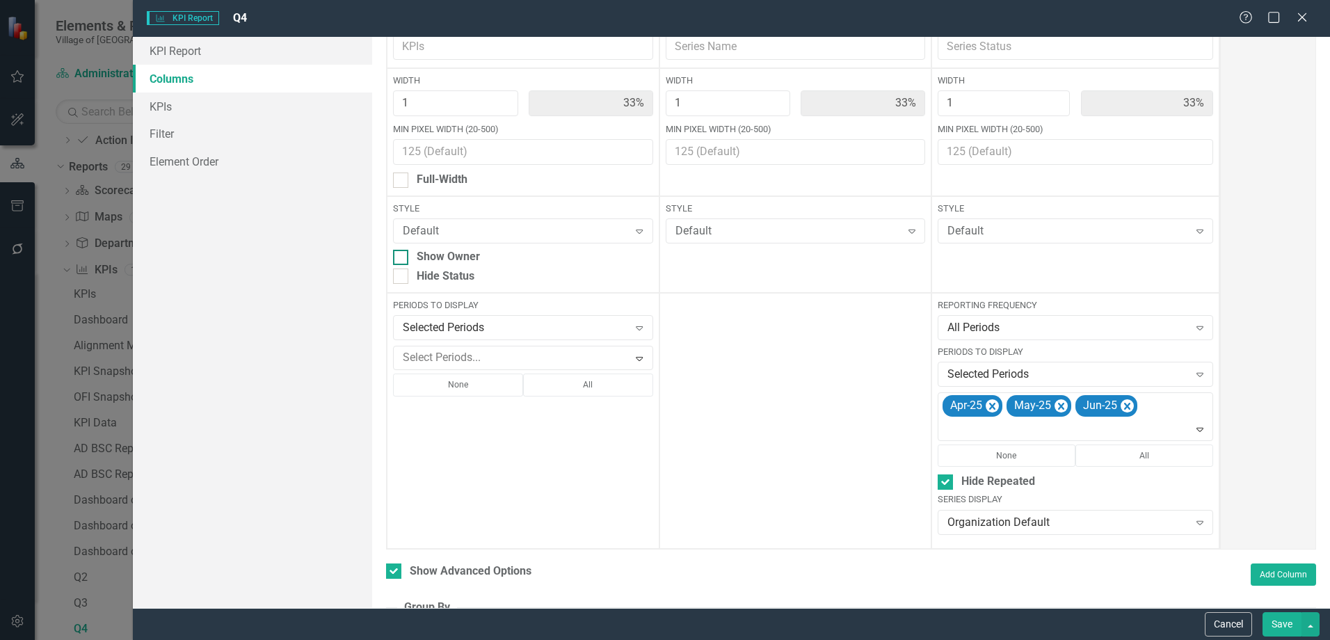
scroll to position [154, 0]
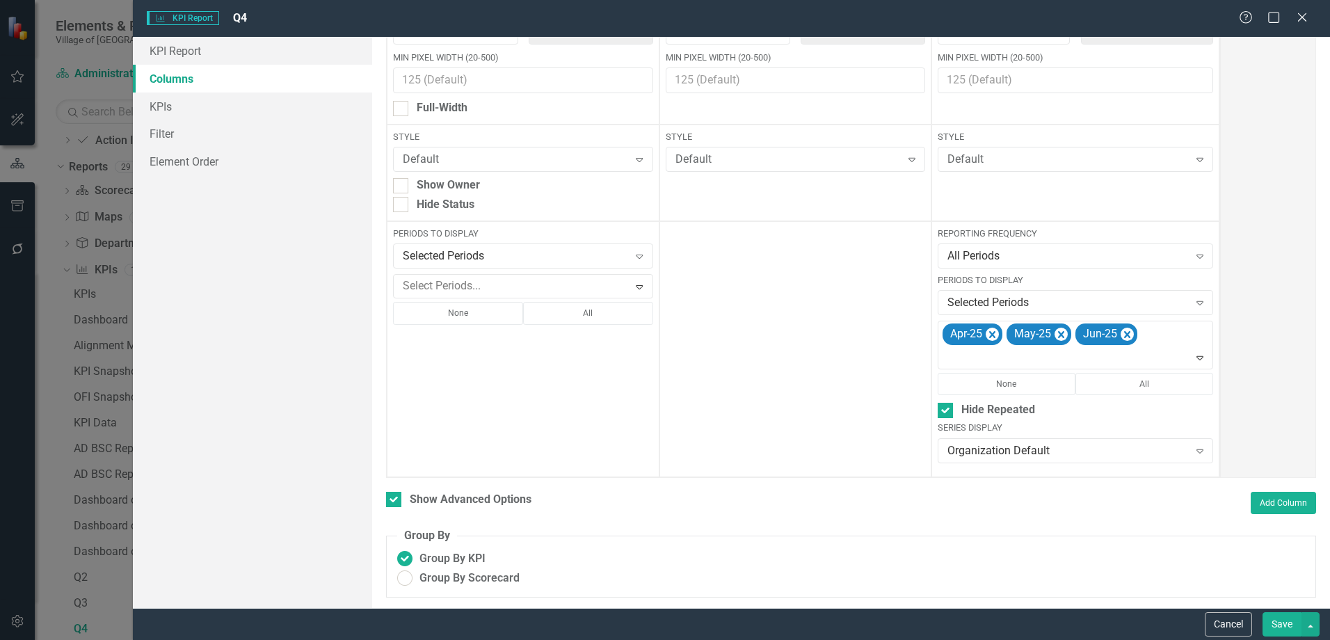
click at [1271, 631] on button "Save" at bounding box center [1281, 624] width 39 height 24
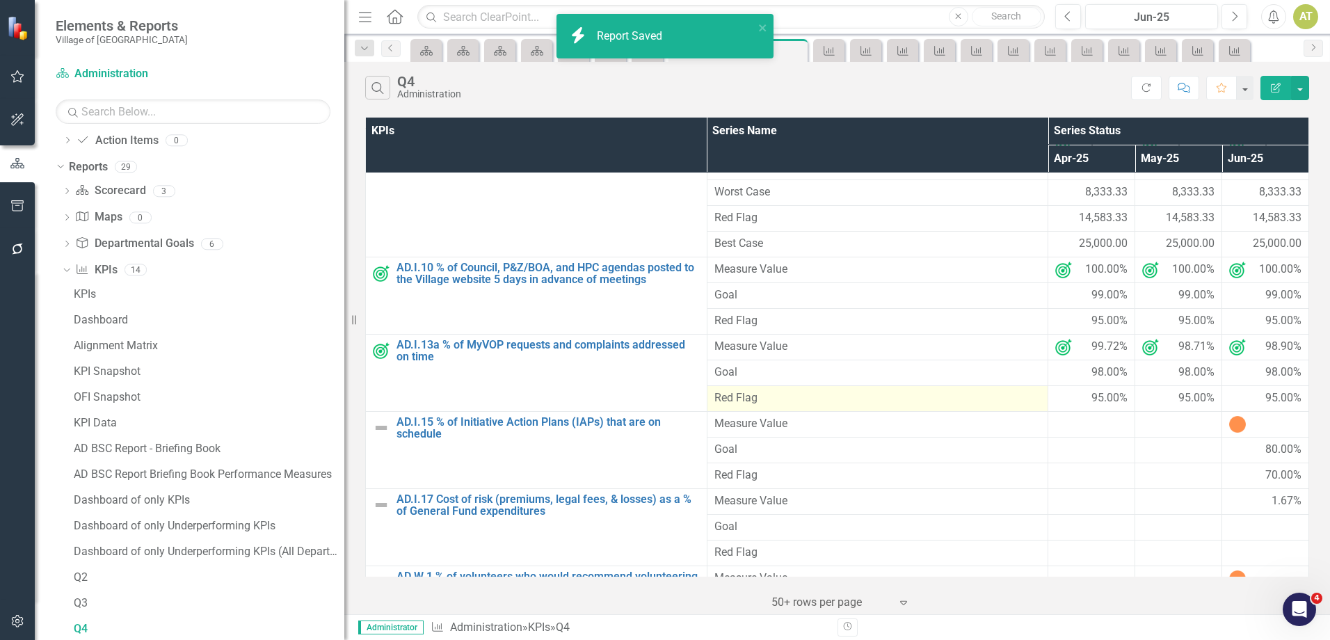
scroll to position [70, 0]
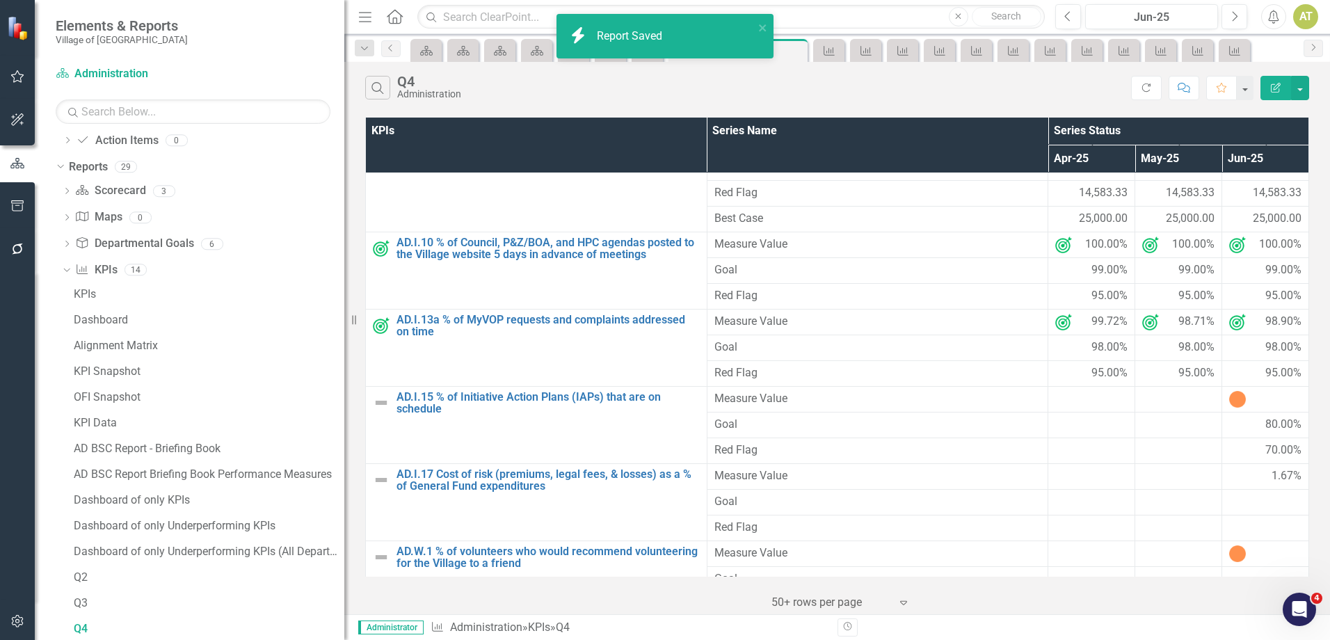
click at [1055, 394] on div at bounding box center [1091, 399] width 72 height 17
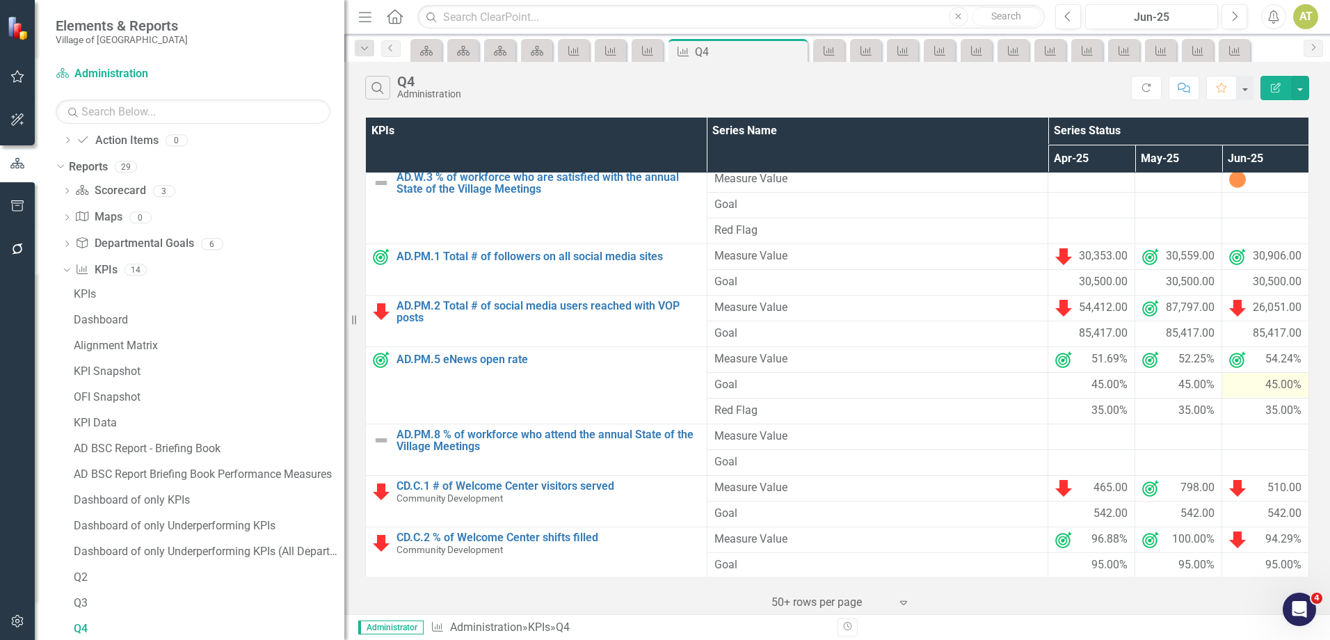
scroll to position [549, 0]
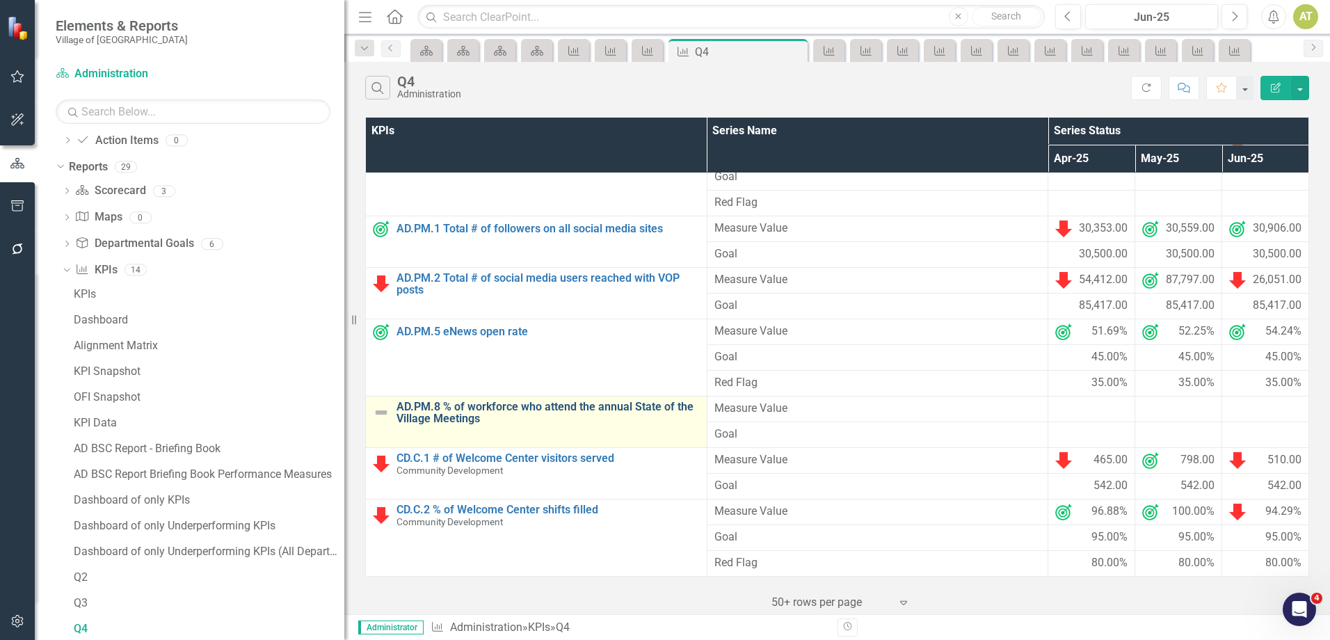
click at [494, 415] on link "AD.PM.8 % of workforce who attend the annual State of the Village Meetings" at bounding box center [547, 413] width 303 height 24
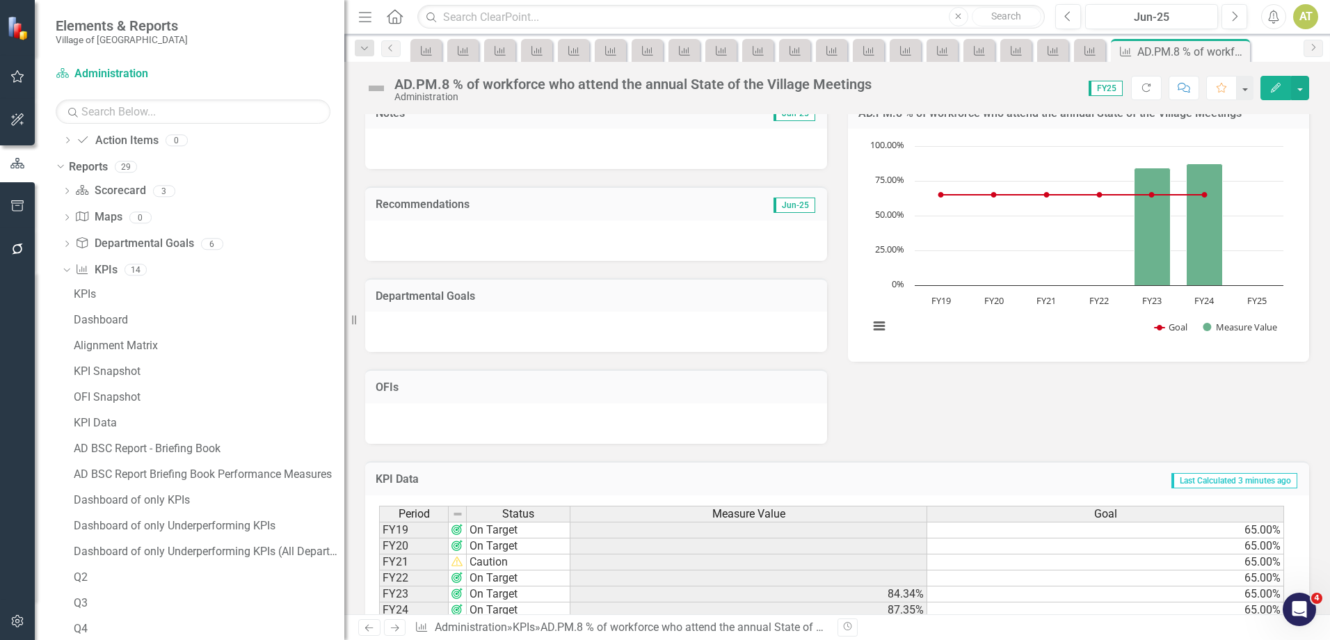
scroll to position [179, 0]
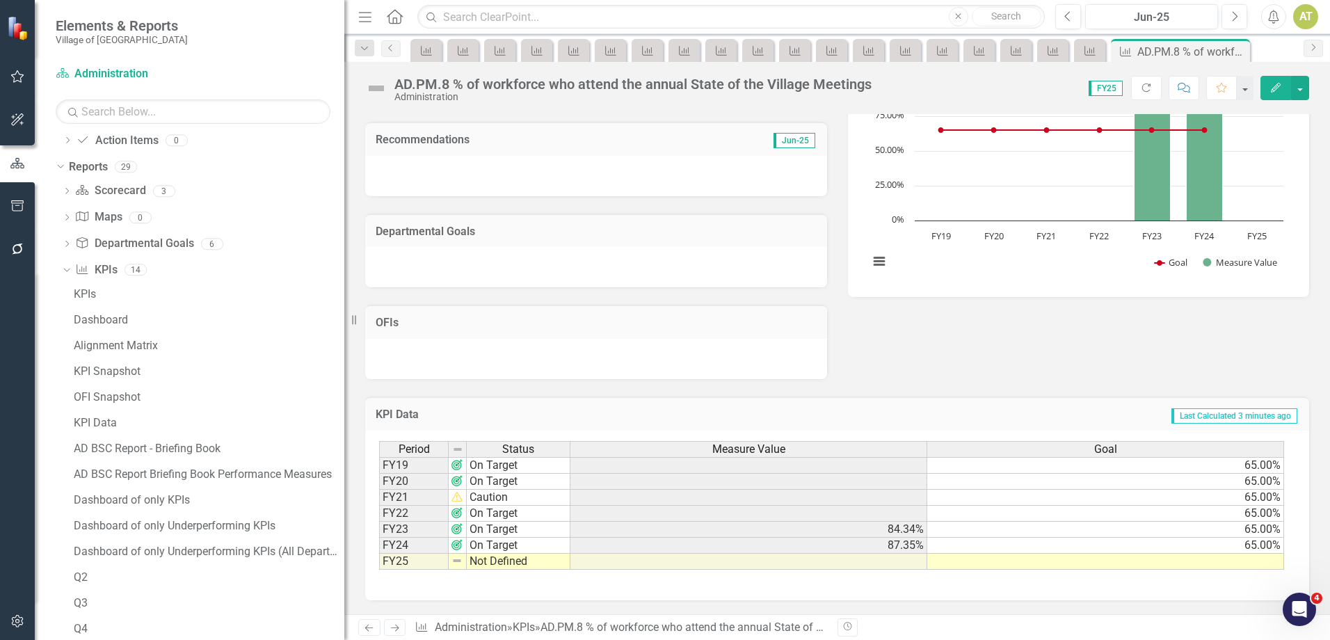
click at [1109, 546] on td "65.00%" at bounding box center [1105, 546] width 357 height 16
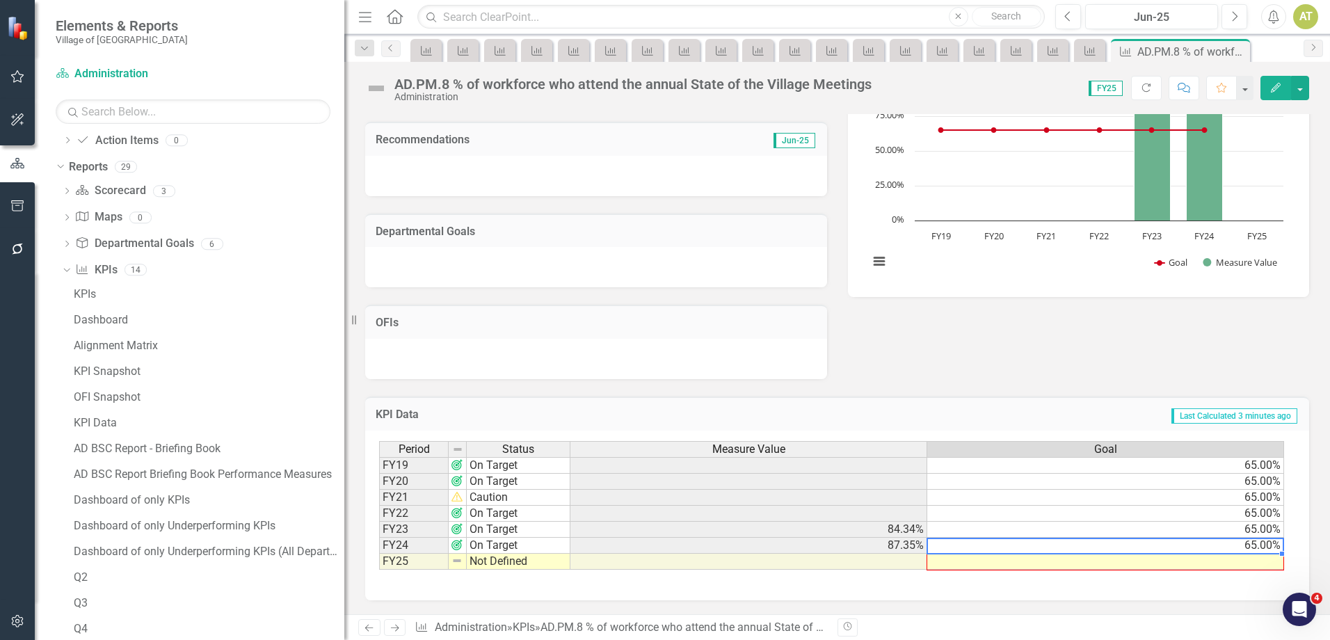
drag, startPoint x: 1280, startPoint y: 554, endPoint x: 1281, endPoint y: 567, distance: 13.2
click at [379, 566] on div "Period Status Measure Value Goal FY19 On Target 65.00% FY20 On Target 65.00% FY…" at bounding box center [379, 505] width 0 height 129
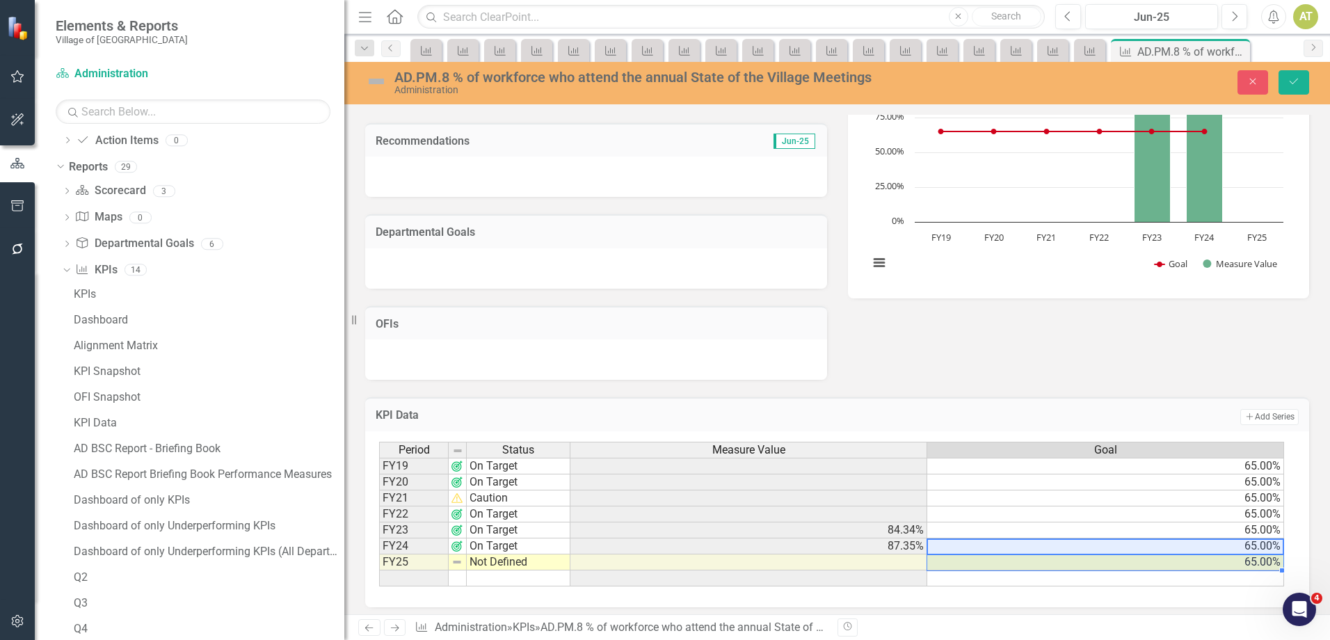
type textarea "65"
click at [1286, 81] on button "Save" at bounding box center [1293, 82] width 31 height 24
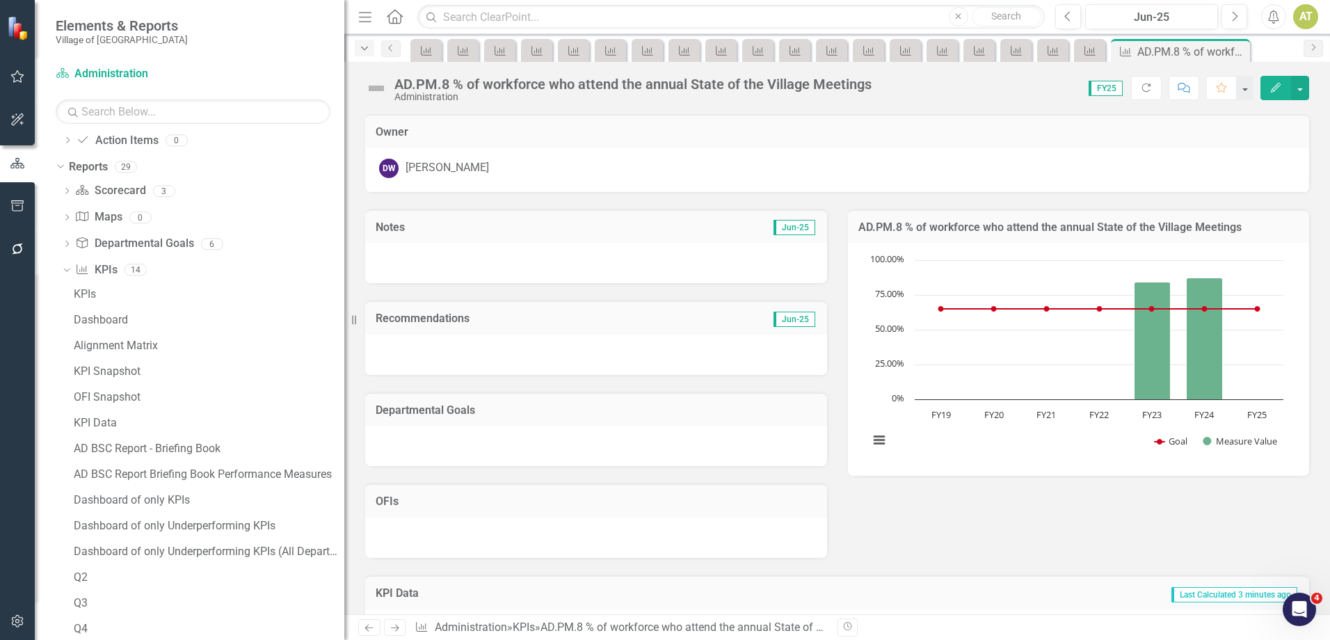
click at [362, 46] on icon "Dropdown" at bounding box center [364, 49] width 13 height 10
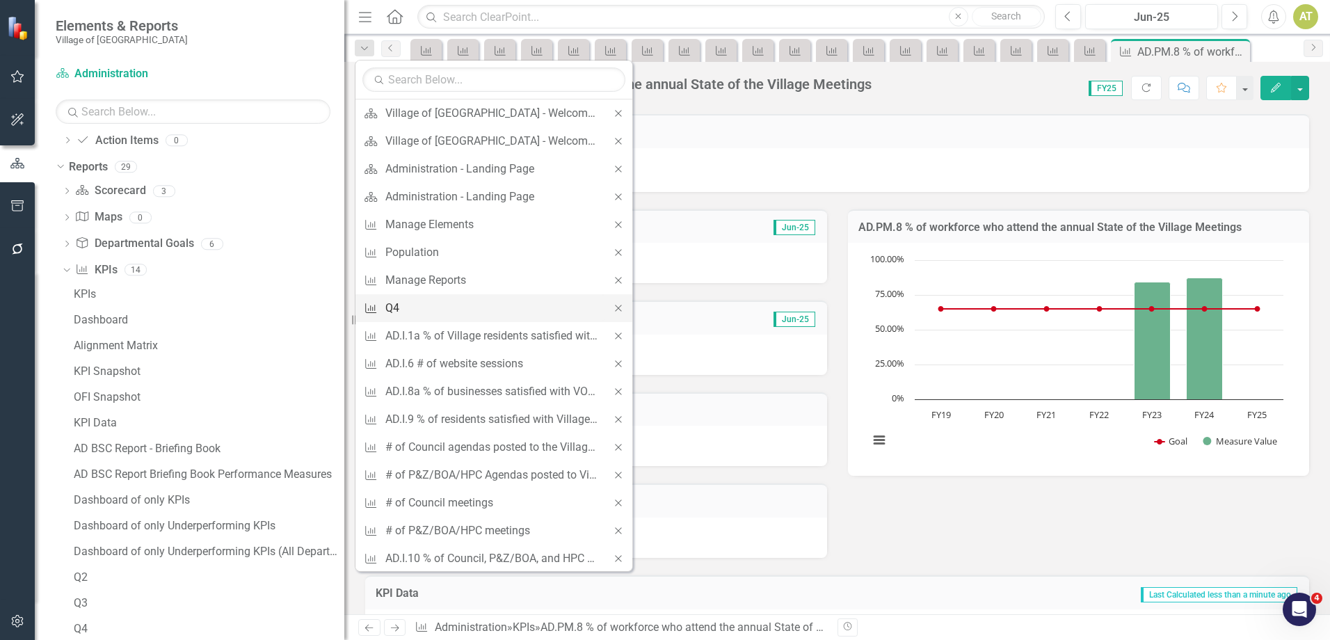
click at [389, 300] on div "Q4" at bounding box center [491, 307] width 212 height 17
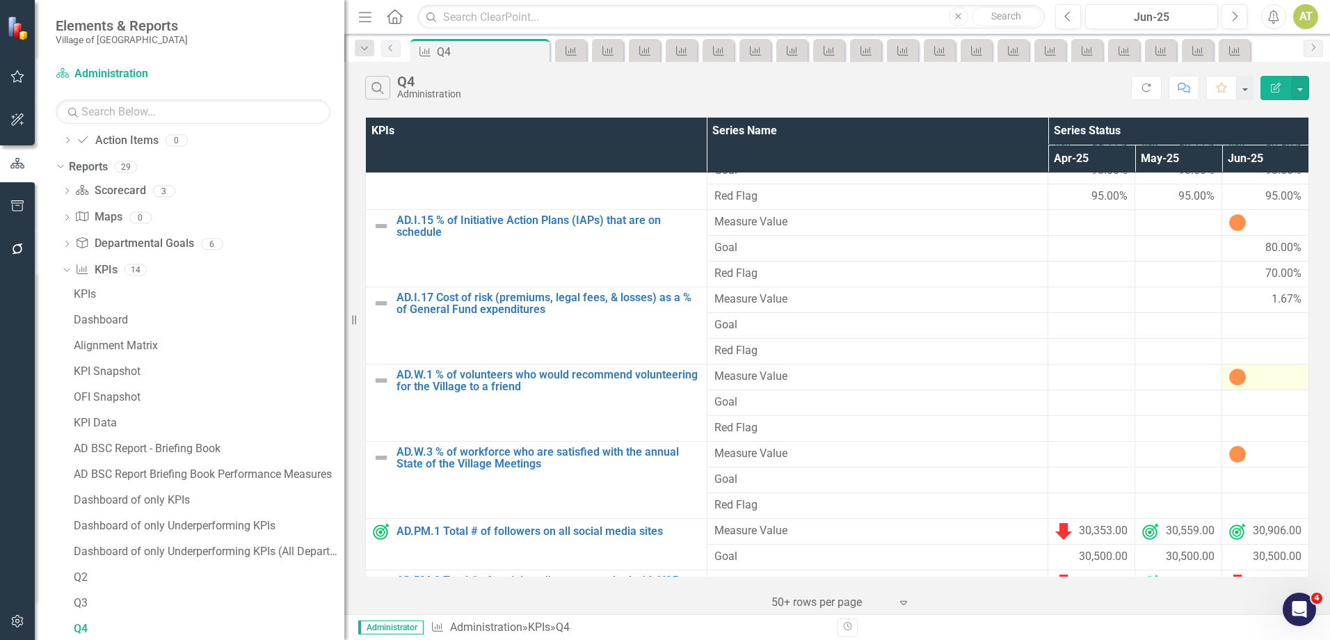
scroll to position [271, 0]
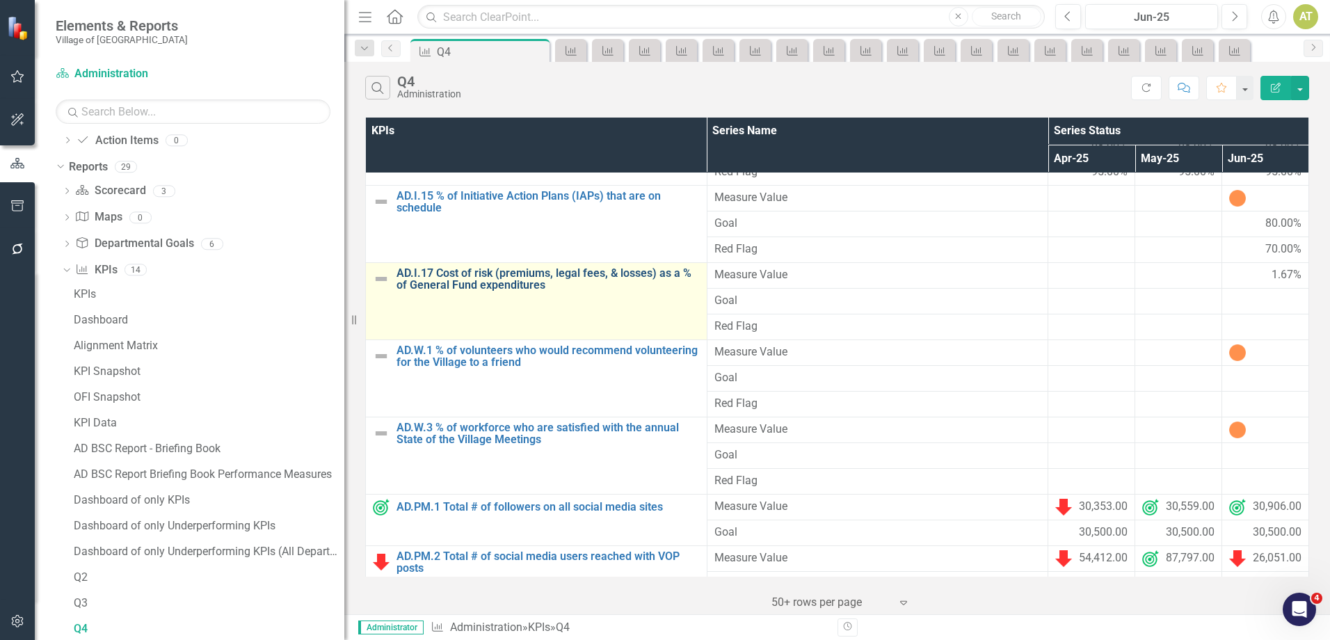
click at [473, 282] on link "AD.I.17 Cost of risk (premiums, legal fees, & losses) as a % of General Fund ex…" at bounding box center [547, 279] width 303 height 24
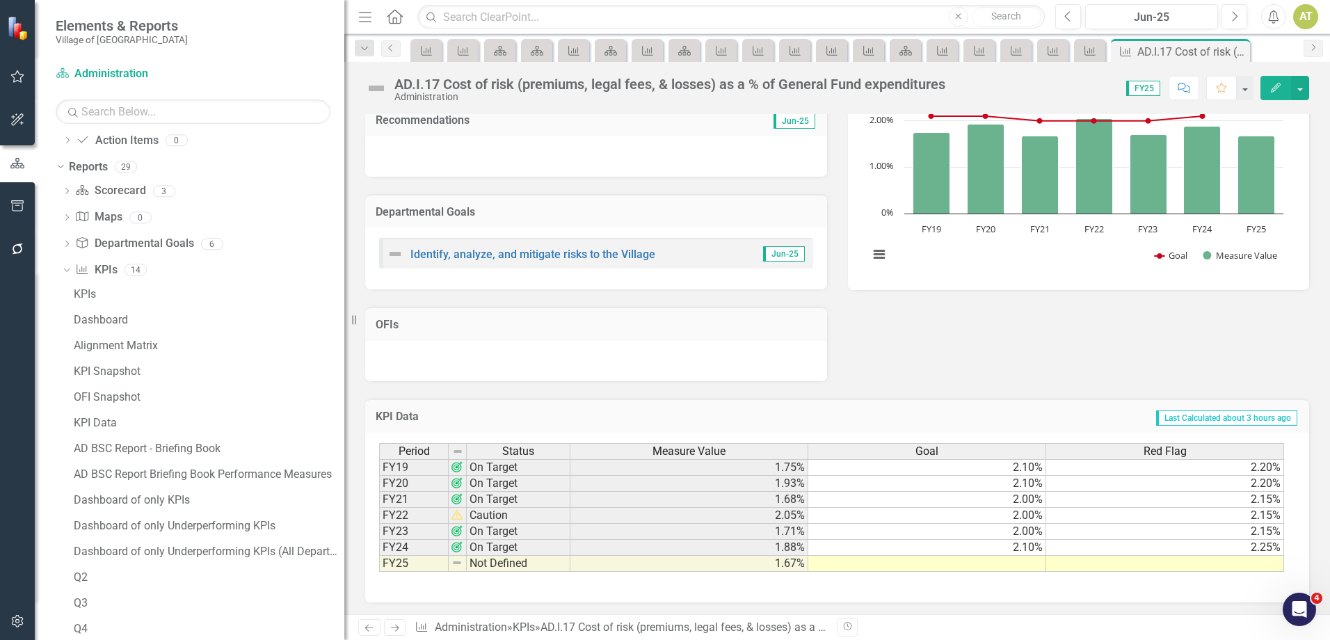
scroll to position [200, 0]
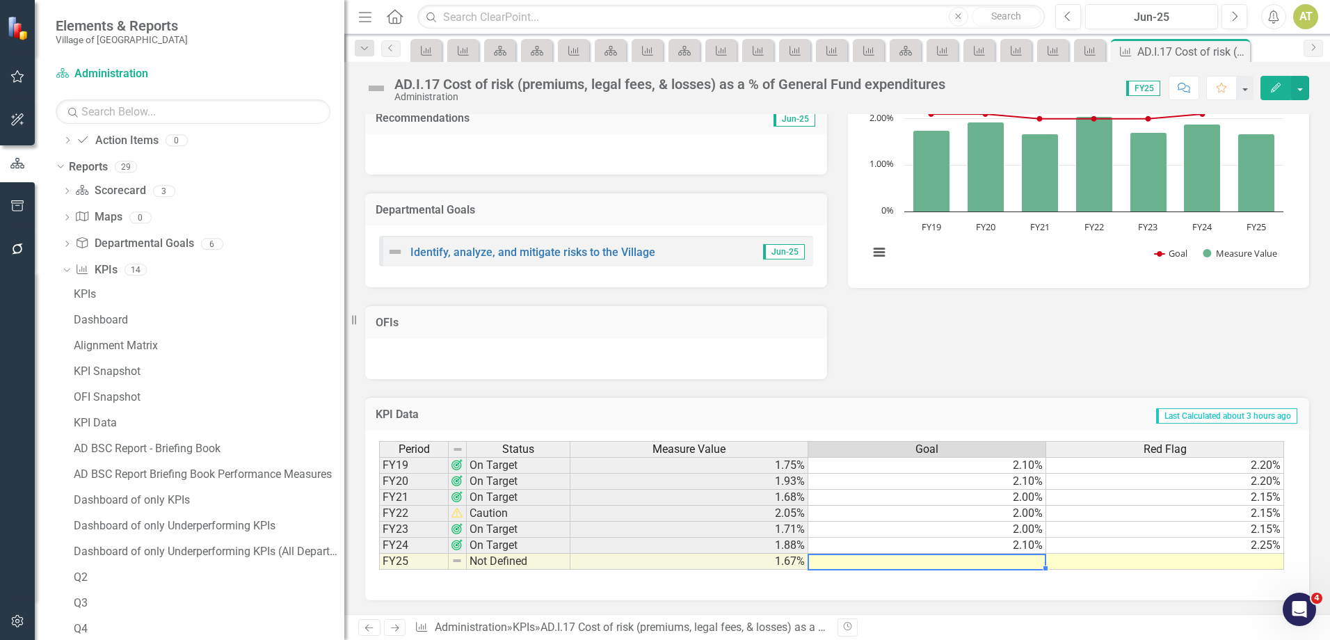
click at [1001, 561] on td at bounding box center [927, 562] width 238 height 16
click at [1020, 562] on td at bounding box center [927, 562] width 238 height 16
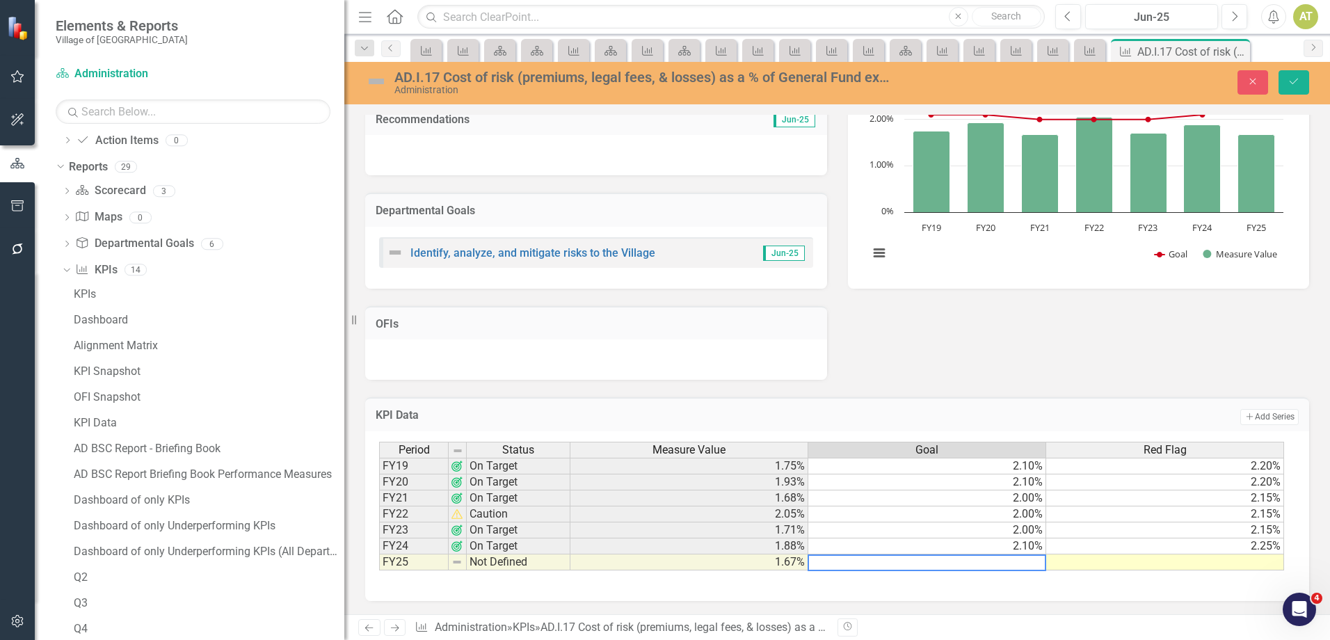
type textarea "2"
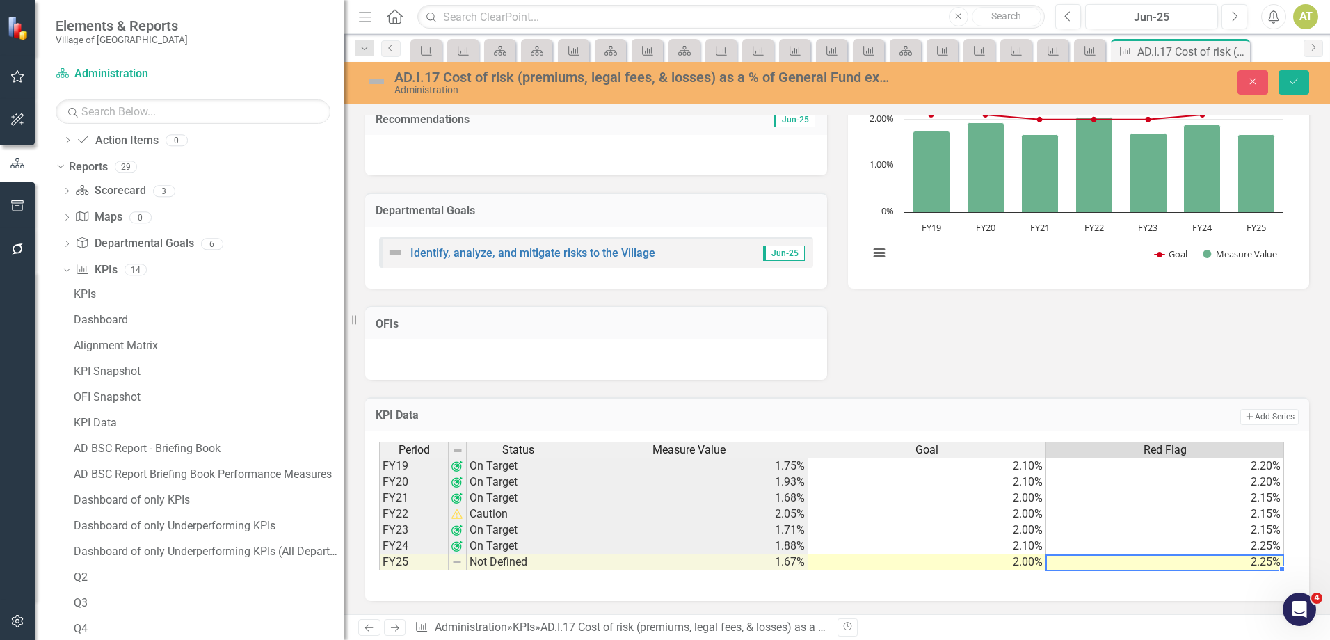
type textarea "2.25"
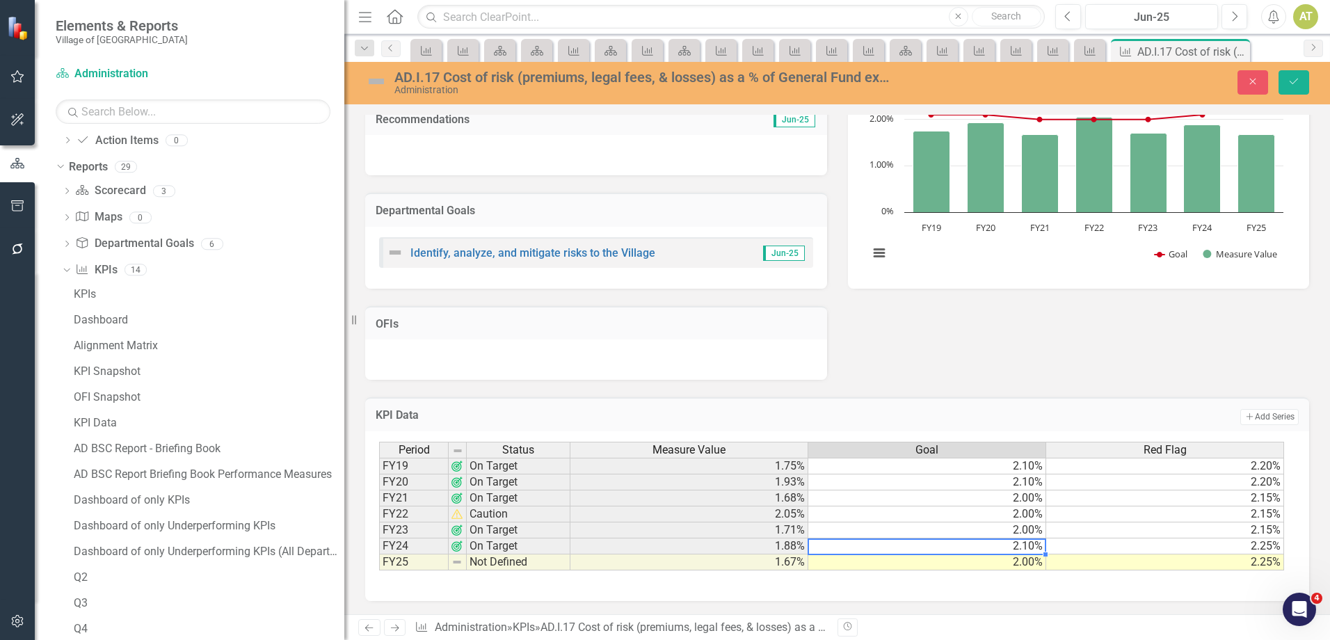
click at [1021, 548] on td "2.10%" at bounding box center [927, 546] width 238 height 16
click at [1075, 612] on div "Owner CC Carlton Cole Notes Jun-25 Recommendations Jun-25 Departmental Goals Id…" at bounding box center [836, 256] width 985 height 718
click at [1298, 79] on icon "Save" at bounding box center [1293, 81] width 13 height 10
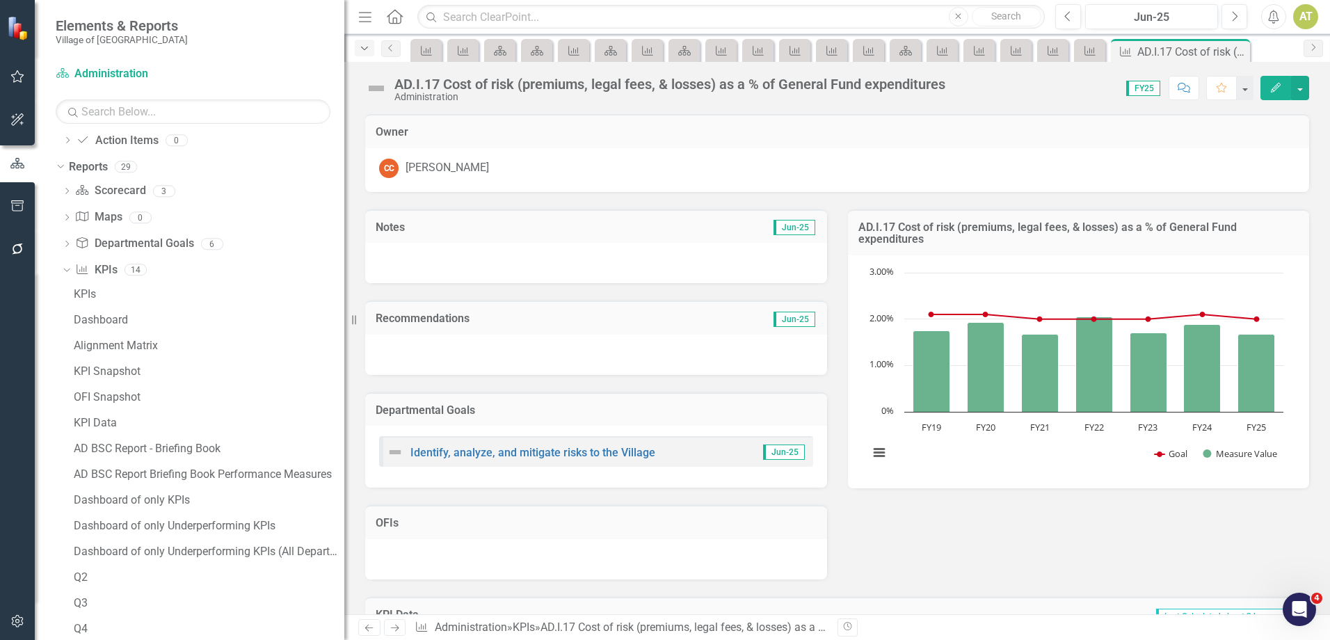
click at [369, 48] on icon "Dropdown" at bounding box center [364, 49] width 13 height 10
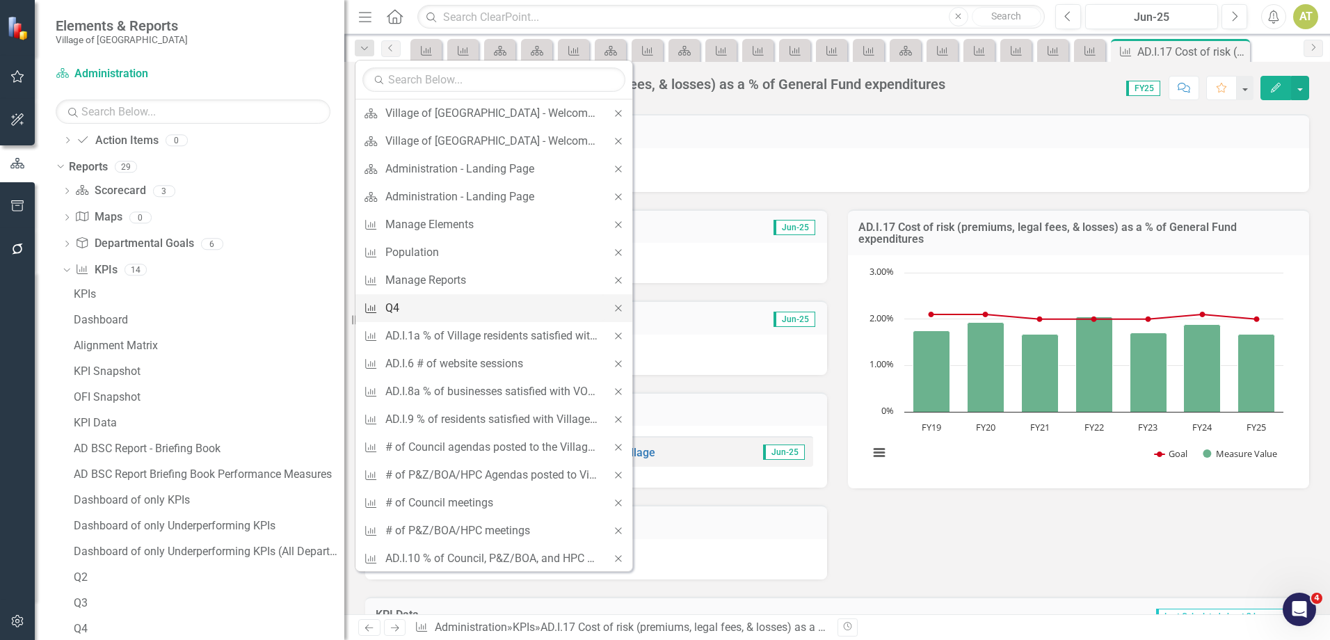
click at [407, 303] on div "Q4" at bounding box center [491, 307] width 212 height 17
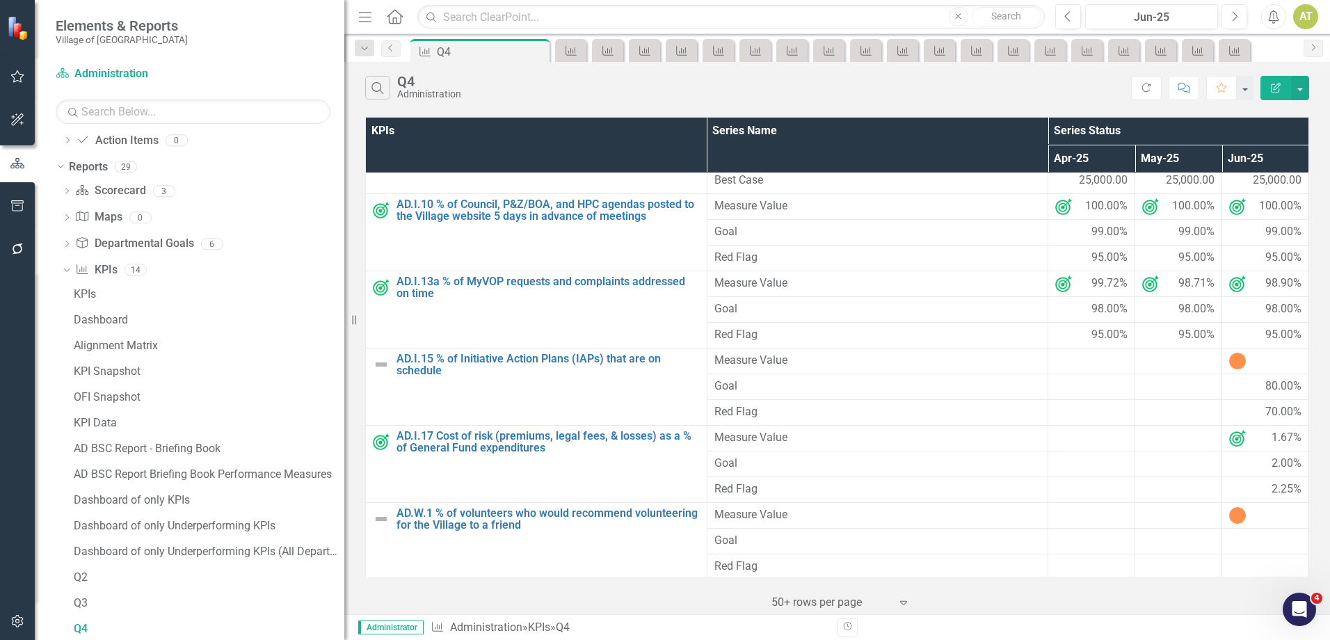
scroll to position [139, 0]
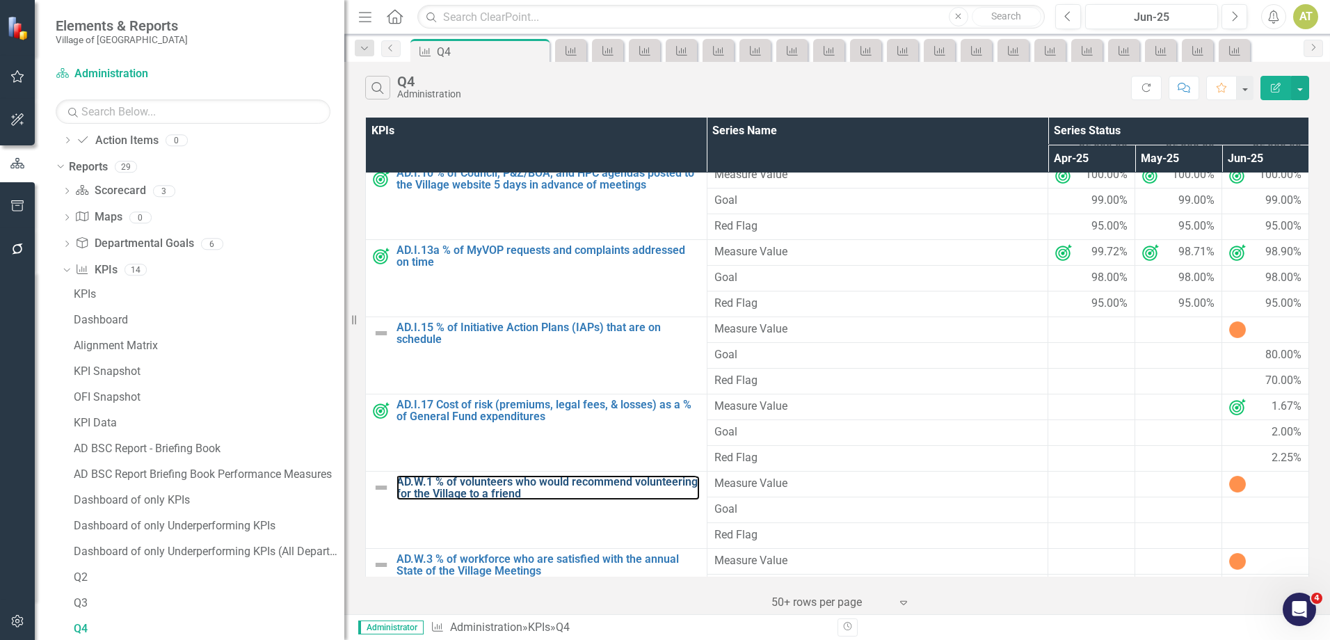
drag, startPoint x: 504, startPoint y: 486, endPoint x: 282, endPoint y: 461, distance: 223.3
click at [504, 486] on link "AD.W.1 % of volunteers who would recommend volunteering for the Village to a fr…" at bounding box center [547, 488] width 303 height 24
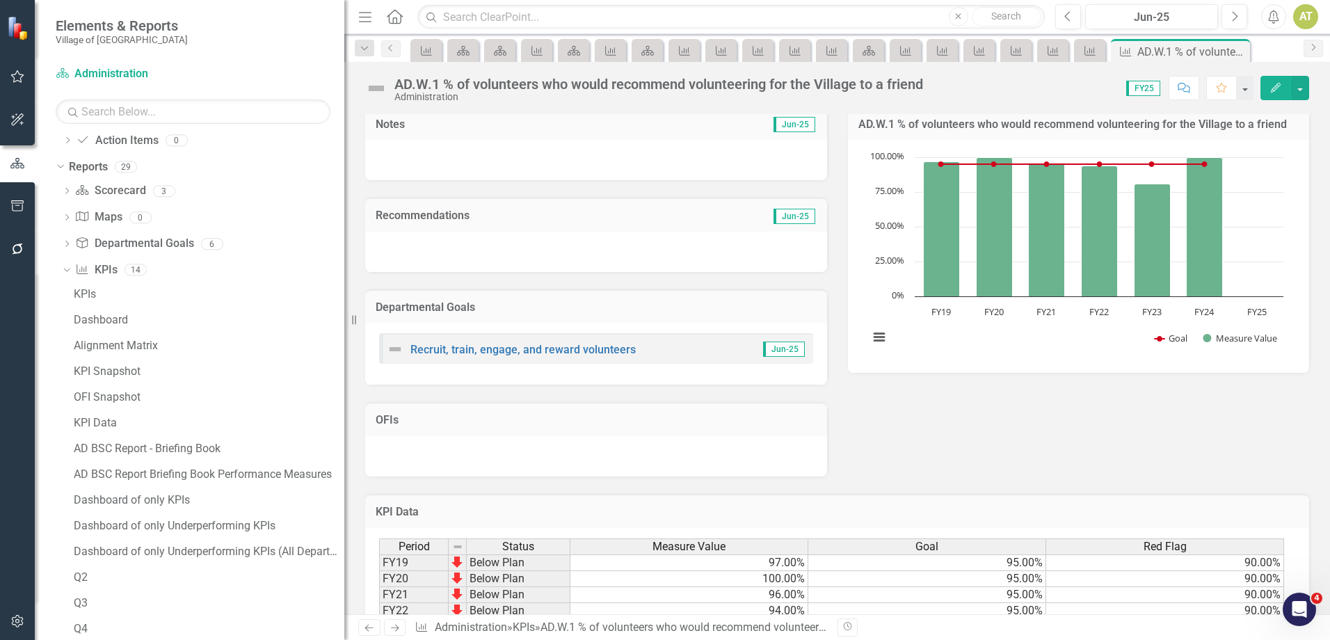
scroll to position [200, 0]
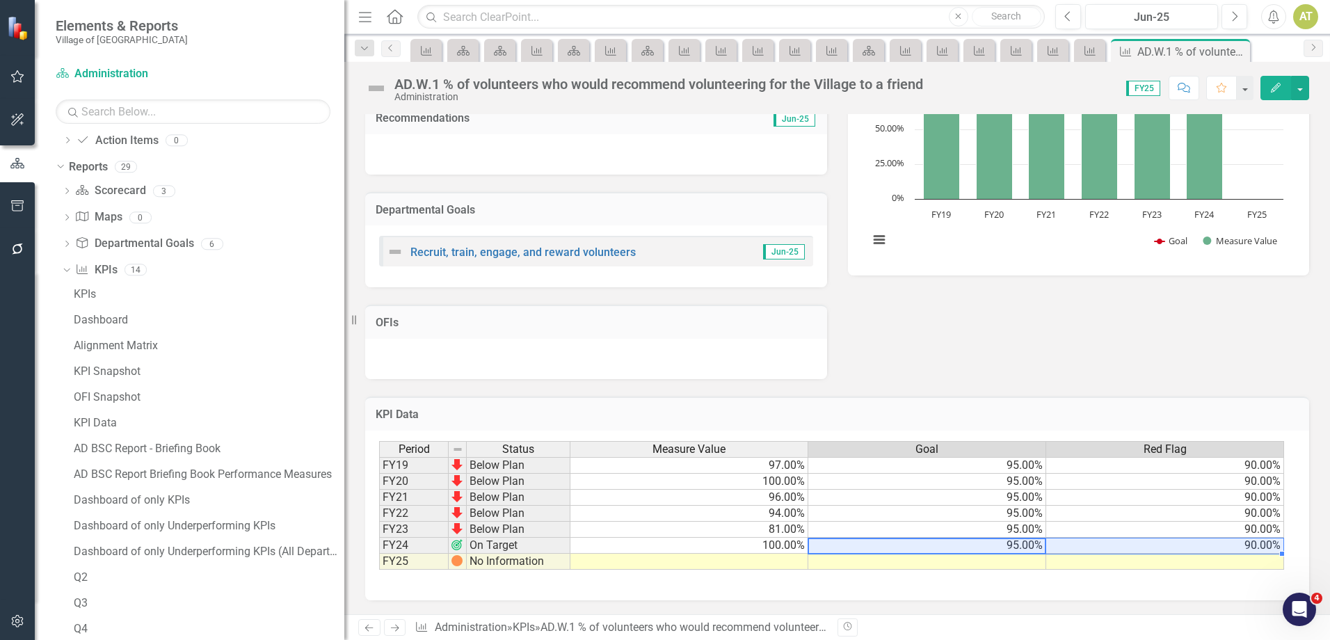
drag, startPoint x: 1024, startPoint y: 548, endPoint x: 1170, endPoint y: 543, distance: 145.4
click at [1170, 543] on tr "FY24 On Target 100.00% 95.00% 90.00%" at bounding box center [831, 546] width 905 height 16
click at [379, 561] on div "Period Status Measure Value Goal Red Flag FY19 Below Plan 97.00% 95.00% 90.00% …" at bounding box center [379, 505] width 0 height 129
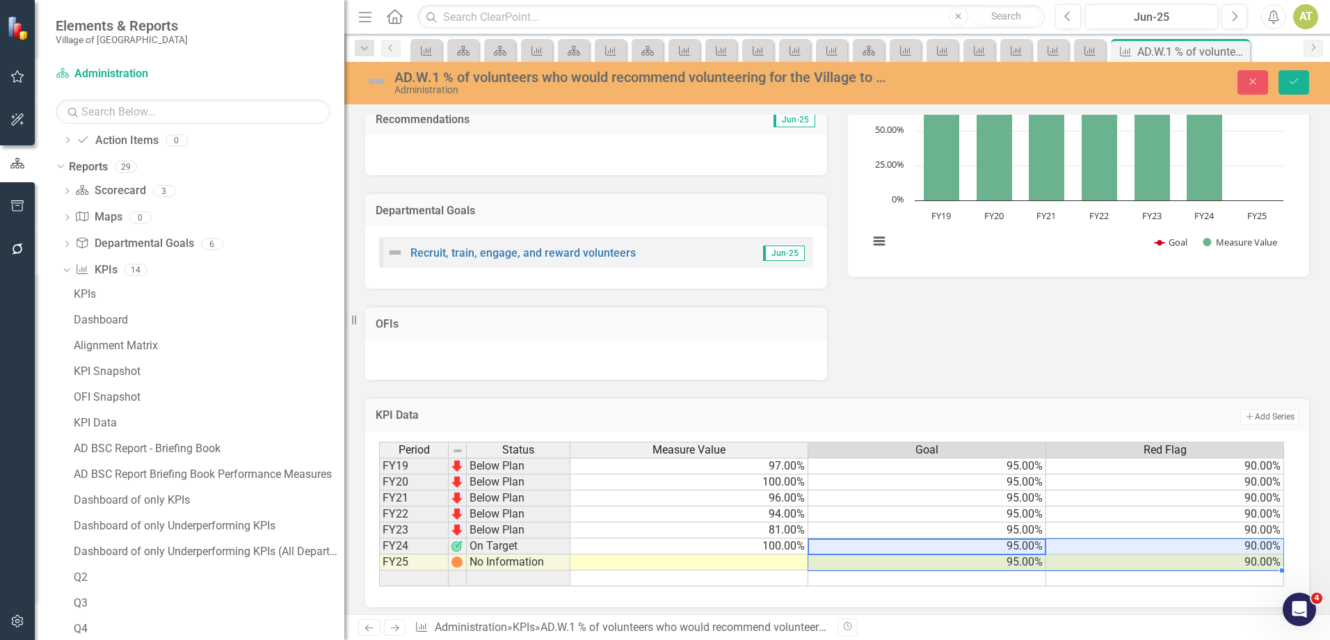
type textarea "95"
click at [1296, 77] on icon "Save" at bounding box center [1293, 81] width 13 height 10
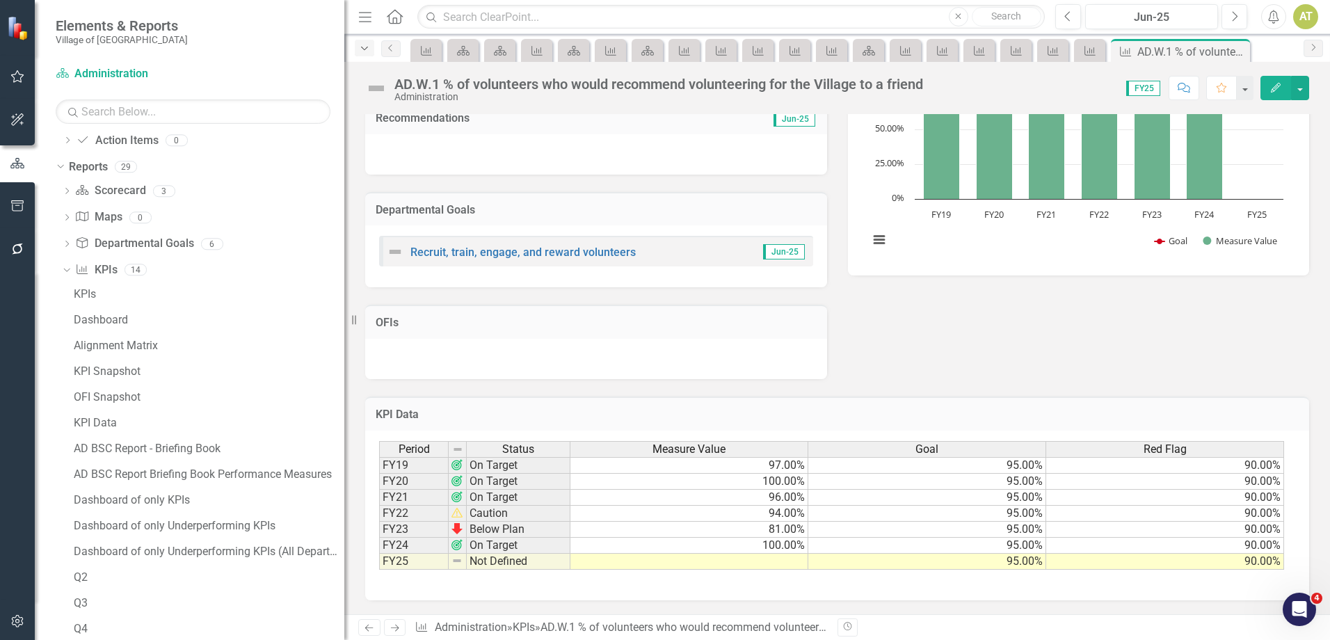
click at [369, 50] on icon "Dropdown" at bounding box center [364, 49] width 13 height 10
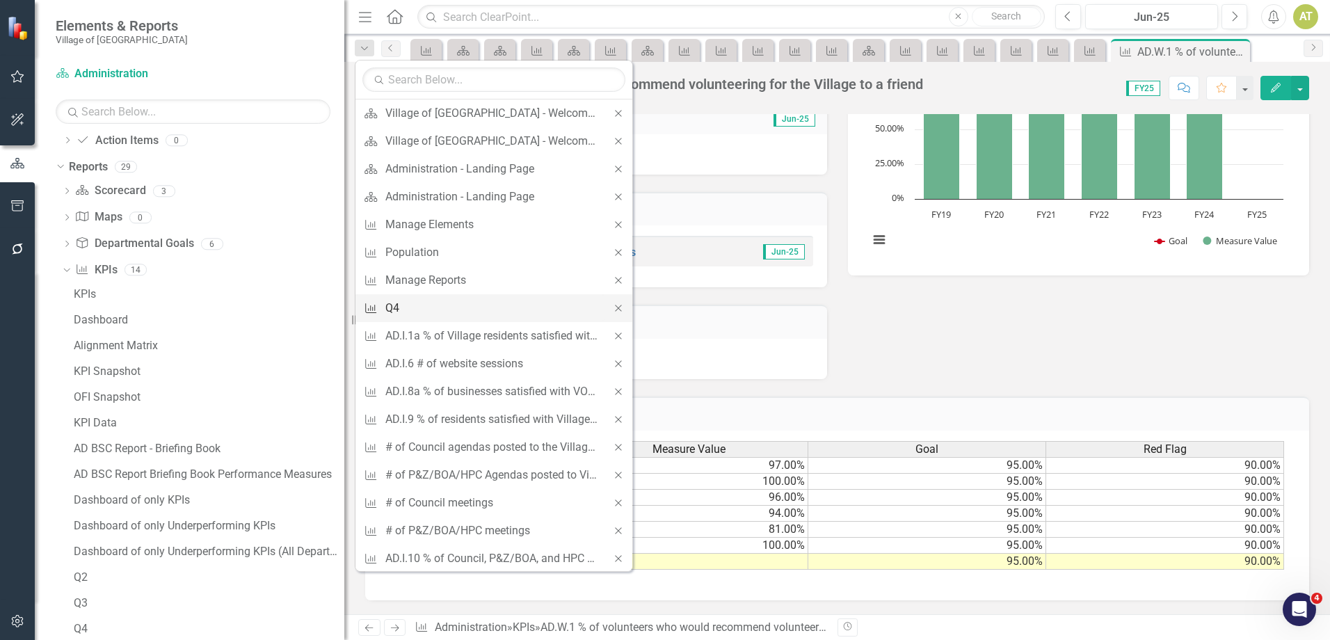
click at [403, 305] on div "Q4" at bounding box center [491, 307] width 212 height 17
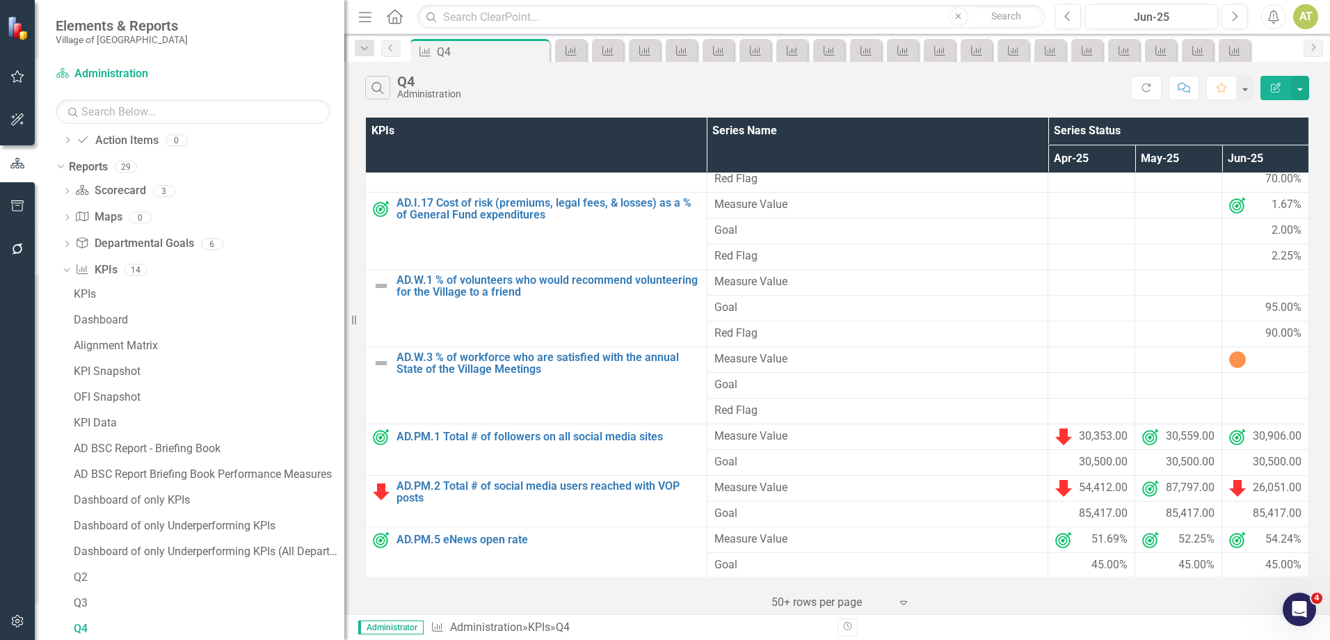
scroll to position [340, 0]
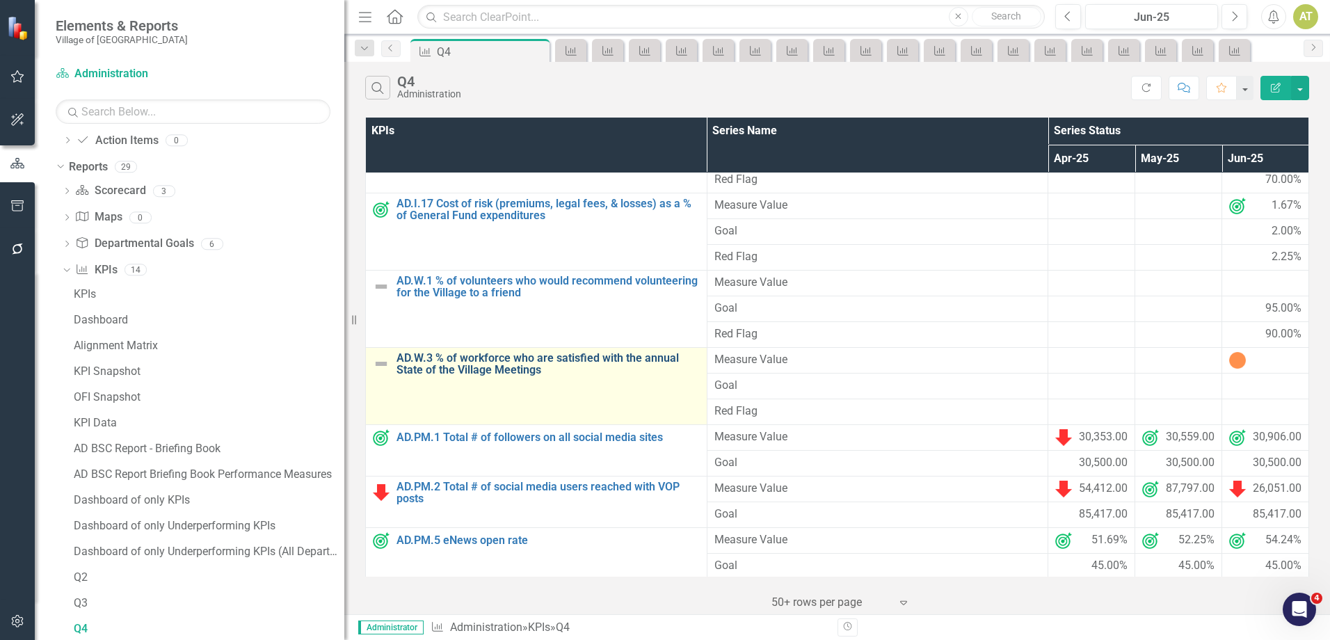
click at [540, 366] on link "AD.W.3 % of workforce who are satisfied with the annual State of the Village Me…" at bounding box center [547, 364] width 303 height 24
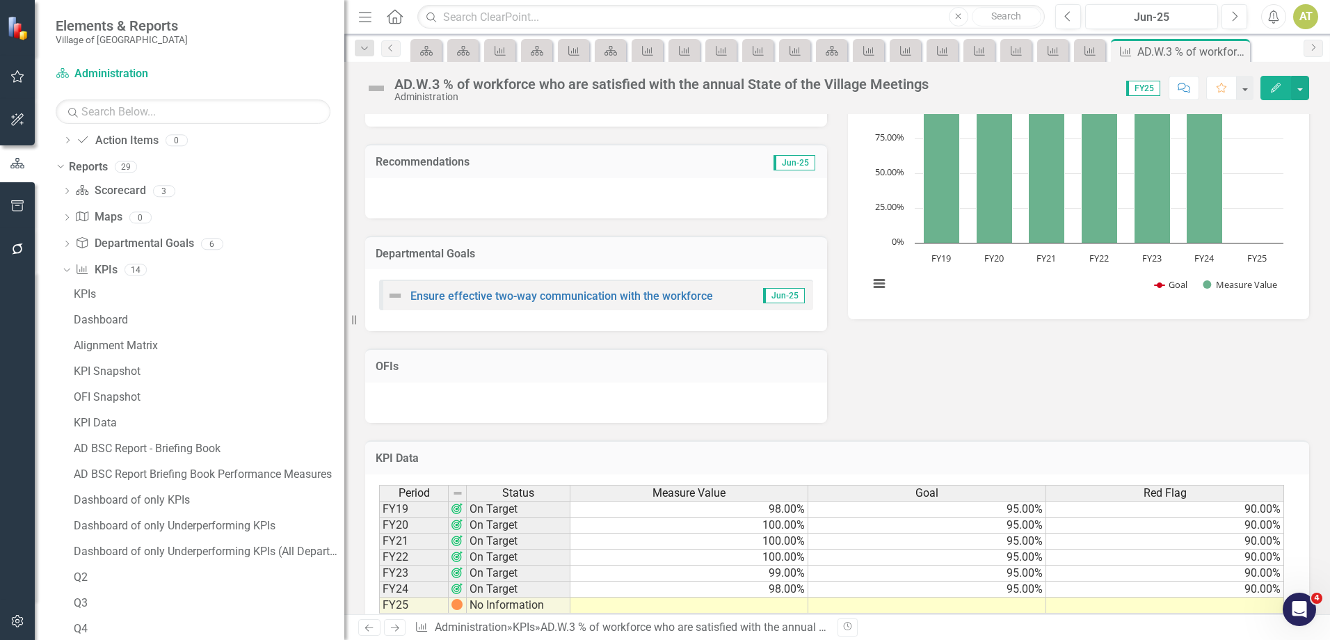
scroll to position [200, 0]
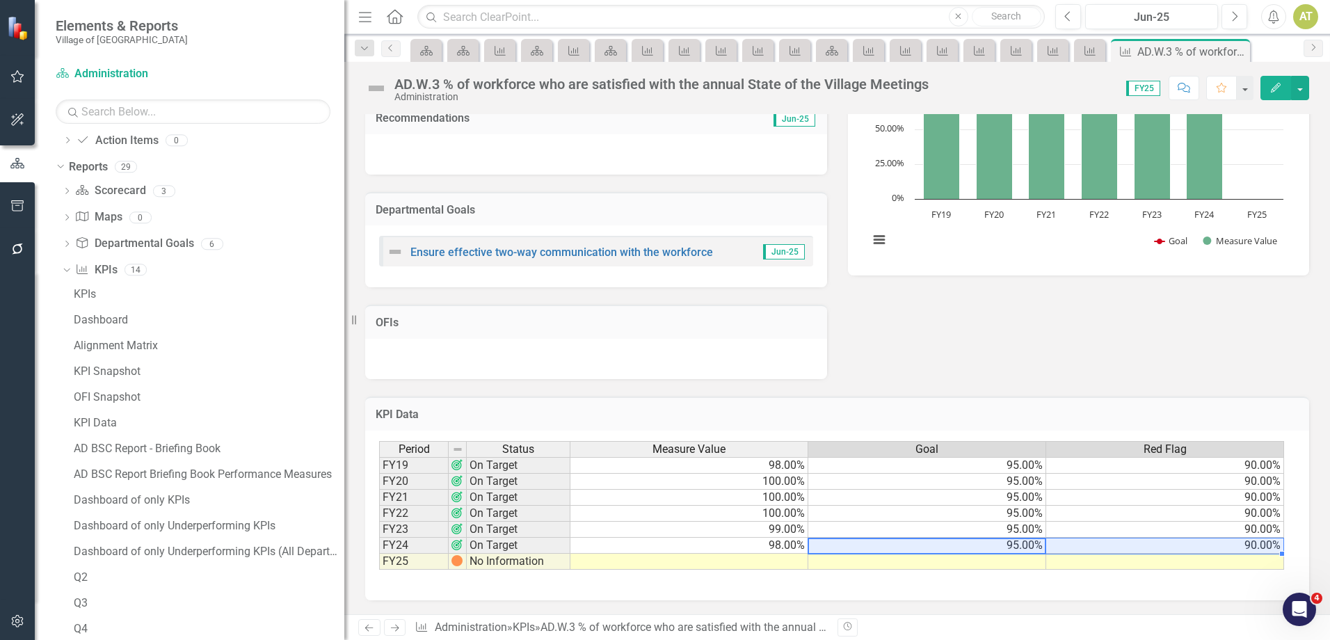
drag, startPoint x: 951, startPoint y: 549, endPoint x: 1135, endPoint y: 547, distance: 184.3
click at [1135, 547] on tr "FY24 On Target 98.00% 95.00% 90.00%" at bounding box center [831, 546] width 905 height 16
drag, startPoint x: 1281, startPoint y: 555, endPoint x: 1282, endPoint y: 562, distance: 7.1
click at [379, 565] on div "Period Status Measure Value Goal Red Flag FY19 On Target 98.00% 95.00% 90.00% F…" at bounding box center [379, 513] width 0 height 145
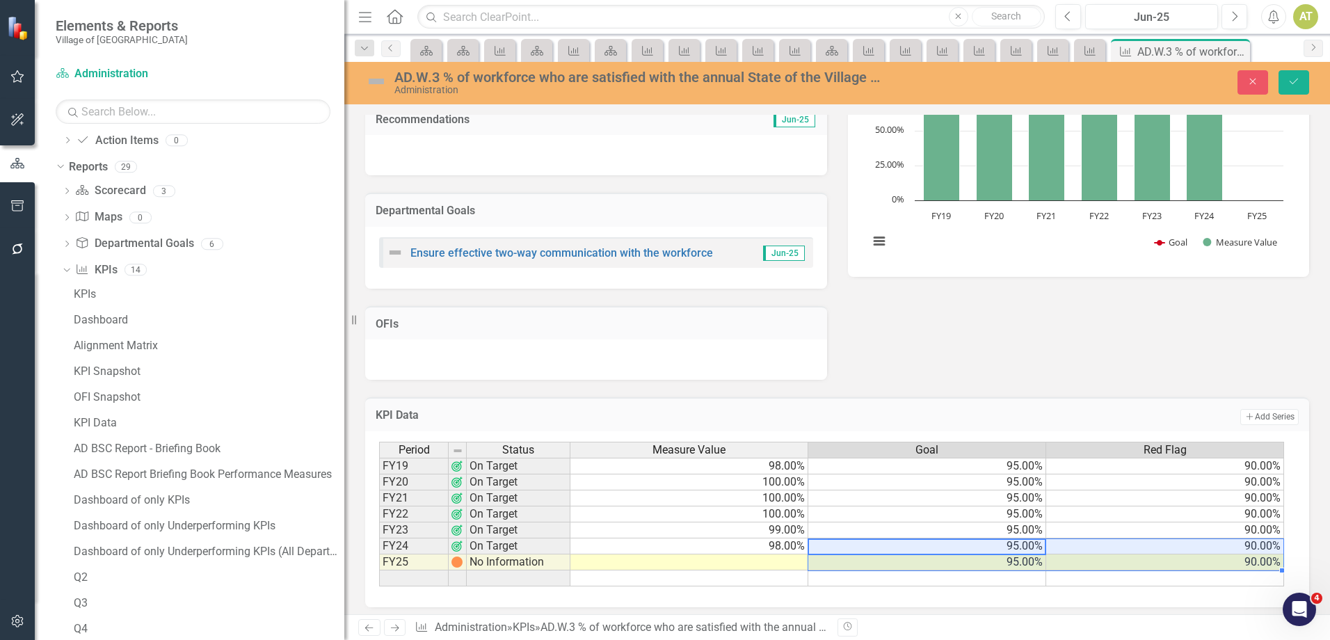
type textarea "95"
click at [1289, 81] on icon "Save" at bounding box center [1293, 81] width 13 height 10
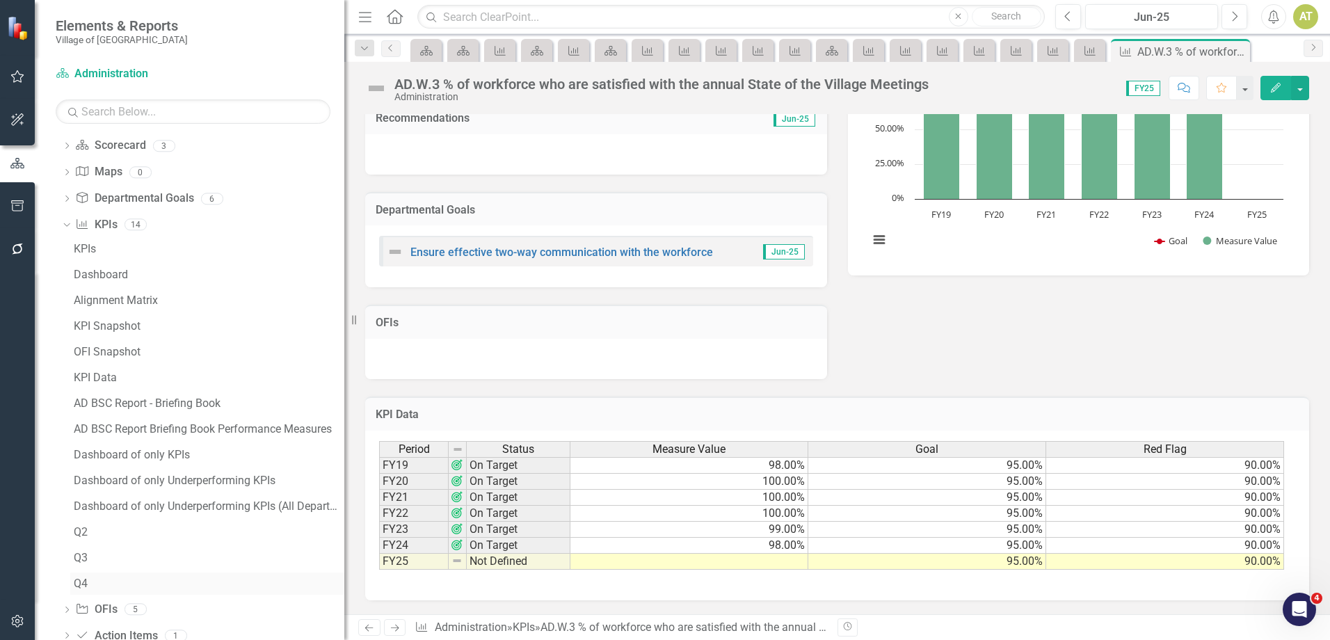
scroll to position [293, 0]
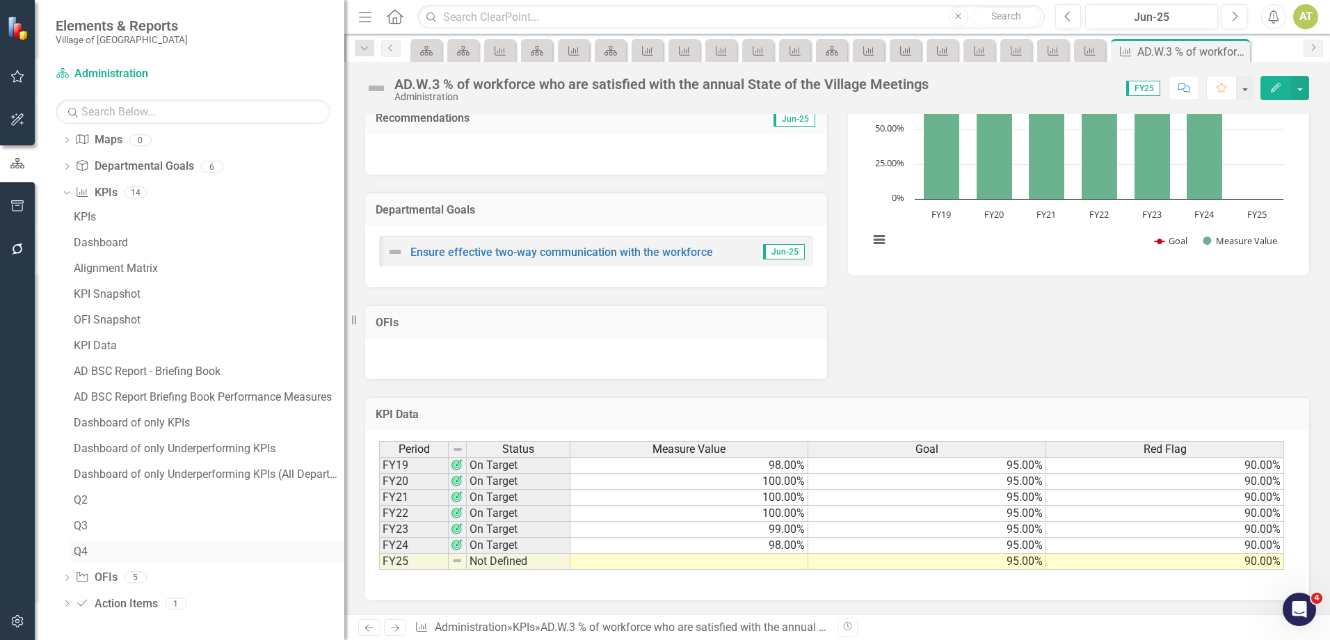
click at [107, 550] on div "Q4" at bounding box center [209, 551] width 271 height 13
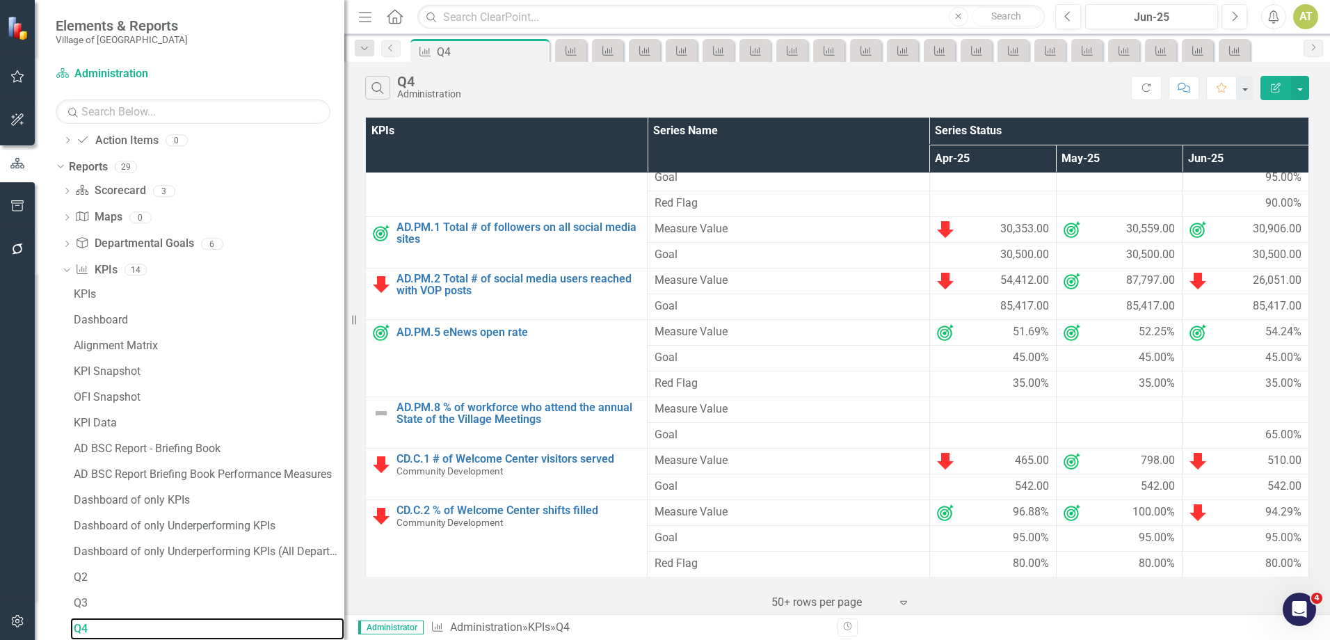
scroll to position [549, 0]
click at [1298, 81] on button "button" at bounding box center [1300, 88] width 18 height 24
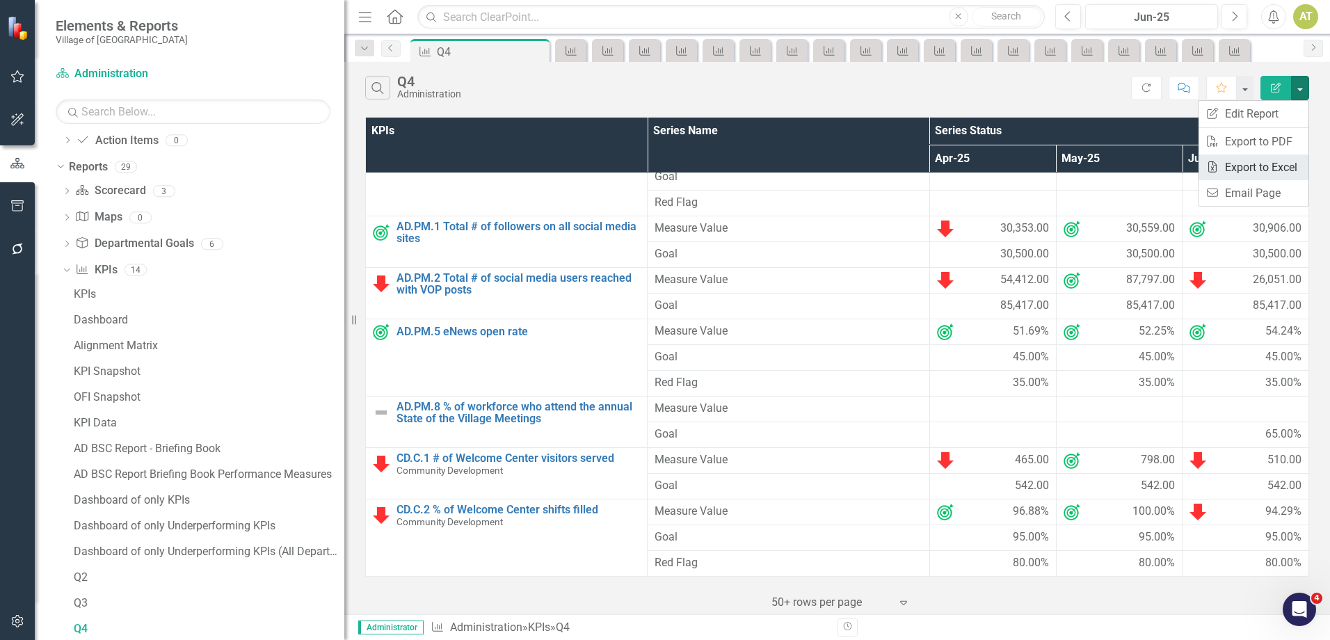
click at [1294, 161] on link "Excel Export to Excel" at bounding box center [1253, 167] width 110 height 26
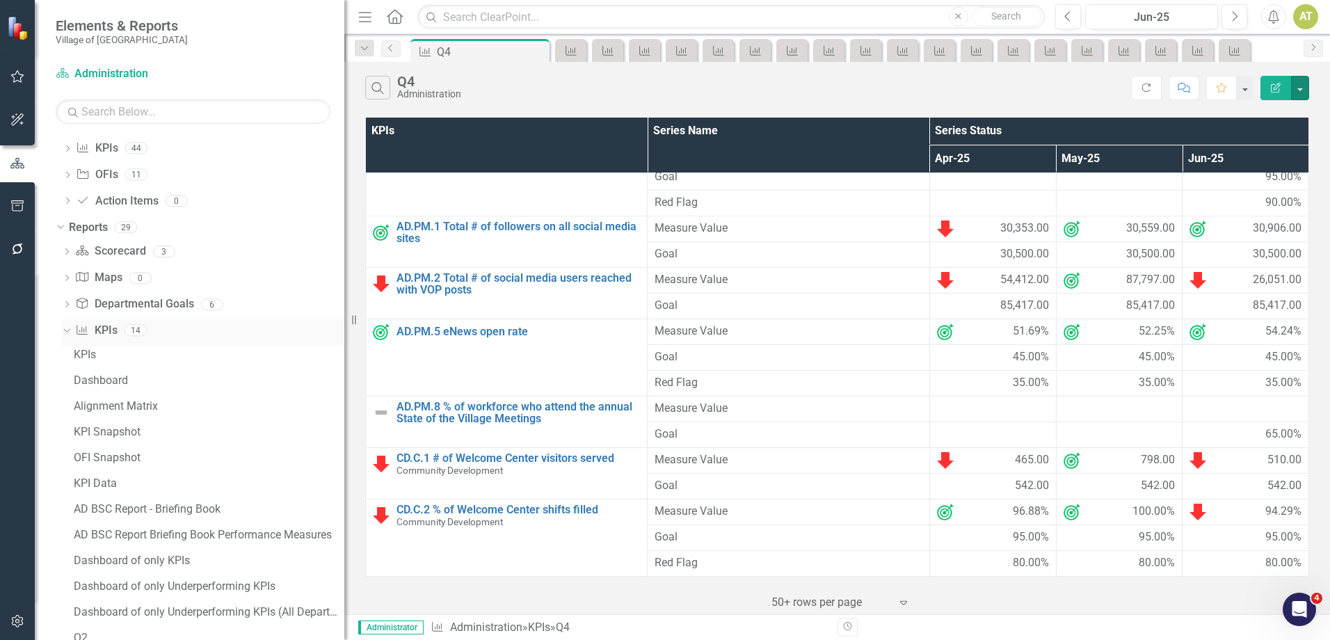
scroll to position [154, 0]
click at [111, 327] on link "KPI KPIs" at bounding box center [96, 332] width 42 height 16
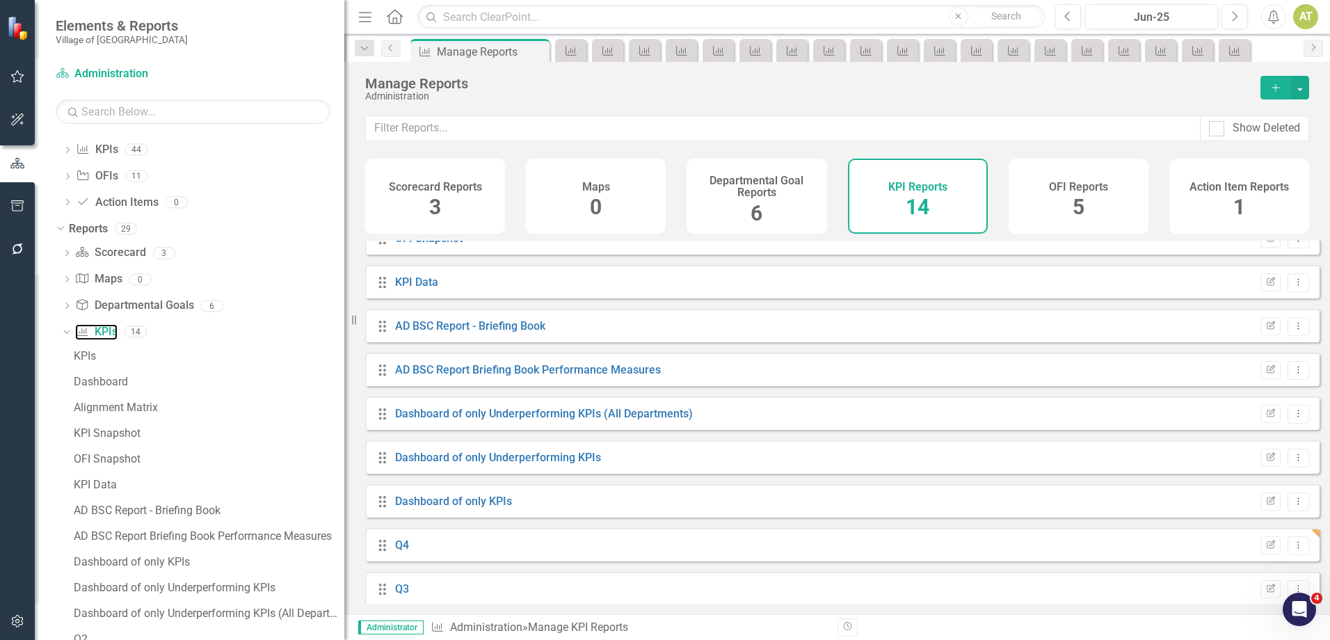
scroll to position [250, 0]
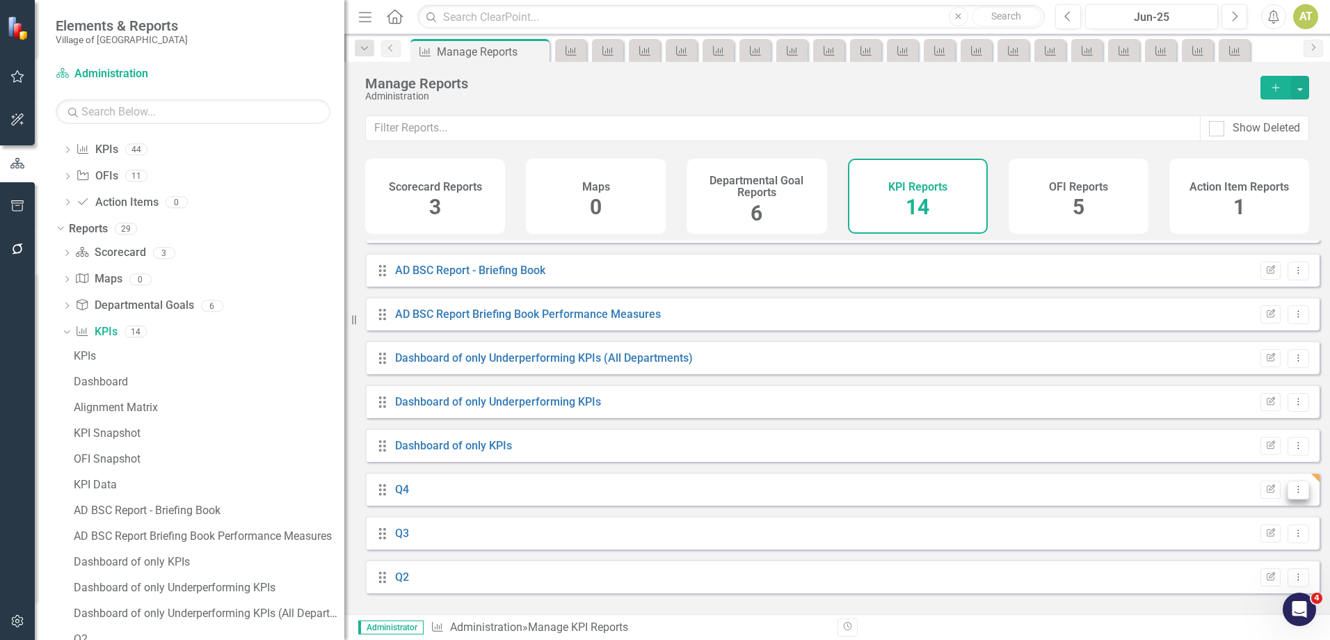
click at [1291, 499] on button "Dropdown Menu" at bounding box center [1298, 490] width 22 height 19
click at [1271, 549] on link "Favorite Favorite Report" at bounding box center [1240, 549] width 115 height 26
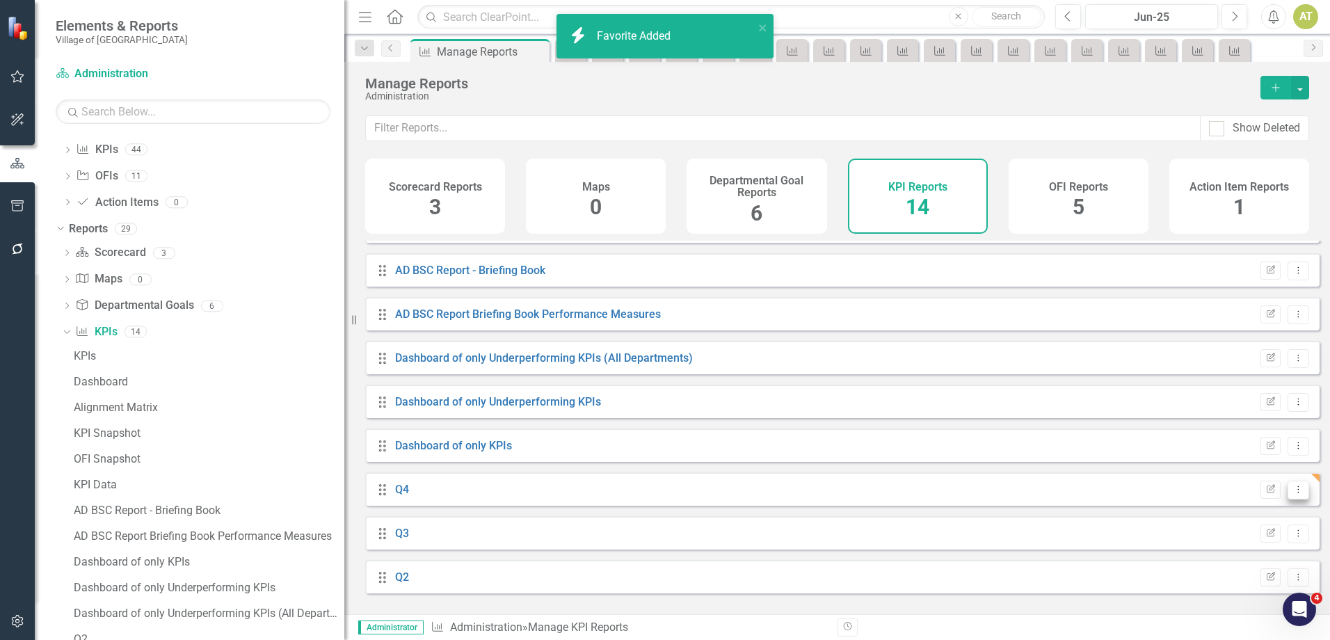
click at [1292, 494] on icon "Dropdown Menu" at bounding box center [1298, 489] width 12 height 9
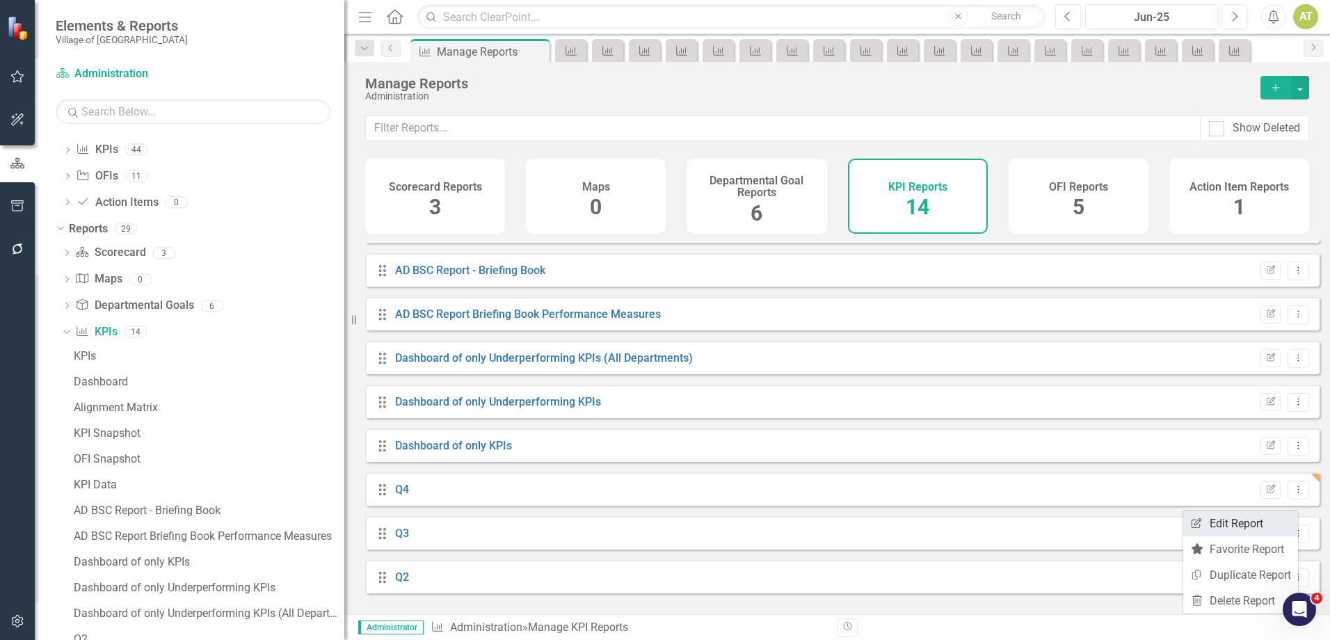
click at [1278, 519] on link "Edit Report Edit Report" at bounding box center [1240, 523] width 115 height 26
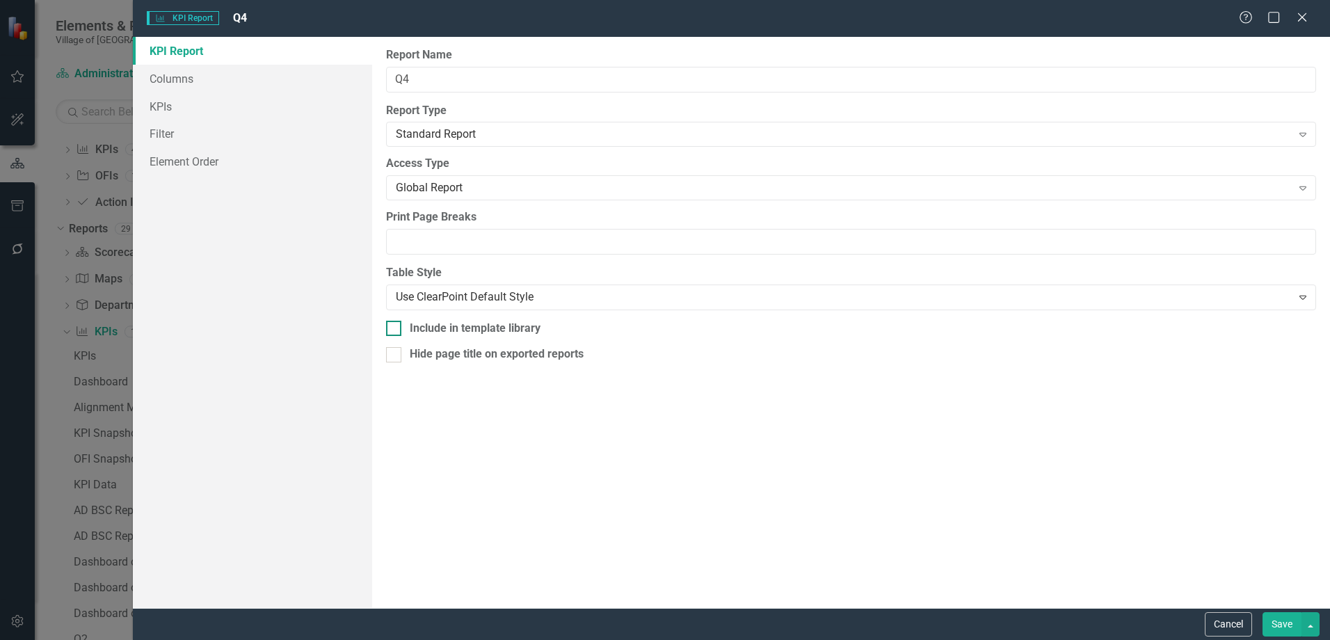
click at [446, 328] on div "Include in template library" at bounding box center [475, 329] width 131 height 16
click at [395, 328] on input "Include in template library" at bounding box center [390, 325] width 9 height 9
checkbox input "true"
click at [1264, 628] on button "Save" at bounding box center [1281, 624] width 39 height 24
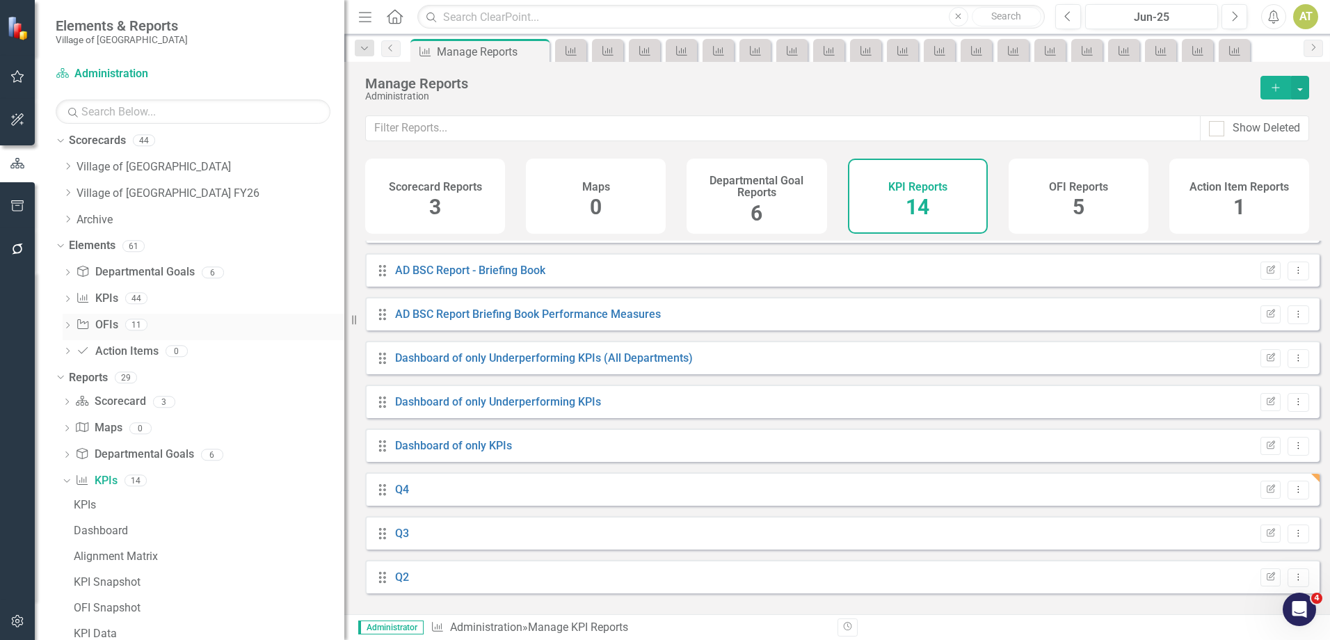
scroll to position [0, 0]
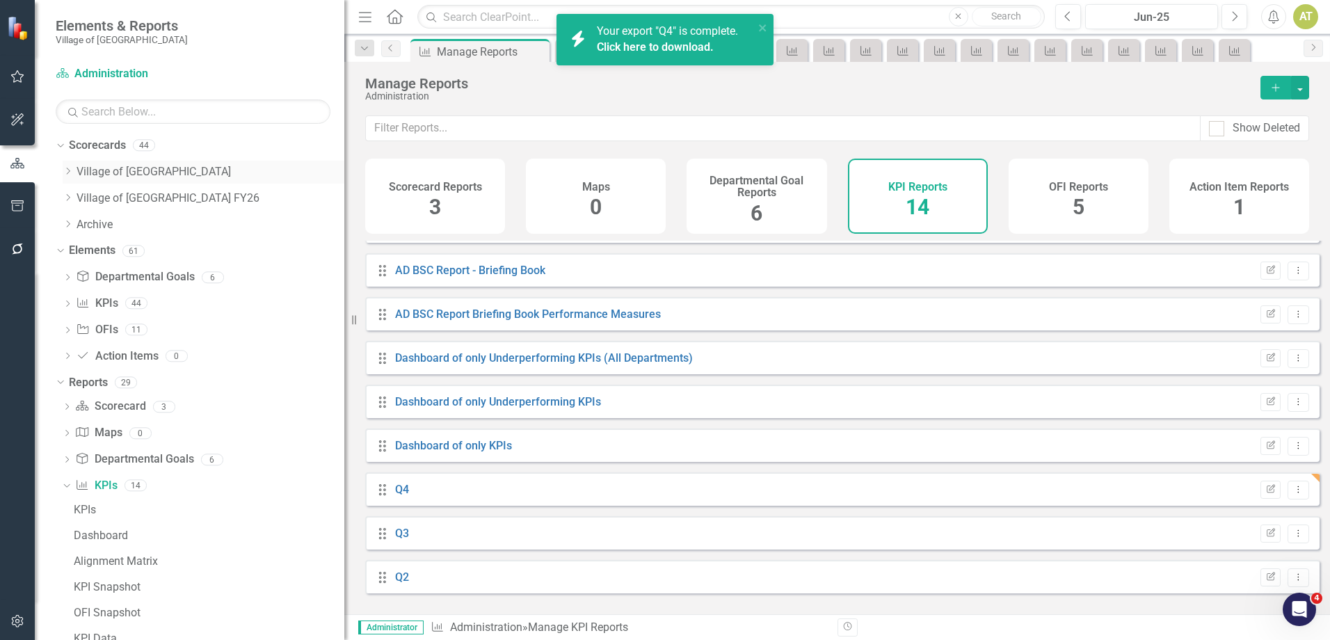
click at [70, 174] on icon "Dropdown" at bounding box center [68, 171] width 10 height 8
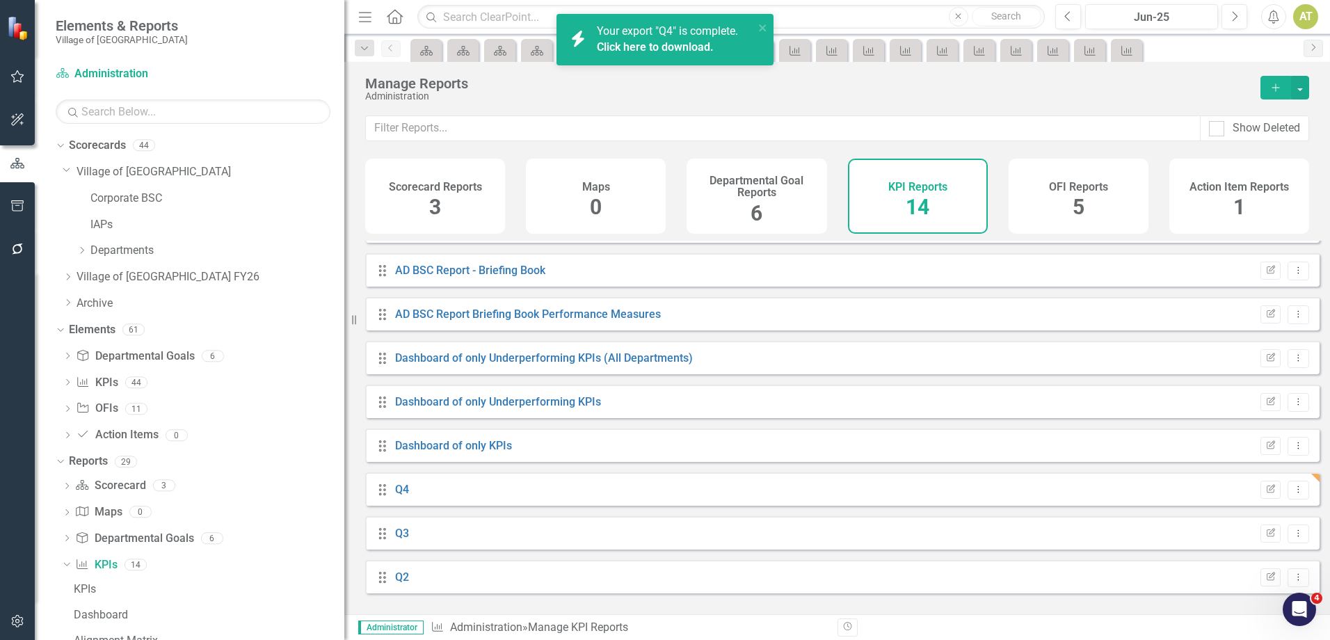
click at [662, 43] on link "Click here to download." at bounding box center [655, 46] width 117 height 13
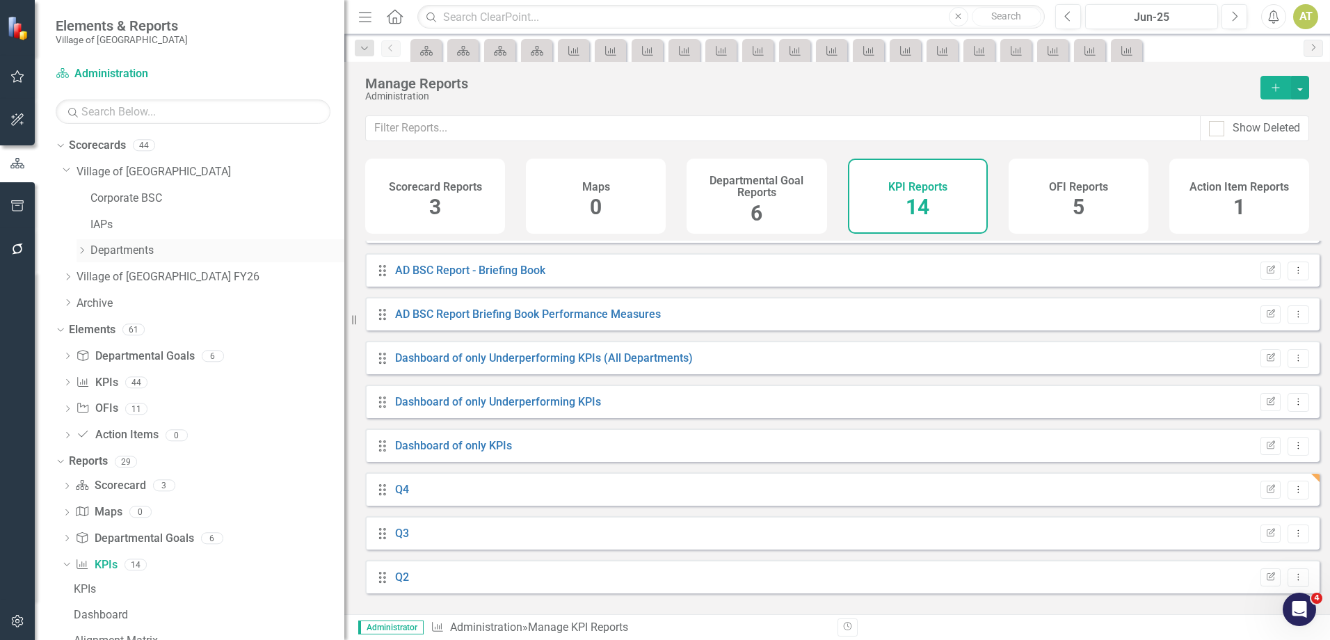
click at [82, 248] on icon at bounding box center [82, 250] width 3 height 7
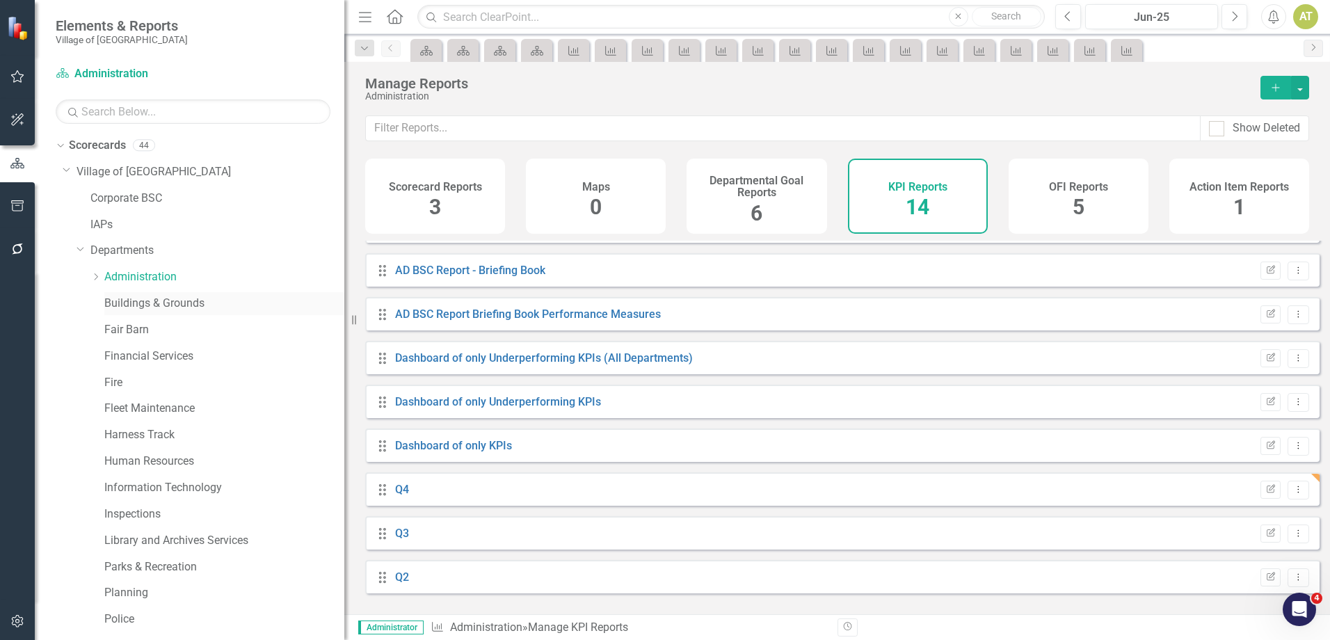
click at [131, 295] on div "Buildings & Grounds" at bounding box center [224, 303] width 240 height 23
click at [166, 301] on link "Buildings & Grounds" at bounding box center [224, 304] width 240 height 16
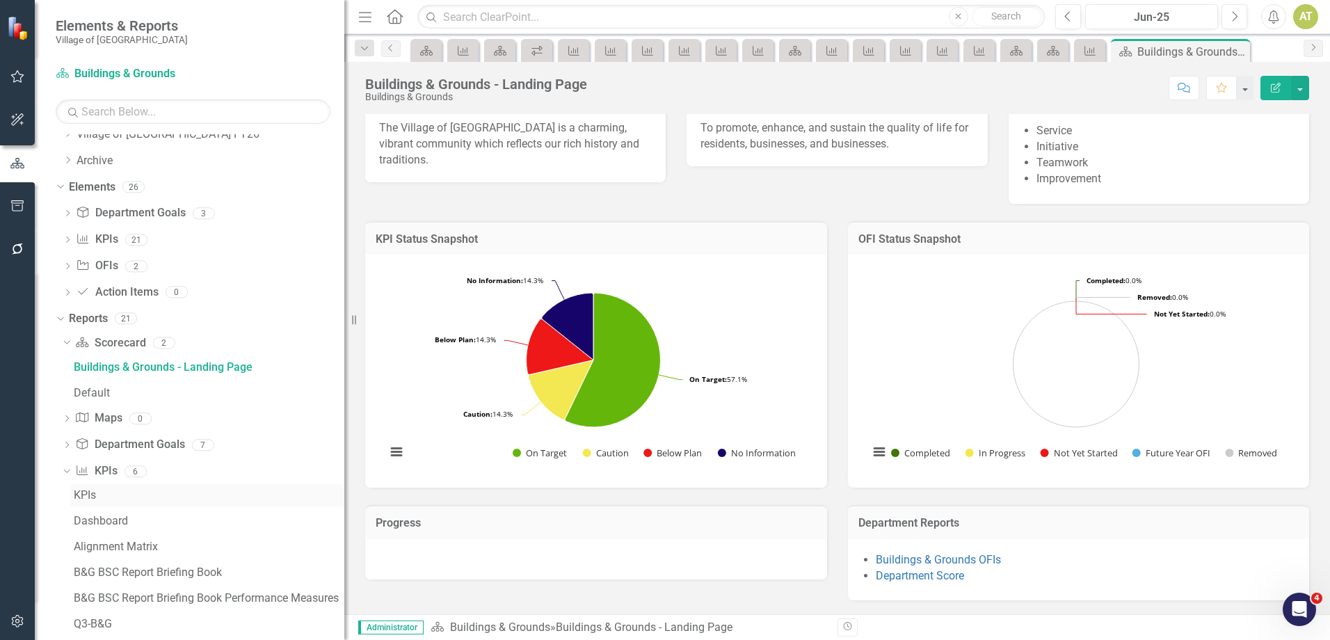
scroll to position [540, 0]
click at [115, 465] on link "KPI KPIs" at bounding box center [96, 468] width 42 height 16
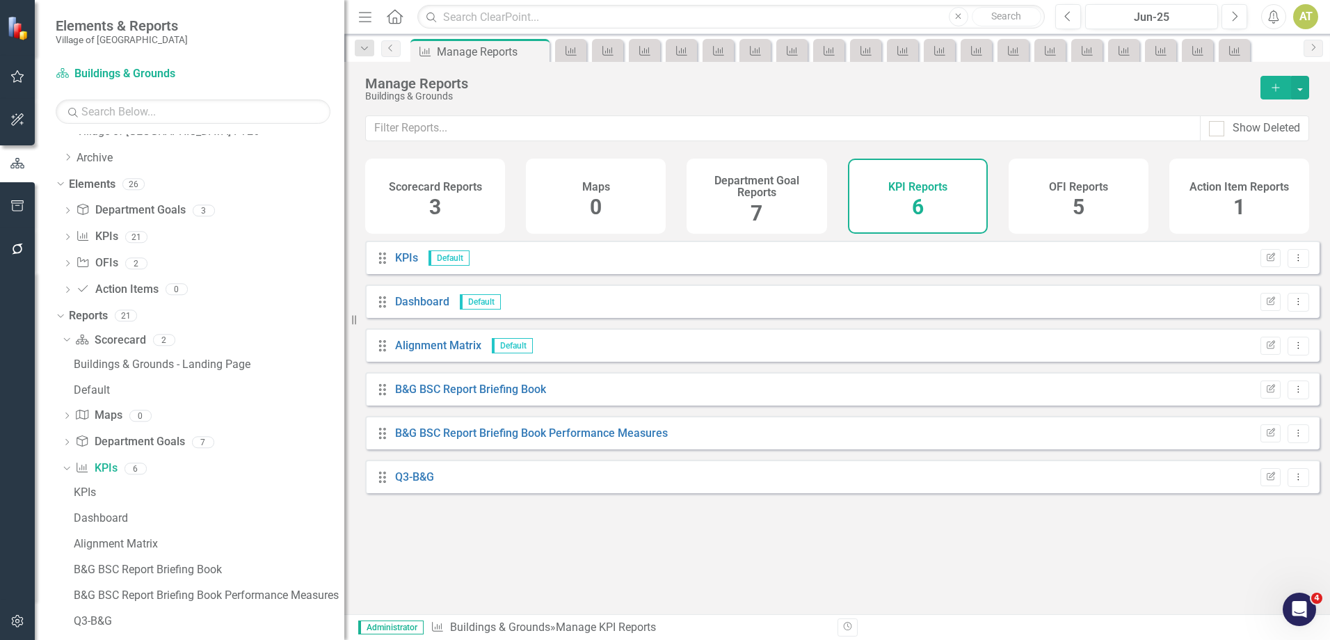
click at [1275, 92] on button "Add" at bounding box center [1275, 88] width 31 height 24
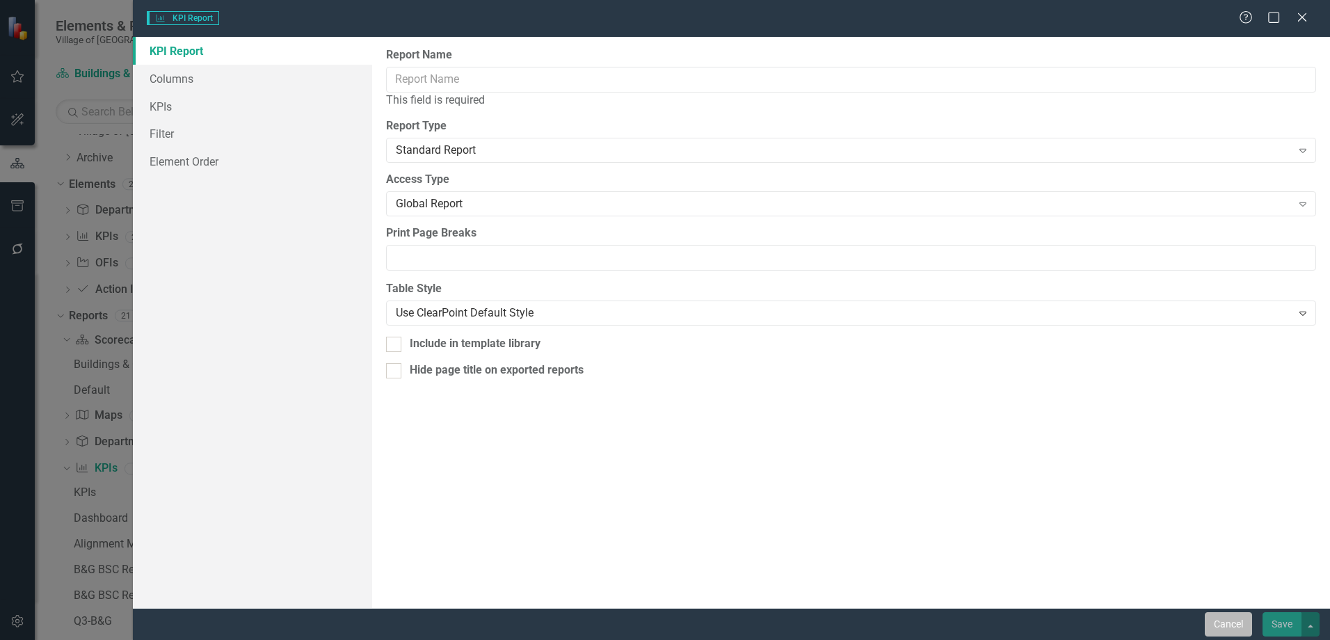
click at [1218, 612] on button "Cancel" at bounding box center [1228, 624] width 47 height 24
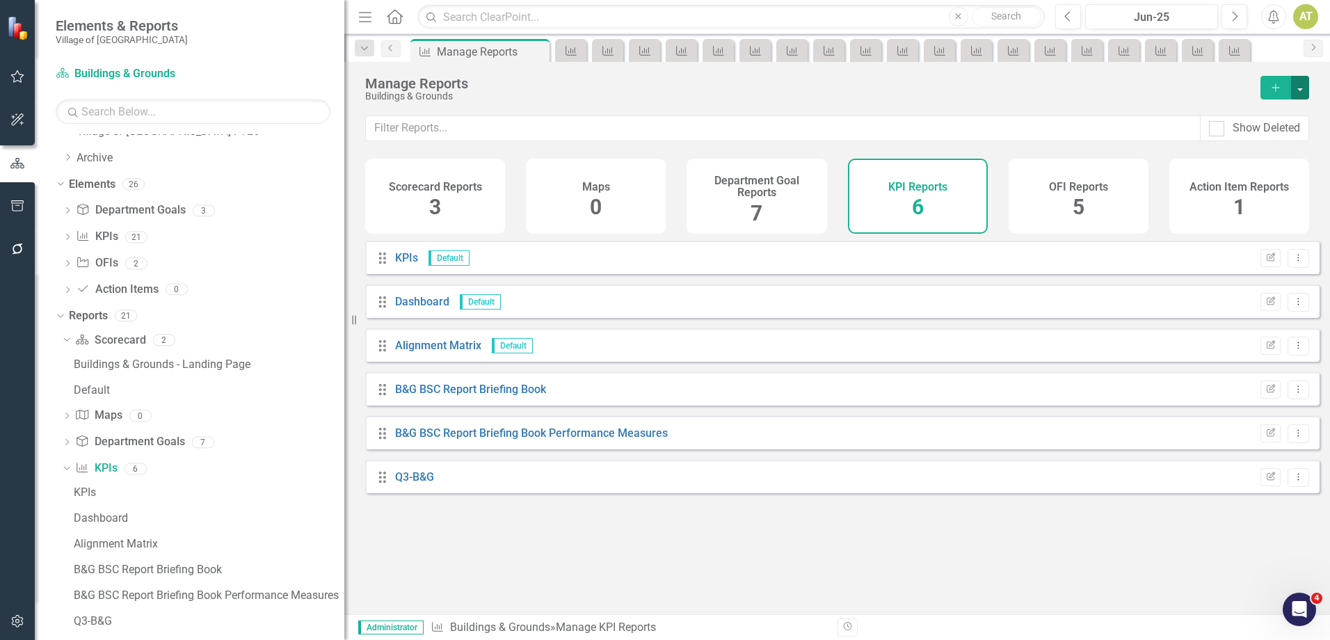
click at [1308, 86] on button "button" at bounding box center [1300, 88] width 18 height 24
click at [1296, 131] on link "Copy Add From Template" at bounding box center [1243, 139] width 130 height 26
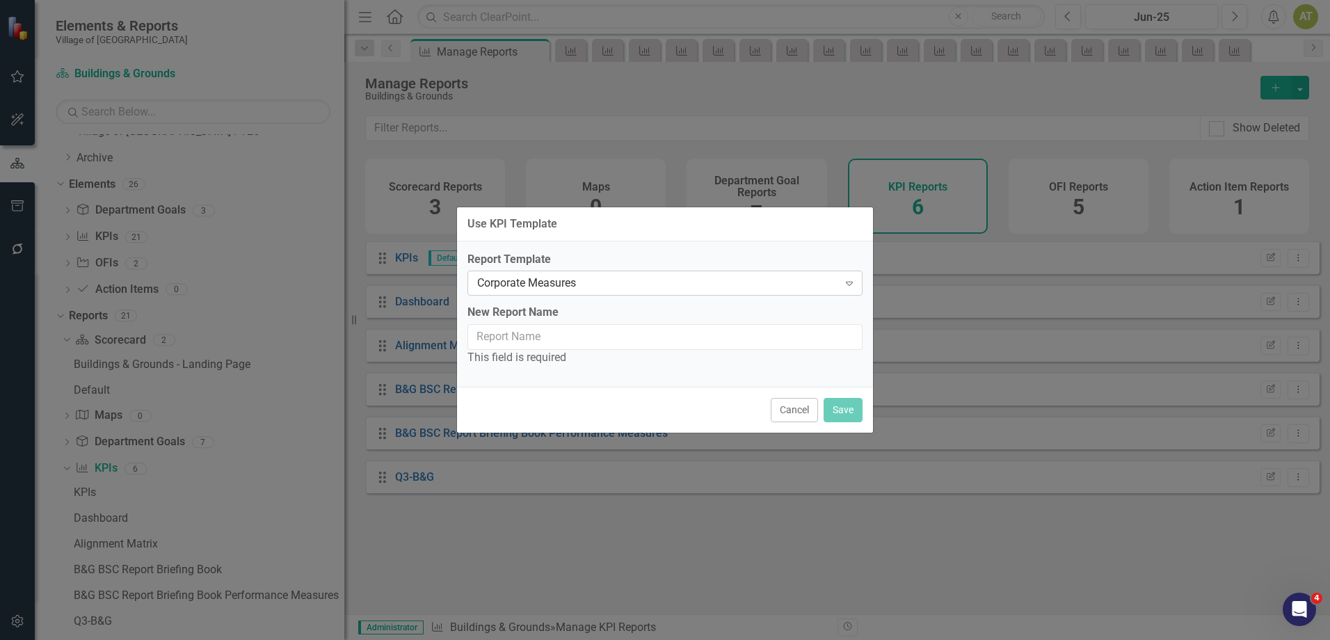
click at [526, 280] on div "Corporate Measures" at bounding box center [657, 283] width 361 height 16
click at [679, 342] on input "New Report Name" at bounding box center [664, 337] width 395 height 26
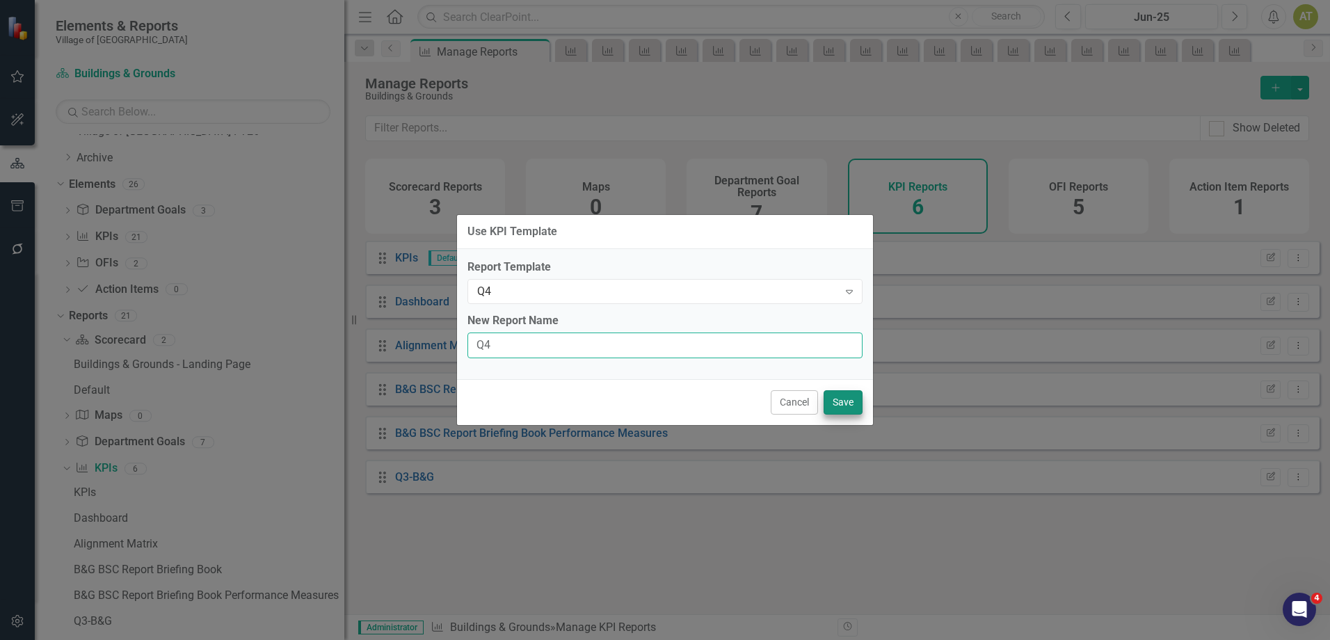
type input "Q4"
click at [842, 401] on button "Save" at bounding box center [842, 402] width 39 height 24
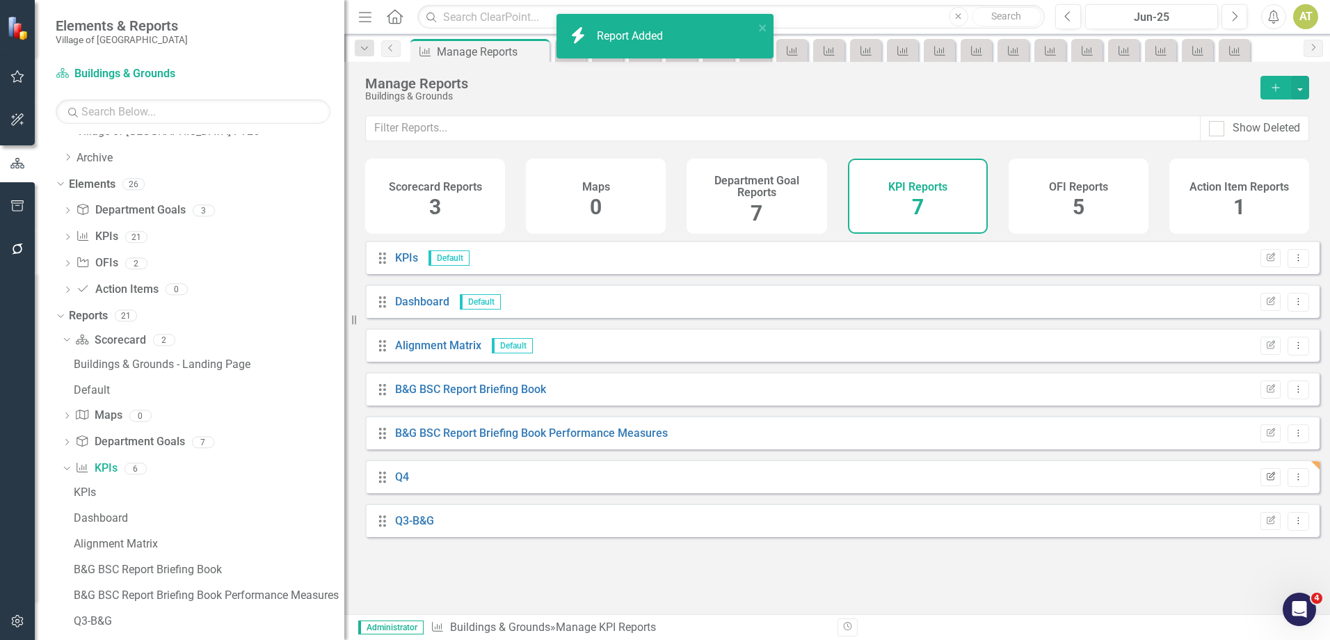
click at [1265, 481] on icon "Edit Report" at bounding box center [1270, 477] width 10 height 8
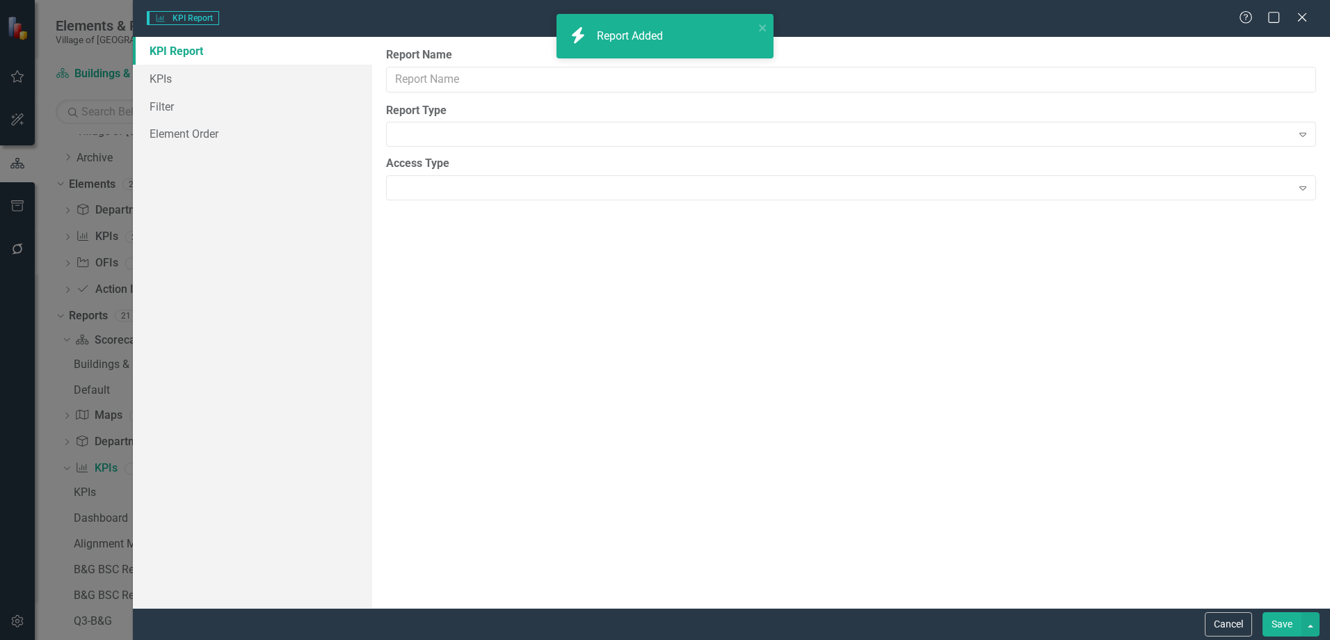
type input "Q4"
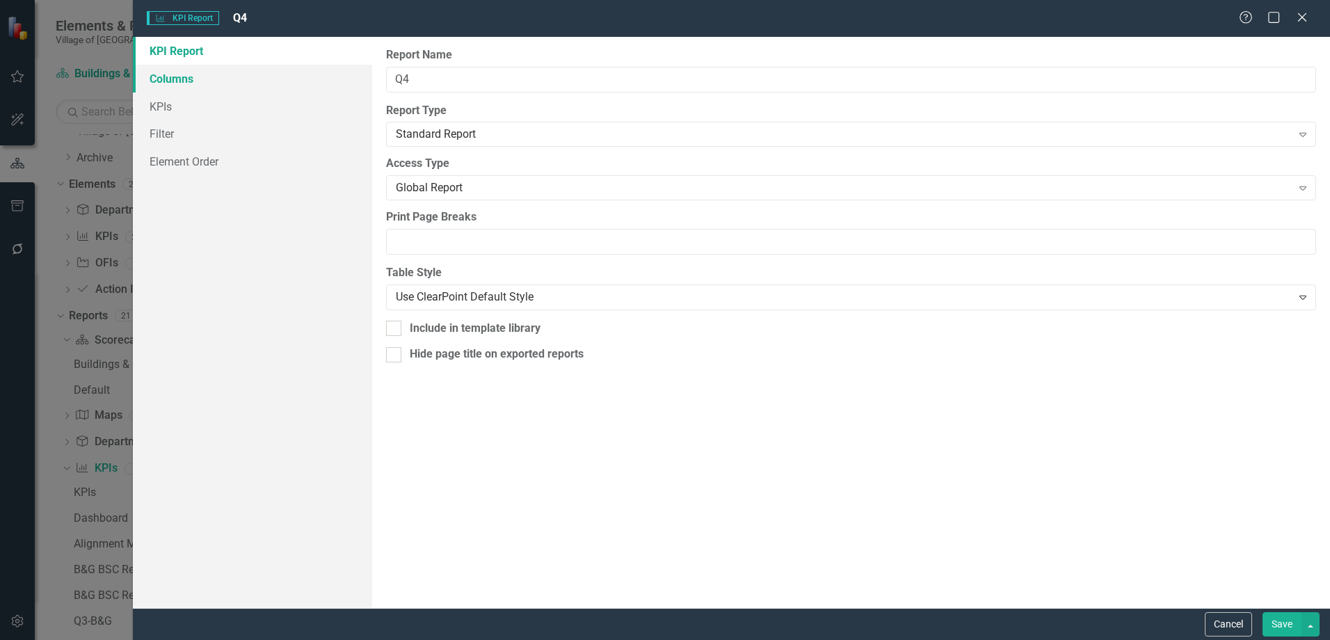
click at [252, 72] on link "Columns" at bounding box center [252, 79] width 239 height 28
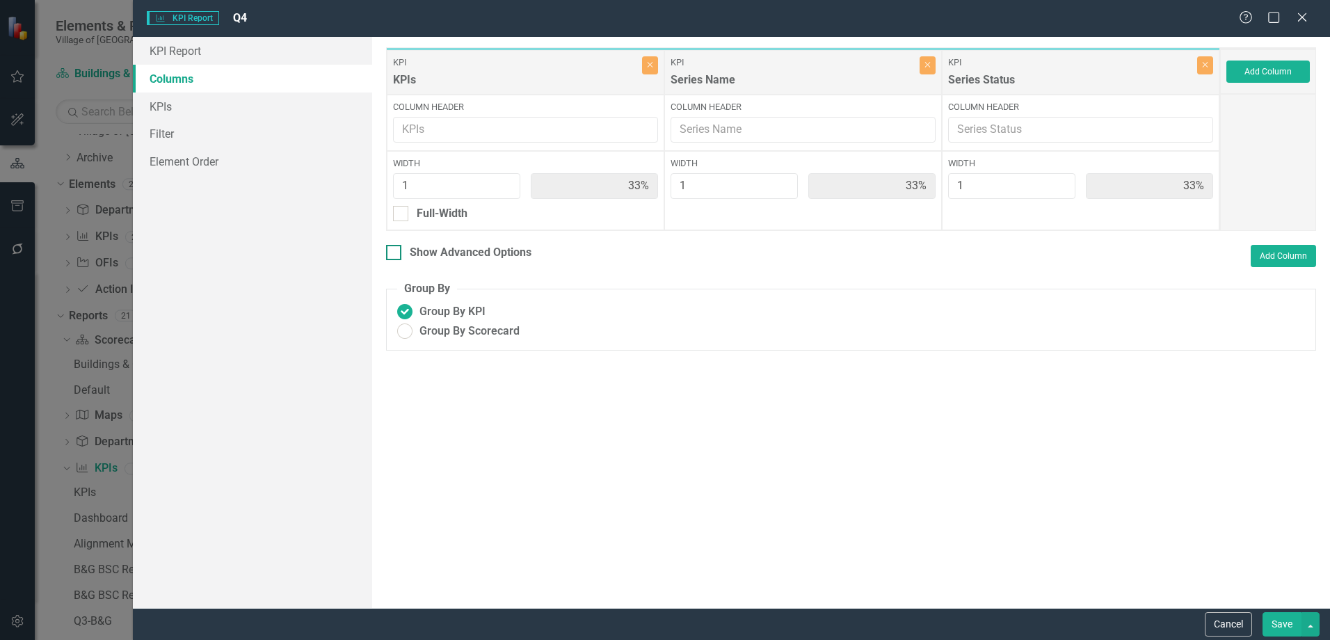
click at [438, 249] on div "Show Advanced Options" at bounding box center [471, 253] width 122 height 16
click at [395, 249] on input "Show Advanced Options" at bounding box center [390, 249] width 9 height 9
checkbox input "true"
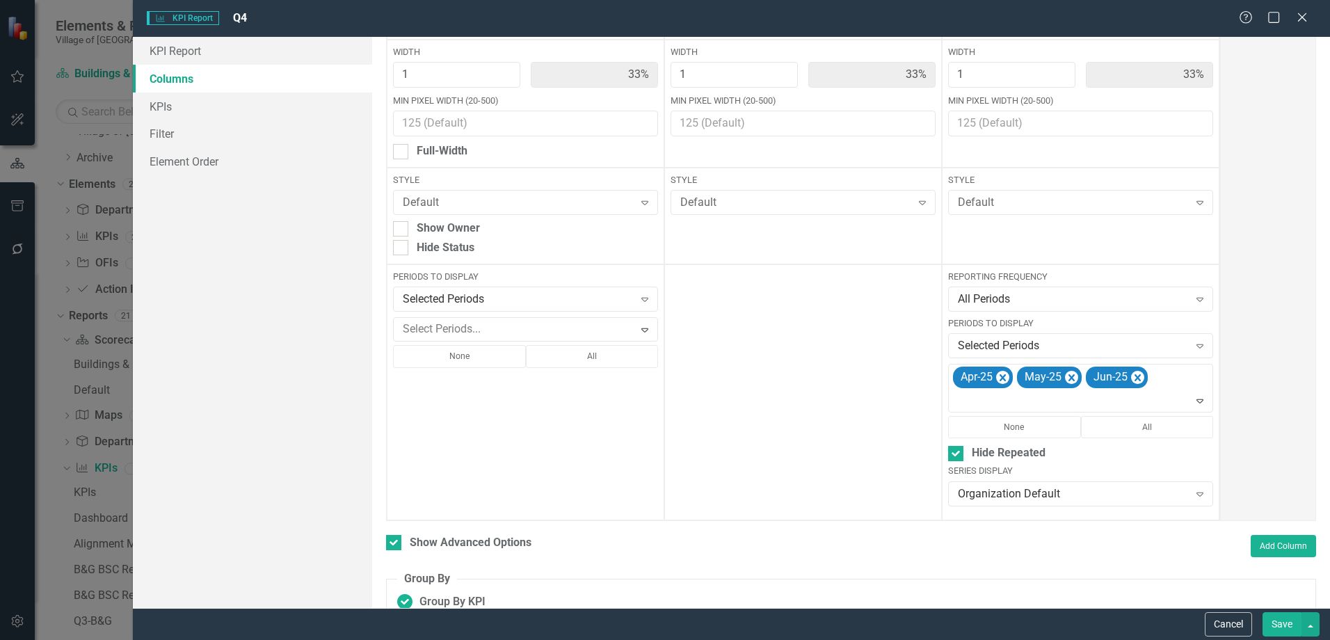
scroll to position [0, 0]
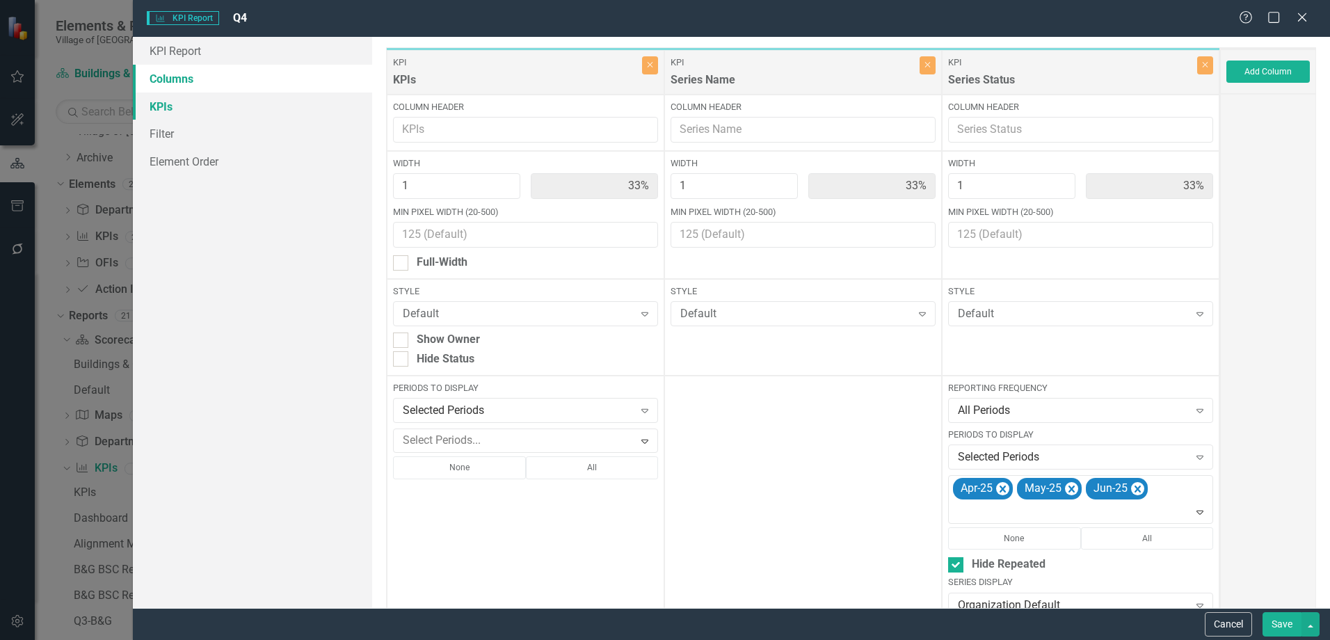
click at [198, 108] on link "KPIs" at bounding box center [252, 106] width 239 height 28
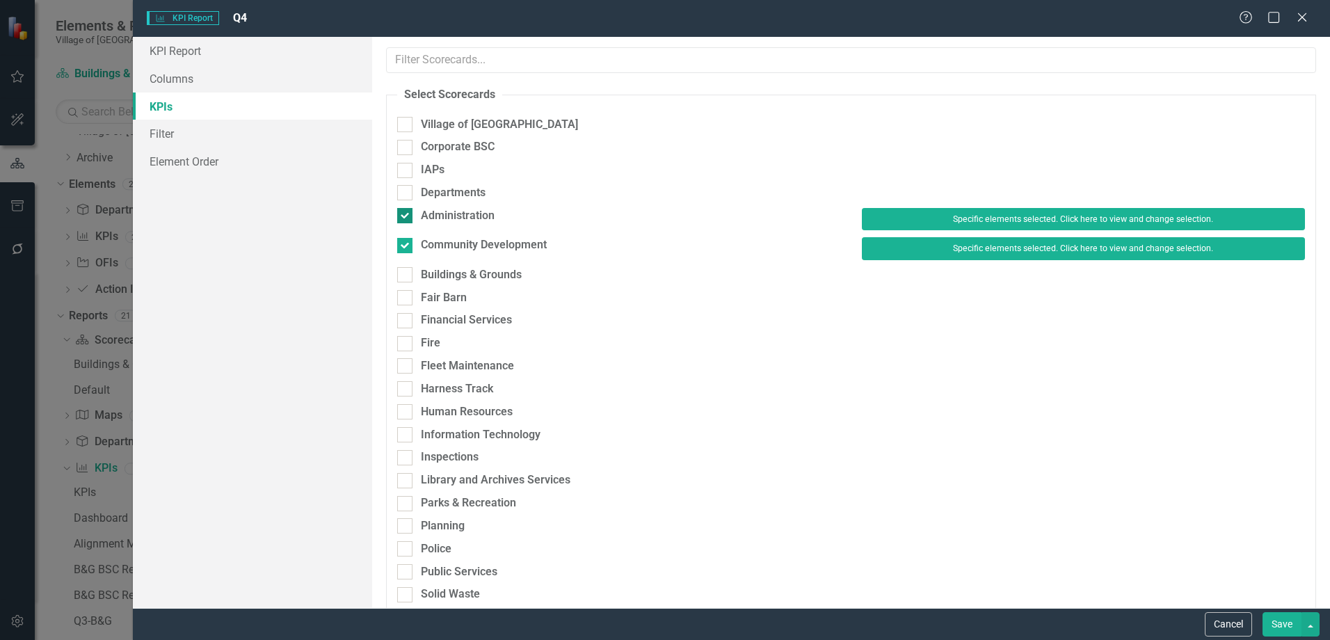
click at [473, 213] on div "Administration" at bounding box center [458, 216] width 74 height 16
click at [406, 213] on input "Administration" at bounding box center [401, 212] width 9 height 9
checkbox input "false"
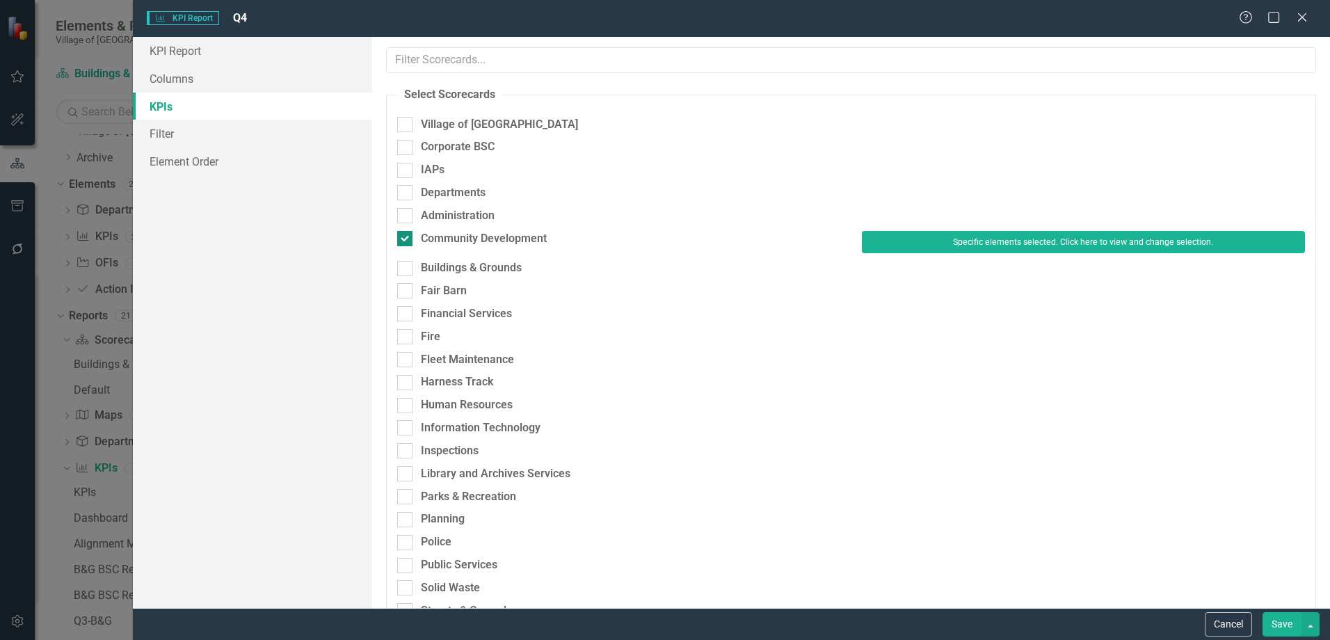
click at [474, 237] on div "Community Development" at bounding box center [484, 239] width 126 height 16
click at [406, 237] on input "Community Development" at bounding box center [401, 235] width 9 height 9
checkbox input "false"
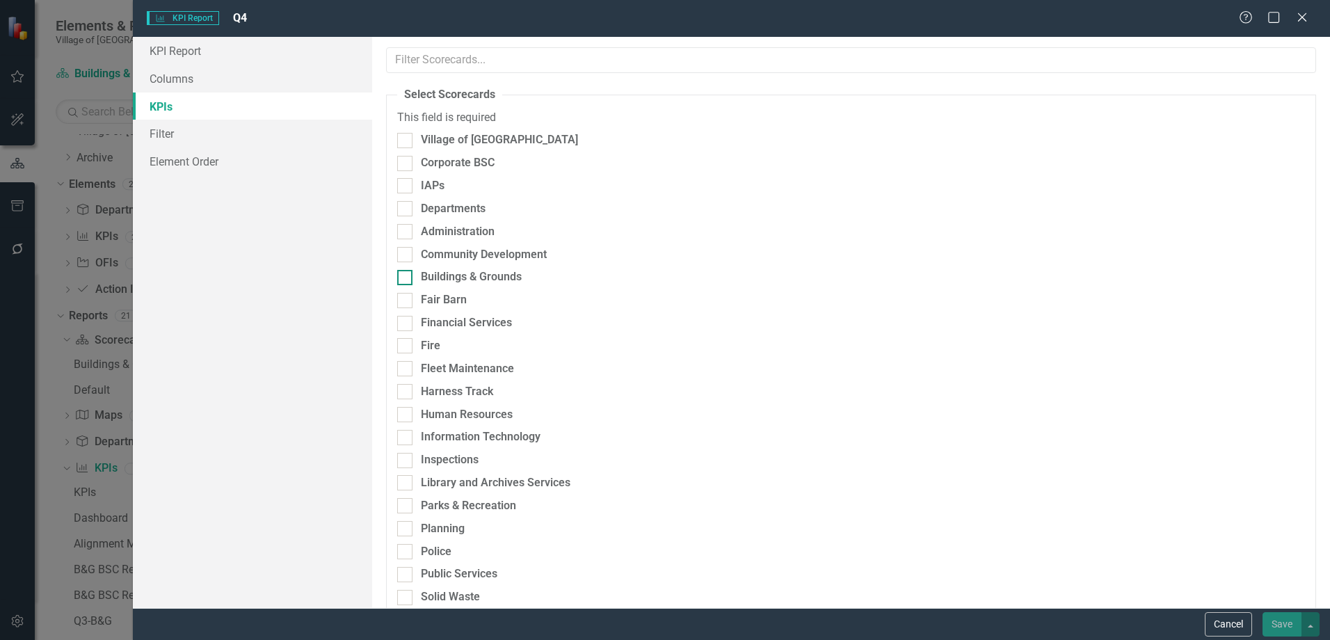
click at [482, 275] on div "Buildings & Grounds" at bounding box center [471, 277] width 101 height 16
click at [406, 275] on input "Buildings & Grounds" at bounding box center [401, 274] width 9 height 9
checkbox input "true"
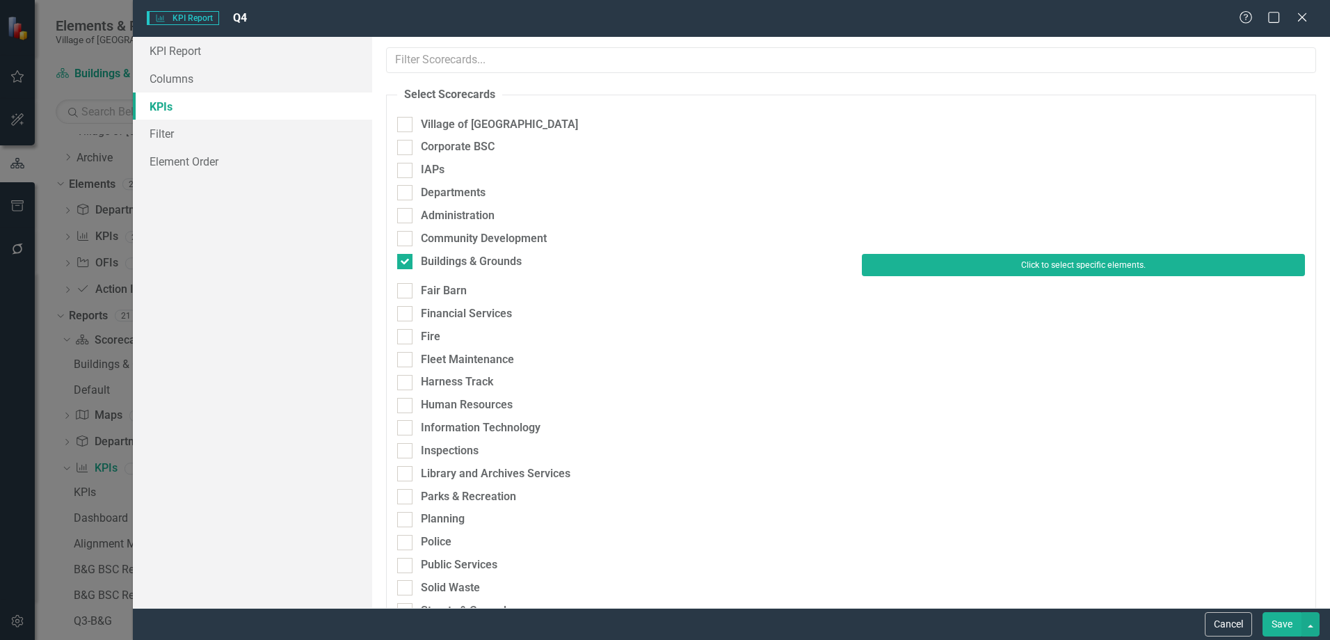
click at [1126, 260] on button "Click to select specific elements." at bounding box center [1083, 265] width 443 height 22
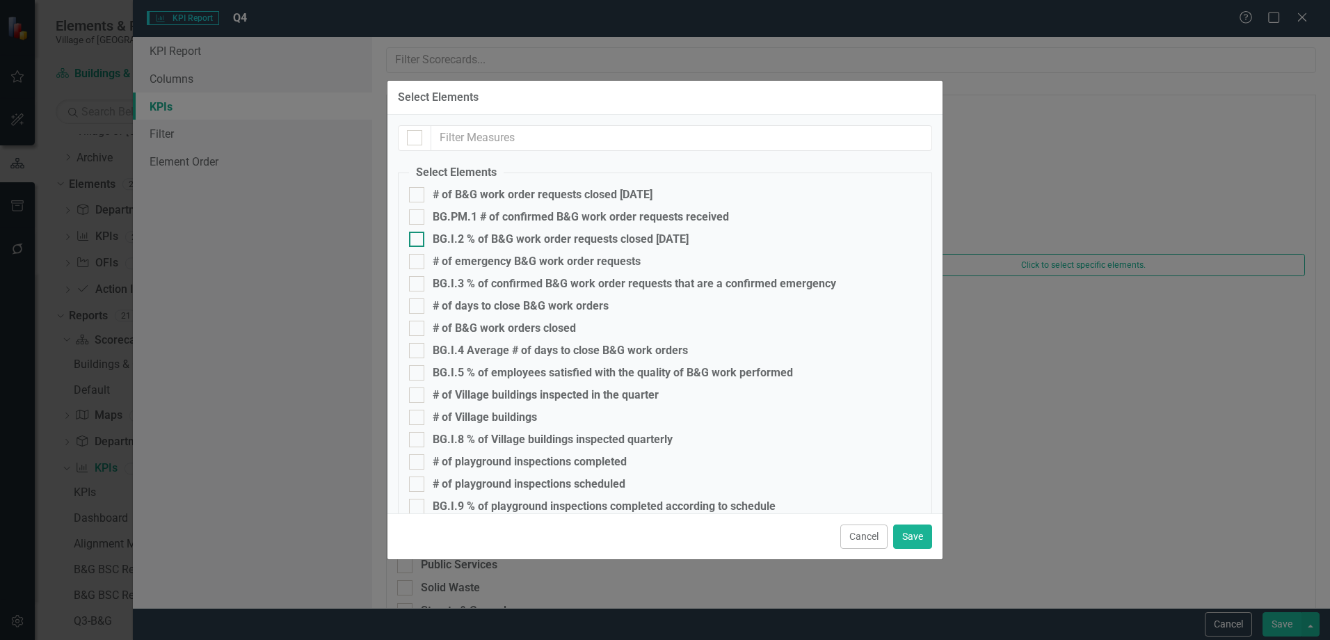
click at [539, 235] on div "BG.I.2 % of B&G work order requests closed [DATE]" at bounding box center [561, 239] width 256 height 13
click at [418, 235] on input "BG.I.2 % of B&G work order requests closed [DATE]" at bounding box center [413, 236] width 9 height 9
checkbox input "true"
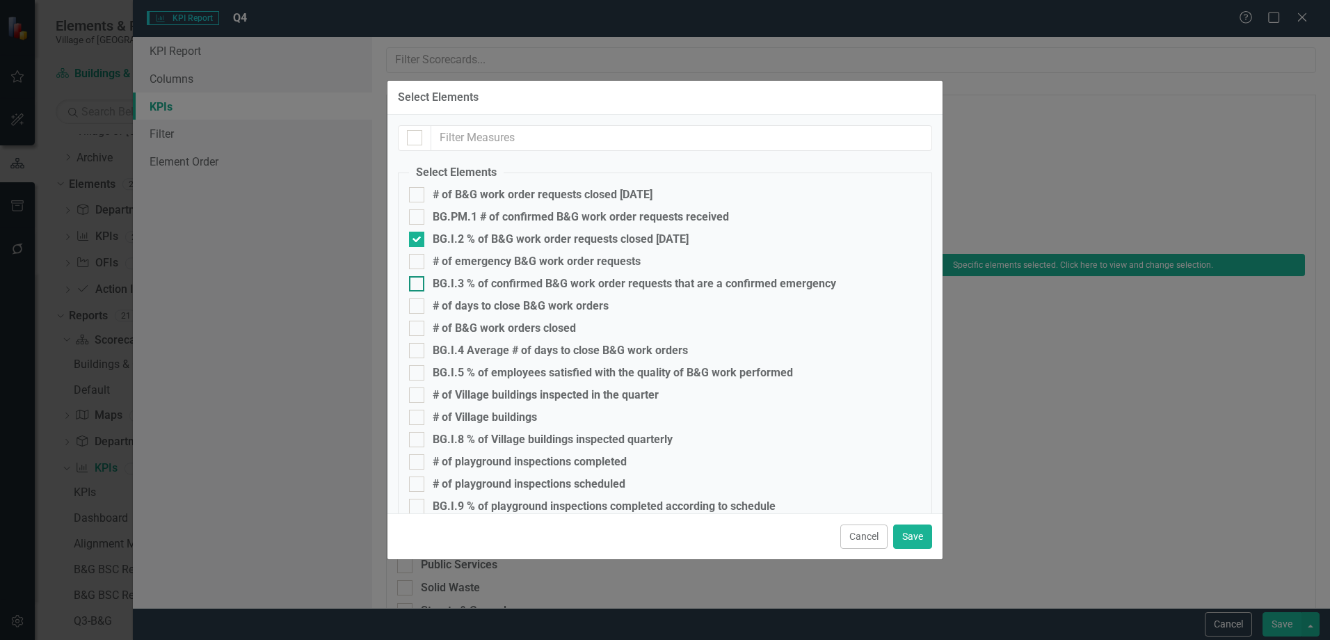
click at [520, 289] on div "BG.I.3 % of confirmed B&G work order requests that are a confirmed emergency" at bounding box center [634, 283] width 403 height 13
click at [418, 285] on input "BG.I.3 % of confirmed B&G work order requests that are a confirmed emergency" at bounding box center [413, 280] width 9 height 9
checkbox input "true"
click at [500, 351] on div "BG.I.4 Average # of days to close B&G work orders" at bounding box center [560, 350] width 255 height 13
click at [418, 351] on input "BG.I.4 Average # of days to close B&G work orders" at bounding box center [413, 347] width 9 height 9
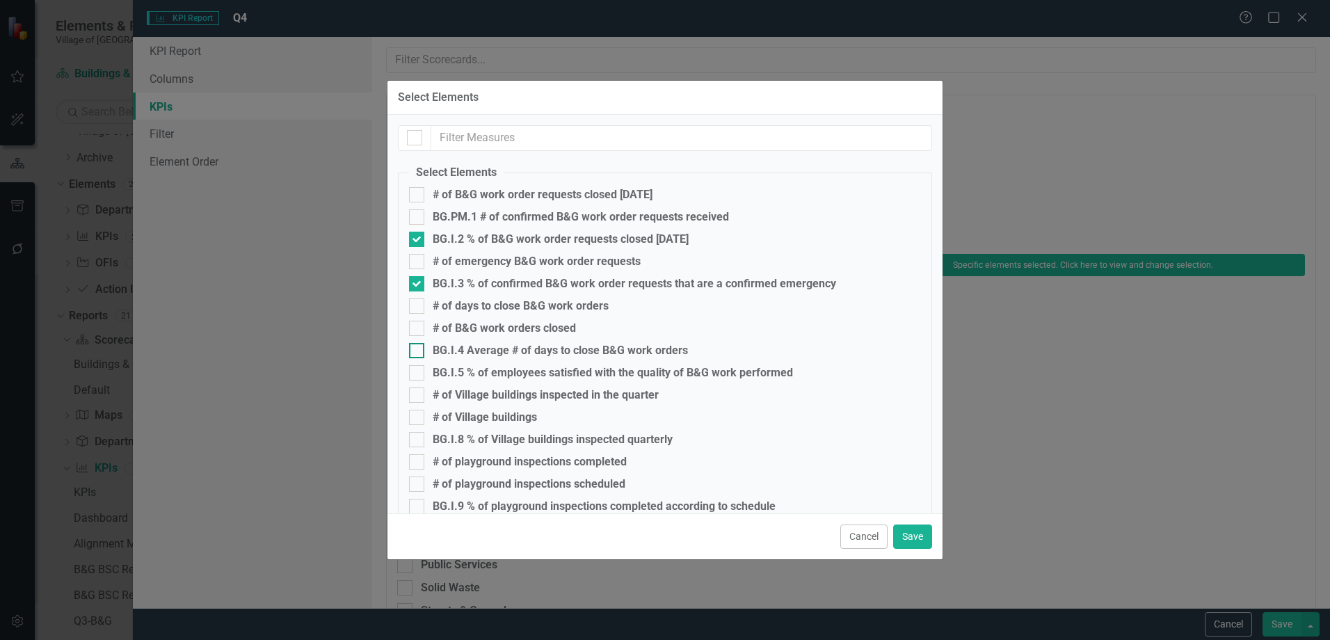
checkbox input "true"
click at [498, 378] on div "BG.I.5 % of employees satisfied with the quality of B&G work performed" at bounding box center [613, 372] width 360 height 13
click at [418, 374] on input "BG.I.5 % of employees satisfied with the quality of B&G work performed" at bounding box center [413, 369] width 9 height 9
checkbox input "true"
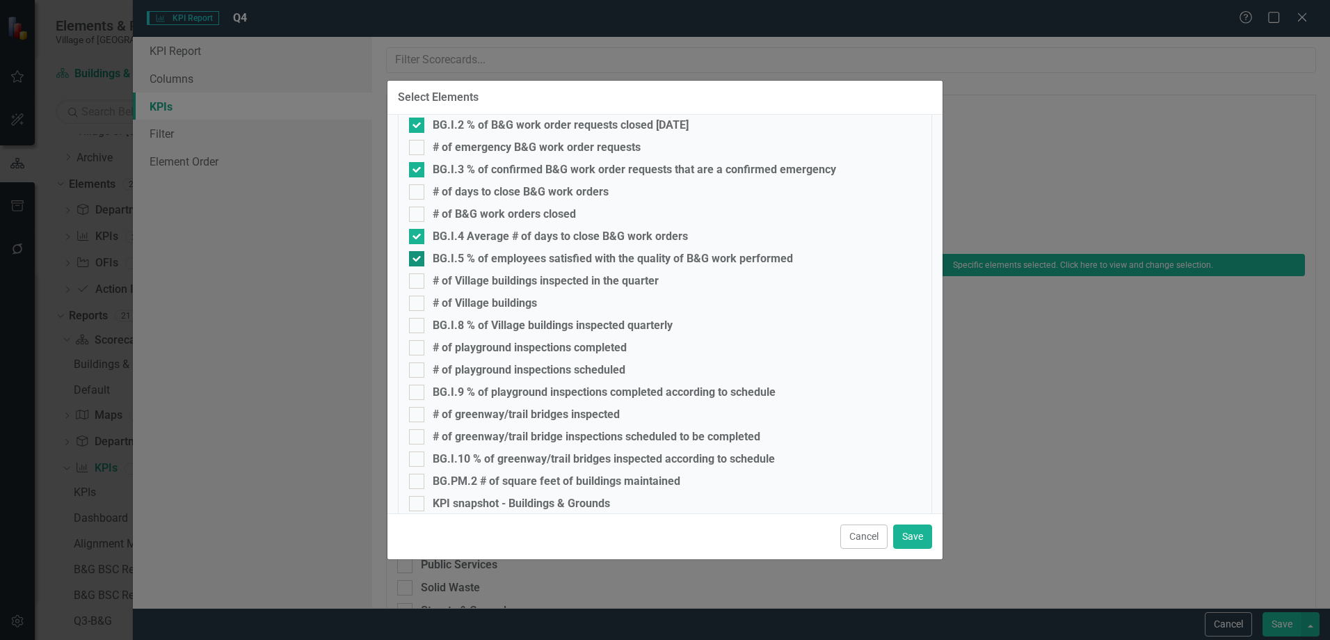
scroll to position [139, 0]
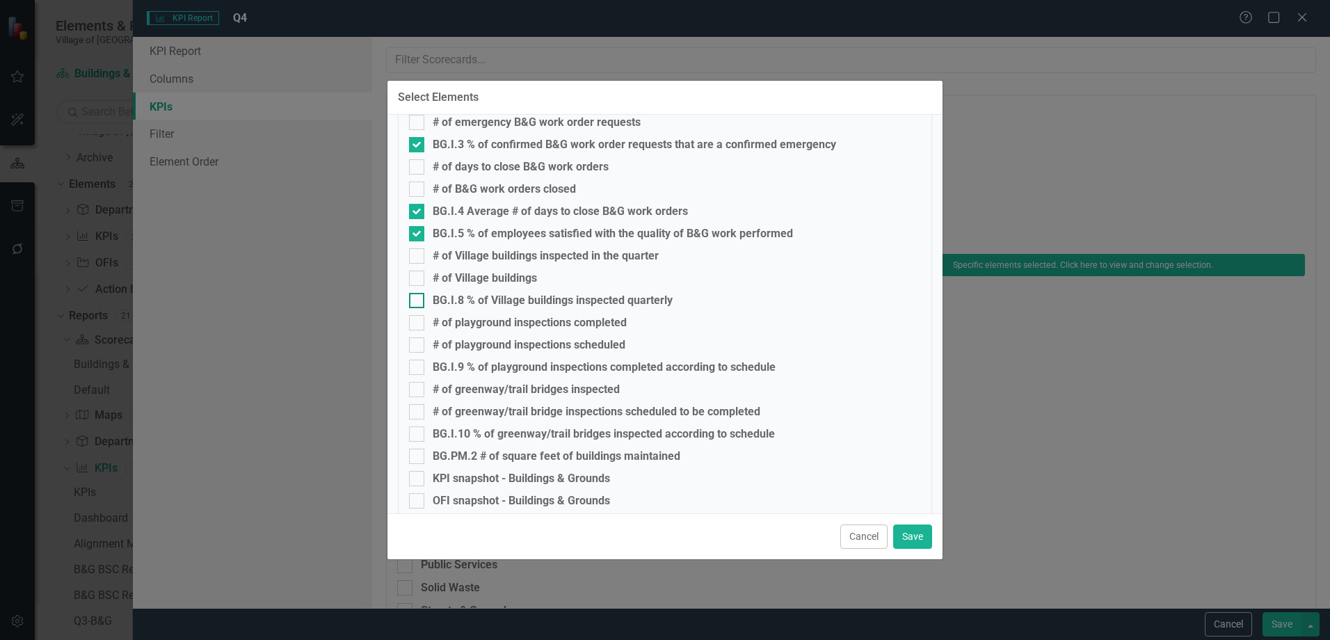
click at [488, 296] on div "BG.I.8 % of Village buildings inspected quarterly" at bounding box center [553, 300] width 240 height 13
click at [418, 296] on input "BG.I.8 % of Village buildings inspected quarterly" at bounding box center [413, 297] width 9 height 9
checkbox input "true"
click at [506, 369] on div "BG.I.9 % of playground inspections completed according to schedule" at bounding box center [604, 367] width 343 height 13
click at [418, 369] on input "BG.I.9 % of playground inspections completed according to schedule" at bounding box center [413, 364] width 9 height 9
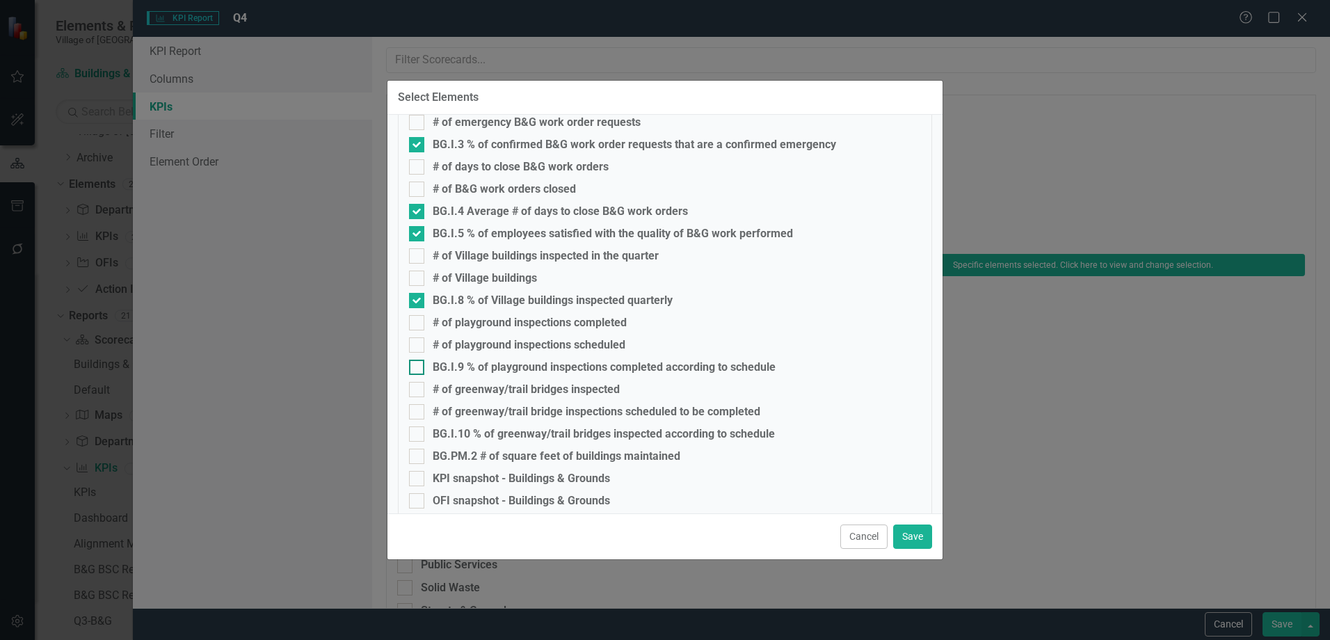
checkbox input "true"
click at [499, 440] on div "BG.I.10 % of greenway/trail bridges inspected according to schedule" at bounding box center [604, 434] width 342 height 13
click at [418, 435] on input "BG.I.10 % of greenway/trail bridges inspected according to schedule" at bounding box center [413, 430] width 9 height 9
checkbox input "true"
click at [496, 456] on div "BG.PM.2 # of square feet of buildings maintained" at bounding box center [557, 456] width 248 height 13
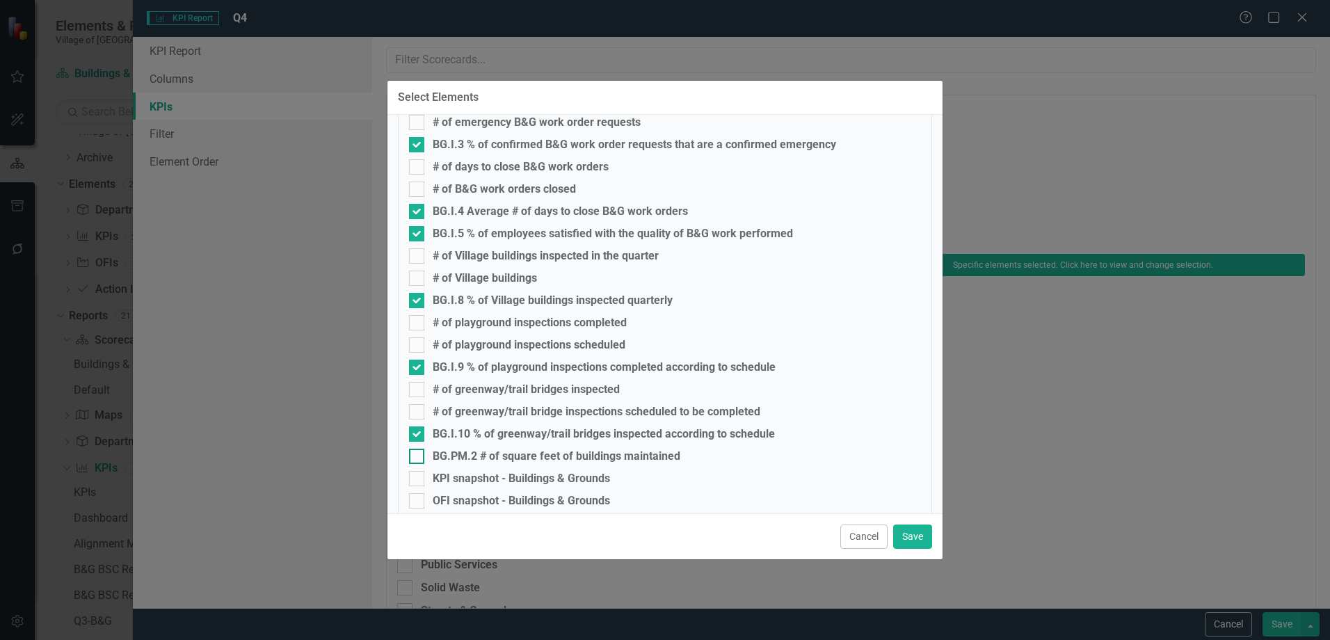
click at [418, 456] on input "BG.PM.2 # of square feet of buildings maintained" at bounding box center [413, 453] width 9 height 9
click at [496, 456] on div "BG.PM.2 # of square feet of buildings maintained" at bounding box center [557, 456] width 248 height 13
click at [418, 456] on input "BG.PM.2 # of square feet of buildings maintained" at bounding box center [413, 453] width 9 height 9
checkbox input "false"
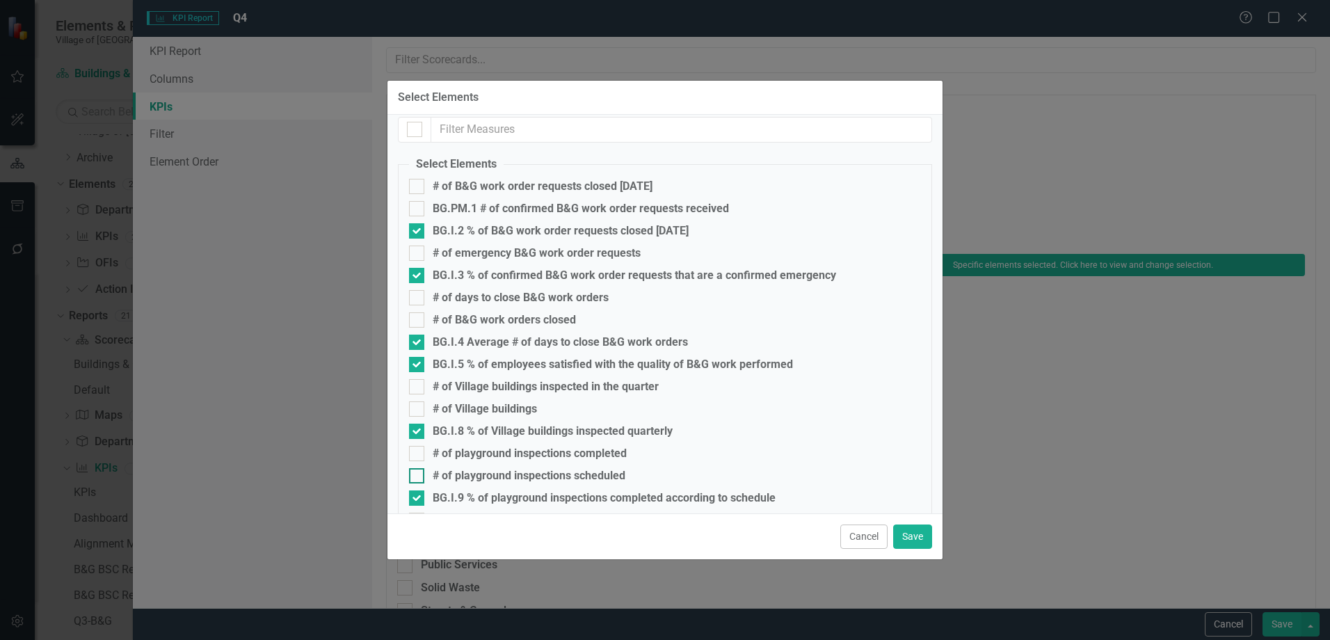
scroll to position [0, 0]
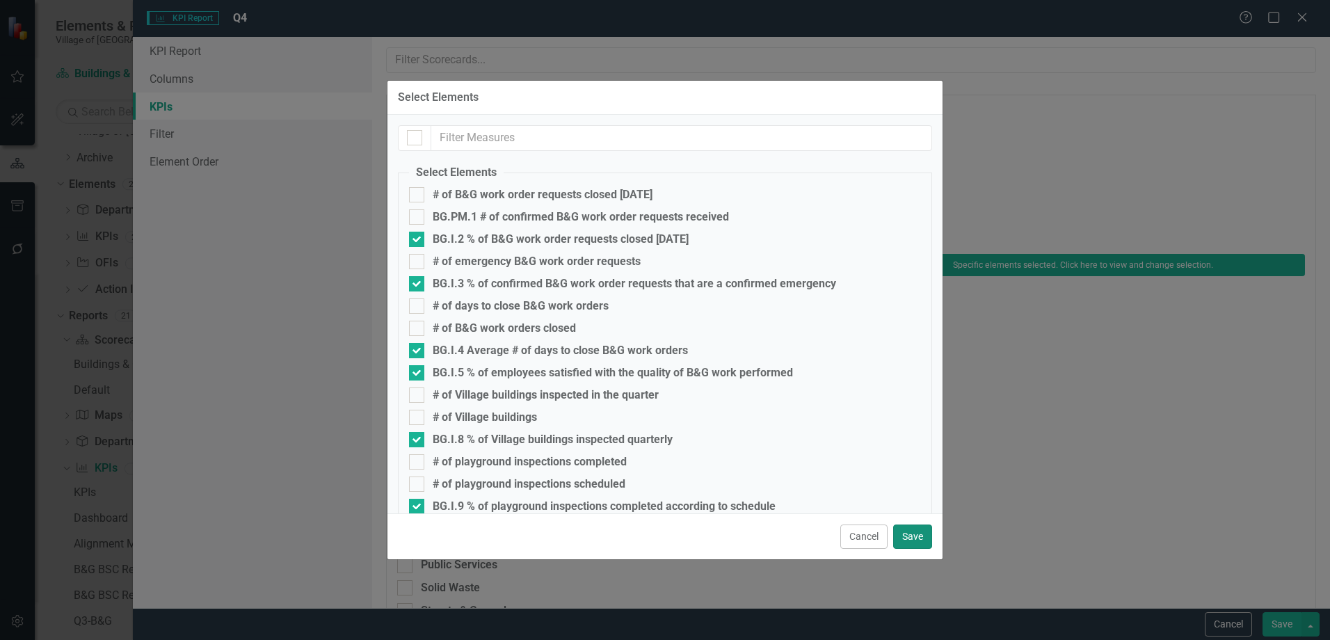
click at [915, 541] on button "Save" at bounding box center [912, 536] width 39 height 24
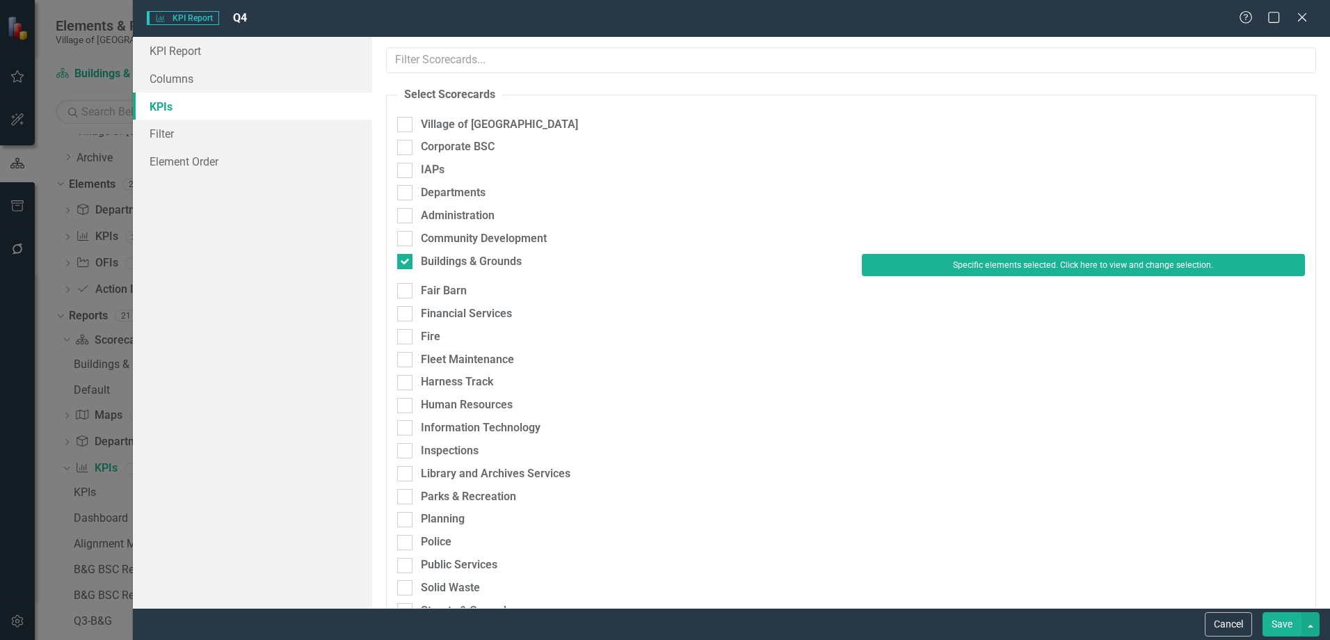
click at [1286, 624] on button "Save" at bounding box center [1281, 624] width 39 height 24
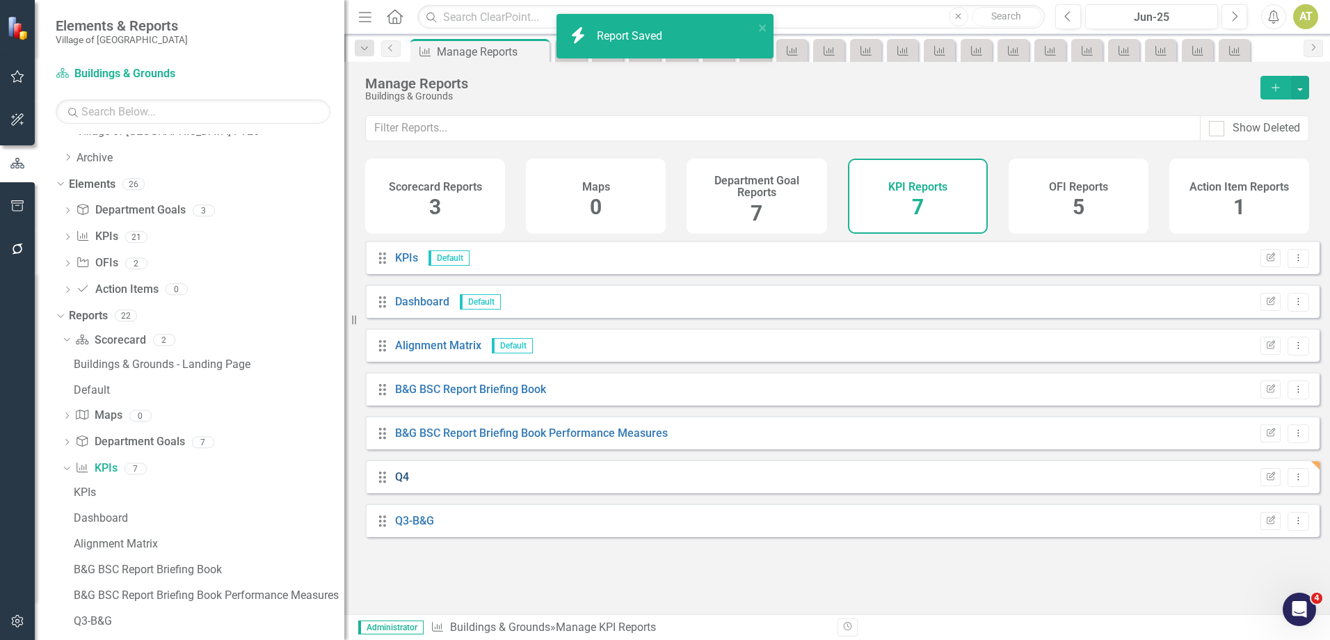
click at [396, 483] on link "Q4" at bounding box center [402, 476] width 14 height 13
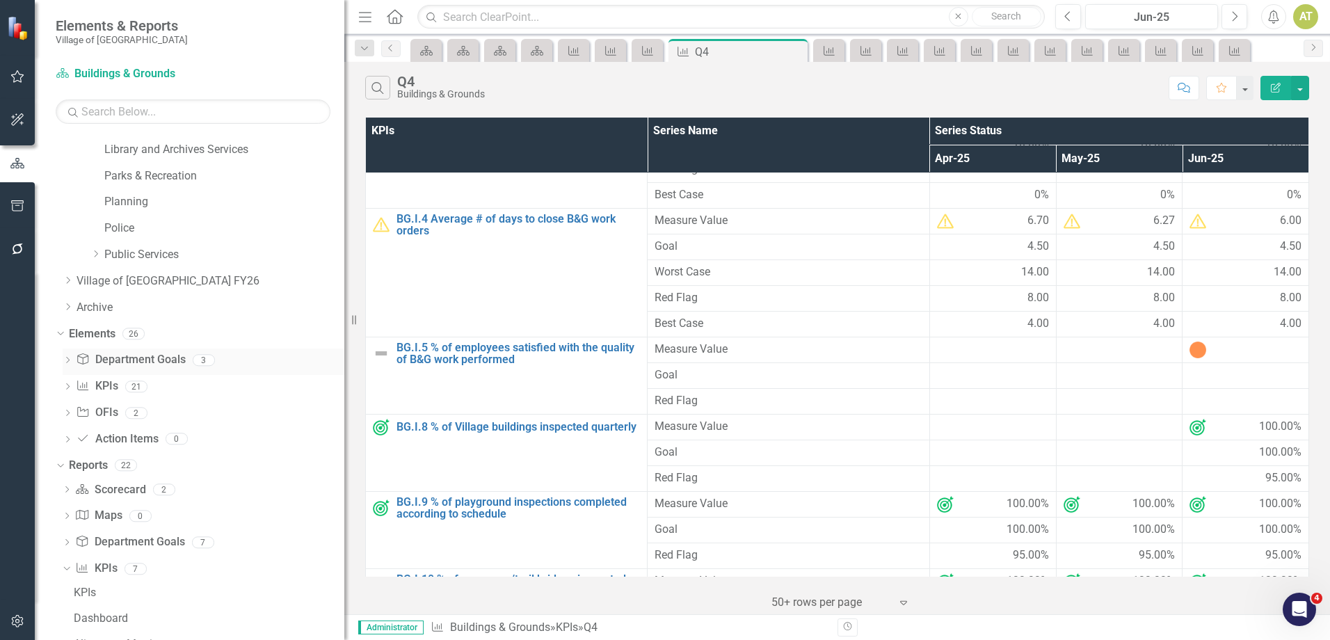
scroll to position [370, 0]
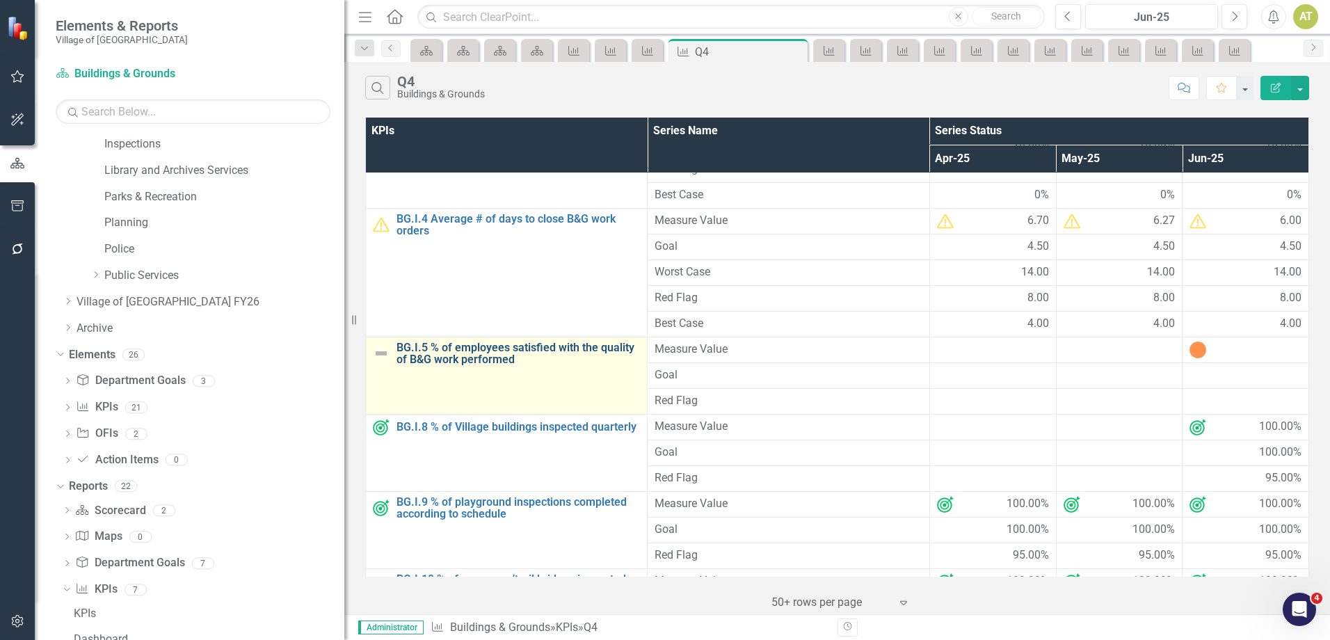
click at [510, 347] on link "BG.I.5 % of employees satisfied with the quality of B&G work performed" at bounding box center [517, 353] width 243 height 24
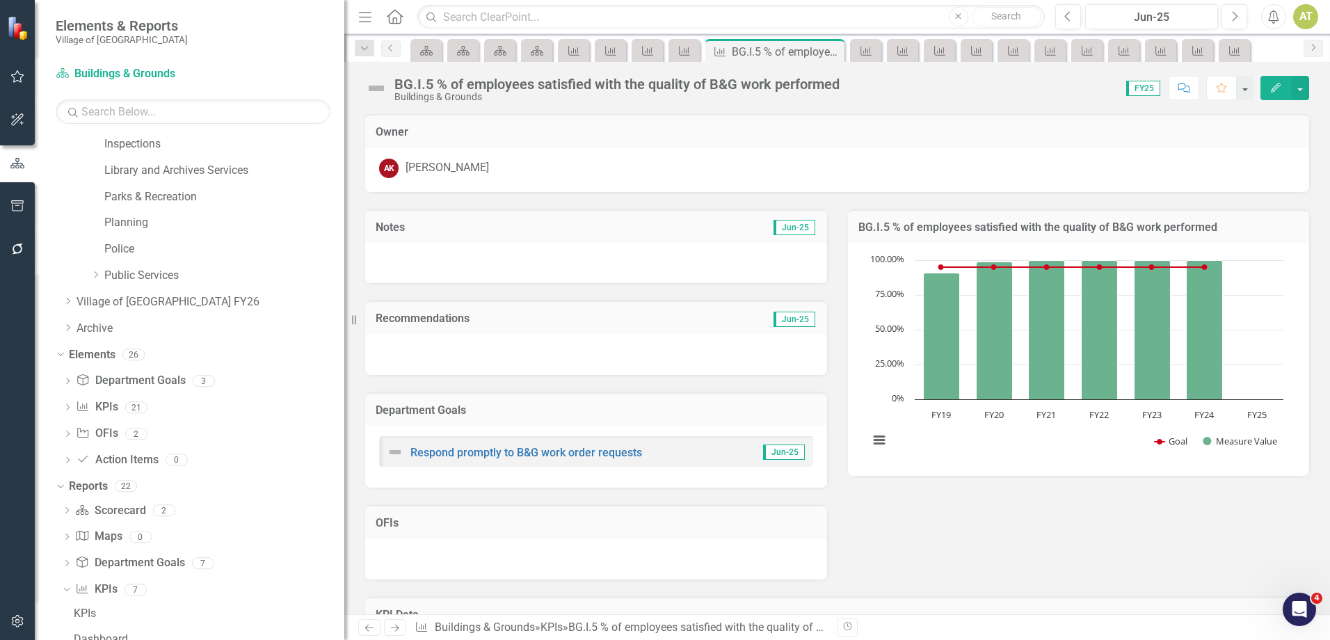
click at [521, 83] on div "BG.I.5 % of employees satisfied with the quality of B&G work performed" at bounding box center [616, 83] width 445 height 15
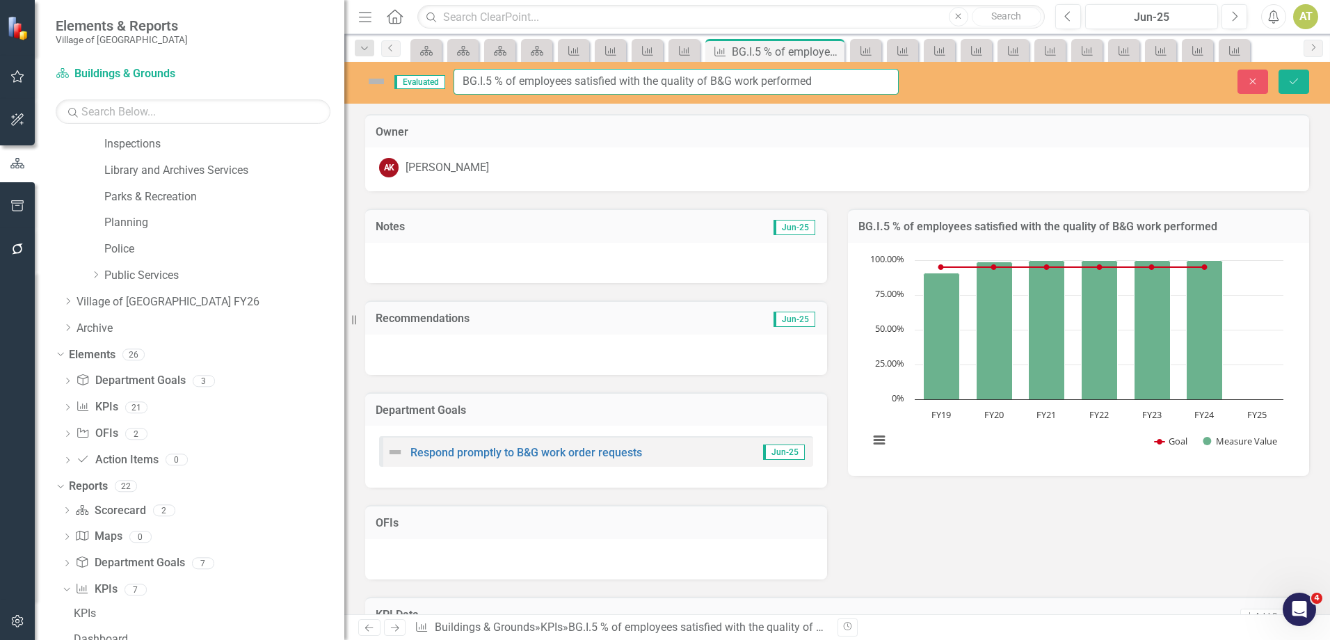
click at [521, 83] on input "BG.I.5 % of employees satisfied with the quality of B&G work performed" at bounding box center [675, 82] width 445 height 26
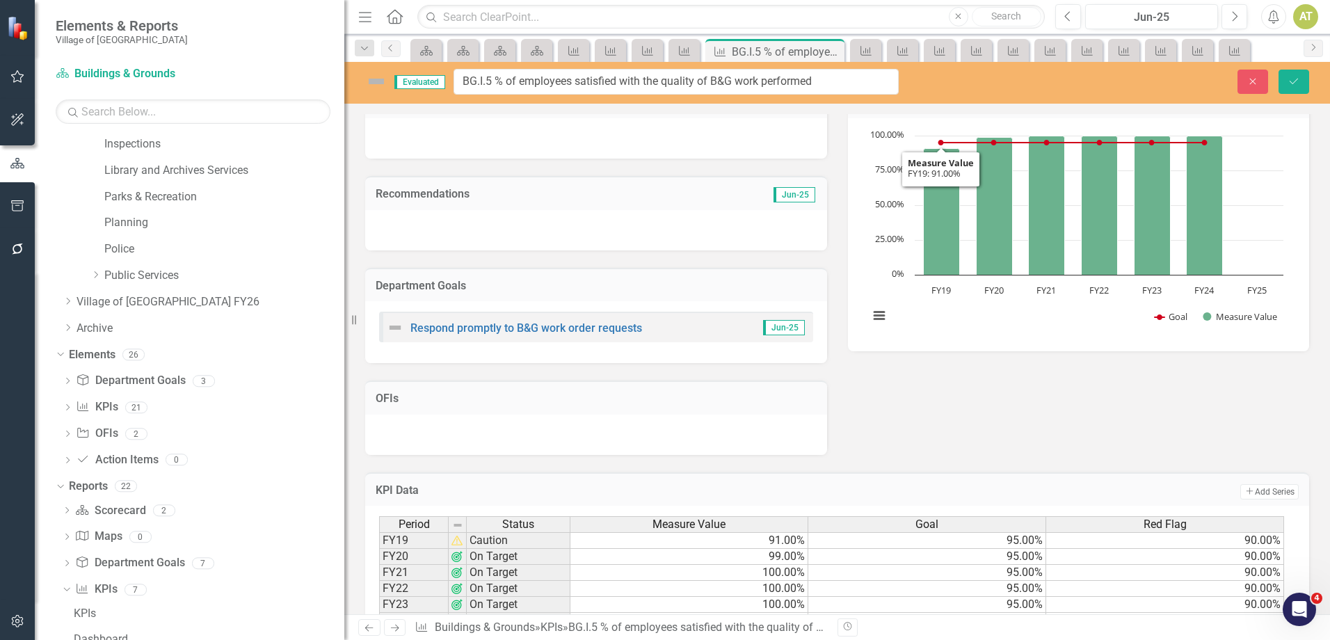
scroll to position [200, 0]
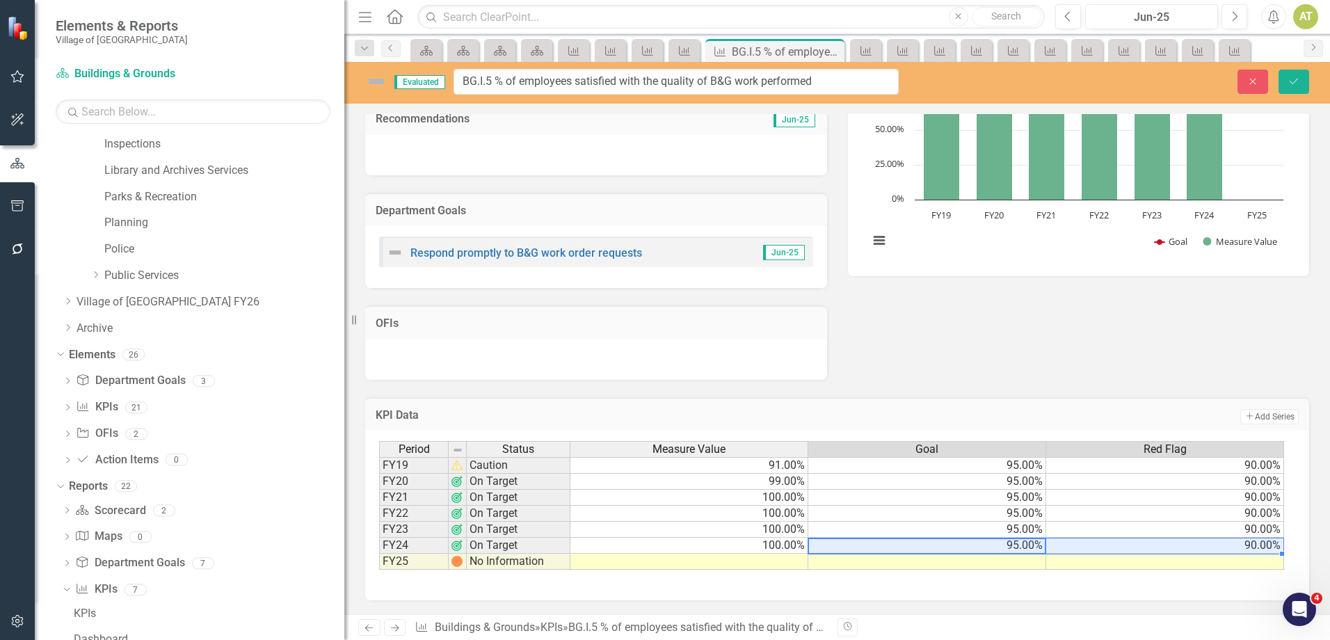
drag, startPoint x: 999, startPoint y: 547, endPoint x: 1074, endPoint y: 541, distance: 75.3
click at [1056, 545] on tr "FY24 On Target 100.00% 95.00% 90.00%" at bounding box center [831, 546] width 905 height 16
drag, startPoint x: 1281, startPoint y: 554, endPoint x: 1284, endPoint y: 566, distance: 12.8
click at [1284, 566] on div "Period Status Measure Value Goal Red Flag FY19 Caution 91.00% 95.00% 90.00% FY2…" at bounding box center [831, 505] width 905 height 129
type textarea "95"
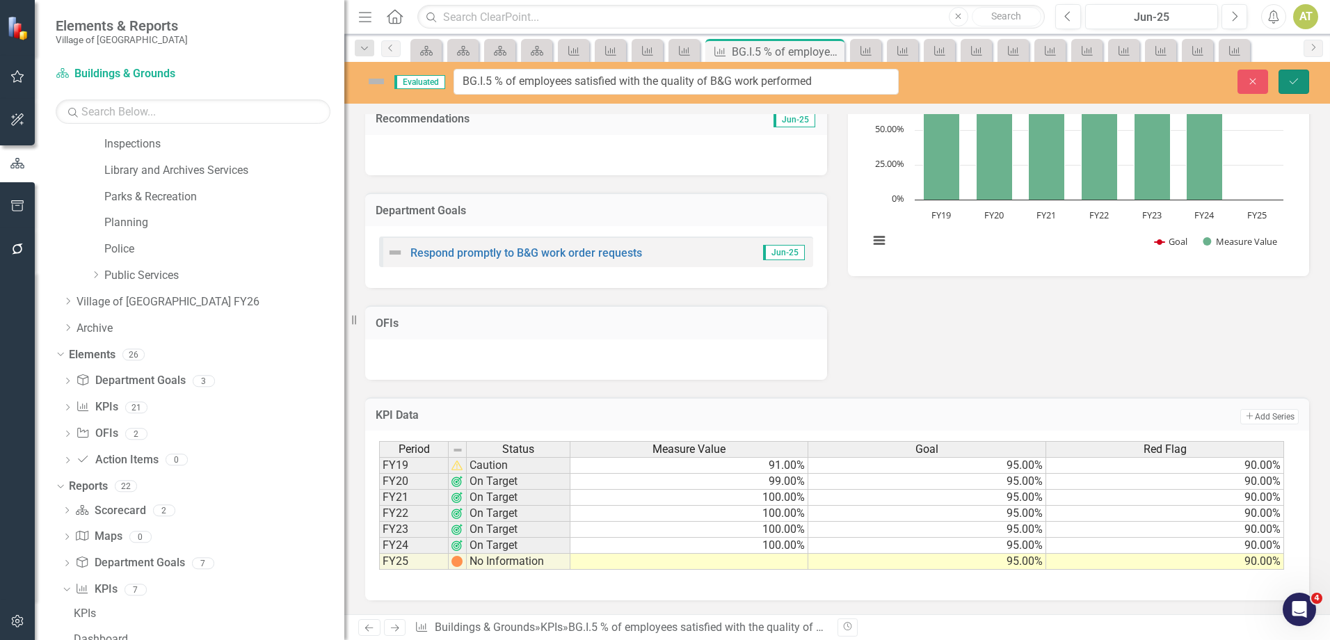
click at [1289, 75] on button "Save" at bounding box center [1293, 82] width 31 height 24
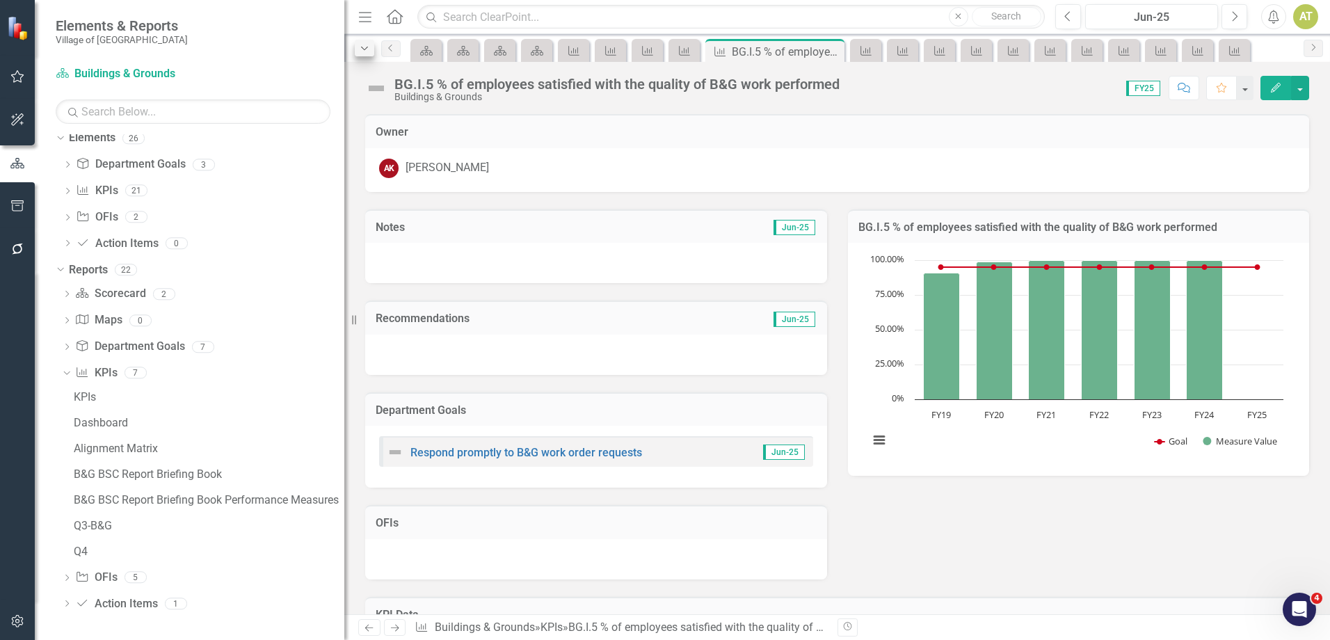
scroll to position [54, 0]
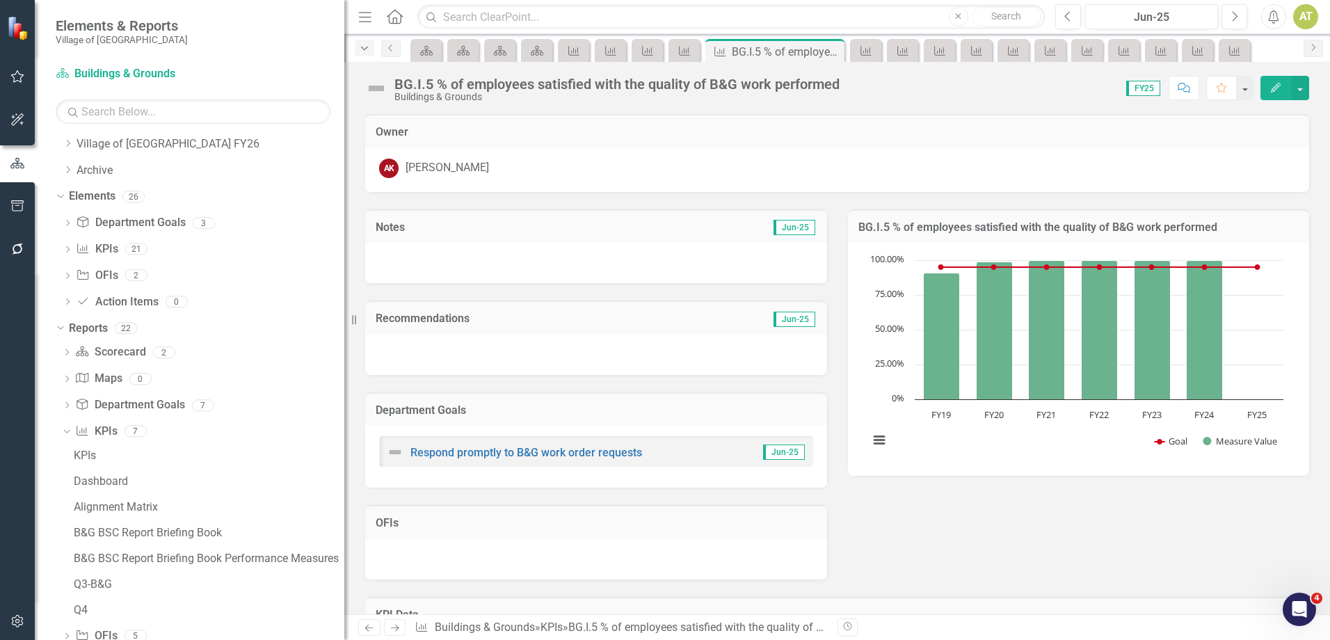
click at [368, 49] on icon "Dropdown" at bounding box center [364, 49] width 13 height 10
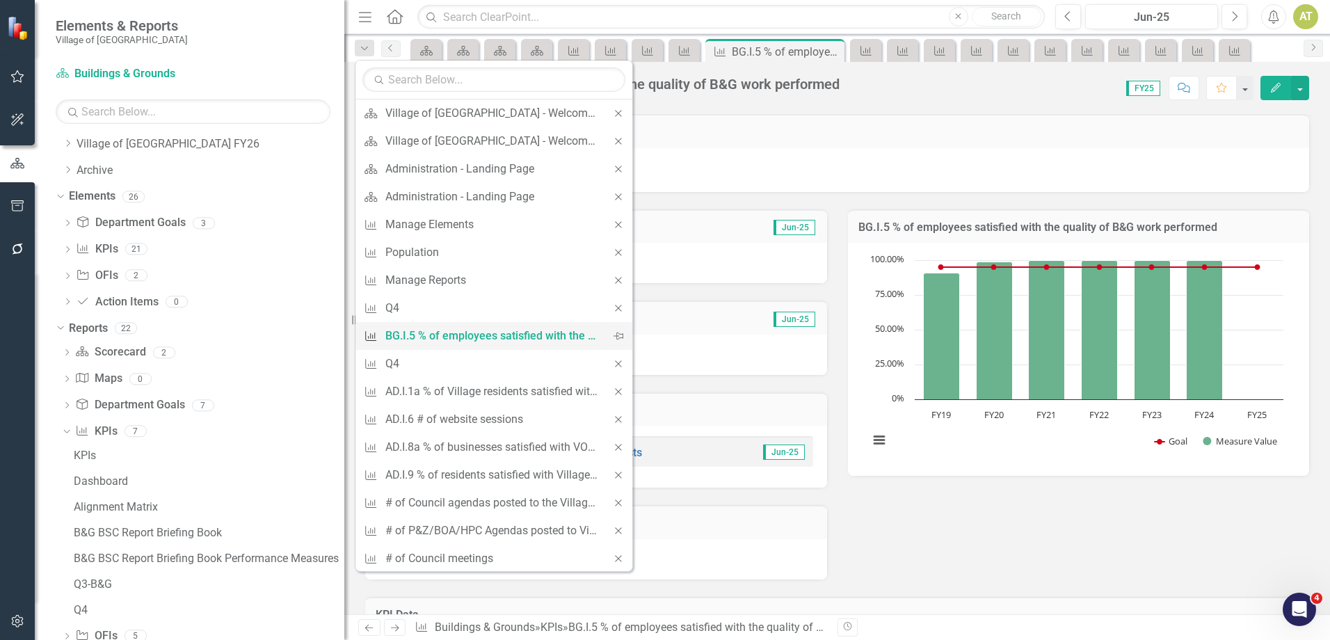
click at [433, 331] on div "BG.I.5 % of employees satisfied with the quality of B&G work performed" at bounding box center [491, 335] width 212 height 17
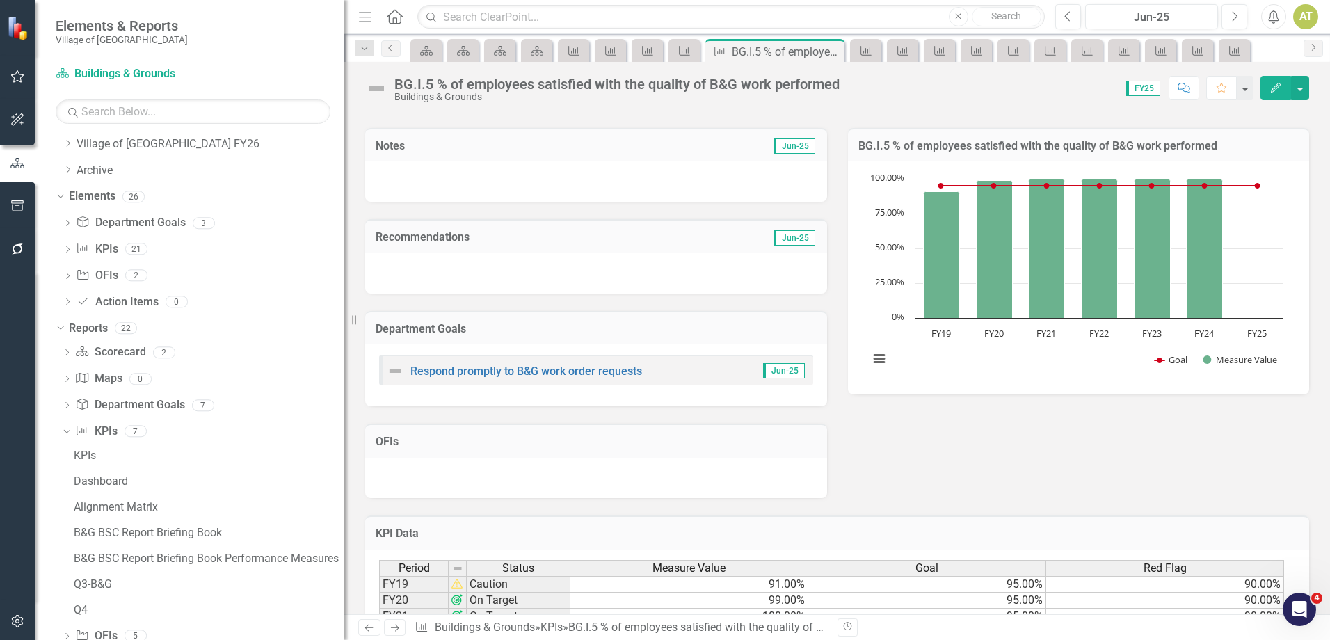
scroll to position [200, 0]
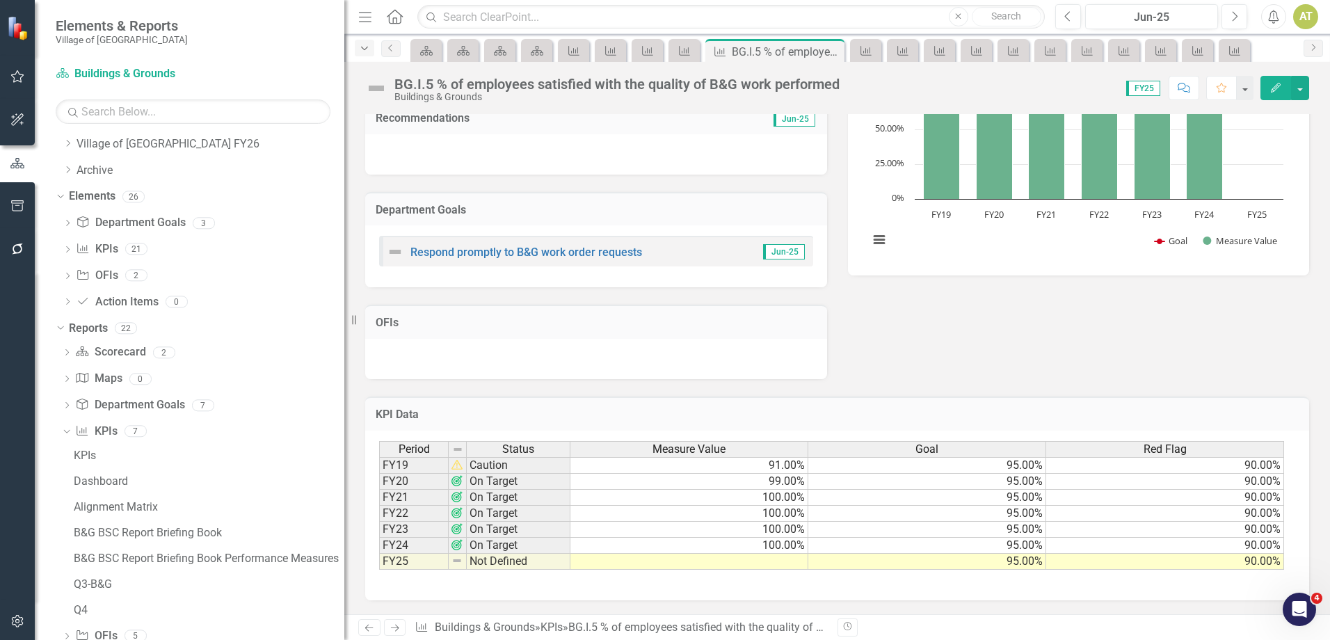
click at [372, 47] on div "Dropdown" at bounding box center [364, 48] width 19 height 17
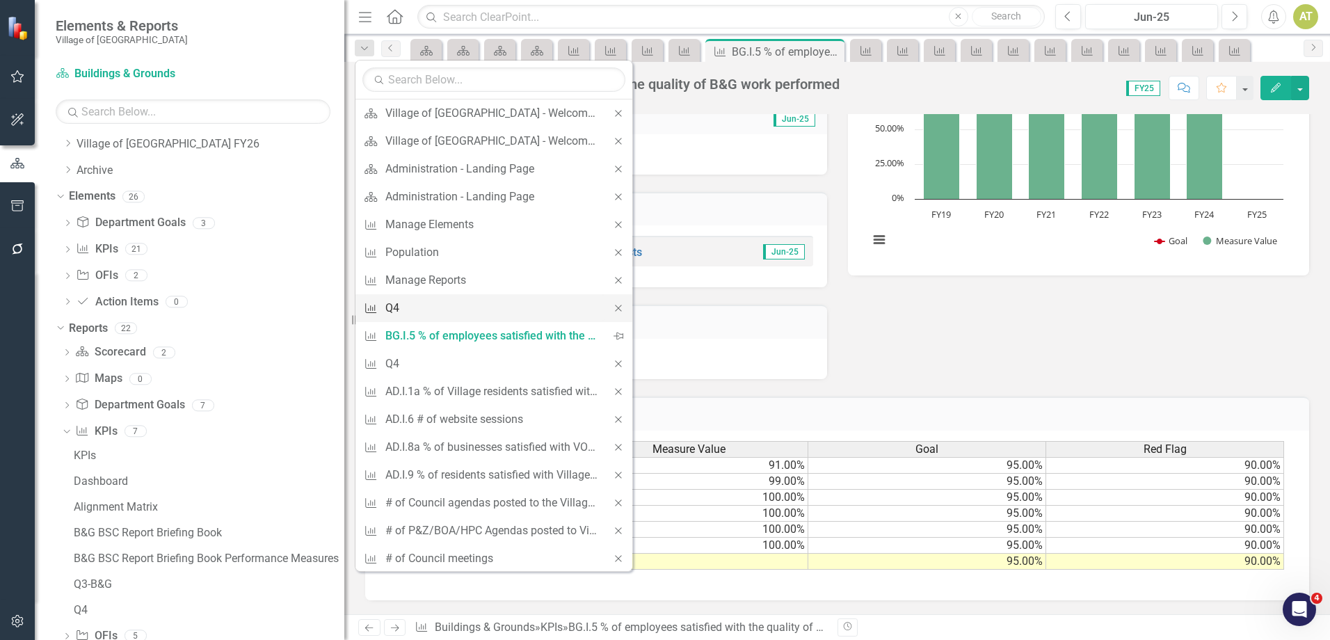
click at [407, 312] on div "Q4" at bounding box center [491, 307] width 212 height 17
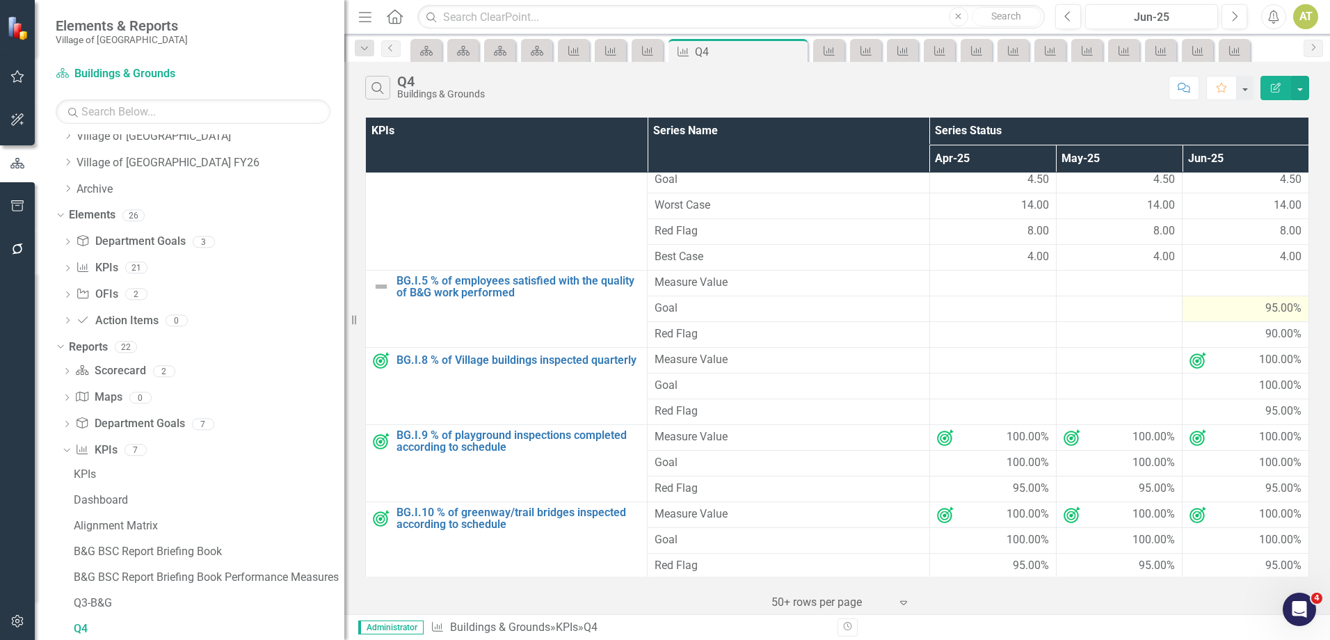
scroll to position [291, 0]
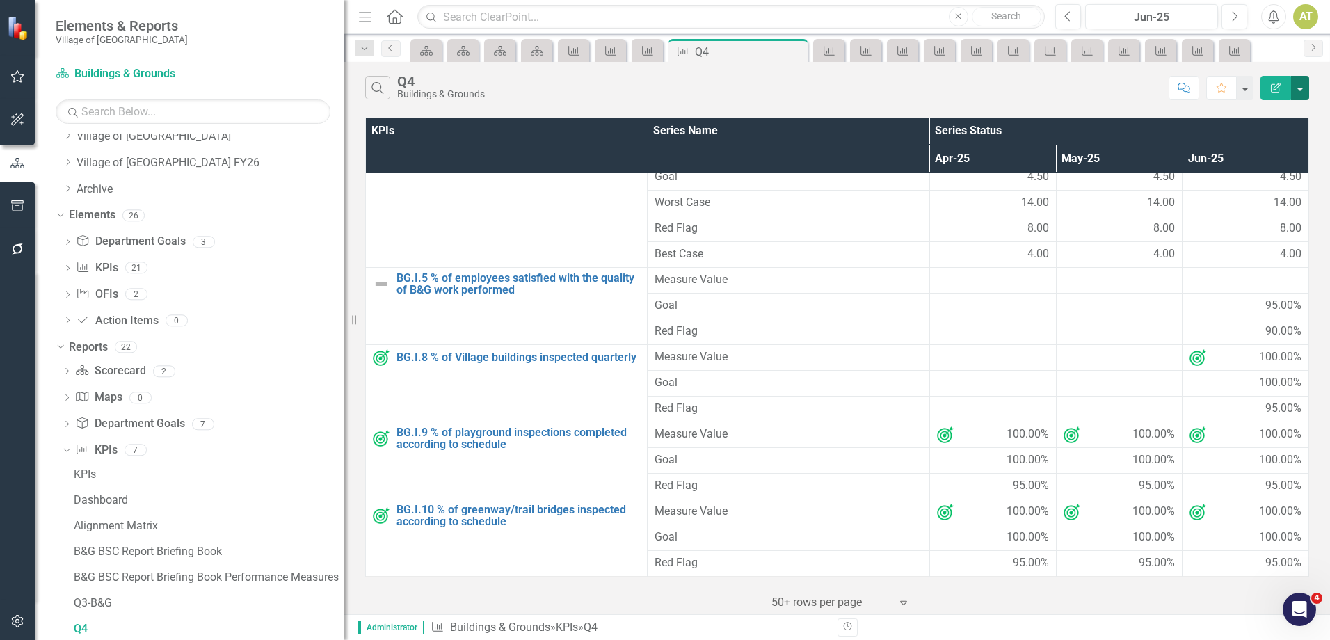
click at [1307, 83] on button "button" at bounding box center [1300, 88] width 18 height 24
click at [1296, 166] on link "Excel Export to Excel" at bounding box center [1253, 167] width 110 height 26
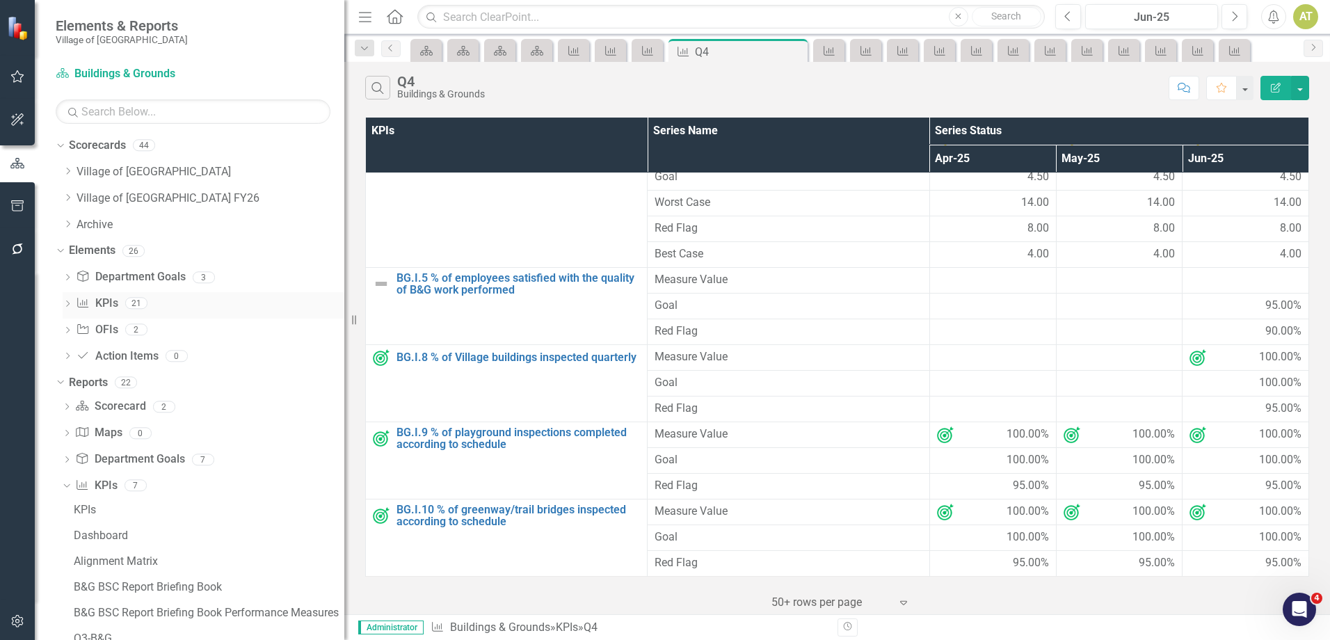
click at [110, 302] on link "KPI KPIs" at bounding box center [97, 304] width 42 height 16
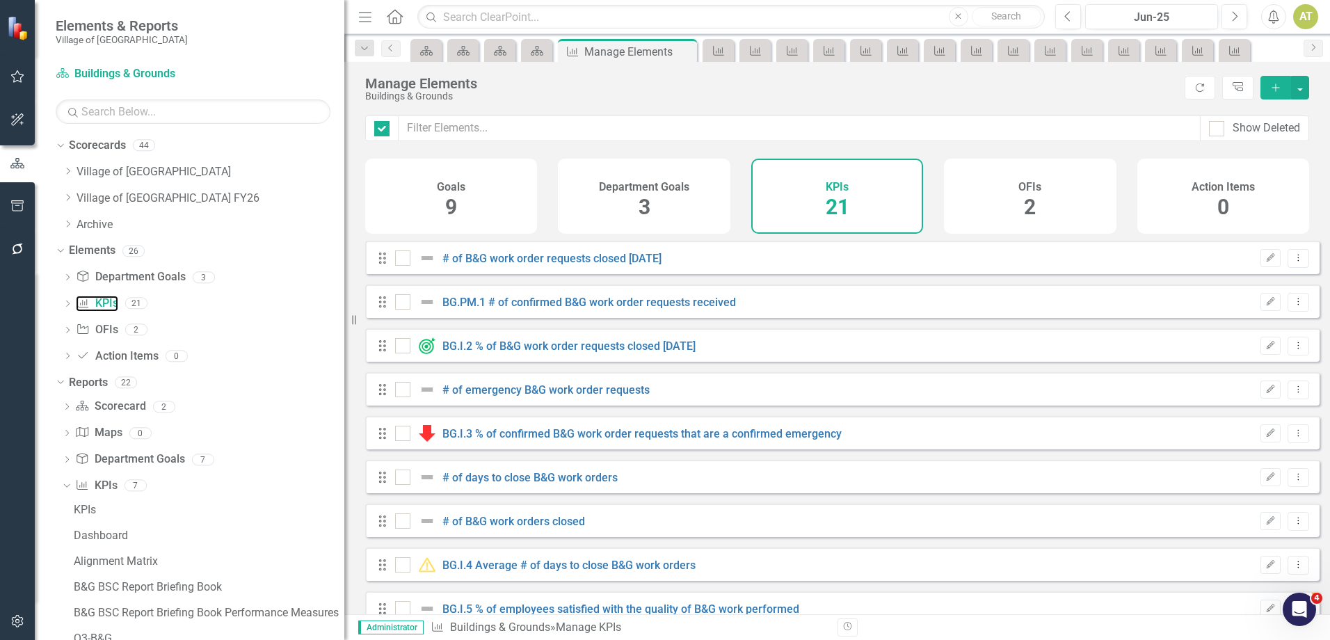
checkbox input "false"
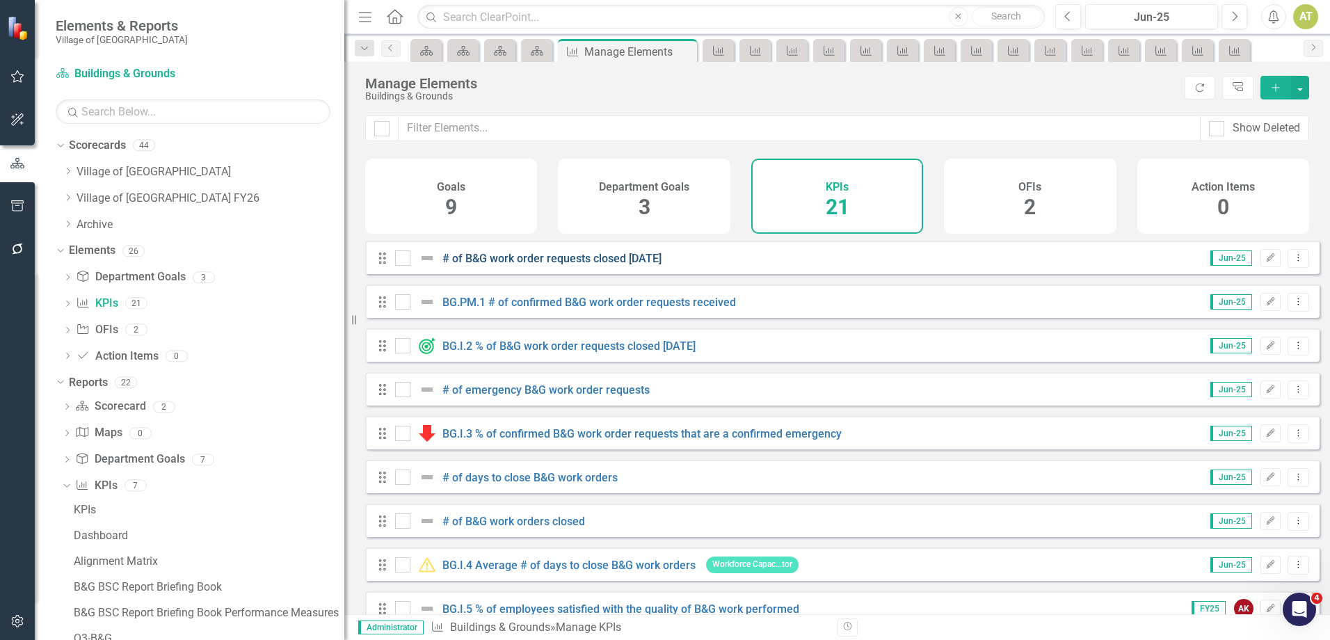
click at [586, 265] on link "# of B&G work order requests closed [DATE]" at bounding box center [551, 258] width 219 height 13
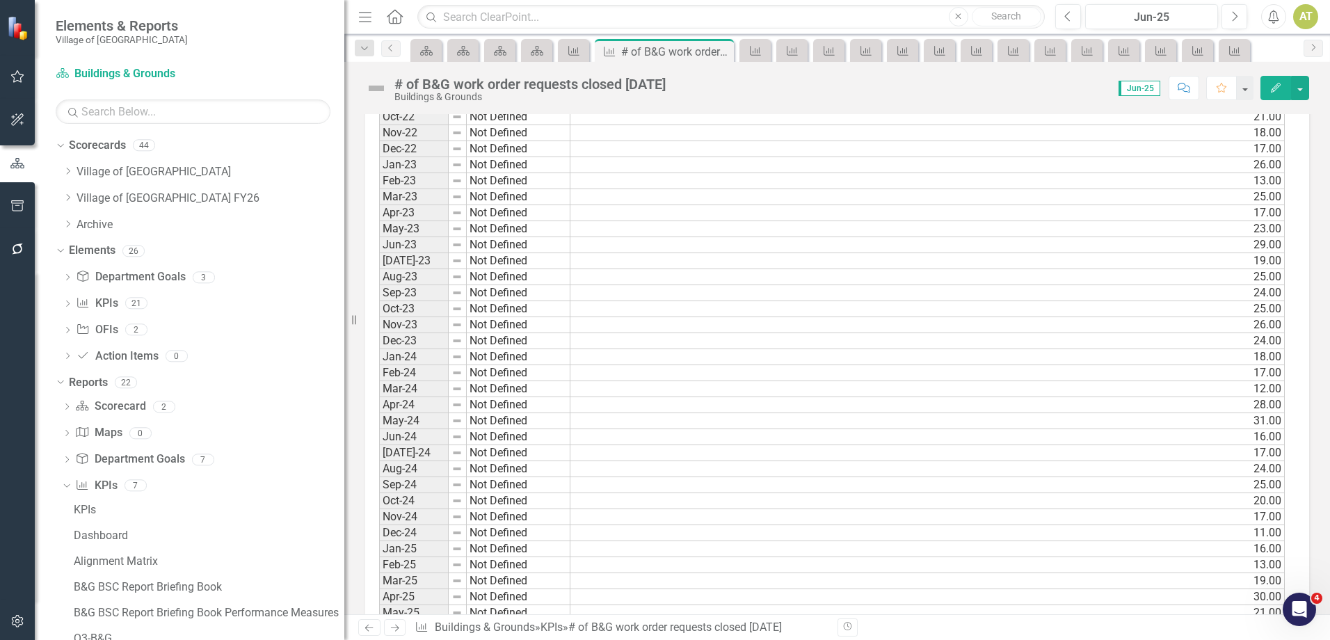
scroll to position [1316, 0]
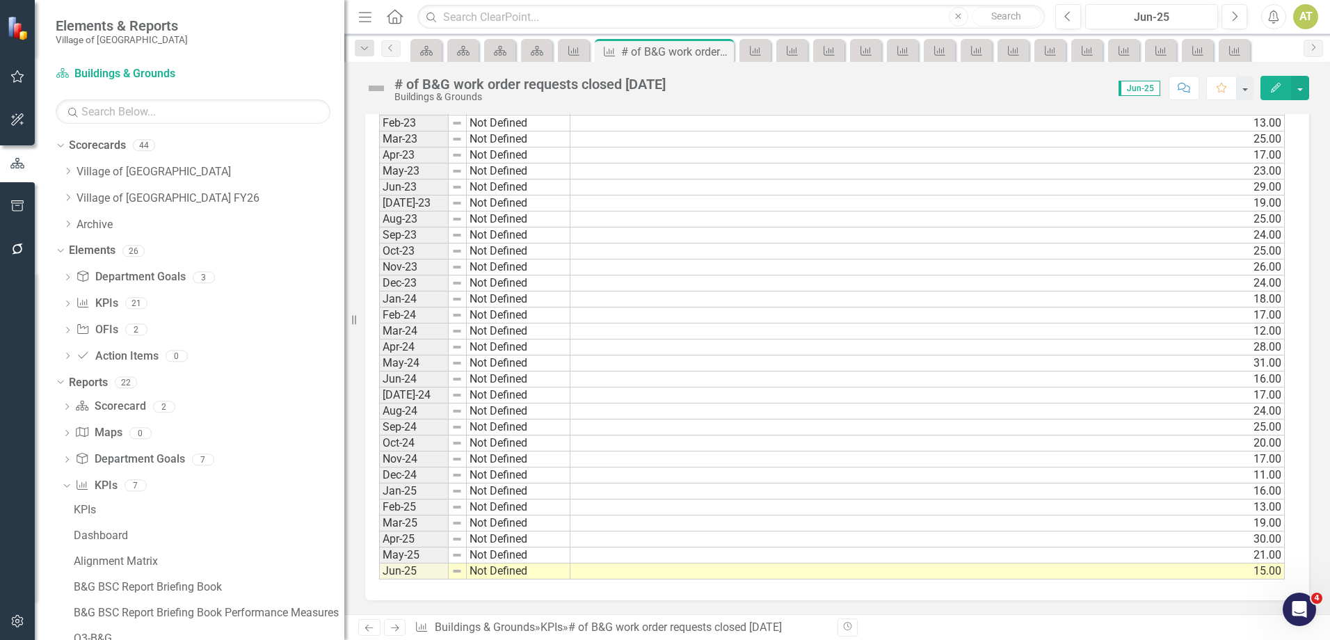
click at [392, 626] on icon "Next" at bounding box center [395, 627] width 12 height 9
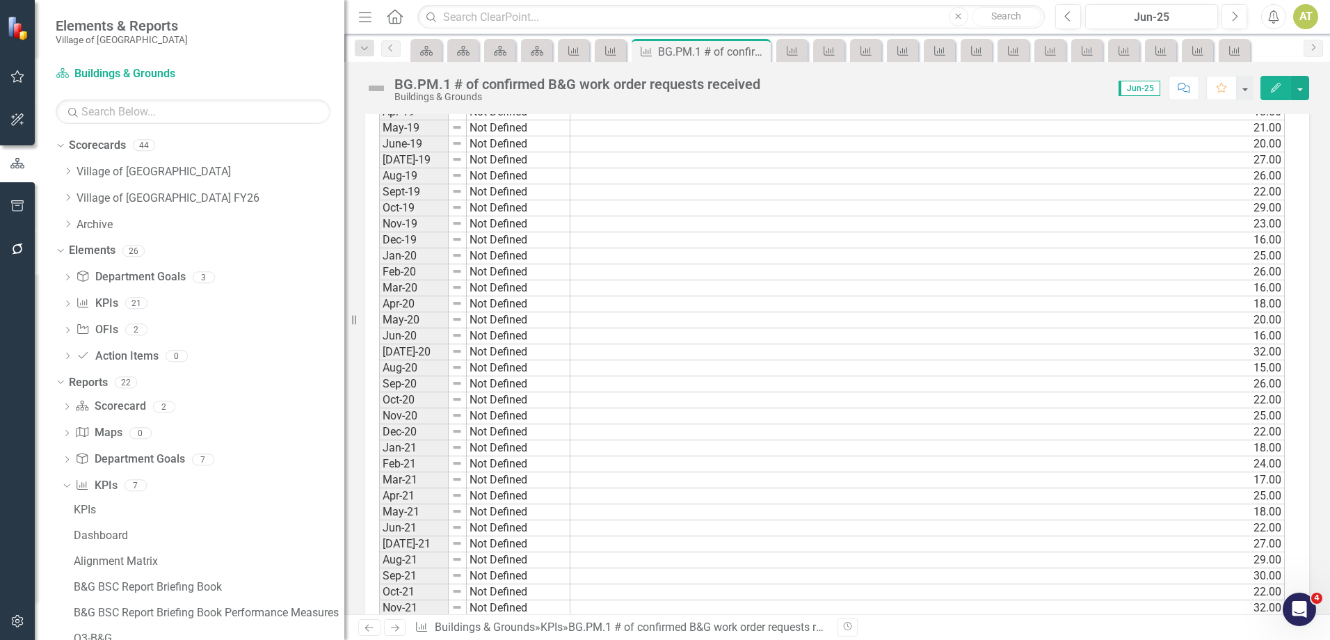
scroll to position [1398, 0]
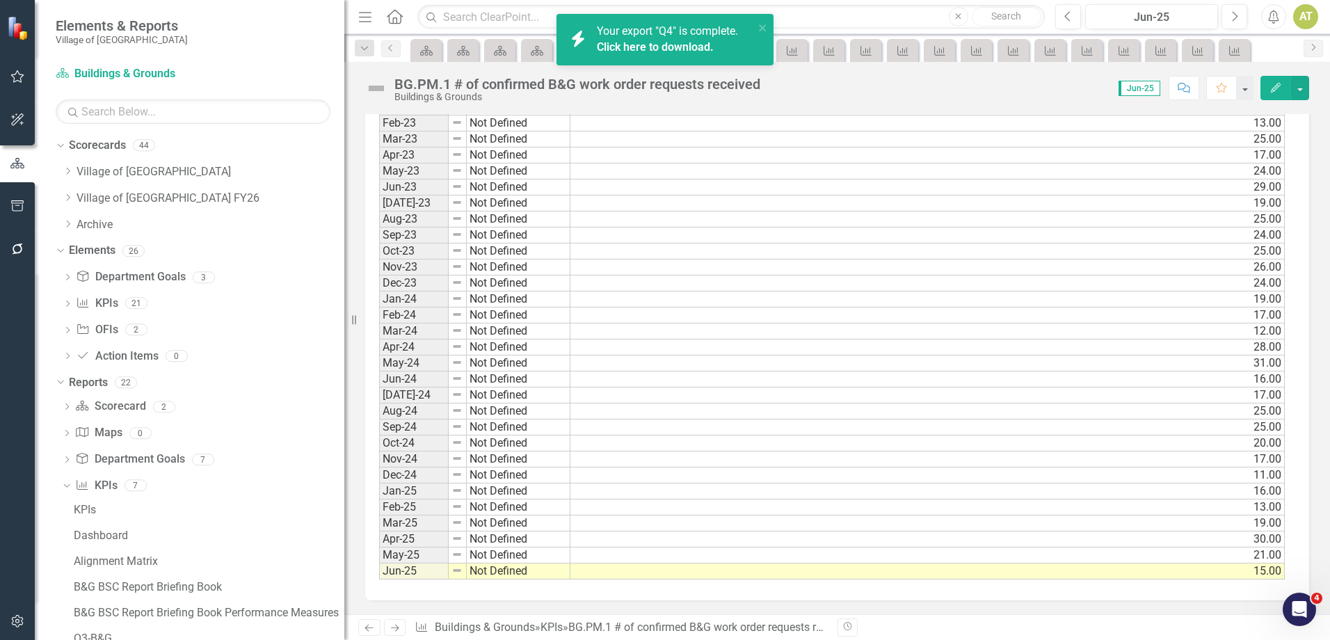
click at [653, 50] on link "Click here to download." at bounding box center [655, 46] width 117 height 13
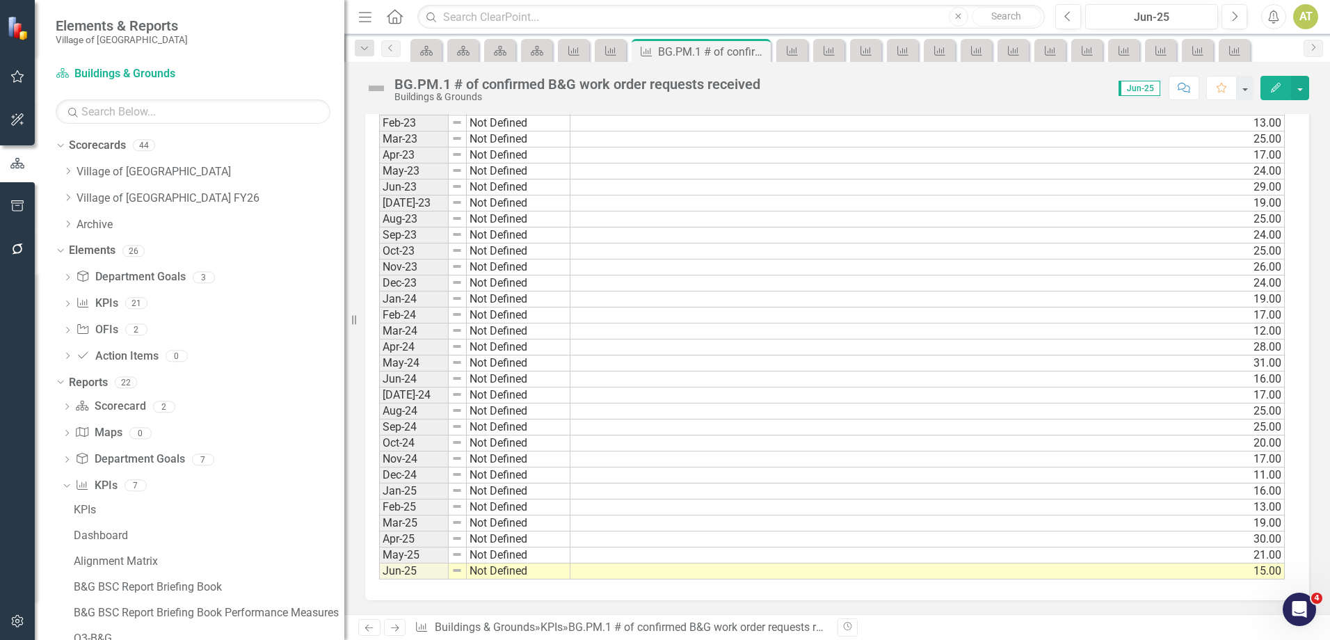
click at [389, 633] on link "Next" at bounding box center [395, 627] width 22 height 17
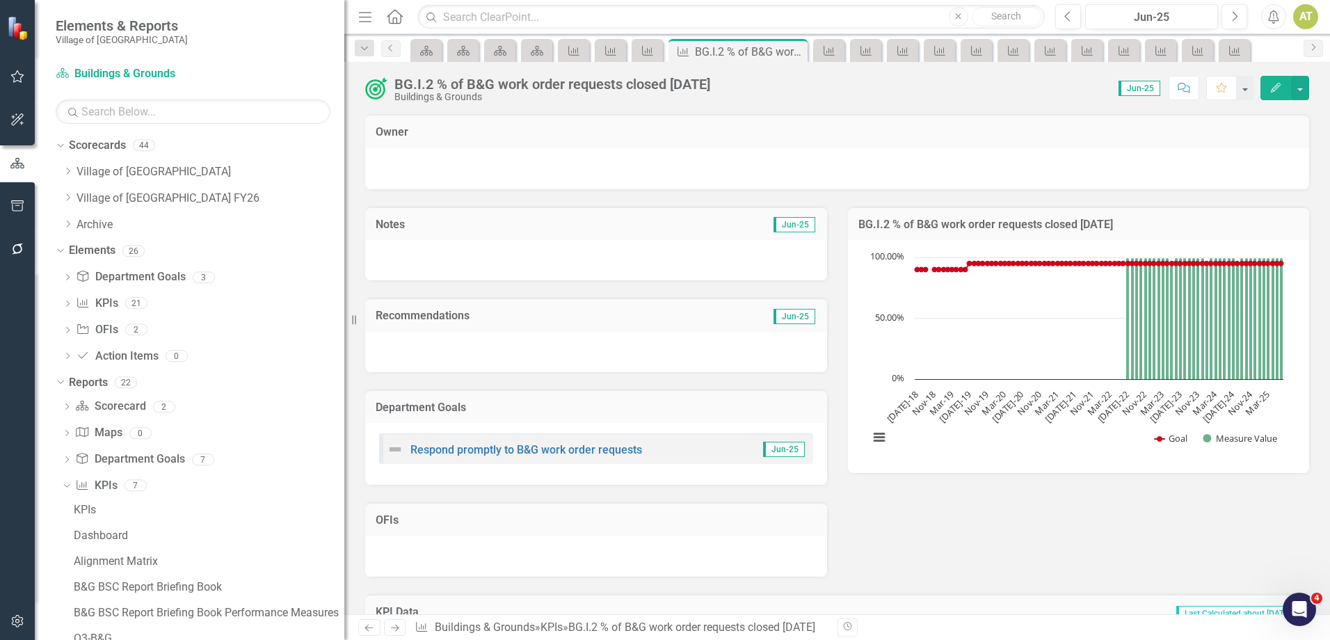
scroll to position [47, 0]
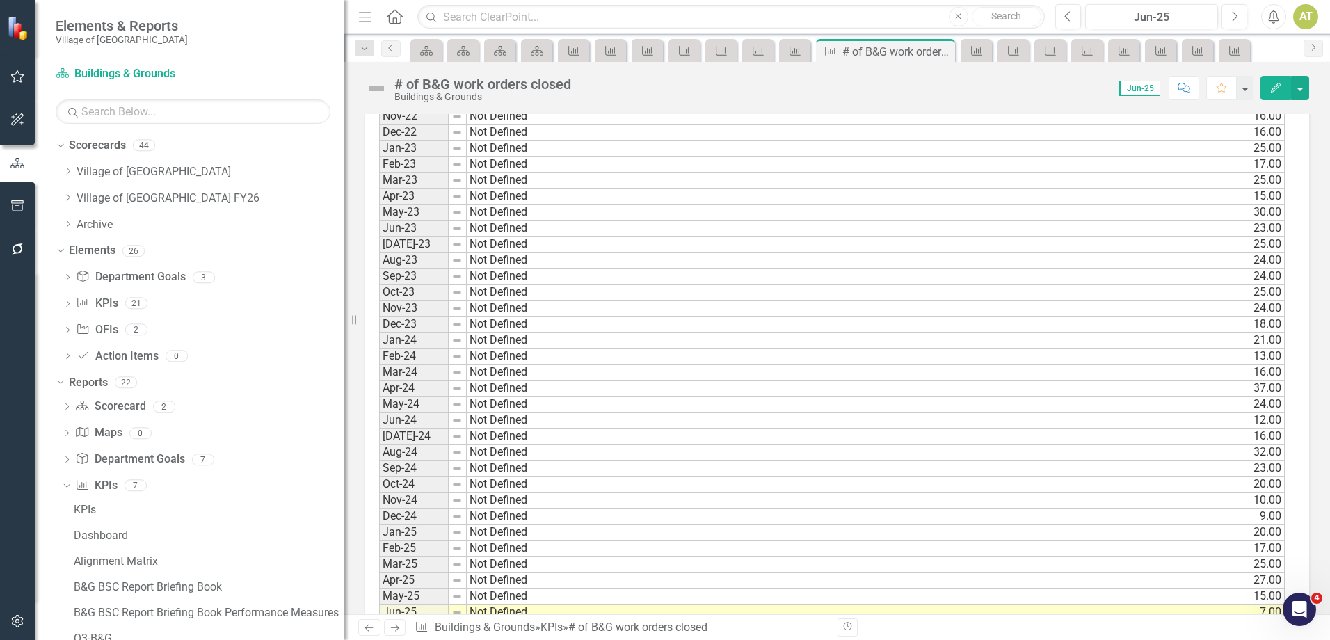
scroll to position [1316, 0]
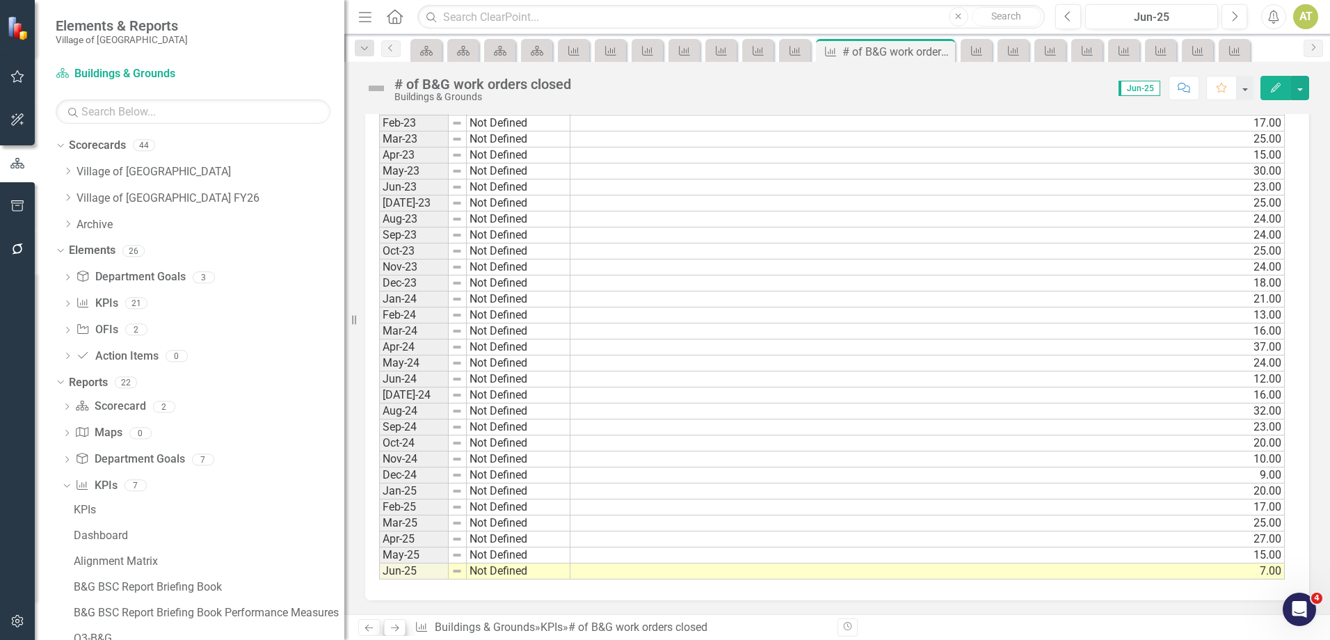
click at [399, 629] on icon "Next" at bounding box center [395, 627] width 12 height 9
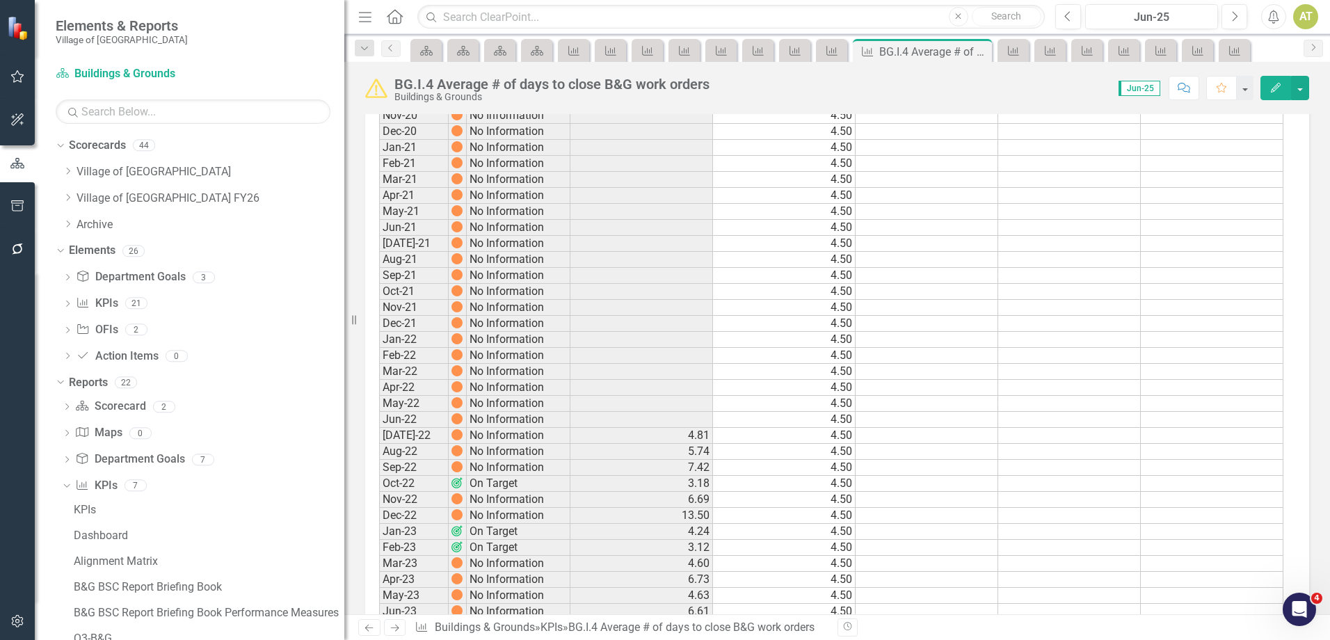
scroll to position [1398, 0]
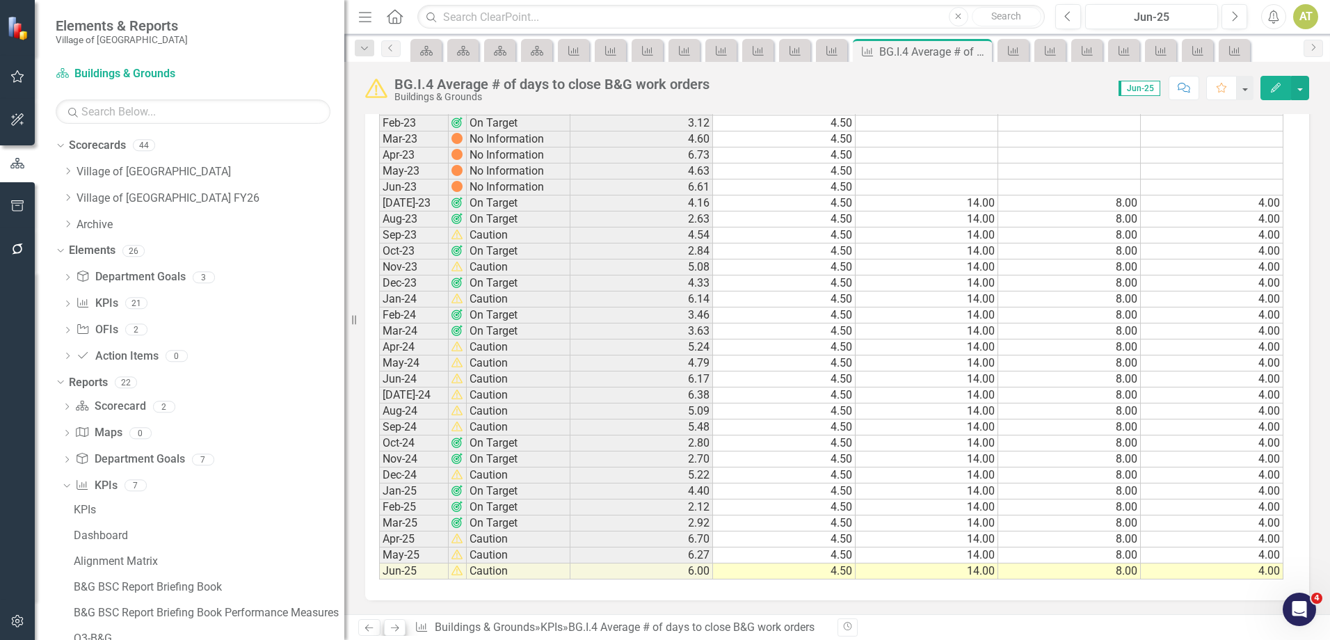
drag, startPoint x: 398, startPoint y: 631, endPoint x: 402, endPoint y: 618, distance: 13.7
click at [398, 631] on icon "Next" at bounding box center [395, 627] width 12 height 9
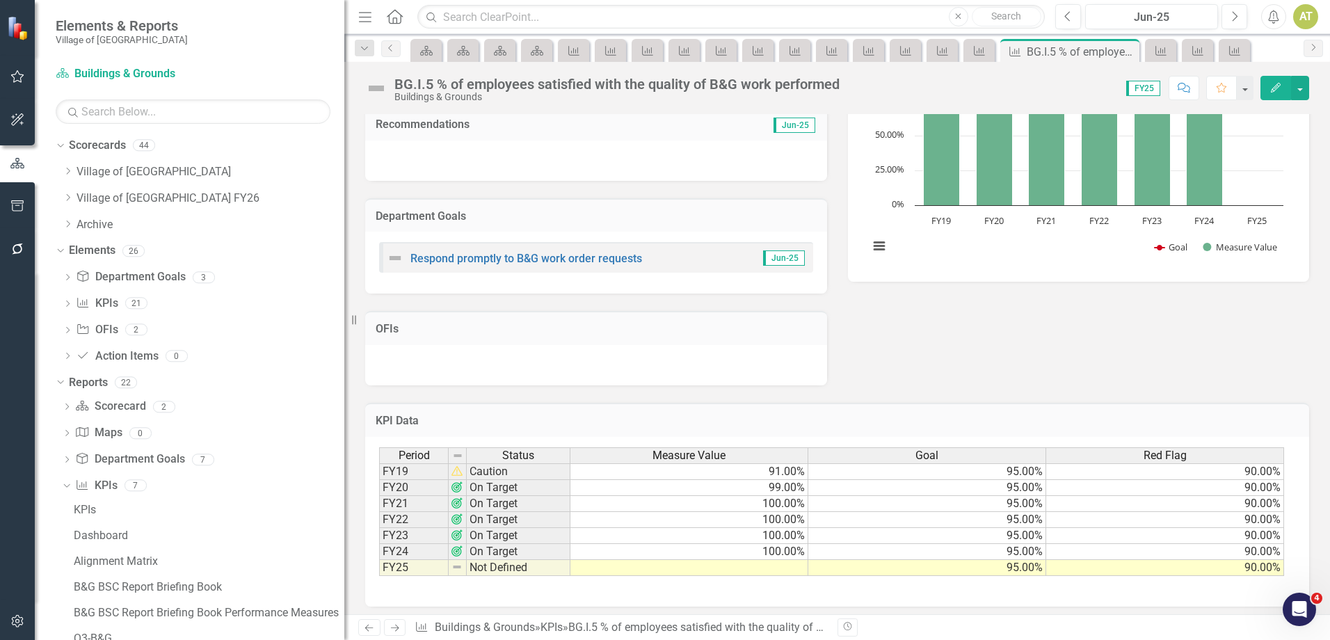
scroll to position [200, 0]
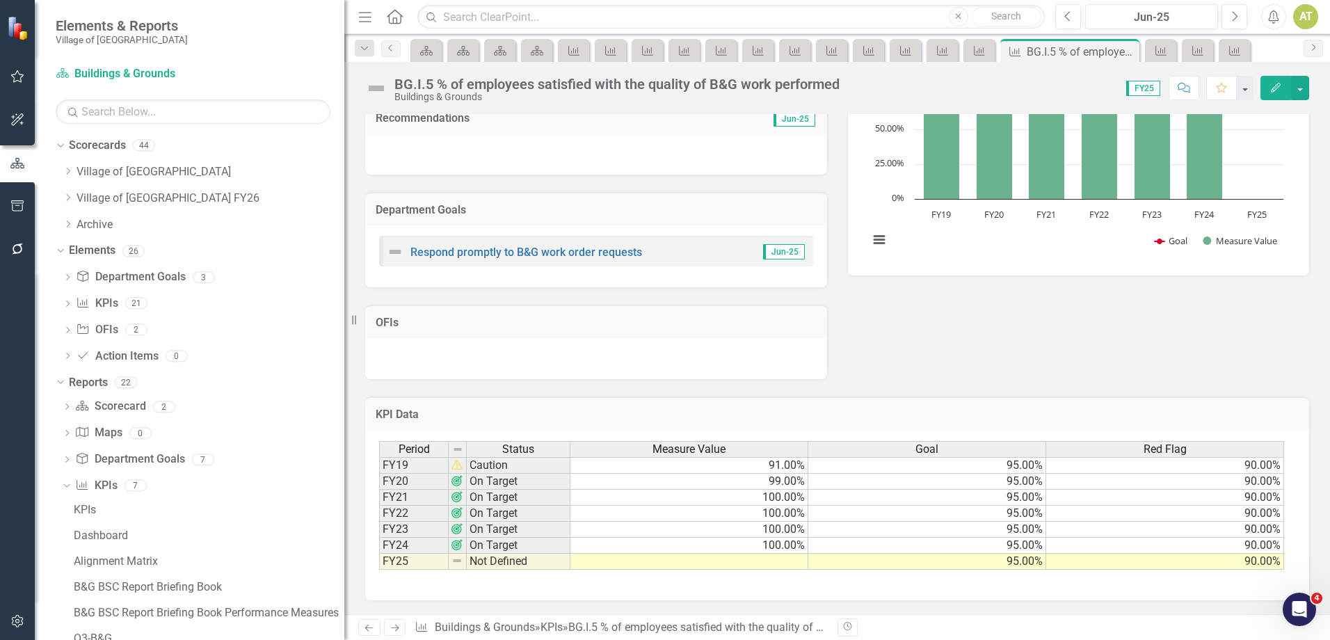
click at [402, 630] on link "Next" at bounding box center [395, 627] width 22 height 17
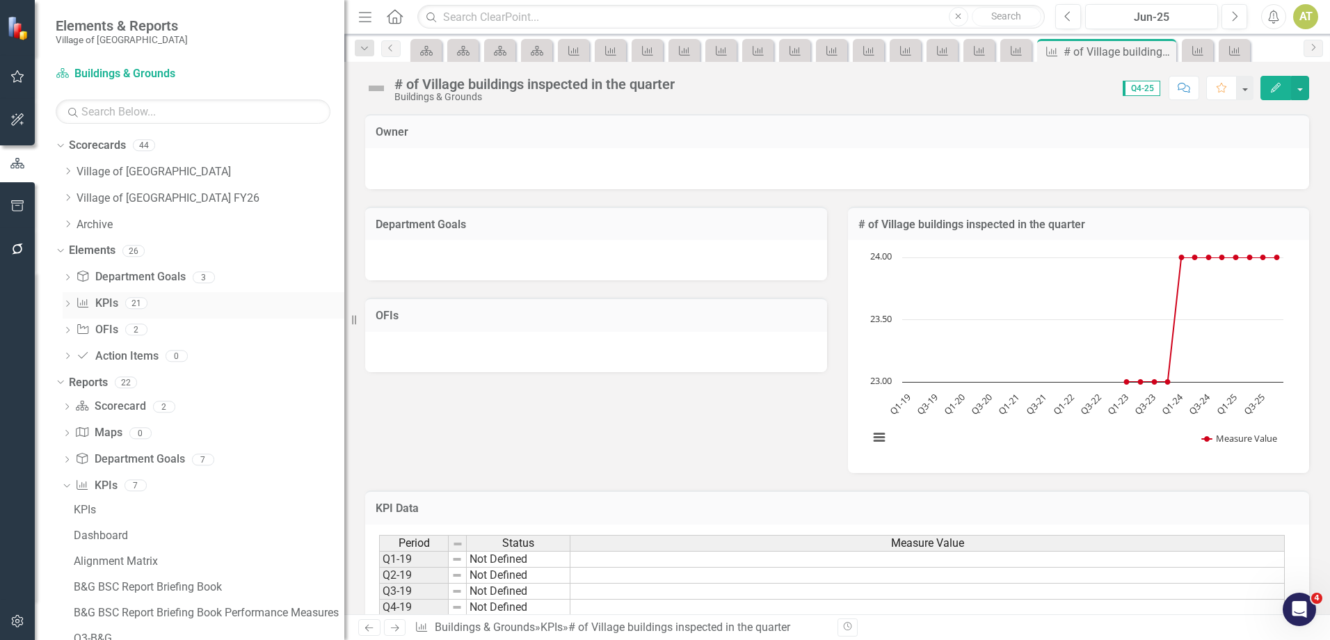
click at [66, 304] on icon "Dropdown" at bounding box center [68, 305] width 10 height 8
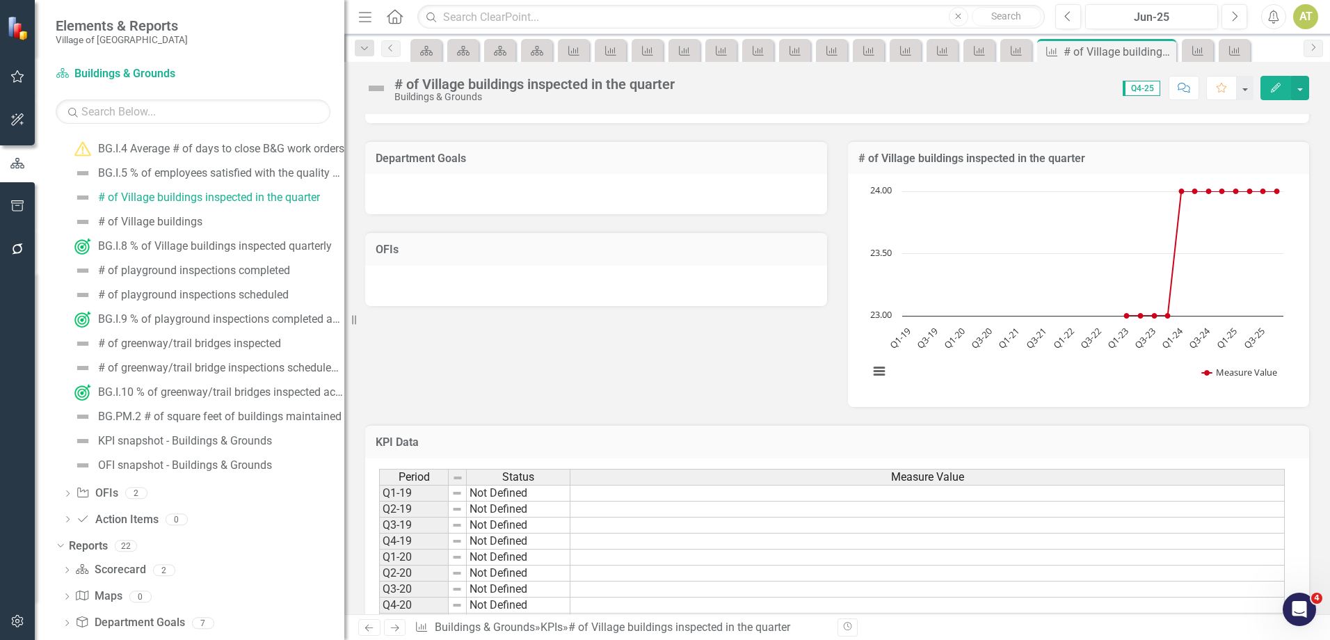
scroll to position [420, 0]
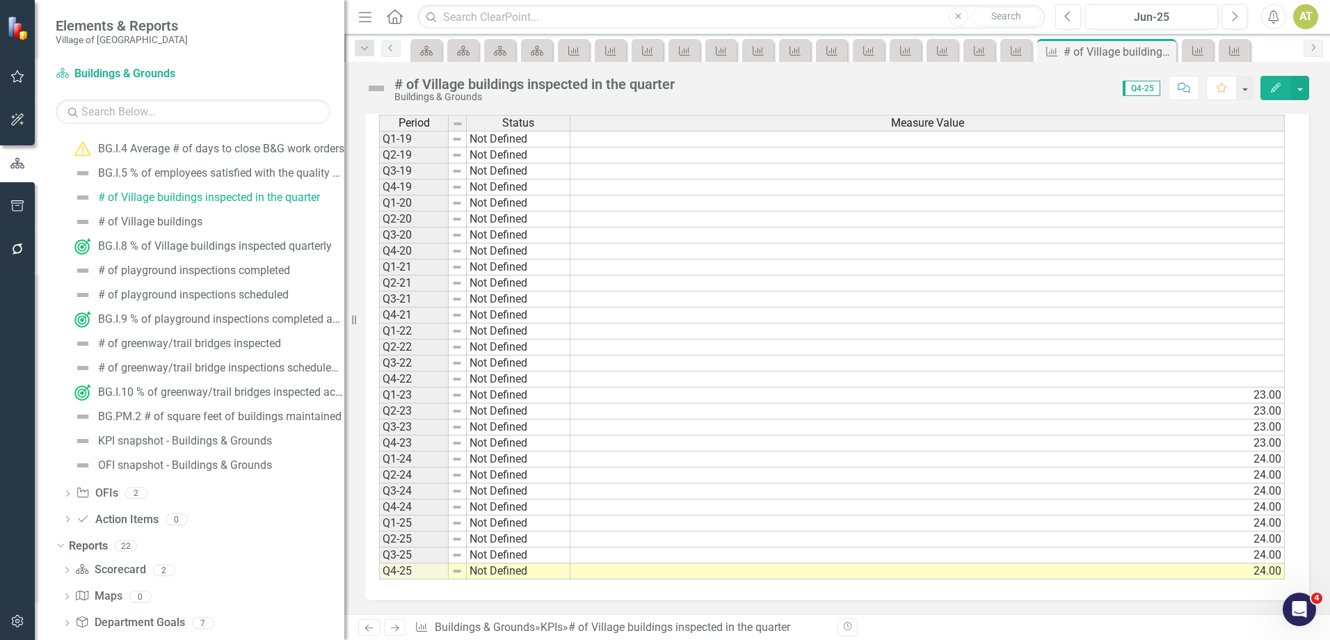
click at [389, 625] on icon "Next" at bounding box center [395, 627] width 12 height 9
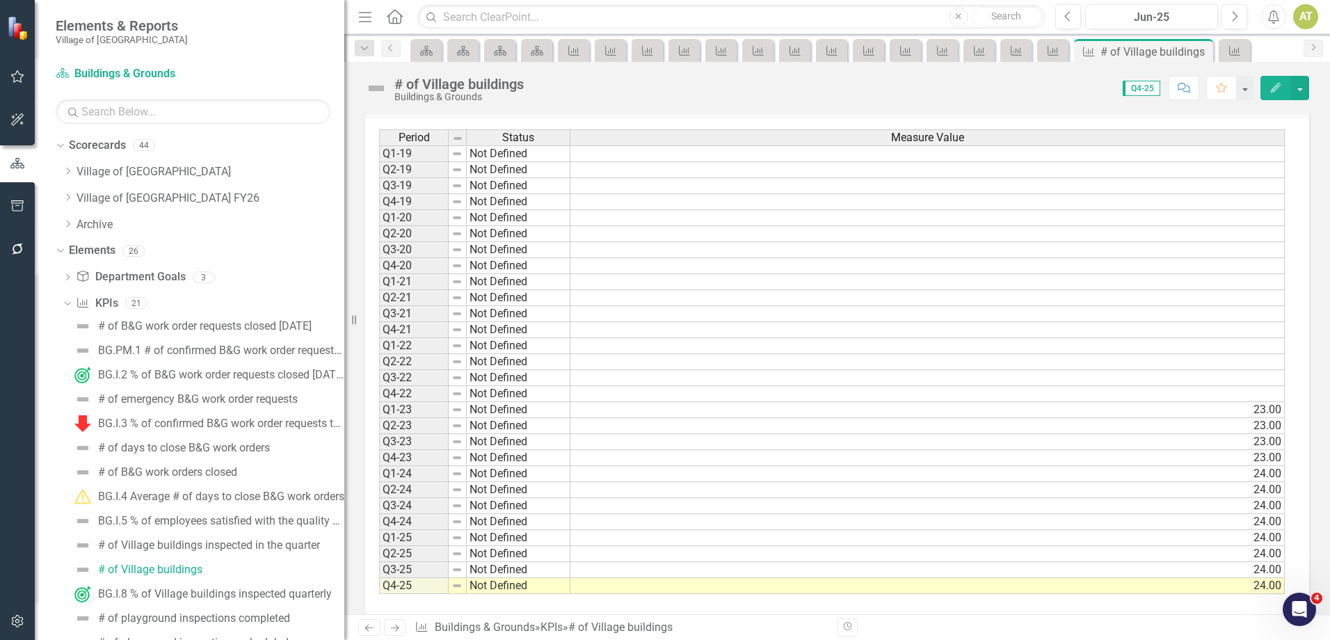
scroll to position [420, 0]
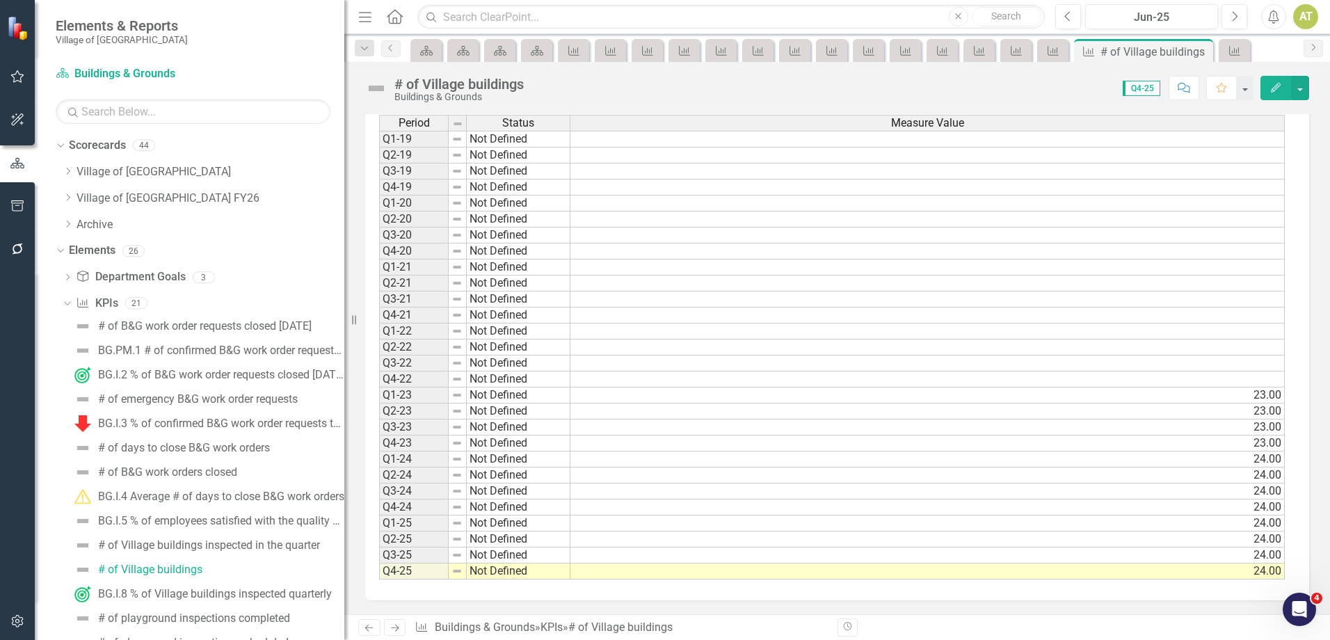
click at [396, 627] on icon "Next" at bounding box center [395, 627] width 12 height 9
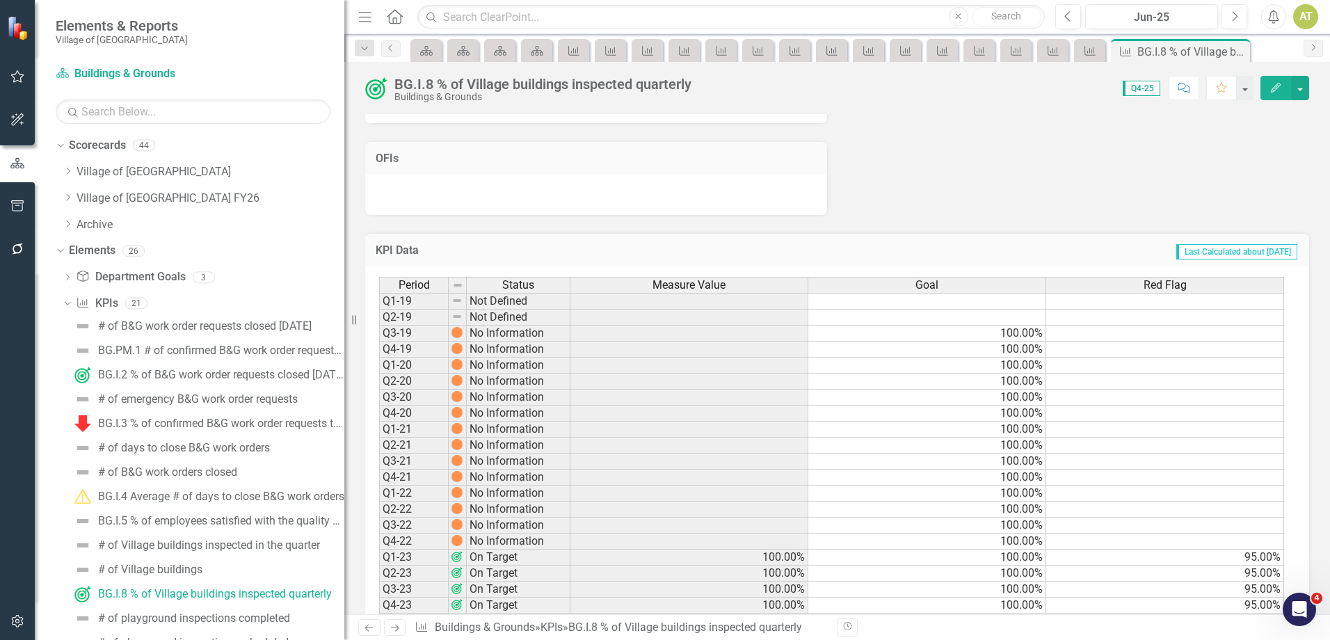
scroll to position [524, 0]
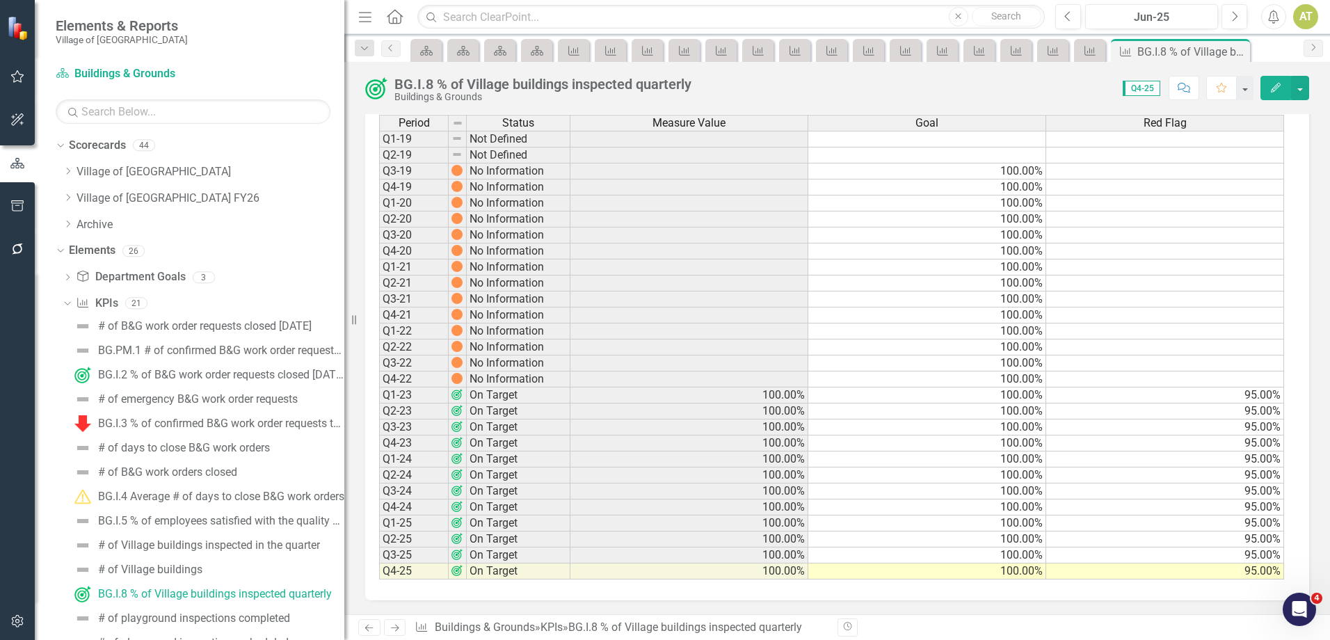
click at [397, 627] on icon at bounding box center [395, 628] width 8 height 7
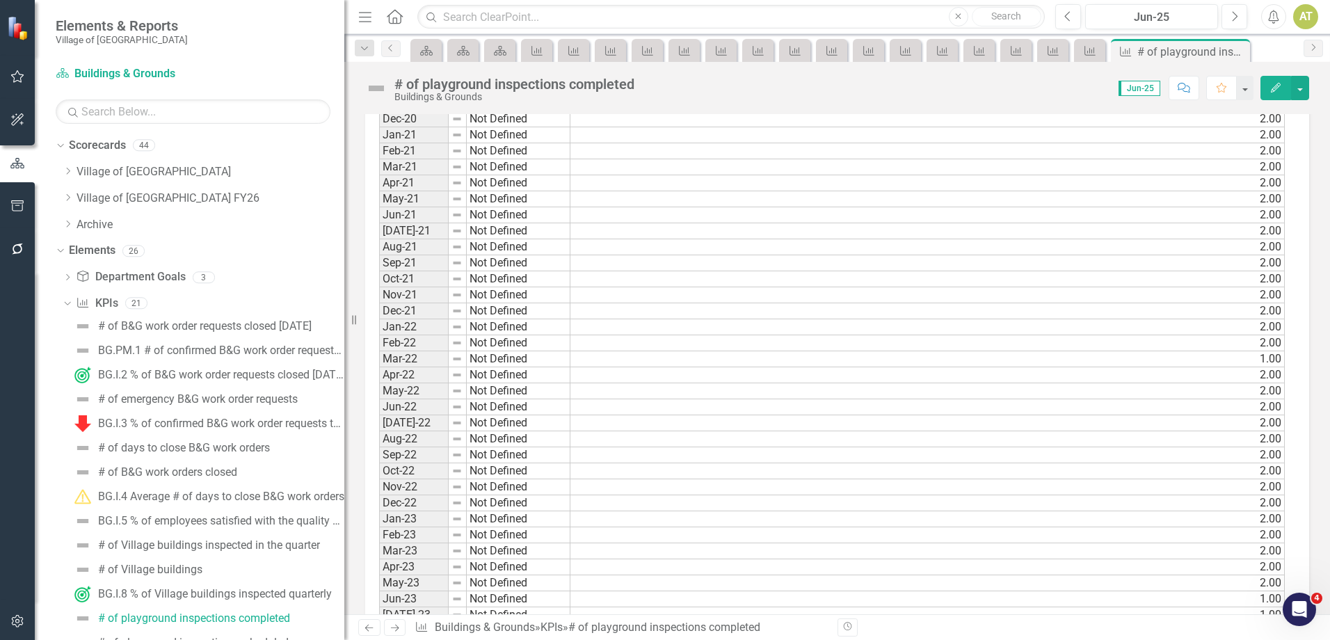
scroll to position [1316, 0]
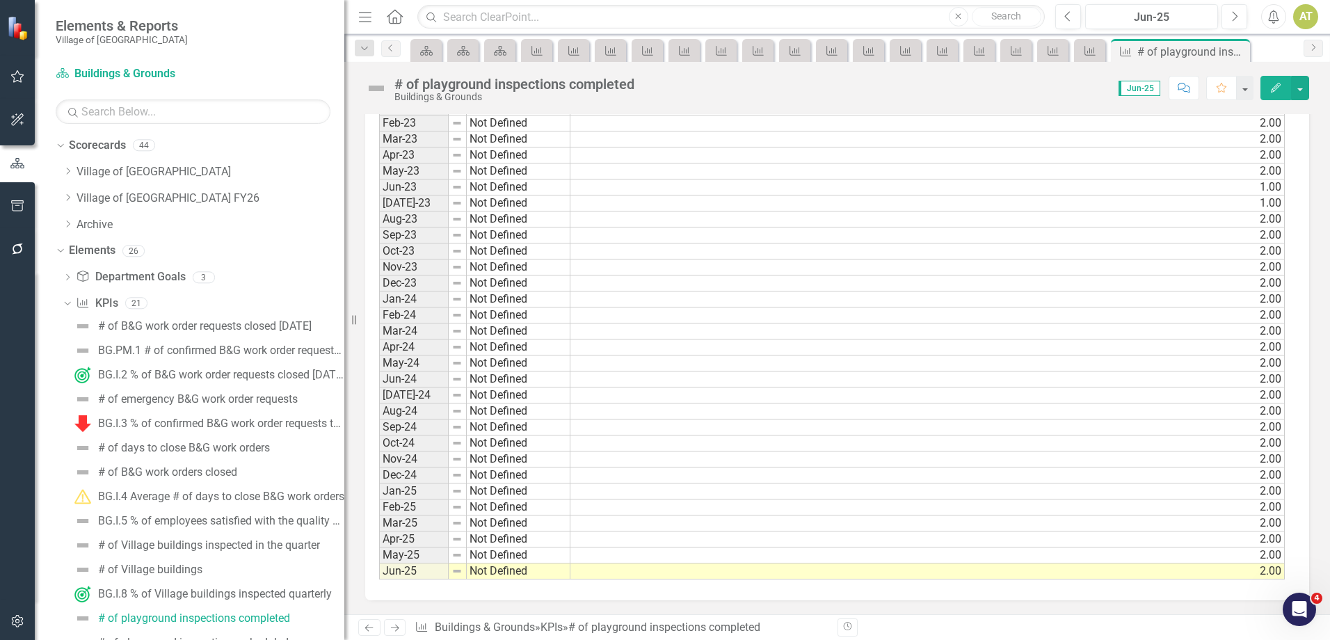
click at [399, 629] on icon "Next" at bounding box center [395, 627] width 12 height 9
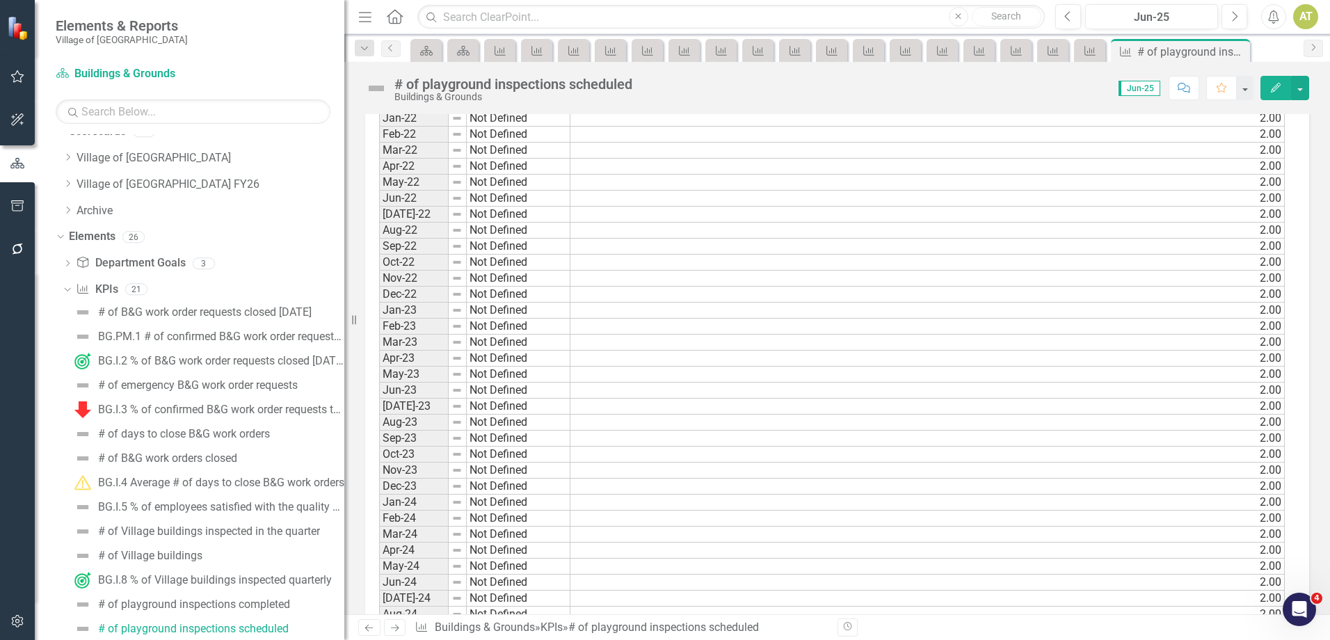
scroll to position [1316, 0]
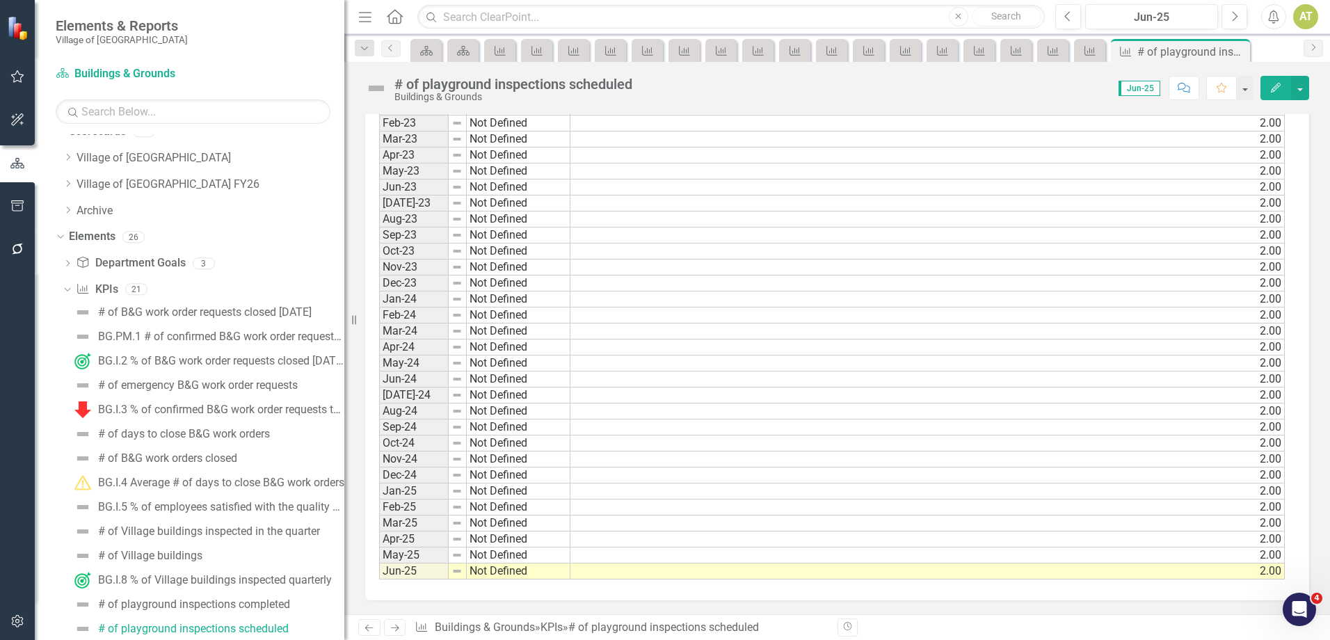
click at [400, 628] on icon "Next" at bounding box center [395, 627] width 12 height 9
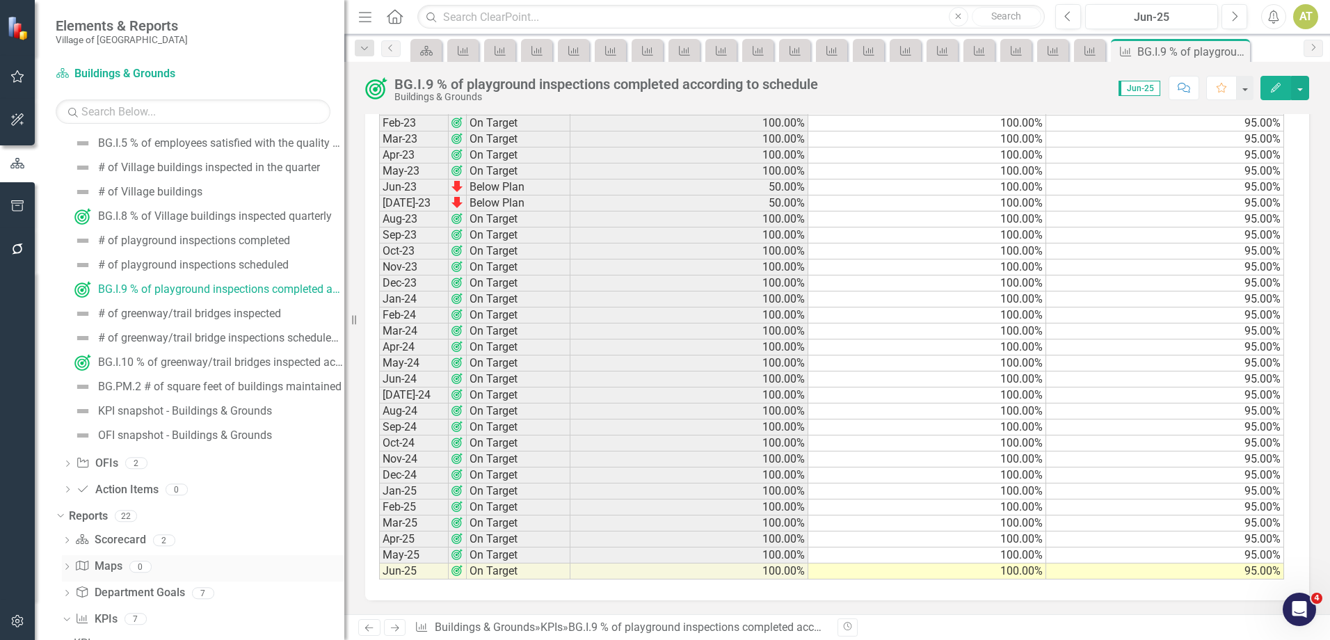
scroll to position [386, 0]
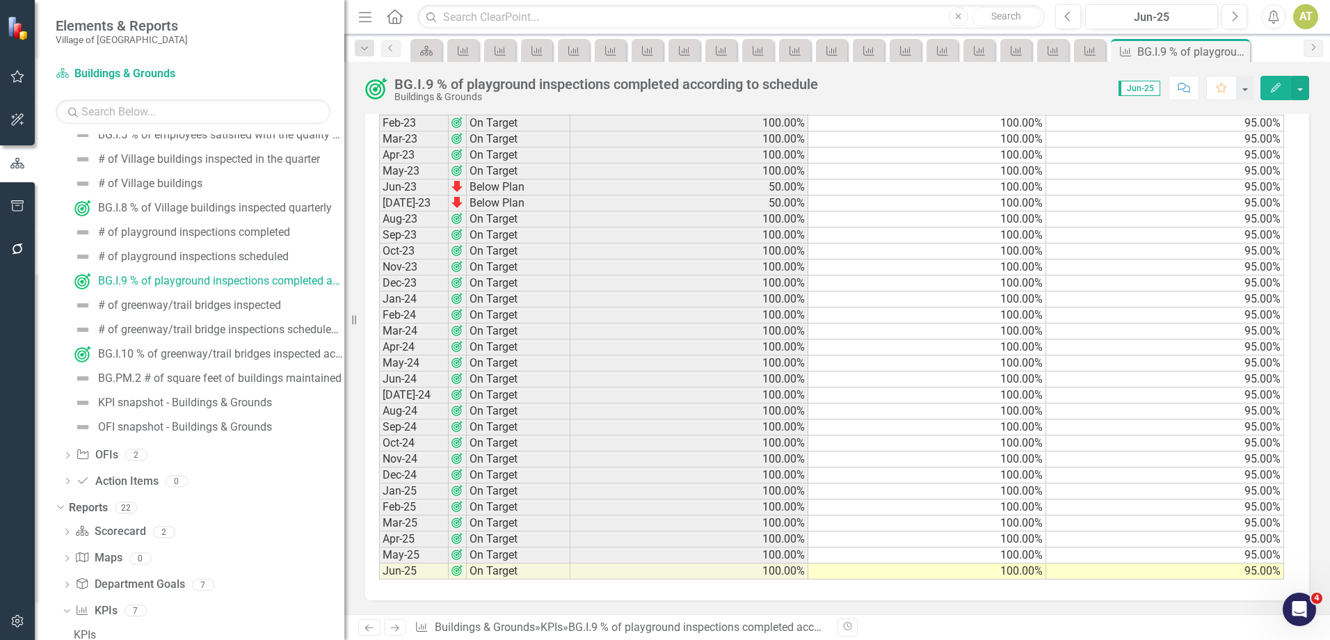
click at [395, 627] on icon "Next" at bounding box center [395, 627] width 12 height 9
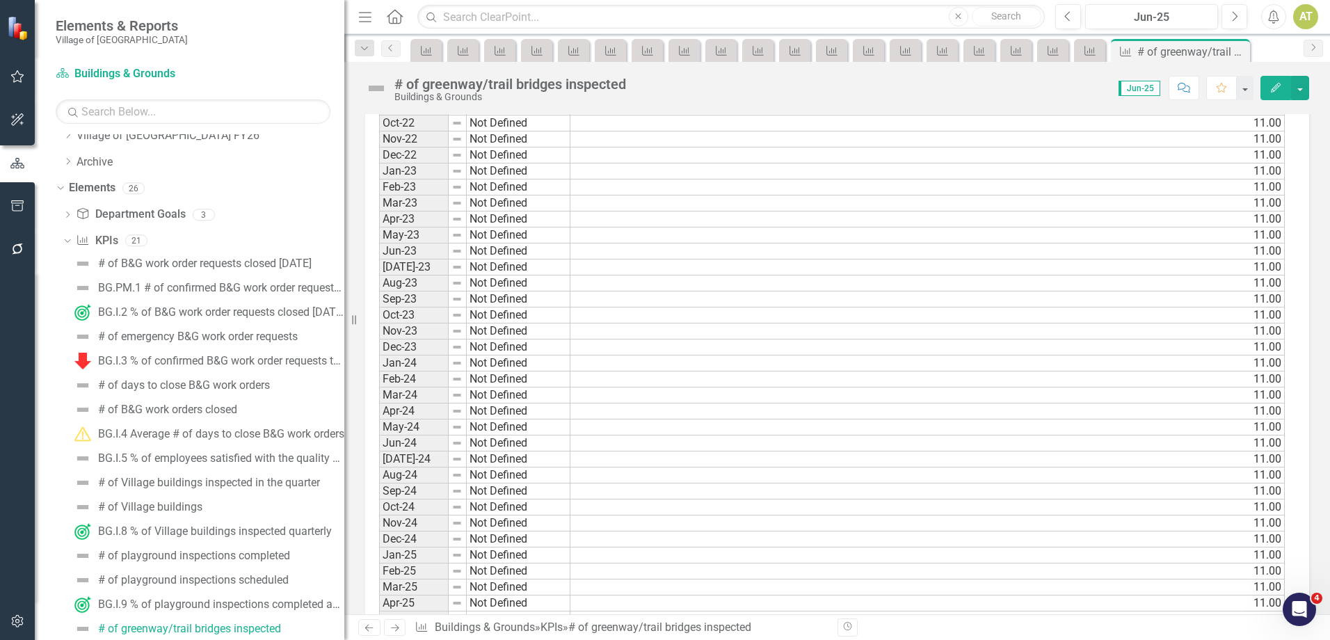
scroll to position [1316, 0]
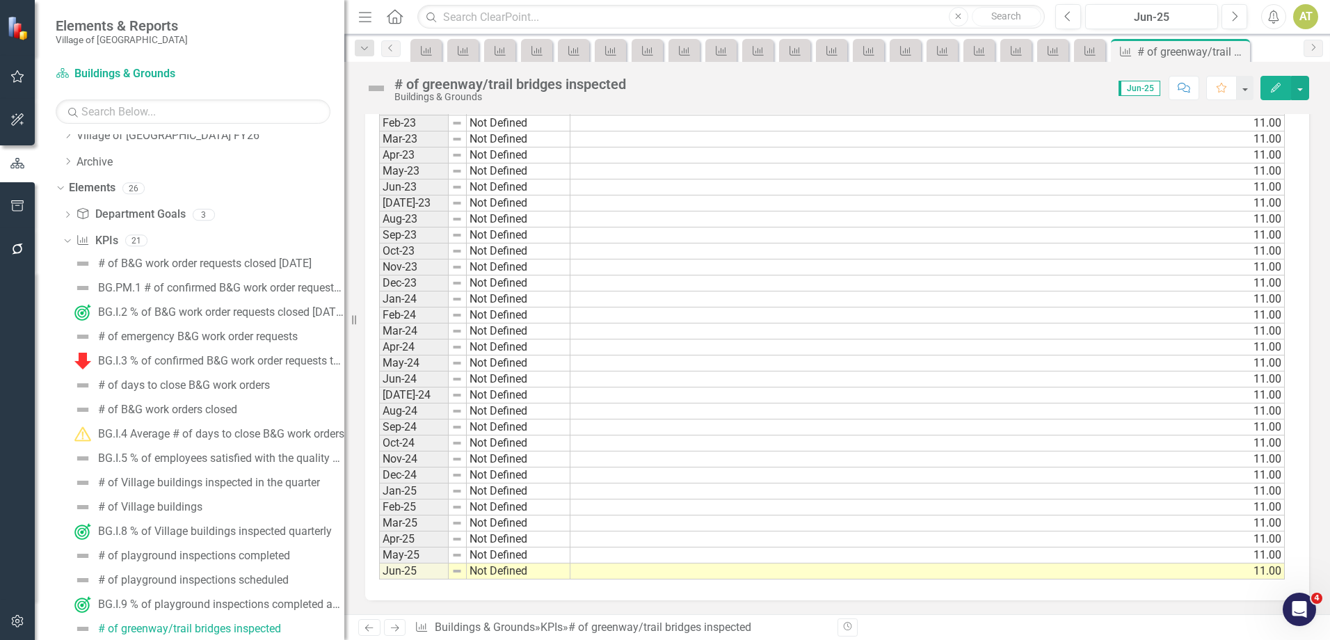
click at [394, 627] on icon "Next" at bounding box center [395, 627] width 12 height 9
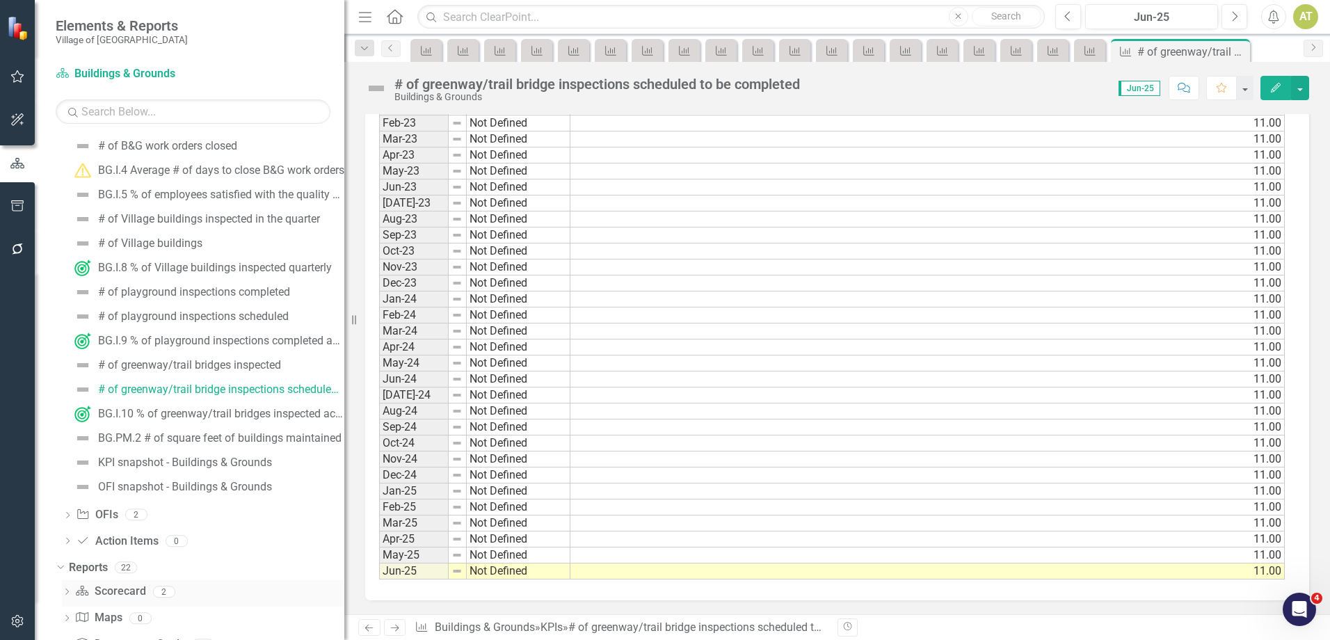
scroll to position [435, 0]
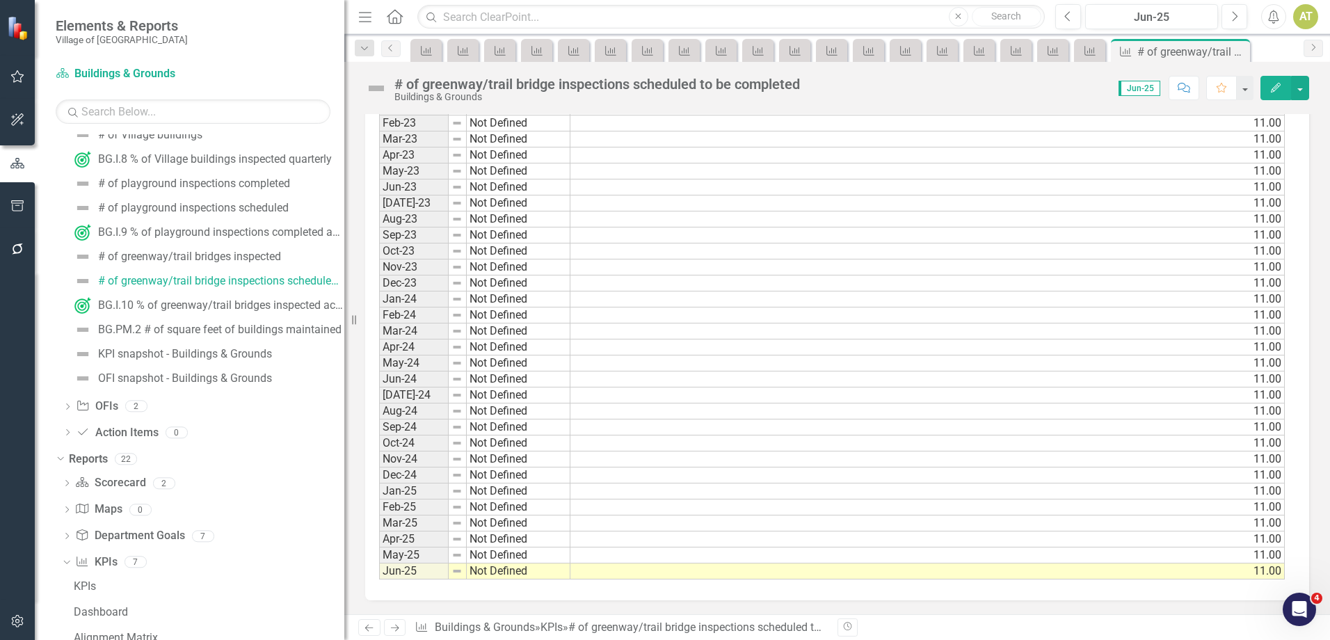
click at [401, 625] on icon "Next" at bounding box center [395, 627] width 12 height 9
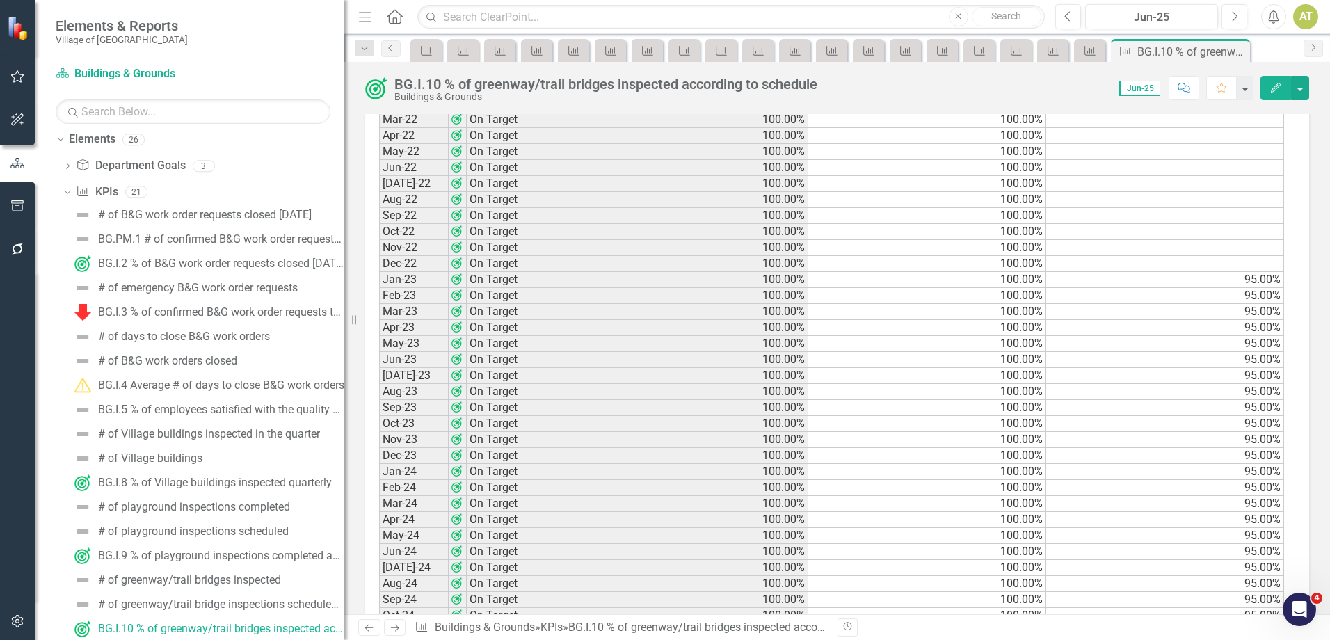
scroll to position [1419, 0]
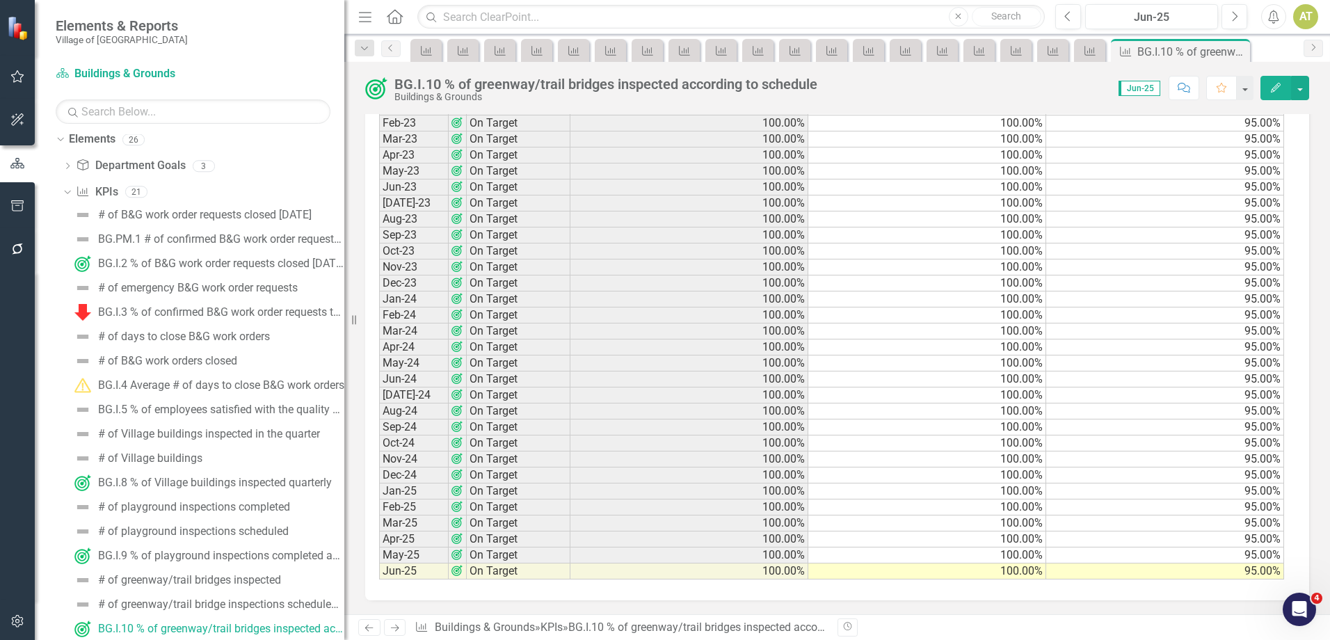
click at [392, 621] on link "Next" at bounding box center [395, 627] width 22 height 17
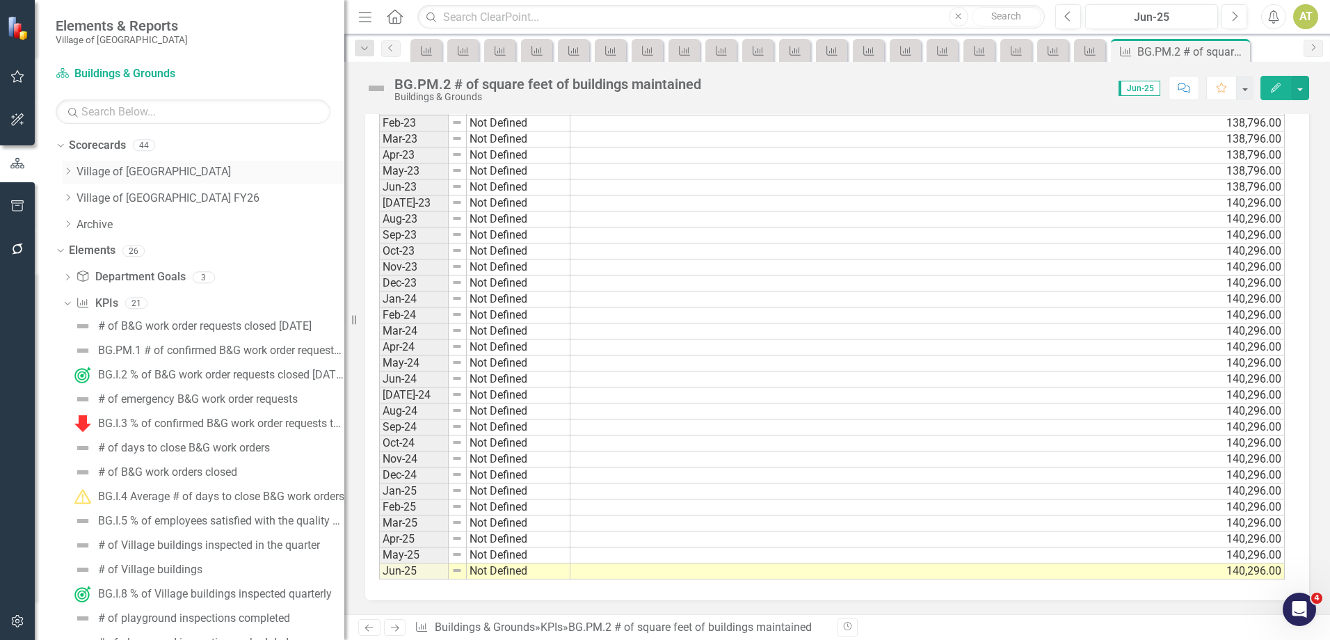
click at [118, 172] on link "Village of [GEOGRAPHIC_DATA]" at bounding box center [210, 172] width 268 height 16
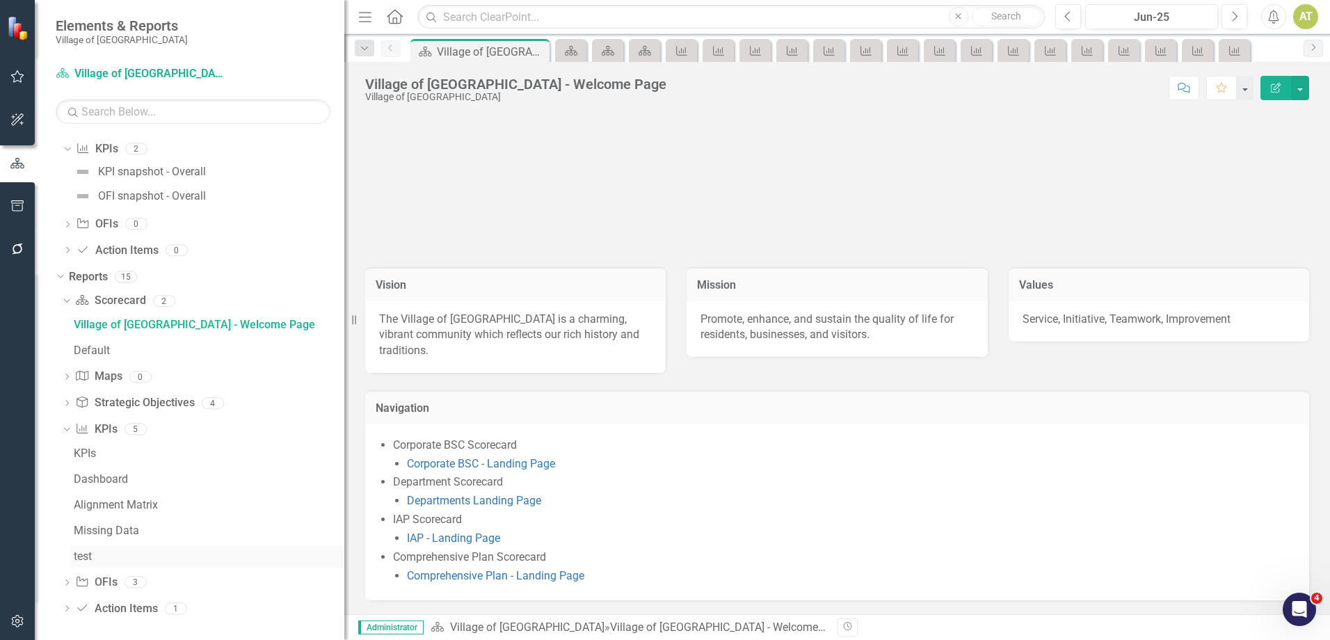
scroll to position [159, 0]
click at [106, 424] on link "KPI KPIs" at bounding box center [96, 425] width 42 height 16
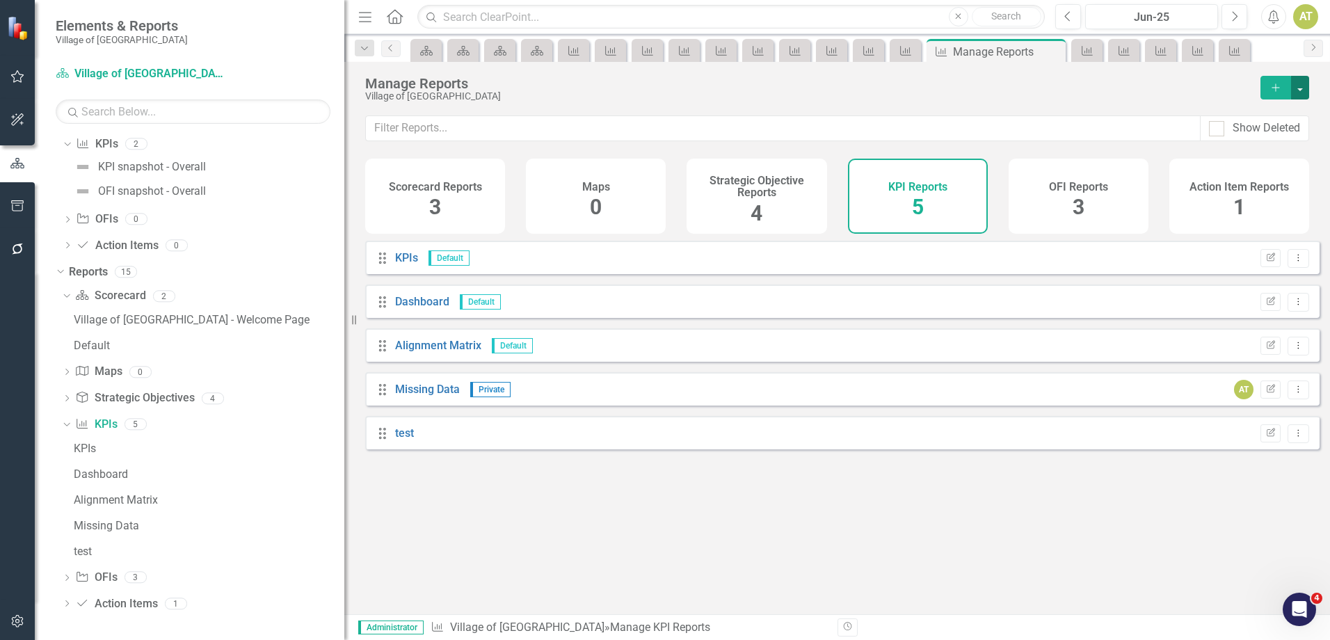
click at [1298, 87] on button "button" at bounding box center [1300, 88] width 18 height 24
click at [1285, 136] on link "Copy Add From Template" at bounding box center [1243, 139] width 130 height 26
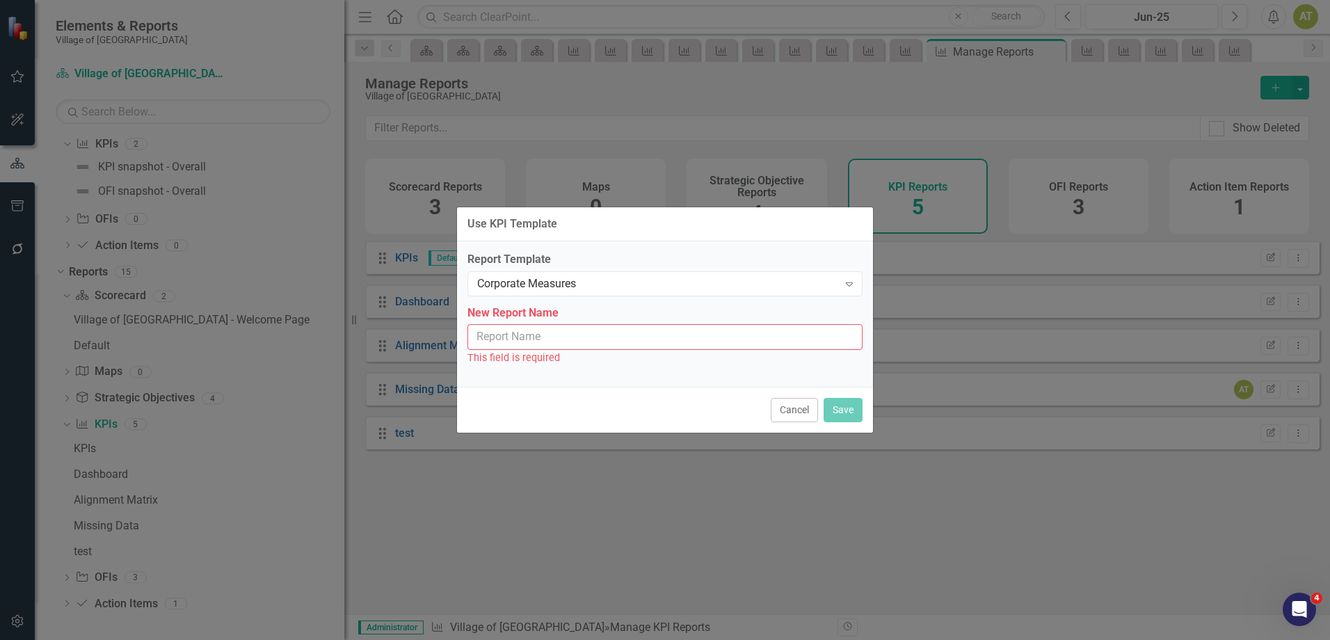
click at [531, 341] on input "New Report Name" at bounding box center [664, 337] width 395 height 26
click at [531, 274] on div "Corporate Measures Expand" at bounding box center [664, 283] width 395 height 25
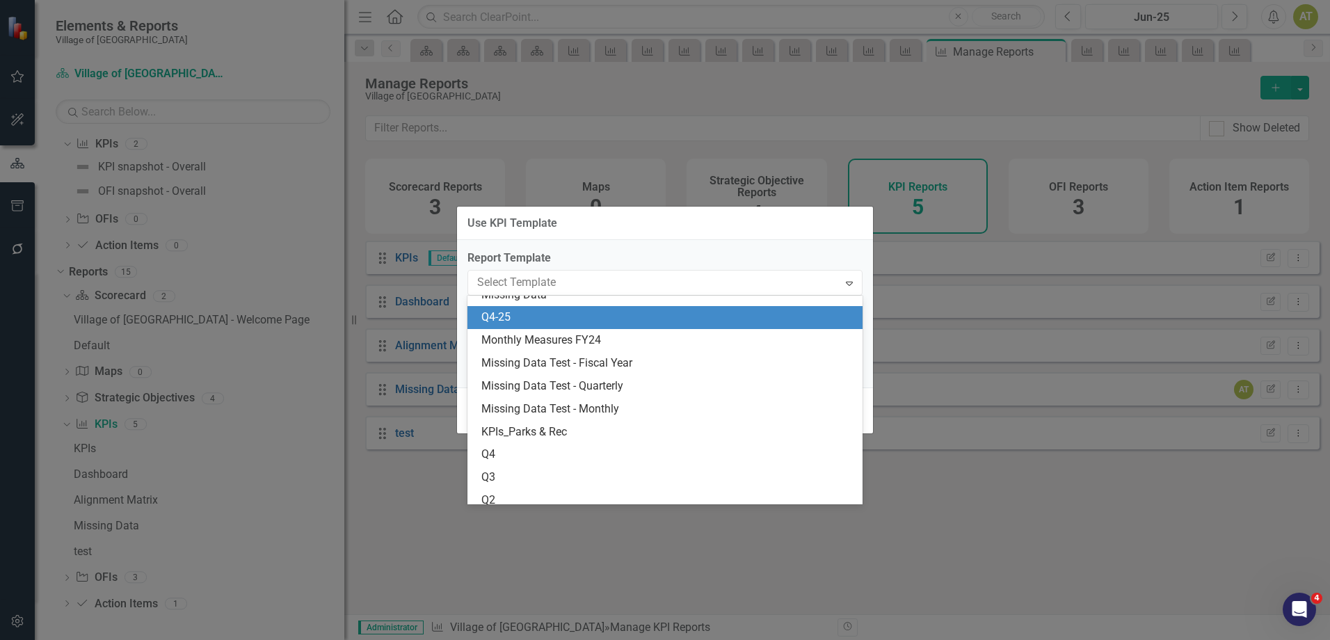
scroll to position [111, 0]
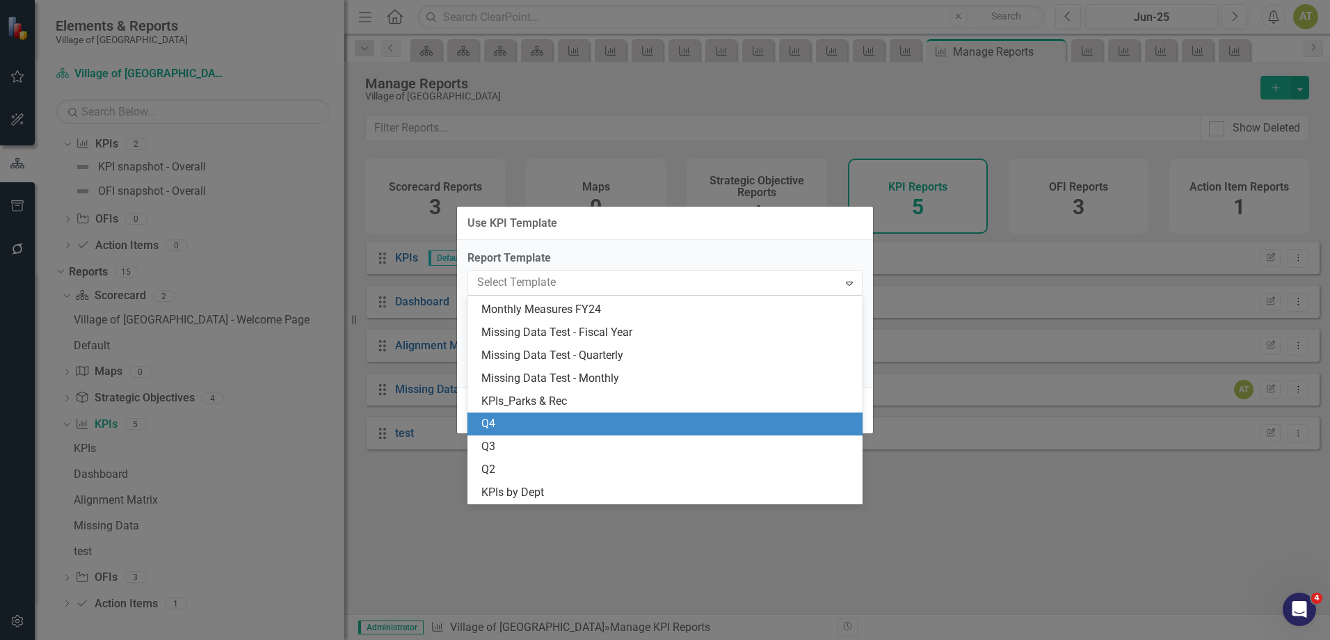
click at [523, 418] on div "Q4" at bounding box center [667, 424] width 373 height 16
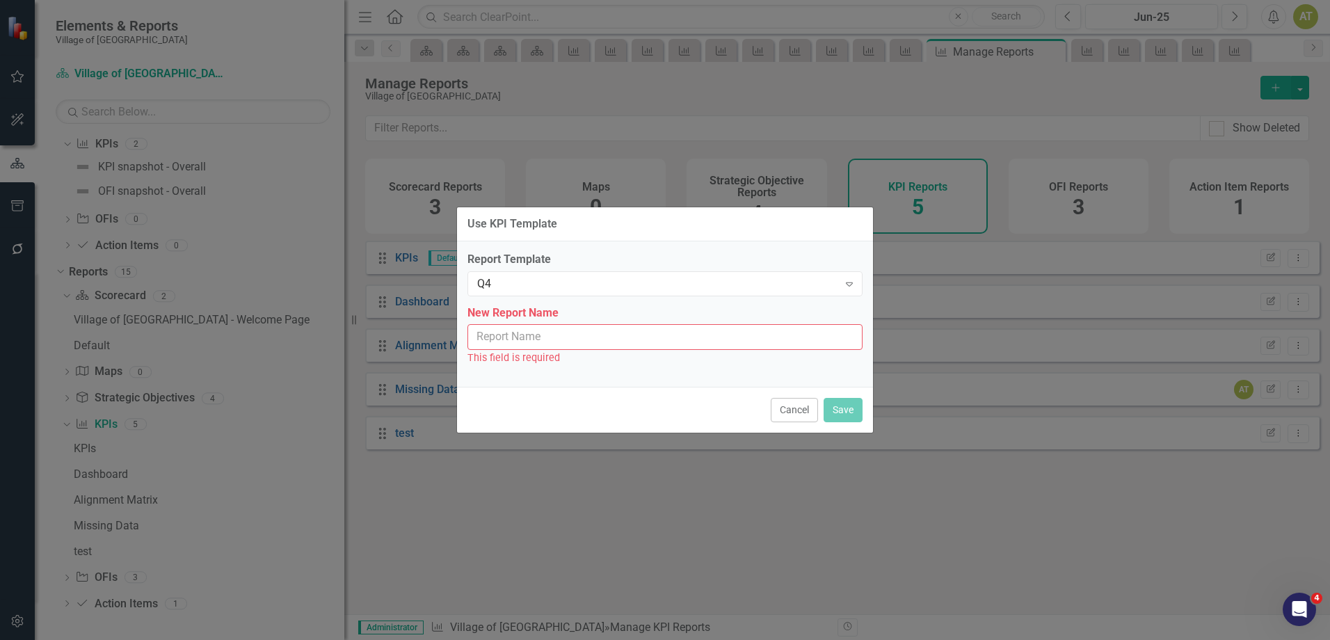
click at [502, 335] on input "New Report Name" at bounding box center [664, 337] width 395 height 26
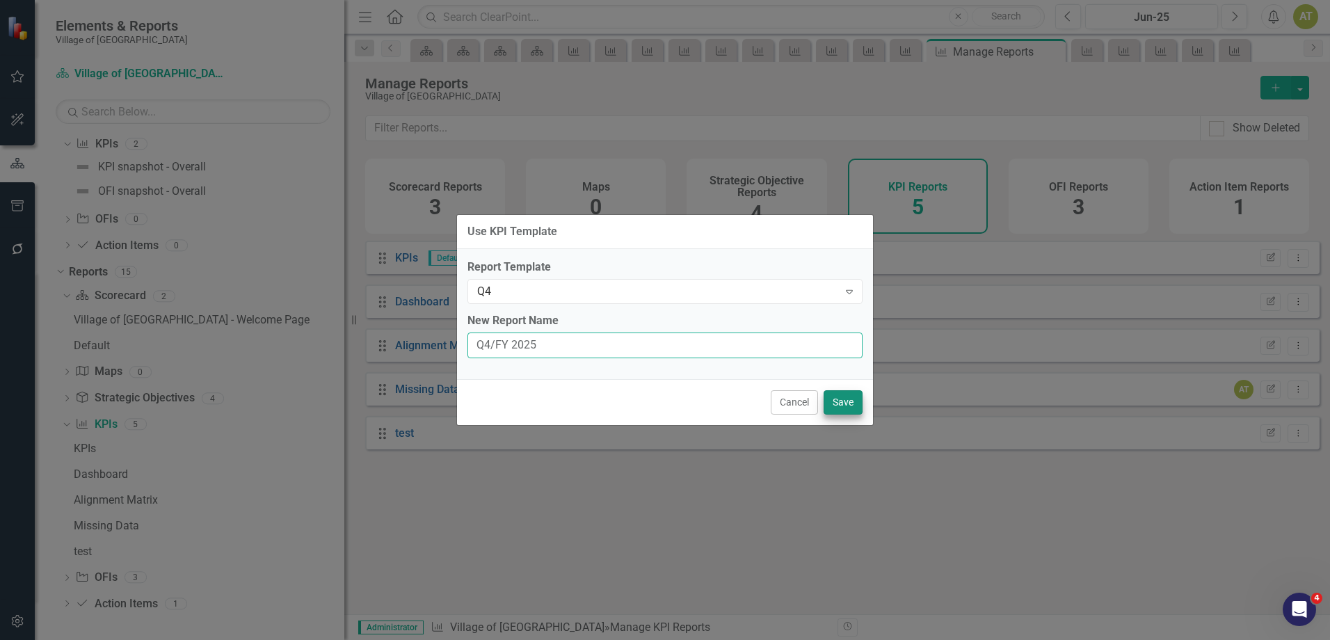
type input "Q4/FY 2025"
click at [835, 398] on button "Save" at bounding box center [842, 402] width 39 height 24
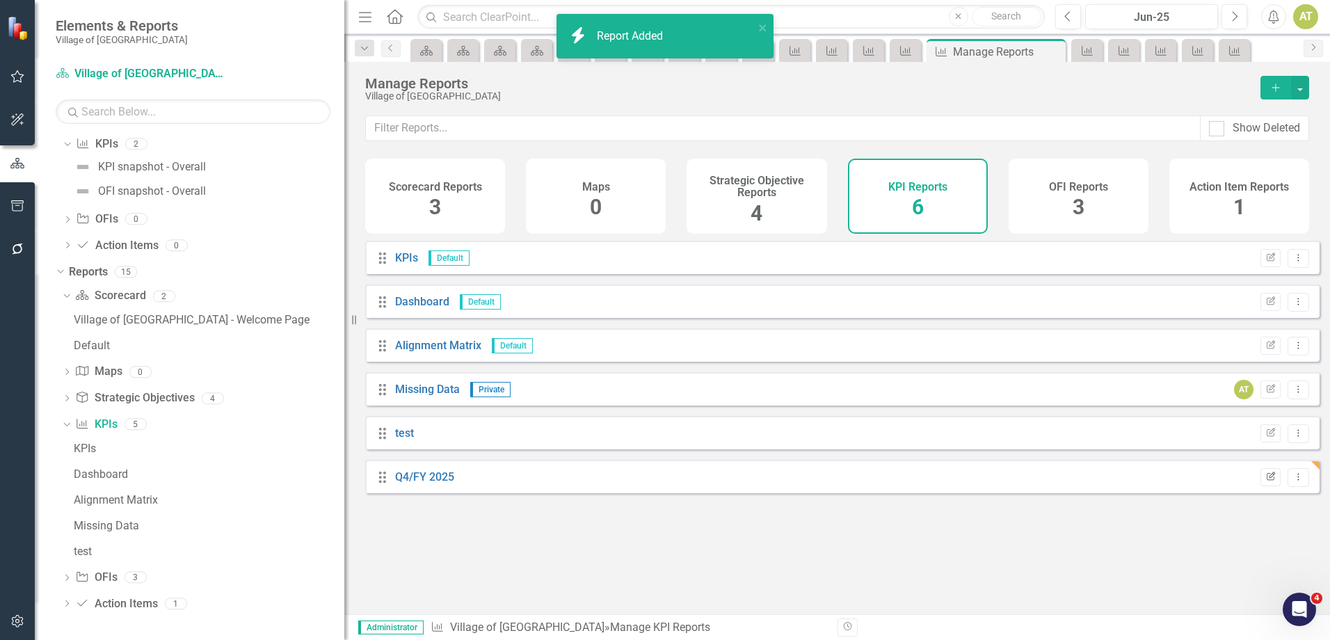
click at [1267, 486] on button "Edit Report" at bounding box center [1270, 477] width 20 height 18
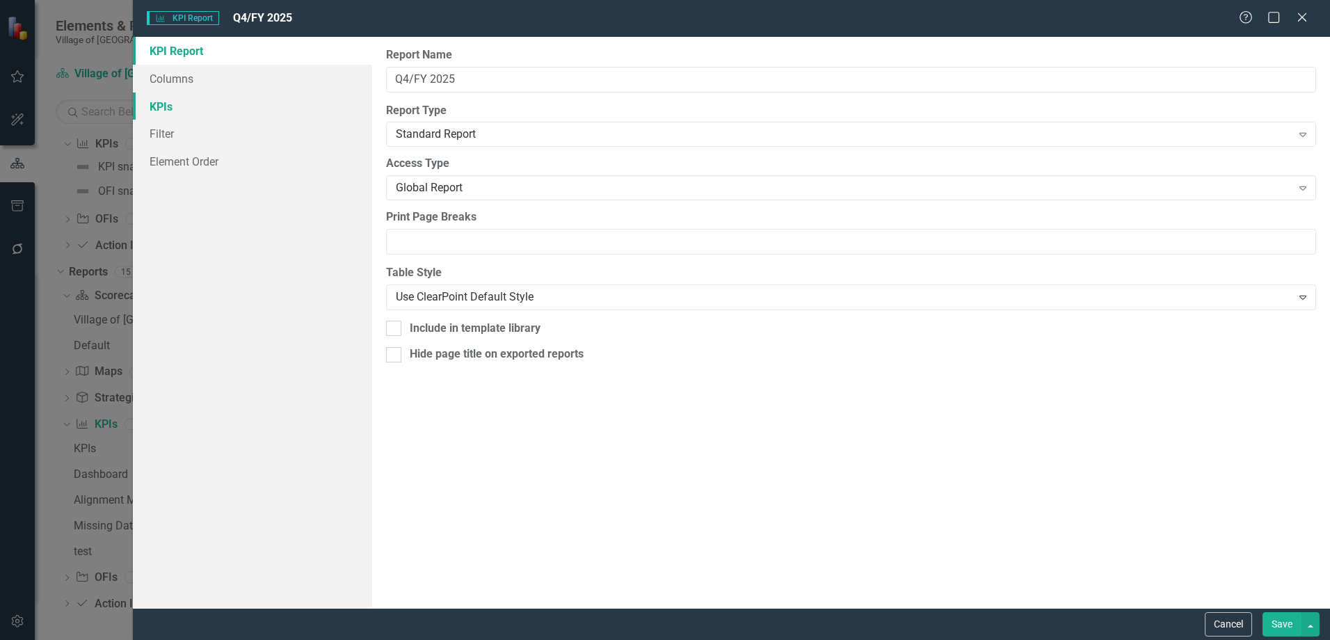
click at [208, 108] on link "KPIs" at bounding box center [252, 106] width 239 height 28
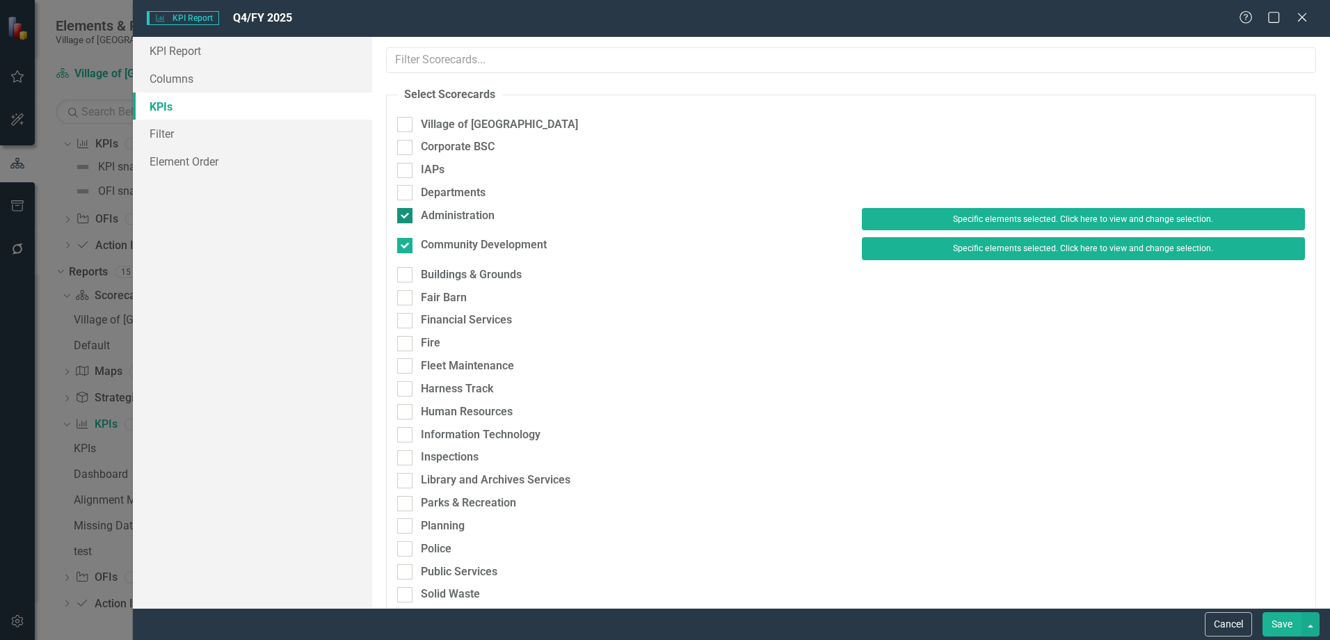
click at [436, 223] on div "Administration" at bounding box center [458, 216] width 74 height 16
click at [406, 217] on input "Administration" at bounding box center [401, 212] width 9 height 9
checkbox input "false"
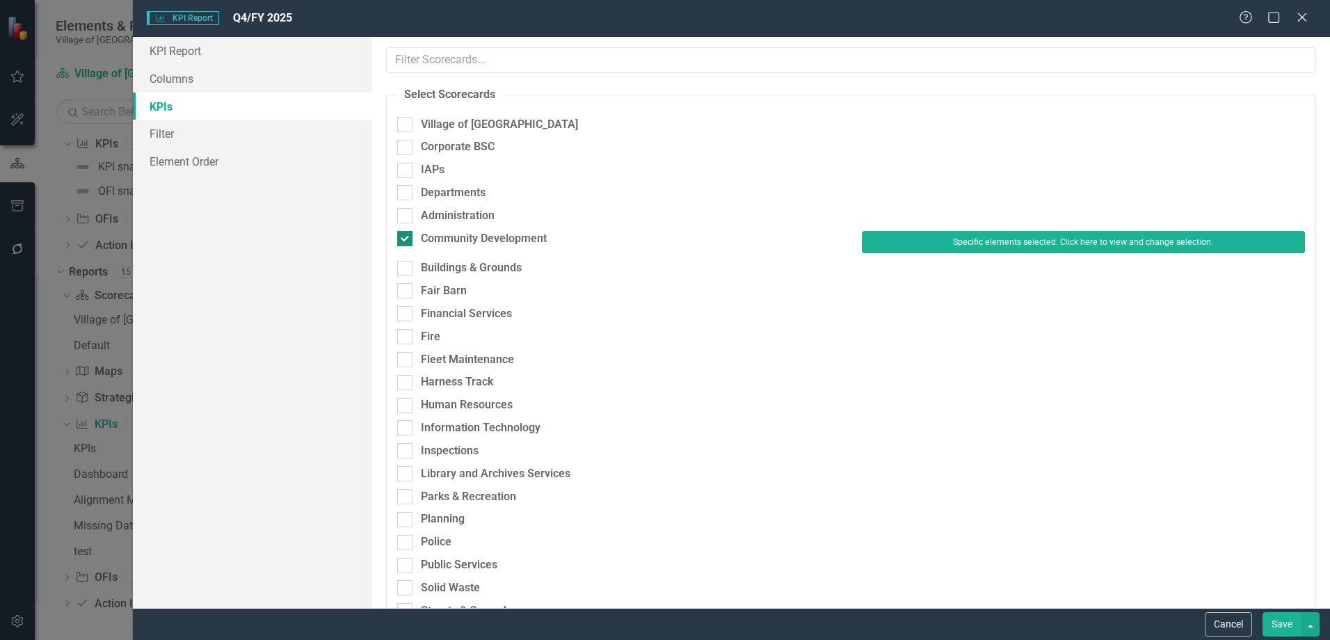
click at [434, 236] on div "Community Development" at bounding box center [484, 239] width 126 height 16
click at [406, 236] on input "Community Development" at bounding box center [401, 235] width 9 height 9
checkbox input "false"
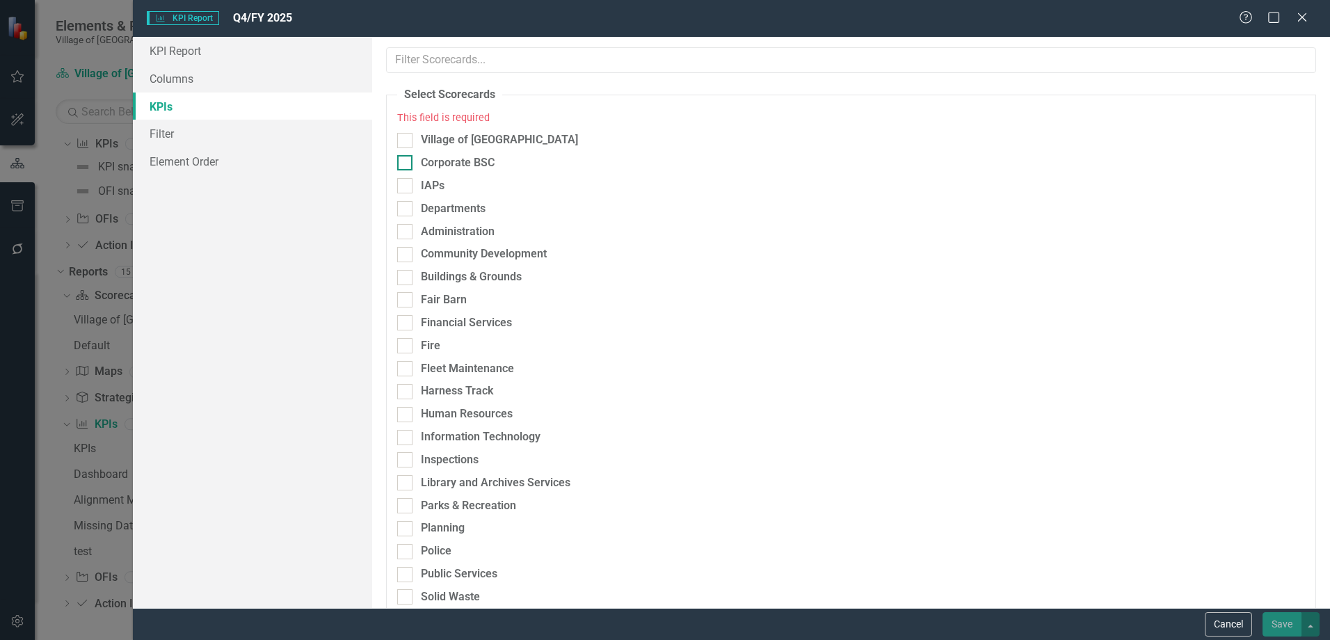
click at [458, 159] on div "Corporate BSC" at bounding box center [458, 163] width 74 height 16
click at [406, 159] on input "Corporate BSC" at bounding box center [401, 159] width 9 height 9
checkbox input "true"
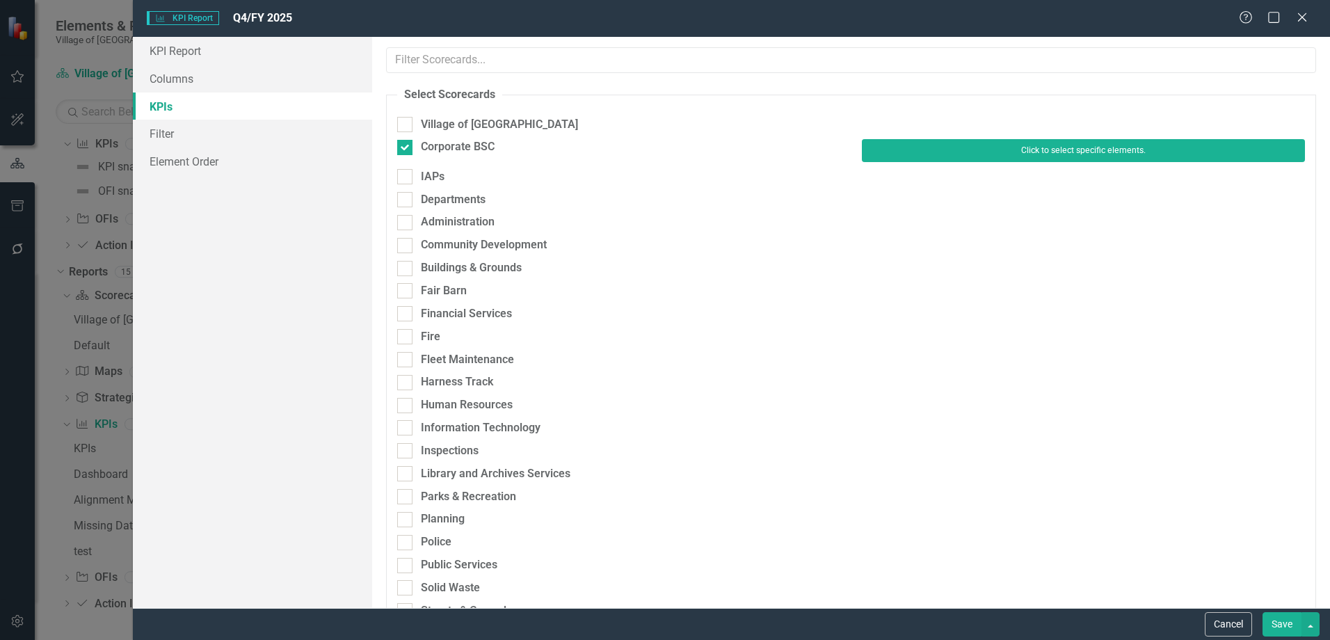
click at [1079, 154] on button "Click to select specific elements." at bounding box center [1083, 150] width 443 height 22
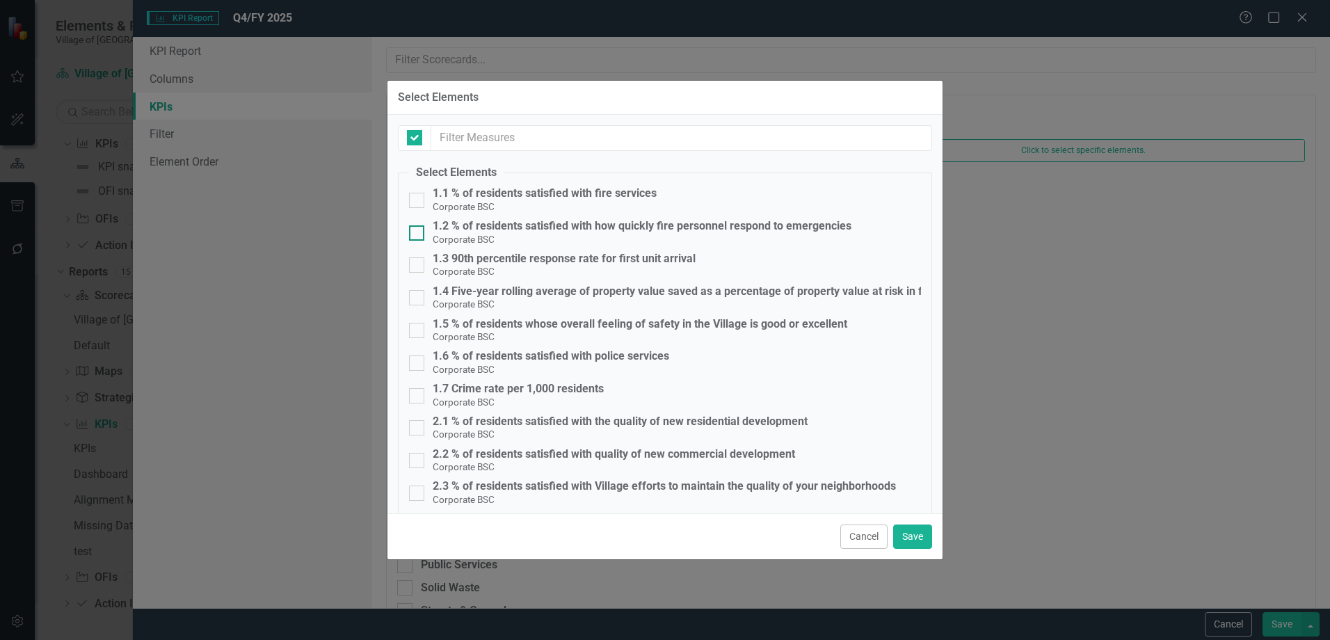
checkbox input "false"
click at [569, 254] on div "1.3 90th percentile response rate for first unit arrival" at bounding box center [564, 258] width 263 height 13
click at [418, 257] on input "1.3 90th percentile response rate for first unit arrival Corporate BSC" at bounding box center [413, 261] width 9 height 9
checkbox input "true"
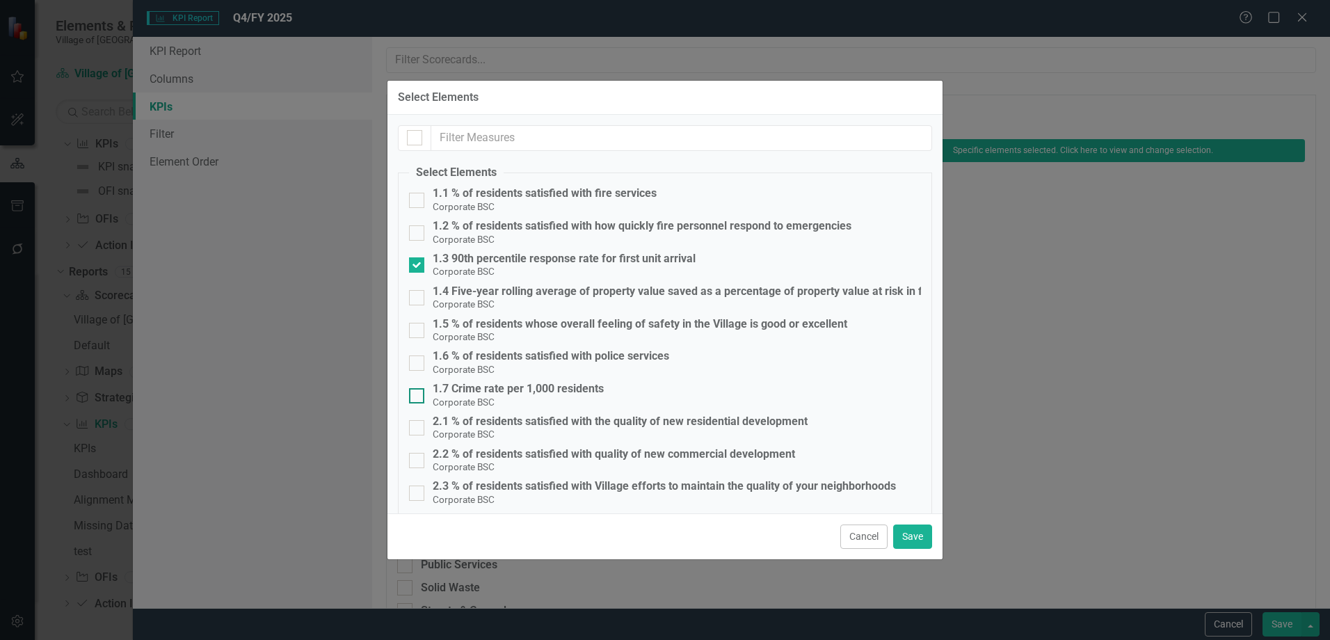
click at [552, 389] on div "1.7 Crime rate per 1,000 residents" at bounding box center [518, 388] width 171 height 13
click at [418, 389] on input "1.7 Crime rate per 1,000 residents Corporate BSC" at bounding box center [413, 392] width 9 height 9
checkbox input "true"
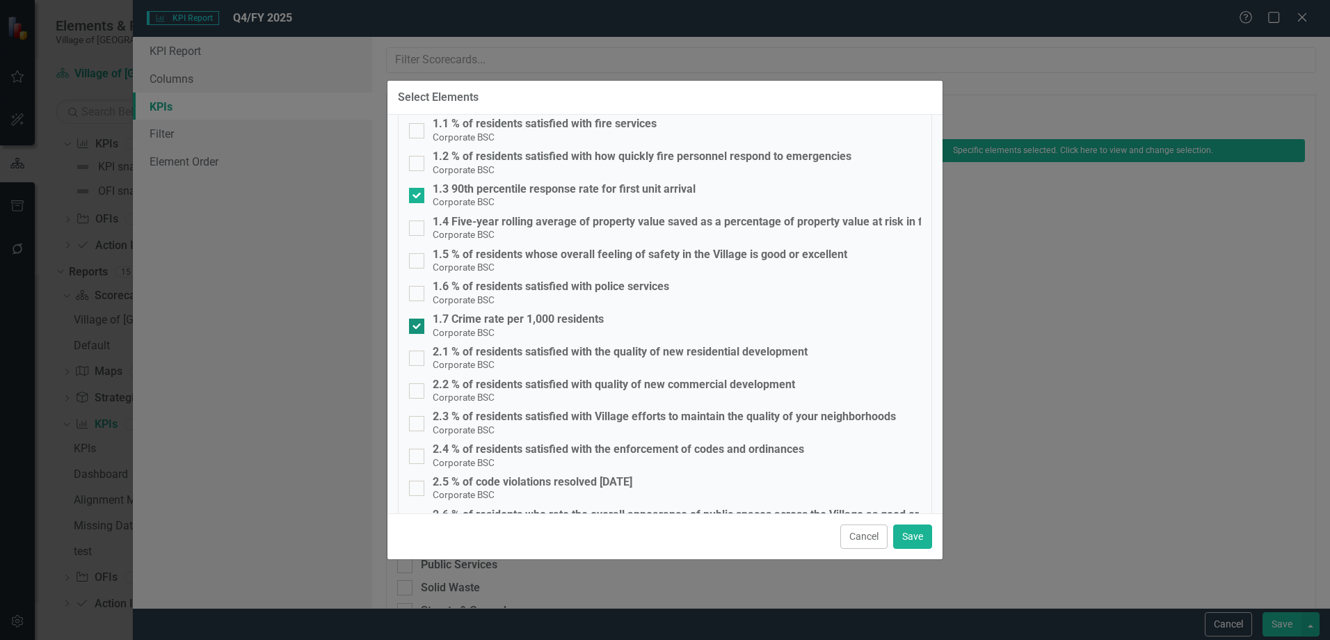
scroll to position [139, 0]
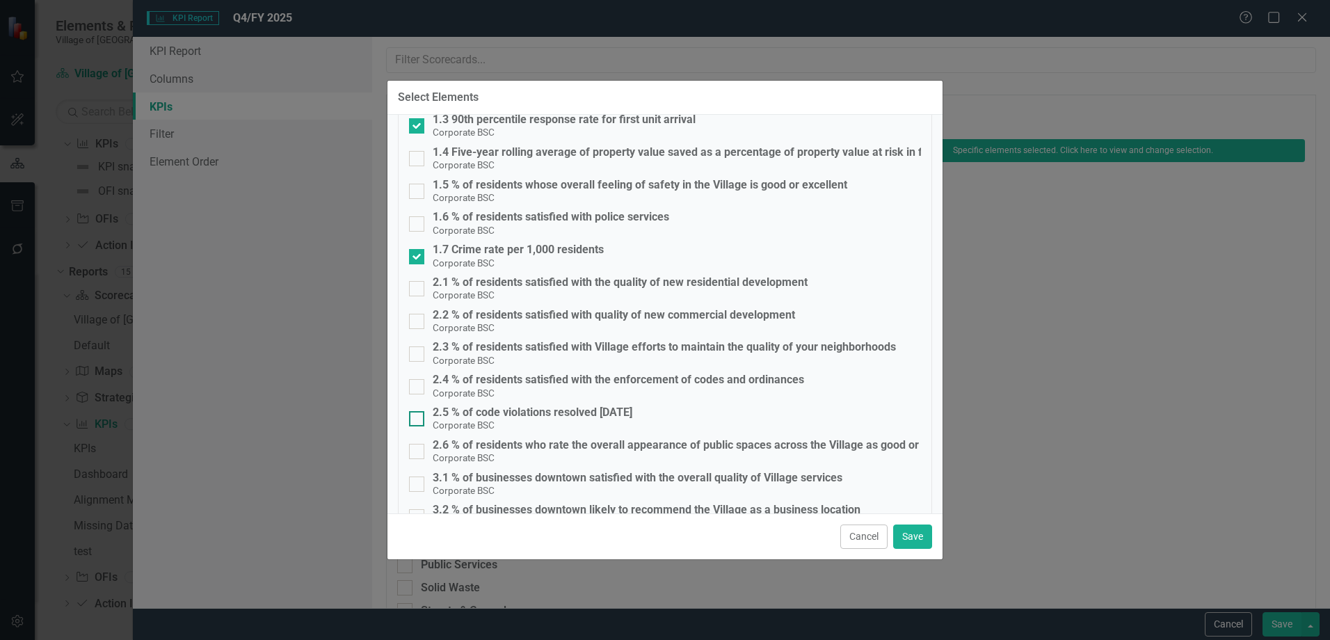
click at [545, 410] on div "2.5 % of code violations resolved [DATE]" at bounding box center [533, 412] width 200 height 13
click at [418, 411] on input "2.5 % of code violations resolved within 45 days Corporate BSC" at bounding box center [413, 415] width 9 height 9
checkbox input "true"
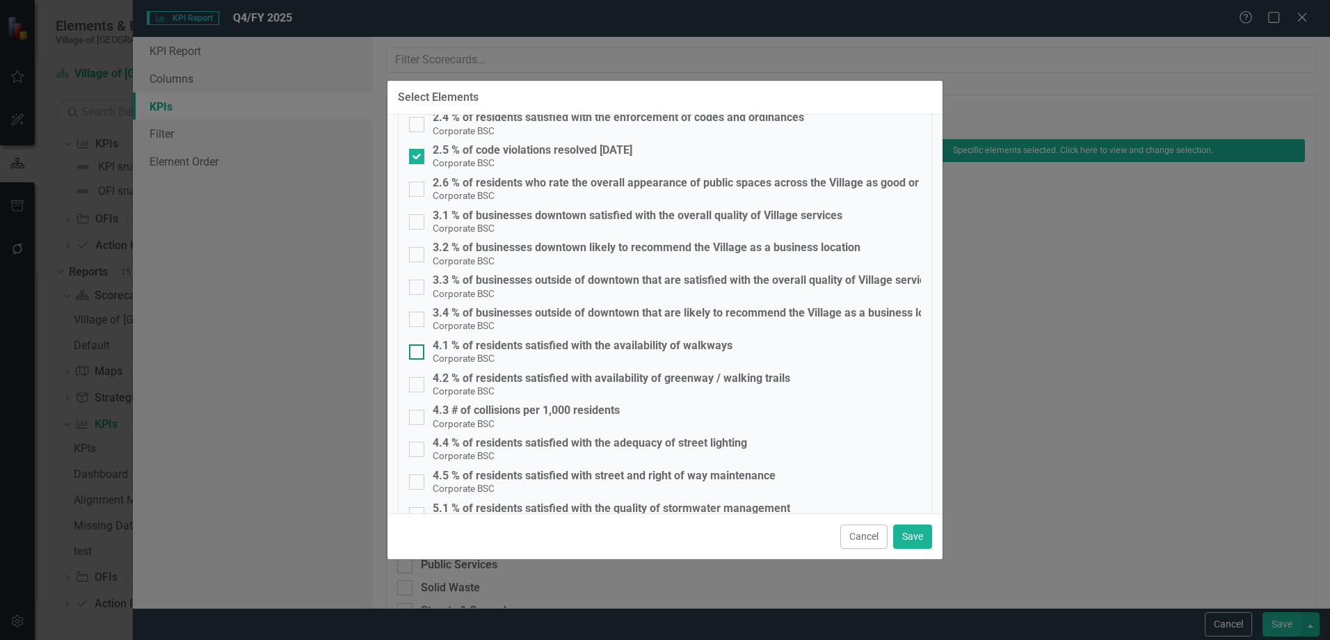
scroll to position [417, 0]
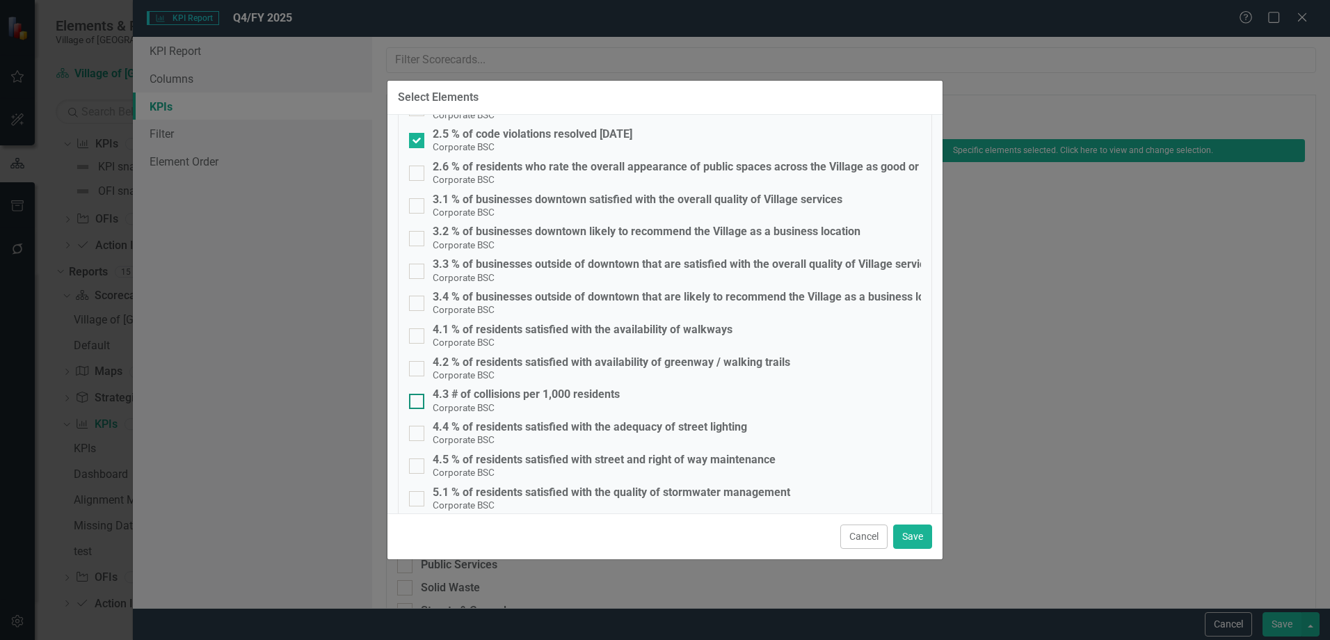
click at [558, 389] on div "4.3 # of collisions per 1,000 residents" at bounding box center [526, 394] width 187 height 13
click at [418, 394] on input "4.3 # of collisions per 1,000 residents Corporate BSC" at bounding box center [413, 398] width 9 height 9
checkbox input "true"
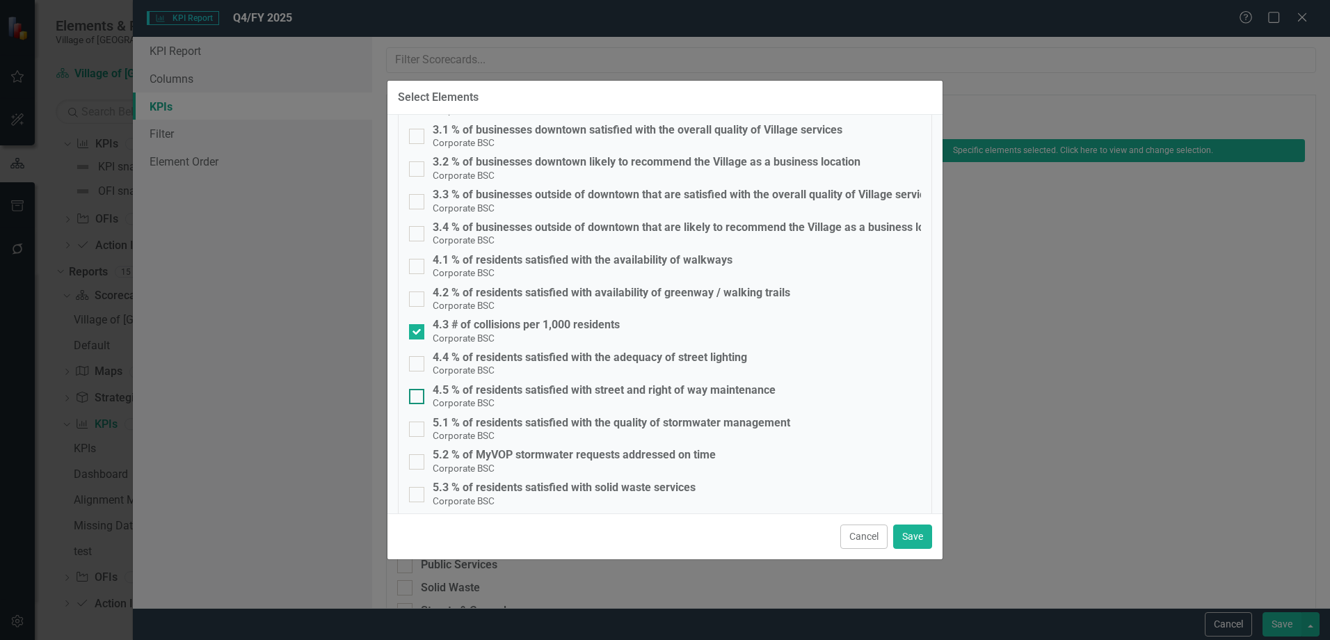
scroll to position [556, 0]
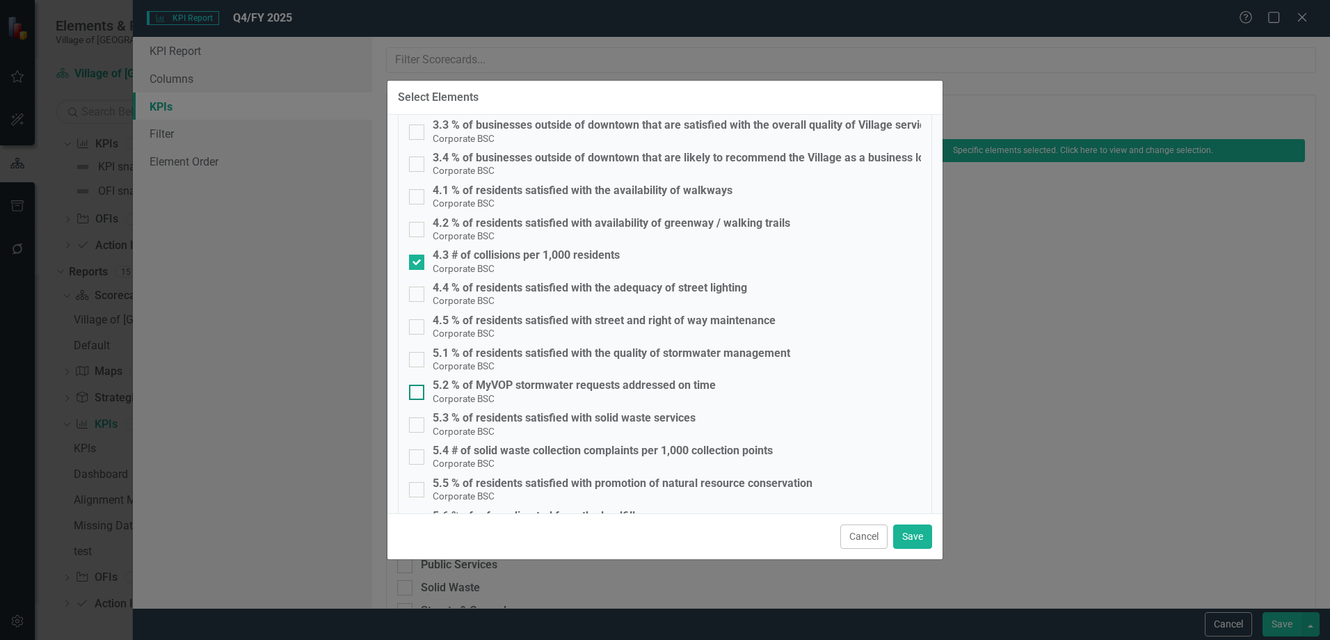
click at [558, 390] on div "5.2 % of MyVOP stormwater requests addressed on time" at bounding box center [574, 385] width 283 height 13
click at [418, 390] on input "5.2 % of MyVOP stormwater requests addressed on time Corporate BSC" at bounding box center [413, 389] width 9 height 9
checkbox input "true"
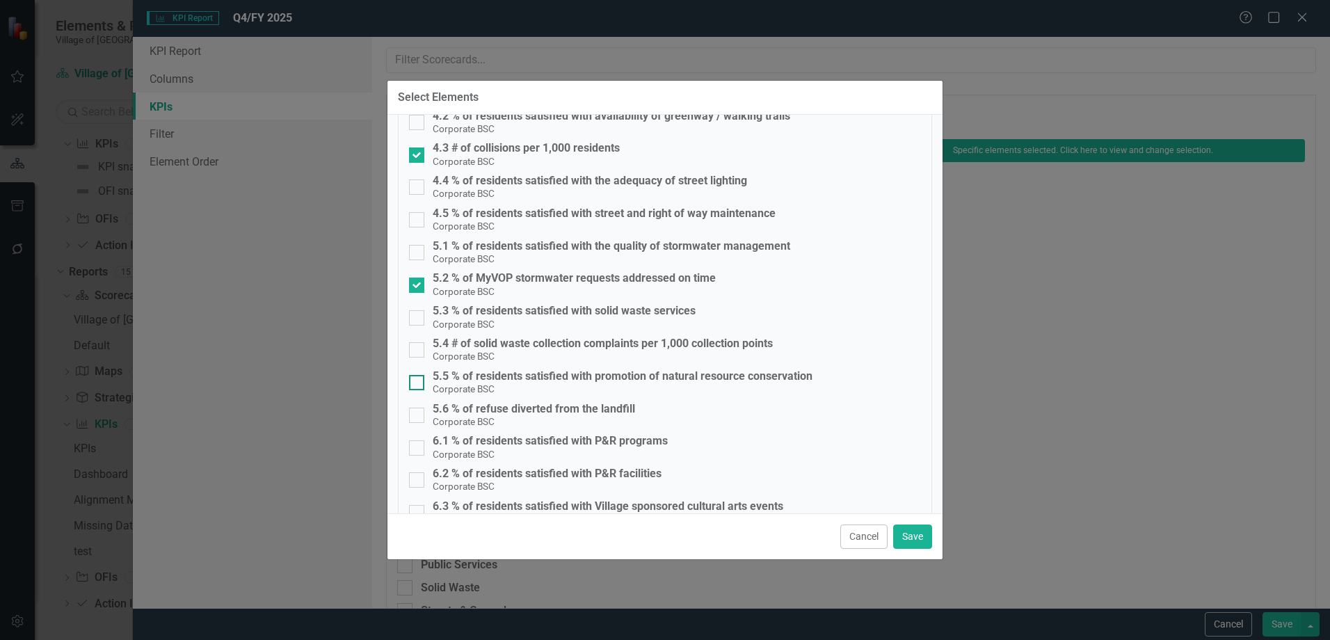
scroll to position [695, 0]
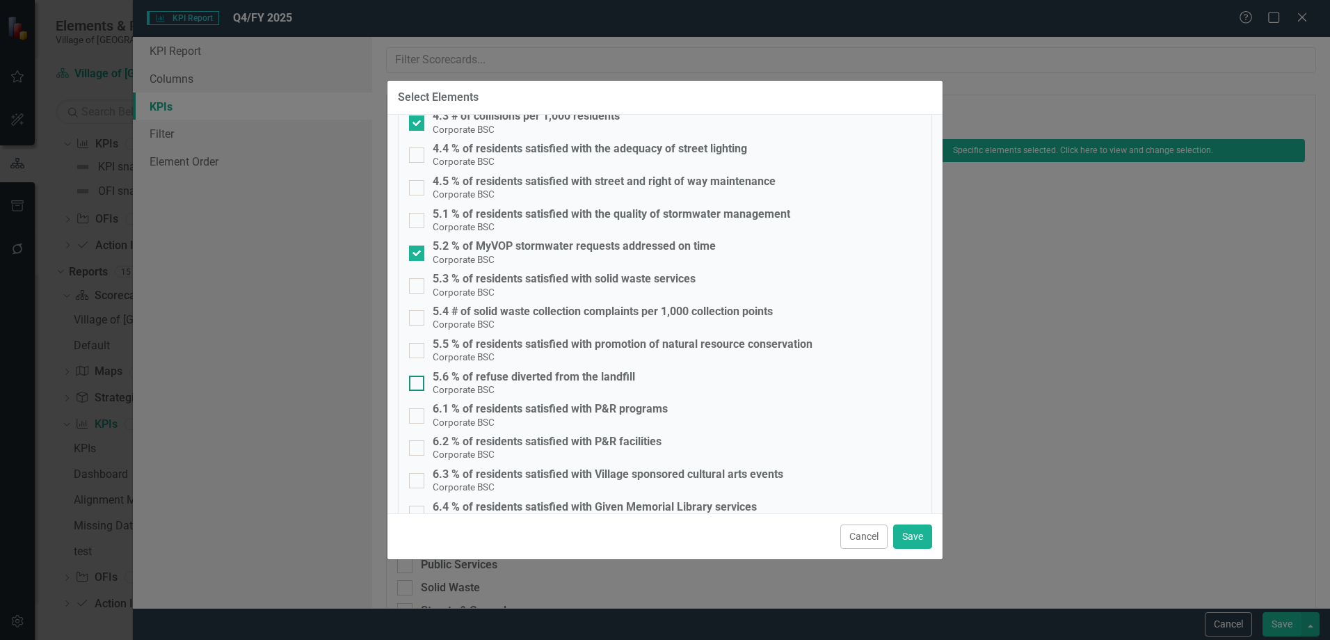
click at [542, 378] on div "5.6 % of refuse diverted from the landfill" at bounding box center [534, 377] width 202 height 13
click at [418, 378] on input "5.6 % of refuse diverted from the landfill Corporate BSC" at bounding box center [413, 380] width 9 height 9
checkbox input "true"
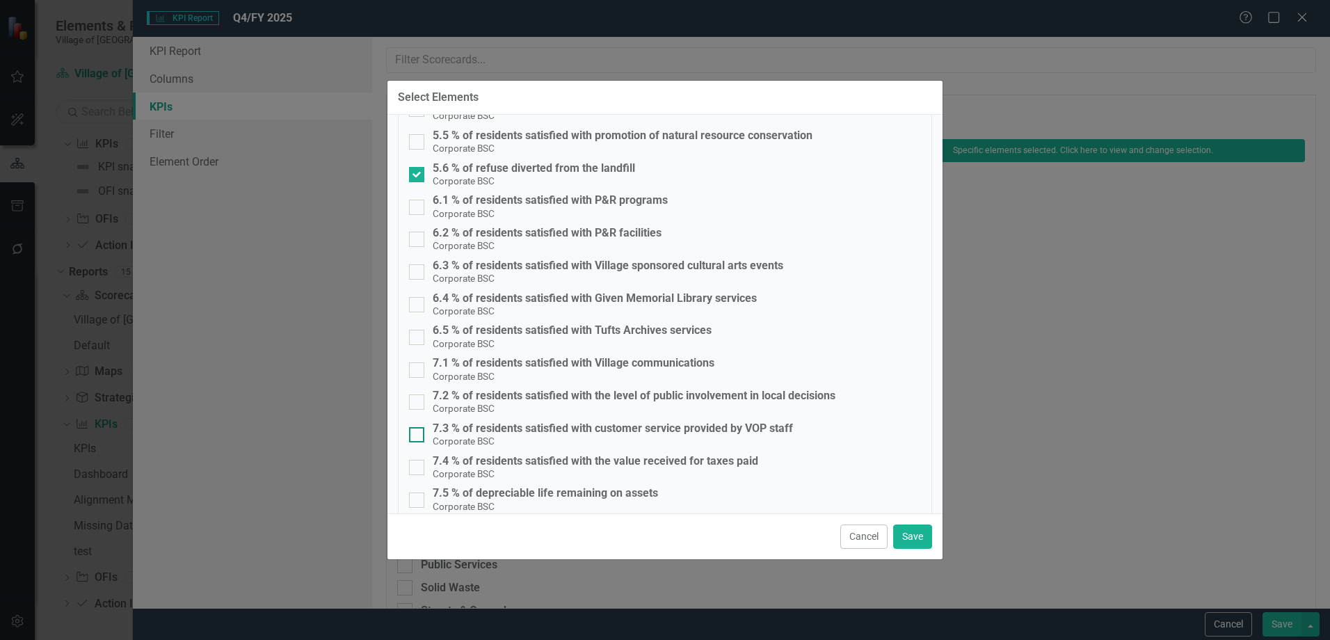
scroll to position [974, 0]
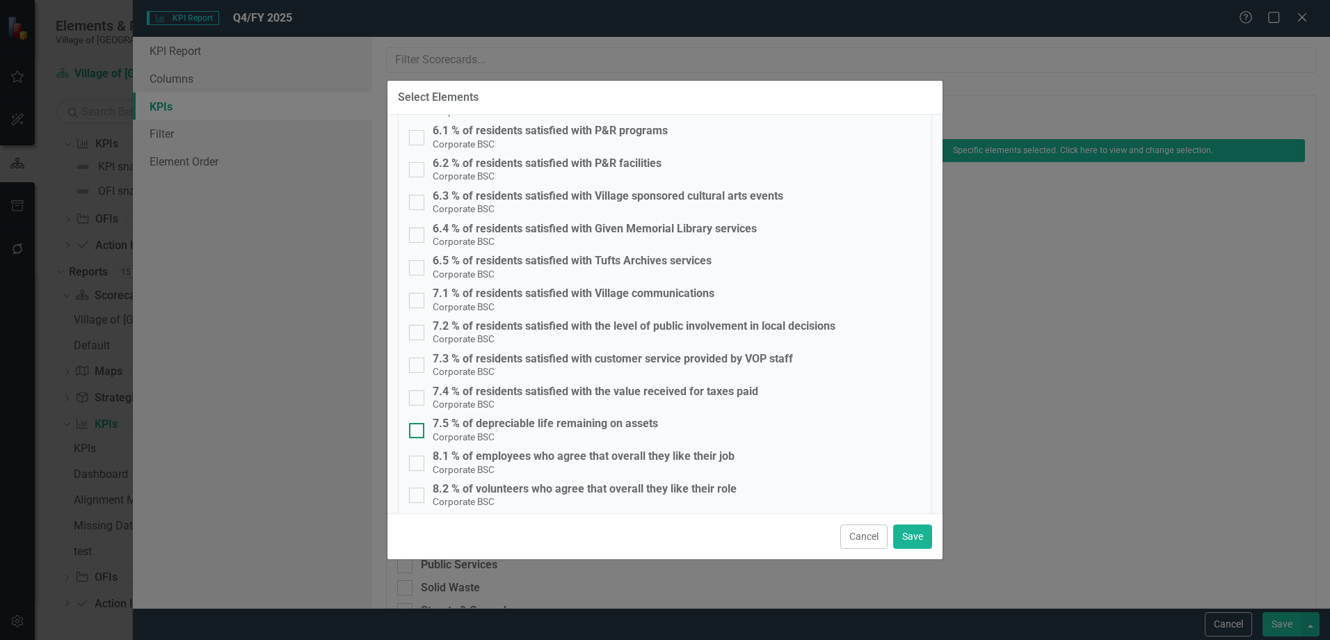
click at [541, 425] on div "7.5 % of depreciable life remaining on assets" at bounding box center [545, 423] width 225 height 13
click at [418, 425] on input "7.5 % of depreciable life remaining on assets Corporate BSC" at bounding box center [413, 427] width 9 height 9
checkbox input "true"
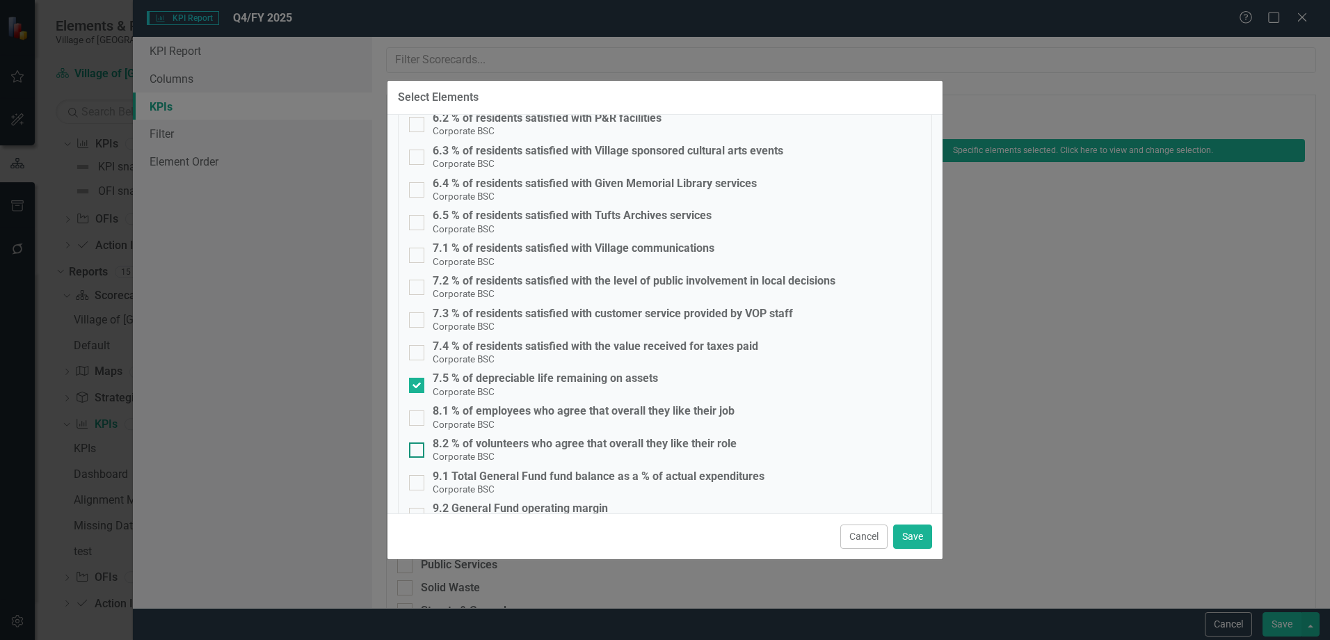
scroll to position [1043, 0]
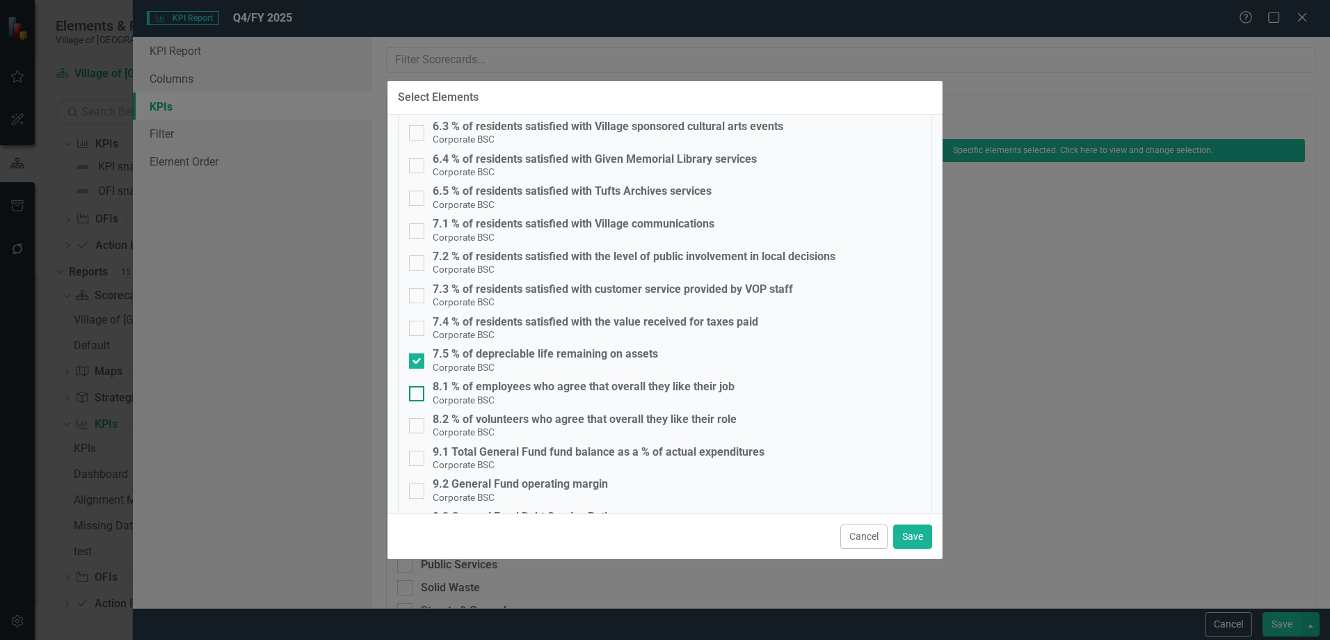
click at [535, 385] on div "8.1 % of employees who agree that overall they like their job" at bounding box center [584, 386] width 302 height 13
click at [418, 386] on input "8.1 % of employees who agree that overall they like their job Corporate BSC" at bounding box center [413, 390] width 9 height 9
checkbox input "true"
click at [535, 414] on div "8.2 % of volunteers who agree that overall they like their role" at bounding box center [585, 419] width 304 height 13
click at [418, 418] on input "8.2 % of volunteers who agree that overall they like their role Corporate BSC" at bounding box center [413, 422] width 9 height 9
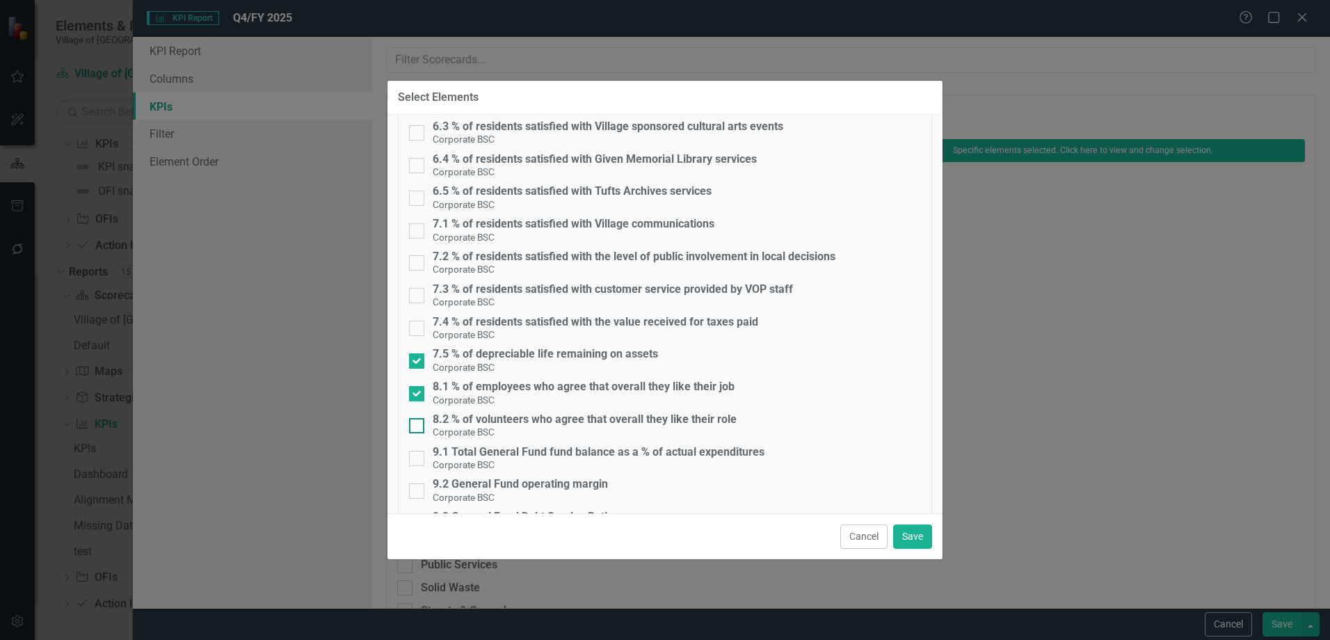
checkbox input "true"
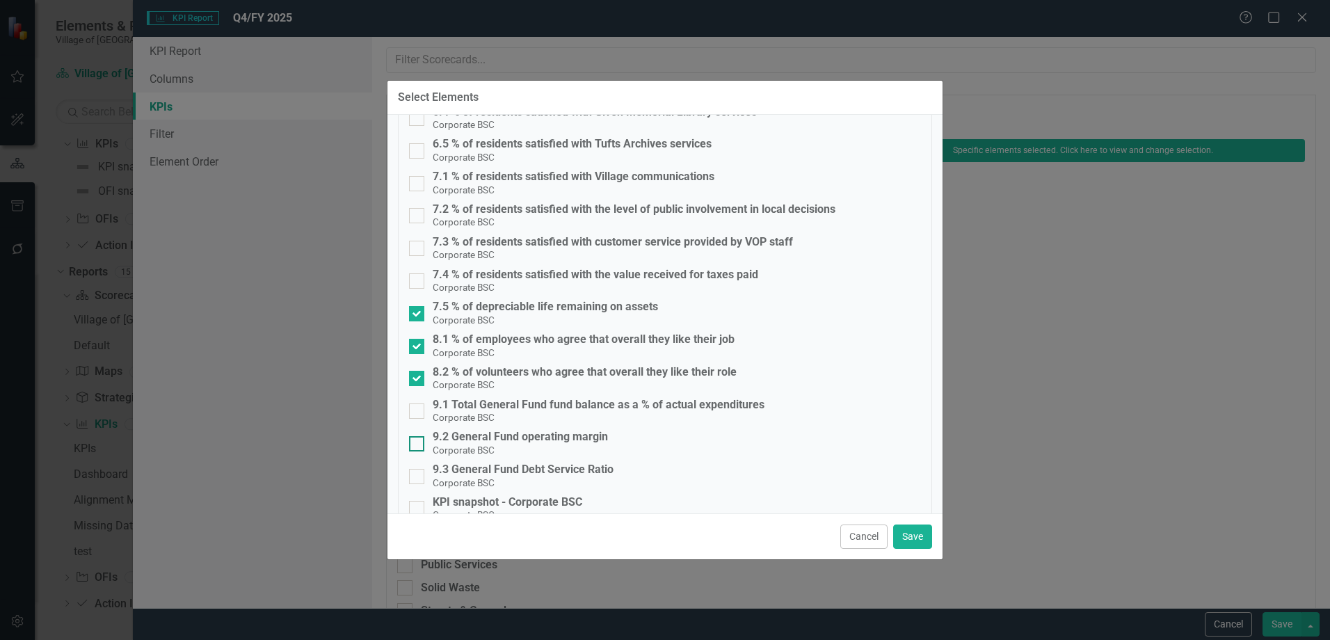
scroll to position [1113, 0]
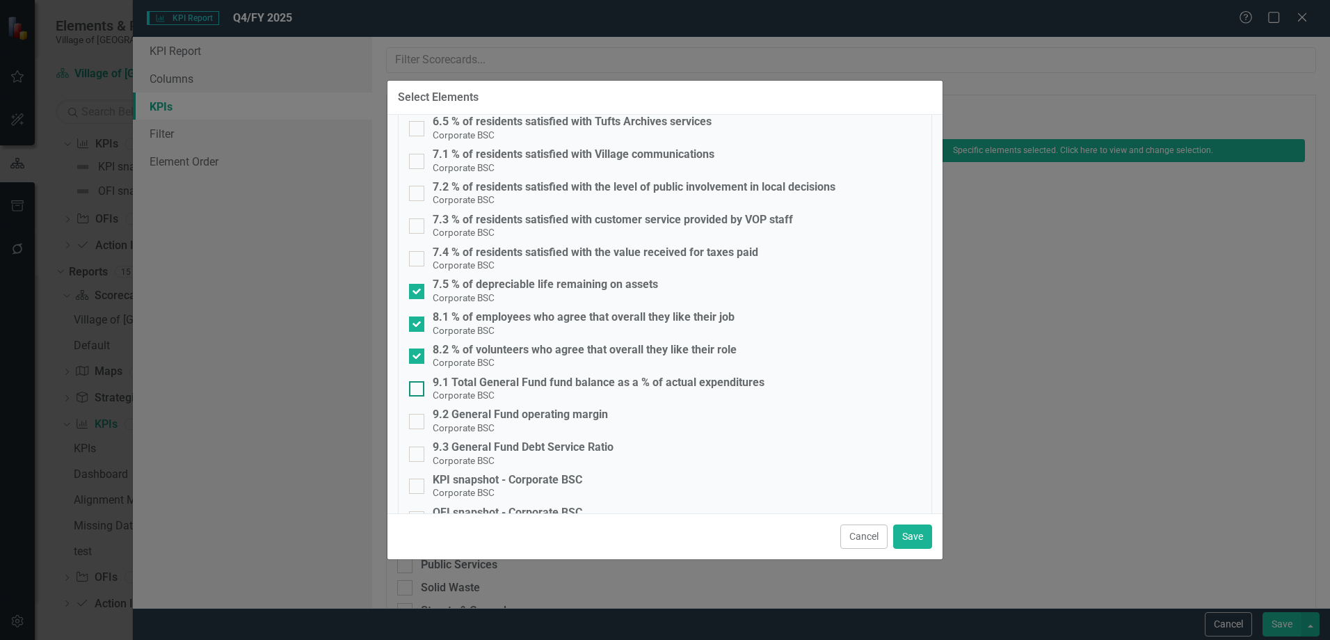
click at [524, 377] on div "9.1 Total General Fund fund balance as a % of actual expenditures" at bounding box center [599, 382] width 332 height 13
click at [418, 381] on input "9.1 Total General Fund fund balance as a % of actual expenditures Corporate BSC" at bounding box center [413, 385] width 9 height 9
checkbox input "true"
click at [526, 410] on div "9.2 General Fund operating margin" at bounding box center [520, 414] width 175 height 13
click at [418, 414] on input "9.2 General Fund operating margin Corporate BSC" at bounding box center [413, 418] width 9 height 9
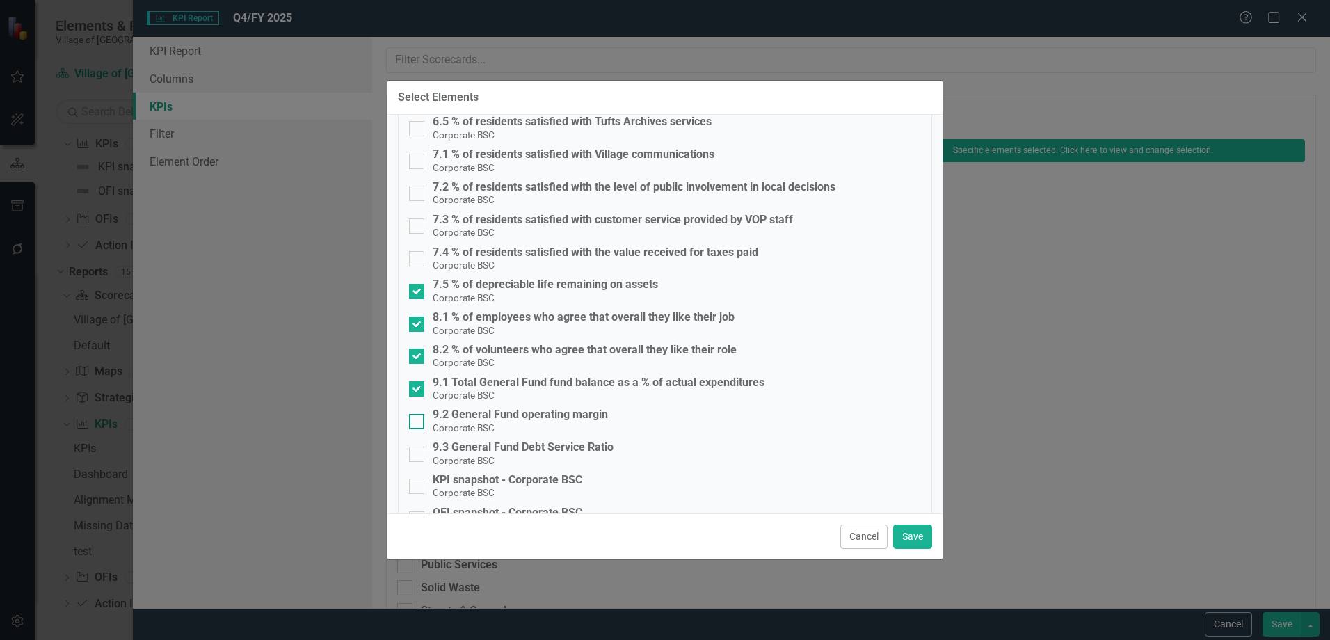
checkbox input "true"
click at [533, 447] on div "9.3 General Fund Debt Service Ratio" at bounding box center [523, 447] width 181 height 13
click at [418, 447] on input "9.3 General Fund Debt Service Ratio Corporate BSC" at bounding box center [413, 450] width 9 height 9
checkbox input "true"
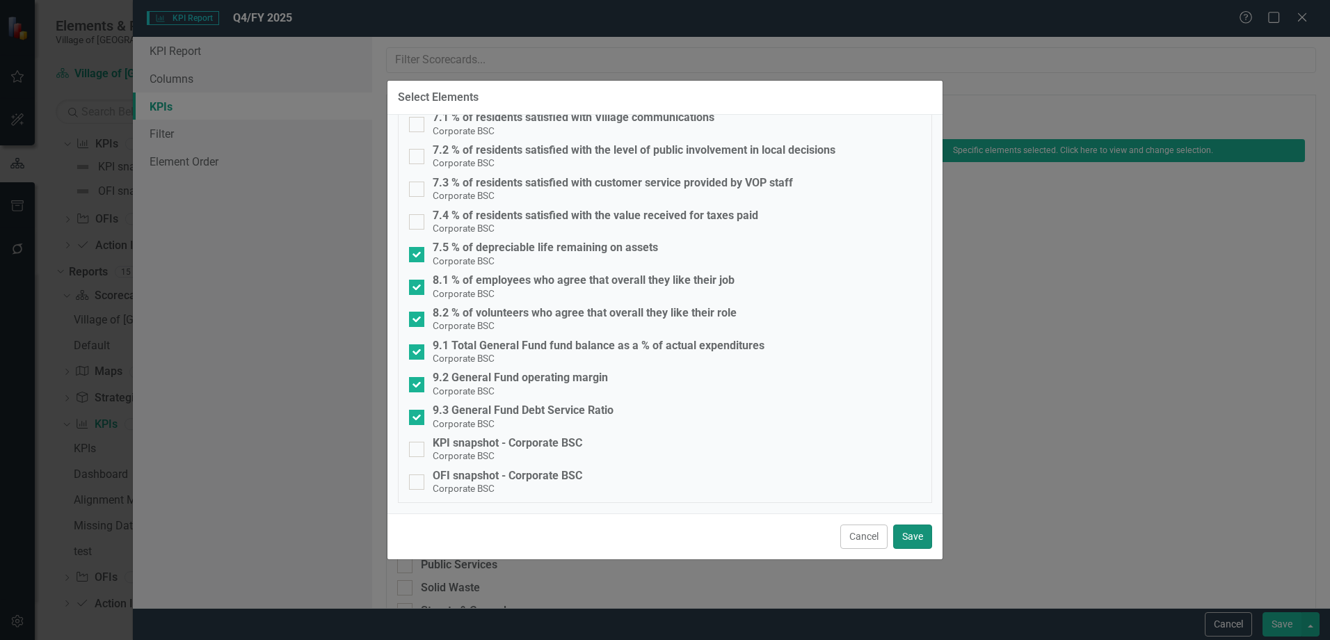
click at [909, 524] on button "Save" at bounding box center [912, 536] width 39 height 24
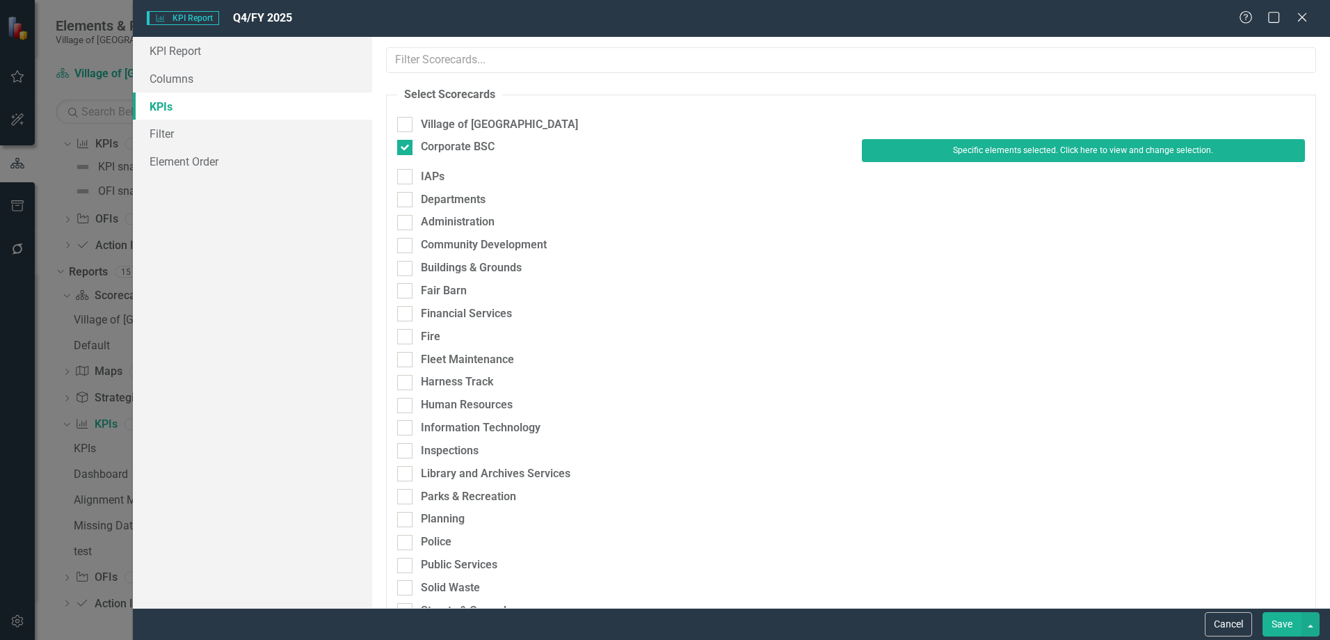
click at [1287, 621] on button "Save" at bounding box center [1281, 624] width 39 height 24
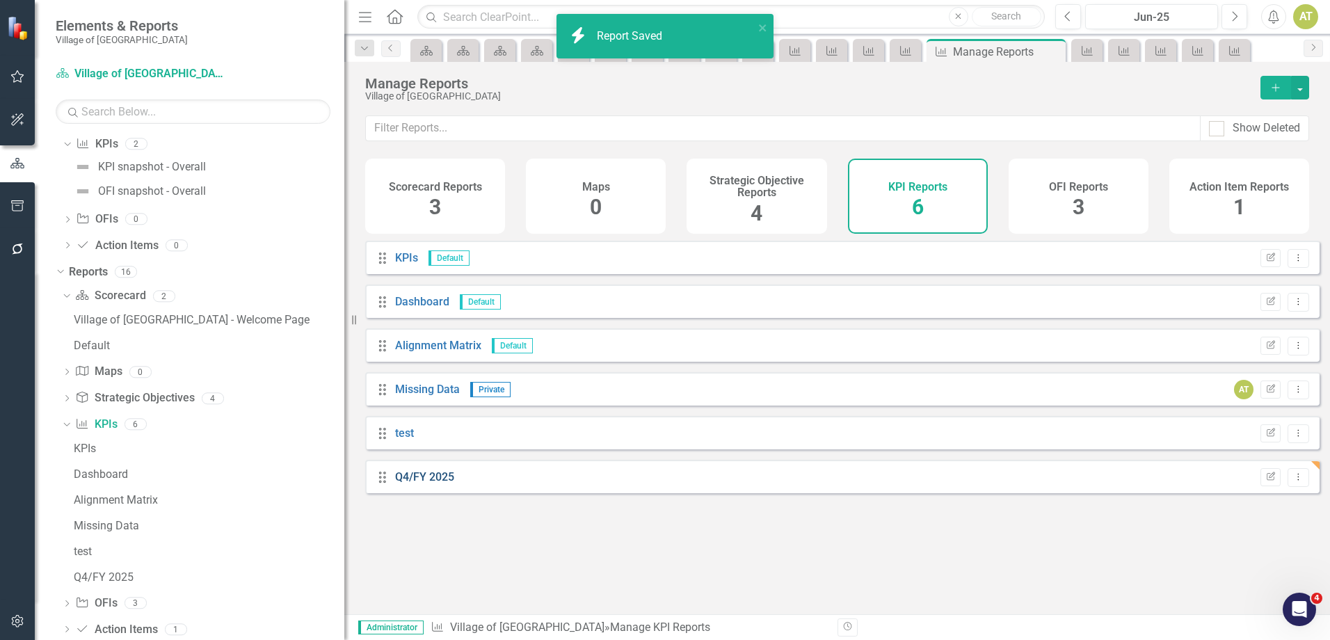
click at [436, 483] on link "Q4/FY 2025" at bounding box center [424, 476] width 59 height 13
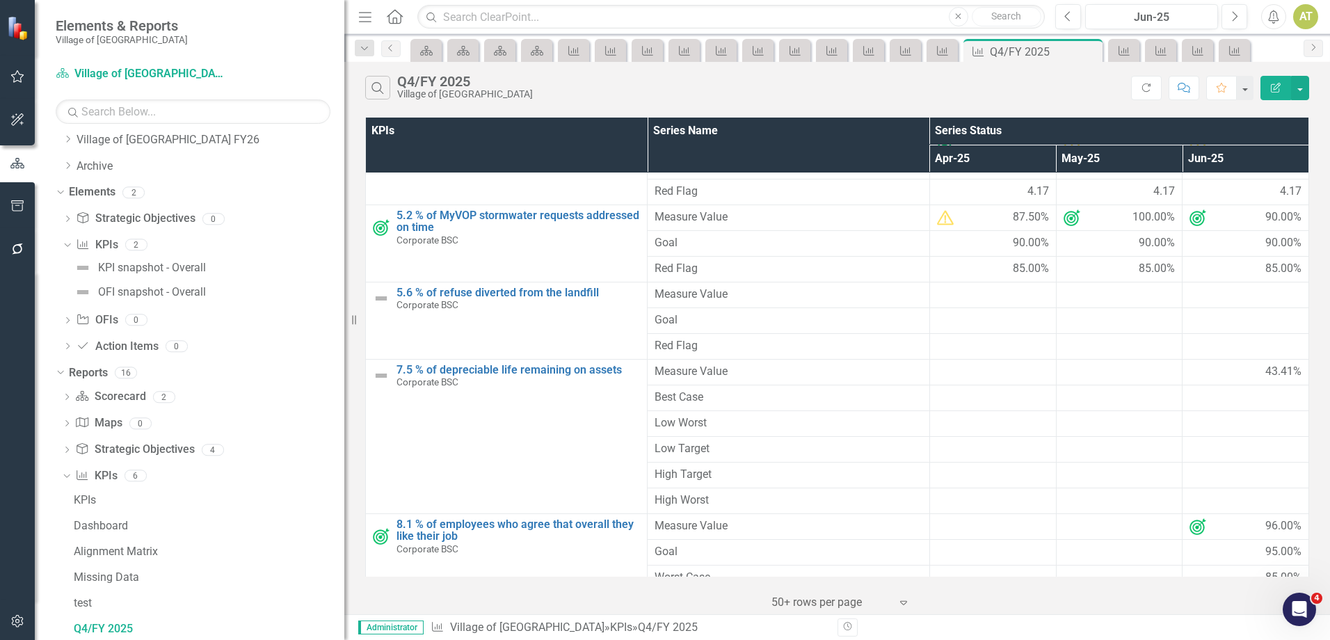
scroll to position [278, 0]
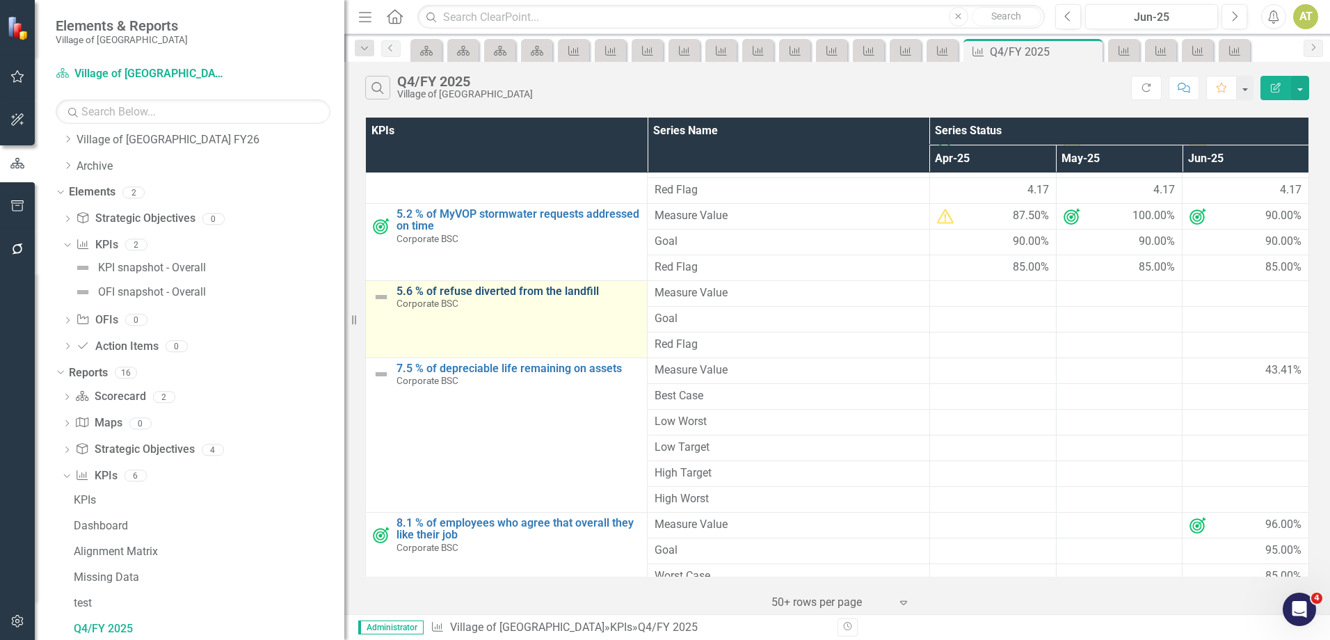
click at [473, 289] on link "5.6 % of refuse diverted from the landfill" at bounding box center [517, 291] width 243 height 13
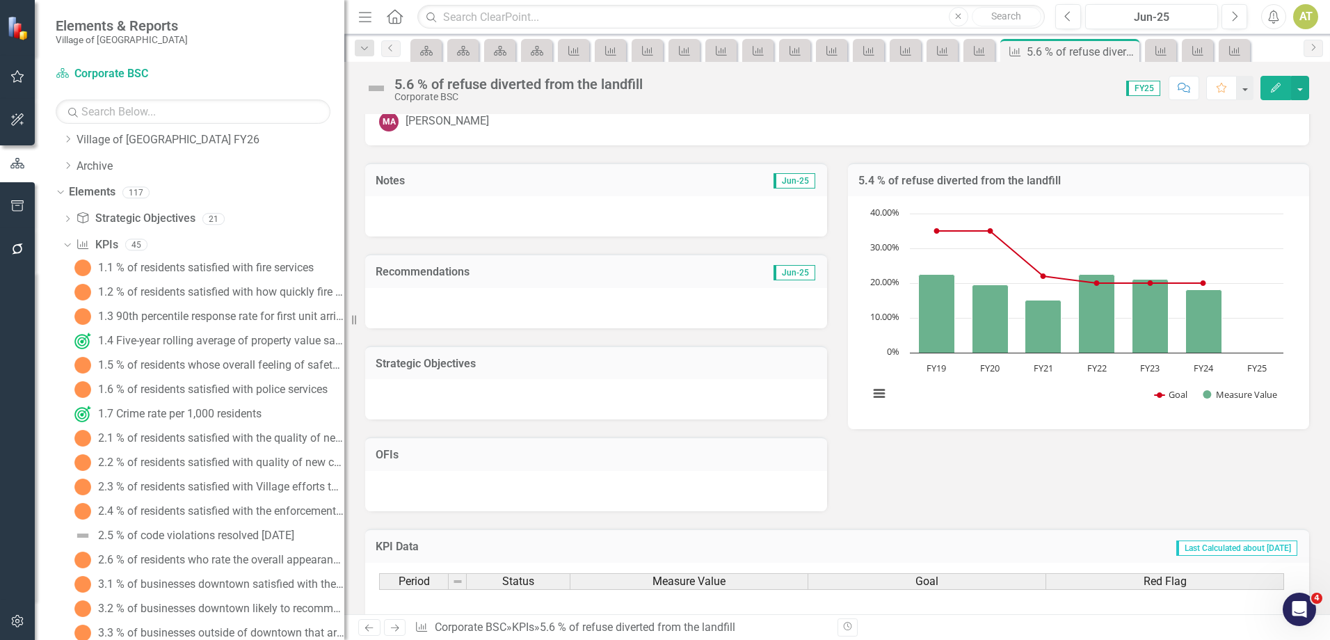
scroll to position [355, 0]
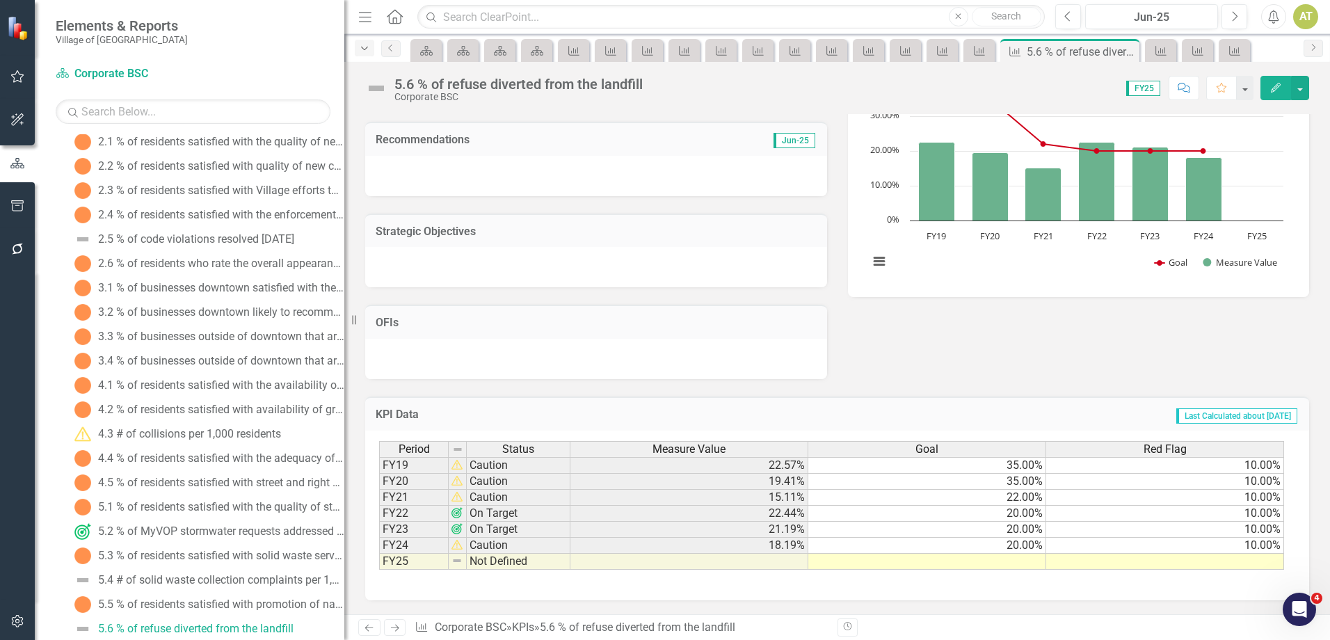
click at [363, 49] on icon "Dropdown" at bounding box center [364, 49] width 13 height 10
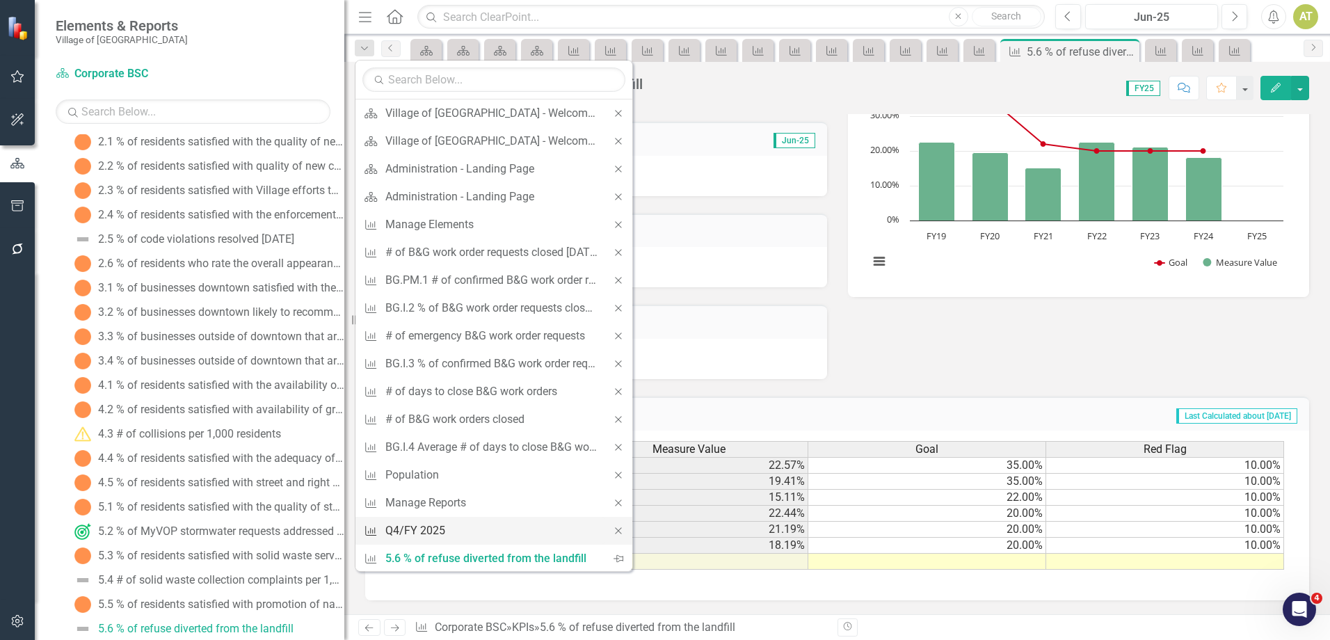
click at [424, 524] on div "Q4/FY 2025" at bounding box center [491, 530] width 212 height 17
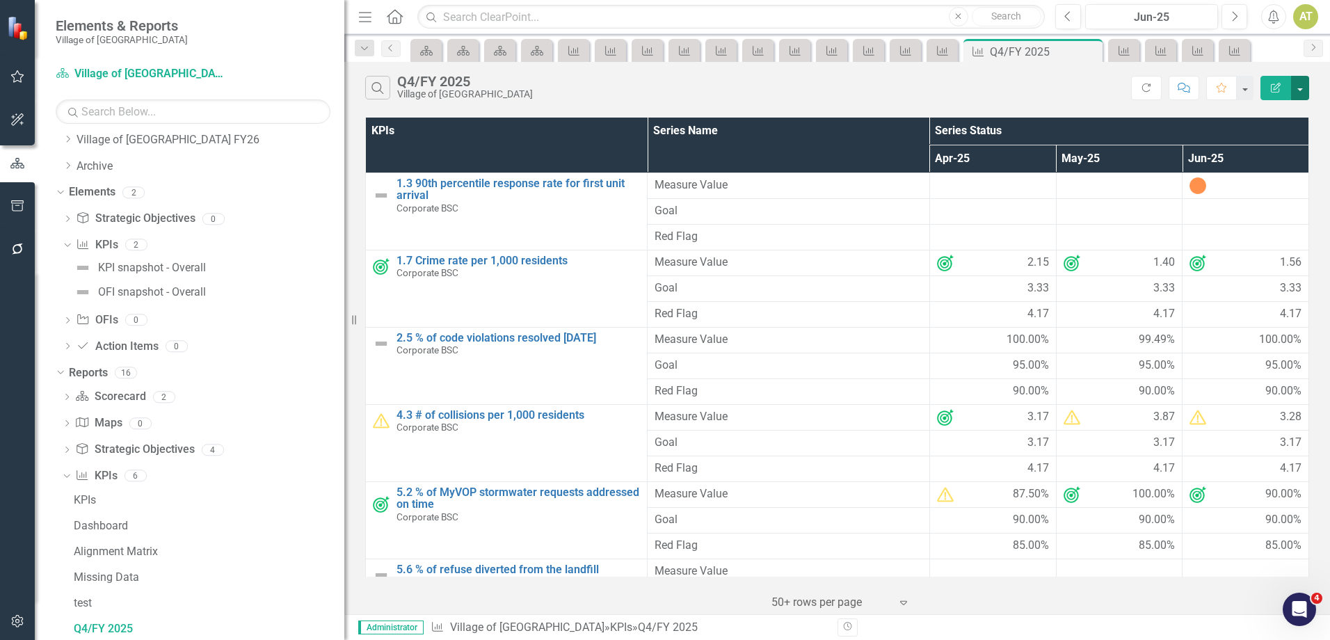
click at [1301, 88] on button "button" at bounding box center [1300, 88] width 18 height 24
click at [1267, 167] on link "Excel Export to Excel" at bounding box center [1253, 167] width 110 height 26
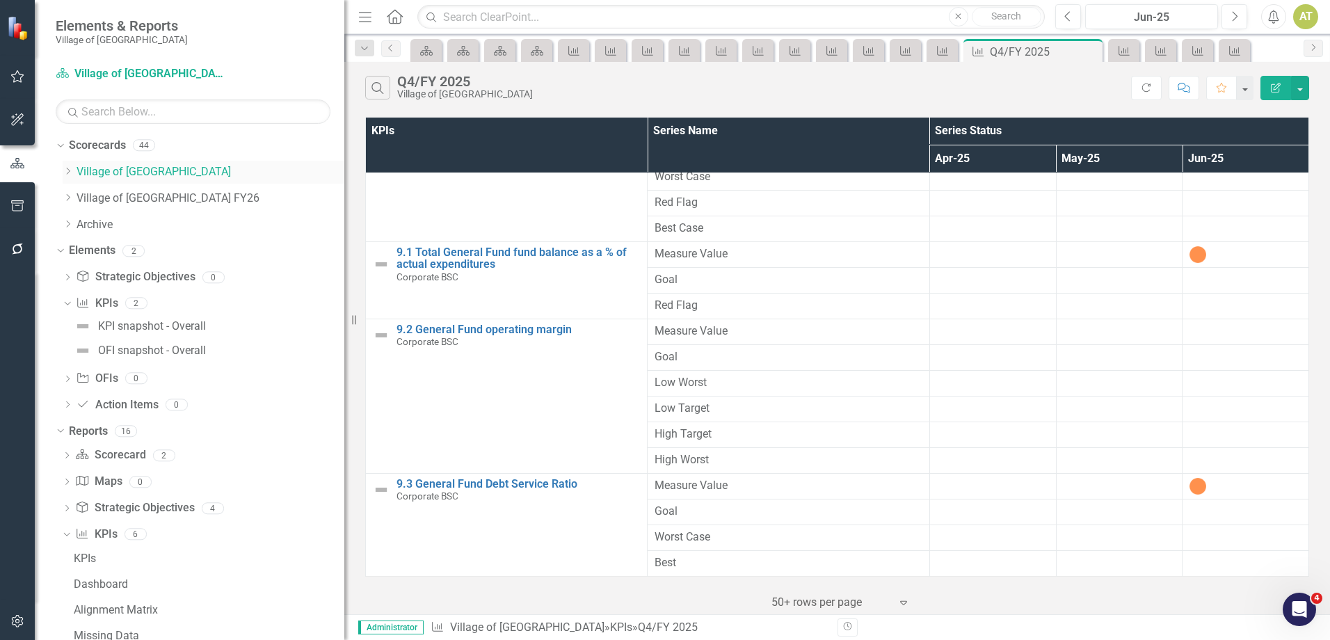
click at [68, 176] on div "Dropdown" at bounding box center [68, 172] width 10 height 12
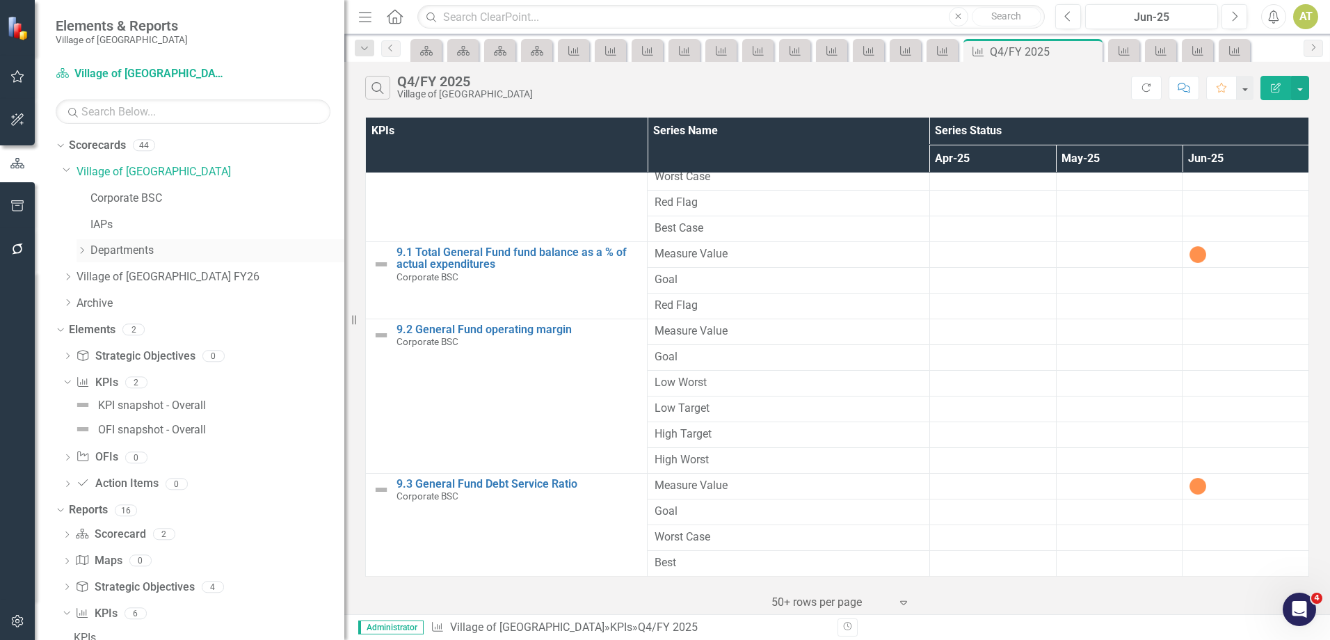
click at [82, 250] on icon "Dropdown" at bounding box center [81, 250] width 10 height 8
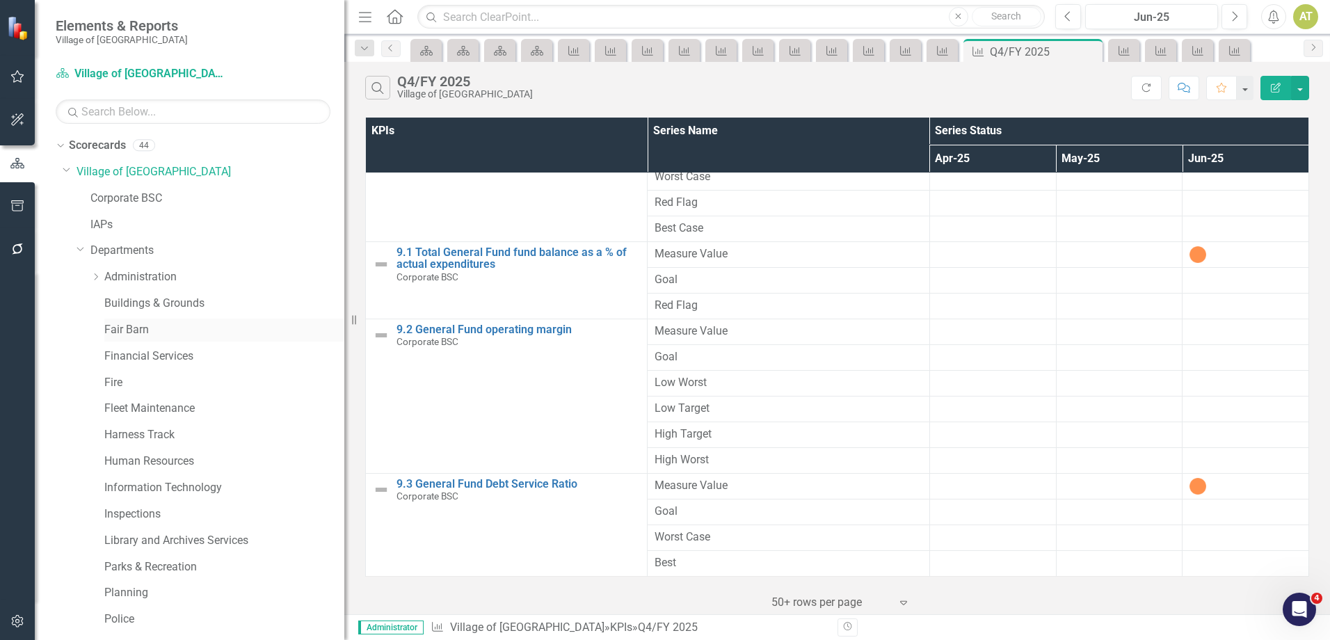
click at [136, 330] on link "Fair Barn" at bounding box center [224, 330] width 240 height 16
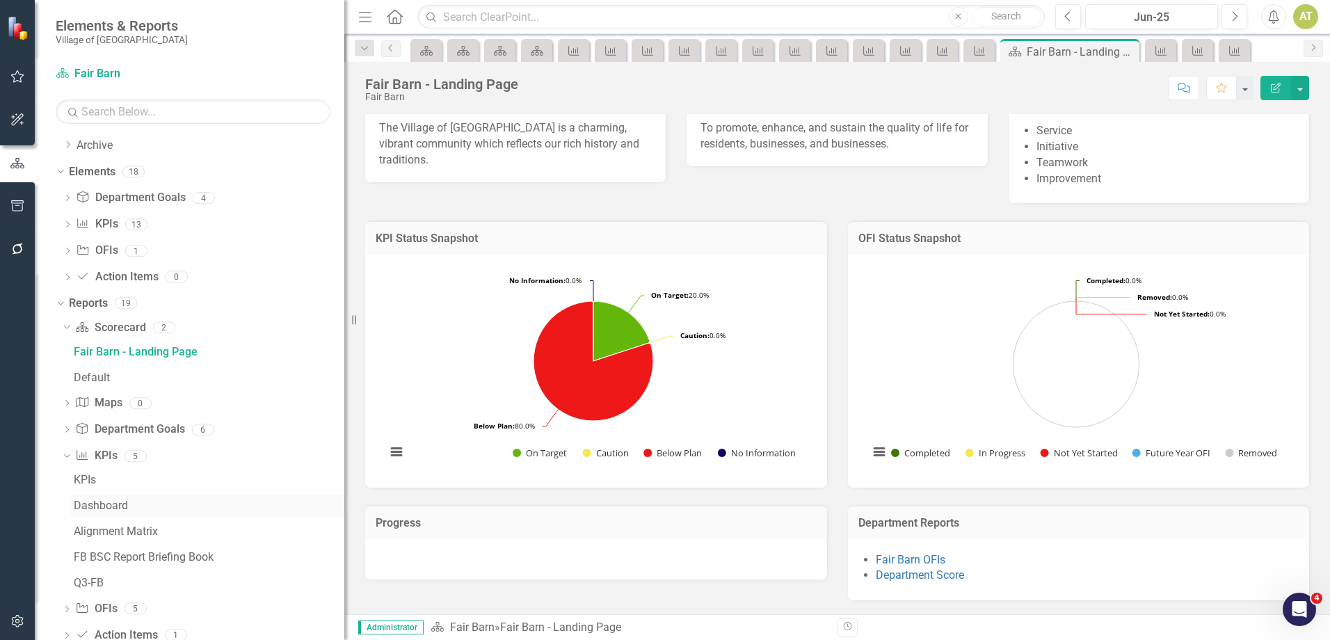
scroll to position [554, 0]
click at [95, 456] on link "KPI KPIs" at bounding box center [96, 455] width 42 height 16
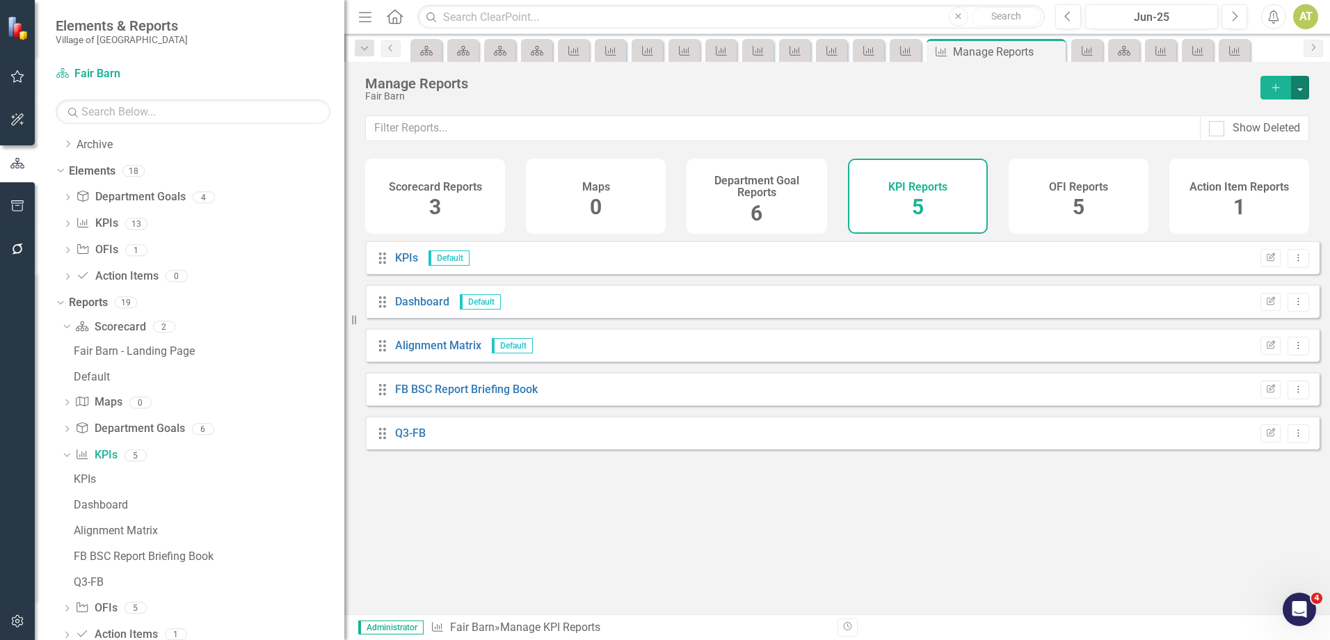
click at [1298, 88] on button "button" at bounding box center [1300, 88] width 18 height 24
click at [1299, 137] on link "Copy Add From Template" at bounding box center [1243, 139] width 130 height 26
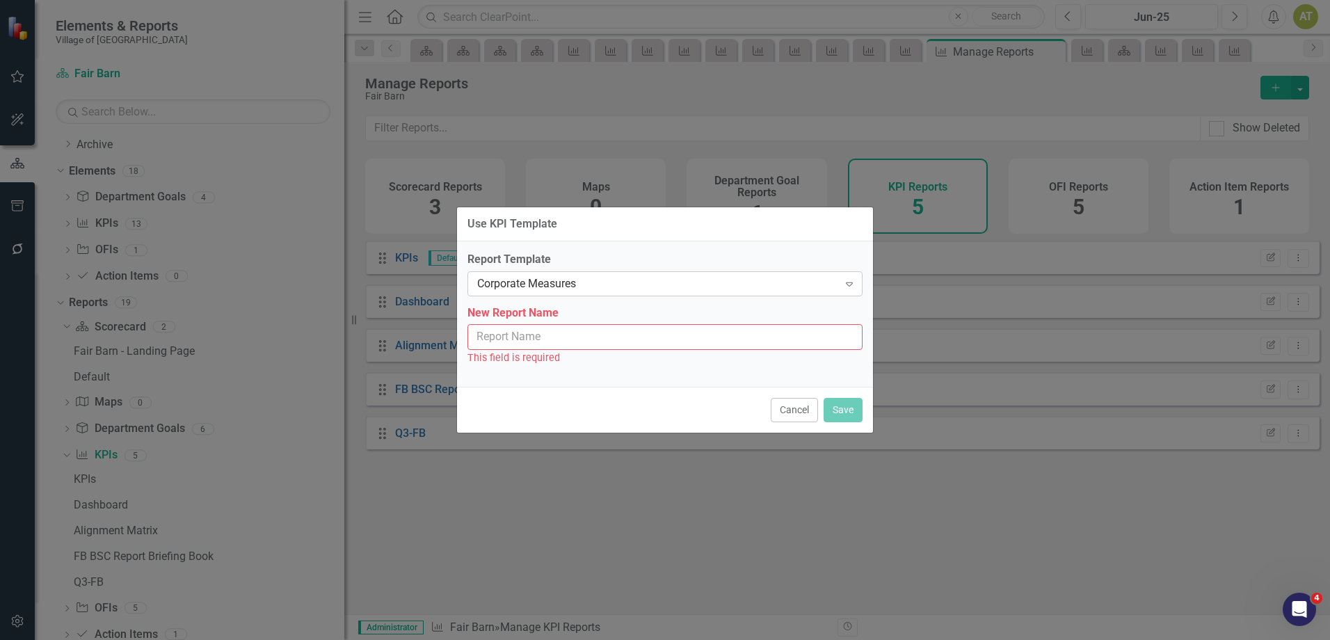
click at [598, 289] on div "Corporate Measures" at bounding box center [657, 283] width 361 height 16
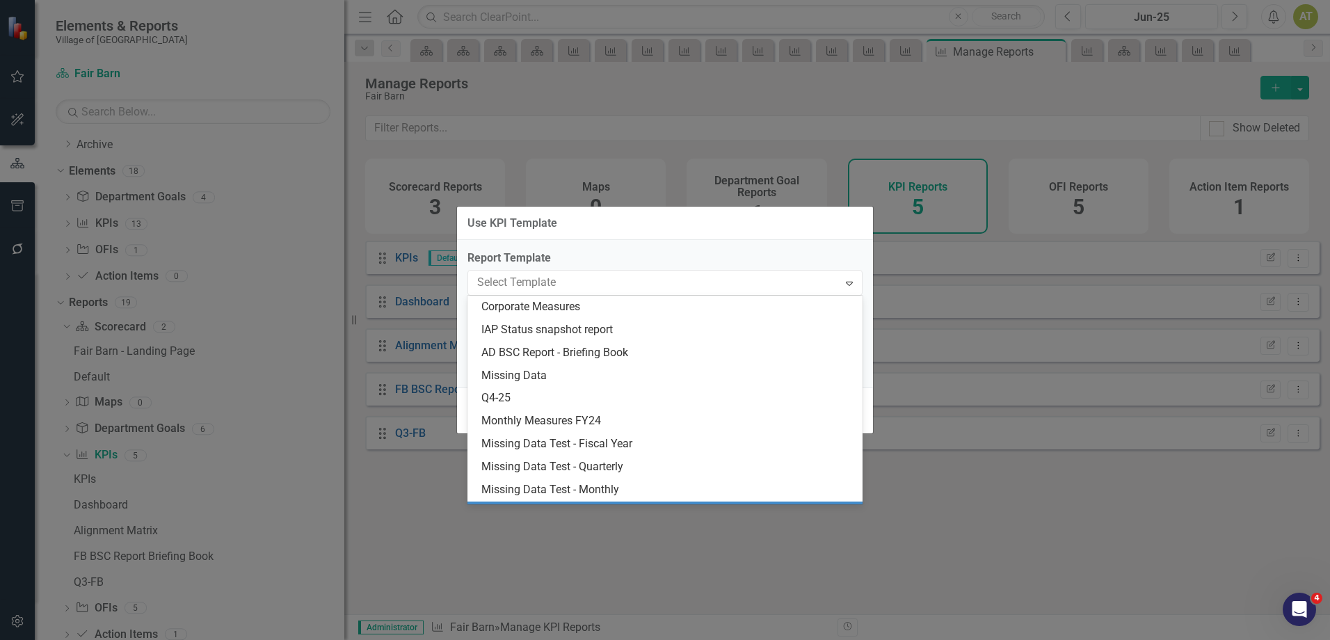
scroll to position [111, 0]
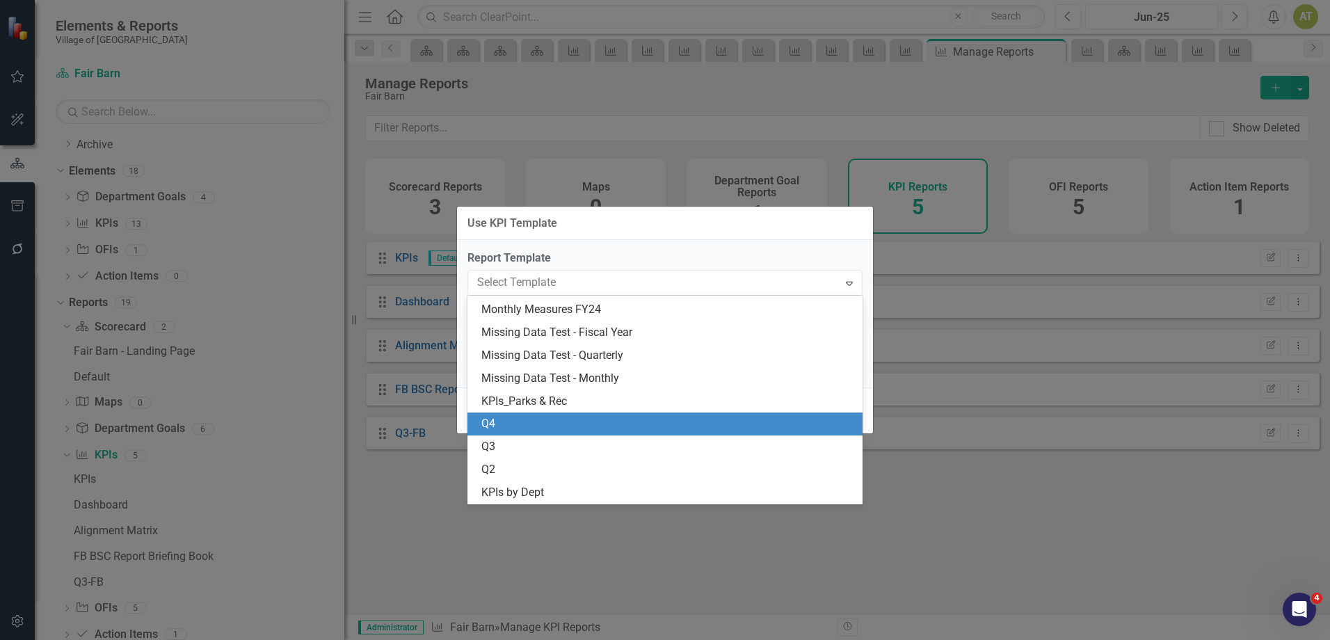
click at [548, 433] on div "Q4" at bounding box center [664, 423] width 395 height 23
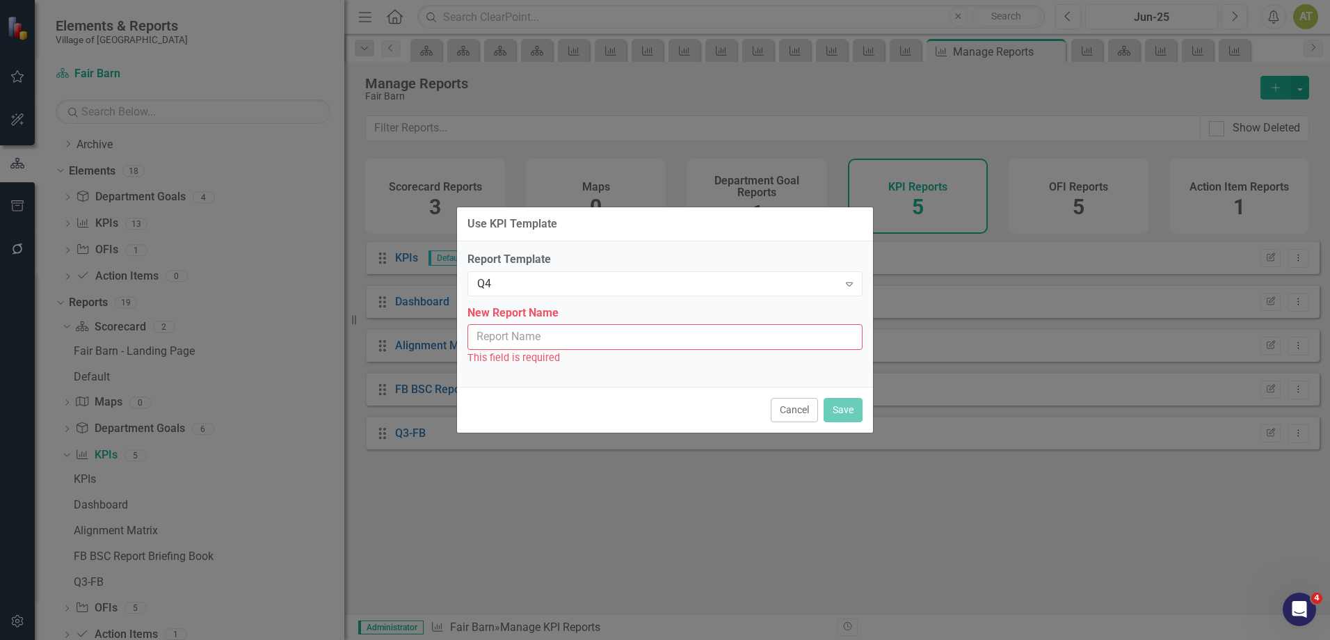
click at [524, 348] on input "New Report Name" at bounding box center [664, 337] width 395 height 26
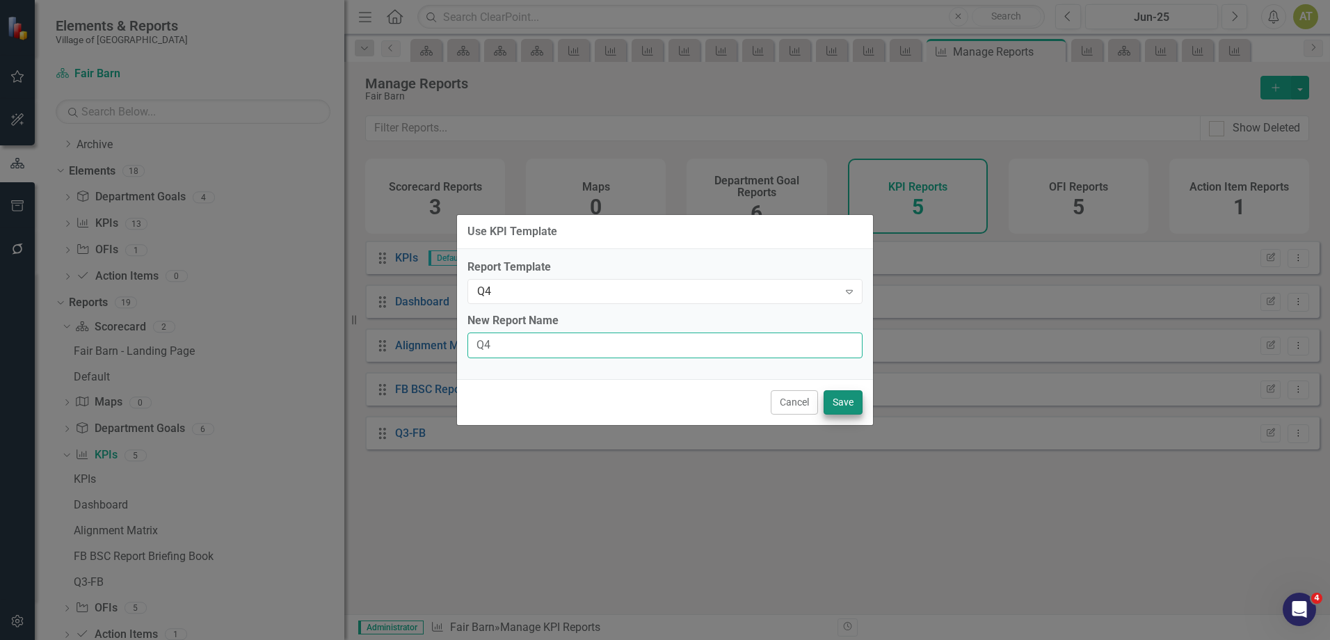
type input "Q4"
click at [845, 404] on button "Save" at bounding box center [842, 402] width 39 height 24
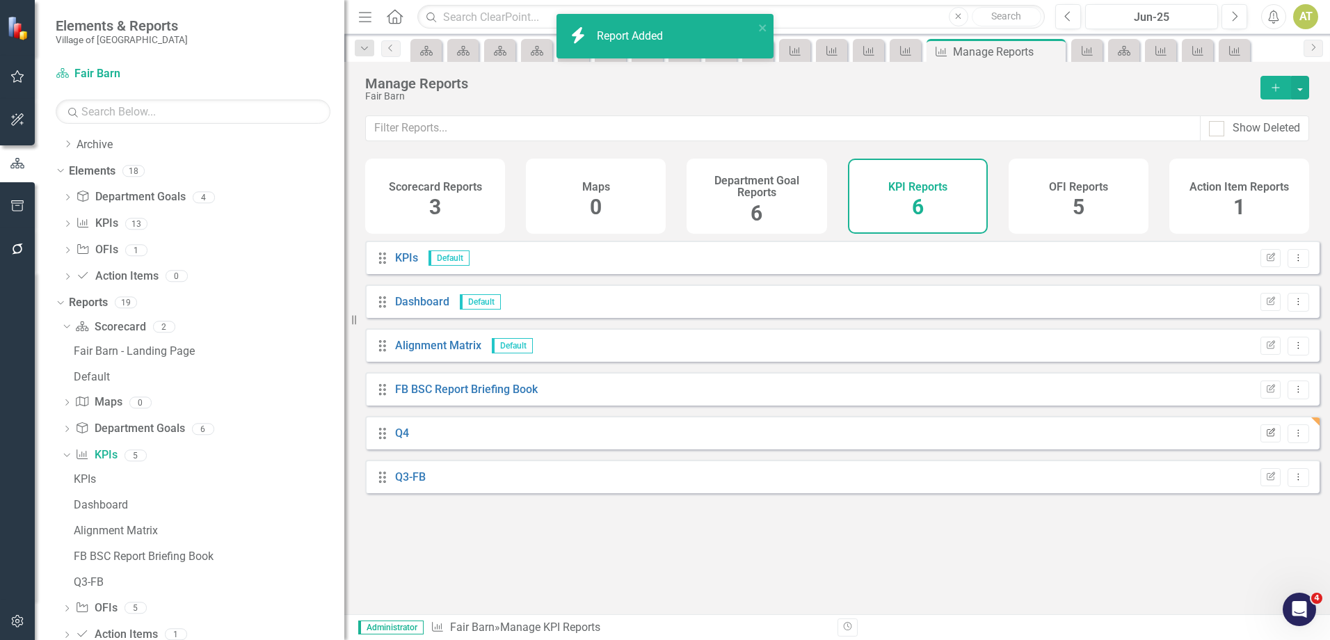
click at [1265, 437] on icon "Edit Report" at bounding box center [1270, 433] width 10 height 8
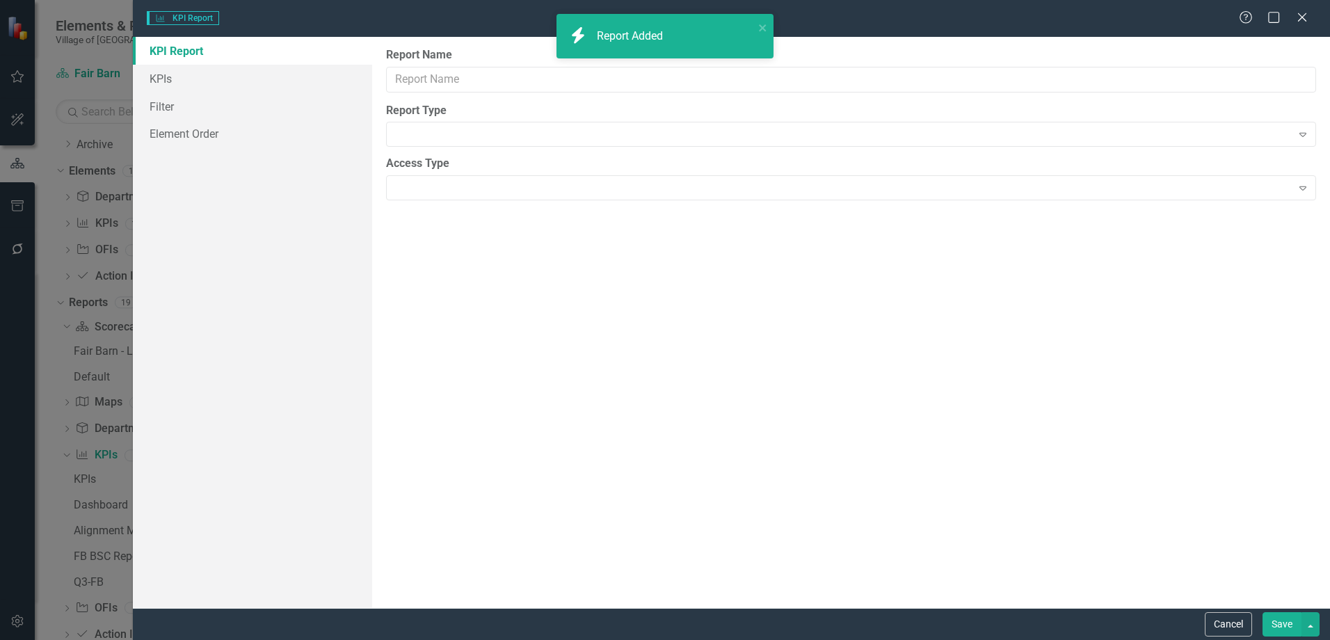
type input "Q4"
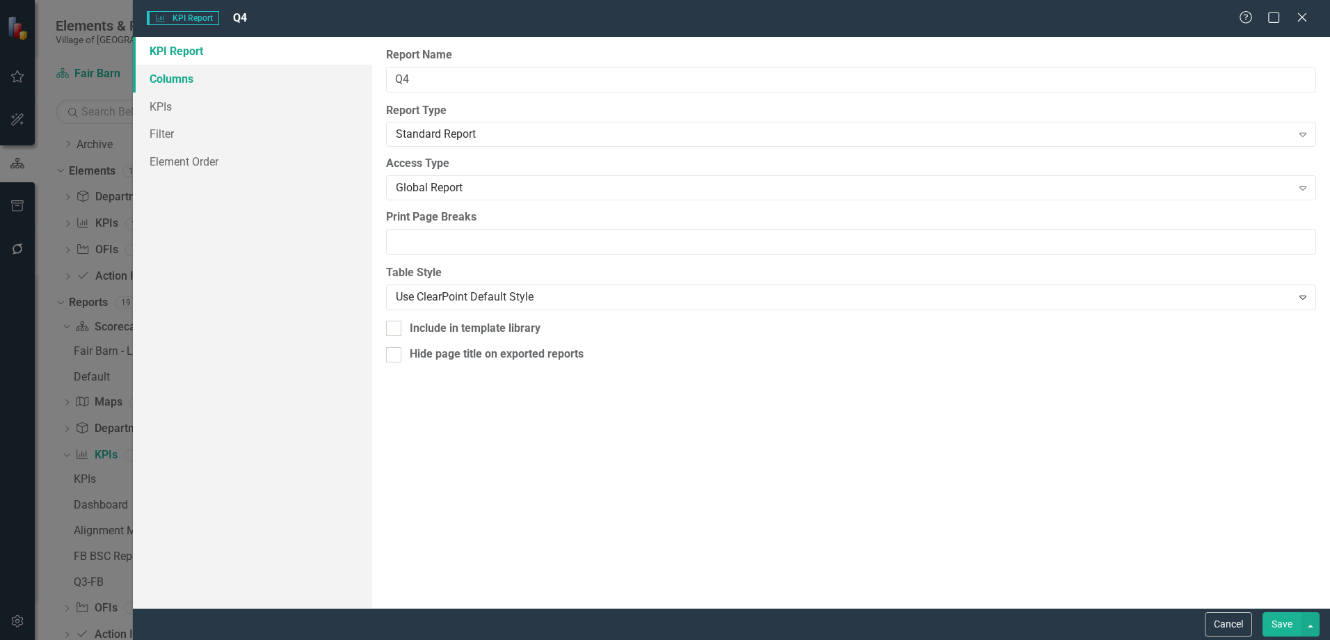
click at [198, 71] on link "Columns" at bounding box center [252, 79] width 239 height 28
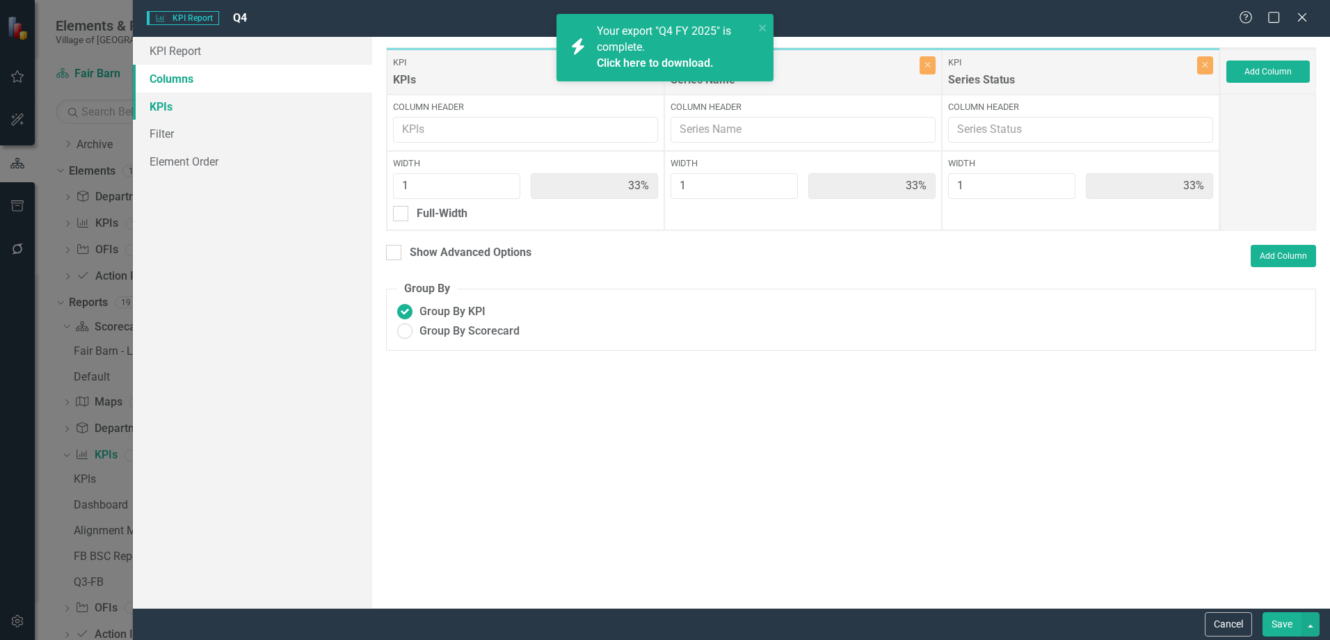
click at [208, 109] on link "KPIs" at bounding box center [252, 106] width 239 height 28
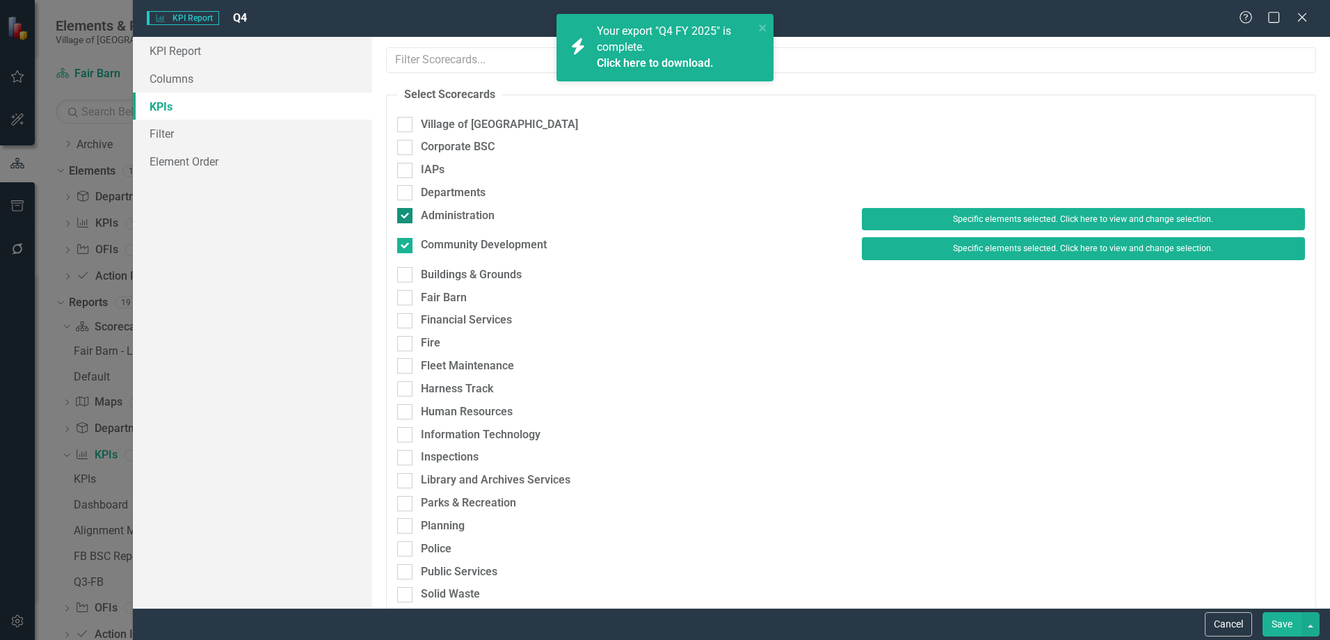
click at [474, 220] on div "Administration" at bounding box center [458, 216] width 74 height 16
click at [406, 217] on input "Administration" at bounding box center [401, 212] width 9 height 9
checkbox input "false"
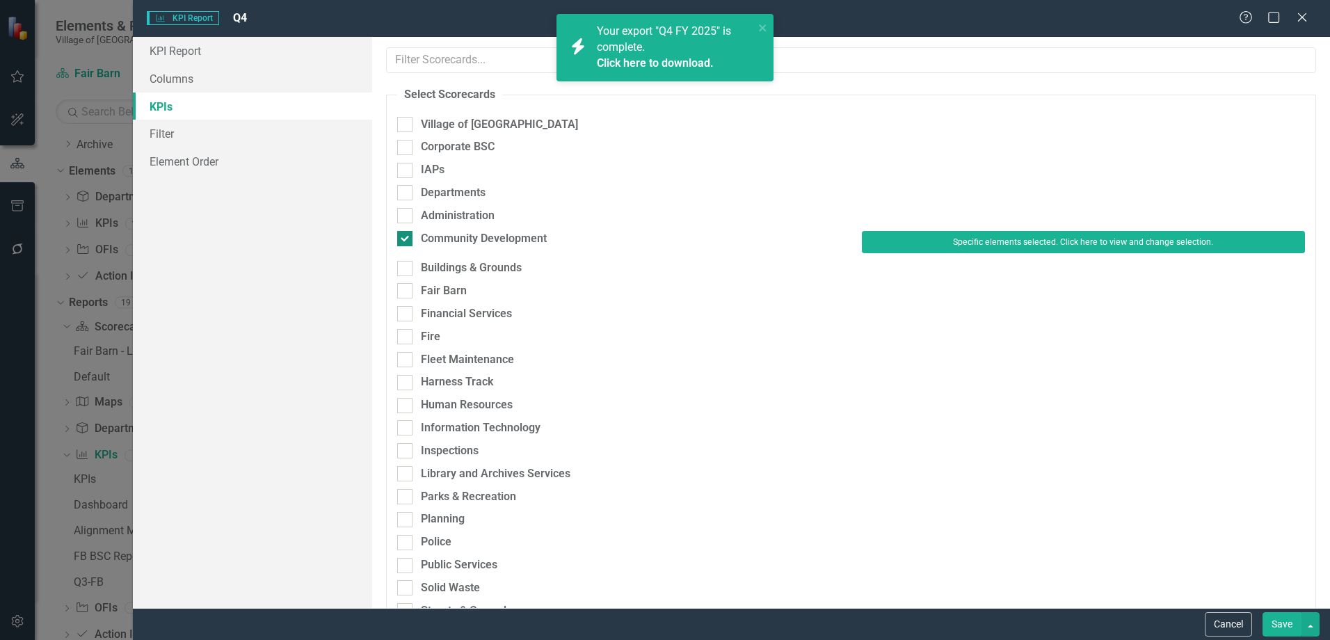
click at [469, 231] on div "Community Development" at bounding box center [484, 239] width 126 height 16
click at [406, 231] on input "Community Development" at bounding box center [401, 235] width 9 height 9
checkbox input "false"
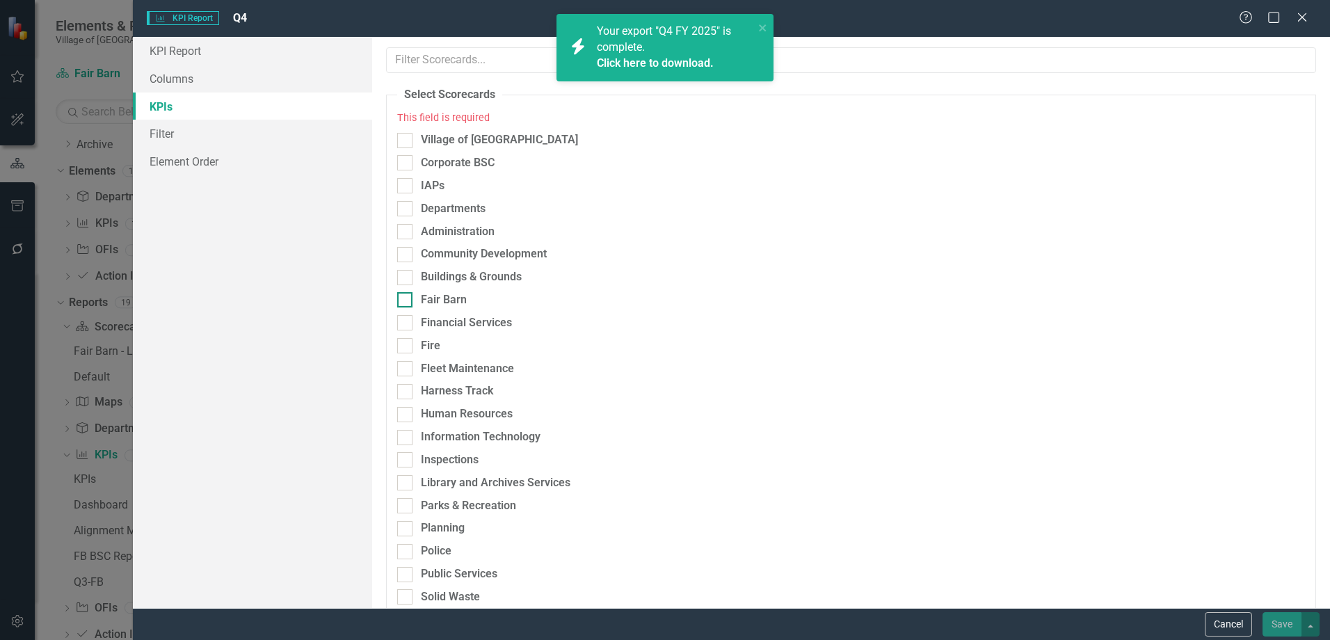
click at [451, 302] on div "Fair Barn" at bounding box center [444, 300] width 46 height 16
click at [406, 301] on input "Fair Barn" at bounding box center [401, 296] width 9 height 9
checkbox input "true"
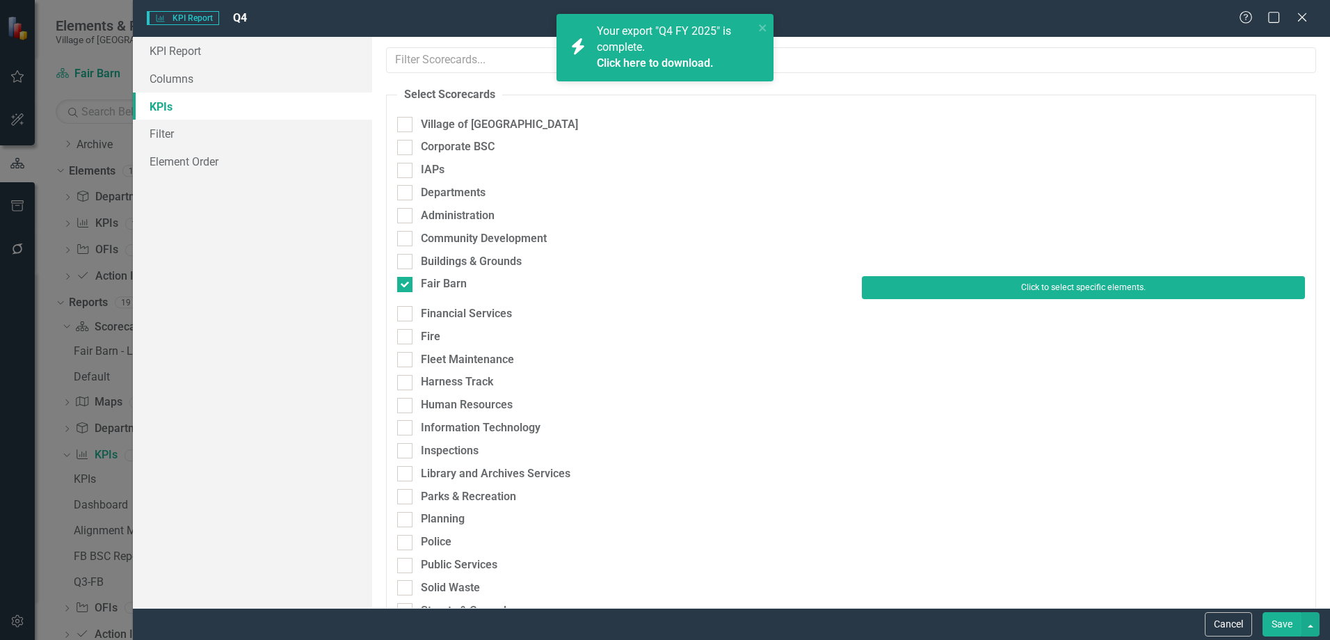
click at [1055, 280] on button "Click to select specific elements." at bounding box center [1083, 287] width 443 height 22
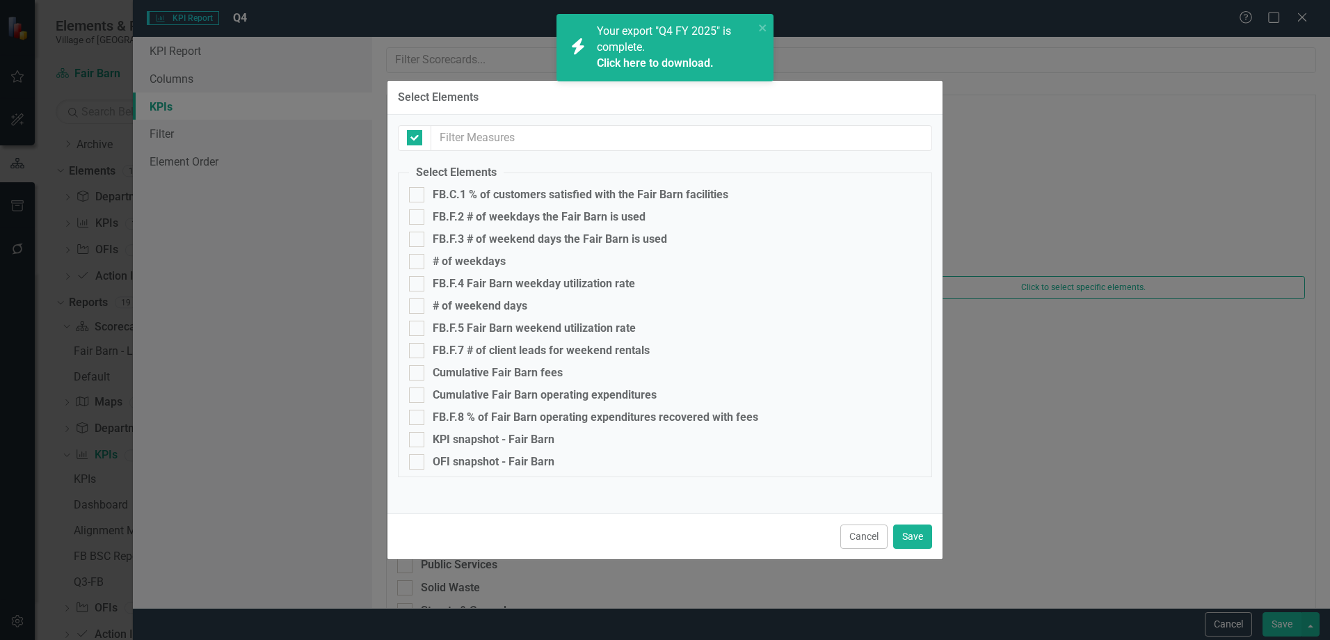
checkbox input "false"
click at [520, 191] on div "FB.C.1 % of customers satisfied with the Fair Barn facilities" at bounding box center [581, 194] width 296 height 13
click at [418, 191] on input "FB.C.1 % of customers satisfied with the Fair Barn facilities" at bounding box center [413, 191] width 9 height 9
checkbox input "true"
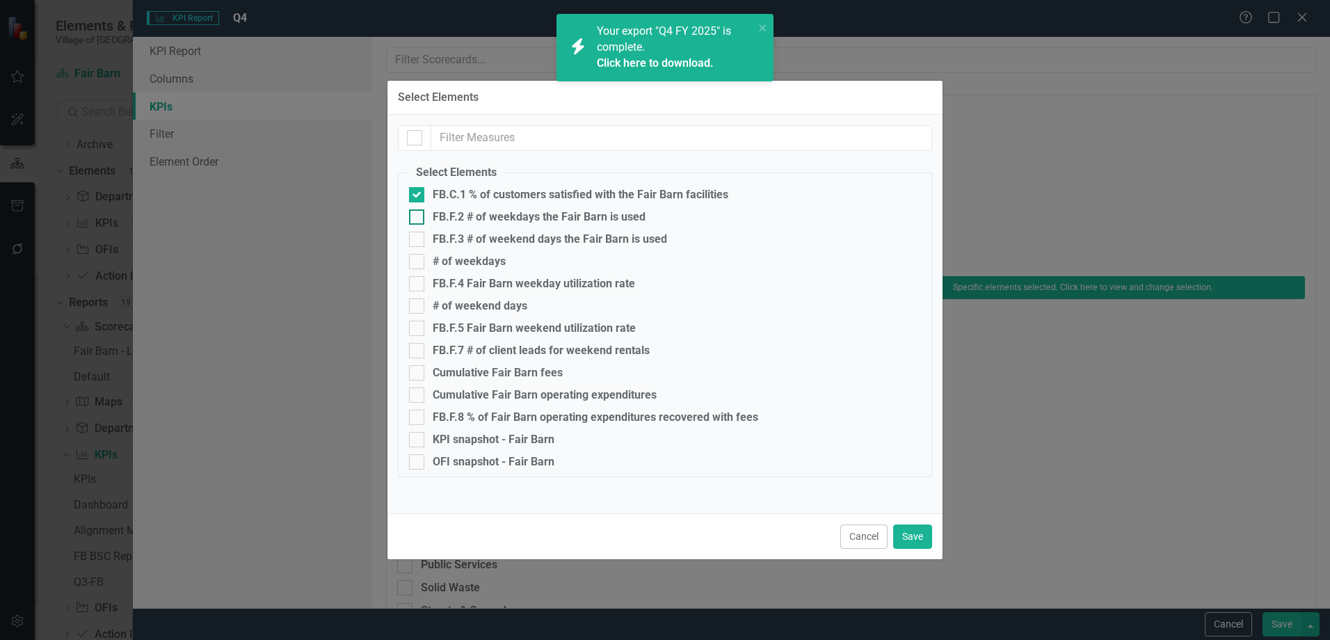
click at [521, 218] on div "FB.F.2 # of weekdays the Fair Barn is used" at bounding box center [539, 217] width 213 height 13
click at [418, 218] on input "FB.F.2 # of weekdays the Fair Barn is used" at bounding box center [413, 213] width 9 height 9
checkbox input "true"
click at [515, 240] on div "FB.F.3 # of weekend days the Fair Barn is used" at bounding box center [550, 239] width 234 height 13
click at [418, 240] on input "FB.F.3 # of weekend days the Fair Barn is used" at bounding box center [413, 236] width 9 height 9
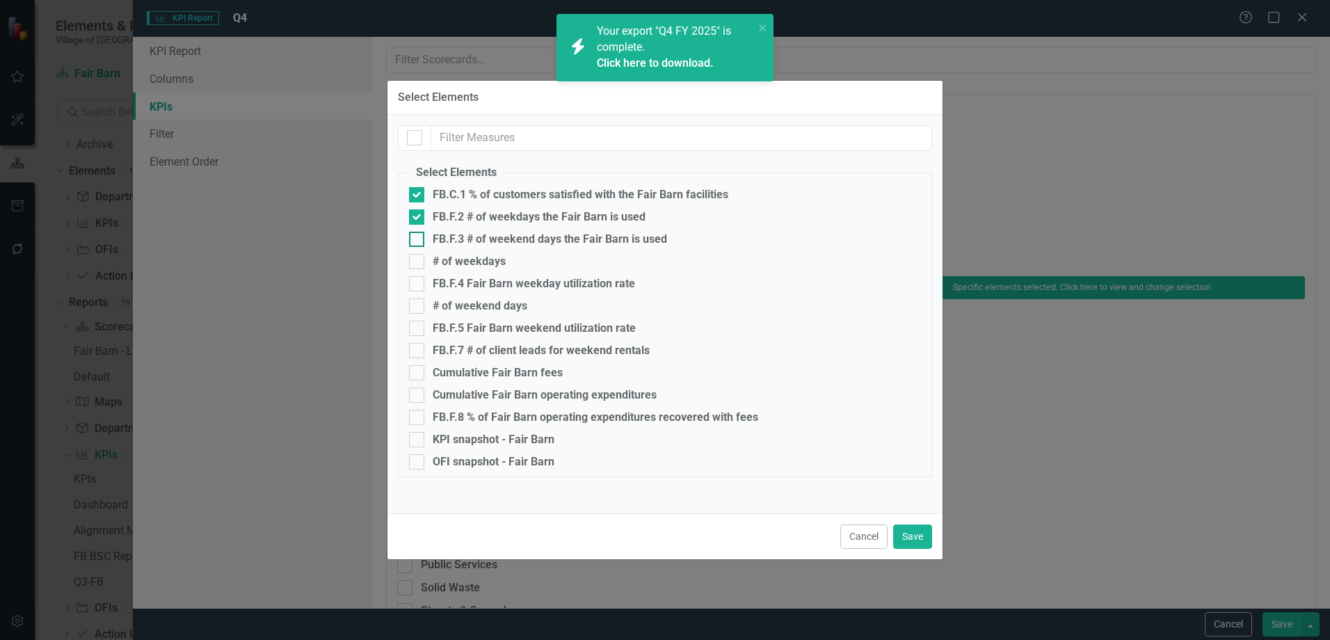
checkbox input "true"
click at [506, 282] on div "FB.F.4 Fair Barn weekday utilization rate" at bounding box center [534, 283] width 202 height 13
click at [418, 282] on input "FB.F.4 Fair Barn weekday utilization rate" at bounding box center [413, 280] width 9 height 9
checkbox input "true"
click at [502, 331] on div "FB.F.5 Fair Barn weekend utilization rate" at bounding box center [534, 328] width 203 height 13
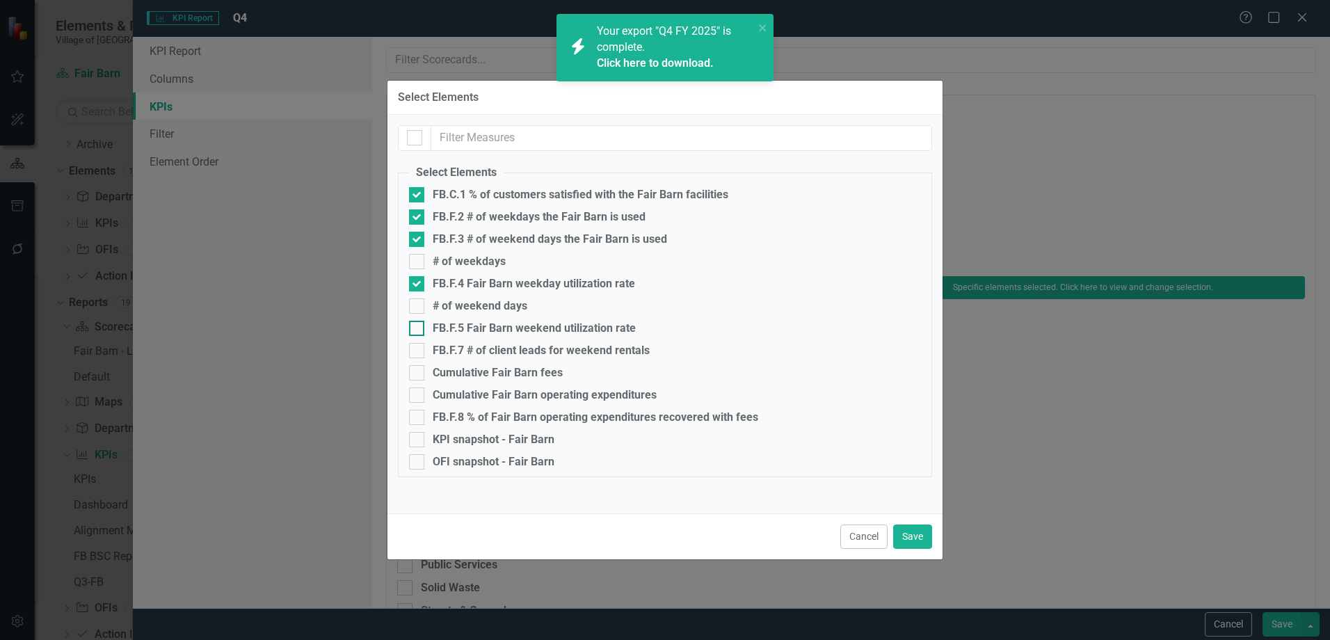
click at [418, 330] on input "FB.F.5 Fair Barn weekend utilization rate" at bounding box center [413, 325] width 9 height 9
checkbox input "true"
click at [504, 346] on div "FB.F.7 # of client leads for weekend rentals" at bounding box center [541, 350] width 217 height 13
click at [418, 346] on input "FB.F.7 # of client leads for weekend rentals" at bounding box center [413, 347] width 9 height 9
checkbox input "true"
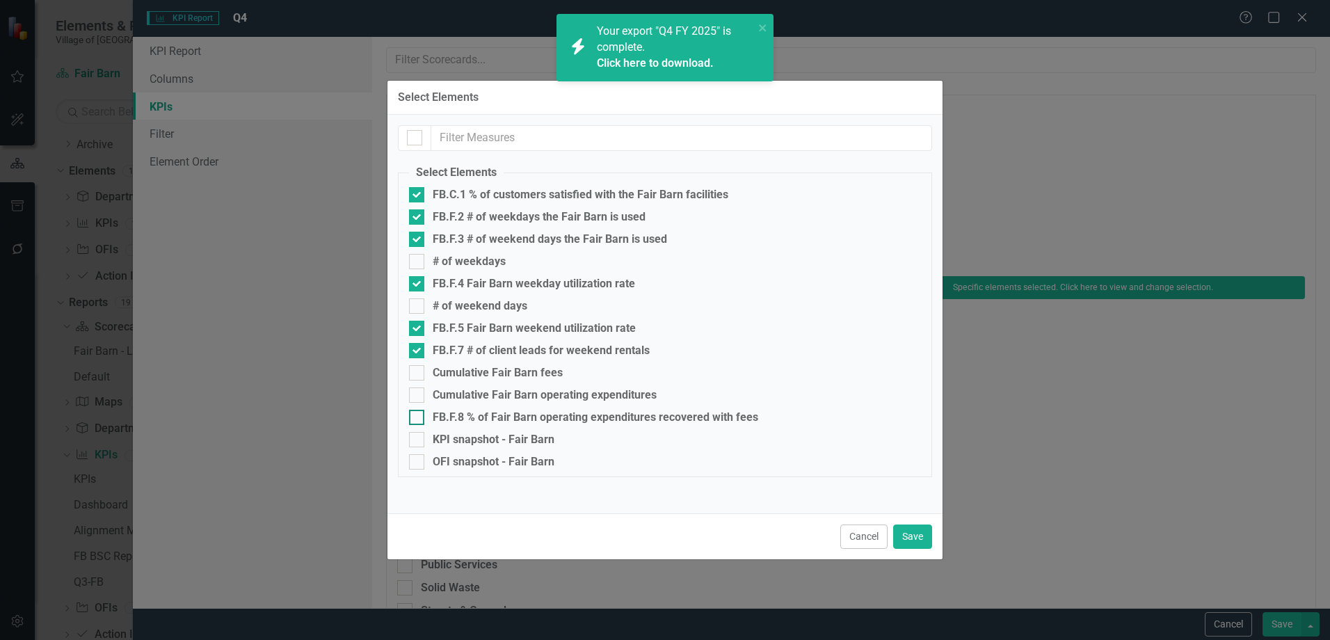
click at [499, 419] on div "FB.F.8 % of Fair Barn operating expenditures recovered with fees" at bounding box center [595, 417] width 325 height 13
click at [418, 419] on input "FB.F.8 % of Fair Barn operating expenditures recovered with fees" at bounding box center [413, 414] width 9 height 9
checkbox input "true"
click at [659, 63] on link "Click here to download." at bounding box center [655, 62] width 117 height 13
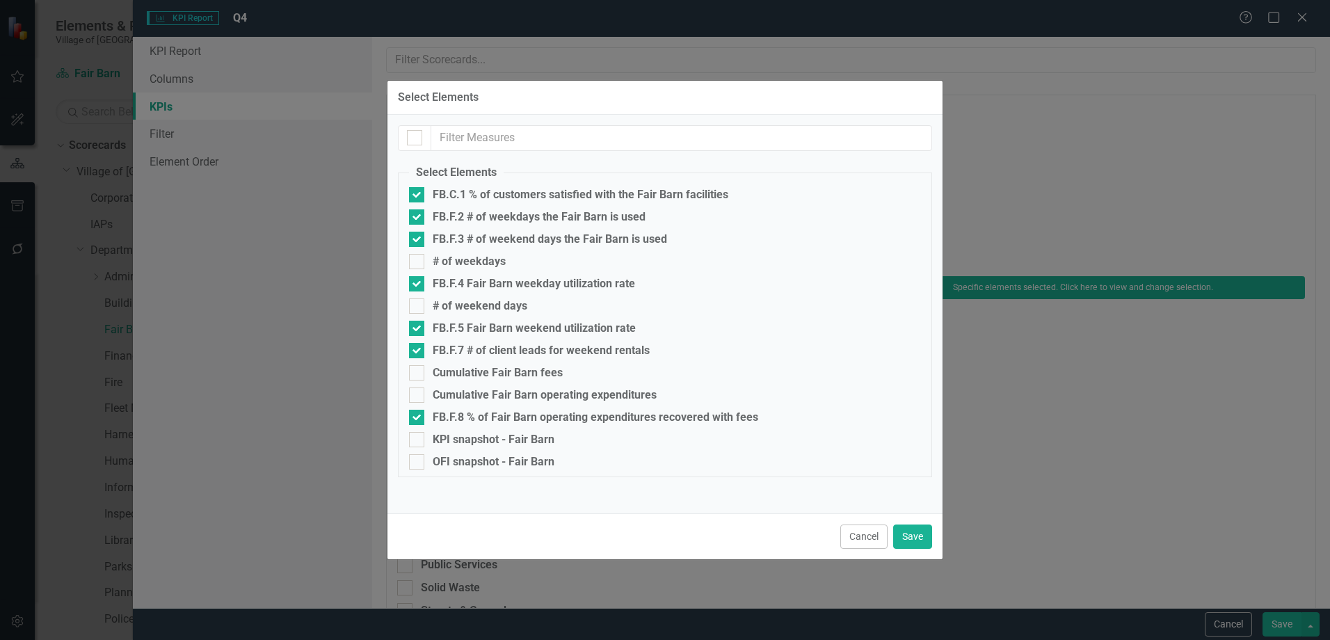
scroll to position [554, 0]
click at [920, 533] on button "Save" at bounding box center [912, 536] width 39 height 24
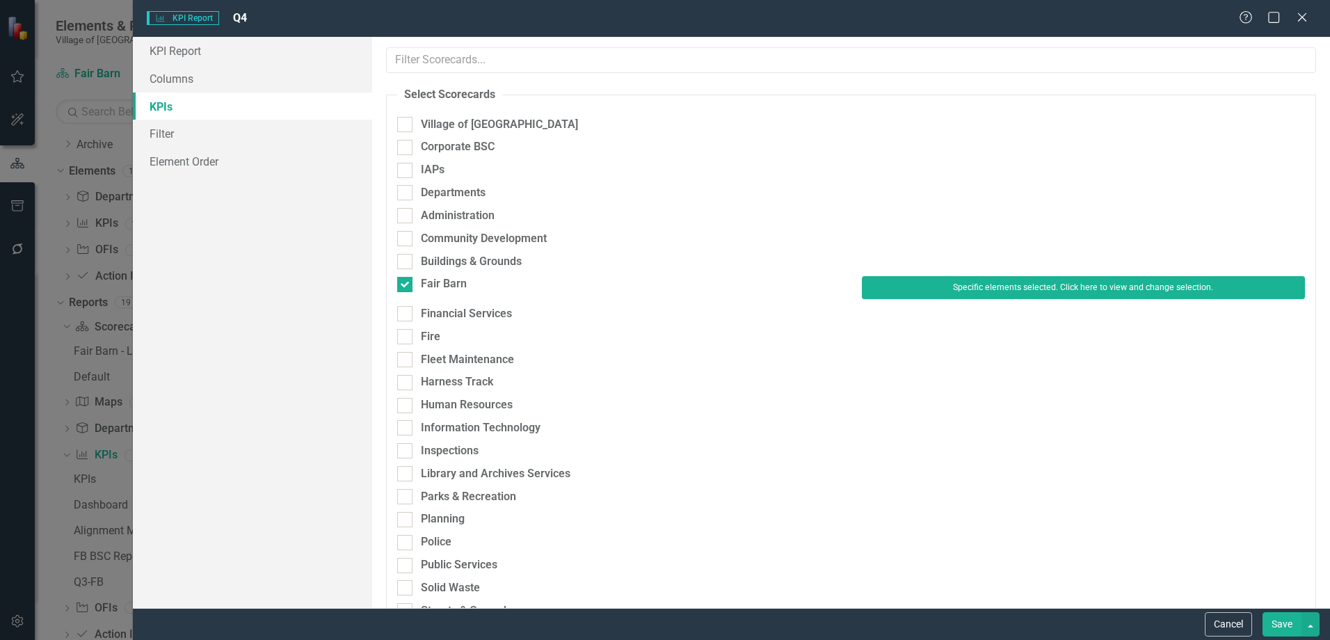
click at [1278, 620] on button "Save" at bounding box center [1281, 624] width 39 height 24
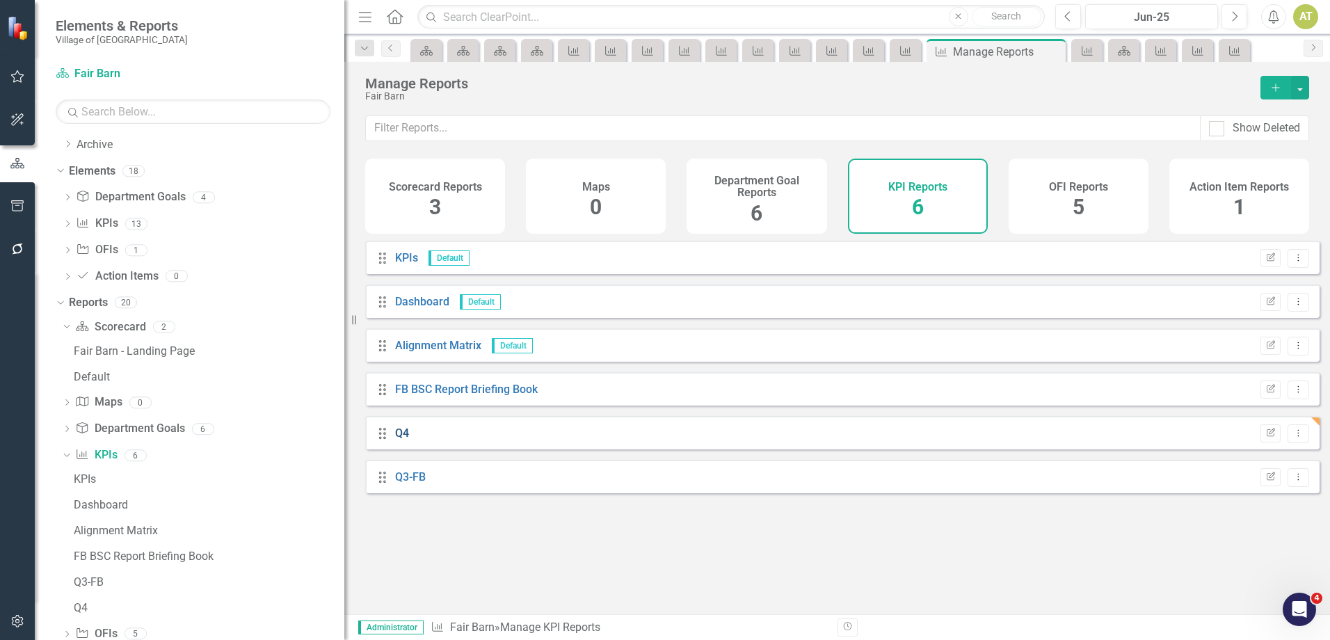
click at [399, 440] on link "Q4" at bounding box center [402, 432] width 14 height 13
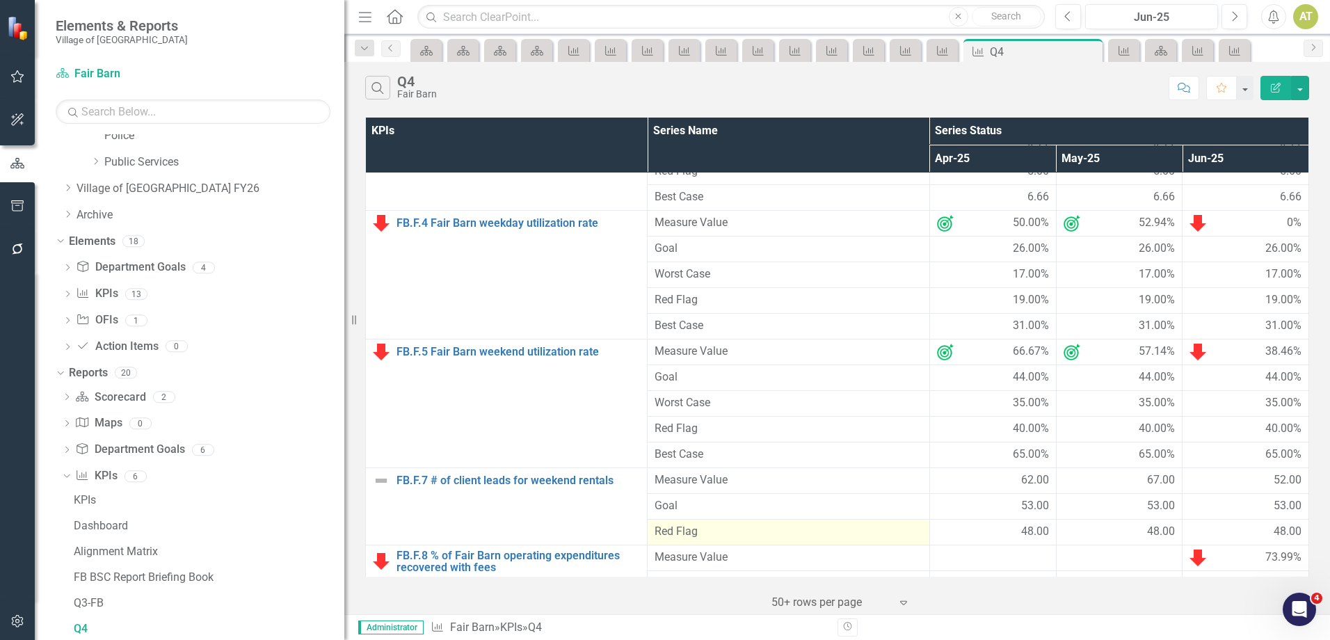
scroll to position [343, 0]
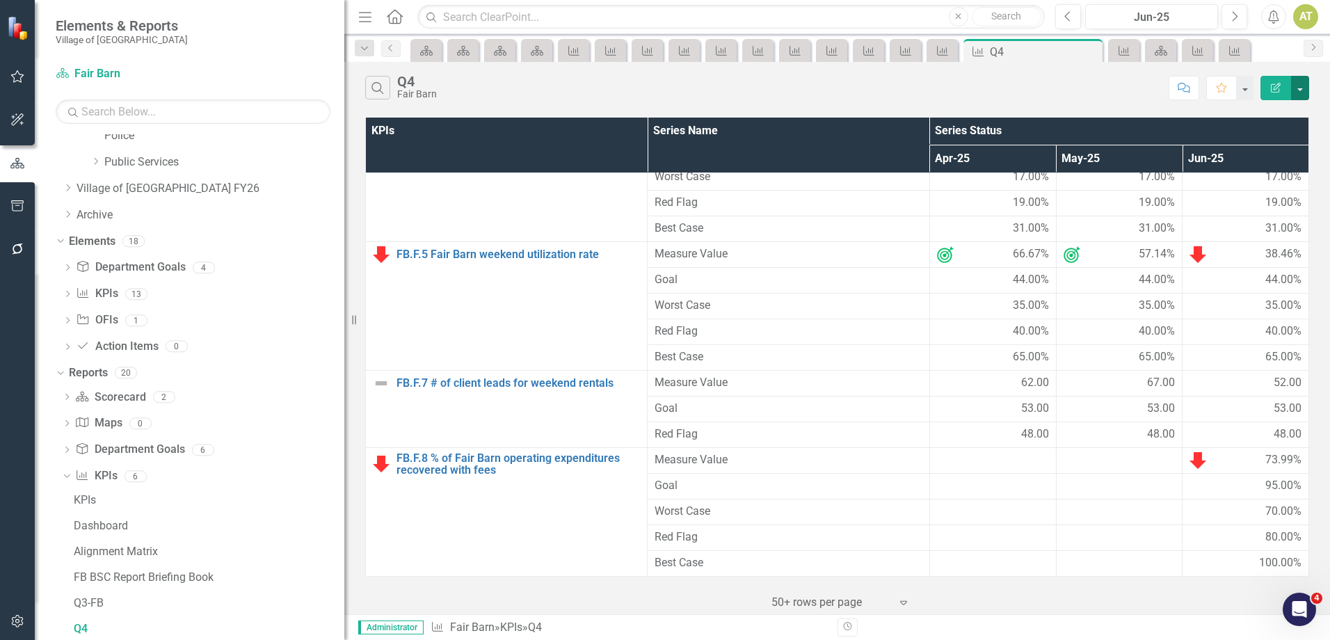
click at [1297, 95] on button "button" at bounding box center [1300, 88] width 18 height 24
click at [1287, 163] on link "Excel Export to Excel" at bounding box center [1253, 167] width 110 height 26
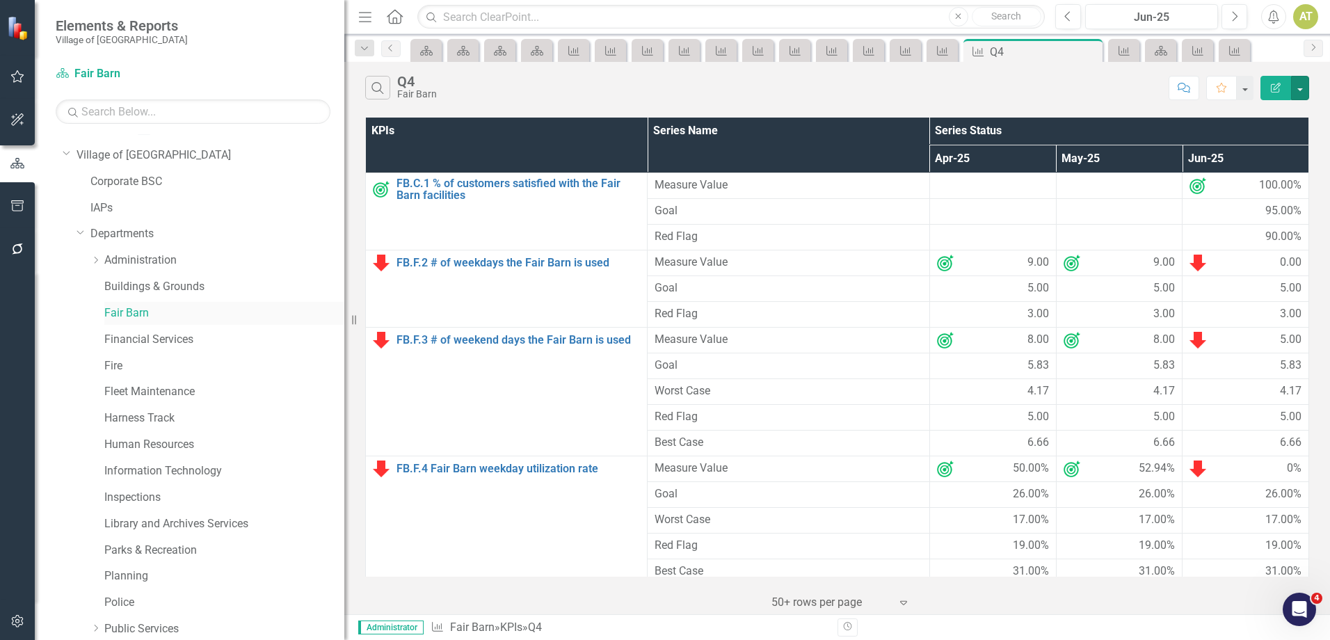
scroll to position [0, 0]
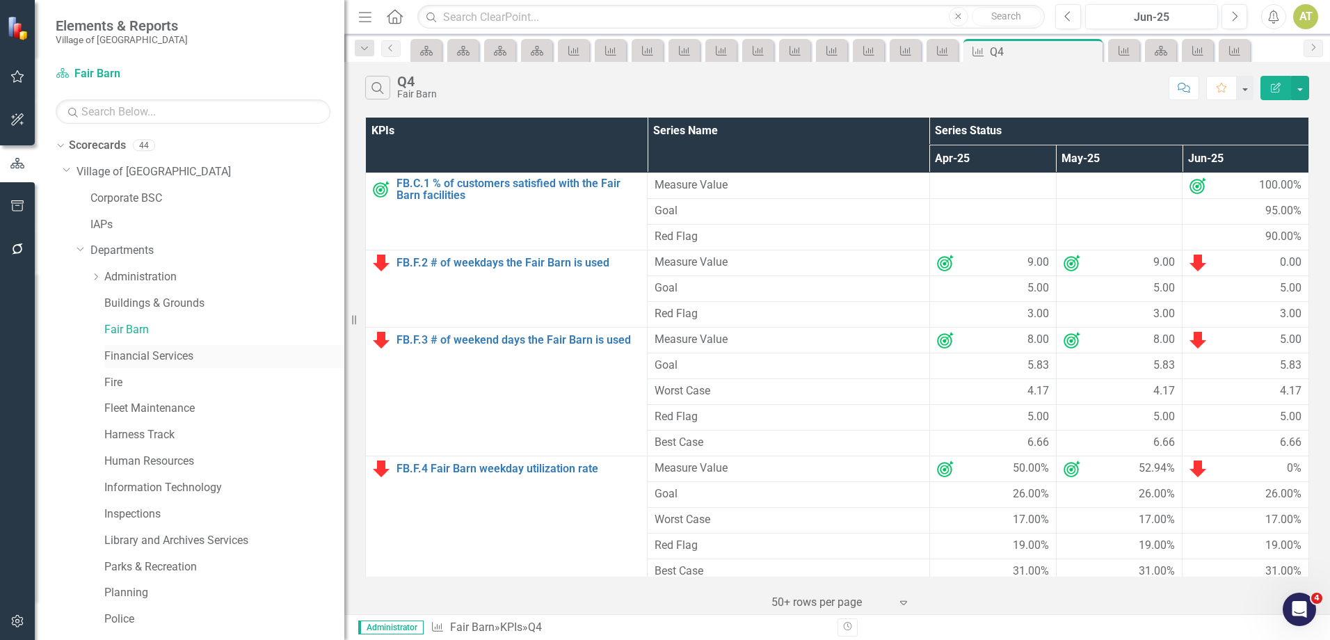
click at [137, 355] on link "Financial Services" at bounding box center [224, 356] width 240 height 16
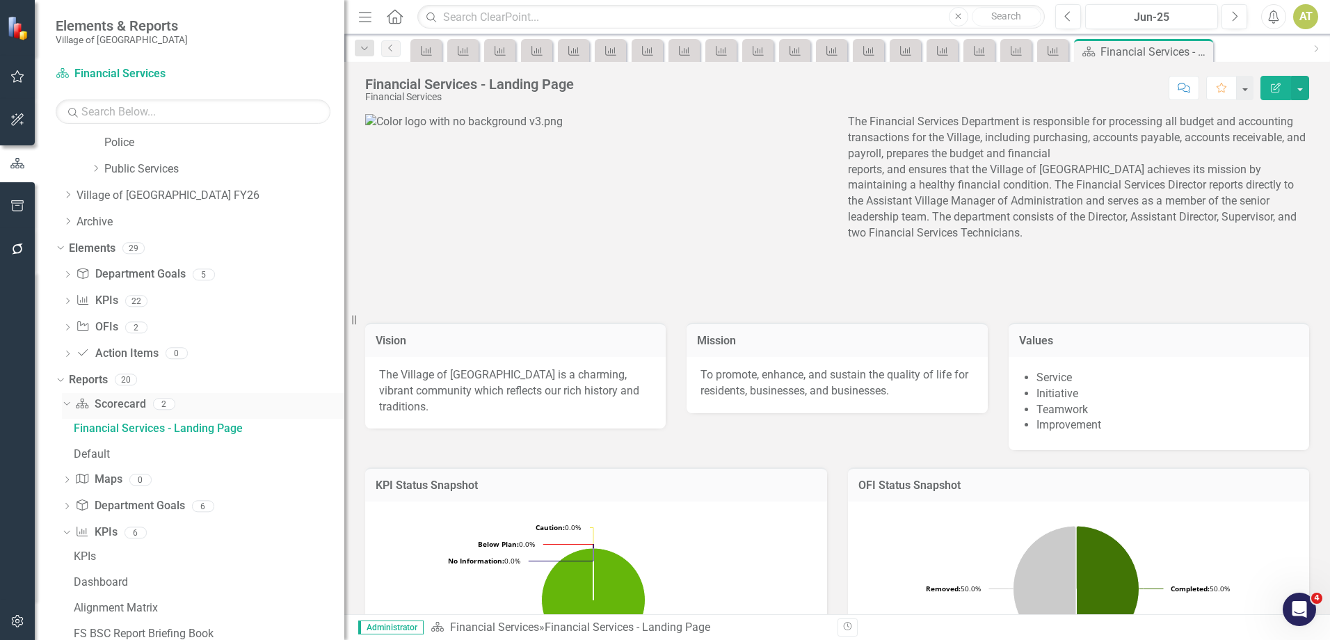
scroll to position [471, 0]
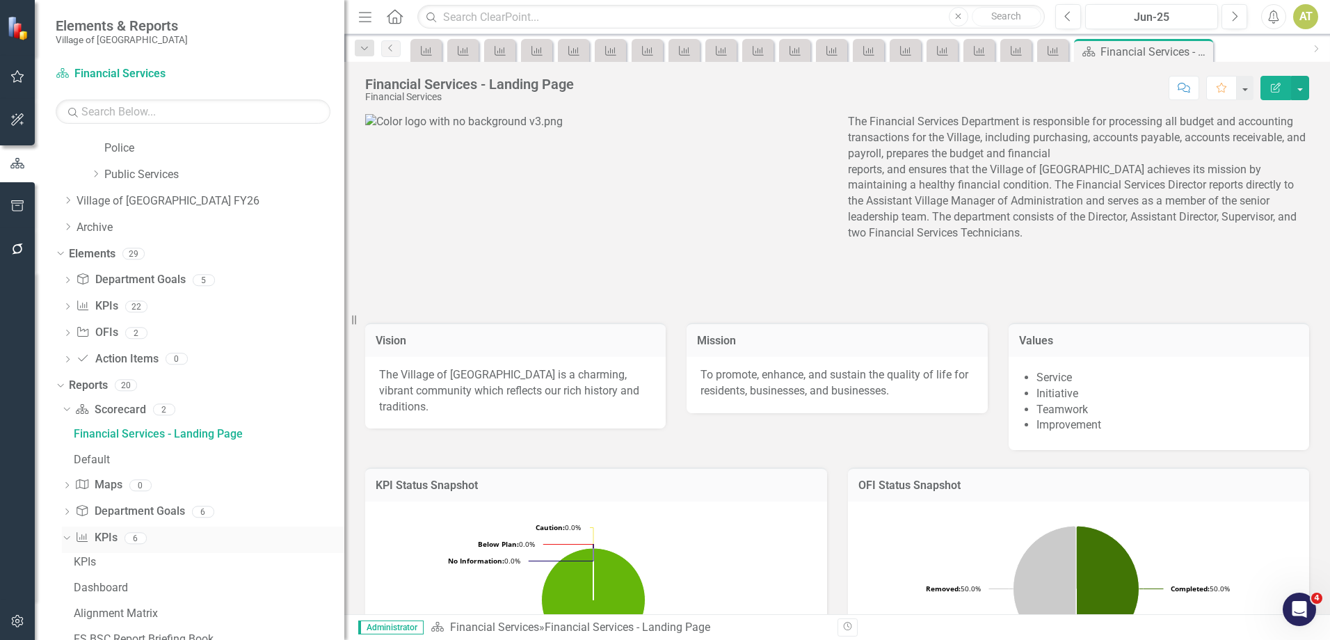
click at [115, 533] on link "KPI KPIs" at bounding box center [96, 538] width 42 height 16
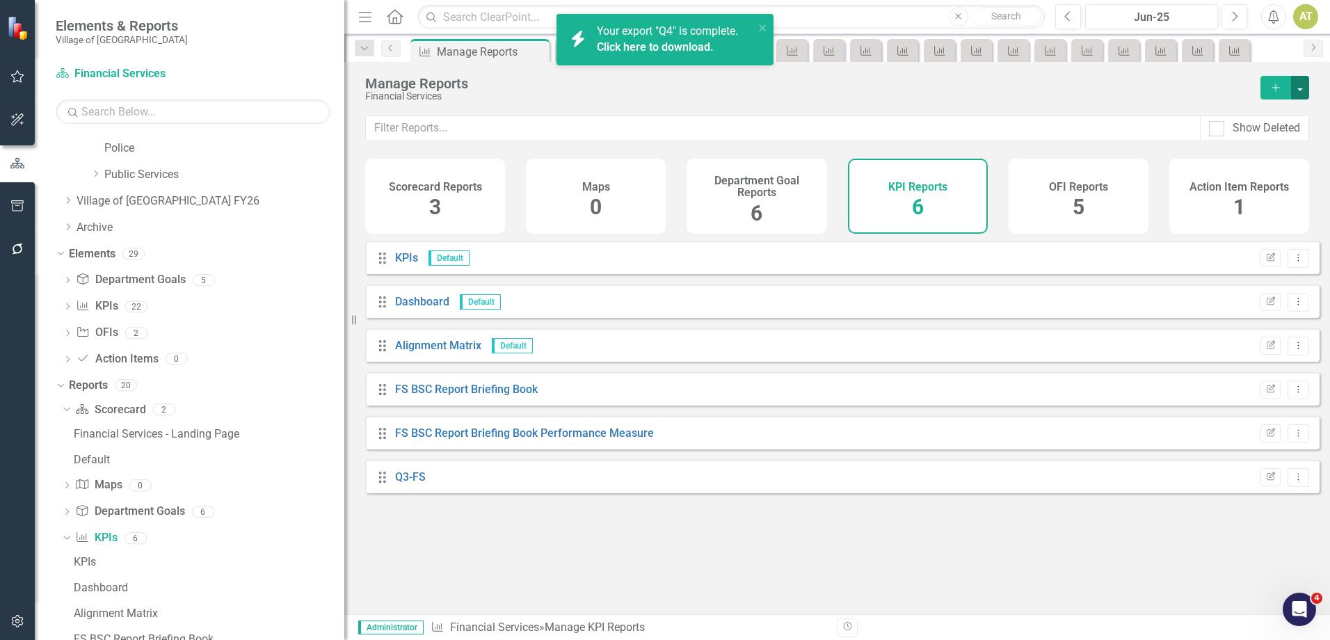
click at [1300, 89] on button "button" at bounding box center [1300, 88] width 18 height 24
click at [1296, 132] on link "Copy Add From Template" at bounding box center [1243, 139] width 130 height 26
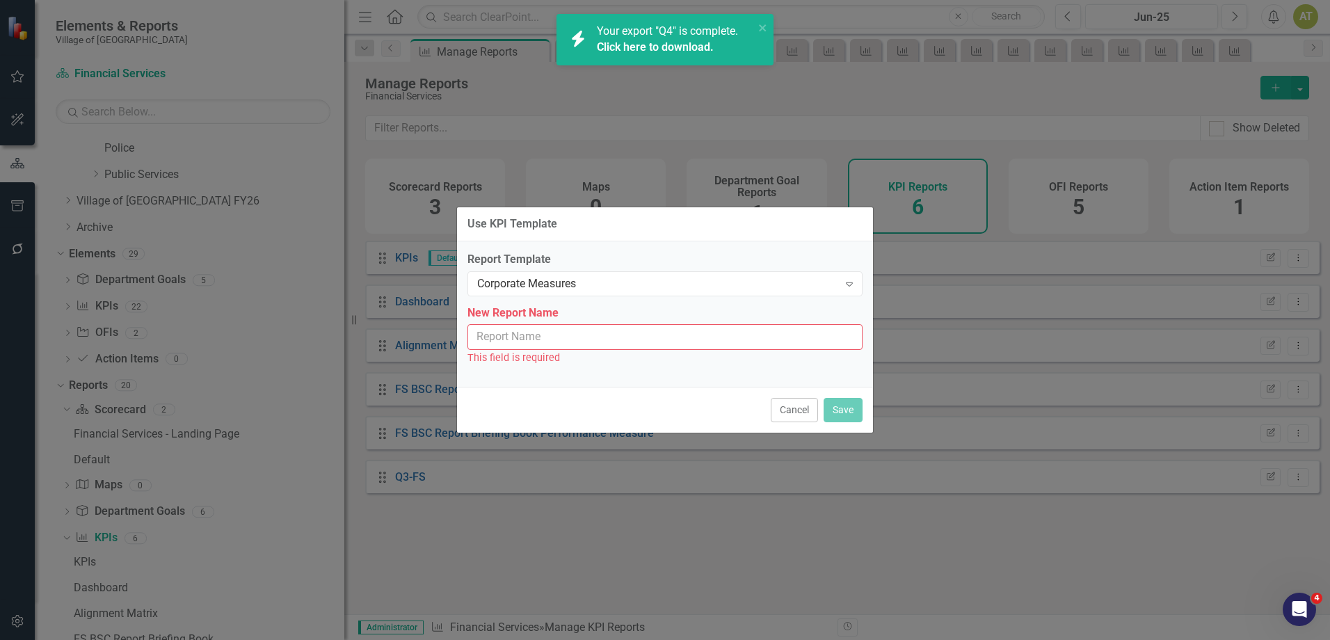
click at [633, 47] on link "Click here to download." at bounding box center [655, 46] width 117 height 13
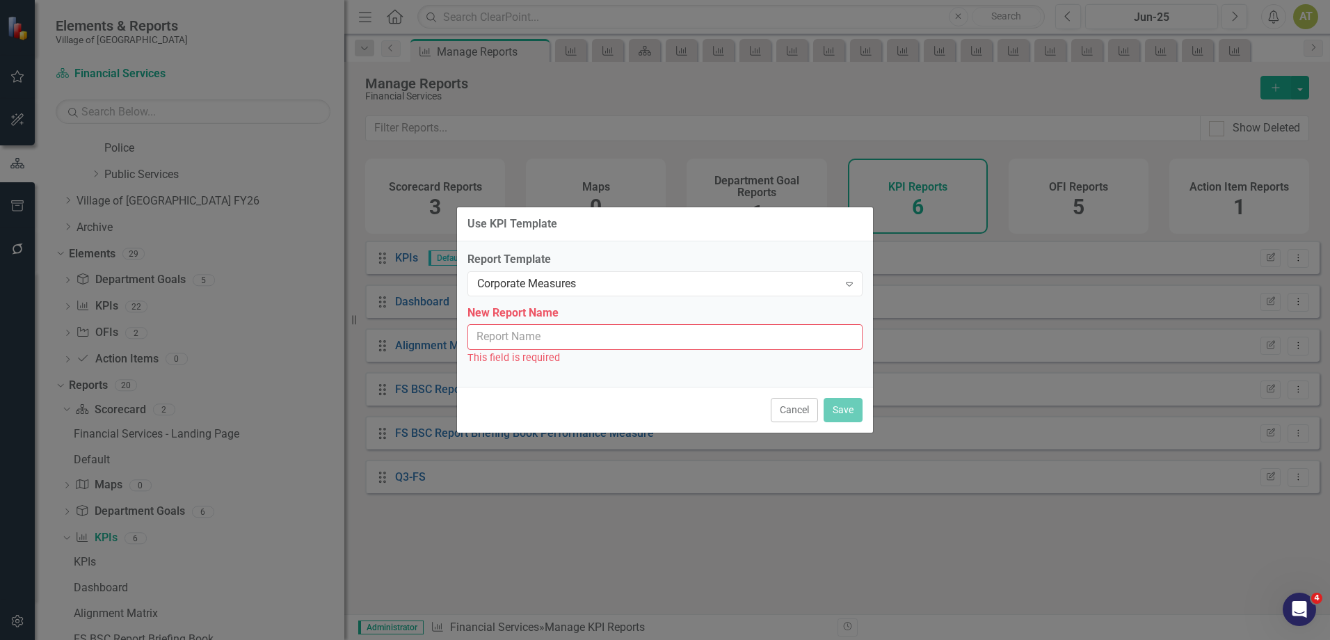
click at [583, 341] on input "New Report Name" at bounding box center [664, 337] width 395 height 26
click at [566, 287] on div "Corporate Measures" at bounding box center [657, 283] width 361 height 16
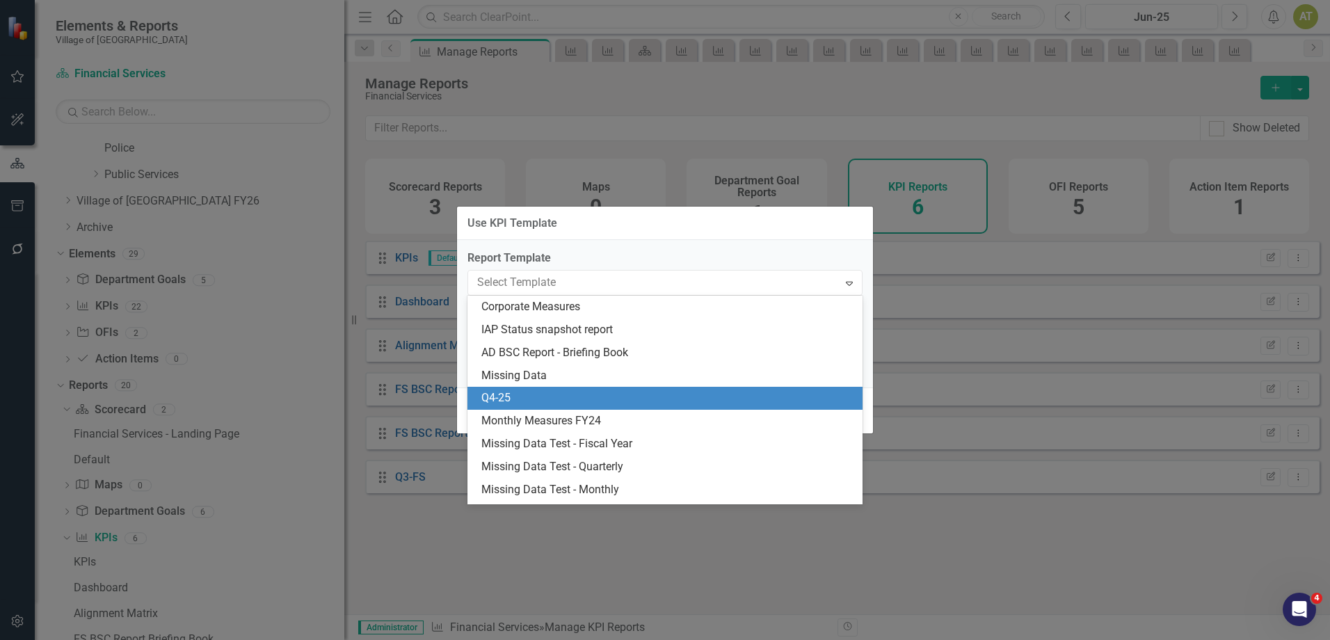
scroll to position [111, 0]
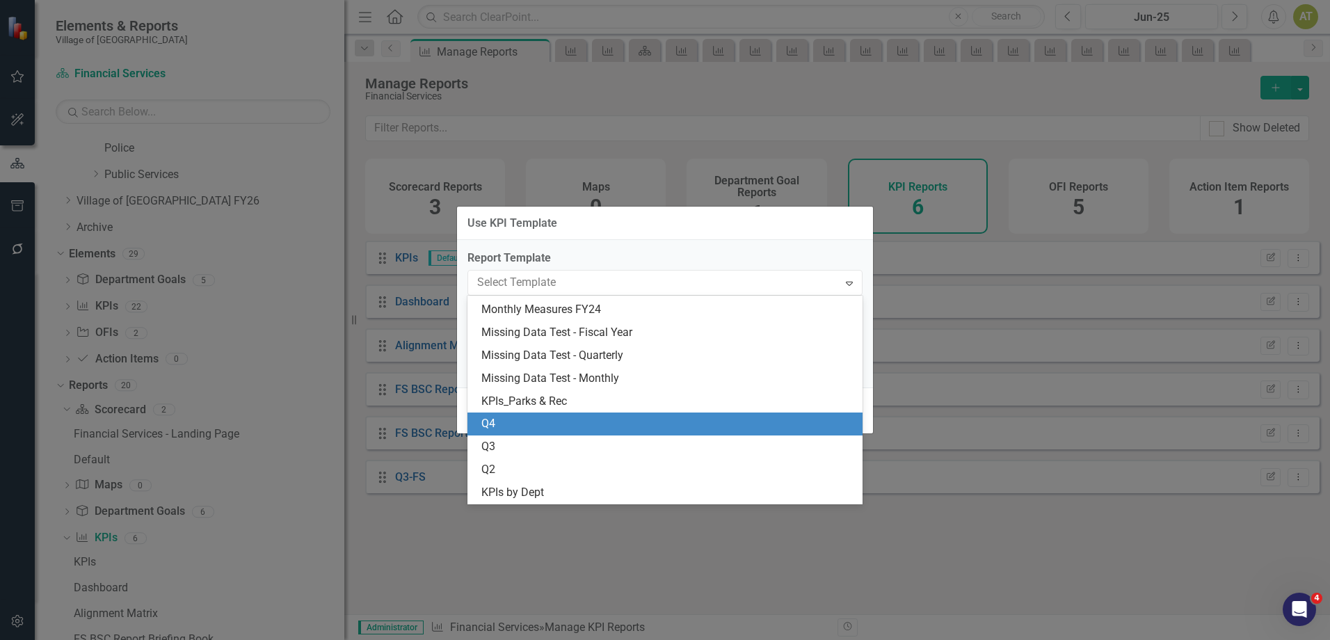
click at [520, 425] on div "Q4" at bounding box center [667, 424] width 373 height 16
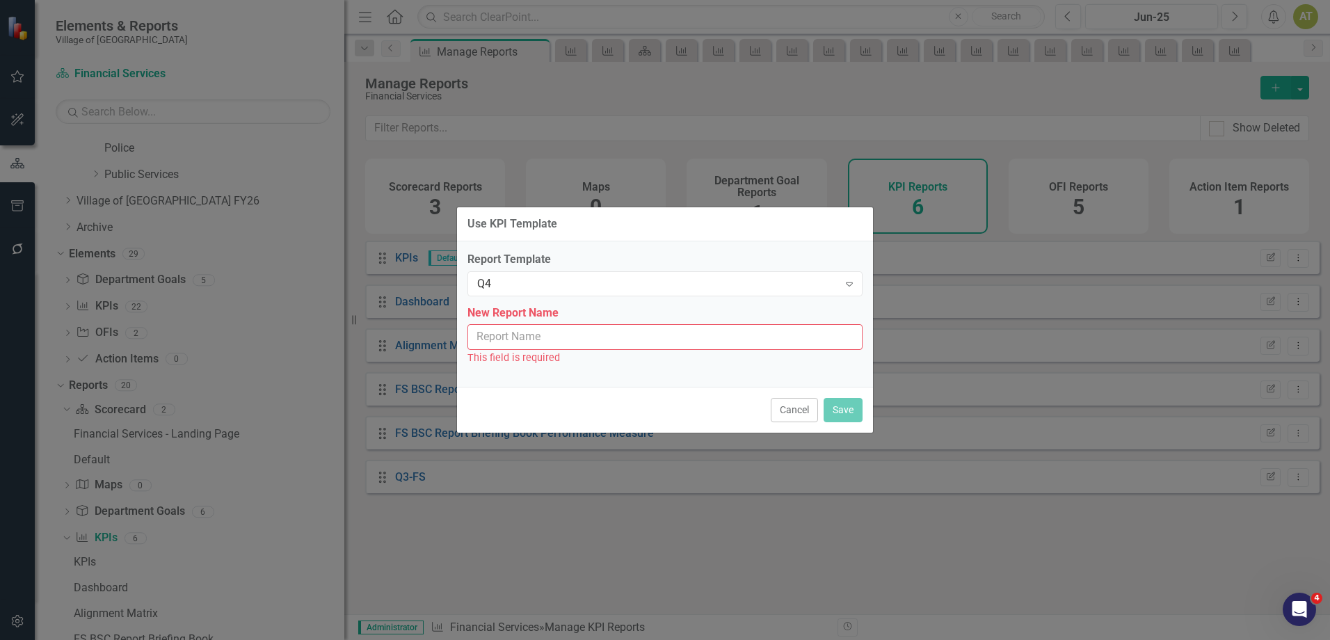
drag, startPoint x: 497, startPoint y: 321, endPoint x: 497, endPoint y: 335, distance: 13.2
click at [497, 323] on div "New Report Name This field is required" at bounding box center [664, 335] width 395 height 61
click at [497, 335] on input "New Report Name" at bounding box center [664, 337] width 395 height 26
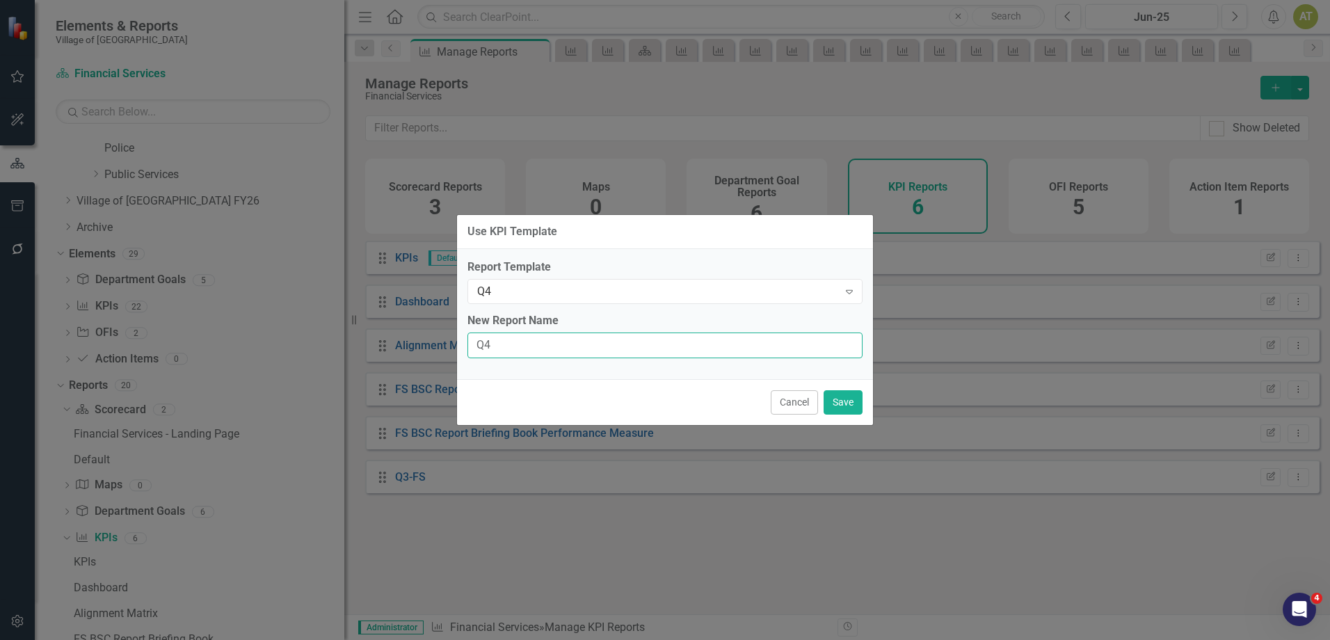
type input "Q4"
click at [603, 311] on div "Report Template Q4 Expand New Report Name Q4" at bounding box center [665, 314] width 416 height 130
click at [837, 401] on button "Save" at bounding box center [842, 402] width 39 height 24
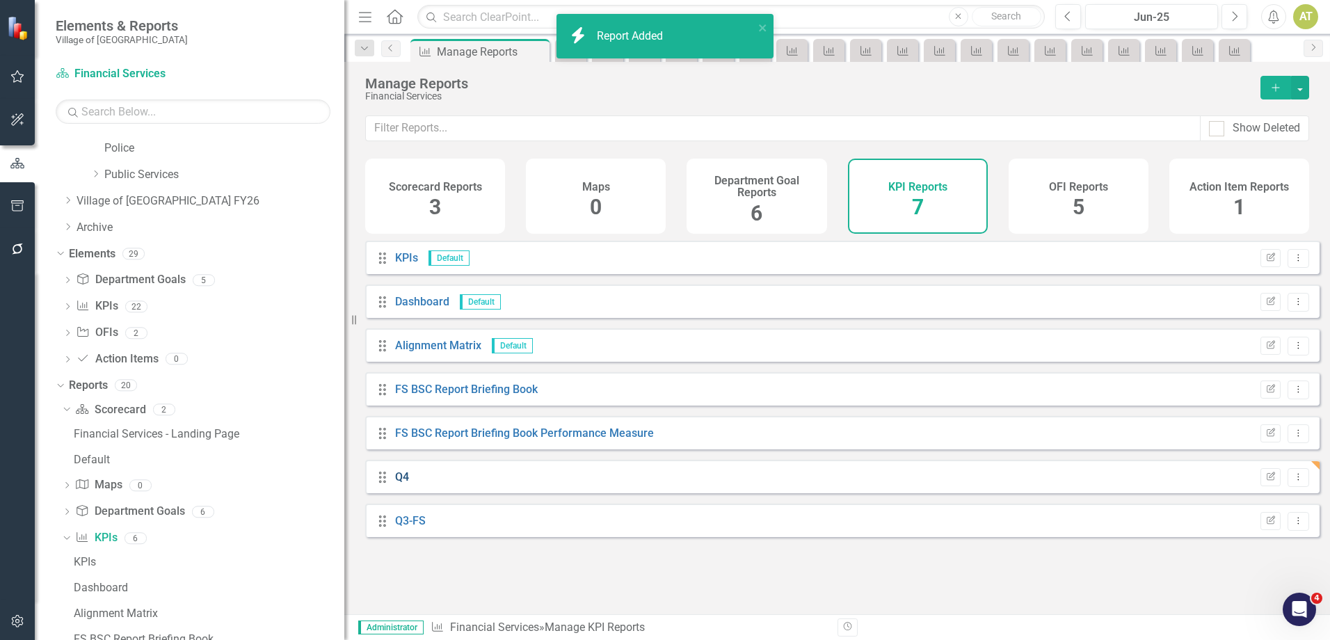
click at [402, 483] on link "Q4" at bounding box center [402, 476] width 14 height 13
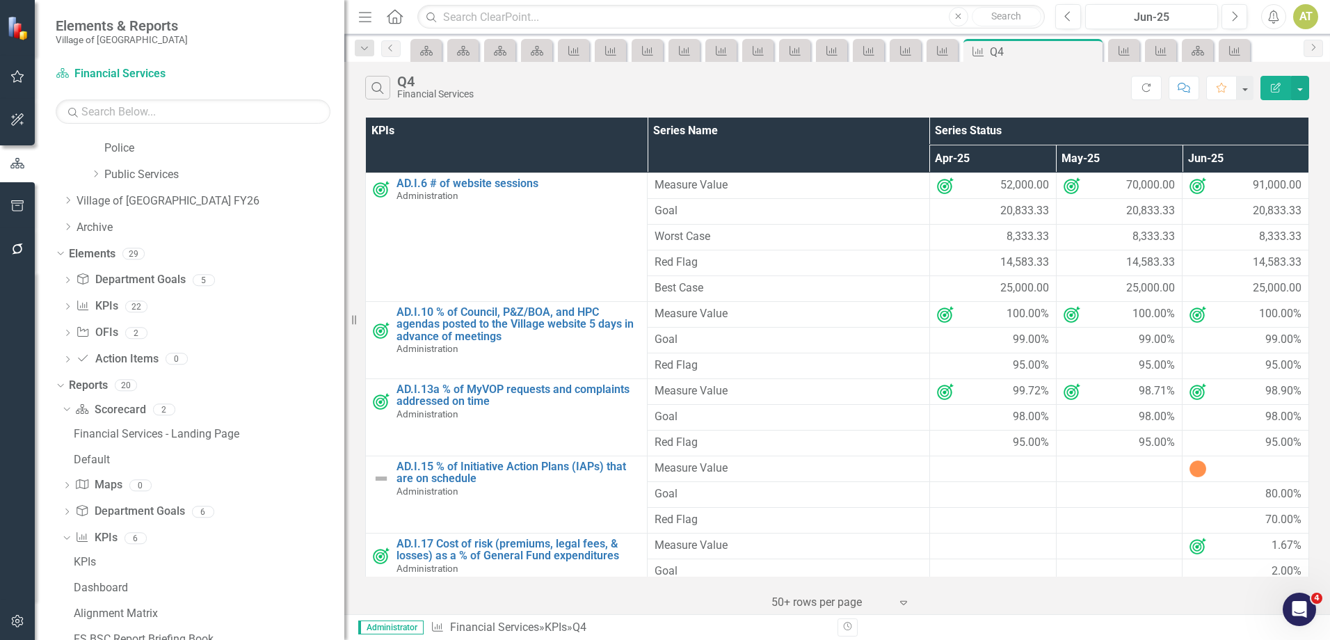
click at [1272, 90] on icon "Edit Report" at bounding box center [1275, 88] width 13 height 10
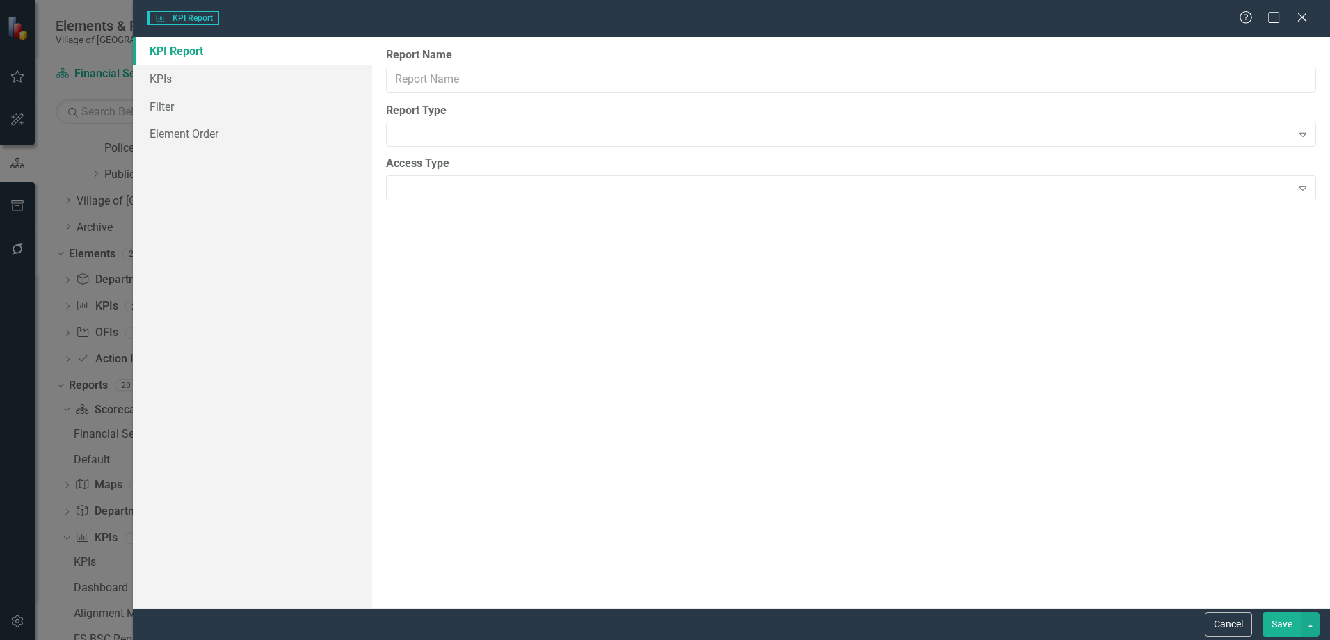
type input "Q4"
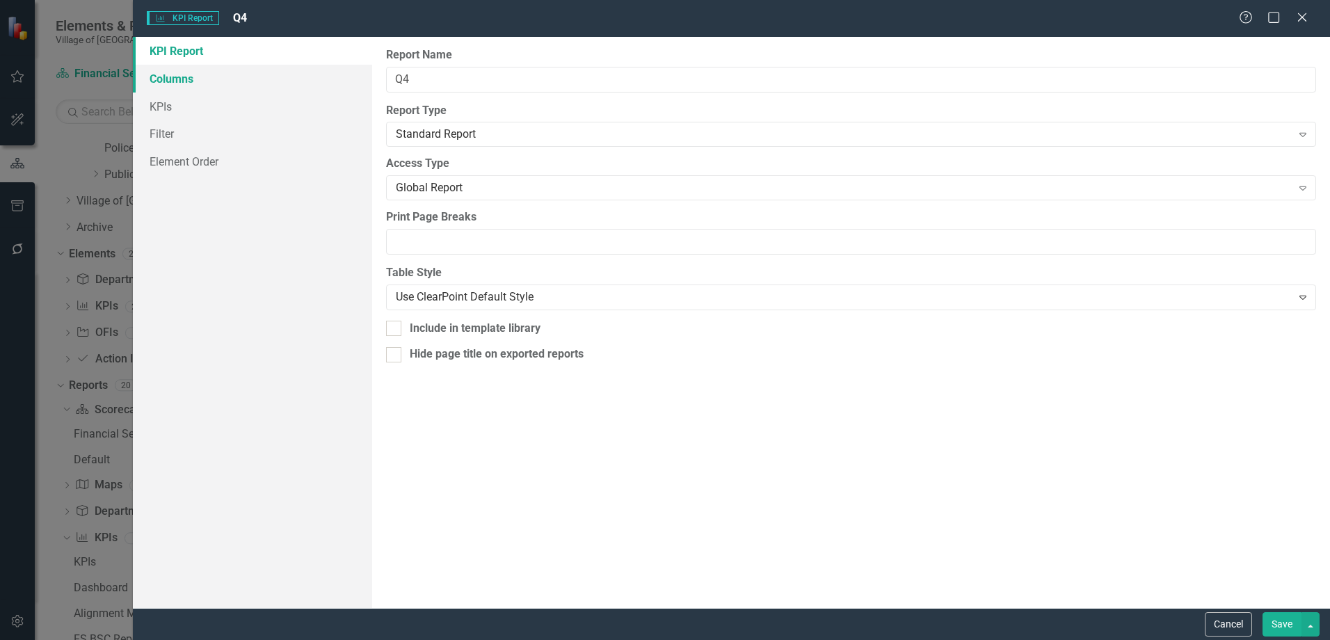
click at [230, 84] on link "Columns" at bounding box center [252, 79] width 239 height 28
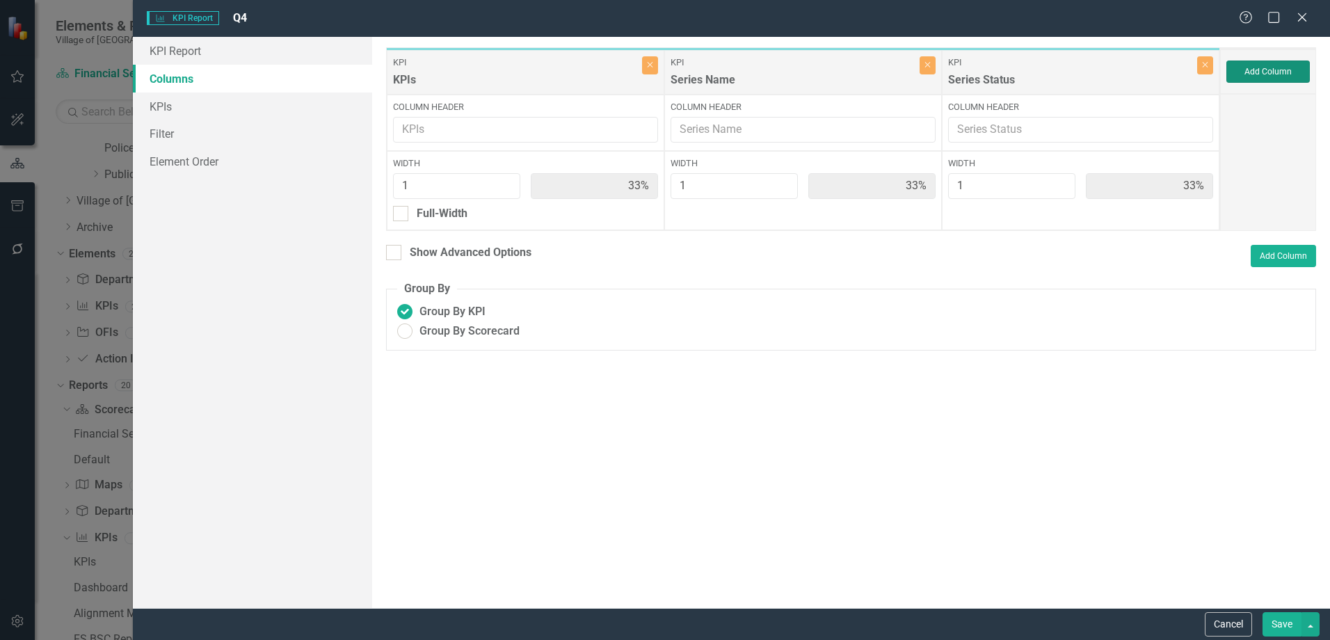
click at [1290, 70] on button "Add Column" at bounding box center [1267, 72] width 83 height 22
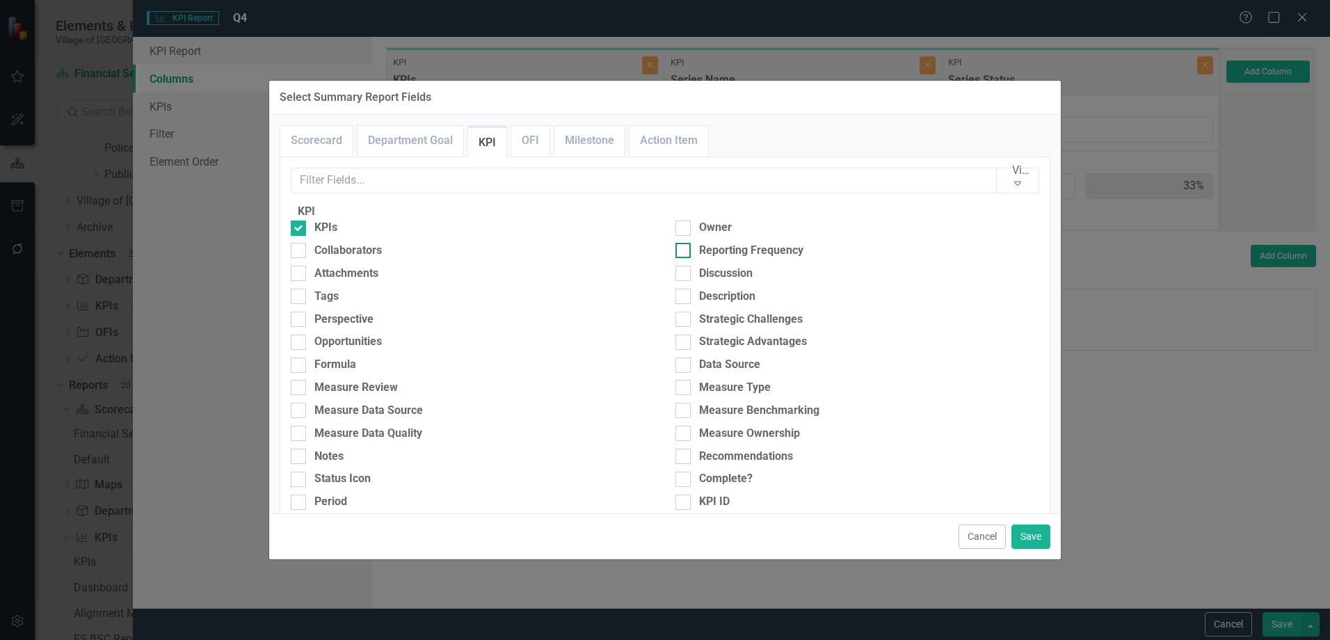
click at [786, 258] on div "Reporting Frequency" at bounding box center [751, 251] width 104 height 16
click at [684, 252] on input "Reporting Frequency" at bounding box center [679, 247] width 9 height 9
checkbox input "true"
click at [1025, 540] on button "Save" at bounding box center [1030, 536] width 39 height 24
type input "25%"
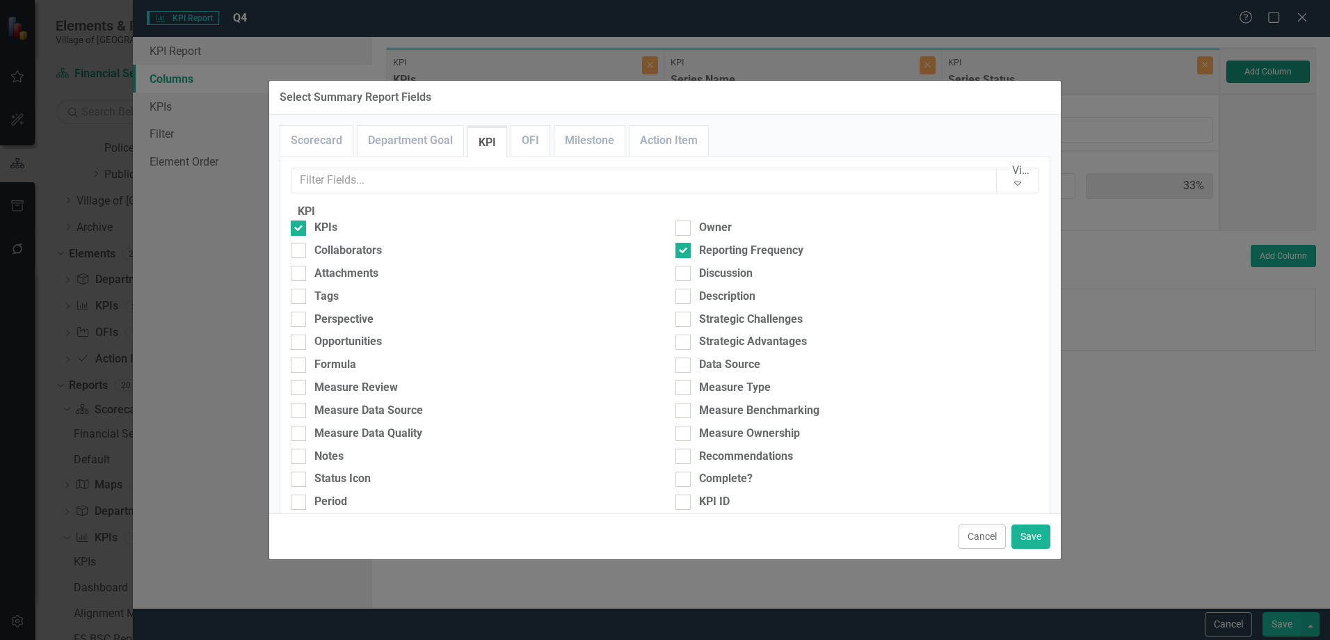
type input "25%"
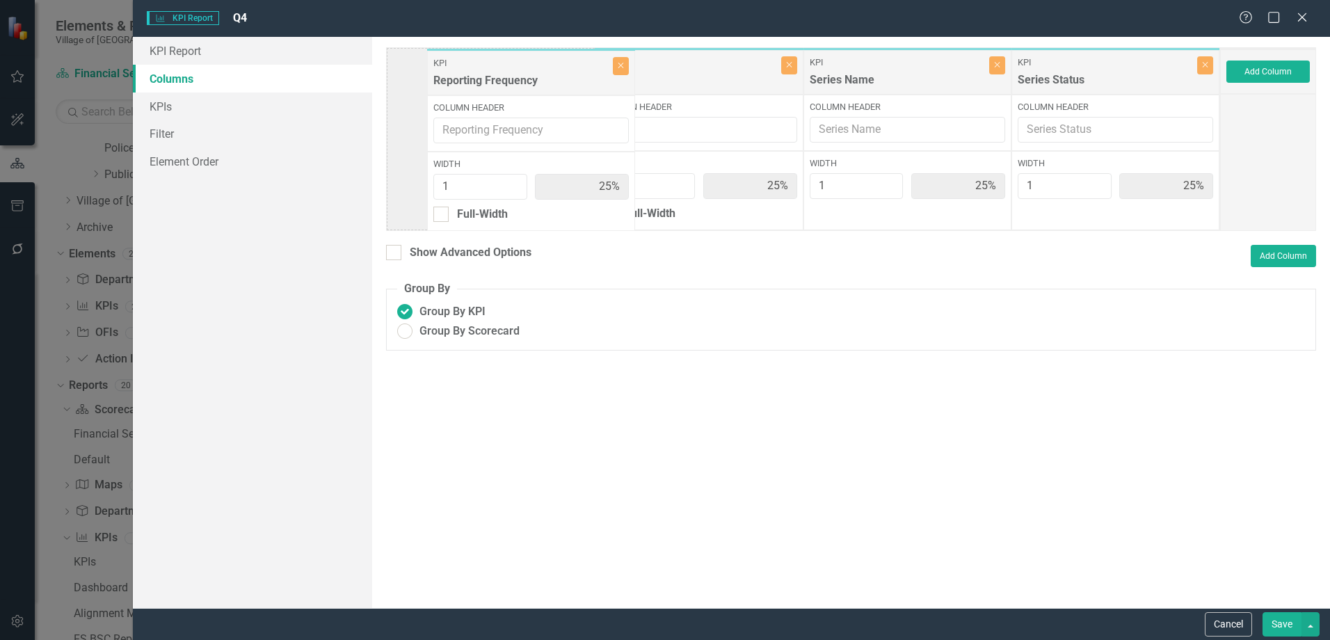
drag, startPoint x: 1089, startPoint y: 74, endPoint x: 505, endPoint y: 75, distance: 584.2
click at [505, 75] on div "KPI KPIs Close Column Header Width 1 25% Full-Width KPI Series Name Close Colum…" at bounding box center [803, 139] width 834 height 184
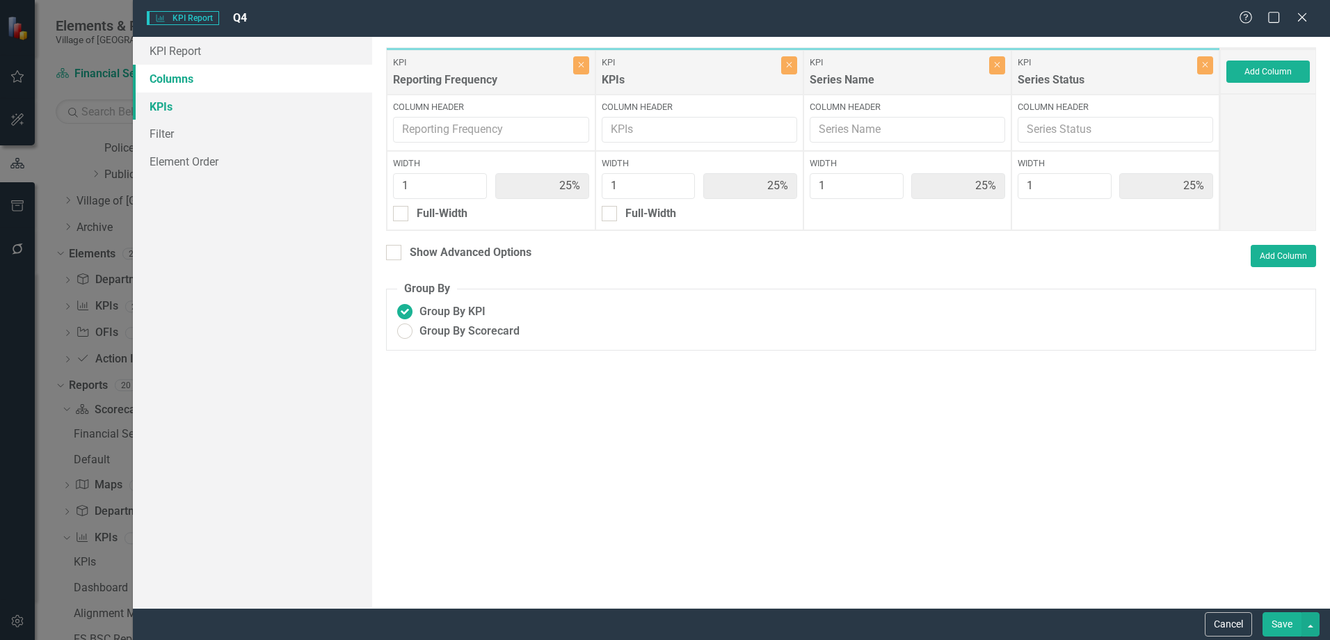
click at [189, 112] on link "KPIs" at bounding box center [252, 106] width 239 height 28
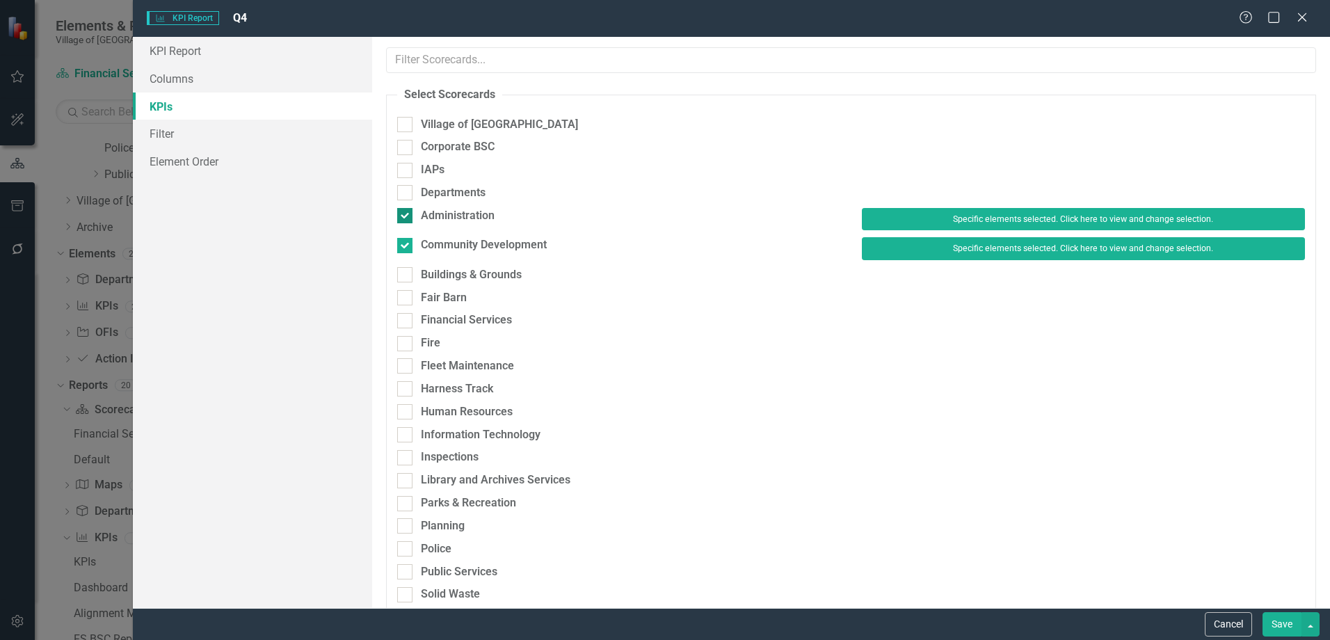
click at [476, 218] on div "Administration" at bounding box center [458, 216] width 74 height 16
click at [406, 217] on input "Administration" at bounding box center [401, 212] width 9 height 9
checkbox input "false"
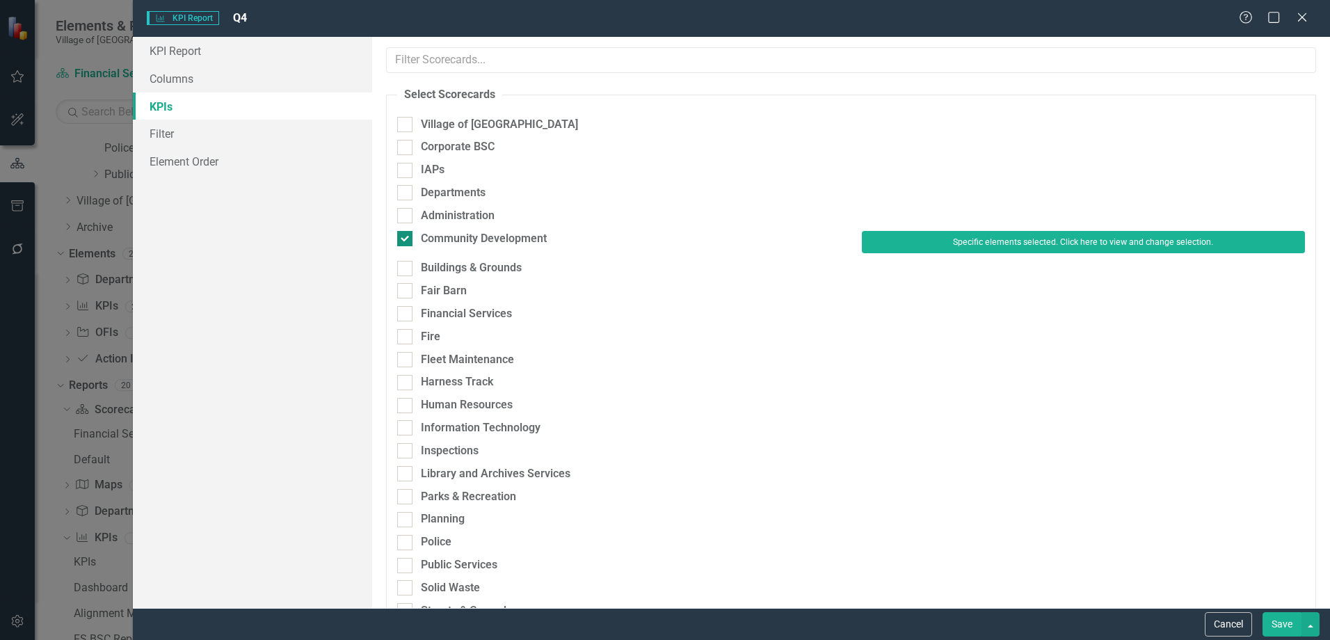
click at [476, 236] on div "Community Development" at bounding box center [484, 239] width 126 height 16
click at [406, 236] on input "Community Development" at bounding box center [401, 235] width 9 height 9
checkbox input "false"
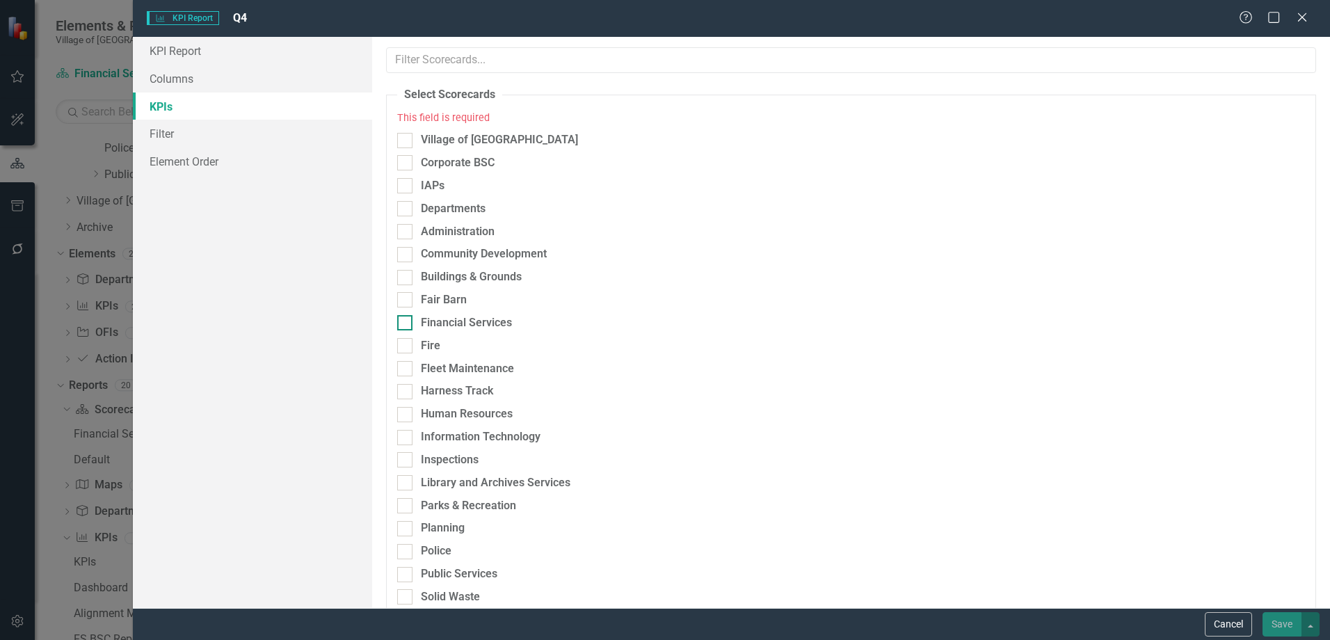
click at [452, 325] on div "Financial Services" at bounding box center [466, 323] width 91 height 16
click at [406, 324] on input "Financial Services" at bounding box center [401, 319] width 9 height 9
checkbox input "true"
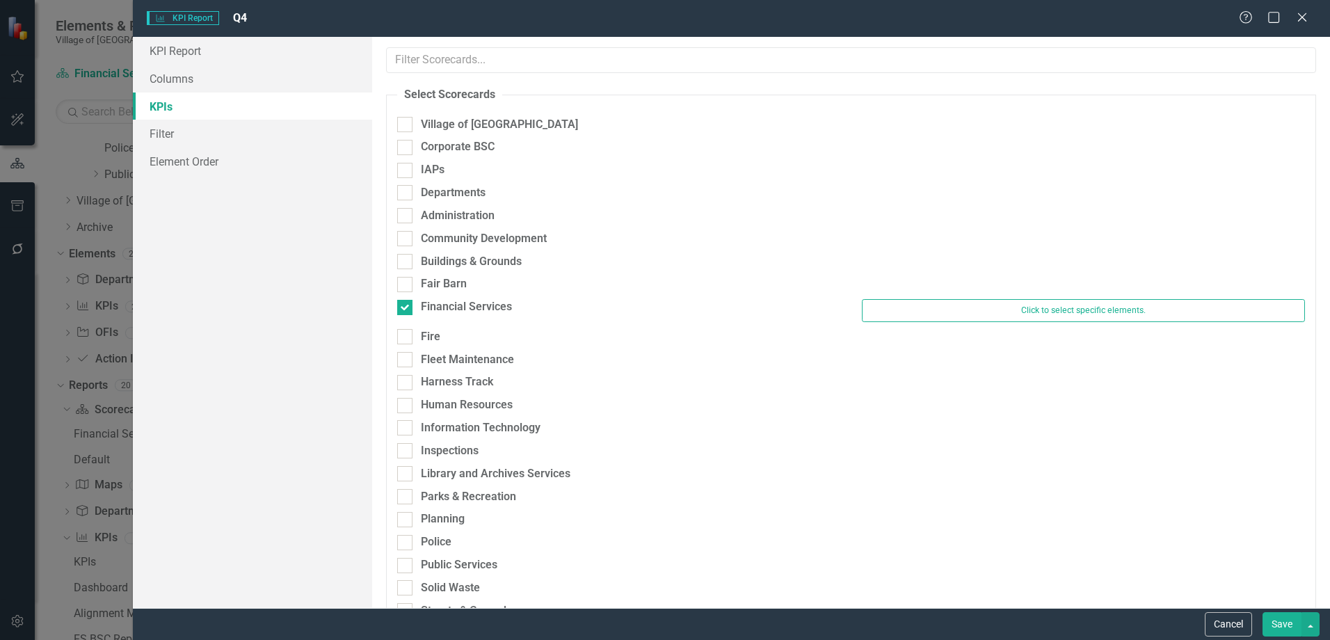
click at [1057, 297] on div "Fair Barn" at bounding box center [851, 287] width 928 height 23
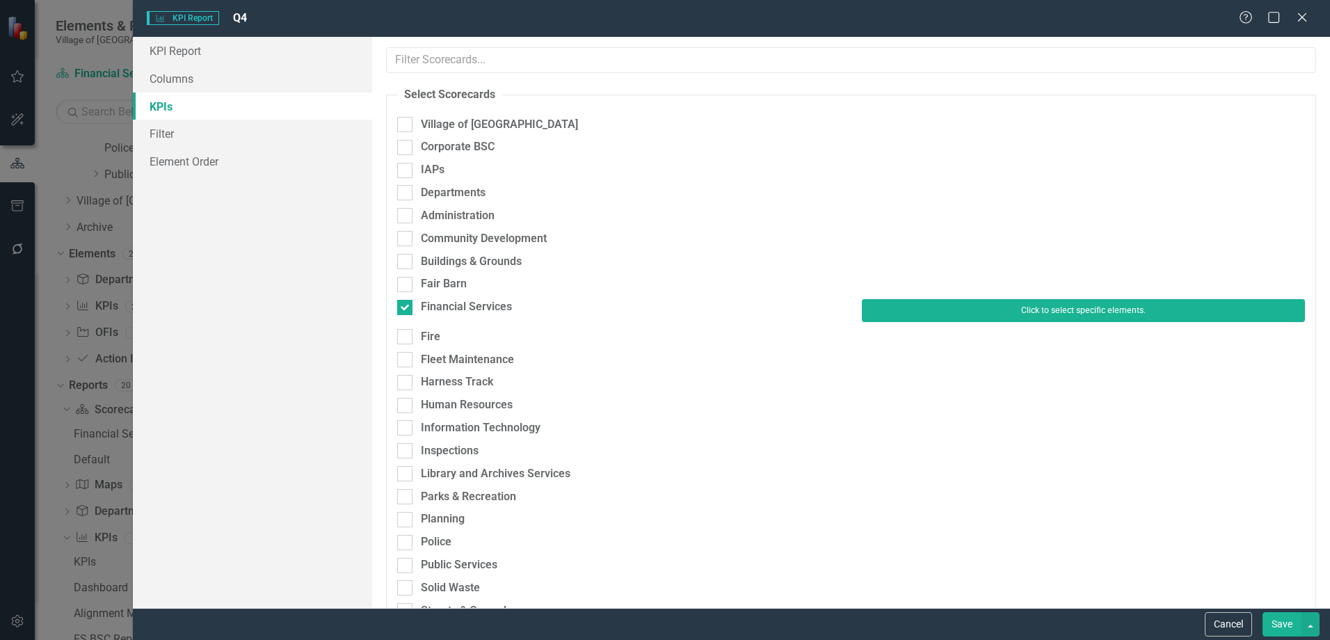
click at [1068, 314] on button "Click to select specific elements." at bounding box center [1083, 310] width 443 height 22
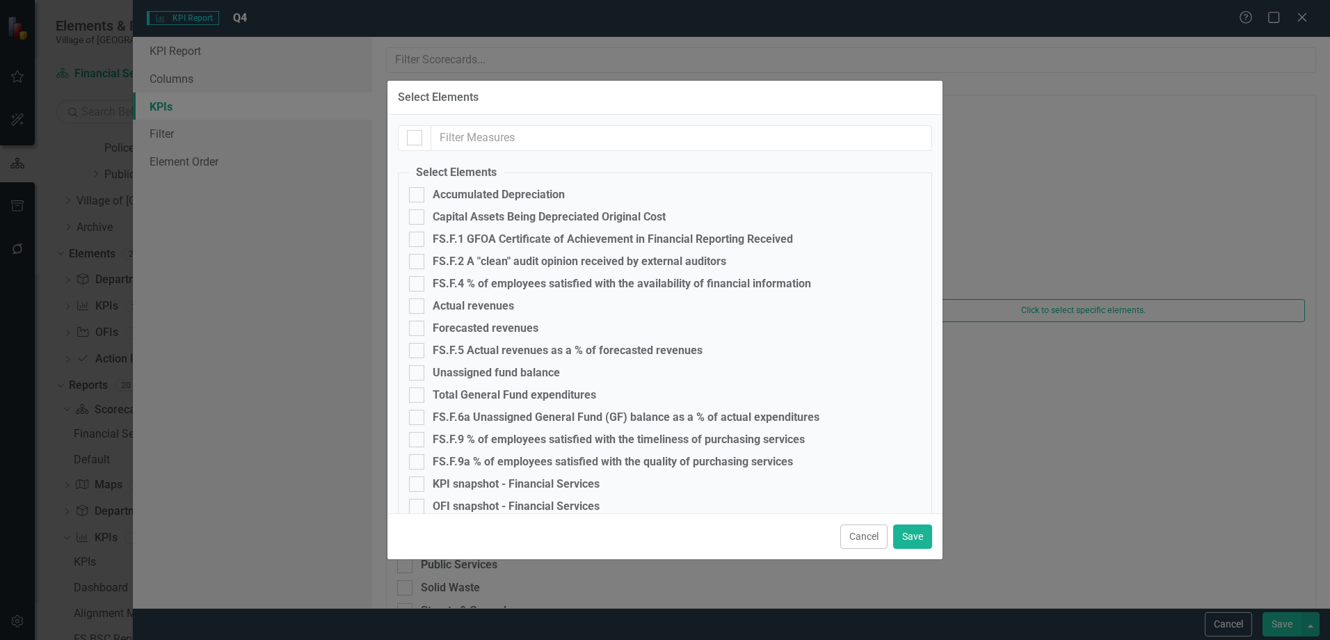
checkbox input "false"
click at [425, 240] on div "FS.F.1 GFOA Certificate of Achievement in Financial Reporting Received" at bounding box center [665, 239] width 512 height 15
click at [418, 240] on input "FS.F.1 GFOA Certificate of Achievement in Financial Reporting Received" at bounding box center [413, 236] width 9 height 9
checkbox input "true"
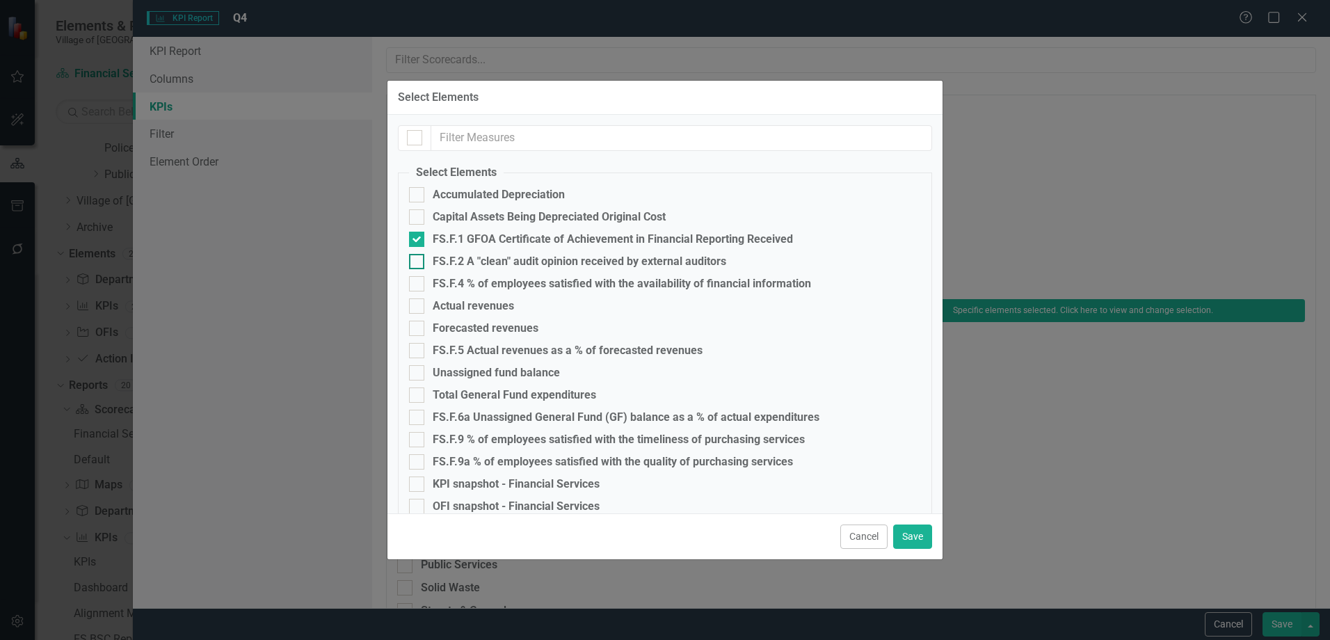
click at [417, 262] on input "FS.F.2 A "clean" audit opinion received by external auditors" at bounding box center [413, 258] width 9 height 9
checkbox input "true"
click at [419, 284] on div at bounding box center [416, 283] width 15 height 15
click at [418, 284] on input "FS.F.4 % of employees satisfied with the availability of financial information" at bounding box center [413, 280] width 9 height 9
checkbox input "true"
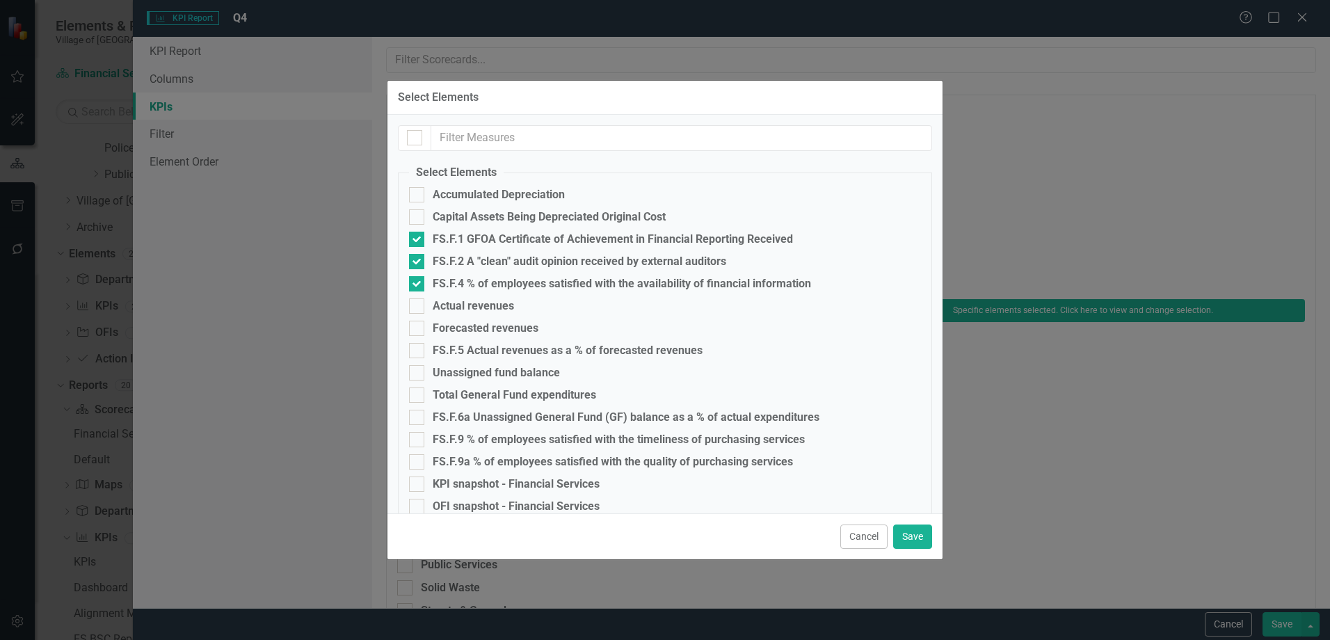
click at [406, 349] on fieldset "Select Elements Accumulated Depreciation Capital Assets Being Depreciated Origi…" at bounding box center [665, 421] width 534 height 513
click at [415, 349] on input "FS.F.5 Actual revenues as a % of forecasted revenues" at bounding box center [413, 347] width 9 height 9
checkbox input "true"
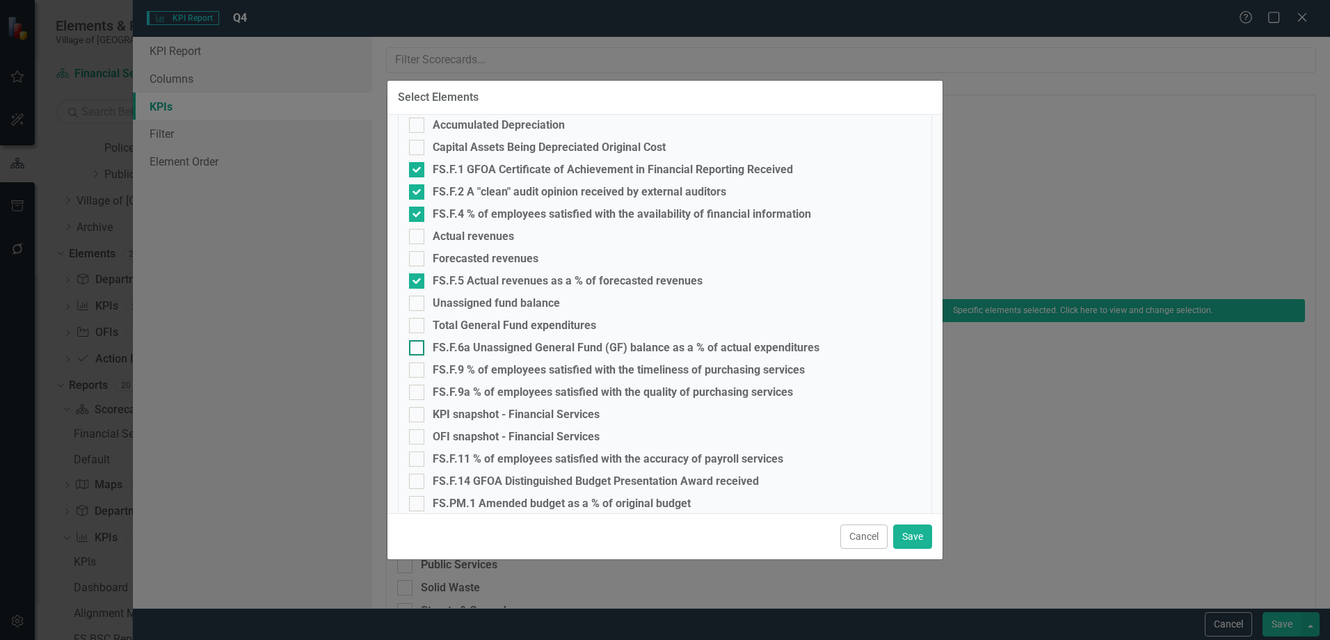
click at [417, 348] on input "FS.F.6a Unassigned General Fund (GF) balance as a % of actual expenditures" at bounding box center [413, 344] width 9 height 9
checkbox input "true"
click at [417, 365] on input "FS.F.9 % of employees satisfied with the timeliness of purchasing services" at bounding box center [413, 366] width 9 height 9
checkbox input "true"
click at [417, 389] on input "FS.F.9a % of employees satisfied with the quality of purchasing services" at bounding box center [413, 389] width 9 height 9
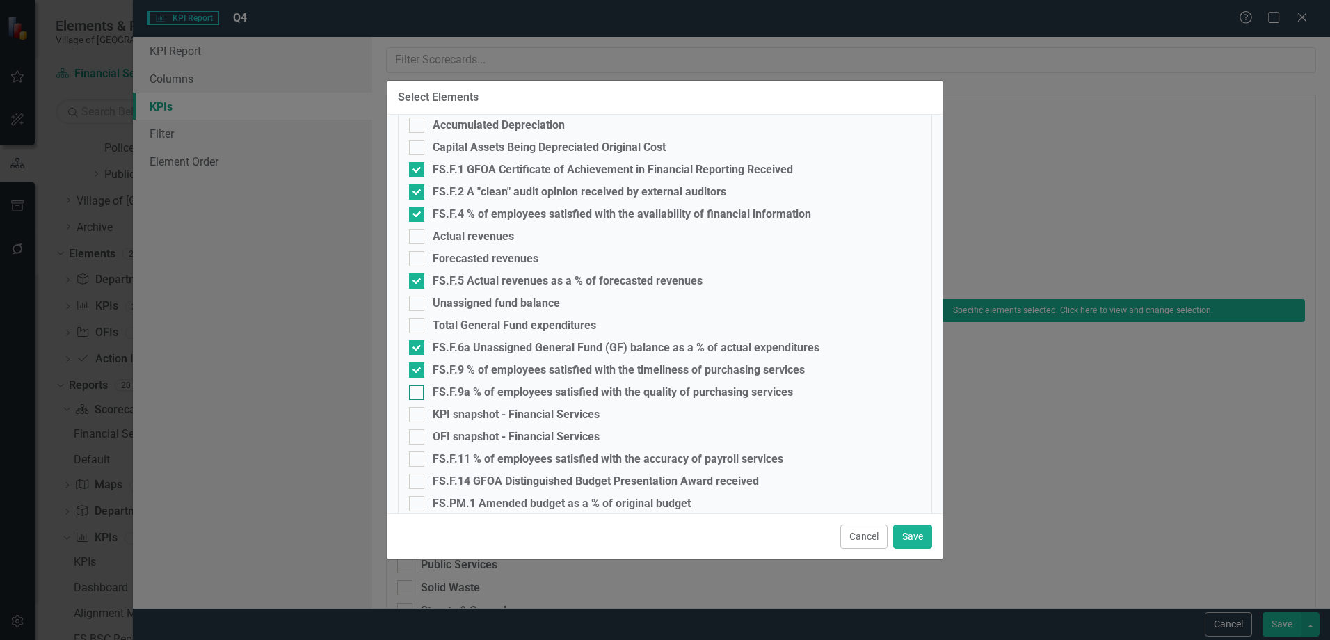
checkbox input "true"
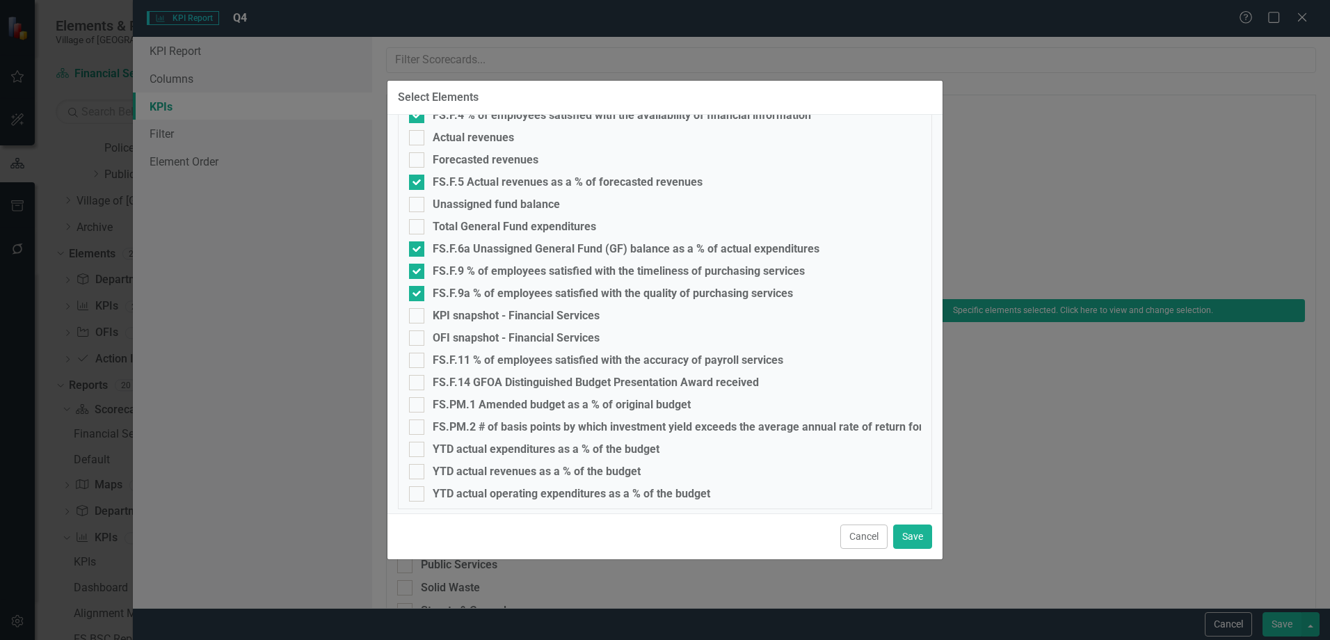
scroll to position [175, 0]
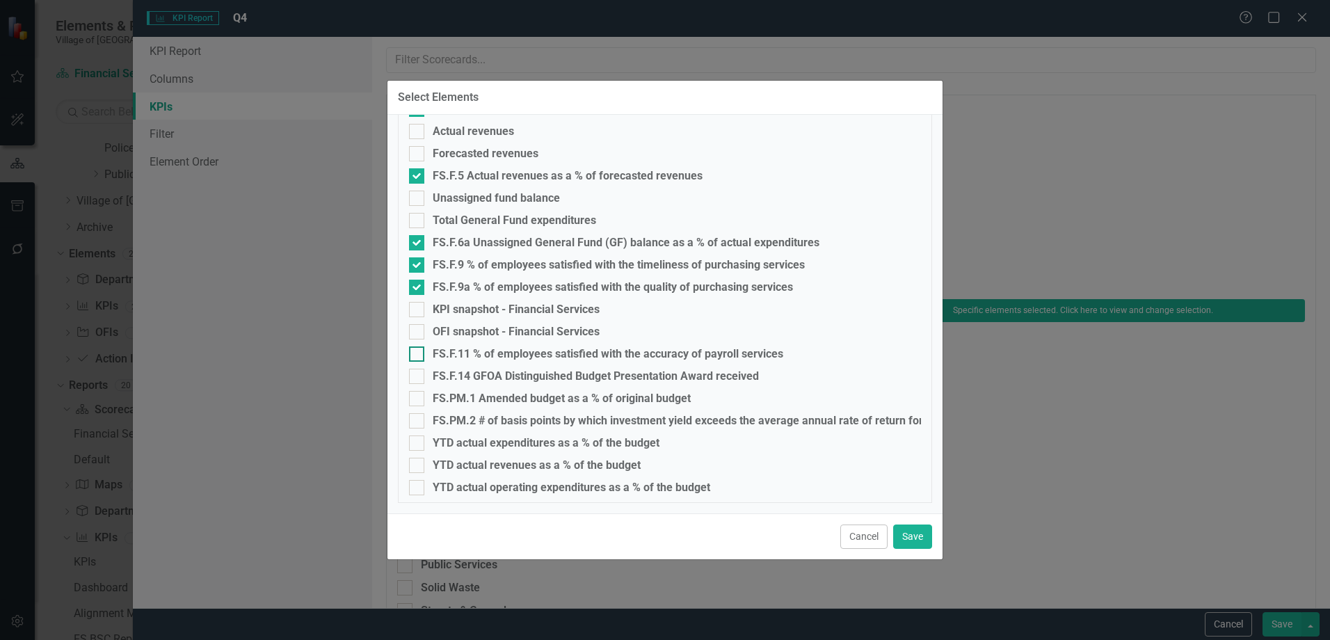
click at [409, 356] on div at bounding box center [416, 353] width 15 height 15
click at [409, 355] on input "FS.F.11 % of employees satisfied with the accuracy of payroll services" at bounding box center [413, 350] width 9 height 9
checkbox input "true"
click at [413, 379] on div at bounding box center [416, 376] width 15 height 15
click at [413, 378] on input "FS.F.14 GFOA Distinguished Budget Presentation Award received" at bounding box center [413, 373] width 9 height 9
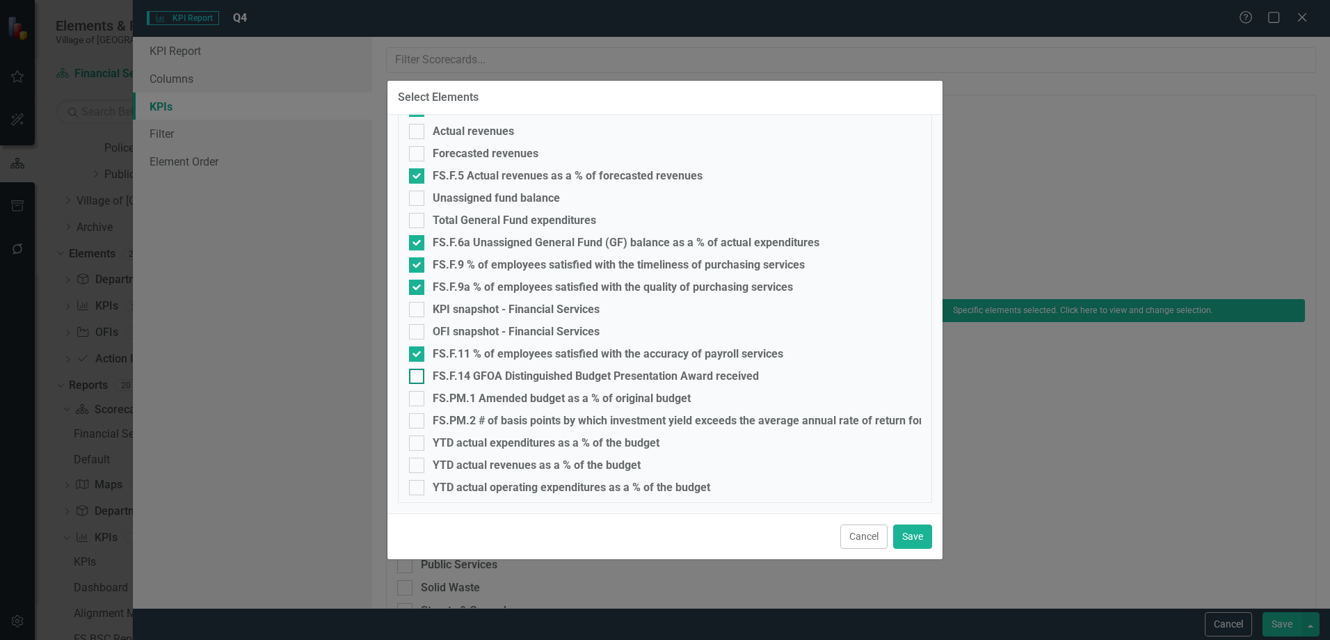
checkbox input "true"
click at [412, 398] on input "FS.PM.1 Amended budget as a % of original budget" at bounding box center [413, 395] width 9 height 9
checkbox input "true"
click at [412, 412] on fieldset "Select Elements Accumulated Depreciation Capital Assets Being Depreciated Origi…" at bounding box center [665, 246] width 534 height 513
click at [413, 419] on input "FS.PM.2 # of basis points by which investment yield exceeds the average annual …" at bounding box center [413, 417] width 9 height 9
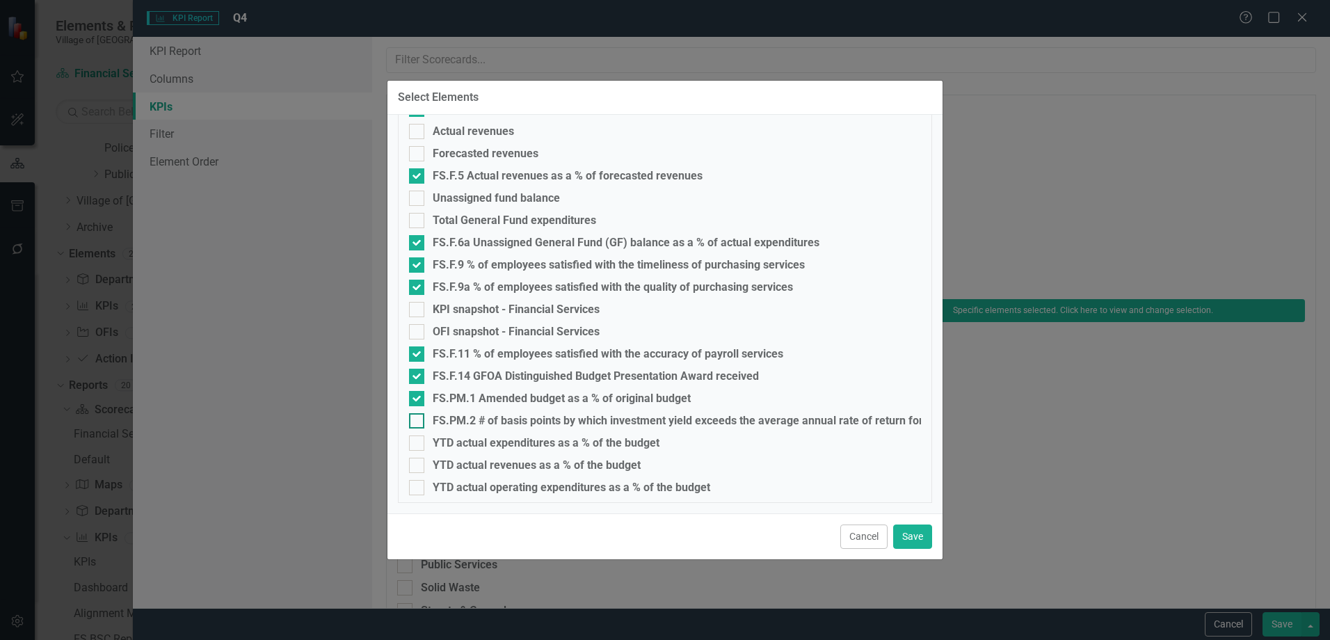
checkbox input "true"
click at [414, 442] on input "YTD actual expenditures as a % of the budget" at bounding box center [413, 439] width 9 height 9
checkbox input "true"
click at [416, 474] on fieldset "Select Elements Accumulated Depreciation Capital Assets Being Depreciated Origi…" at bounding box center [665, 246] width 534 height 513
click at [415, 460] on input "YTD actual revenues as a % of the budget" at bounding box center [413, 462] width 9 height 9
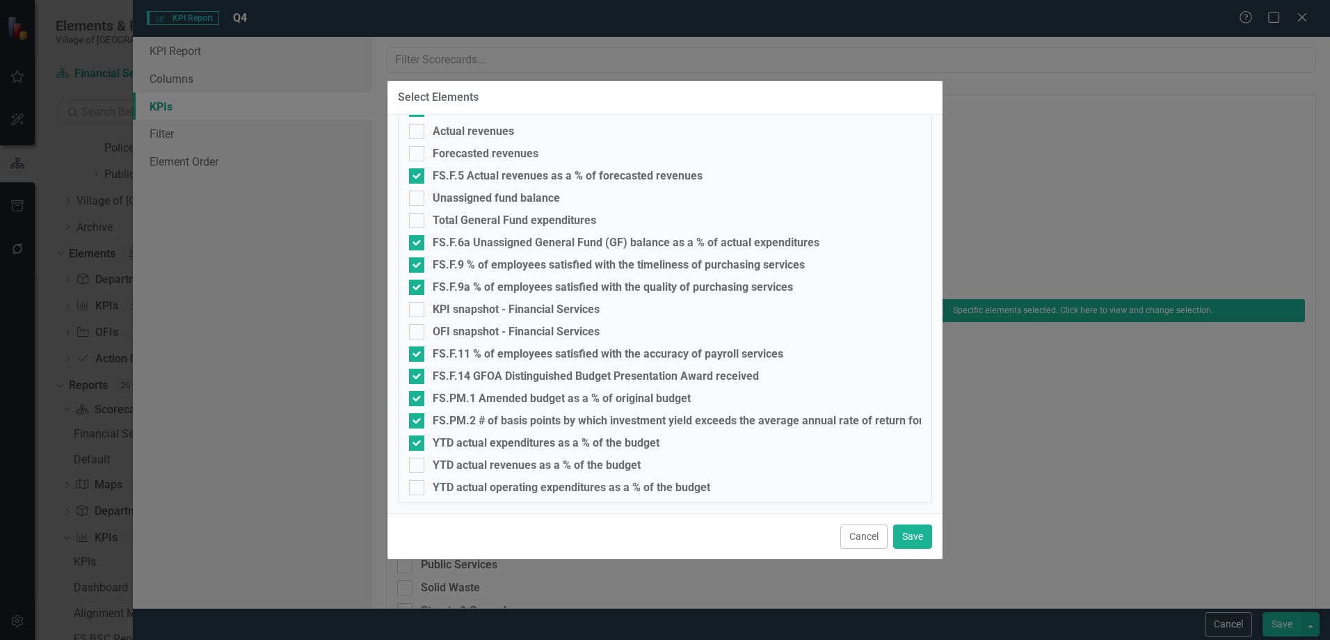
checkbox input "true"
click at [417, 485] on input "YTD actual operating expenditures as a % of the budget" at bounding box center [413, 484] width 9 height 9
checkbox input "true"
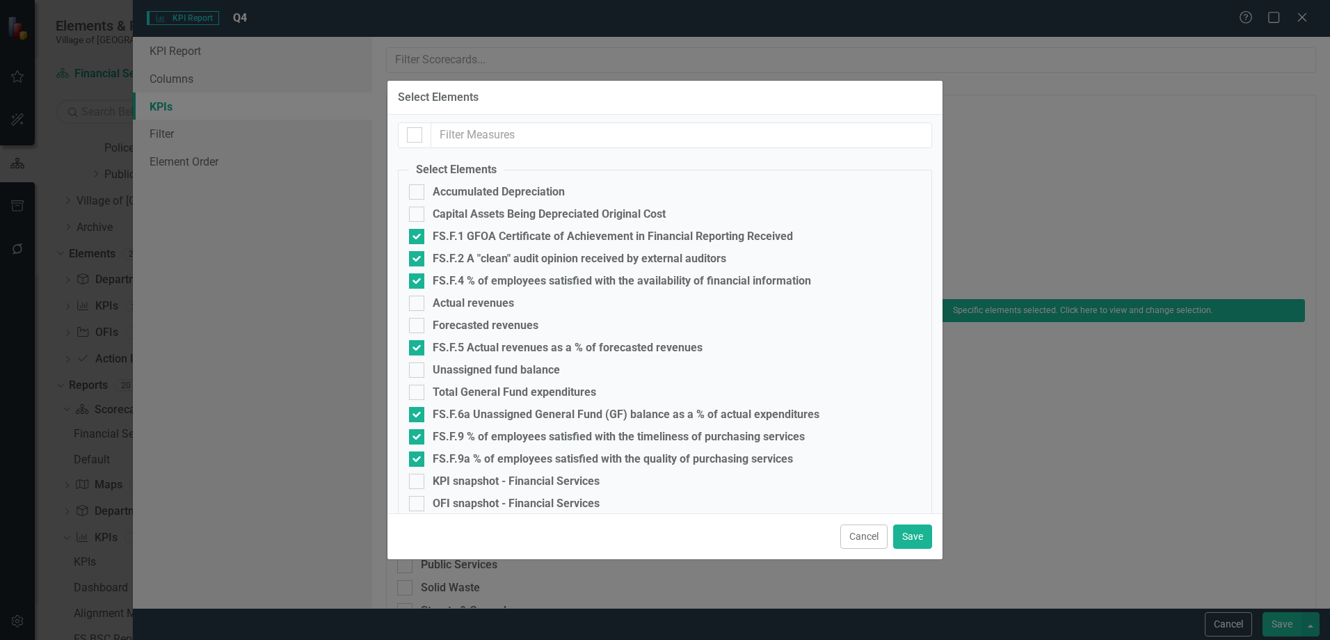
scroll to position [0, 0]
click at [923, 538] on button "Save" at bounding box center [912, 536] width 39 height 24
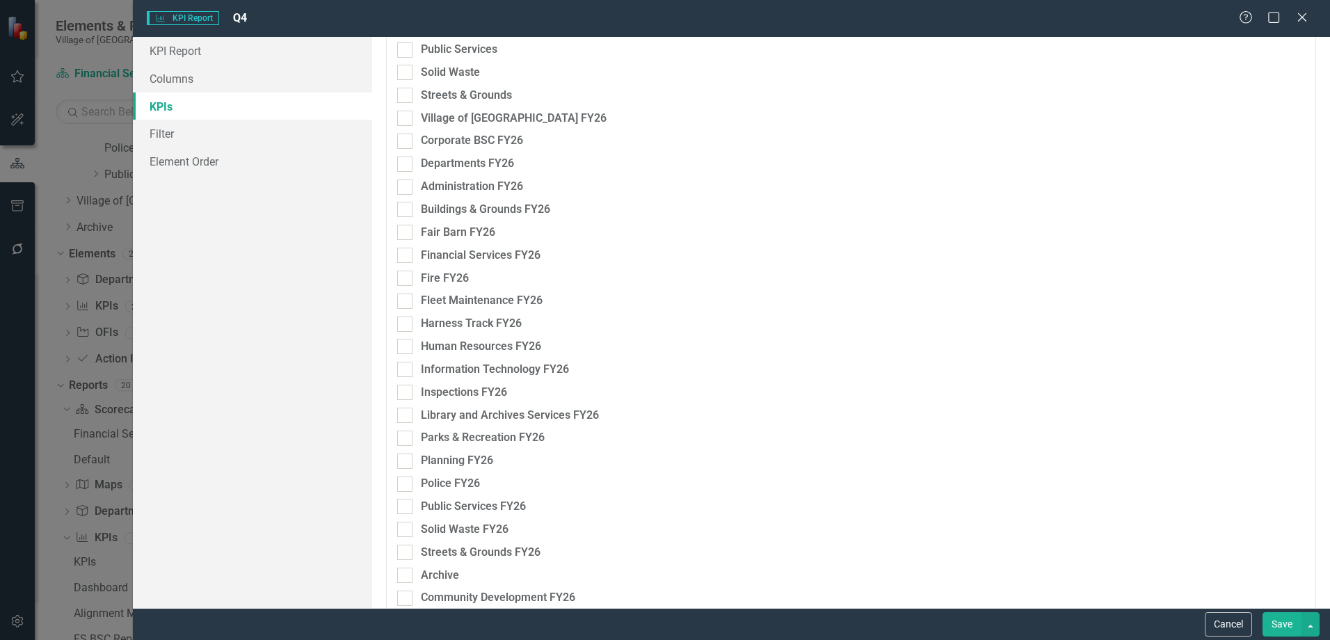
scroll to position [531, 0]
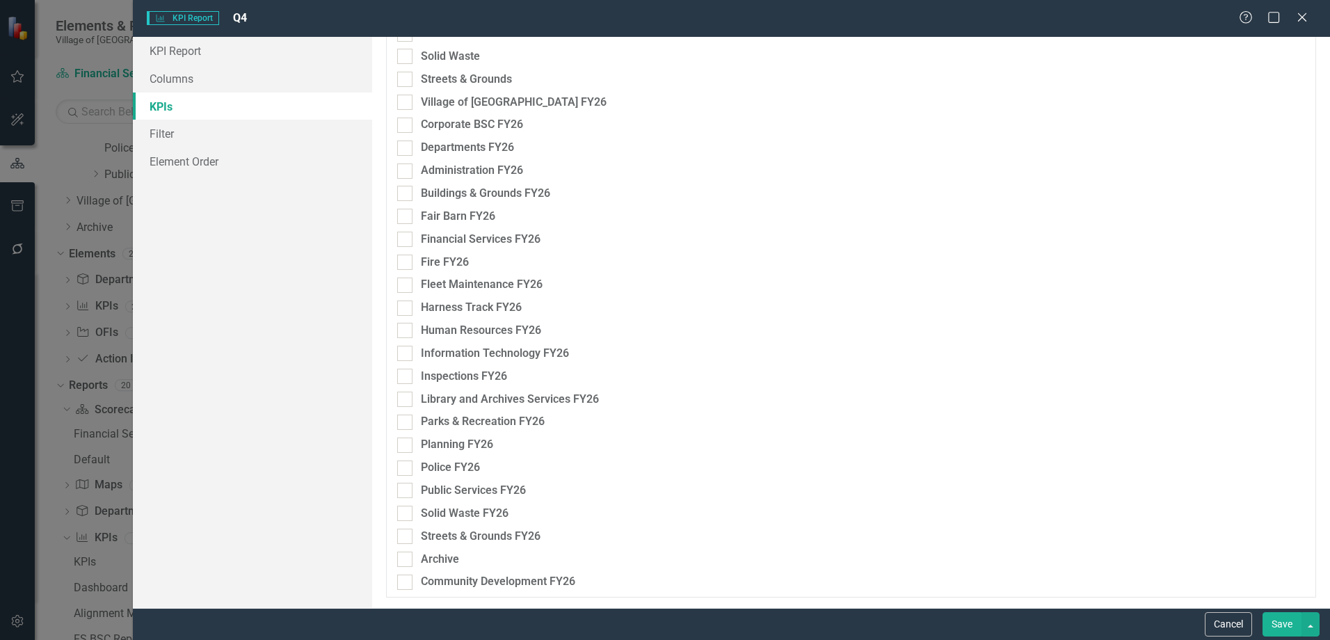
click at [1287, 617] on button "Save" at bounding box center [1281, 624] width 39 height 24
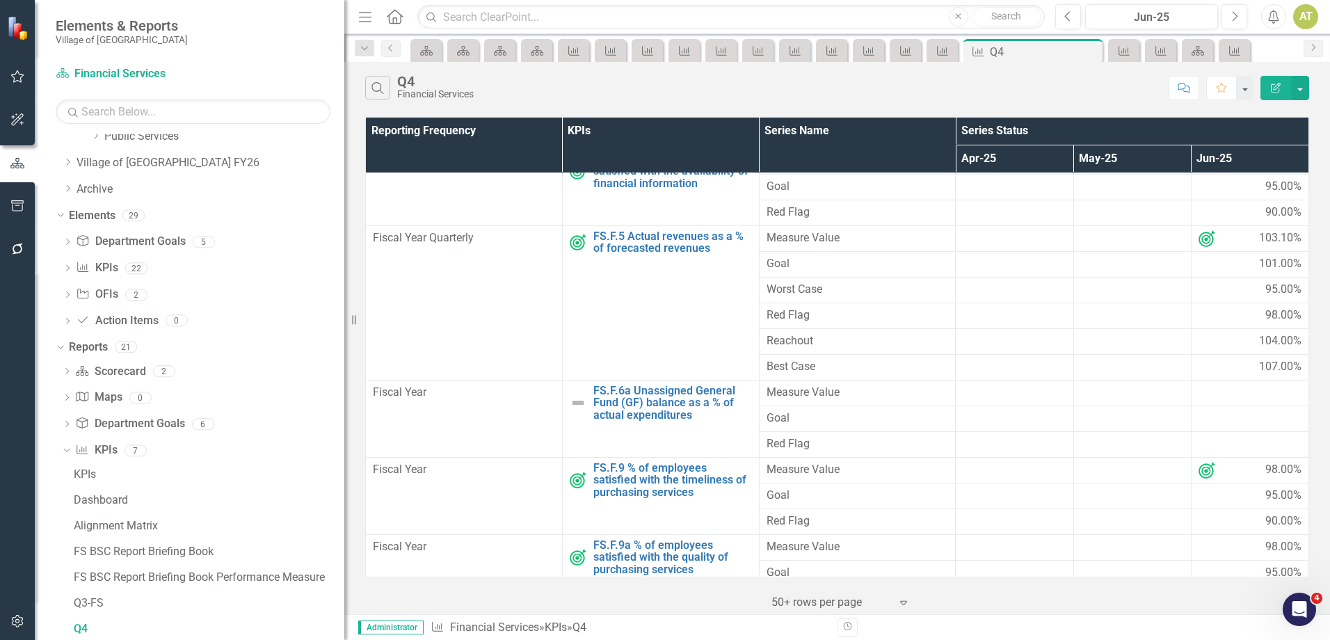
scroll to position [0, 0]
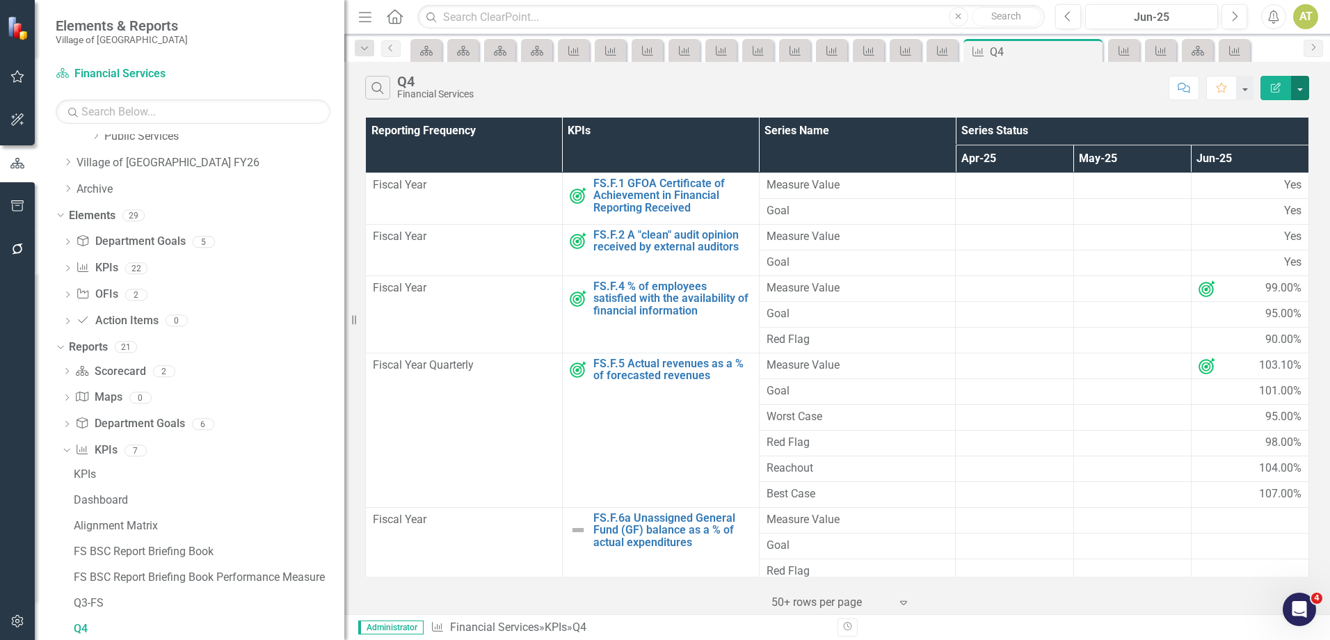
click at [1300, 89] on button "button" at bounding box center [1300, 88] width 18 height 24
click at [1274, 162] on link "Excel Export to Excel" at bounding box center [1253, 167] width 110 height 26
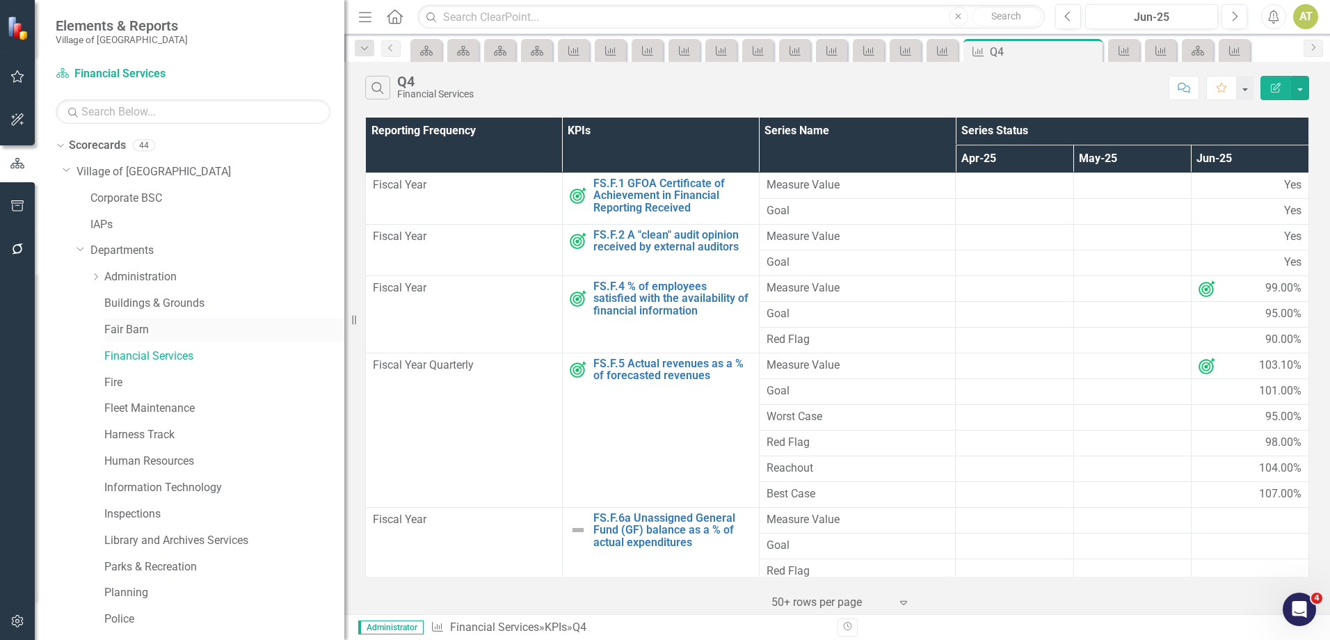
click at [139, 326] on link "Fair Barn" at bounding box center [224, 330] width 240 height 16
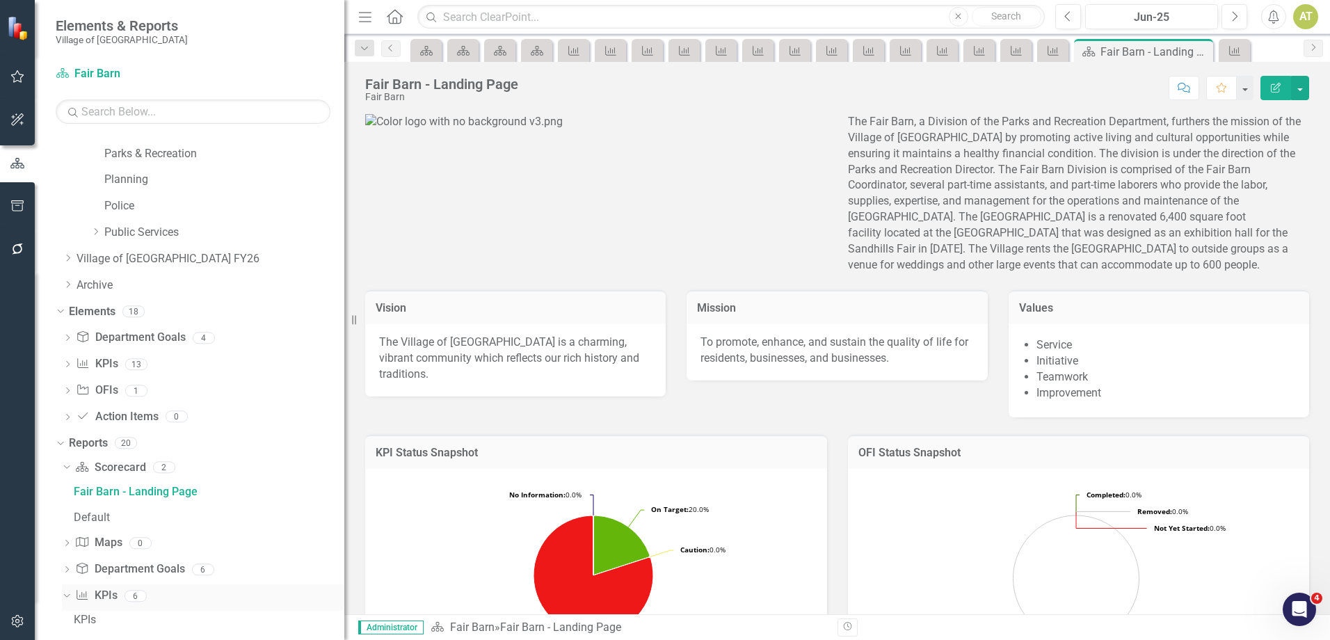
scroll to position [610, 0]
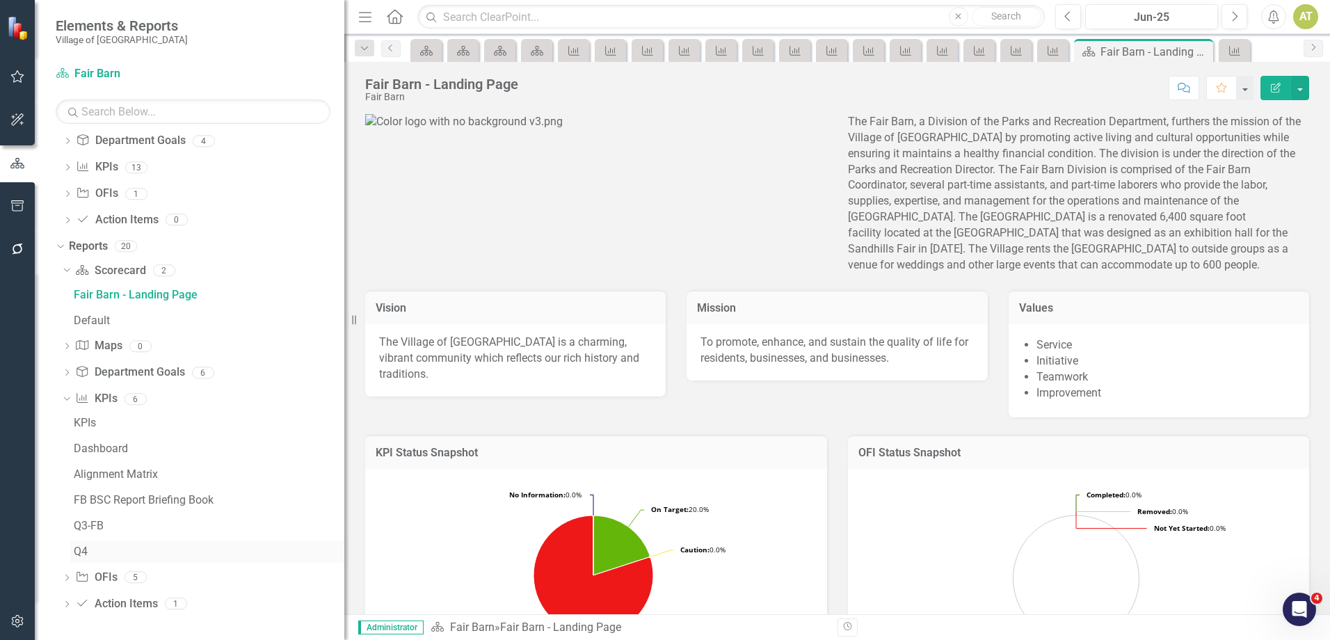
click at [83, 547] on div "Q4" at bounding box center [209, 551] width 271 height 13
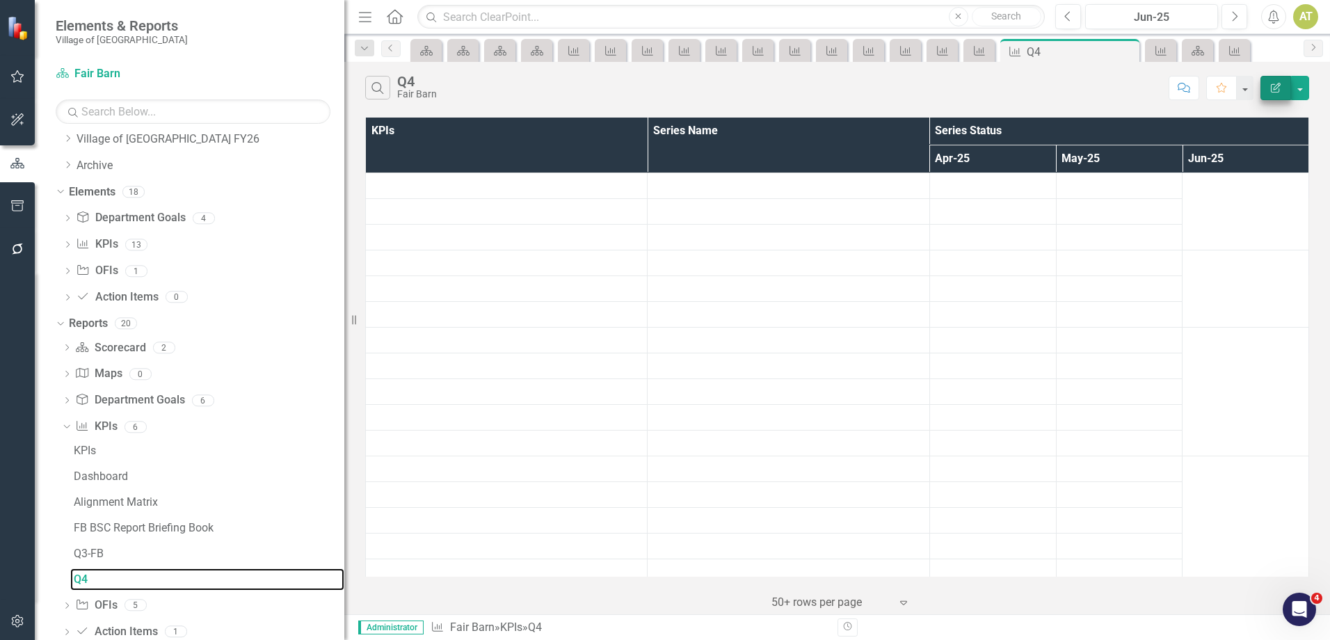
scroll to position [483, 0]
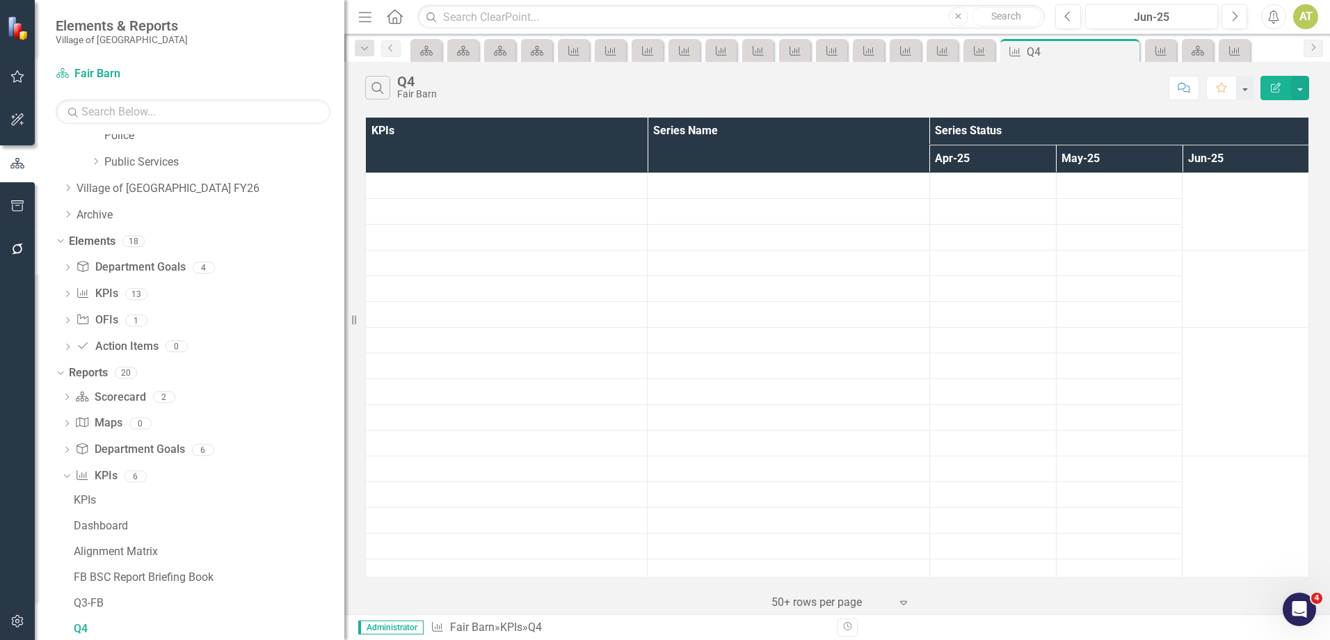
click at [1268, 89] on button "Edit Report" at bounding box center [1275, 88] width 31 height 24
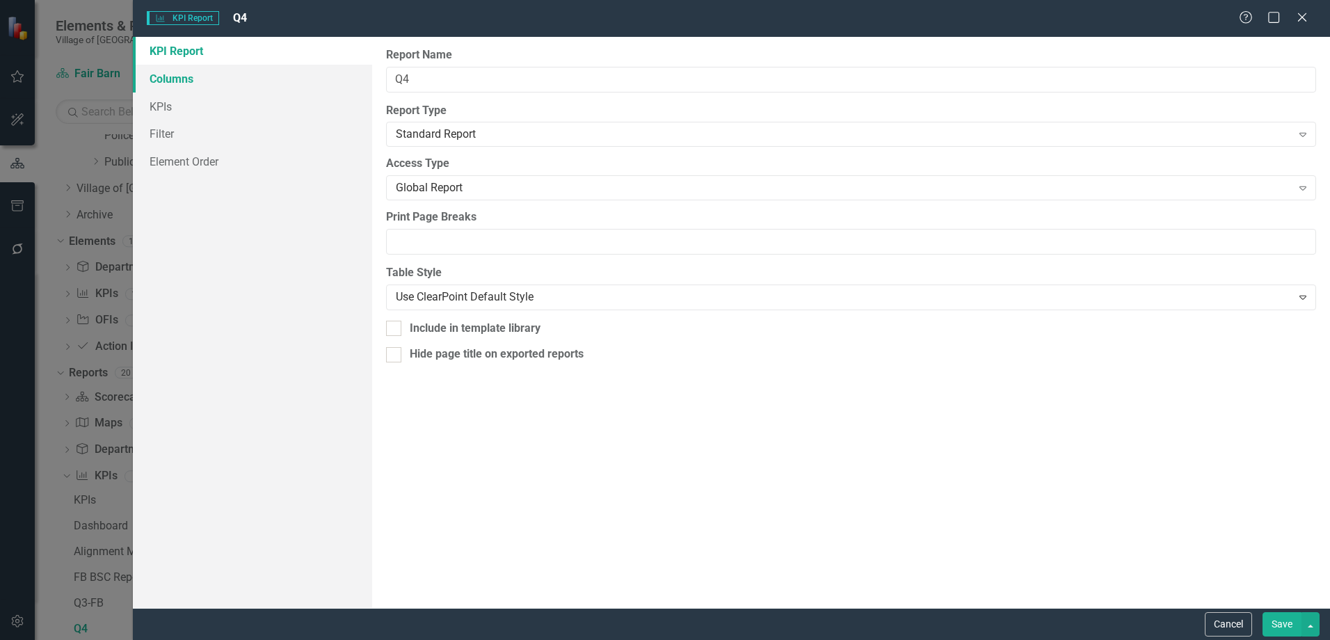
click at [170, 75] on link "Columns" at bounding box center [252, 79] width 239 height 28
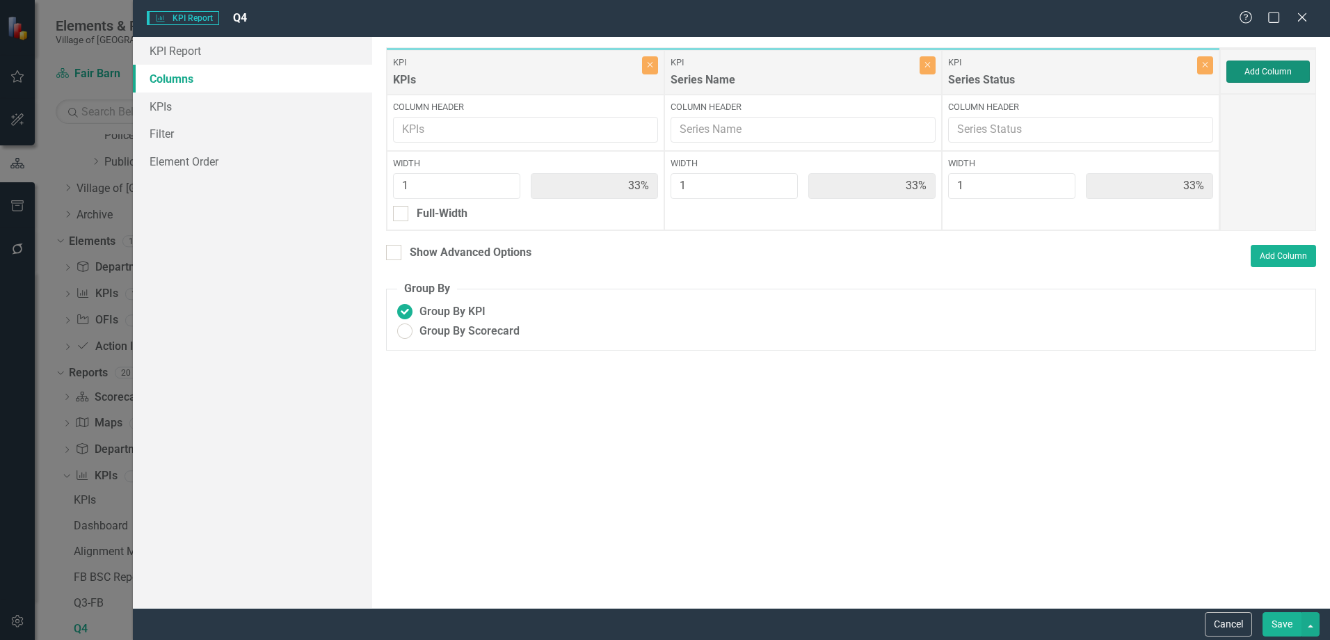
click at [1260, 80] on button "Add Column" at bounding box center [1267, 72] width 83 height 22
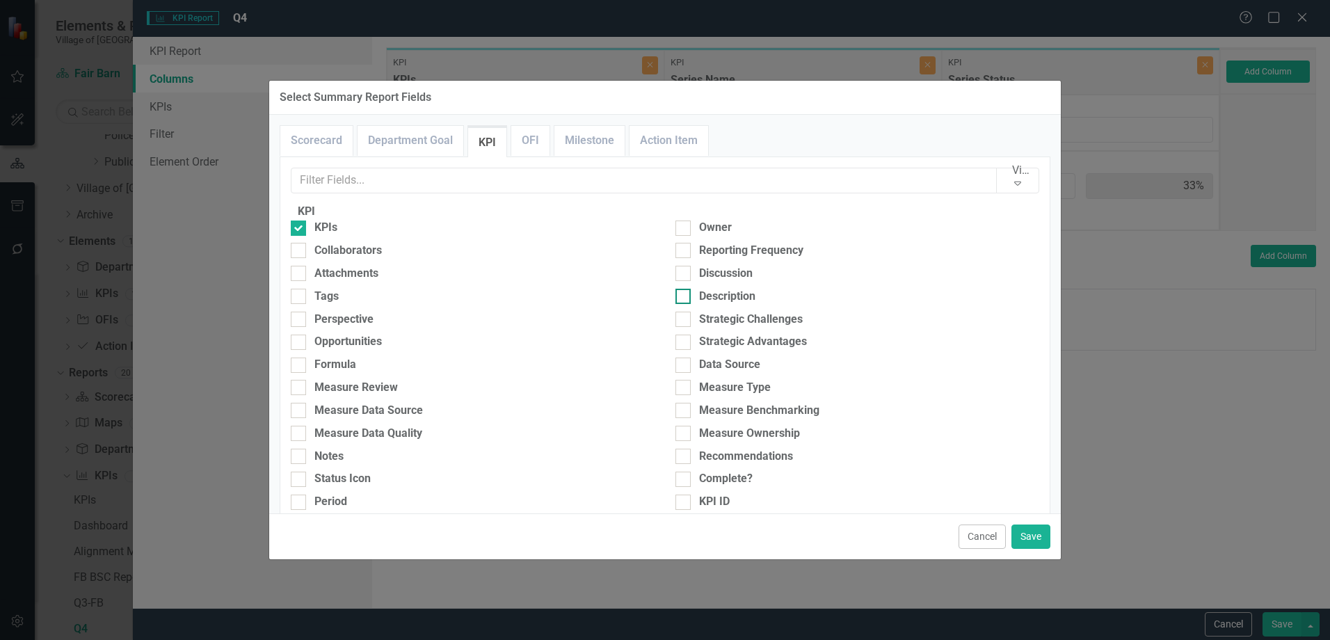
drag, startPoint x: 745, startPoint y: 261, endPoint x: 798, endPoint y: 300, distance: 65.8
click at [745, 259] on div "Reporting Frequency" at bounding box center [751, 251] width 104 height 16
click at [684, 252] on input "Reporting Frequency" at bounding box center [679, 247] width 9 height 9
checkbox input "true"
click at [1045, 533] on button "Save" at bounding box center [1030, 536] width 39 height 24
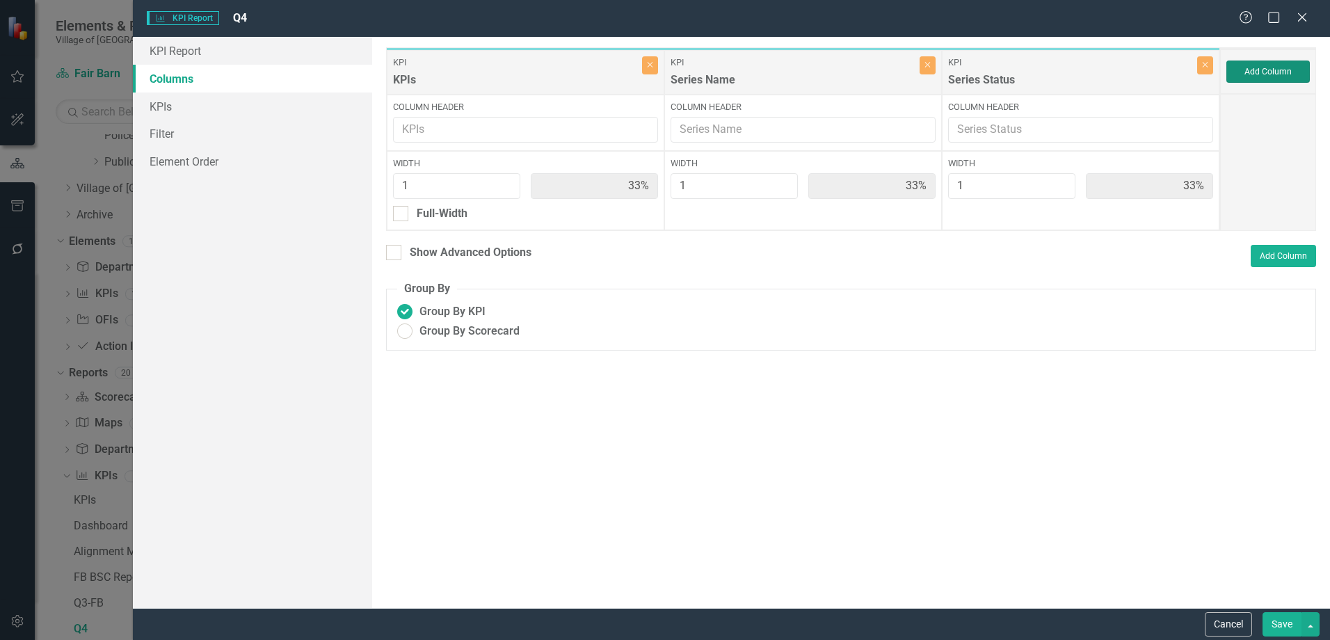
type input "25%"
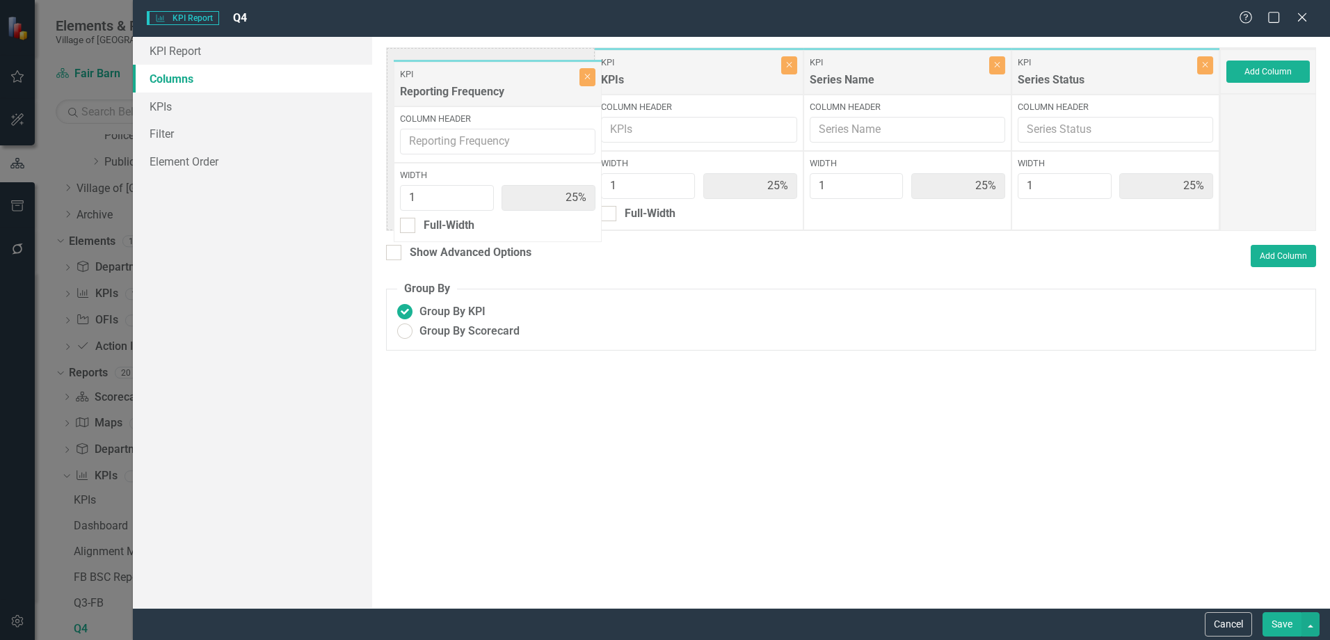
drag, startPoint x: 1102, startPoint y: 65, endPoint x: 485, endPoint y: 76, distance: 617.7
click at [485, 76] on div "KPI KPIs Close Column Header Width 1 25% Full-Width KPI Series Name Close Colum…" at bounding box center [803, 139] width 834 height 184
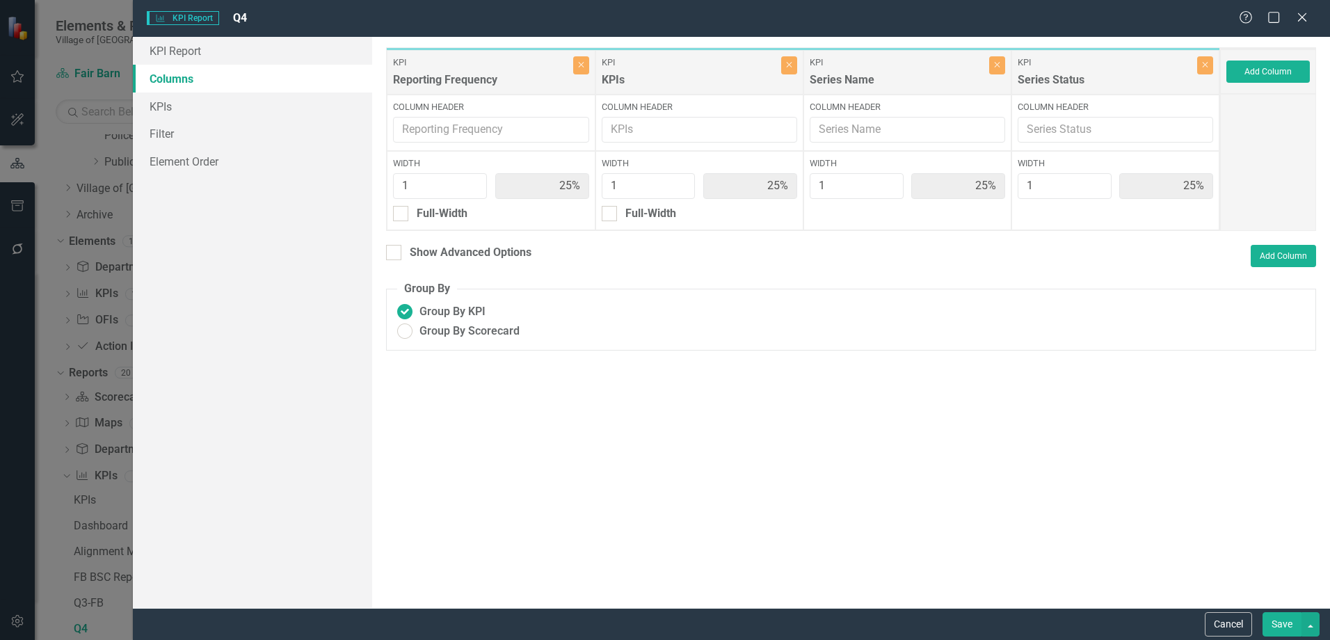
click at [1296, 622] on button "Save" at bounding box center [1281, 624] width 39 height 24
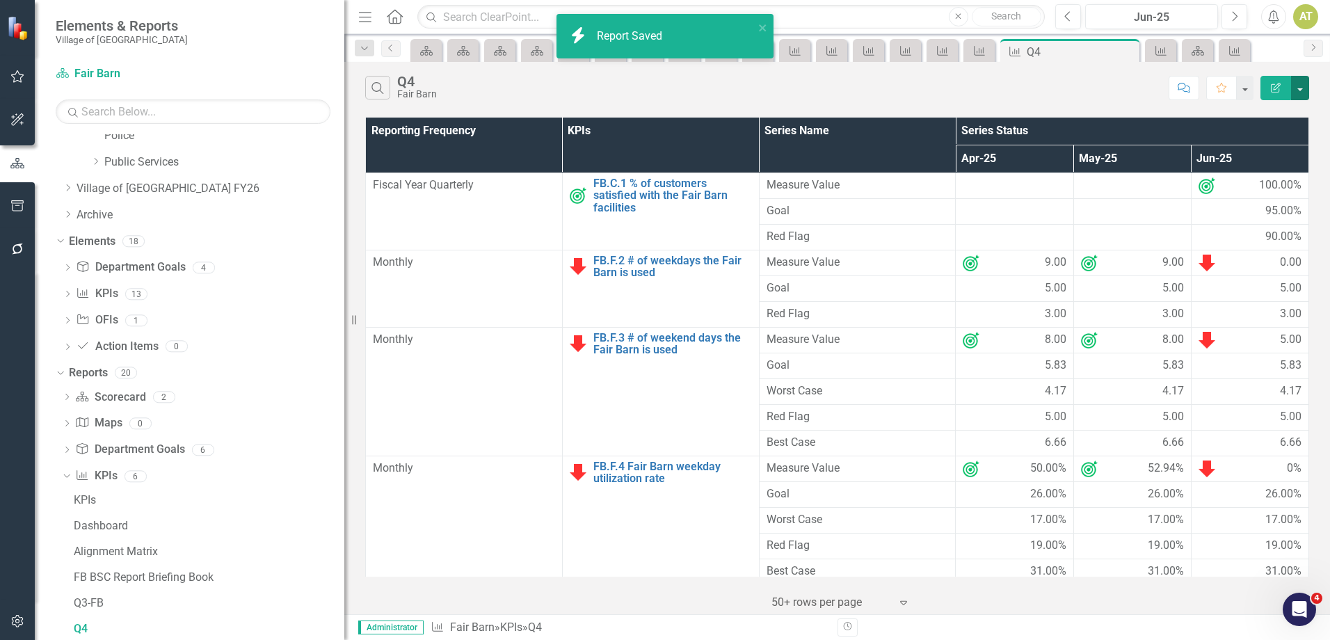
click at [1297, 92] on button "button" at bounding box center [1300, 88] width 18 height 24
click at [1286, 159] on link "Excel Export to Excel" at bounding box center [1253, 167] width 110 height 26
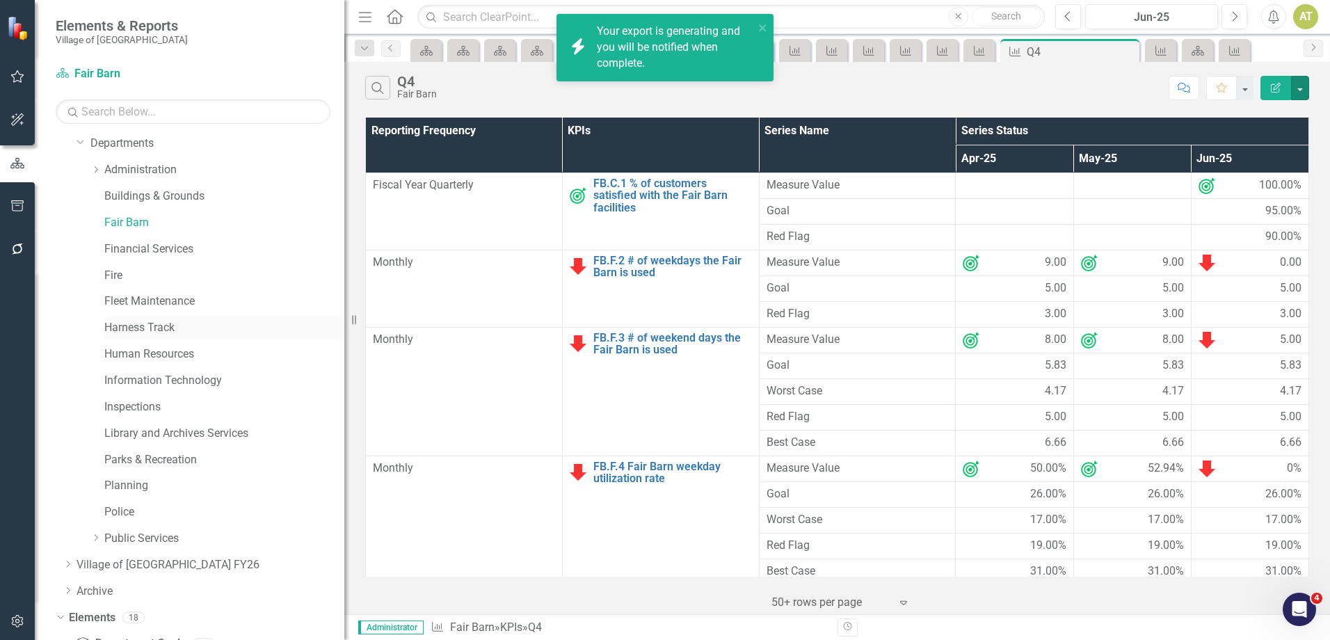
scroll to position [0, 0]
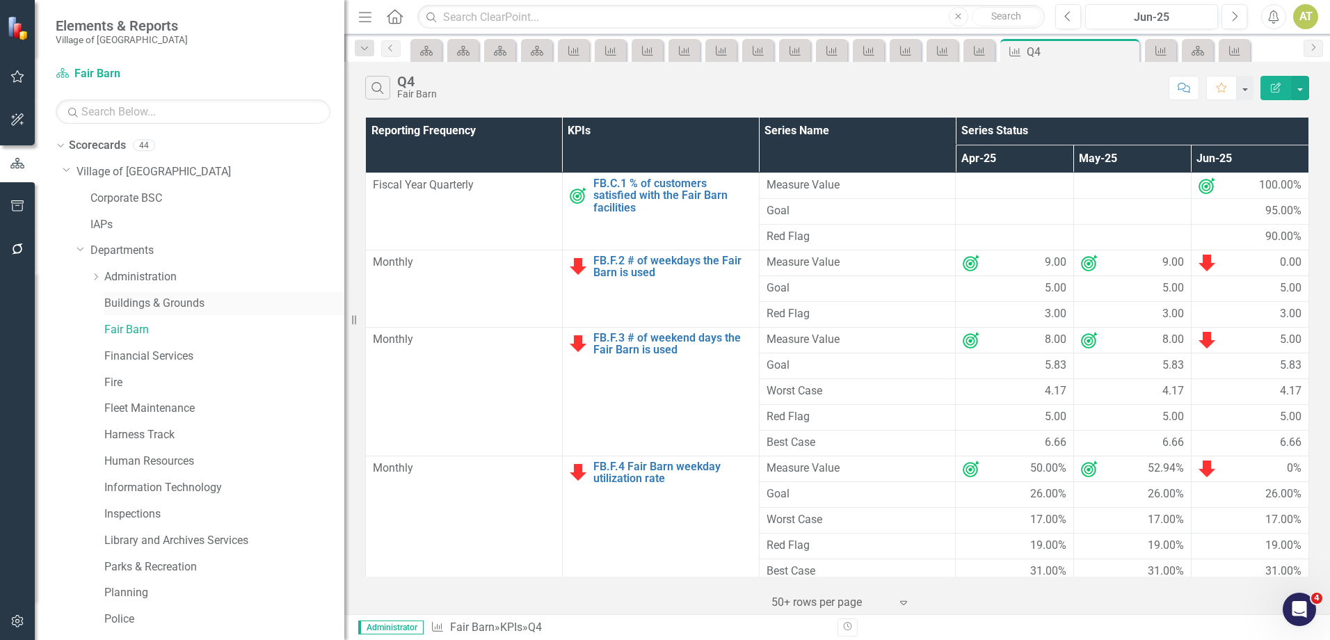
click at [140, 302] on link "Buildings & Grounds" at bounding box center [224, 304] width 240 height 16
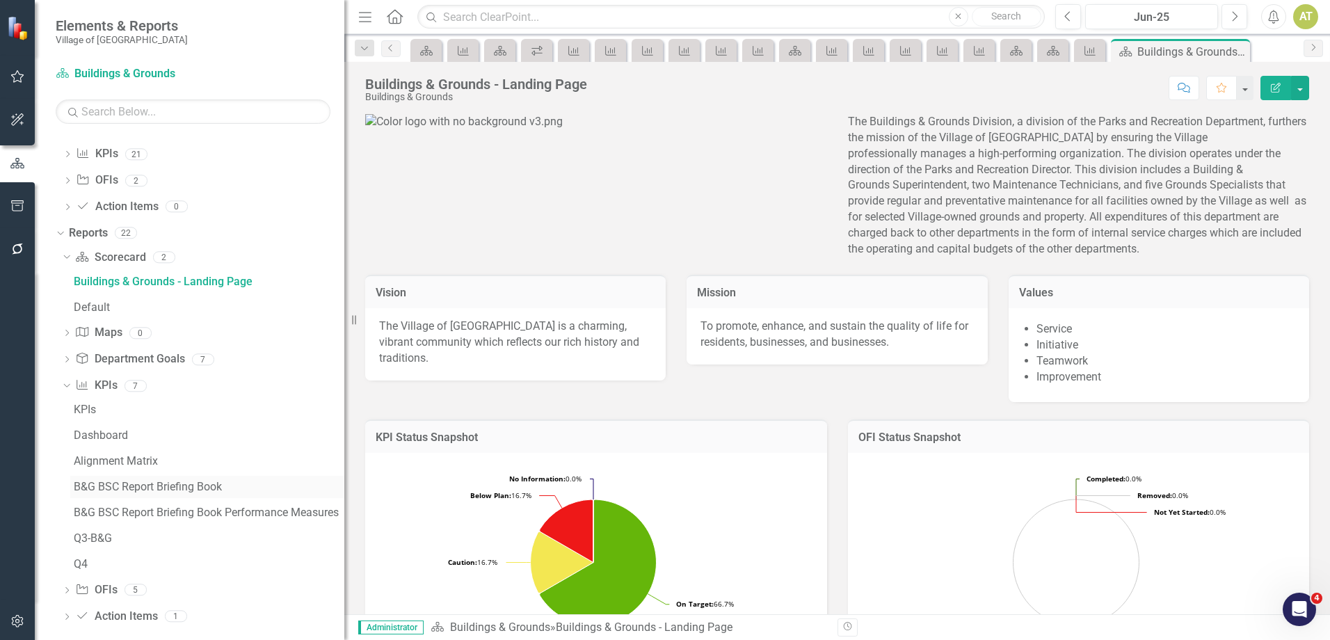
scroll to position [636, 0]
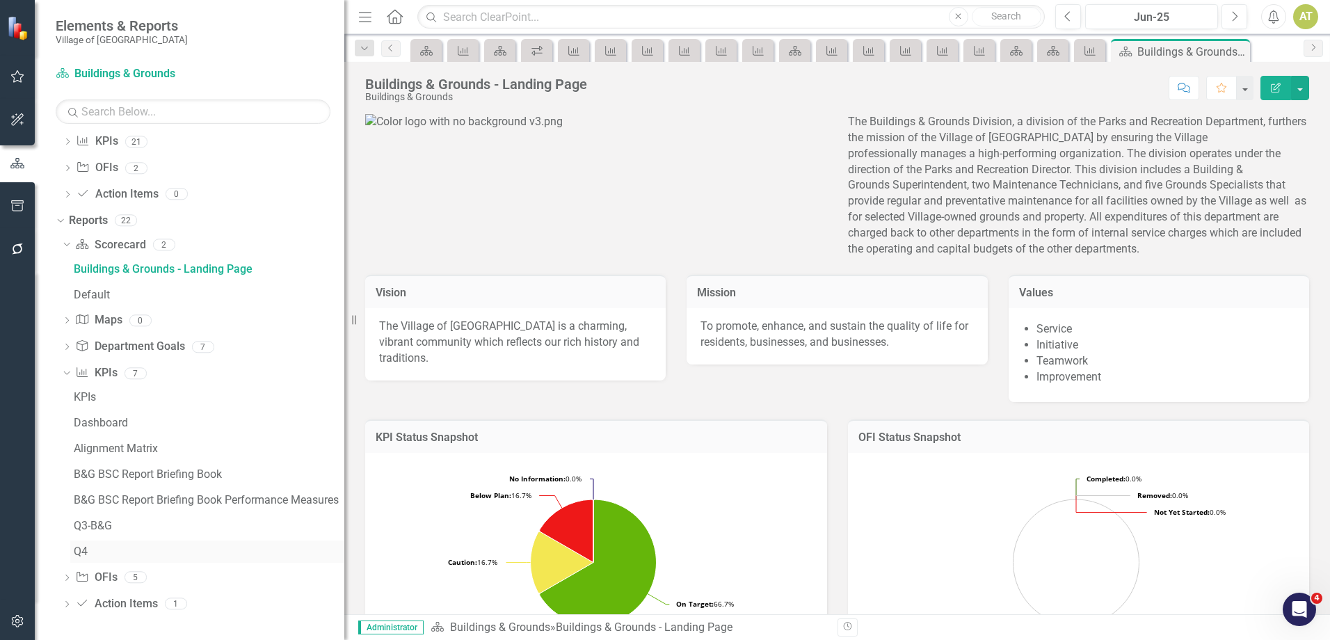
click at [88, 555] on div "Q4" at bounding box center [209, 551] width 271 height 13
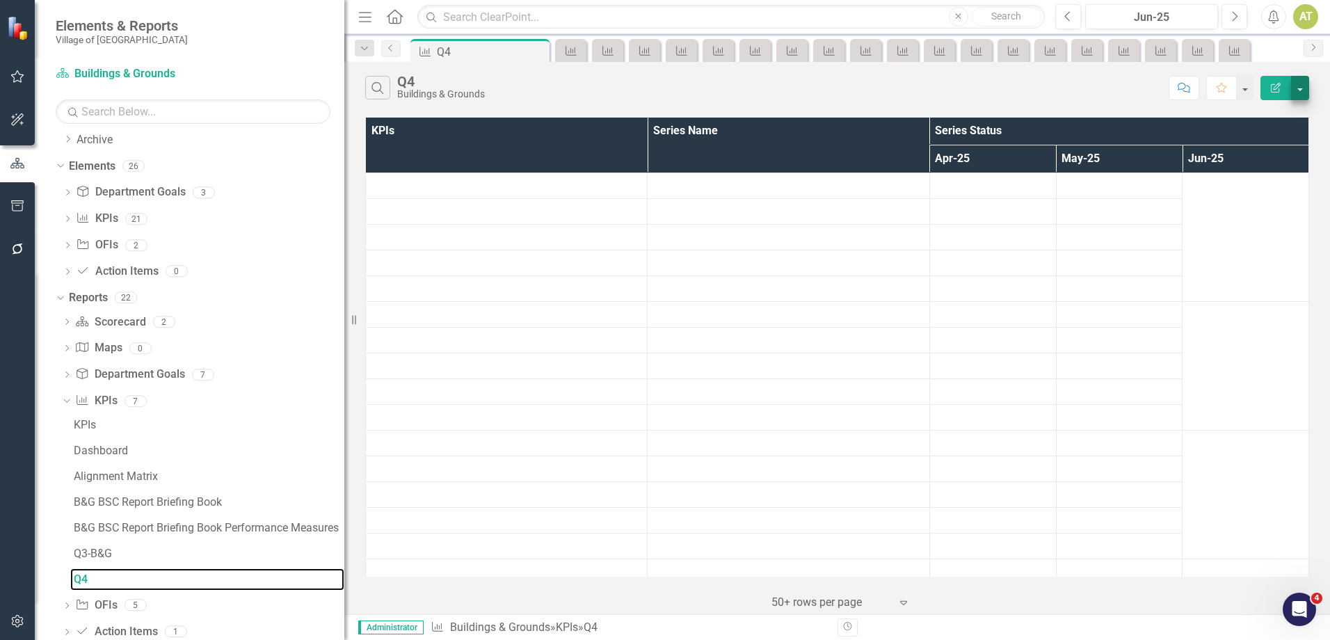
scroll to position [509, 0]
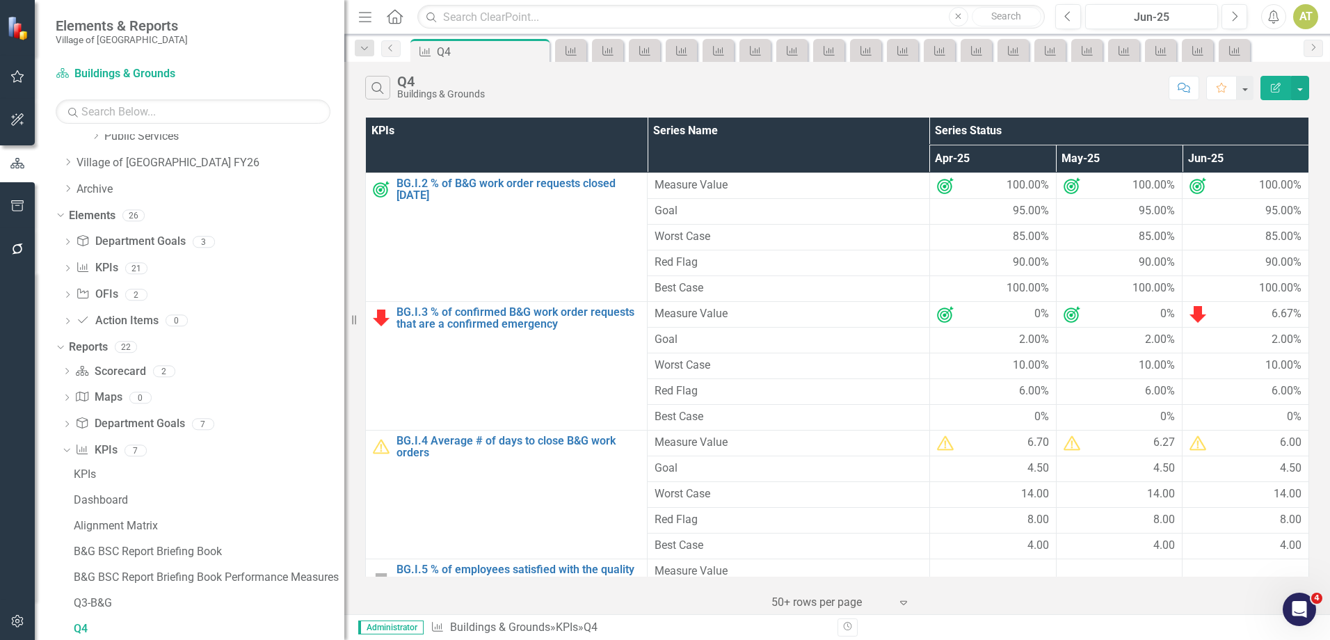
click at [1280, 87] on icon "Edit Report" at bounding box center [1275, 88] width 13 height 10
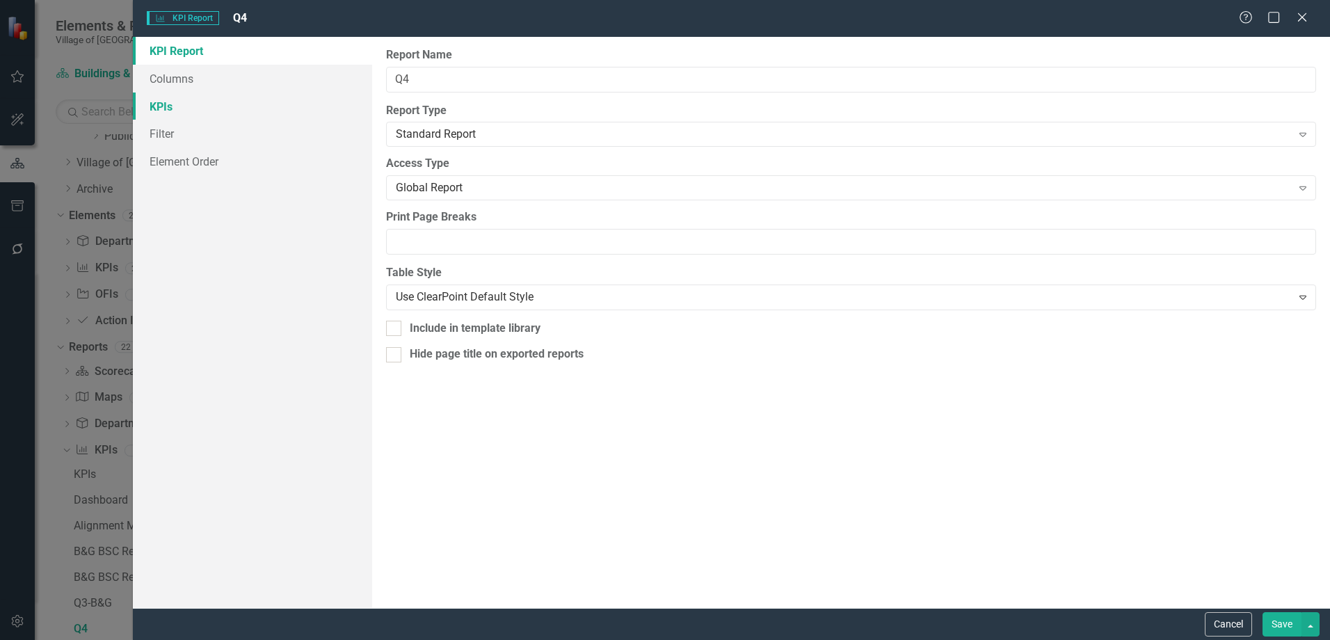
click at [199, 98] on link "KPIs" at bounding box center [252, 106] width 239 height 28
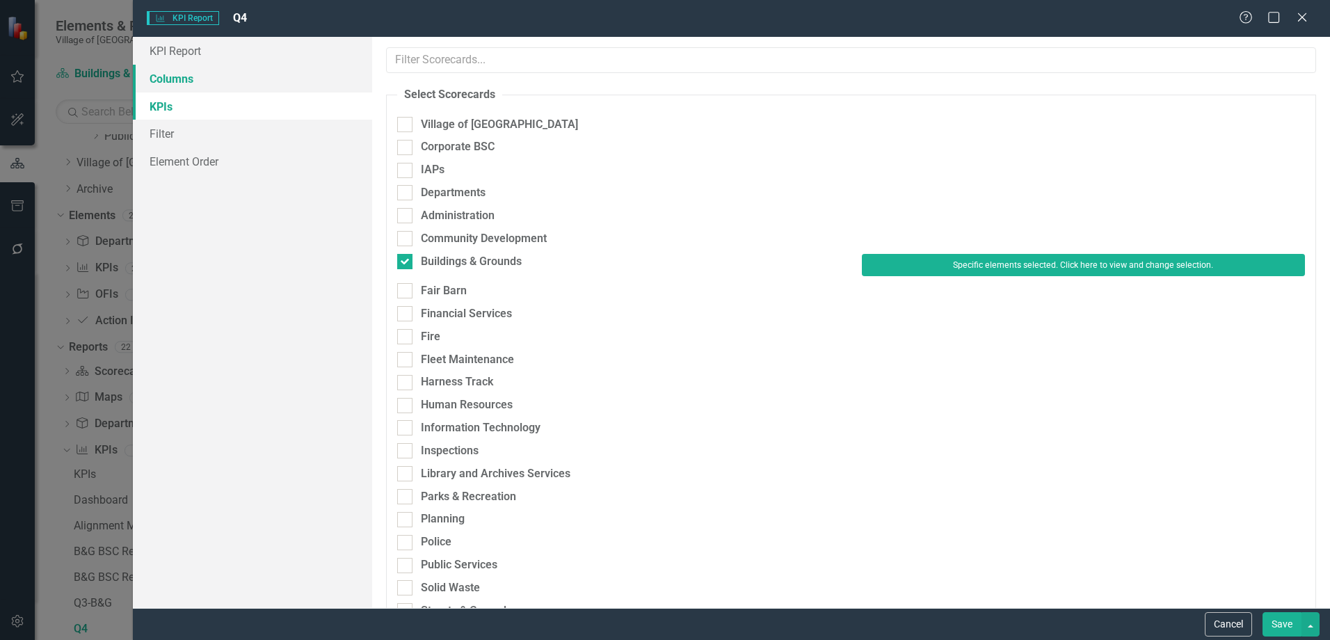
click at [175, 87] on link "Columns" at bounding box center [252, 79] width 239 height 28
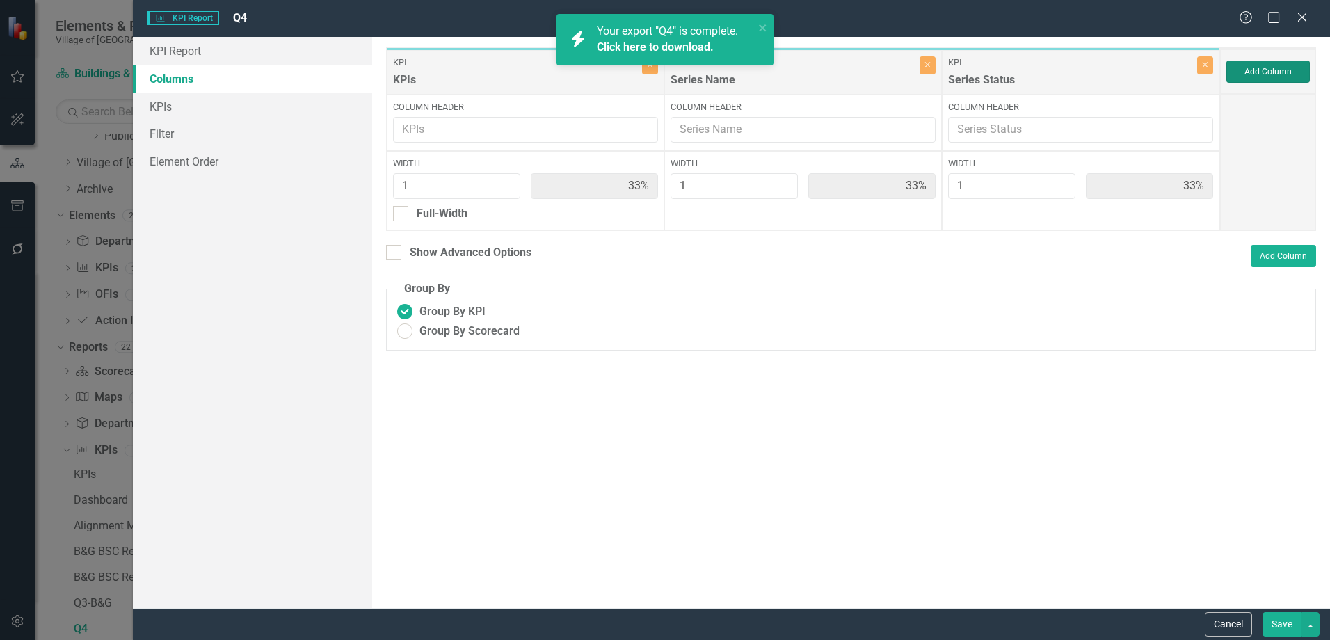
click at [1273, 72] on button "Add Column" at bounding box center [1267, 72] width 83 height 22
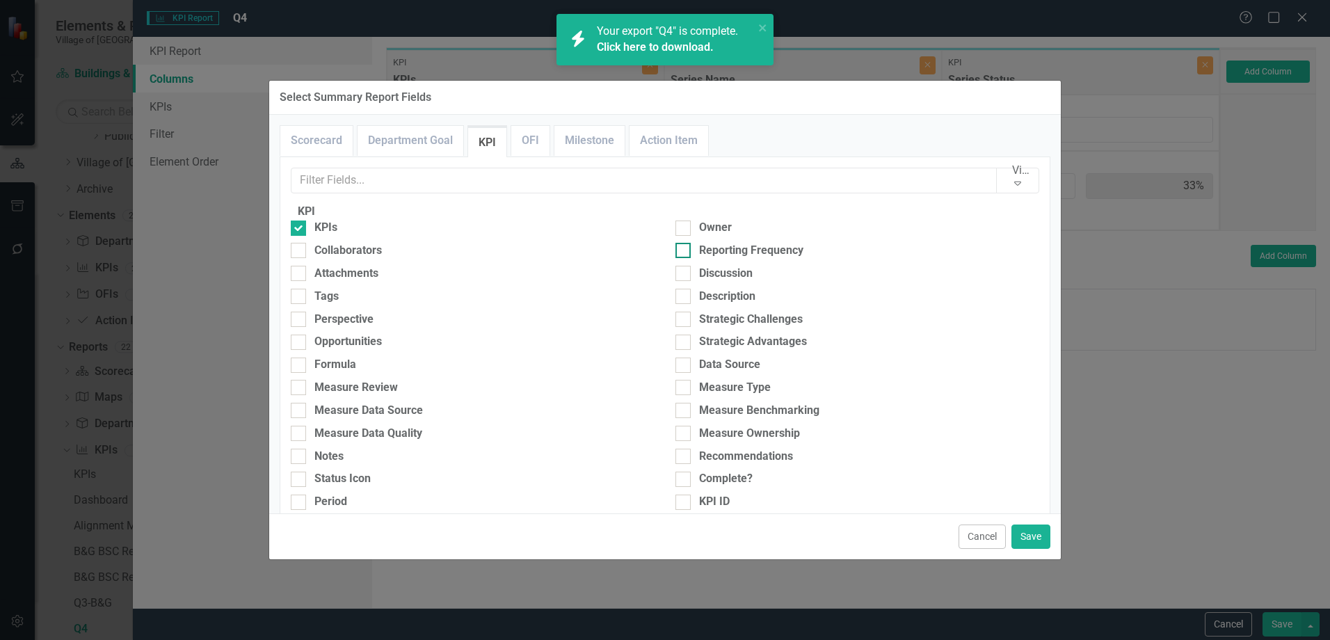
click at [730, 259] on div "Reporting Frequency" at bounding box center [751, 251] width 104 height 16
click at [684, 252] on input "Reporting Frequency" at bounding box center [679, 247] width 9 height 9
checkbox input "true"
click at [1040, 531] on button "Save" at bounding box center [1030, 536] width 39 height 24
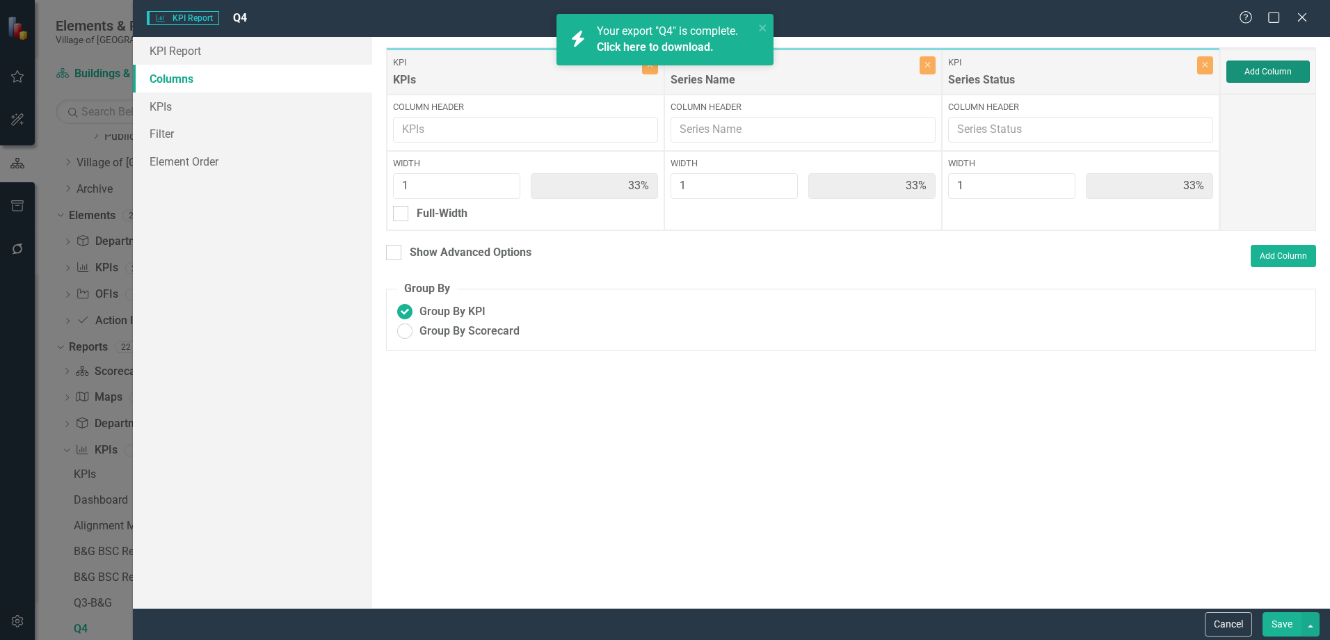
type input "25%"
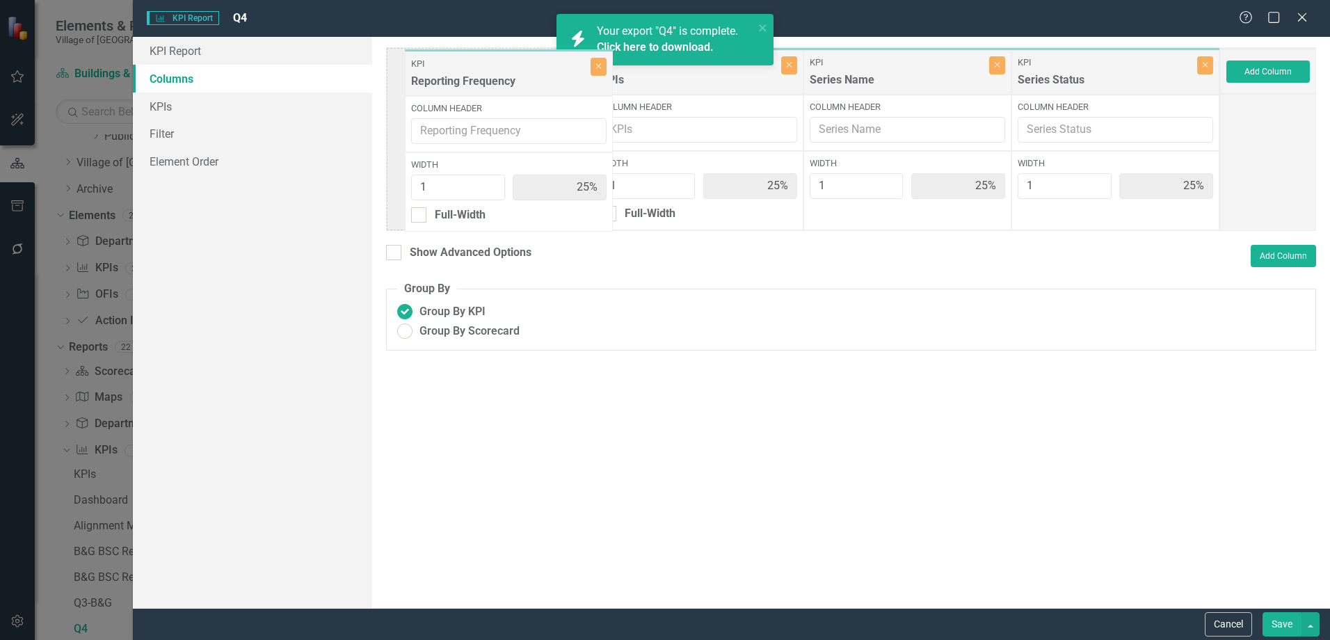
drag, startPoint x: 953, startPoint y: 75, endPoint x: 419, endPoint y: 78, distance: 534.1
click at [419, 78] on div "KPI KPIs Close Column Header Width 1 25% Full-Width KPI Series Name Close Colum…" at bounding box center [803, 139] width 834 height 184
click at [1273, 627] on button "Save" at bounding box center [1281, 624] width 39 height 24
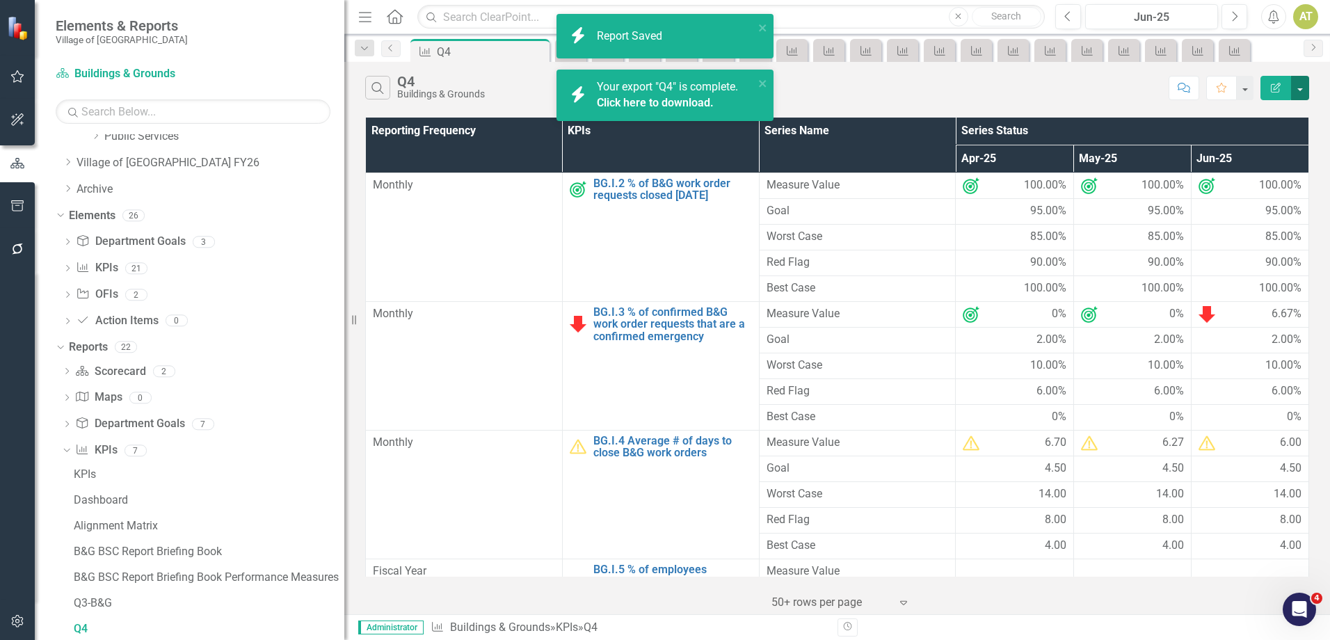
click at [1303, 88] on button "button" at bounding box center [1300, 88] width 18 height 24
click at [1291, 159] on link "Excel Export to Excel" at bounding box center [1253, 167] width 110 height 26
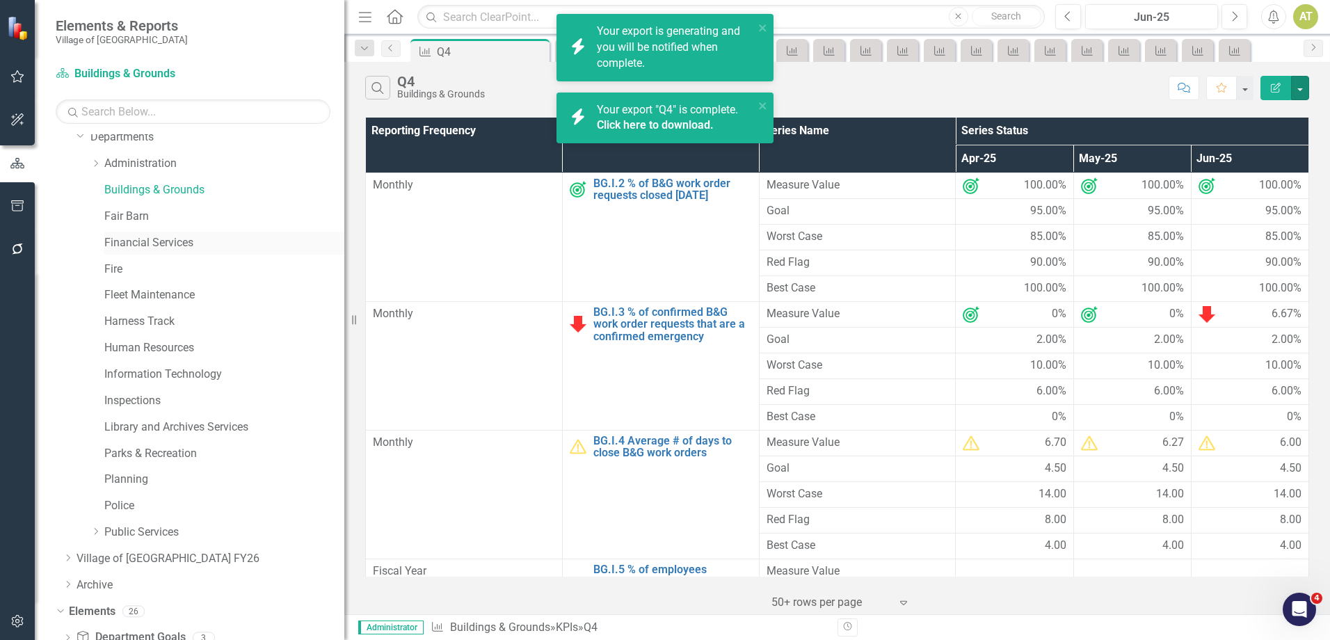
scroll to position [0, 0]
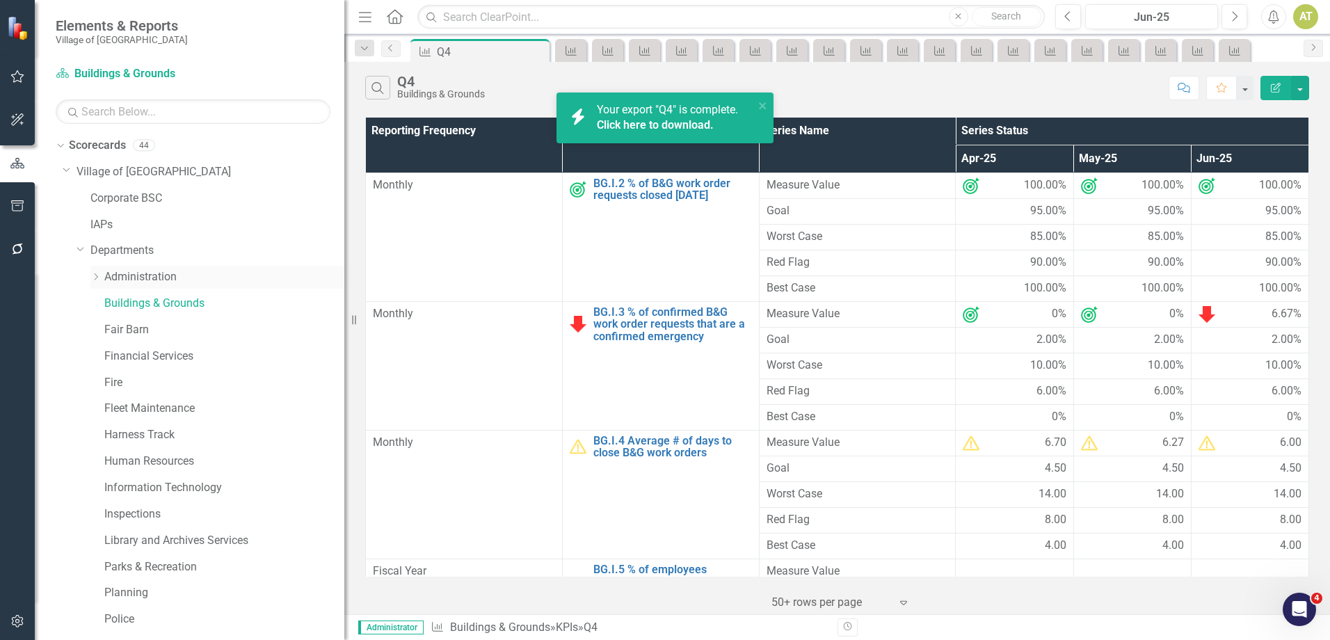
click at [141, 275] on link "Administration" at bounding box center [224, 277] width 240 height 16
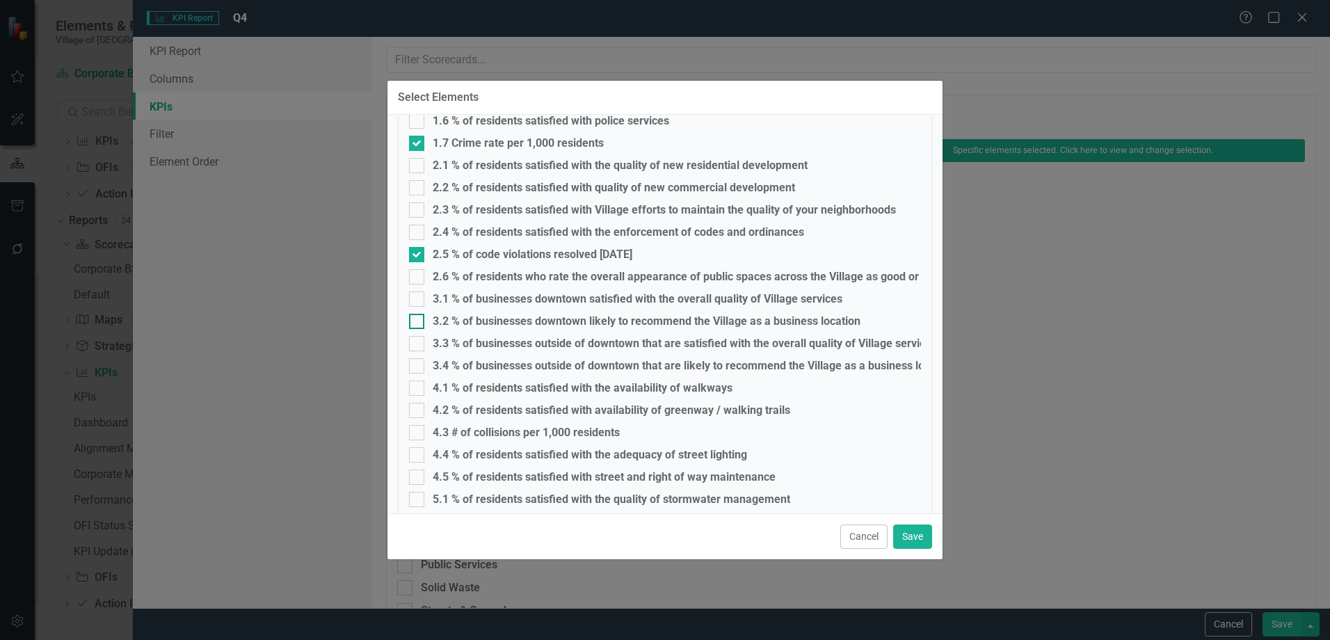
scroll to position [209, 0]
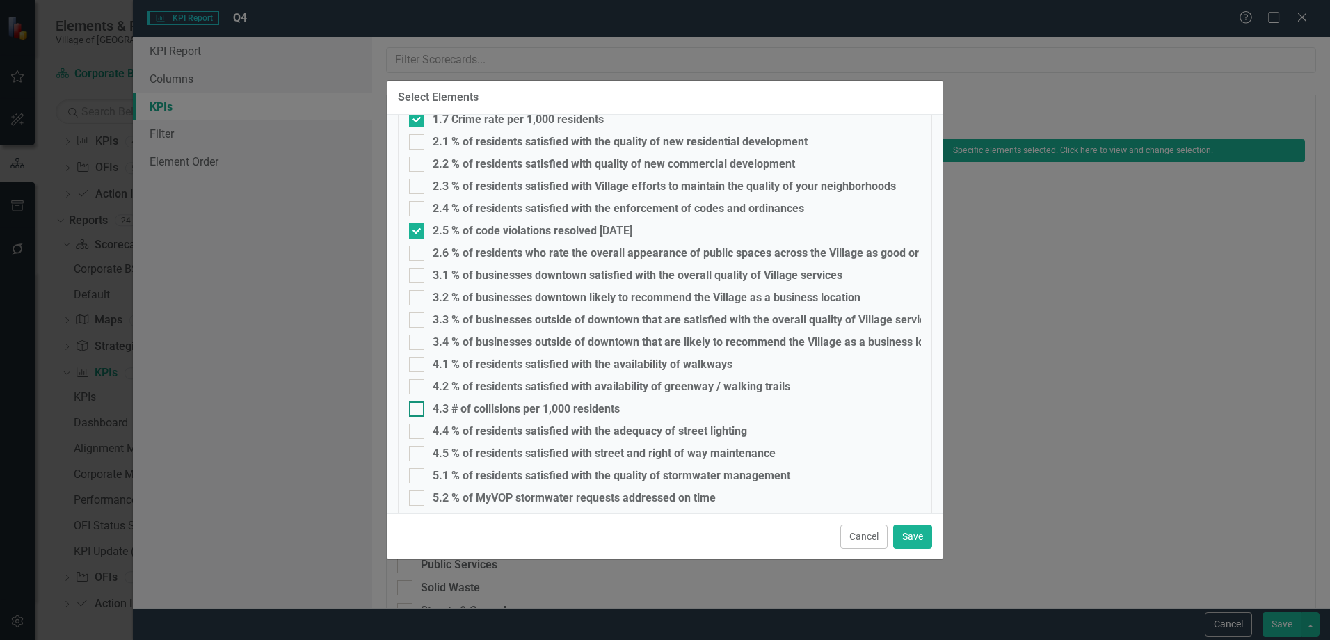
click at [526, 405] on div "4.3 # of collisions per 1,000 residents" at bounding box center [526, 409] width 187 height 13
click at [418, 405] on input "4.3 # of collisions per 1,000 residents" at bounding box center [413, 405] width 9 height 9
checkbox input "true"
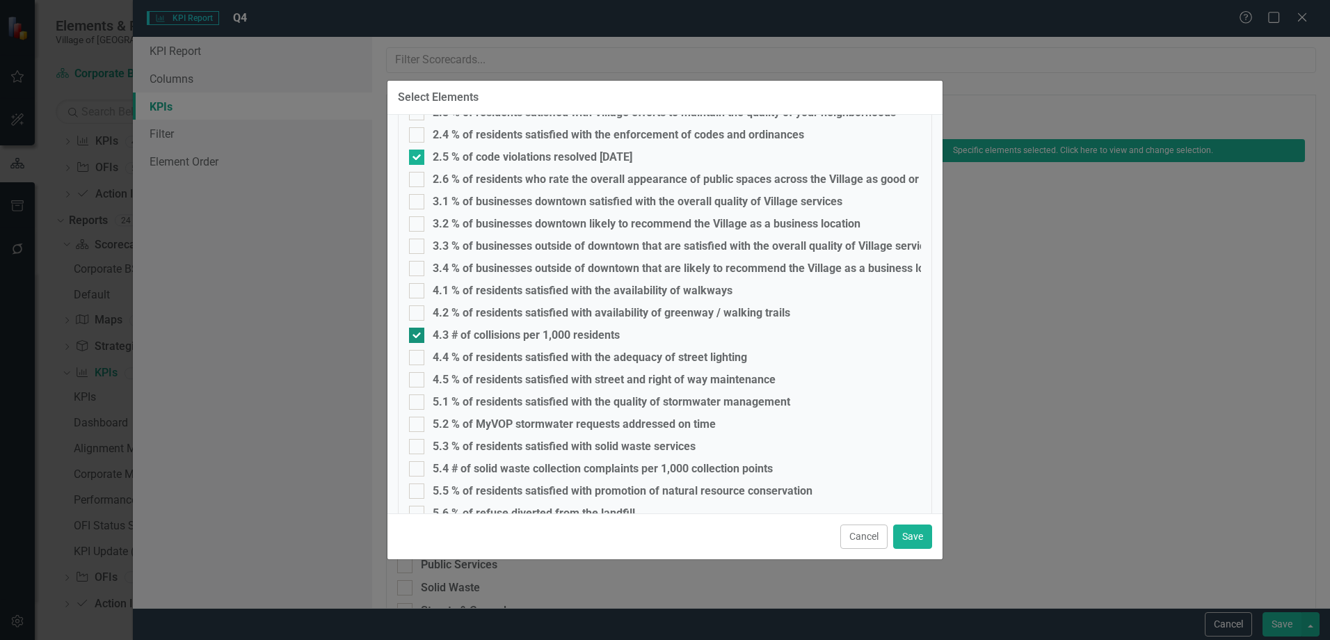
scroll to position [348, 0]
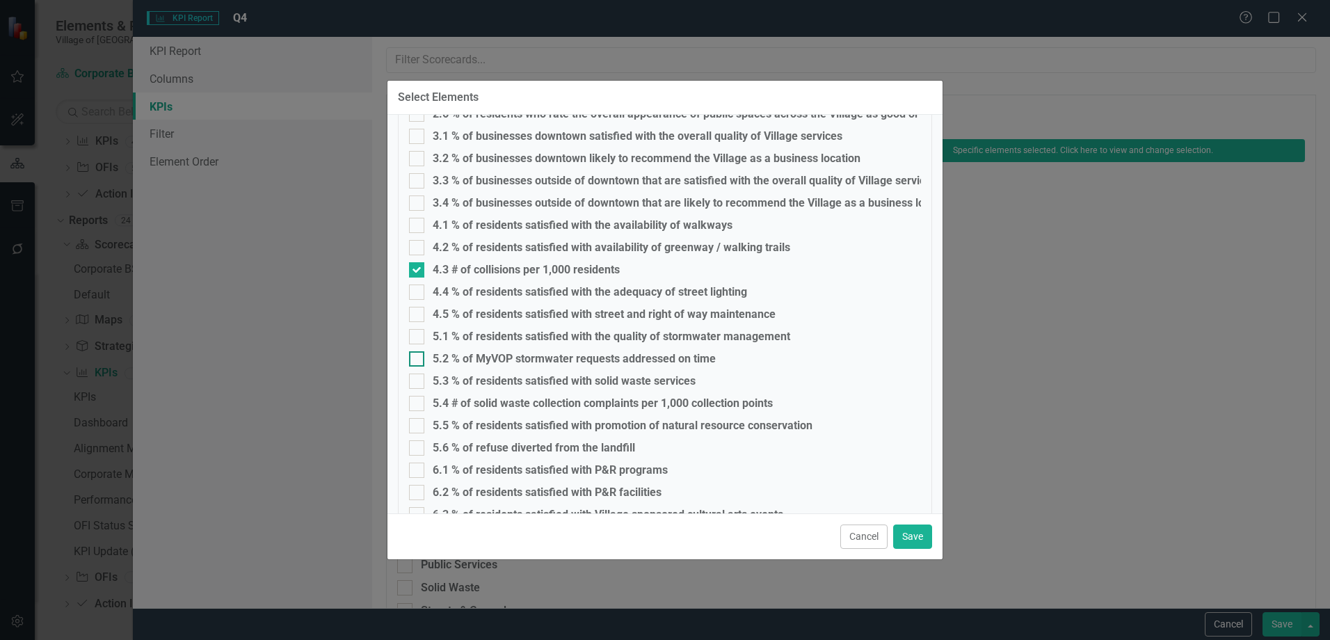
click at [522, 355] on div "5.2 % of MyVOP stormwater requests addressed on time" at bounding box center [574, 359] width 283 height 13
click at [418, 355] on input "5.2 % of MyVOP stormwater requests addressed on time" at bounding box center [413, 355] width 9 height 9
checkbox input "true"
click at [522, 405] on div "5.4 # of solid waste collection complaints per 1,000 collection points" at bounding box center [603, 403] width 340 height 13
click at [418, 405] on input "5.4 # of solid waste collection complaints per 1,000 collection points" at bounding box center [413, 400] width 9 height 9
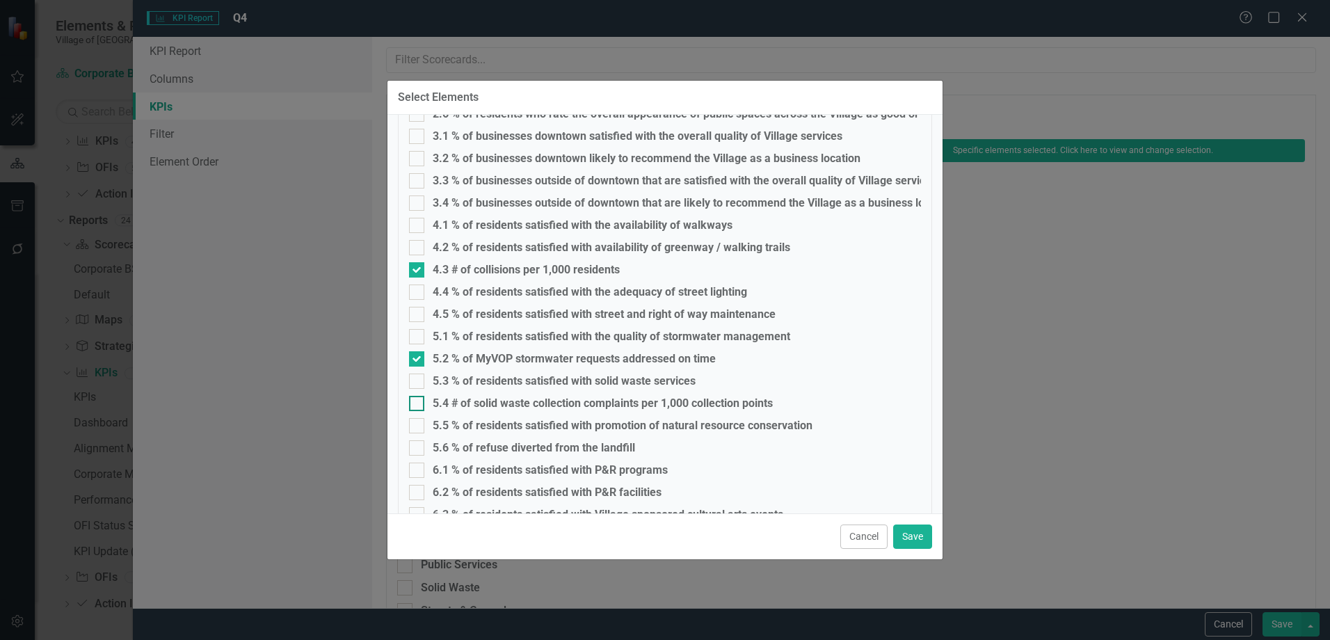
checkbox input "true"
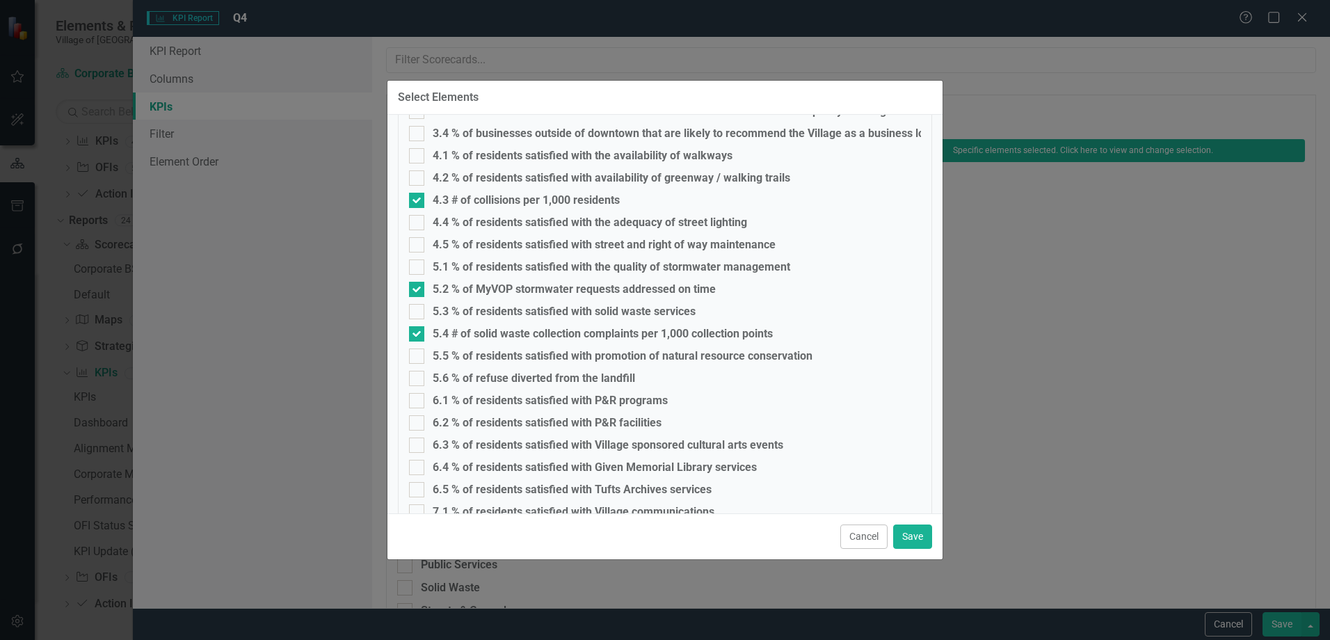
click at [519, 369] on fieldset "Select Elements 1.1 % of residents satisfied with fire services 1.2 % of reside…" at bounding box center [665, 260] width 534 height 1025
click at [520, 375] on div "5.6 % of refuse diverted from the landfill" at bounding box center [534, 378] width 202 height 13
click at [418, 375] on input "5.6 % of refuse diverted from the landfill" at bounding box center [413, 375] width 9 height 9
checkbox input "true"
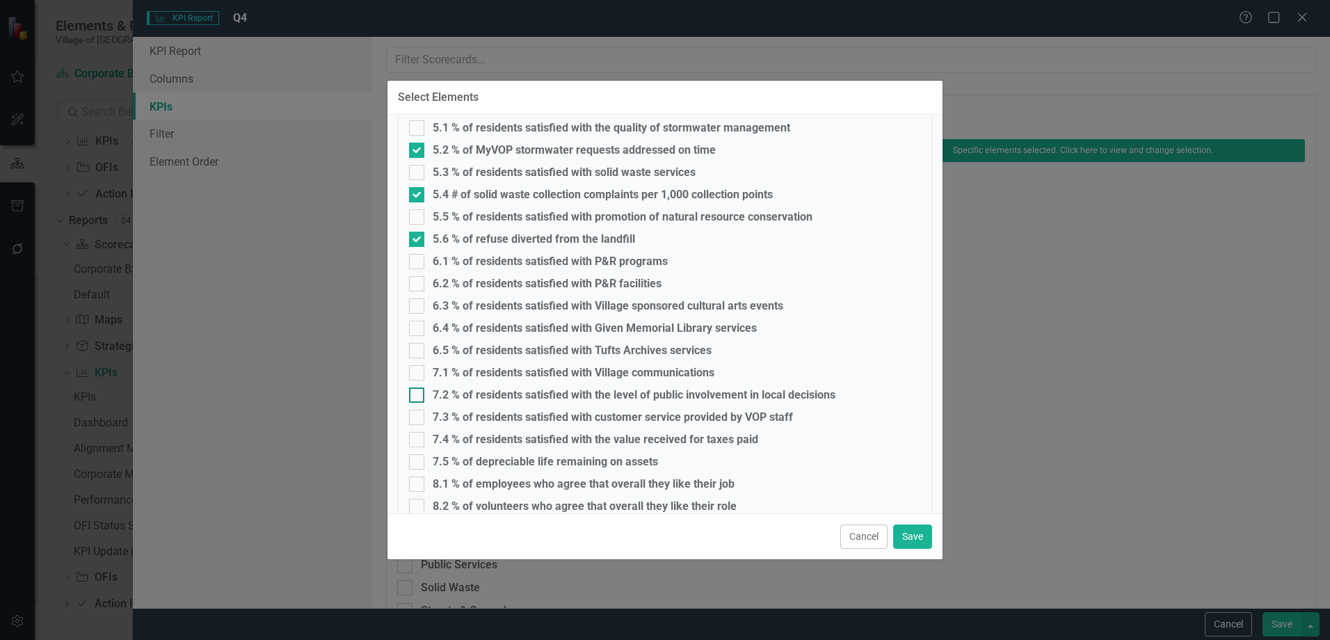
scroll to position [626, 0]
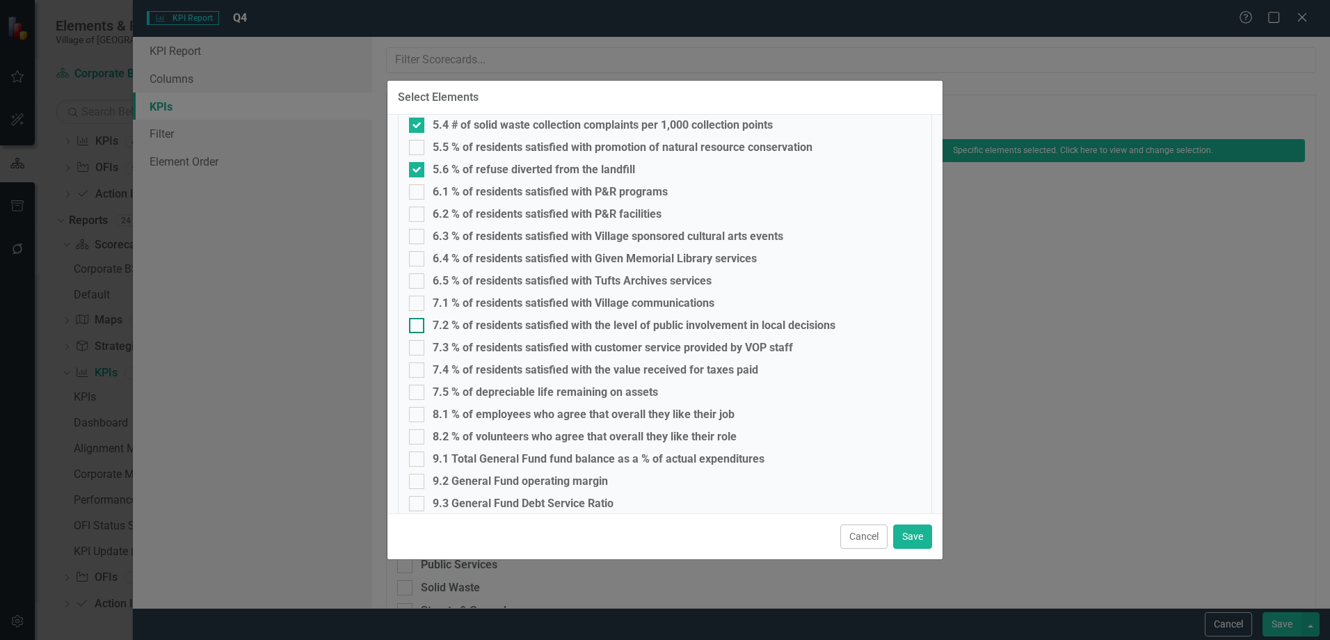
click at [548, 392] on div "7.5 % of depreciable life remaining on assets" at bounding box center [545, 392] width 225 height 13
click at [418, 392] on input "7.5 % of depreciable life remaining on assets" at bounding box center [413, 389] width 9 height 9
checkbox input "true"
click at [549, 412] on div "8.1 % of employees who agree that overall they like their job" at bounding box center [584, 414] width 302 height 13
click at [418, 412] on input "8.1 % of employees who agree that overall they like their job" at bounding box center [413, 411] width 9 height 9
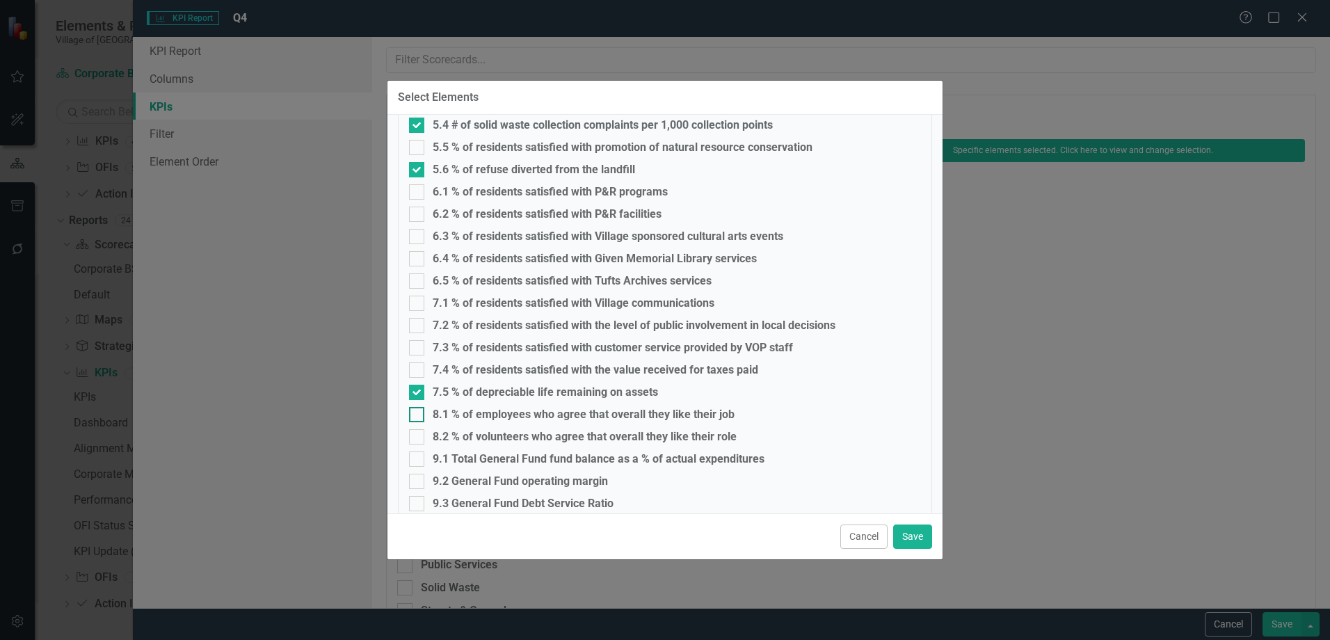
checkbox input "true"
click at [550, 432] on div "8.2 % of volunteers who agree that overall they like their role" at bounding box center [585, 436] width 304 height 13
click at [418, 432] on input "8.2 % of volunteers who agree that overall they like their role" at bounding box center [413, 433] width 9 height 9
checkbox input "true"
click at [551, 463] on div "9.1 Total General Fund fund balance as a % of actual expenditures" at bounding box center [599, 459] width 332 height 13
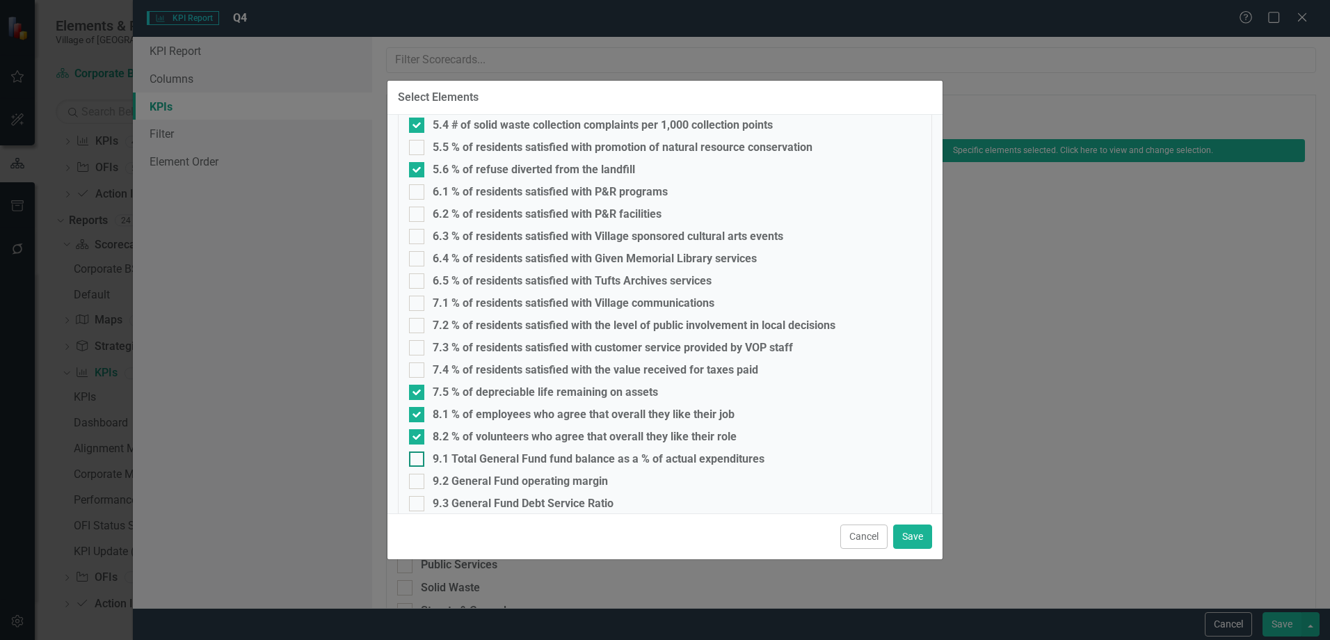
click at [418, 460] on input "9.1 Total General Fund fund balance as a % of actual expenditures" at bounding box center [413, 455] width 9 height 9
checkbox input "true"
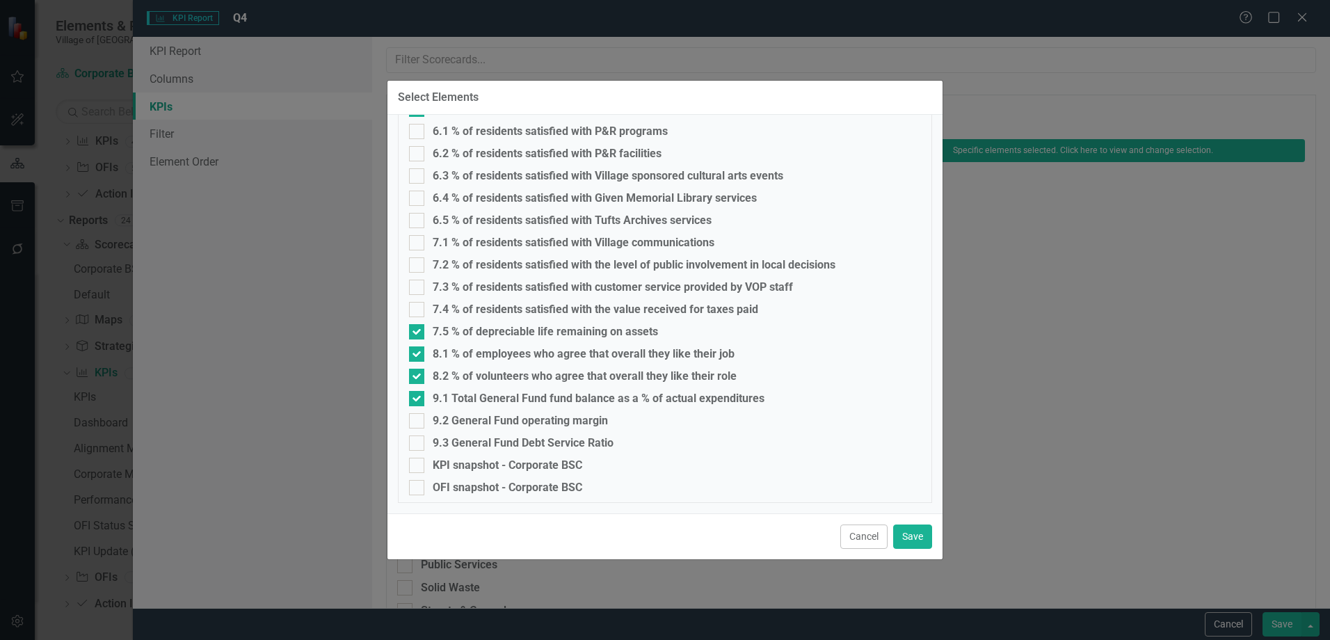
click at [506, 423] on div "9.2 General Fund operating margin" at bounding box center [520, 420] width 175 height 13
click at [418, 422] on input "9.2 General Fund operating margin" at bounding box center [413, 417] width 9 height 9
checkbox input "true"
click at [506, 437] on div "9.3 General Fund Debt Service Ratio" at bounding box center [523, 443] width 181 height 13
click at [418, 437] on input "9.3 General Fund Debt Service Ratio" at bounding box center [413, 439] width 9 height 9
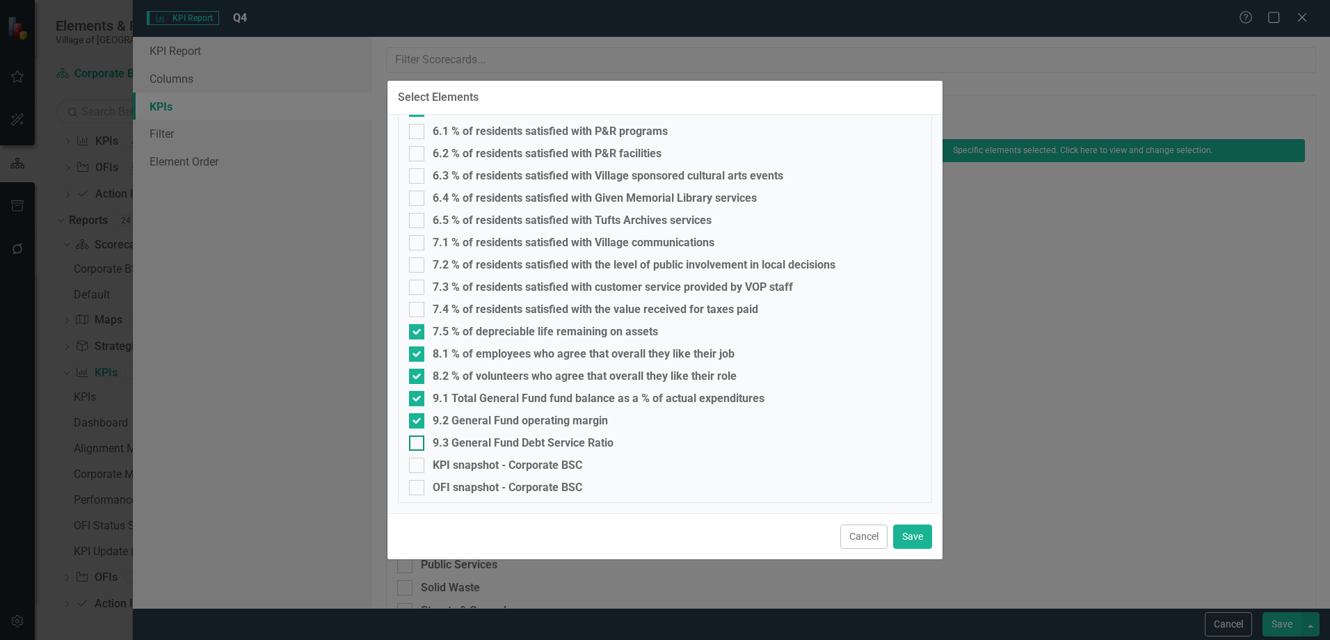
checkbox input "true"
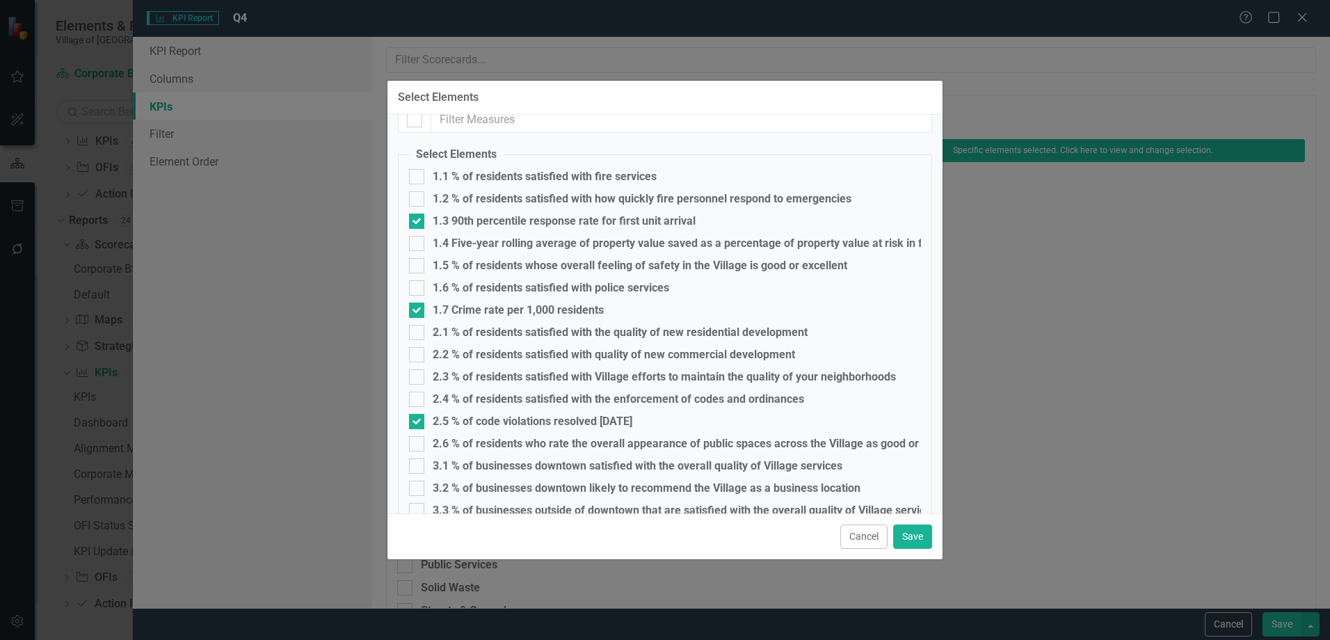
scroll to position [0, 0]
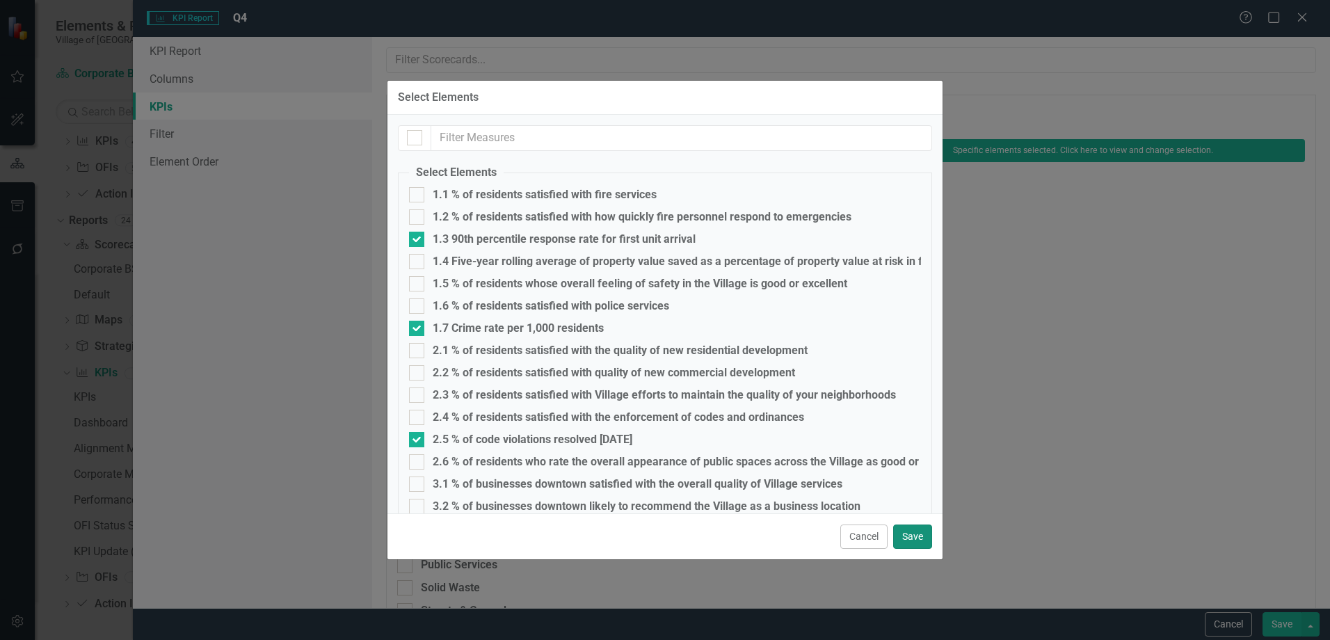
click at [922, 538] on button "Save" at bounding box center [912, 536] width 39 height 24
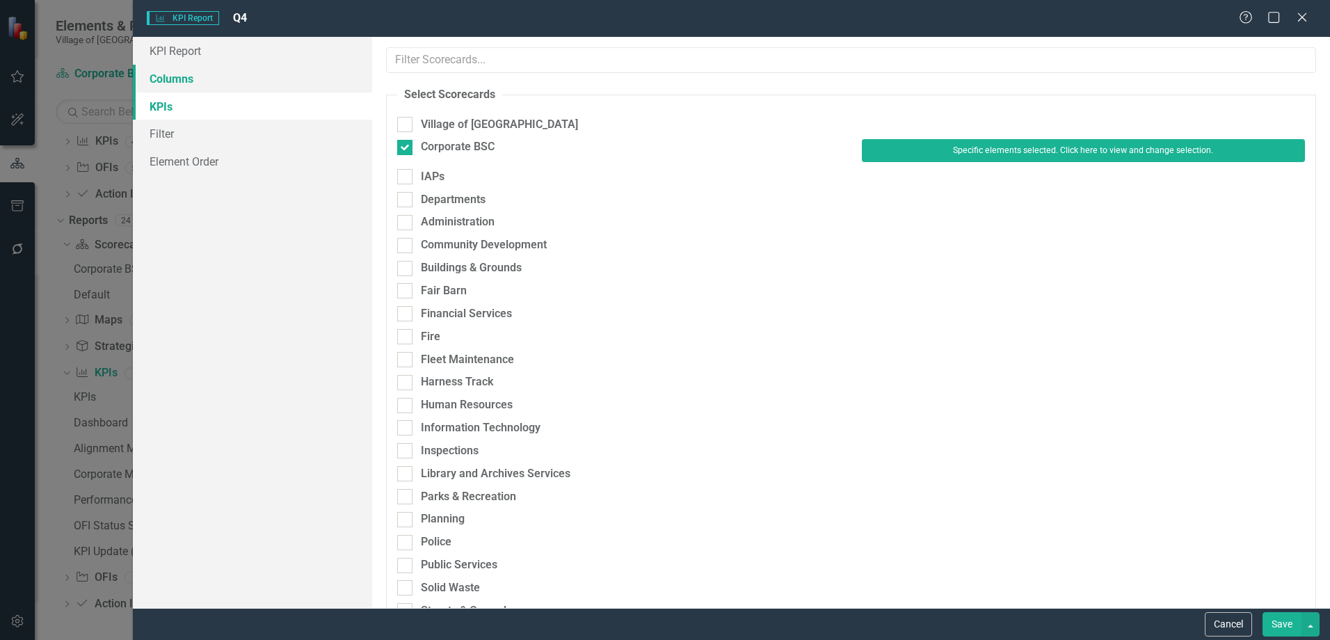
click at [202, 75] on link "Columns" at bounding box center [252, 79] width 239 height 28
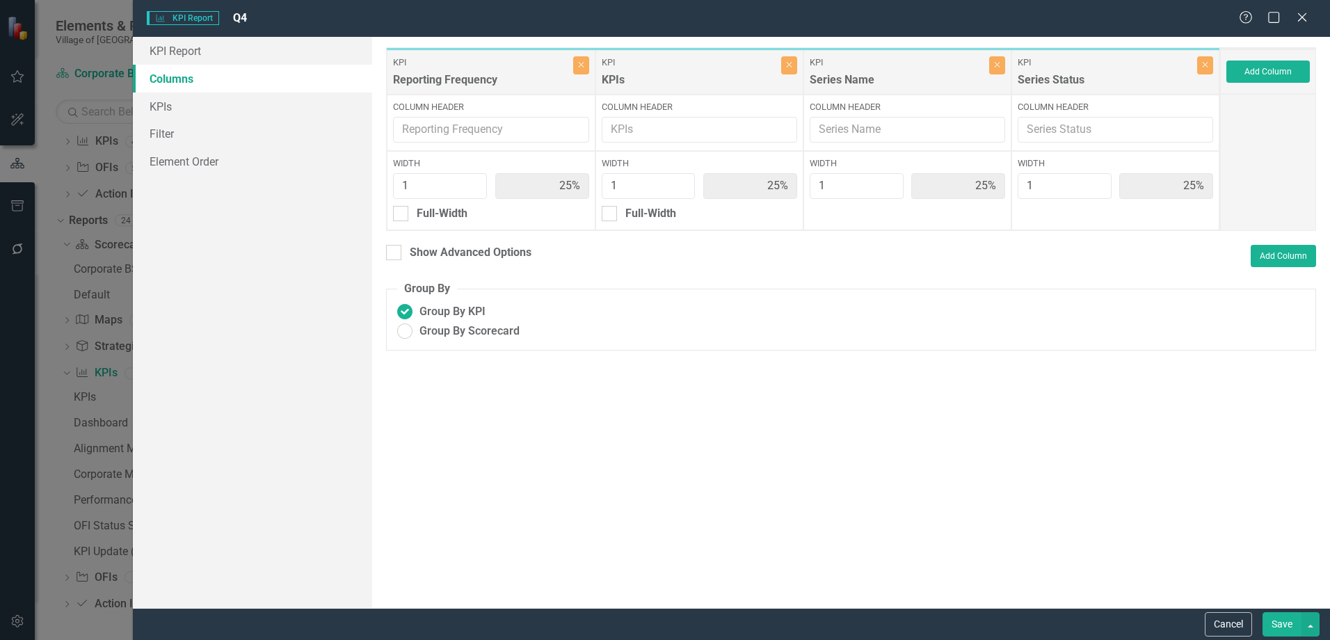
click at [1270, 627] on button "Save" at bounding box center [1281, 624] width 39 height 24
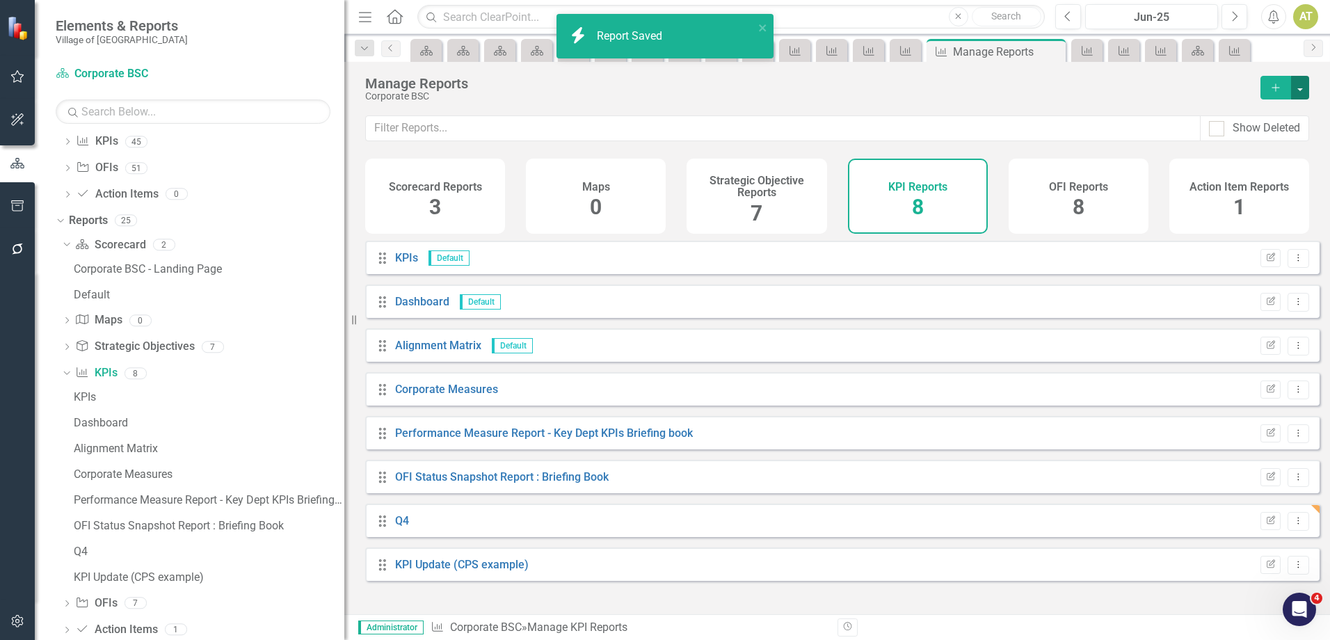
click at [1300, 87] on button "button" at bounding box center [1300, 88] width 18 height 24
click at [1300, 89] on button "button" at bounding box center [1300, 88] width 18 height 24
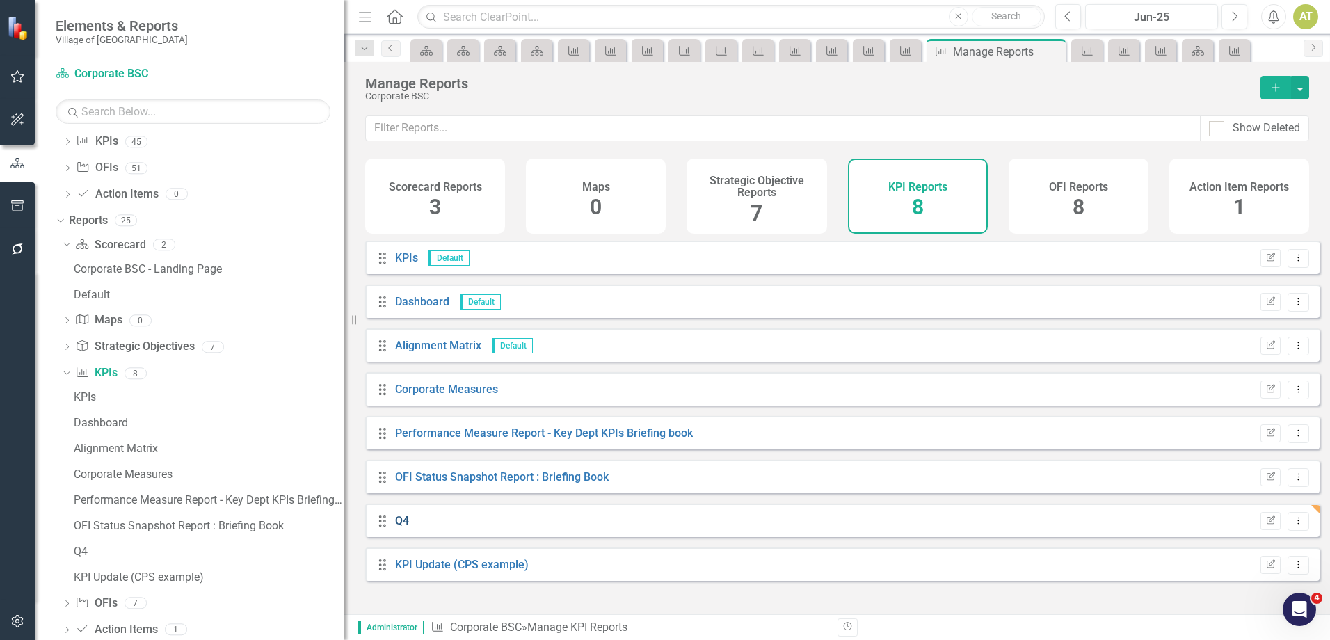
click at [402, 527] on link "Q4" at bounding box center [402, 520] width 14 height 13
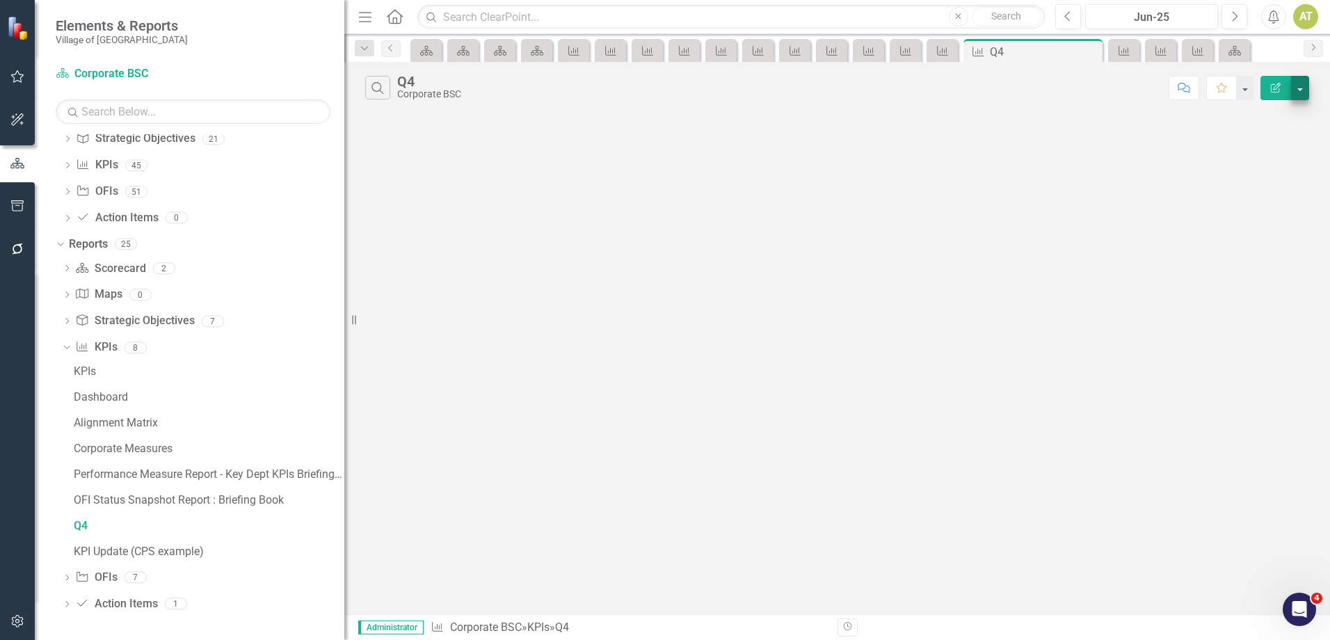
scroll to position [509, 0]
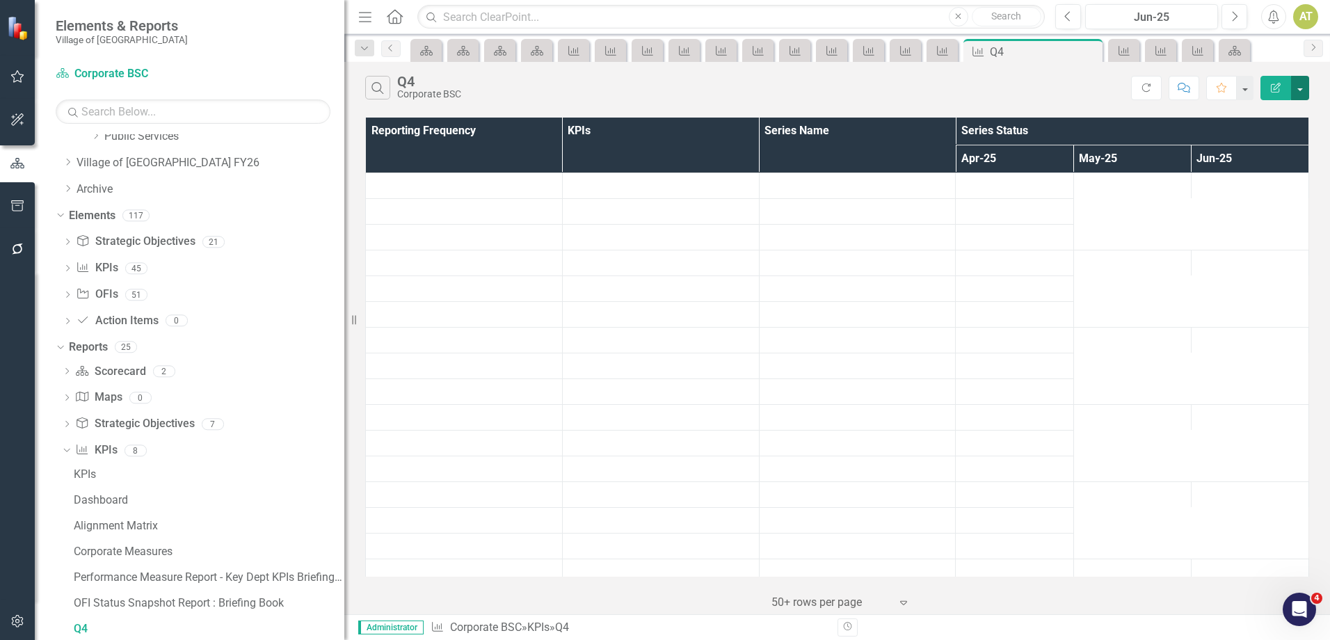
click at [1301, 86] on button "button" at bounding box center [1300, 88] width 18 height 24
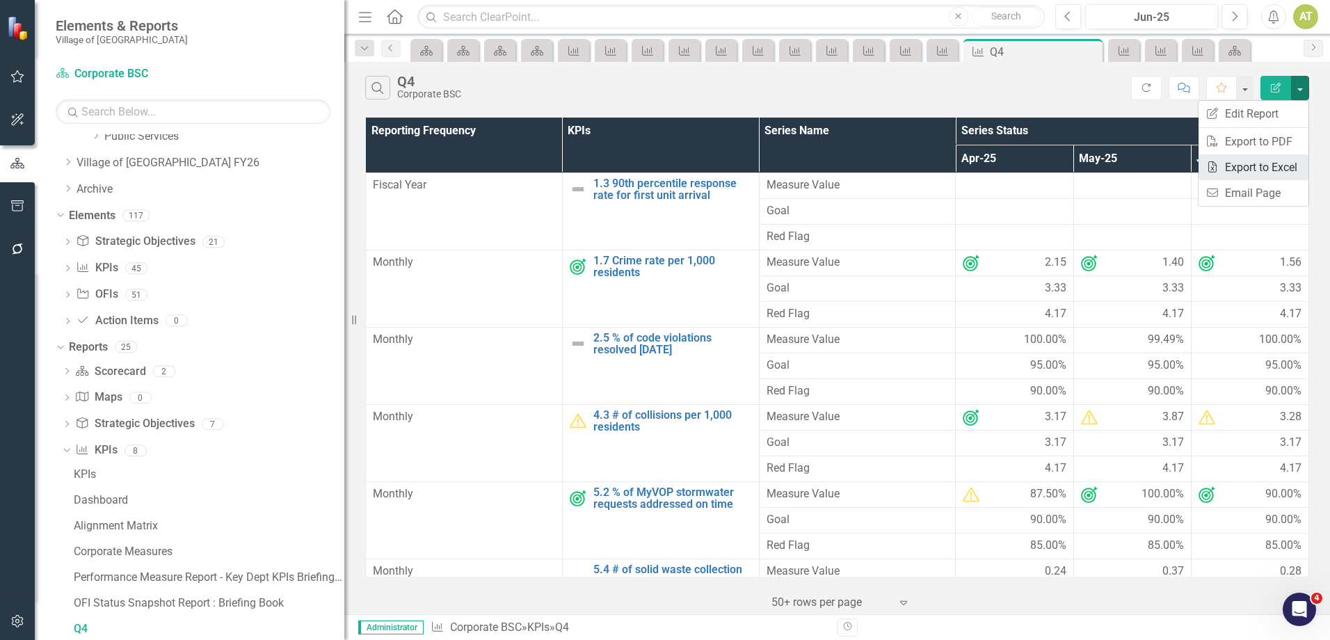
click at [1271, 170] on link "Excel Export to Excel" at bounding box center [1253, 167] width 110 height 26
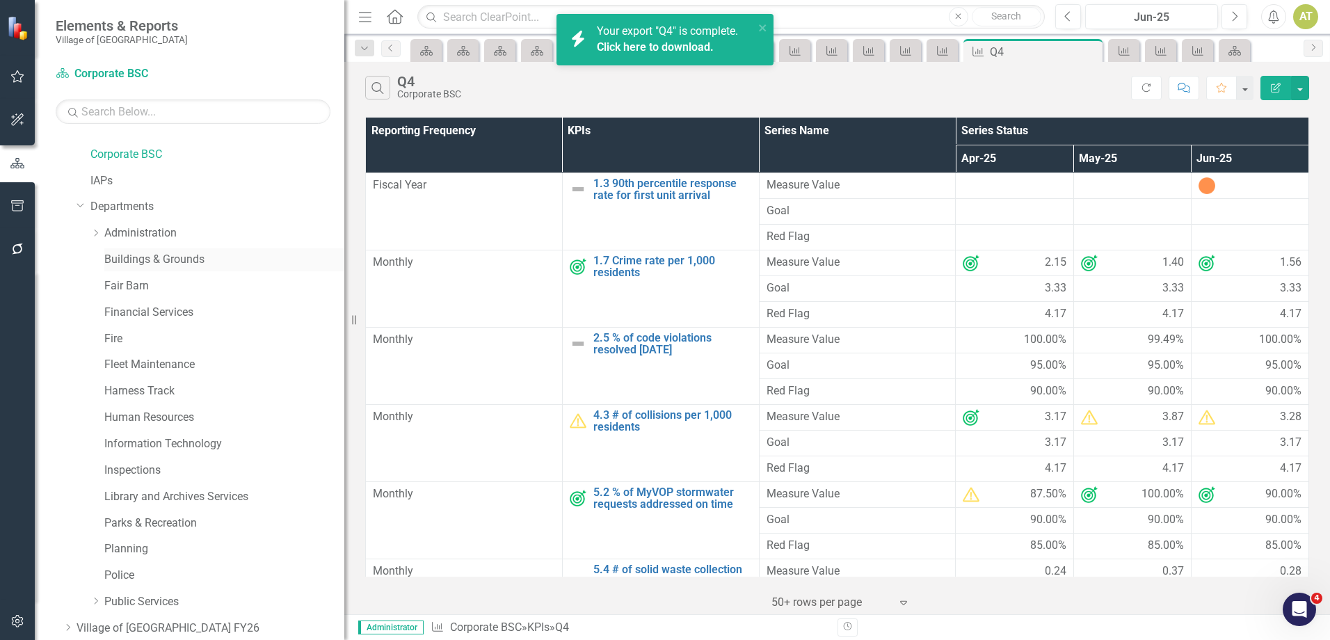
scroll to position [0, 0]
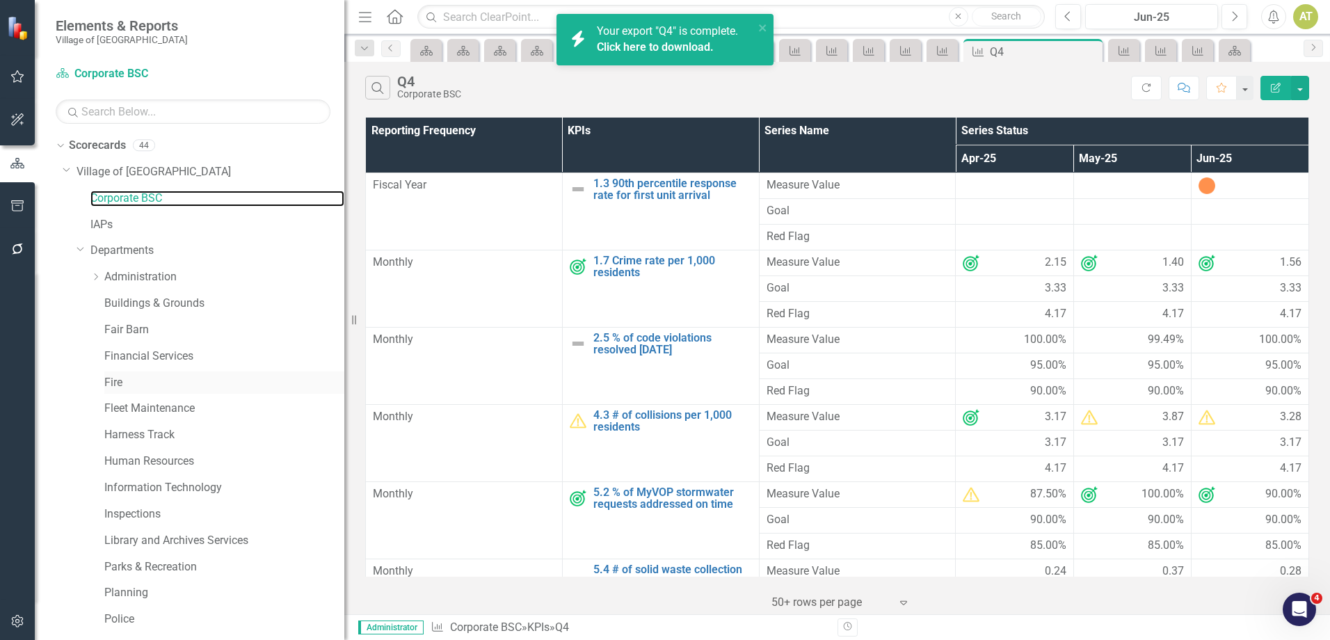
drag, startPoint x: 113, startPoint y: 198, endPoint x: 135, endPoint y: 373, distance: 176.7
click at [113, 198] on link "Corporate BSC" at bounding box center [217, 199] width 254 height 16
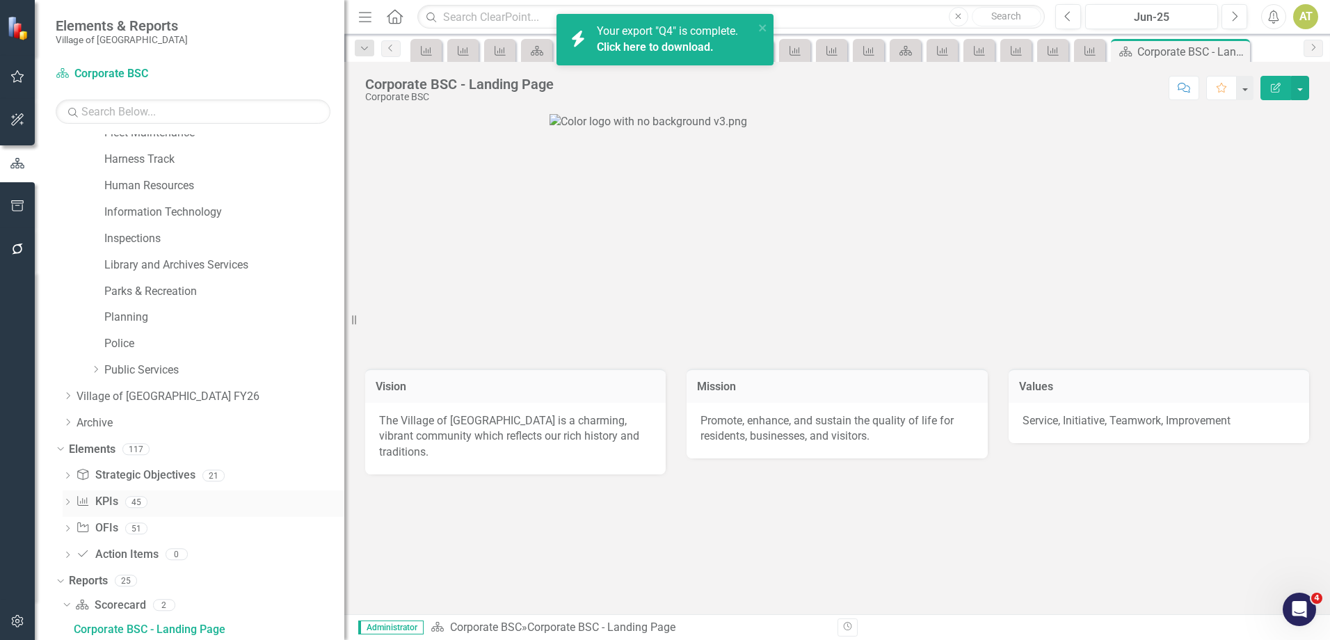
click at [109, 499] on link "KPI KPIs" at bounding box center [97, 502] width 42 height 16
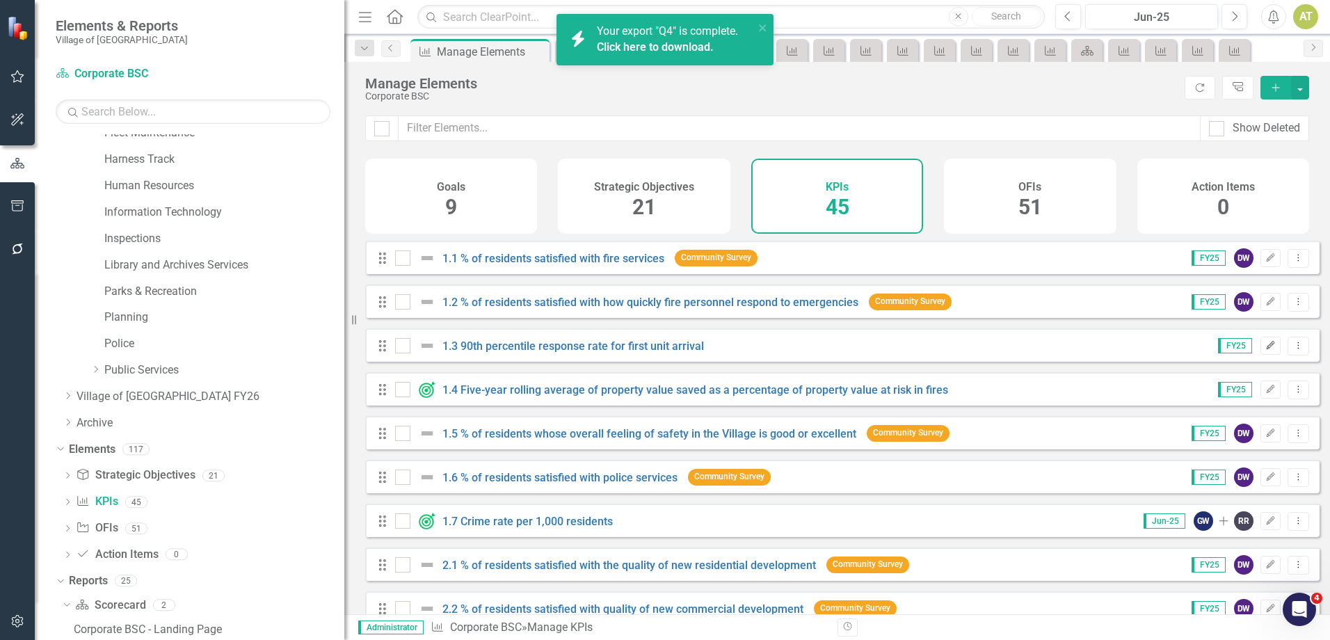
click at [1265, 350] on icon "Edit" at bounding box center [1270, 345] width 10 height 8
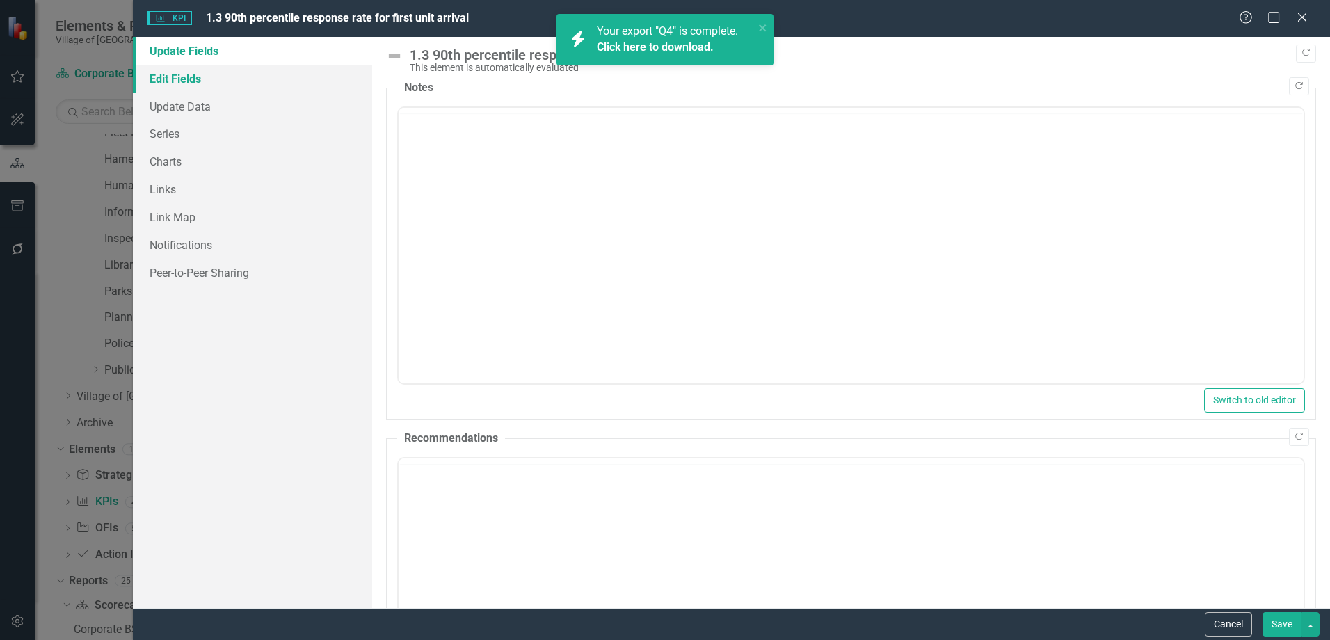
click at [176, 77] on link "Edit Fields" at bounding box center [252, 79] width 239 height 28
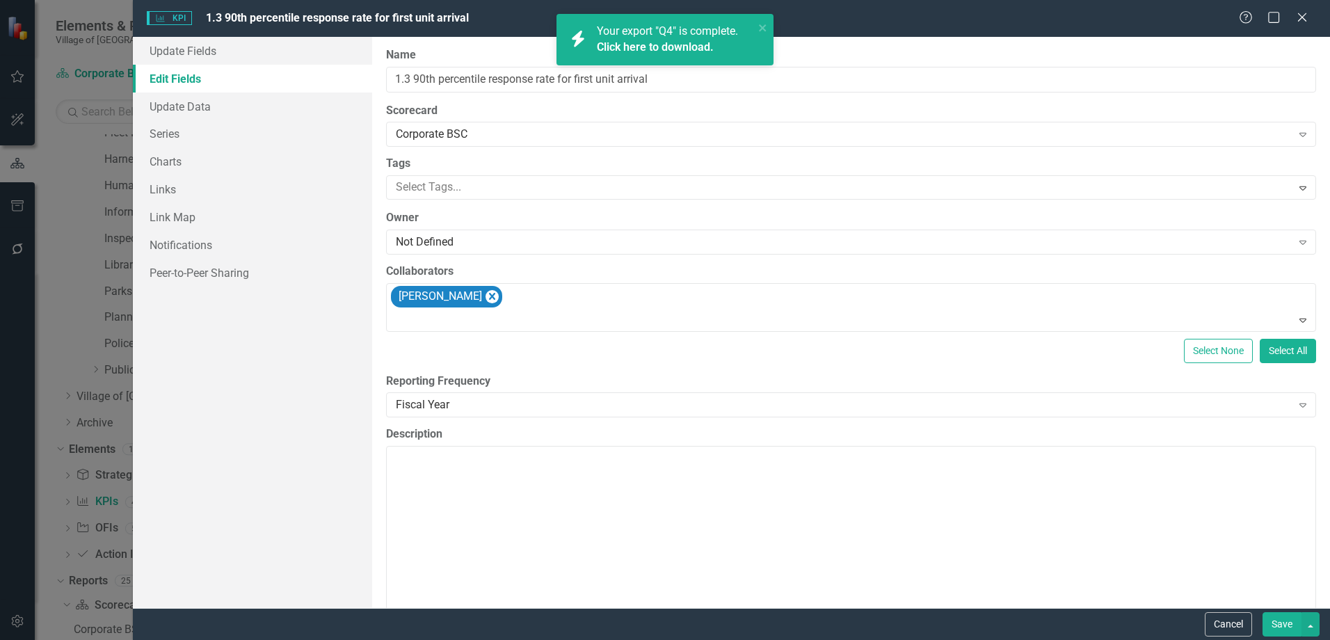
click at [179, 80] on link "Edit Fields" at bounding box center [252, 79] width 239 height 28
click at [460, 75] on input "1.3 90th percentile response rate for first unit arrival" at bounding box center [851, 80] width 930 height 26
click at [663, 79] on input "1.3 90th percentile response rate for first unit arrival" at bounding box center [851, 80] width 930 height 26
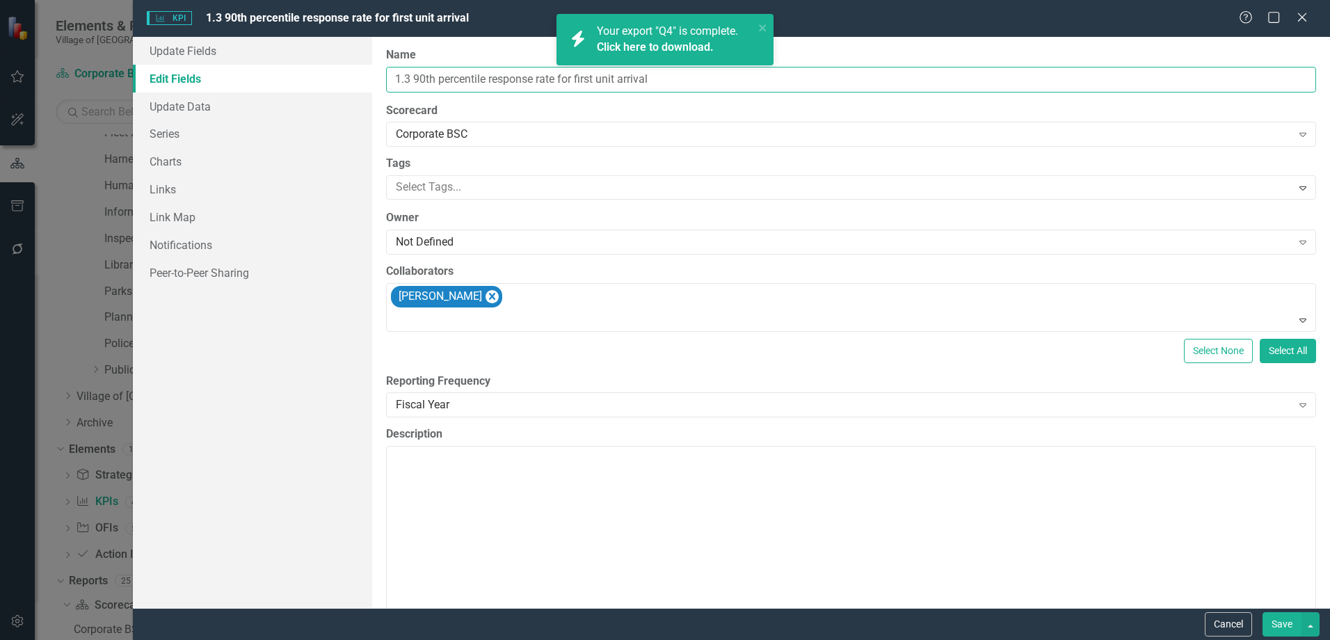
drag, startPoint x: 672, startPoint y: 81, endPoint x: 414, endPoint y: 83, distance: 258.7
click at [414, 83] on input "1.3 90th percentile response rate for first unit arrival" at bounding box center [851, 80] width 930 height 26
click at [462, 140] on div "Corporate BSC" at bounding box center [843, 135] width 895 height 16
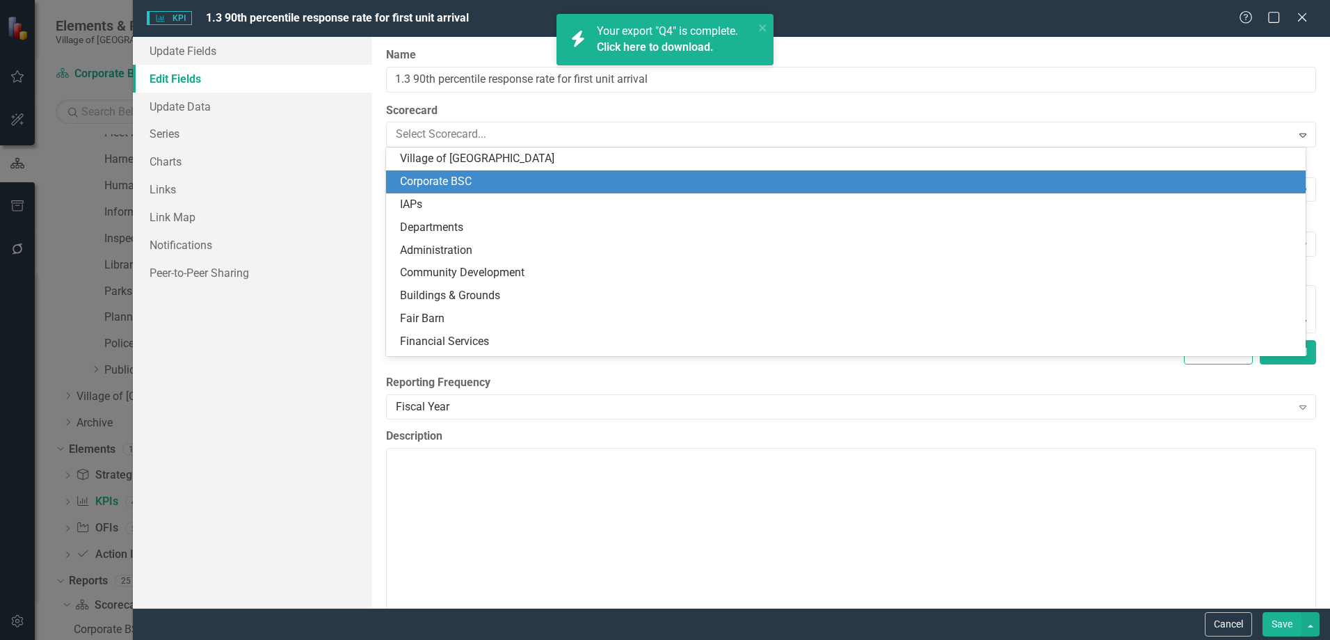
scroll to position [23, 0]
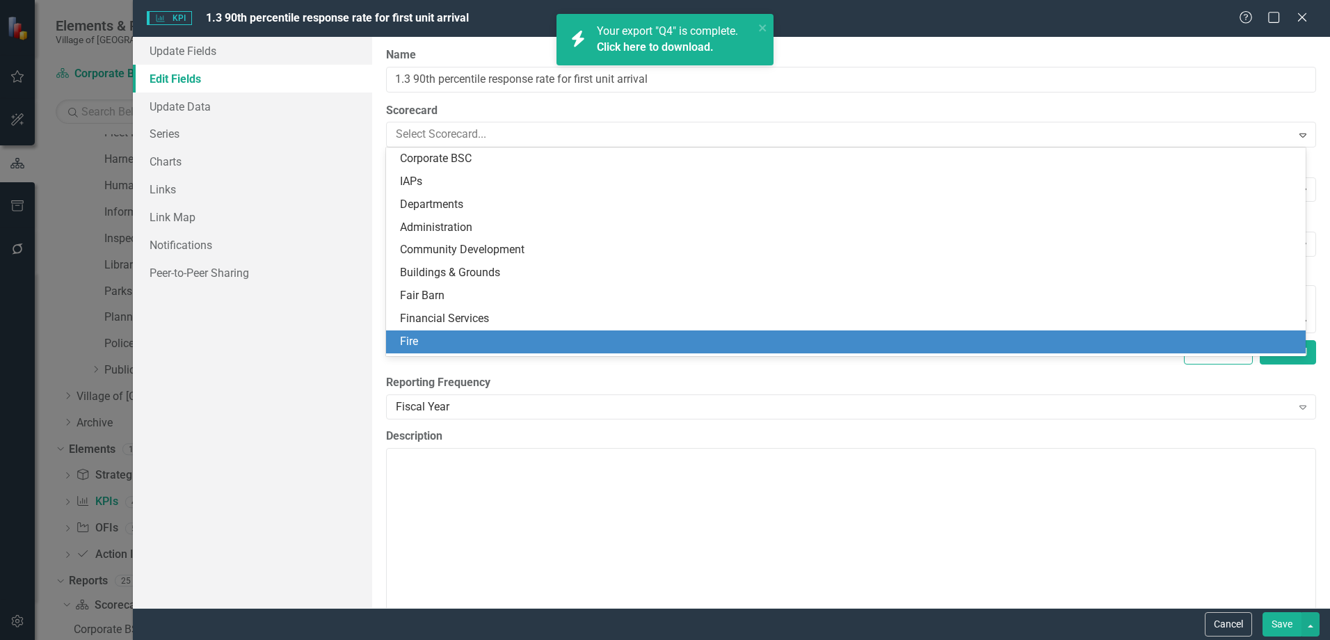
click at [461, 336] on div "Fire" at bounding box center [848, 342] width 897 height 16
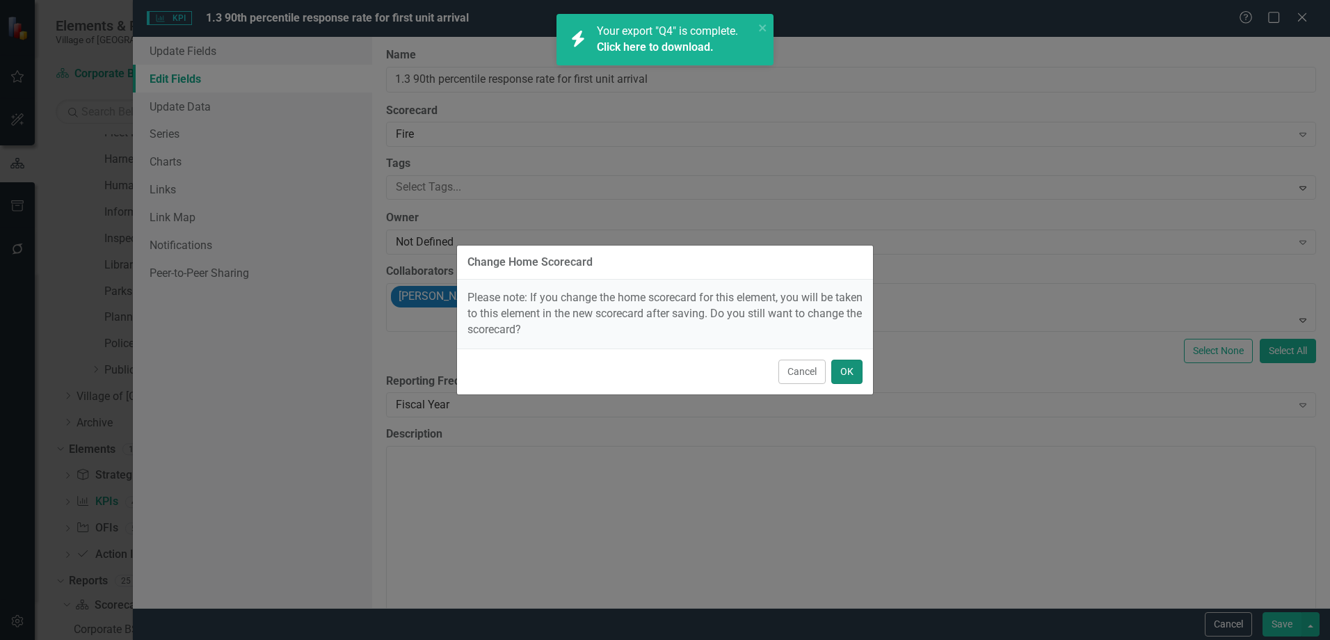
click at [841, 370] on button "OK" at bounding box center [846, 372] width 31 height 24
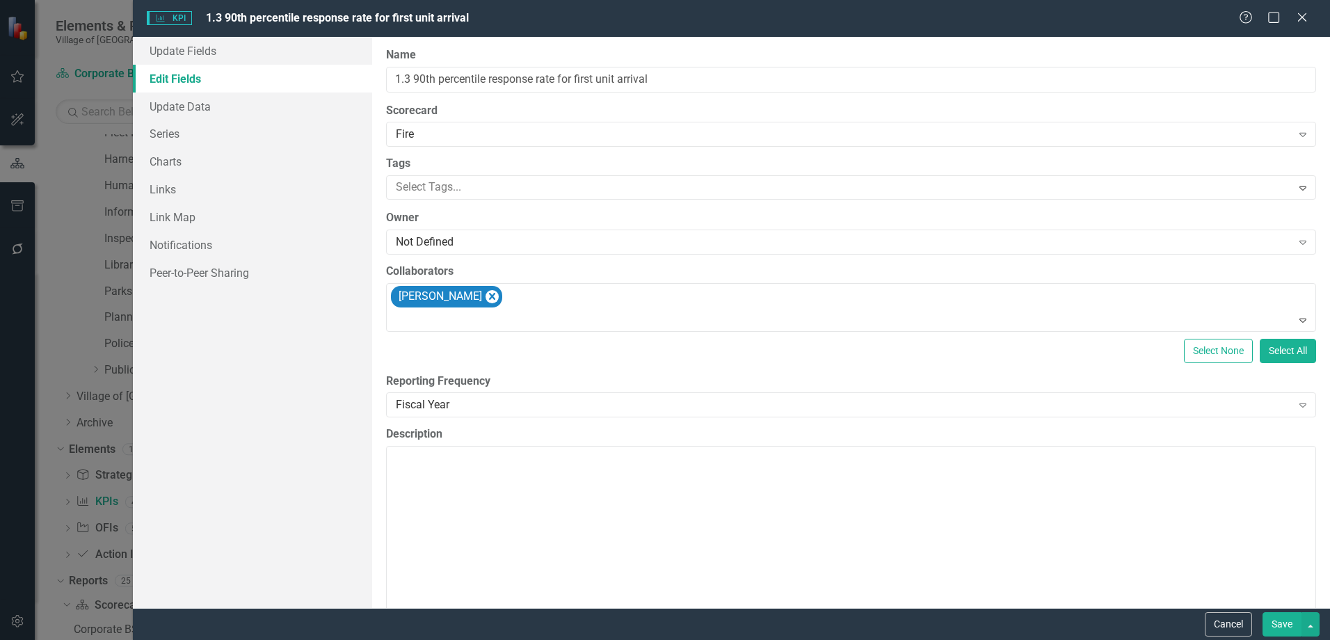
click at [1294, 621] on button "Save" at bounding box center [1281, 624] width 39 height 24
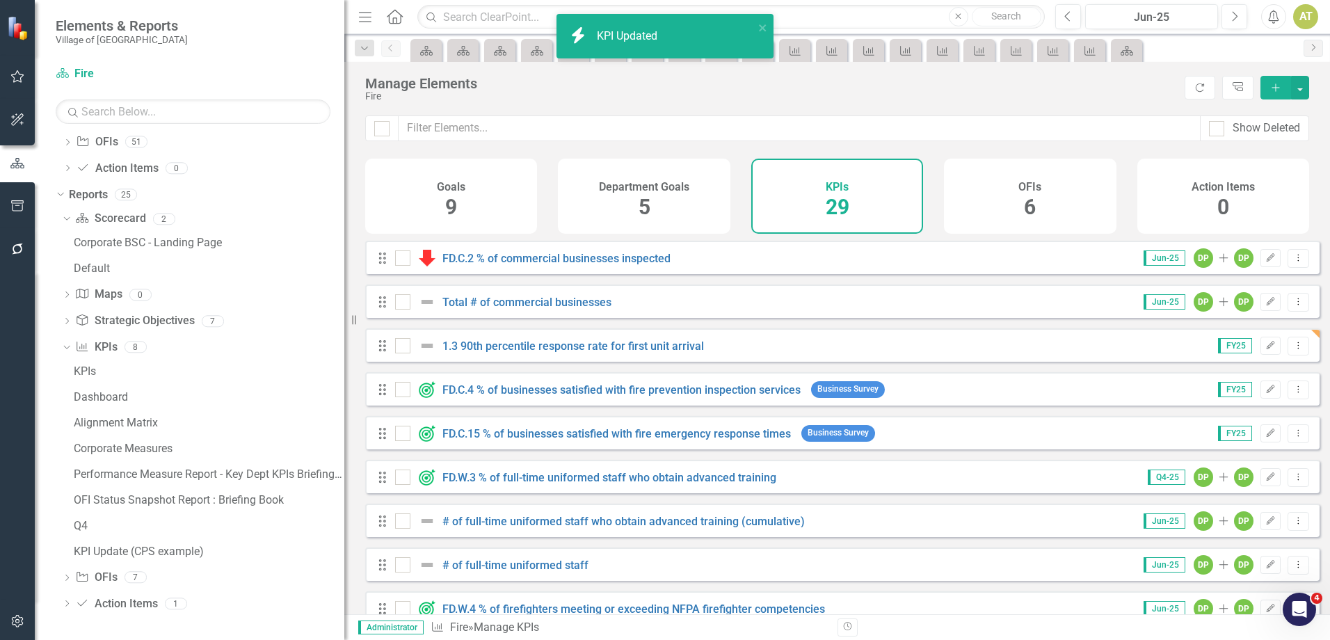
scroll to position [65, 0]
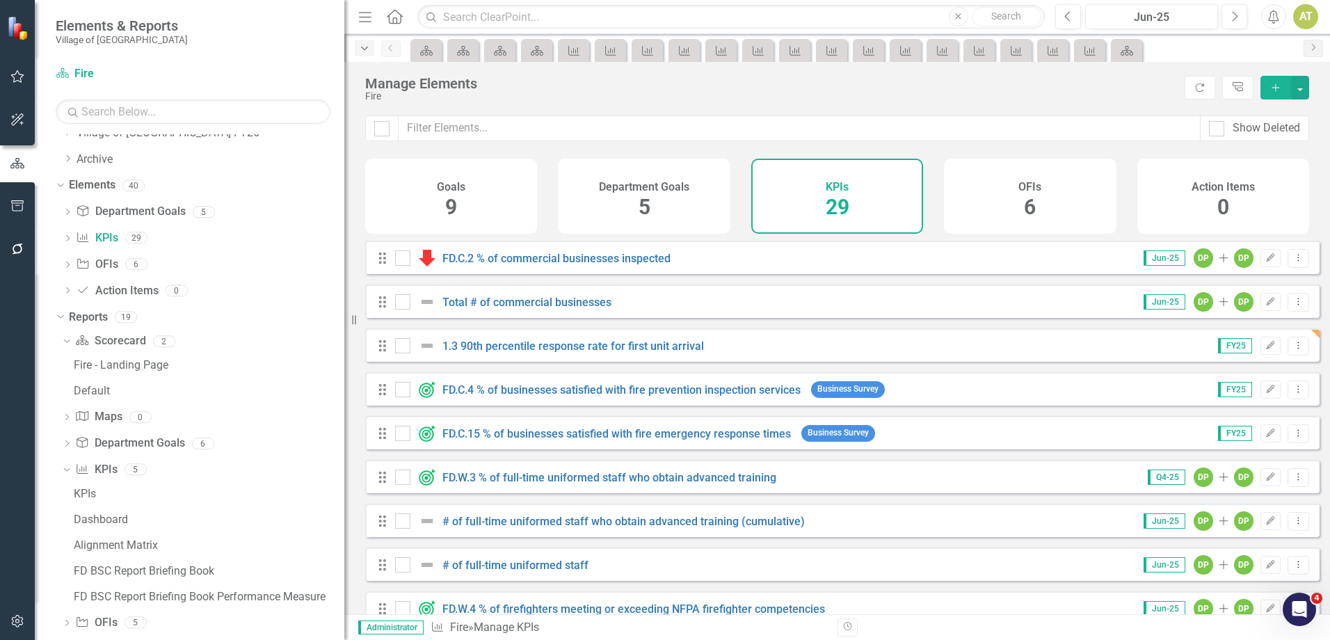
click at [371, 50] on div "Dropdown" at bounding box center [364, 48] width 19 height 17
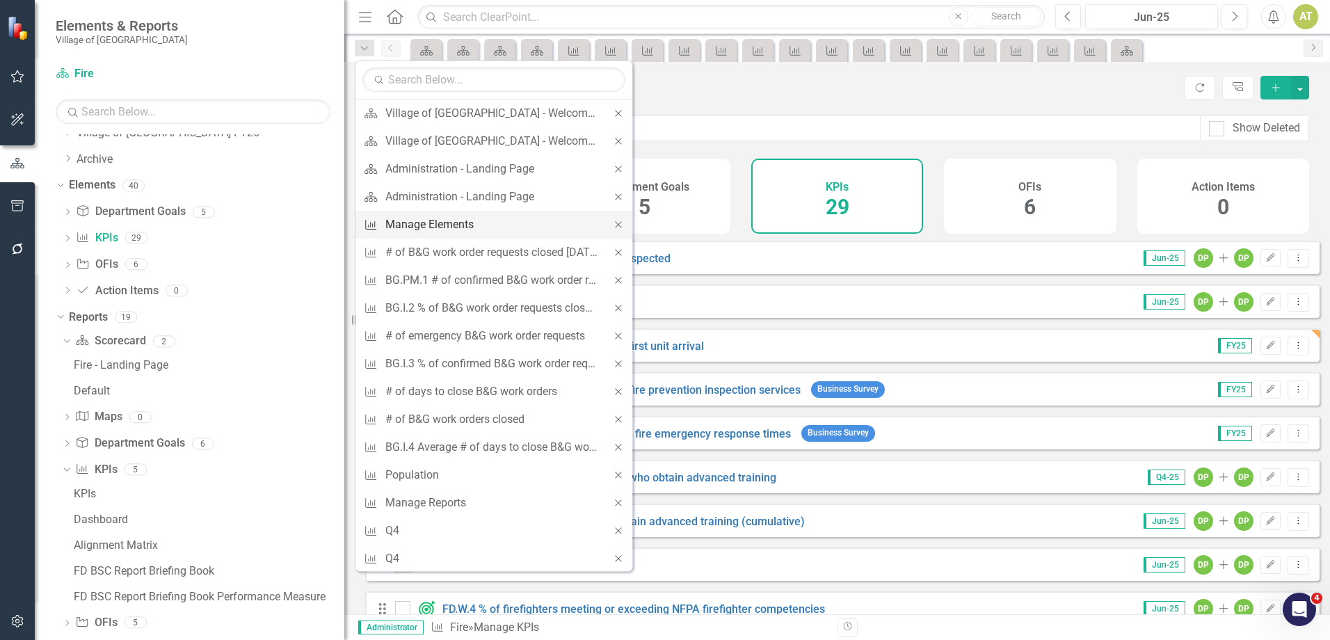
click at [424, 230] on div "Manage Elements" at bounding box center [491, 224] width 212 height 17
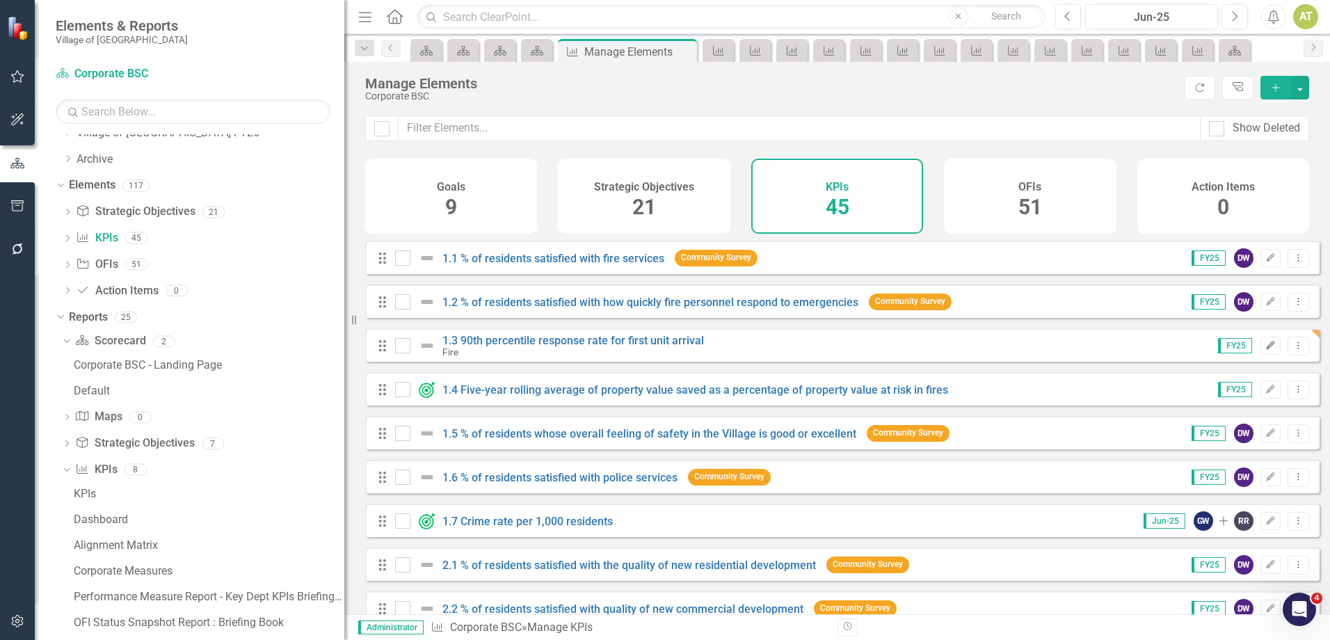
click at [1267, 355] on button "Edit" at bounding box center [1270, 346] width 20 height 18
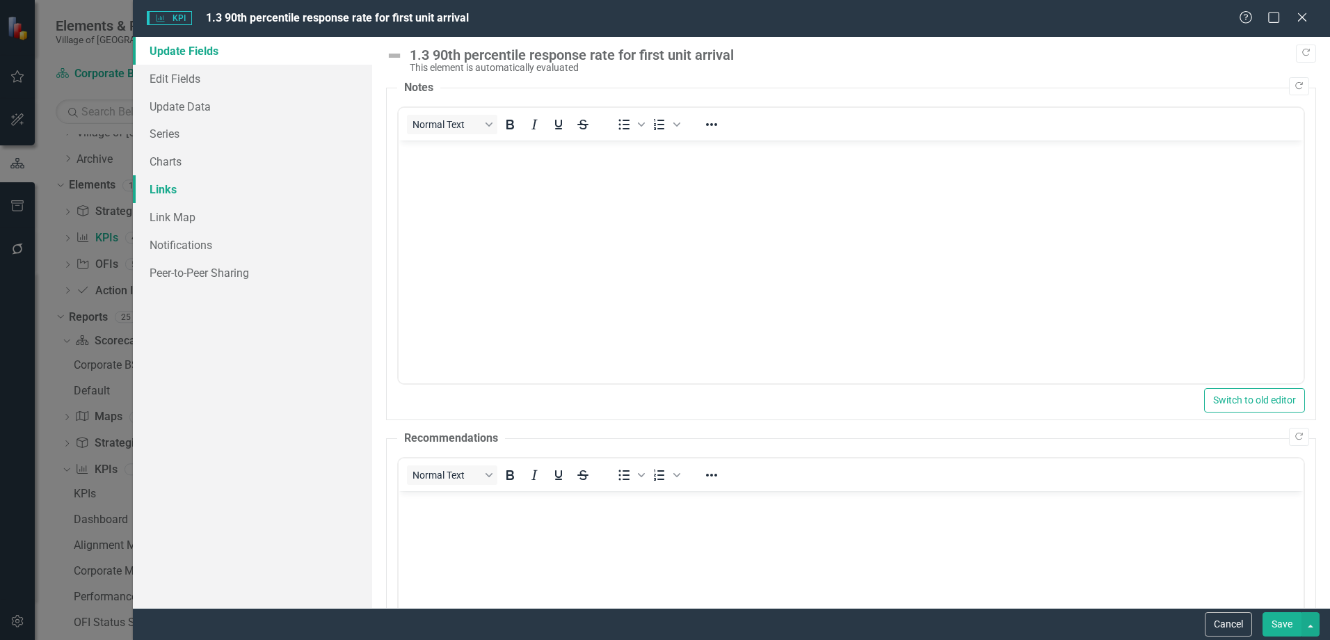
click at [188, 193] on link "Links" at bounding box center [252, 189] width 239 height 28
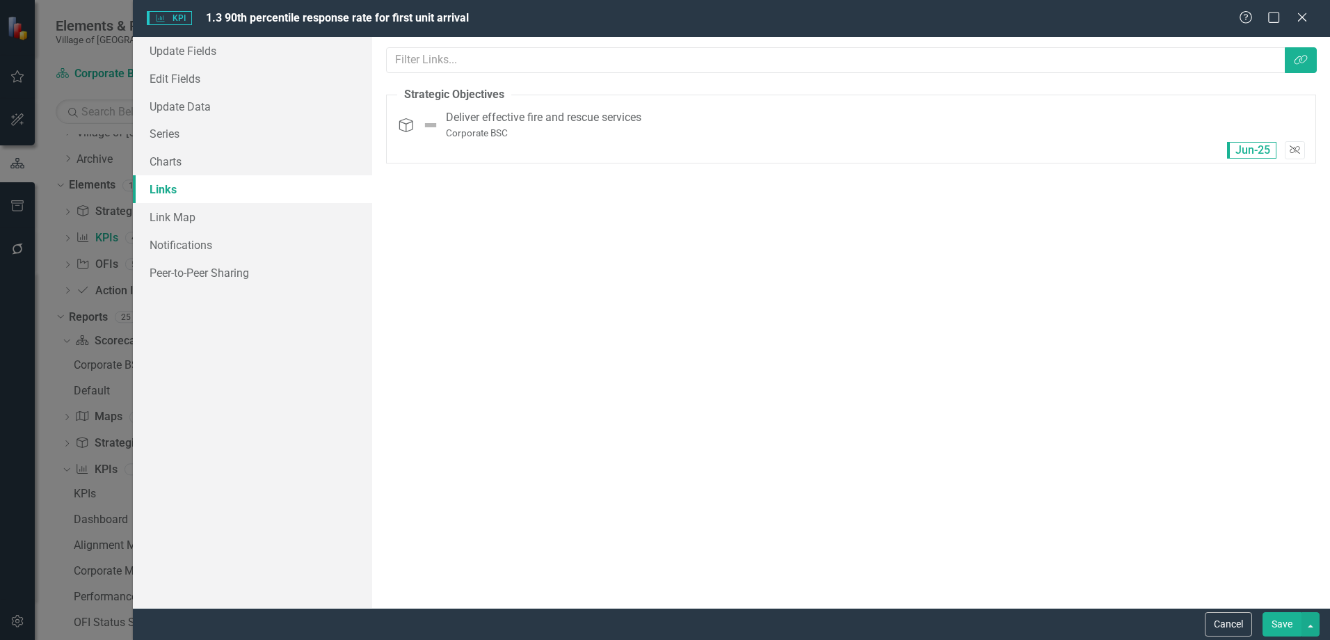
click at [1296, 141] on button "Unlink" at bounding box center [1294, 150] width 20 height 18
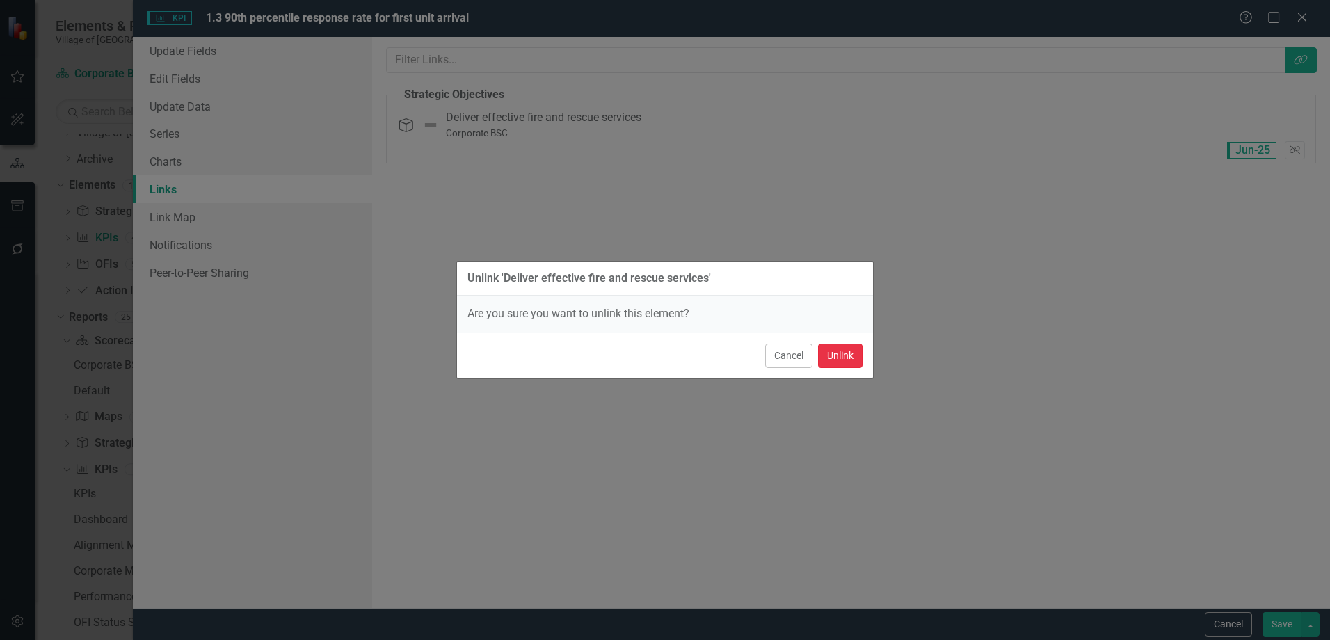
click at [840, 356] on button "Unlink" at bounding box center [840, 356] width 45 height 24
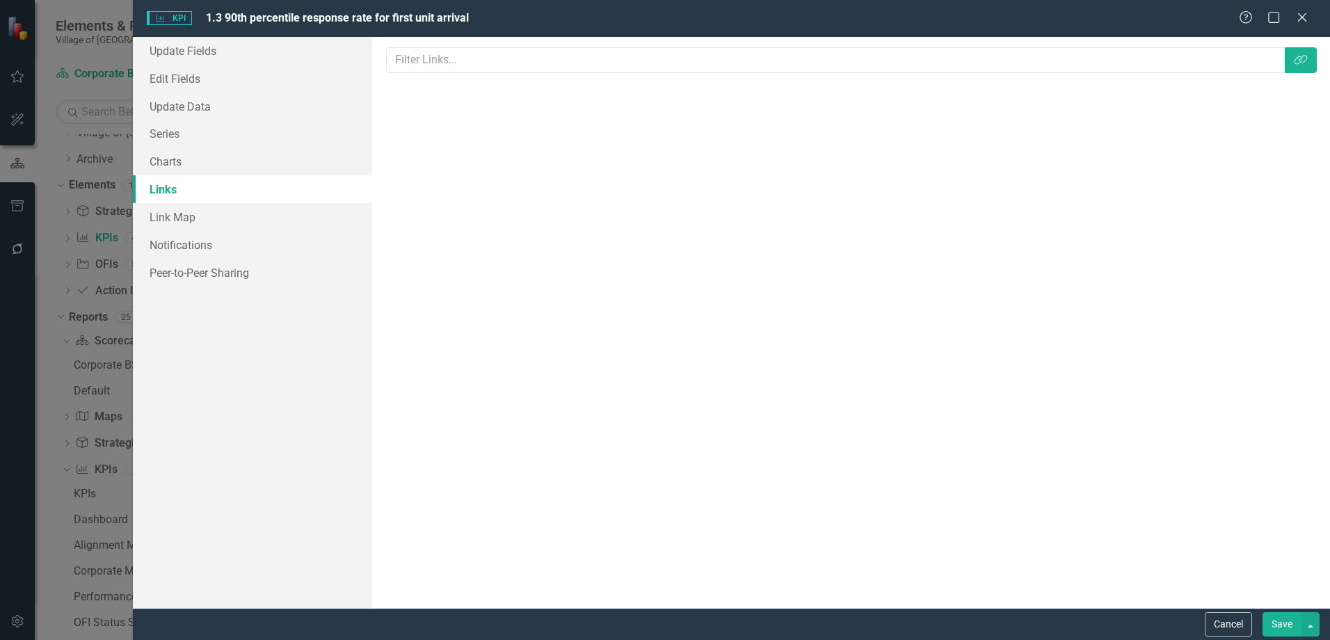
click at [1271, 627] on button "Save" at bounding box center [1281, 624] width 39 height 24
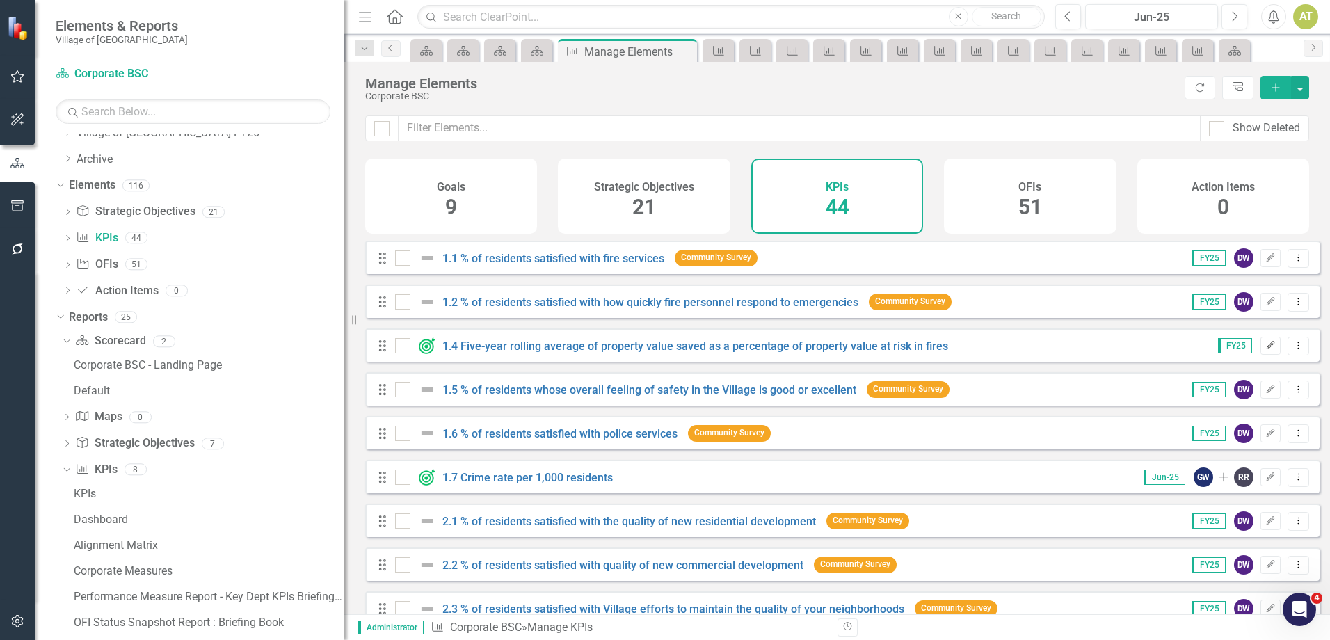
click at [1265, 350] on icon "Edit" at bounding box center [1270, 345] width 10 height 8
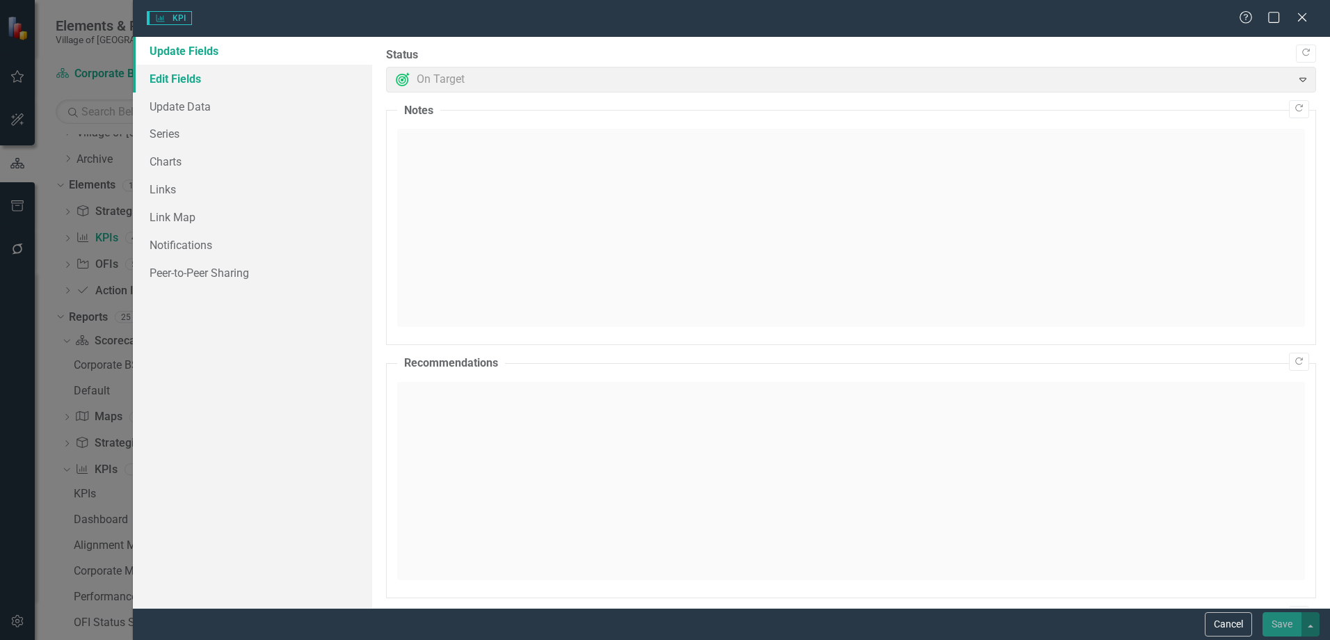
click at [172, 77] on link "Edit Fields" at bounding box center [252, 79] width 239 height 28
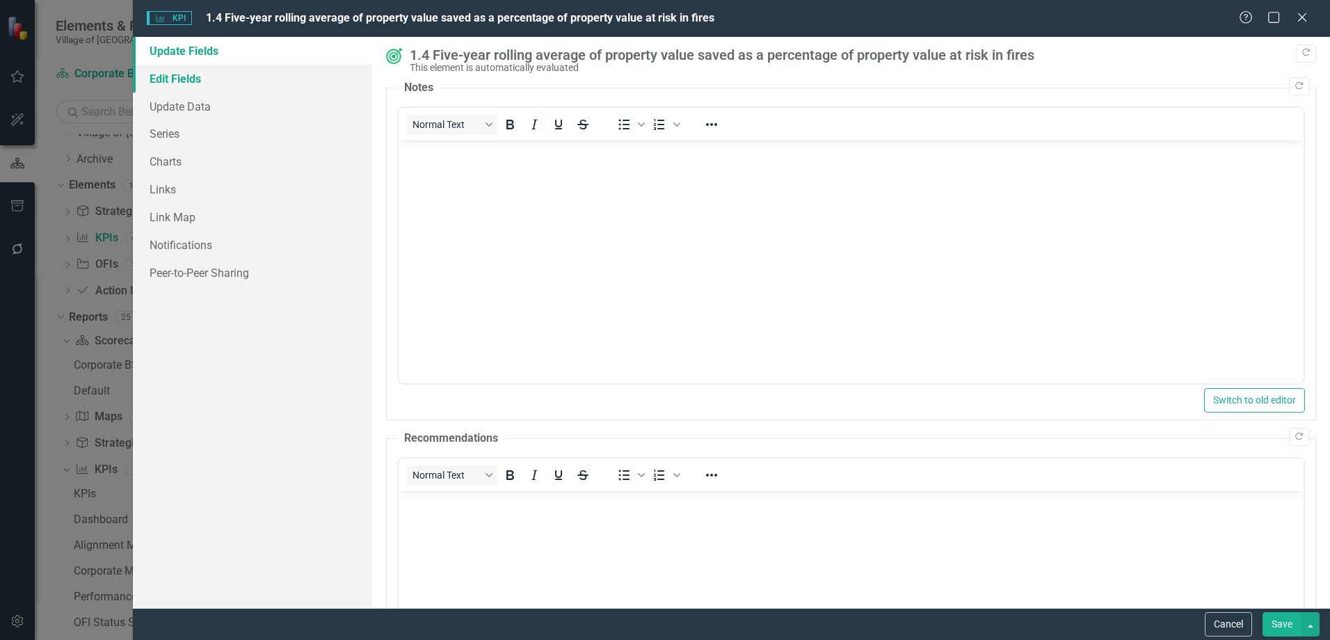
click at [172, 79] on link "Edit Fields" at bounding box center [252, 79] width 239 height 28
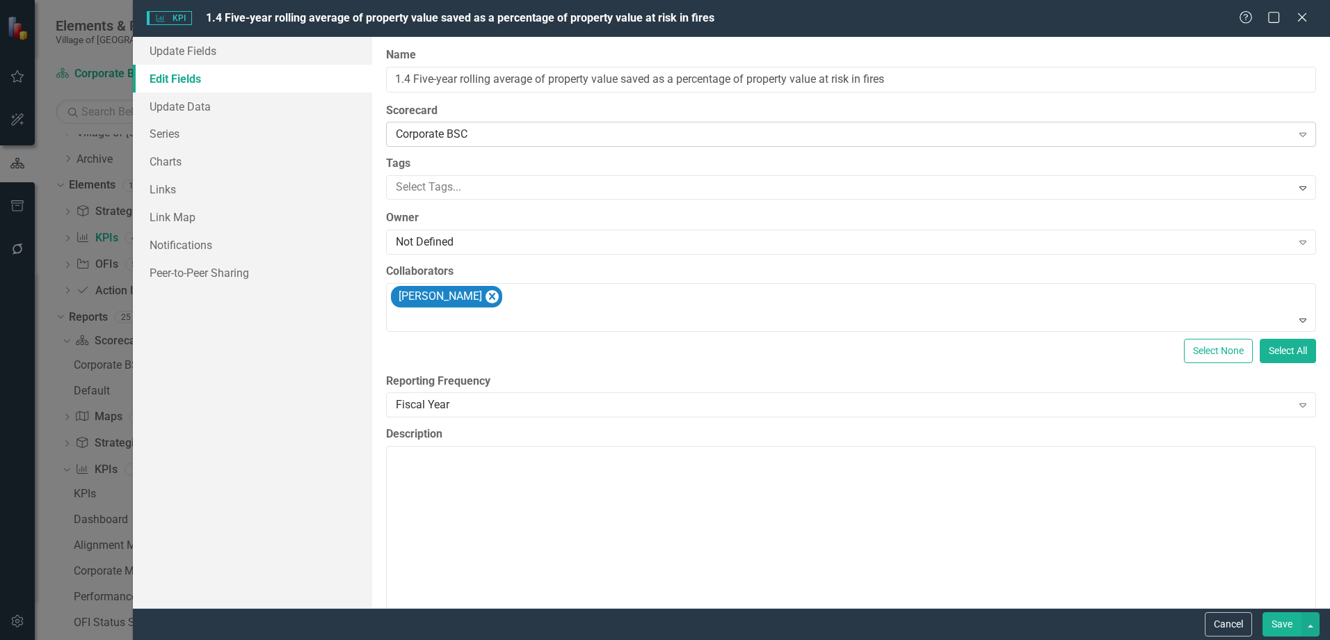
click at [455, 134] on div "Corporate BSC" at bounding box center [843, 135] width 895 height 16
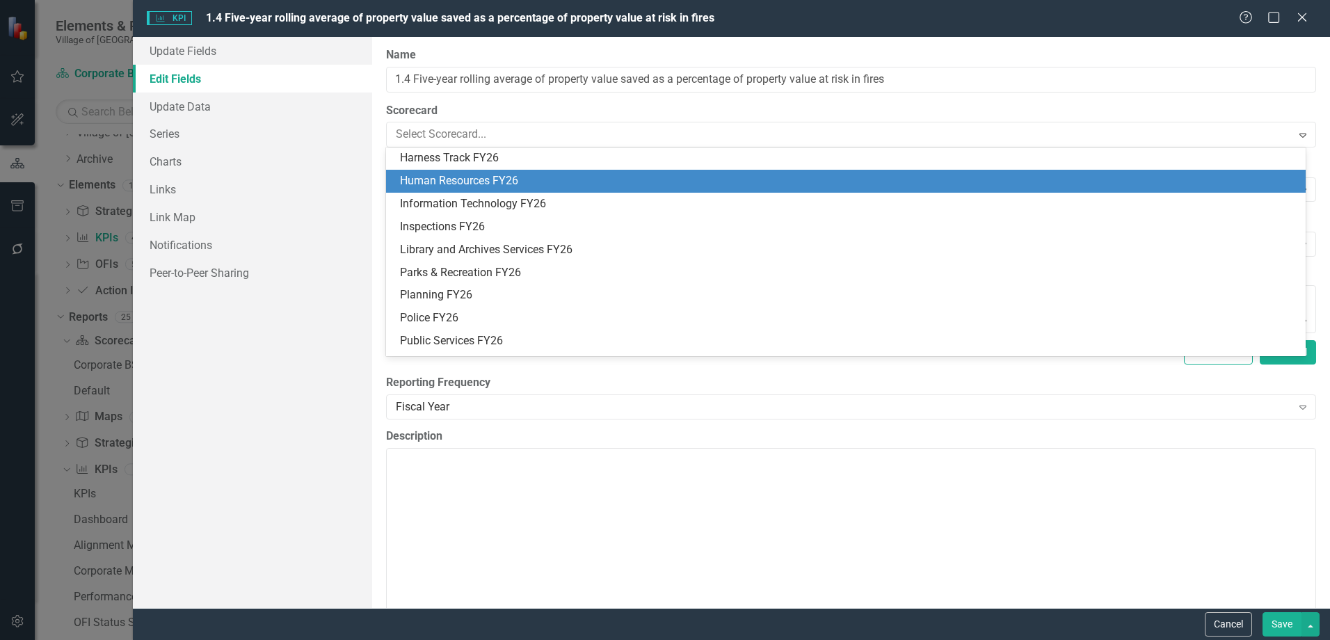
scroll to position [796, 0]
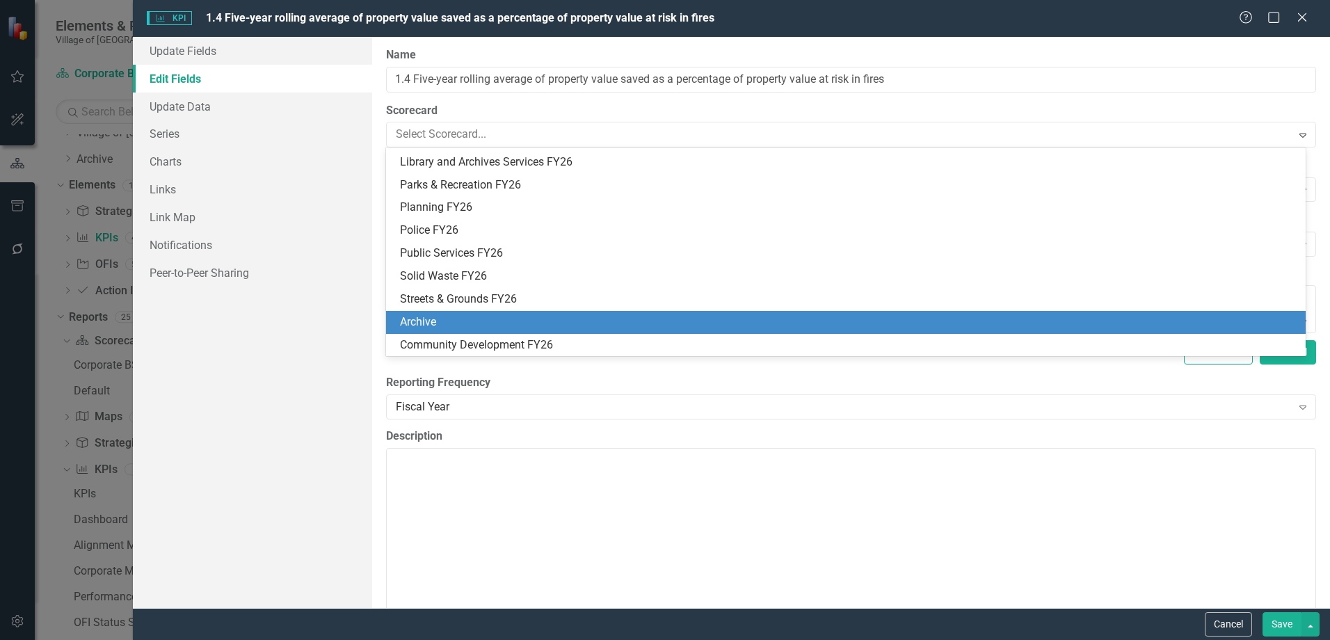
click at [429, 326] on div "Archive" at bounding box center [848, 322] width 897 height 16
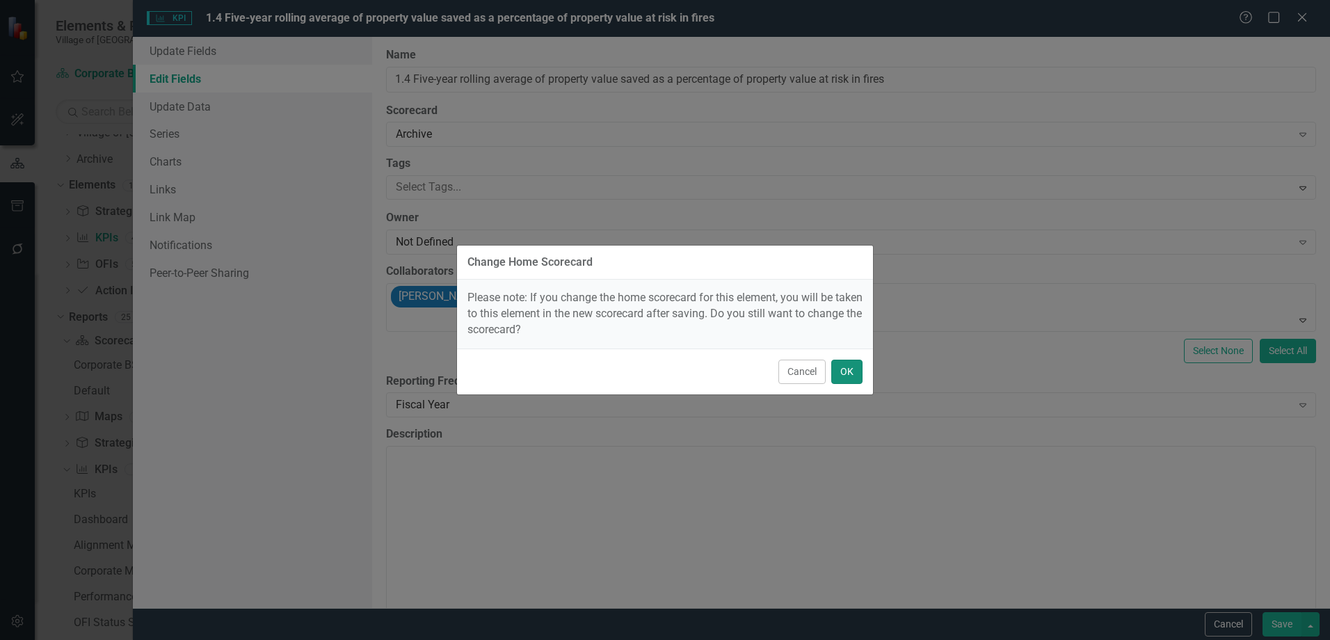
click at [846, 373] on button "OK" at bounding box center [846, 372] width 31 height 24
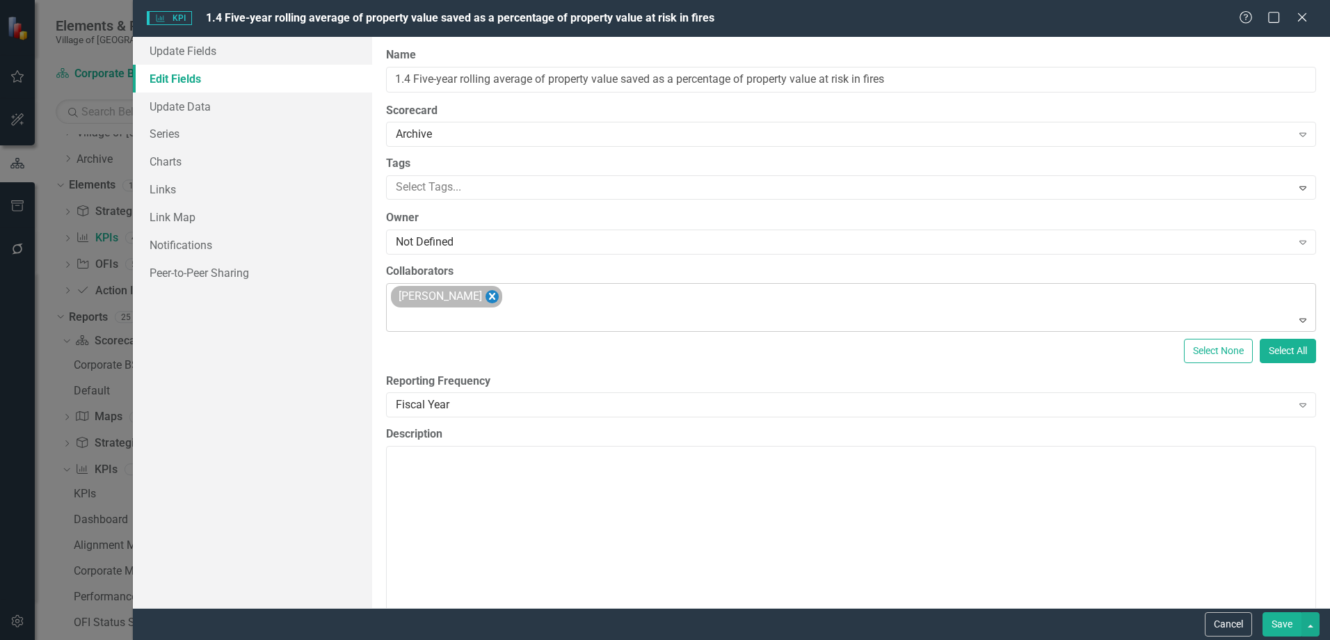
click at [485, 296] on icon "Remove Donna Page" at bounding box center [491, 296] width 13 height 17
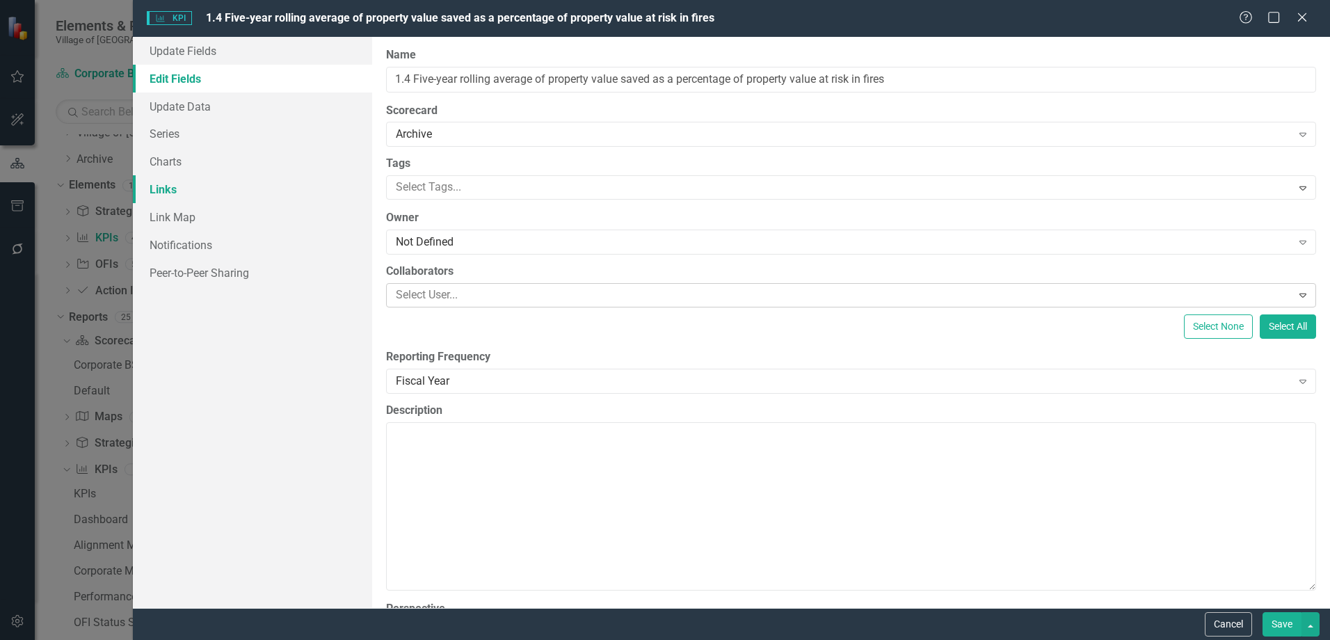
click at [206, 195] on link "Links" at bounding box center [252, 189] width 239 height 28
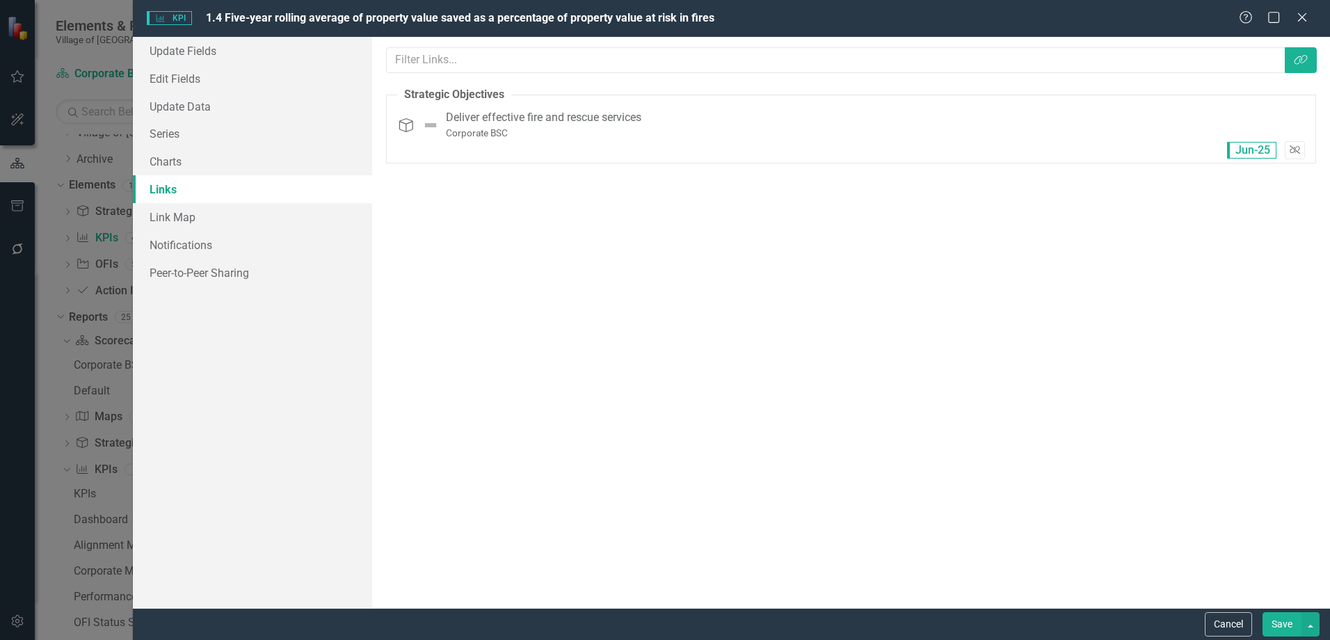
click at [1289, 146] on icon "Unlink" at bounding box center [1294, 150] width 10 height 8
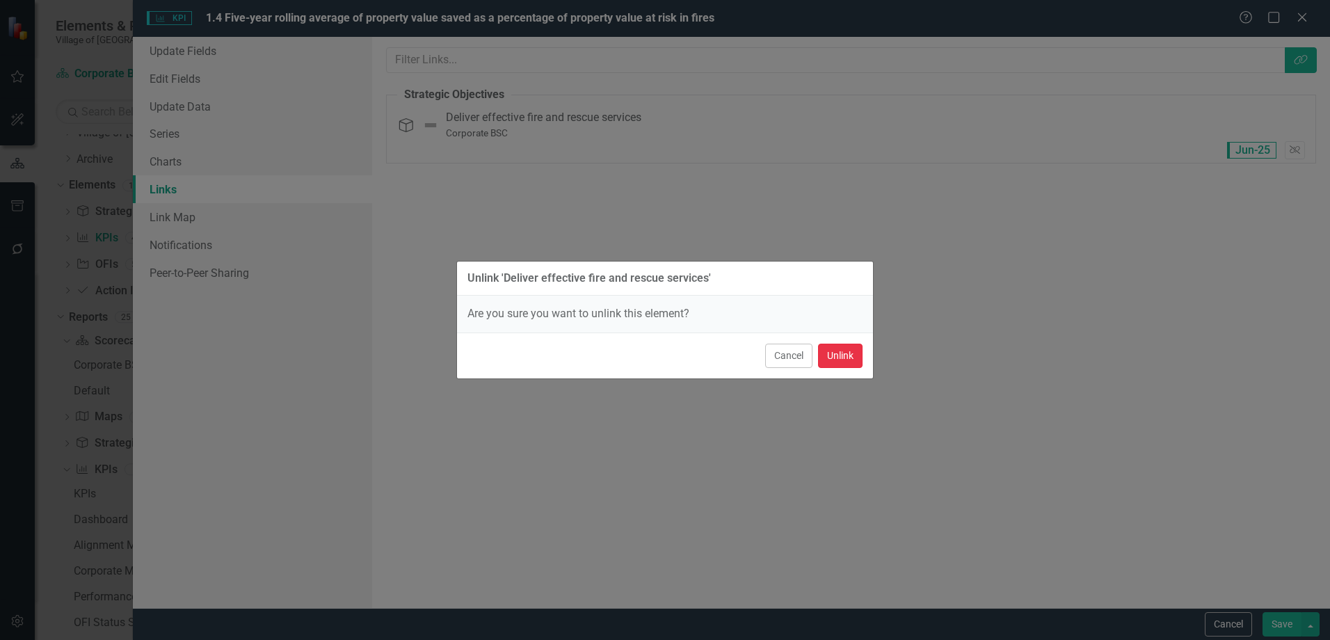
click at [842, 360] on button "Unlink" at bounding box center [840, 356] width 45 height 24
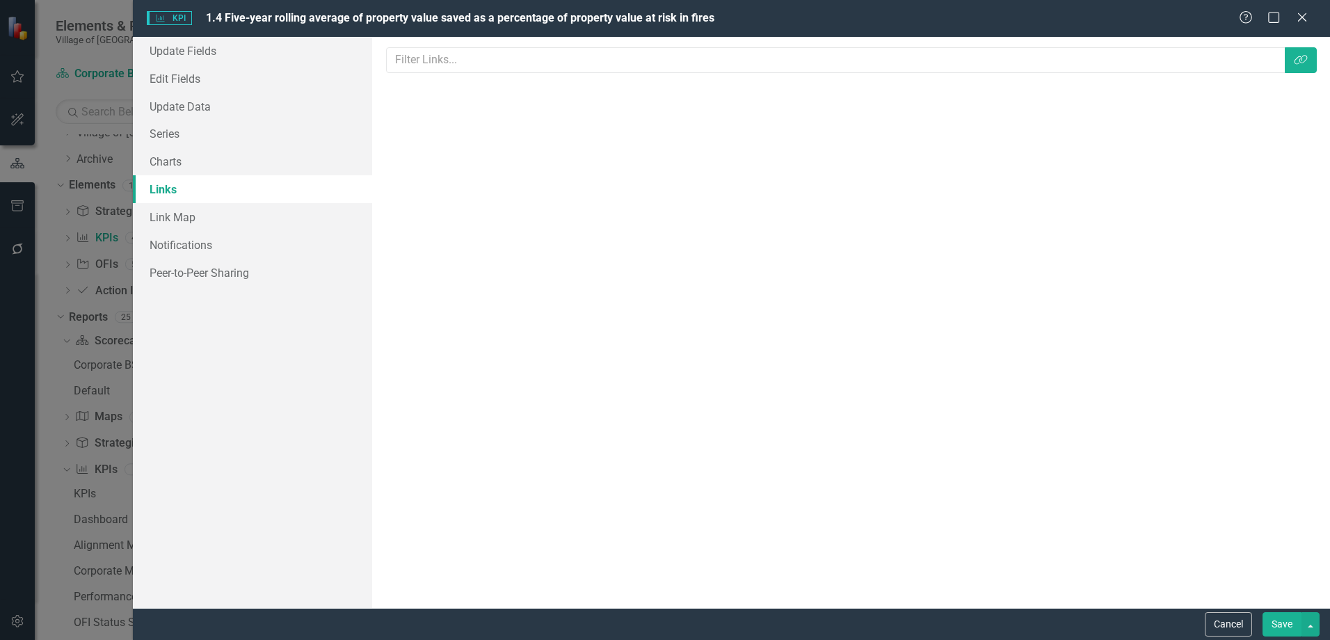
click at [1271, 621] on button "Save" at bounding box center [1281, 624] width 39 height 24
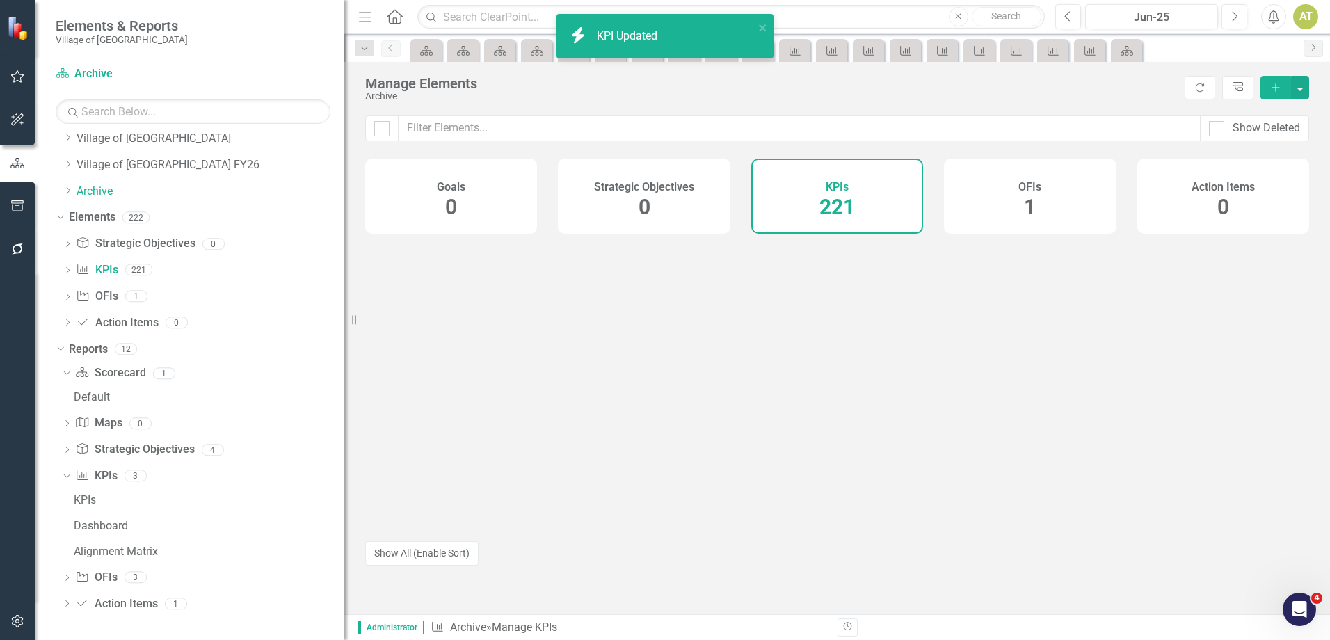
scroll to position [33, 0]
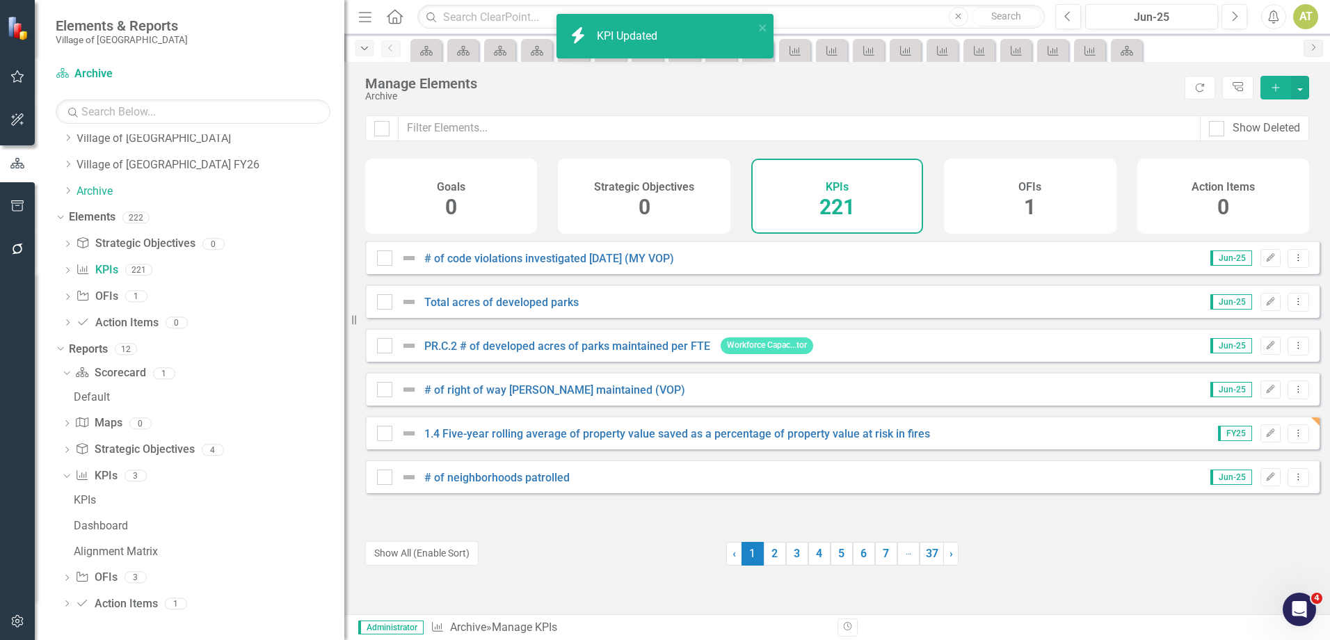
click at [365, 49] on icon "Dropdown" at bounding box center [364, 49] width 13 height 10
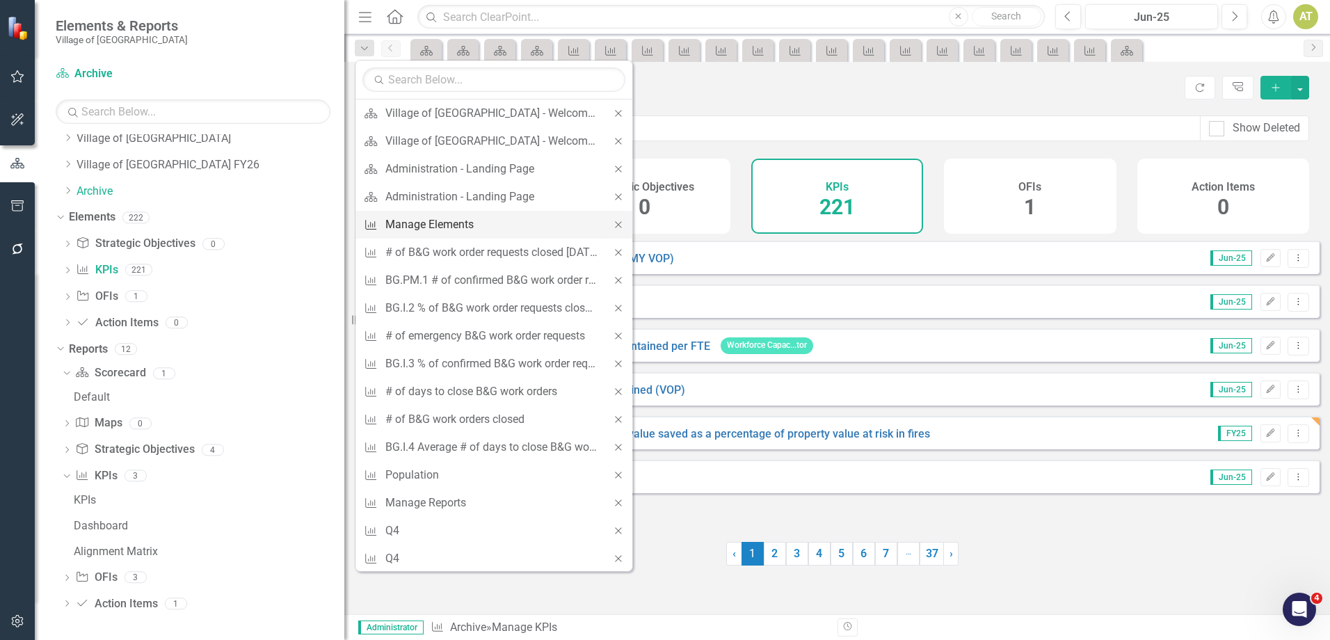
click at [434, 227] on div "Manage Elements" at bounding box center [491, 224] width 212 height 17
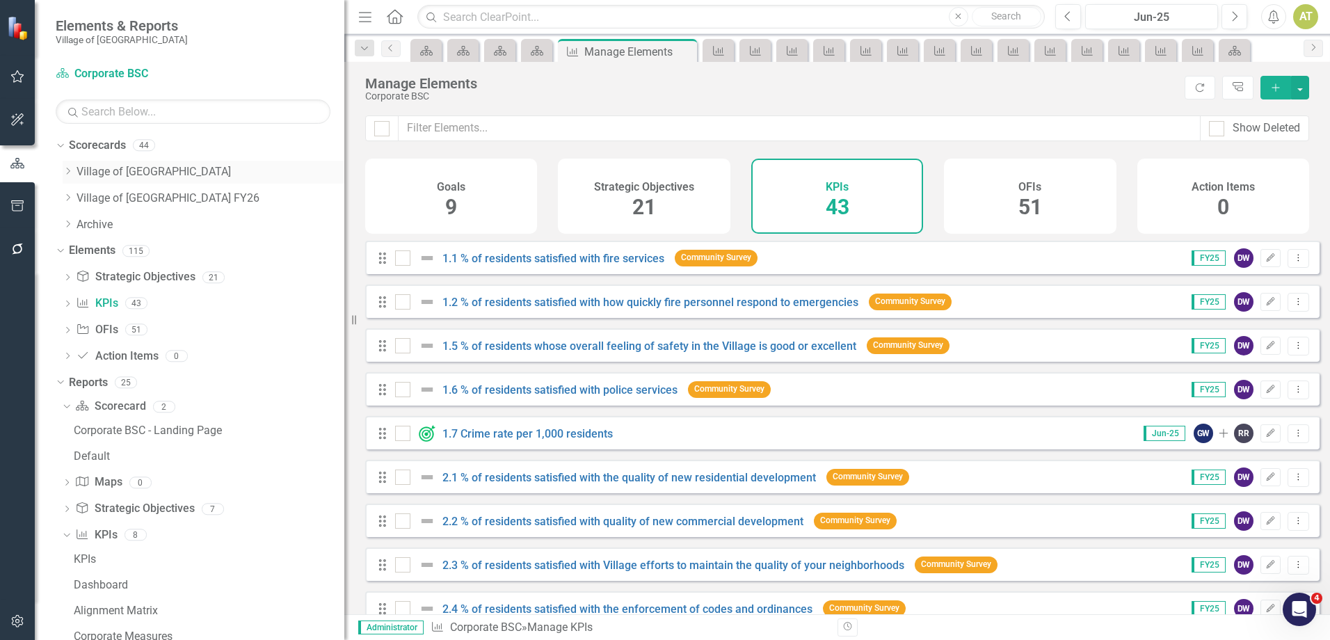
click at [69, 172] on icon "Dropdown" at bounding box center [68, 171] width 10 height 8
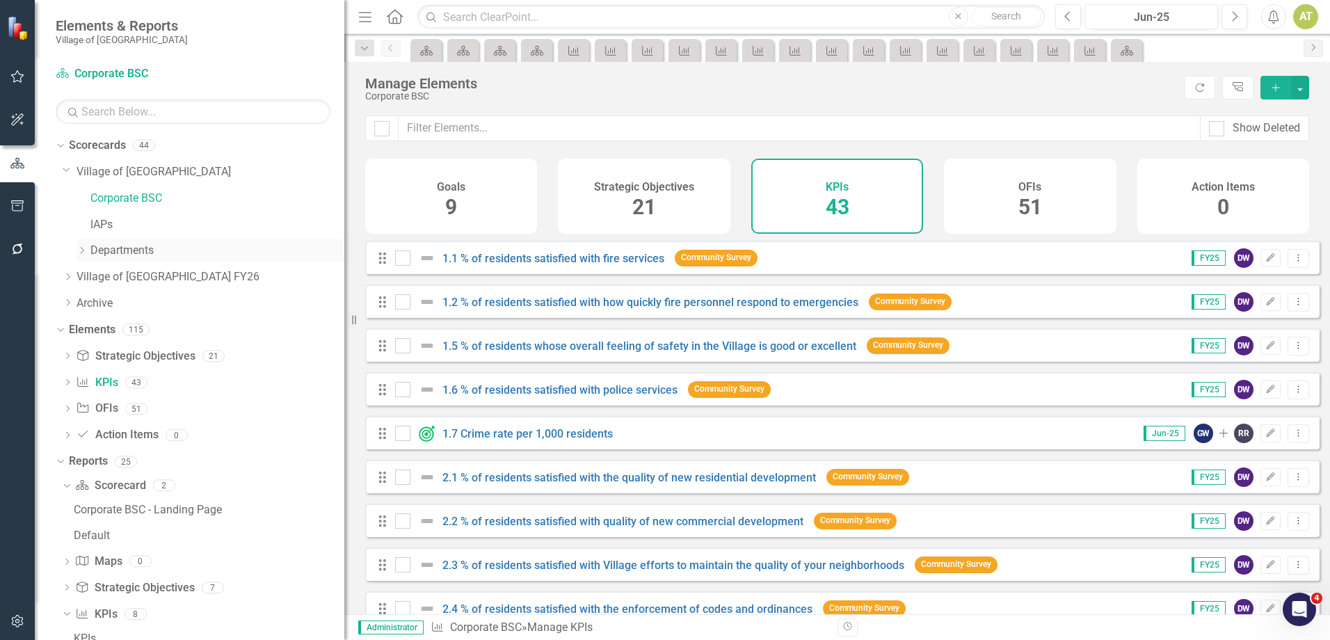
click at [81, 252] on icon "Dropdown" at bounding box center [81, 250] width 10 height 8
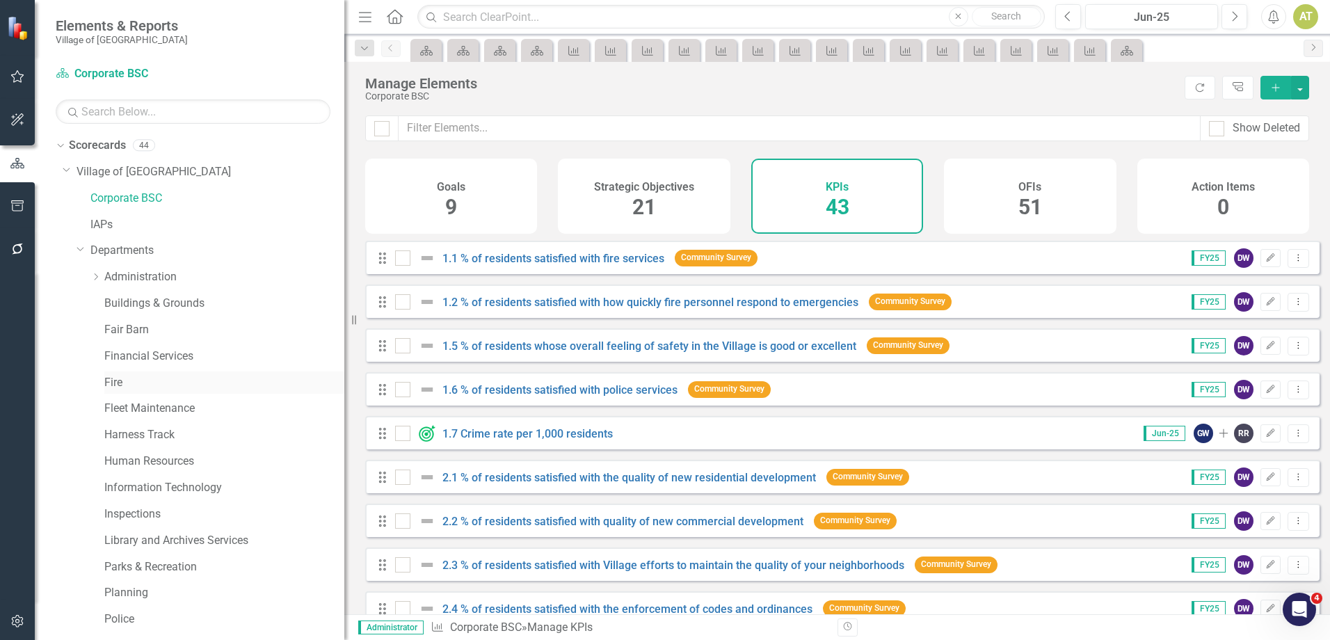
click at [111, 384] on link "Fire" at bounding box center [224, 383] width 240 height 16
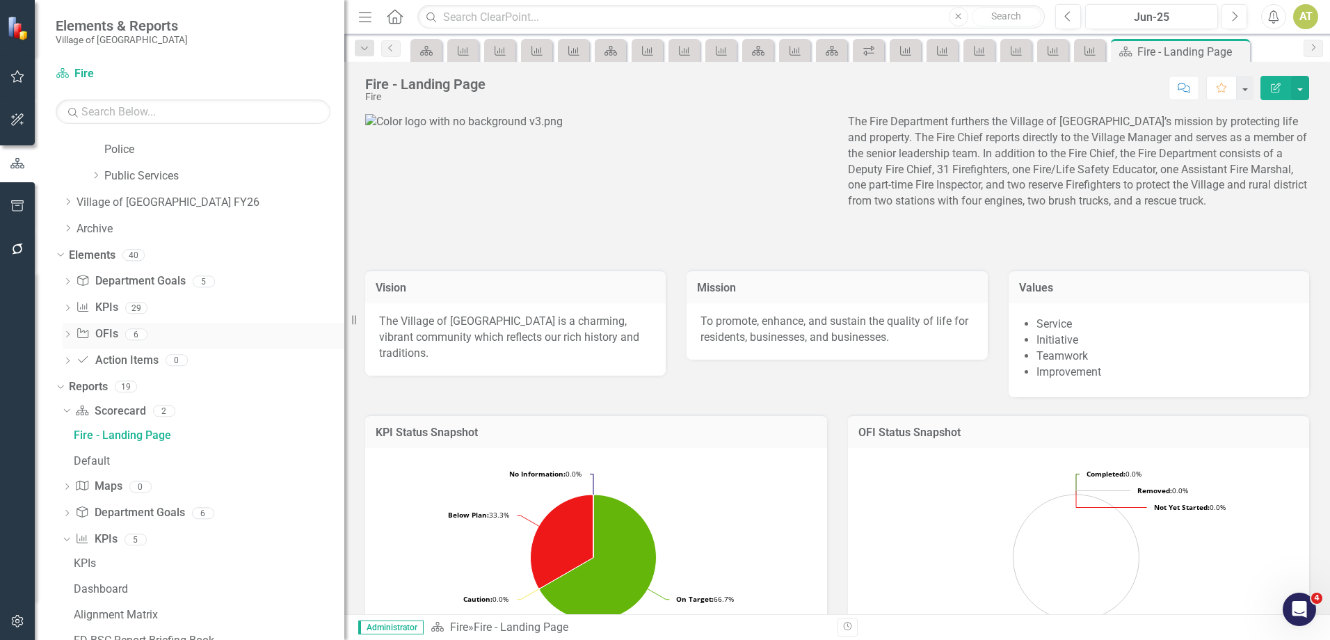
scroll to position [445, 0]
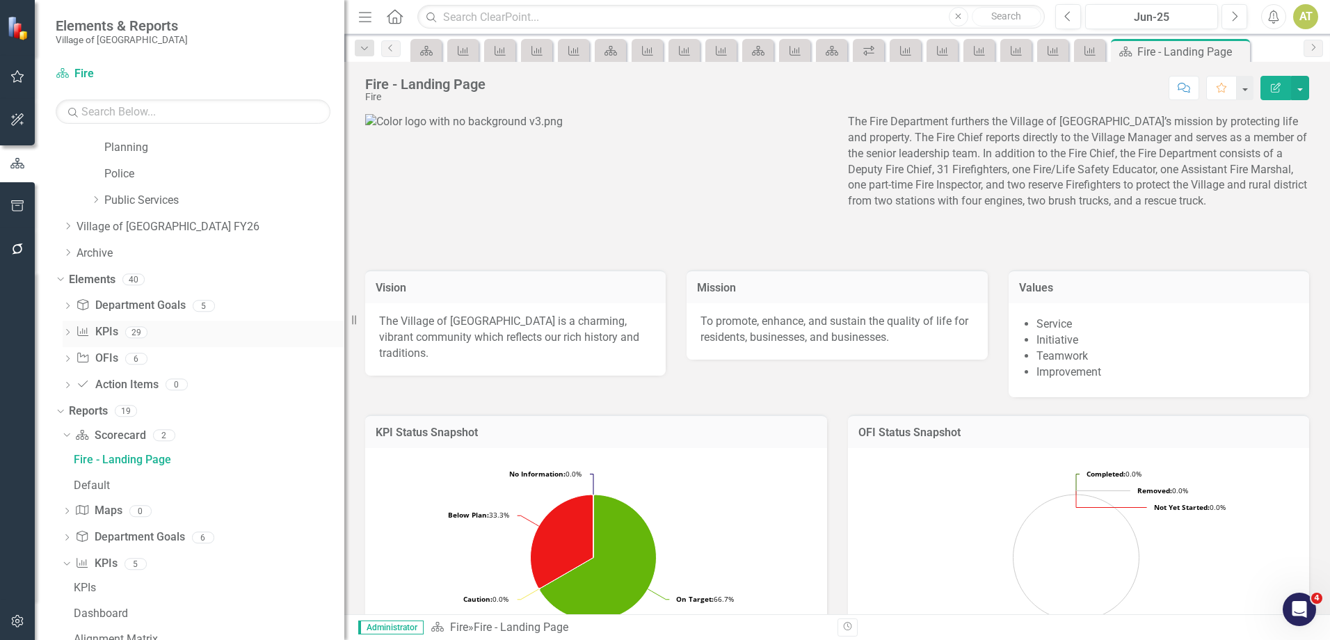
click at [102, 328] on link "KPI KPIs" at bounding box center [97, 332] width 42 height 16
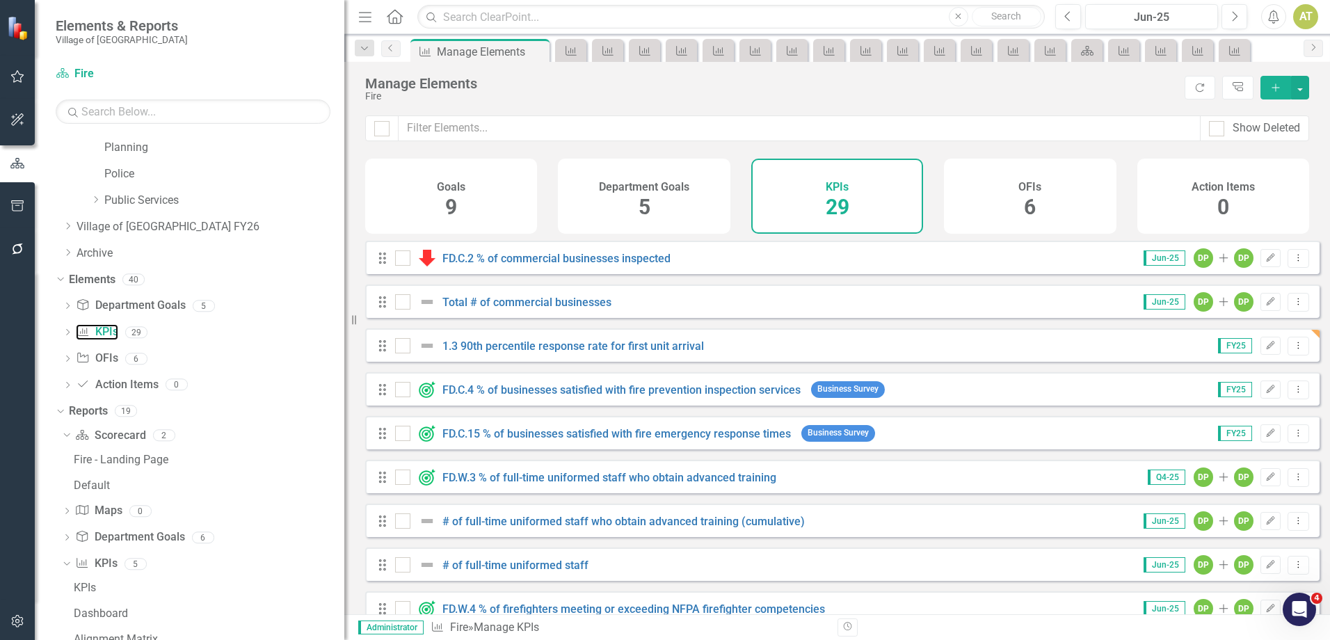
checkbox input "false"
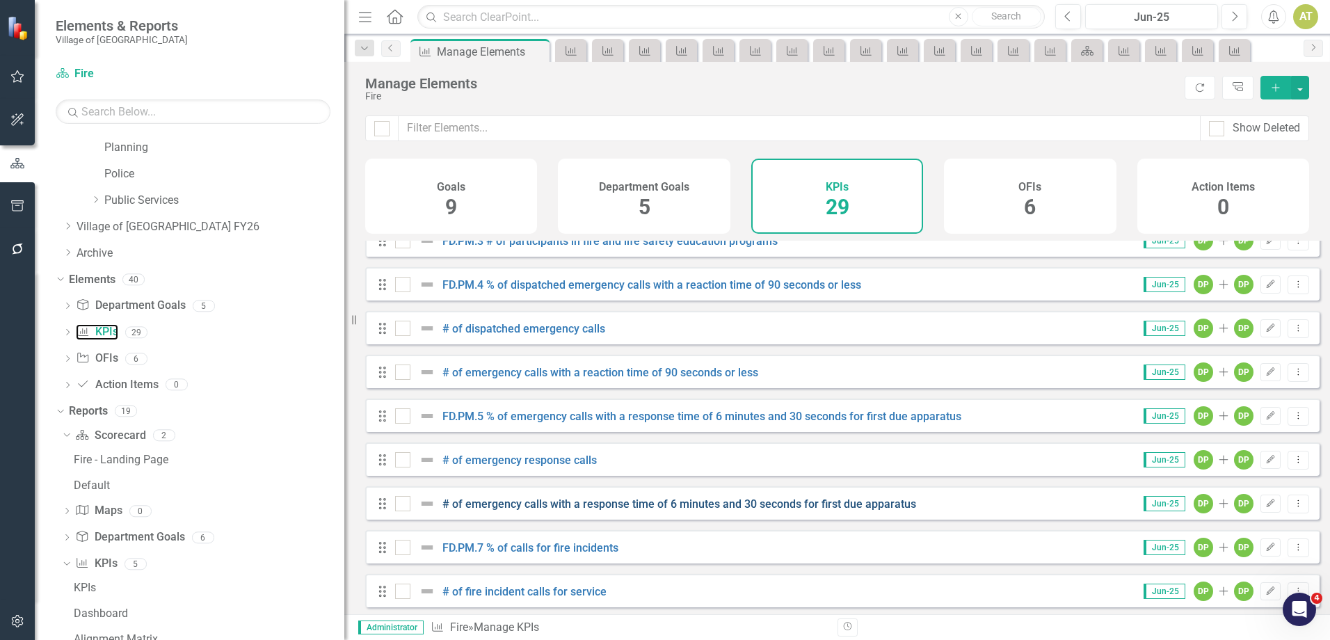
scroll to position [695, 0]
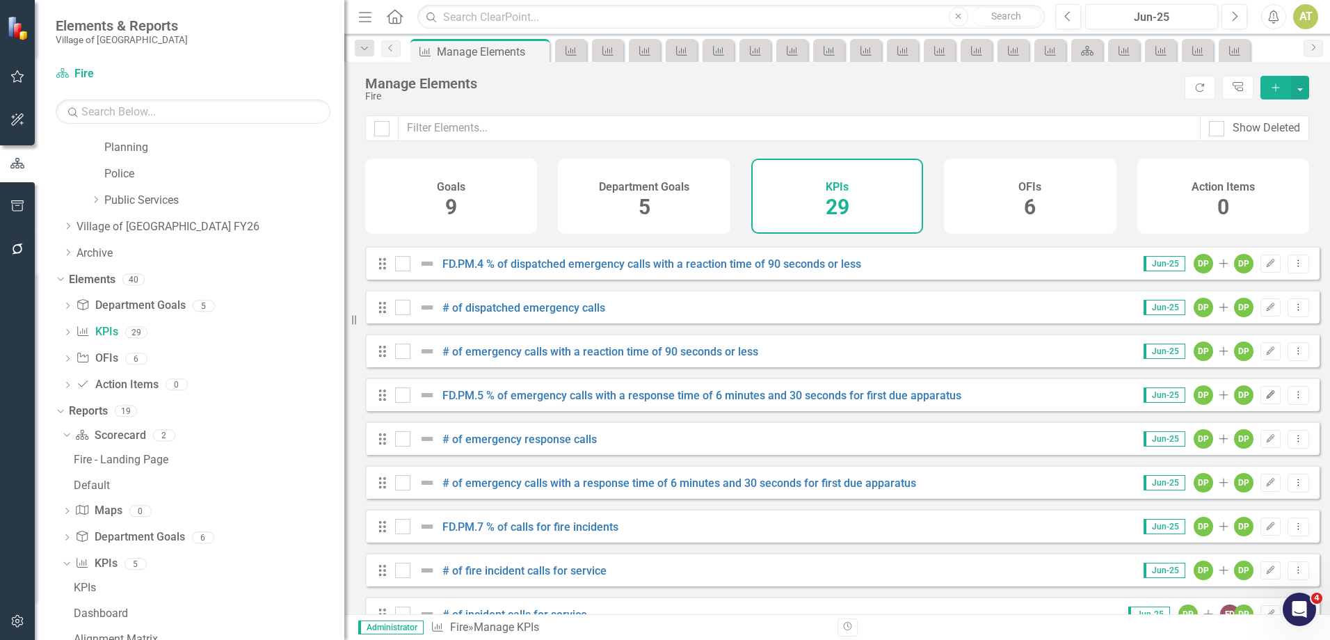
click at [1265, 399] on icon "Edit" at bounding box center [1270, 395] width 10 height 8
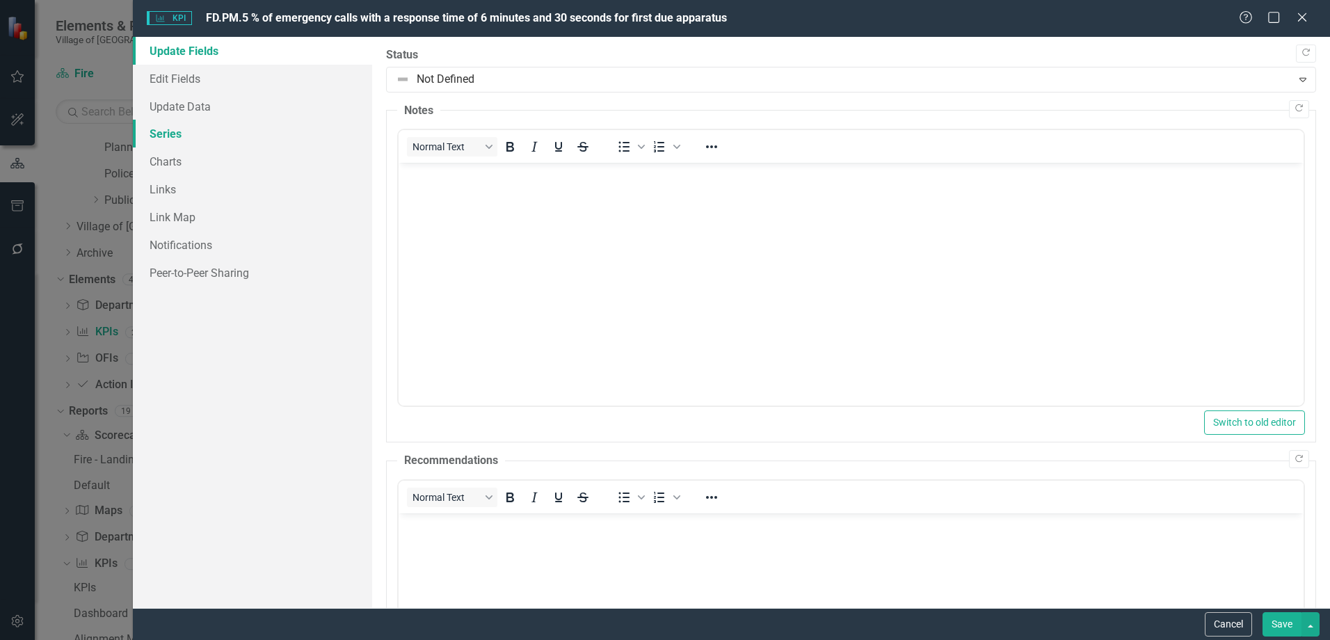
scroll to position [0, 0]
click at [171, 80] on link "Edit Fields" at bounding box center [252, 79] width 239 height 28
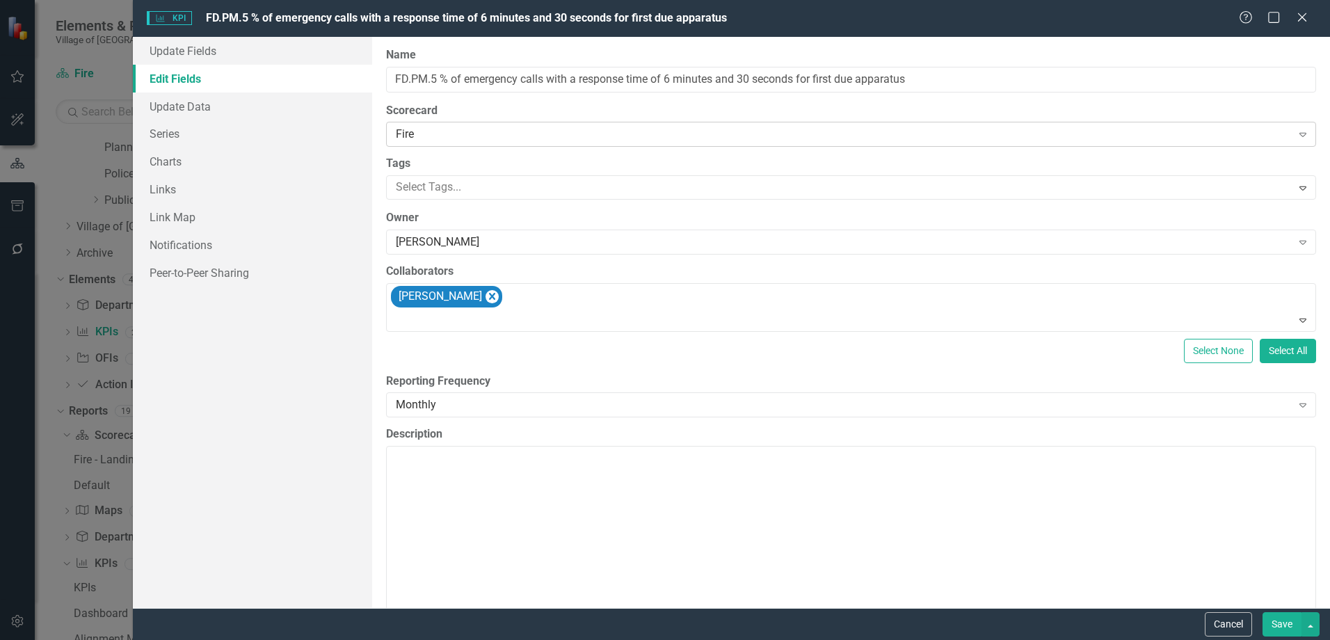
click at [422, 128] on div "Fire" at bounding box center [843, 135] width 895 height 16
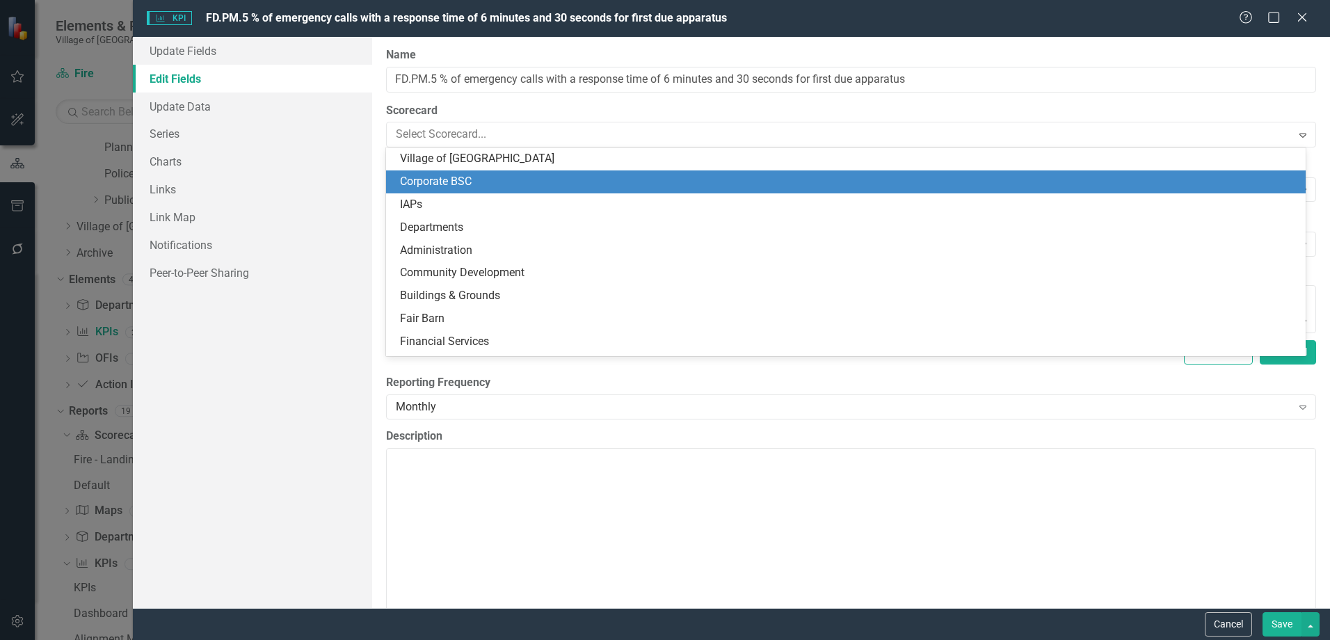
click at [439, 177] on div "Corporate BSC" at bounding box center [848, 182] width 897 height 16
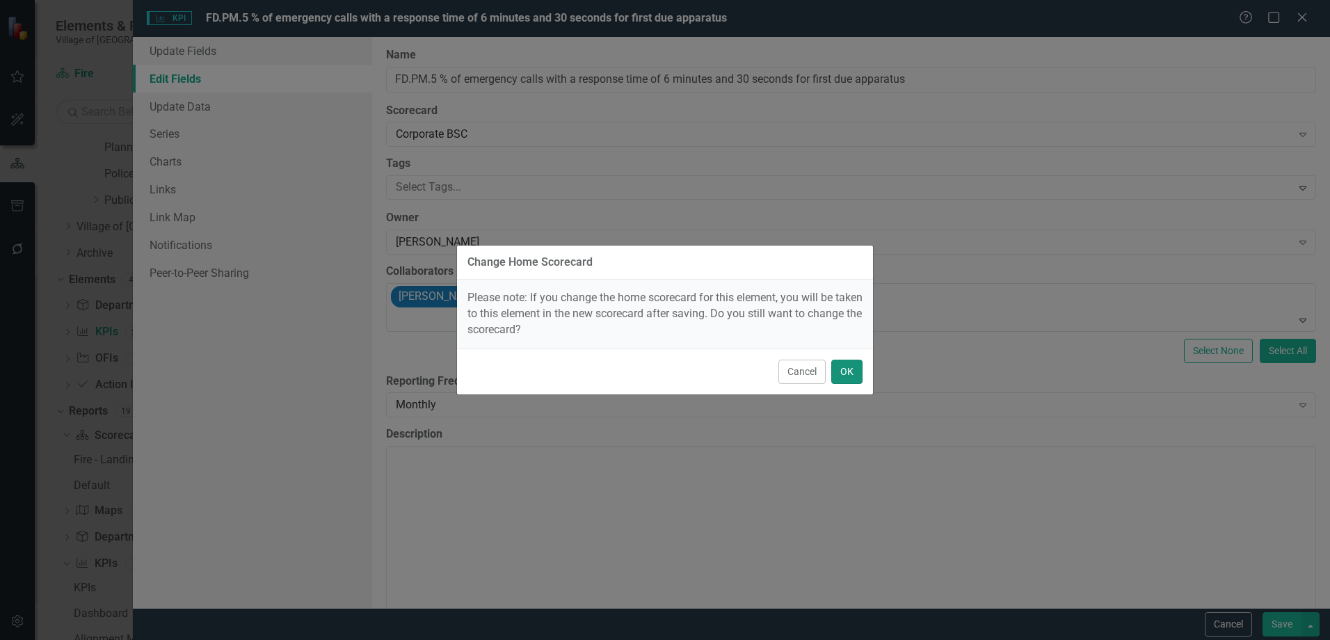
click at [861, 366] on button "OK" at bounding box center [846, 372] width 31 height 24
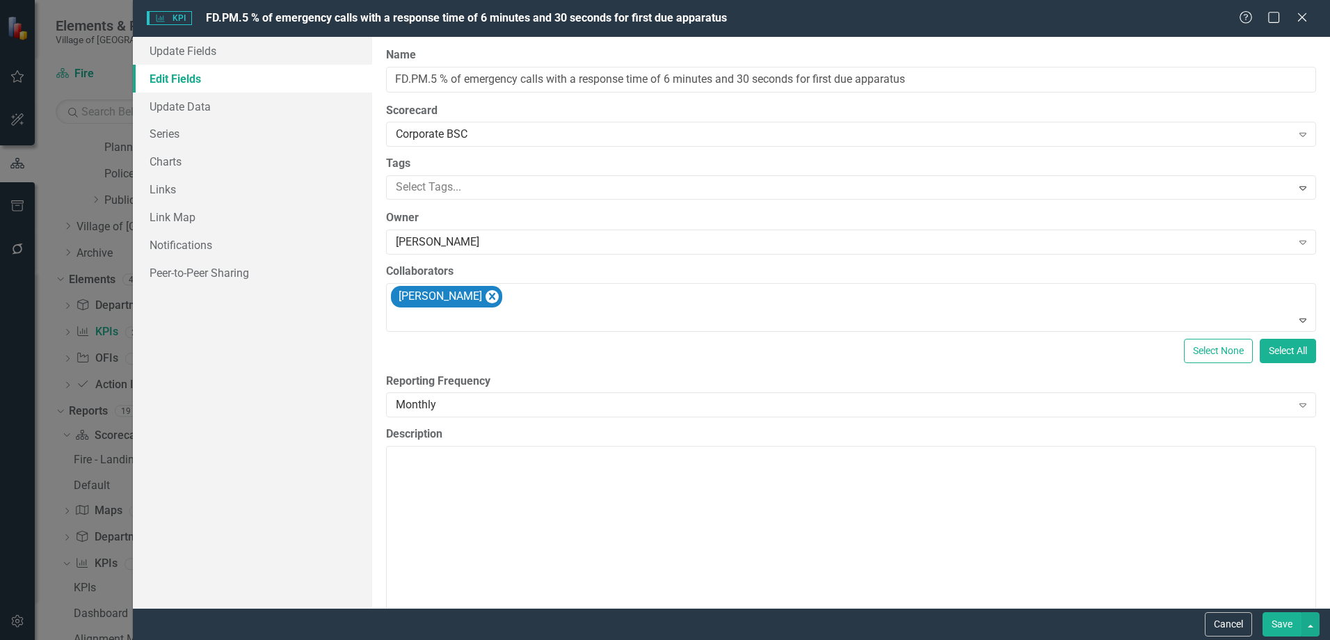
click at [856, 369] on div "ClearPoint Can Do More! How ClearPoint Can Help Close Enterprise plans can auto…" at bounding box center [851, 322] width 958 height 571
click at [1273, 622] on button "Save" at bounding box center [1281, 624] width 39 height 24
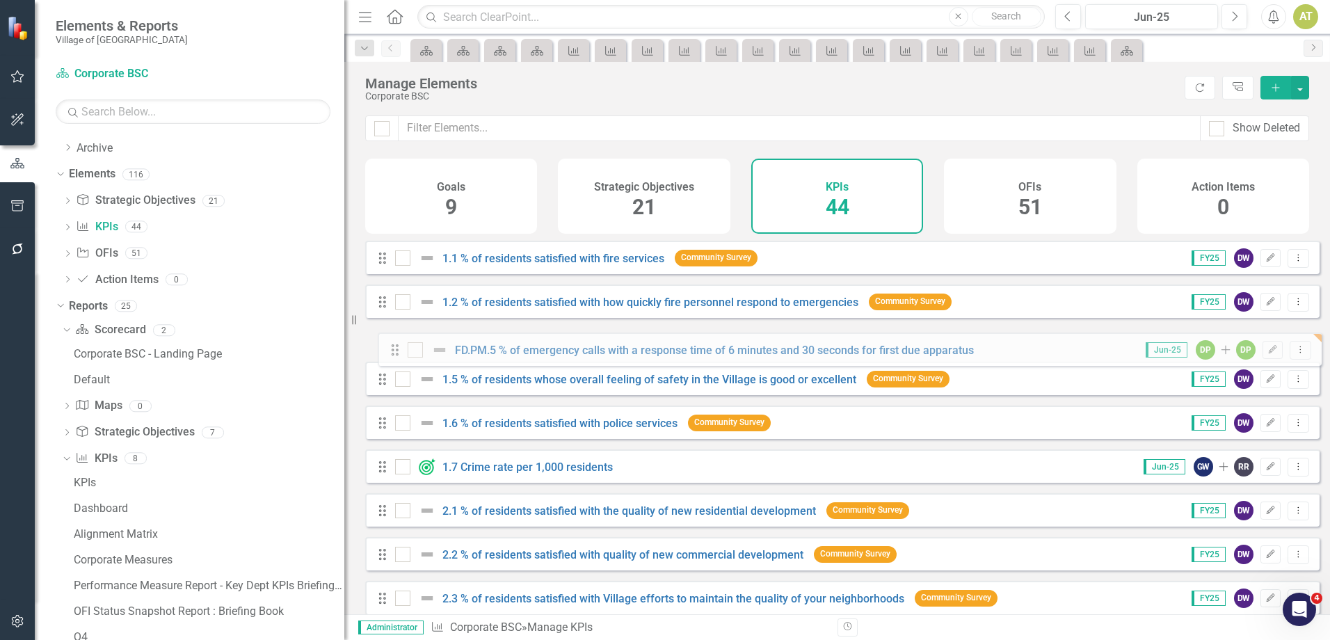
drag, startPoint x: 387, startPoint y: 496, endPoint x: 400, endPoint y: 350, distance: 146.6
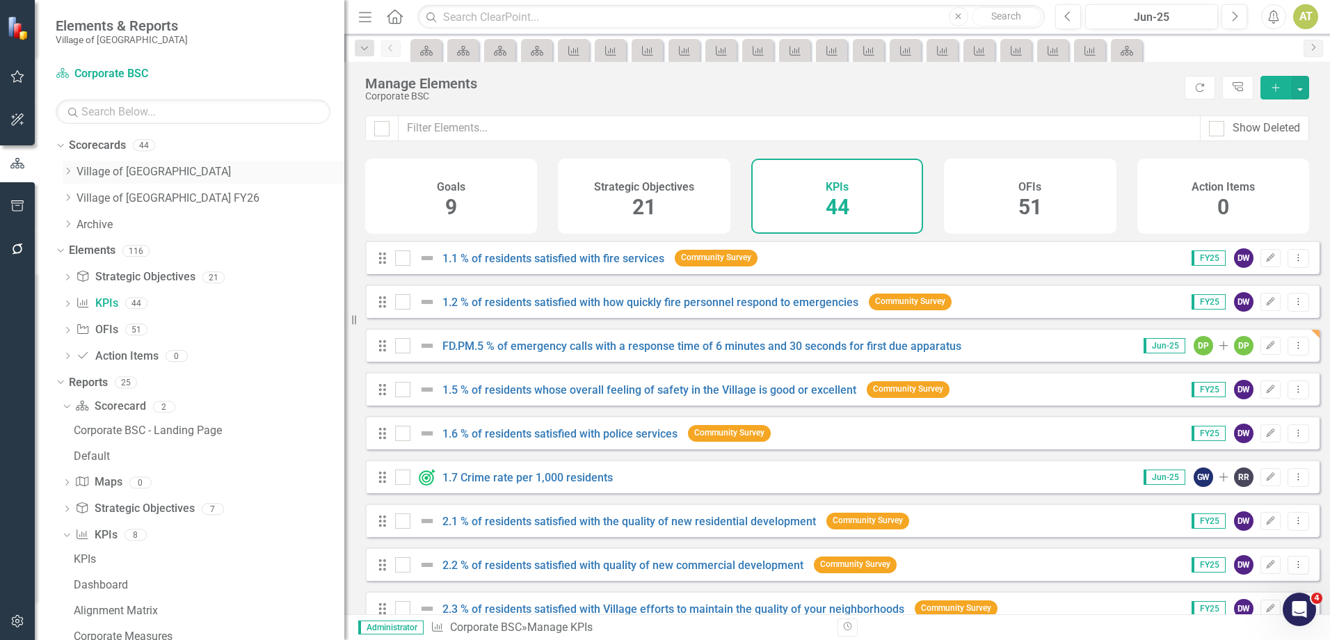
click at [68, 172] on icon "Dropdown" at bounding box center [68, 171] width 10 height 8
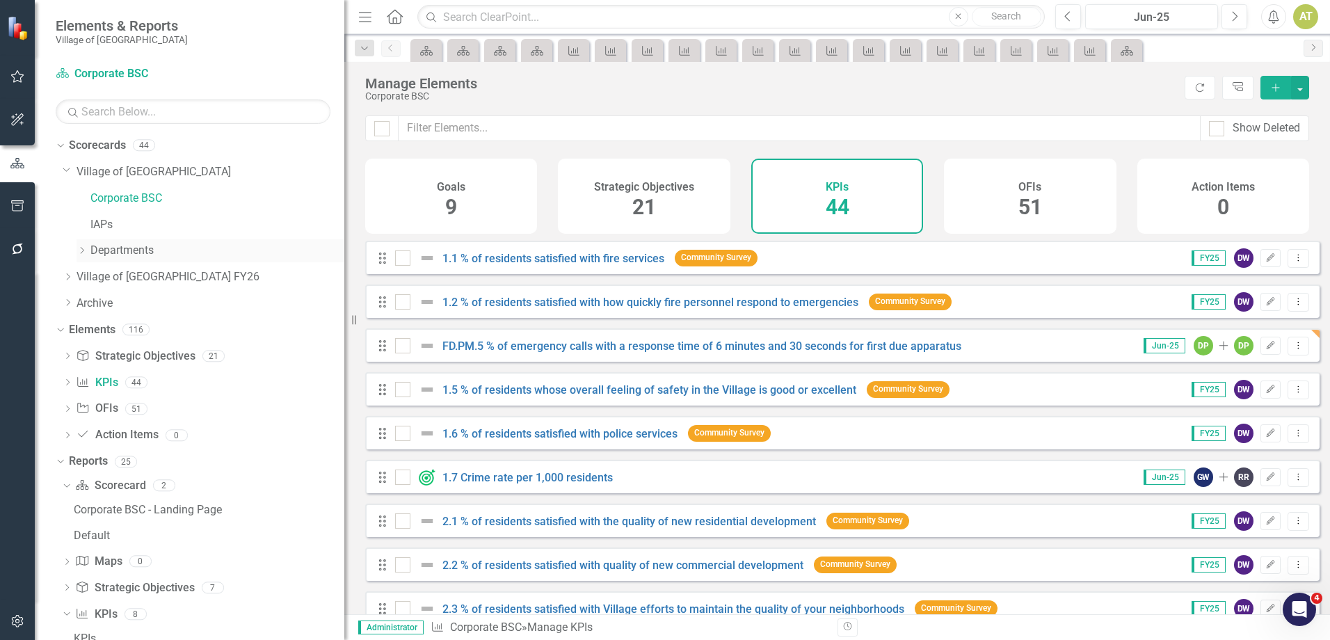
click at [82, 250] on icon "Dropdown" at bounding box center [81, 250] width 10 height 8
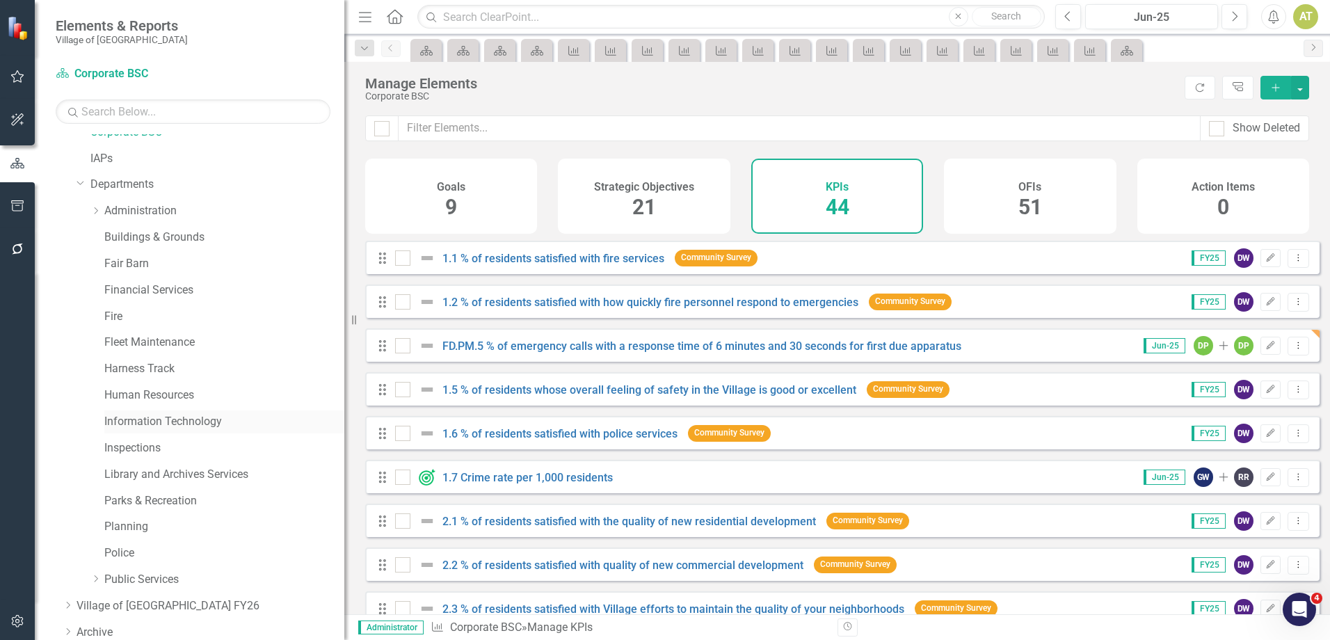
scroll to position [70, 0]
click at [138, 540] on div "Police" at bounding box center [224, 549] width 240 height 23
click at [126, 545] on link "Police" at bounding box center [224, 550] width 240 height 16
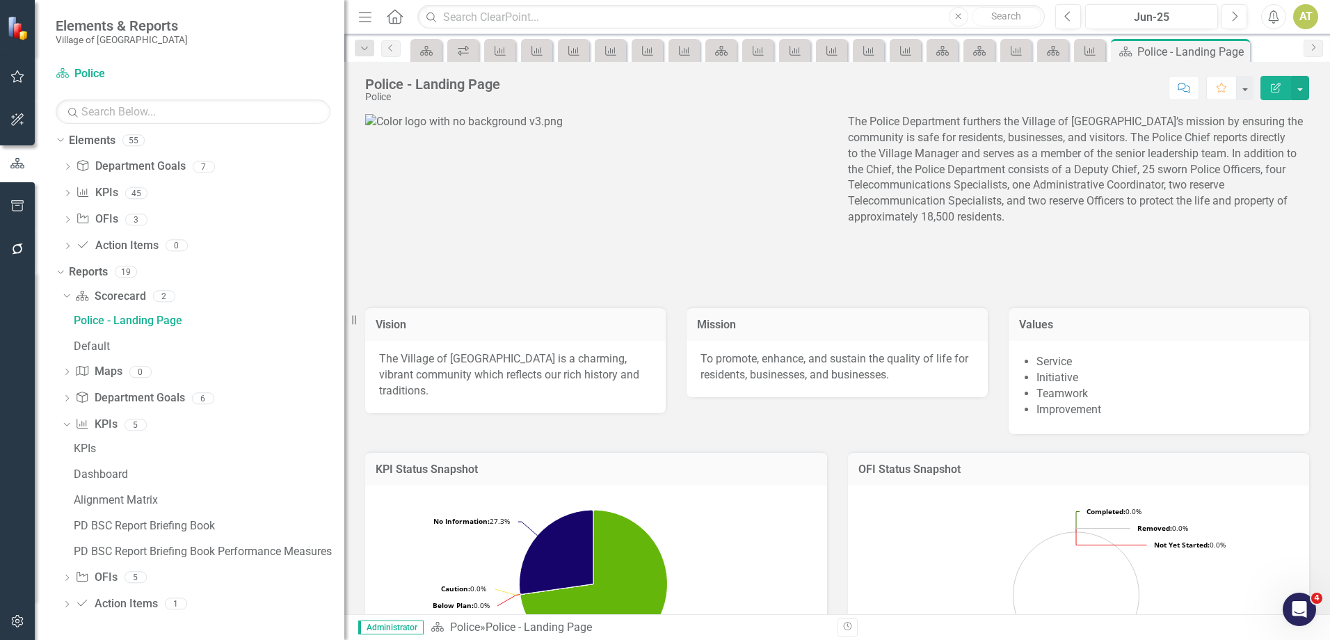
scroll to position [275, 0]
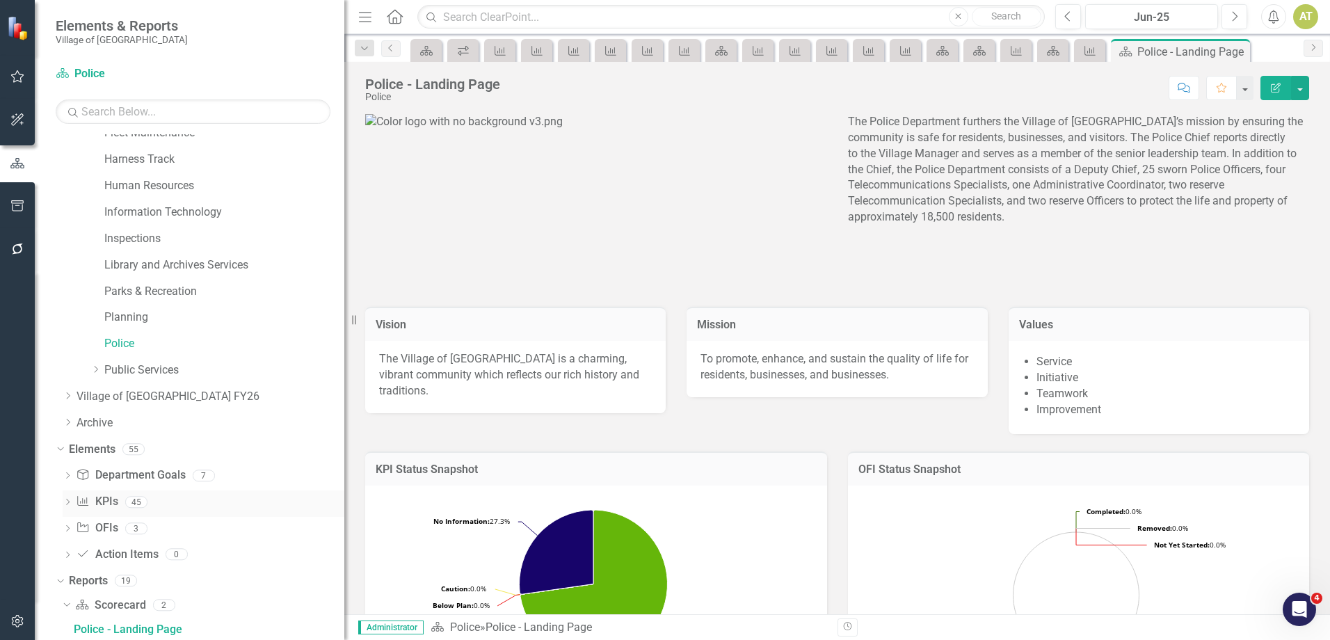
click at [113, 499] on link "KPI KPIs" at bounding box center [97, 502] width 42 height 16
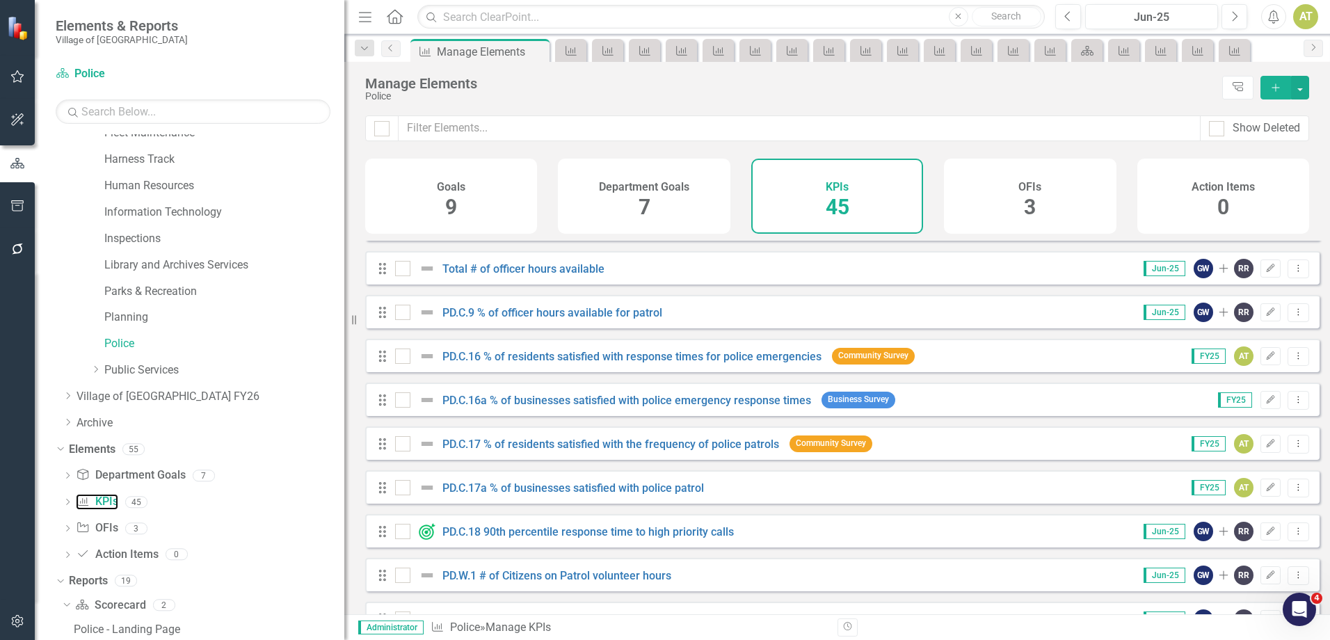
scroll to position [278, 0]
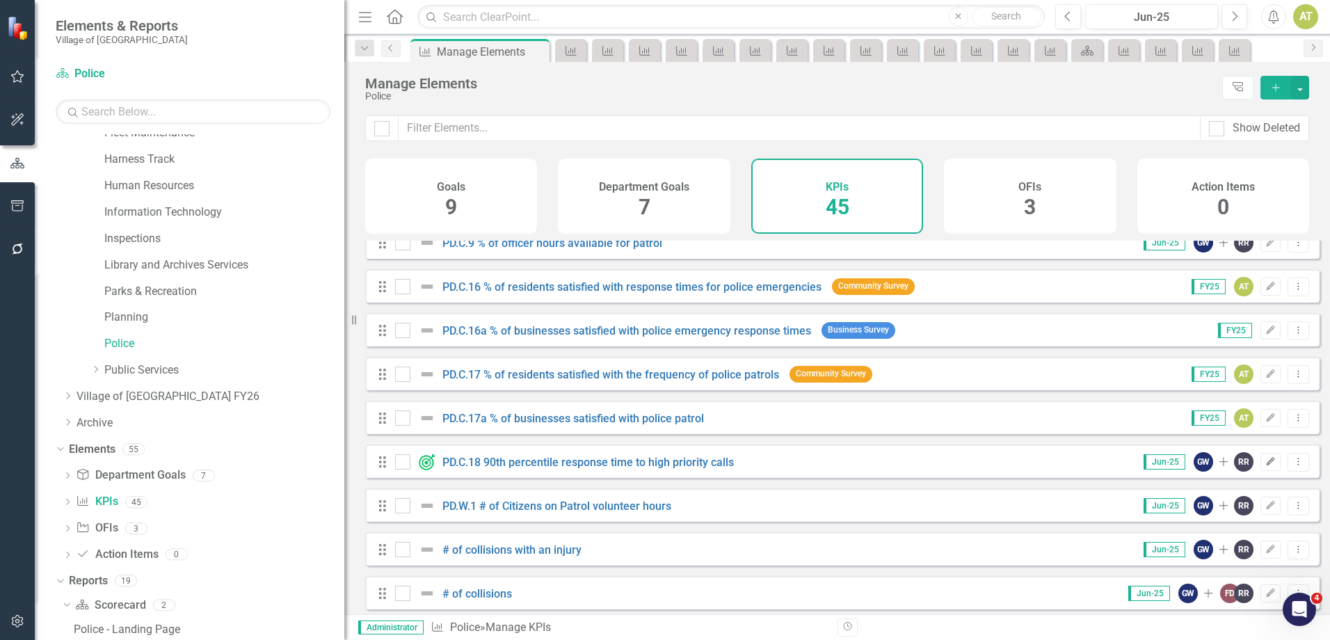
click at [1265, 466] on icon "Edit" at bounding box center [1270, 462] width 10 height 8
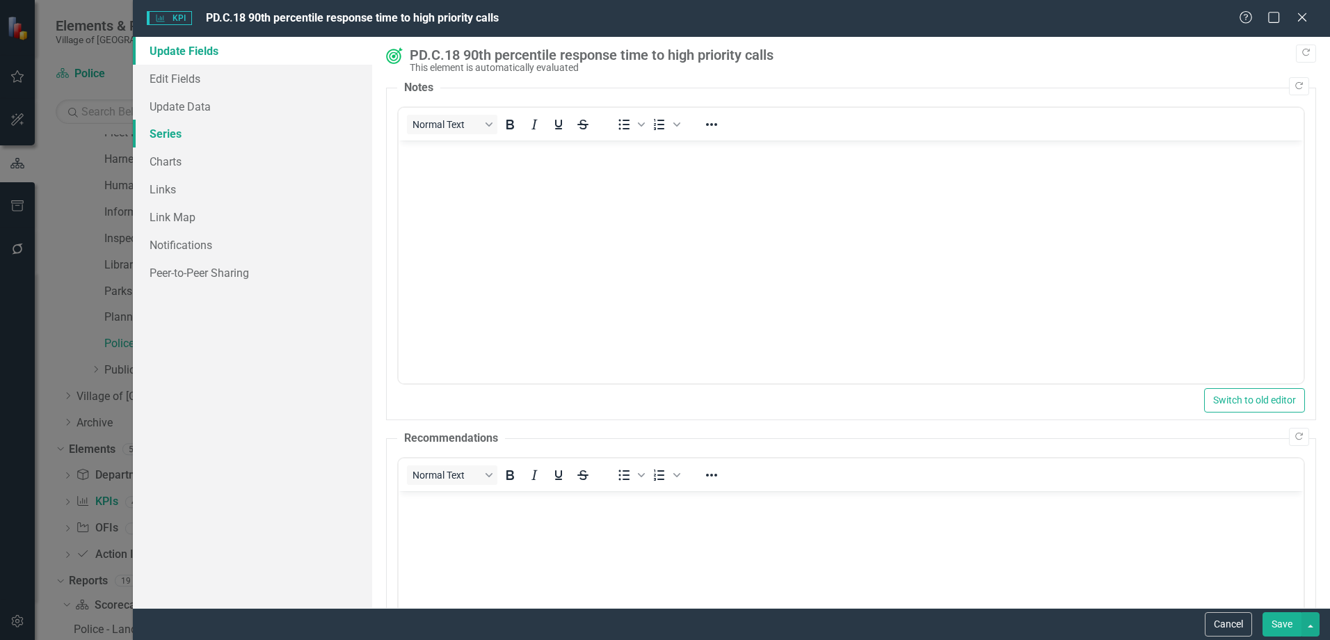
scroll to position [0, 0]
click at [162, 133] on link "Series" at bounding box center [252, 134] width 239 height 28
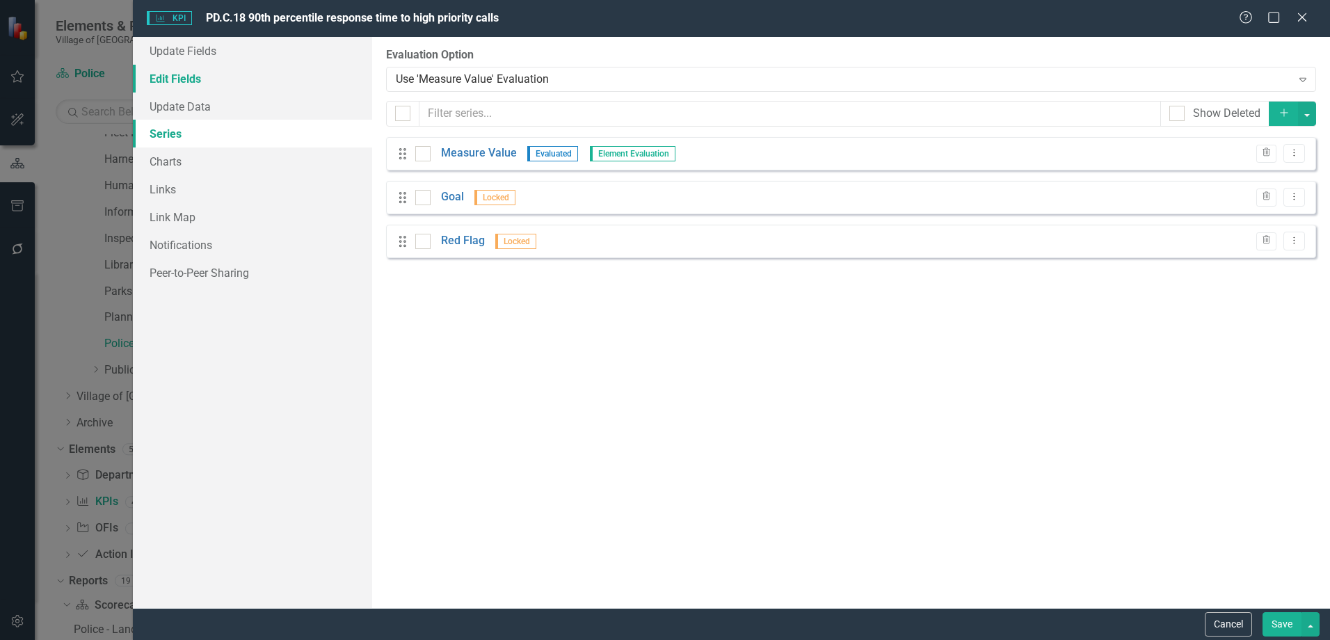
click at [172, 88] on link "Edit Fields" at bounding box center [252, 79] width 239 height 28
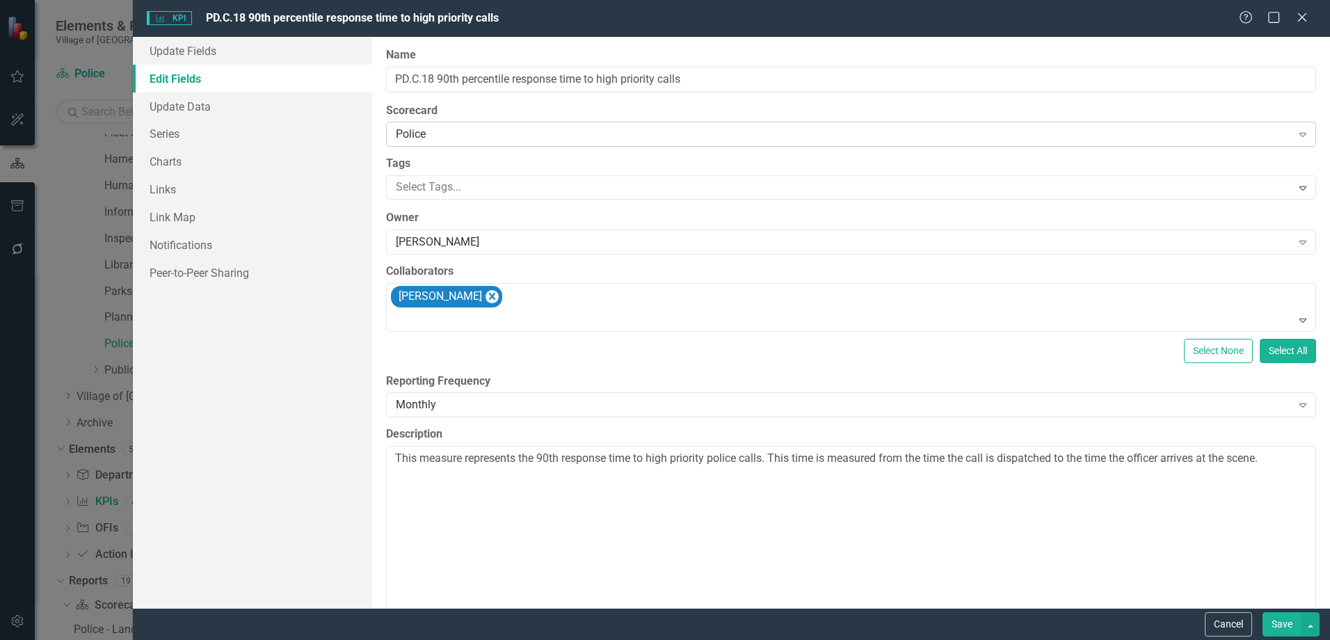
click at [460, 134] on div "Police" at bounding box center [843, 135] width 895 height 16
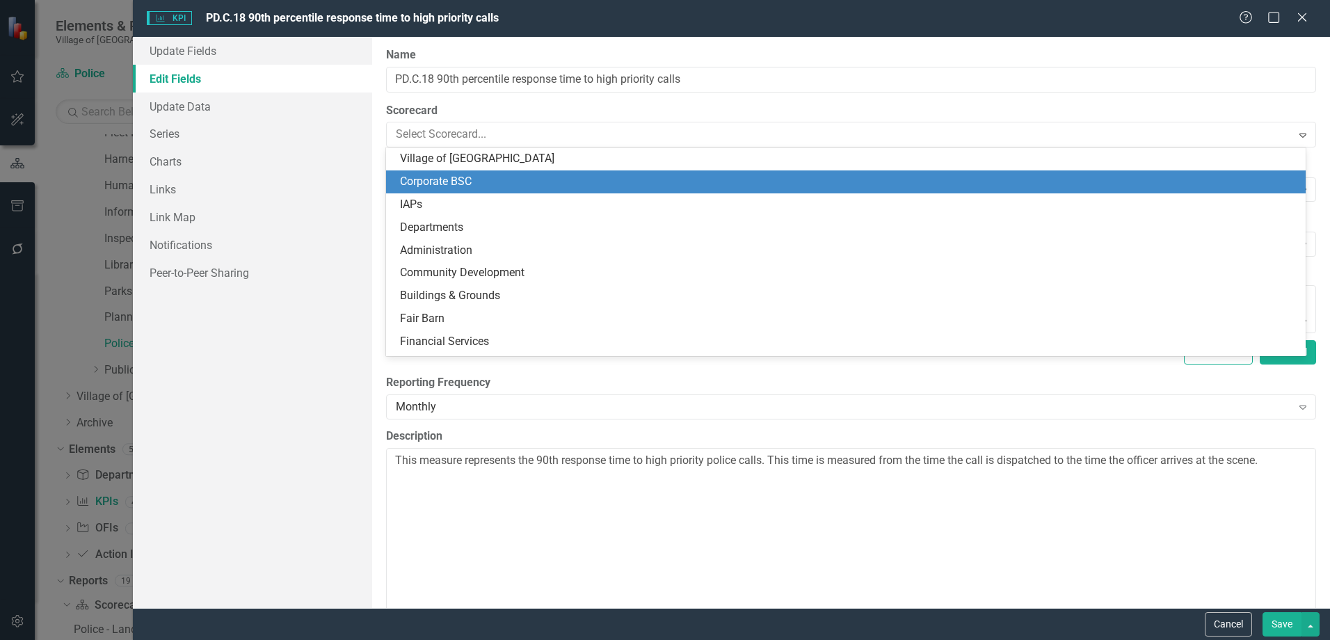
click at [465, 186] on div "Corporate BSC" at bounding box center [848, 182] width 897 height 16
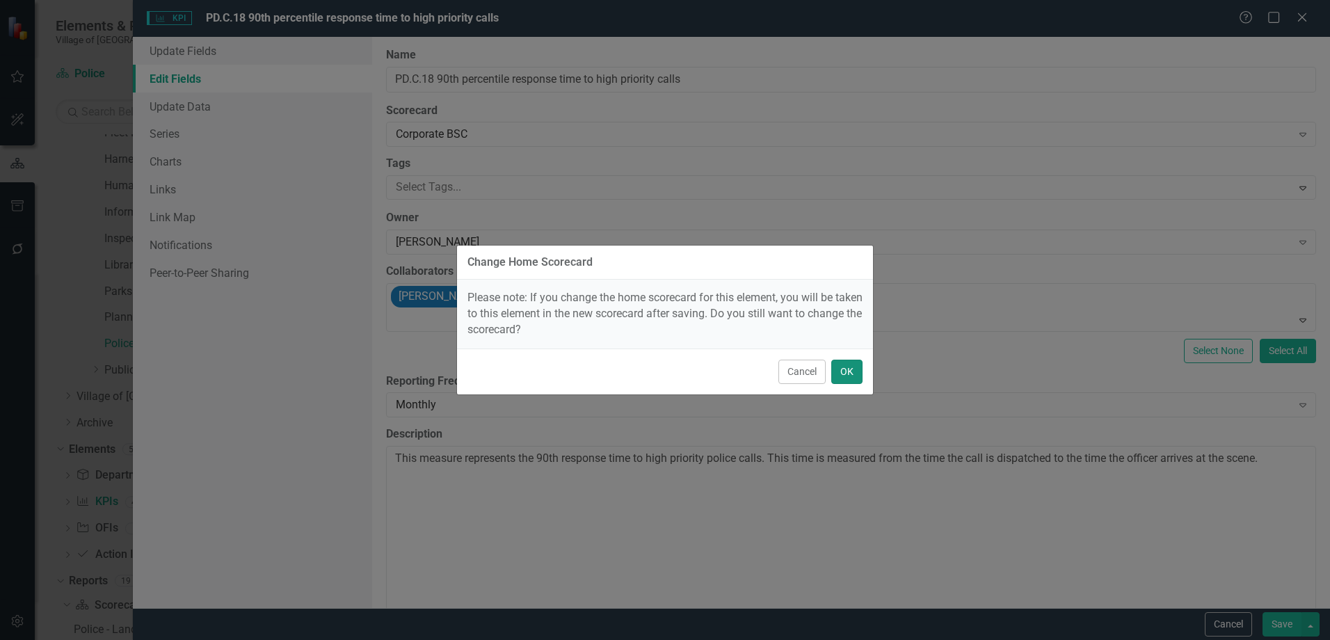
click at [859, 369] on button "OK" at bounding box center [846, 372] width 31 height 24
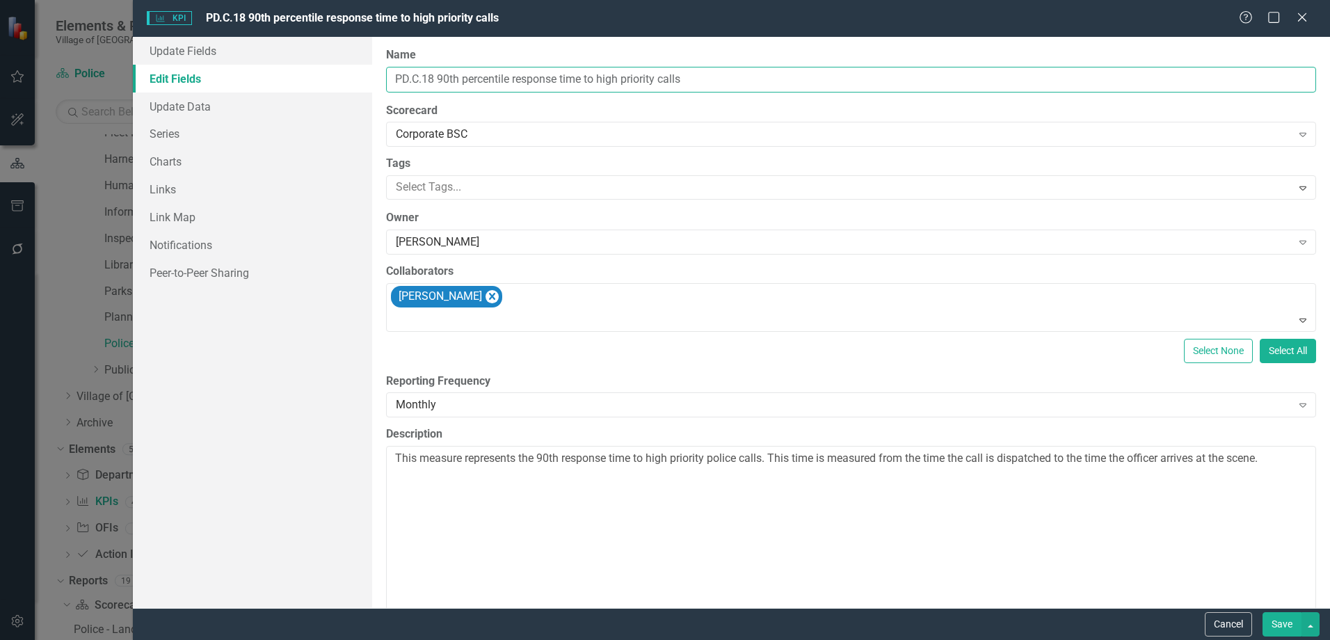
drag, startPoint x: 510, startPoint y: 75, endPoint x: 382, endPoint y: 73, distance: 127.3
click at [382, 73] on div "ClearPoint Can Do More! How ClearPoint Can Help Close Enterprise plans can auto…" at bounding box center [851, 322] width 958 height 571
type input "Average police response time to high priority calls"
click at [188, 179] on link "Links" at bounding box center [252, 189] width 239 height 28
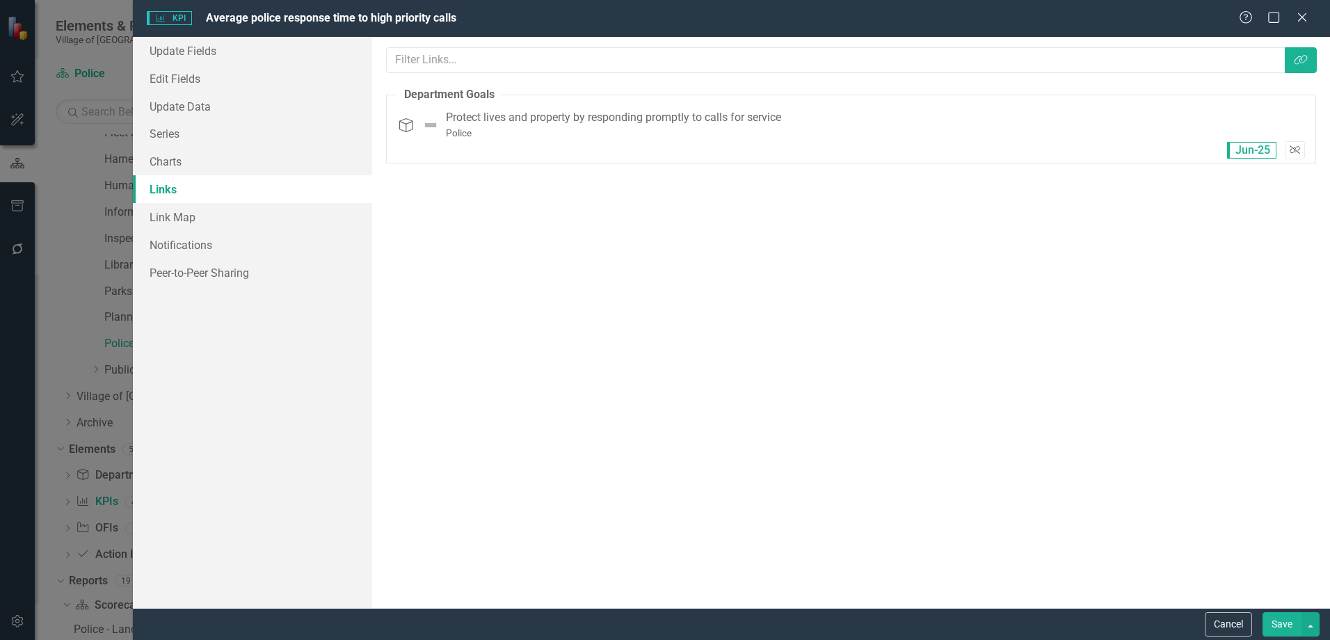
click at [1294, 141] on button "Unlink" at bounding box center [1294, 150] width 20 height 18
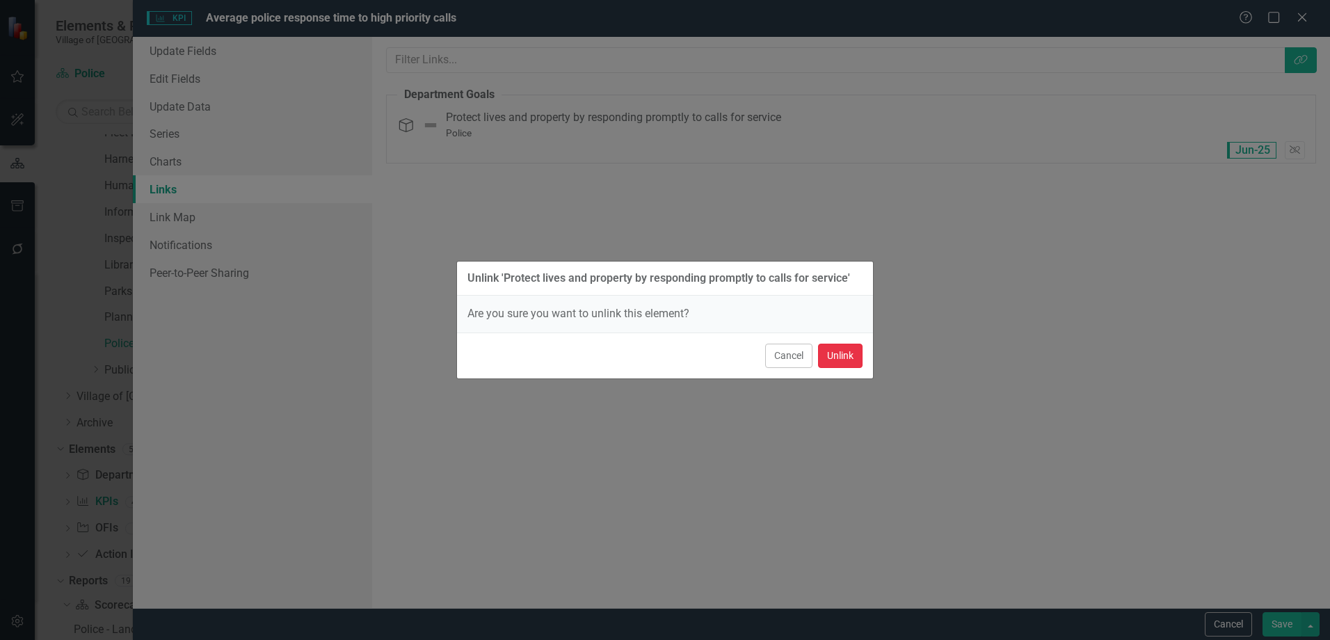
click at [856, 353] on button "Unlink" at bounding box center [840, 356] width 45 height 24
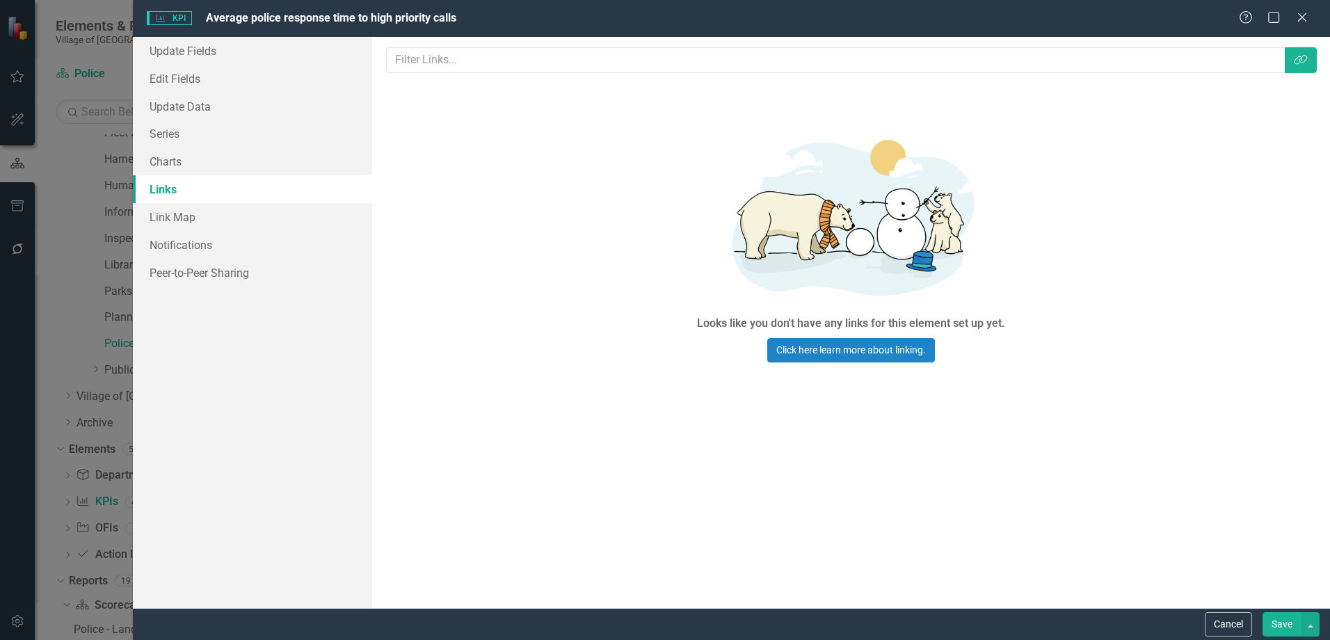
click at [1280, 618] on button "Save" at bounding box center [1281, 624] width 39 height 24
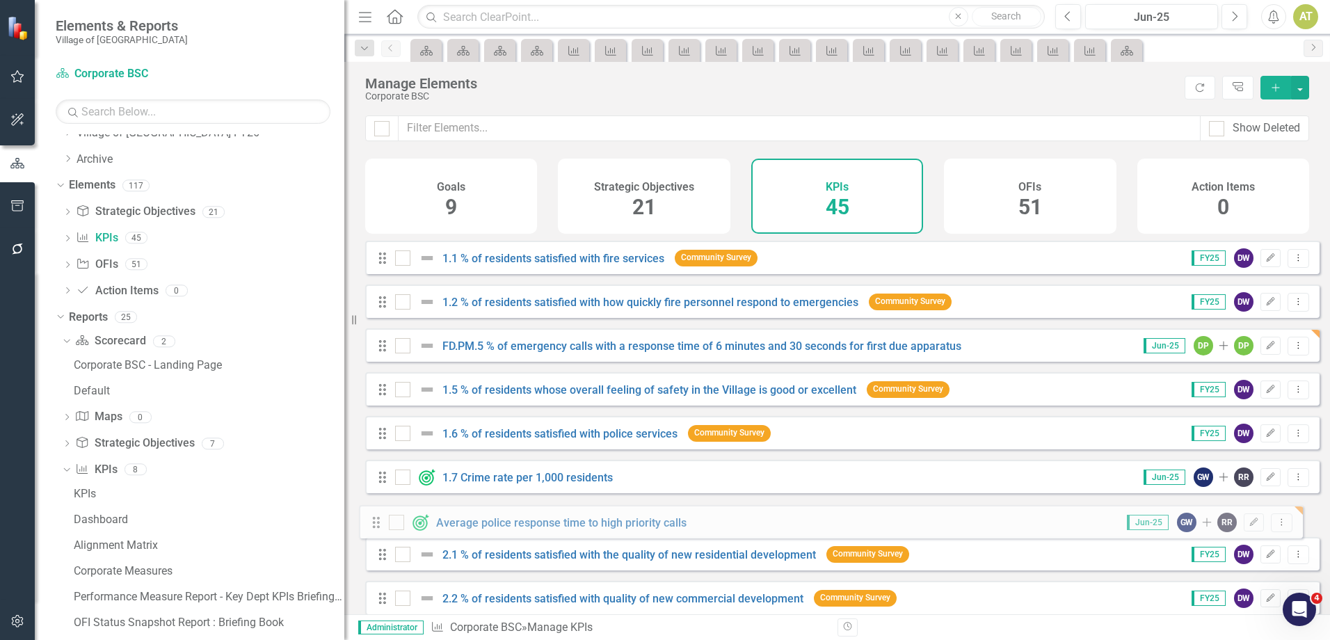
drag, startPoint x: 382, startPoint y: 369, endPoint x: 375, endPoint y: 524, distance: 156.0
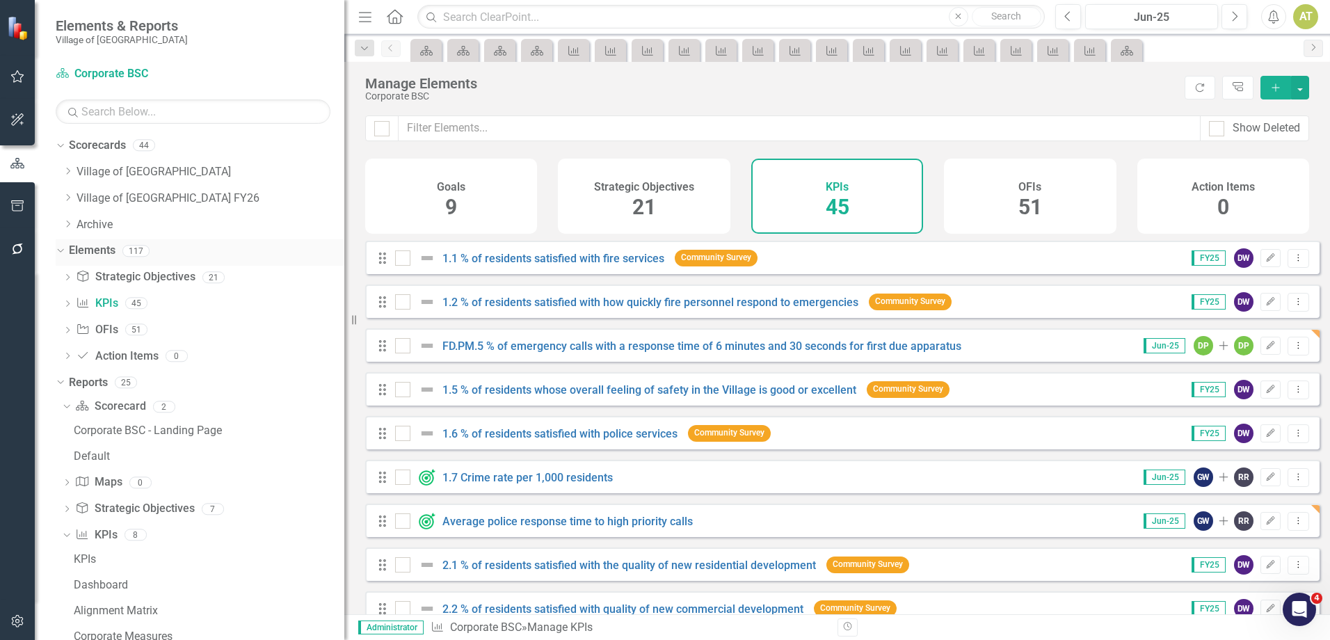
scroll to position [417, 0]
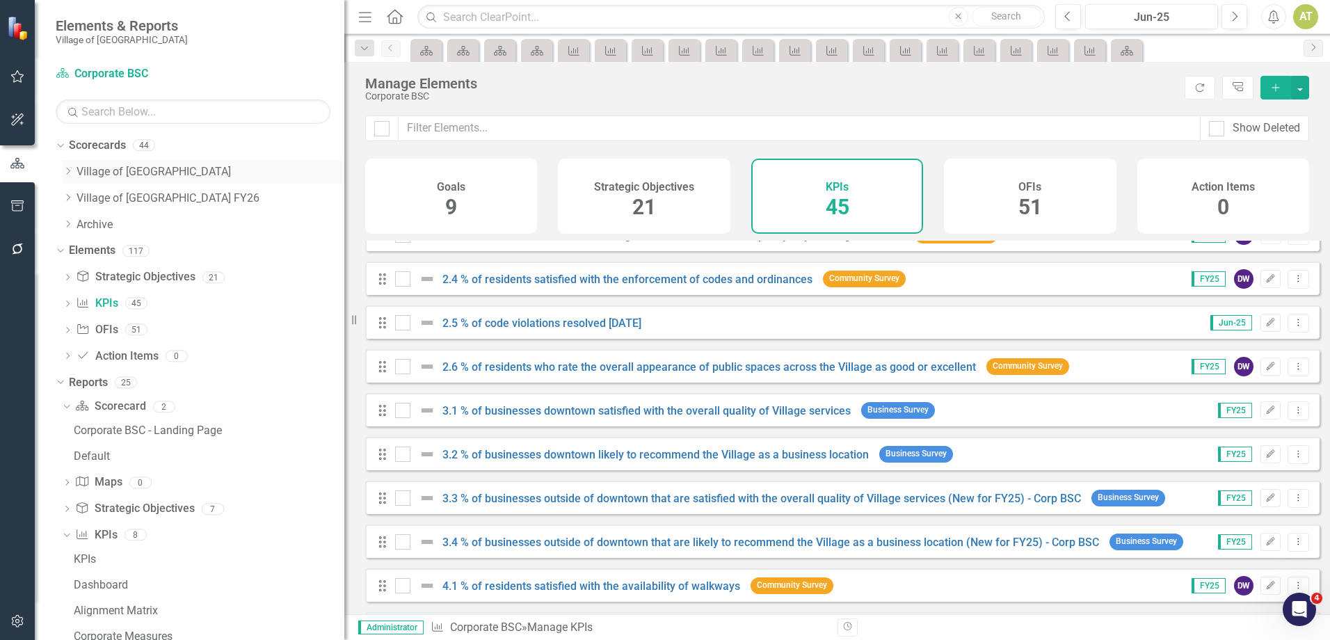
click at [65, 174] on icon "Dropdown" at bounding box center [68, 171] width 10 height 8
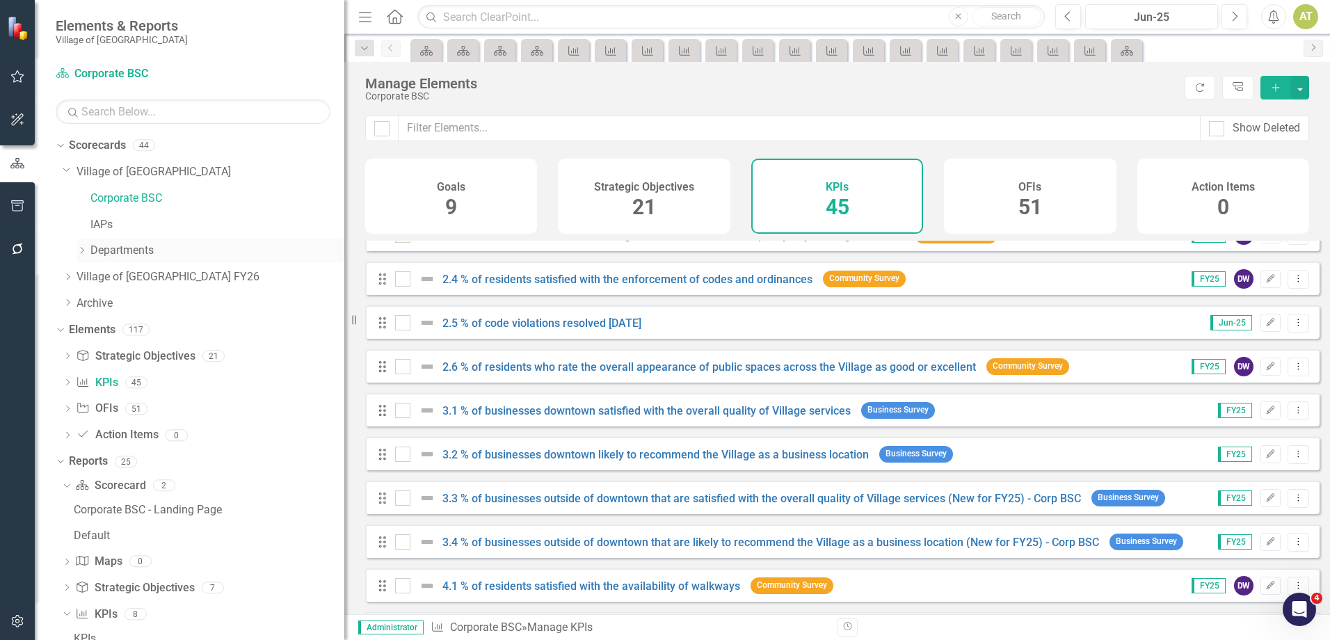
click at [81, 252] on icon "Dropdown" at bounding box center [81, 250] width 10 height 8
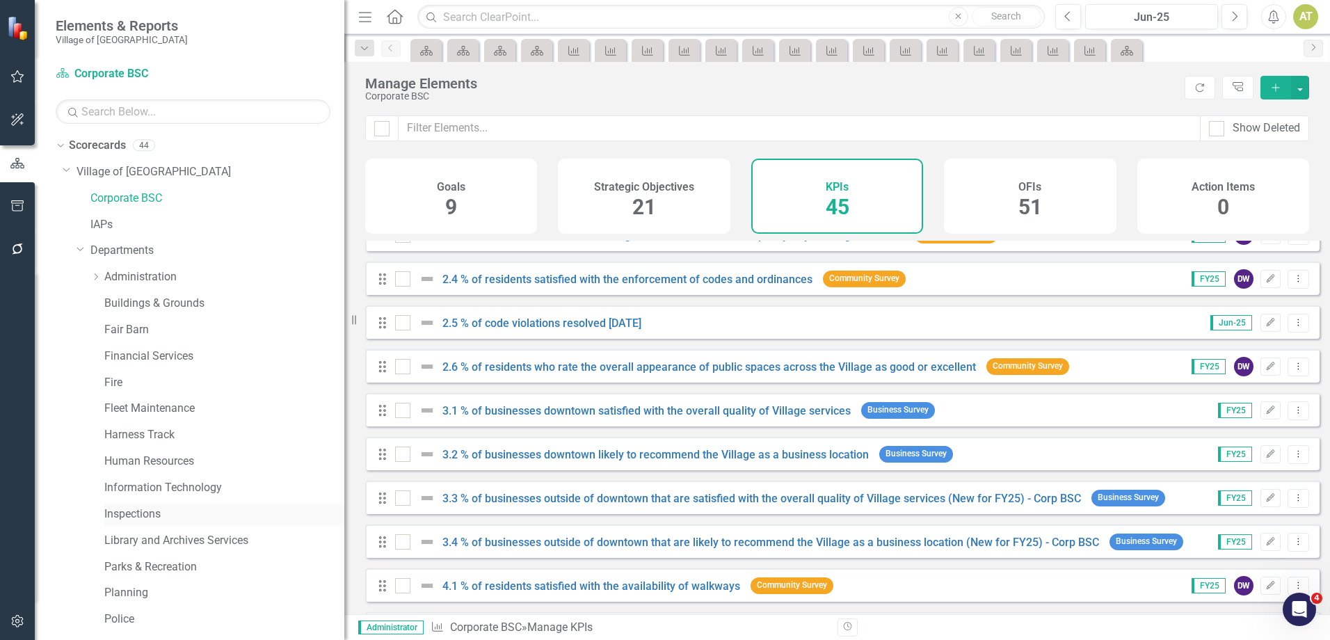
click at [147, 509] on link "Inspections" at bounding box center [224, 514] width 240 height 16
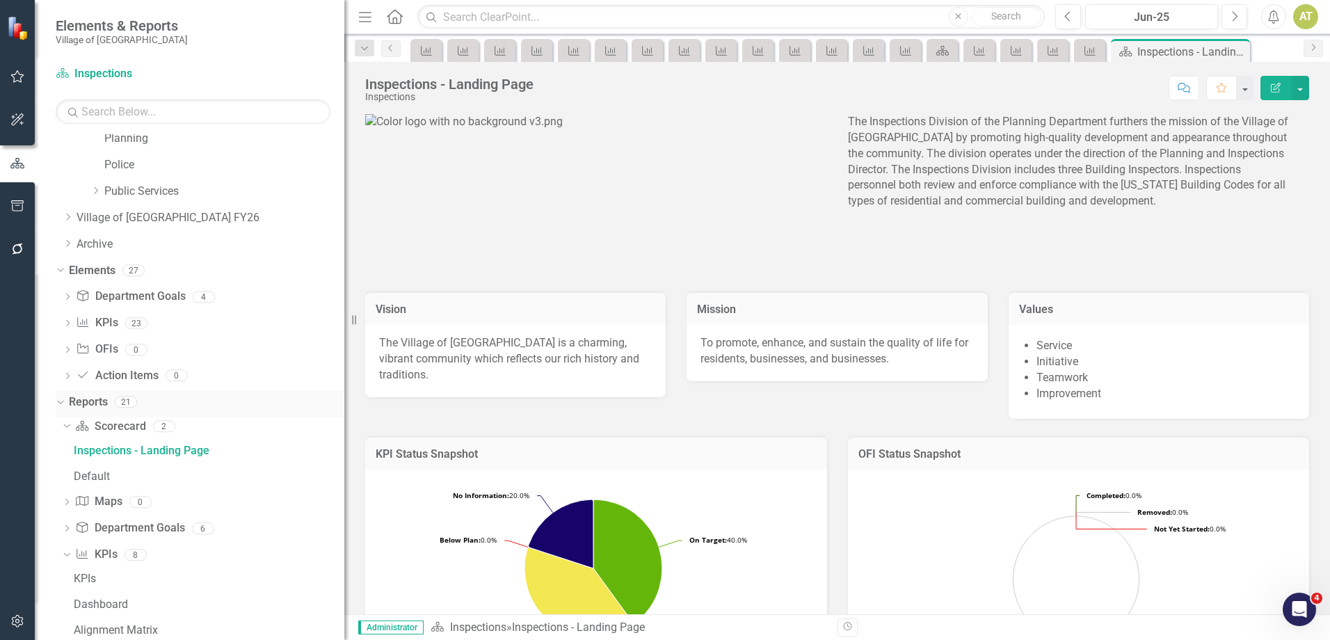
scroll to position [453, 0]
click at [115, 317] on link "KPI KPIs" at bounding box center [97, 324] width 42 height 16
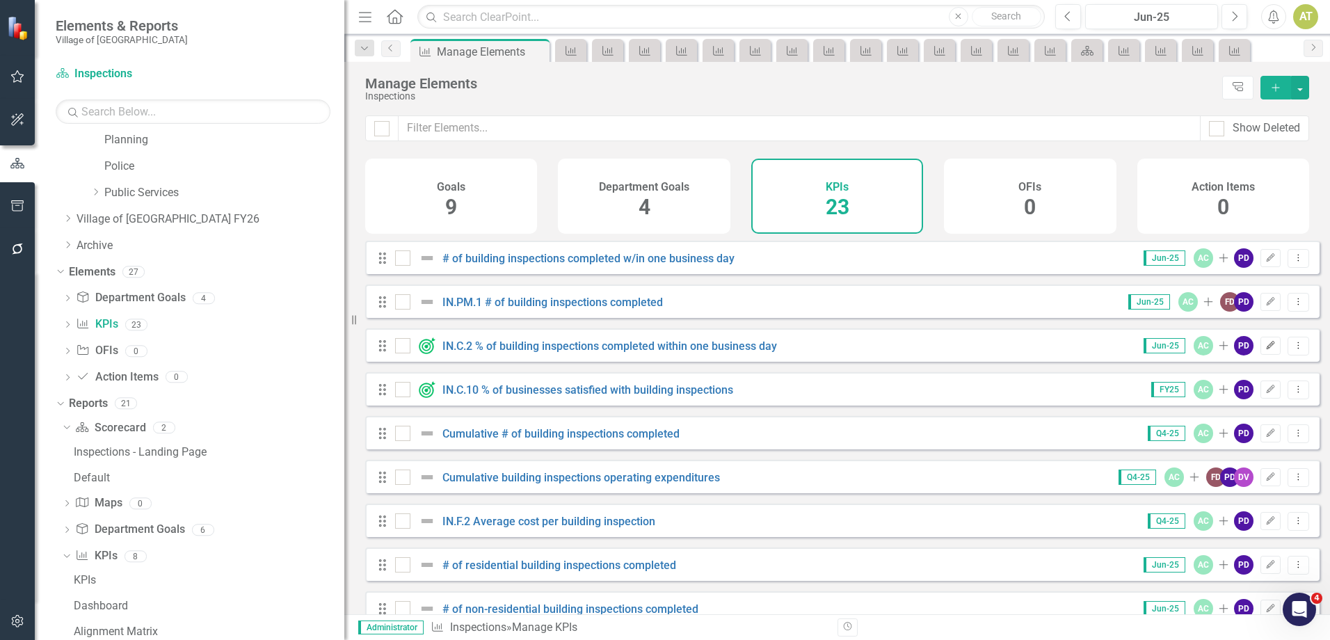
click at [1265, 350] on icon "Edit" at bounding box center [1270, 345] width 10 height 8
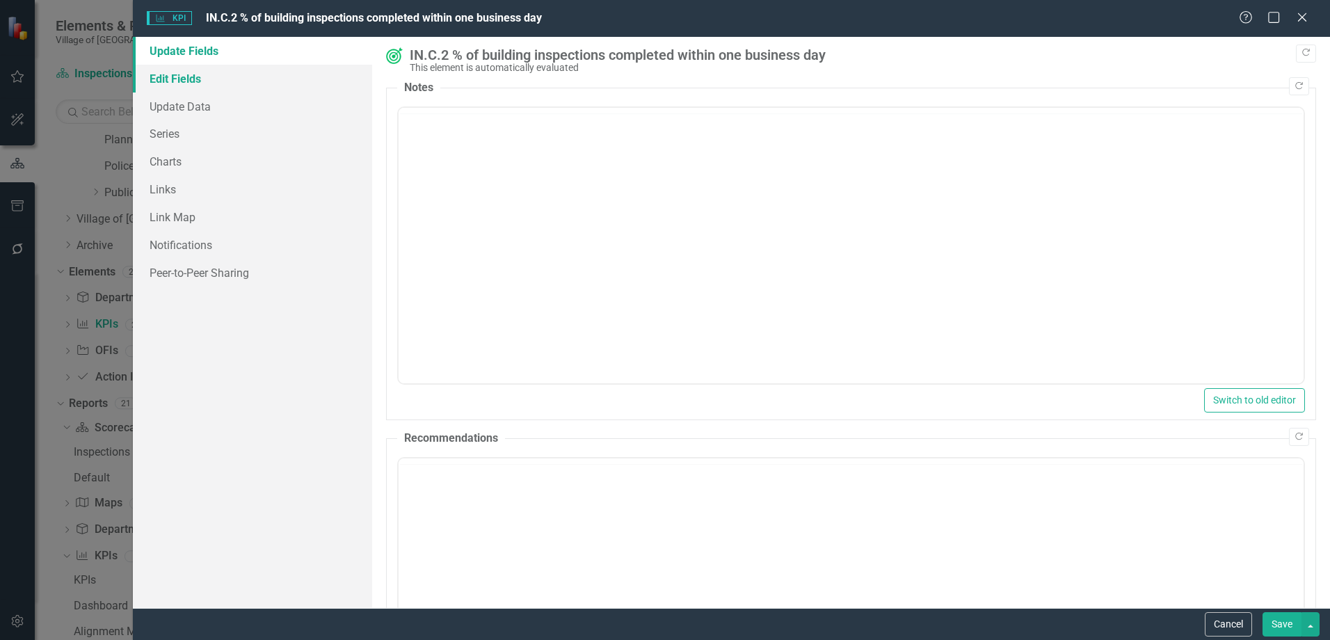
click at [153, 78] on link "Edit Fields" at bounding box center [252, 79] width 239 height 28
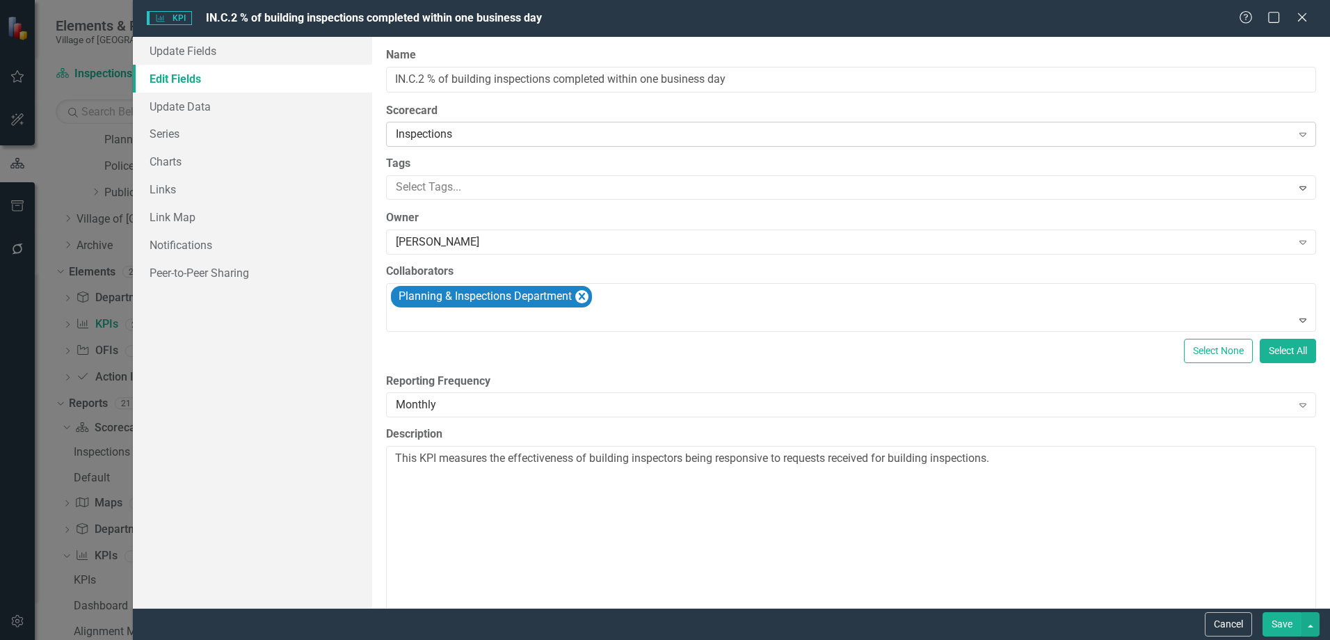
click at [504, 137] on div "Inspections" at bounding box center [843, 135] width 895 height 16
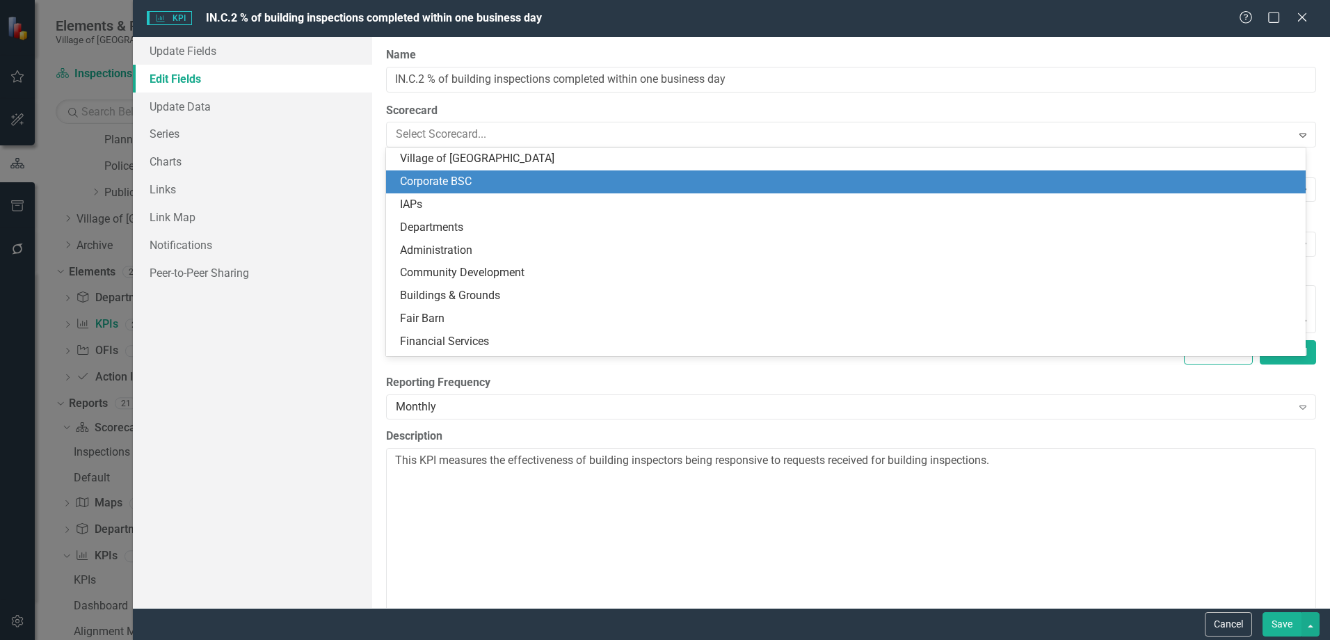
click at [469, 181] on div "Corporate BSC" at bounding box center [848, 182] width 897 height 16
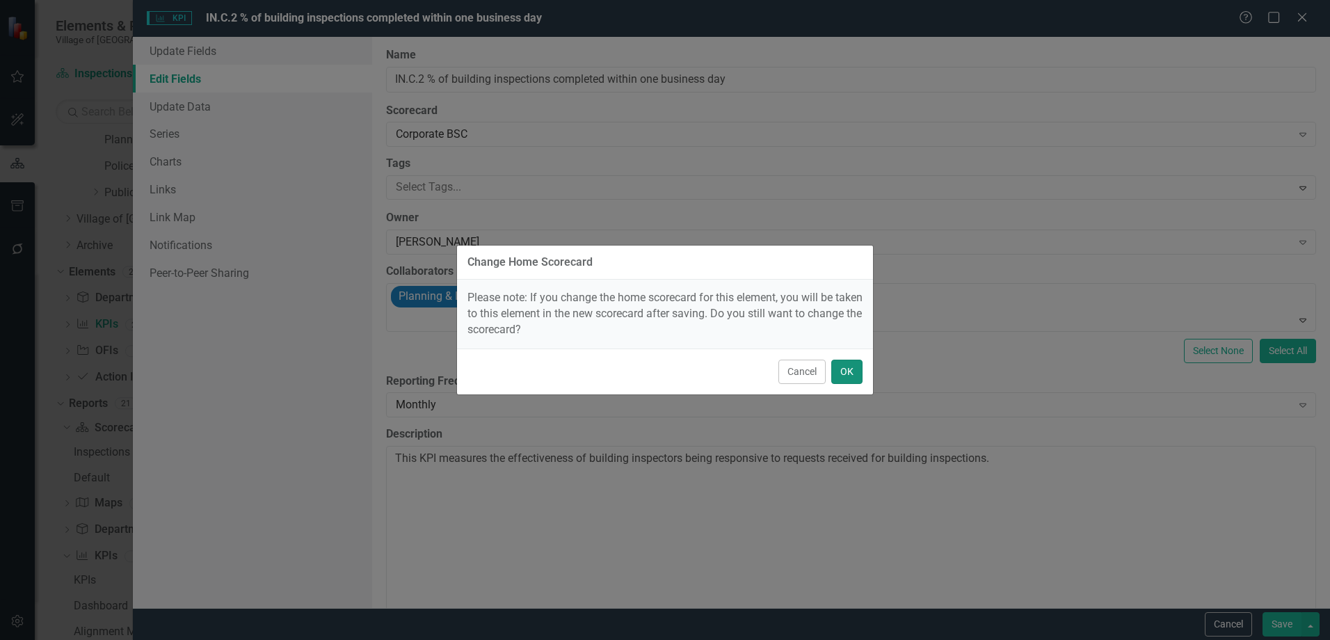
drag, startPoint x: 848, startPoint y: 369, endPoint x: 755, endPoint y: 338, distance: 99.0
click at [849, 369] on button "OK" at bounding box center [846, 372] width 31 height 24
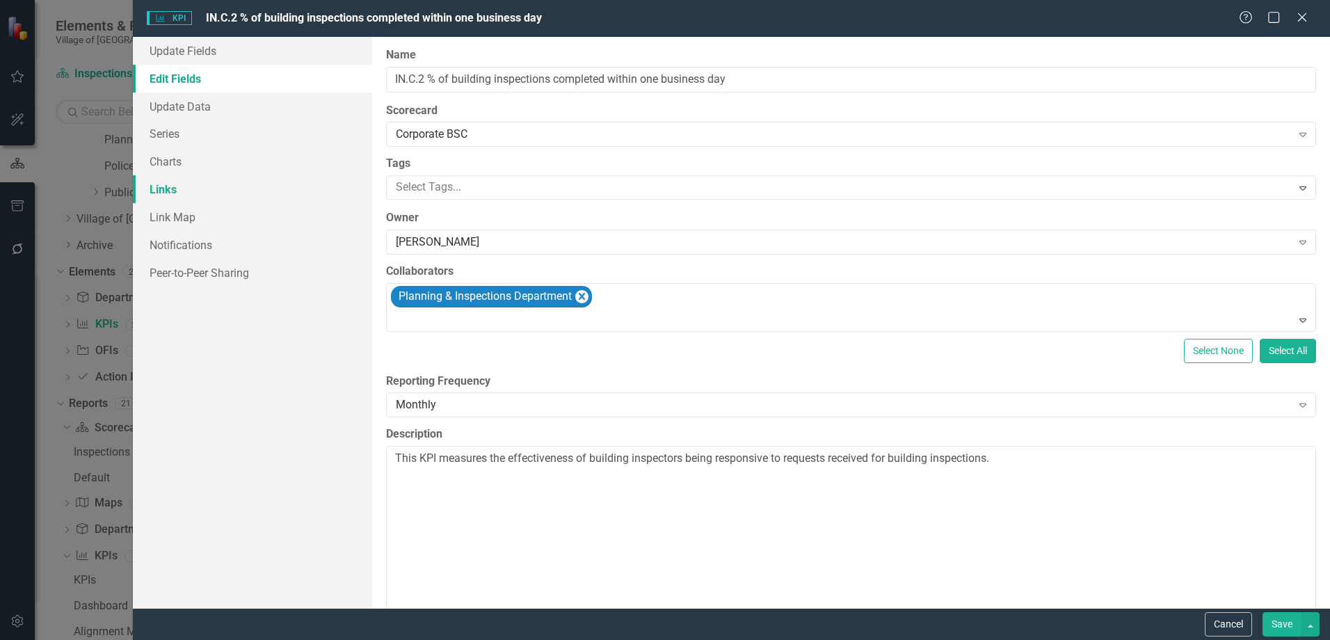
click at [252, 200] on link "Links" at bounding box center [252, 189] width 239 height 28
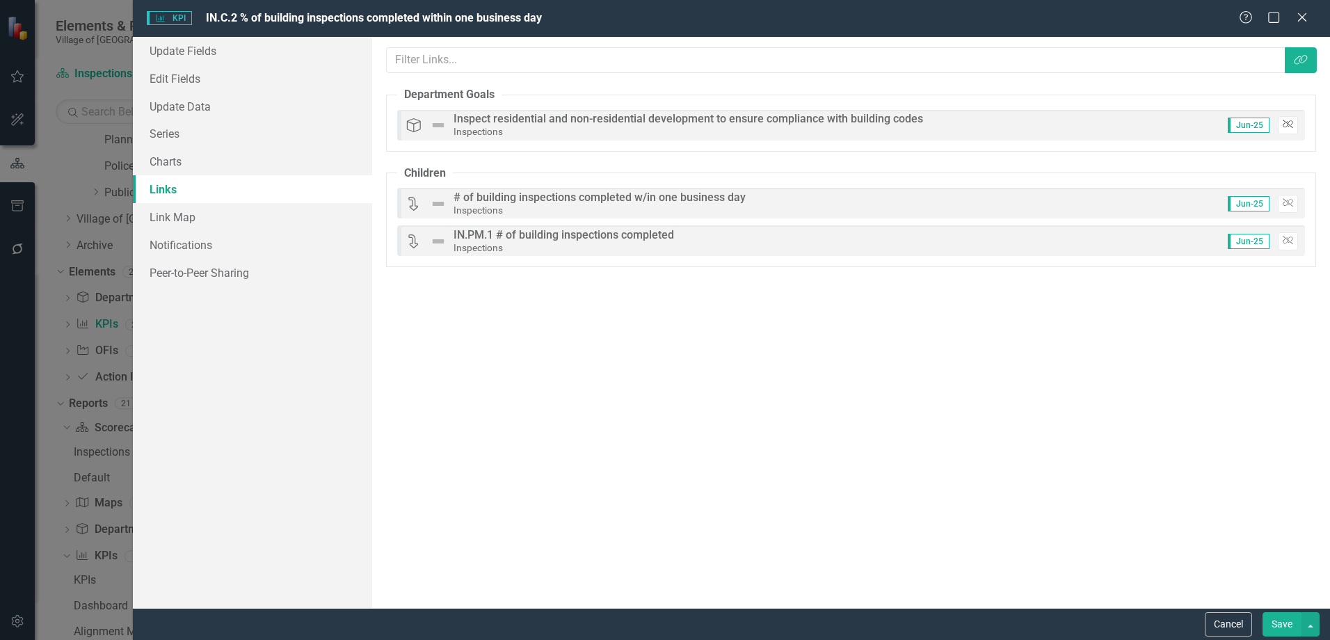
click at [1285, 128] on icon "Unlink" at bounding box center [1287, 124] width 10 height 8
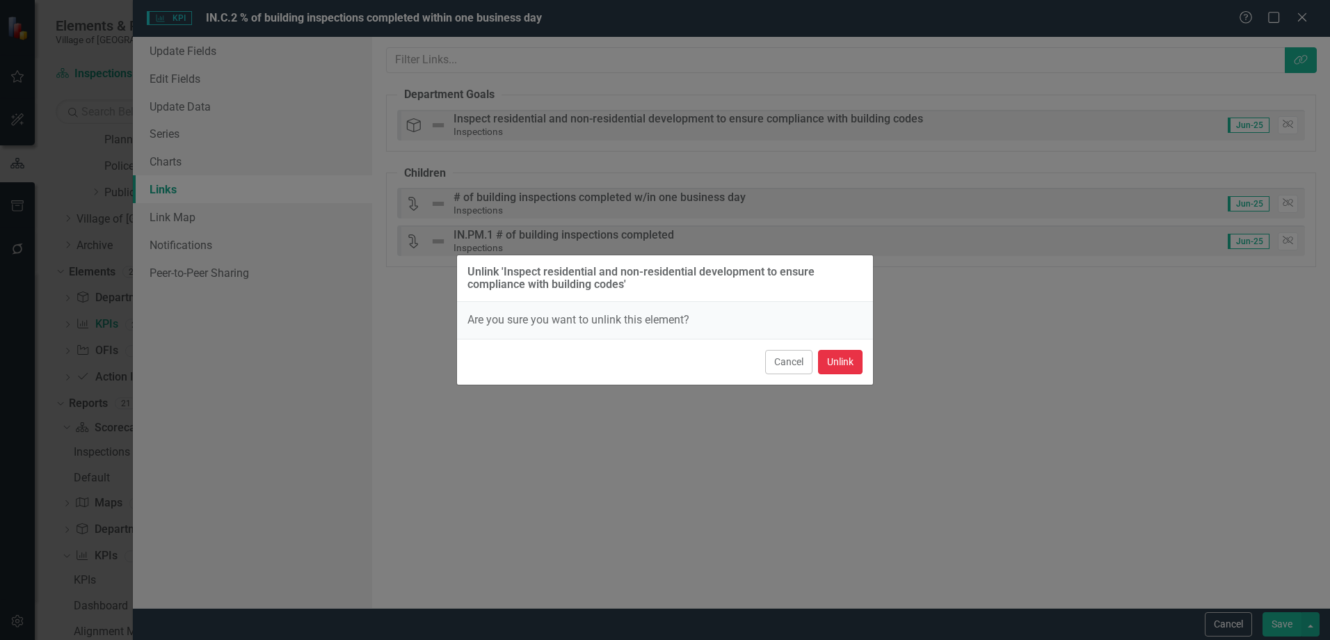
click at [841, 367] on button "Unlink" at bounding box center [840, 362] width 45 height 24
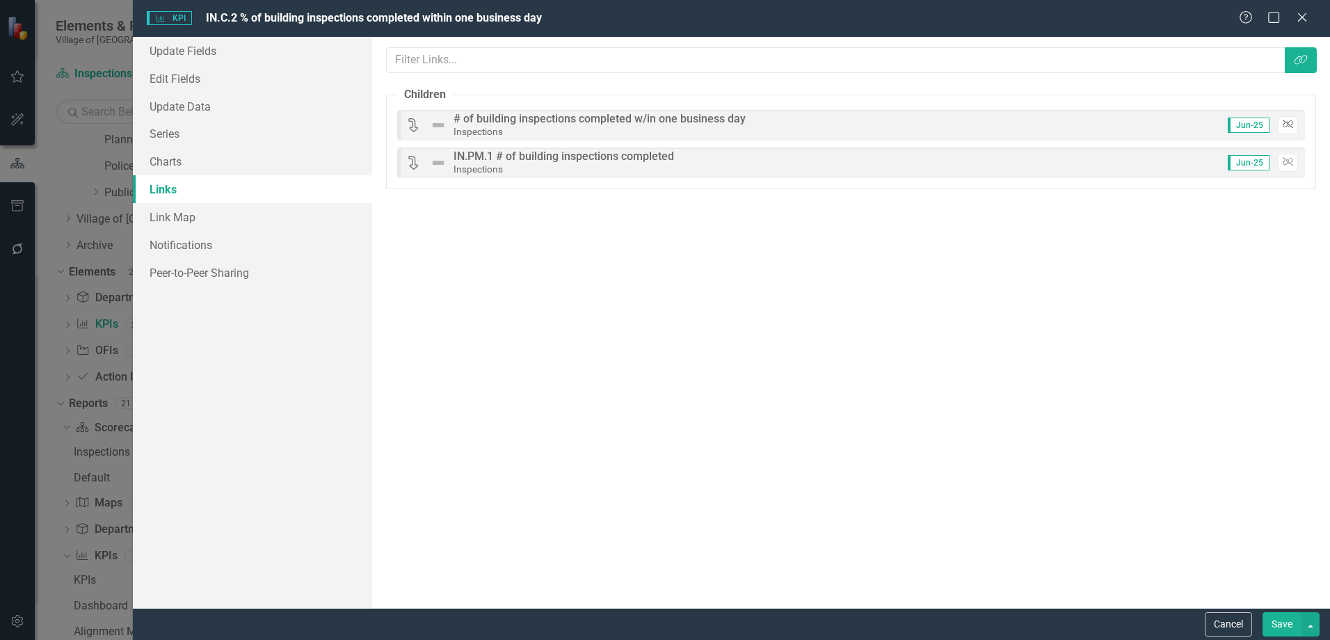
click at [1287, 129] on button "Unlink" at bounding box center [1288, 125] width 20 height 18
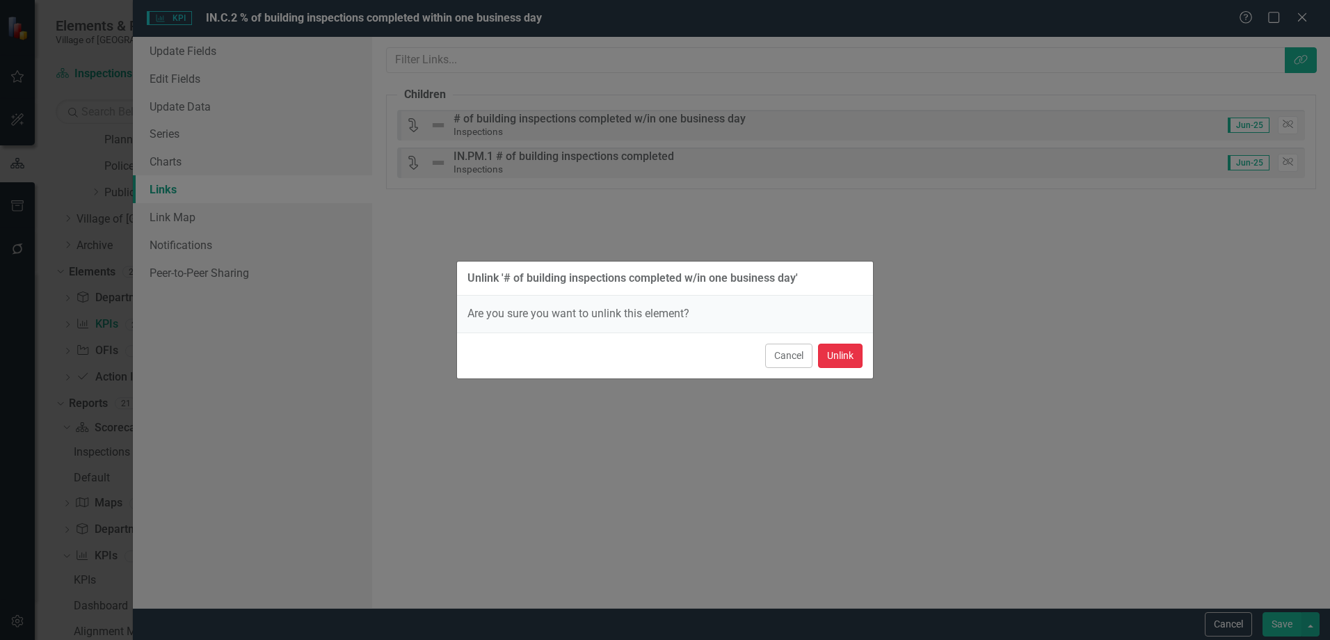
click at [841, 359] on button "Unlink" at bounding box center [840, 356] width 45 height 24
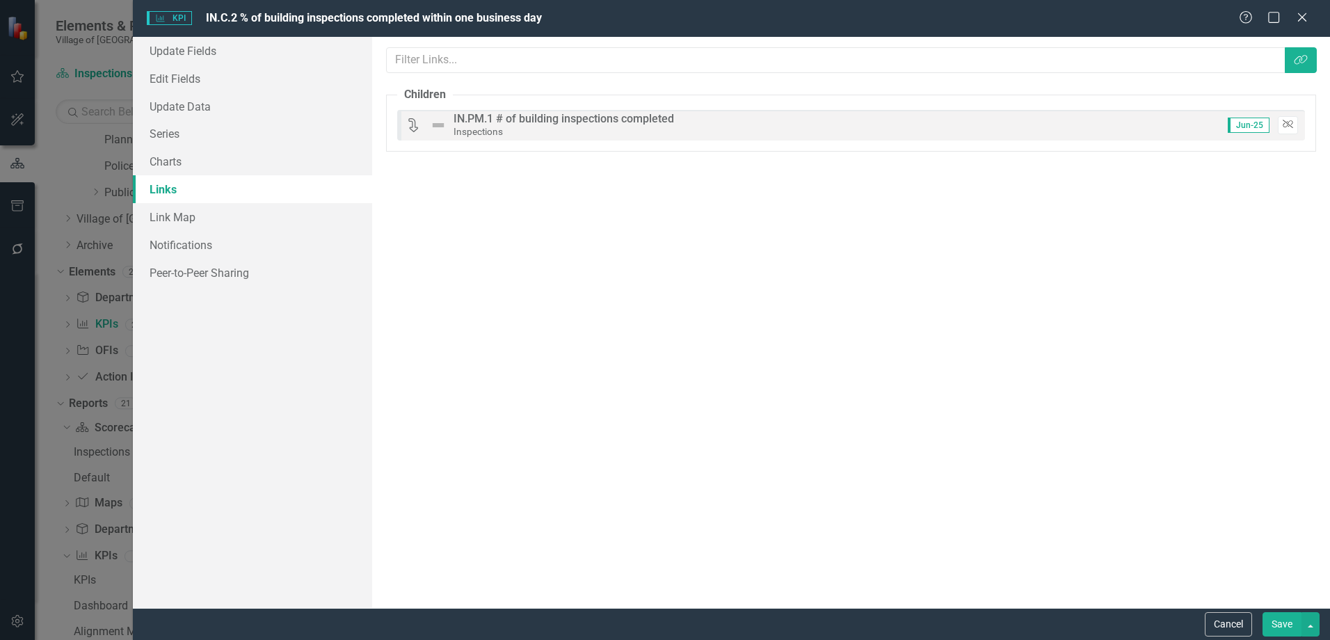
click at [1284, 125] on icon "Unlink" at bounding box center [1287, 124] width 10 height 8
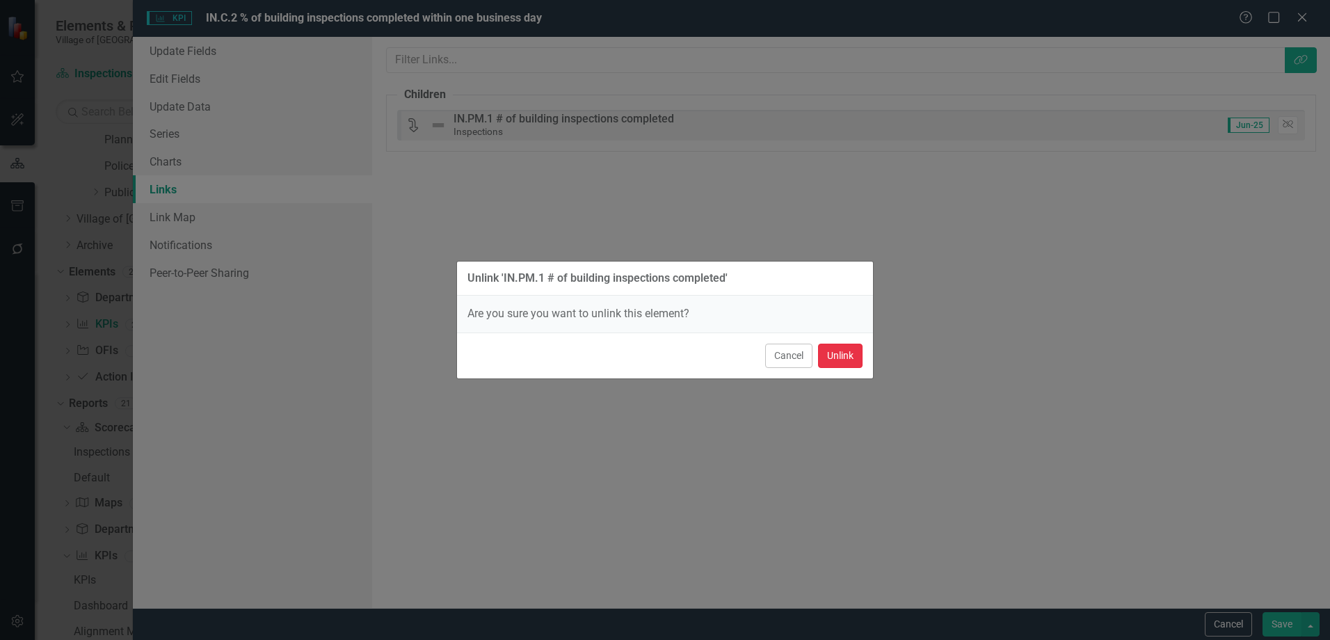
click at [832, 357] on button "Unlink" at bounding box center [840, 356] width 45 height 24
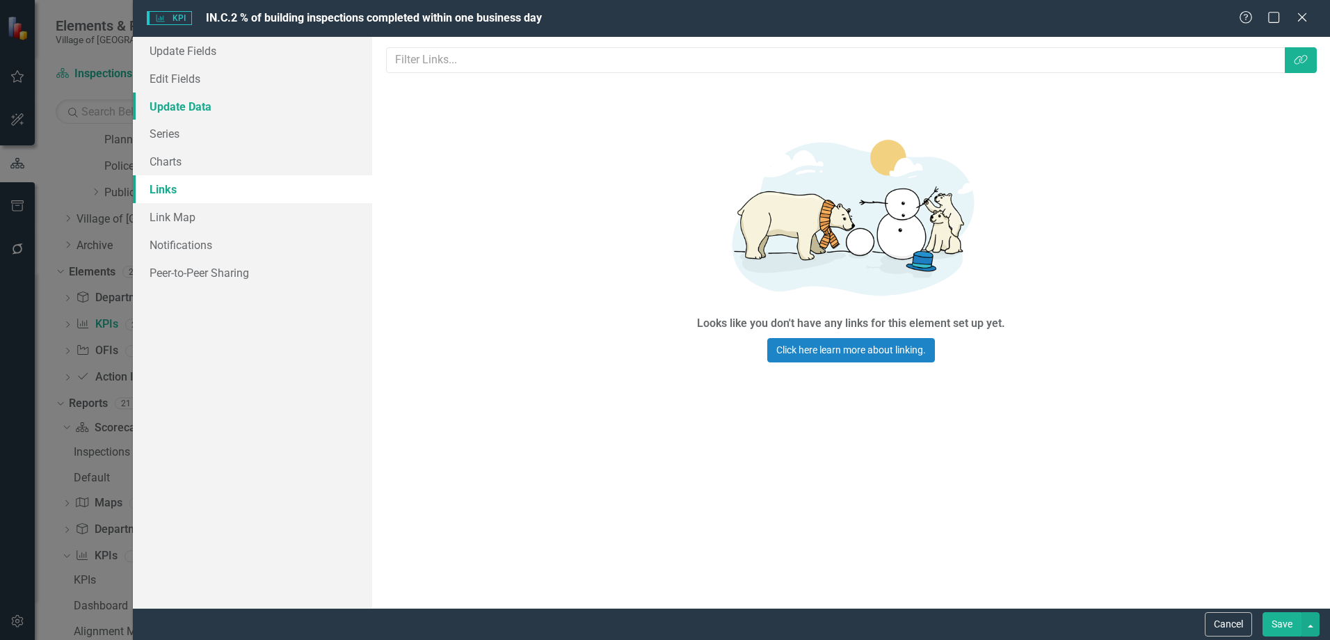
click at [273, 92] on link "Update Data" at bounding box center [252, 106] width 239 height 28
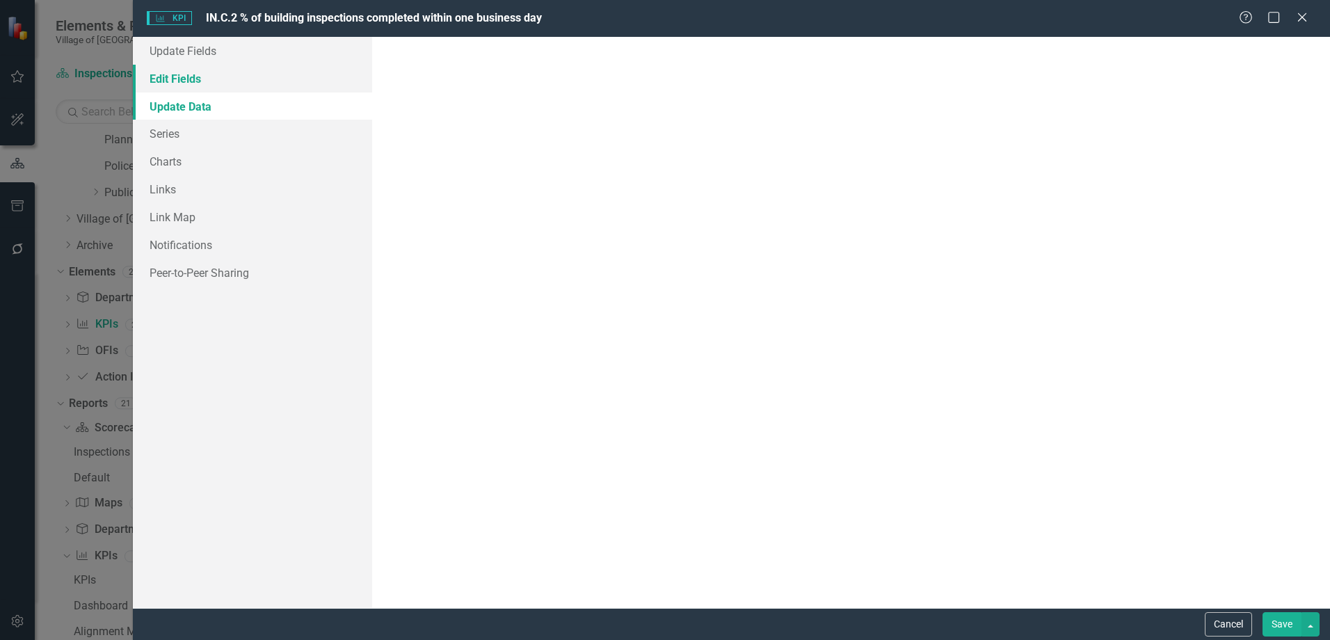
click at [273, 83] on link "Edit Fields" at bounding box center [252, 79] width 239 height 28
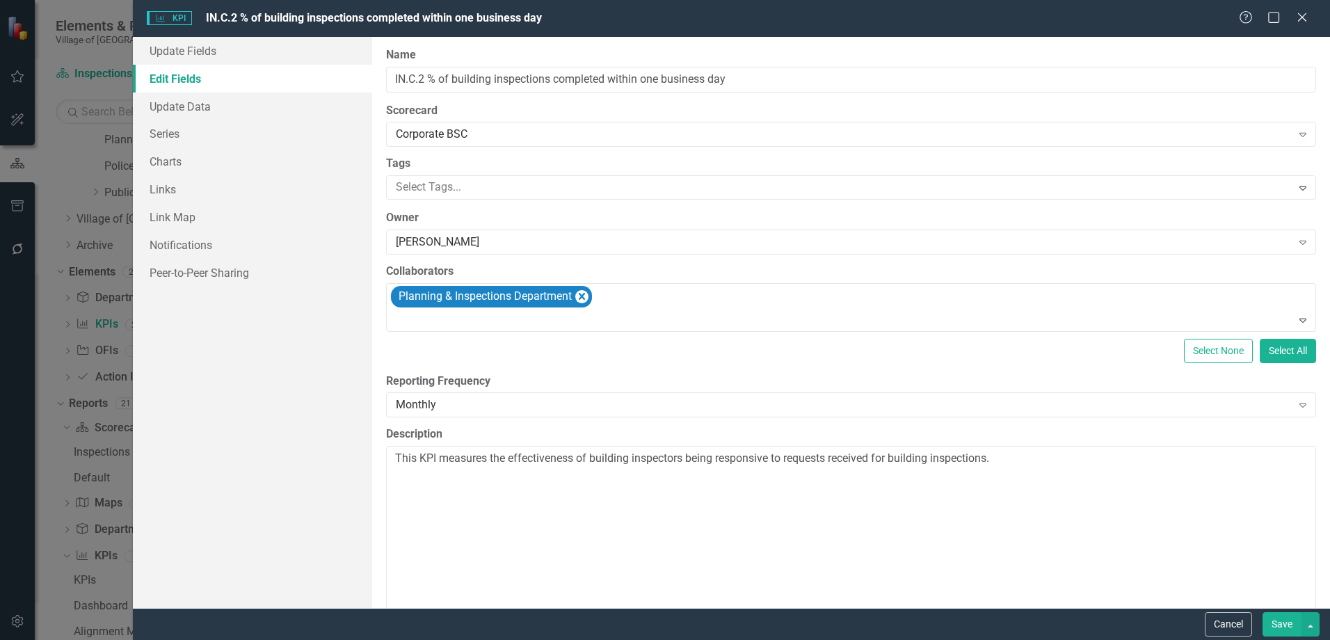
click at [1273, 623] on button "Save" at bounding box center [1281, 624] width 39 height 24
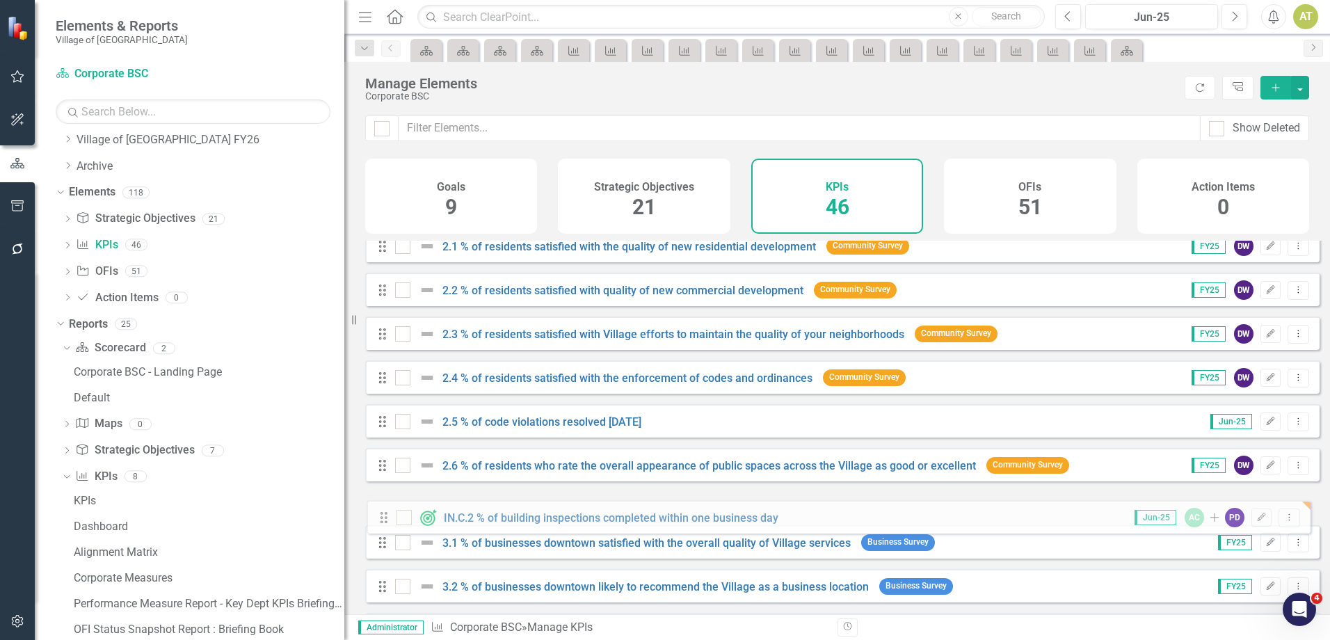
scroll to position [332, 0]
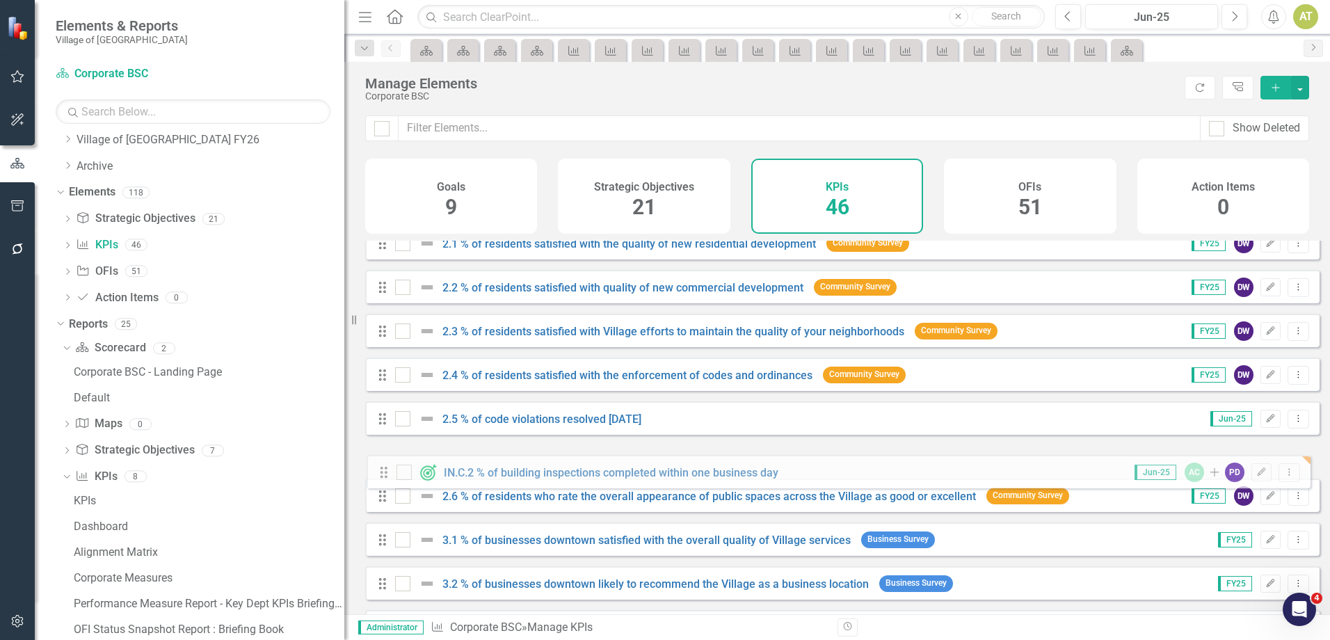
drag, startPoint x: 385, startPoint y: 402, endPoint x: 386, endPoint y: 469, distance: 67.5
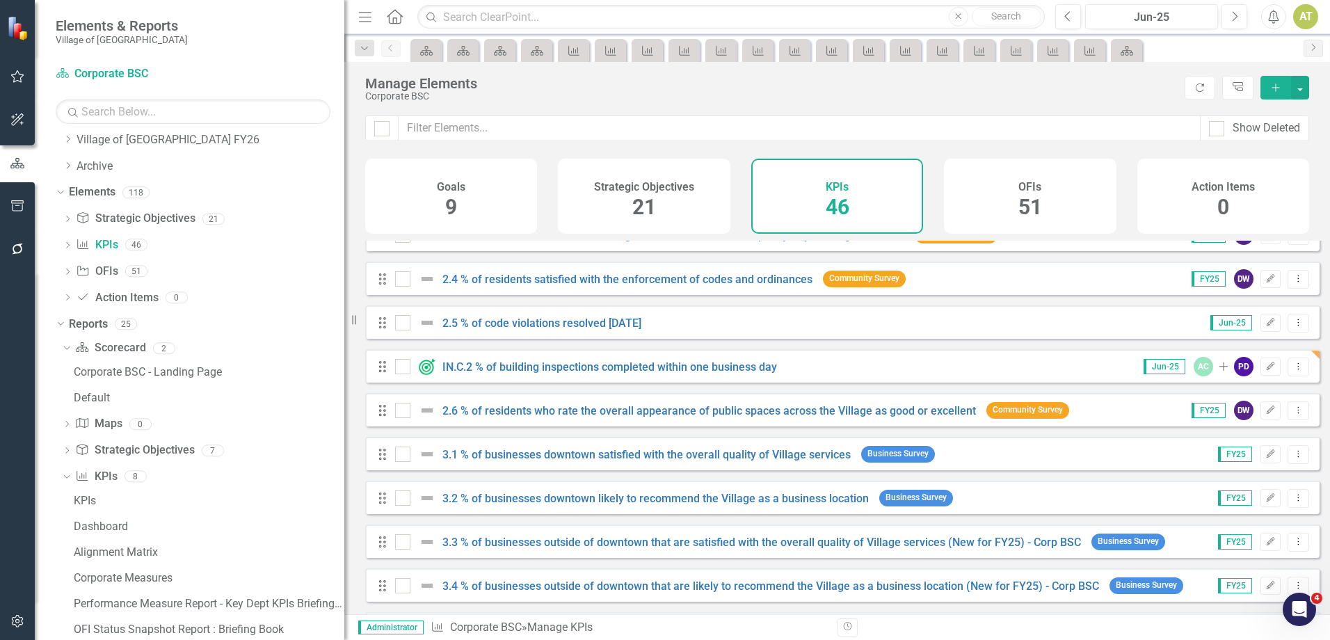
scroll to position [487, 0]
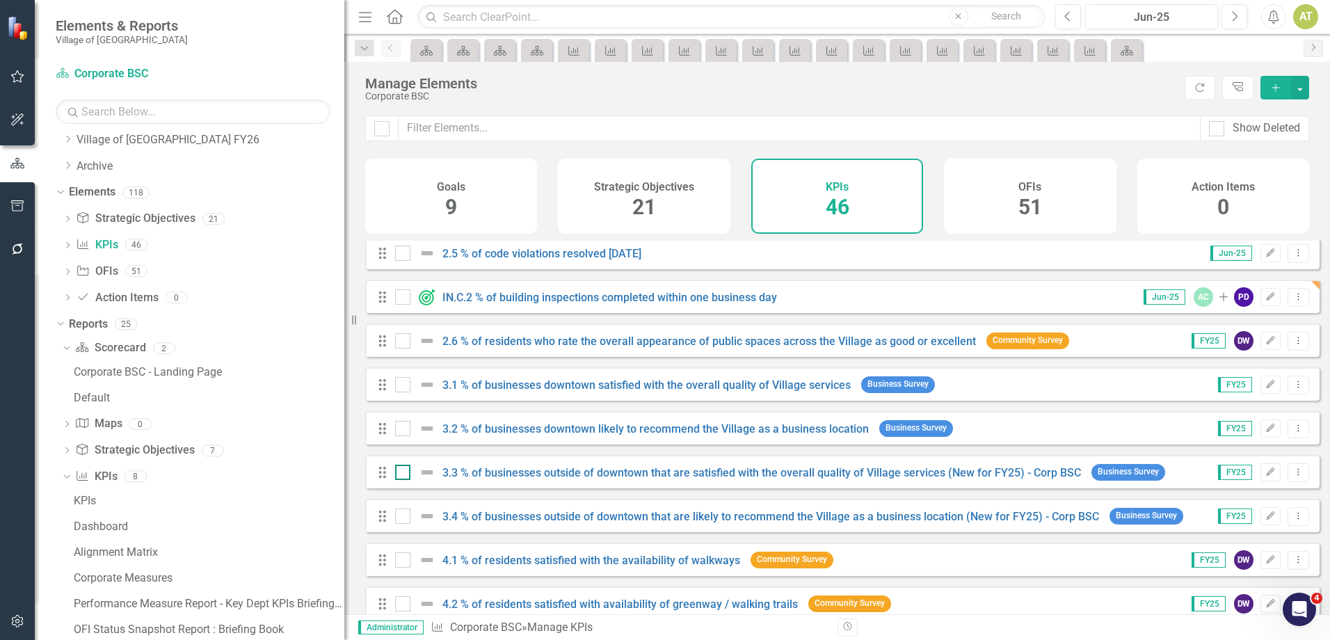
click at [401, 474] on input "checkbox" at bounding box center [399, 469] width 9 height 9
checkbox input "true"
click at [401, 517] on input "checkbox" at bounding box center [399, 512] width 9 height 9
checkbox input "true"
click at [1301, 87] on button "button" at bounding box center [1300, 88] width 18 height 24
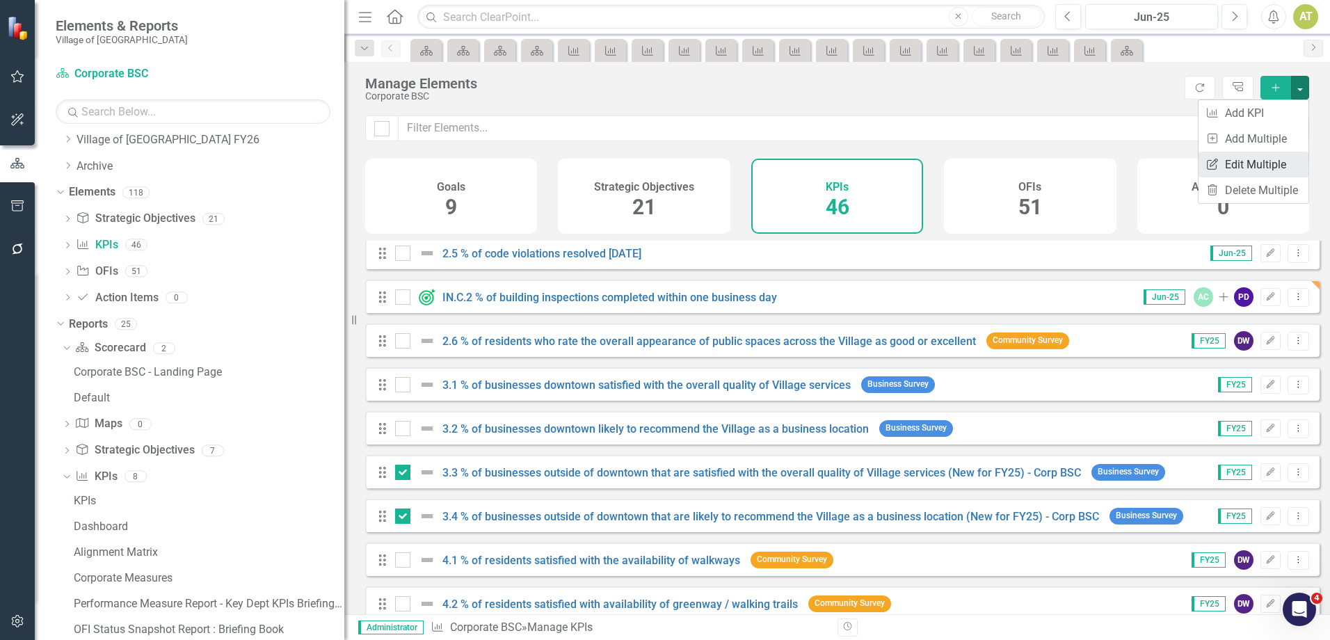
click at [1267, 161] on link "Edit Multiple Edit Multiple" at bounding box center [1253, 165] width 110 height 26
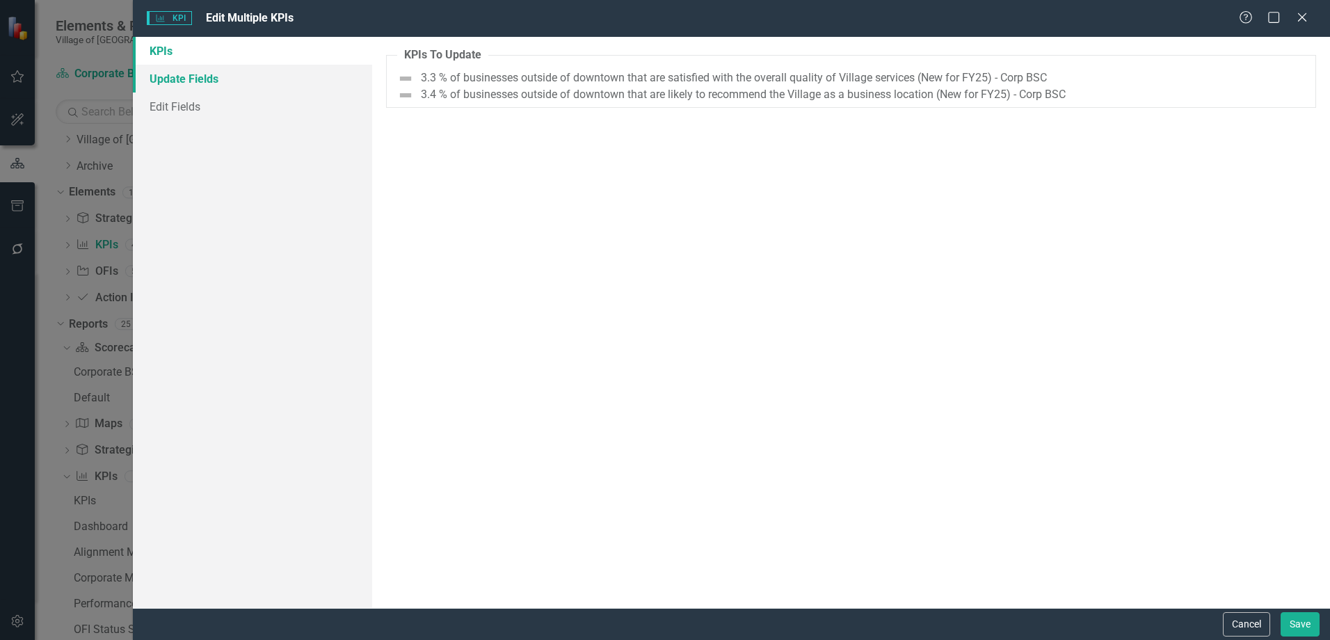
click at [225, 72] on link "Update Fields" at bounding box center [252, 79] width 239 height 28
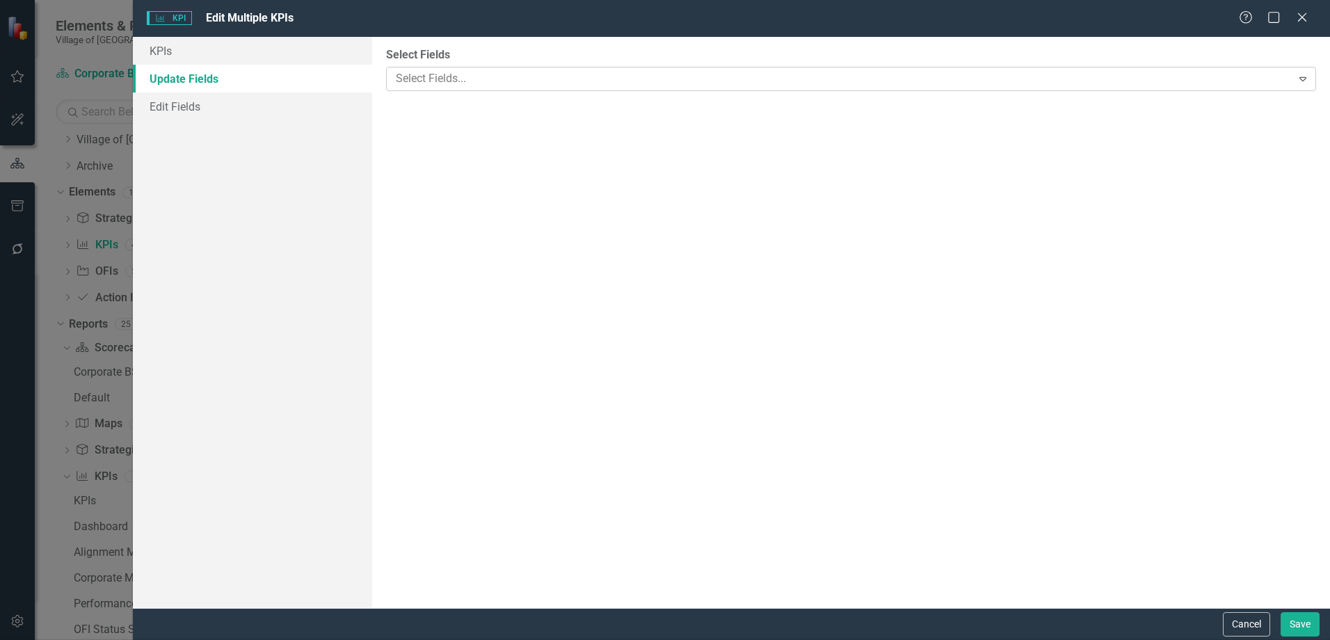
click at [424, 78] on div at bounding box center [840, 79] width 901 height 19
click at [240, 92] on link "Edit Fields" at bounding box center [252, 106] width 239 height 28
click at [428, 79] on div at bounding box center [840, 79] width 901 height 19
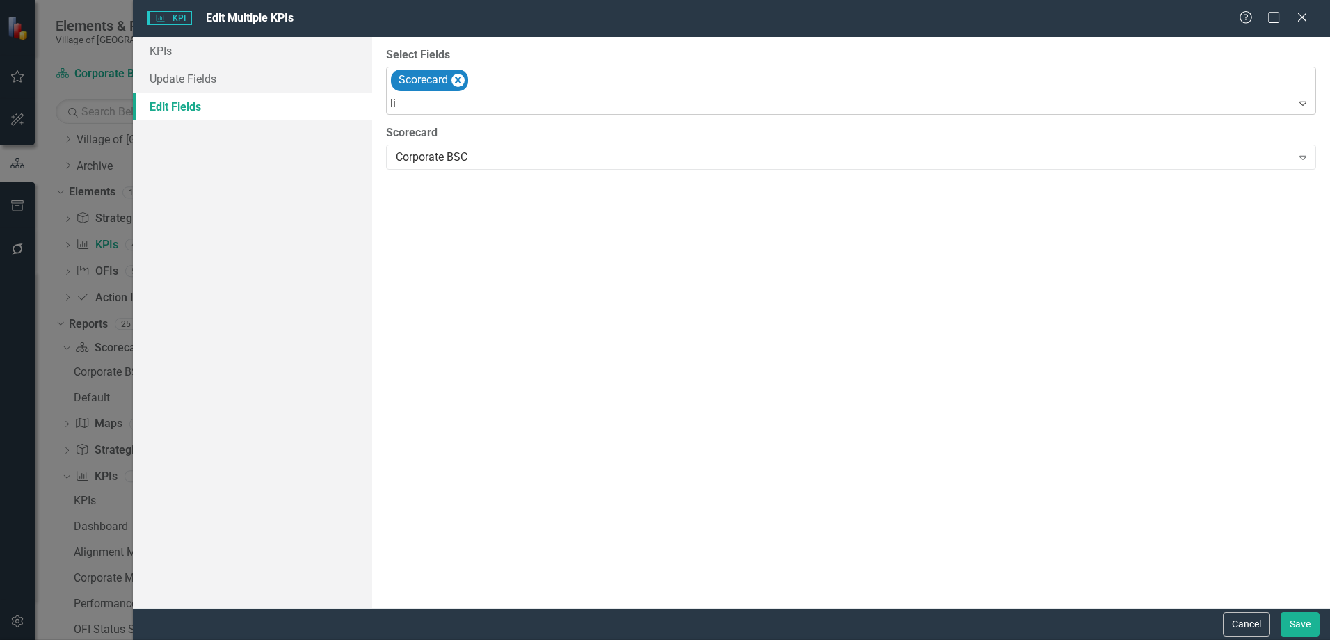
type input "l"
type input "ow"
type input "co"
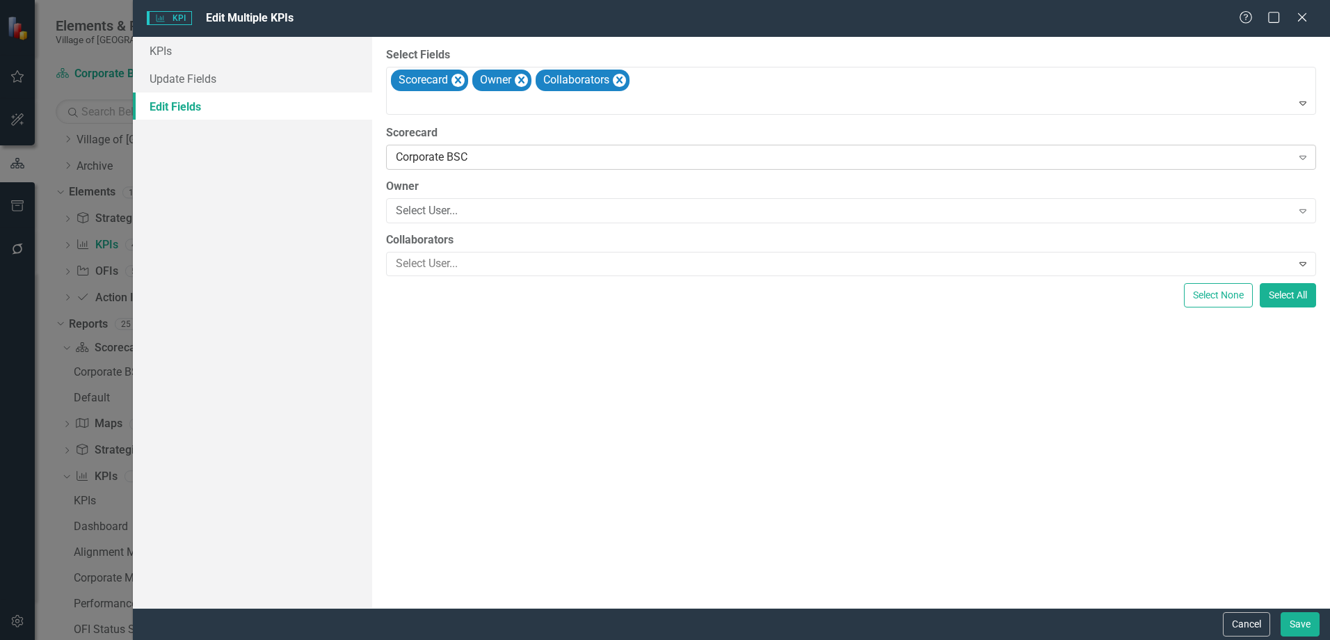
click at [436, 159] on div "Corporate BSC" at bounding box center [843, 158] width 895 height 16
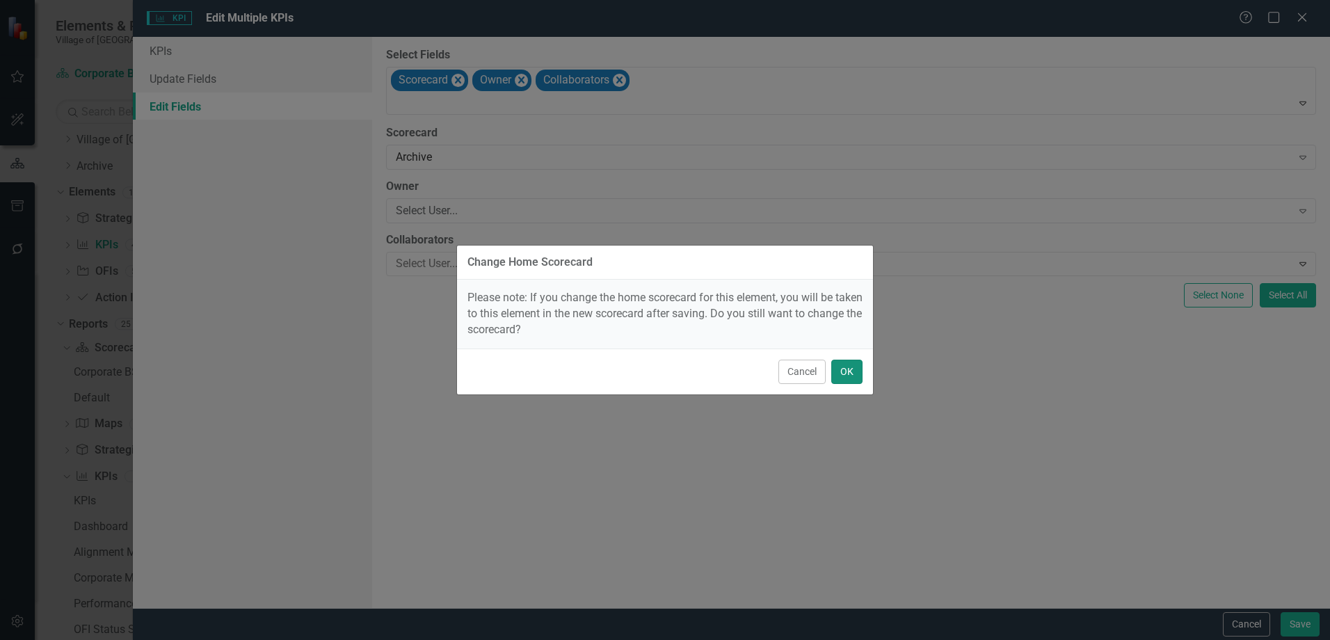
click at [859, 371] on button "OK" at bounding box center [846, 372] width 31 height 24
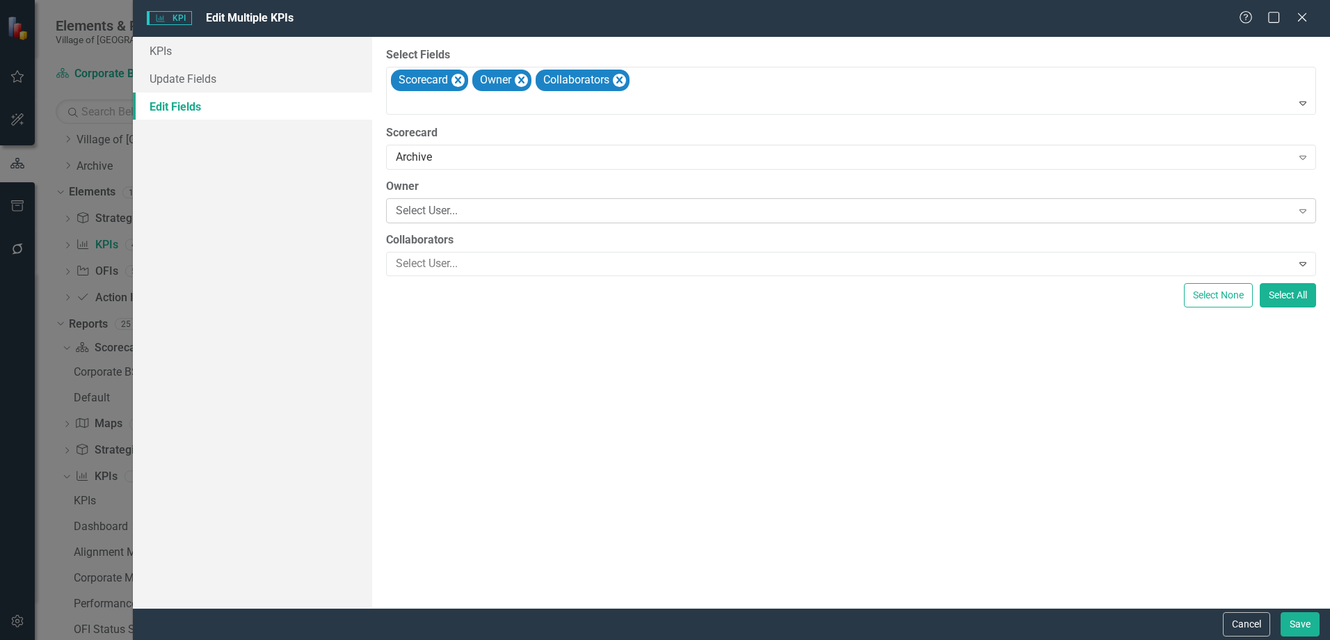
click at [472, 220] on div "Select User... Expand" at bounding box center [851, 210] width 930 height 25
click at [455, 270] on div at bounding box center [840, 264] width 901 height 19
click at [450, 639] on div "Not Defined" at bounding box center [667, 651] width 1307 height 16
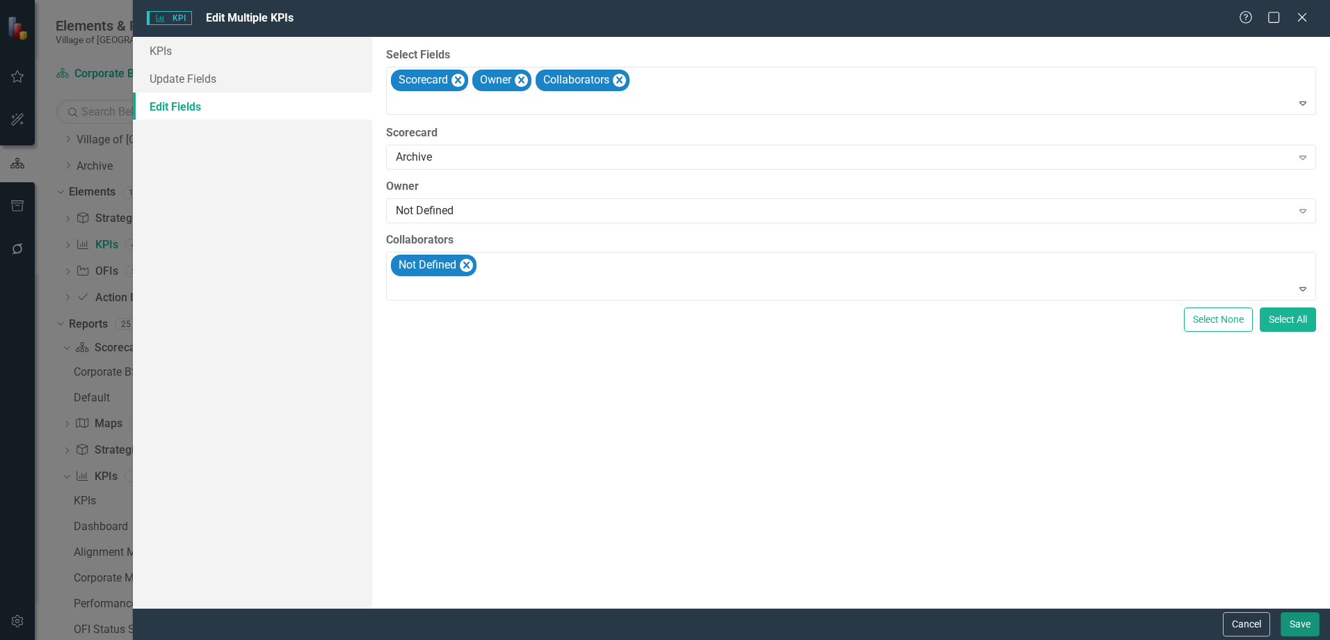
click at [1310, 629] on button "Save" at bounding box center [1299, 624] width 39 height 24
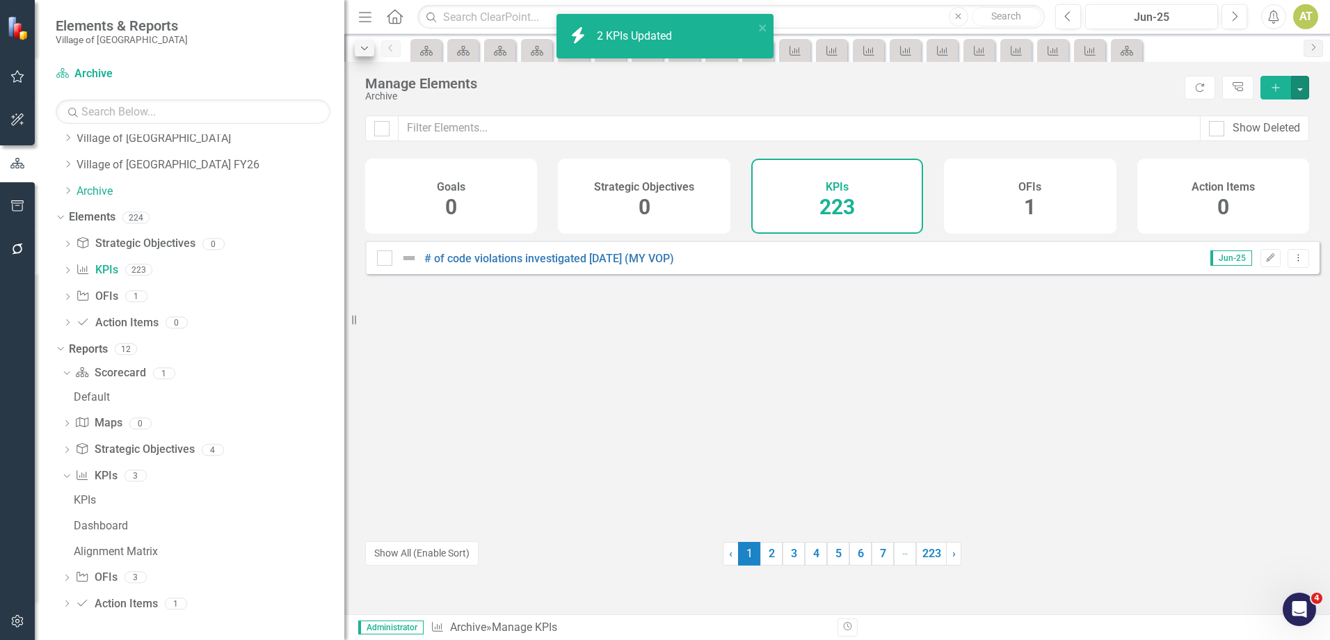
scroll to position [33, 0]
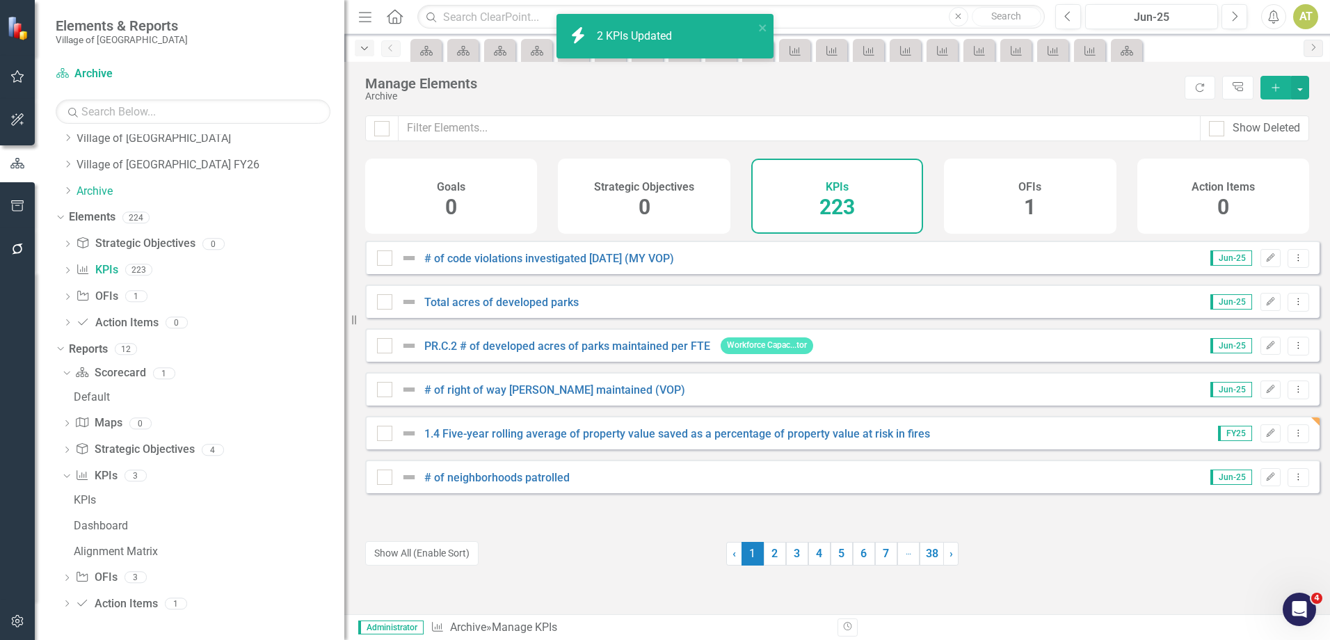
click at [363, 49] on icon "Dropdown" at bounding box center [364, 49] width 13 height 10
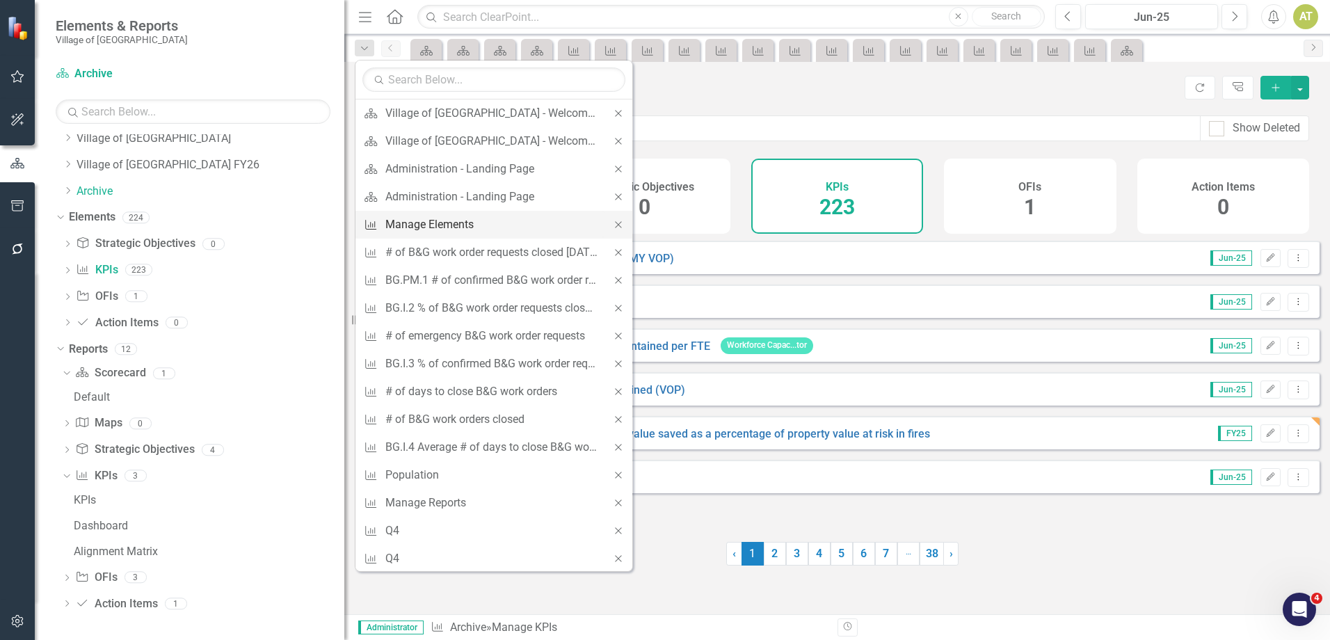
click at [423, 218] on div "Manage Elements" at bounding box center [491, 224] width 212 height 17
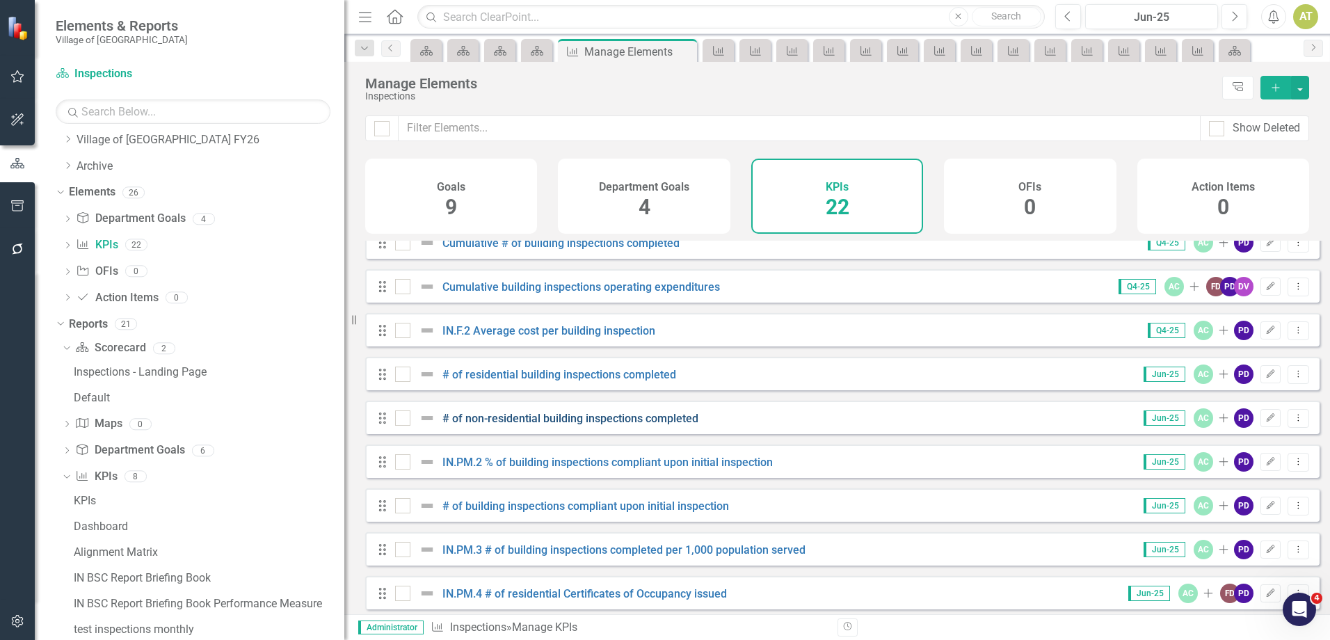
scroll to position [209, 0]
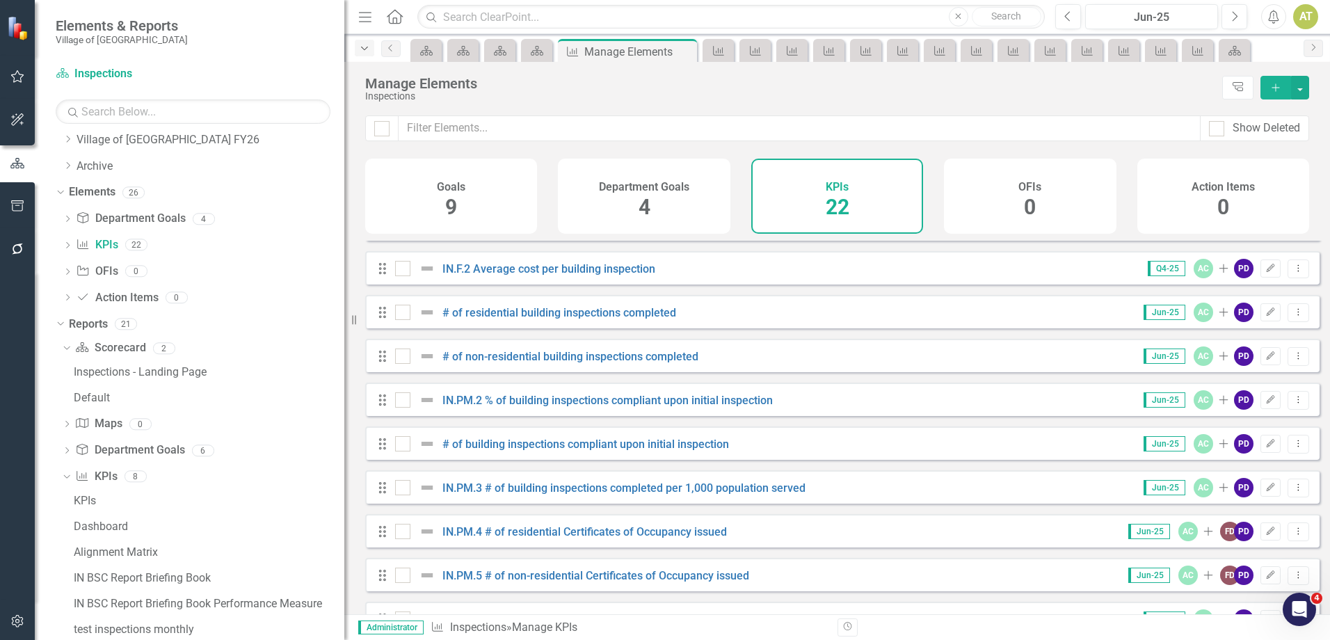
click at [366, 47] on icon "Dropdown" at bounding box center [364, 49] width 13 height 10
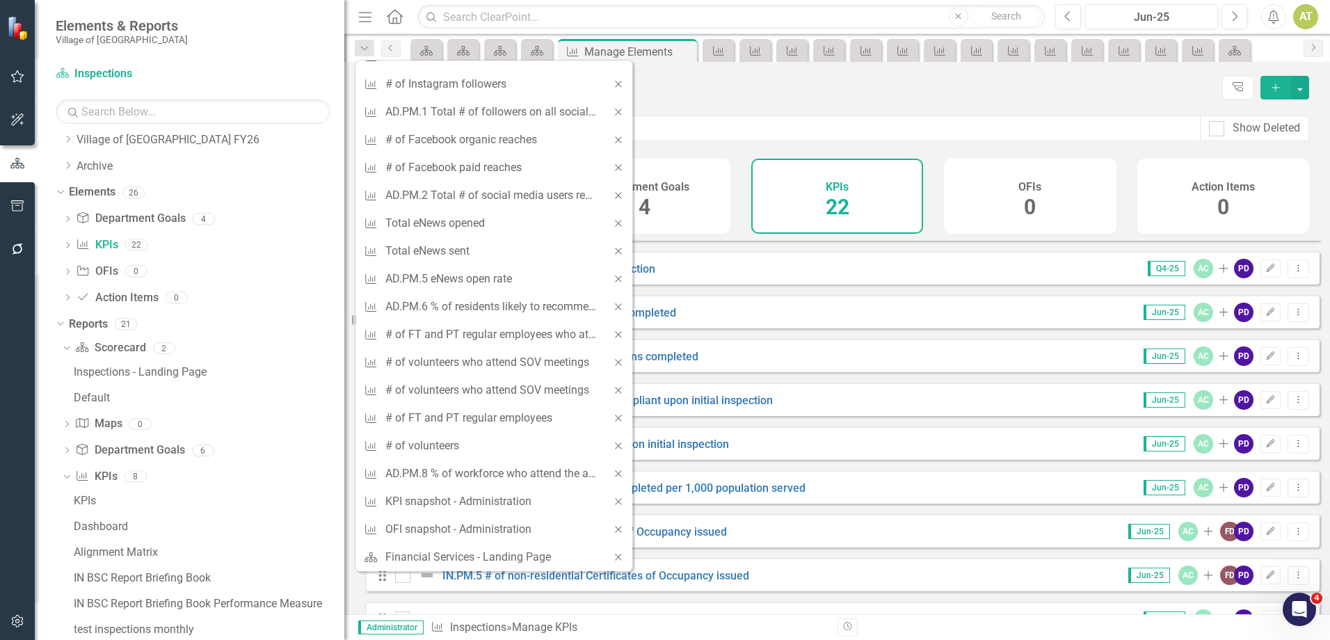
scroll to position [2547, 0]
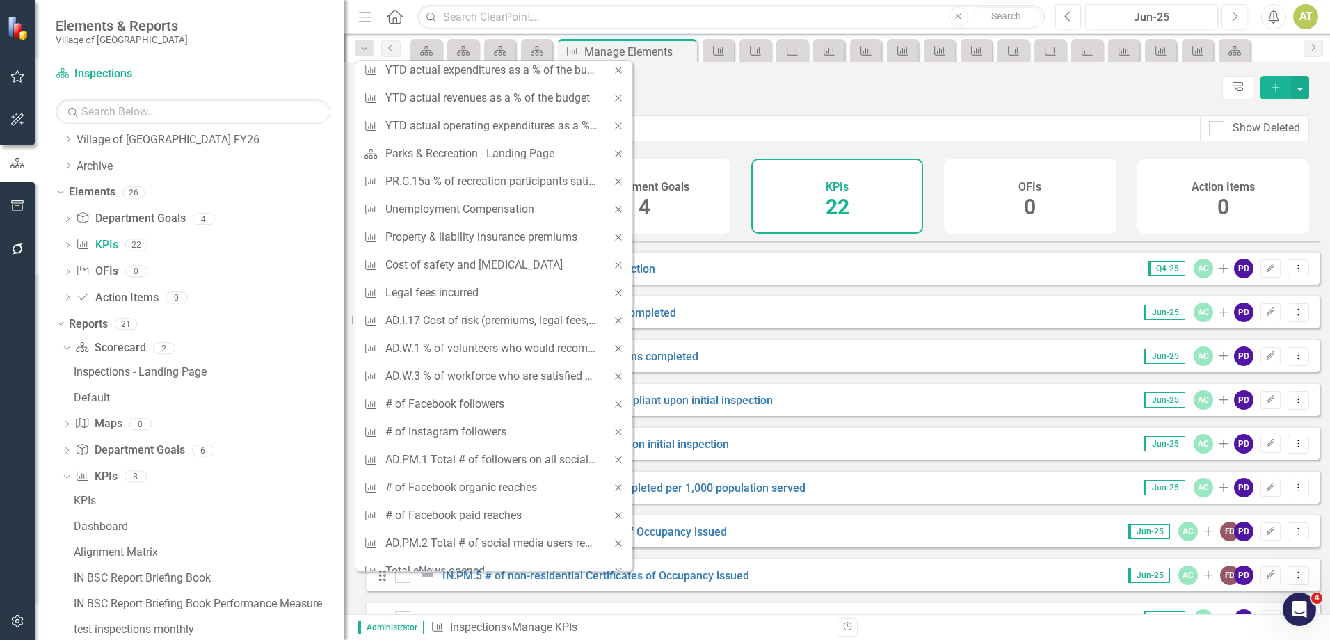
click at [825, 101] on div "Inspections" at bounding box center [790, 96] width 850 height 10
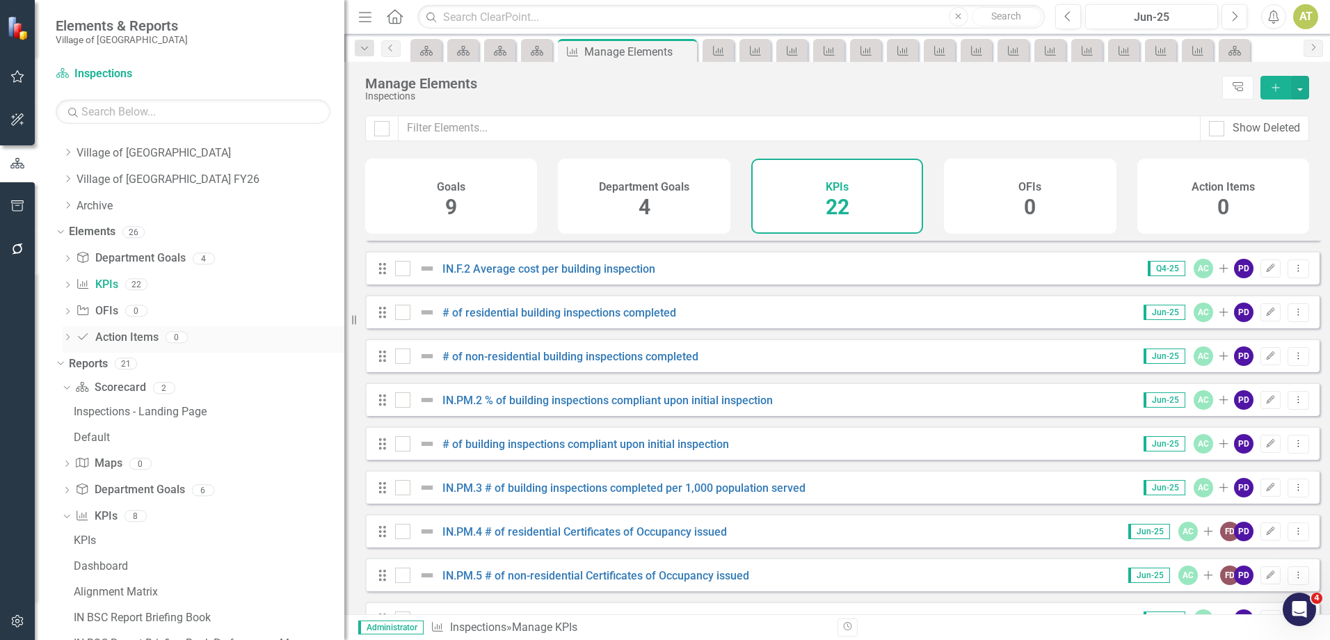
scroll to position [0, 0]
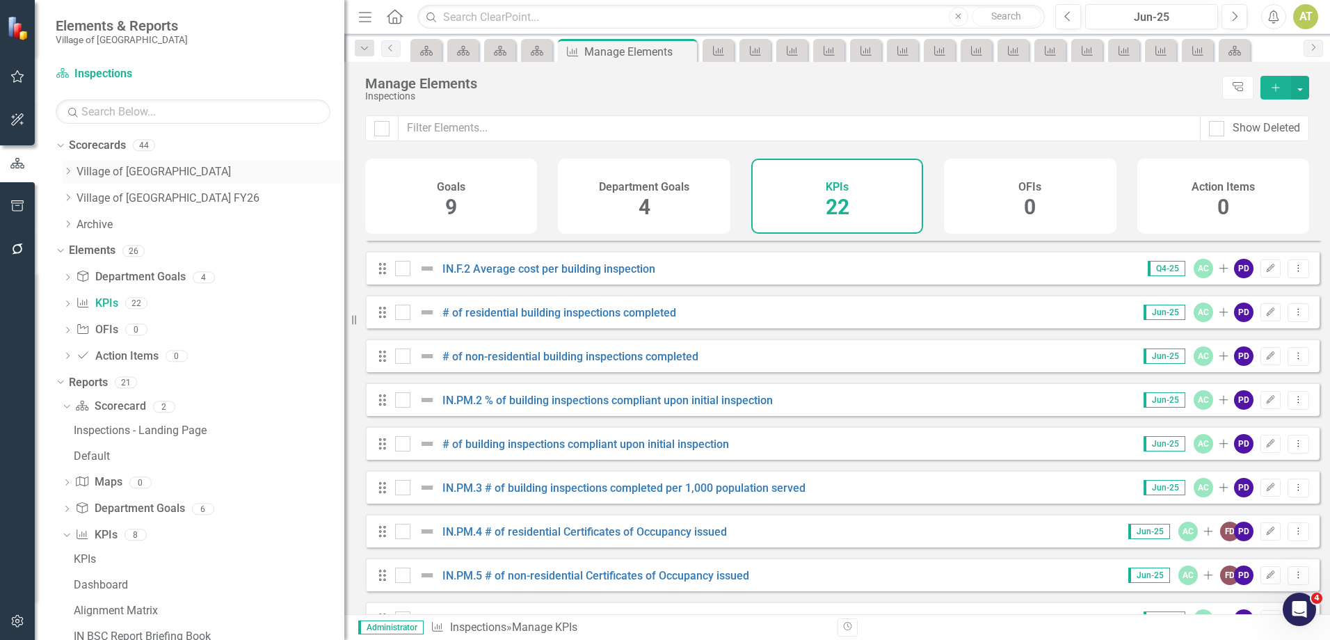
click at [72, 170] on icon "Dropdown" at bounding box center [68, 171] width 10 height 8
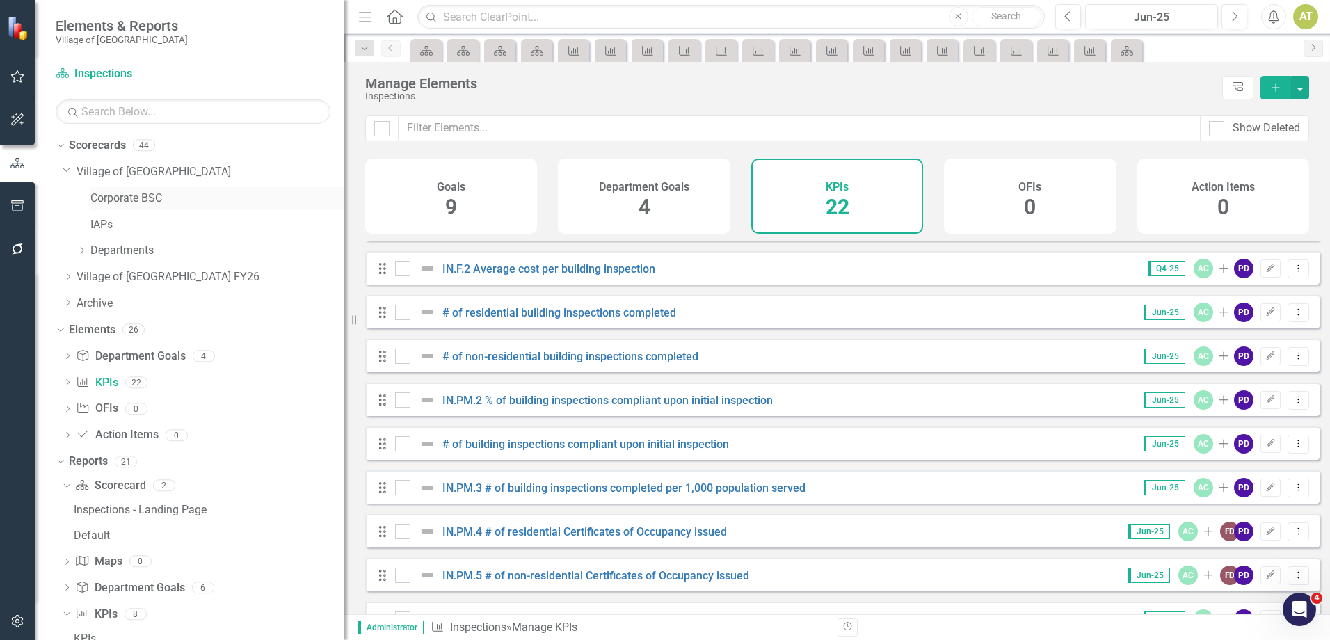
click at [115, 195] on link "Corporate BSC" at bounding box center [217, 199] width 254 height 16
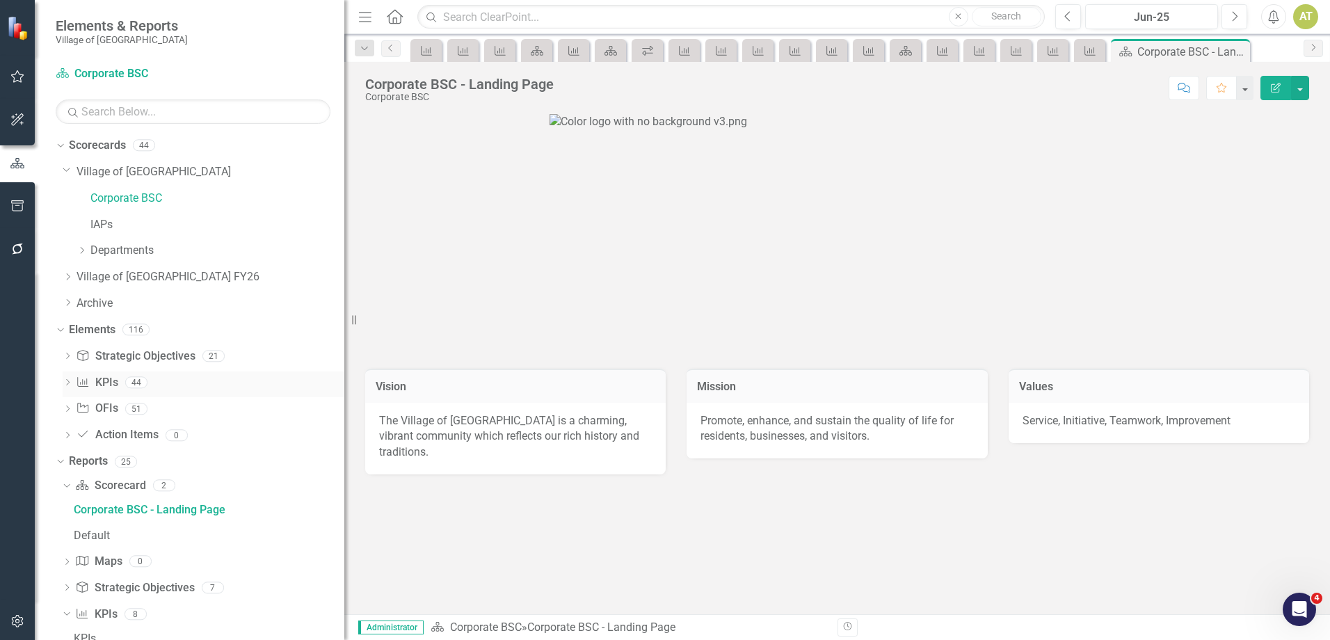
click at [108, 379] on link "KPI KPIs" at bounding box center [97, 383] width 42 height 16
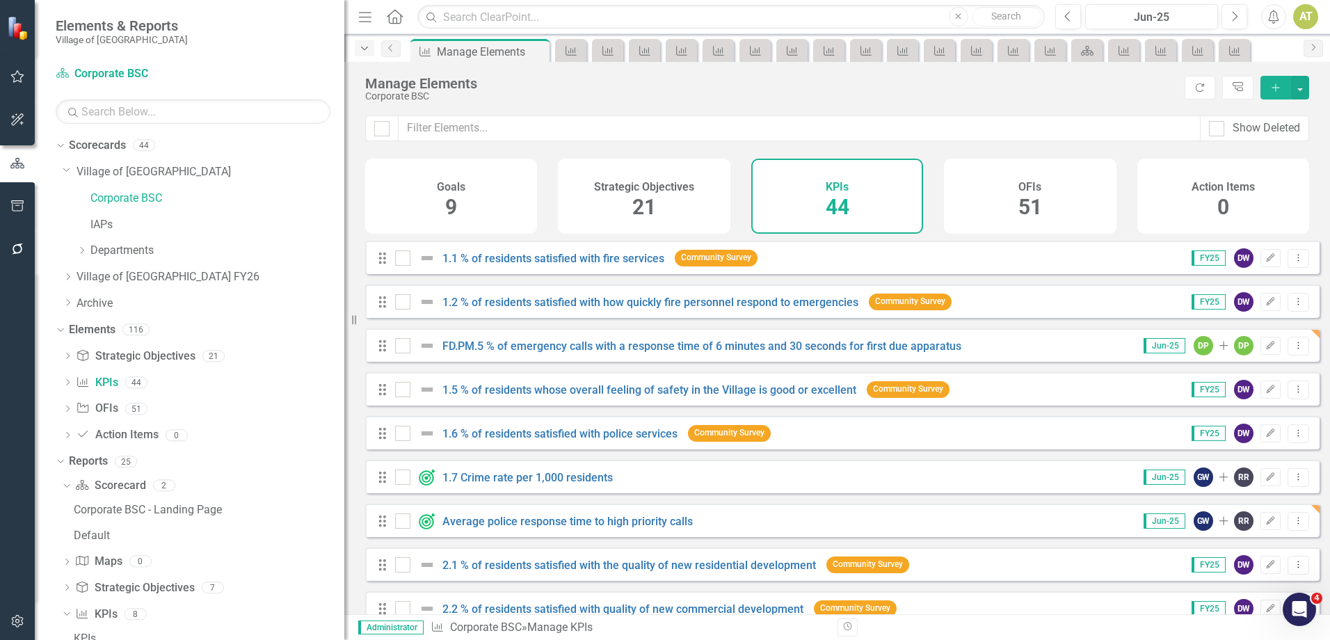
click at [363, 48] on icon "button" at bounding box center [364, 48] width 7 height 3
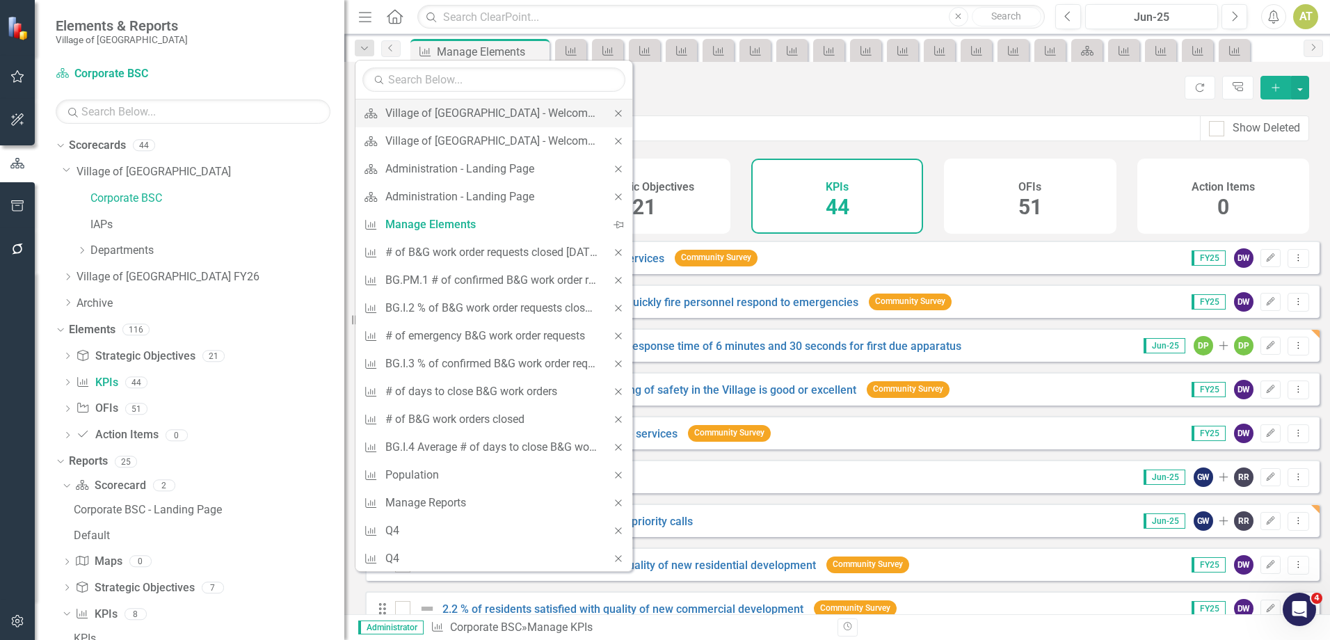
click at [612, 115] on icon "Close" at bounding box center [618, 113] width 13 height 10
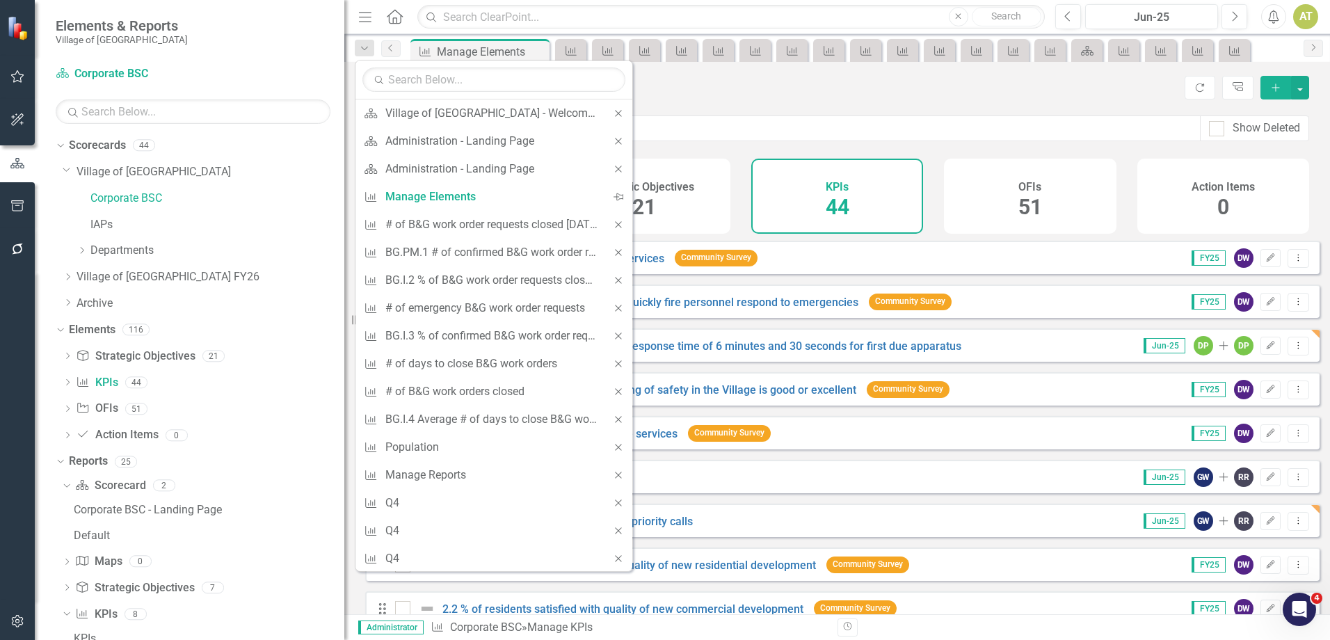
click at [612, 114] on icon "Close" at bounding box center [618, 113] width 13 height 10
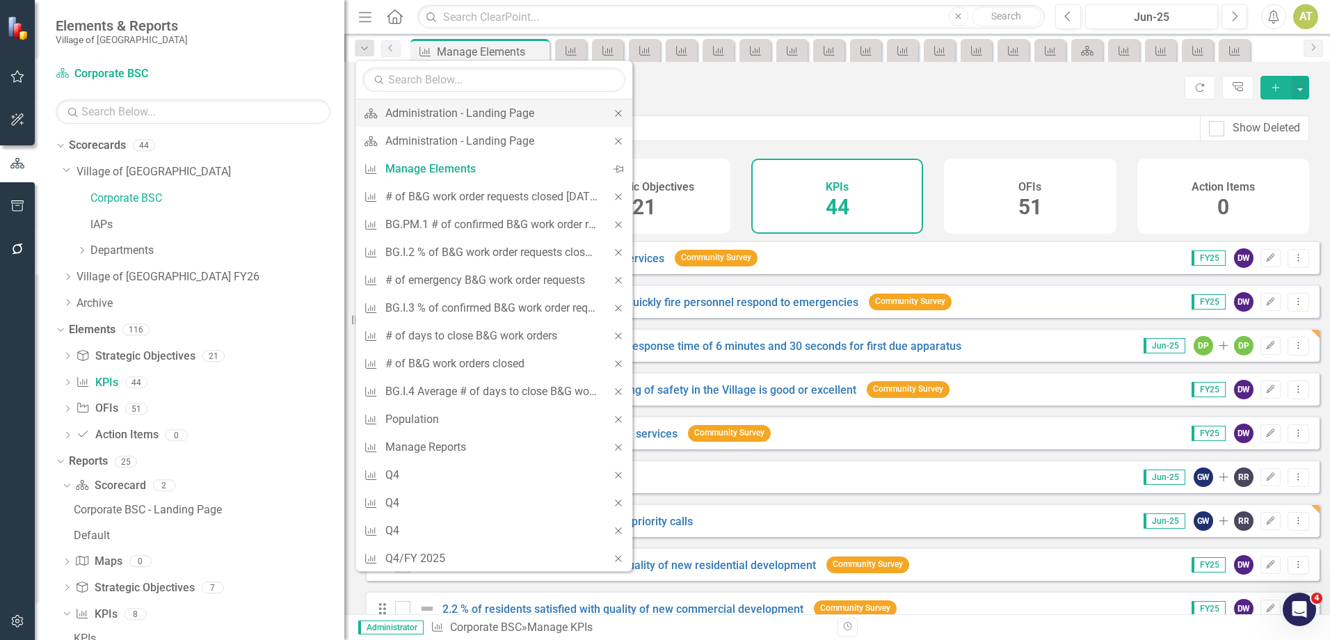
click at [612, 114] on icon "Close" at bounding box center [618, 113] width 13 height 10
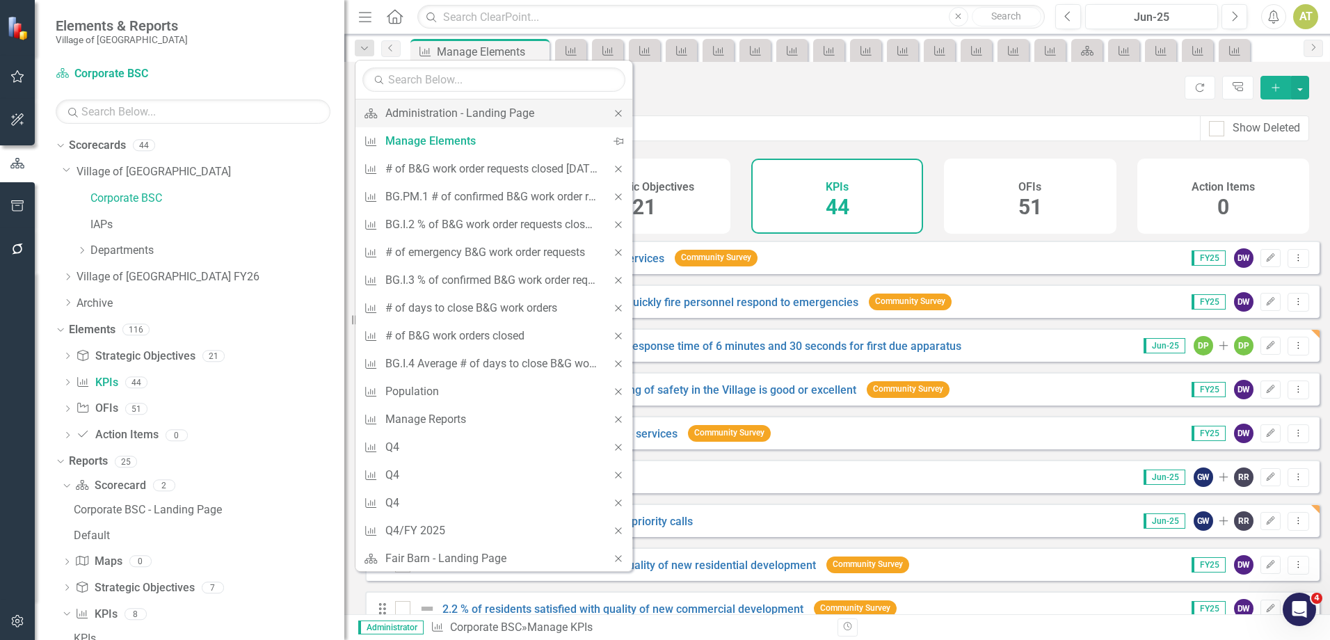
click at [612, 113] on icon "Close" at bounding box center [618, 113] width 13 height 10
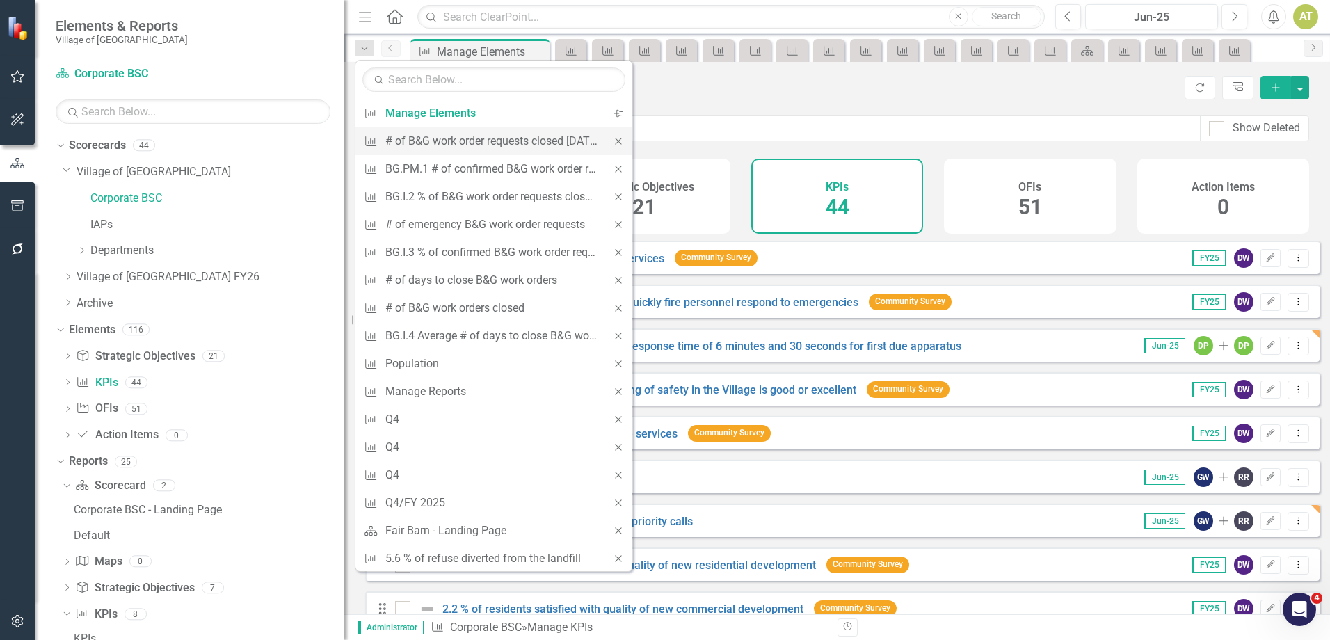
click at [612, 143] on icon "Close" at bounding box center [618, 141] width 13 height 10
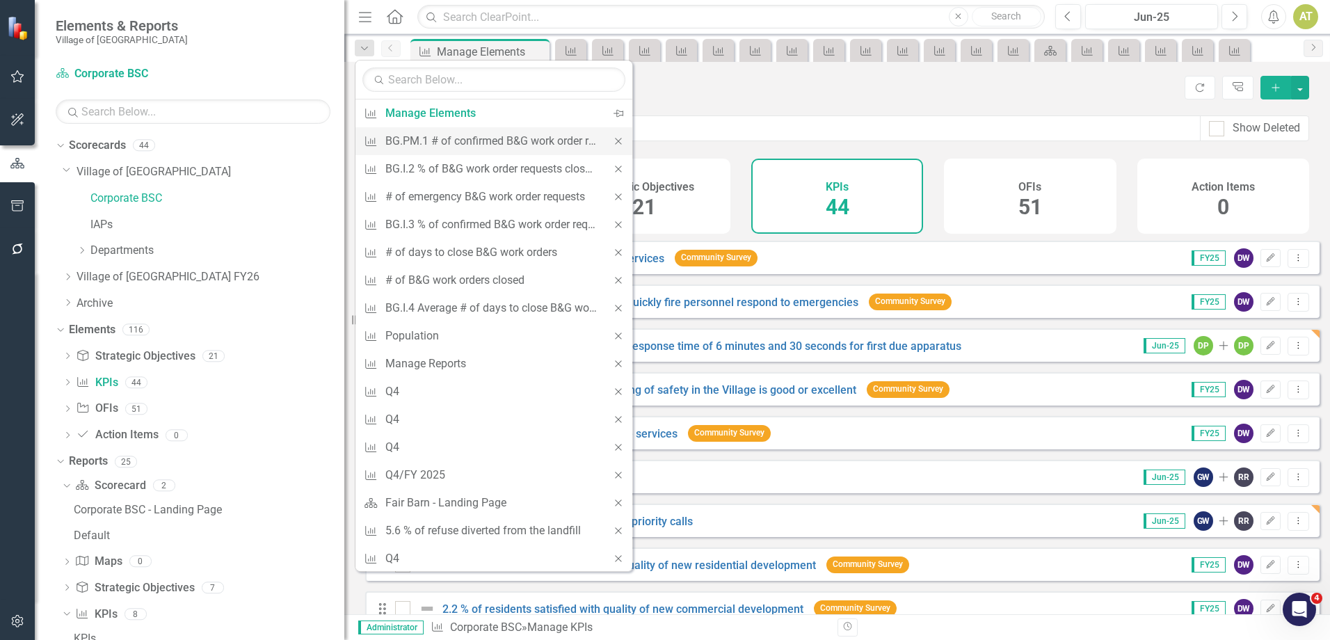
click at [612, 143] on icon "Close" at bounding box center [618, 141] width 13 height 10
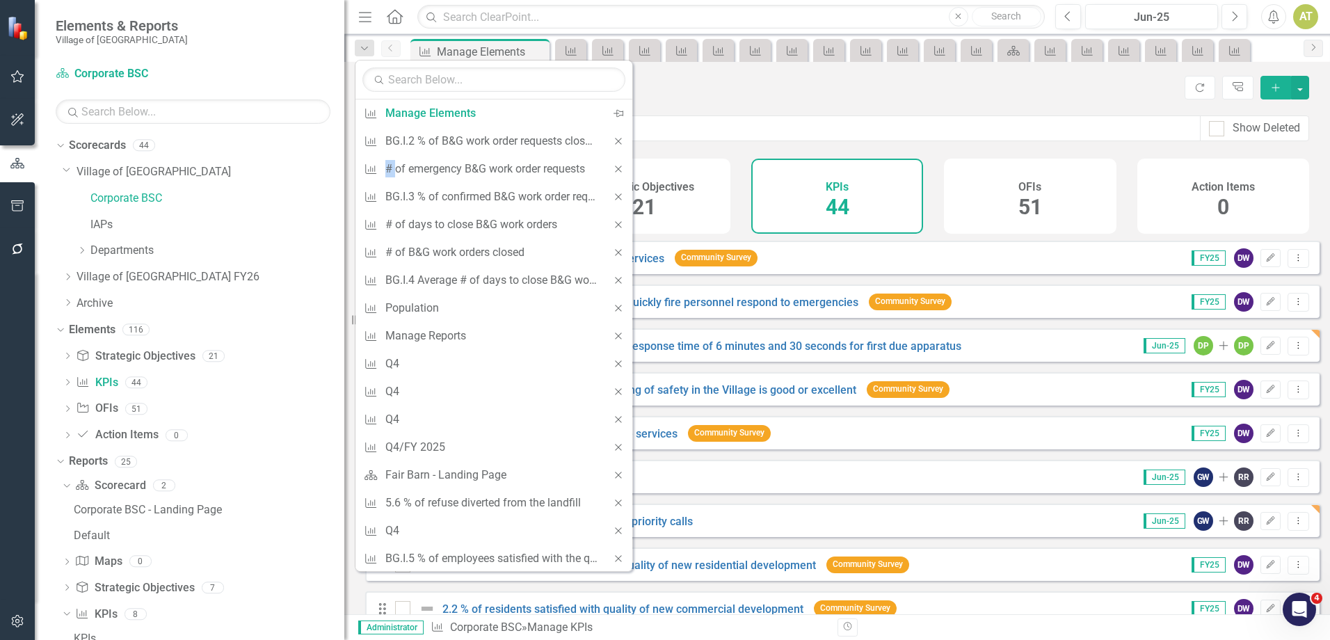
click at [612, 143] on icon "Close" at bounding box center [618, 141] width 13 height 10
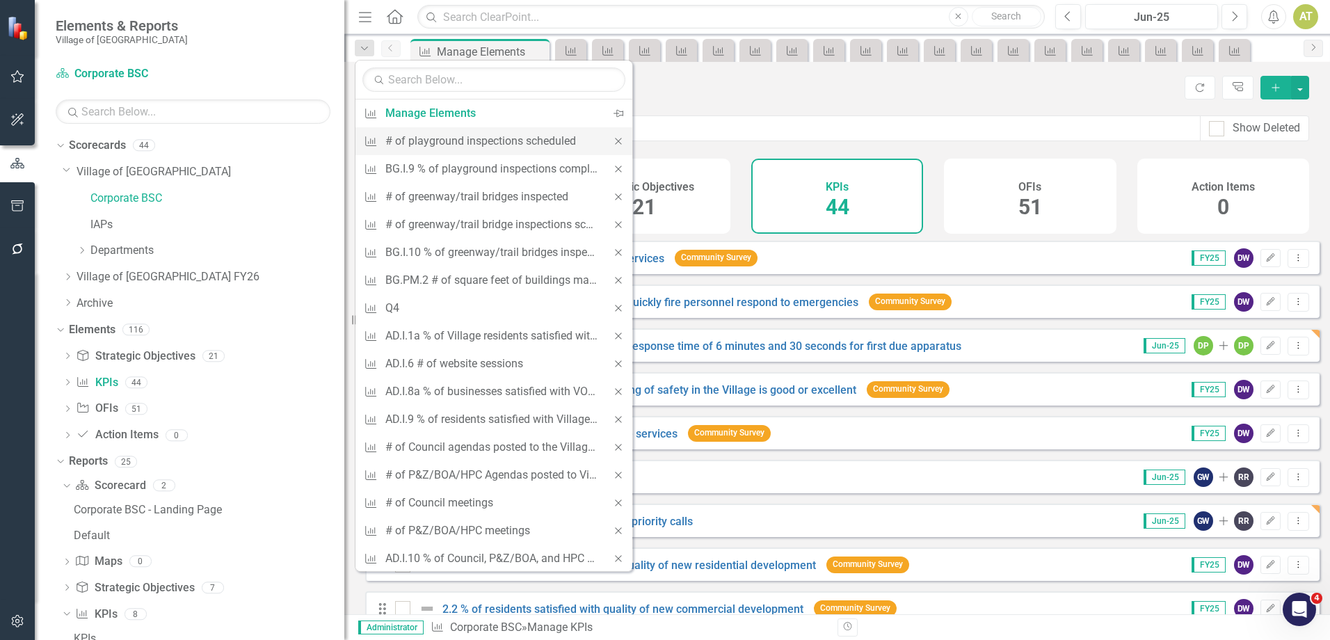
click at [612, 143] on icon "Close" at bounding box center [618, 141] width 13 height 10
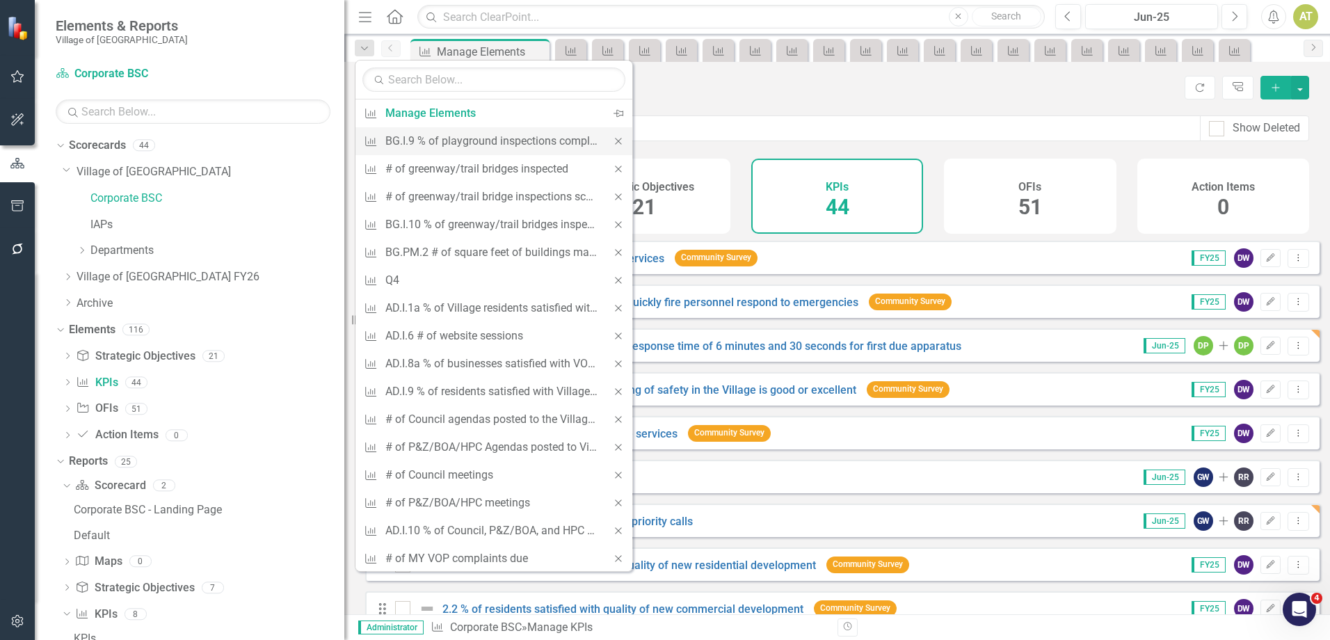
click at [612, 140] on icon "Close" at bounding box center [618, 141] width 13 height 10
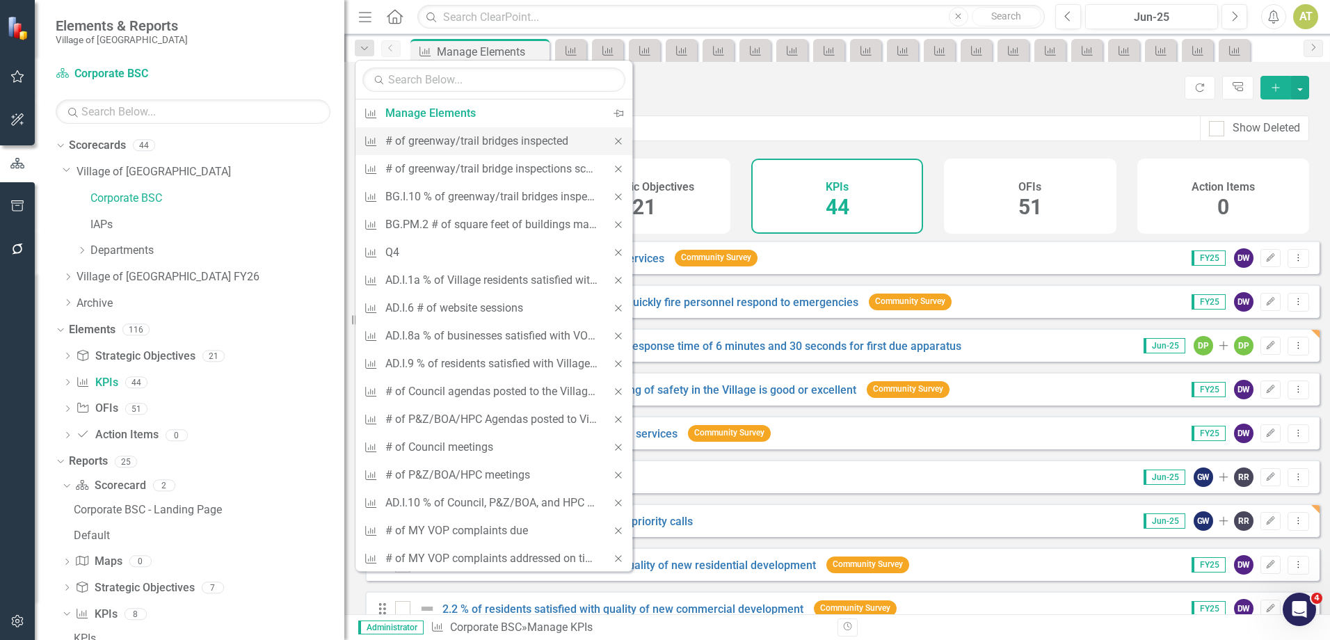
click at [612, 140] on icon "Close" at bounding box center [618, 141] width 13 height 10
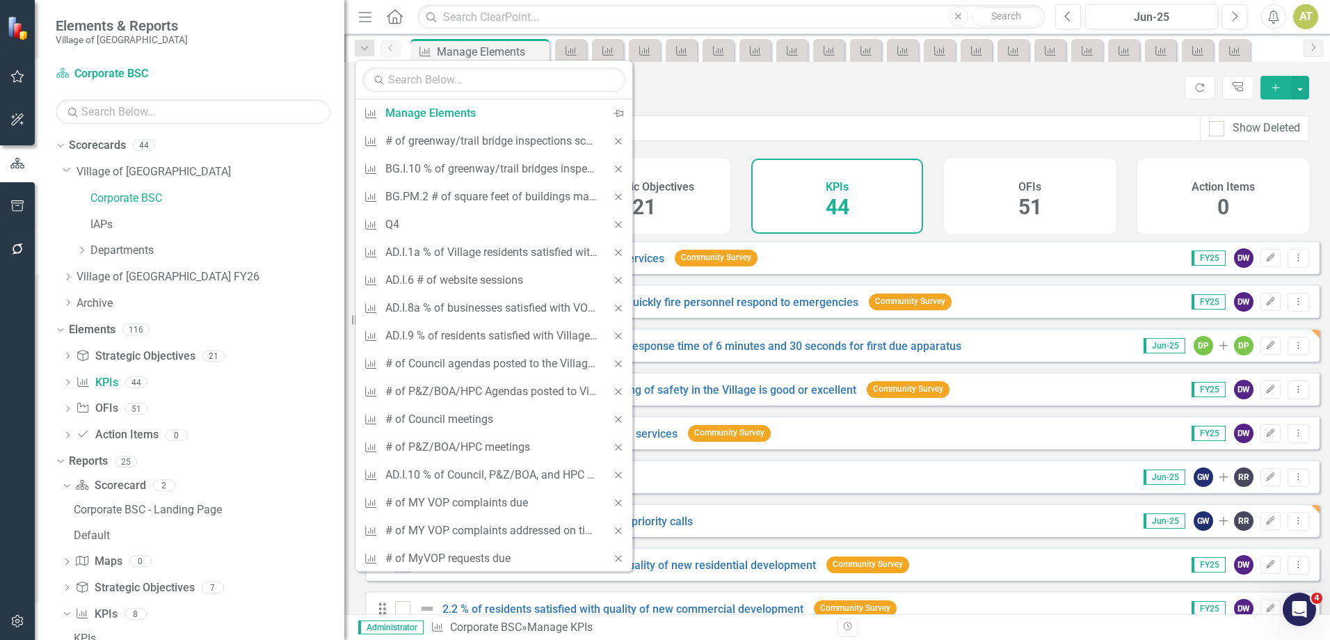
click at [612, 140] on icon "Close" at bounding box center [618, 141] width 13 height 10
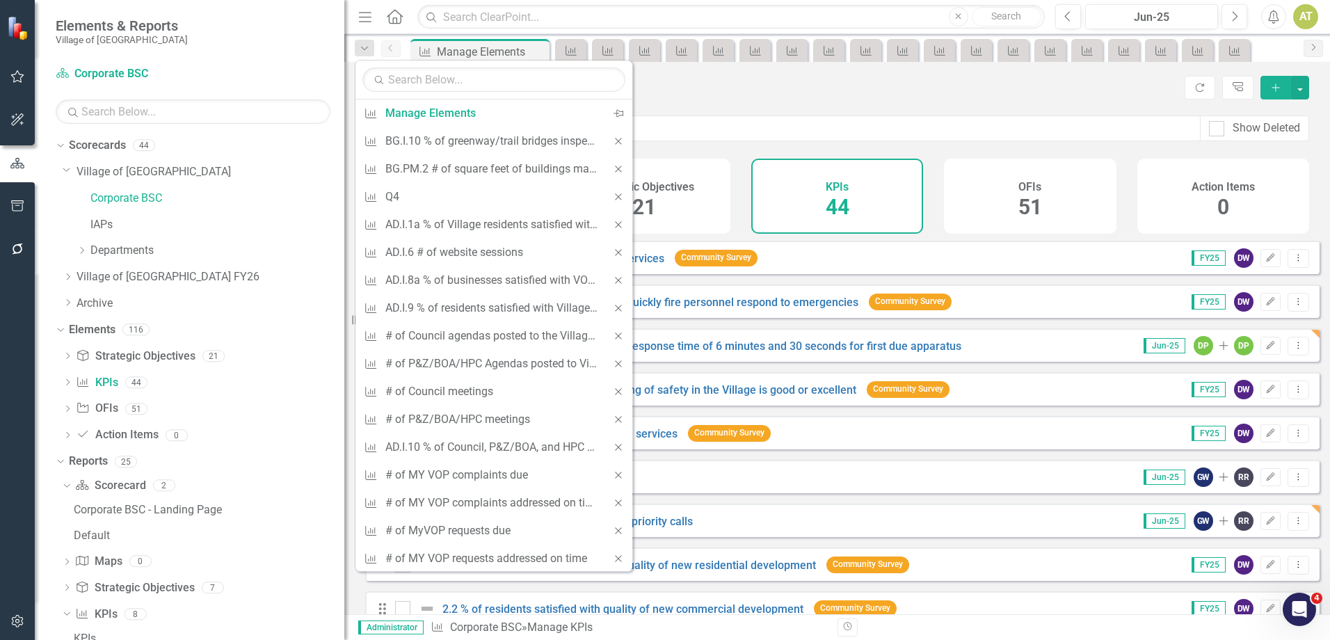
click at [615, 140] on icon at bounding box center [618, 141] width 6 height 6
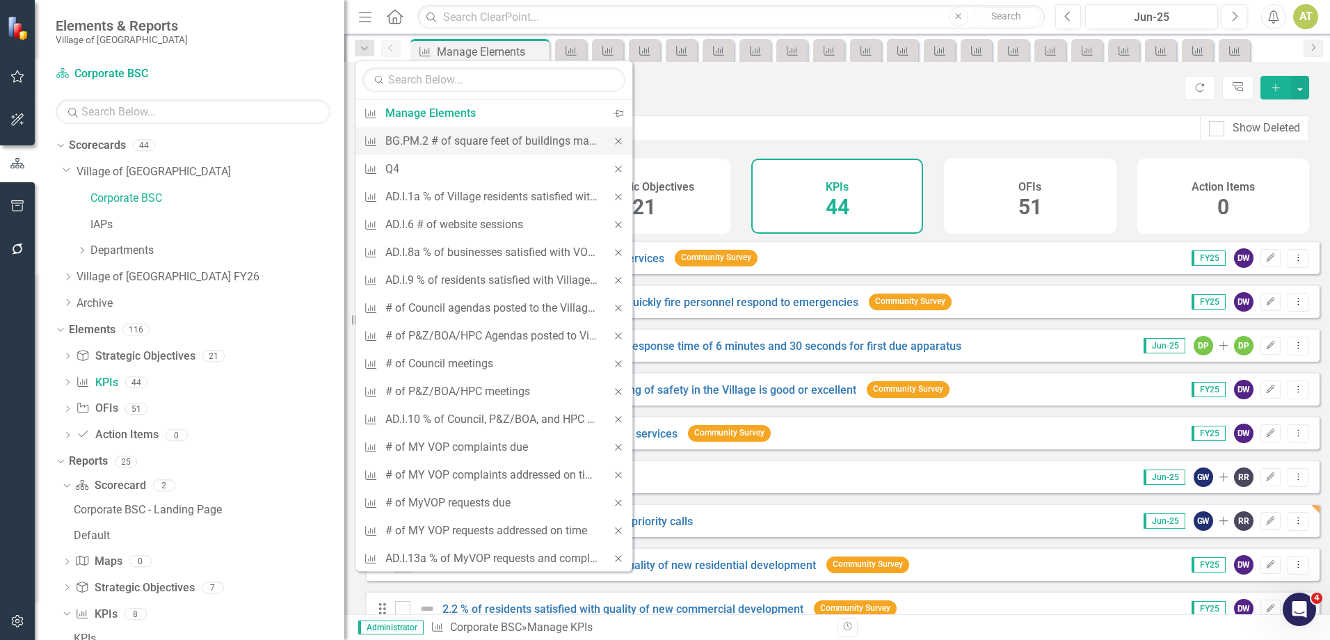
click at [615, 140] on icon at bounding box center [618, 141] width 6 height 6
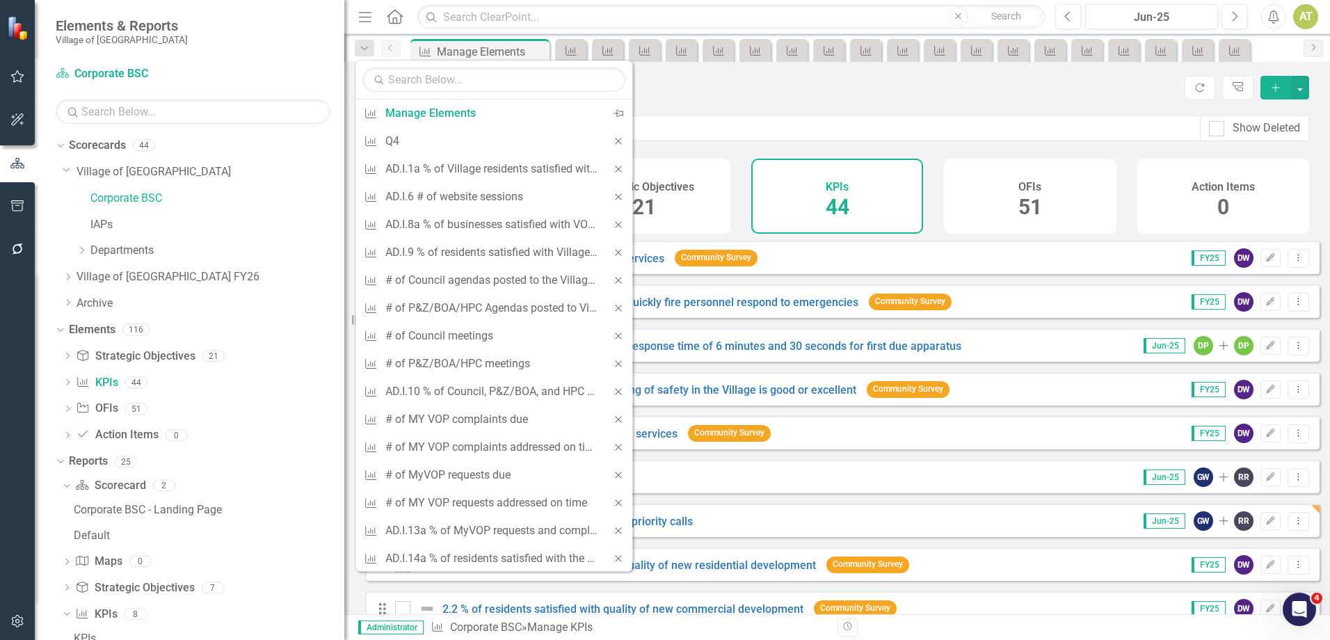
click at [615, 140] on icon at bounding box center [618, 141] width 6 height 6
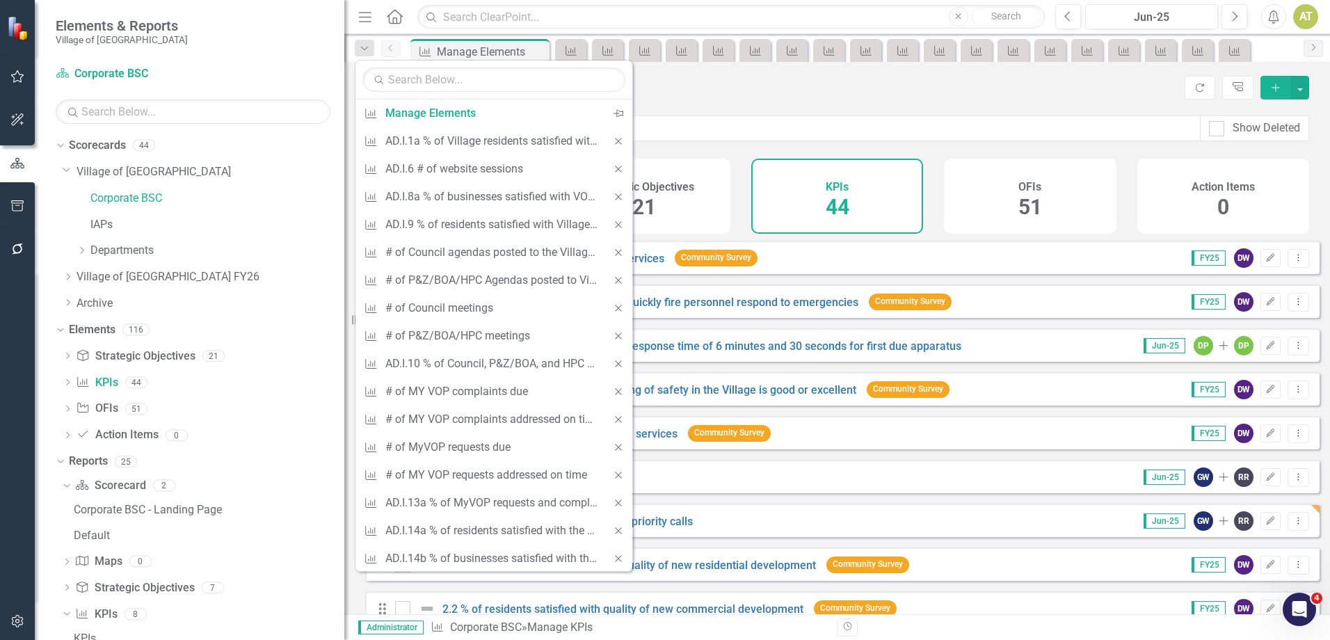
click at [615, 140] on icon at bounding box center [618, 141] width 6 height 6
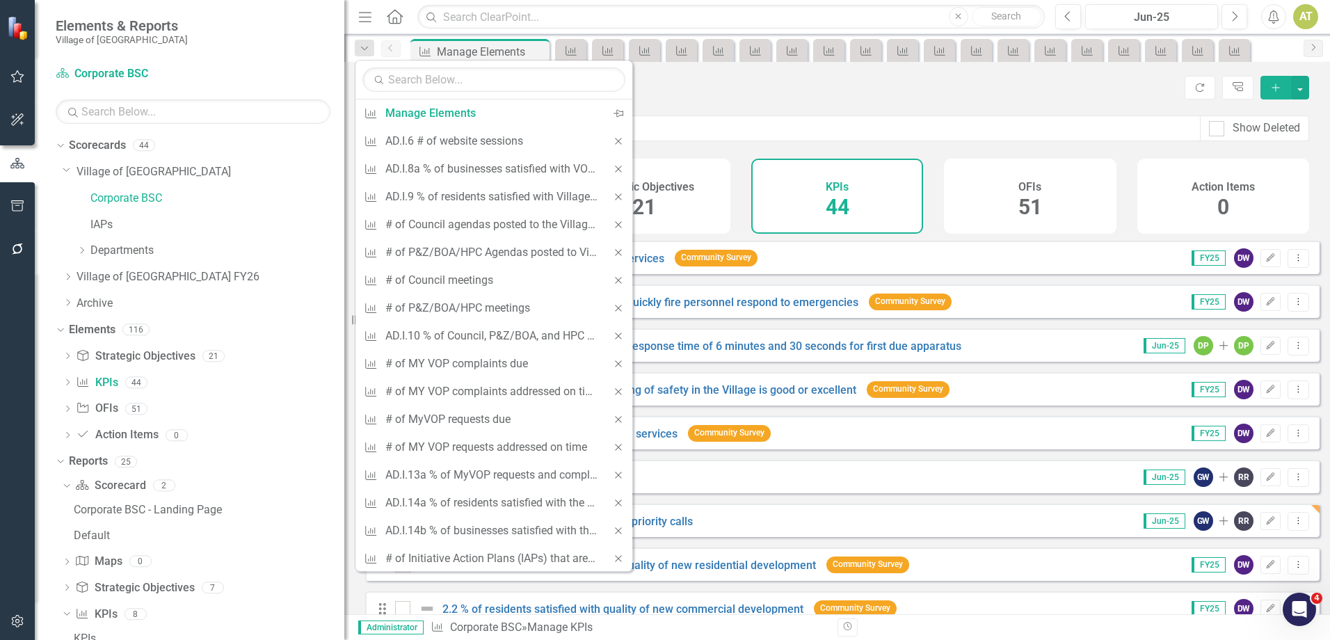
click at [615, 140] on icon at bounding box center [618, 141] width 6 height 6
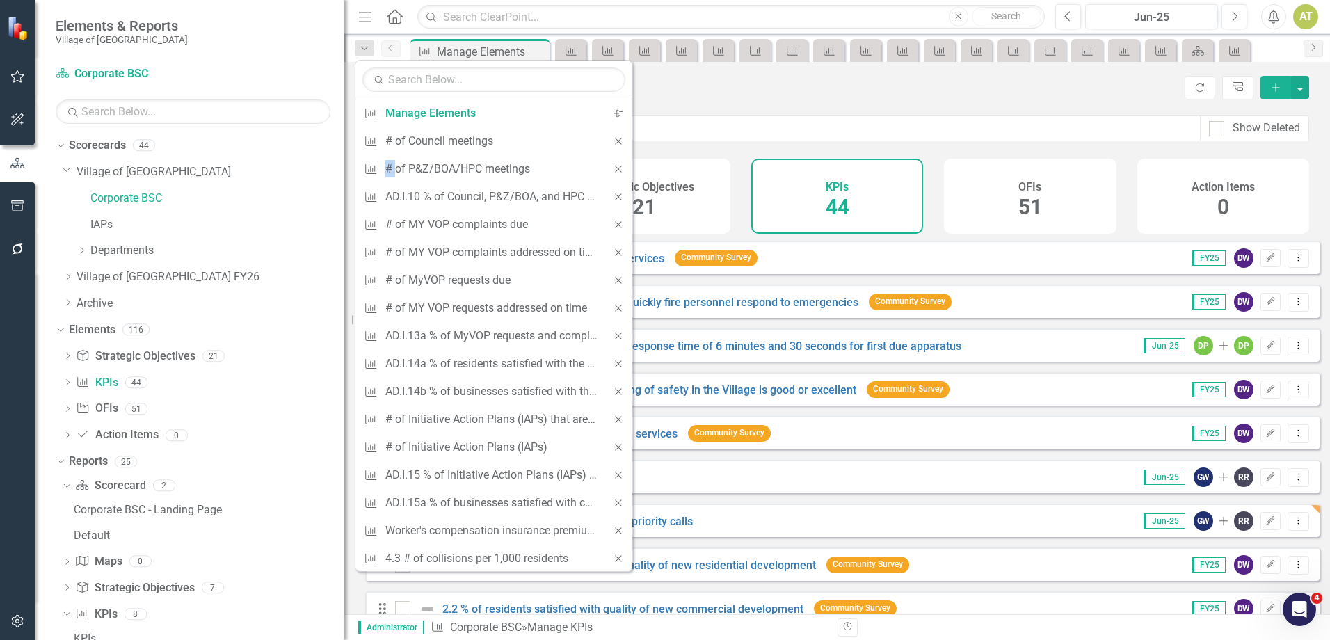
click at [615, 140] on icon at bounding box center [618, 141] width 6 height 6
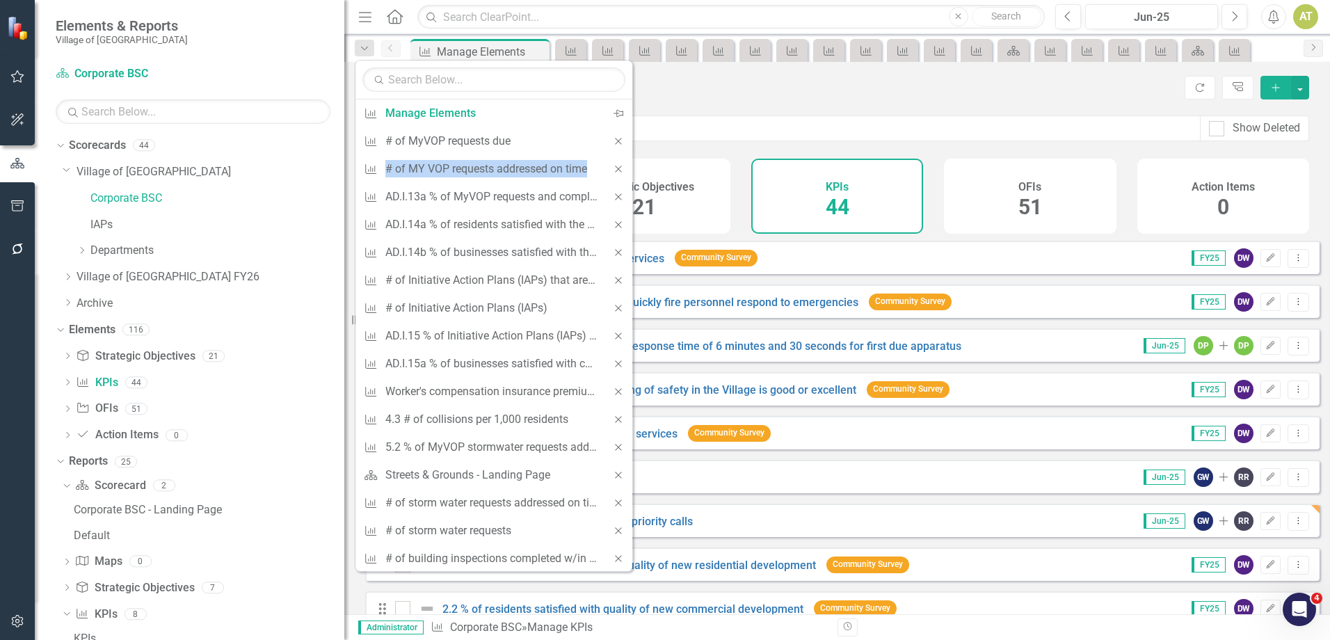
click at [615, 140] on icon at bounding box center [618, 141] width 6 height 6
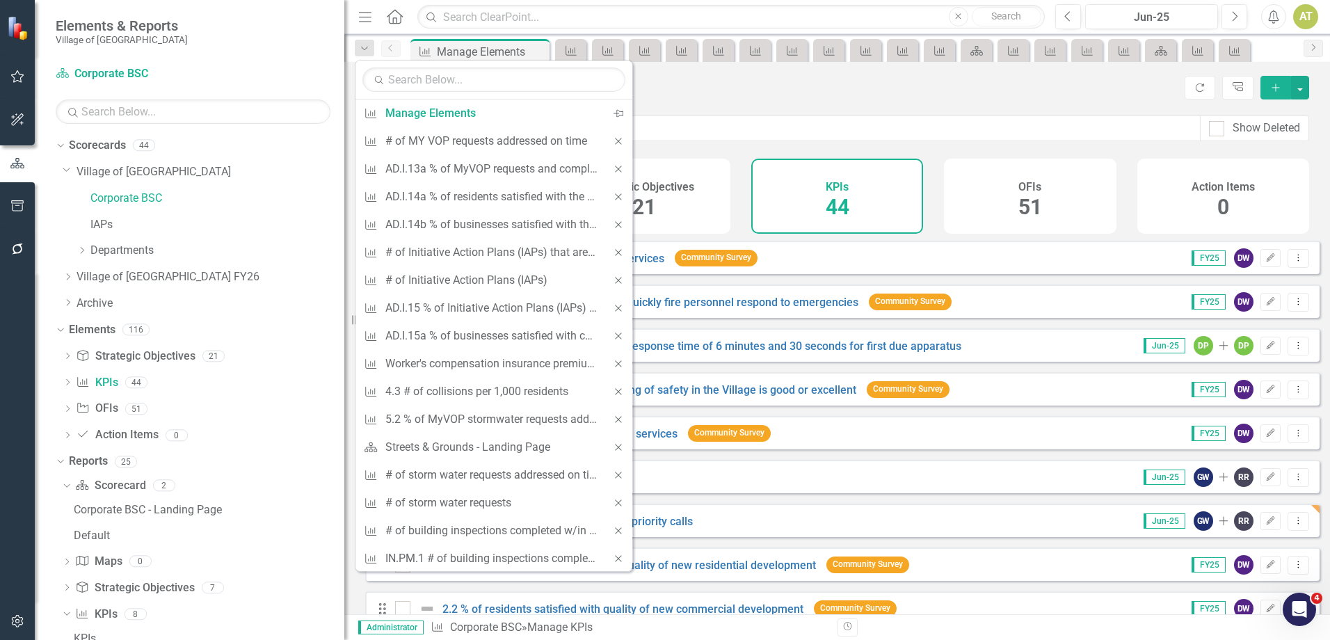
click at [615, 140] on icon at bounding box center [618, 141] width 6 height 6
click at [612, 141] on icon "Close" at bounding box center [618, 141] width 13 height 10
click at [612, 137] on icon "Close" at bounding box center [618, 141] width 13 height 10
click at [612, 138] on icon "Close" at bounding box center [618, 141] width 13 height 10
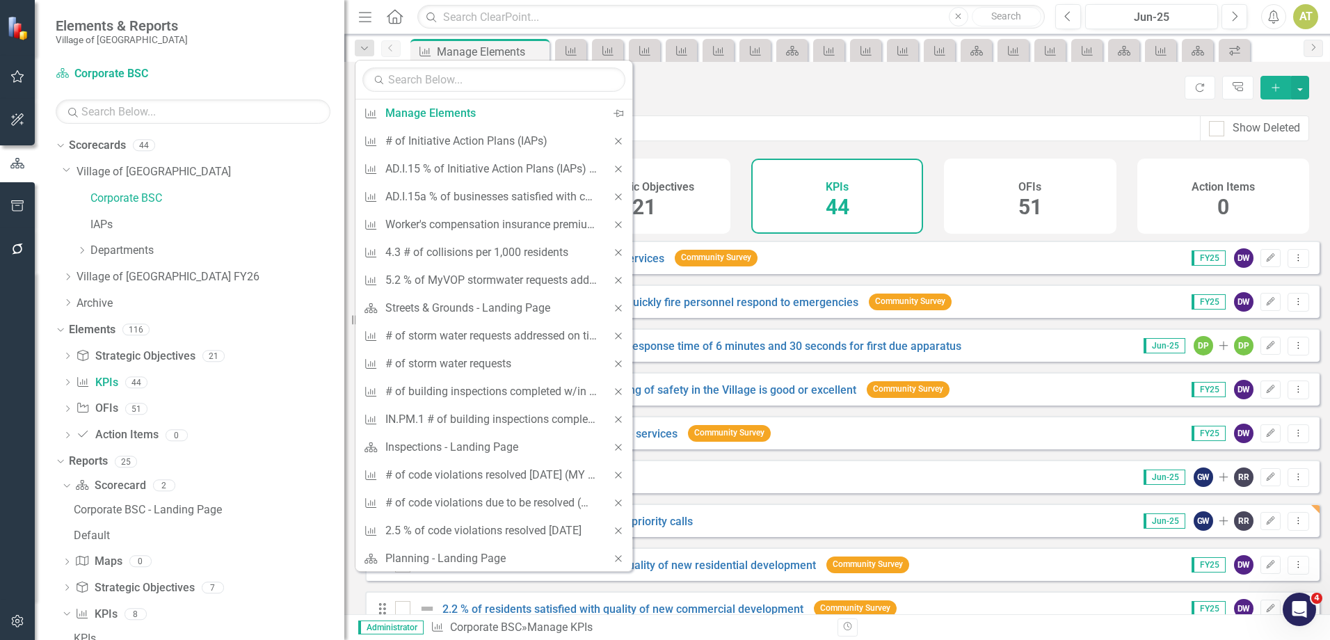
click at [612, 138] on icon "Close" at bounding box center [618, 141] width 13 height 10
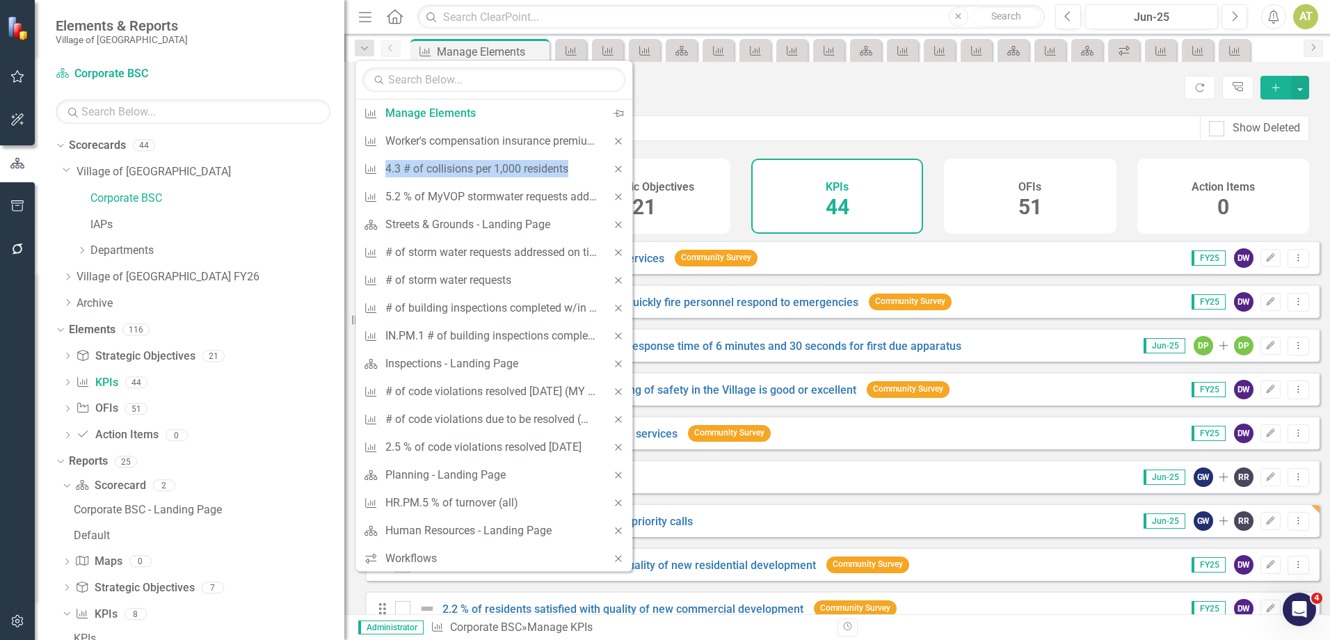
click at [612, 138] on icon "Close" at bounding box center [618, 141] width 13 height 10
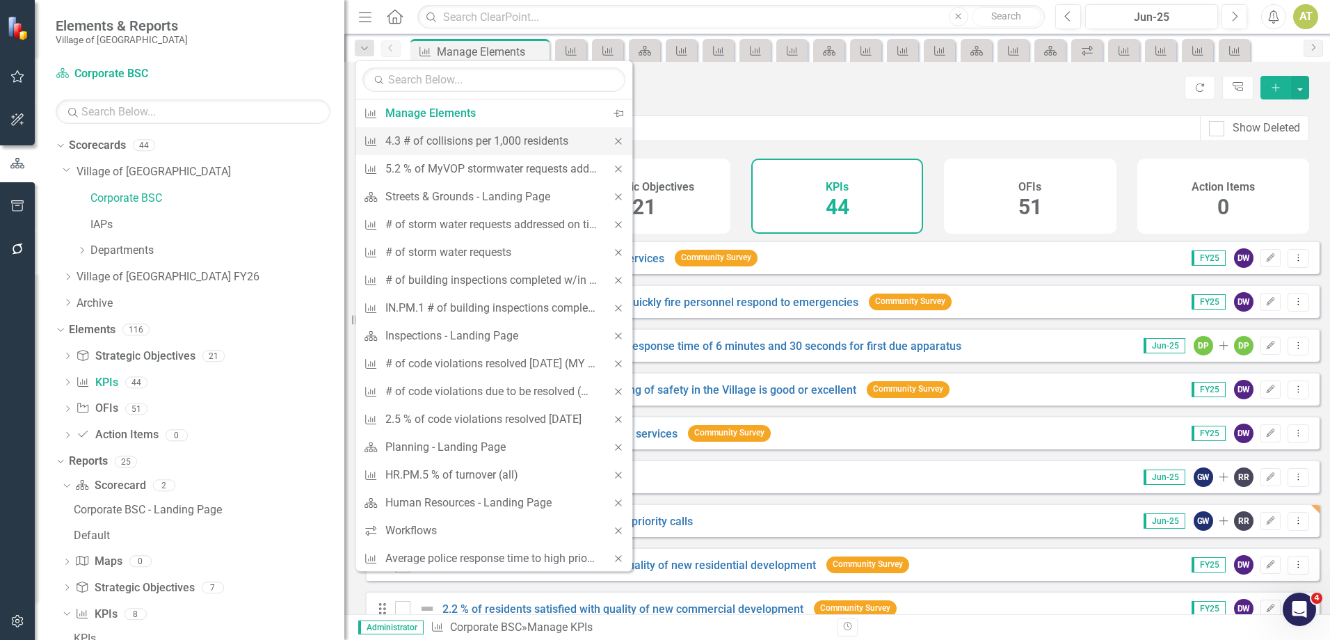
click at [612, 139] on icon "Close" at bounding box center [618, 141] width 13 height 10
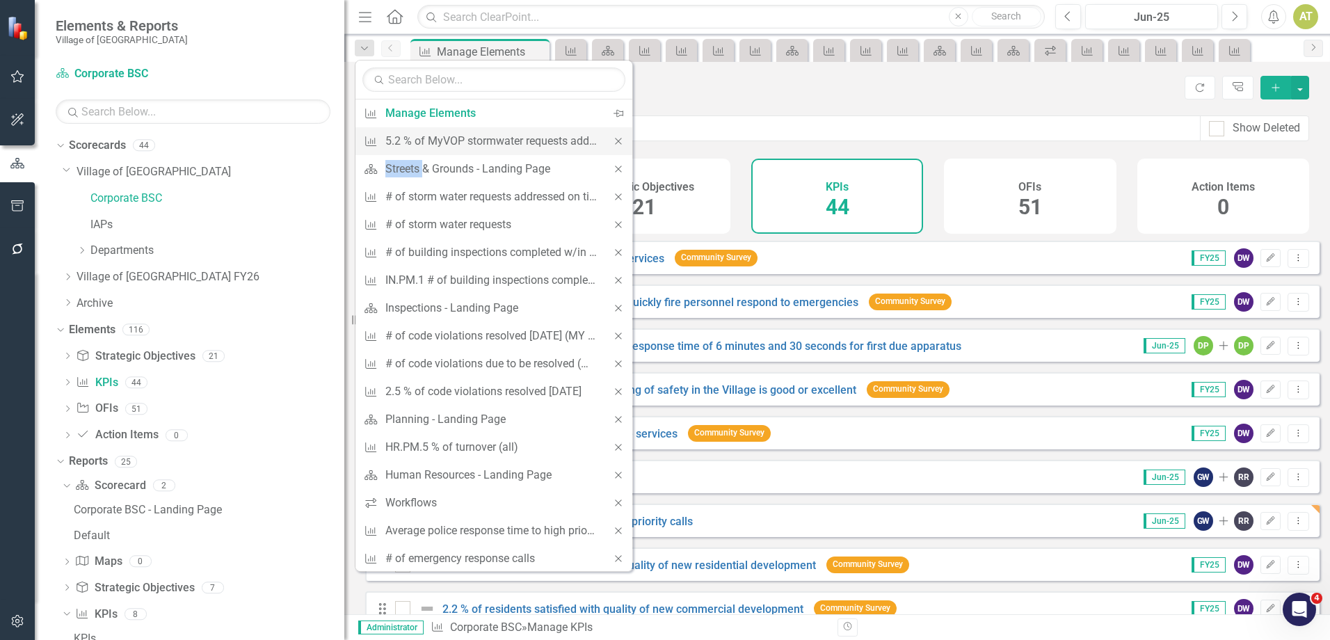
click at [615, 140] on icon at bounding box center [618, 141] width 6 height 6
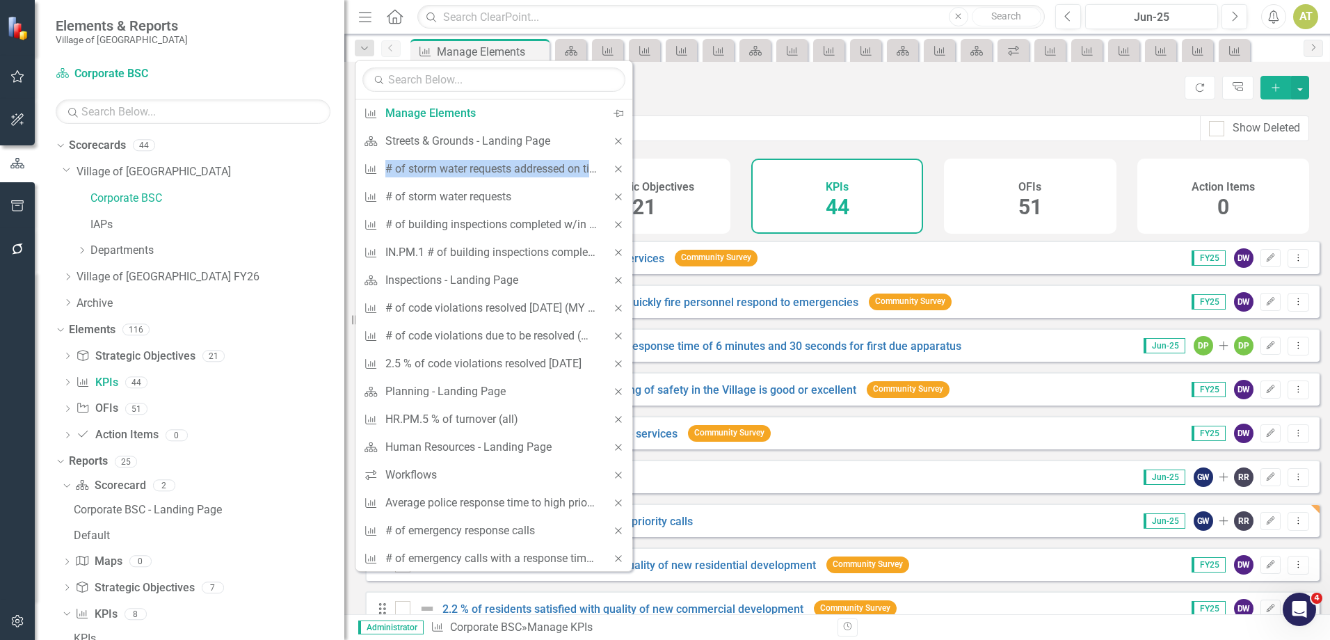
click at [615, 140] on icon at bounding box center [618, 141] width 6 height 6
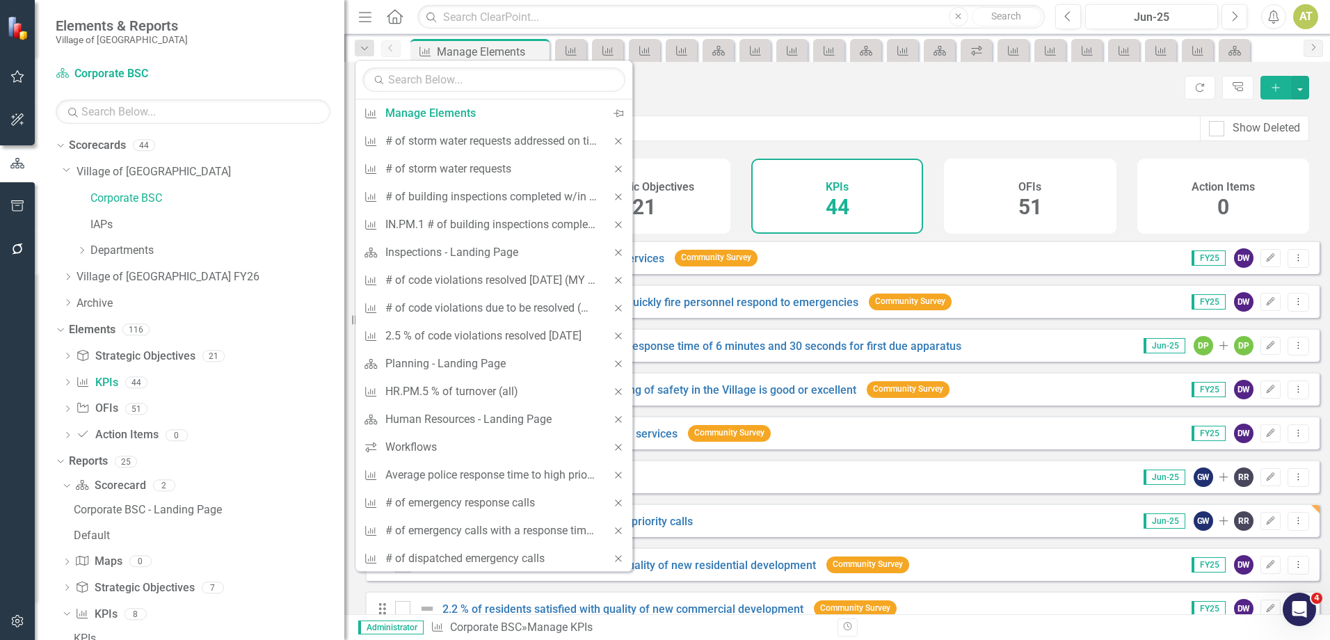
click at [615, 140] on icon at bounding box center [618, 141] width 6 height 6
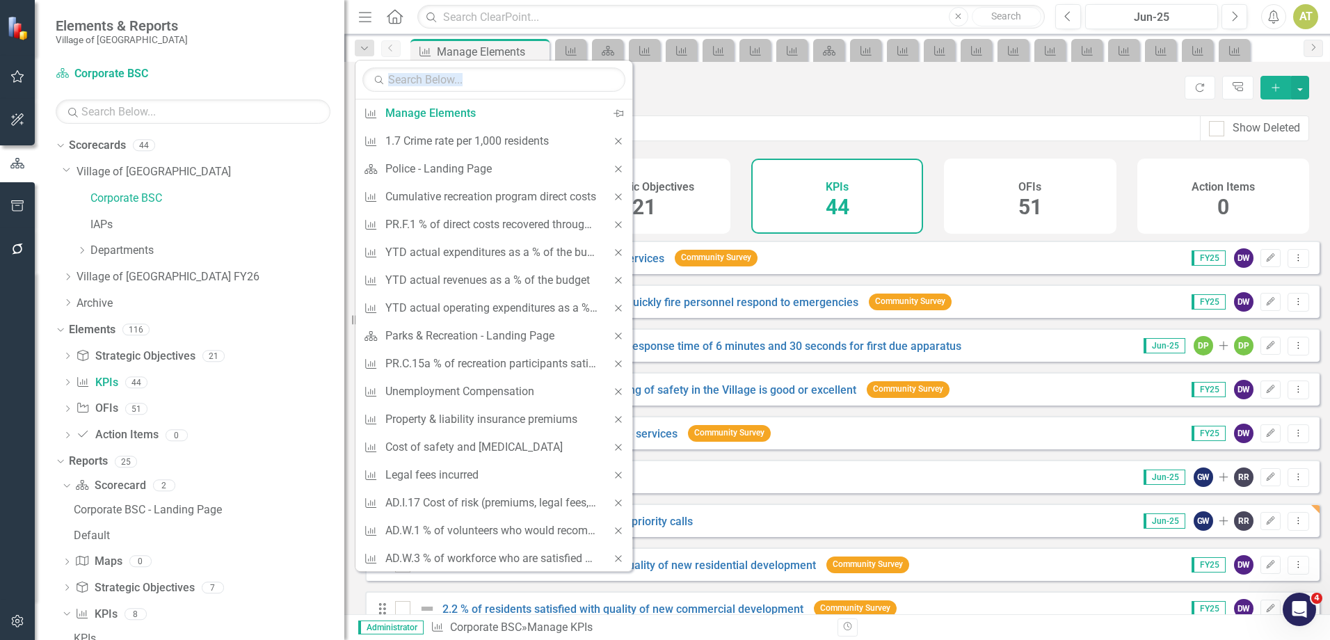
click at [615, 140] on icon at bounding box center [618, 141] width 6 height 6
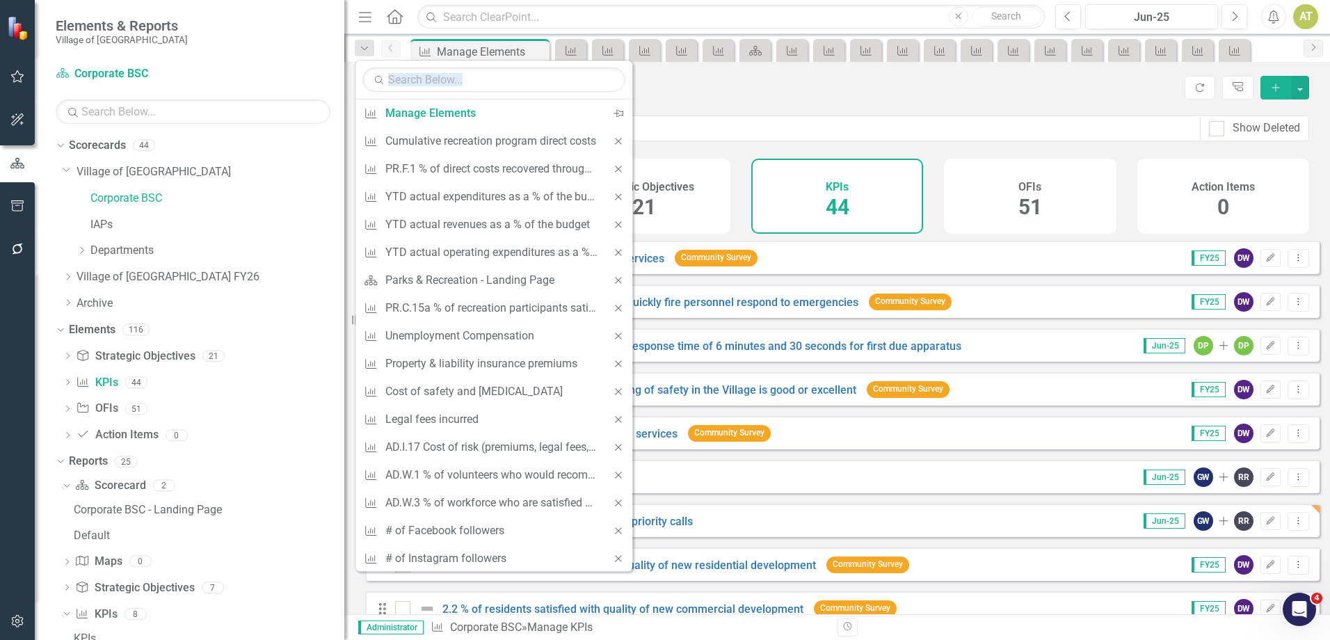
click at [615, 140] on icon at bounding box center [618, 141] width 6 height 6
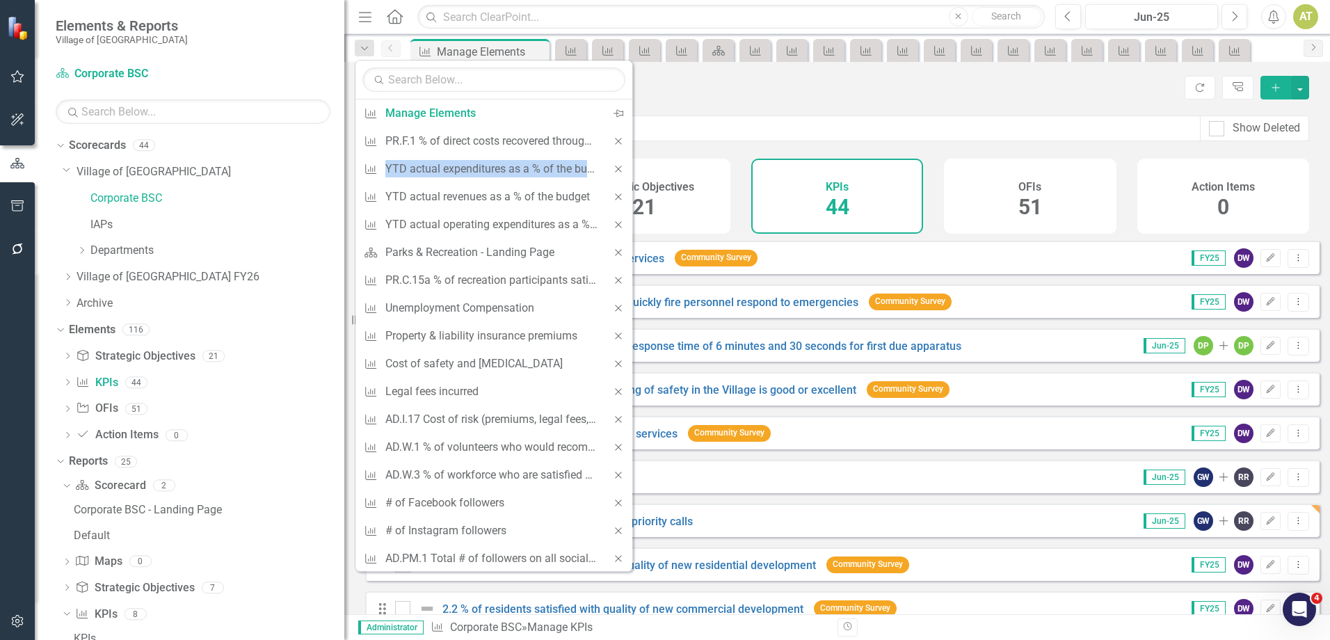
click at [615, 140] on icon at bounding box center [618, 141] width 6 height 6
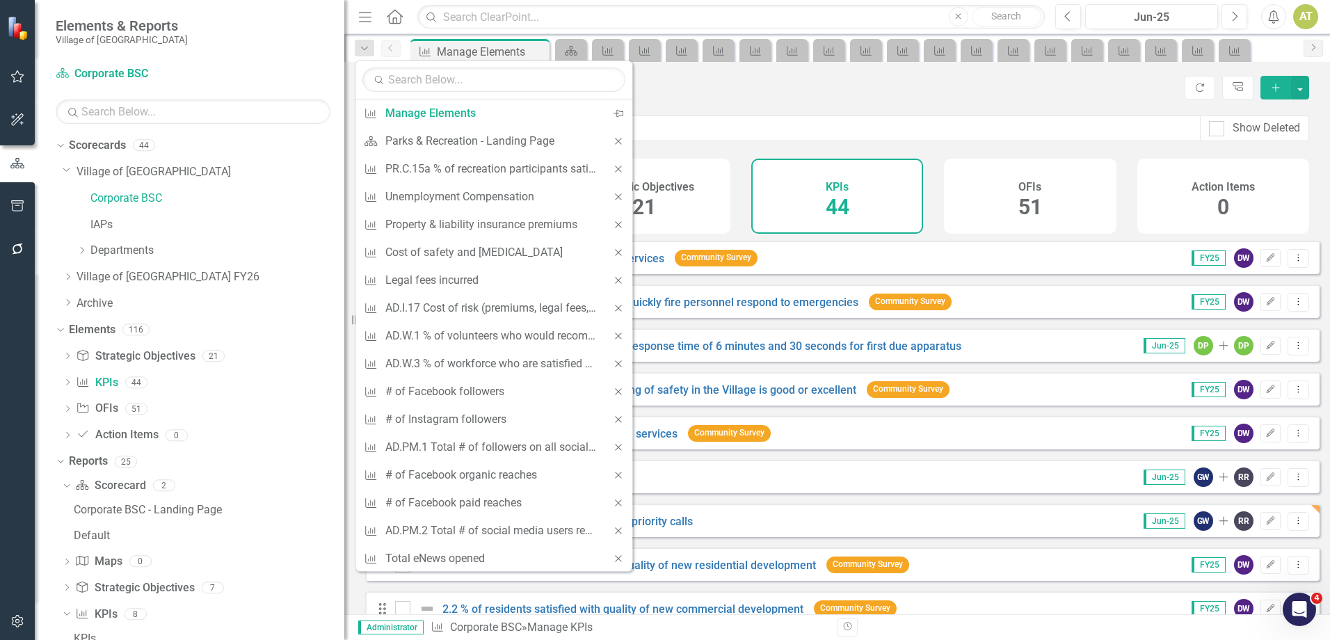
click at [615, 140] on icon at bounding box center [618, 141] width 6 height 6
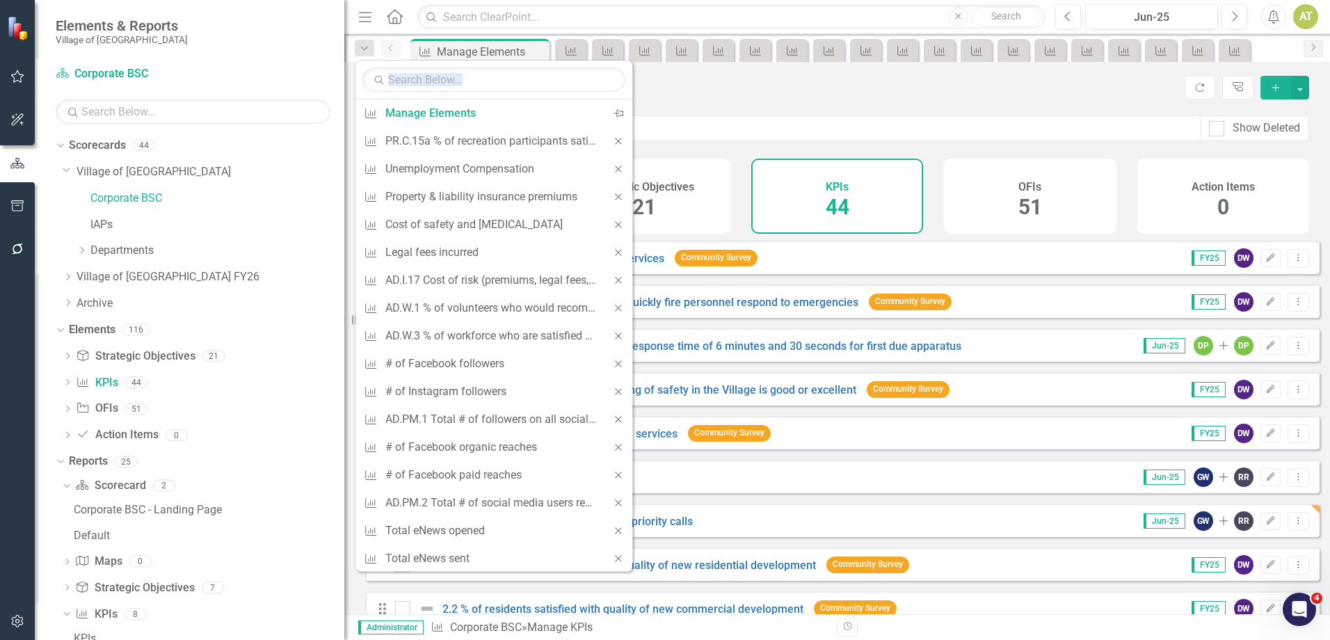
click at [615, 140] on icon at bounding box center [618, 141] width 6 height 6
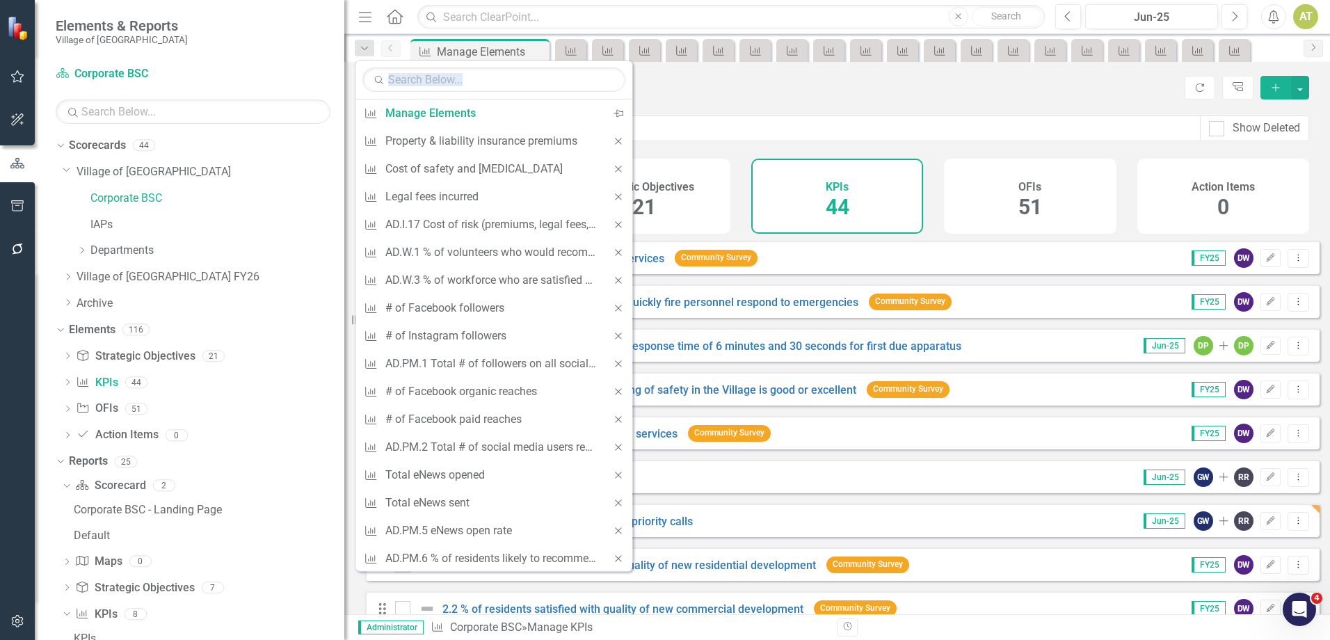
click at [615, 140] on icon at bounding box center [618, 141] width 6 height 6
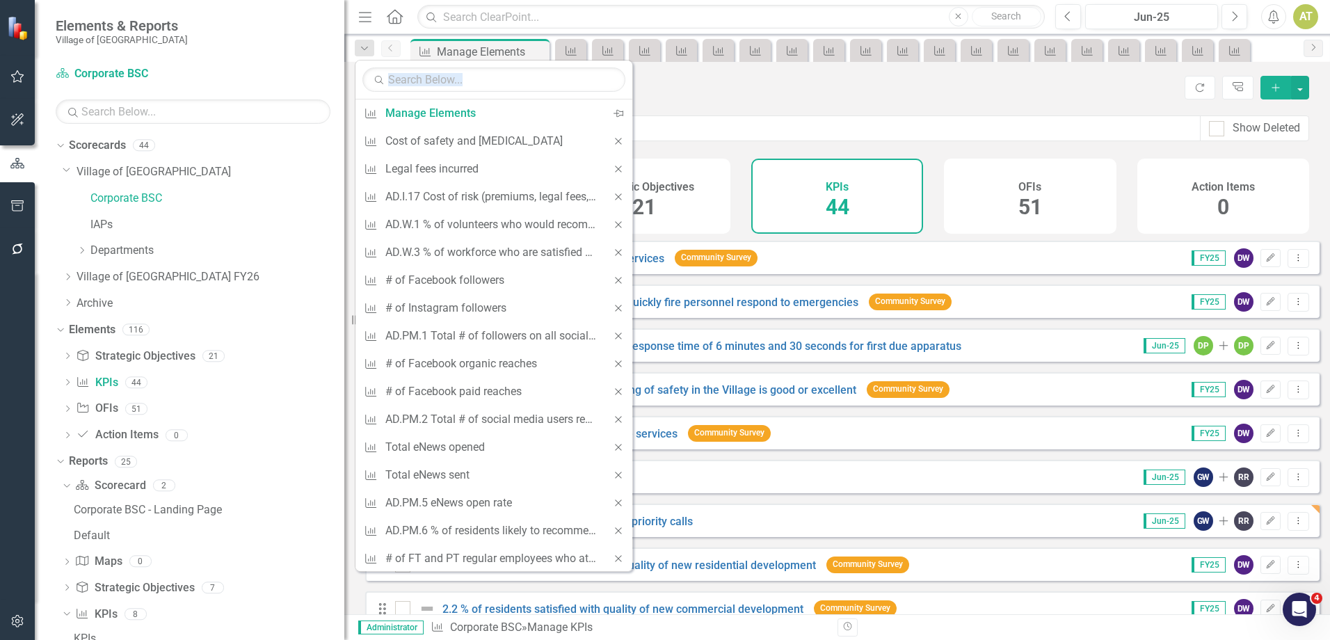
click at [615, 140] on icon at bounding box center [618, 141] width 6 height 6
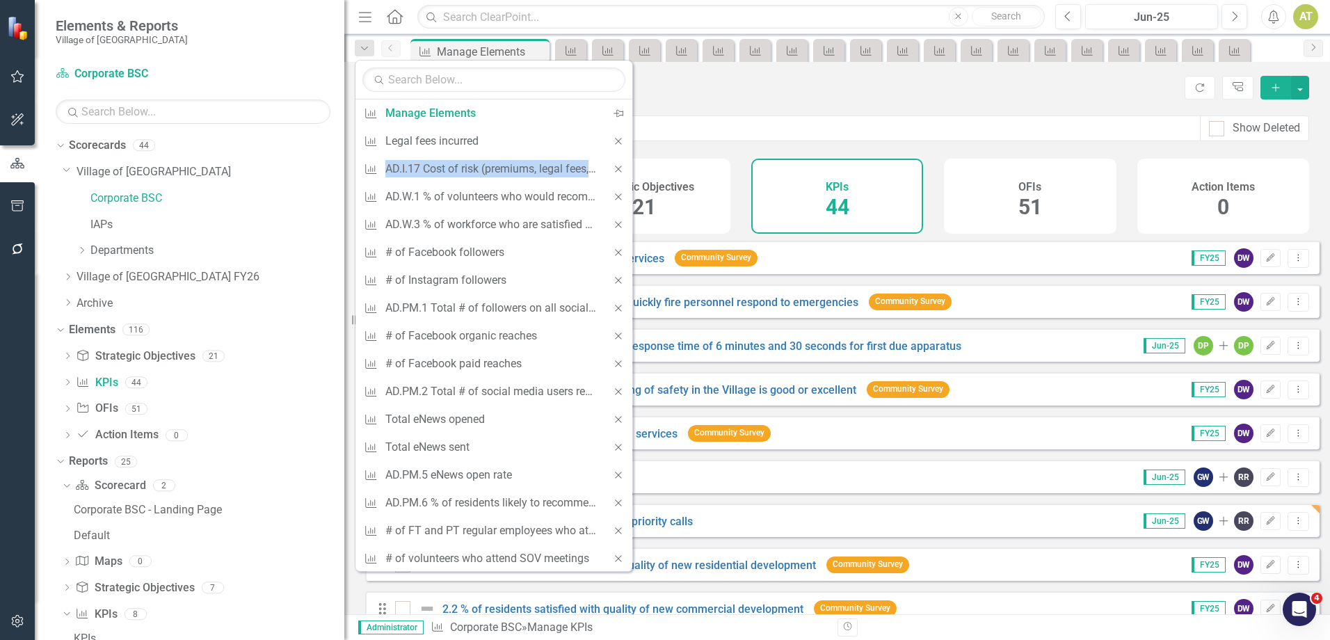
click at [615, 140] on icon at bounding box center [618, 141] width 6 height 6
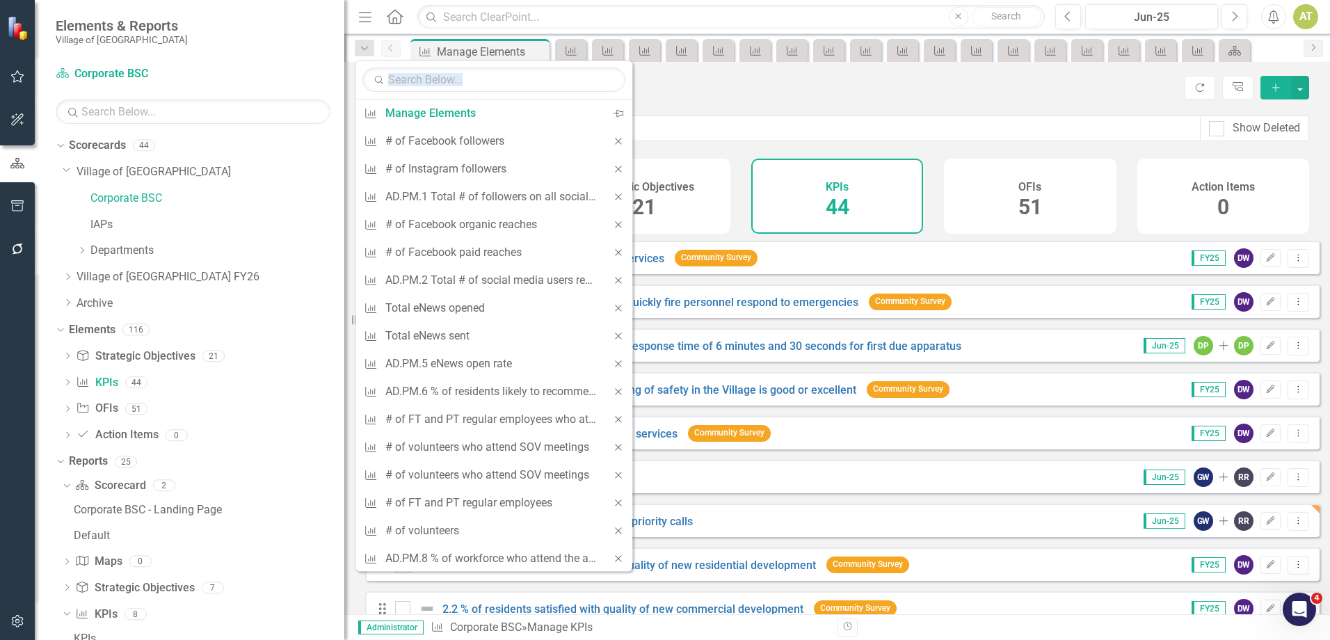
click at [615, 140] on icon at bounding box center [618, 141] width 6 height 6
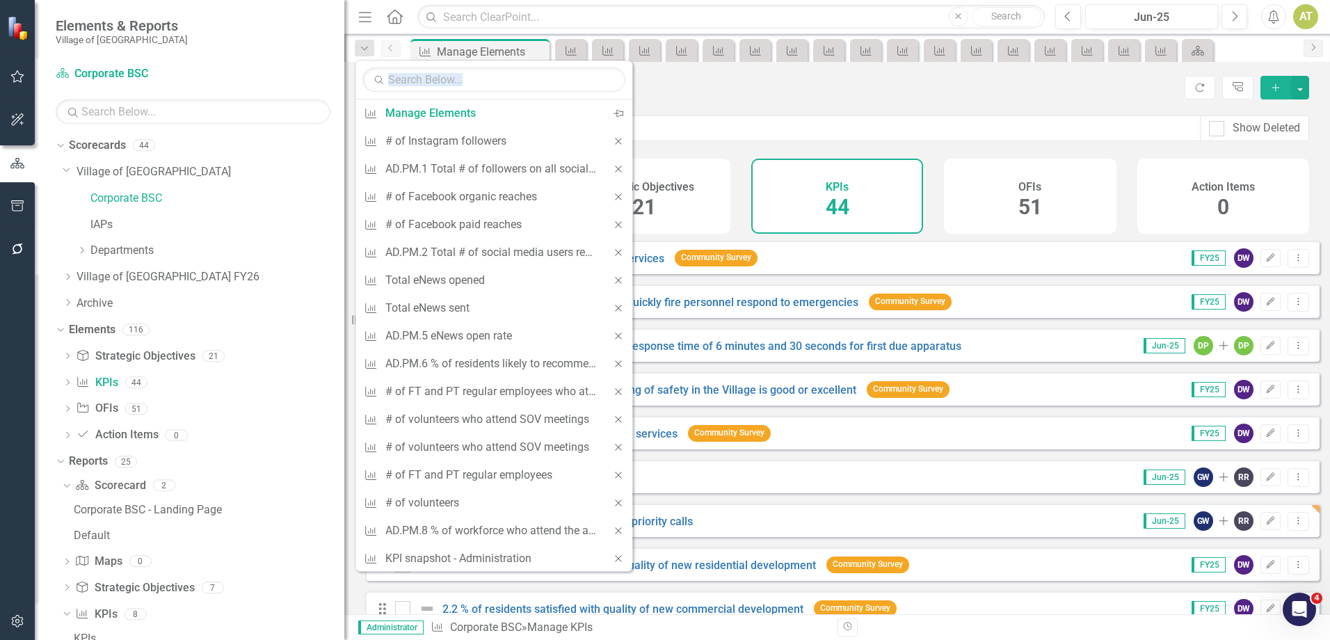
click at [615, 140] on icon at bounding box center [618, 141] width 6 height 6
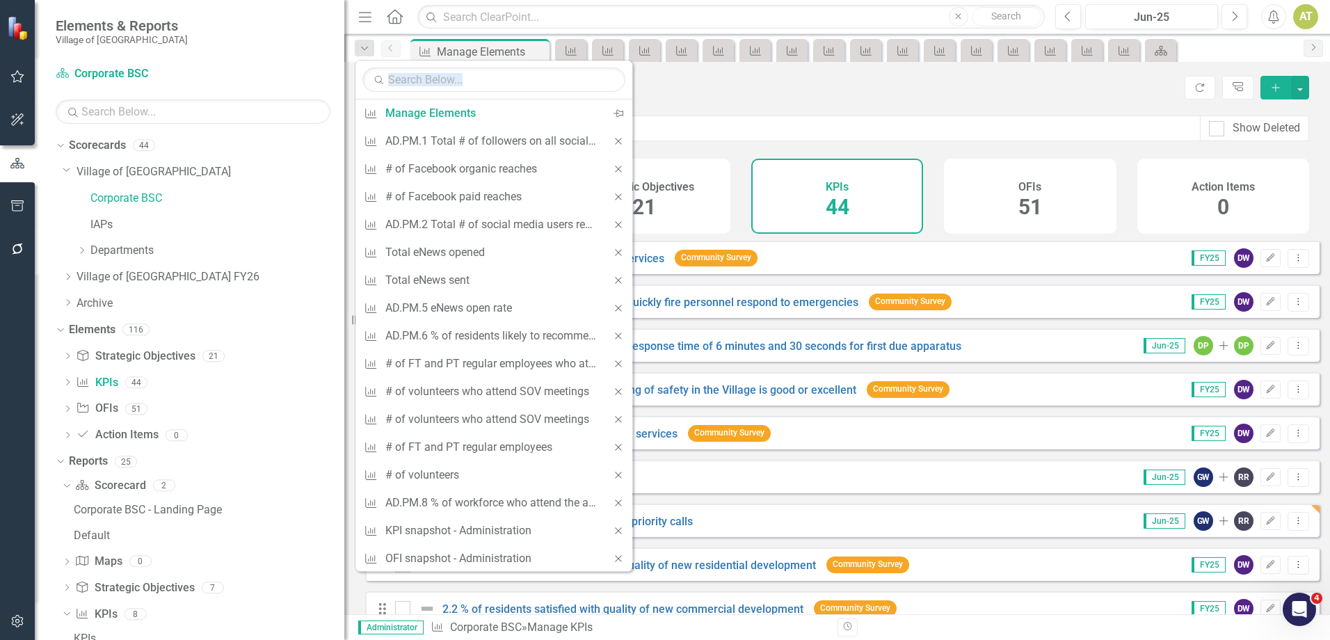
click at [615, 140] on icon at bounding box center [618, 141] width 6 height 6
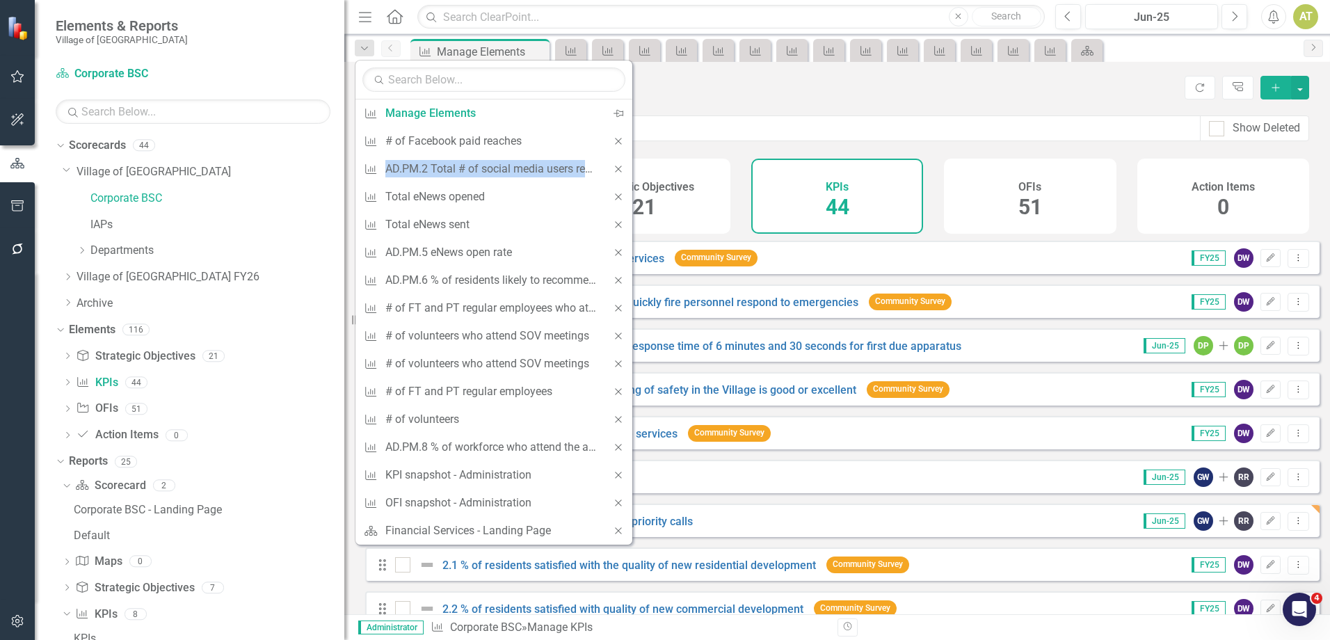
click at [609, 140] on div "Close" at bounding box center [618, 141] width 28 height 28
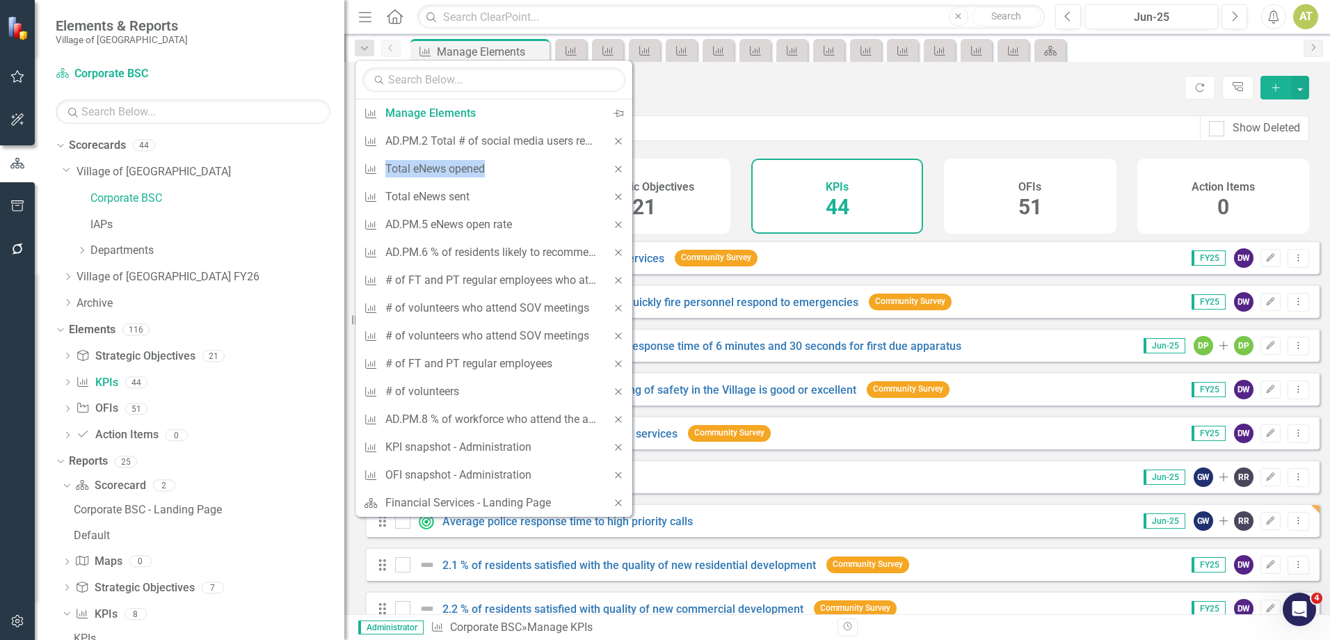
click at [609, 140] on div "Close" at bounding box center [618, 141] width 28 height 28
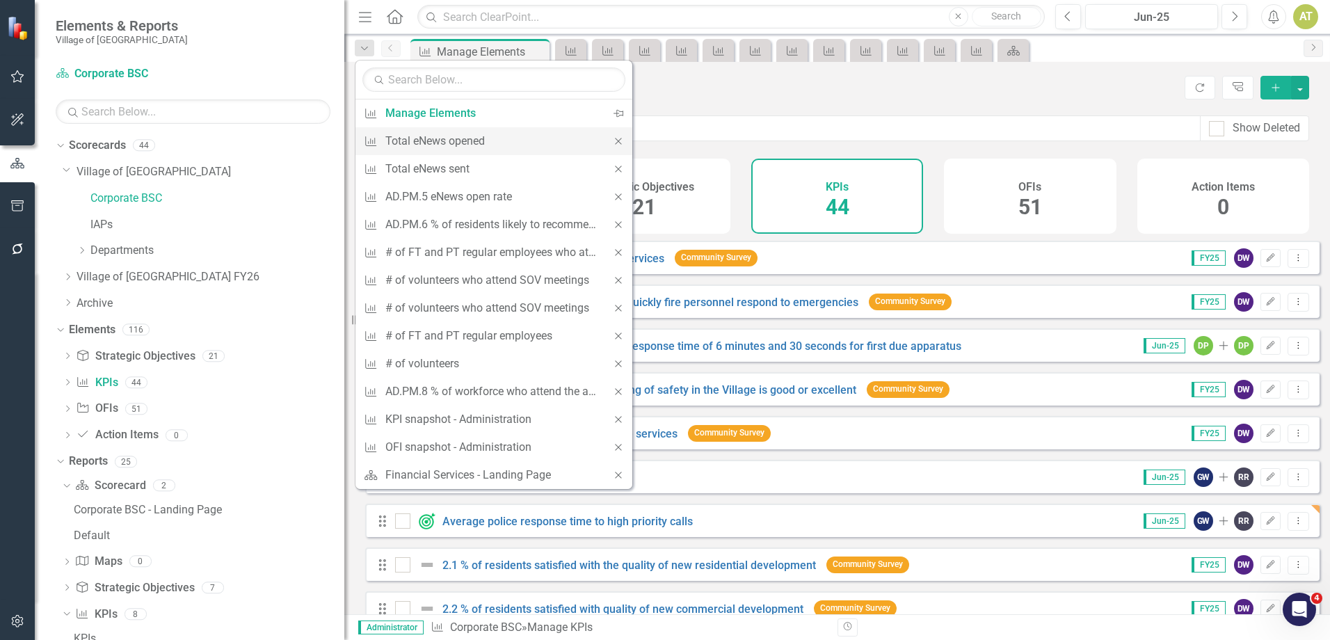
click at [621, 137] on icon "Close" at bounding box center [618, 141] width 13 height 10
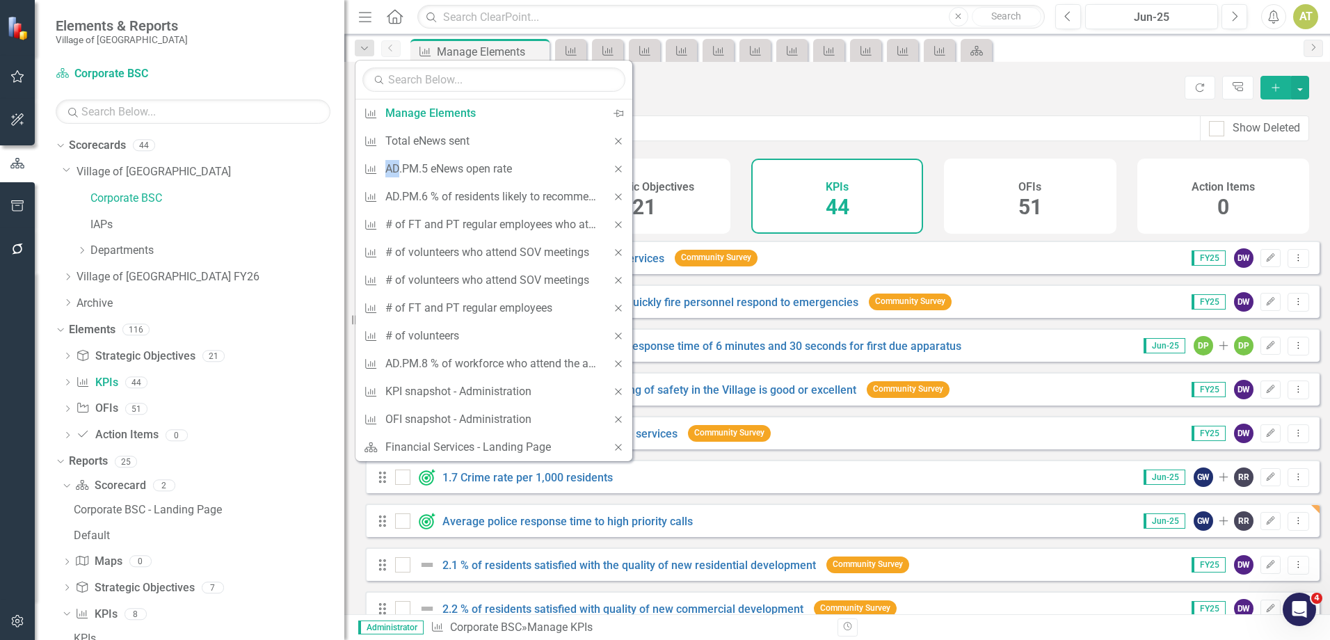
click at [621, 137] on icon "Close" at bounding box center [618, 141] width 13 height 10
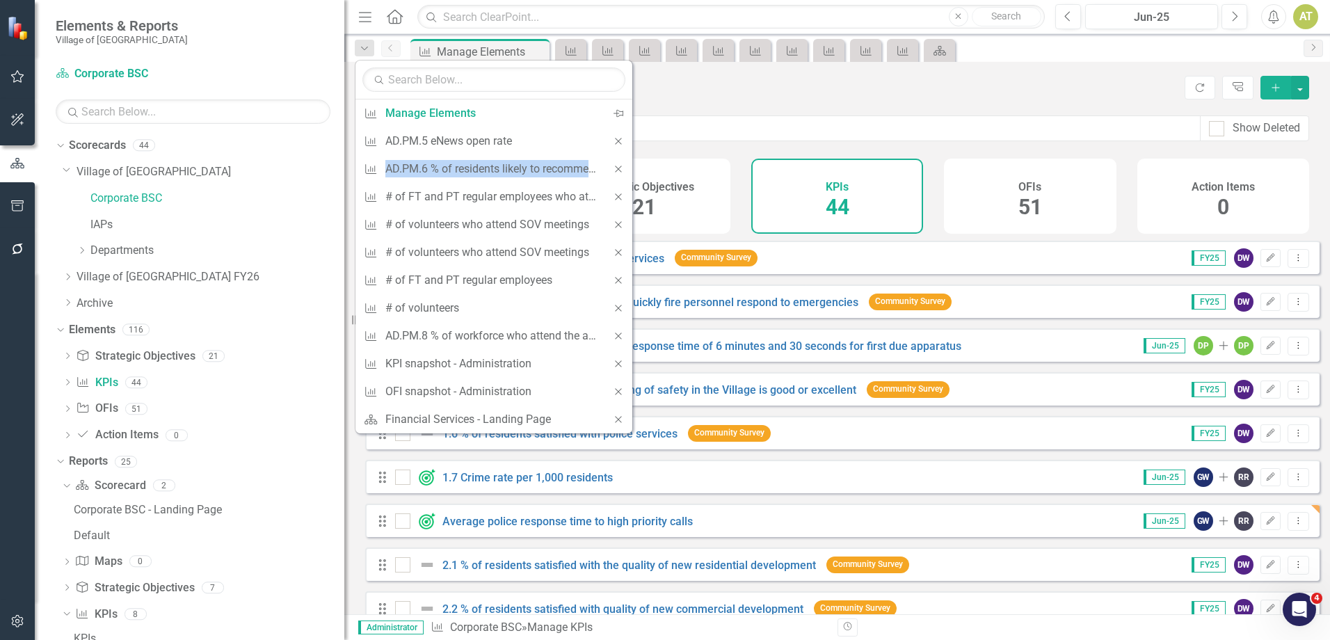
click at [621, 137] on icon "Close" at bounding box center [618, 141] width 13 height 10
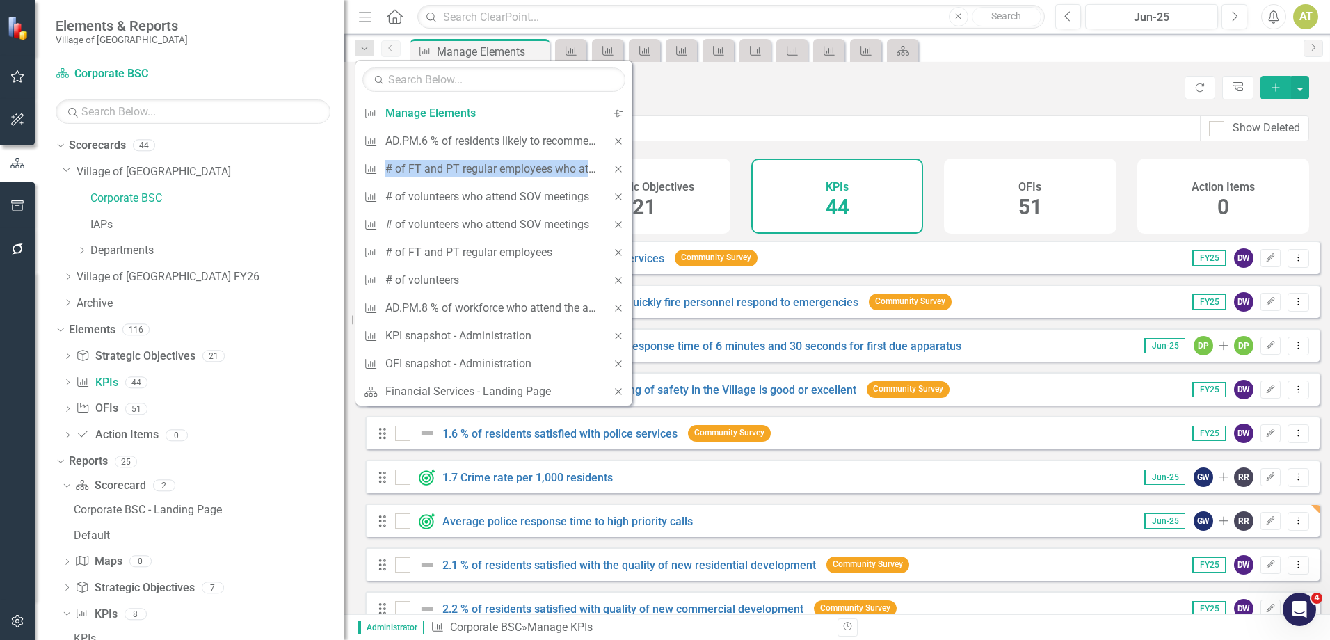
click at [621, 137] on icon "Close" at bounding box center [618, 141] width 13 height 10
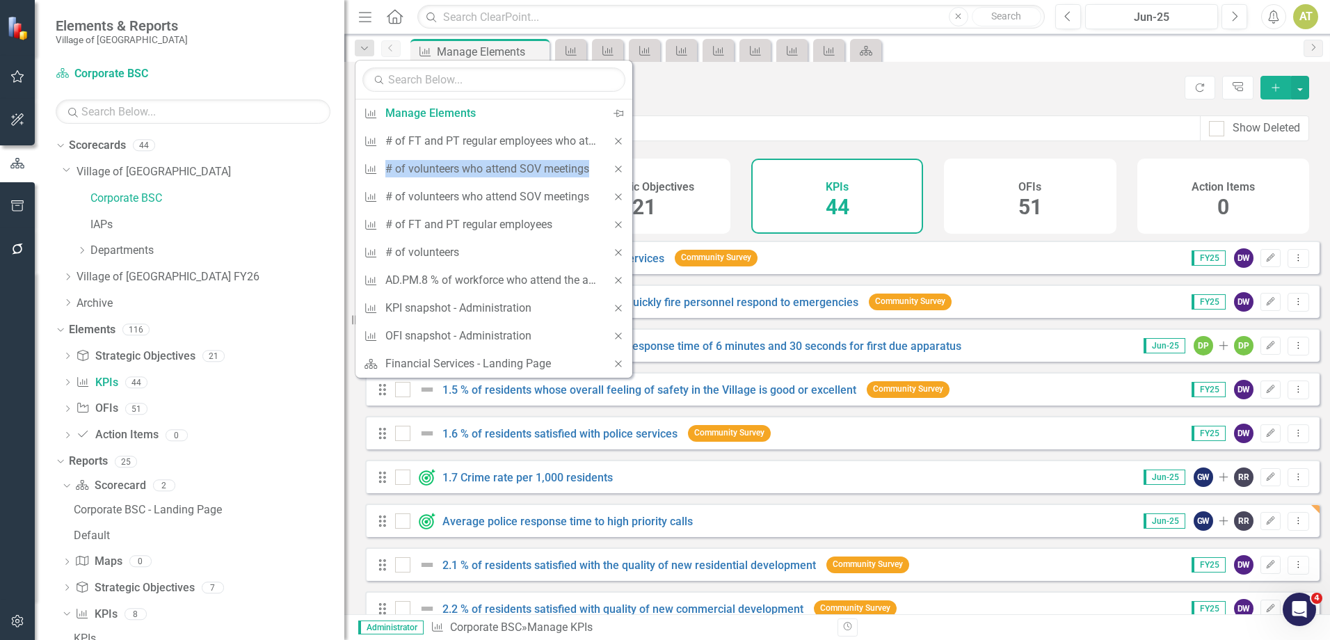
click at [621, 137] on icon "Close" at bounding box center [618, 141] width 13 height 10
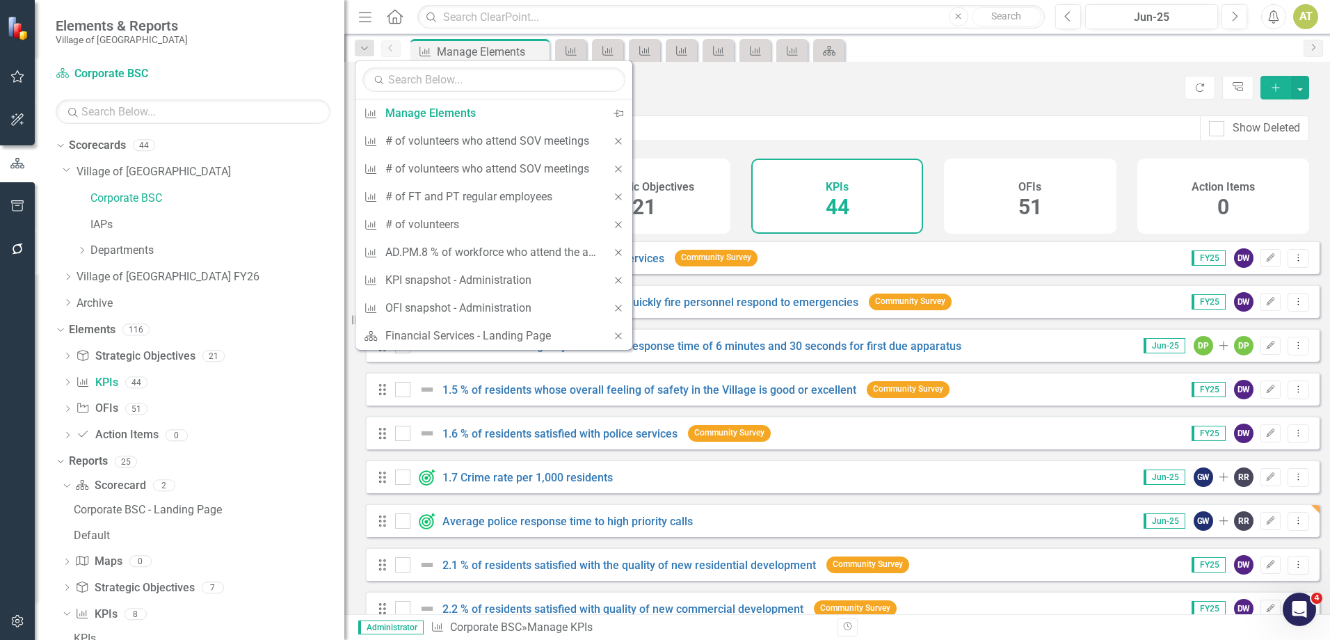
click at [621, 137] on icon "Close" at bounding box center [618, 141] width 13 height 10
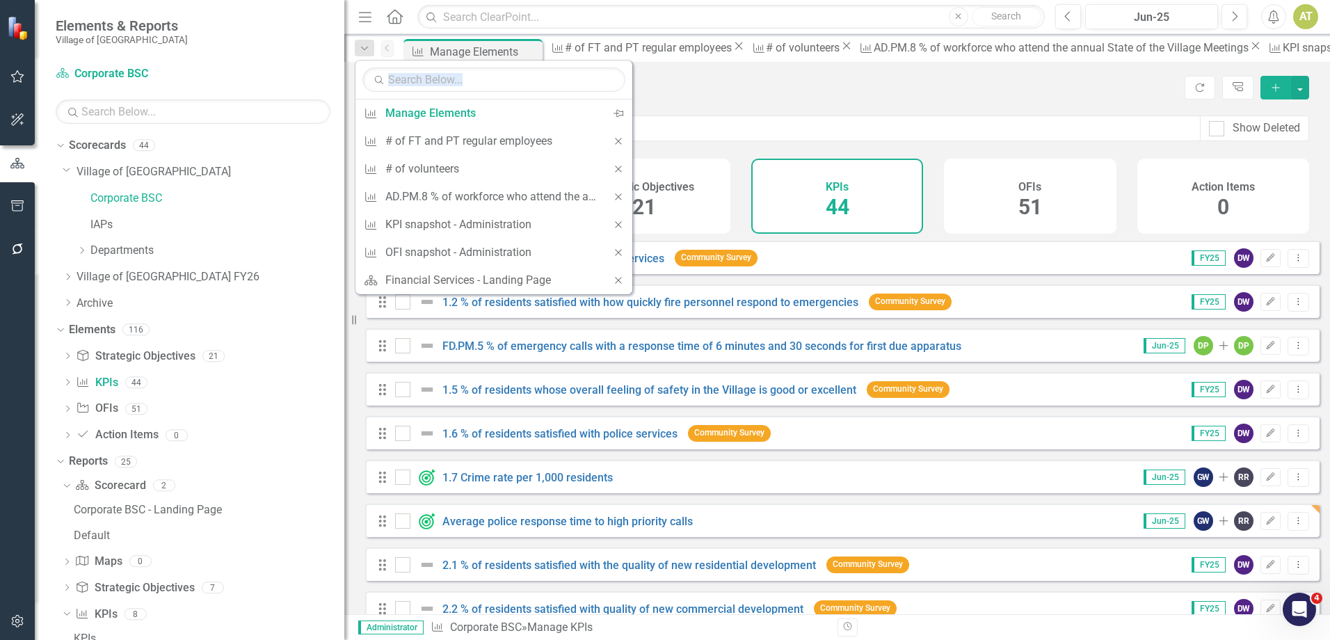
click at [621, 137] on icon "Close" at bounding box center [618, 141] width 13 height 10
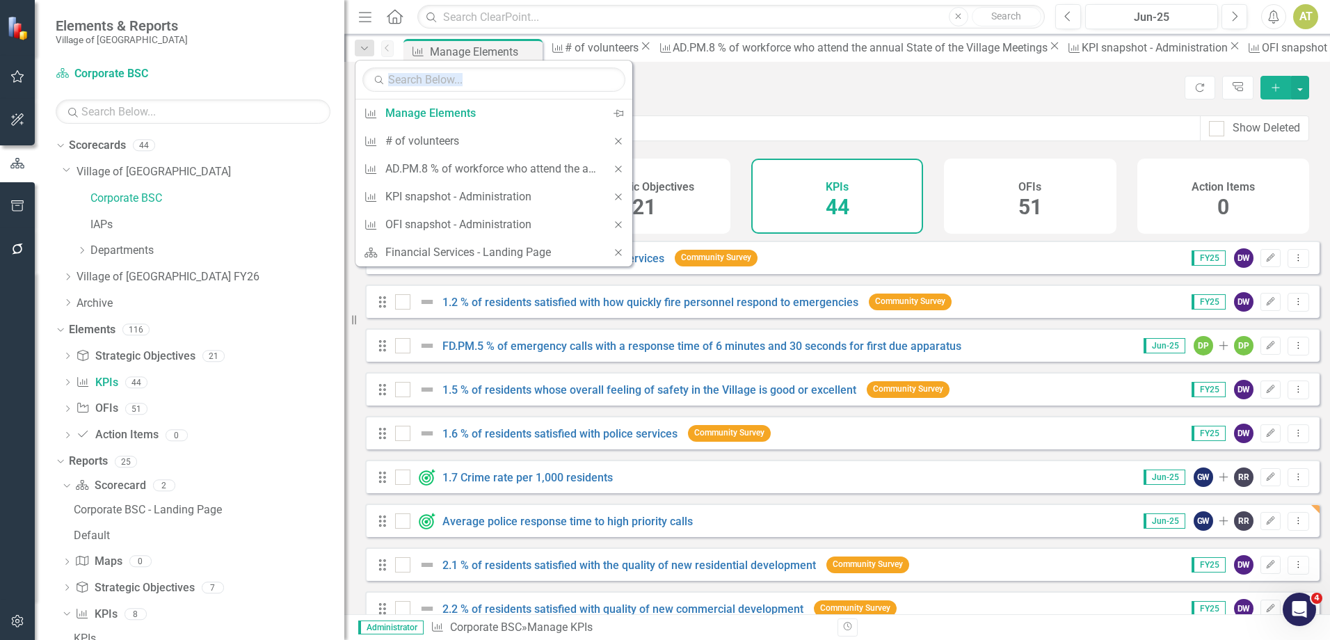
click at [621, 137] on icon "Close" at bounding box center [618, 141] width 13 height 10
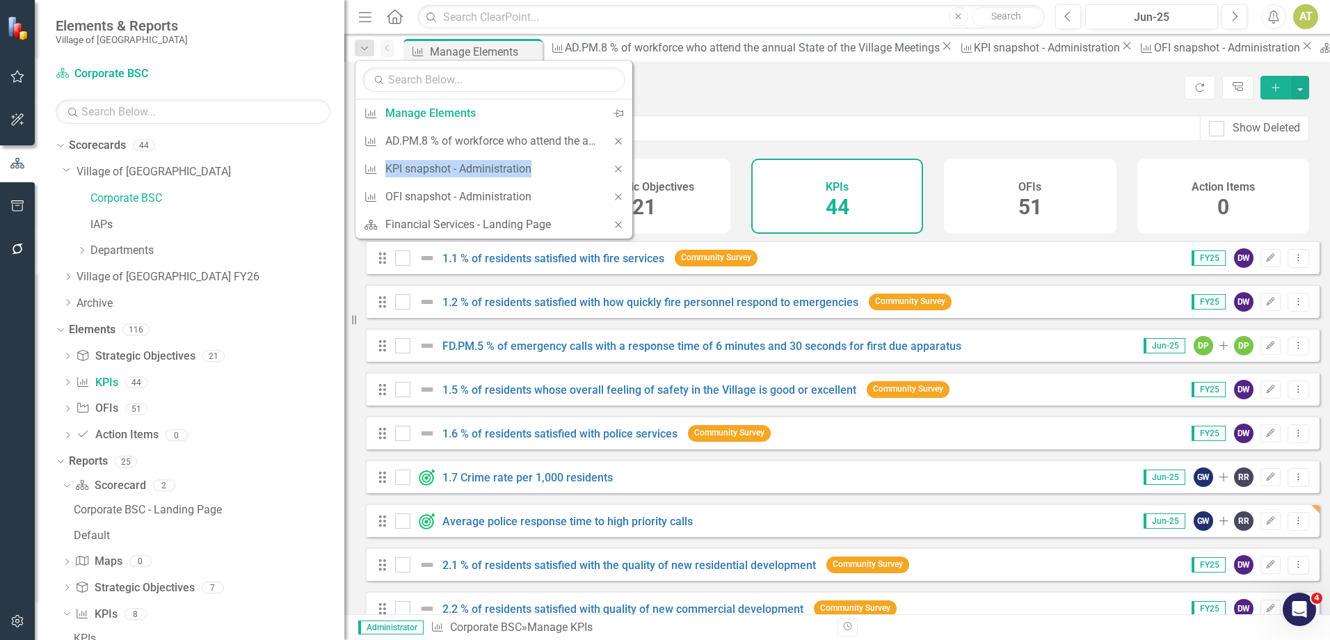
click at [621, 137] on icon "Close" at bounding box center [618, 141] width 13 height 10
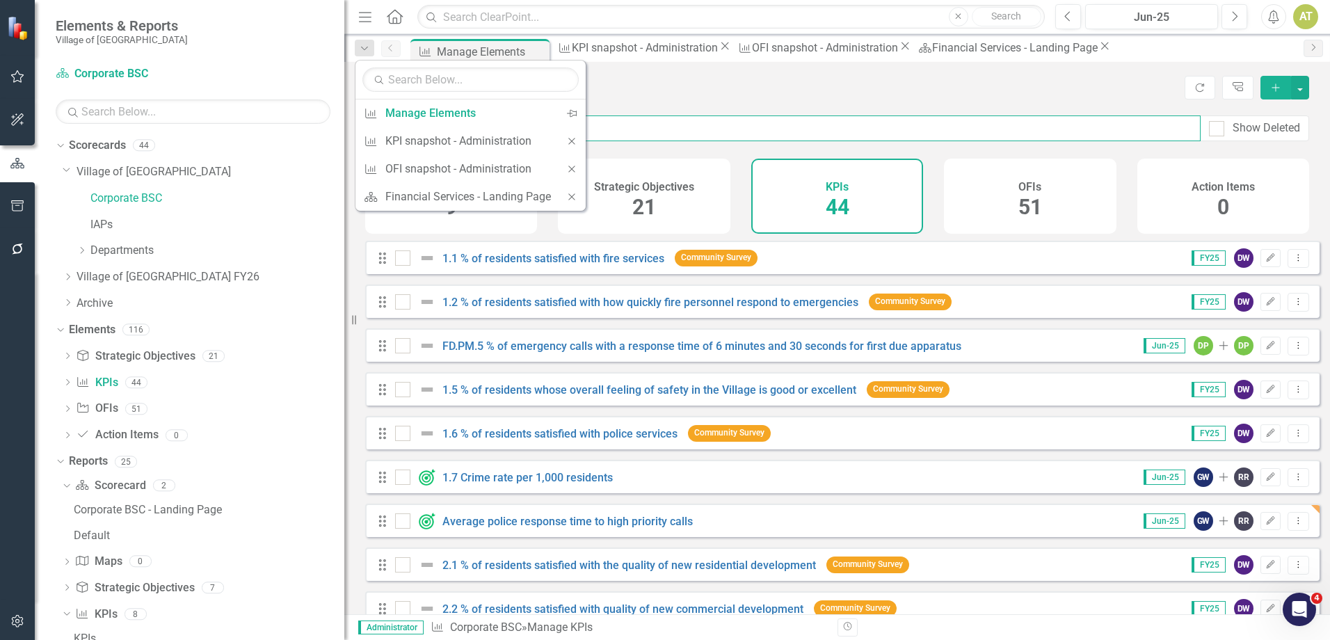
click at [621, 137] on input "text" at bounding box center [799, 128] width 802 height 26
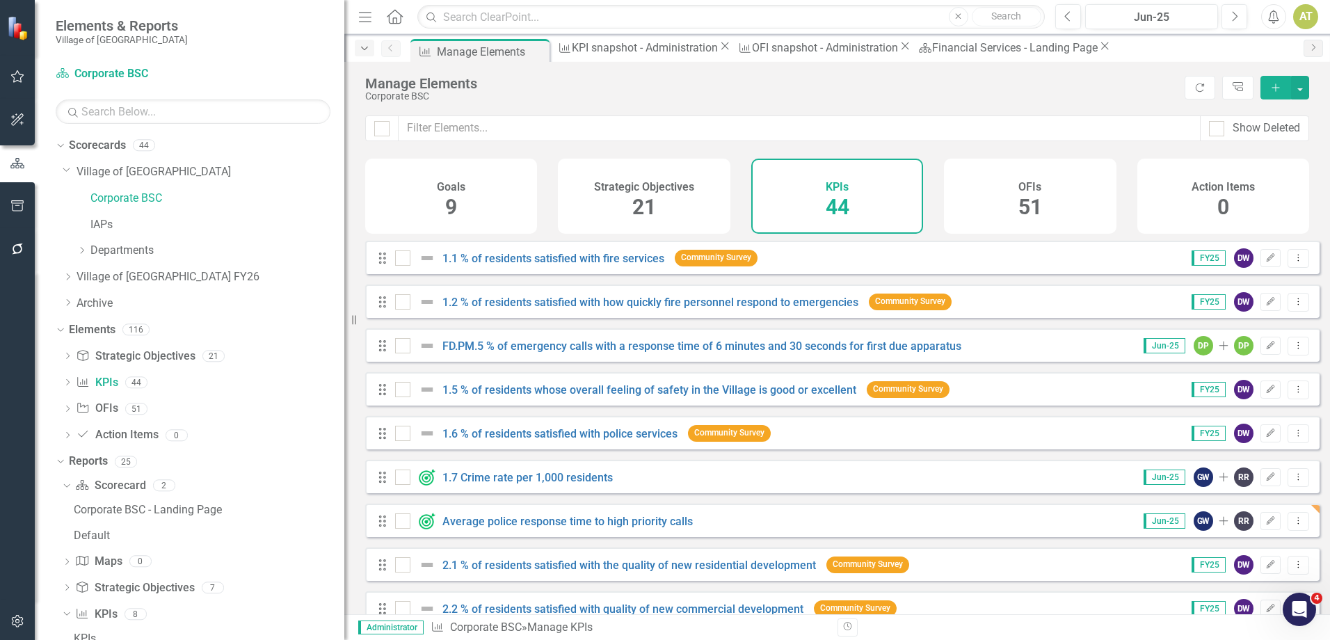
click at [363, 50] on icon "Dropdown" at bounding box center [364, 49] width 13 height 10
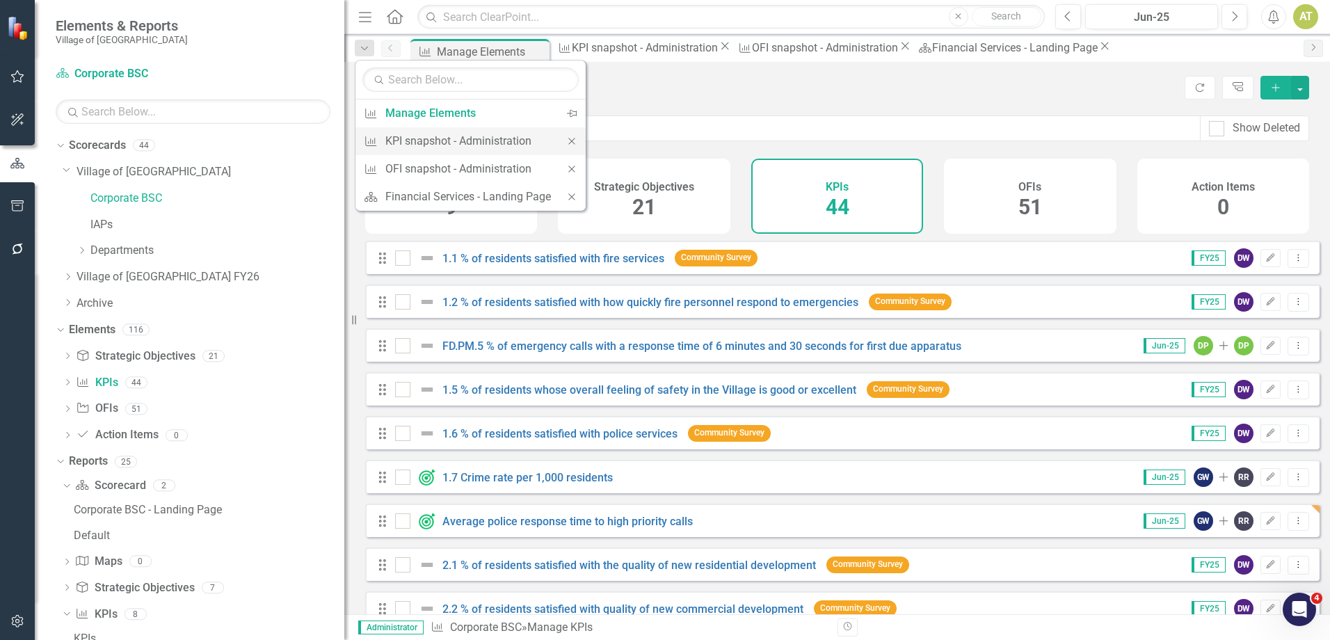
click at [573, 138] on icon "Close" at bounding box center [571, 141] width 13 height 10
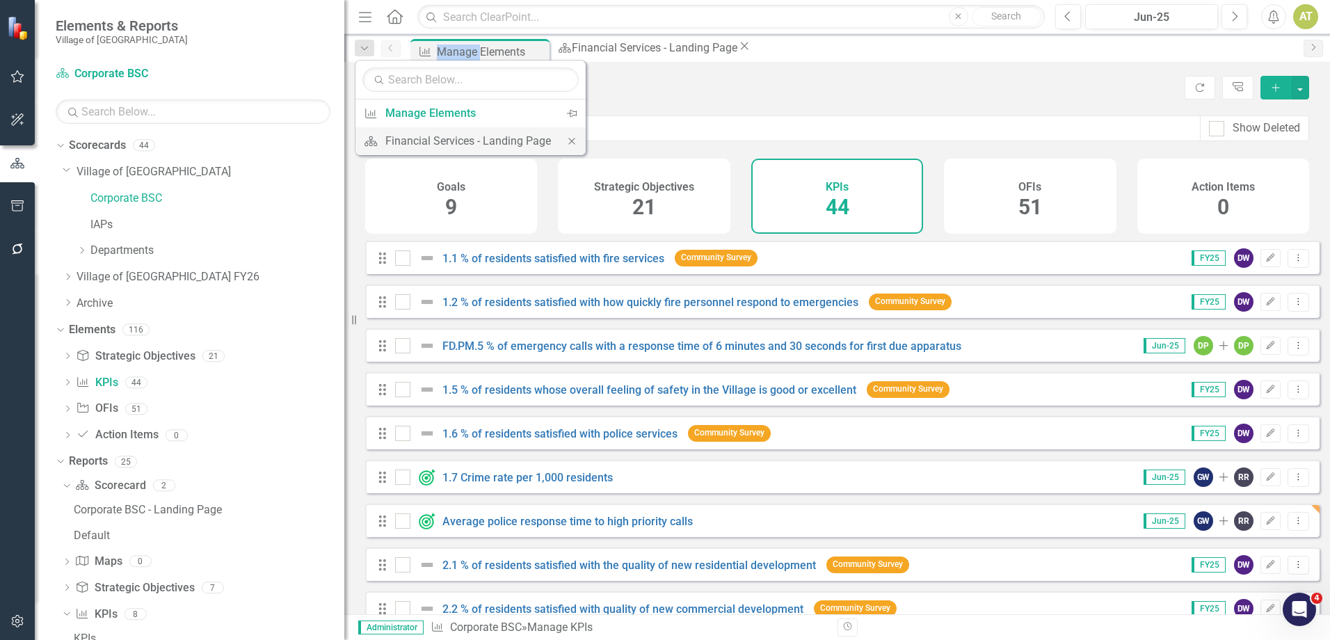
click at [572, 138] on icon "Close" at bounding box center [571, 141] width 13 height 10
drag, startPoint x: 572, startPoint y: 138, endPoint x: 768, endPoint y: 92, distance: 200.7
click at [768, 92] on div "Corporate BSC" at bounding box center [771, 96] width 812 height 10
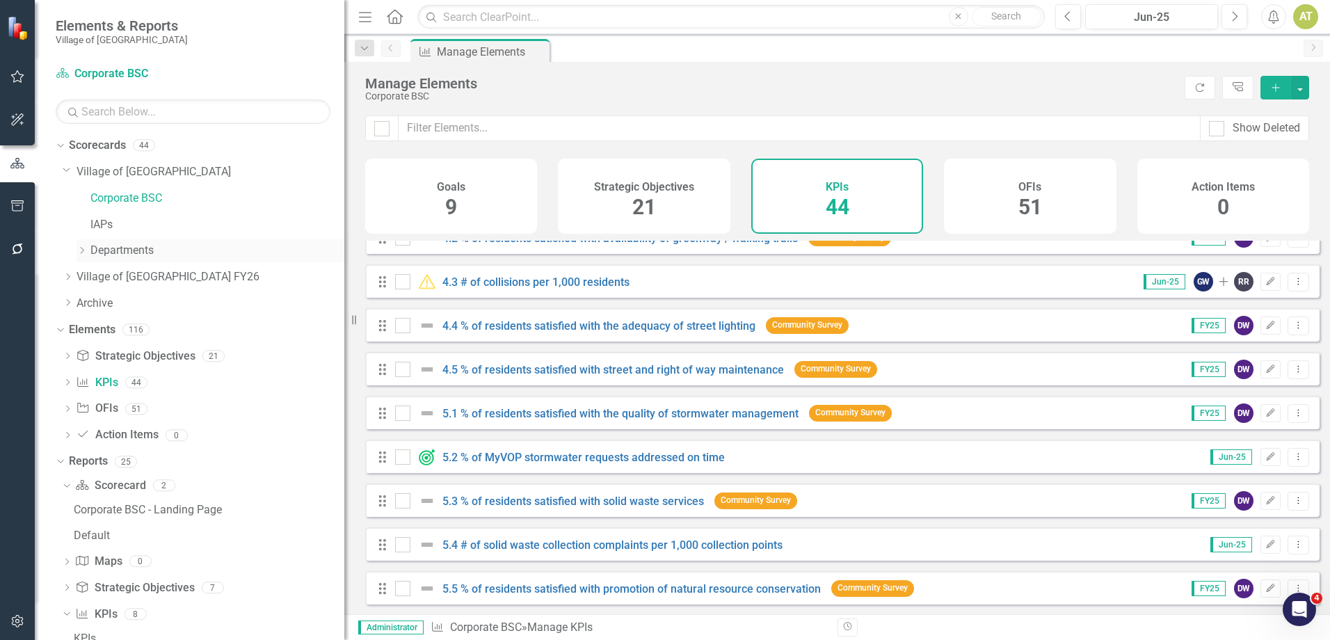
click at [76, 249] on icon "Dropdown" at bounding box center [81, 250] width 10 height 8
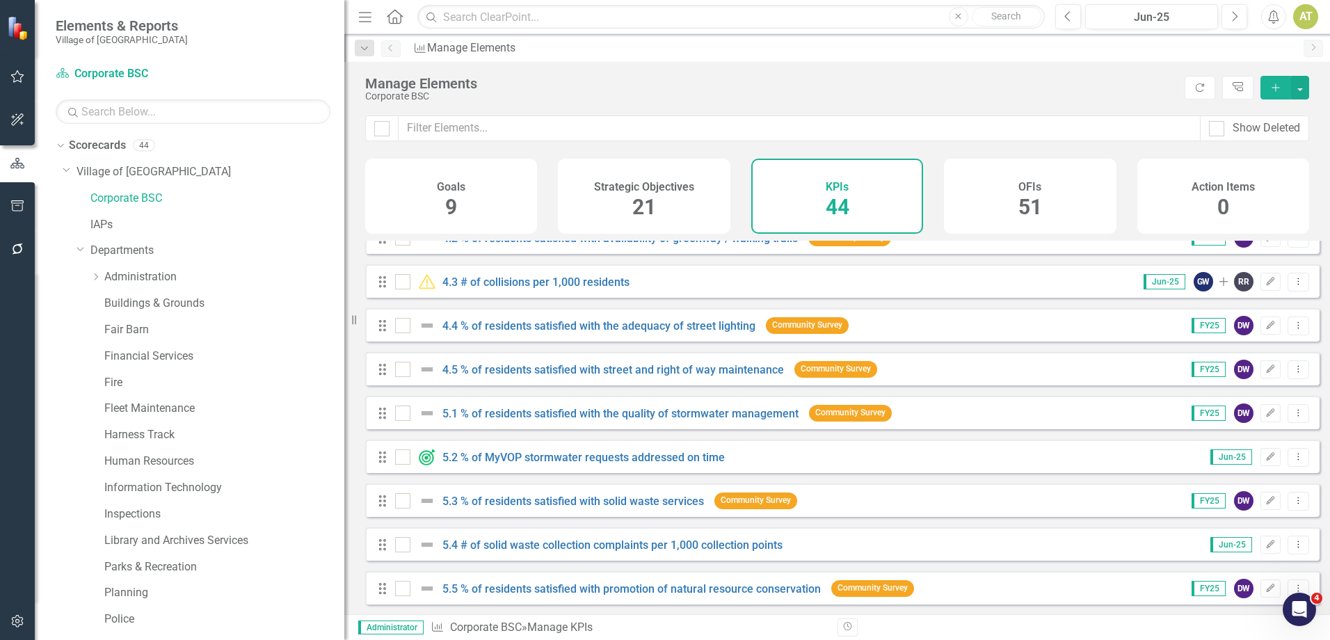
scroll to position [348, 0]
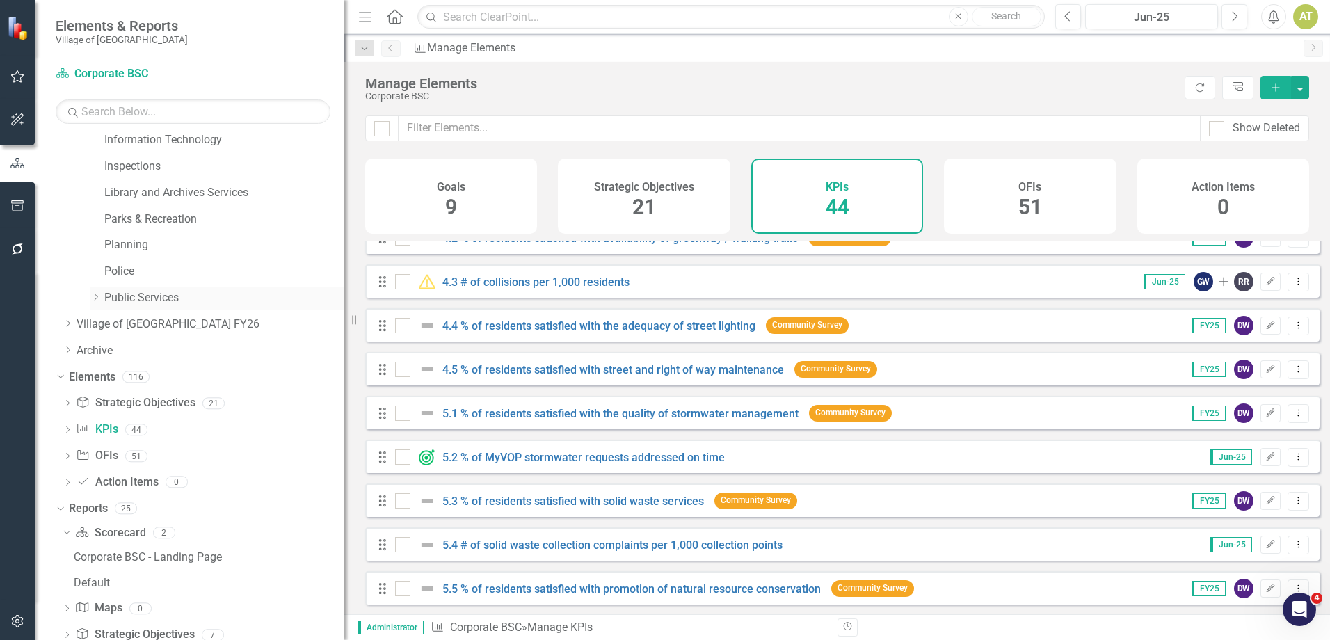
click at [92, 304] on div "Dropdown" at bounding box center [95, 298] width 10 height 12
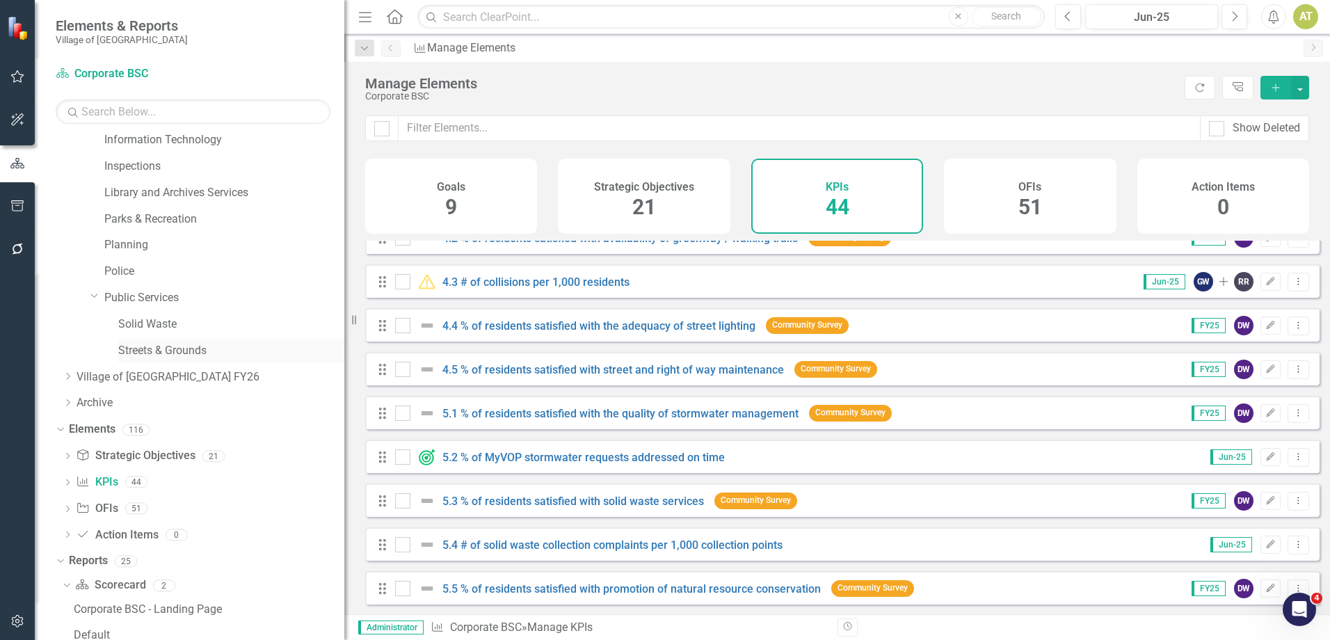
click at [145, 347] on link "Streets & Grounds" at bounding box center [231, 351] width 226 height 16
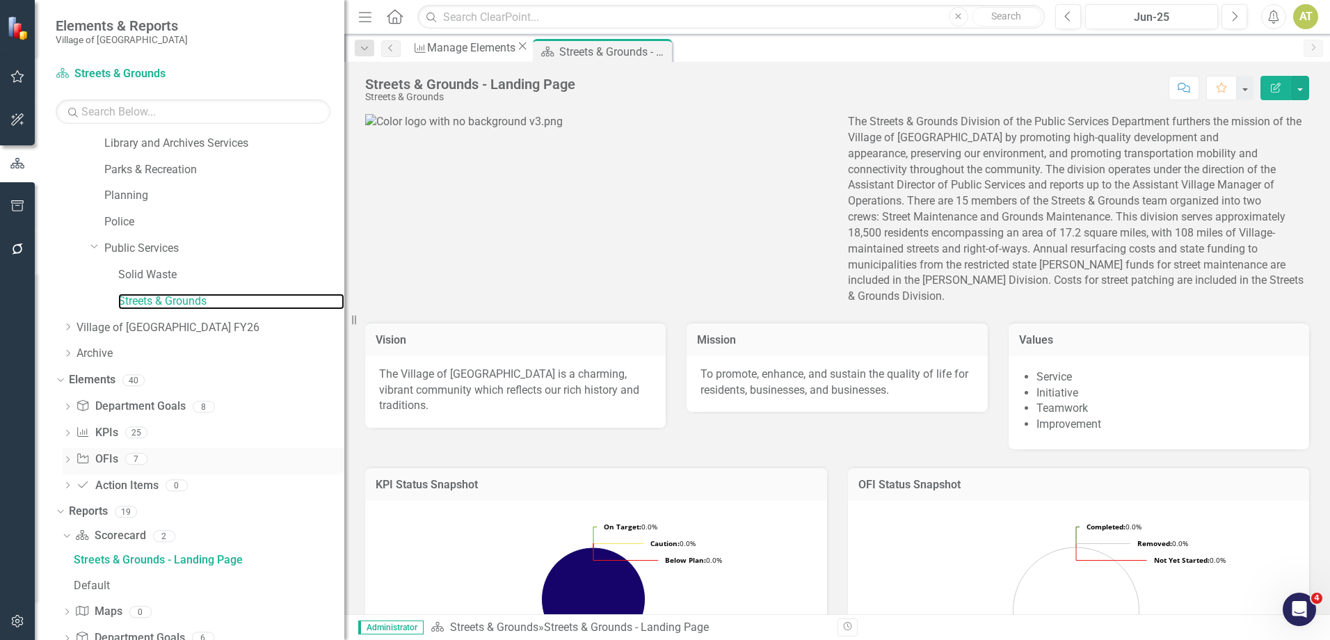
scroll to position [398, 0]
click at [116, 433] on link "KPI KPIs" at bounding box center [97, 432] width 42 height 16
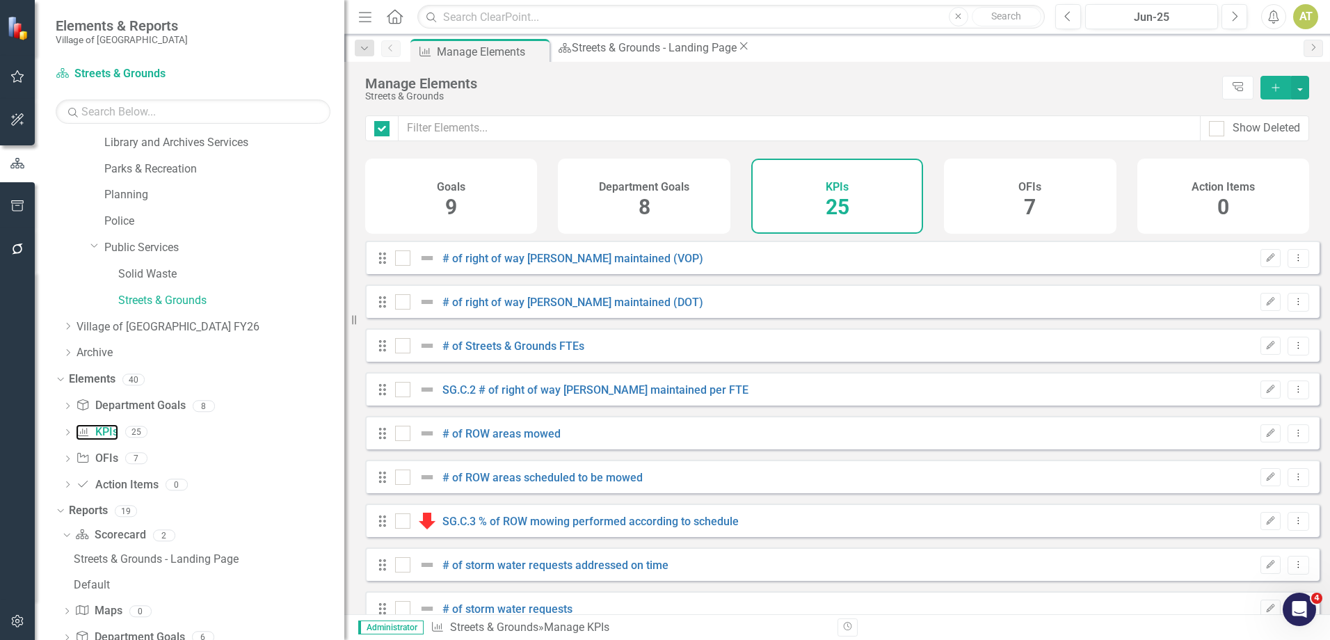
checkbox input "false"
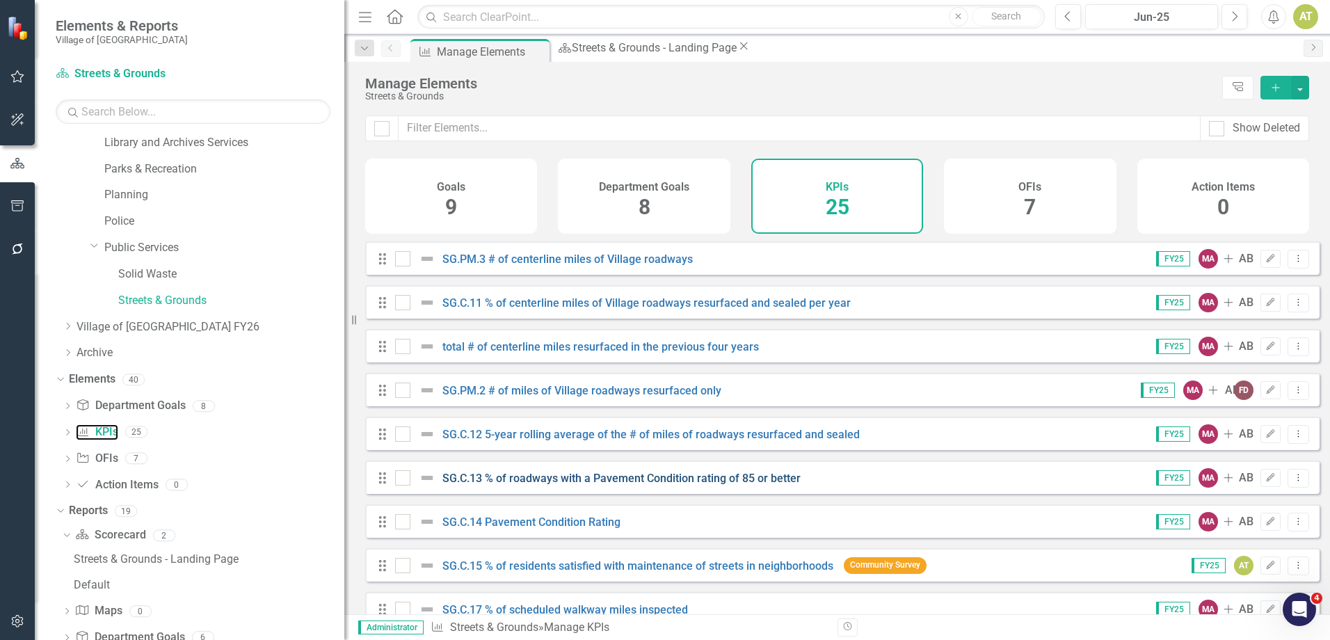
scroll to position [732, 0]
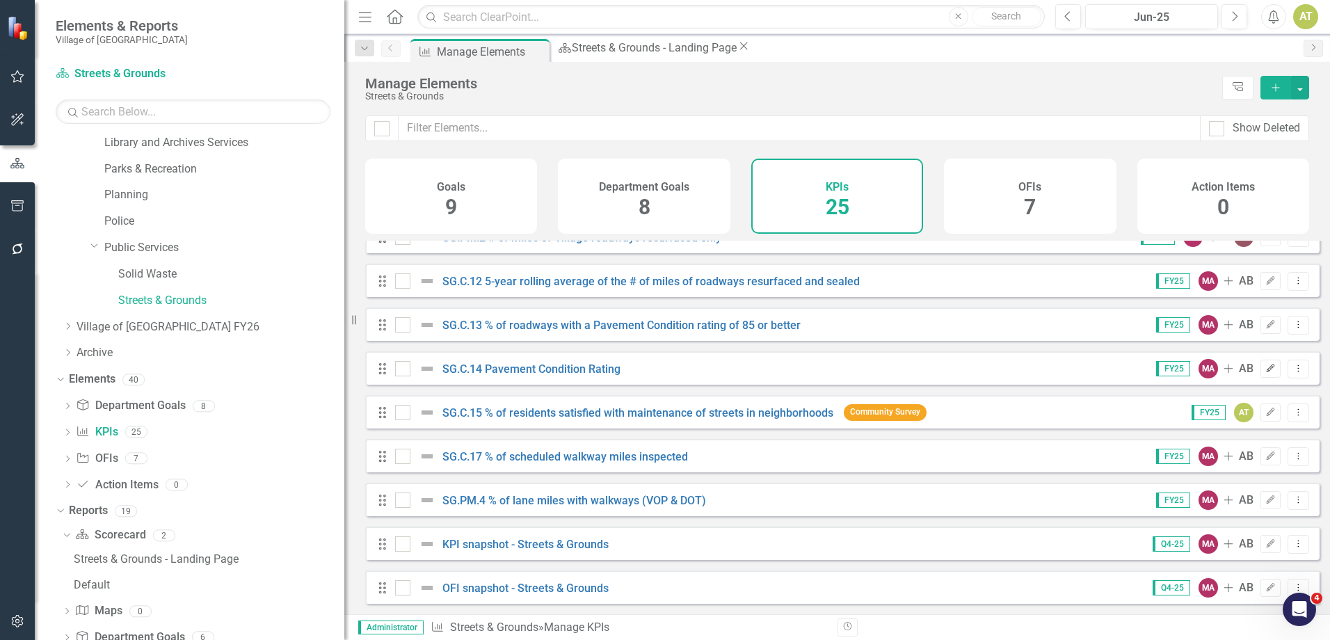
click at [1260, 363] on button "Edit" at bounding box center [1270, 369] width 20 height 18
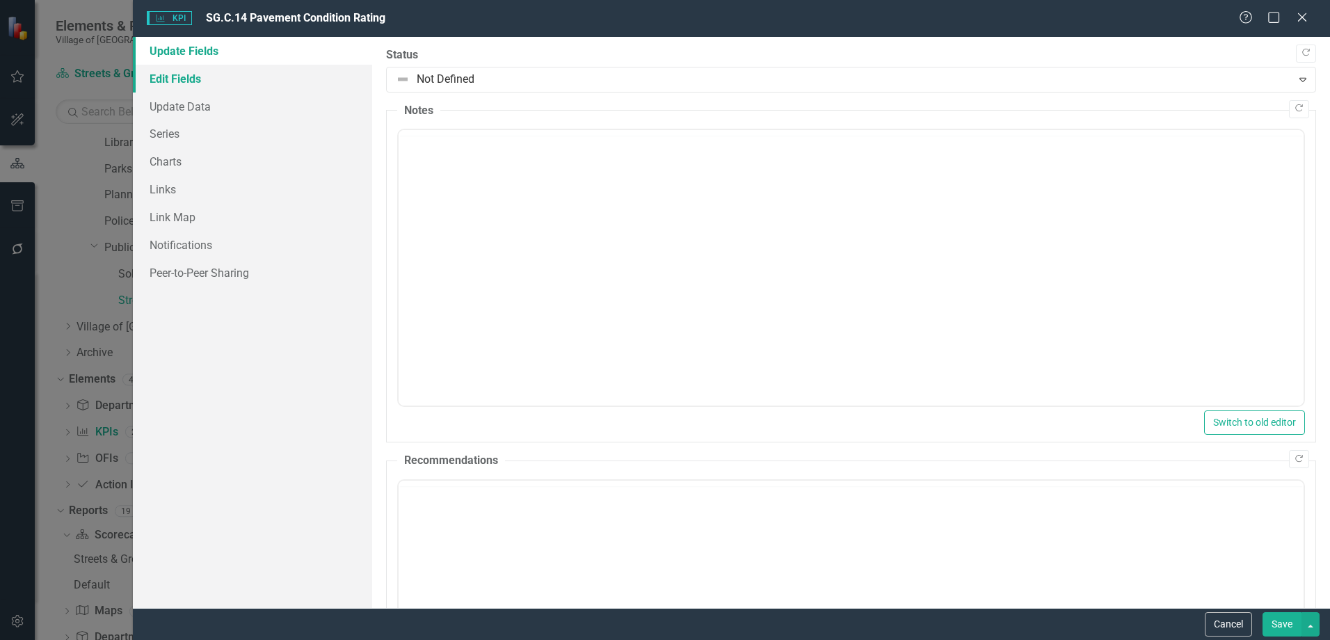
click at [216, 78] on link "Edit Fields" at bounding box center [252, 79] width 239 height 28
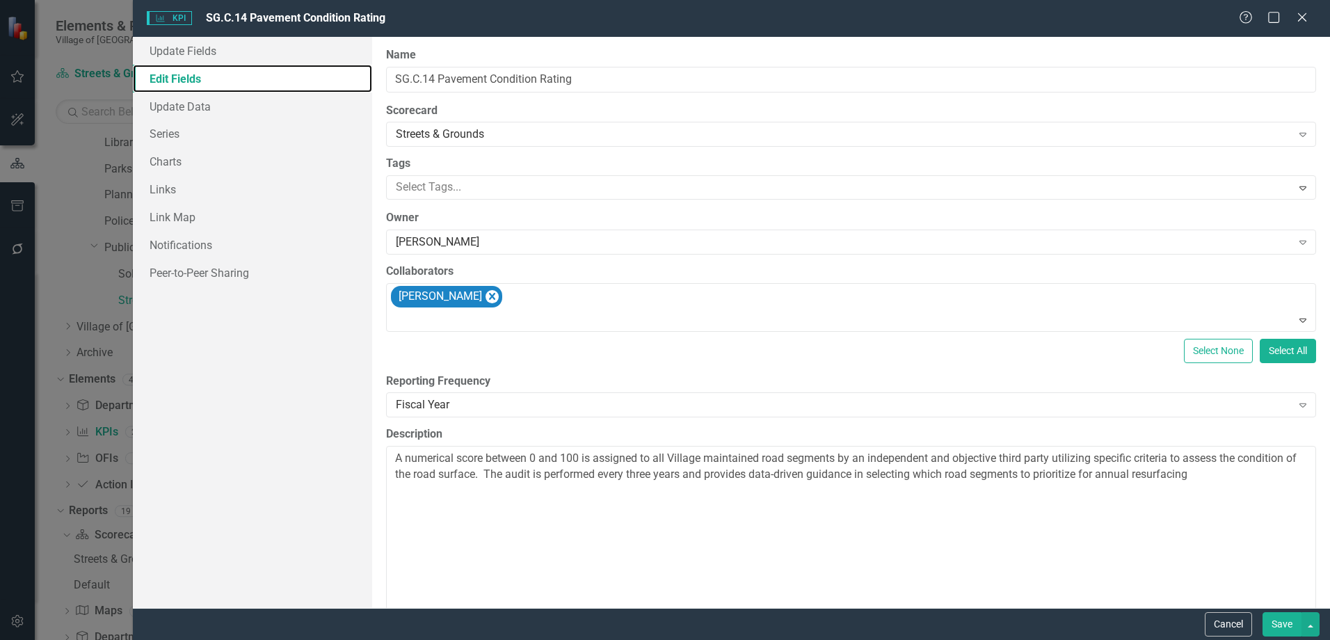
scroll to position [0, 0]
click at [431, 125] on div "Streets & Grounds Expand" at bounding box center [851, 134] width 930 height 25
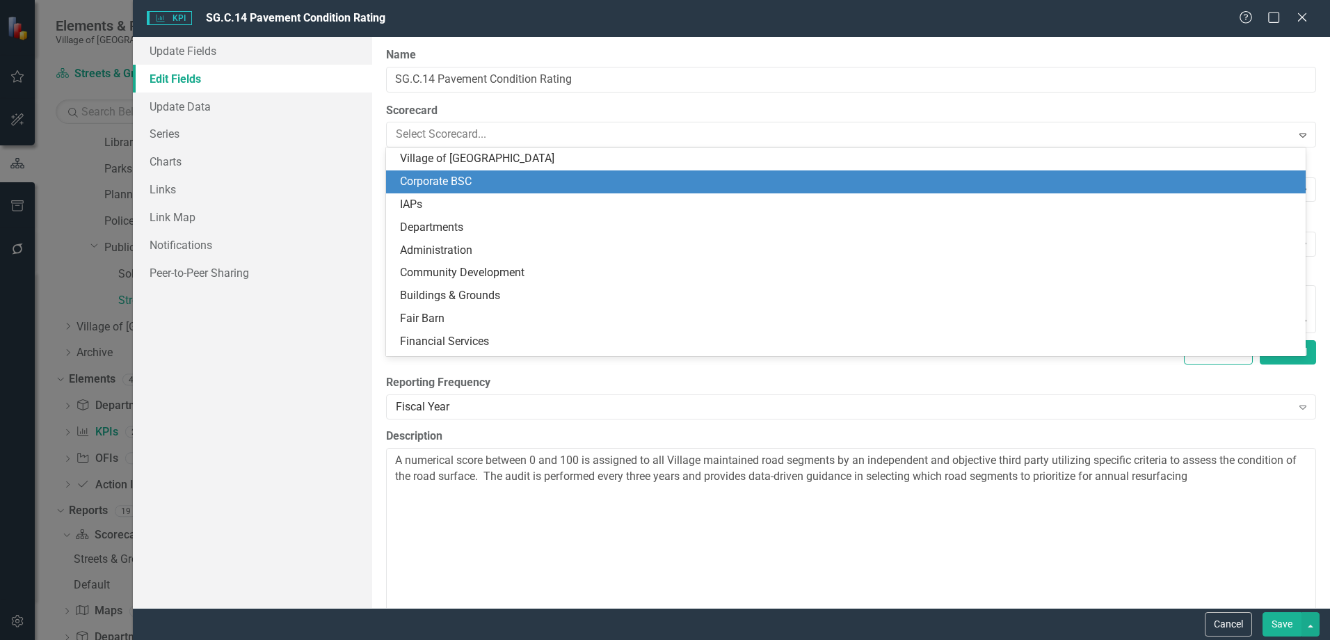
click at [467, 183] on div "Corporate BSC" at bounding box center [848, 182] width 897 height 16
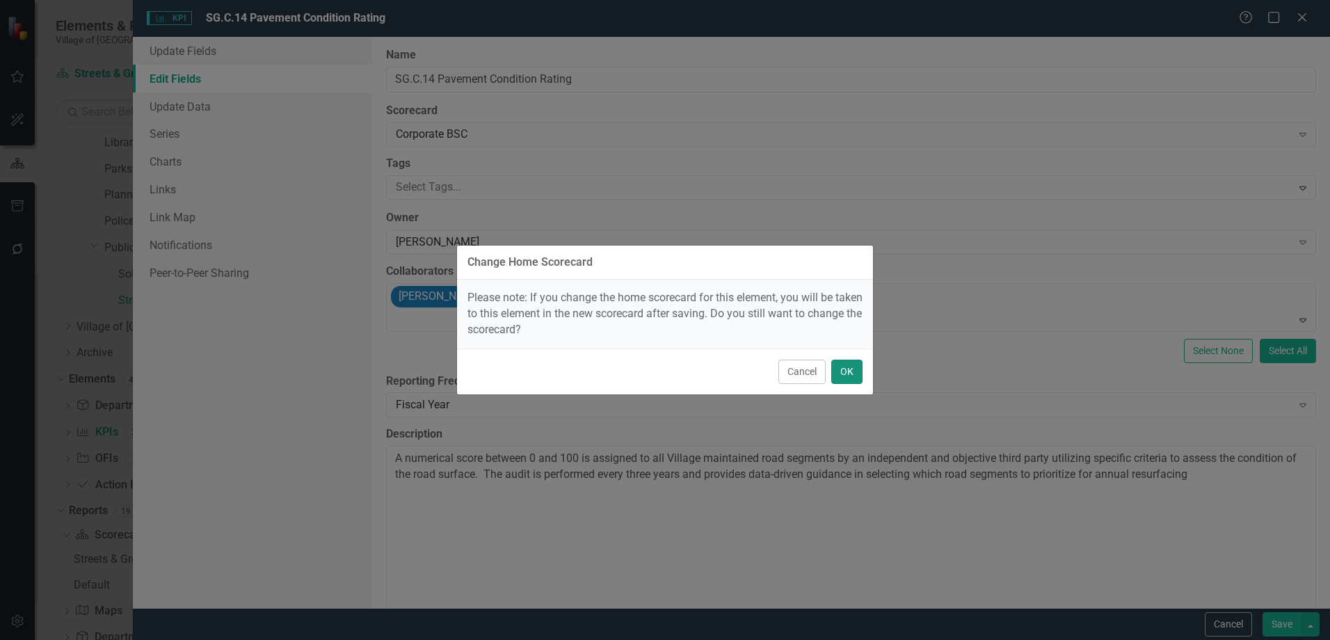
click at [842, 371] on button "OK" at bounding box center [846, 372] width 31 height 24
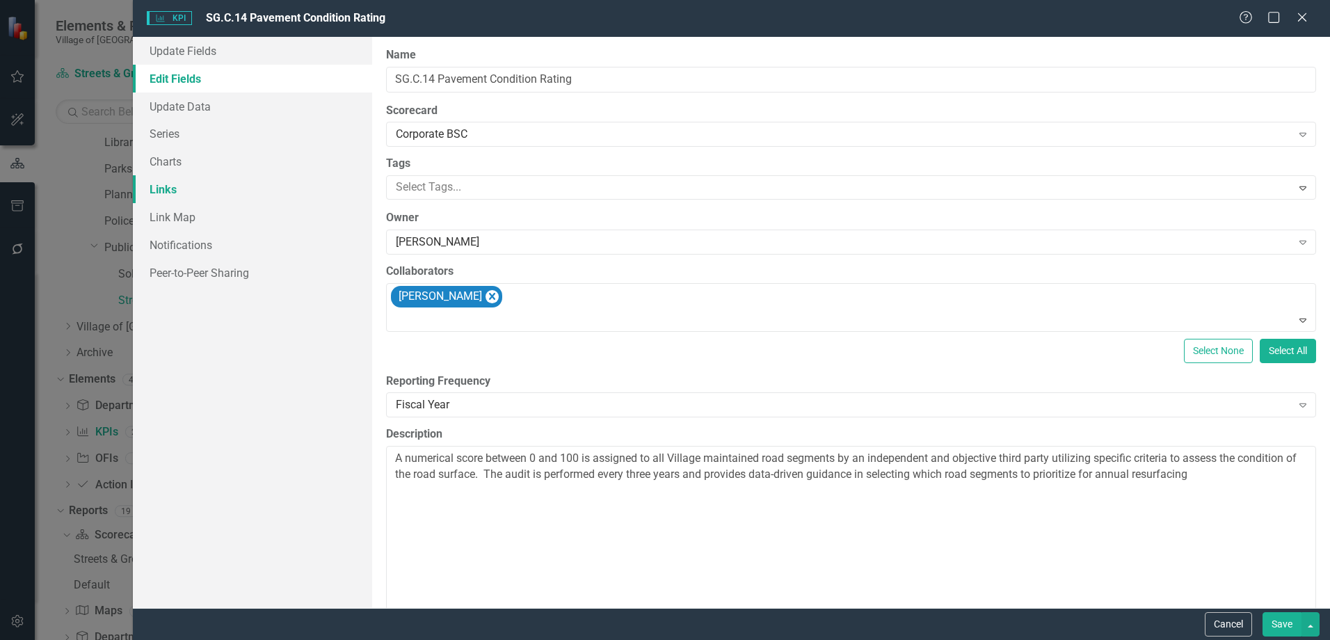
click at [226, 190] on link "Links" at bounding box center [252, 189] width 239 height 28
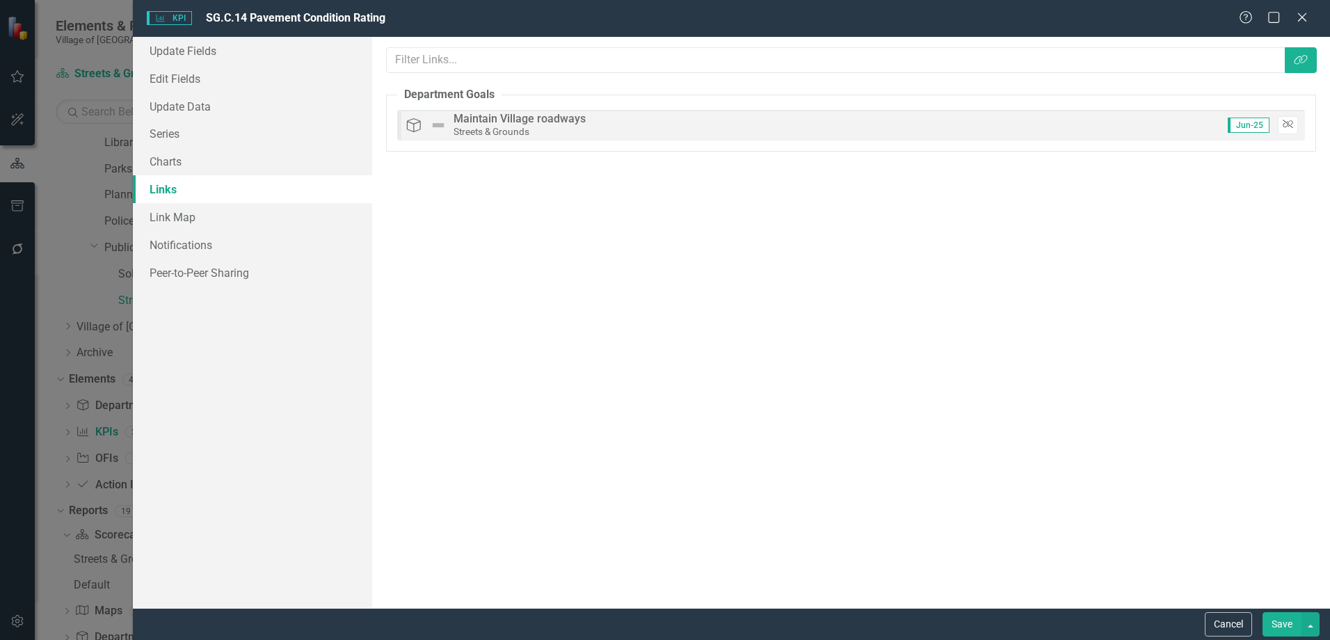
click at [1294, 126] on button "Unlink" at bounding box center [1288, 125] width 20 height 18
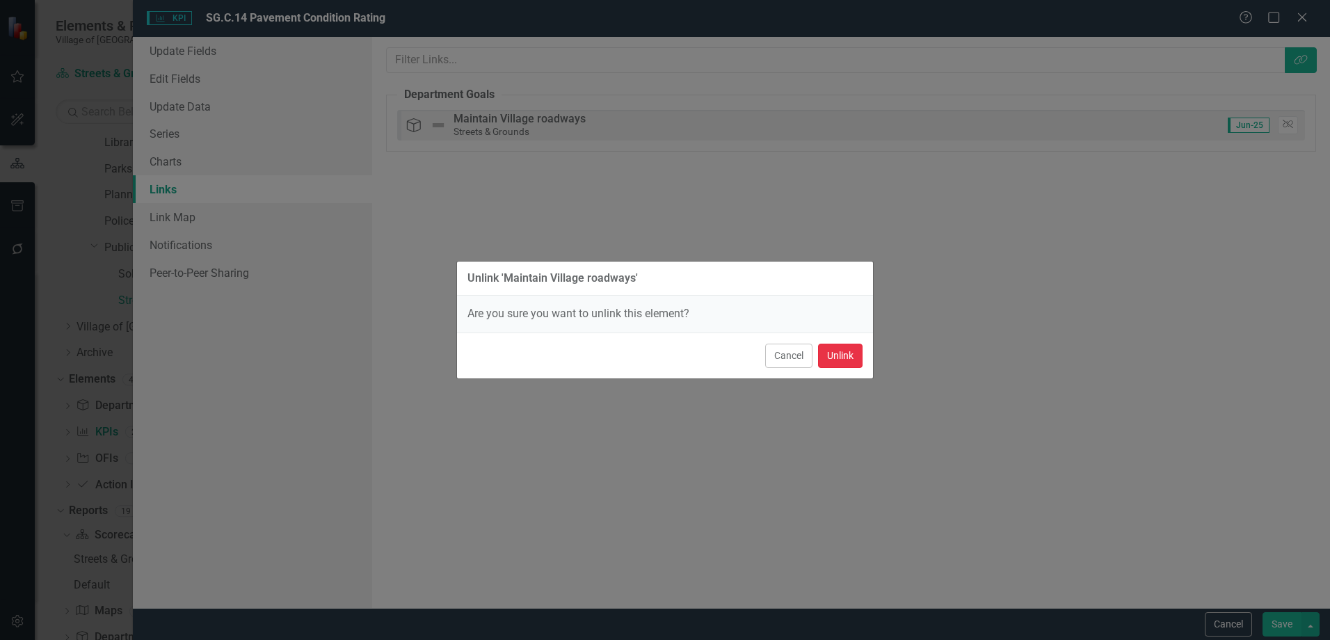
click at [835, 357] on button "Unlink" at bounding box center [840, 356] width 45 height 24
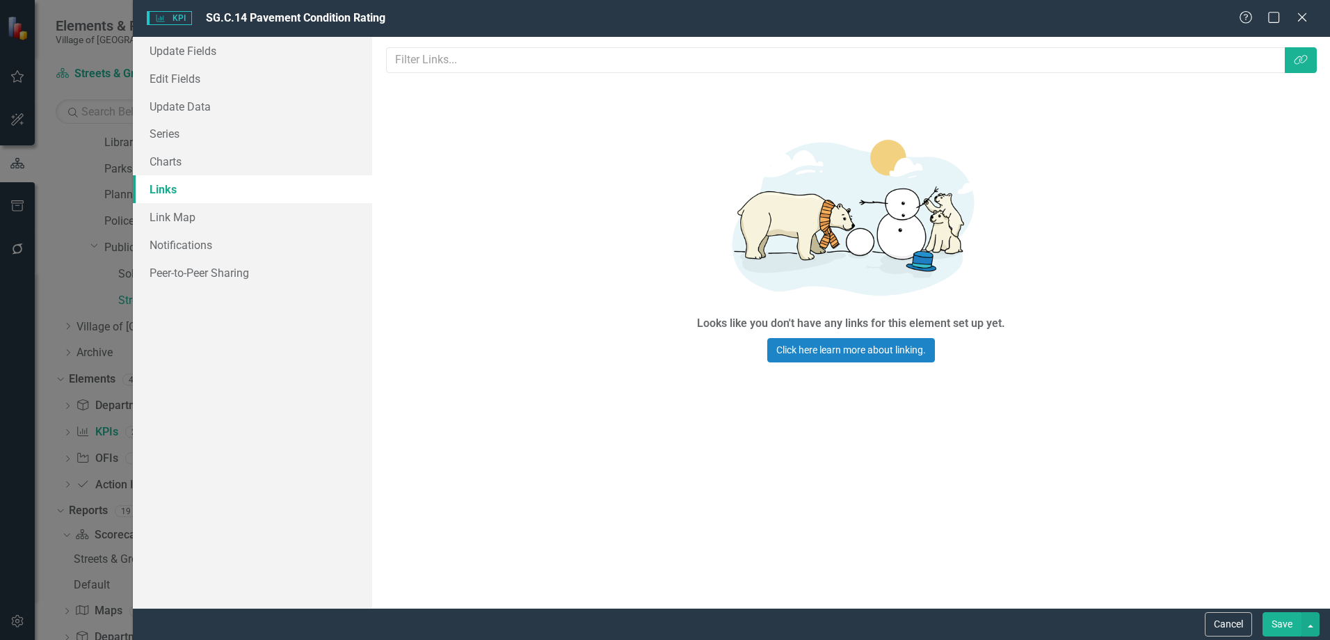
click at [1267, 622] on button "Save" at bounding box center [1281, 624] width 39 height 24
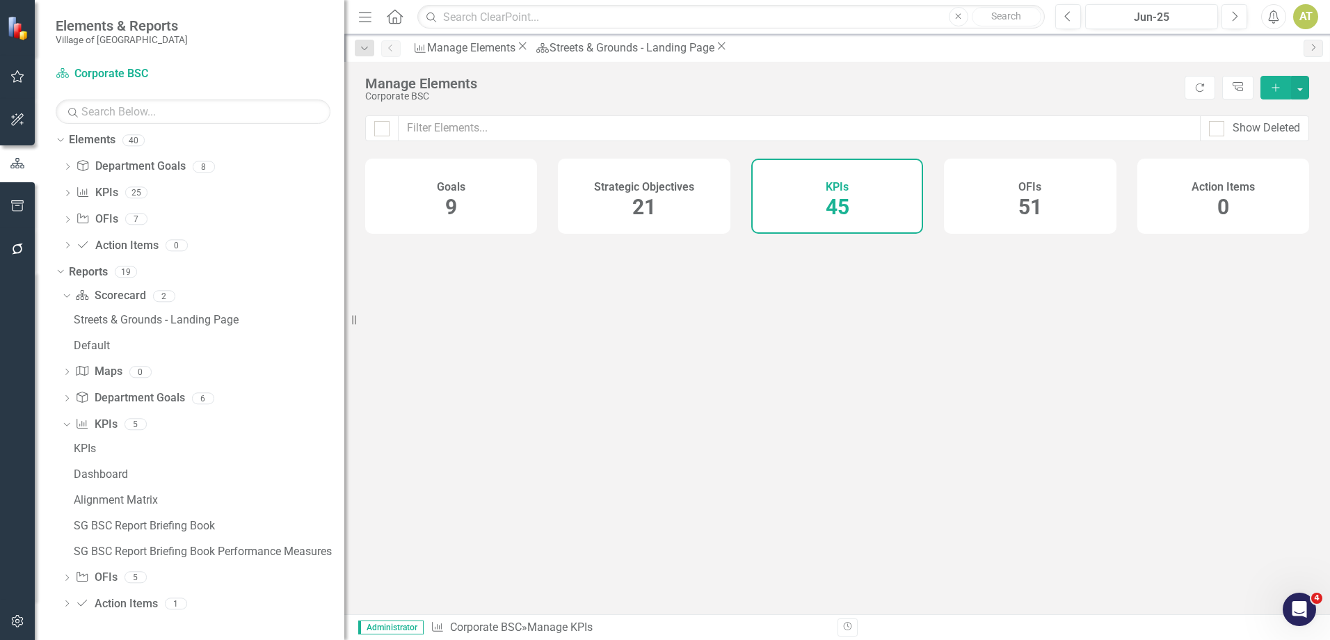
scroll to position [56, 0]
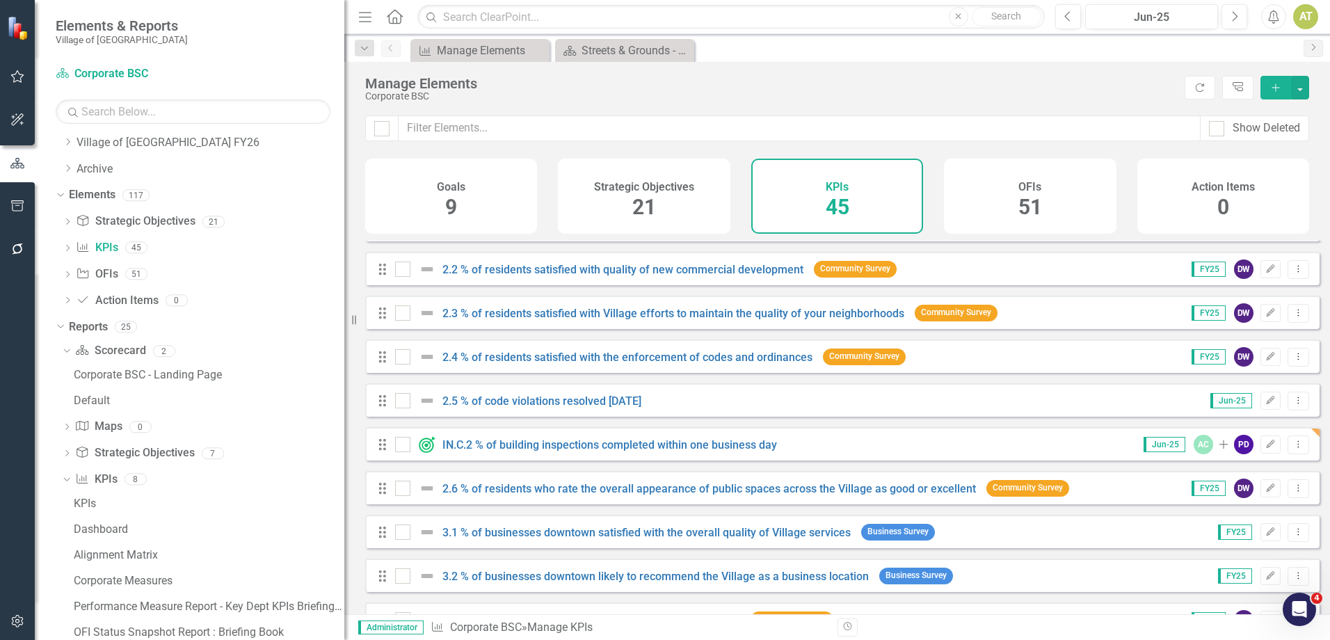
scroll to position [348, 0]
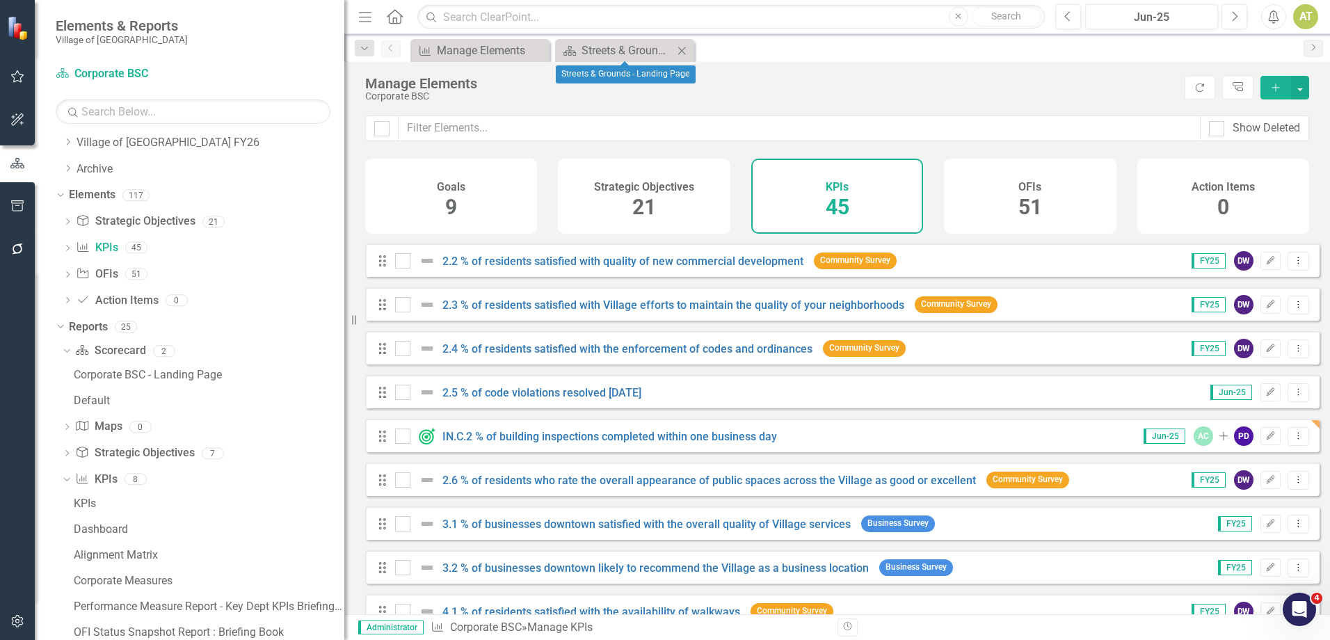
click at [683, 47] on icon "Close" at bounding box center [682, 50] width 14 height 11
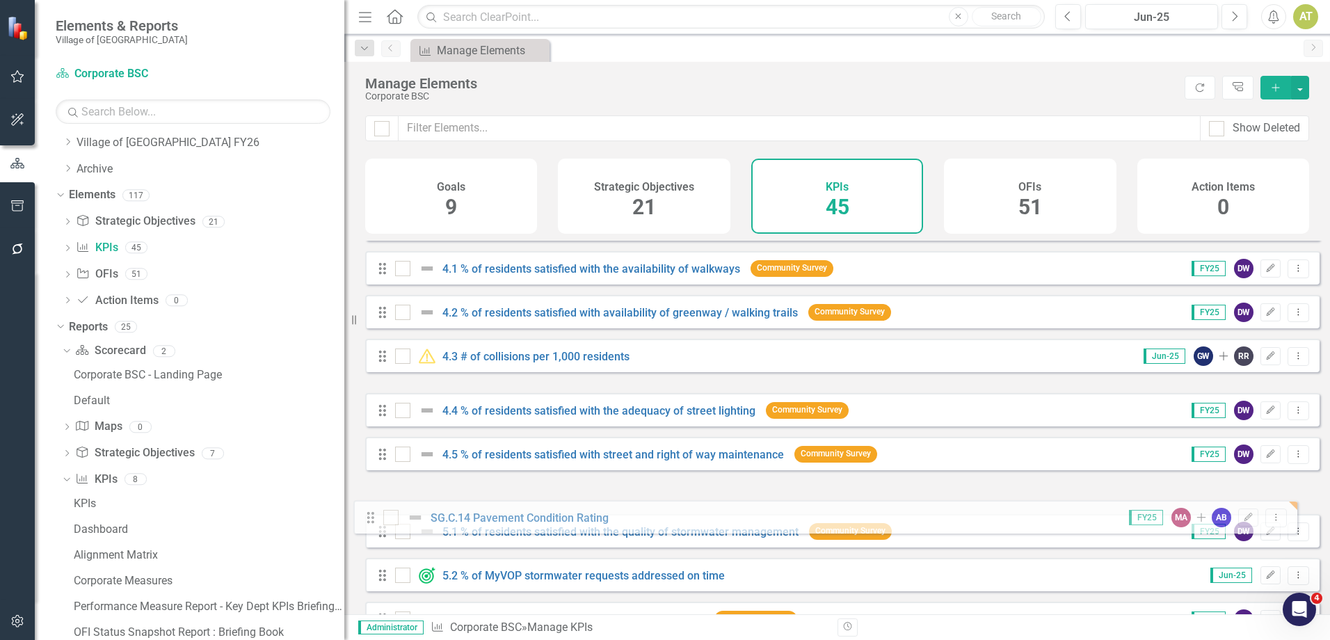
scroll to position [691, 0]
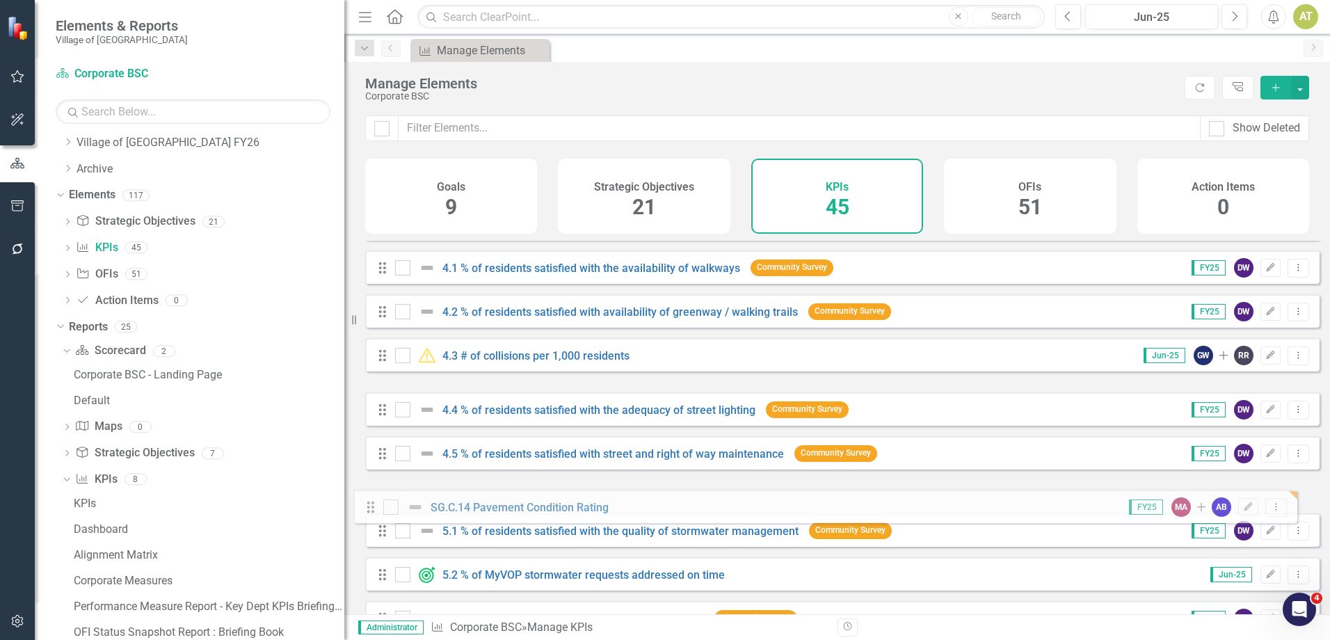
drag, startPoint x: 381, startPoint y: 467, endPoint x: 369, endPoint y: 508, distance: 42.7
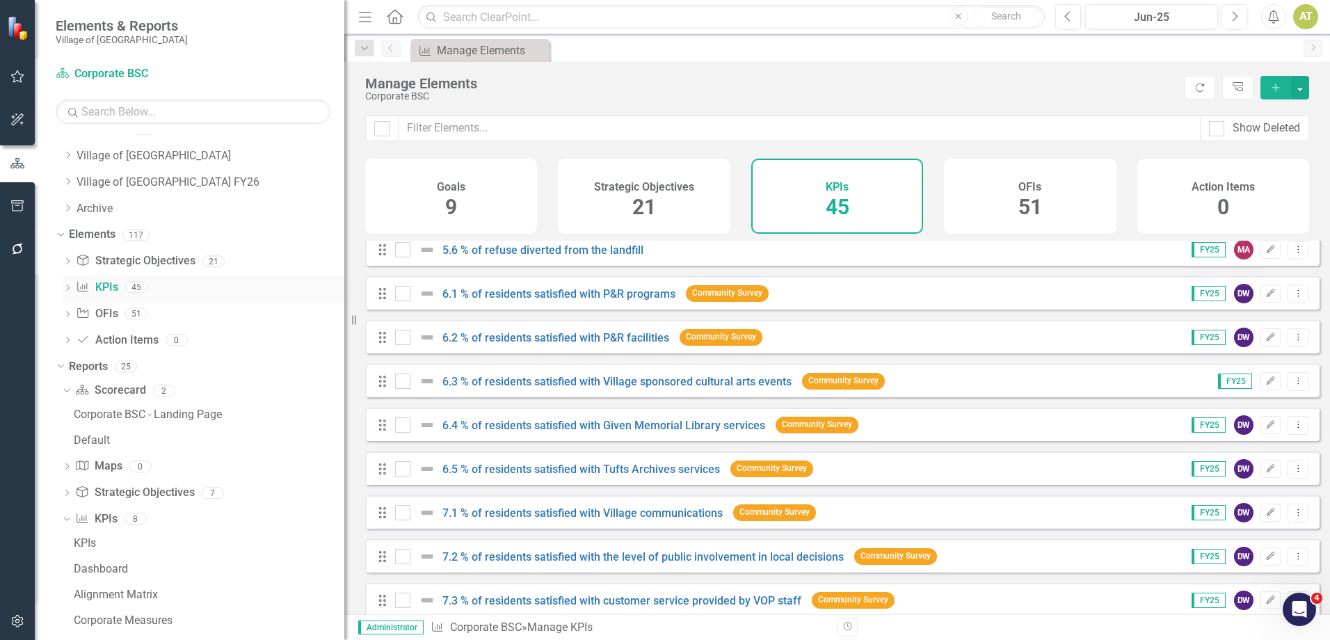
scroll to position [0, 0]
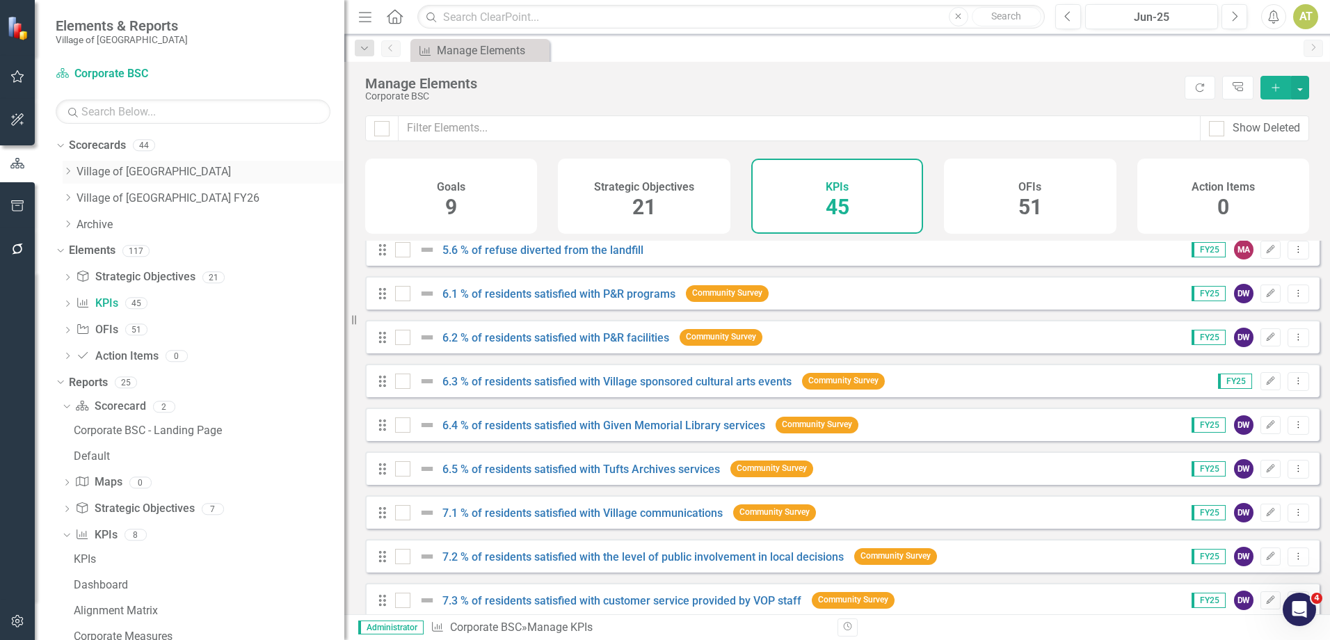
click at [65, 172] on icon "Dropdown" at bounding box center [68, 171] width 10 height 8
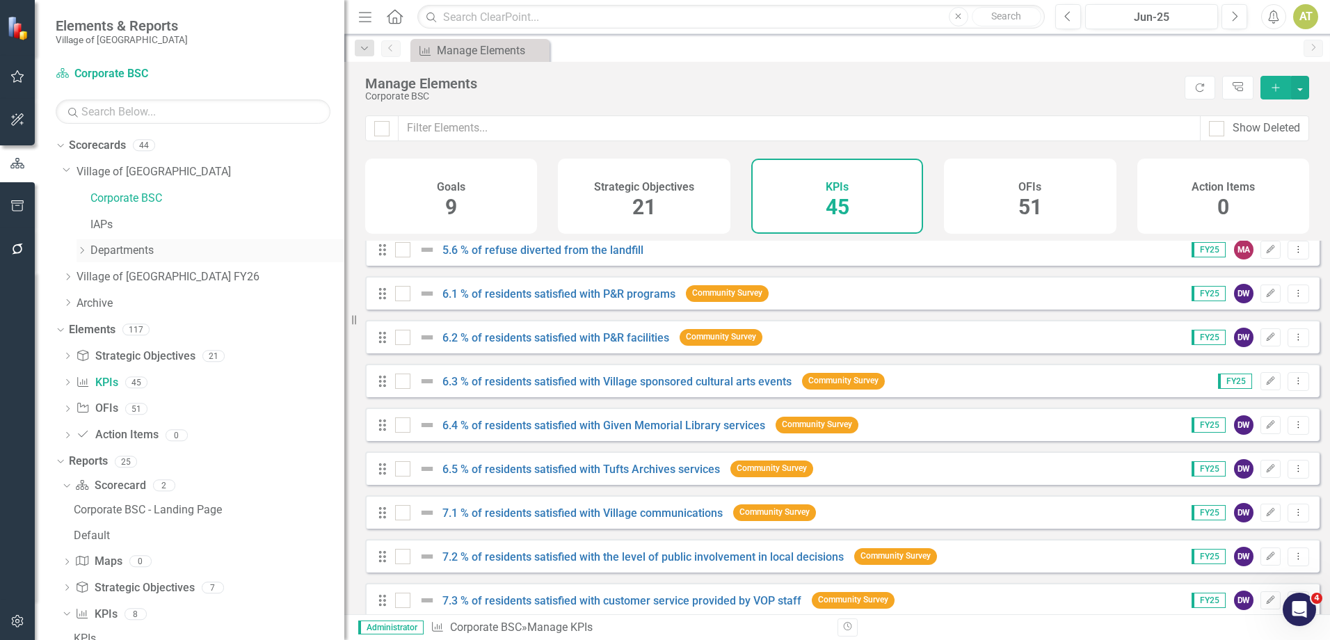
click at [81, 252] on icon "Dropdown" at bounding box center [81, 250] width 10 height 8
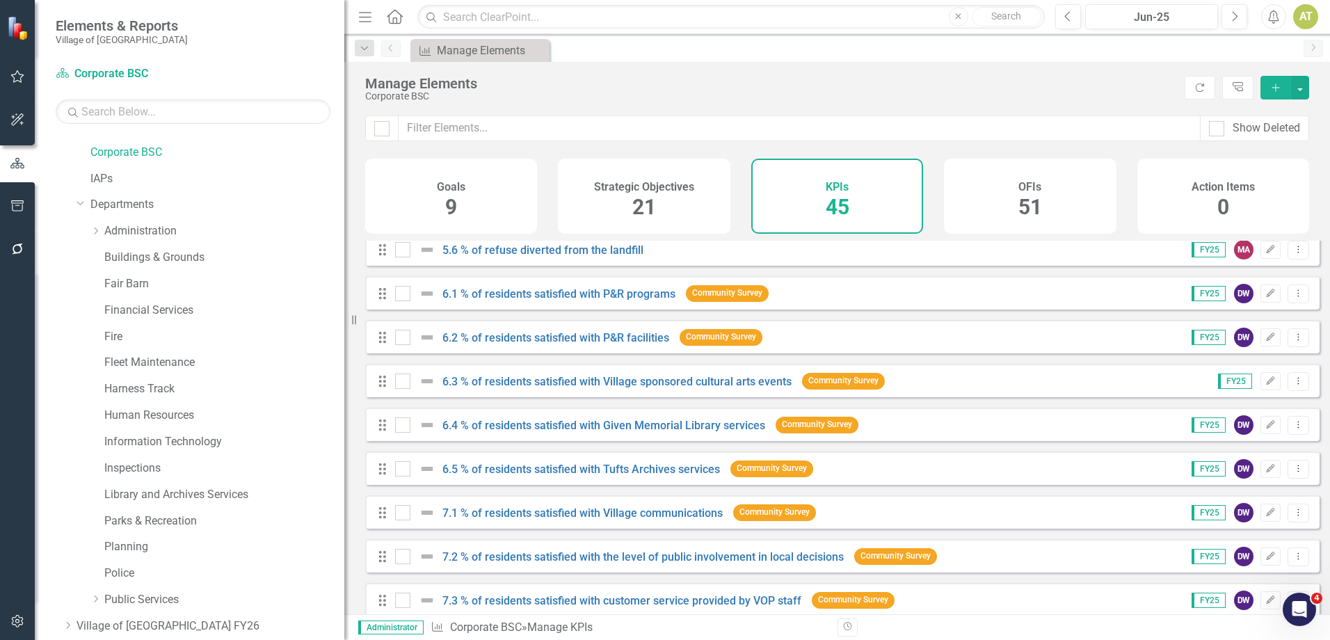
scroll to position [70, 0]
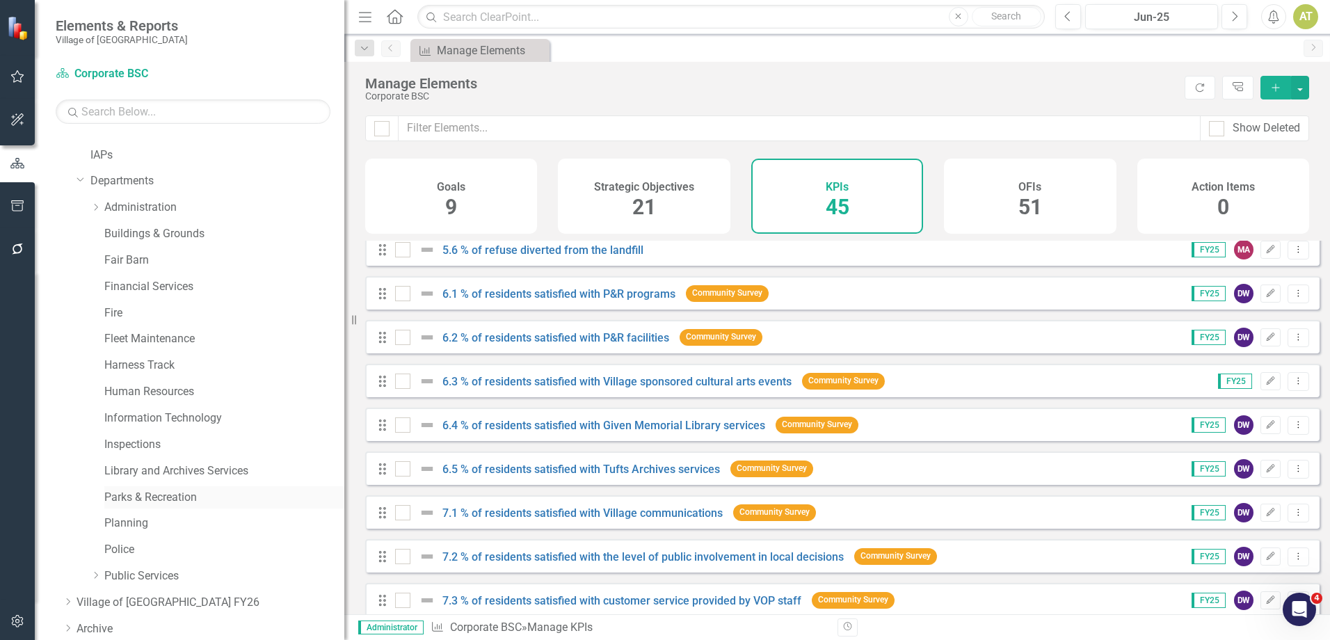
click at [142, 499] on link "Parks & Recreation" at bounding box center [224, 498] width 240 height 16
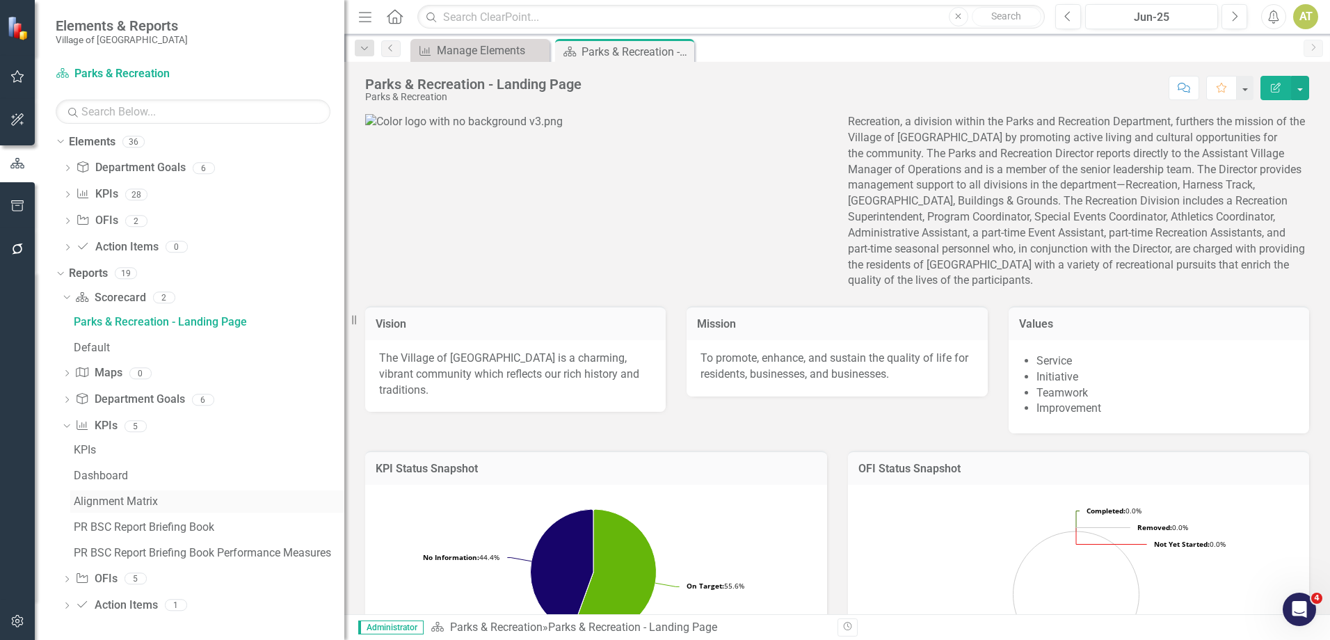
scroll to position [584, 0]
click at [124, 194] on div "KPI KPIs 28" at bounding box center [210, 195] width 268 height 26
click at [115, 194] on link "KPI KPIs" at bounding box center [97, 193] width 42 height 16
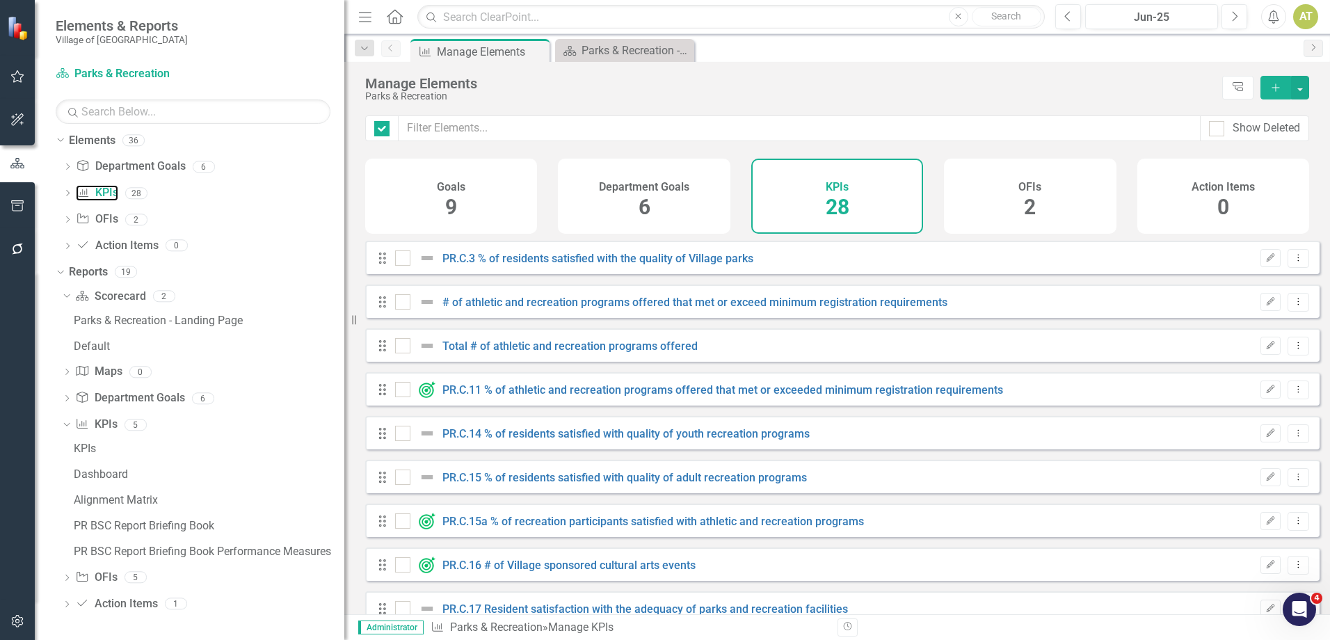
checkbox input "false"
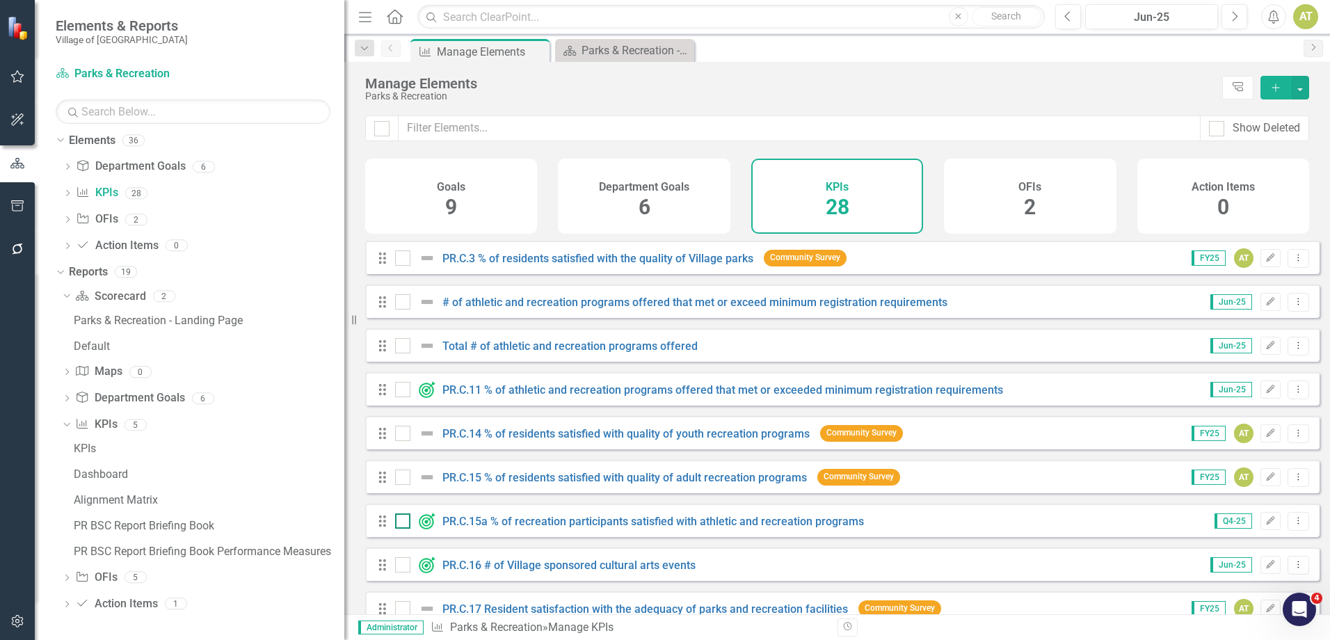
click at [401, 522] on input "checkbox" at bounding box center [399, 517] width 9 height 9
checkbox input "true"
click at [395, 478] on input "checkbox" at bounding box center [399, 473] width 9 height 9
checkbox input "true"
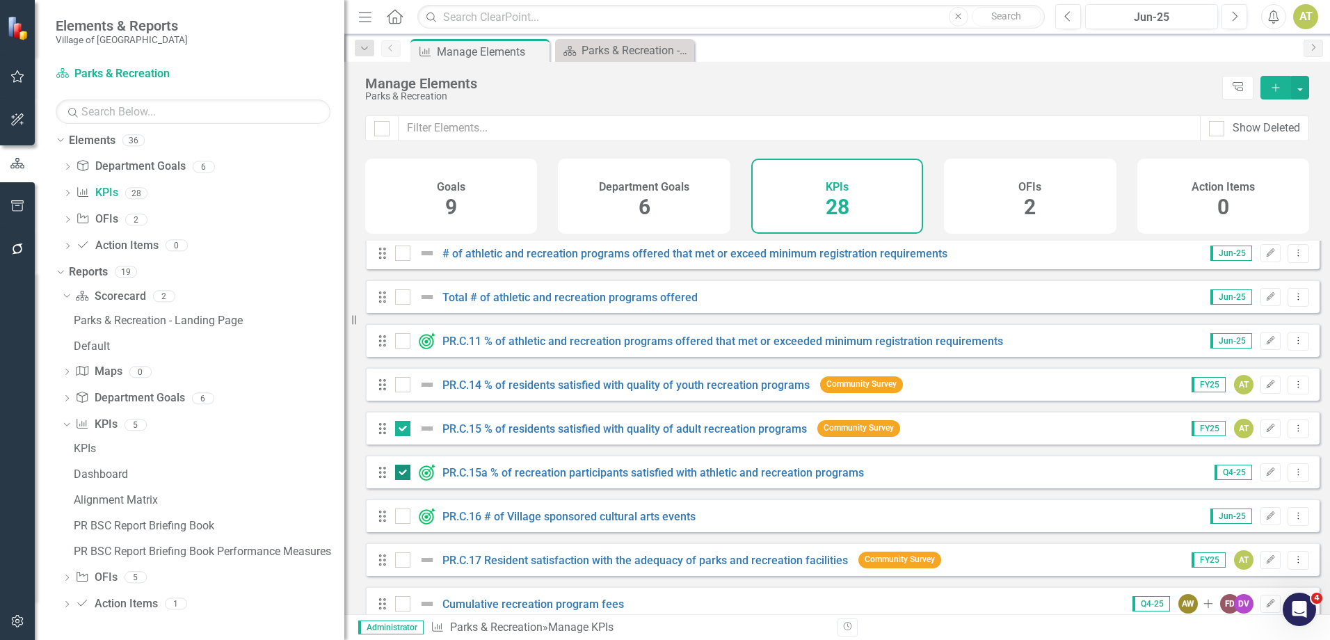
scroll to position [70, 0]
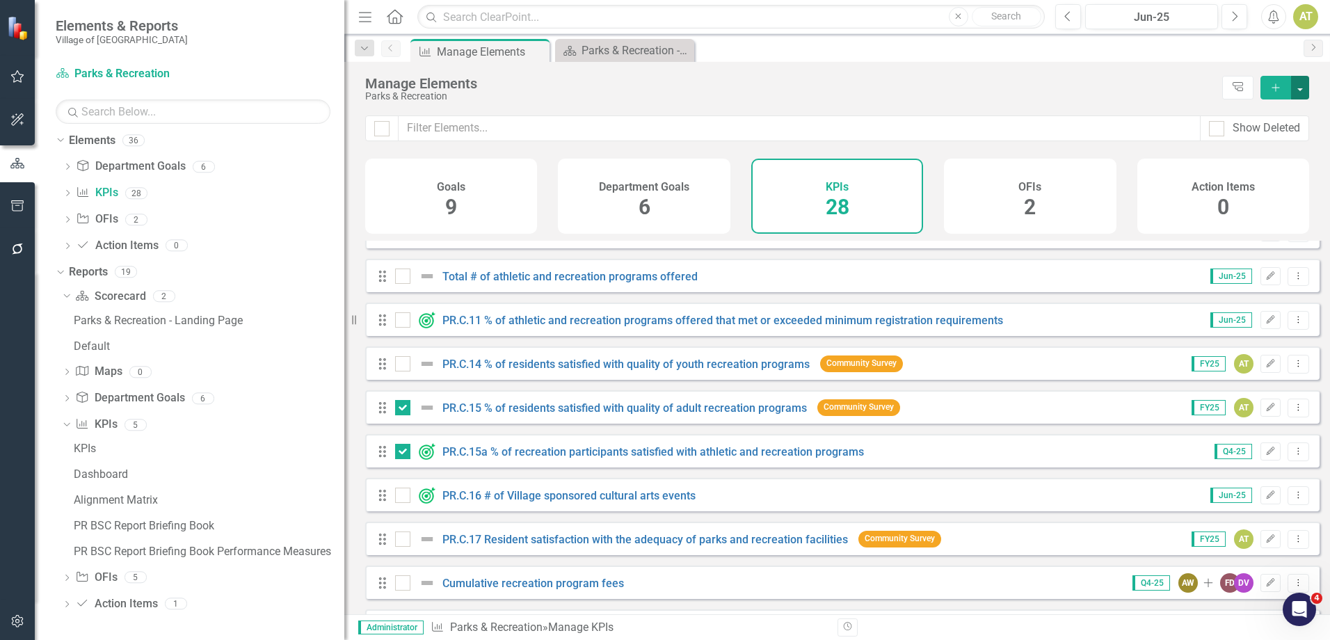
click at [1300, 92] on button "button" at bounding box center [1300, 88] width 18 height 24
click at [1282, 170] on link "Edit Multiple Edit Multiple" at bounding box center [1253, 165] width 110 height 26
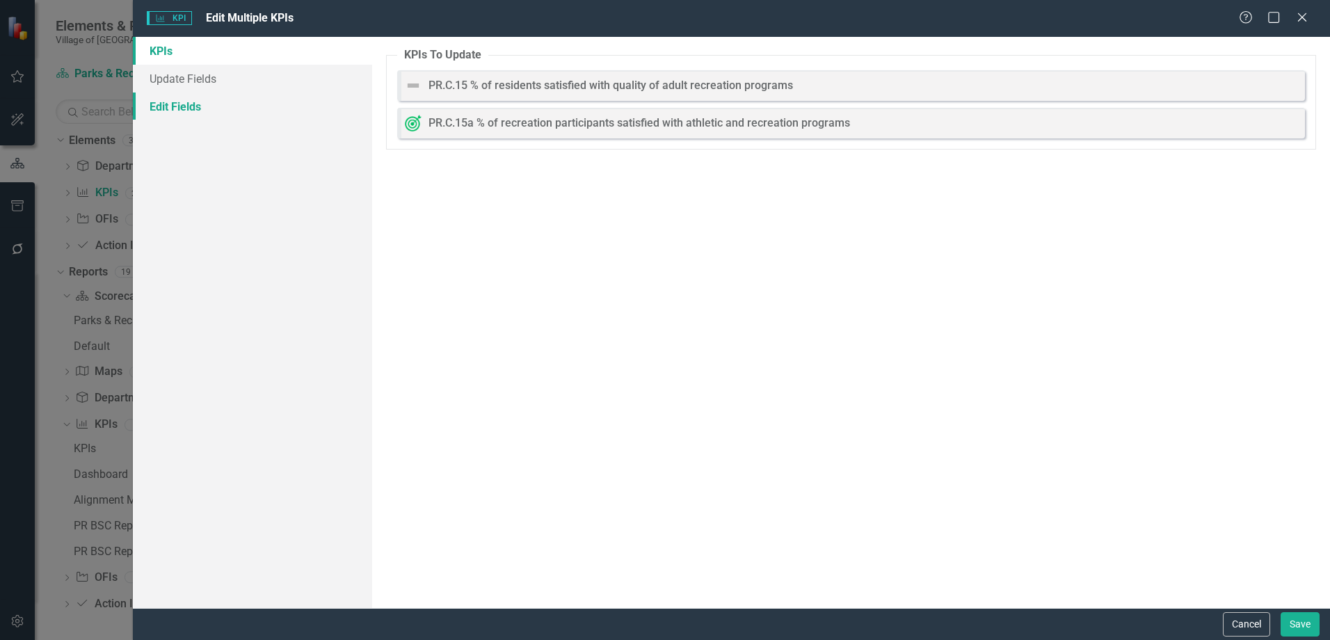
click at [209, 101] on link "Edit Fields" at bounding box center [252, 106] width 239 height 28
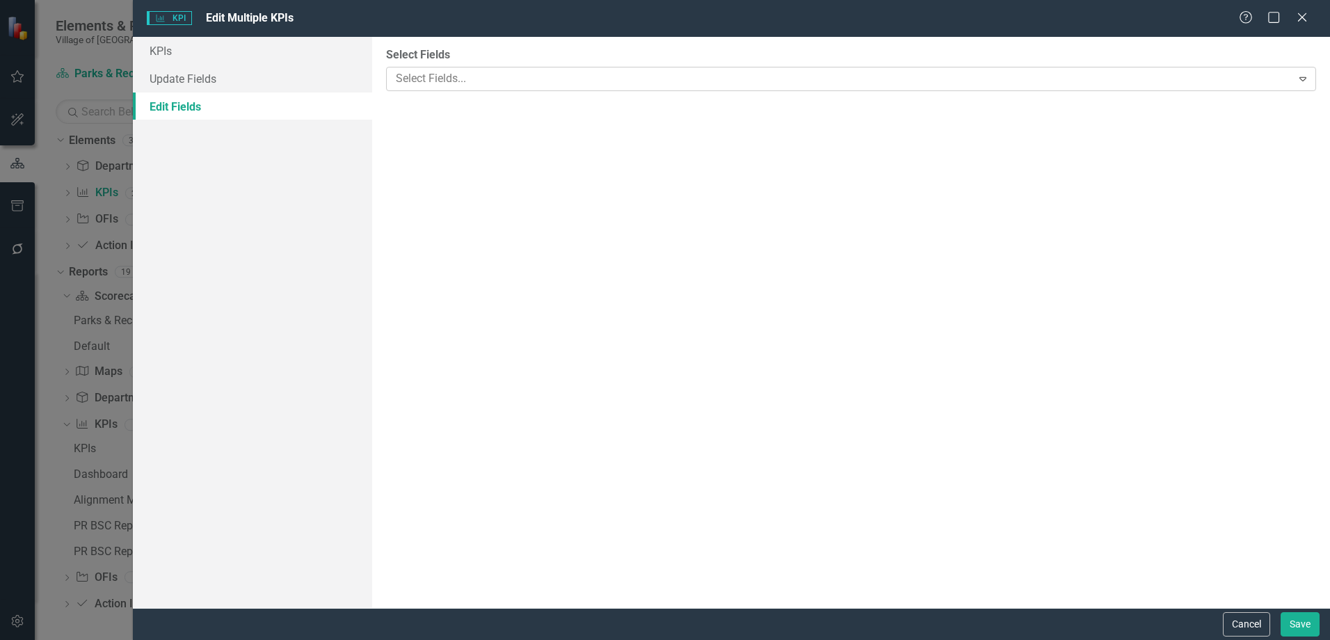
click at [428, 71] on div at bounding box center [840, 79] width 901 height 19
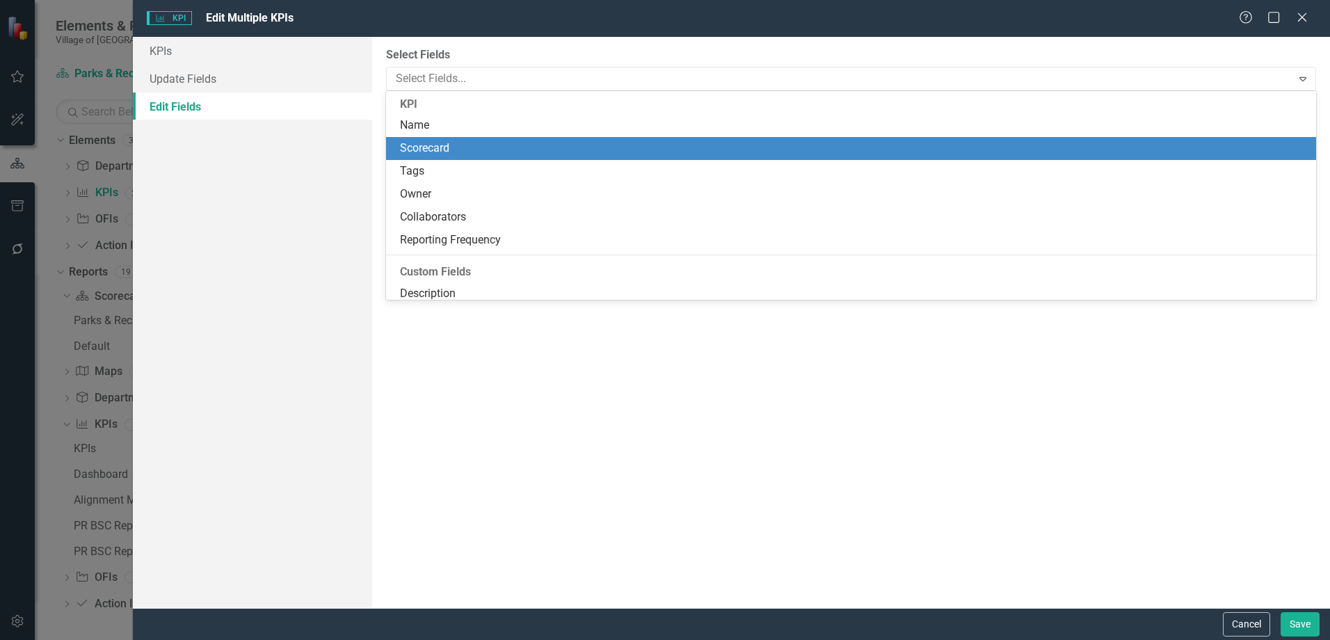
click at [433, 145] on div "Scorecard" at bounding box center [854, 148] width 908 height 16
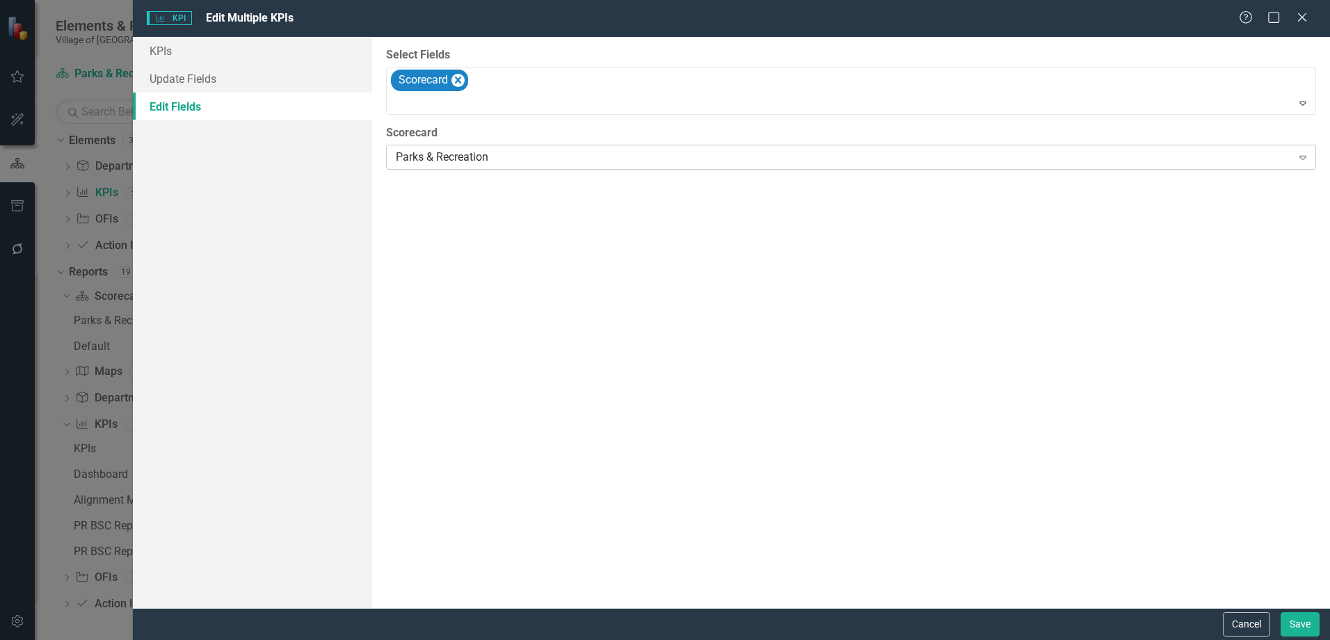
click at [444, 155] on div "Parks & Recreation" at bounding box center [843, 158] width 895 height 16
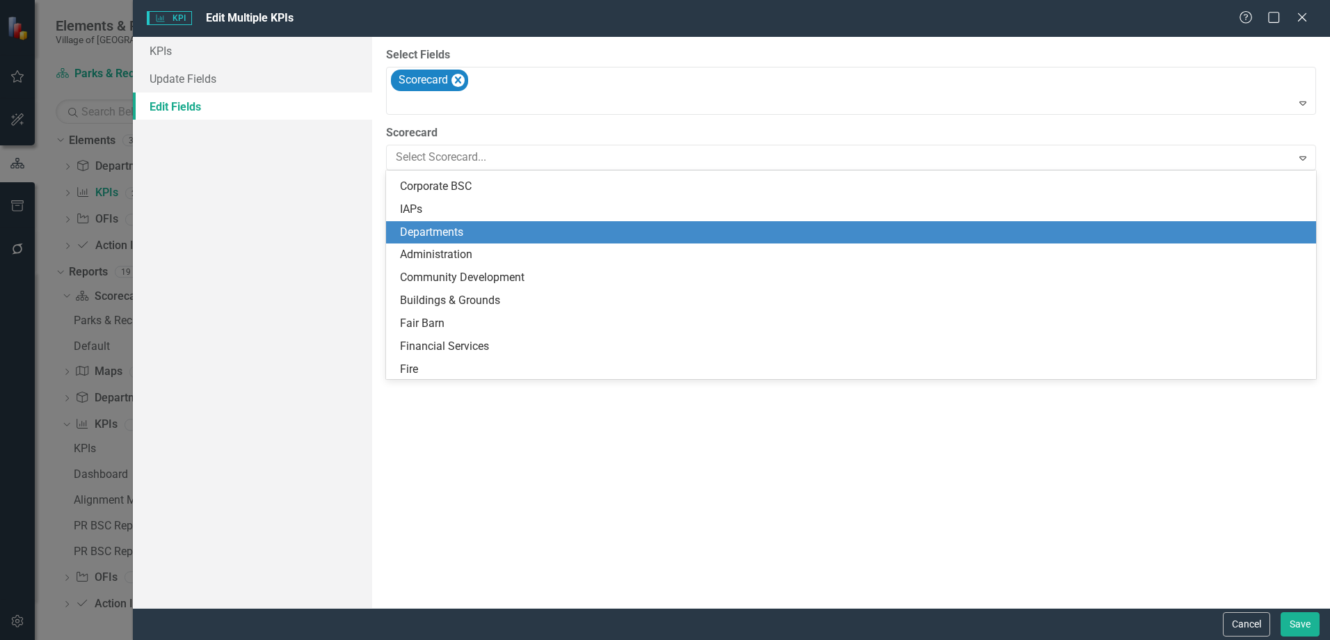
scroll to position [0, 0]
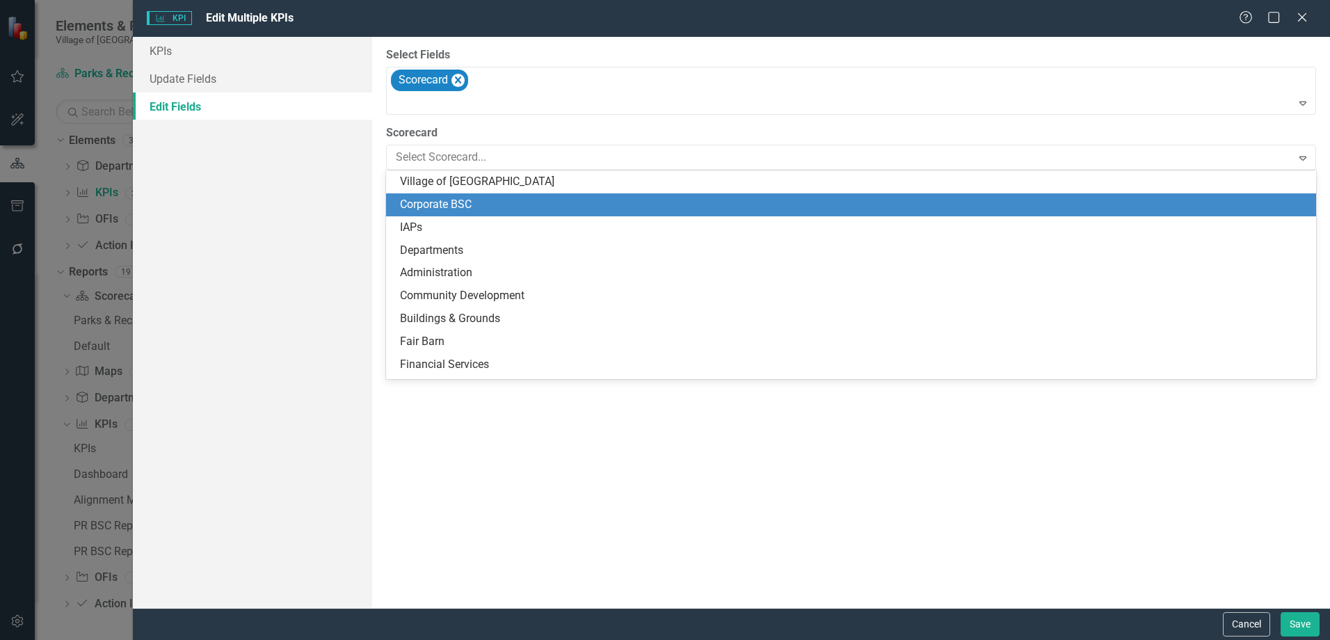
click at [452, 202] on div "Corporate BSC" at bounding box center [854, 205] width 908 height 16
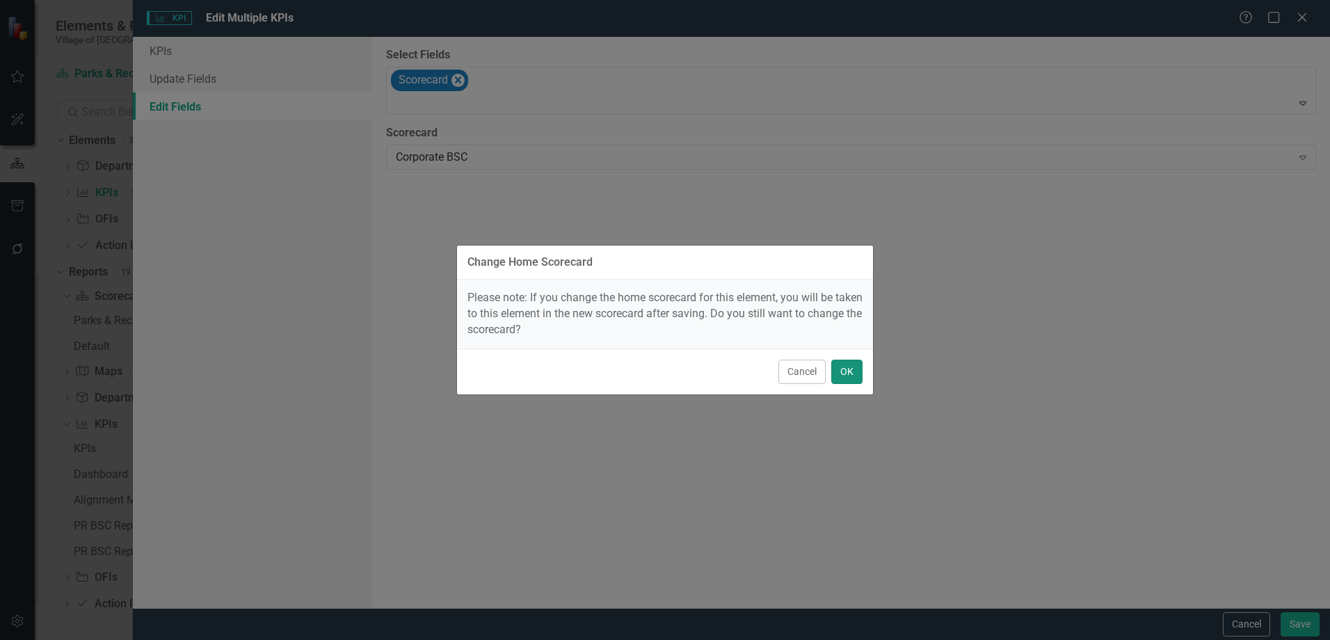
click at [853, 373] on button "OK" at bounding box center [846, 372] width 31 height 24
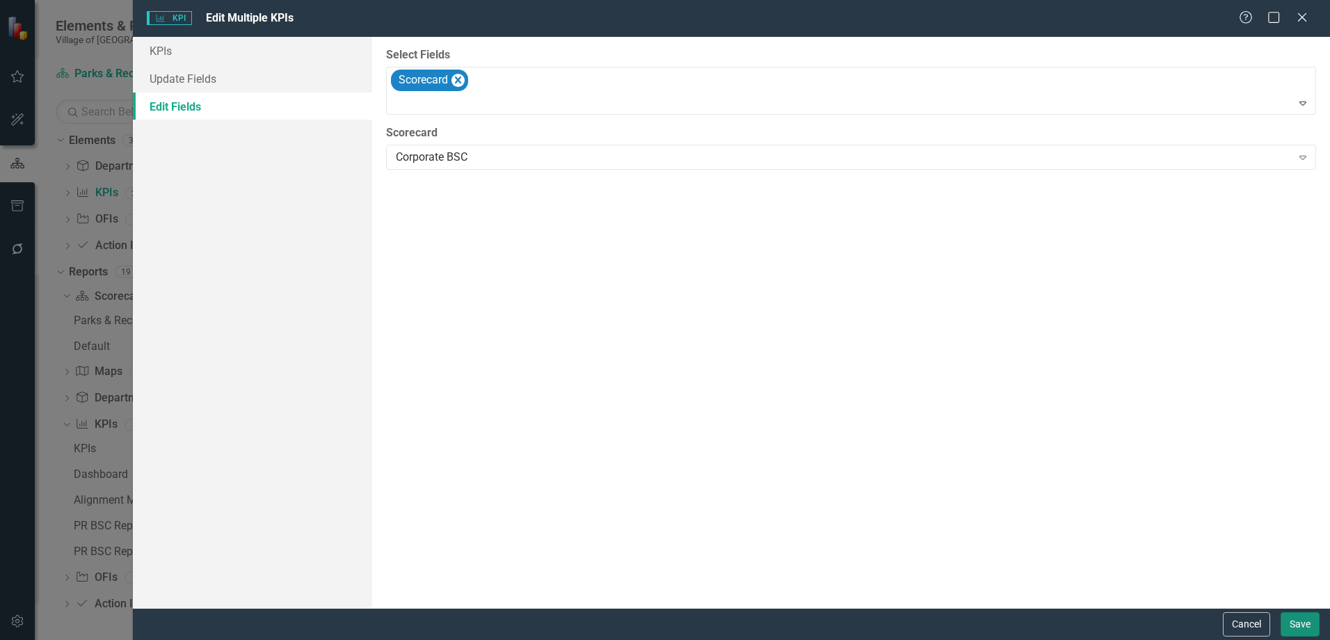
click at [1295, 624] on button "Save" at bounding box center [1299, 624] width 39 height 24
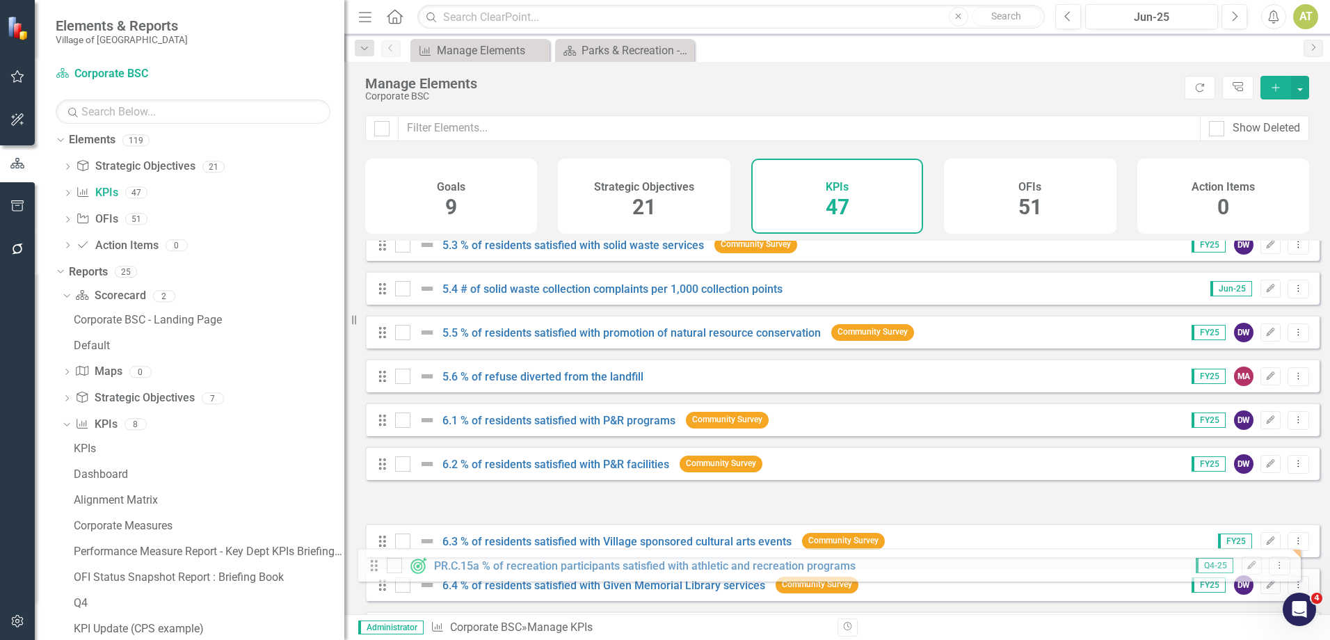
scroll to position [1157, 0]
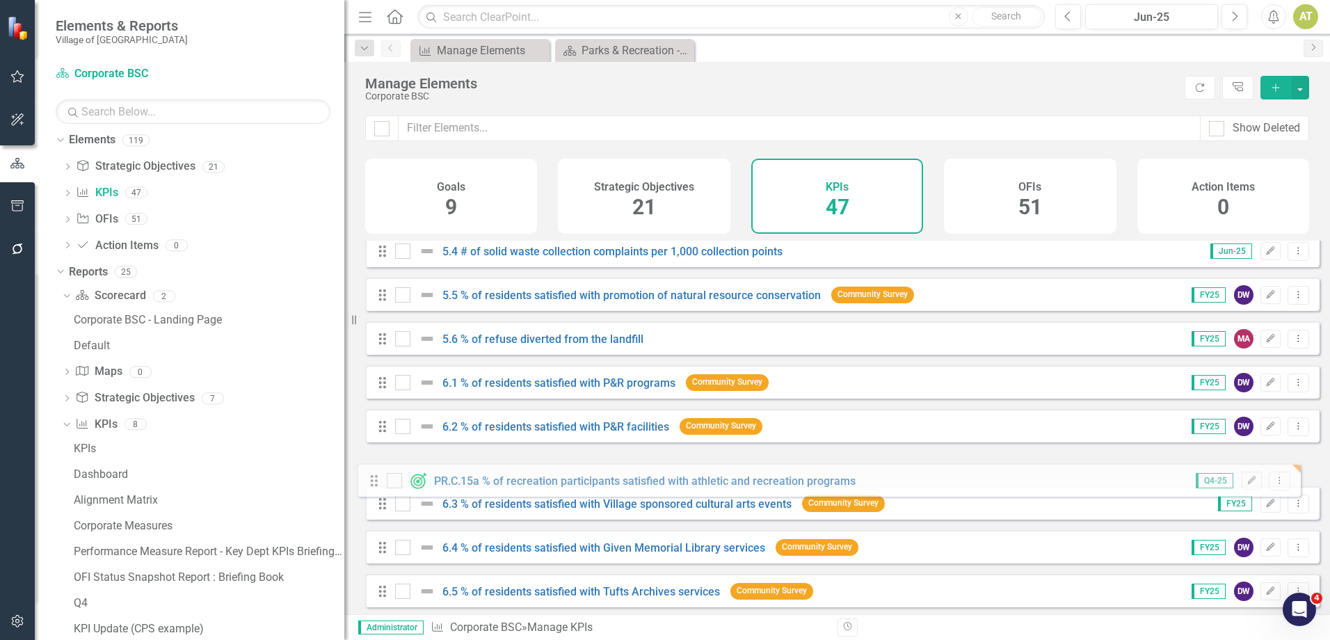
drag, startPoint x: 384, startPoint y: 446, endPoint x: 376, endPoint y: 481, distance: 35.1
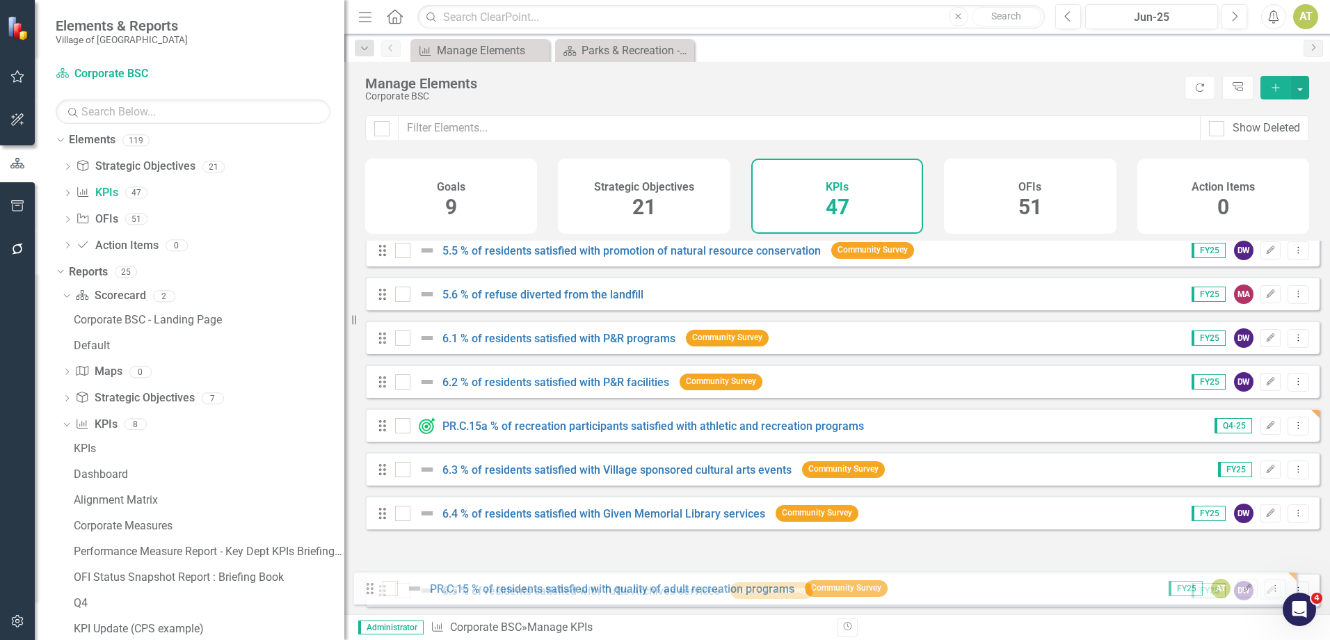
scroll to position [1186, 0]
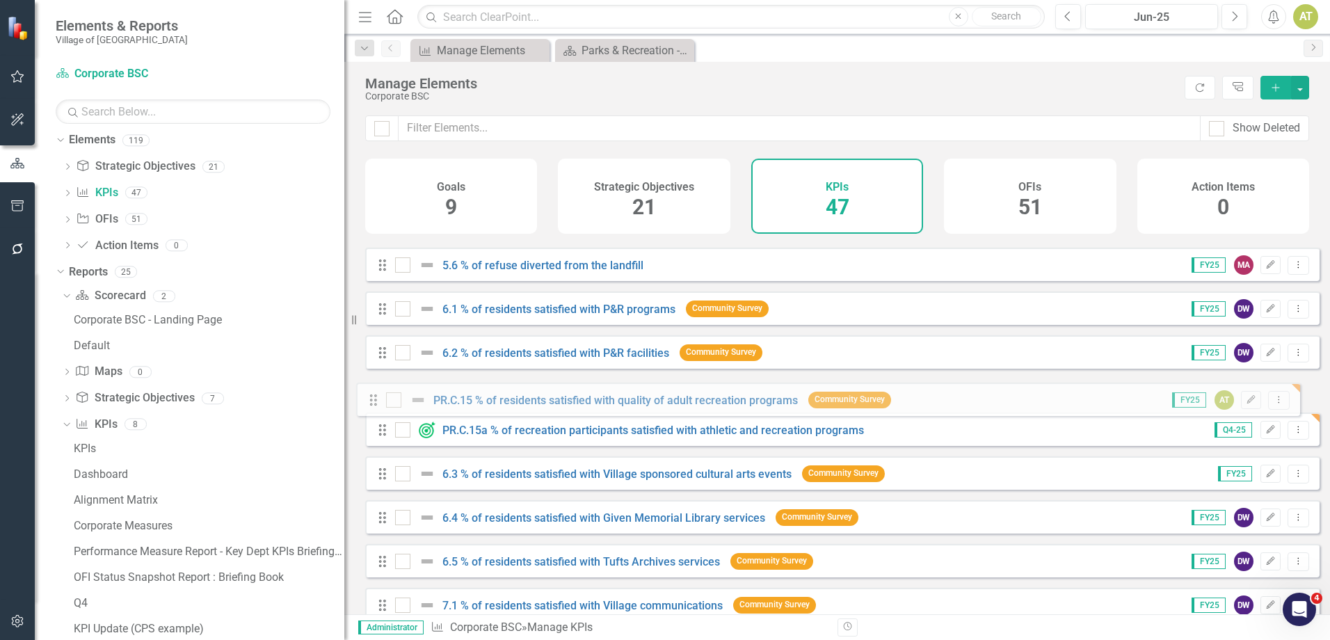
drag, startPoint x: 384, startPoint y: 450, endPoint x: 371, endPoint y: 403, distance: 48.4
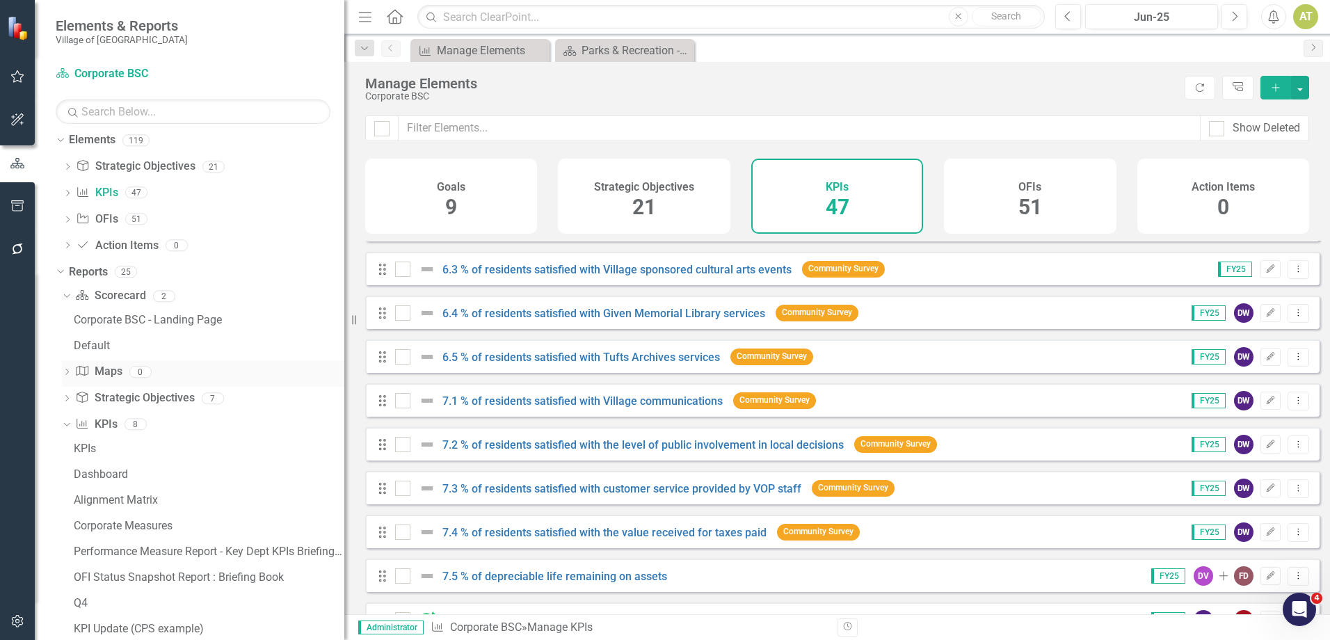
scroll to position [0, 0]
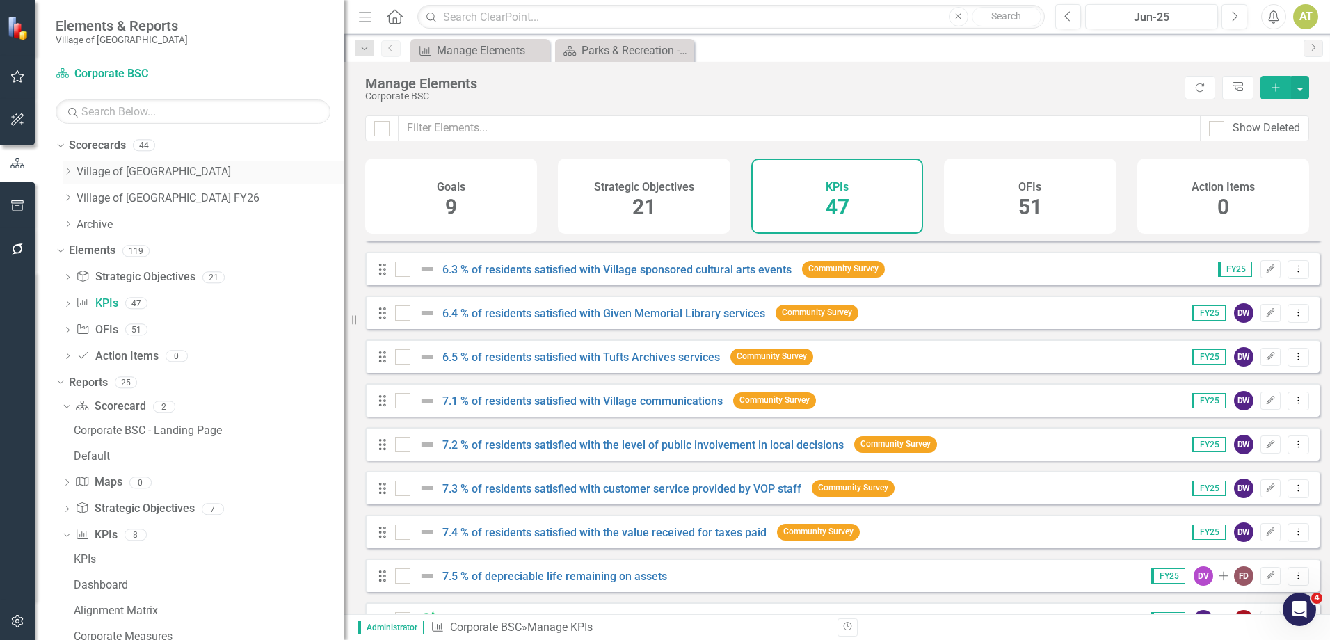
click at [63, 168] on icon "Dropdown" at bounding box center [68, 171] width 10 height 8
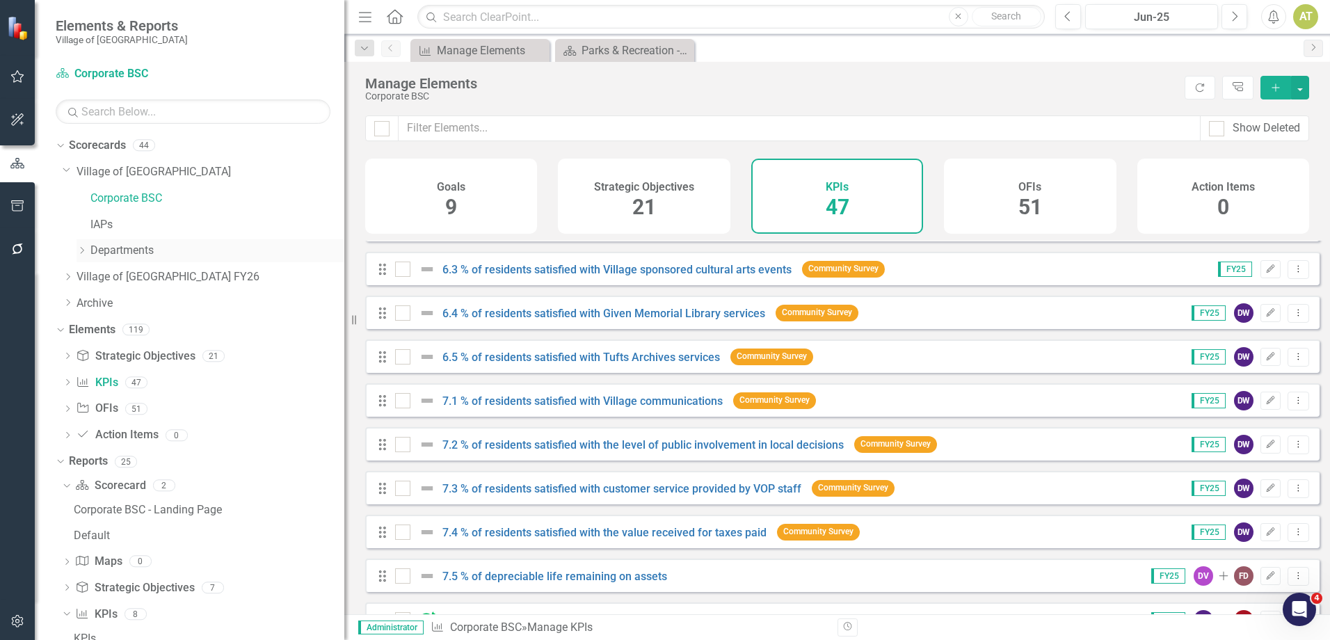
click at [82, 246] on icon "Dropdown" at bounding box center [81, 250] width 10 height 8
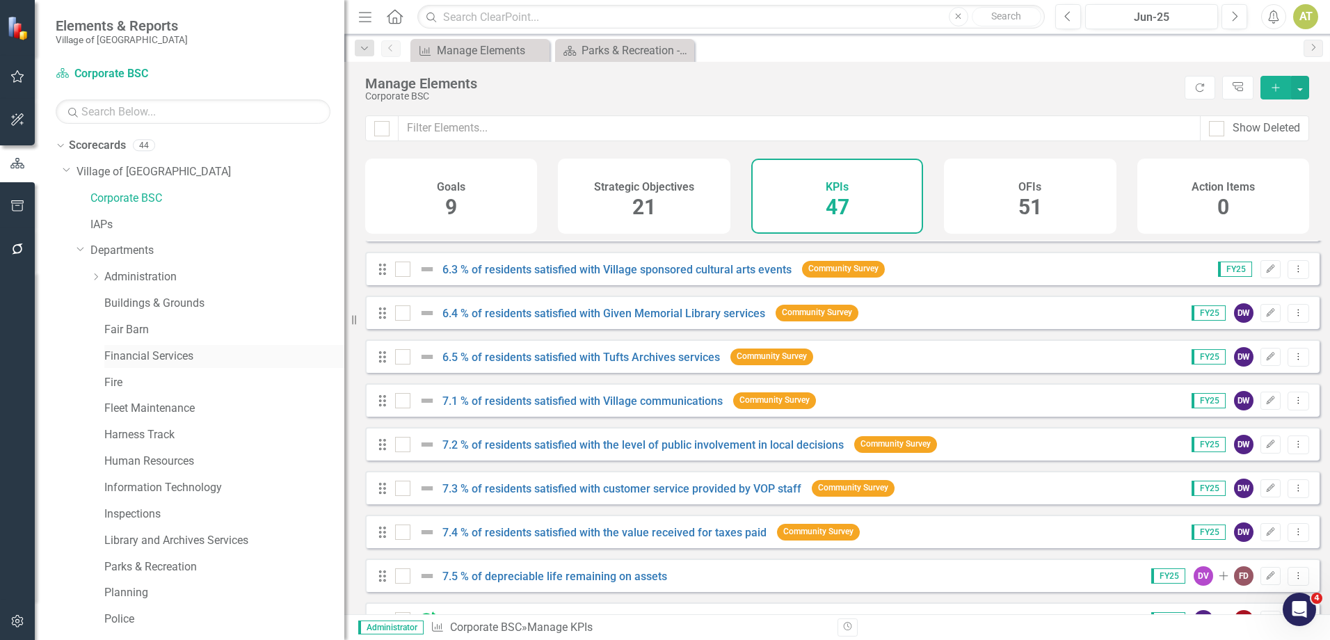
scroll to position [70, 0]
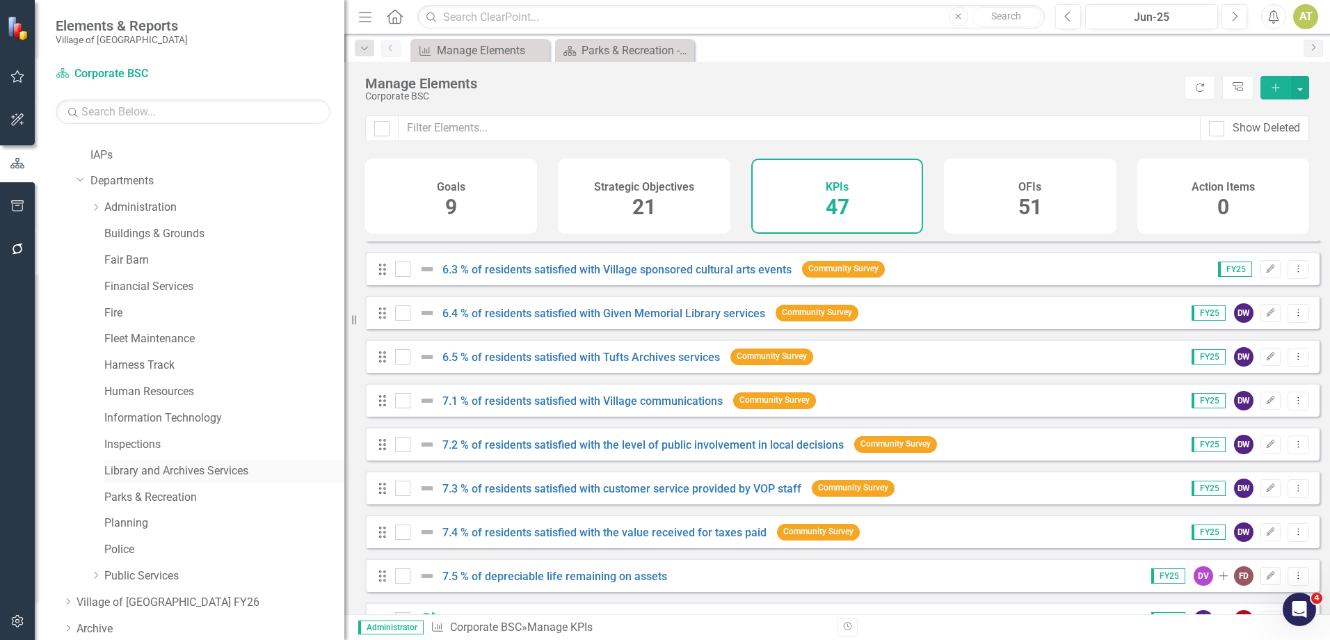
click at [154, 467] on link "Library and Archives Services" at bounding box center [224, 471] width 240 height 16
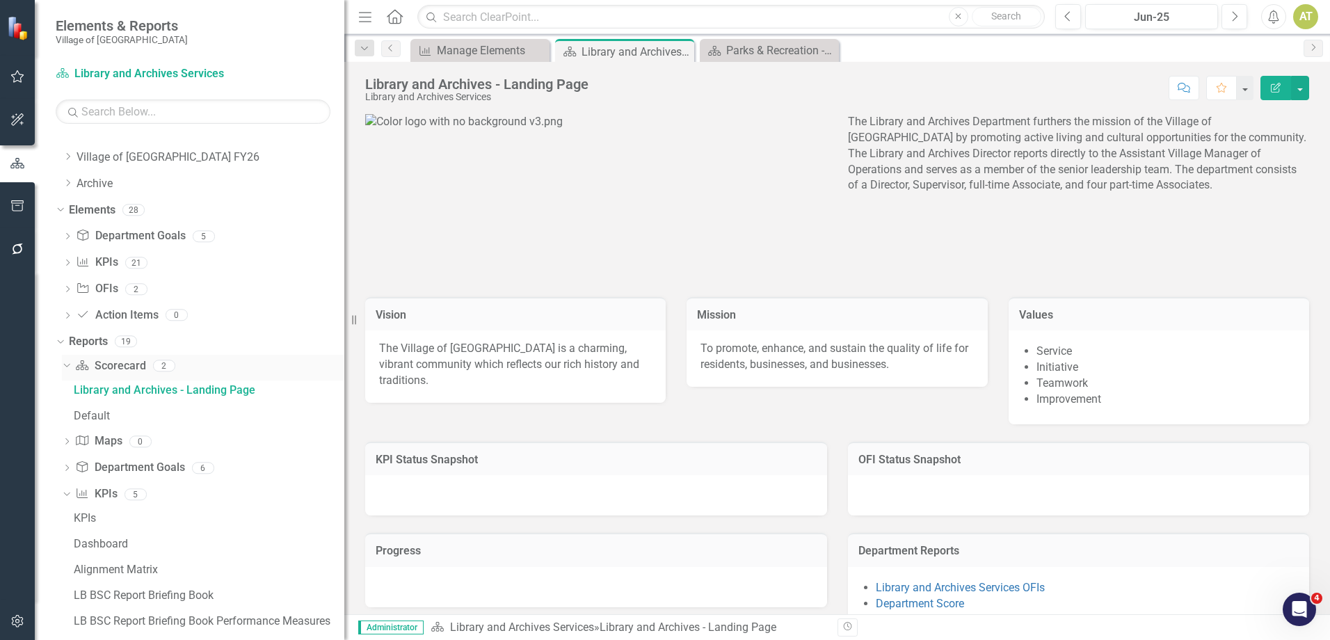
scroll to position [482, 0]
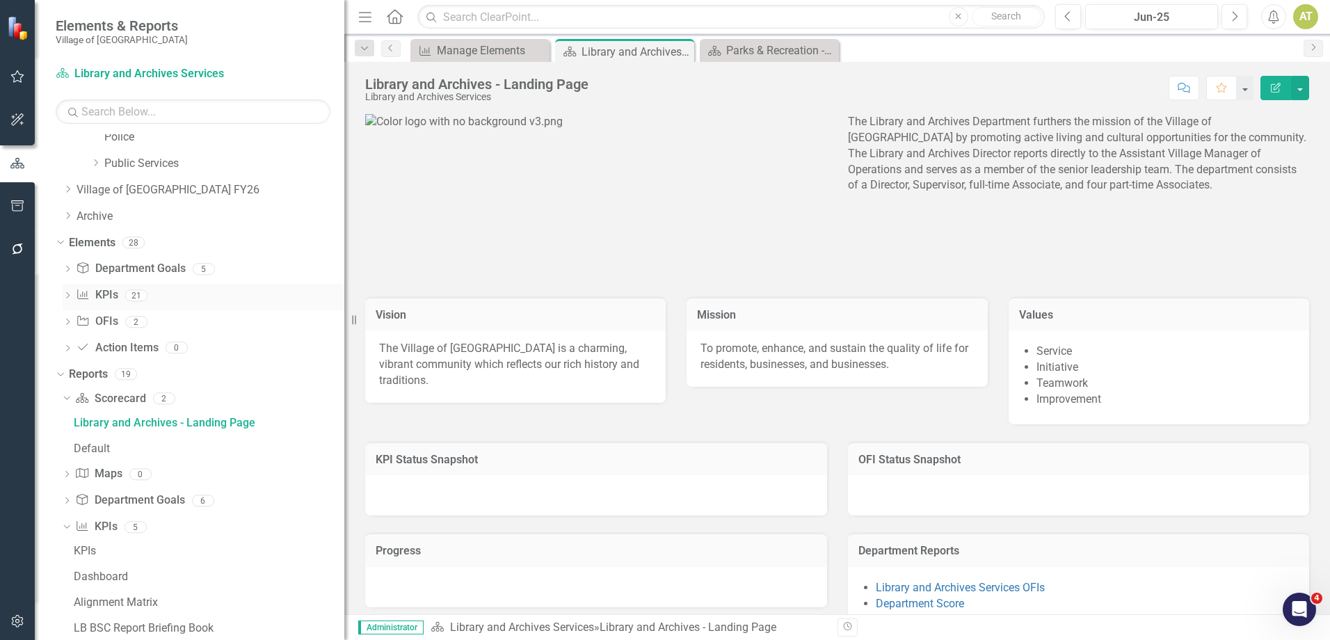
click at [100, 295] on link "KPI KPIs" at bounding box center [97, 295] width 42 height 16
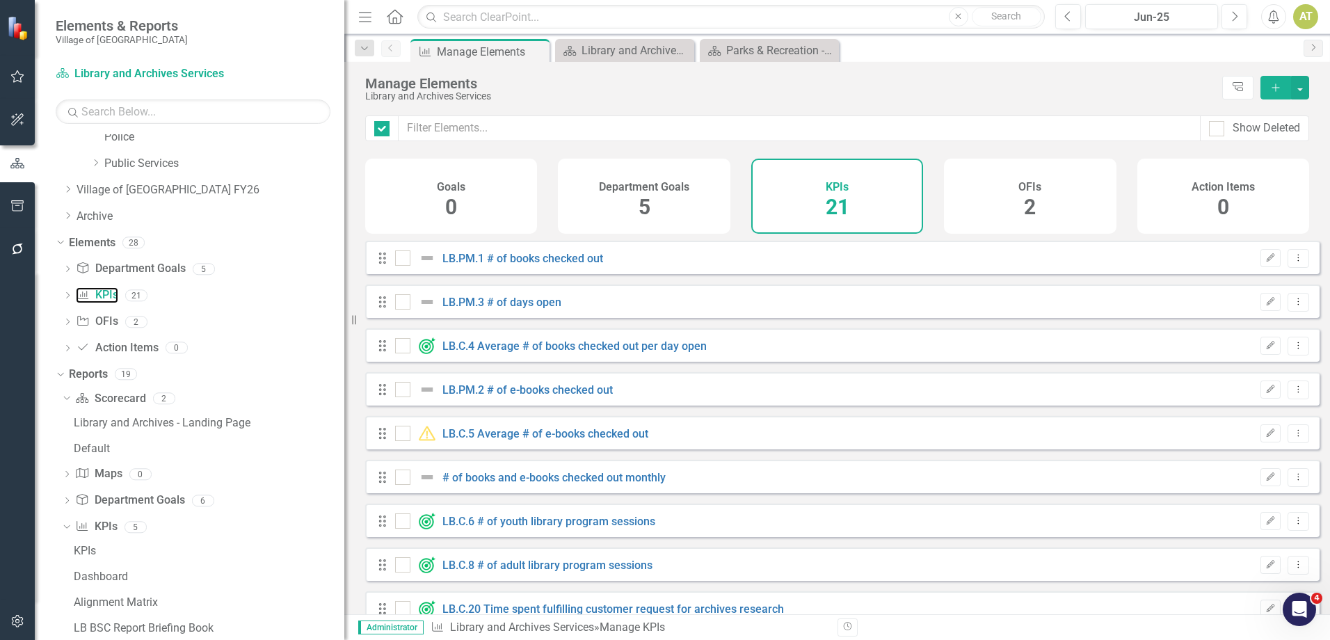
checkbox input "false"
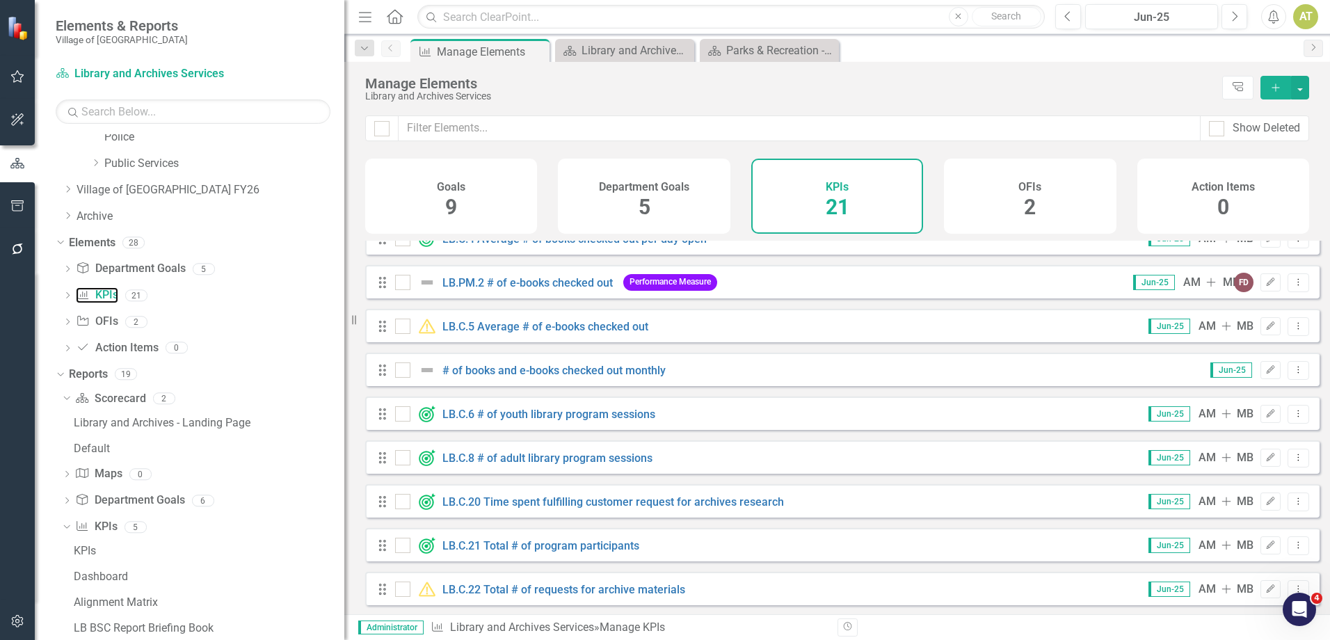
scroll to position [70, 0]
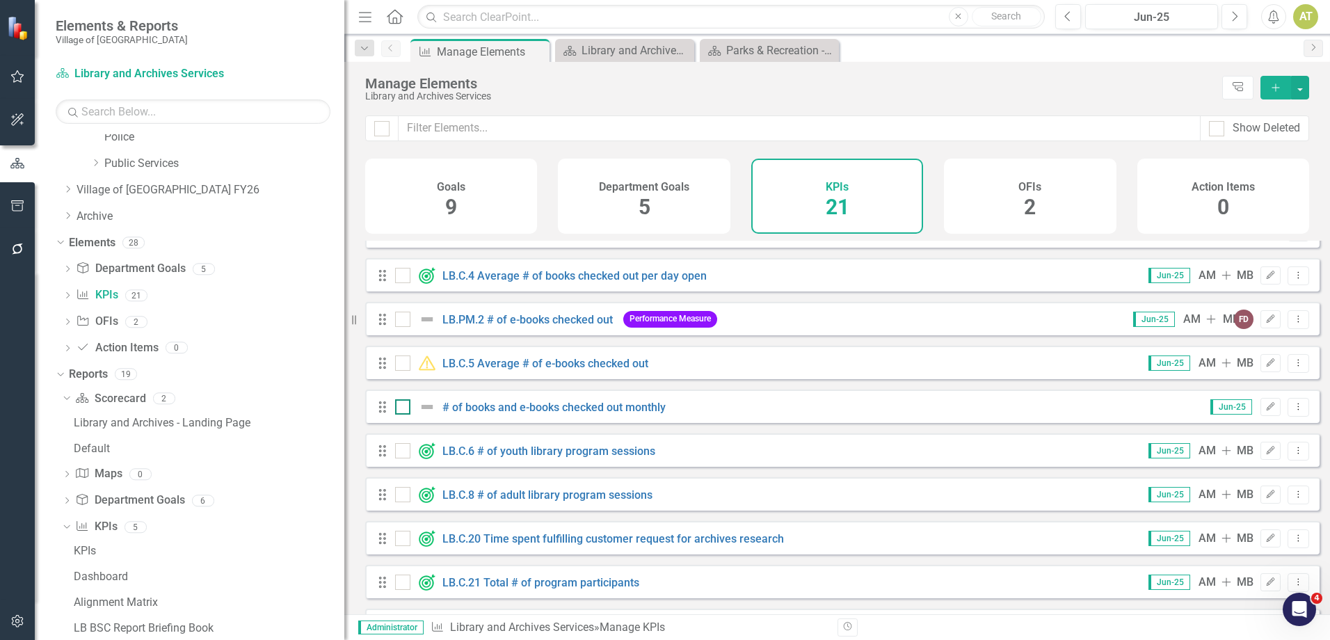
click at [399, 414] on div at bounding box center [402, 406] width 15 height 15
click at [399, 408] on input "checkbox" at bounding box center [399, 403] width 9 height 9
checkbox input "true"
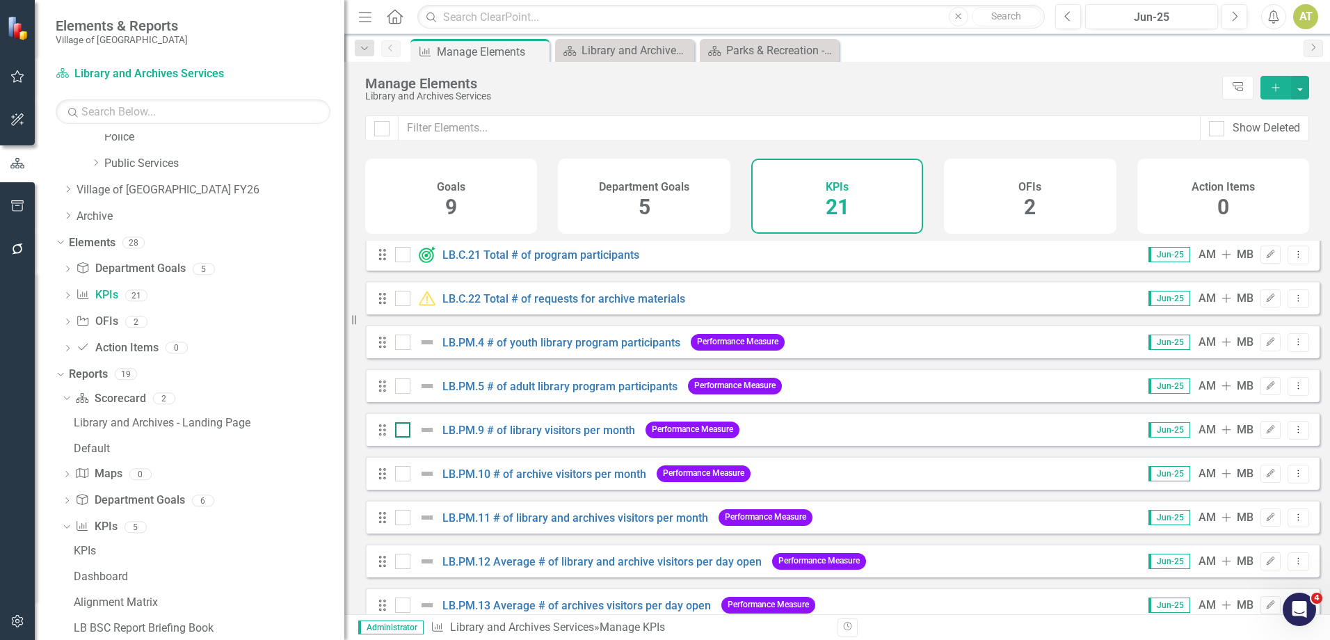
scroll to position [417, 0]
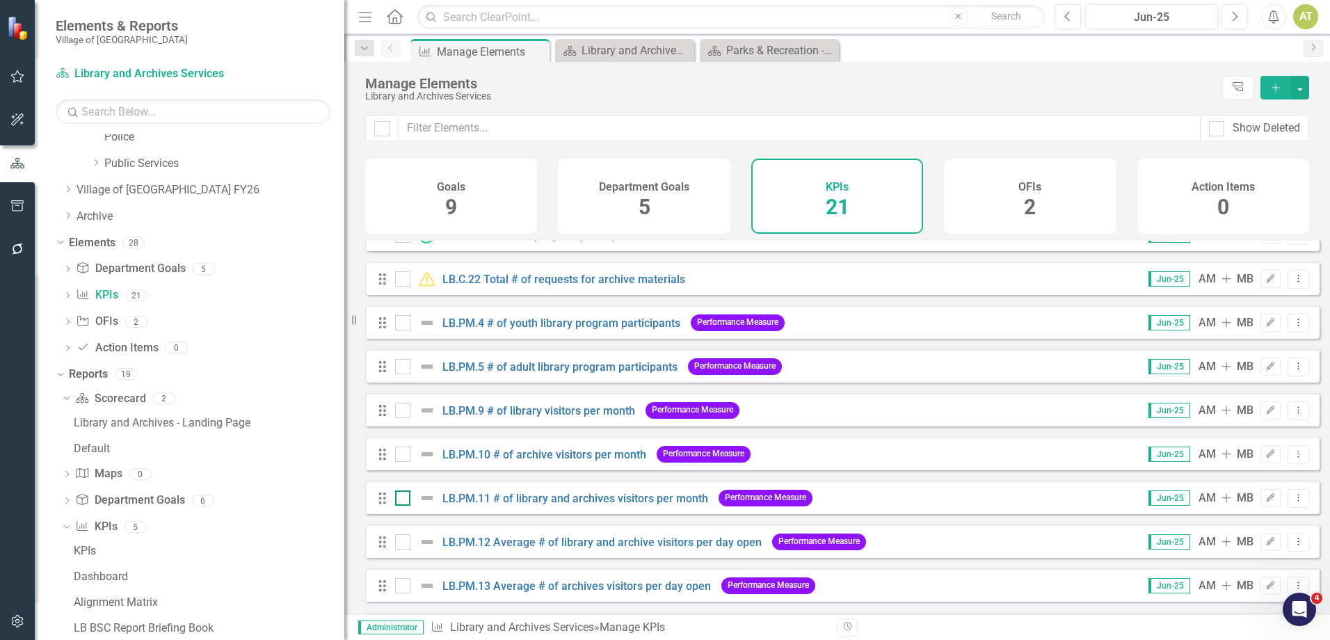
click at [409, 506] on div at bounding box center [402, 497] width 15 height 15
click at [404, 499] on input "checkbox" at bounding box center [399, 494] width 9 height 9
checkbox input "true"
click at [1300, 97] on button "button" at bounding box center [1300, 88] width 18 height 24
click at [1257, 163] on link "Edit Multiple Edit Multiple" at bounding box center [1253, 165] width 110 height 26
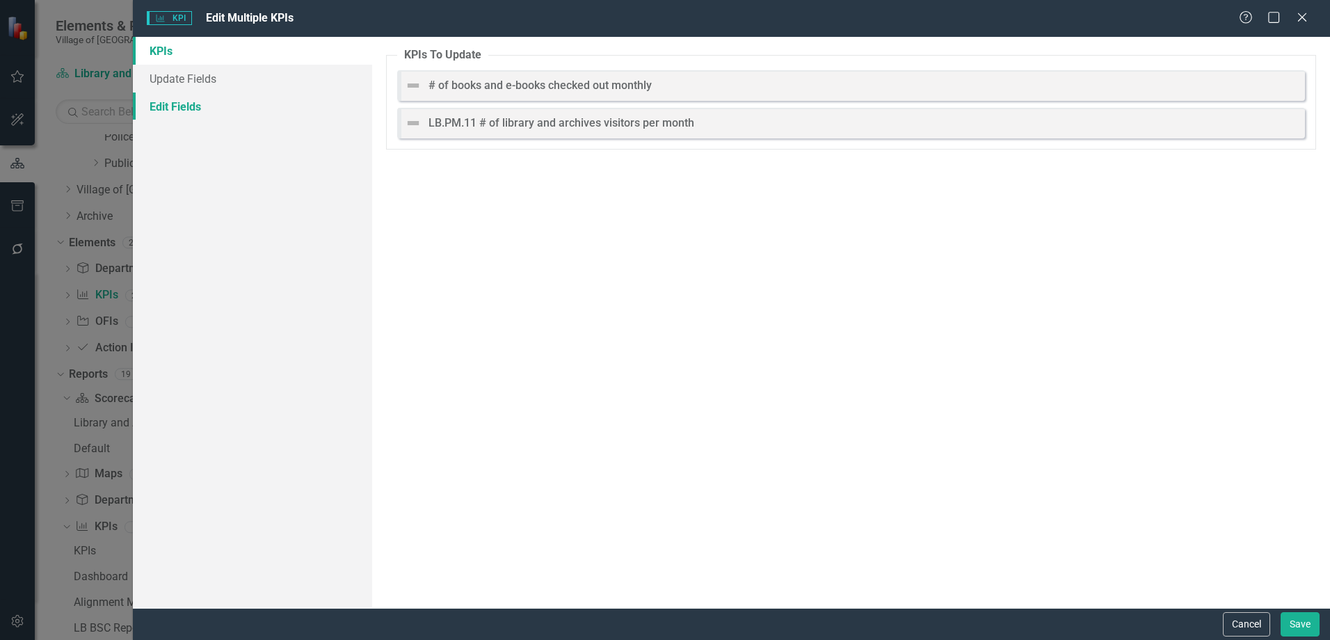
click at [207, 99] on link "Edit Fields" at bounding box center [252, 106] width 239 height 28
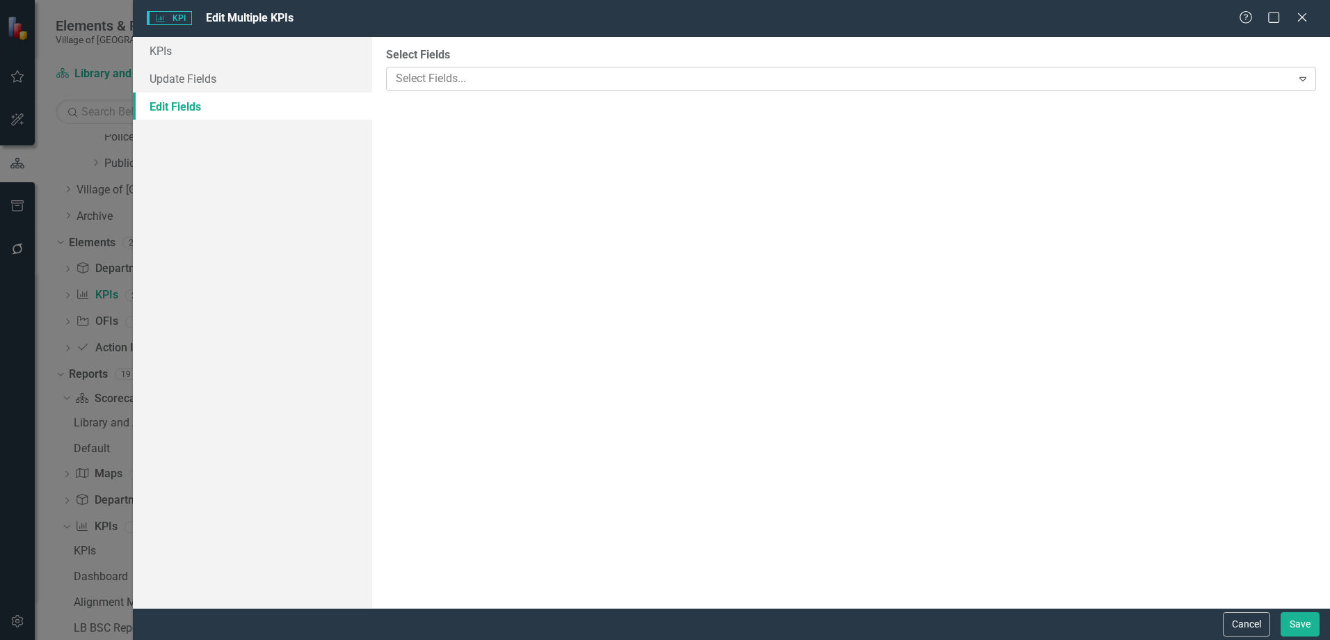
click at [475, 70] on div at bounding box center [840, 79] width 901 height 19
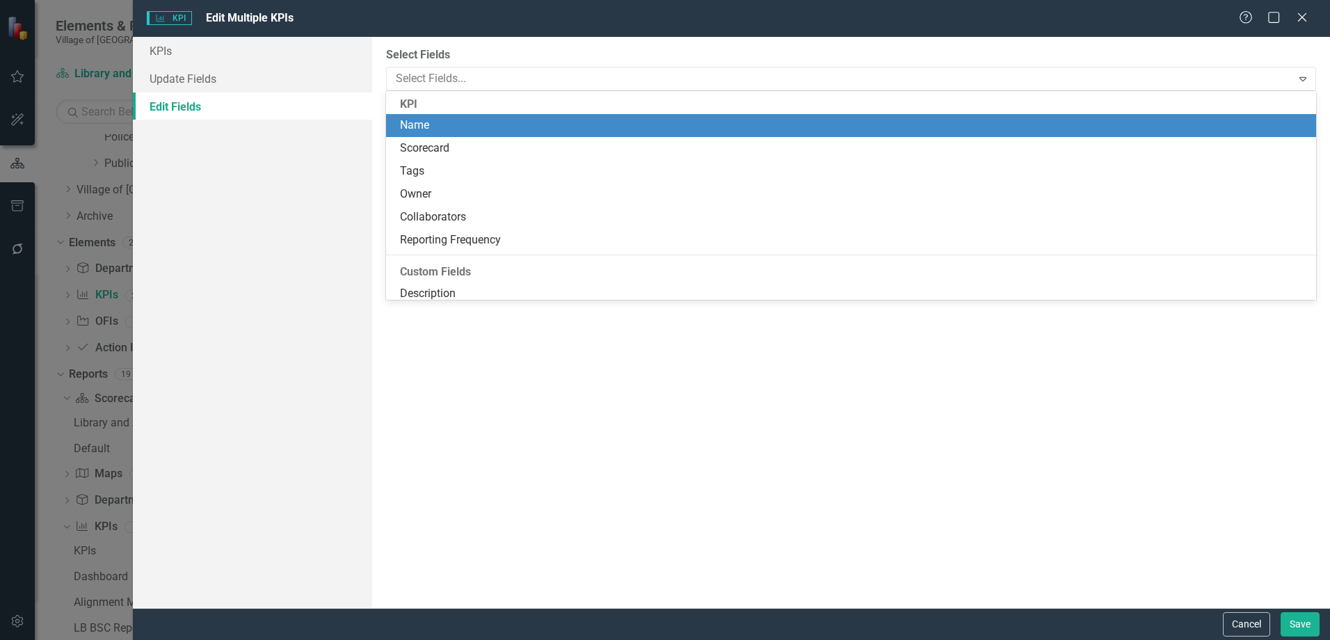
click at [467, 145] on div "Scorecard" at bounding box center [854, 148] width 908 height 16
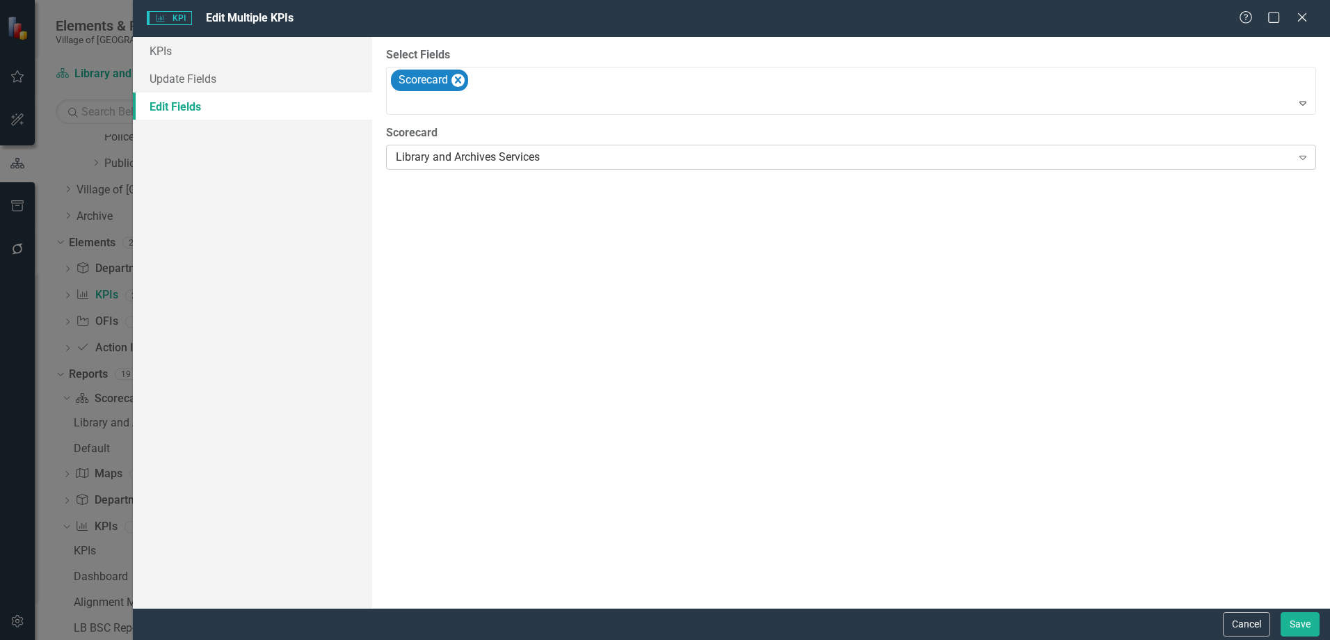
click at [458, 169] on div "Library and Archives Services Expand" at bounding box center [851, 157] width 930 height 25
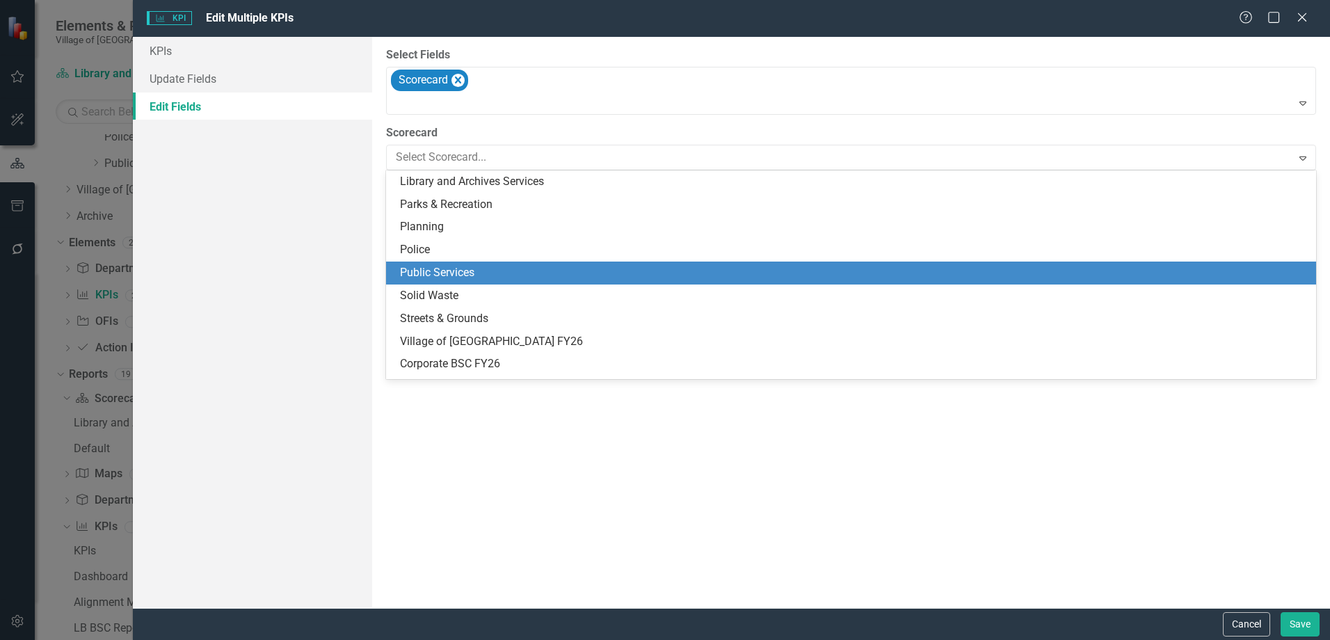
scroll to position [0, 0]
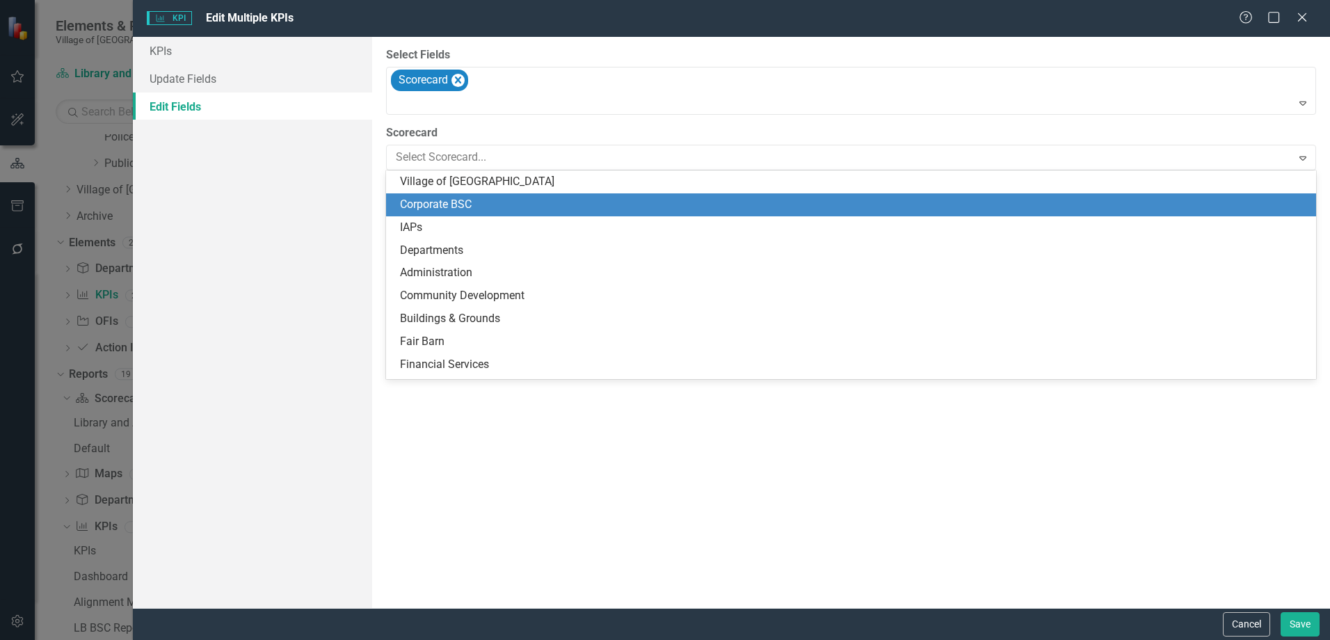
click at [447, 207] on div "Corporate BSC" at bounding box center [854, 205] width 908 height 16
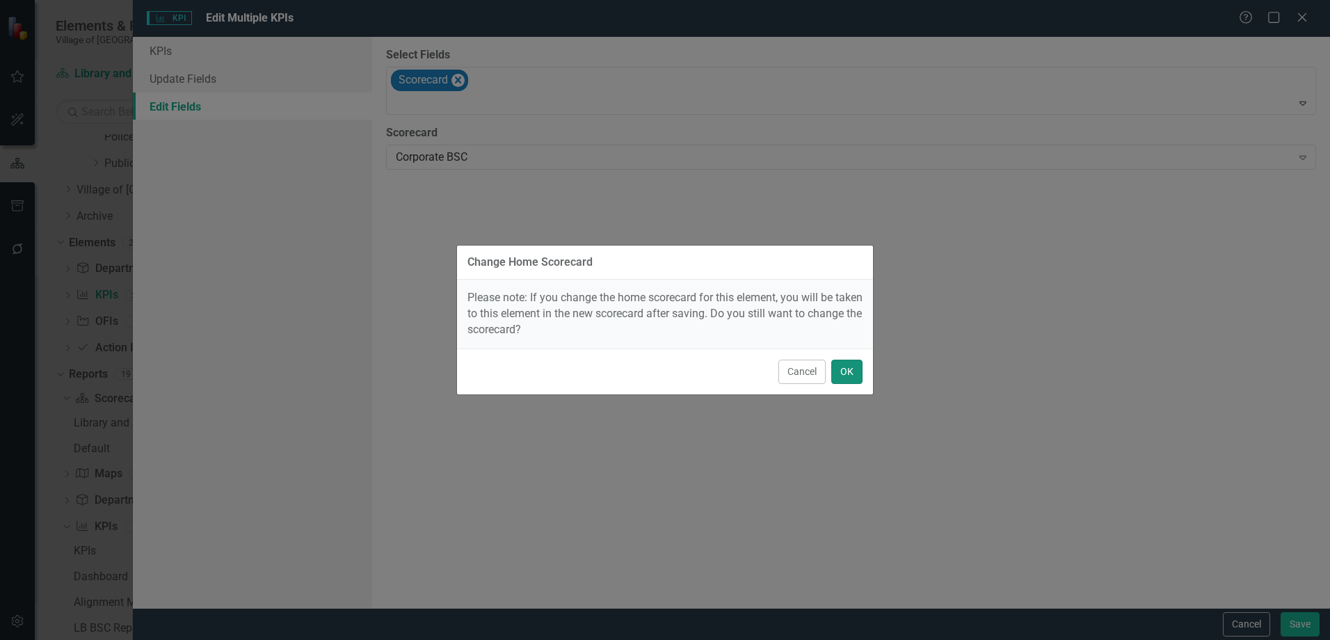
click at [852, 373] on button "OK" at bounding box center [846, 372] width 31 height 24
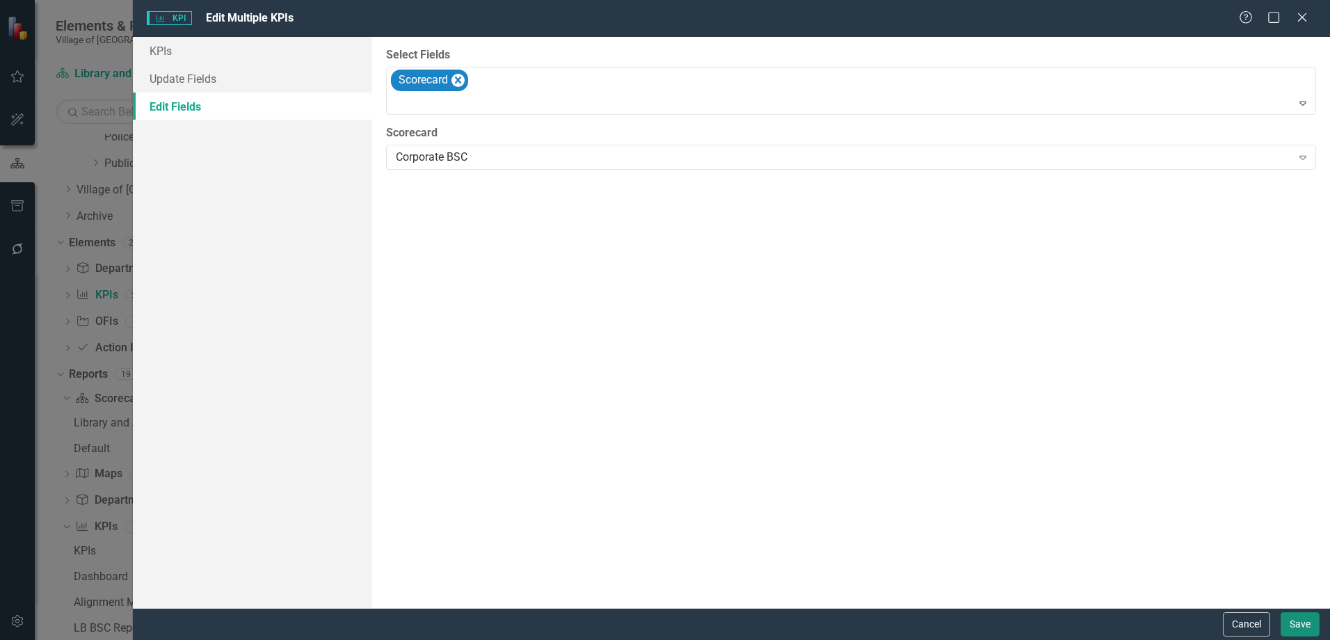
click at [1298, 625] on button "Save" at bounding box center [1299, 624] width 39 height 24
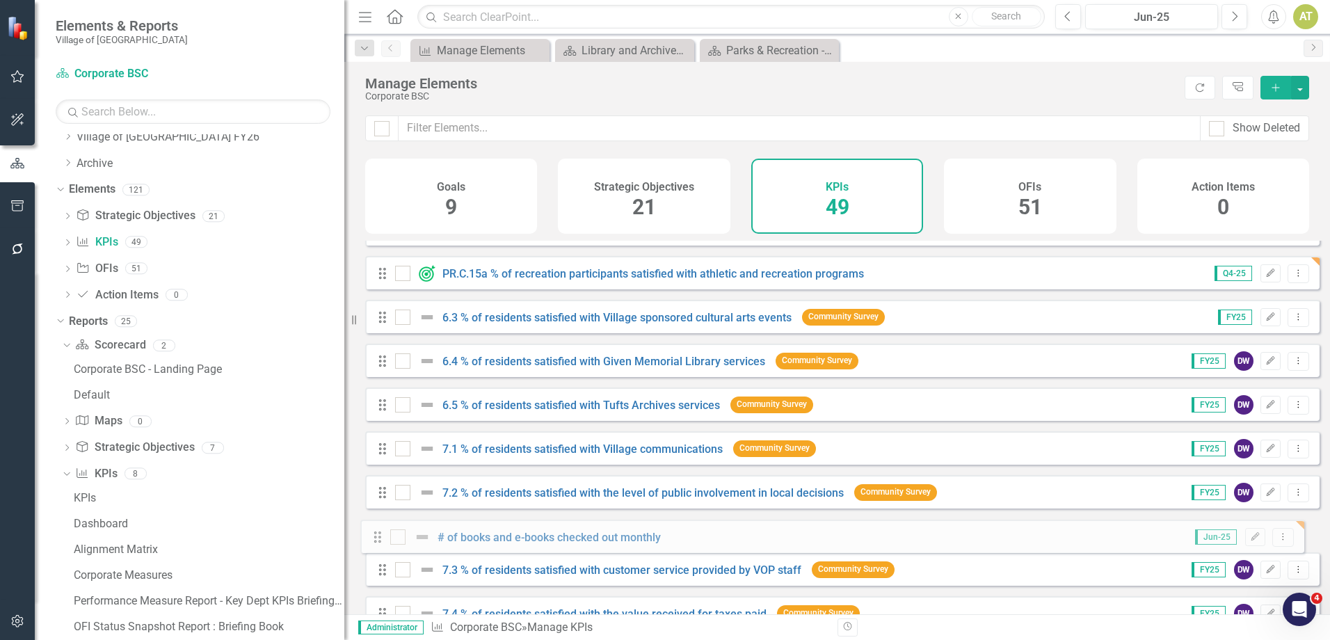
scroll to position [1419, 0]
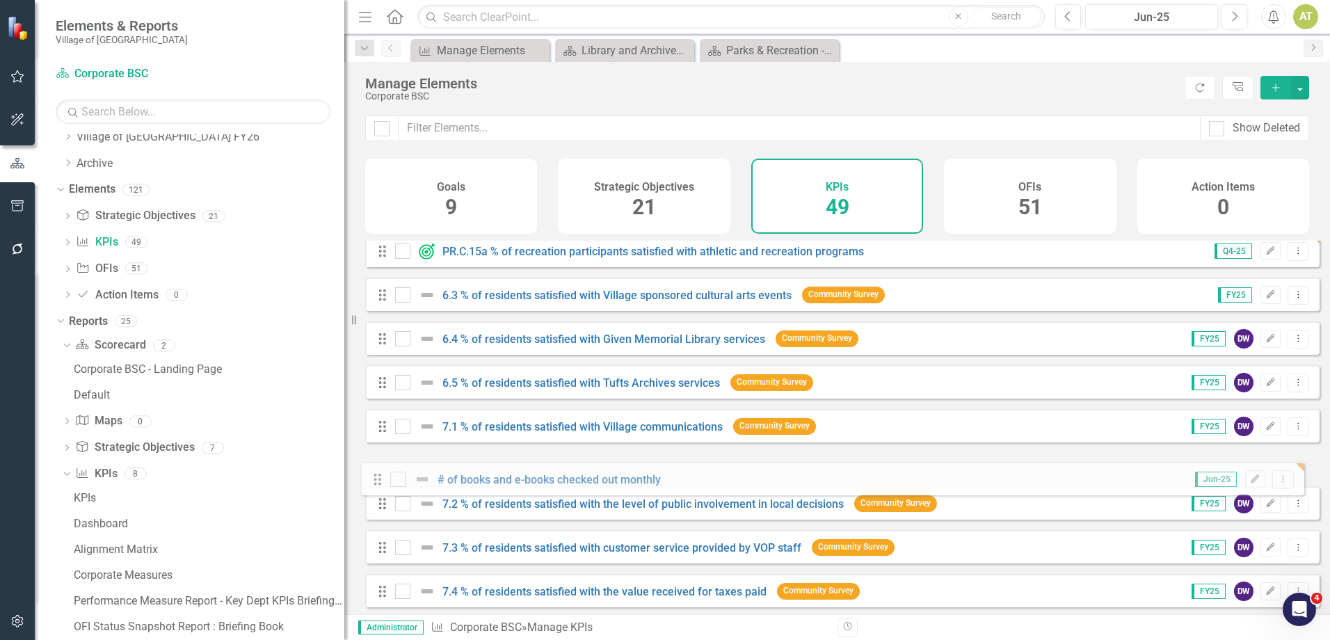
drag, startPoint x: 385, startPoint y: 417, endPoint x: 380, endPoint y: 478, distance: 61.4
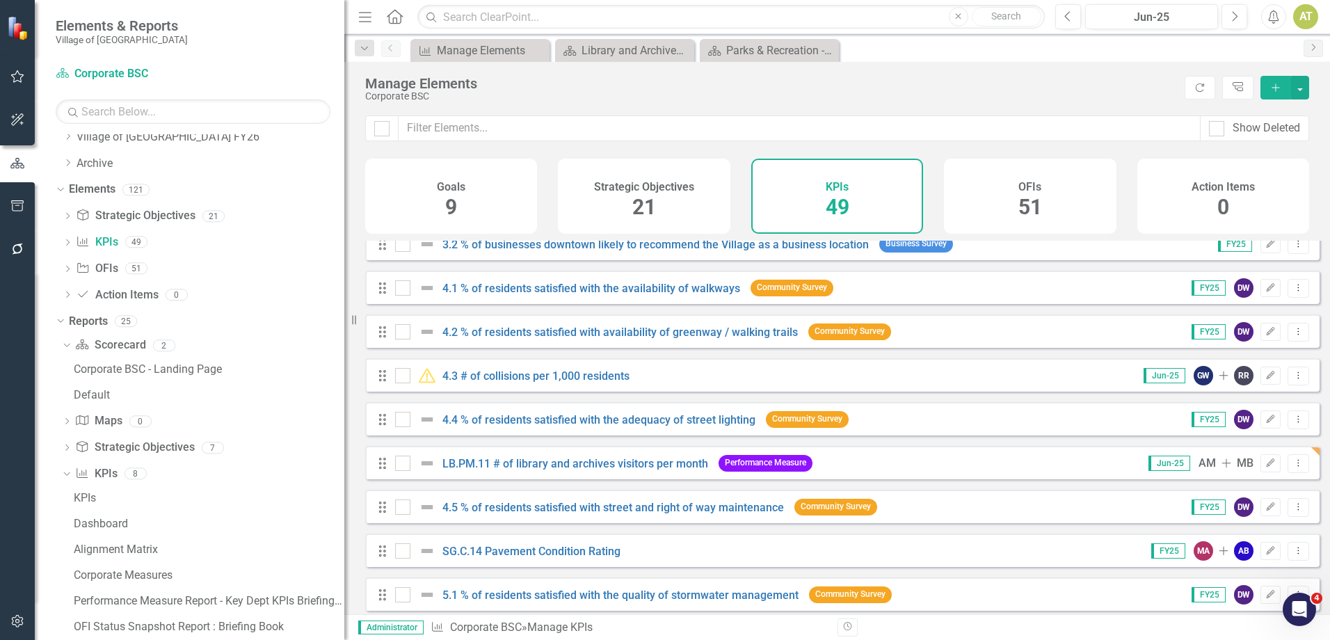
scroll to position [695, 0]
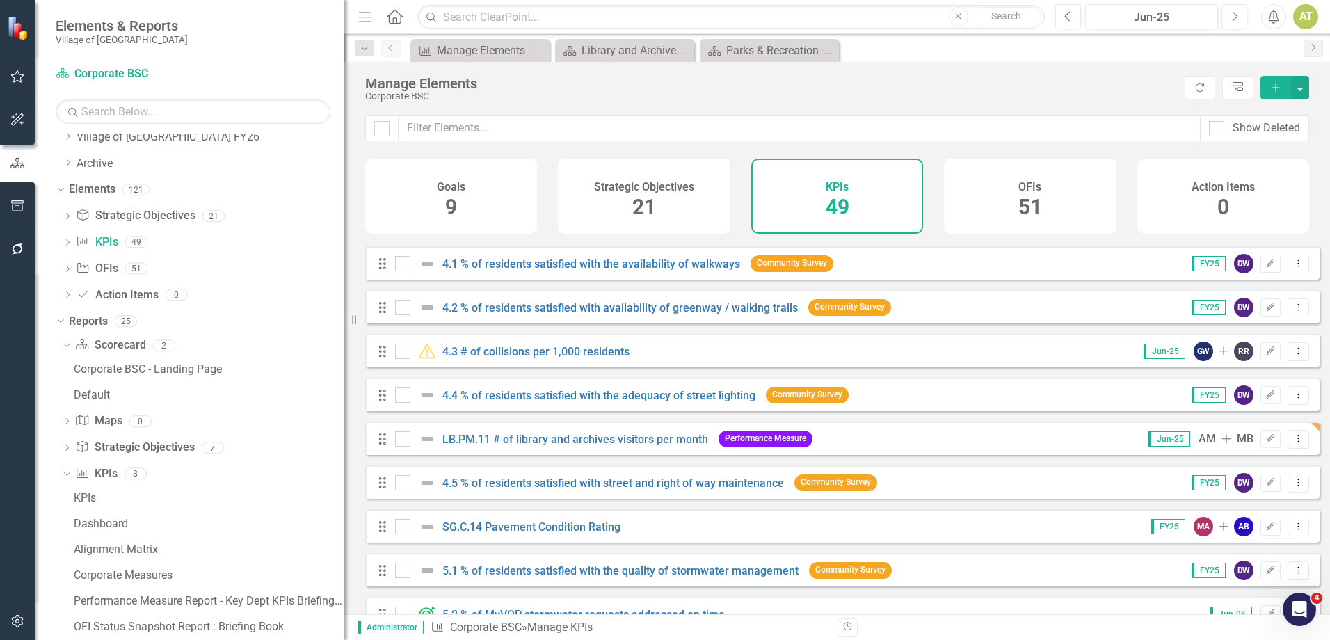
click at [382, 446] on icon "Drag" at bounding box center [382, 439] width 18 height 14
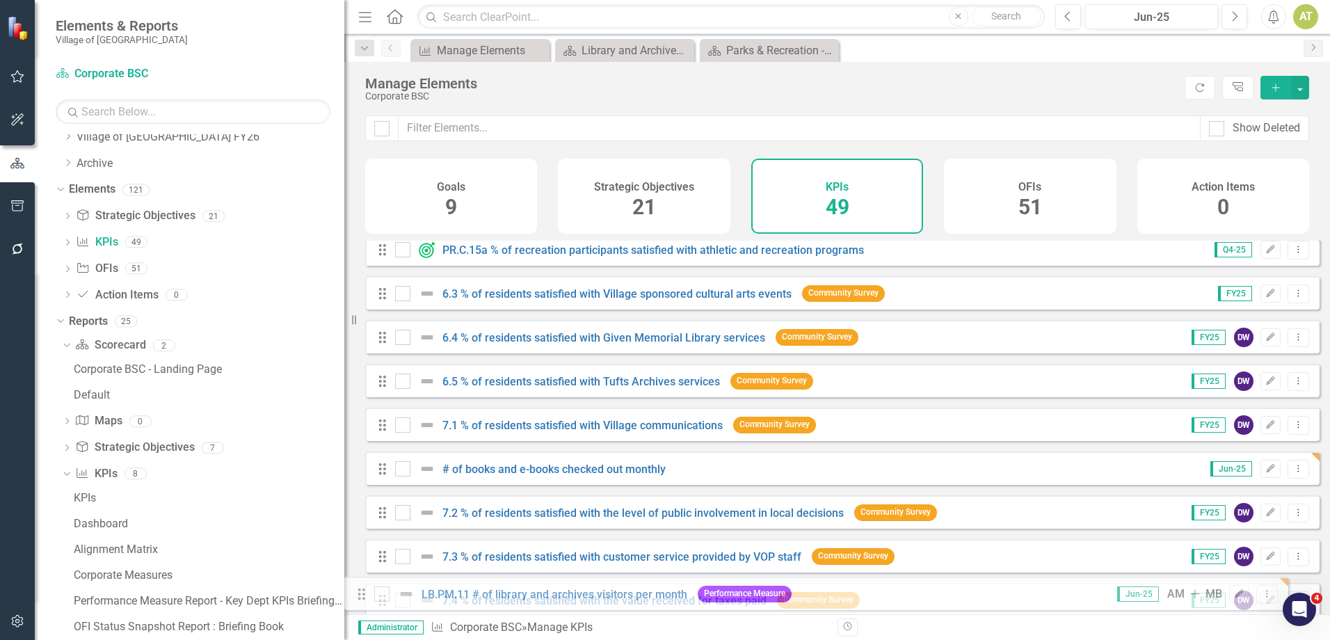
scroll to position [1506, 0]
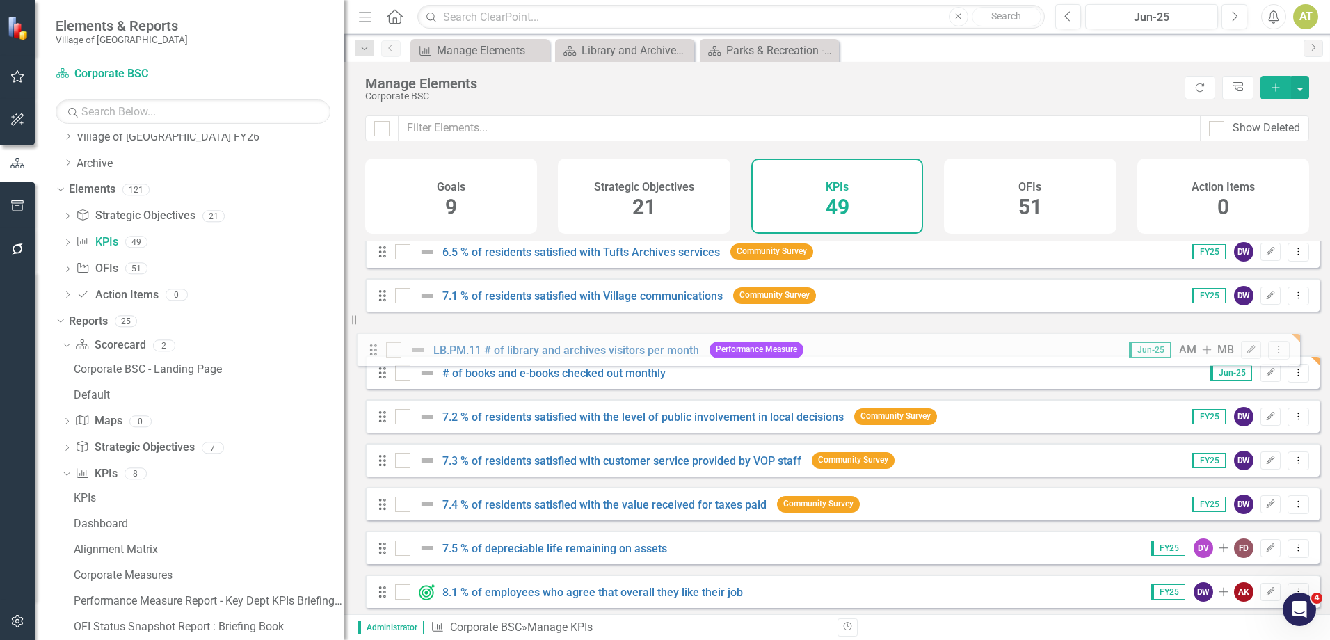
drag, startPoint x: 382, startPoint y: 450, endPoint x: 373, endPoint y: 351, distance: 99.9
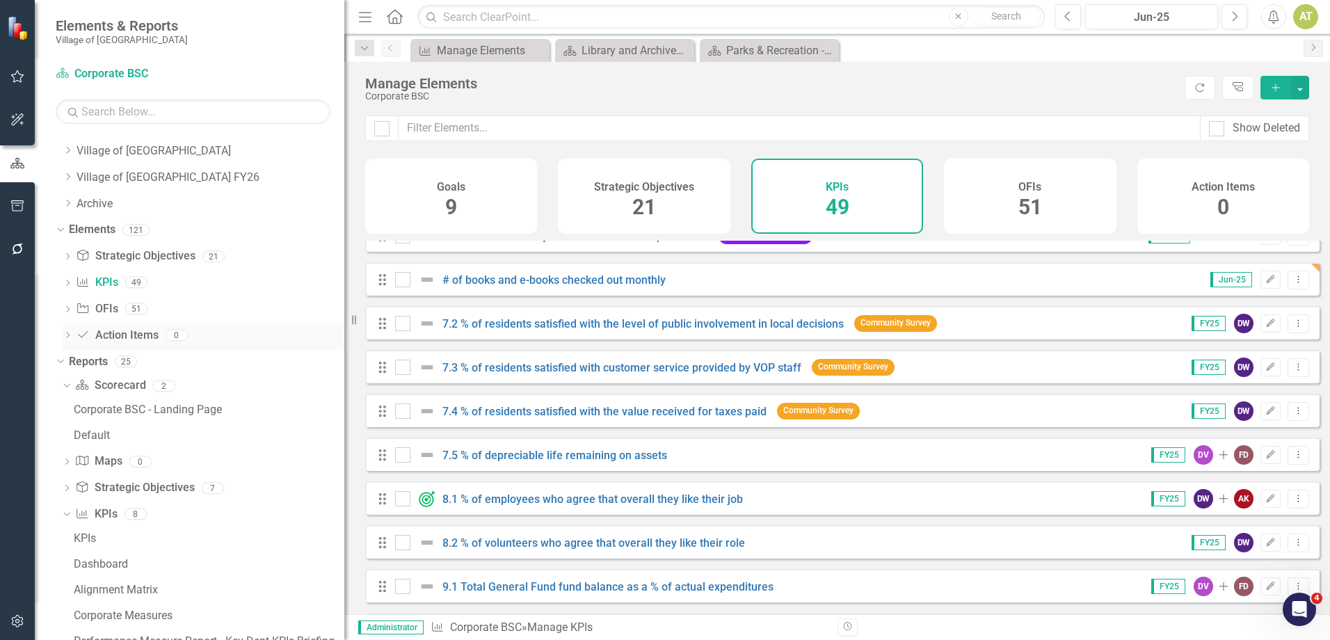
scroll to position [0, 0]
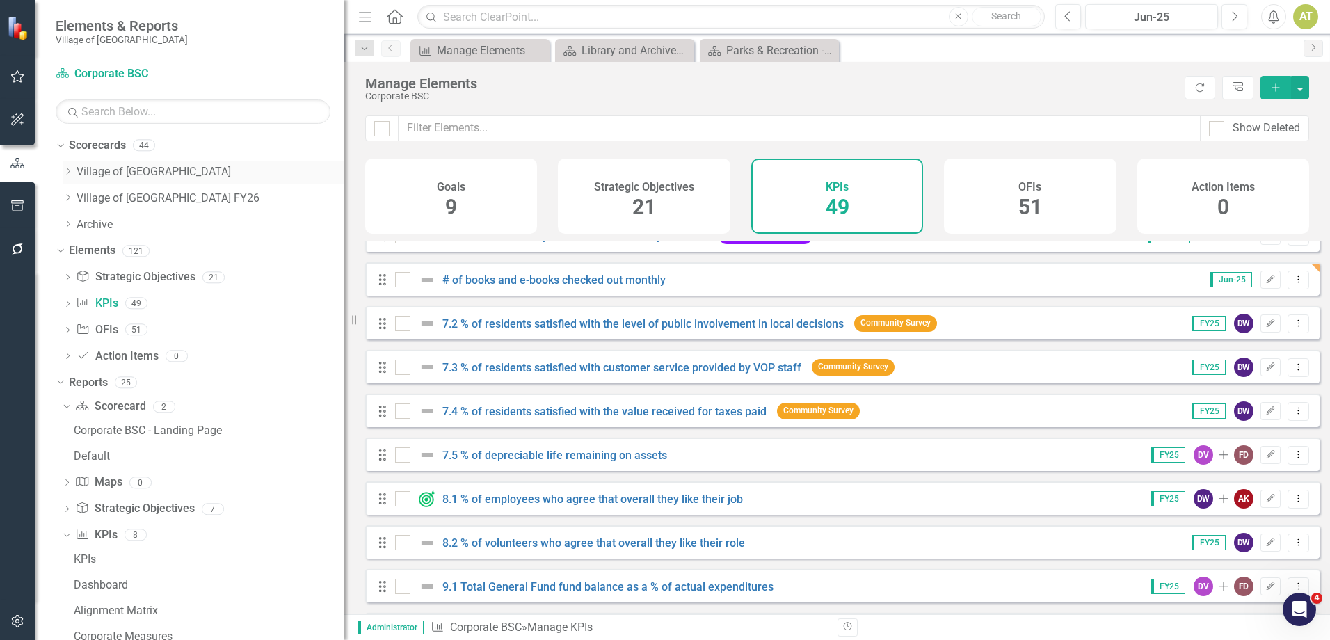
click at [72, 175] on icon "Dropdown" at bounding box center [68, 171] width 10 height 8
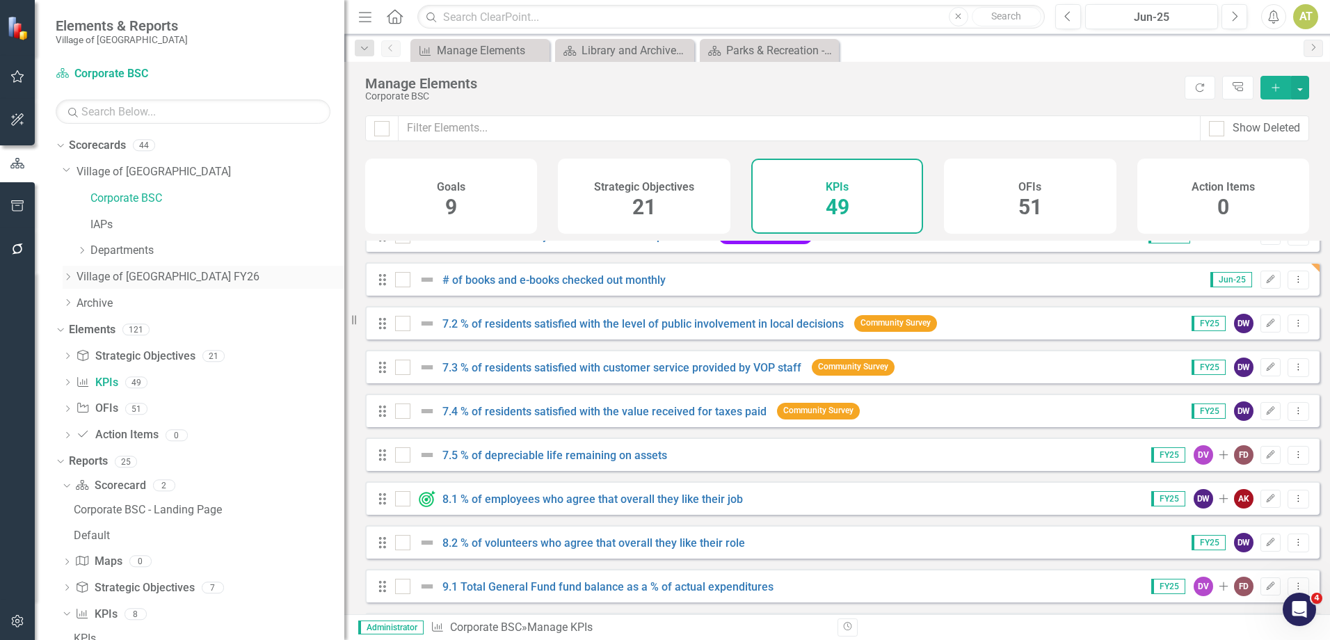
click at [65, 282] on div "Dropdown" at bounding box center [68, 277] width 10 height 12
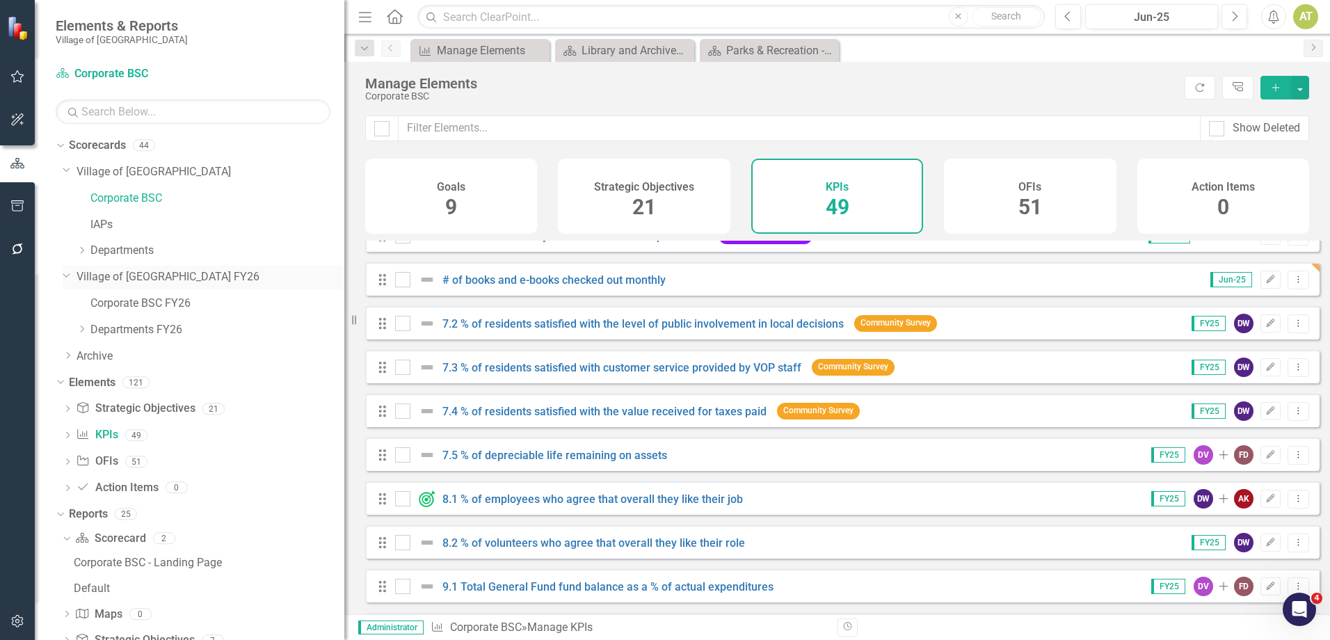
click at [69, 277] on icon "Dropdown" at bounding box center [67, 274] width 8 height 10
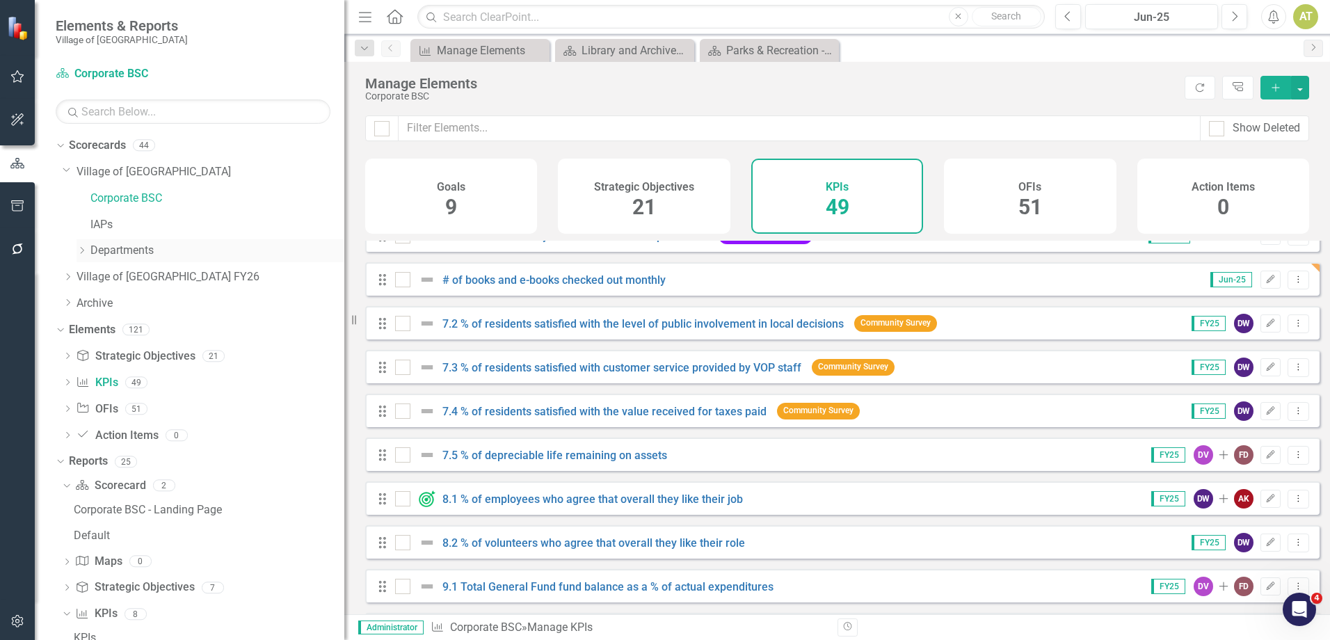
click at [83, 248] on icon "Dropdown" at bounding box center [81, 250] width 10 height 8
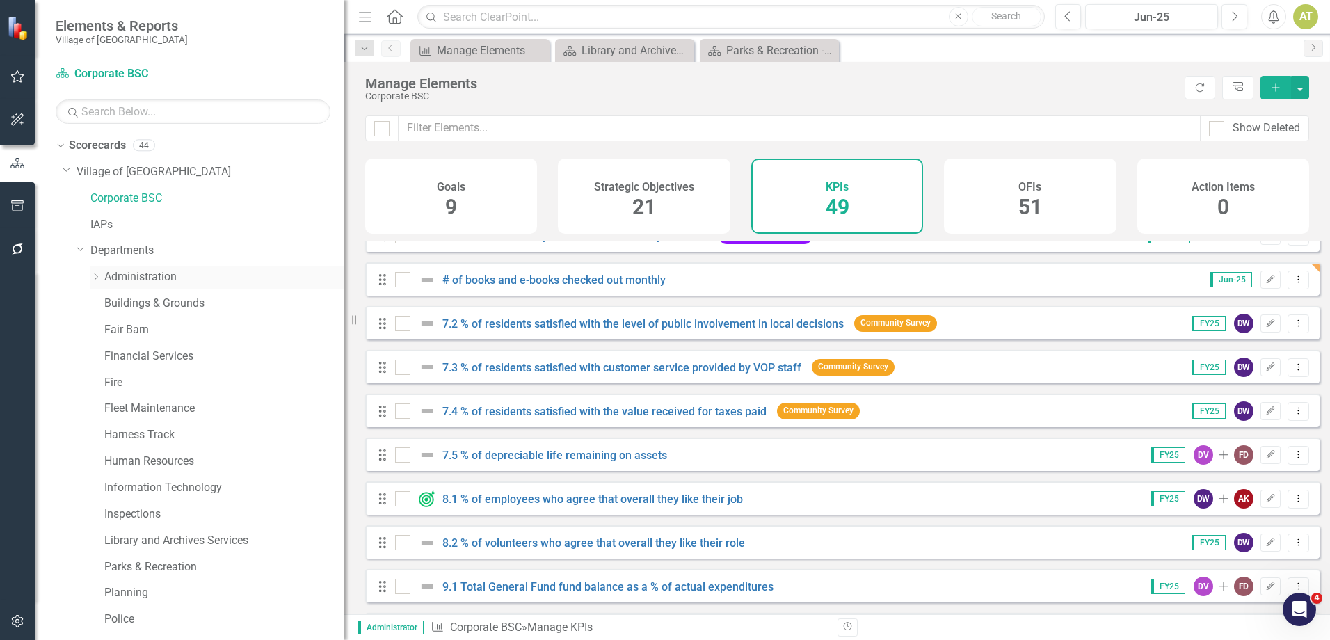
click at [114, 278] on link "Administration" at bounding box center [224, 277] width 240 height 16
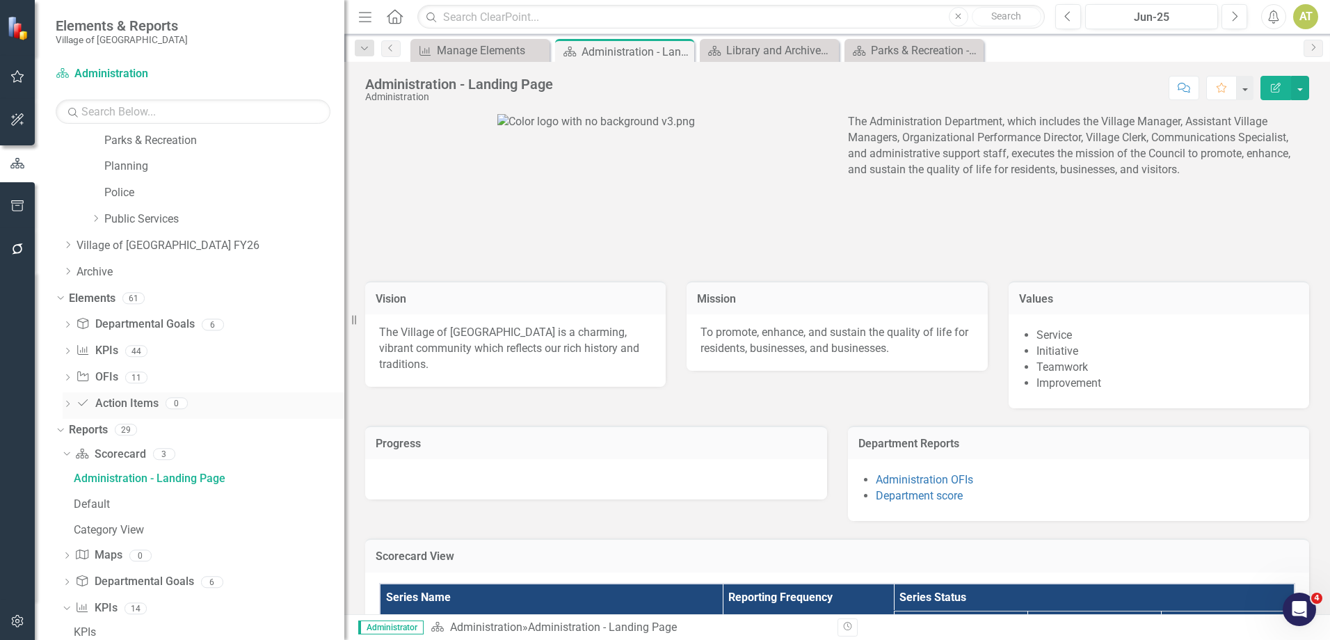
scroll to position [414, 0]
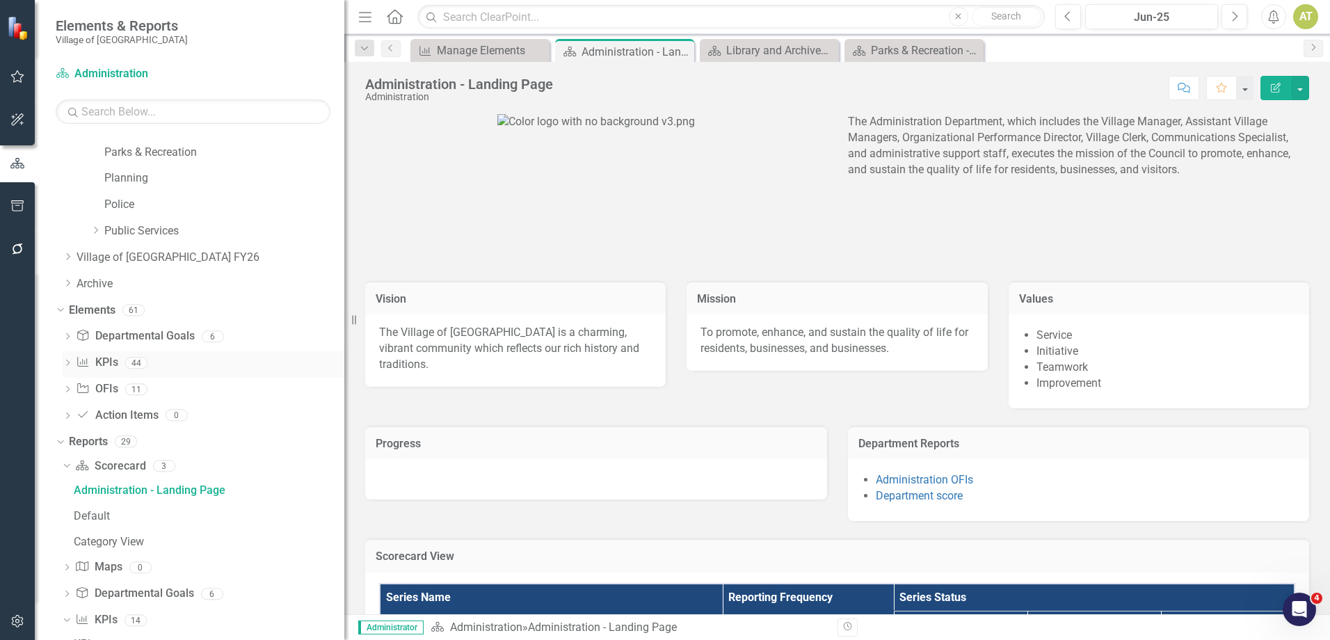
click at [105, 363] on link "KPI KPIs" at bounding box center [97, 363] width 42 height 16
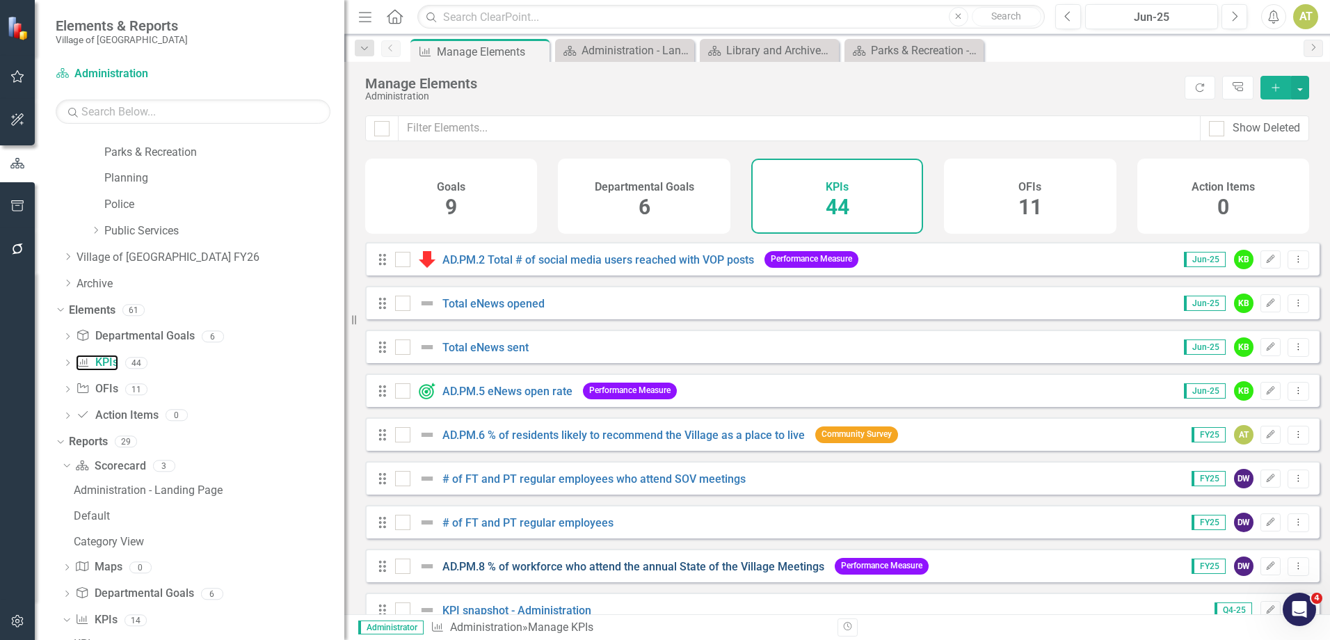
scroll to position [1287, 0]
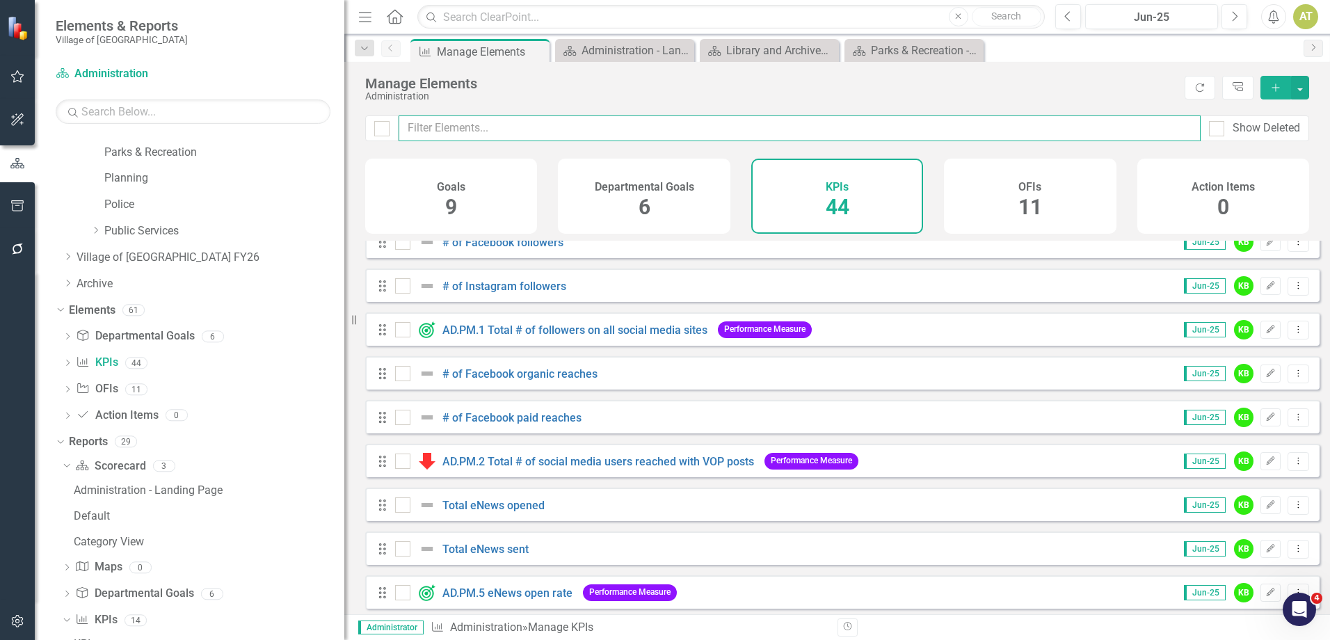
click at [515, 130] on input "text" at bounding box center [799, 128] width 802 height 26
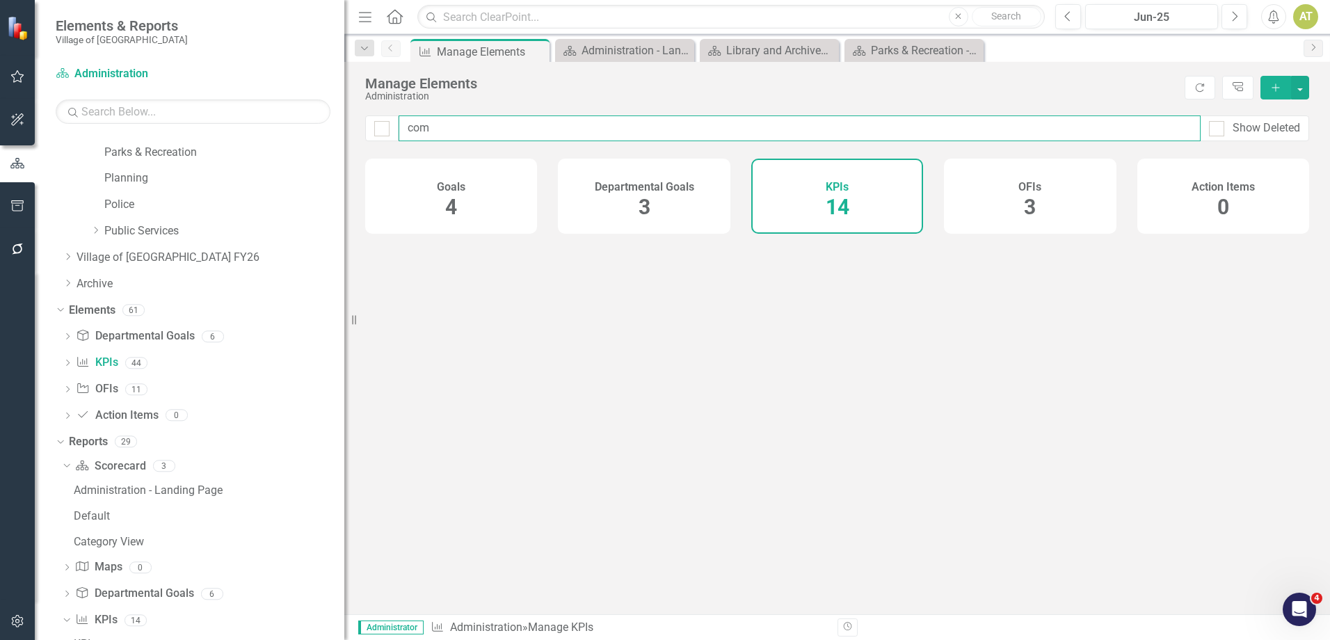
type input "comm"
checkbox input "false"
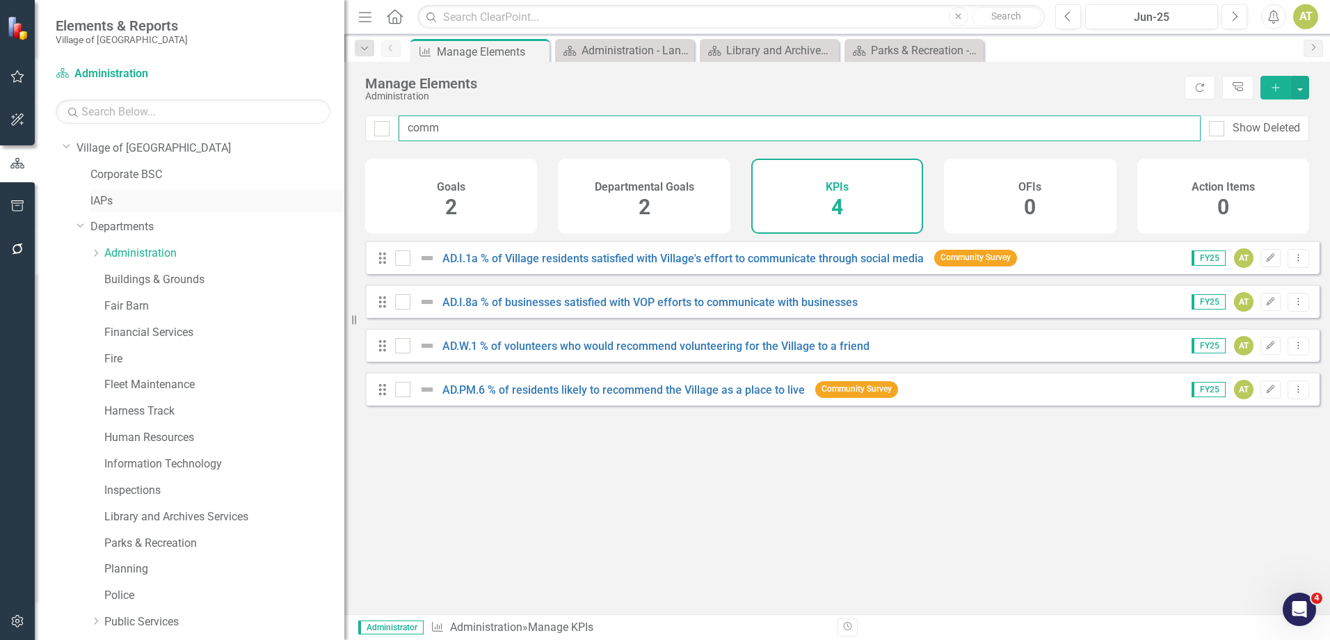
scroll to position [0, 0]
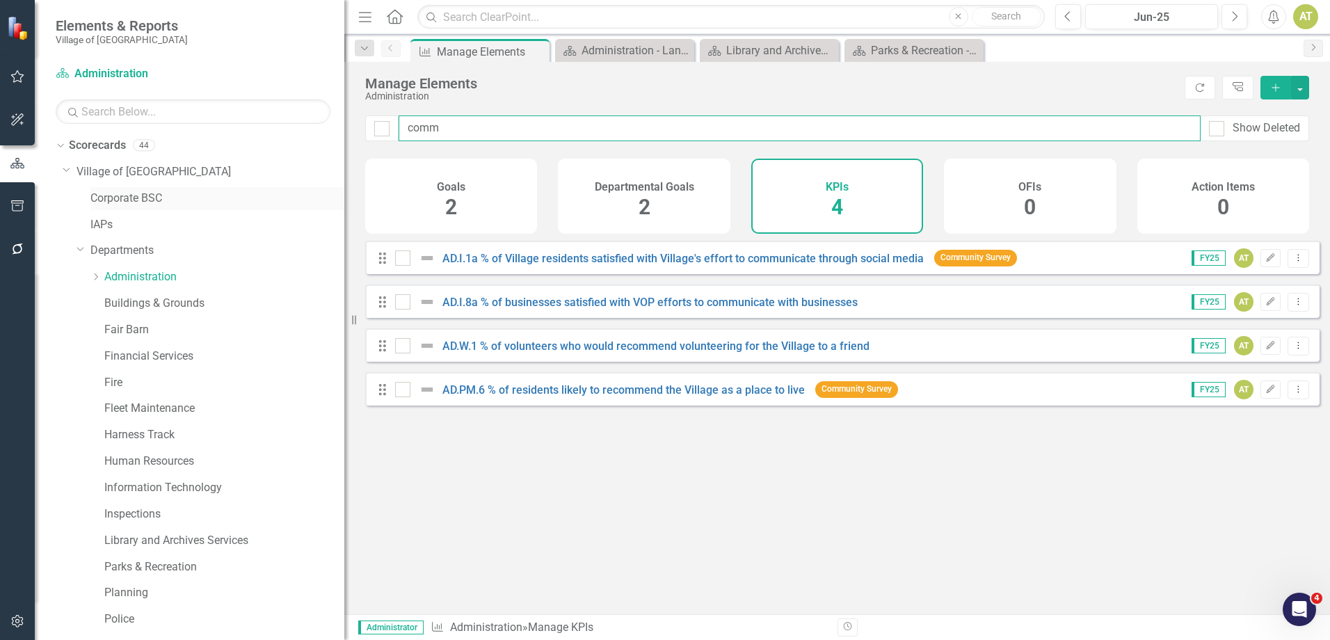
type input "comm"
click at [134, 191] on link "Corporate BSC" at bounding box center [217, 199] width 254 height 16
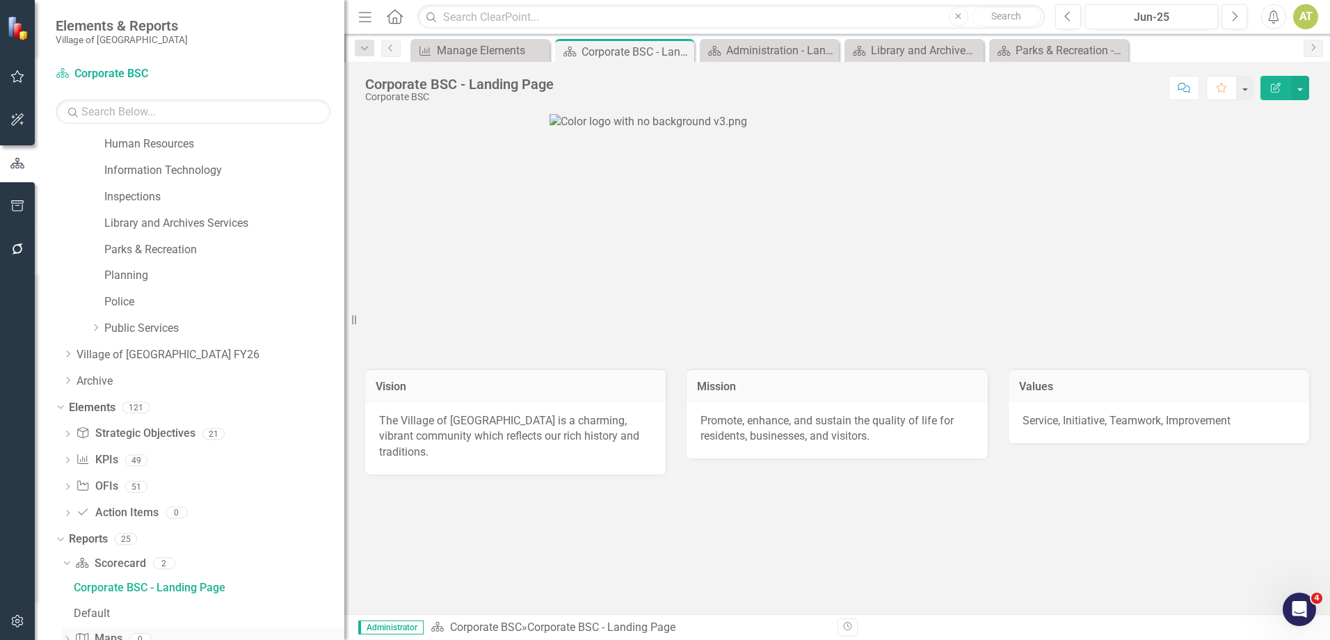
scroll to position [484, 0]
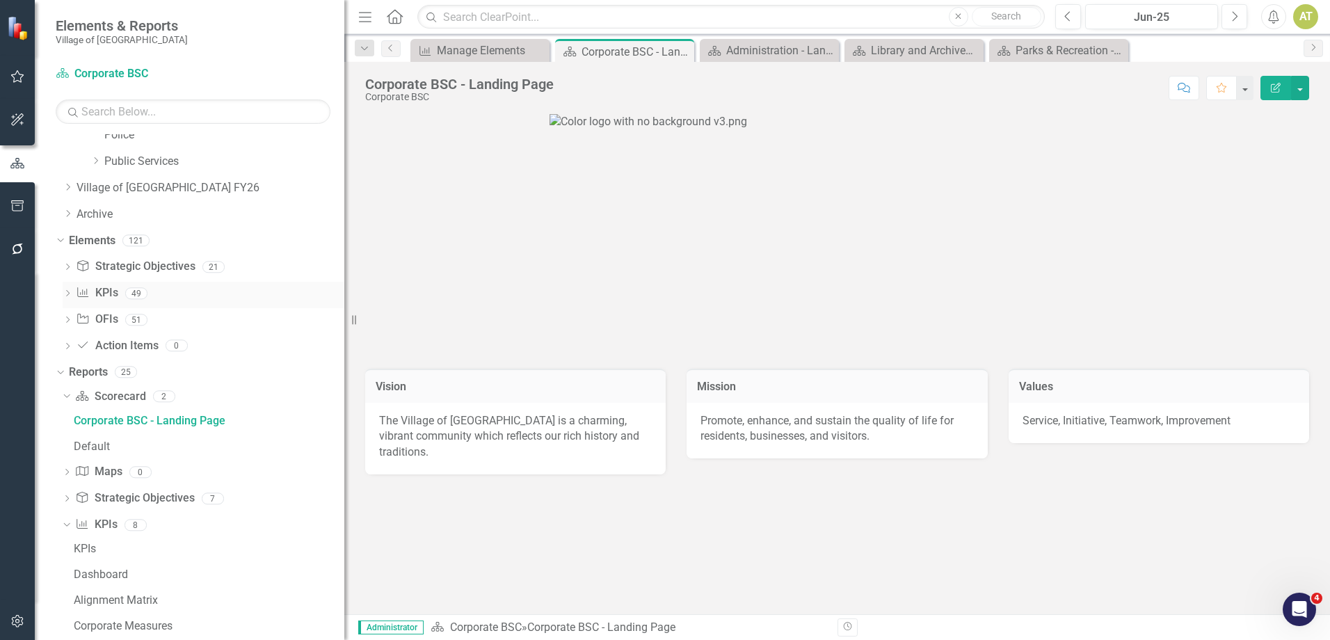
click at [115, 292] on link "KPI KPIs" at bounding box center [97, 293] width 42 height 16
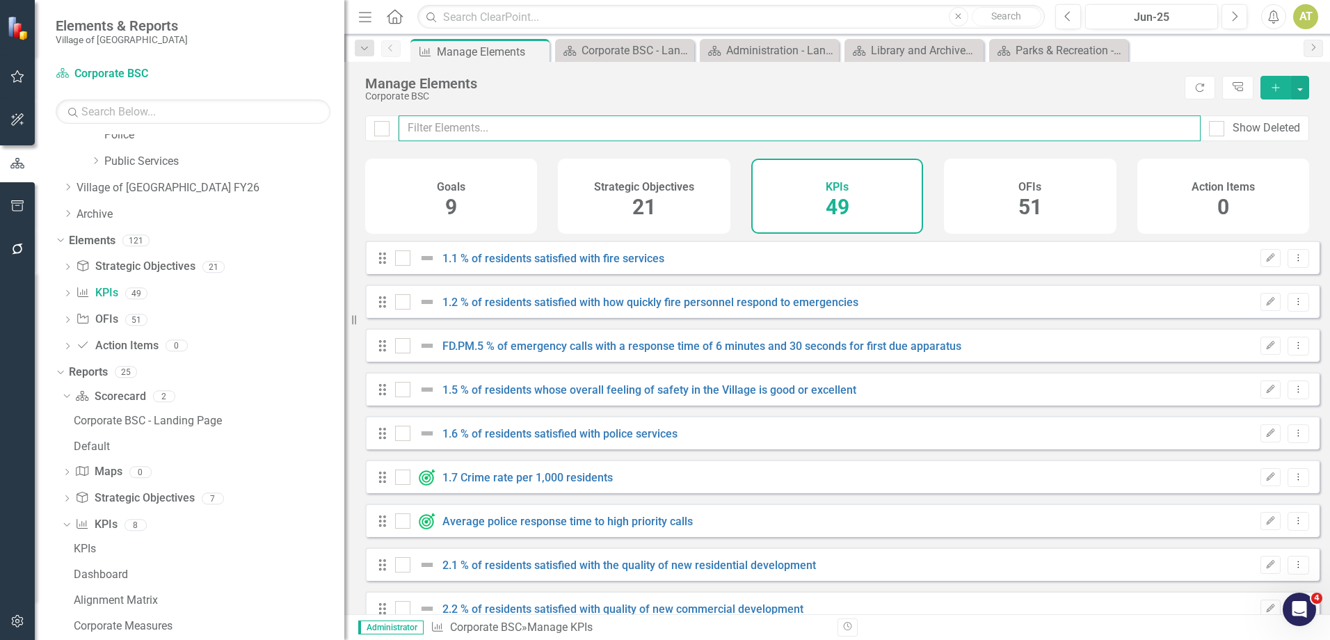
click at [612, 131] on input "text" at bounding box center [799, 128] width 802 height 26
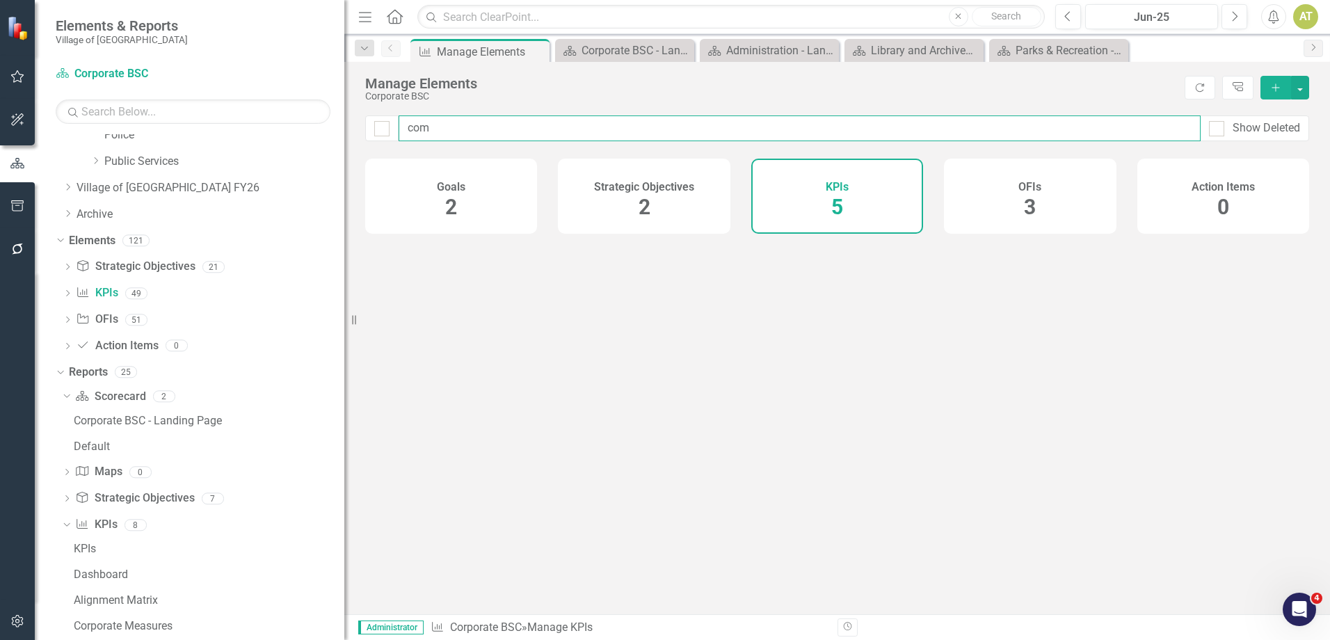
type input "comm"
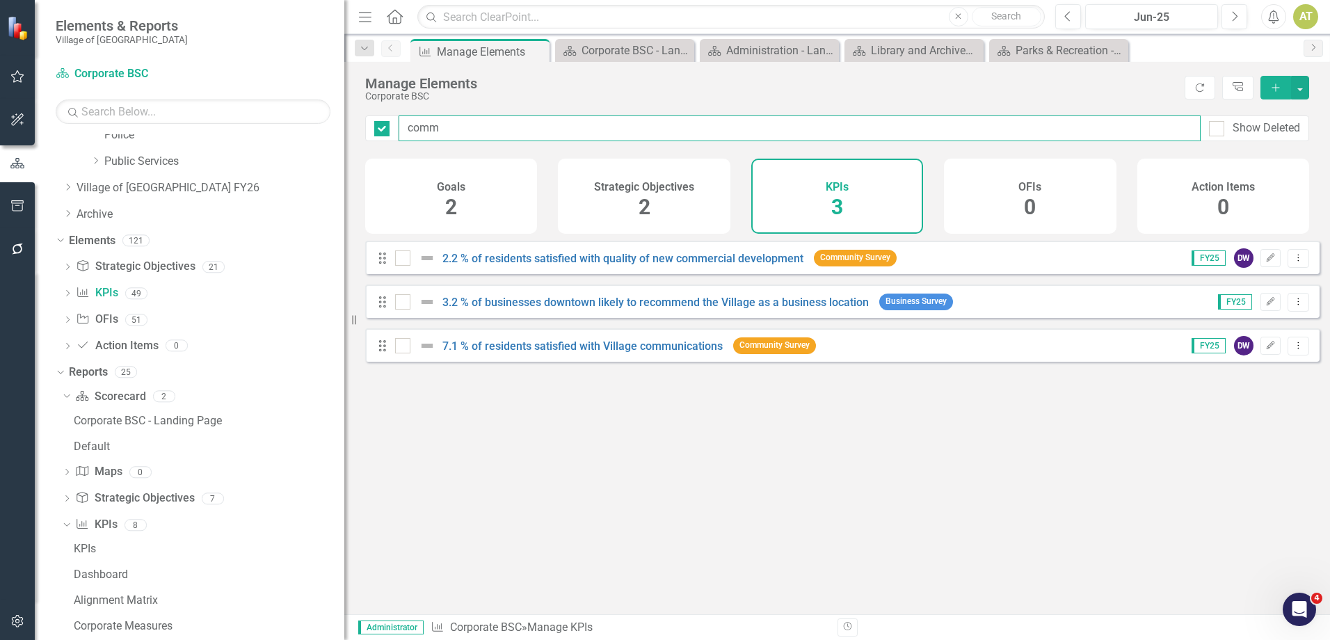
checkbox input "false"
drag, startPoint x: 559, startPoint y: 128, endPoint x: 240, endPoint y: 141, distance: 319.5
click at [246, 138] on div "Elements & Reports Village of [GEOGRAPHIC_DATA] Scorecard Corporate BSC Search …" at bounding box center [665, 320] width 1330 height 640
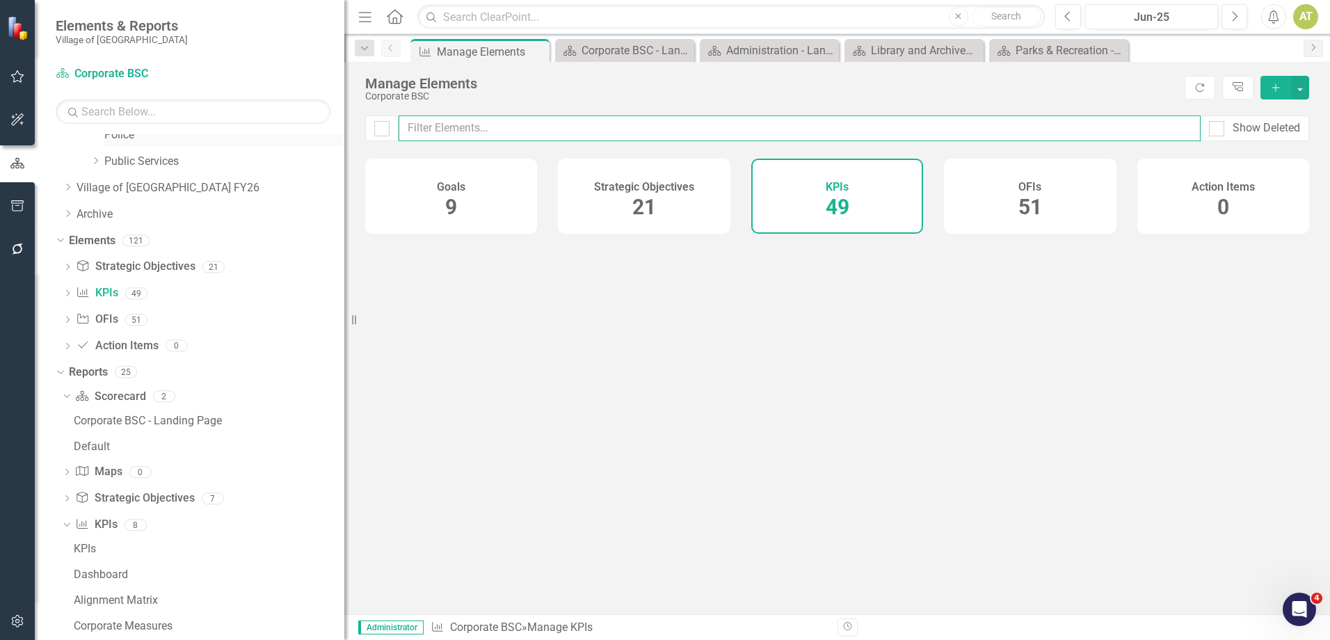
checkbox input "false"
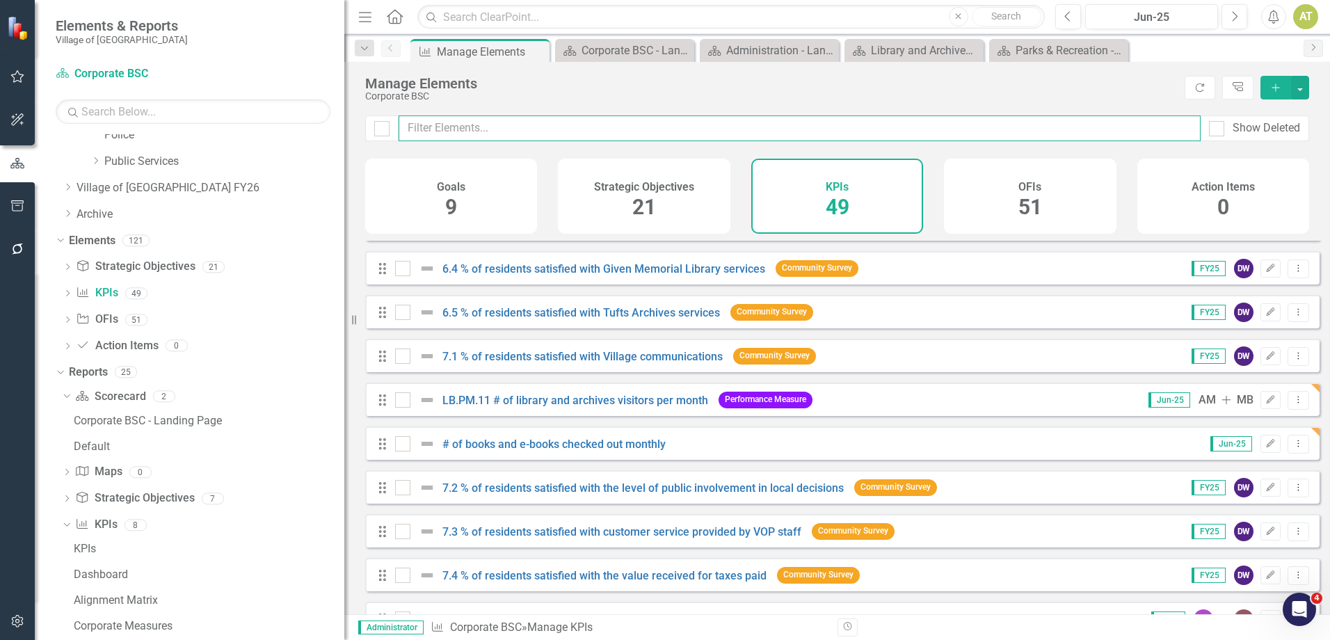
scroll to position [1436, 0]
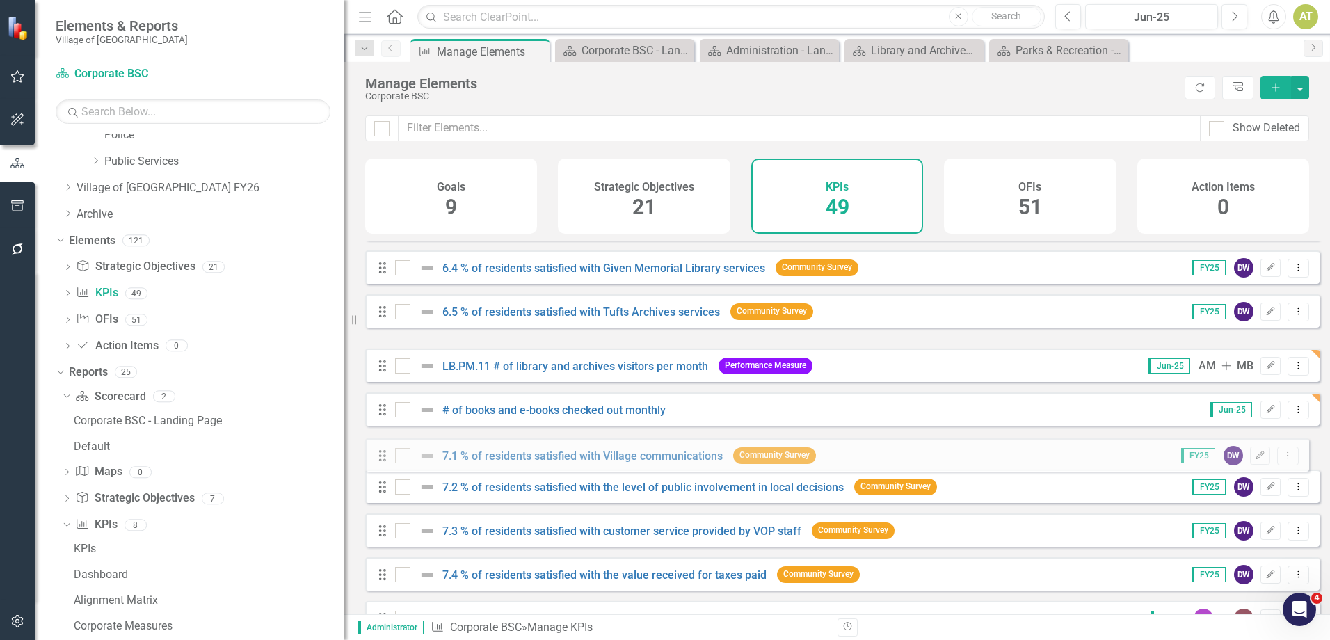
drag, startPoint x: 389, startPoint y: 367, endPoint x: 389, endPoint y: 460, distance: 92.5
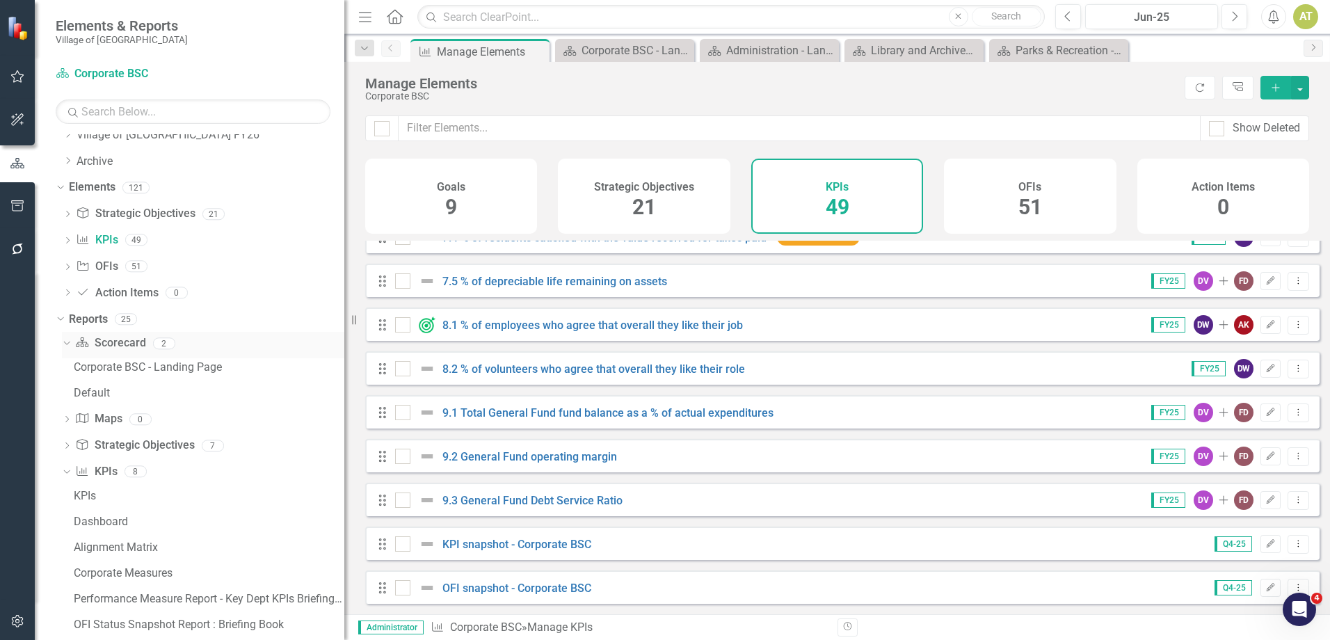
scroll to position [0, 0]
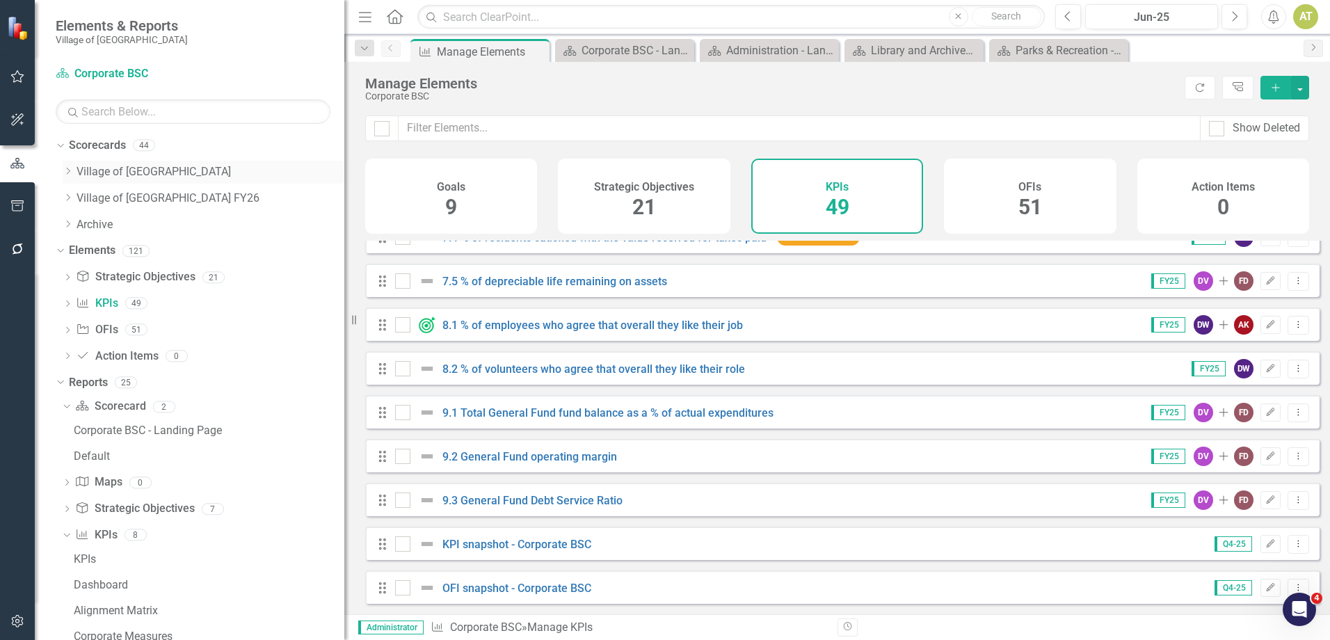
click at [67, 174] on icon at bounding box center [68, 171] width 3 height 7
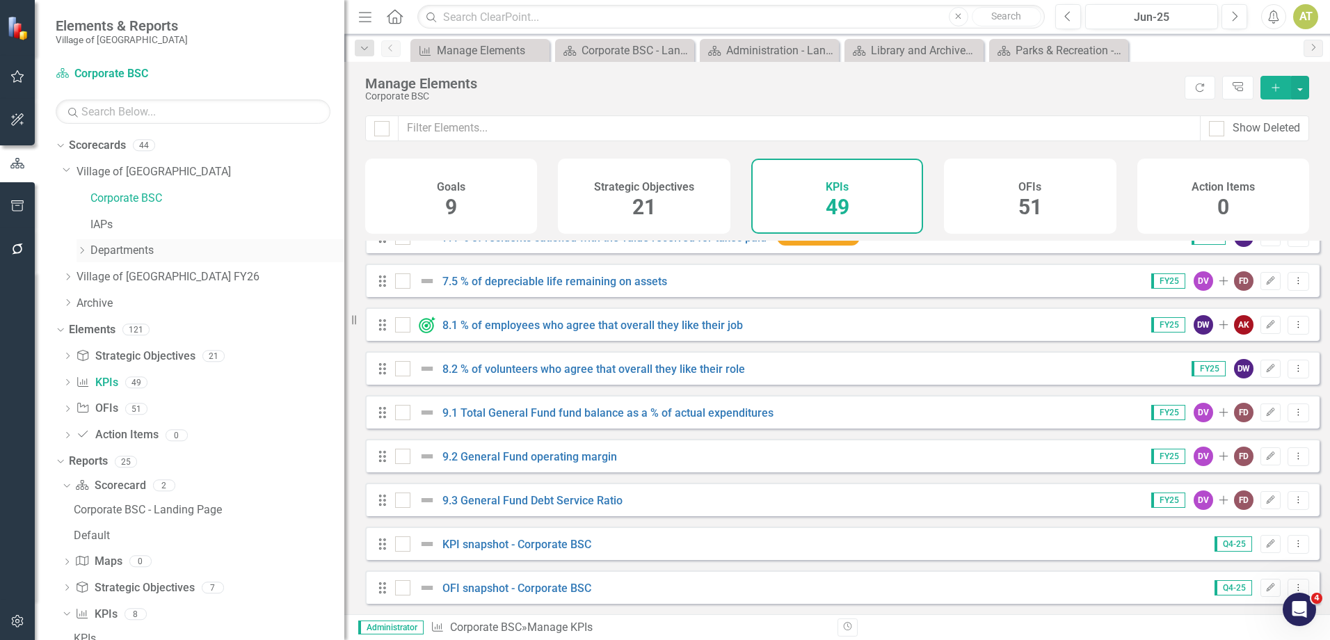
click at [86, 250] on icon "Dropdown" at bounding box center [81, 250] width 10 height 8
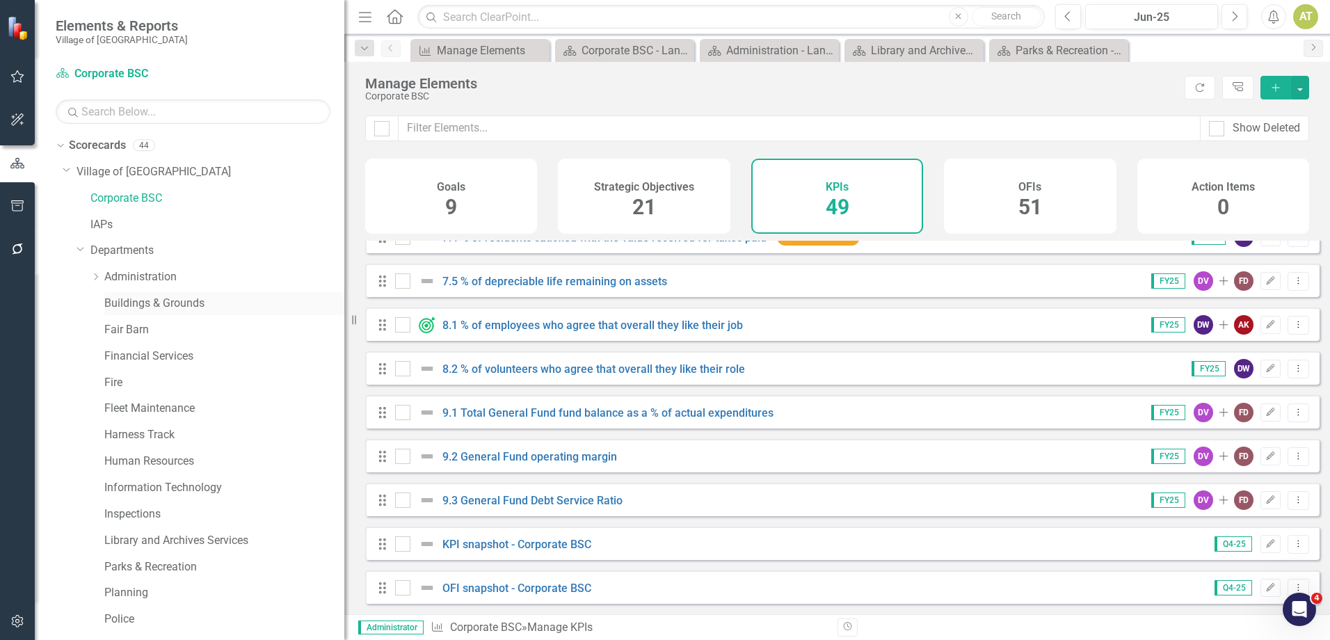
click at [165, 300] on link "Buildings & Grounds" at bounding box center [224, 304] width 240 height 16
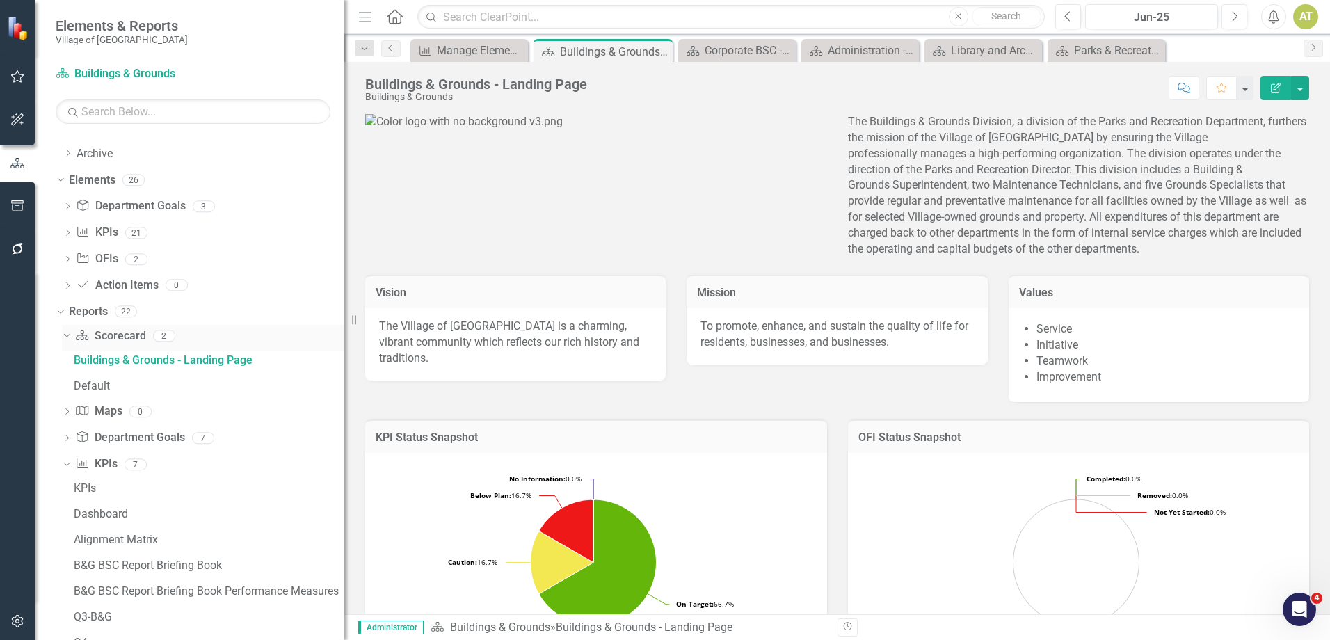
scroll to position [475, 0]
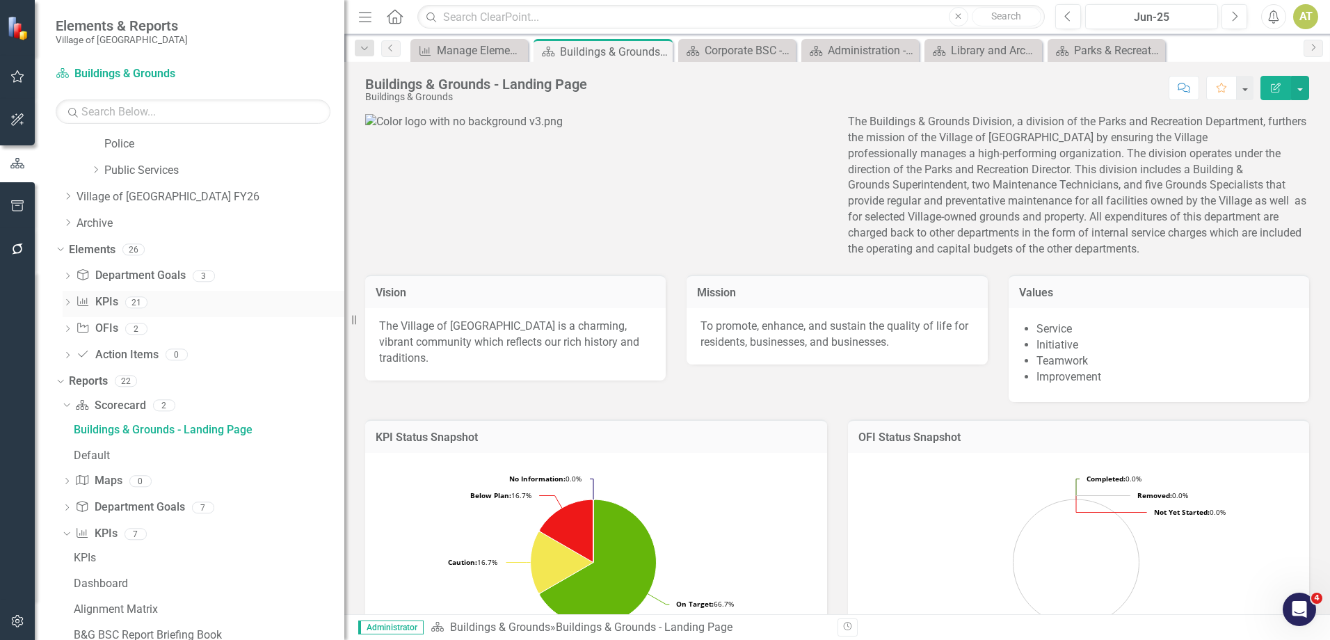
click at [116, 305] on link "KPI KPIs" at bounding box center [97, 302] width 42 height 16
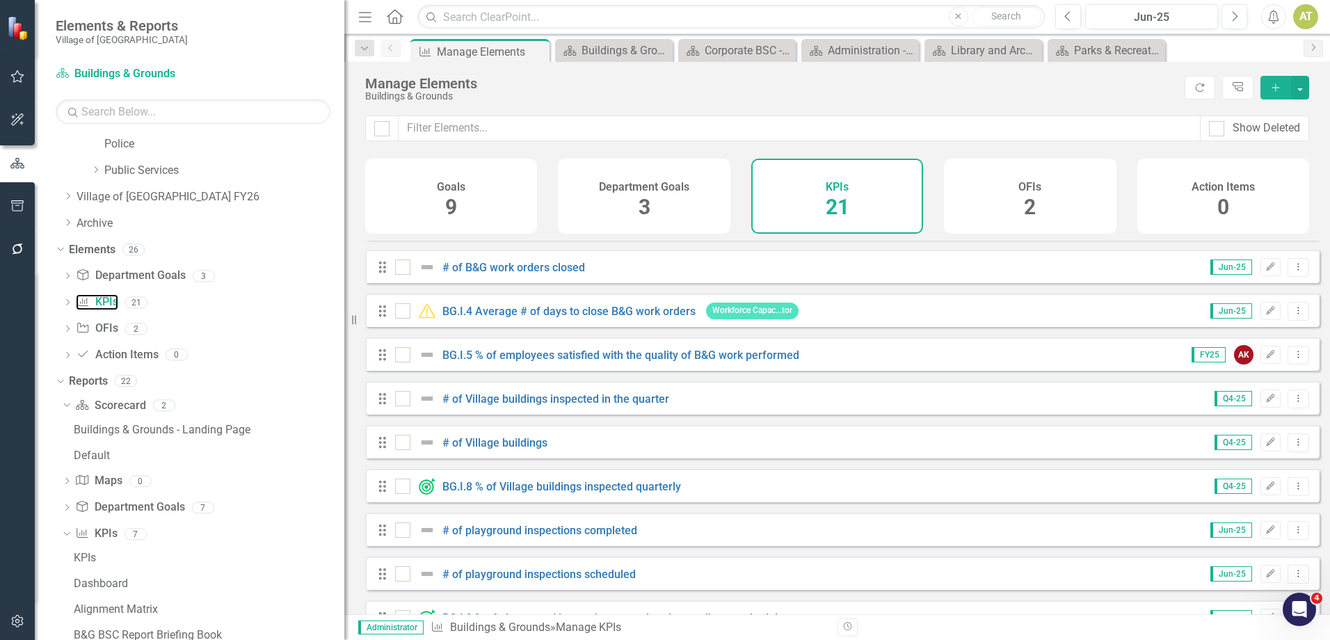
scroll to position [278, 0]
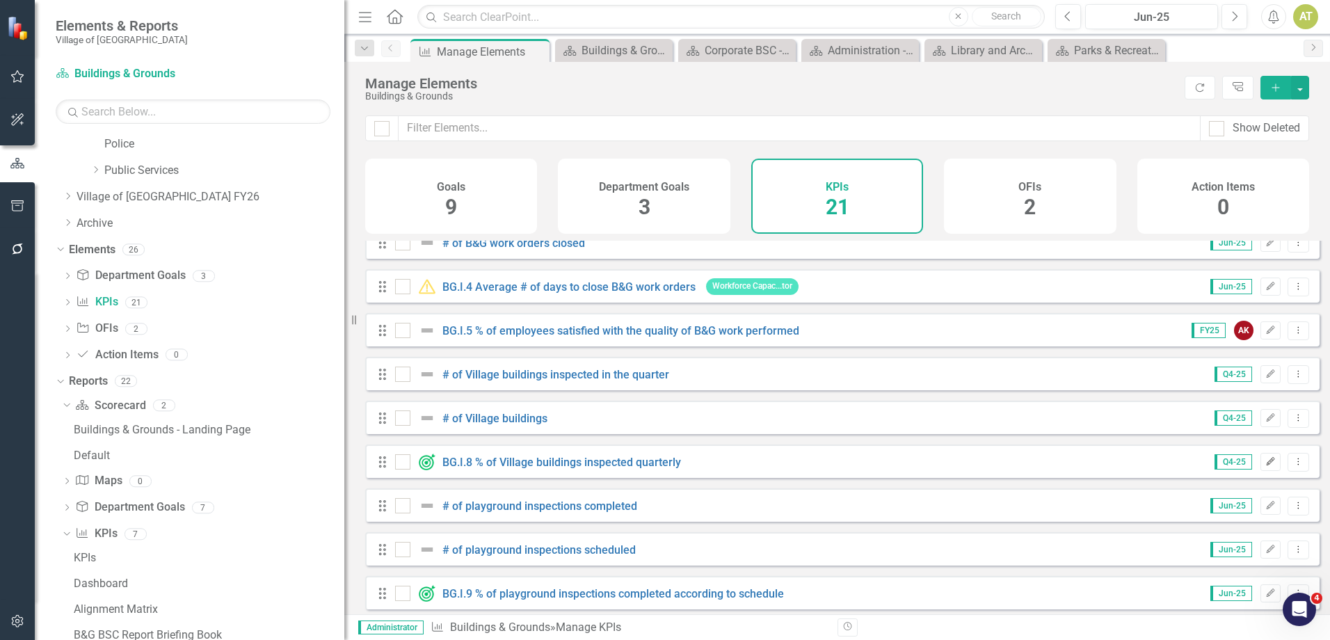
click at [1260, 468] on button "Edit" at bounding box center [1270, 462] width 20 height 18
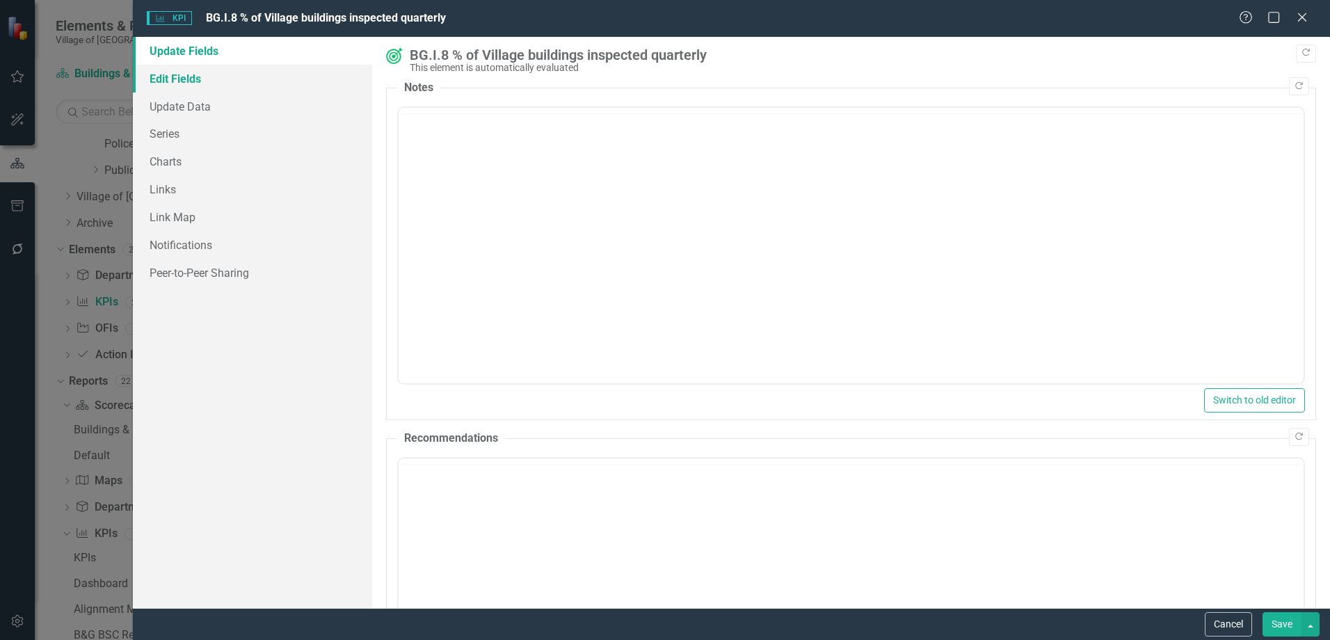
click at [178, 82] on link "Edit Fields" at bounding box center [252, 79] width 239 height 28
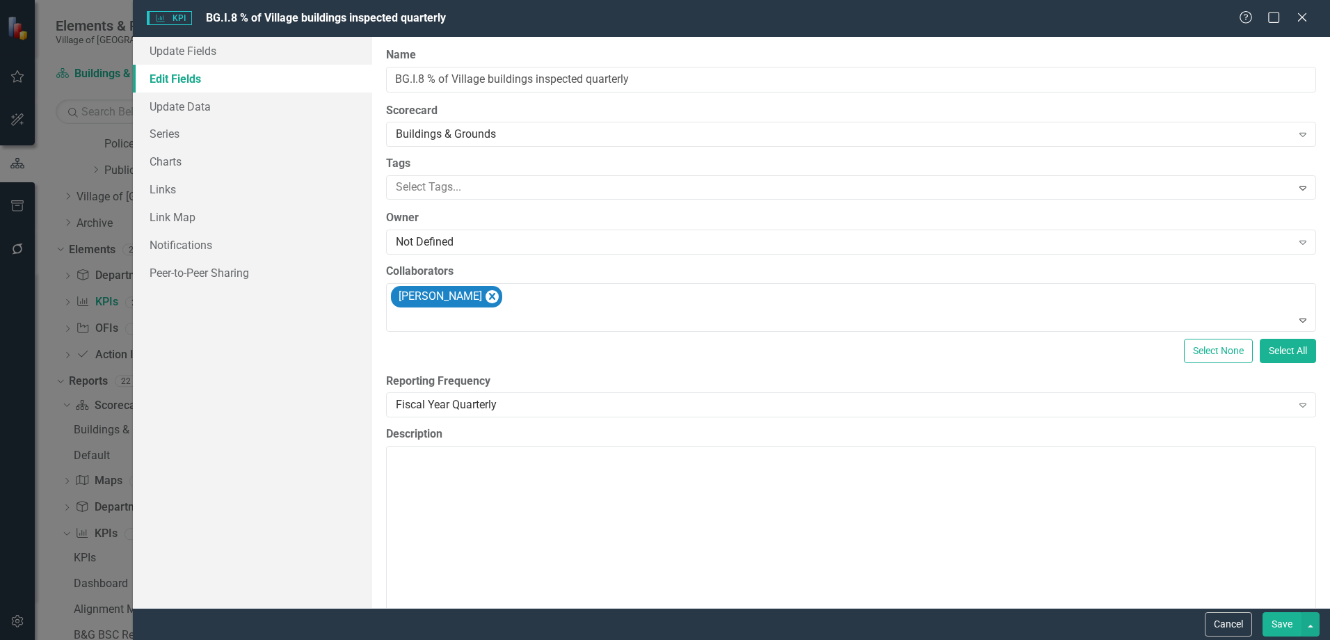
scroll to position [0, 0]
click at [486, 119] on div "Scorecard Buildings & Grounds Expand" at bounding box center [851, 124] width 930 height 43
click at [490, 127] on div "Buildings & Grounds" at bounding box center [843, 135] width 895 height 16
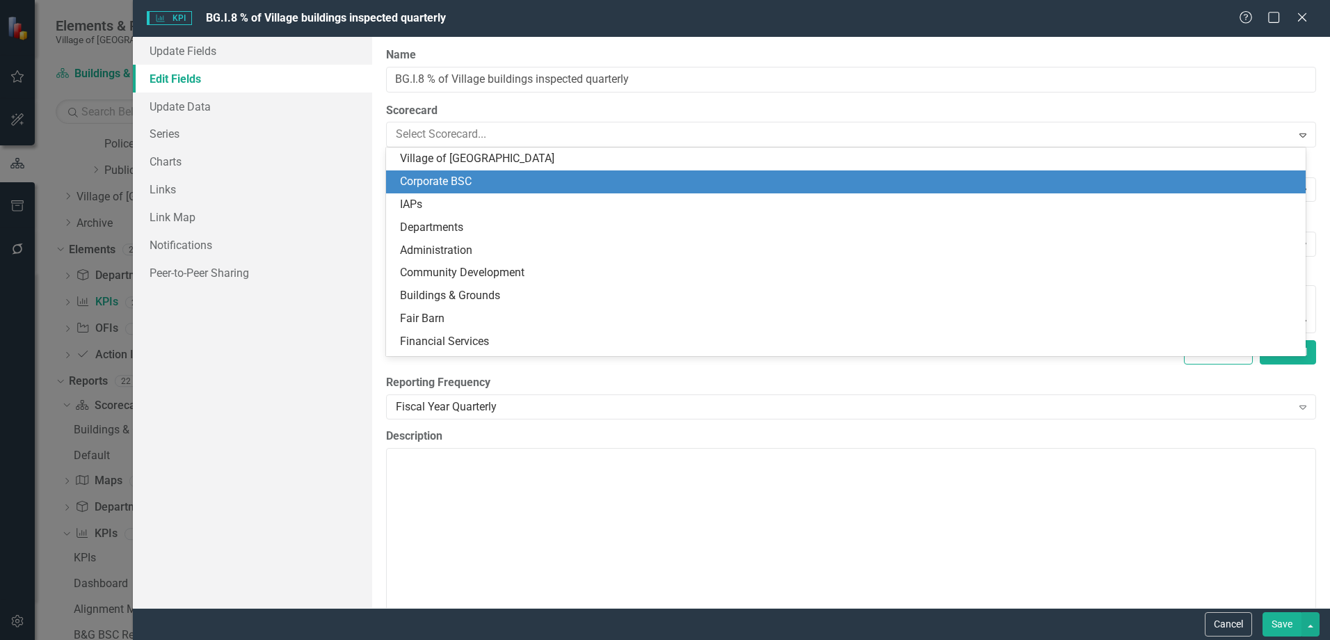
click at [466, 184] on div "Corporate BSC" at bounding box center [848, 182] width 897 height 16
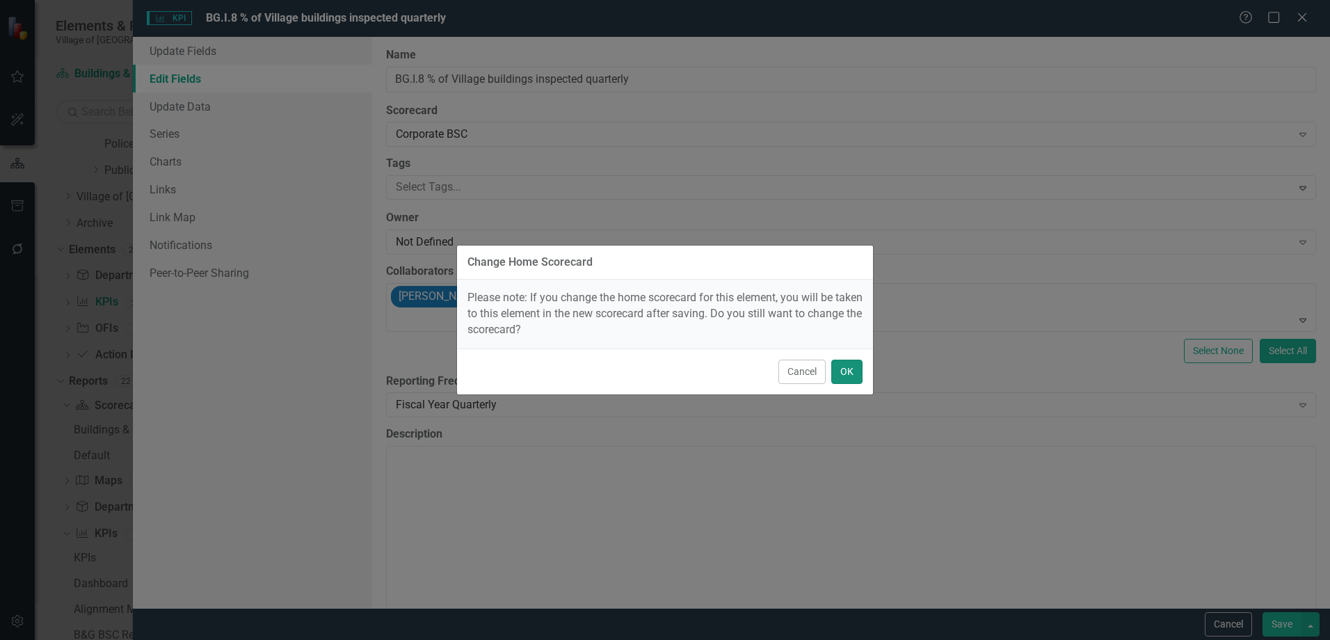
click at [855, 371] on button "OK" at bounding box center [846, 372] width 31 height 24
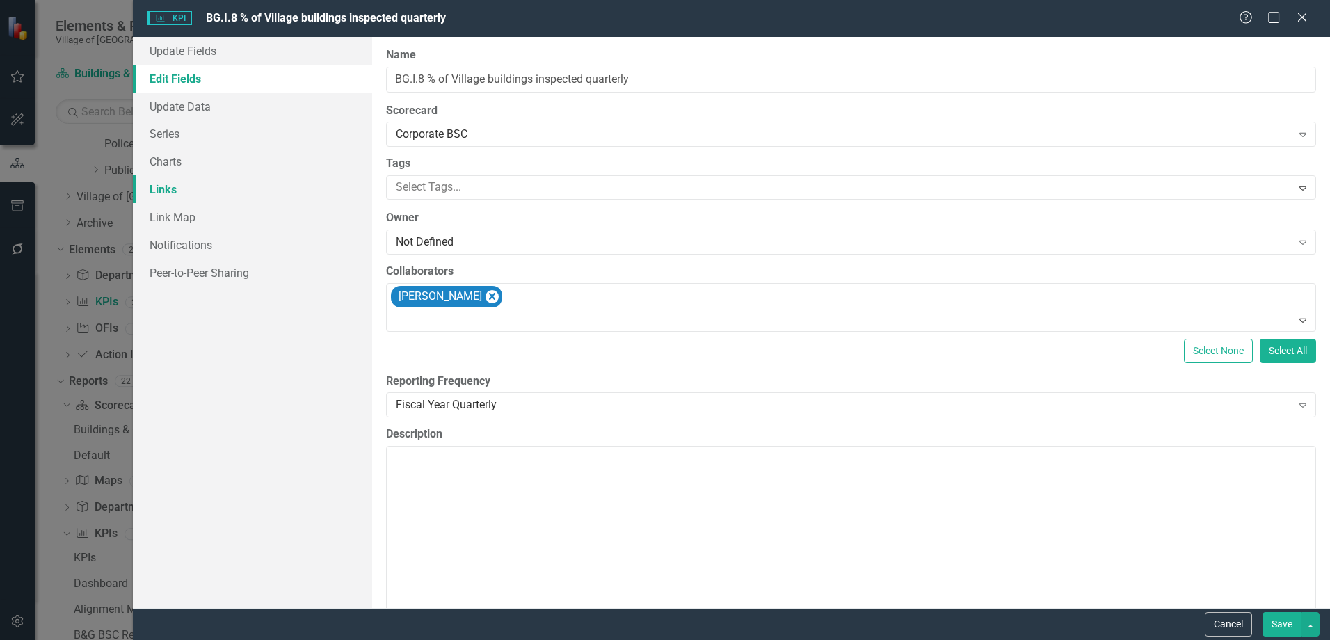
click at [208, 197] on link "Links" at bounding box center [252, 189] width 239 height 28
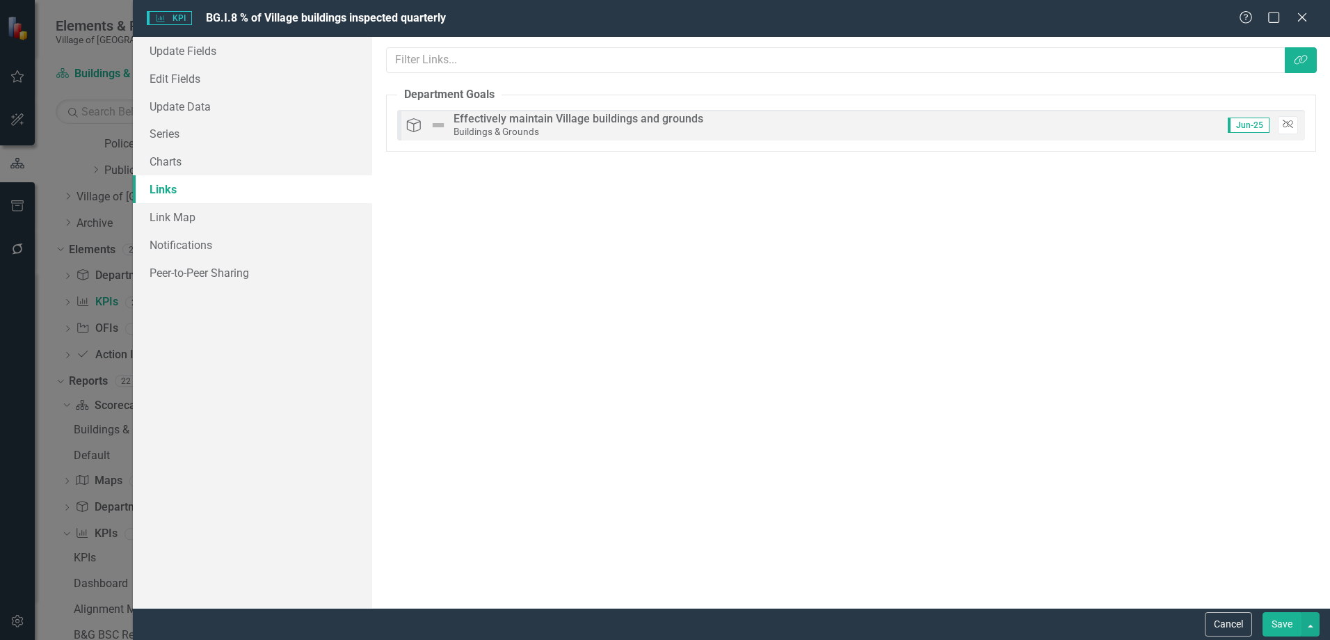
click at [1280, 123] on button "Unlink" at bounding box center [1288, 125] width 20 height 18
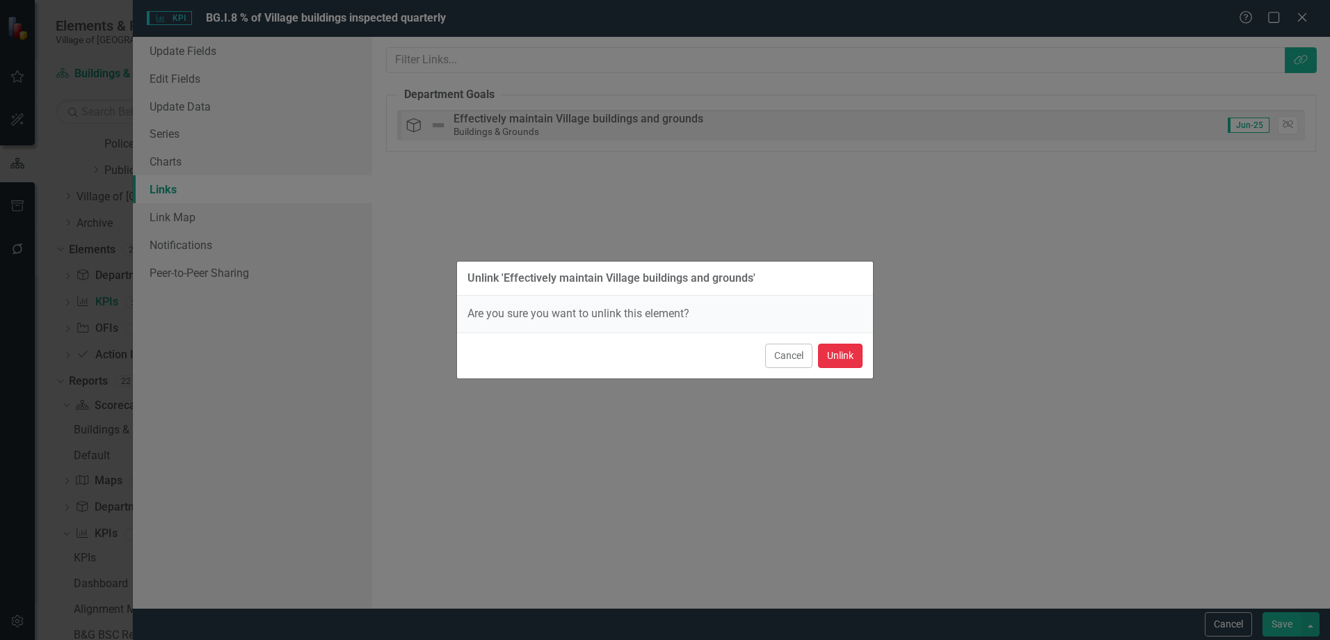
click at [825, 355] on button "Unlink" at bounding box center [840, 356] width 45 height 24
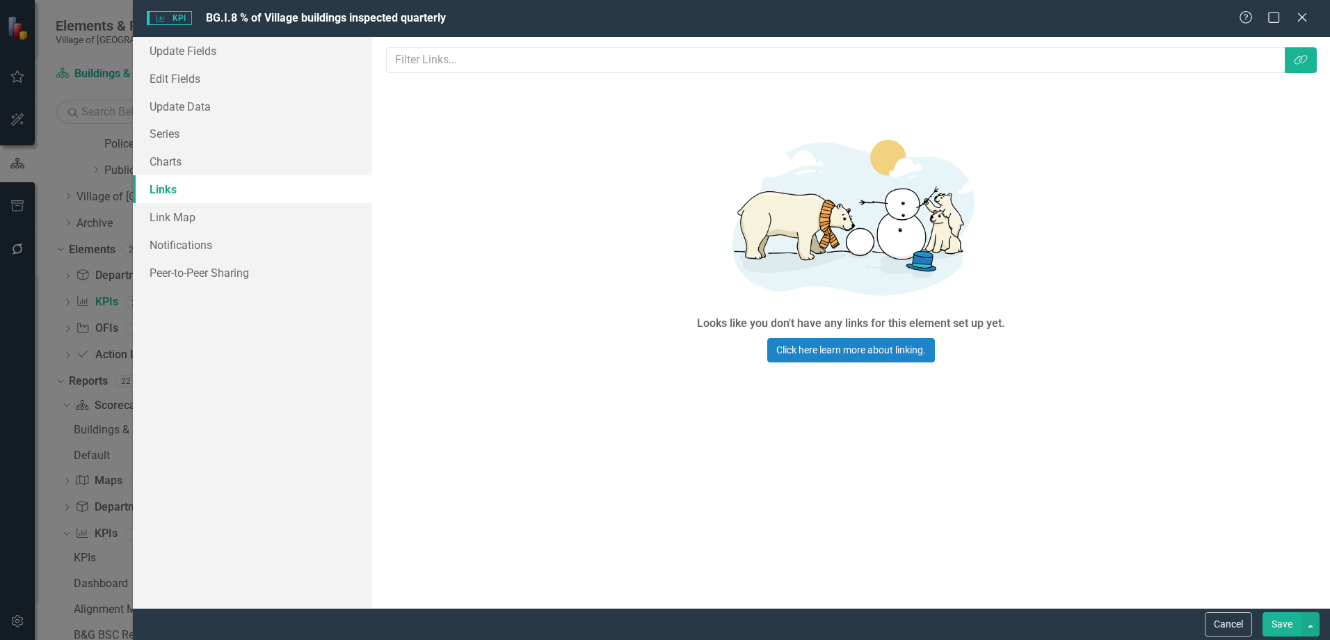
click at [1299, 631] on button "Save" at bounding box center [1281, 624] width 39 height 24
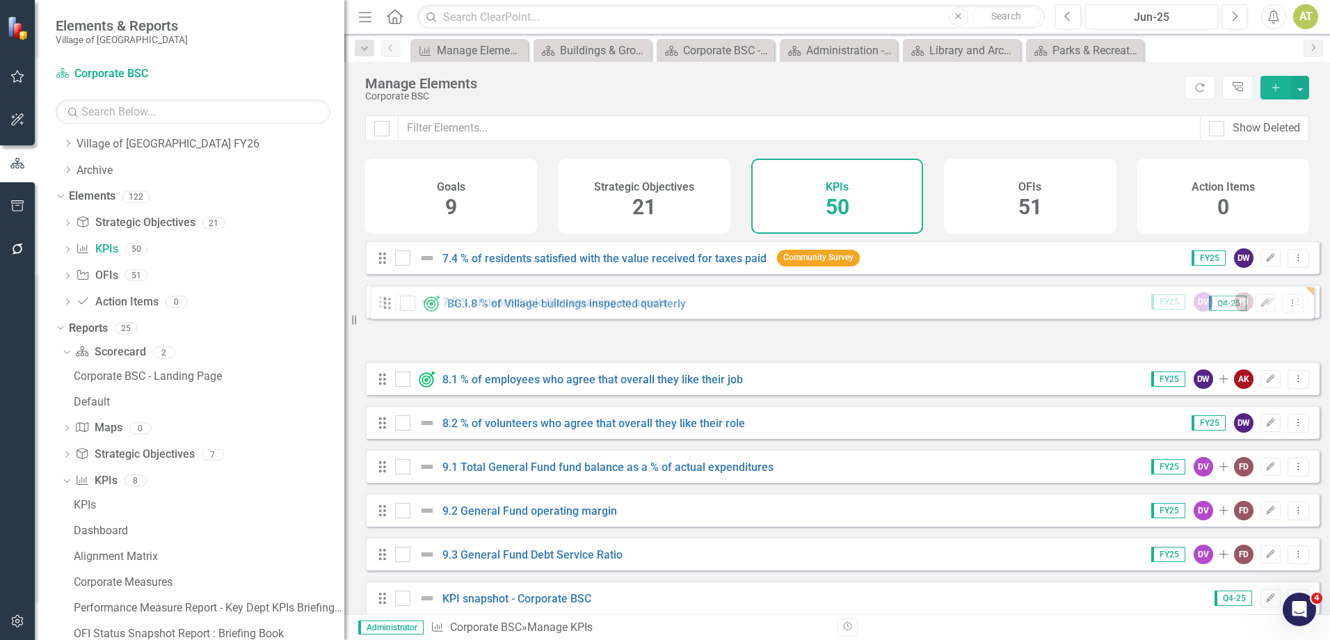
scroll to position [1762, 0]
drag, startPoint x: 389, startPoint y: 498, endPoint x: 391, endPoint y: 352, distance: 146.1
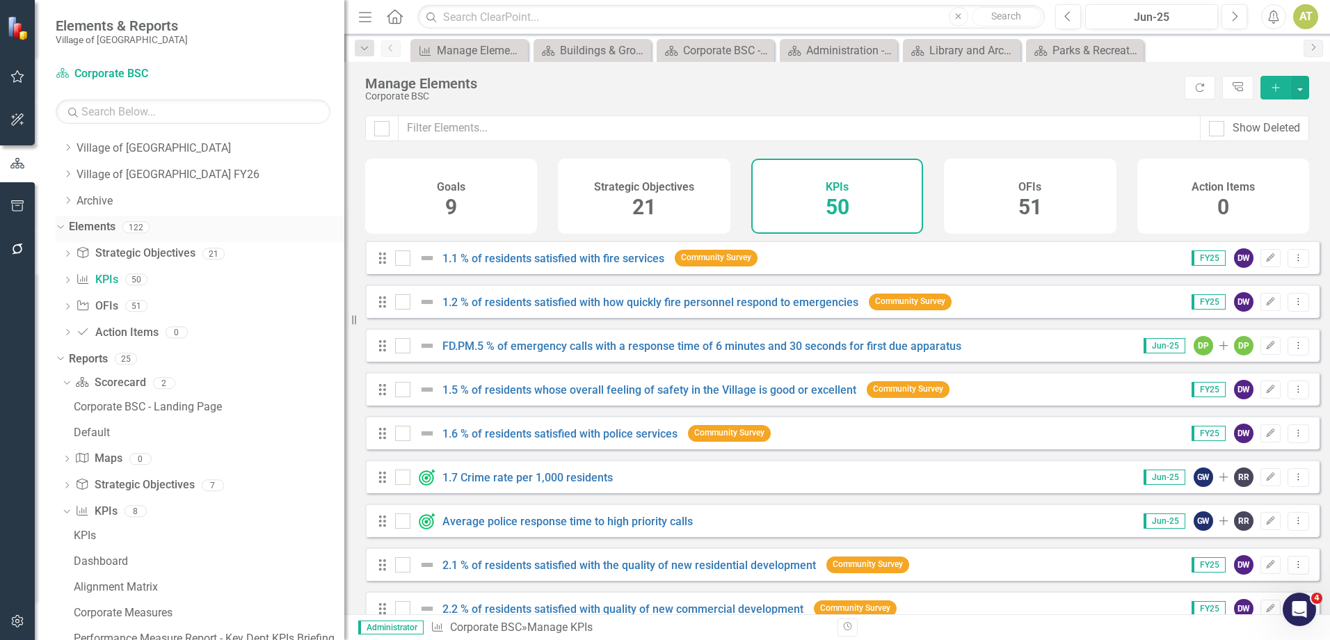
scroll to position [0, 0]
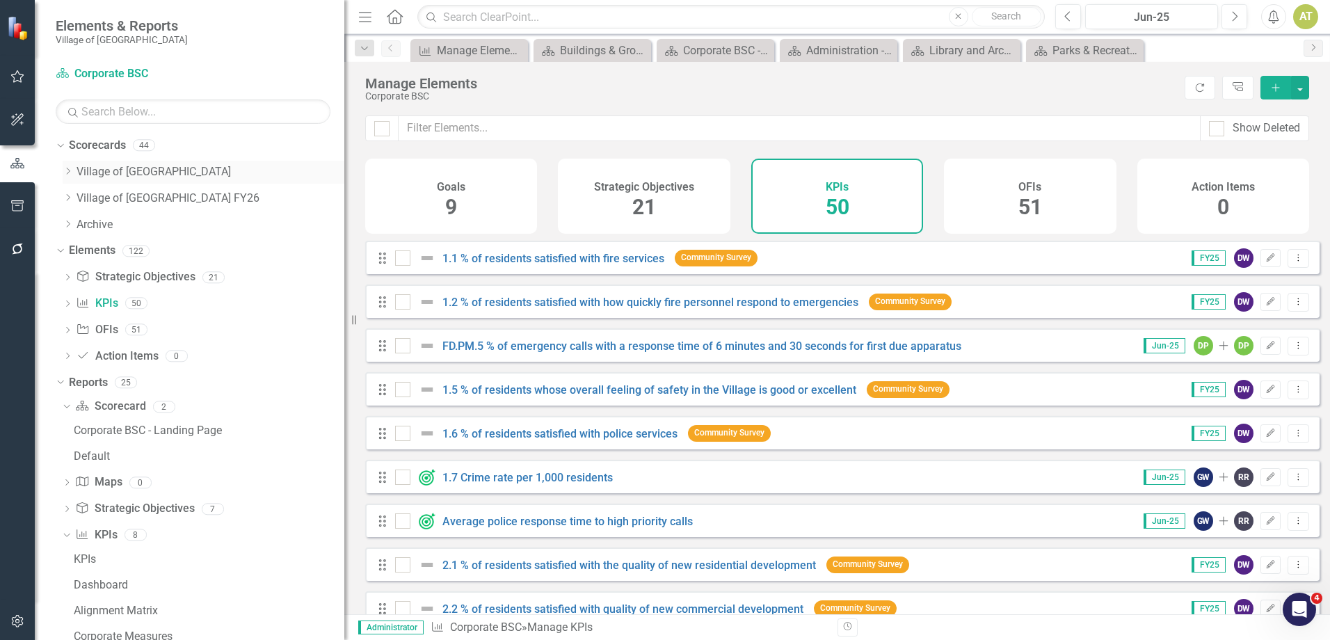
click at [70, 172] on icon "Dropdown" at bounding box center [68, 171] width 10 height 8
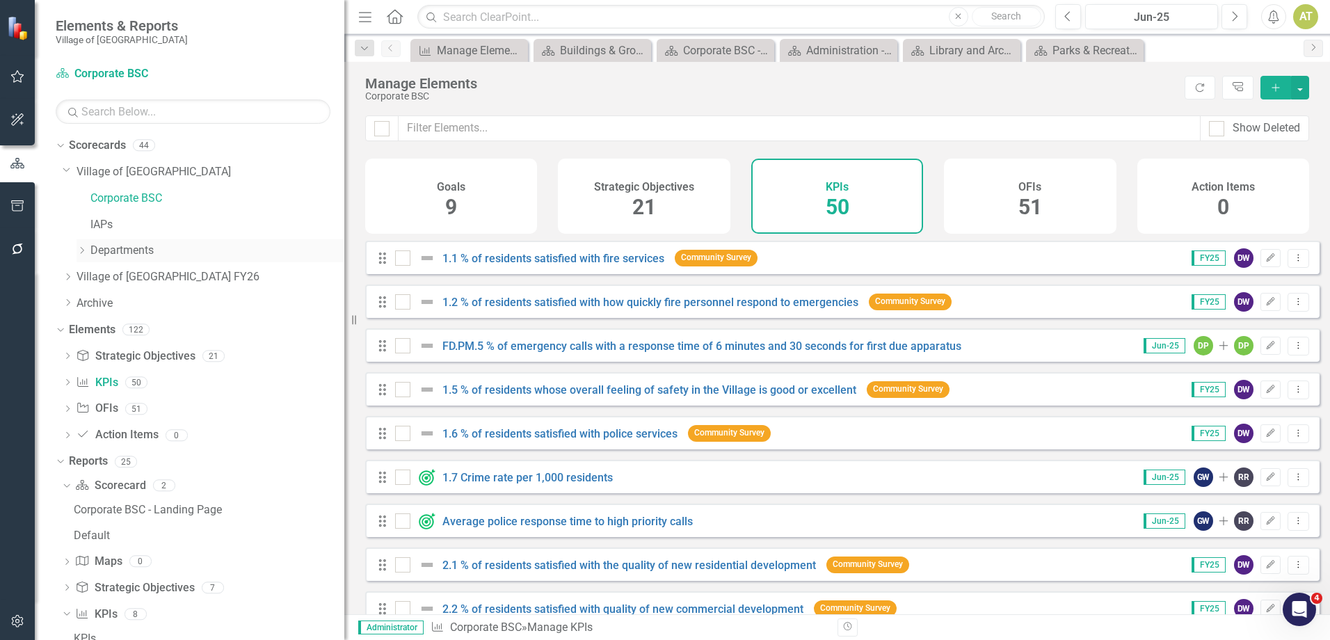
click at [82, 250] on icon "Dropdown" at bounding box center [81, 250] width 10 height 8
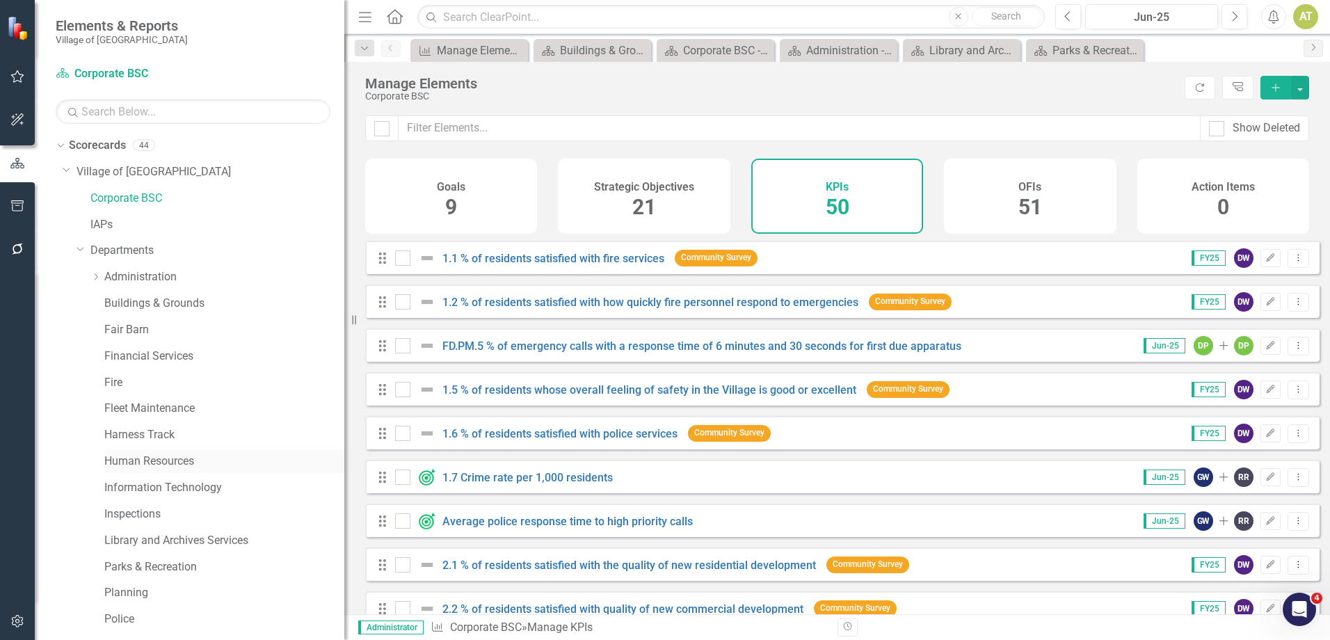
click at [139, 458] on link "Human Resources" at bounding box center [224, 461] width 240 height 16
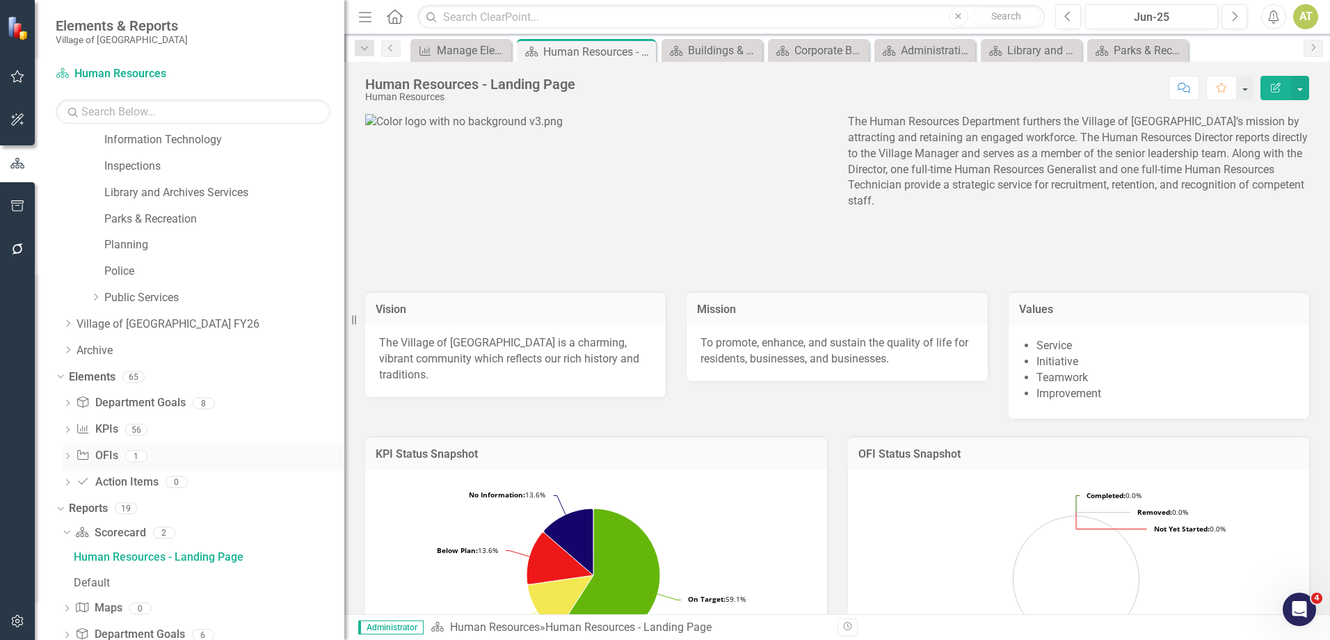
scroll to position [275, 0]
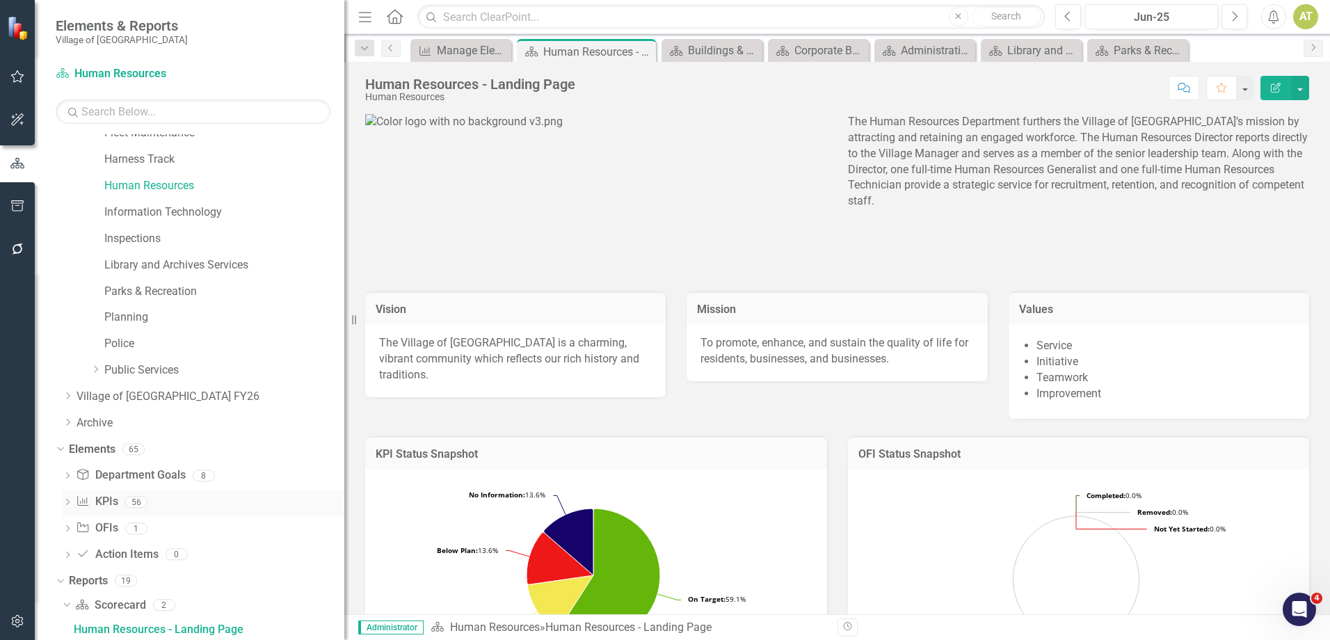
click at [101, 504] on link "KPI KPIs" at bounding box center [97, 502] width 42 height 16
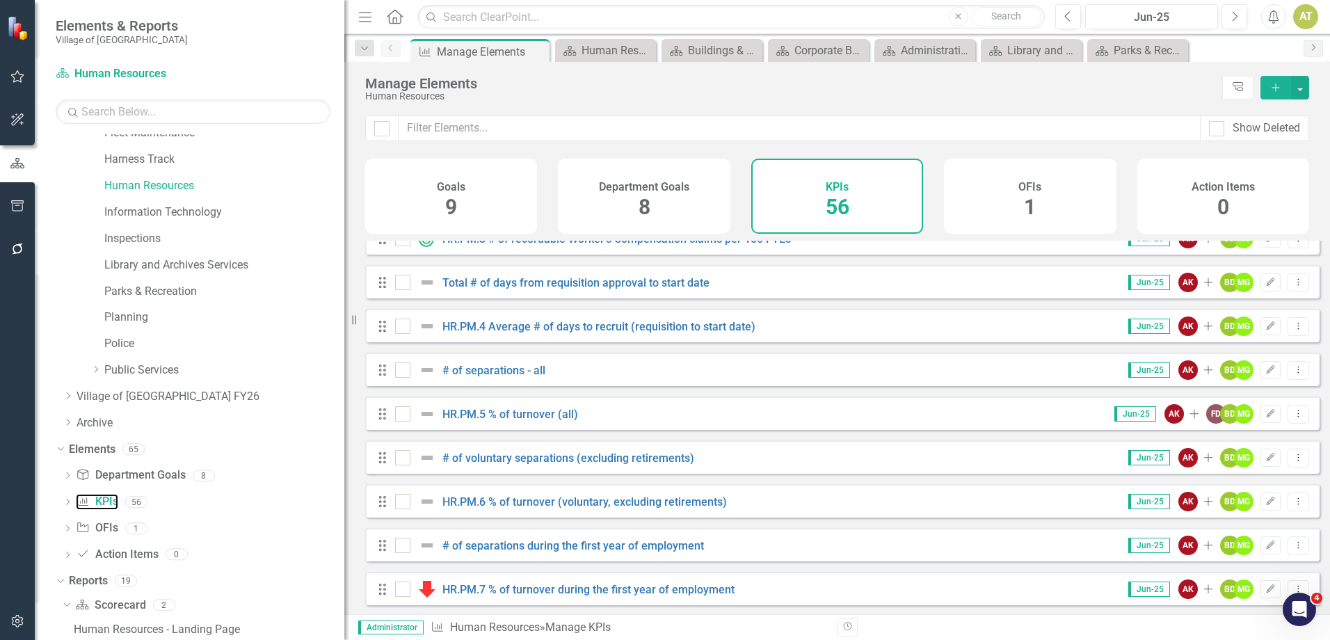
scroll to position [1600, 0]
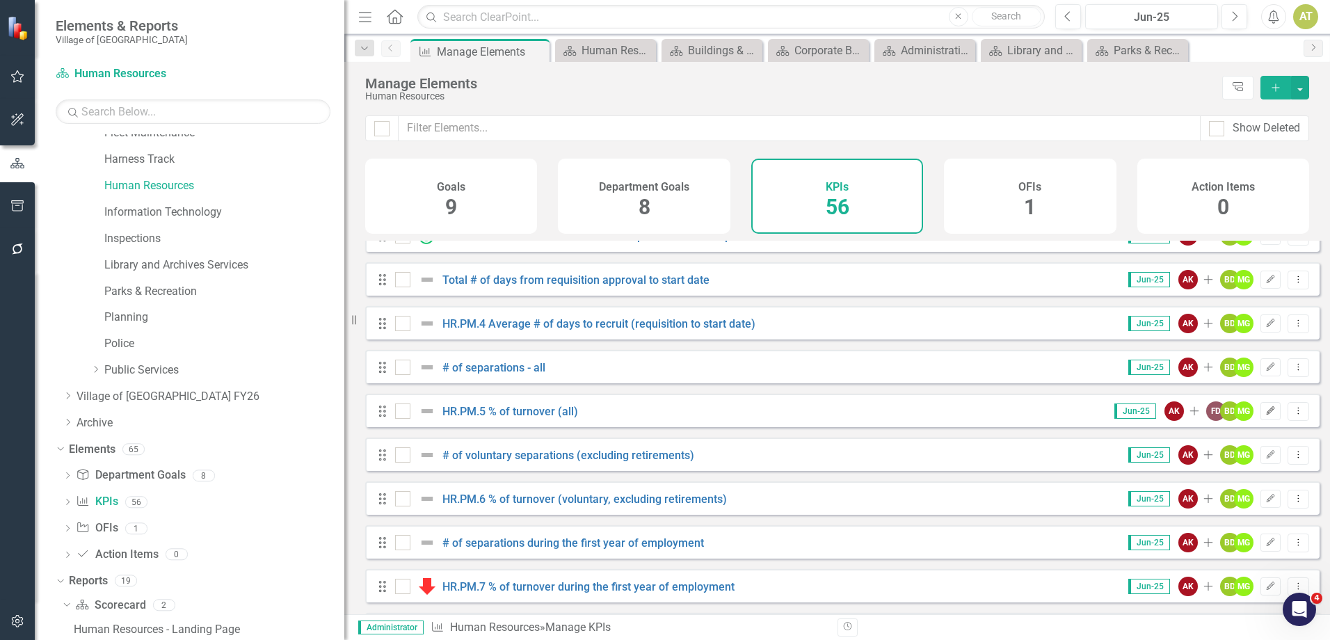
click at [1260, 420] on button "Edit" at bounding box center [1270, 411] width 20 height 18
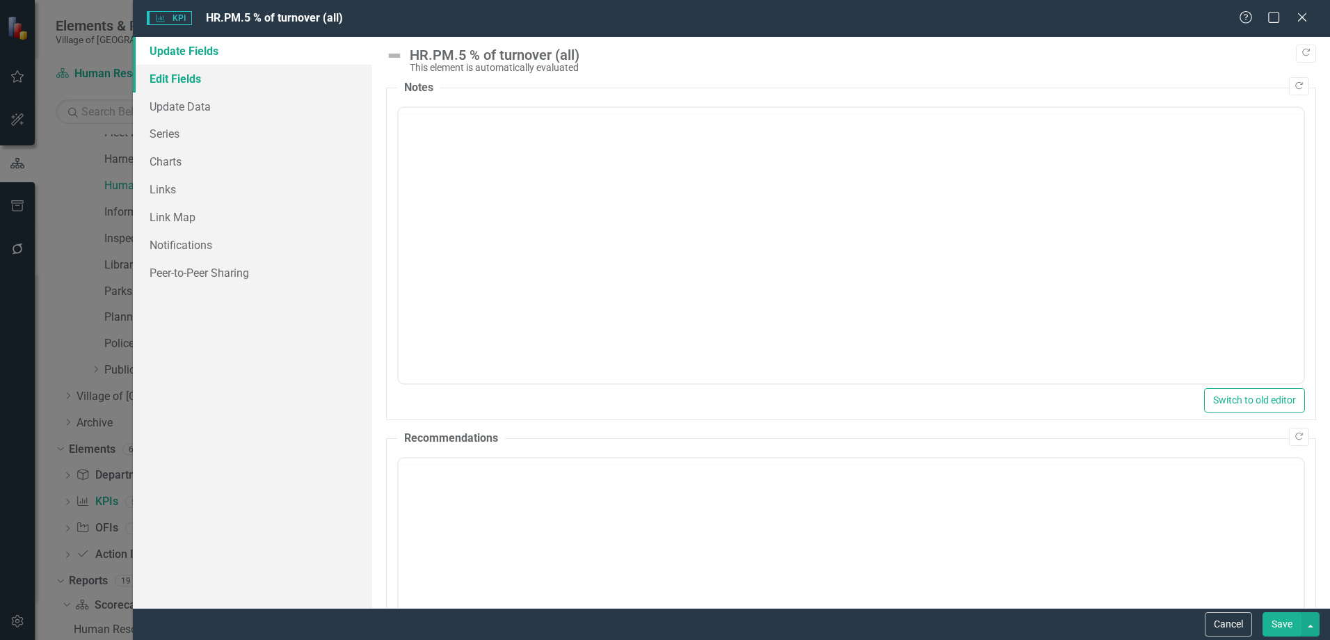
click at [183, 76] on link "Edit Fields" at bounding box center [252, 79] width 239 height 28
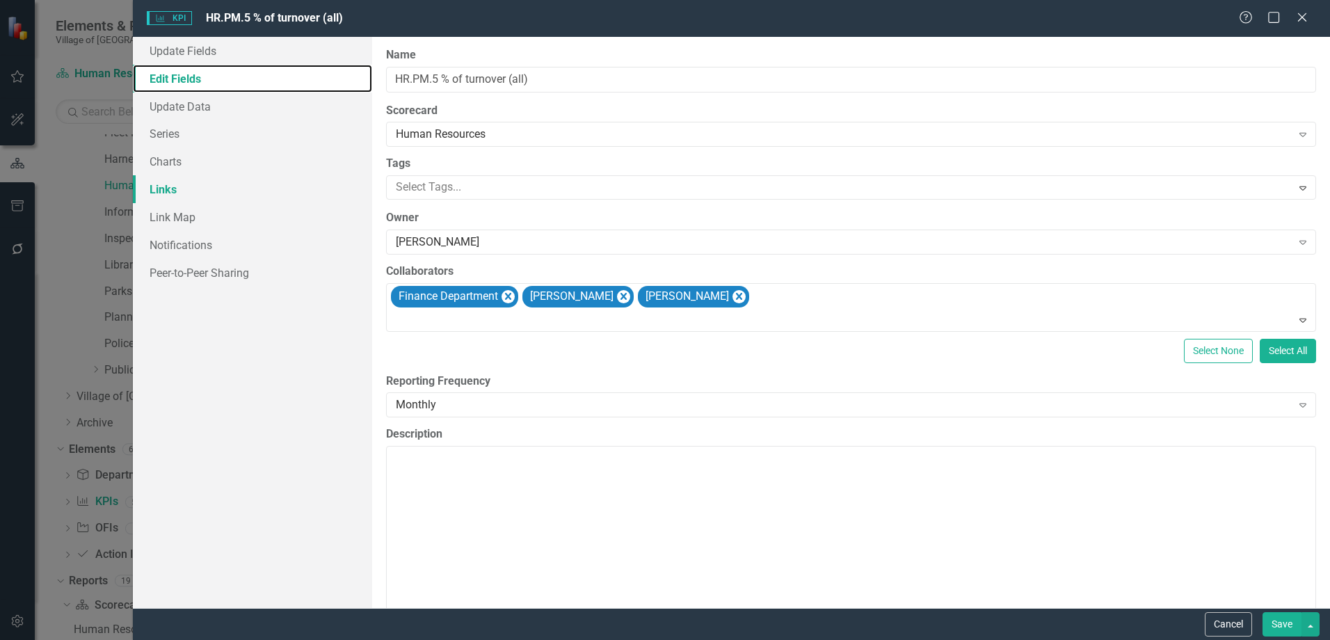
scroll to position [0, 0]
click at [485, 131] on div "Human Resources" at bounding box center [843, 135] width 895 height 16
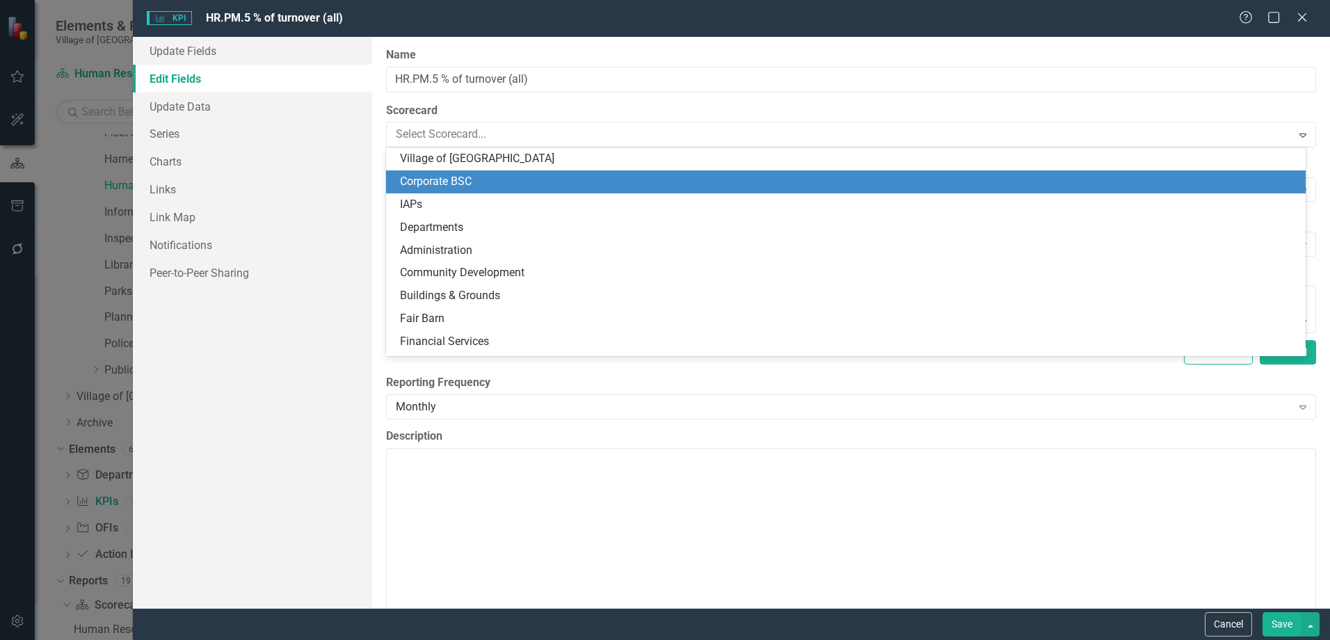
click at [456, 182] on div "Corporate BSC" at bounding box center [848, 182] width 897 height 16
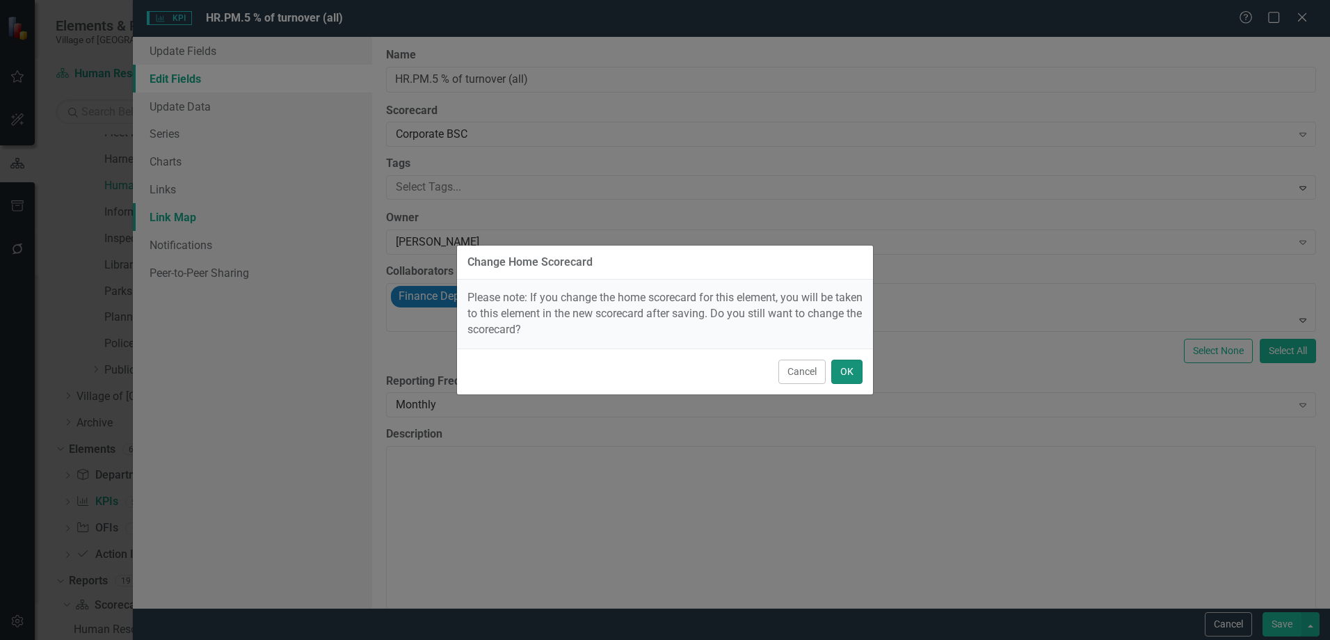
click at [857, 373] on button "OK" at bounding box center [846, 372] width 31 height 24
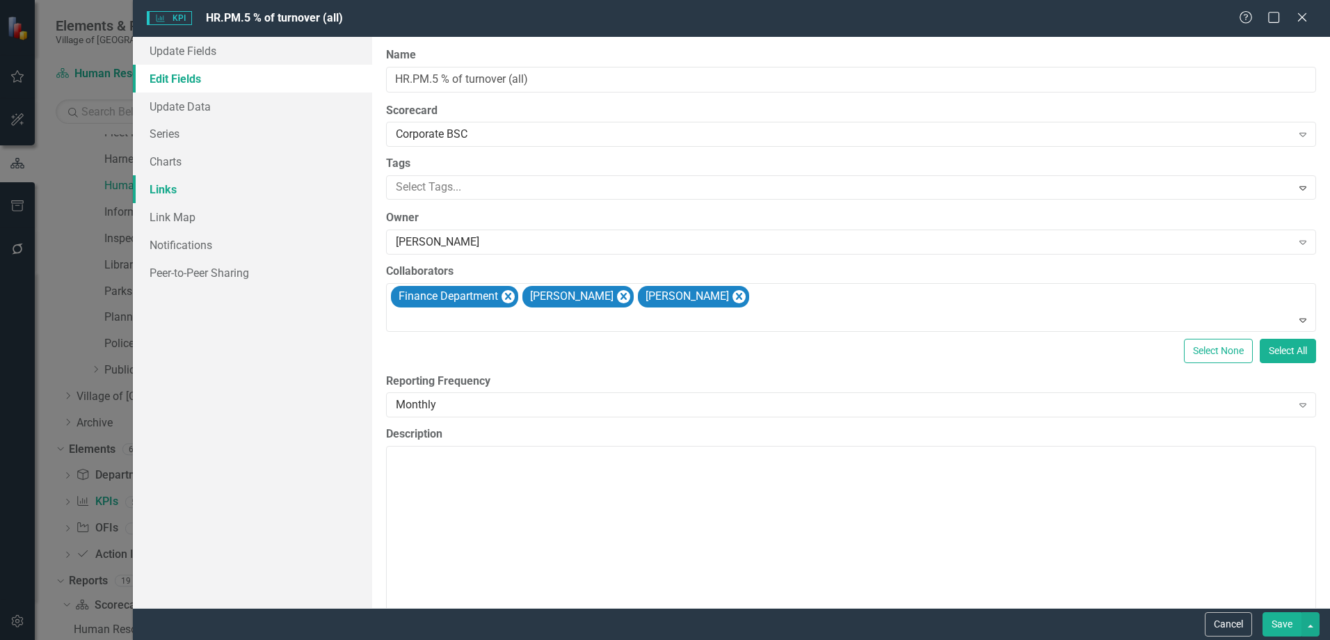
click at [201, 186] on link "Links" at bounding box center [252, 189] width 239 height 28
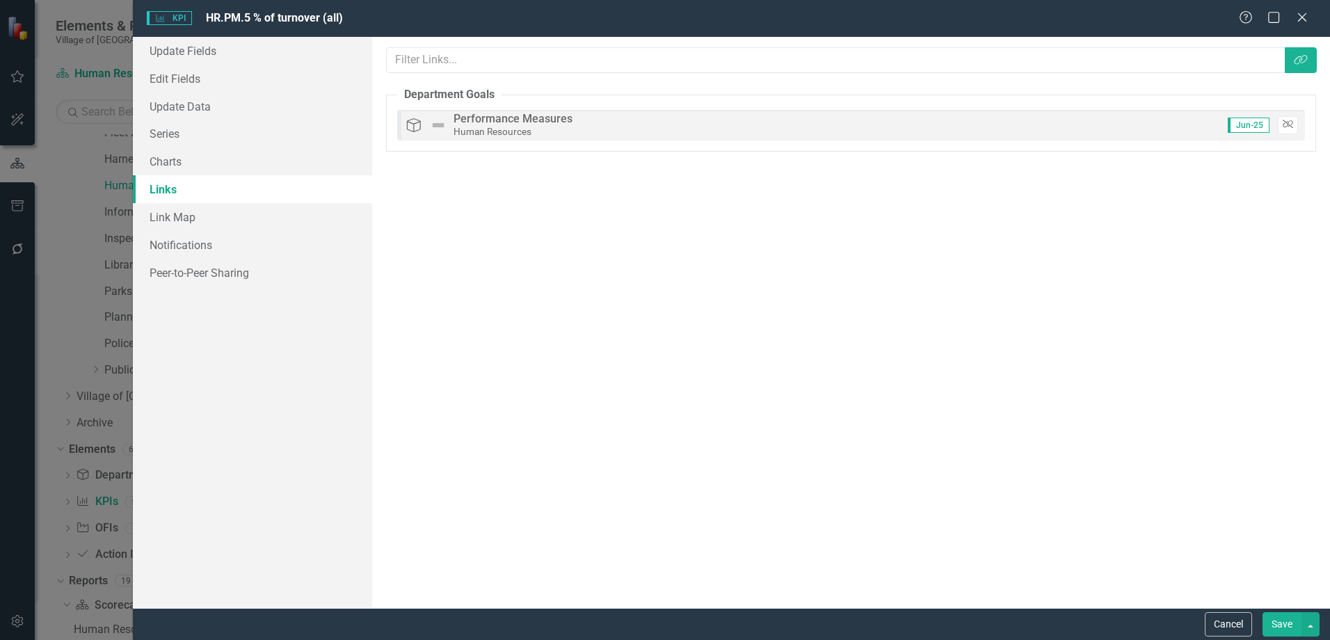
click at [1288, 127] on icon "button" at bounding box center [1287, 124] width 10 height 8
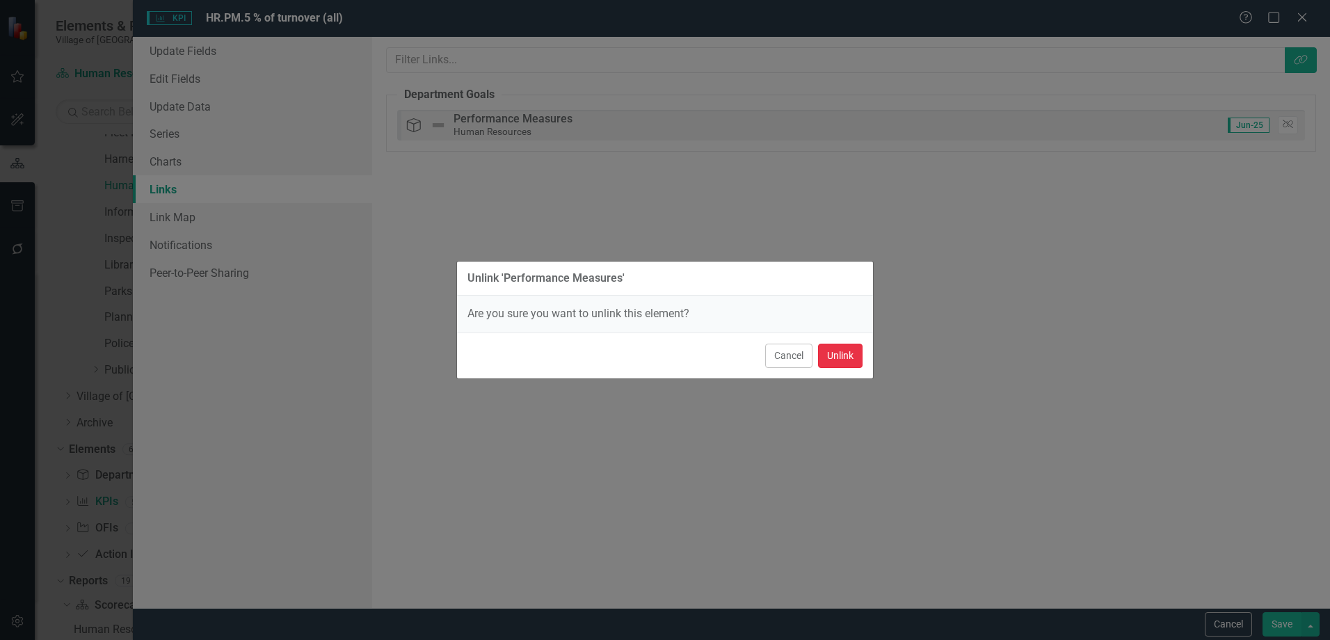
click at [841, 361] on button "Unlink" at bounding box center [840, 356] width 45 height 24
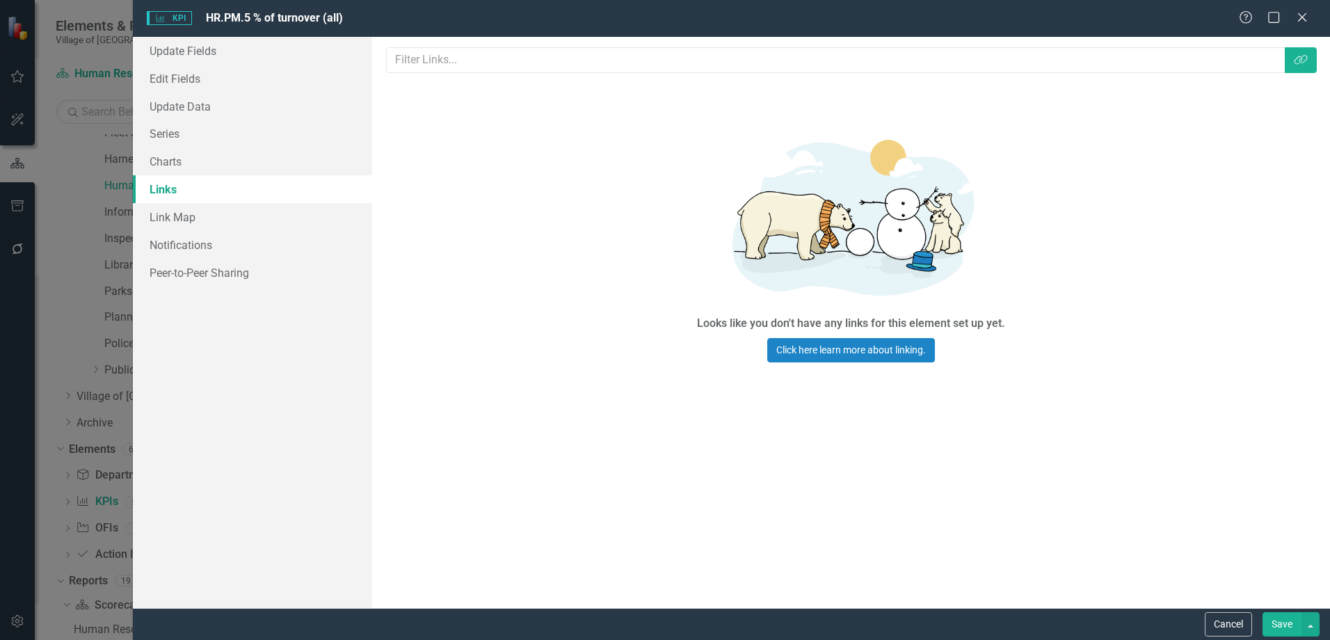
click at [1276, 622] on button "Save" at bounding box center [1281, 624] width 39 height 24
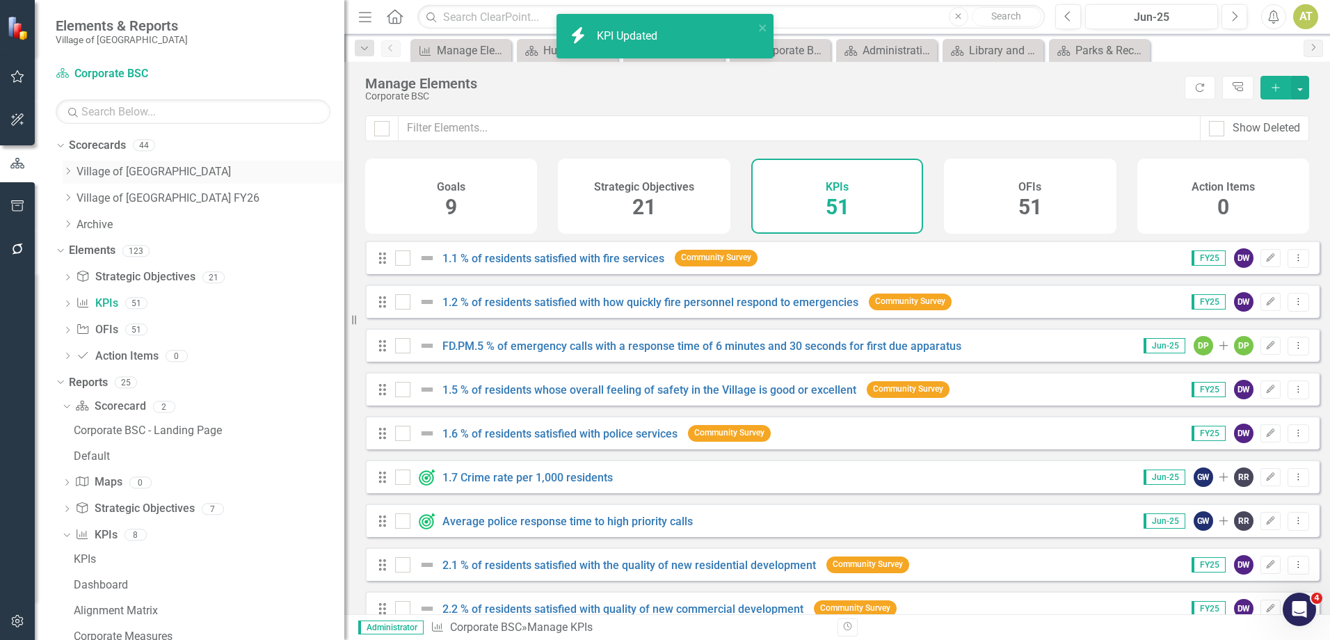
click at [68, 172] on icon "Dropdown" at bounding box center [68, 171] width 10 height 8
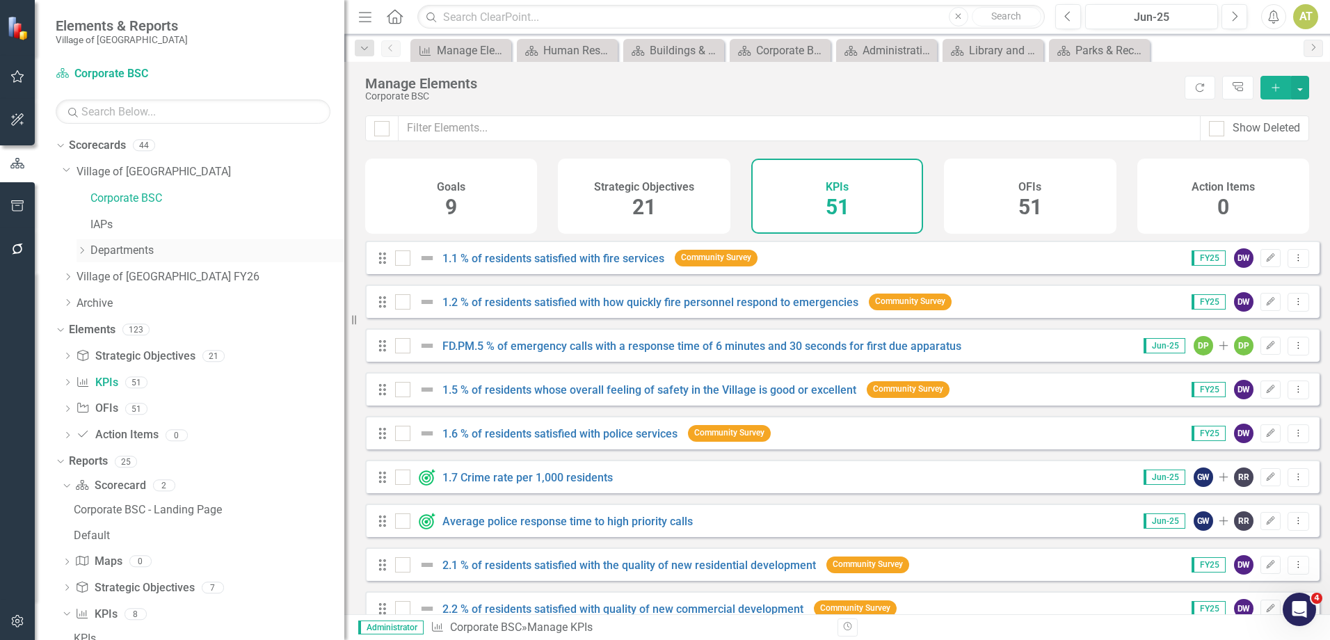
click at [81, 252] on icon "Dropdown" at bounding box center [81, 250] width 10 height 8
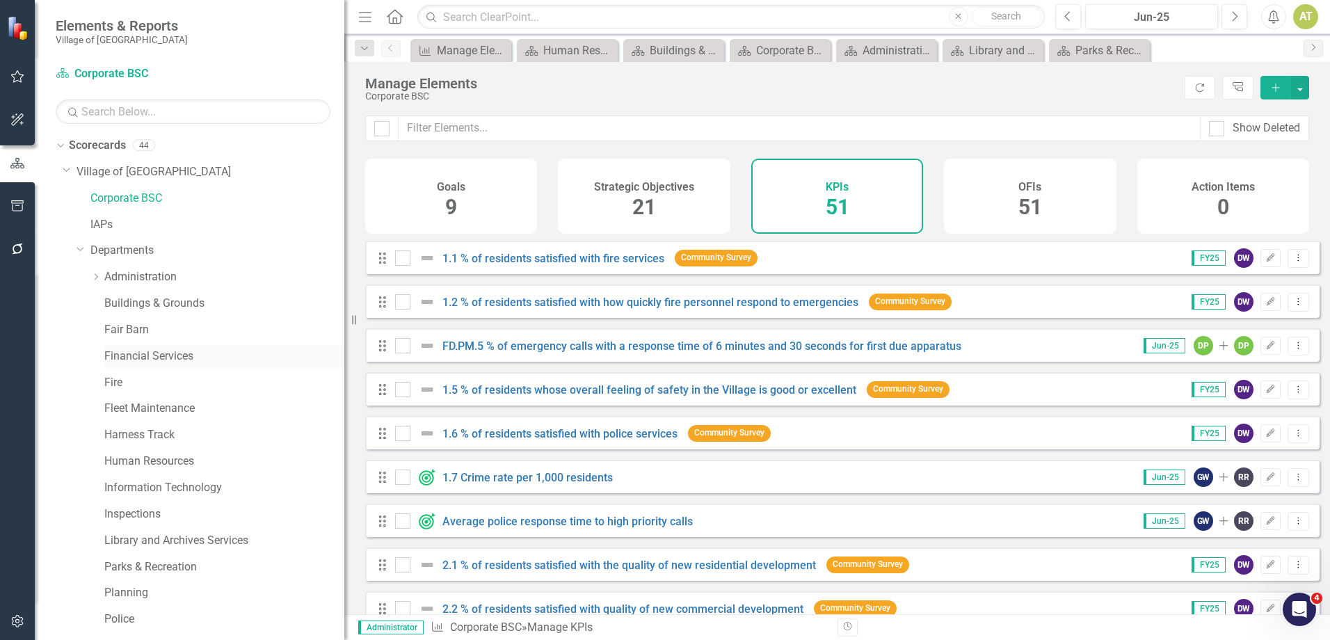
click at [166, 353] on link "Financial Services" at bounding box center [224, 356] width 240 height 16
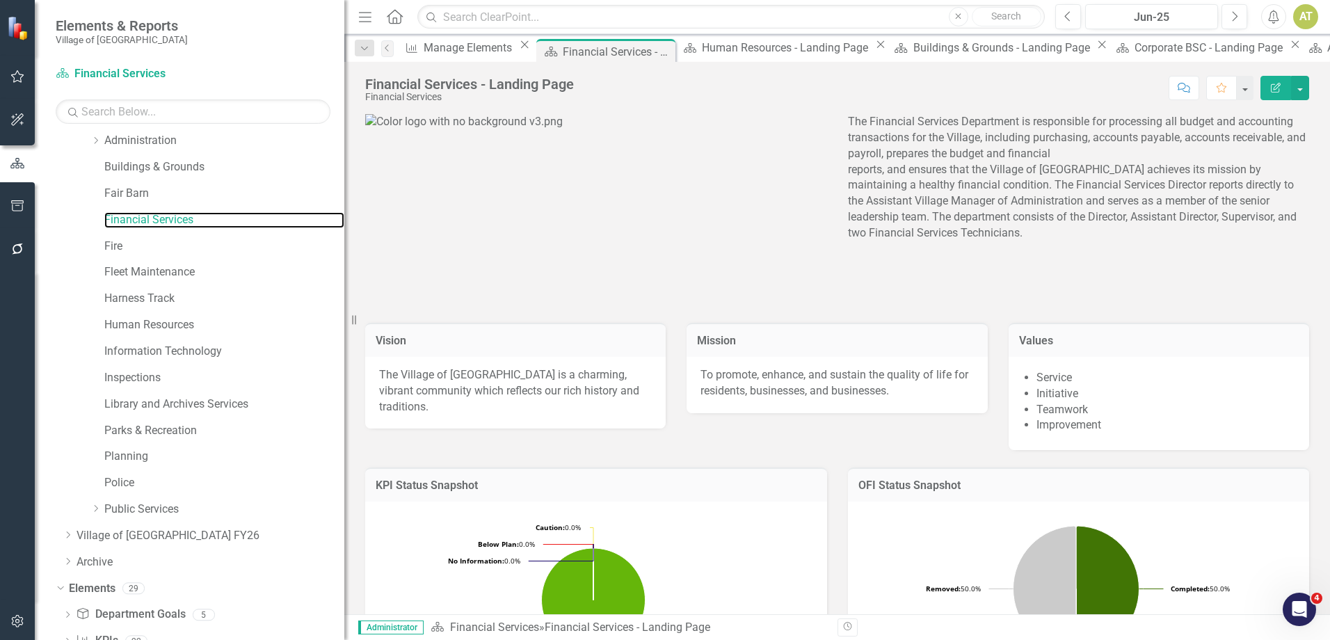
scroll to position [345, 0]
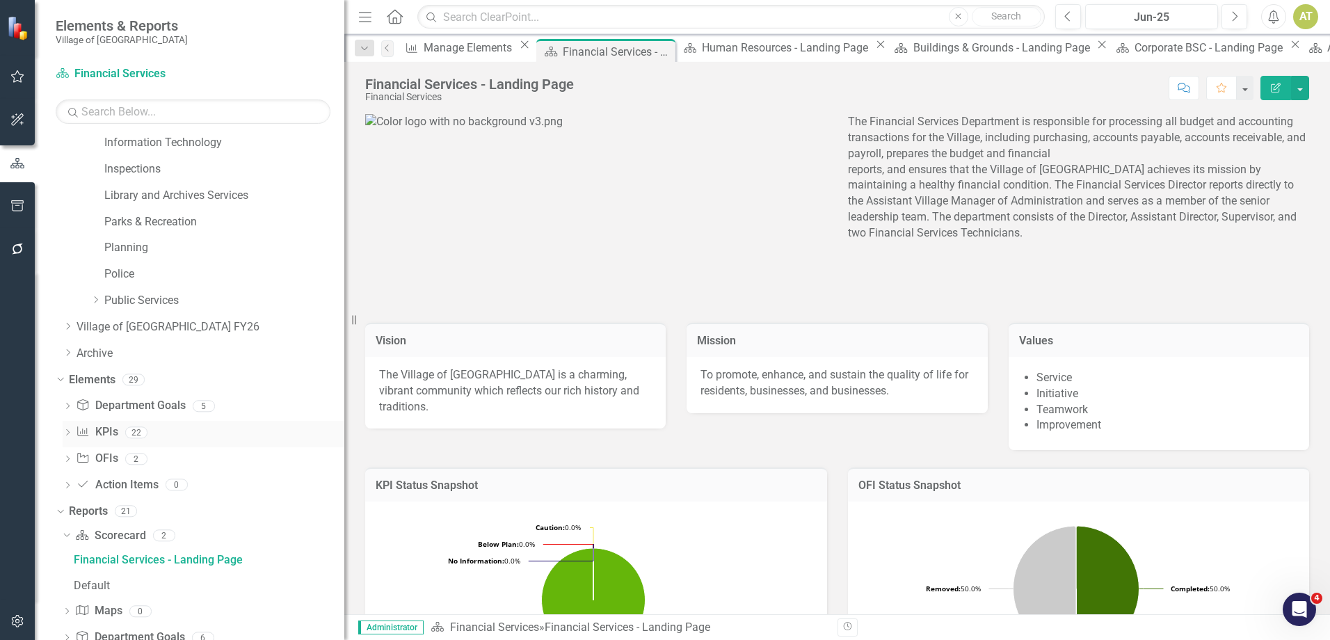
click at [100, 433] on link "KPI KPIs" at bounding box center [97, 432] width 42 height 16
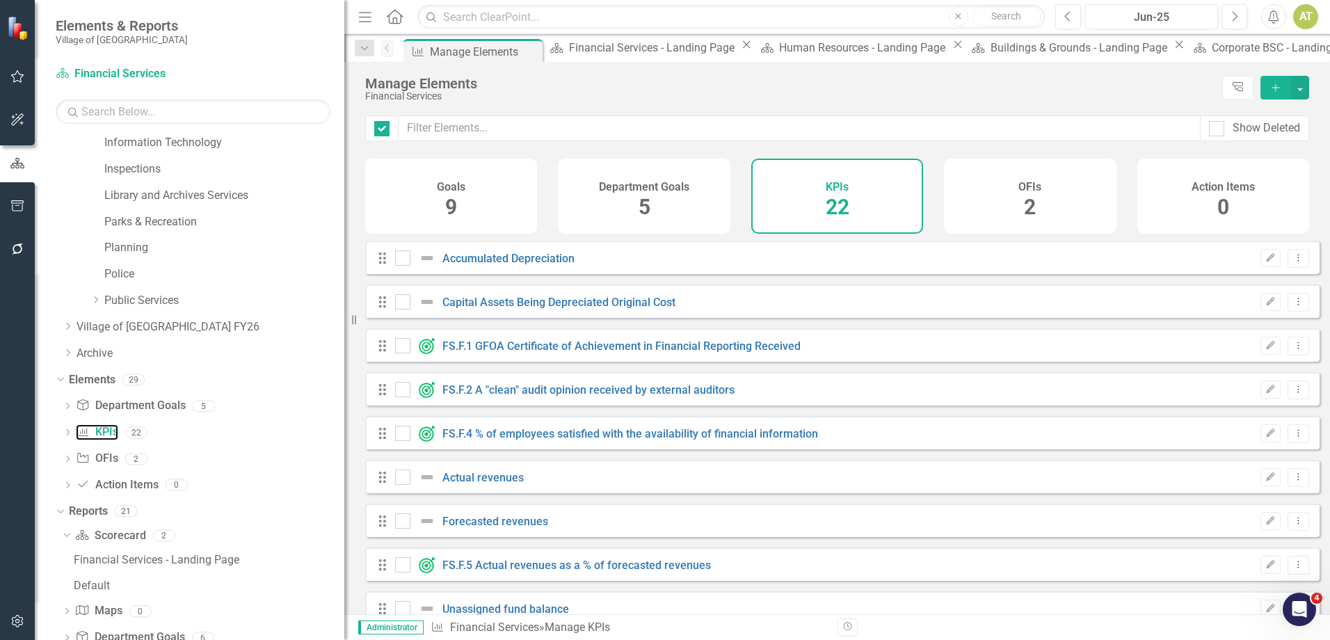
checkbox input "false"
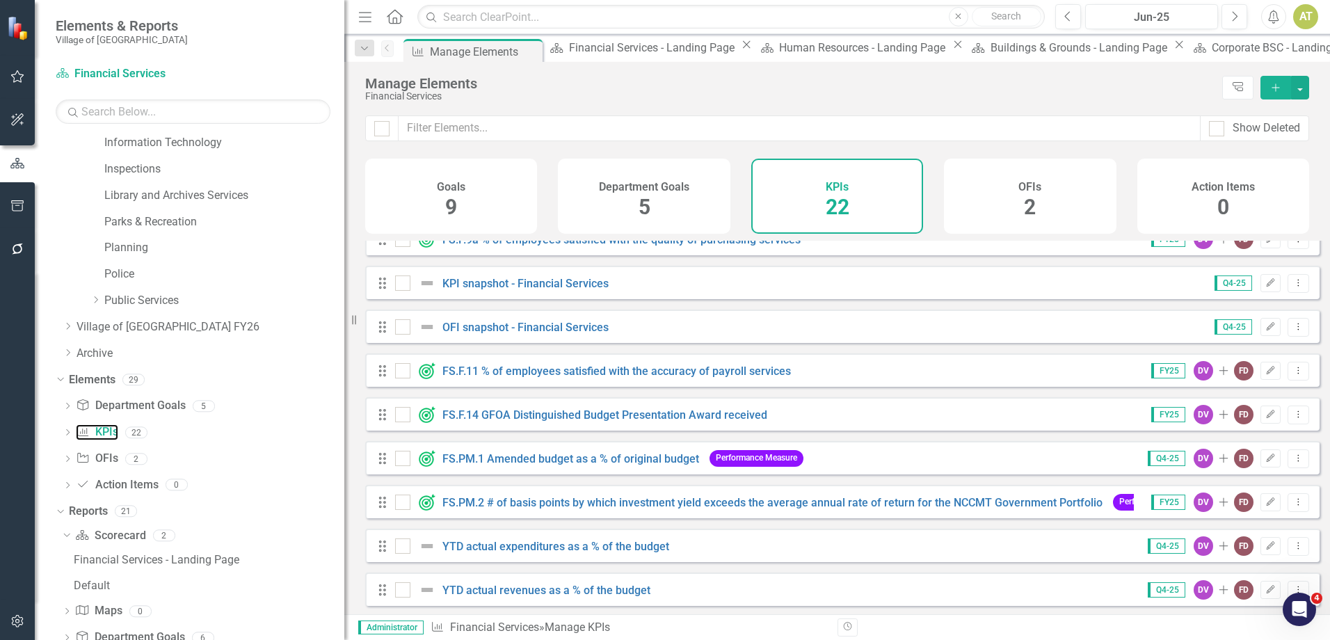
scroll to position [601, 0]
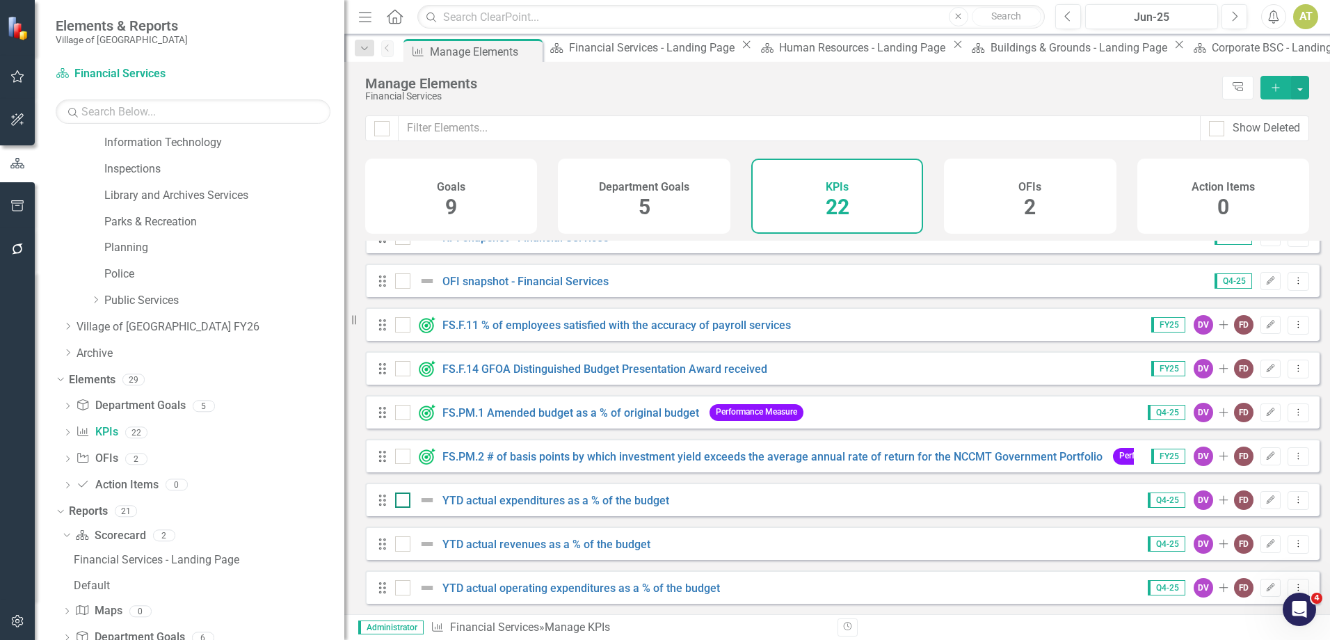
click at [408, 506] on div at bounding box center [402, 499] width 15 height 15
click at [404, 501] on input "checkbox" at bounding box center [399, 496] width 9 height 9
checkbox input "true"
click at [410, 547] on div at bounding box center [402, 543] width 15 height 15
click at [404, 545] on input "checkbox" at bounding box center [399, 540] width 9 height 9
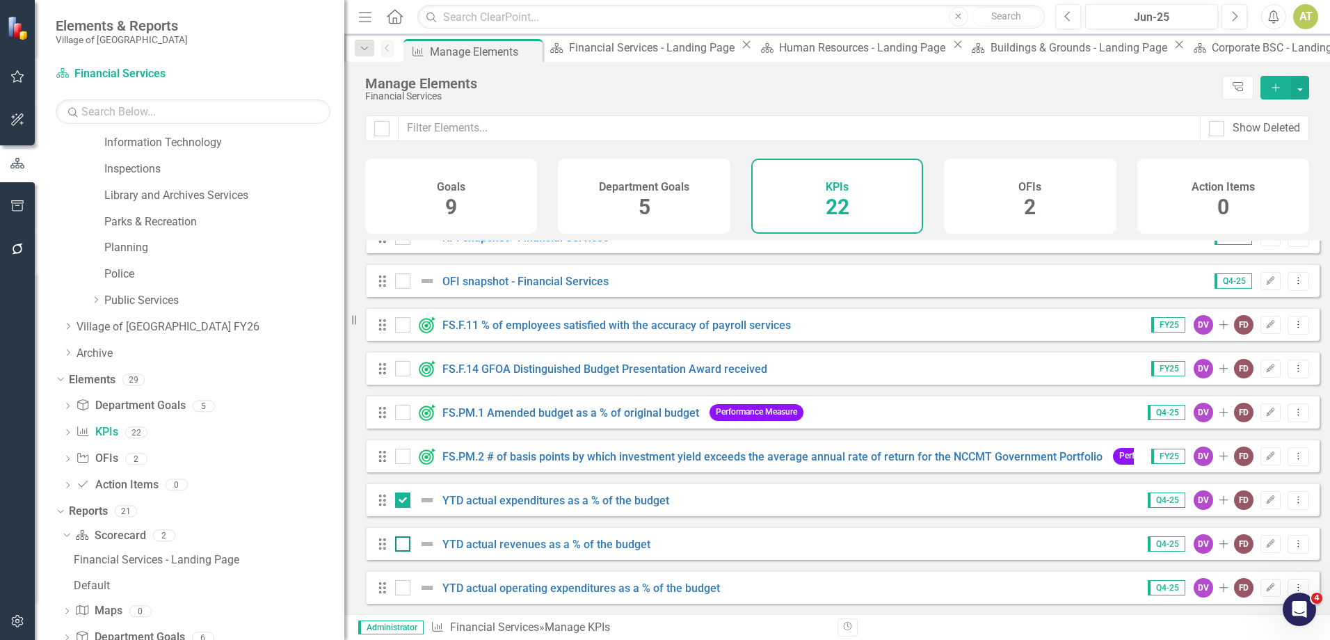
checkbox input "true"
click at [405, 581] on div at bounding box center [402, 587] width 15 height 15
click at [404, 581] on input "checkbox" at bounding box center [399, 584] width 9 height 9
checkbox input "true"
click at [1293, 88] on button "button" at bounding box center [1300, 88] width 18 height 24
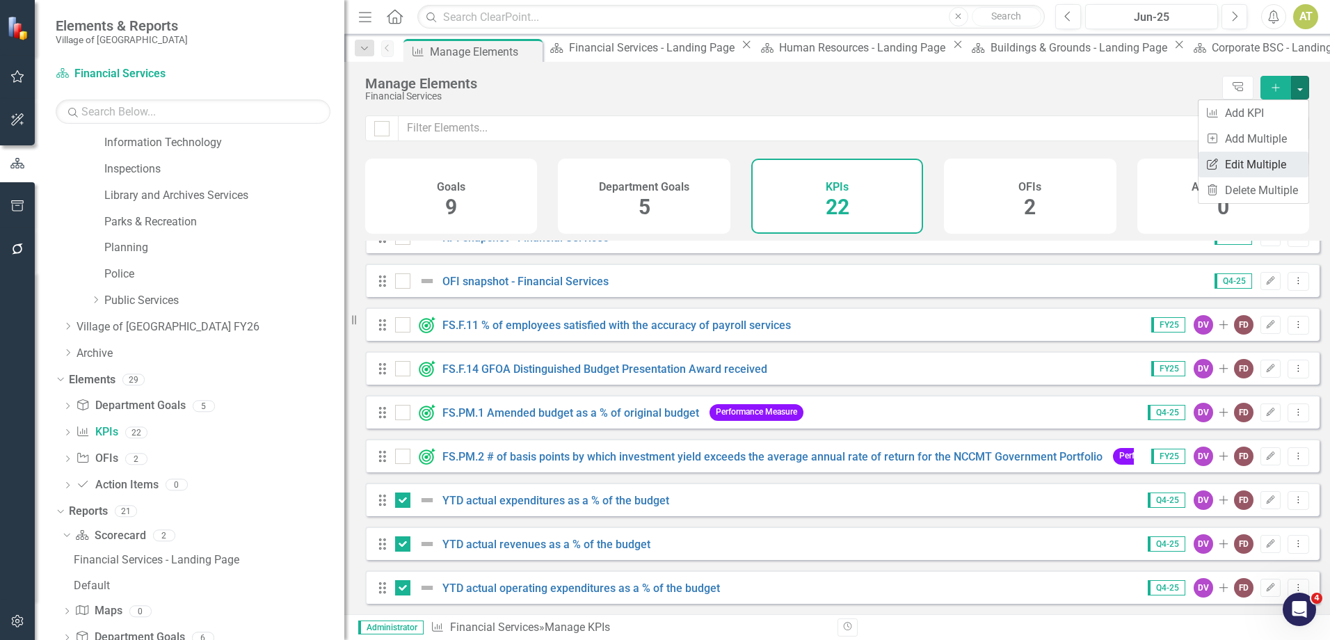
click at [1275, 160] on link "Edit Multiple Edit Multiple" at bounding box center [1253, 165] width 110 height 26
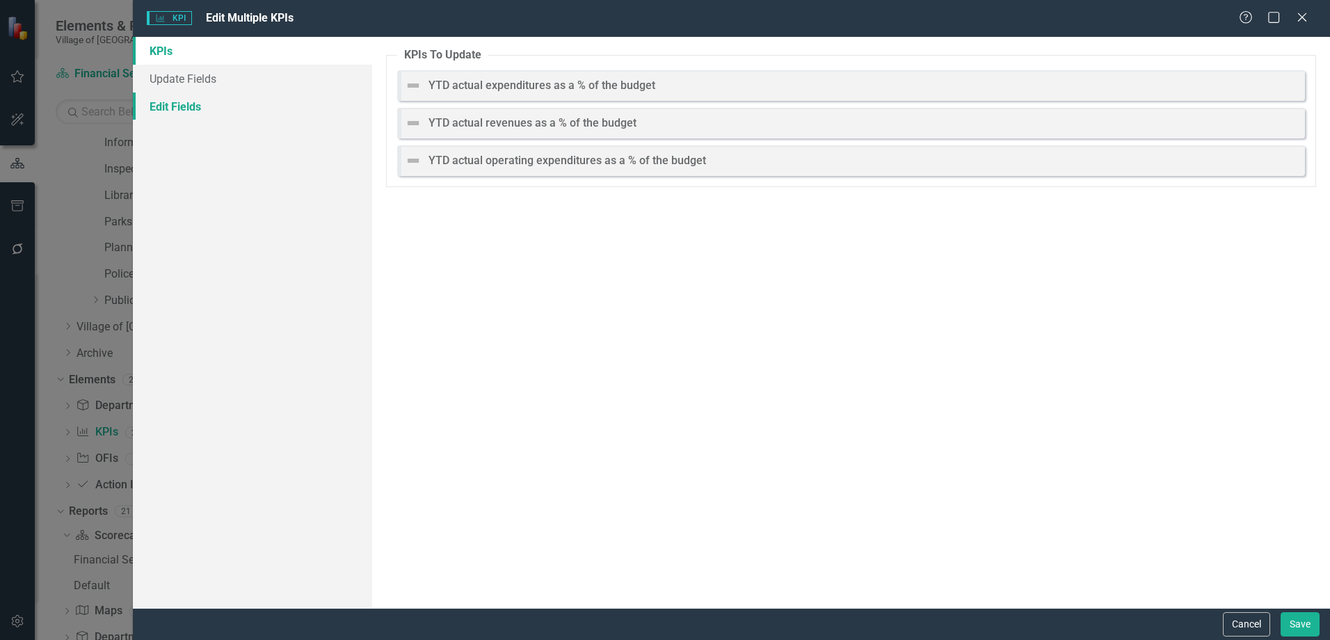
click at [202, 102] on link "Edit Fields" at bounding box center [252, 106] width 239 height 28
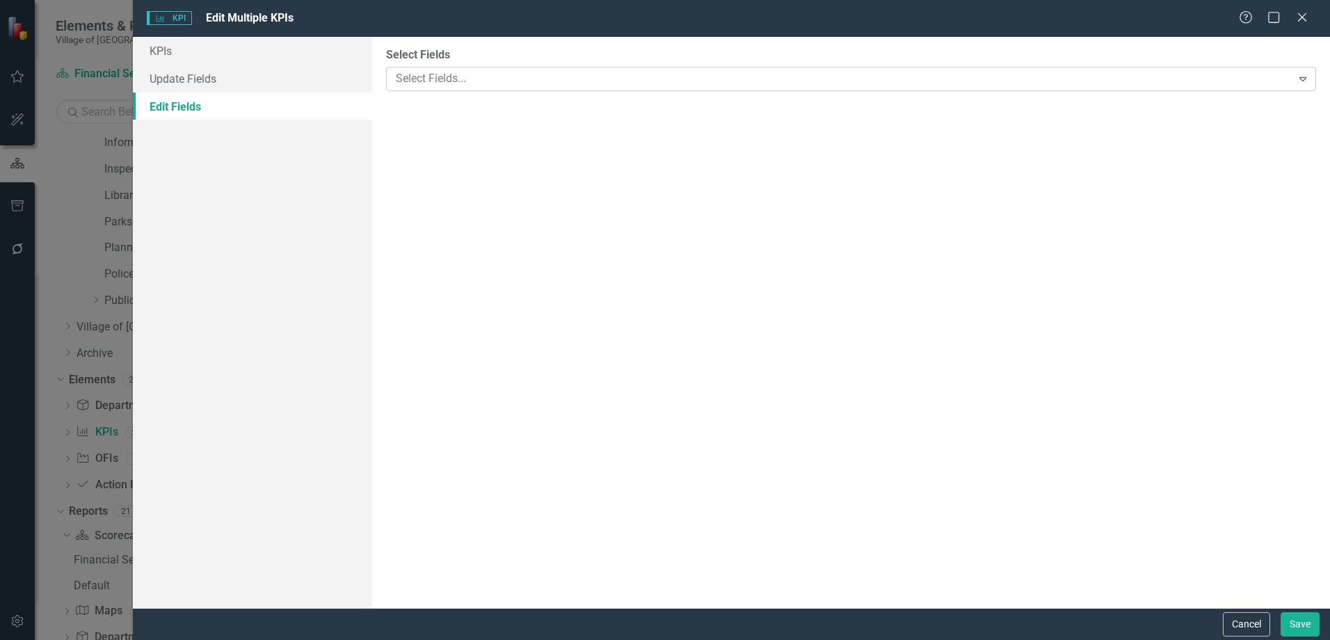
click at [484, 80] on div at bounding box center [840, 79] width 901 height 19
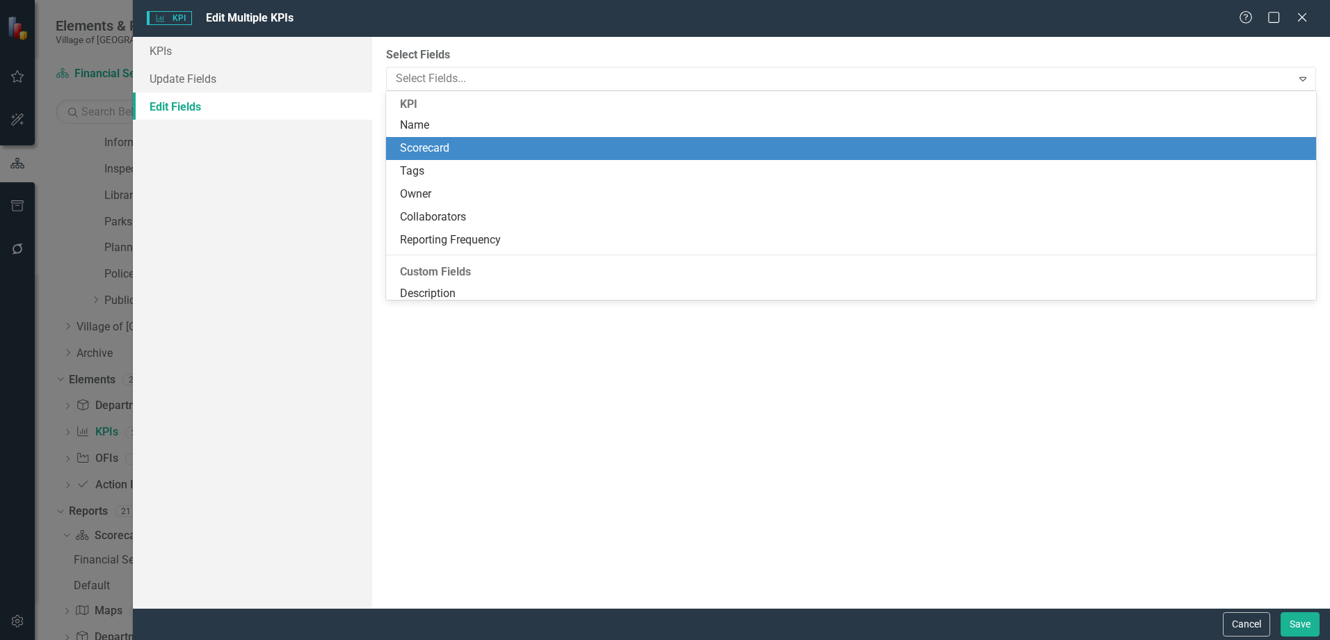
click at [485, 151] on div "Scorecard" at bounding box center [854, 148] width 908 height 16
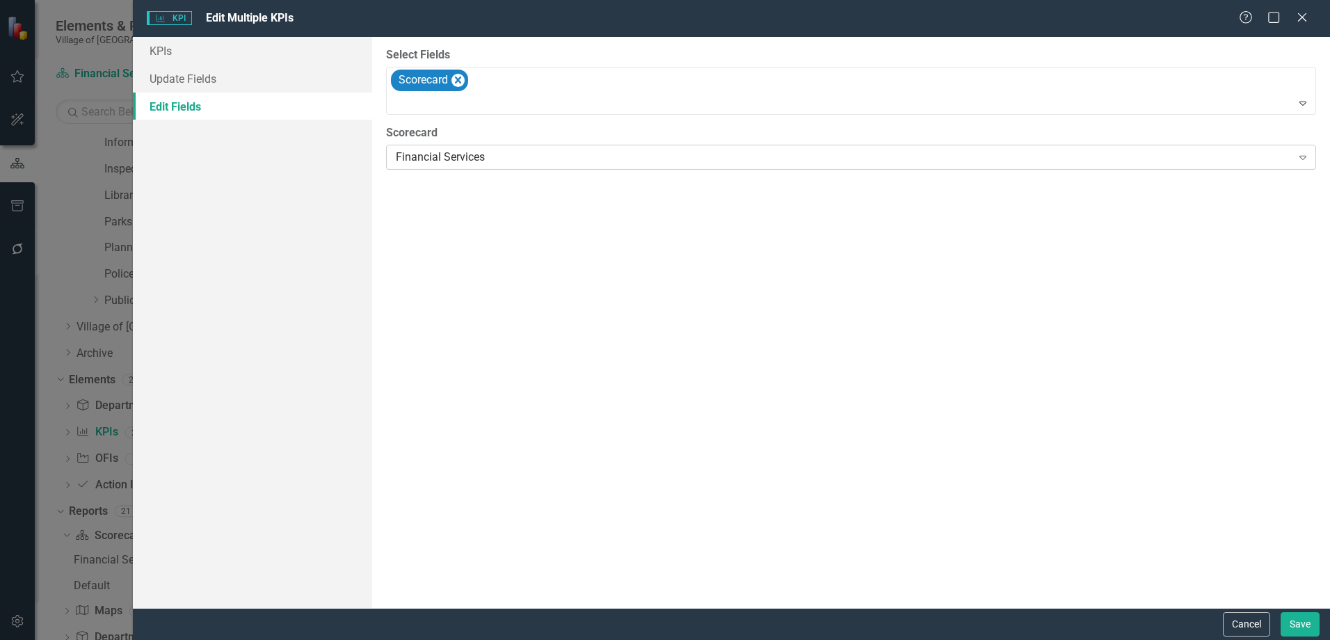
click at [472, 155] on div "Financial Services" at bounding box center [843, 158] width 895 height 16
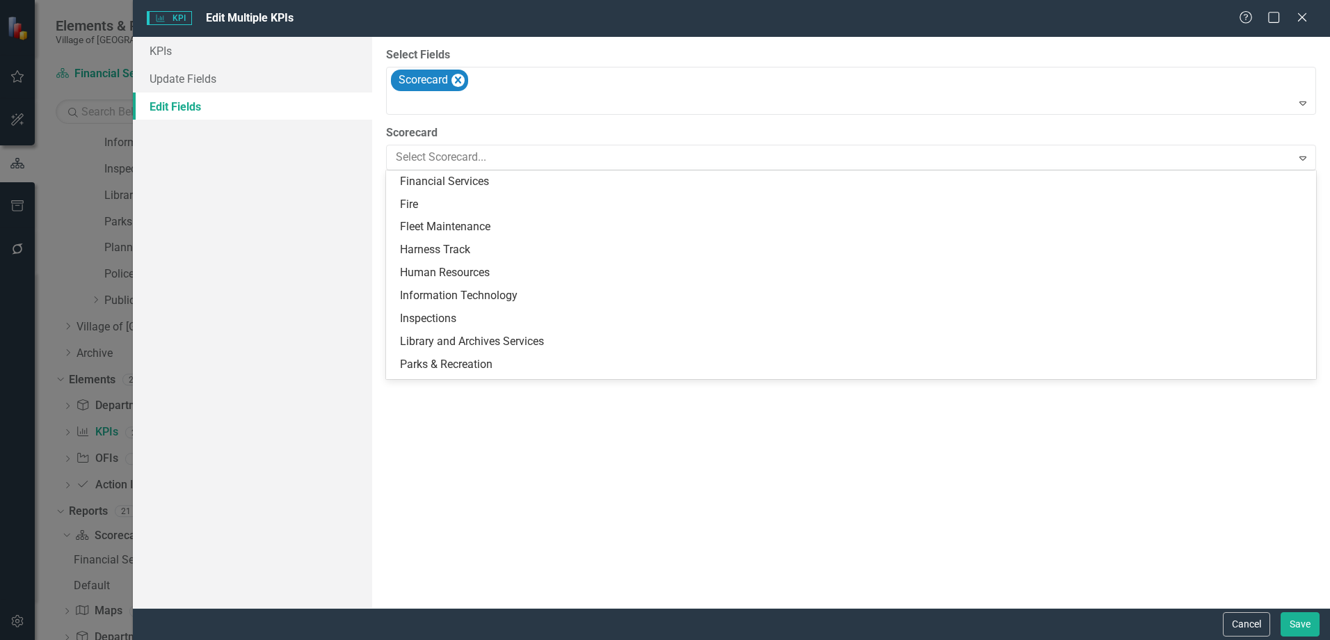
scroll to position [0, 0]
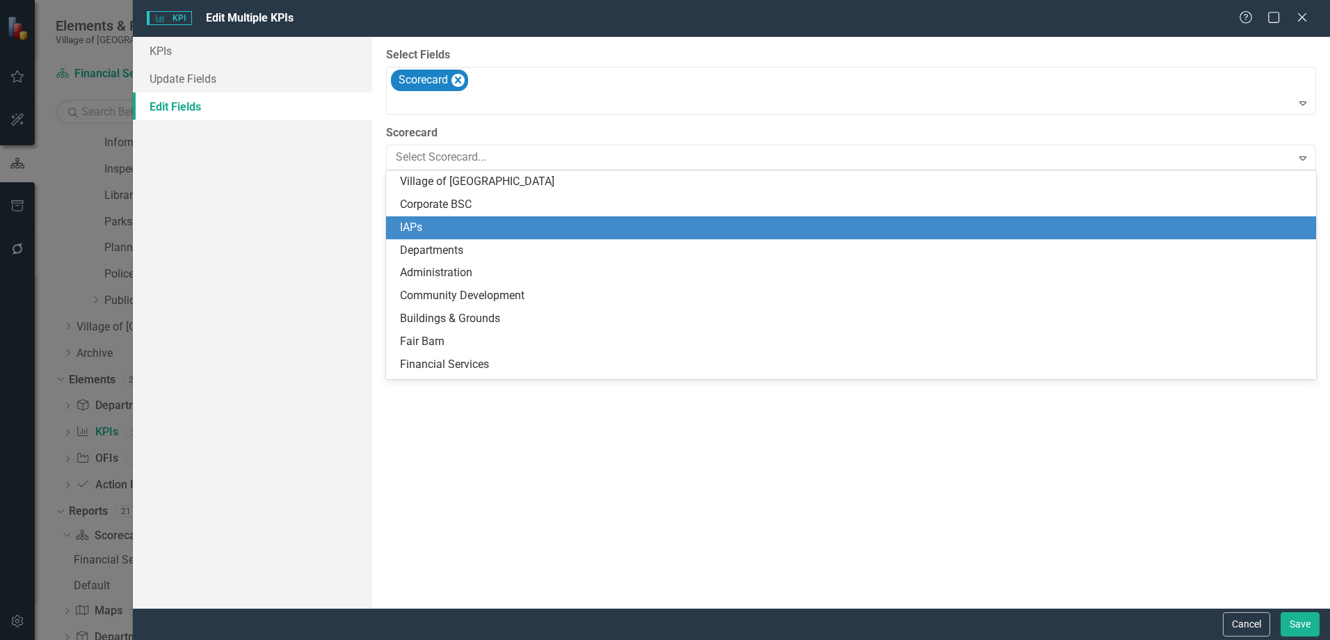
click at [481, 205] on div "Corporate BSC" at bounding box center [854, 205] width 908 height 16
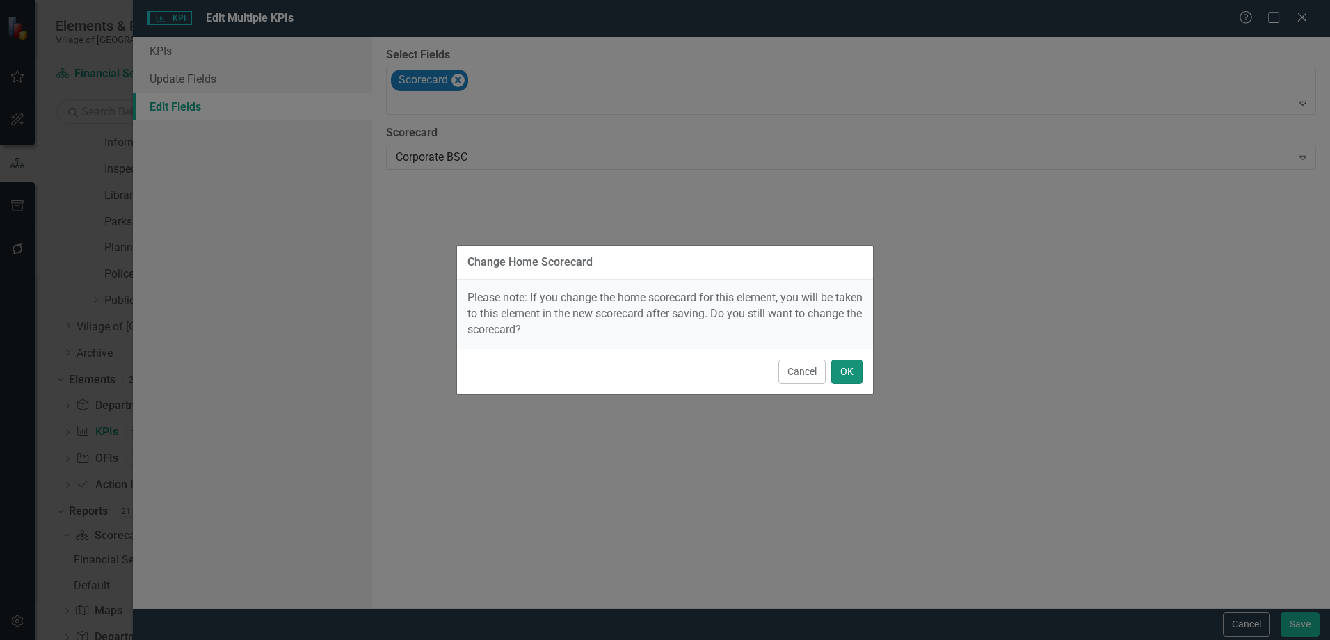
click at [855, 374] on button "OK" at bounding box center [846, 372] width 31 height 24
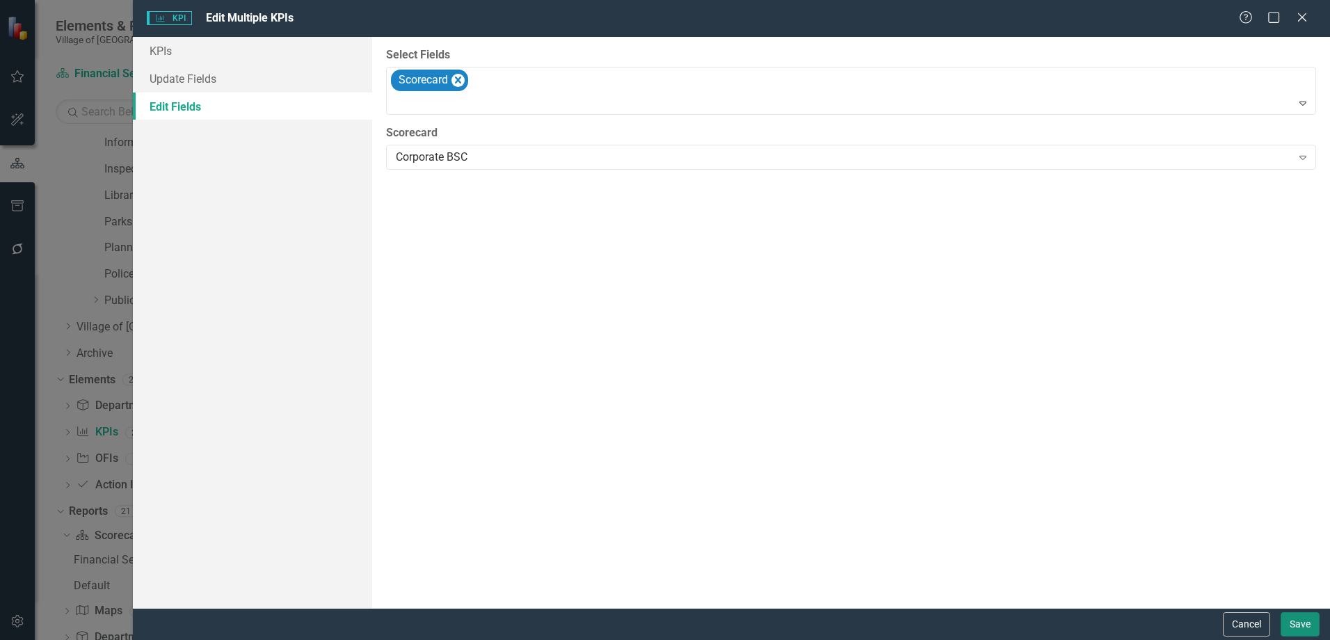
click at [1301, 620] on button "Save" at bounding box center [1299, 624] width 39 height 24
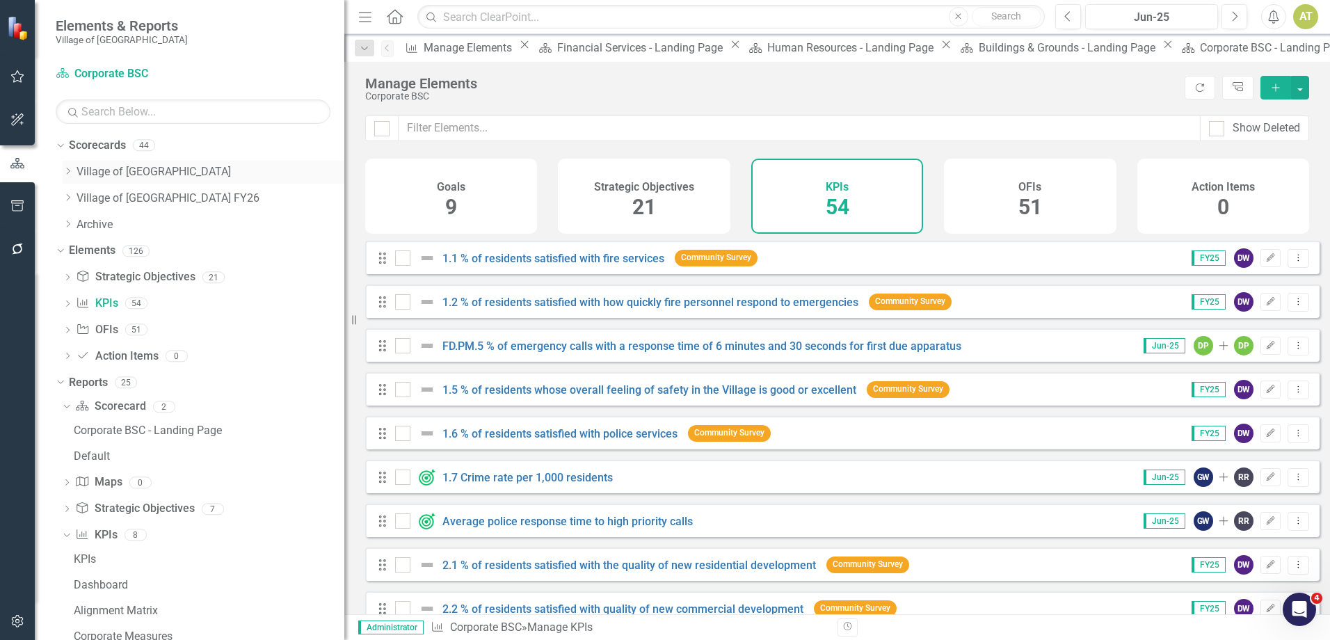
click at [68, 172] on icon "Dropdown" at bounding box center [68, 171] width 10 height 8
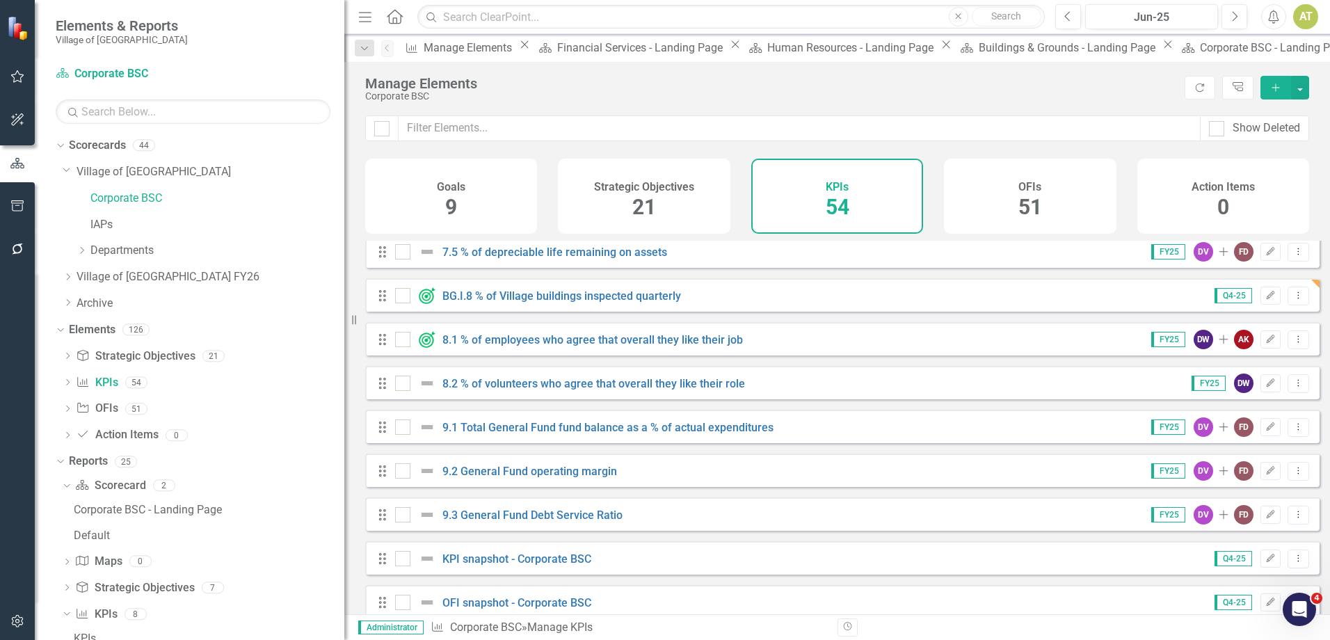
scroll to position [2003, 0]
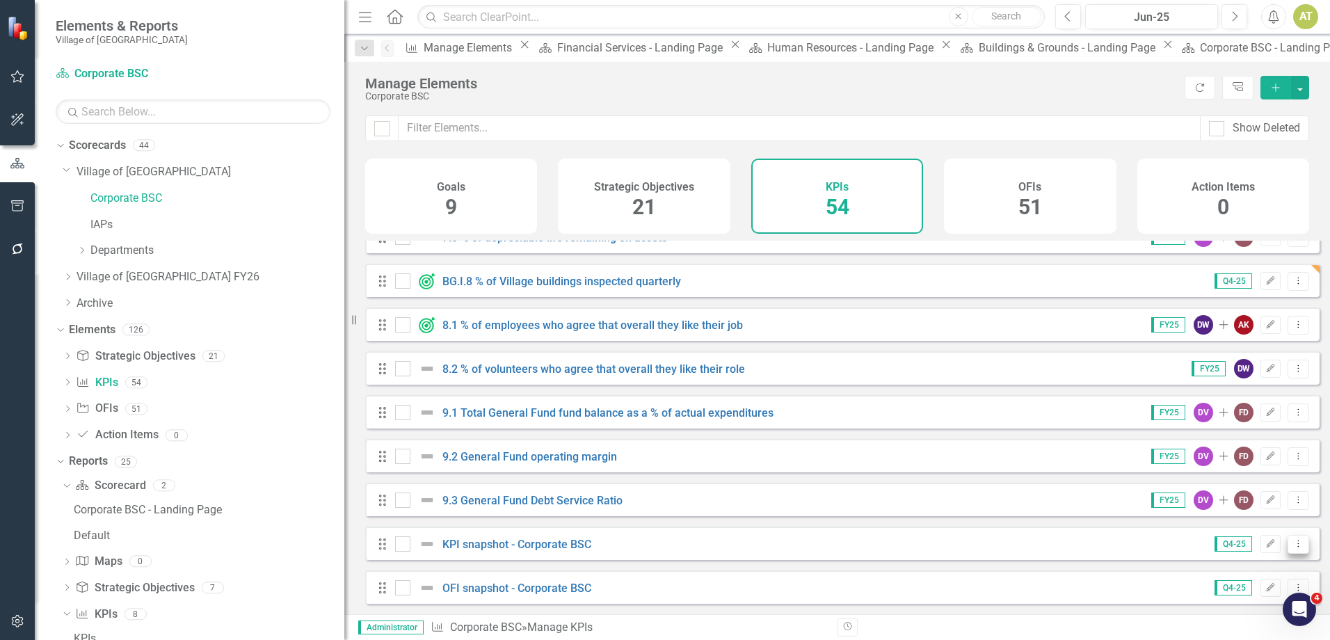
click at [1288, 551] on button "Dropdown Menu" at bounding box center [1298, 544] width 22 height 19
click at [1260, 520] on link "Trash Delete KPI" at bounding box center [1243, 521] width 110 height 26
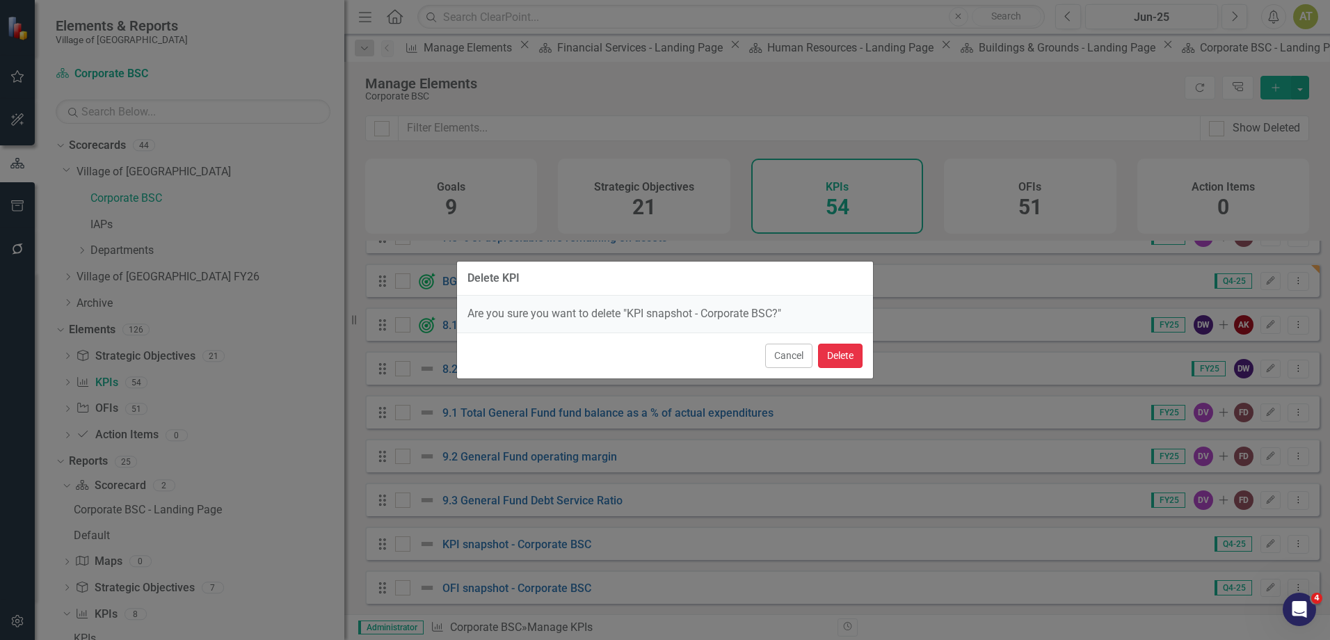
click at [849, 357] on button "Delete" at bounding box center [840, 356] width 45 height 24
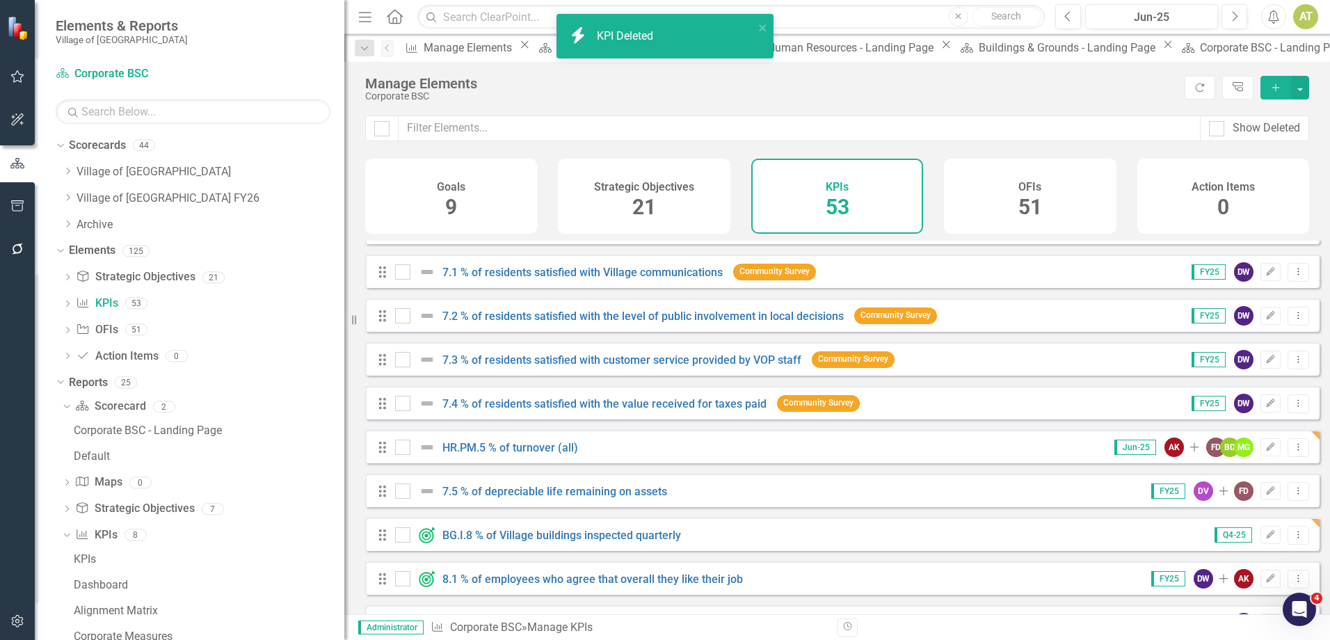
scroll to position [1959, 0]
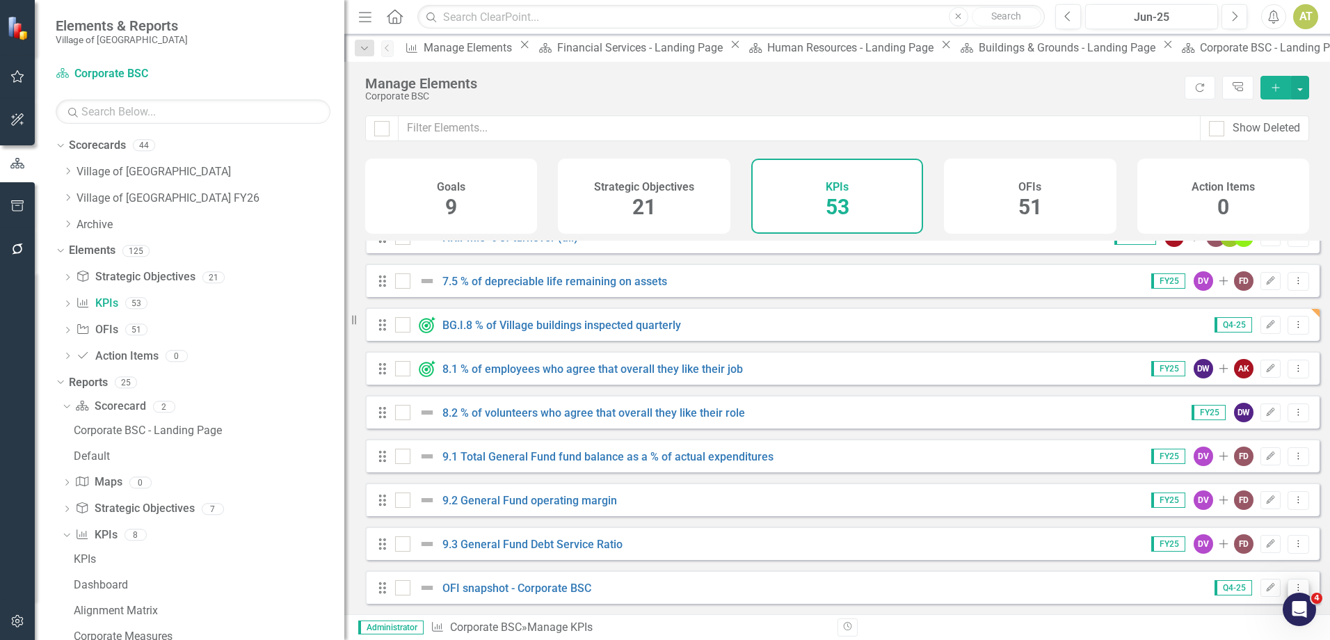
click at [1292, 586] on icon "Dropdown Menu" at bounding box center [1298, 587] width 12 height 9
click at [1280, 567] on link "Trash Delete KPI" at bounding box center [1243, 565] width 110 height 26
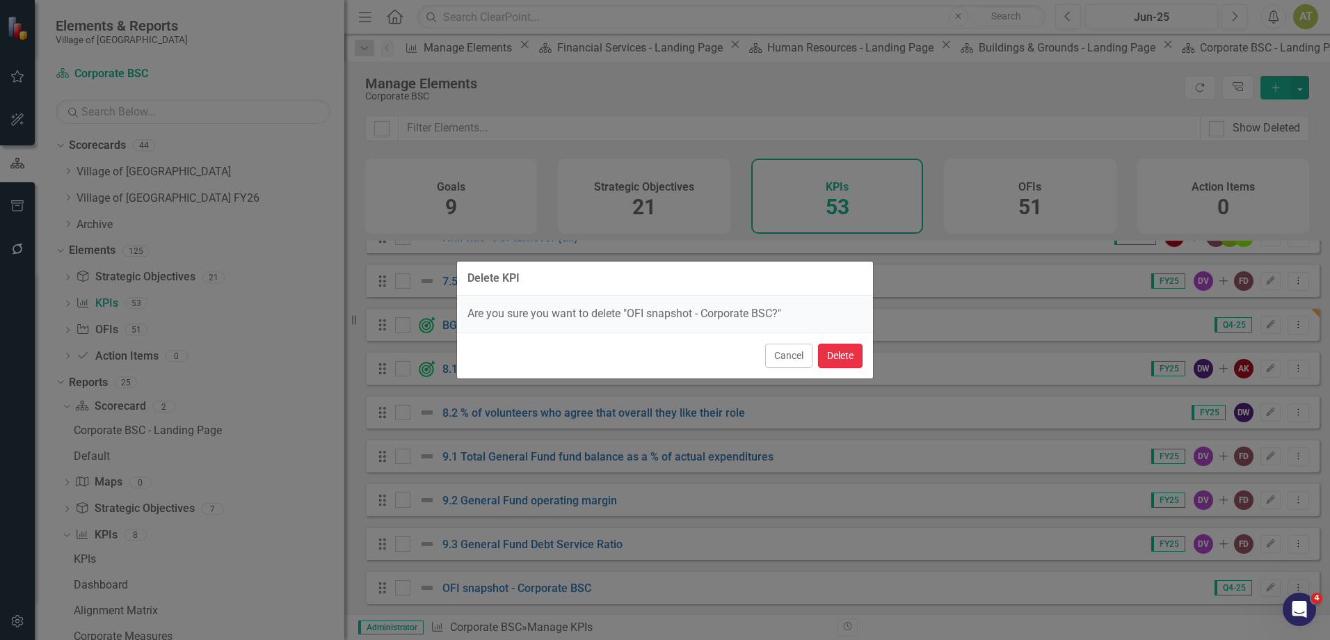
click at [849, 358] on button "Delete" at bounding box center [840, 356] width 45 height 24
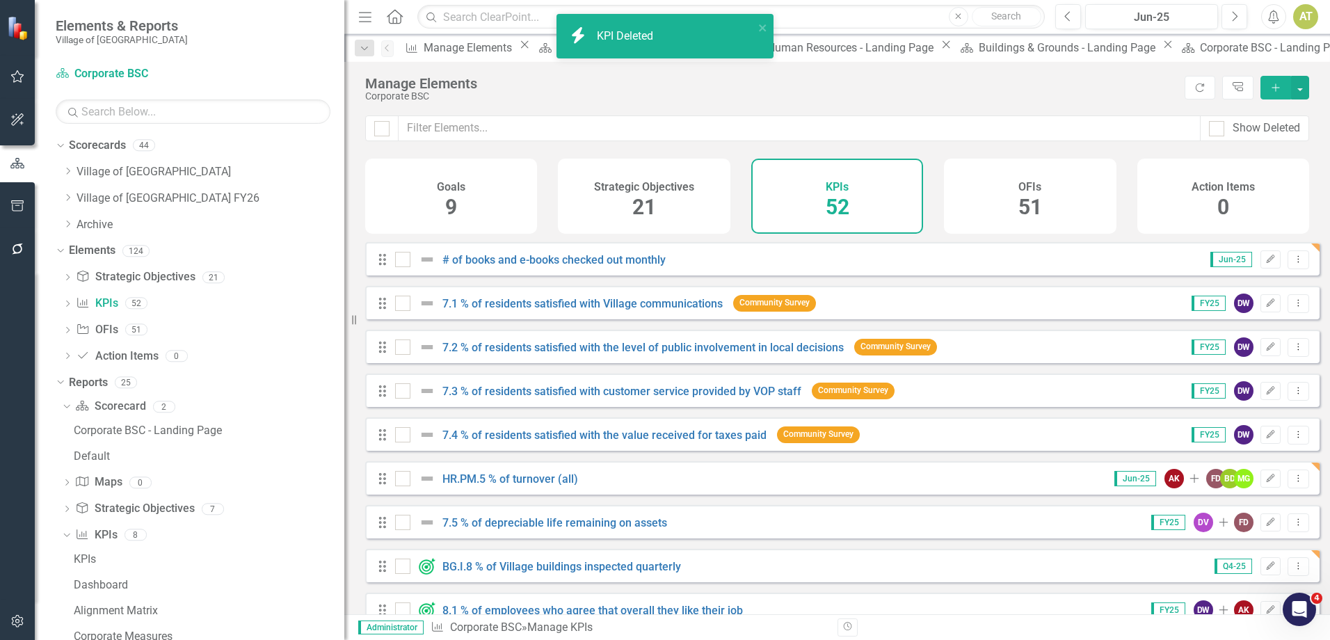
scroll to position [1915, 0]
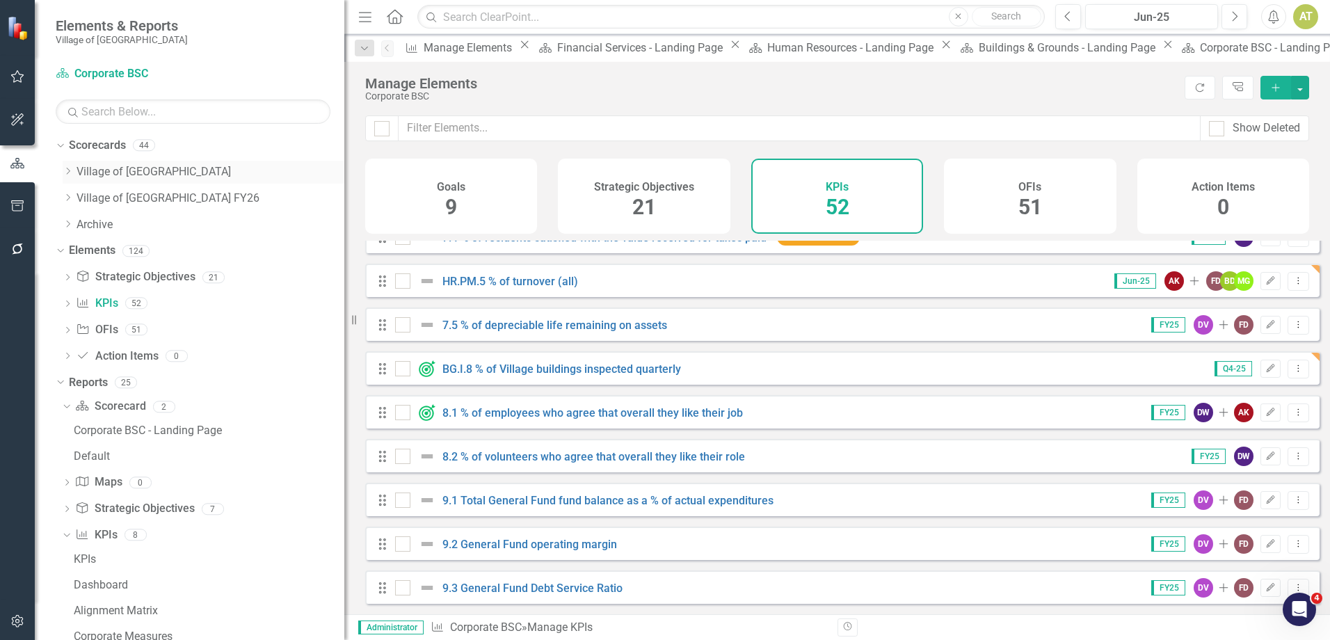
click at [69, 172] on icon "Dropdown" at bounding box center [68, 171] width 10 height 8
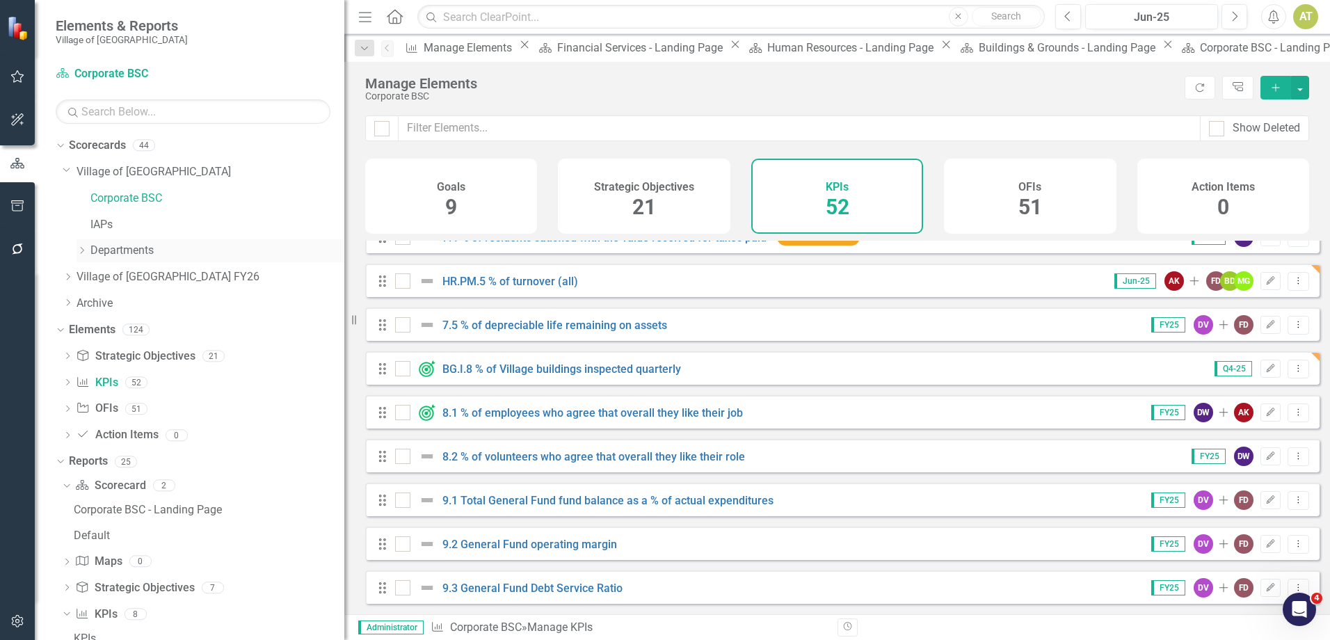
click at [85, 254] on icon "Dropdown" at bounding box center [81, 250] width 10 height 8
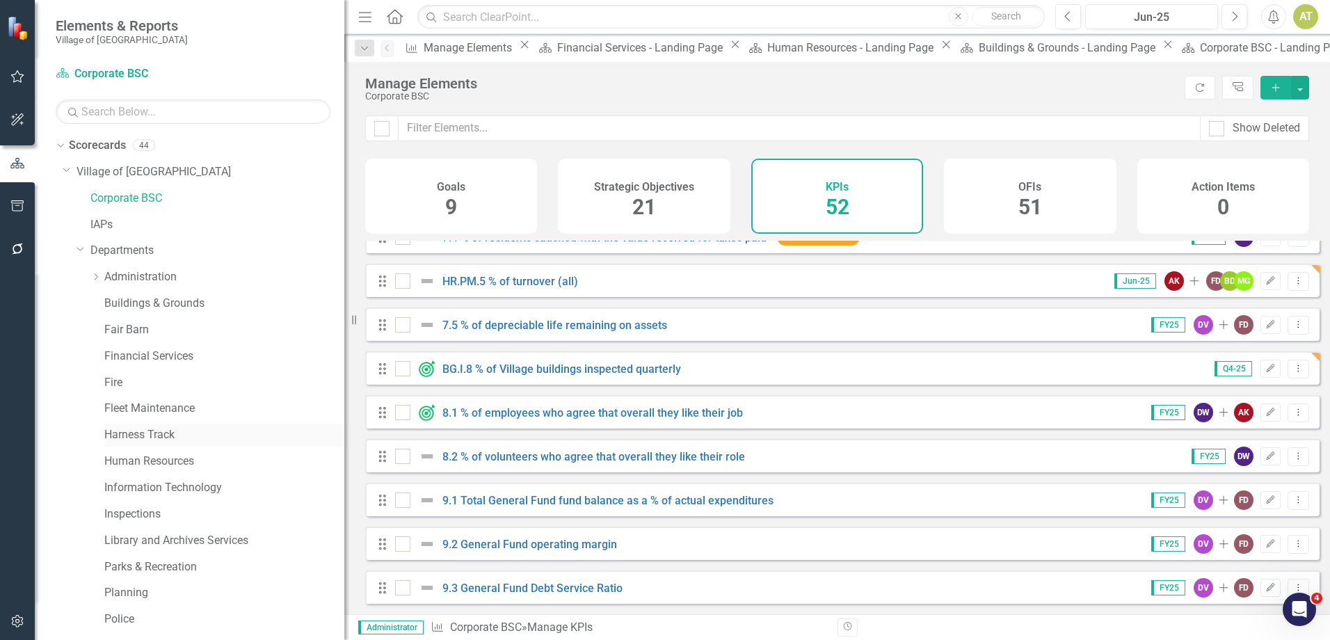
scroll to position [70, 0]
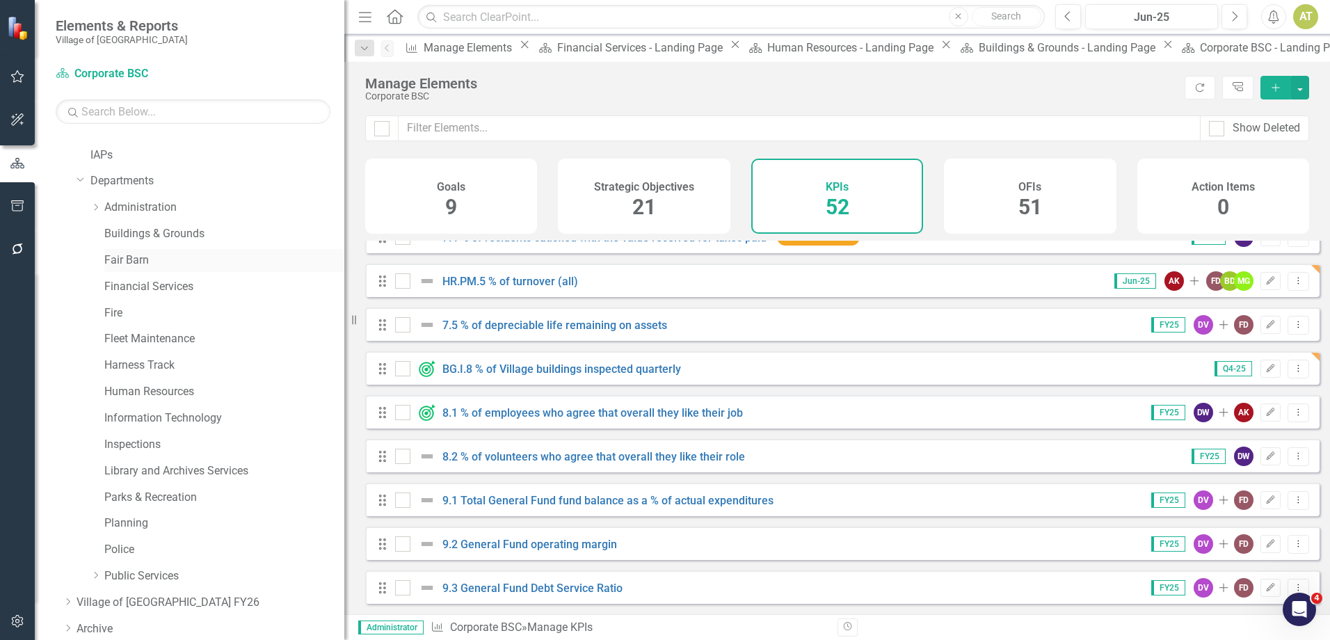
click at [168, 259] on link "Fair Barn" at bounding box center [224, 260] width 240 height 16
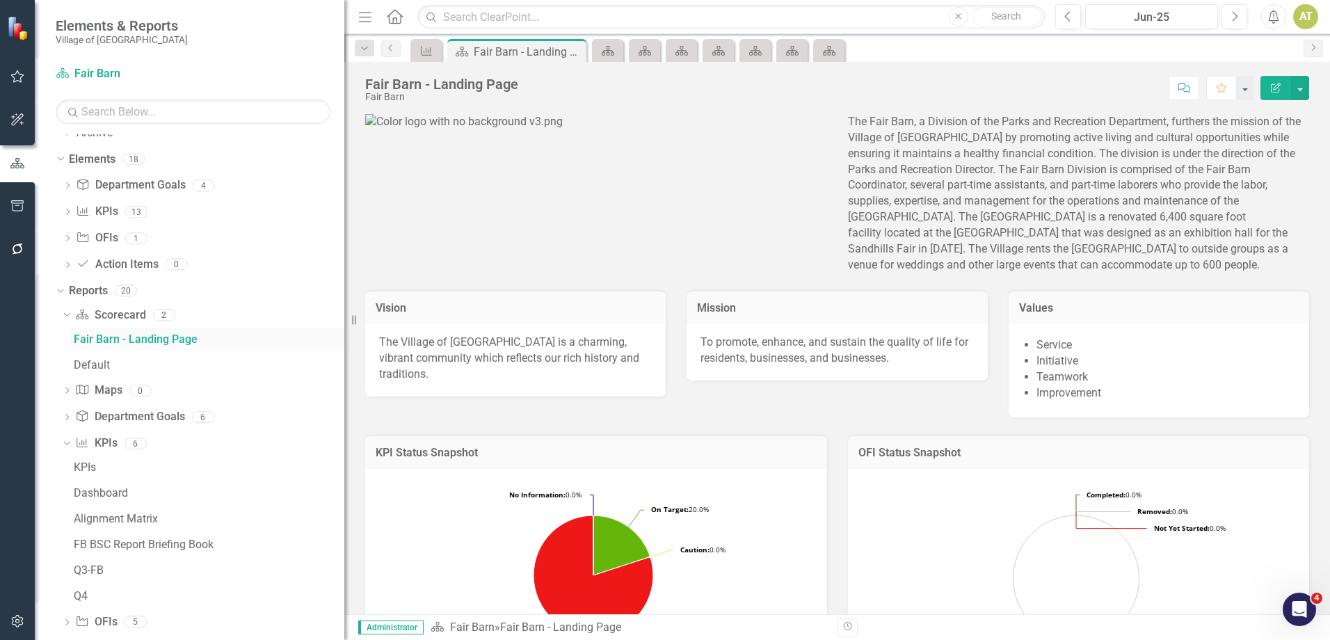
scroll to position [540, 0]
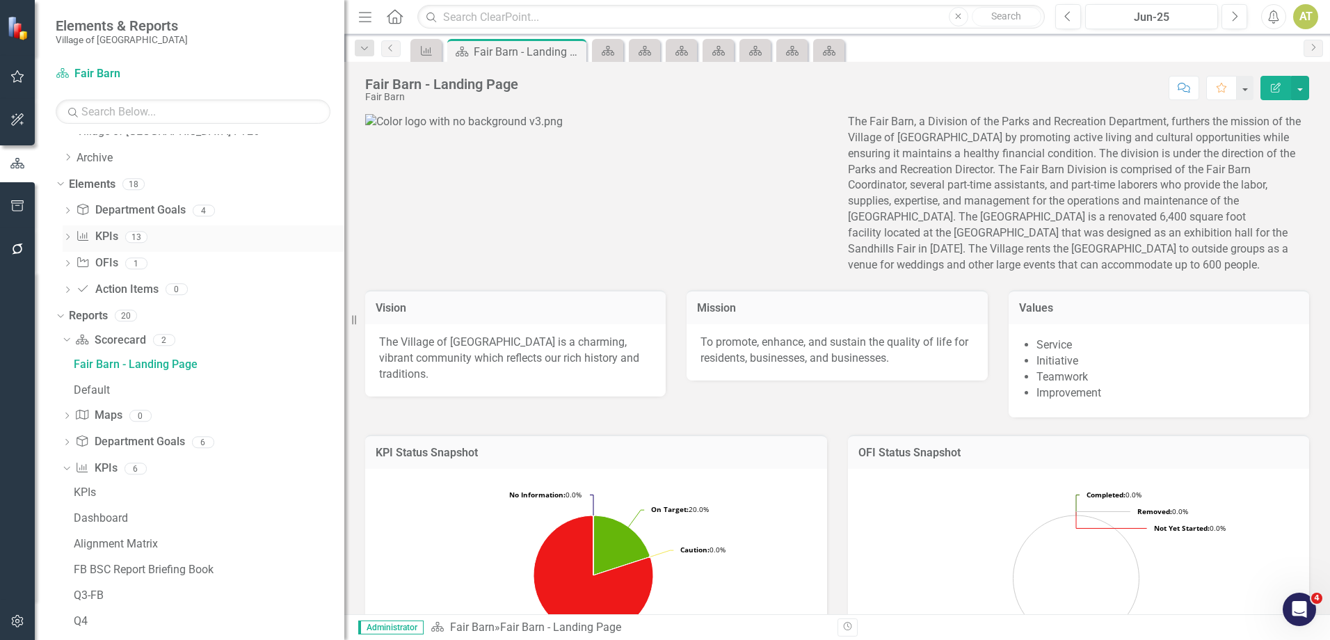
click at [106, 233] on link "KPI KPIs" at bounding box center [97, 237] width 42 height 16
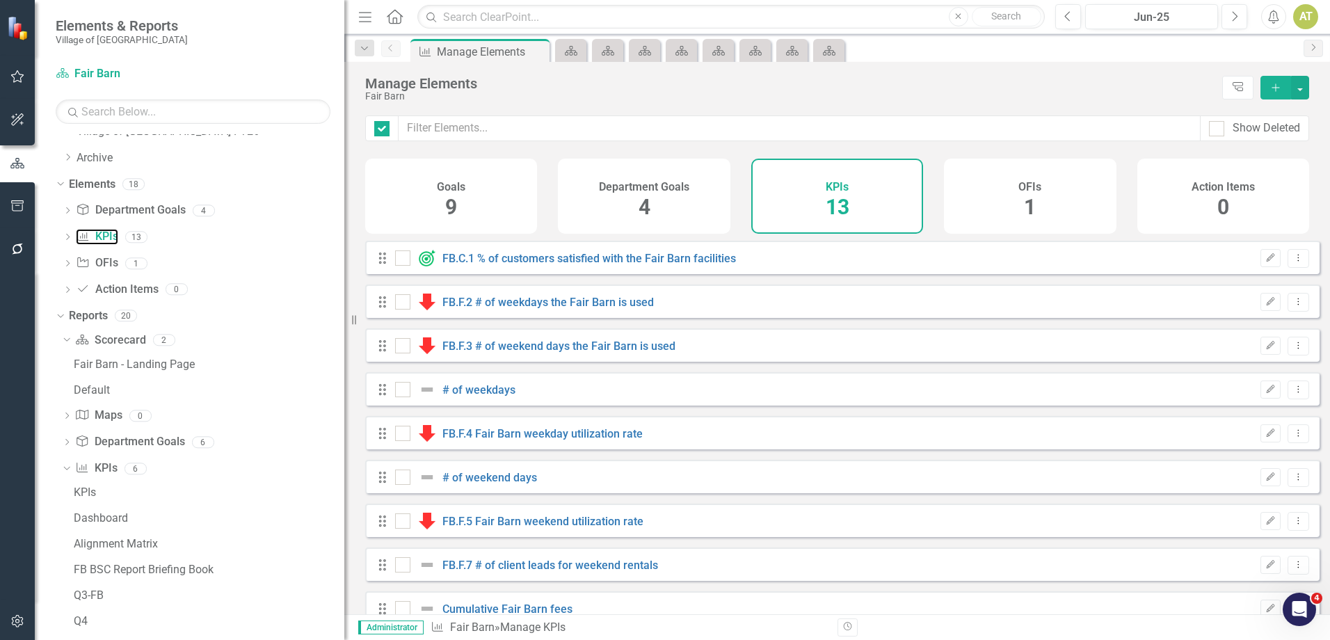
checkbox input "false"
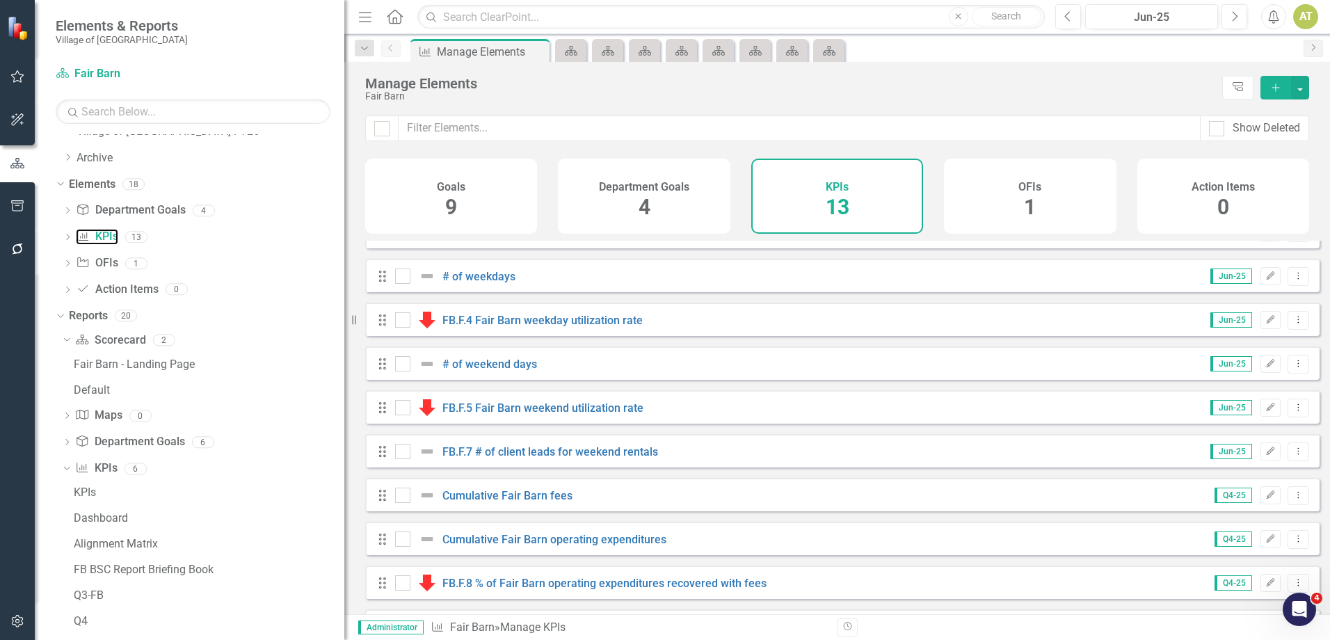
scroll to position [207, 0]
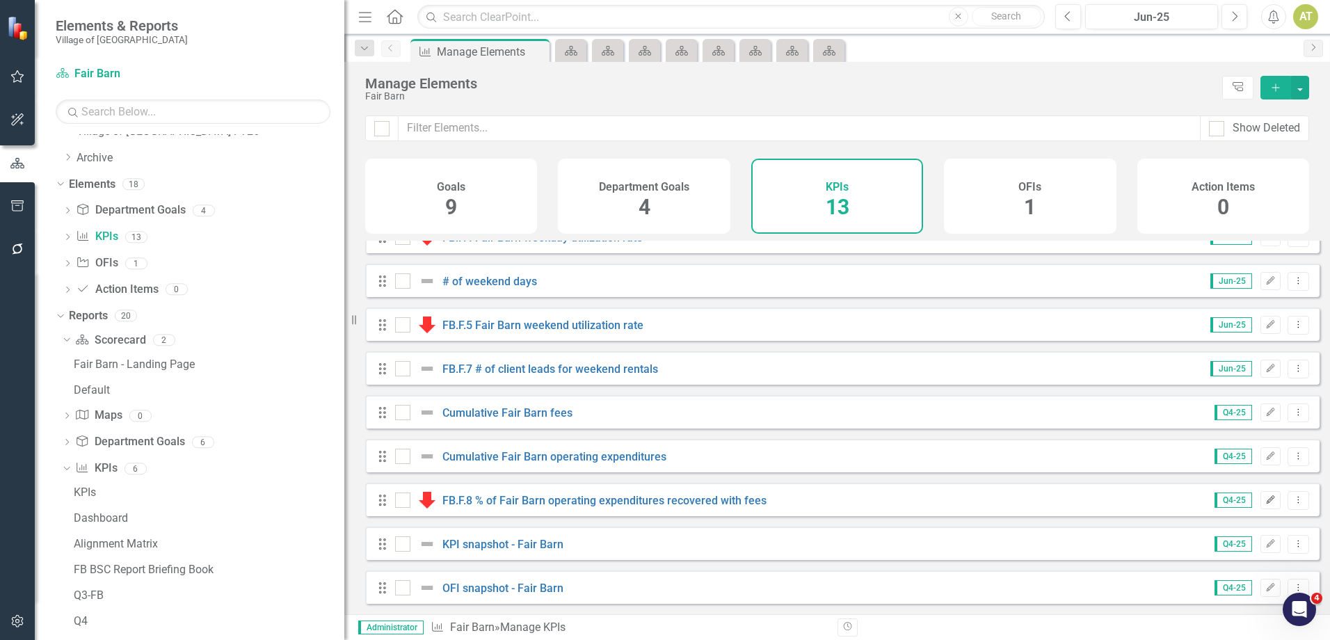
click at [1267, 499] on button "Edit" at bounding box center [1270, 500] width 20 height 18
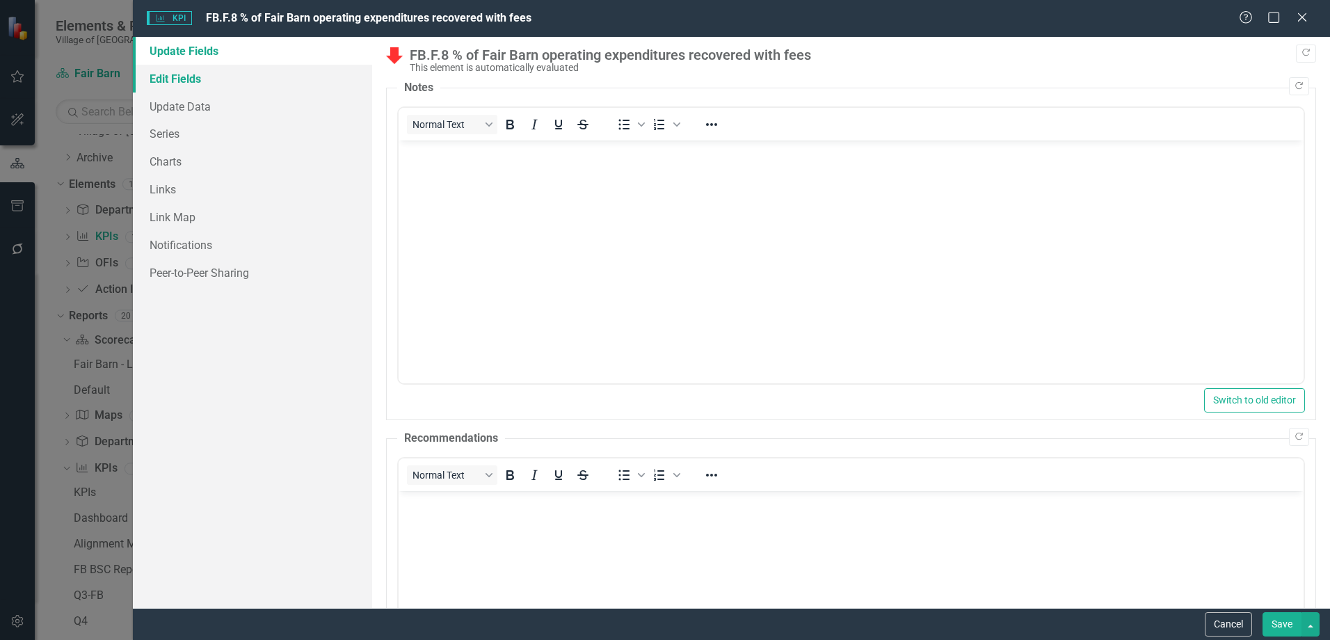
click at [229, 88] on link "Edit Fields" at bounding box center [252, 79] width 239 height 28
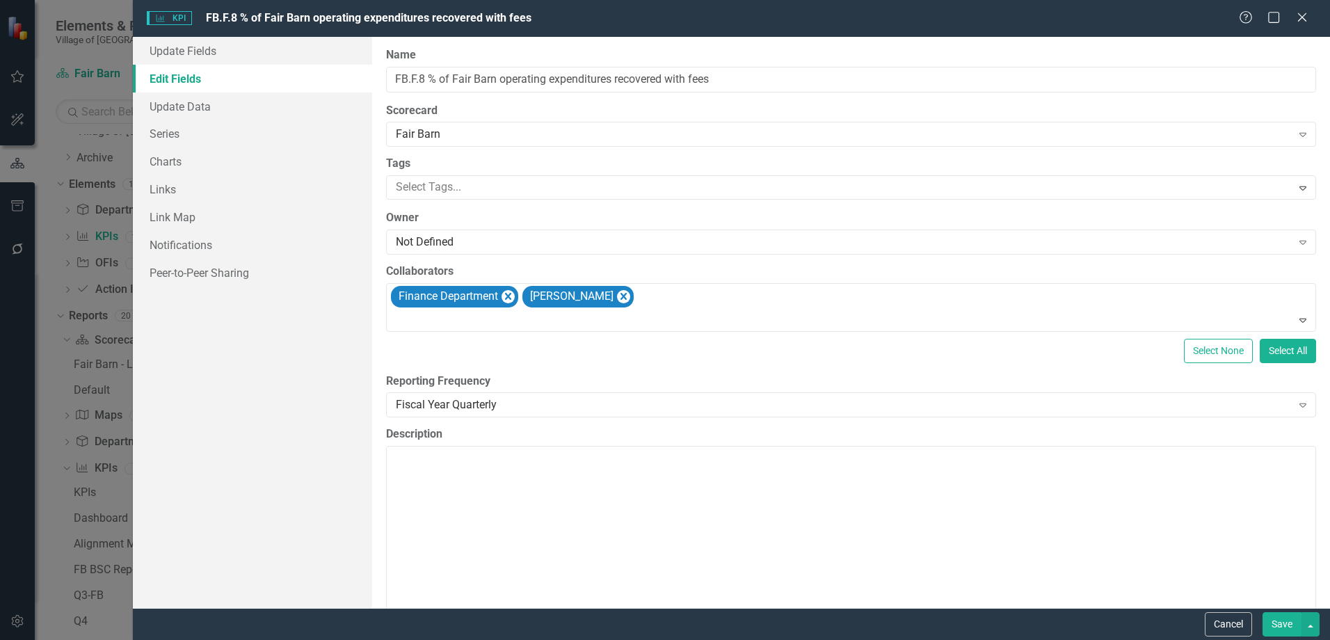
scroll to position [0, 0]
click at [426, 120] on div "Scorecard Fair Barn Expand" at bounding box center [851, 124] width 930 height 43
click at [429, 128] on div "Fair Barn" at bounding box center [843, 135] width 895 height 16
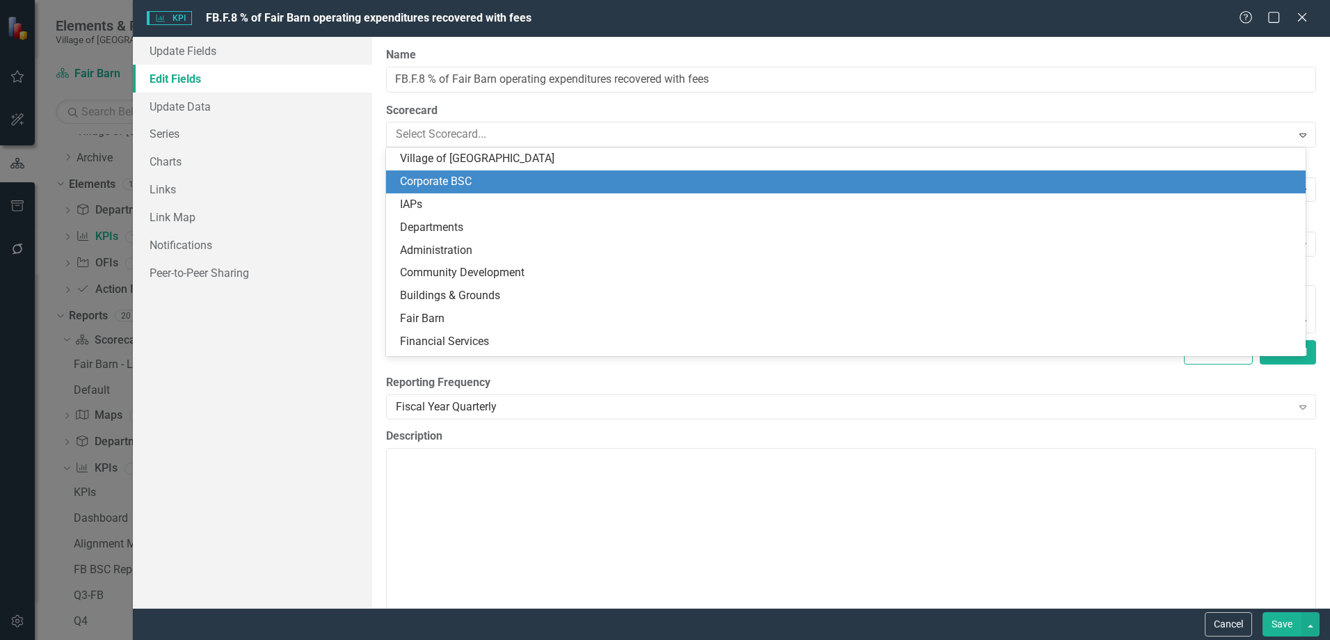
click at [457, 187] on div "Corporate BSC" at bounding box center [848, 182] width 897 height 16
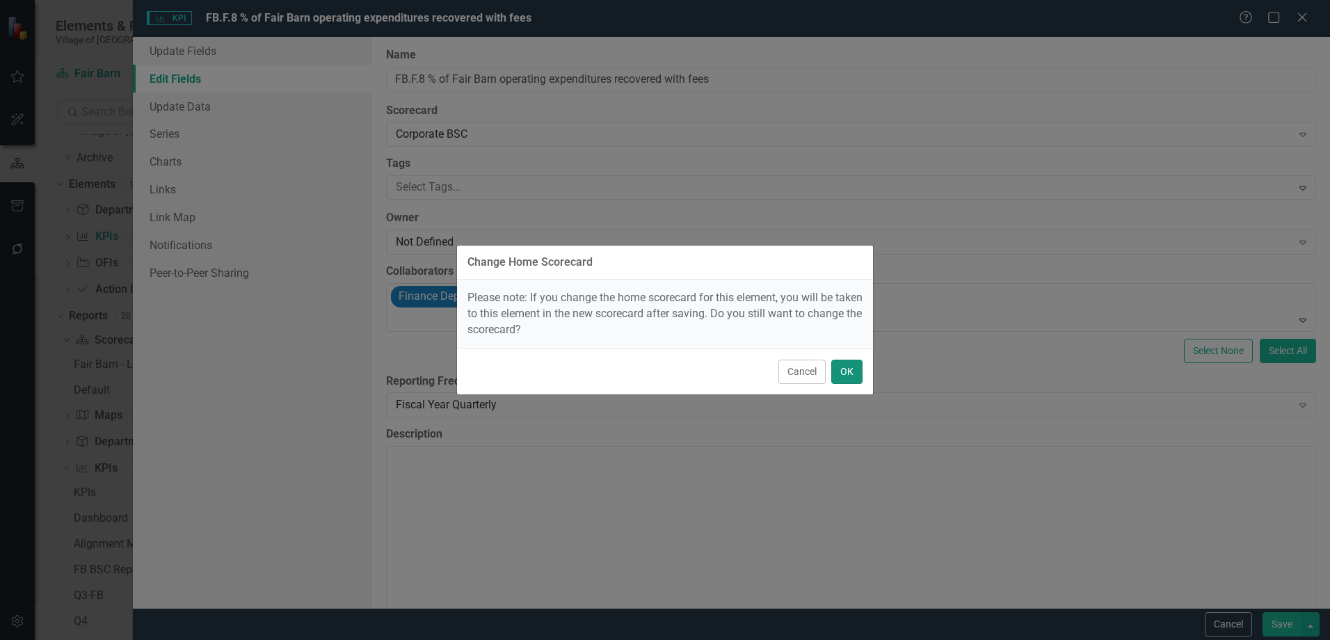
click at [855, 366] on button "OK" at bounding box center [846, 372] width 31 height 24
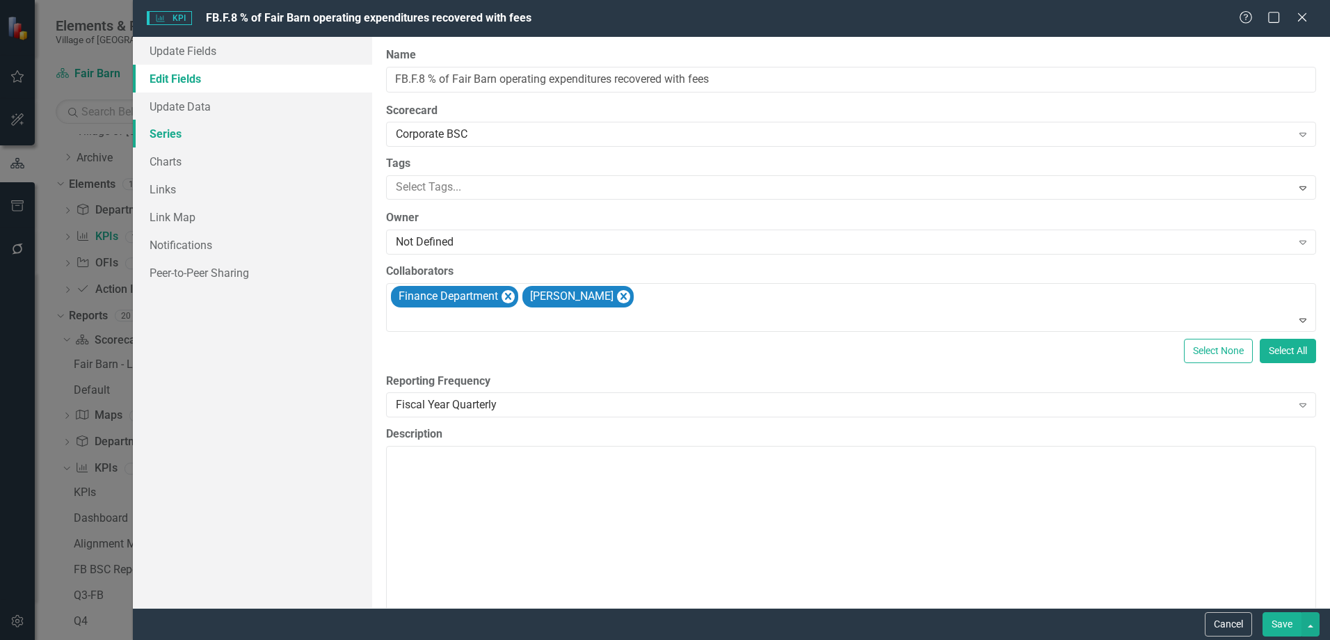
click at [217, 137] on link "Series" at bounding box center [252, 134] width 239 height 28
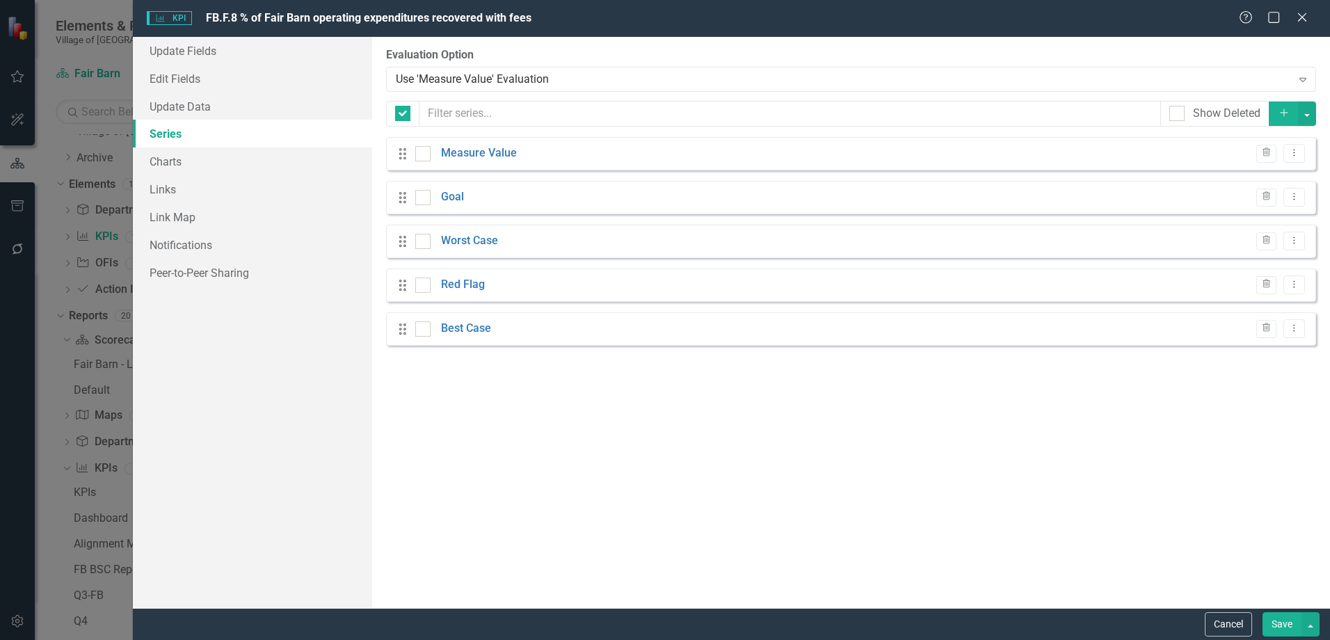
checkbox input "false"
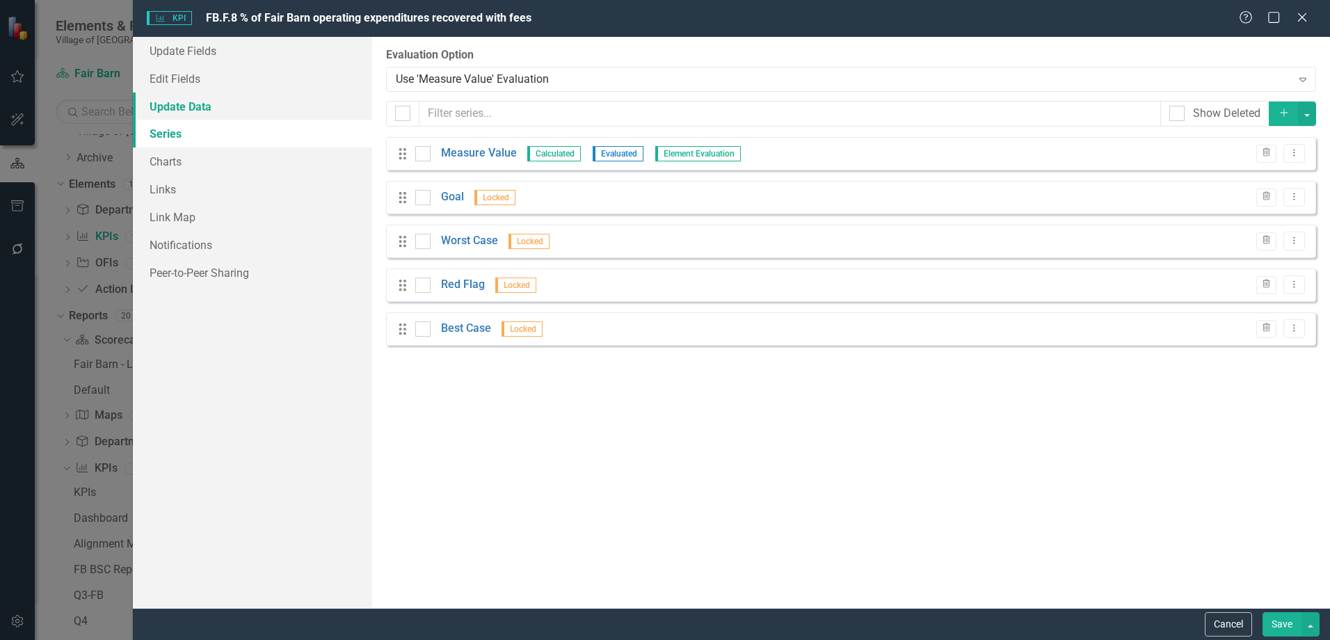
click at [223, 106] on link "Update Data" at bounding box center [252, 106] width 239 height 28
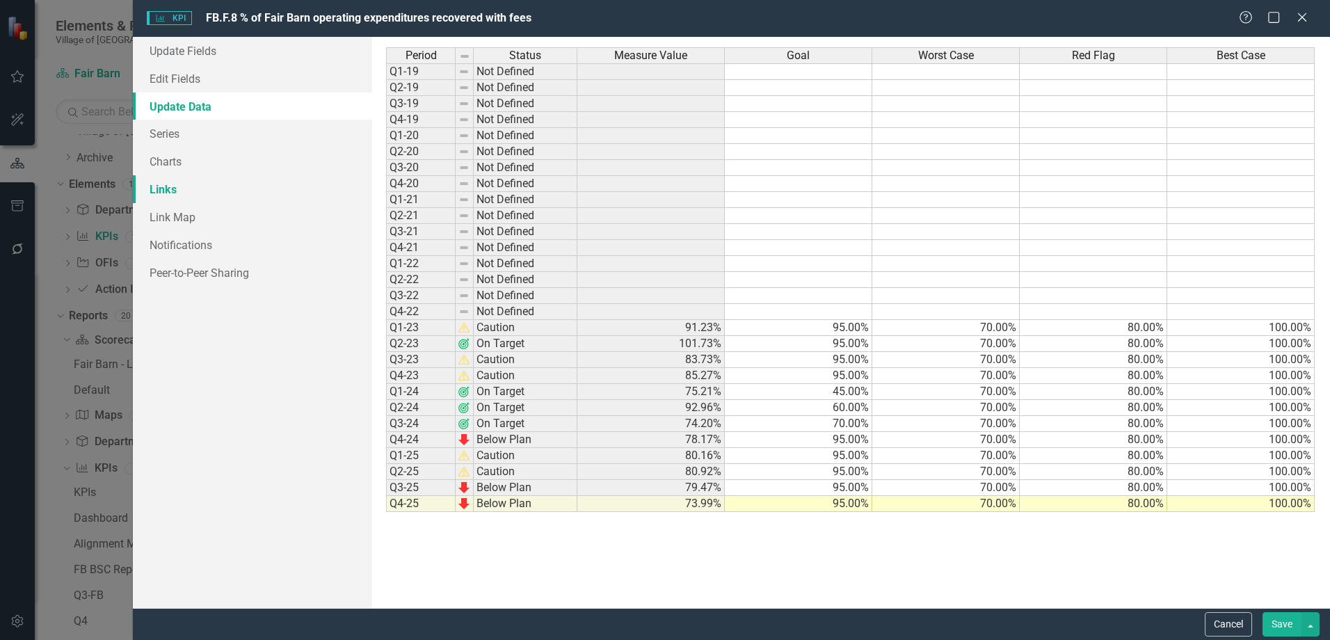
click at [220, 186] on link "Links" at bounding box center [252, 189] width 239 height 28
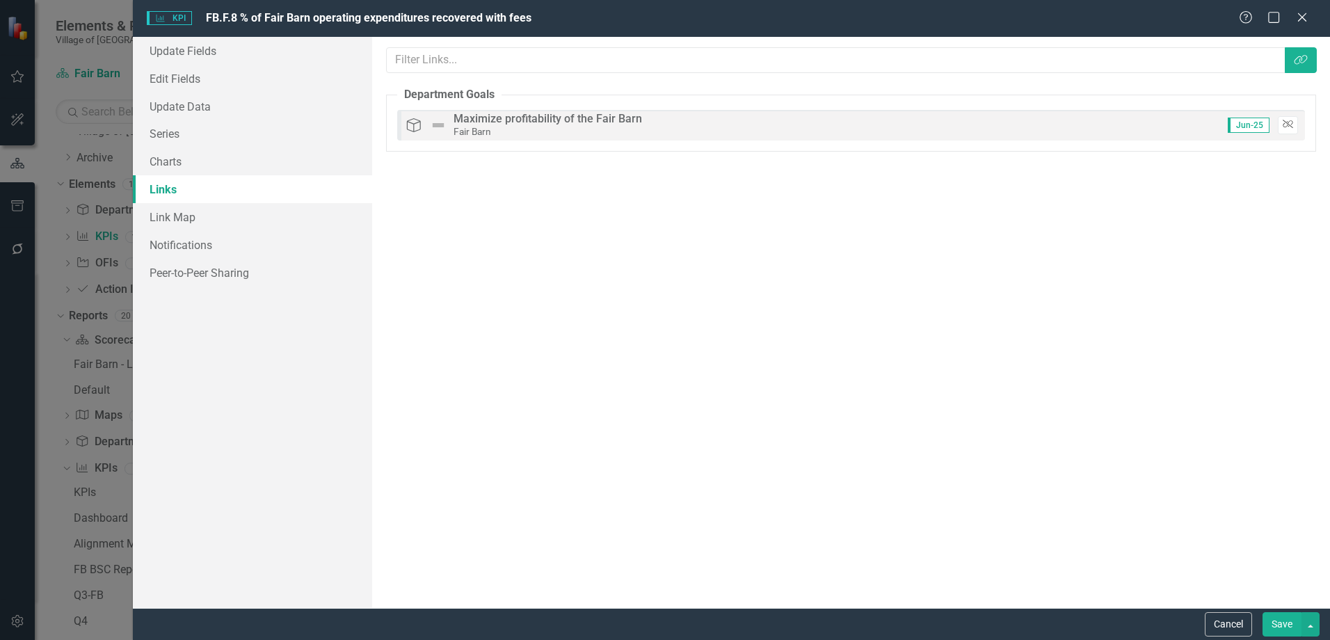
click at [1295, 125] on button "Unlink" at bounding box center [1288, 125] width 20 height 18
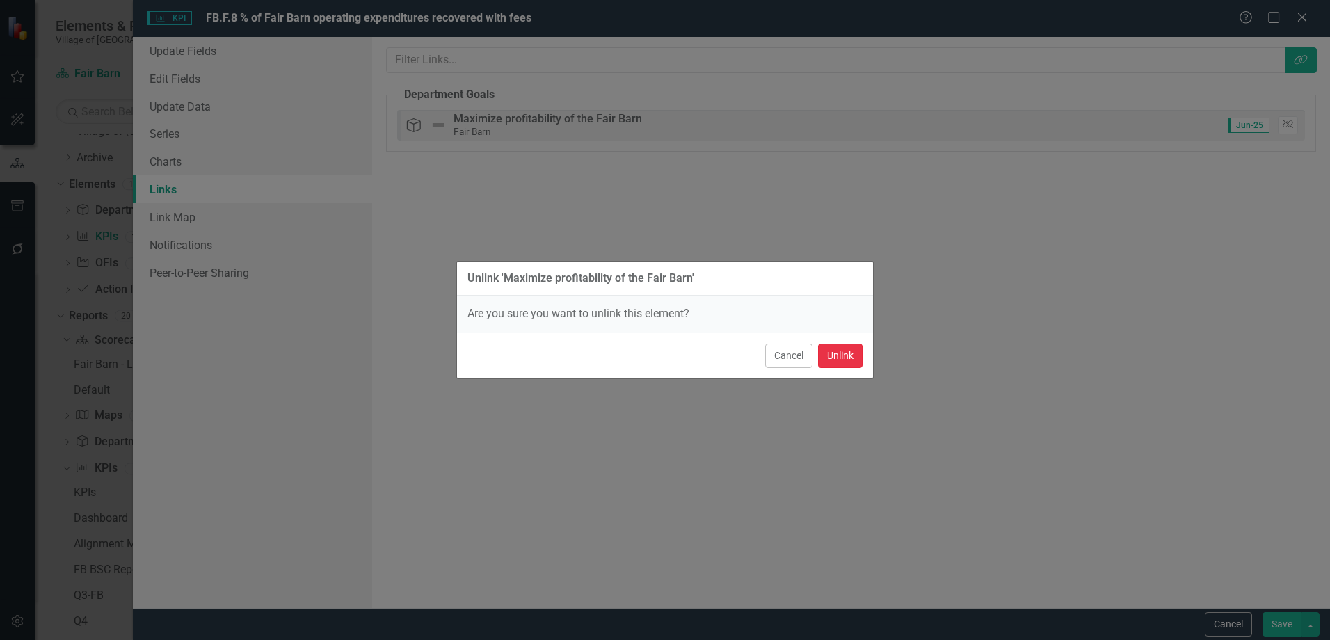
click at [830, 360] on button "Unlink" at bounding box center [840, 356] width 45 height 24
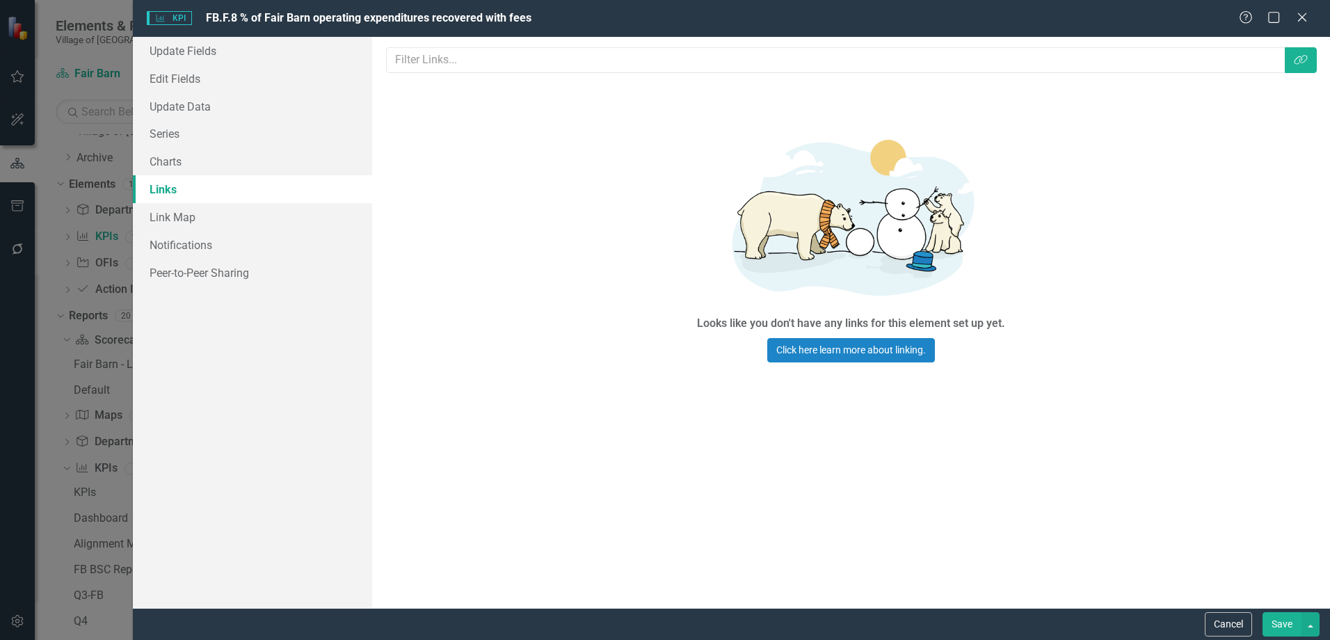
click at [1280, 624] on button "Save" at bounding box center [1281, 624] width 39 height 24
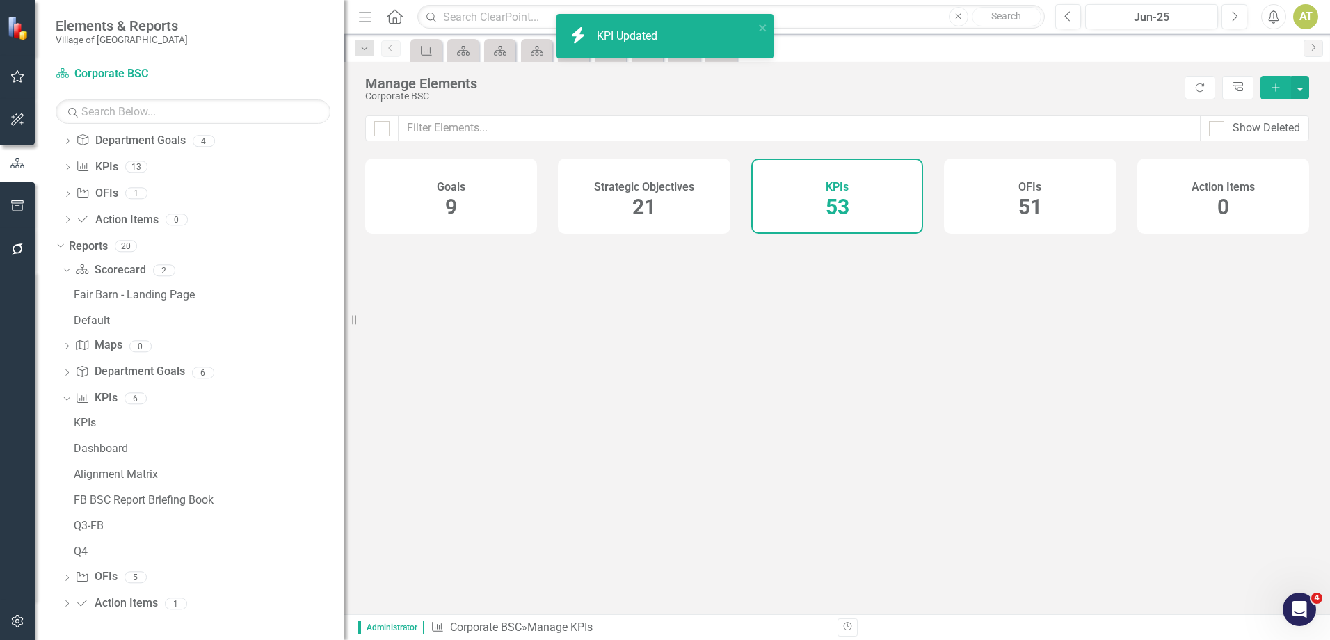
scroll to position [67, 0]
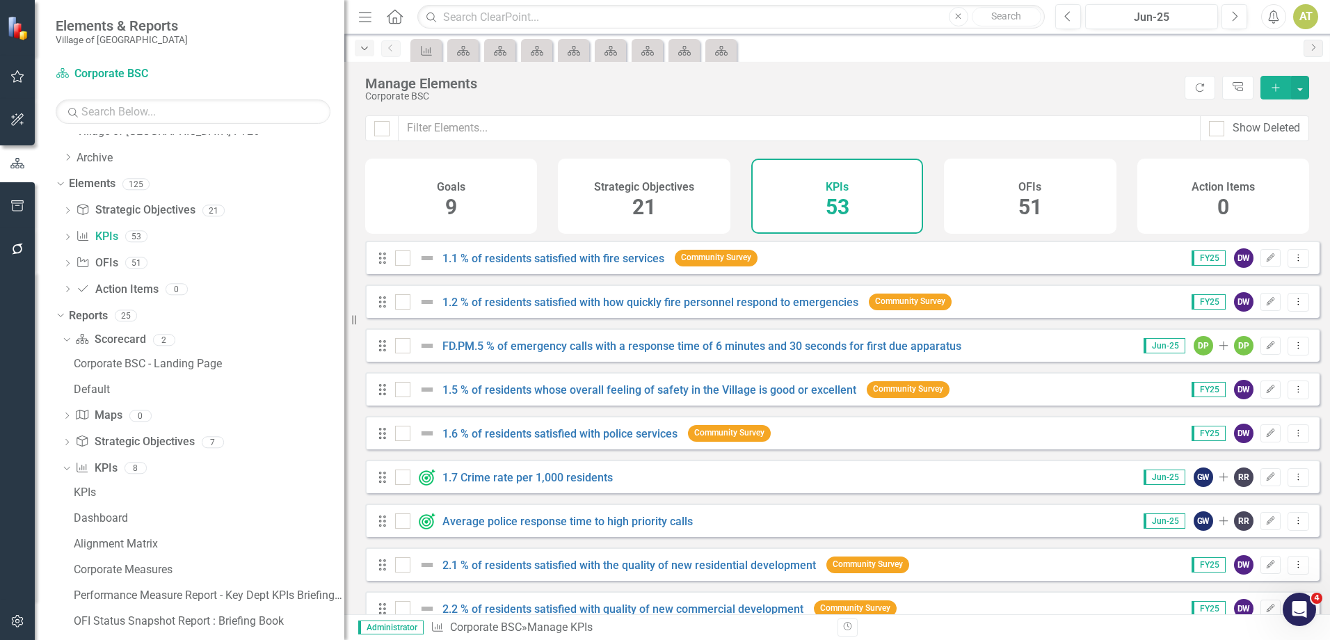
click at [366, 49] on icon "Dropdown" at bounding box center [364, 49] width 13 height 10
